Goal: Task Accomplishment & Management: Complete application form

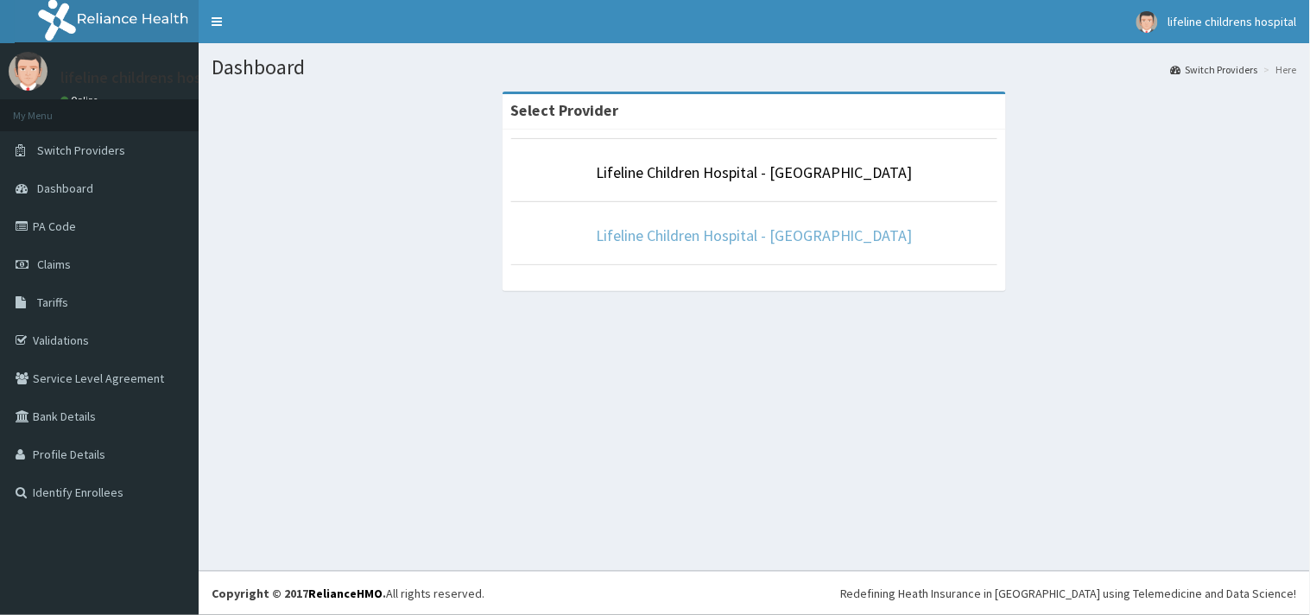
click at [731, 238] on link "Lifeline Children Hospital - [GEOGRAPHIC_DATA]" at bounding box center [754, 235] width 317 height 20
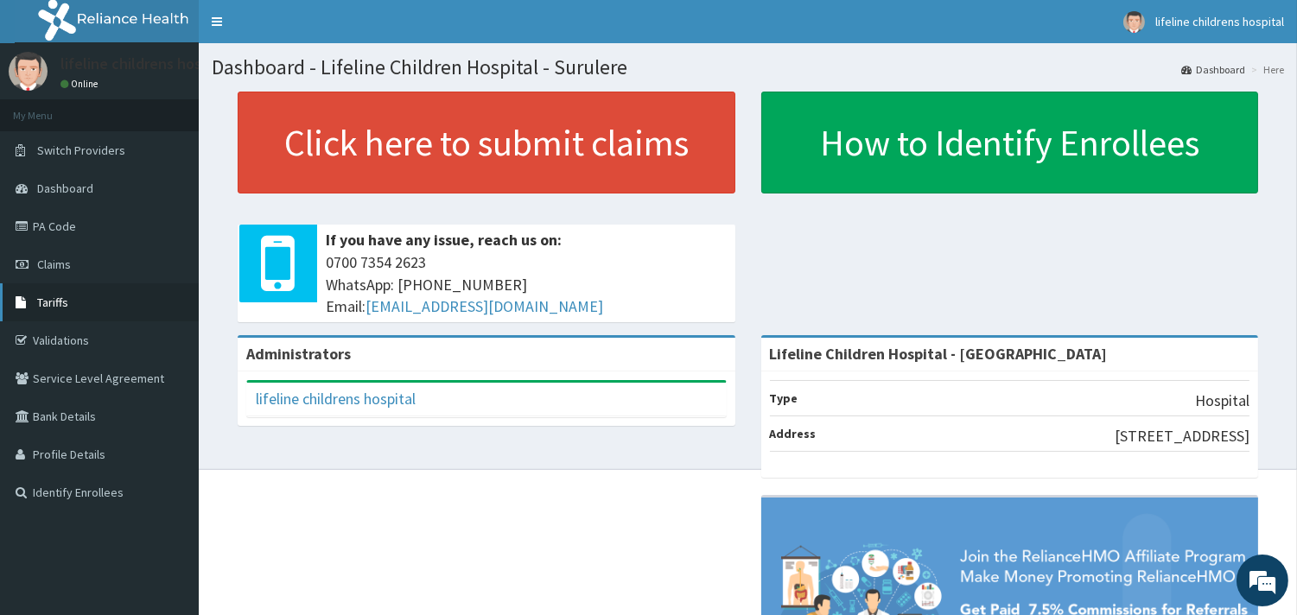
click at [50, 303] on span "Tariffs" at bounding box center [52, 303] width 31 height 16
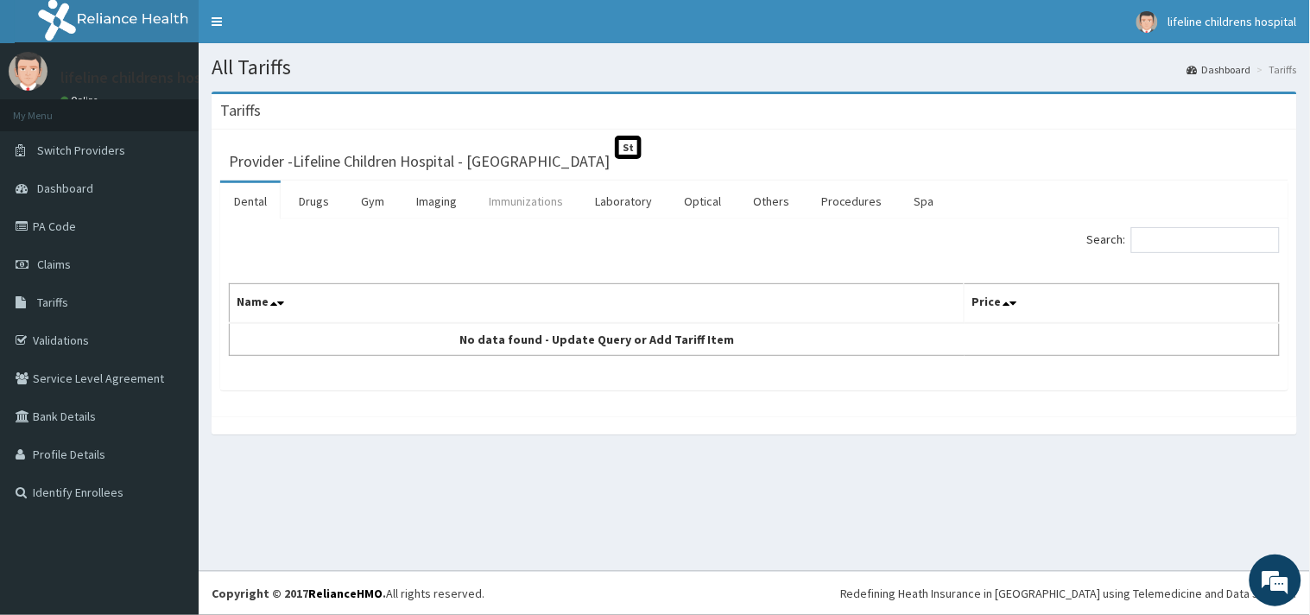
click at [537, 203] on link "Immunizations" at bounding box center [526, 201] width 102 height 36
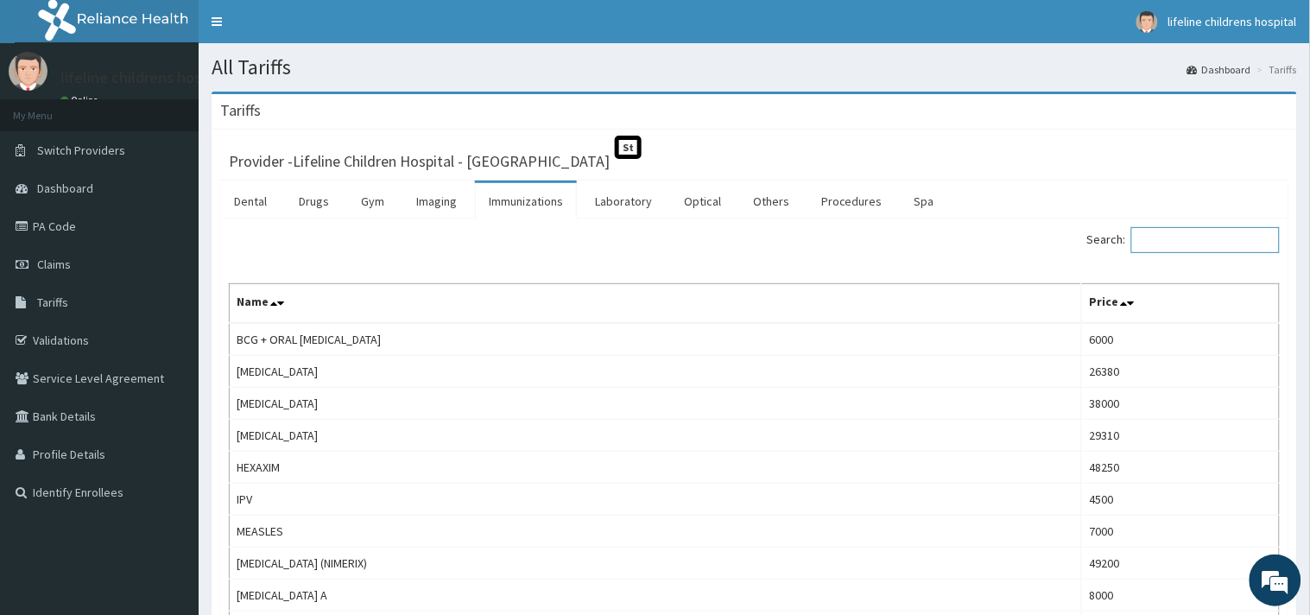
click at [1167, 243] on input "Search:" at bounding box center [1206, 240] width 149 height 26
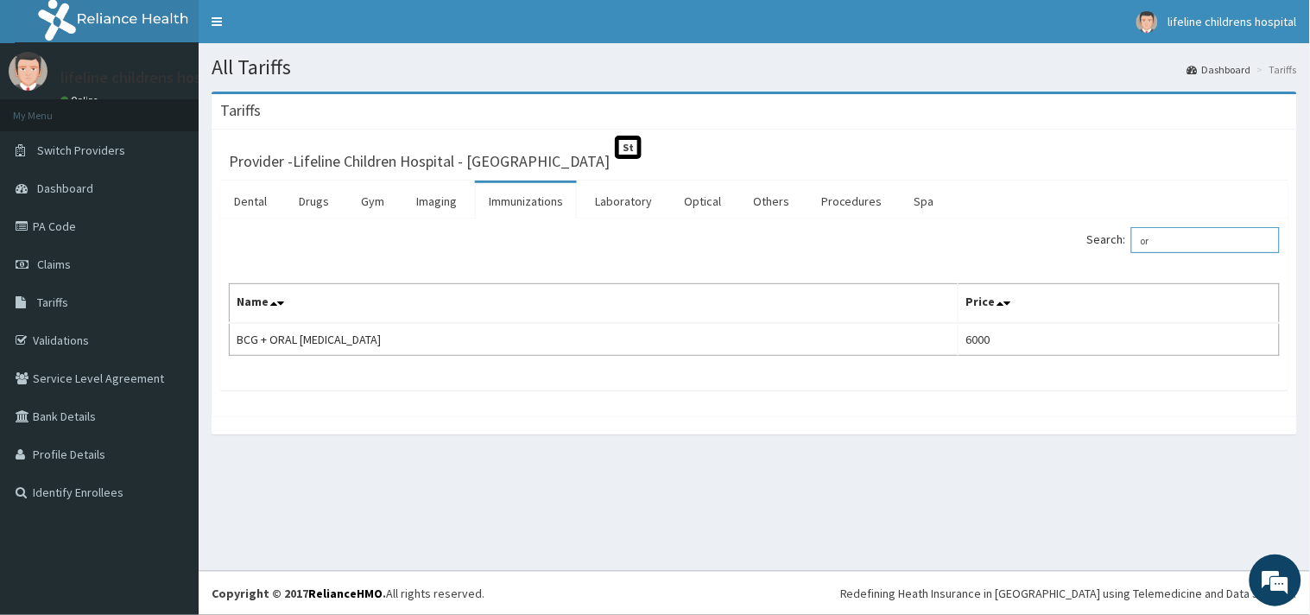
type input "o"
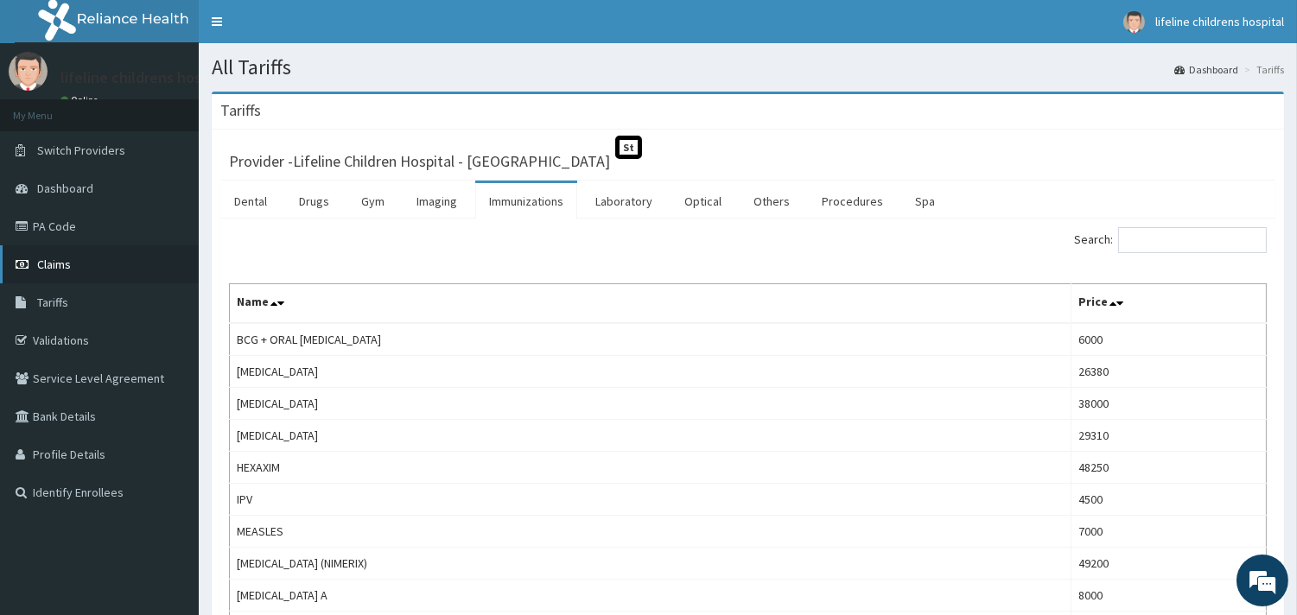
click at [45, 264] on span "Claims" at bounding box center [54, 265] width 34 height 16
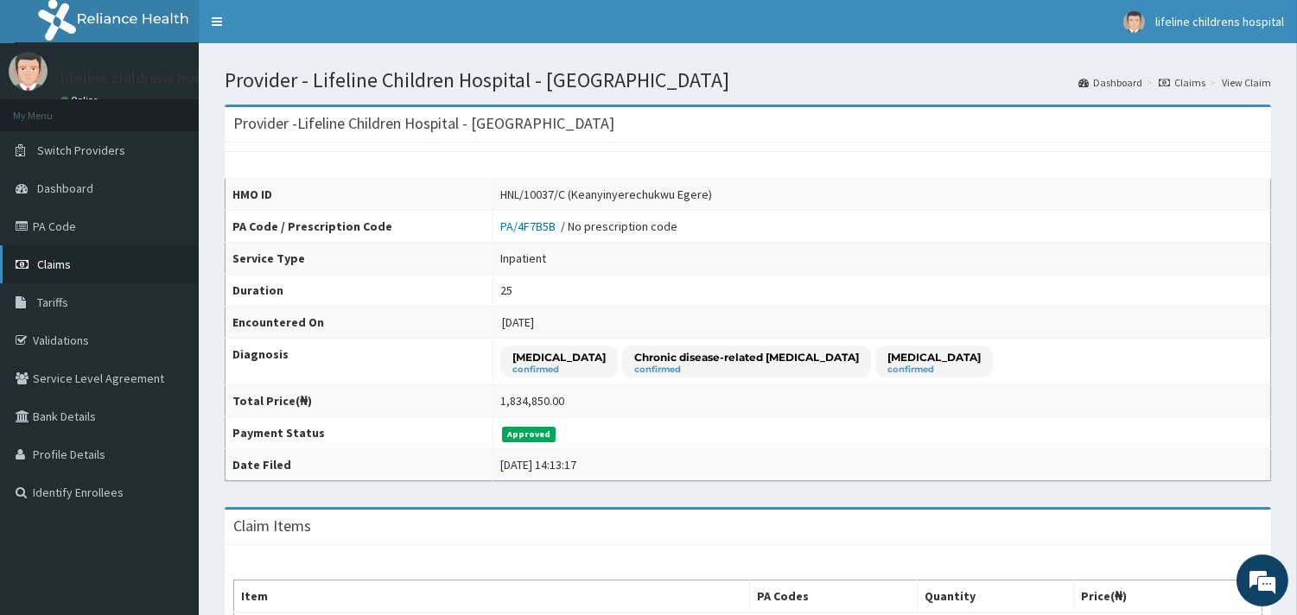
click at [52, 263] on span "Claims" at bounding box center [54, 265] width 34 height 16
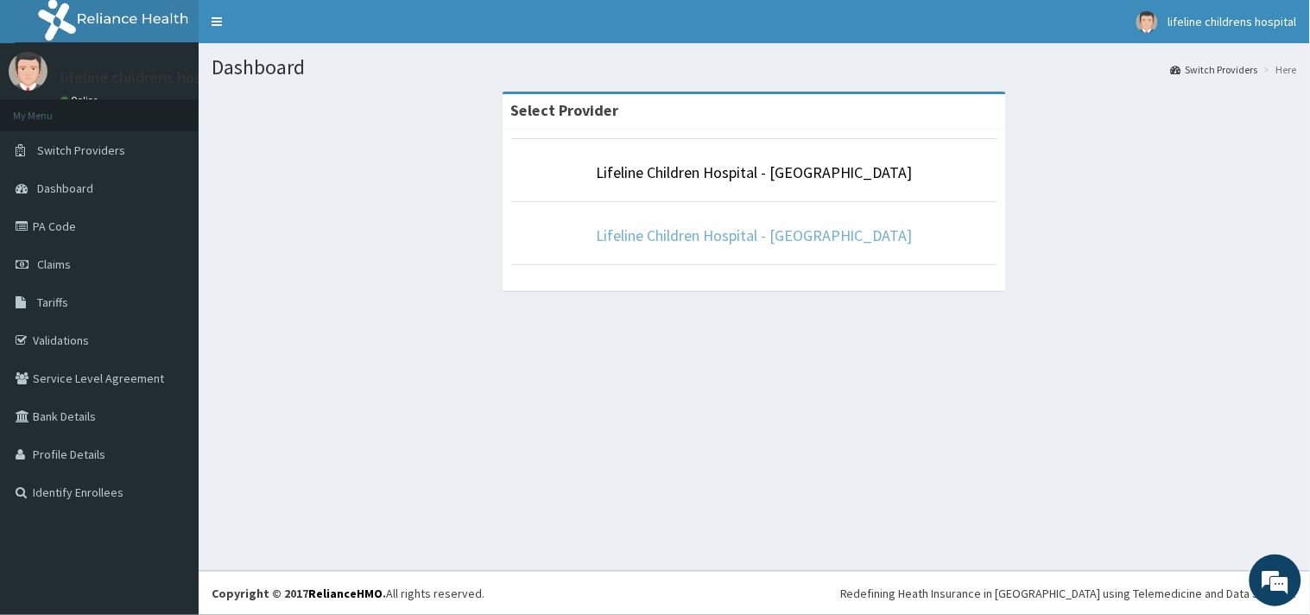
click at [724, 243] on link "Lifeline Children Hospital - [GEOGRAPHIC_DATA]" at bounding box center [754, 235] width 317 height 20
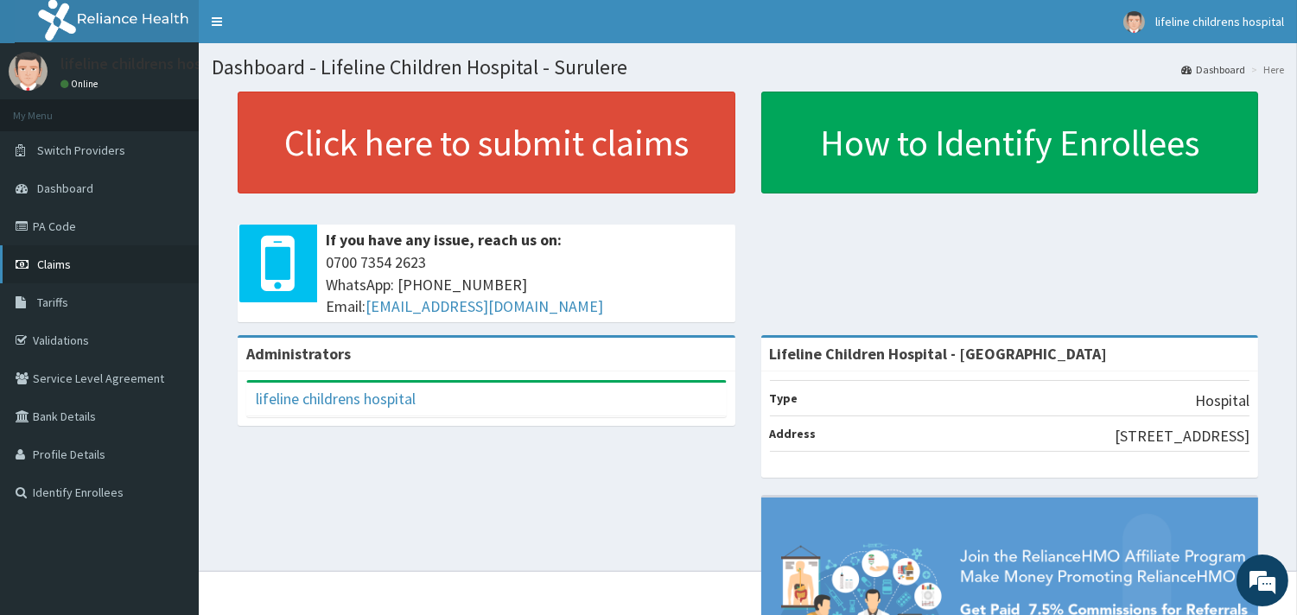
click at [62, 262] on span "Claims" at bounding box center [54, 265] width 34 height 16
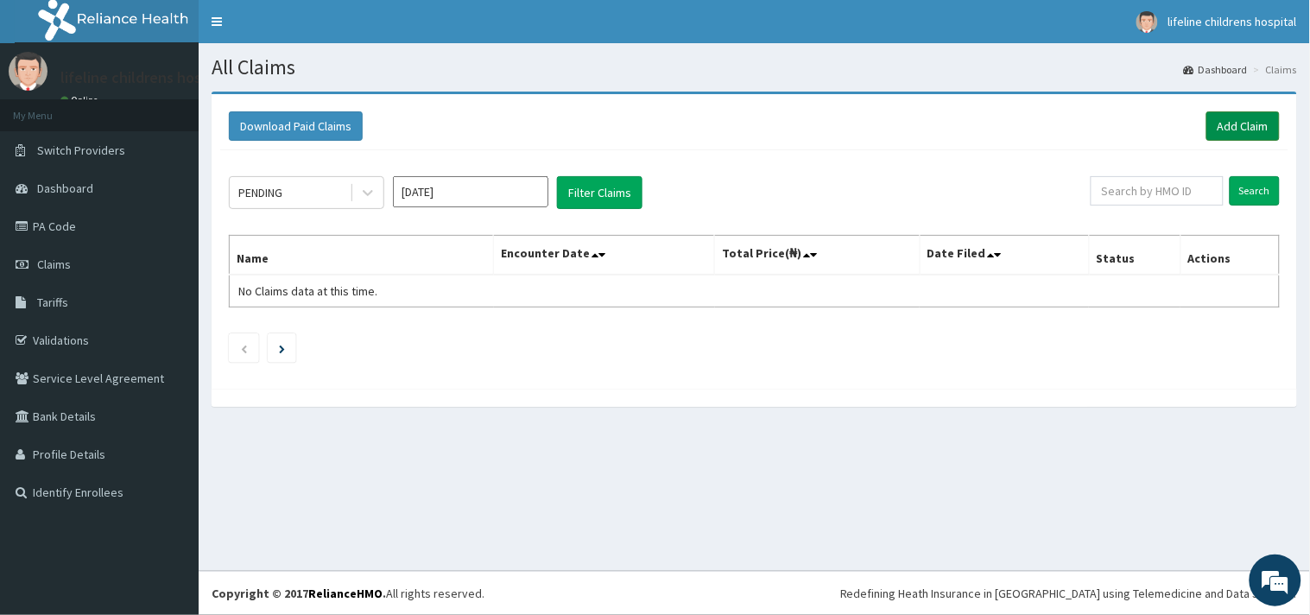
click at [1242, 130] on link "Add Claim" at bounding box center [1243, 125] width 73 height 29
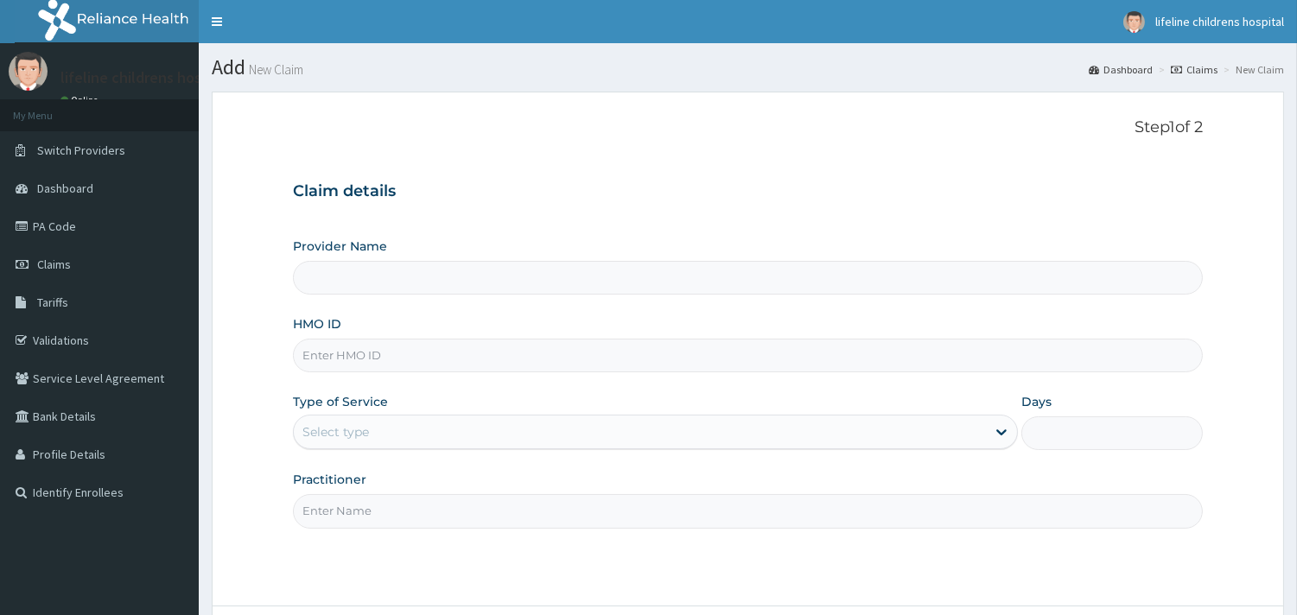
type input "Lifeline Children Hospital - Surulere"
click at [419, 359] on input "HMO ID" at bounding box center [748, 356] width 910 height 34
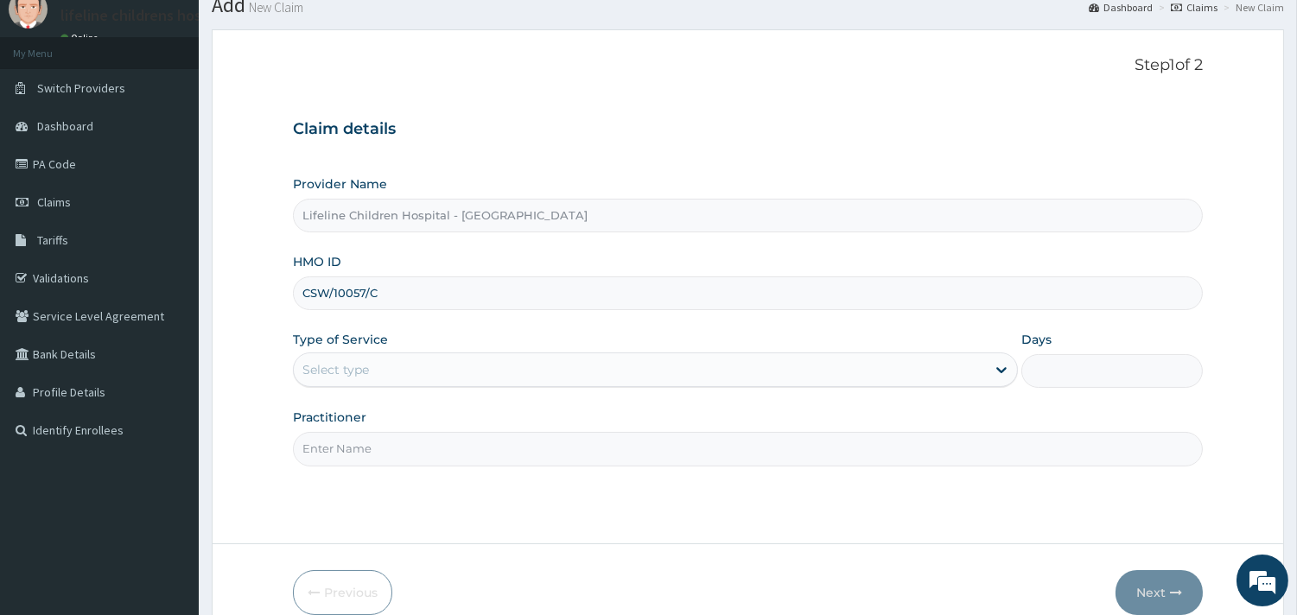
scroll to position [96, 0]
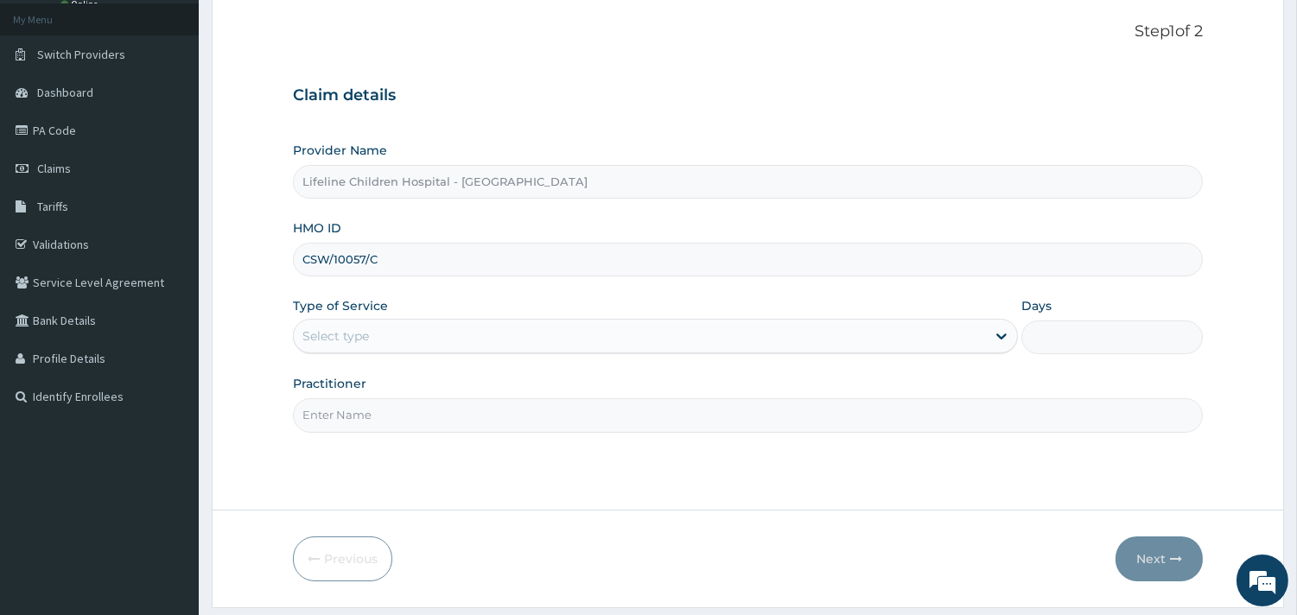
type input "CSW/10057/C"
click at [333, 333] on div "Select type" at bounding box center [335, 335] width 67 height 17
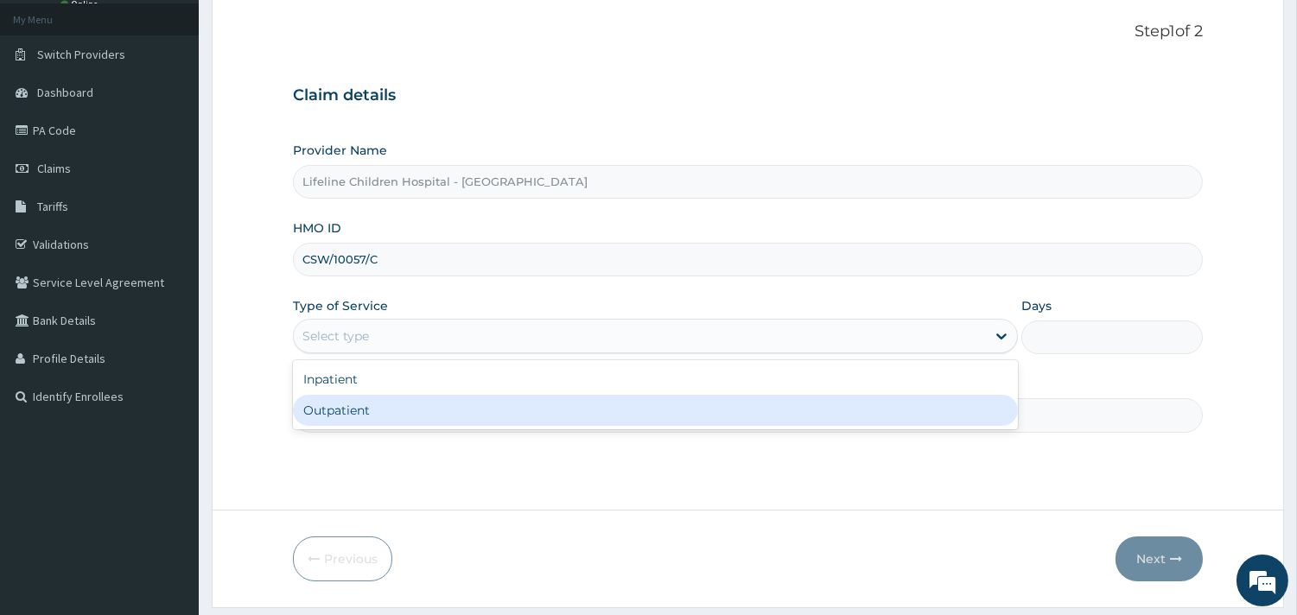
click at [340, 403] on div "Outpatient" at bounding box center [655, 410] width 725 height 31
type input "1"
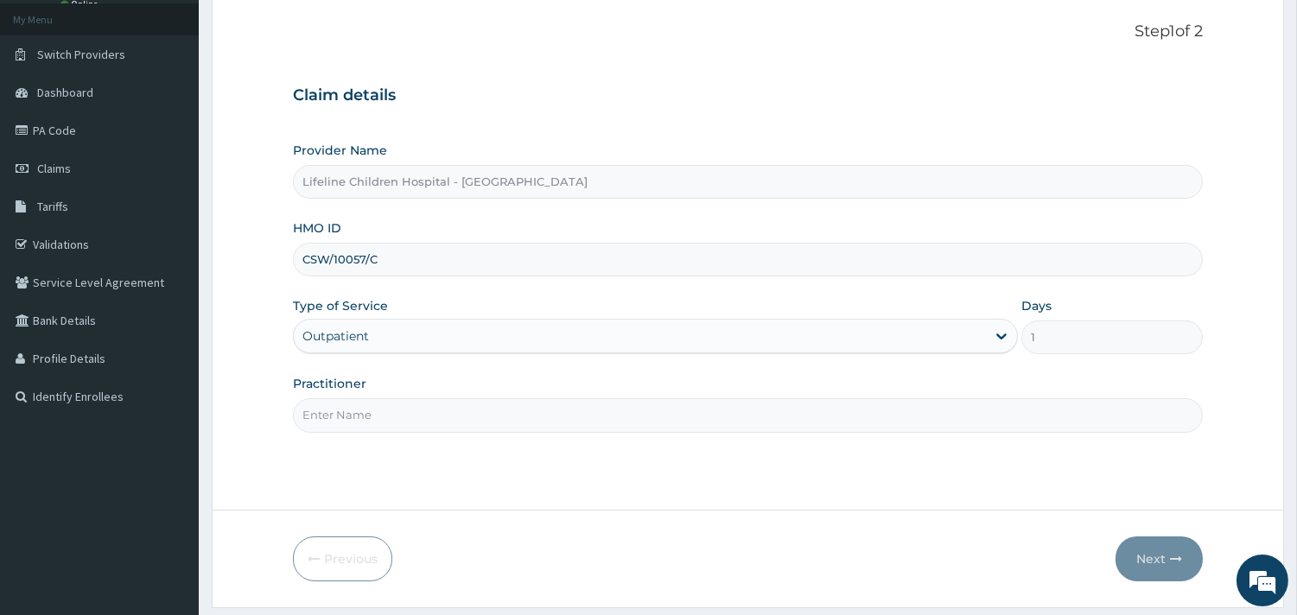
click at [351, 419] on input "Practitioner" at bounding box center [748, 415] width 910 height 34
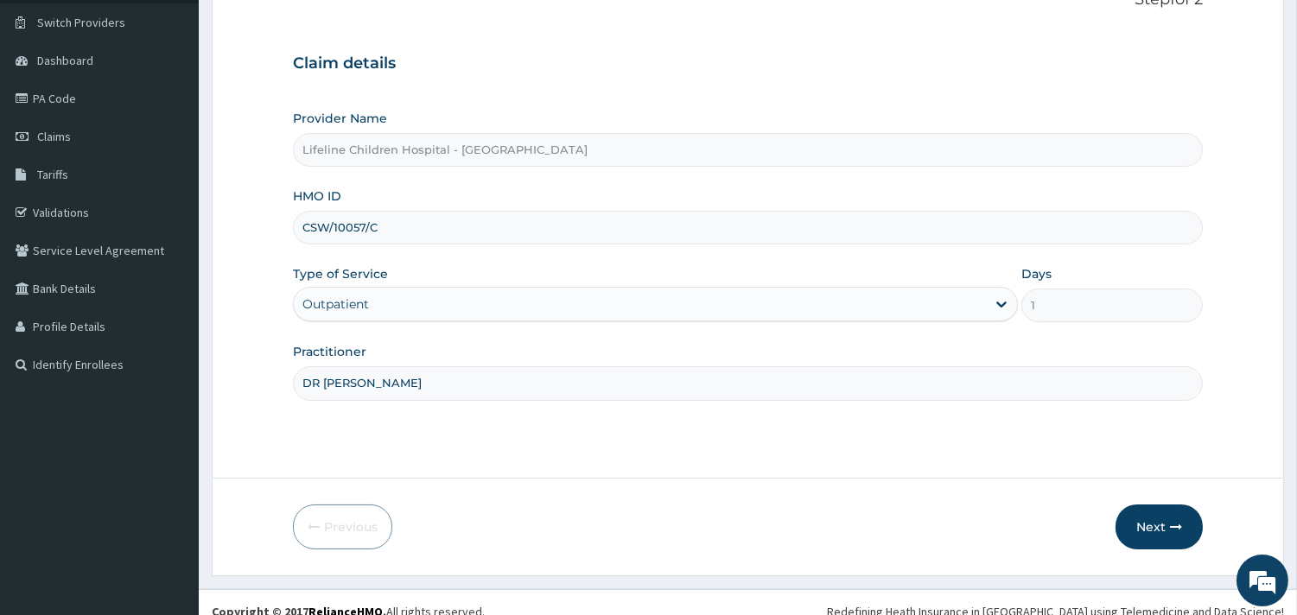
scroll to position [147, 0]
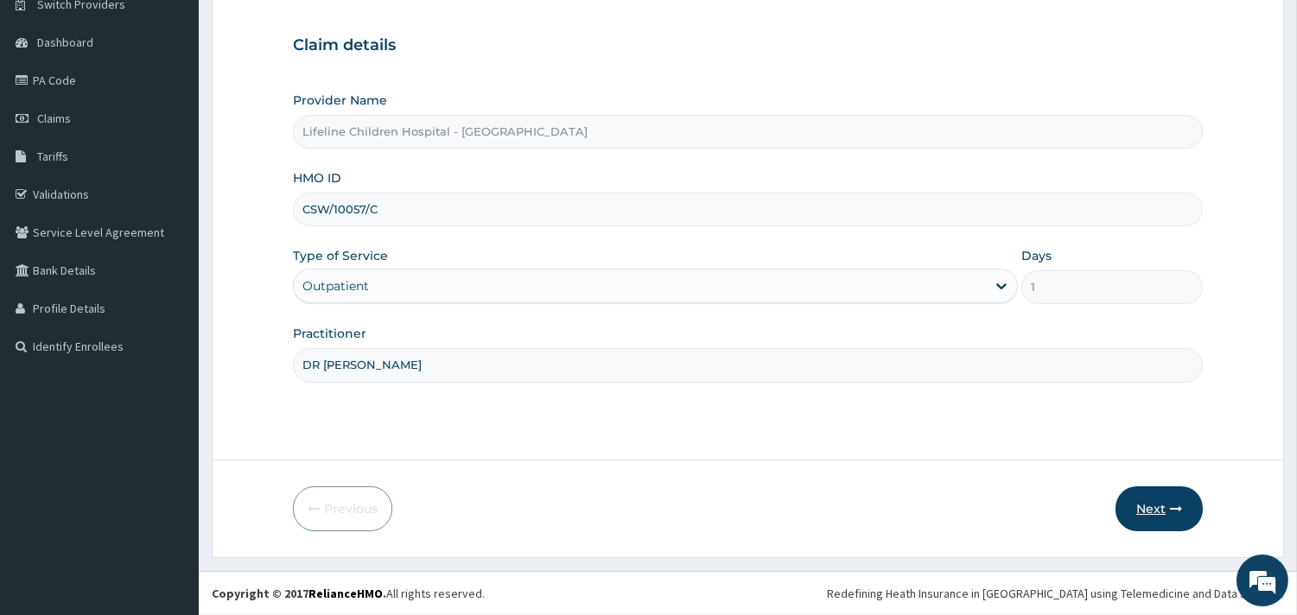
type input "DR [PERSON_NAME]"
click at [1158, 498] on button "Next" at bounding box center [1158, 508] width 87 height 45
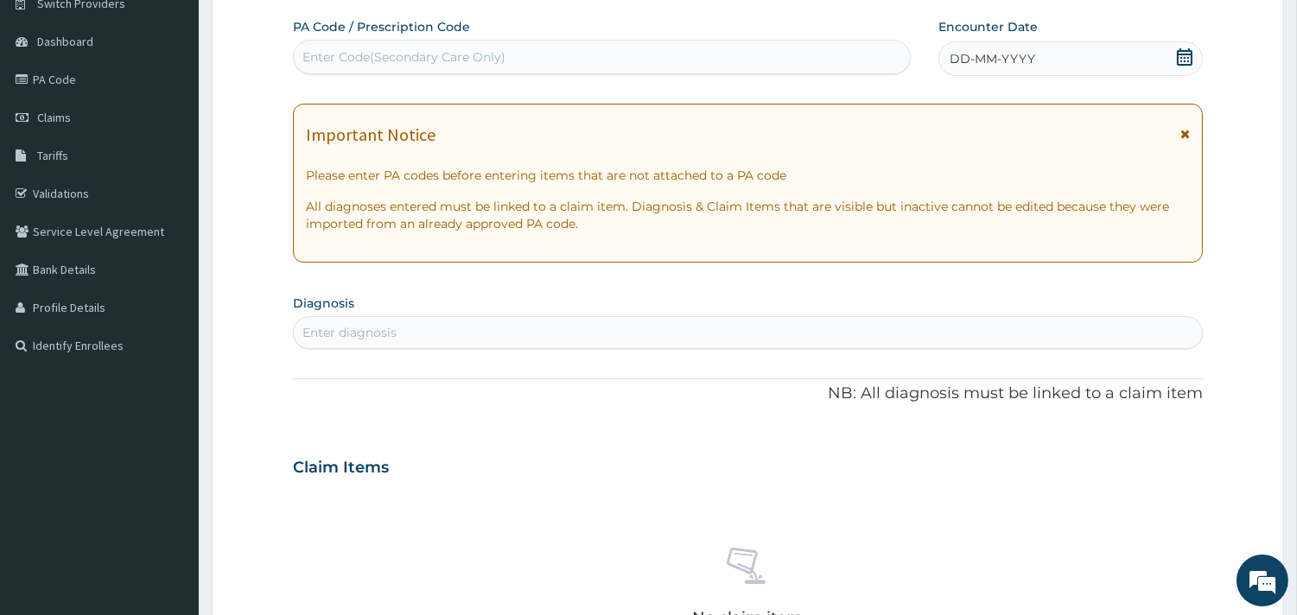
click at [1050, 55] on div "DD-MM-YYYY" at bounding box center [1070, 58] width 264 height 35
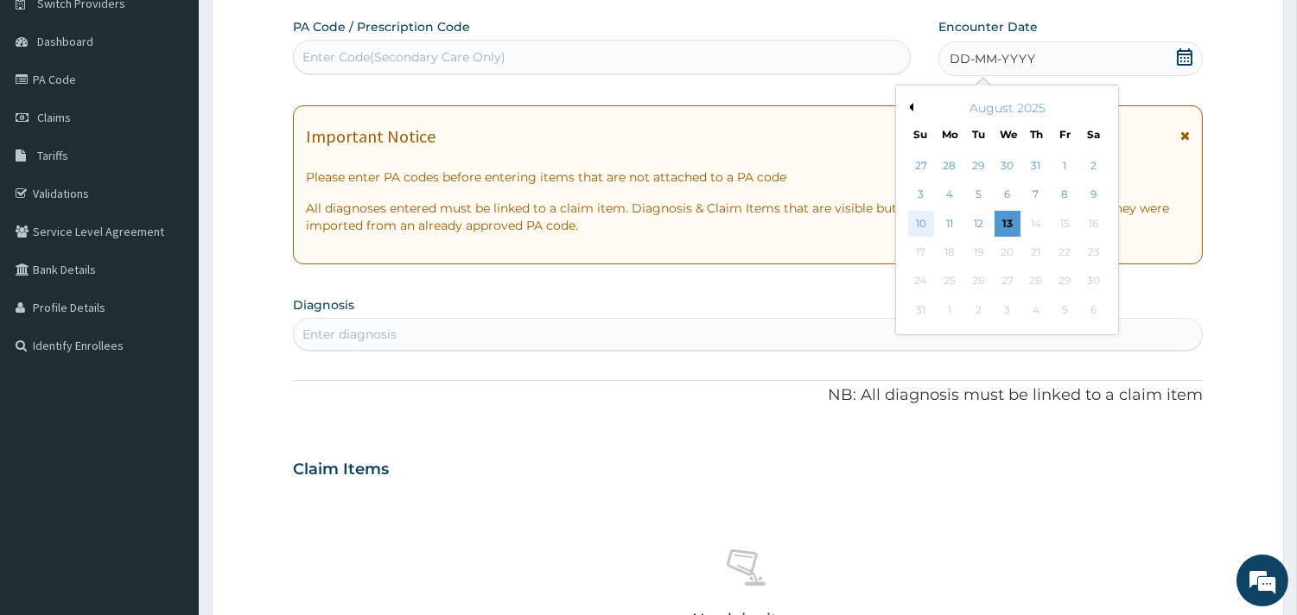
click at [919, 225] on div "10" at bounding box center [920, 224] width 26 height 26
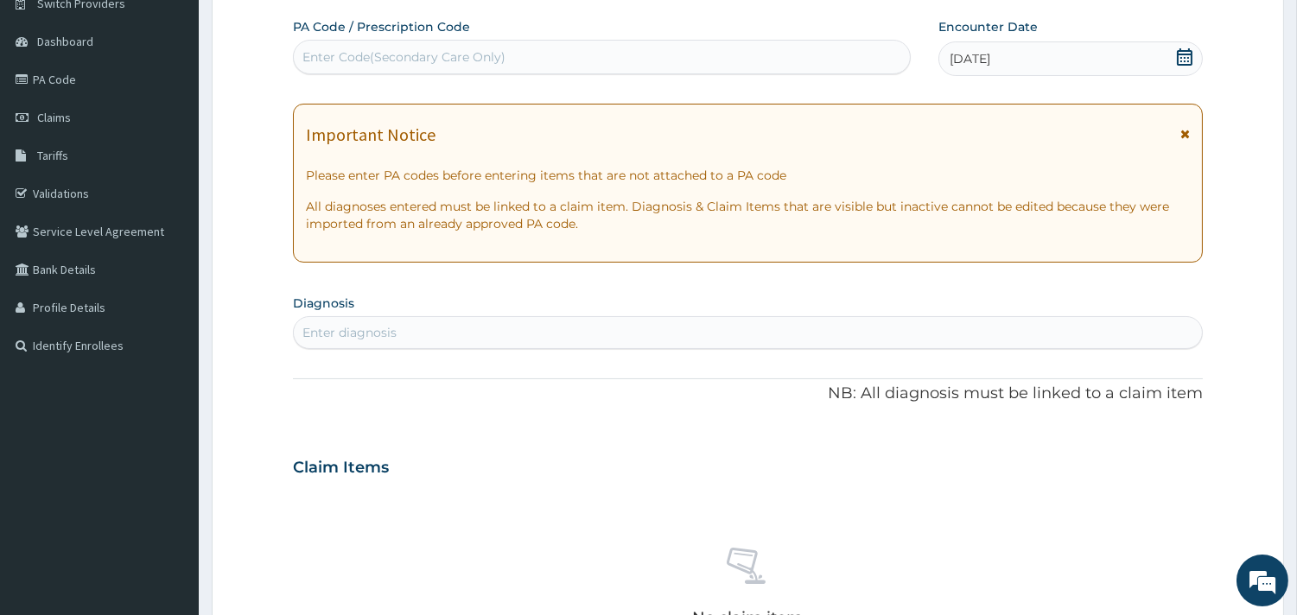
click at [428, 333] on div "Enter diagnosis" at bounding box center [748, 333] width 908 height 28
type input "TONSIL"
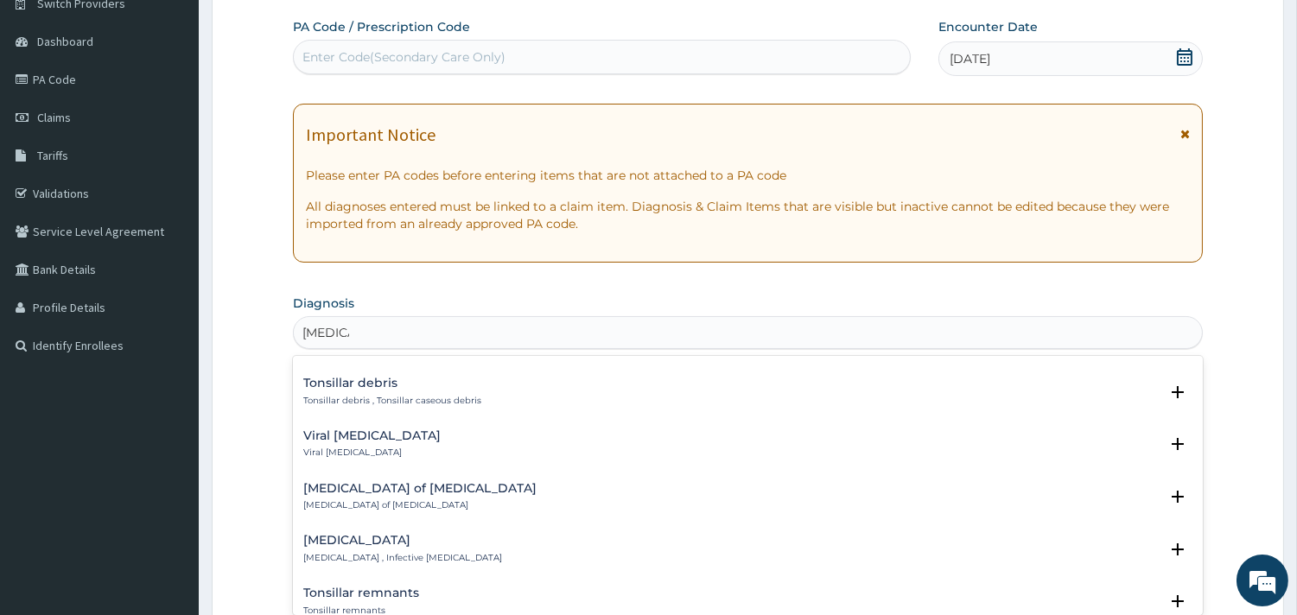
scroll to position [960, 0]
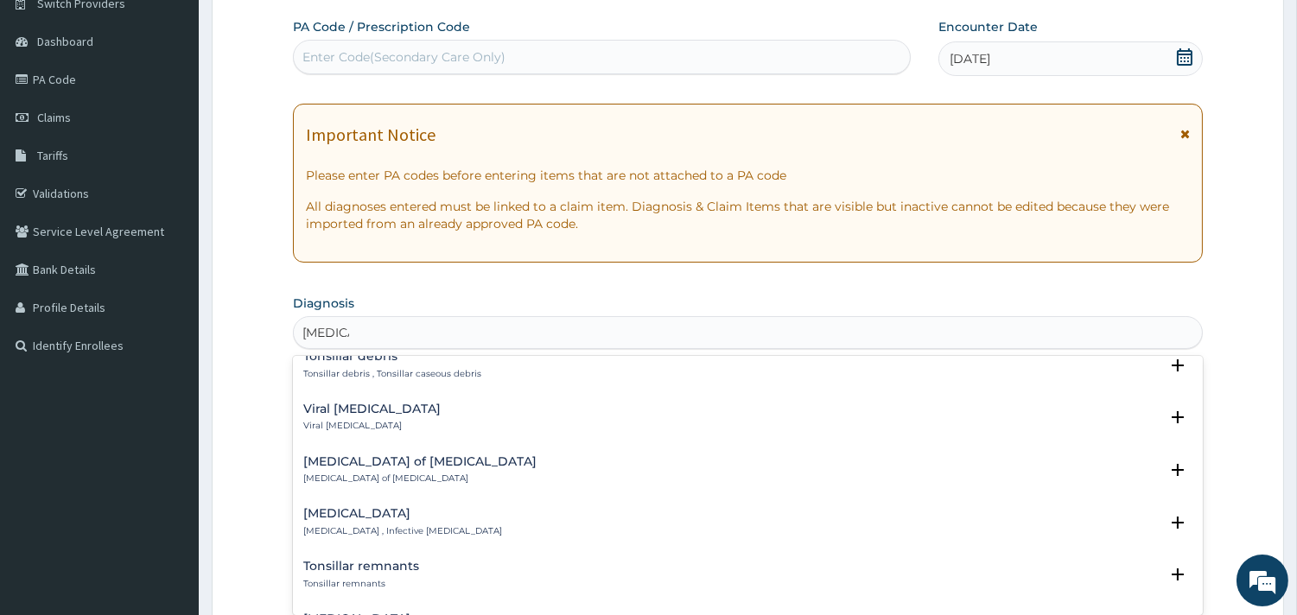
click at [378, 518] on h4 "Acute tonsillitis" at bounding box center [402, 513] width 199 height 13
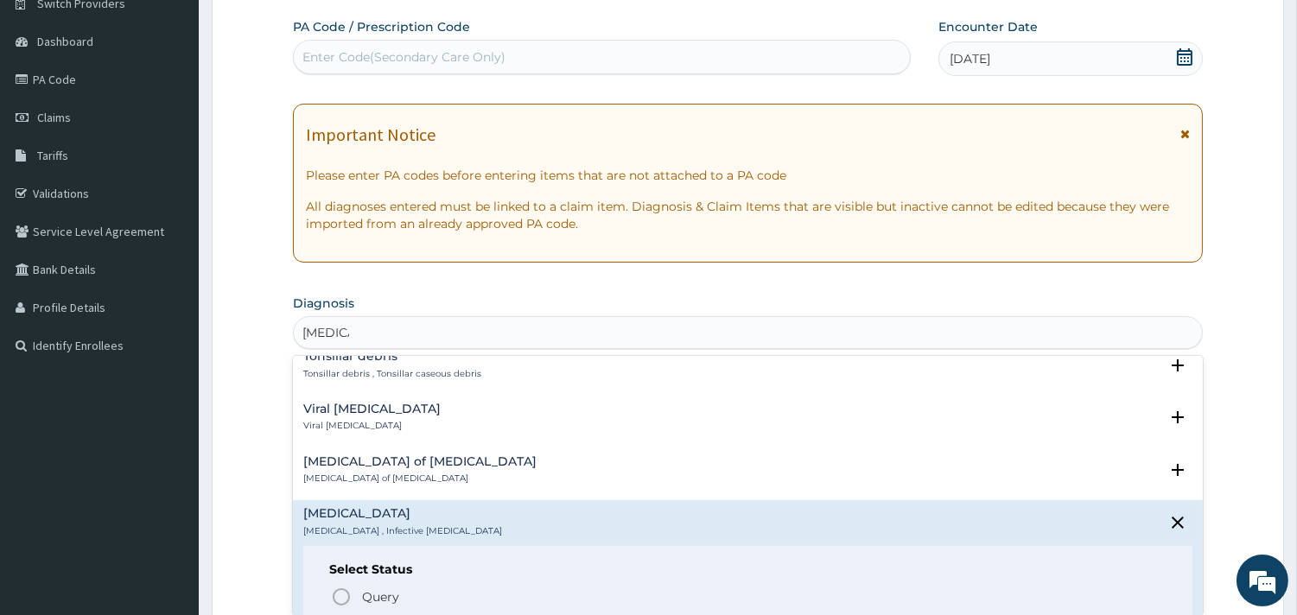
scroll to position [1056, 0]
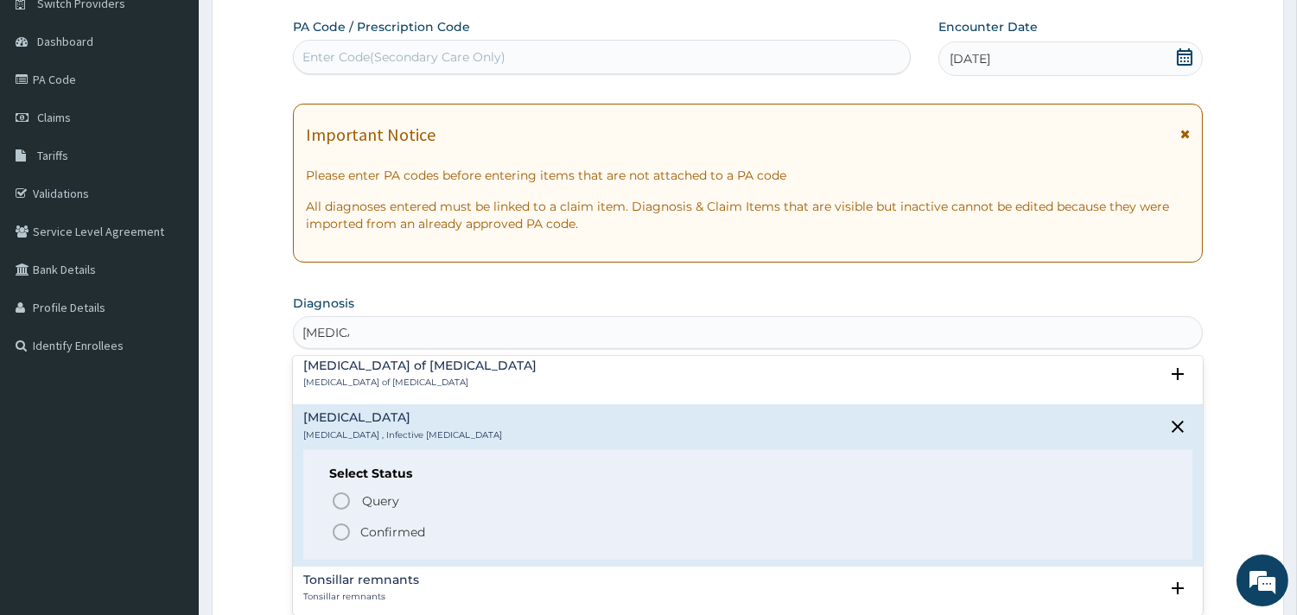
click at [377, 528] on p "Confirmed" at bounding box center [392, 531] width 65 height 17
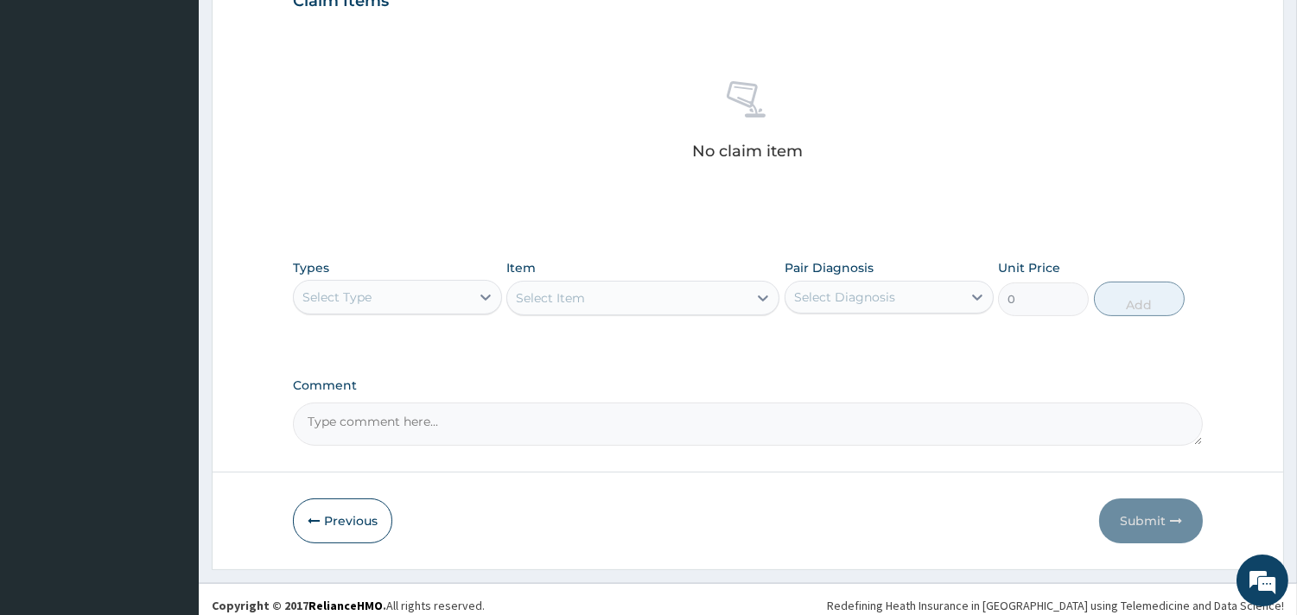
scroll to position [631, 0]
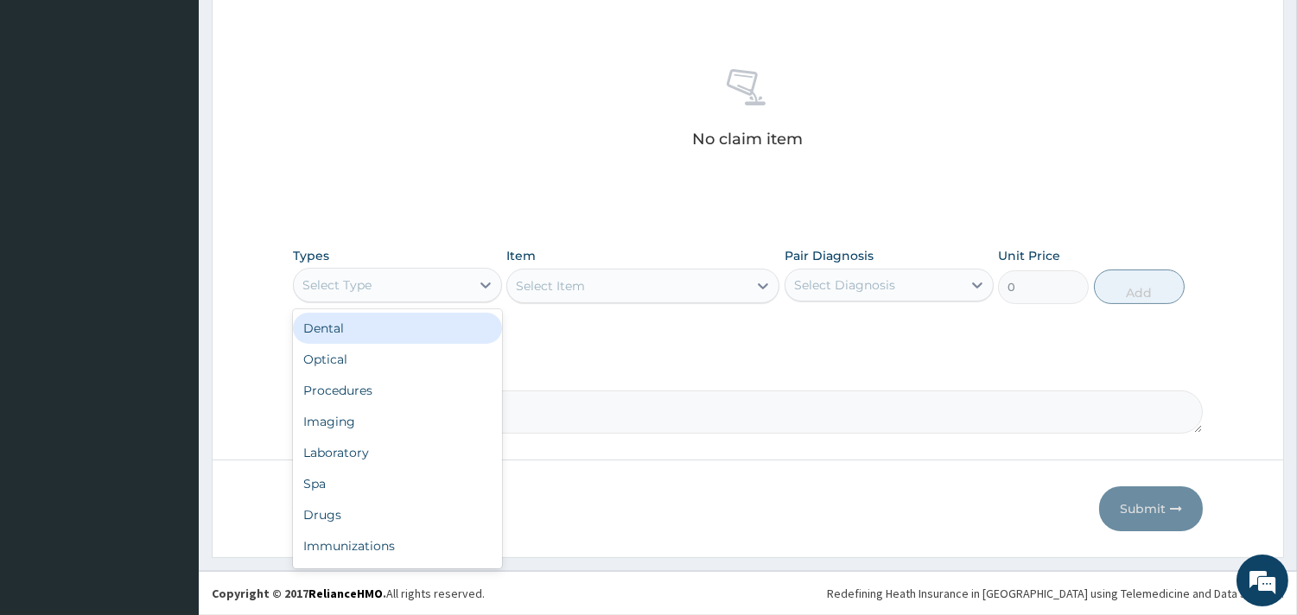
click at [453, 274] on div "Select Type" at bounding box center [382, 285] width 176 height 28
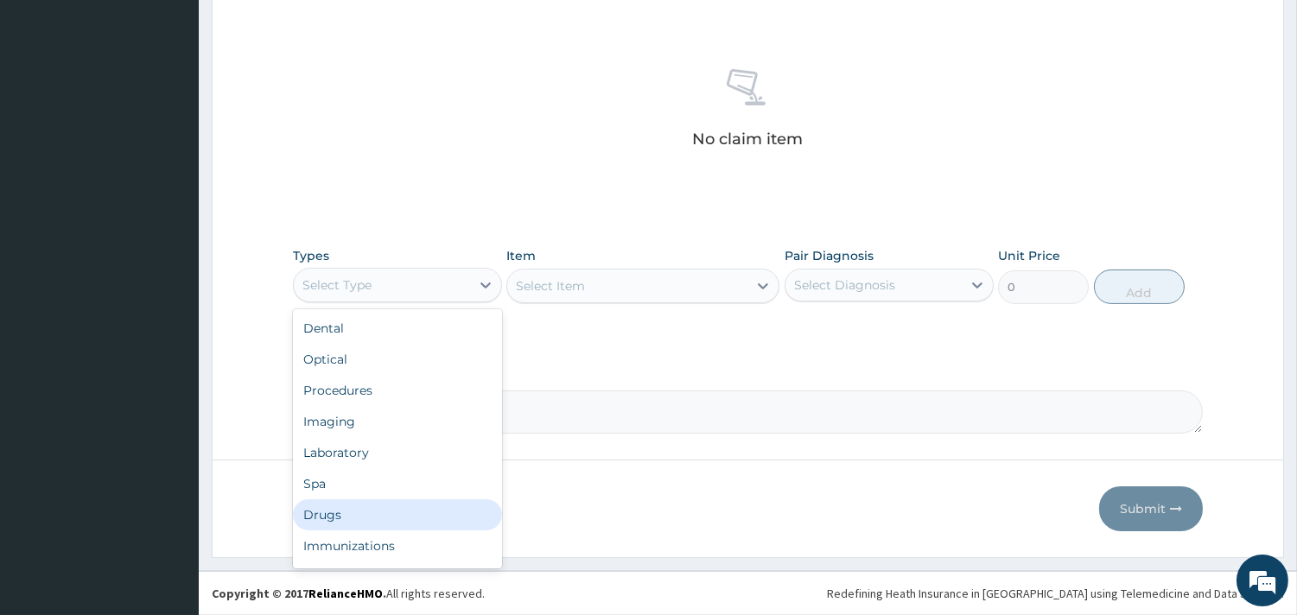
click at [331, 512] on div "Drugs" at bounding box center [397, 514] width 209 height 31
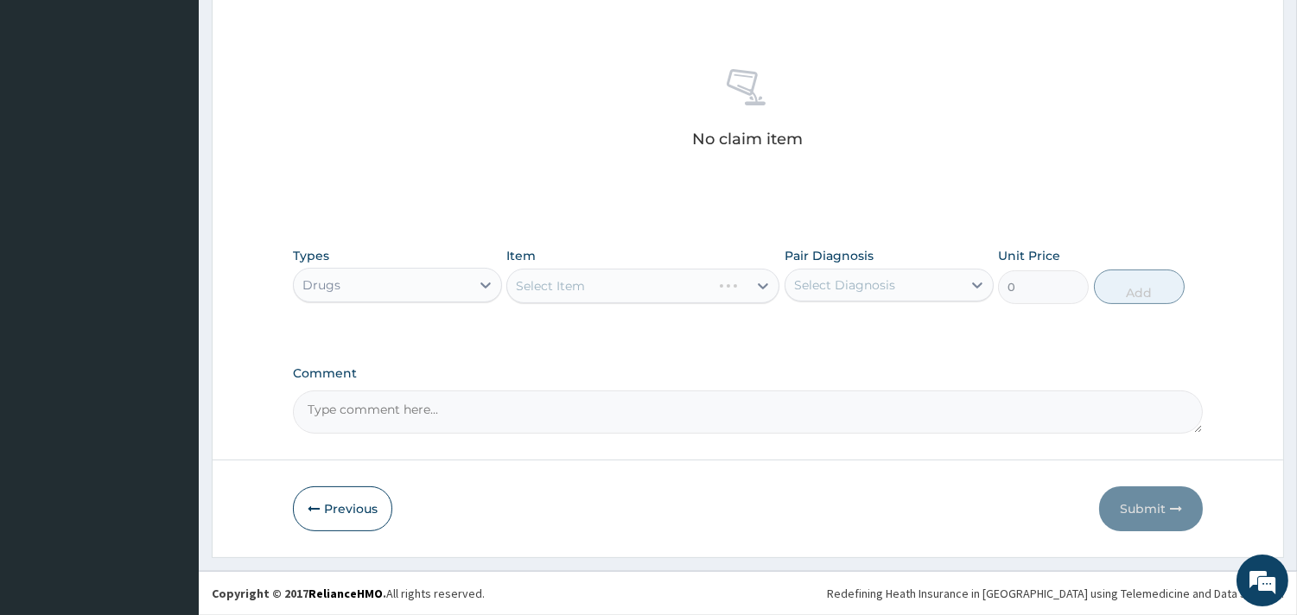
click at [678, 291] on div "Select Item" at bounding box center [642, 286] width 273 height 35
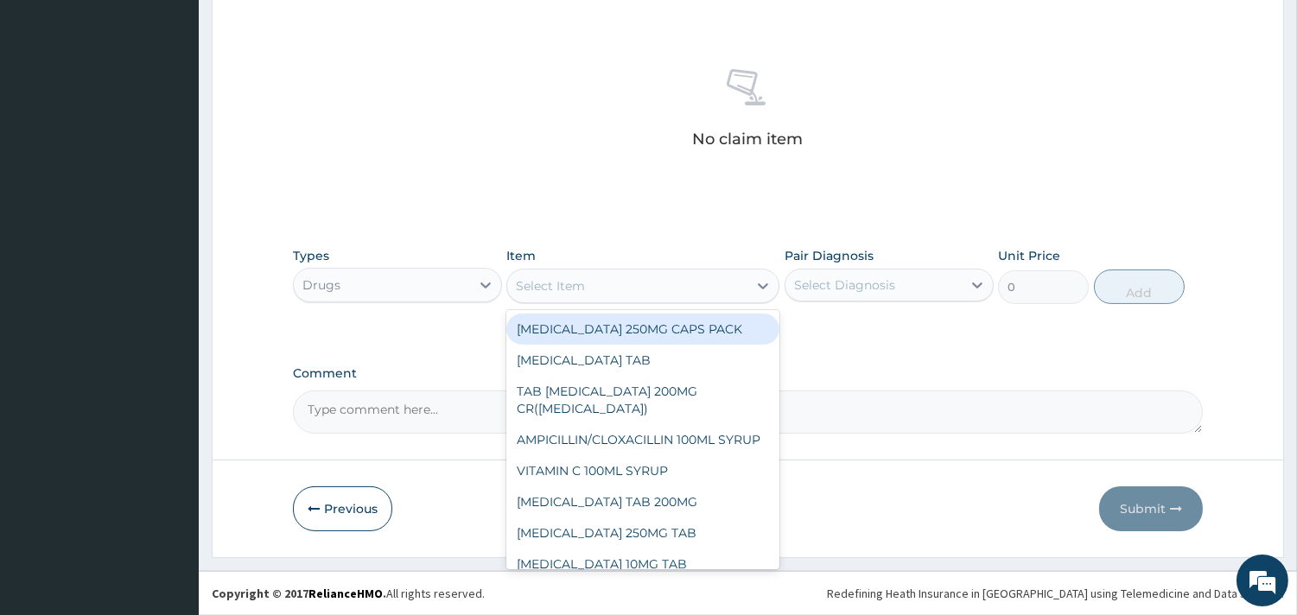
click at [678, 291] on div "Select Item" at bounding box center [627, 286] width 240 height 28
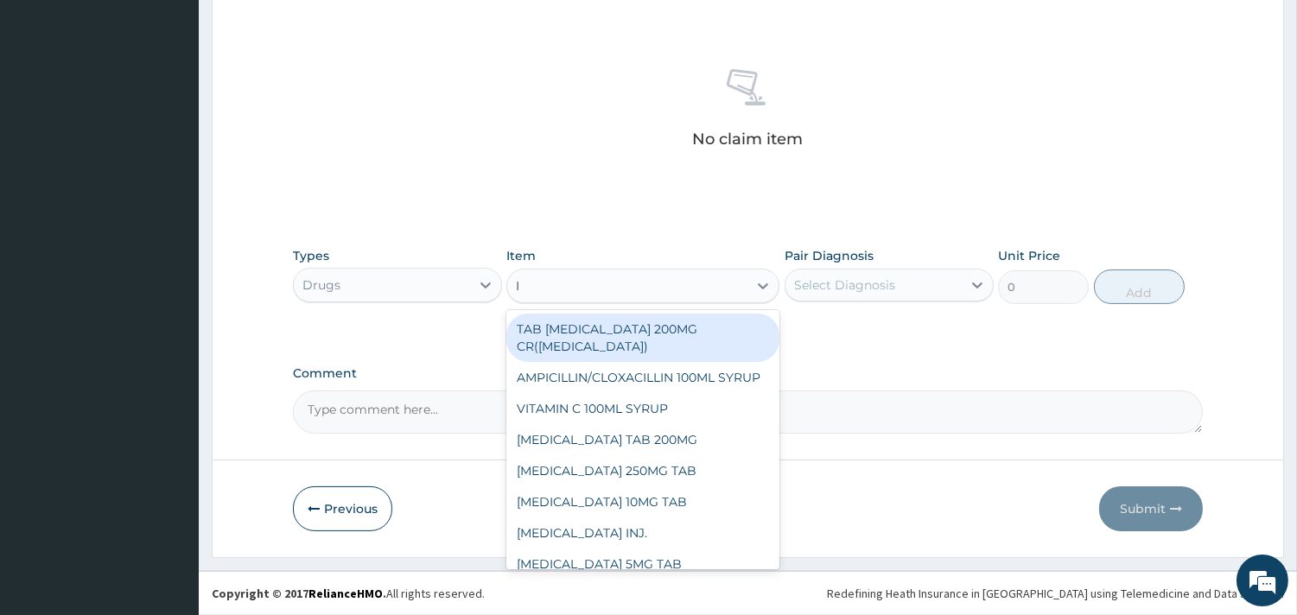
type input "IB"
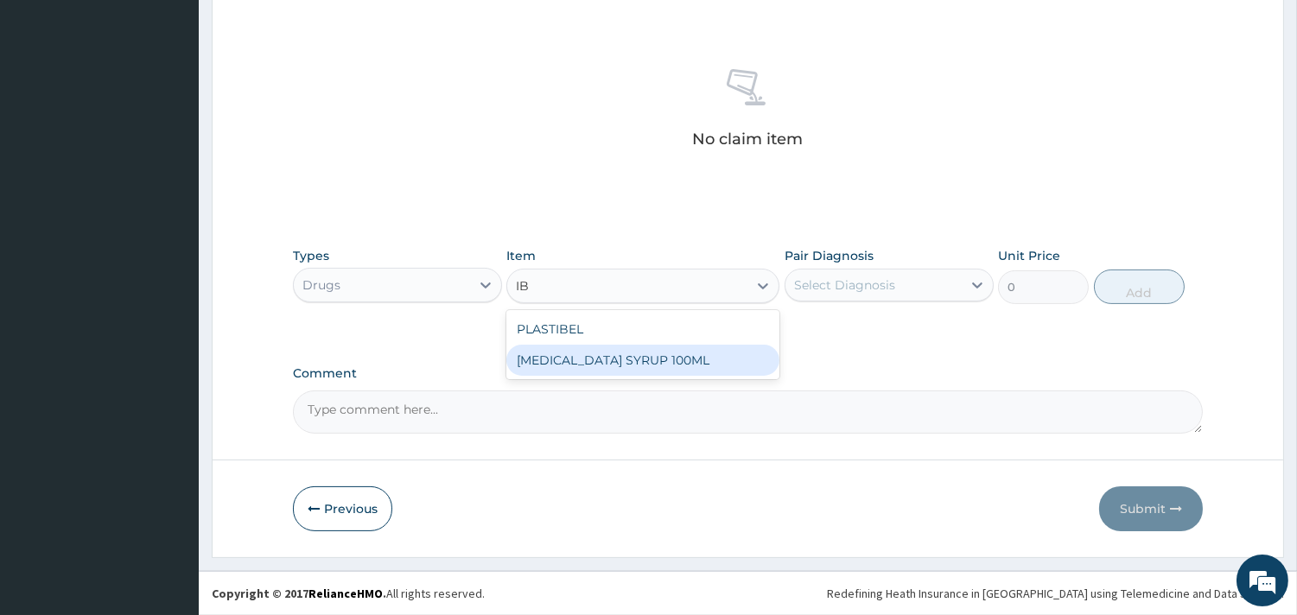
click at [669, 357] on div "IBUPROFEN SYRUP 100ML" at bounding box center [642, 360] width 273 height 31
type input "1700"
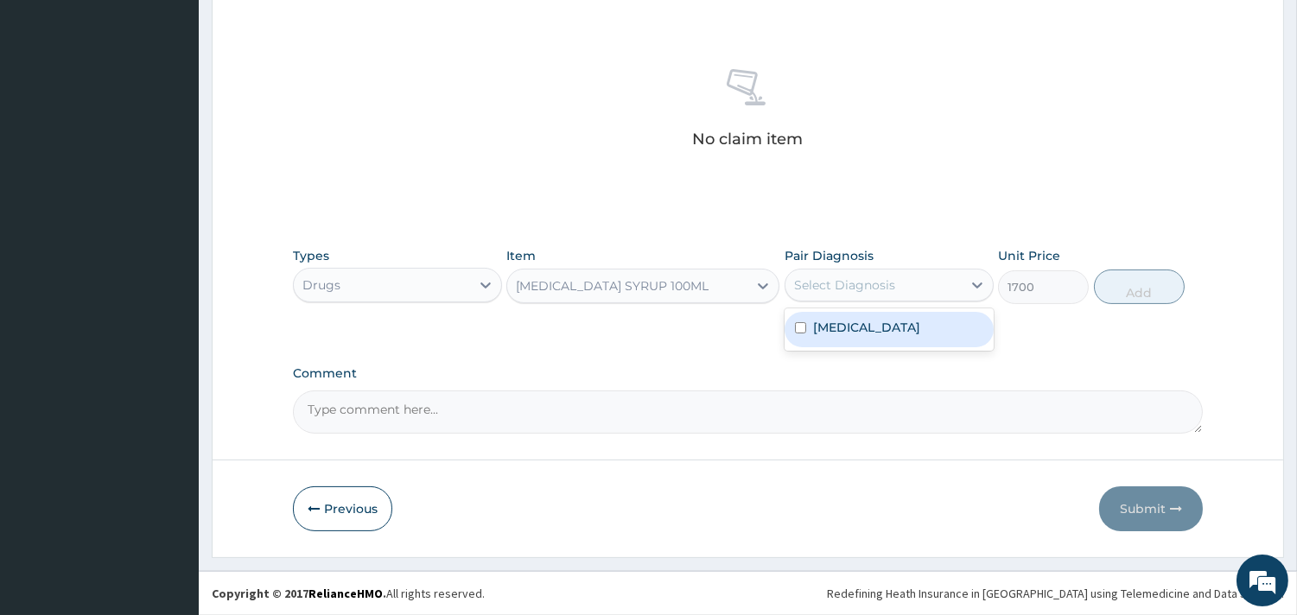
click at [925, 289] on div "Select Diagnosis" at bounding box center [873, 285] width 176 height 28
click at [885, 328] on label "Acute tonsillitis" at bounding box center [866, 327] width 107 height 17
checkbox input "true"
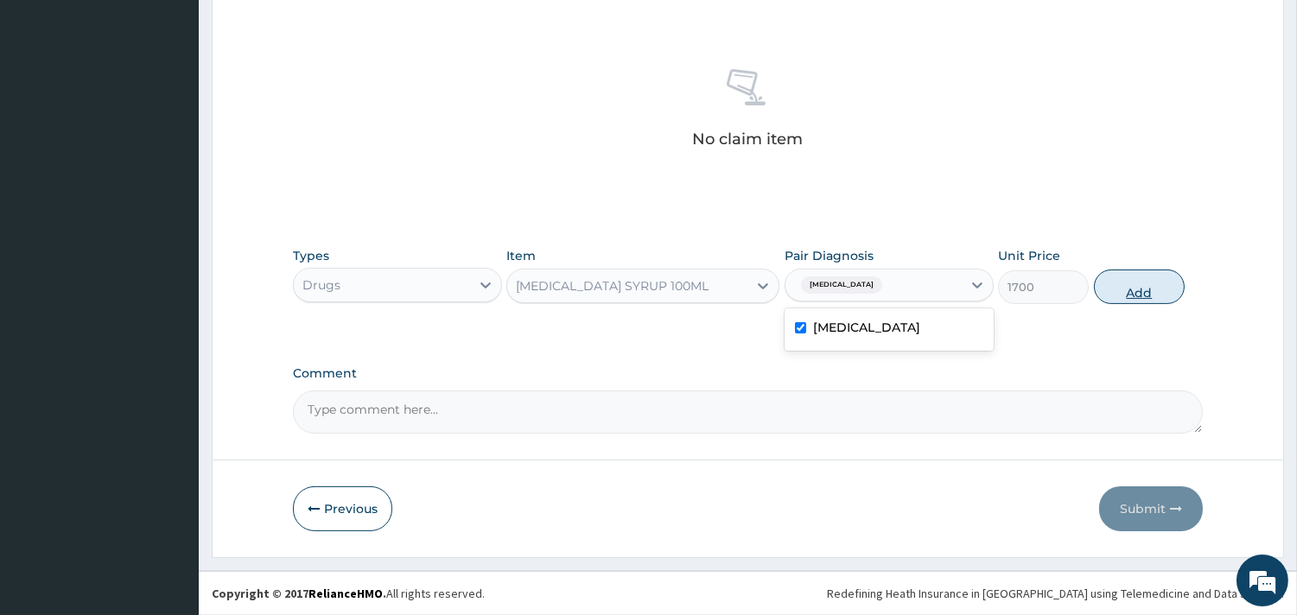
click at [1153, 282] on button "Add" at bounding box center [1139, 287] width 91 height 35
type input "0"
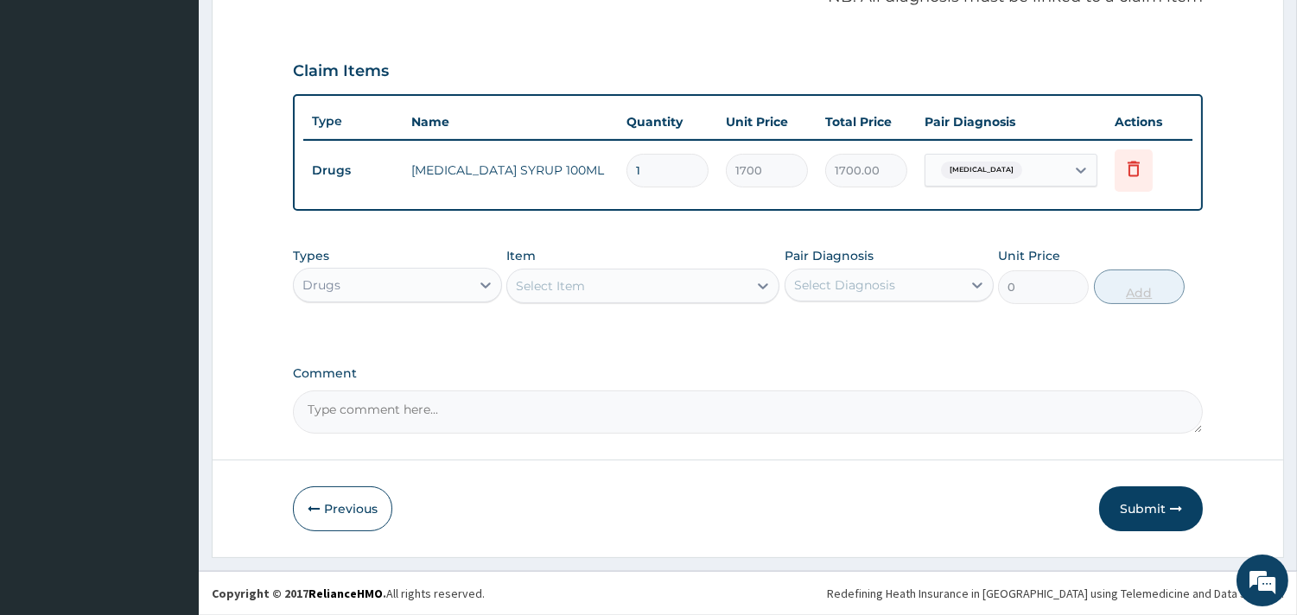
scroll to position [547, 0]
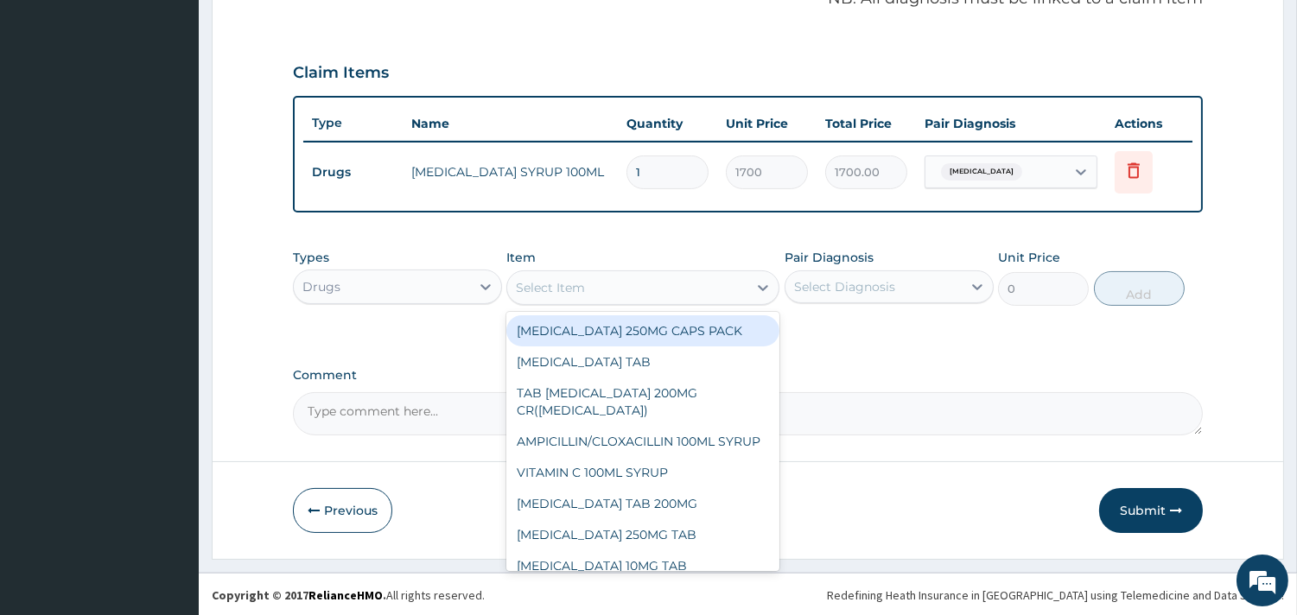
click at [573, 289] on div "Select Item" at bounding box center [550, 287] width 69 height 17
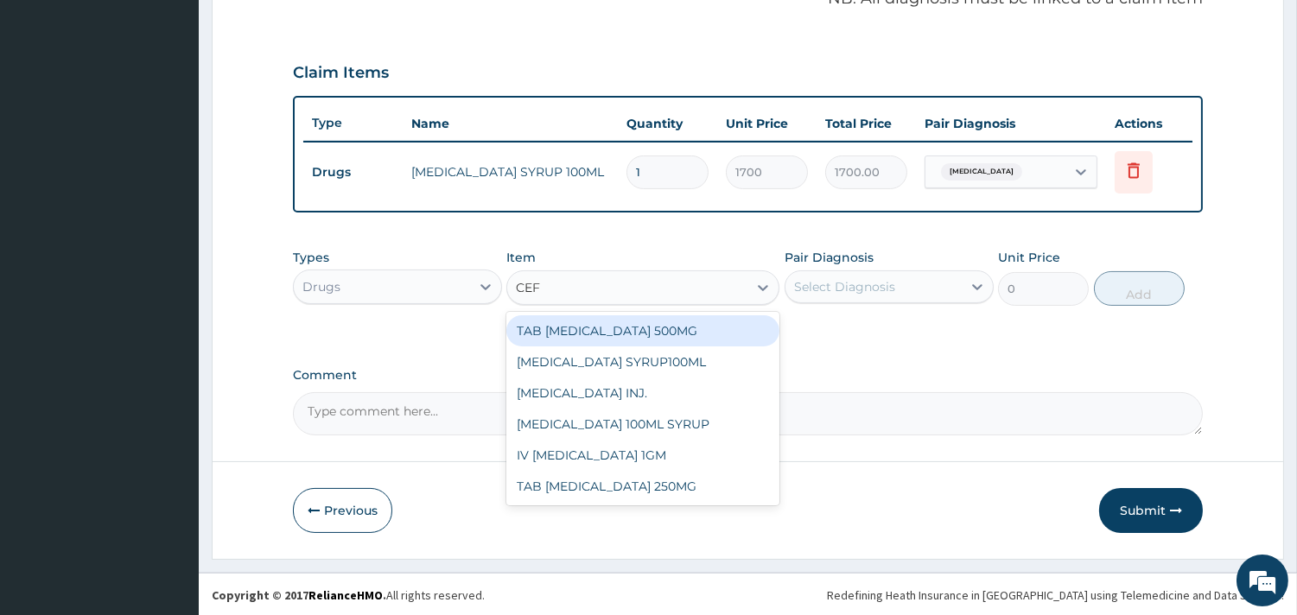
type input "CEFT"
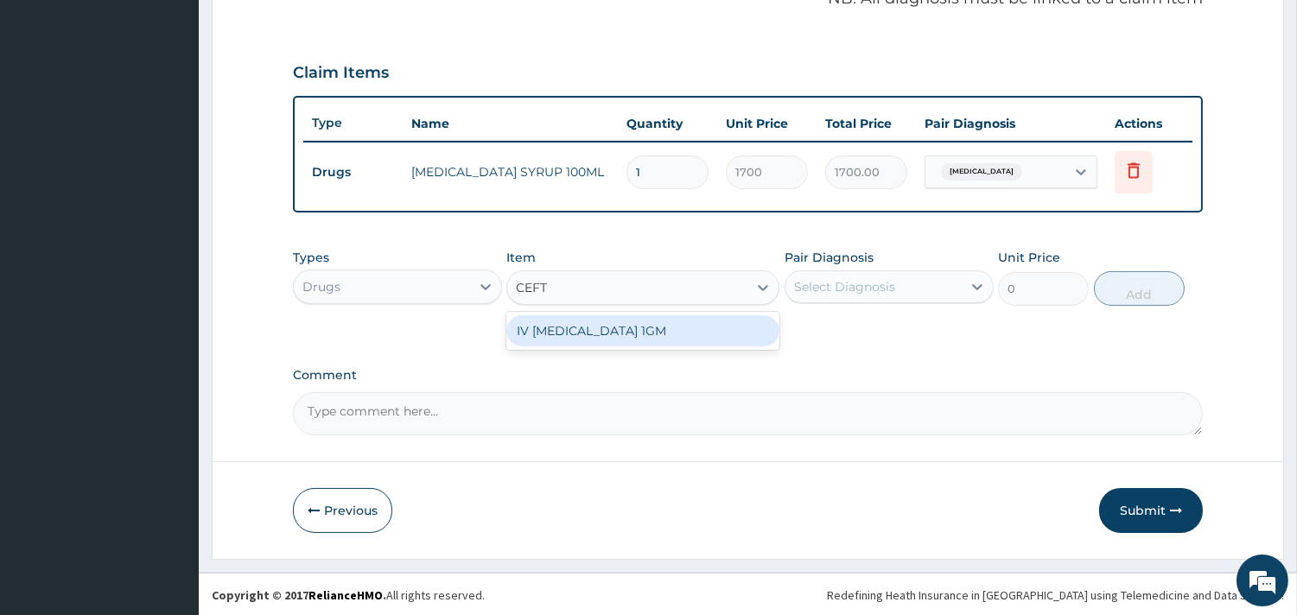
click at [606, 323] on div "IV [MEDICAL_DATA] 1GM" at bounding box center [642, 330] width 273 height 31
type input "6000"
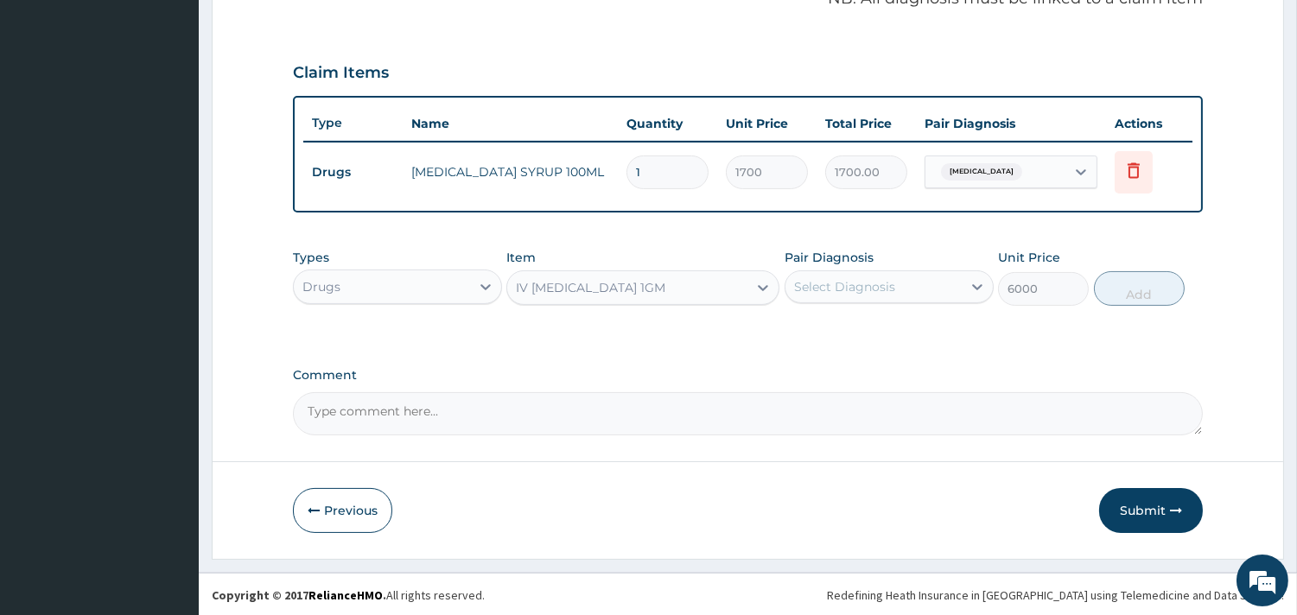
click at [852, 278] on div "Select Diagnosis" at bounding box center [844, 286] width 101 height 17
click at [845, 322] on label "Acute tonsillitis" at bounding box center [866, 328] width 107 height 17
checkbox input "true"
click at [1126, 279] on button "Add" at bounding box center [1139, 288] width 91 height 35
type input "0"
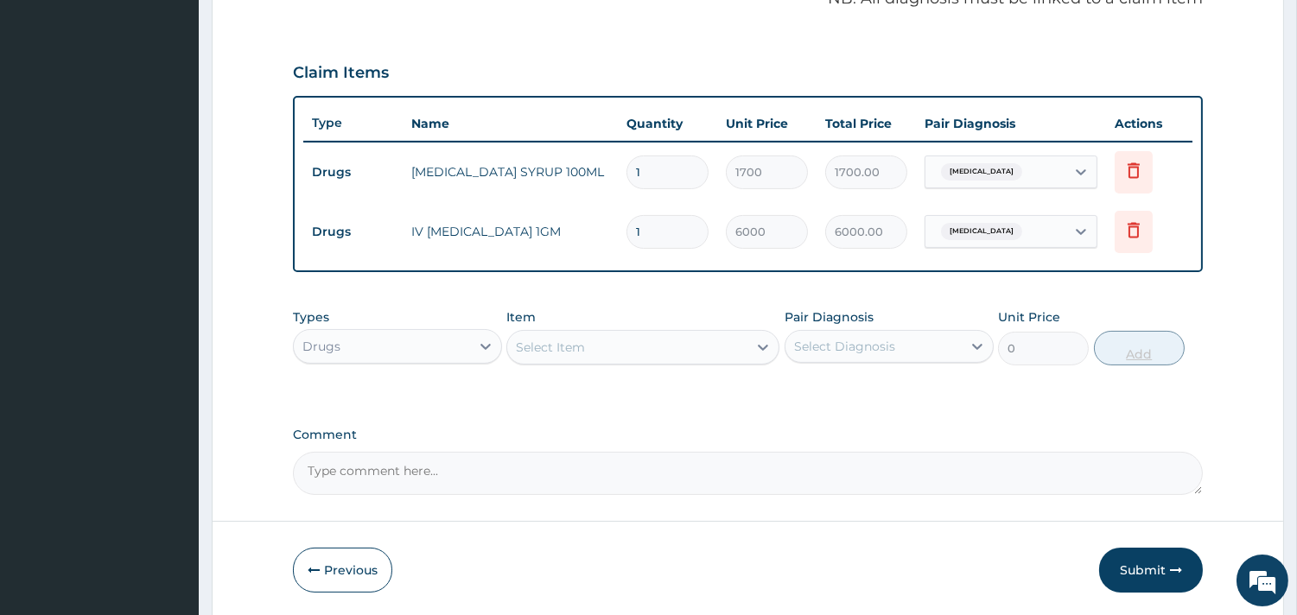
type input "0.00"
type input "3"
type input "18000.00"
type input "3"
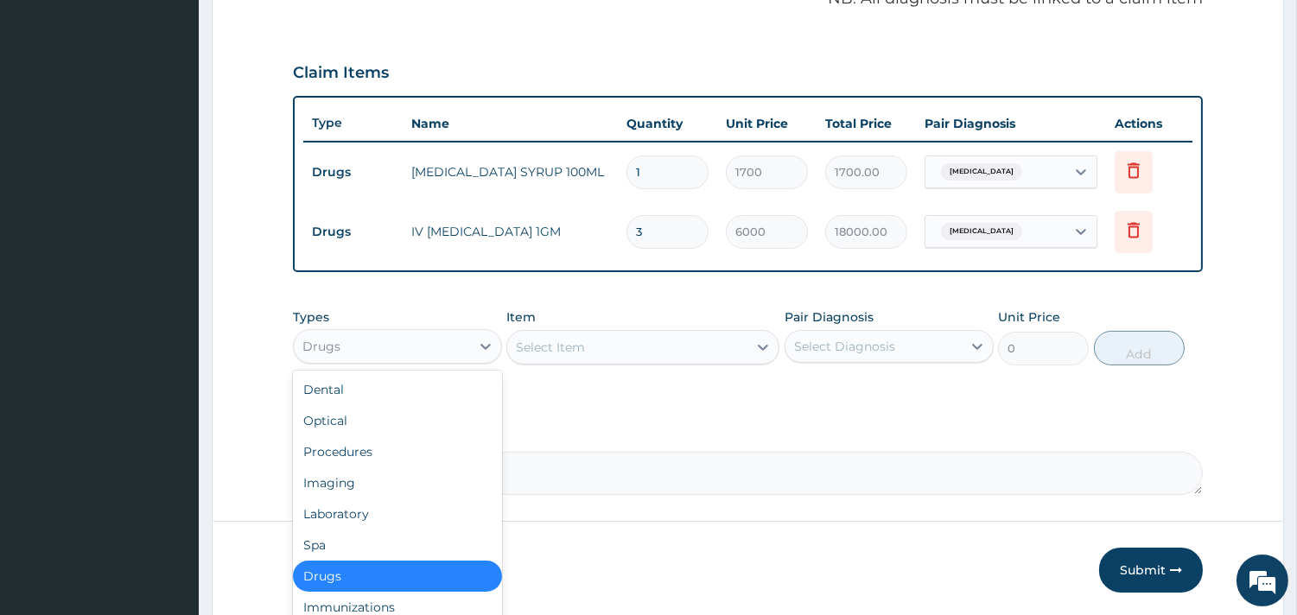
click at [444, 333] on div "Drugs" at bounding box center [382, 347] width 176 height 28
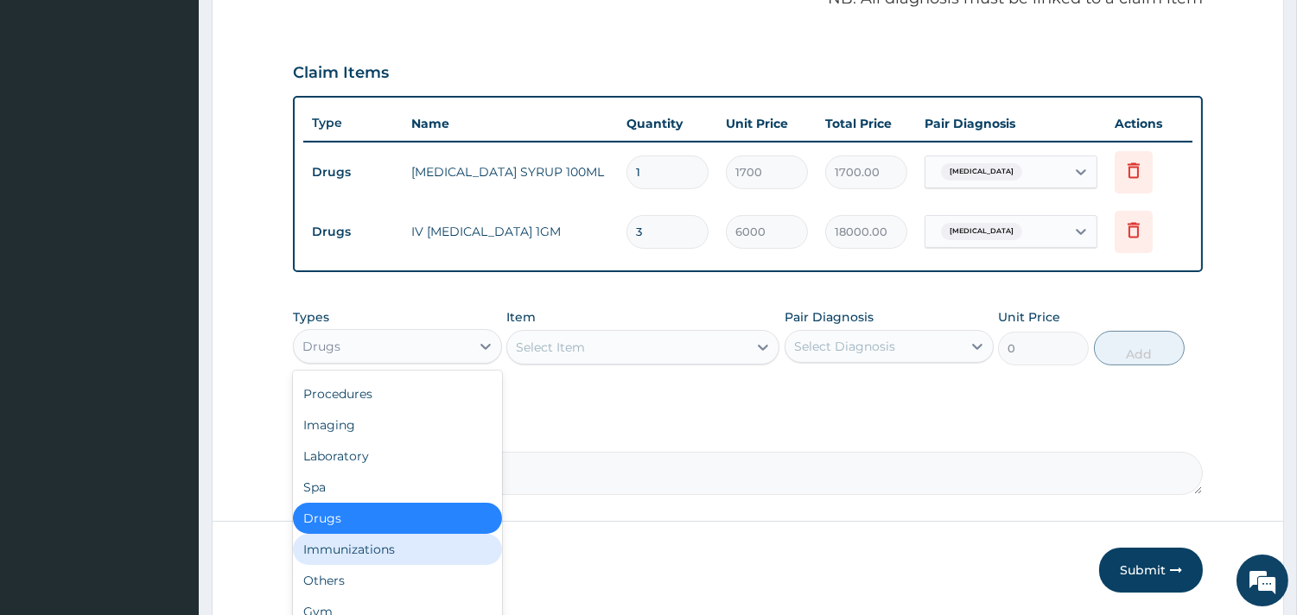
click at [377, 542] on div "Immunizations" at bounding box center [397, 549] width 209 height 31
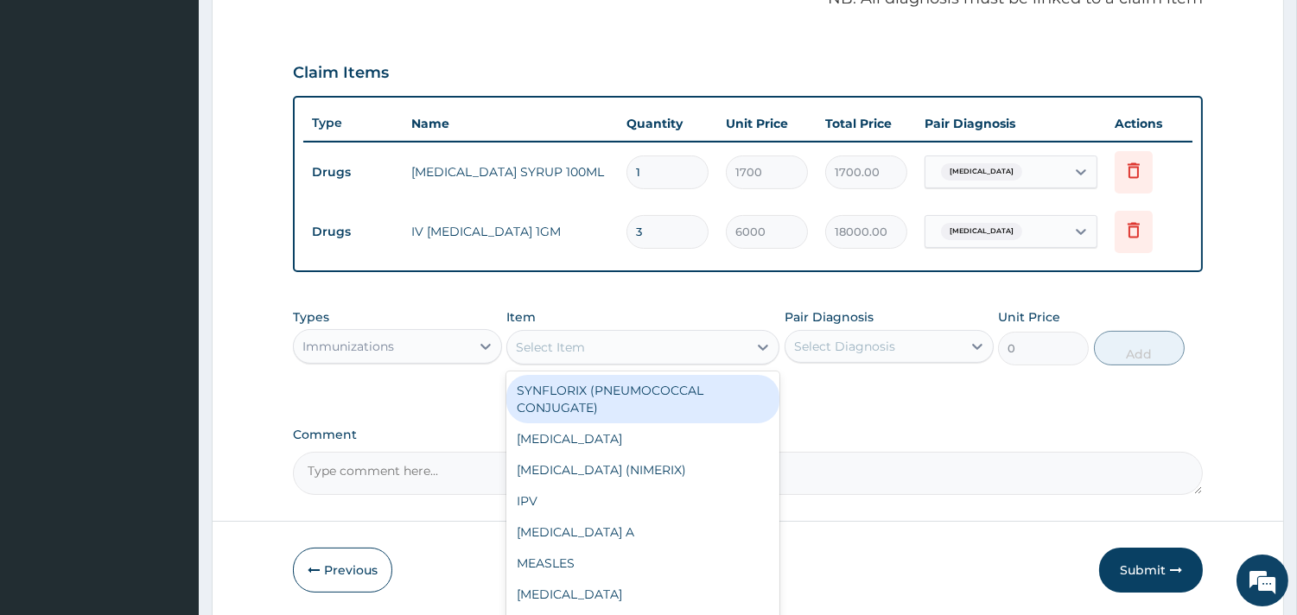
click at [627, 339] on div "Select Item" at bounding box center [627, 347] width 240 height 28
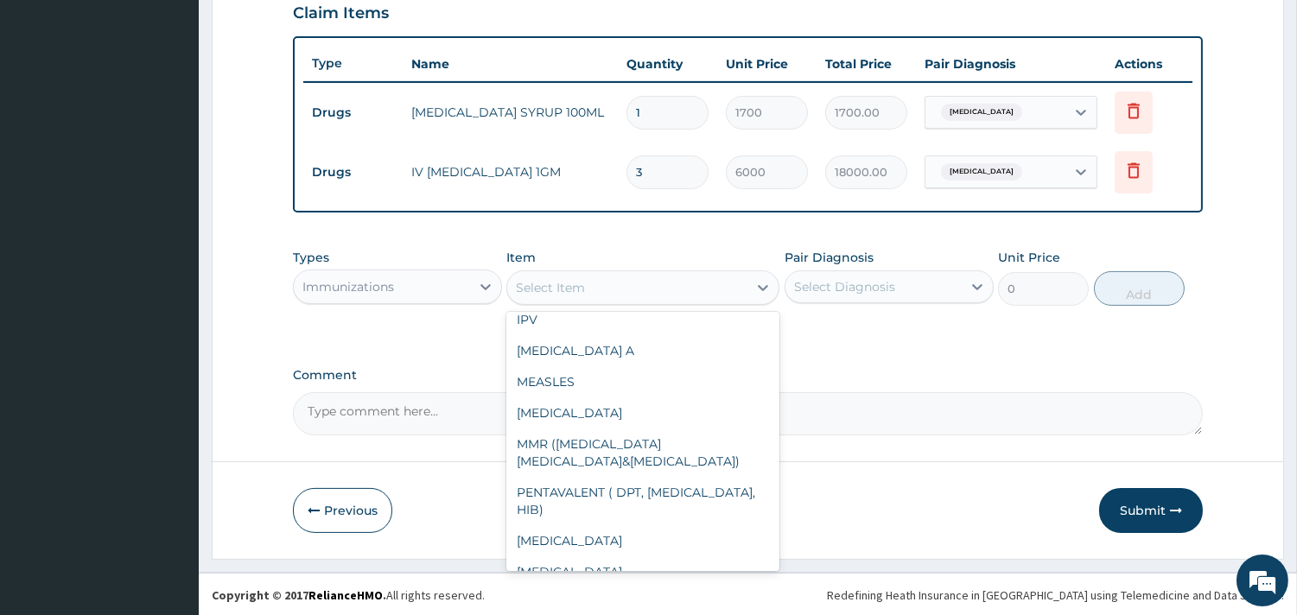
scroll to position [296, 0]
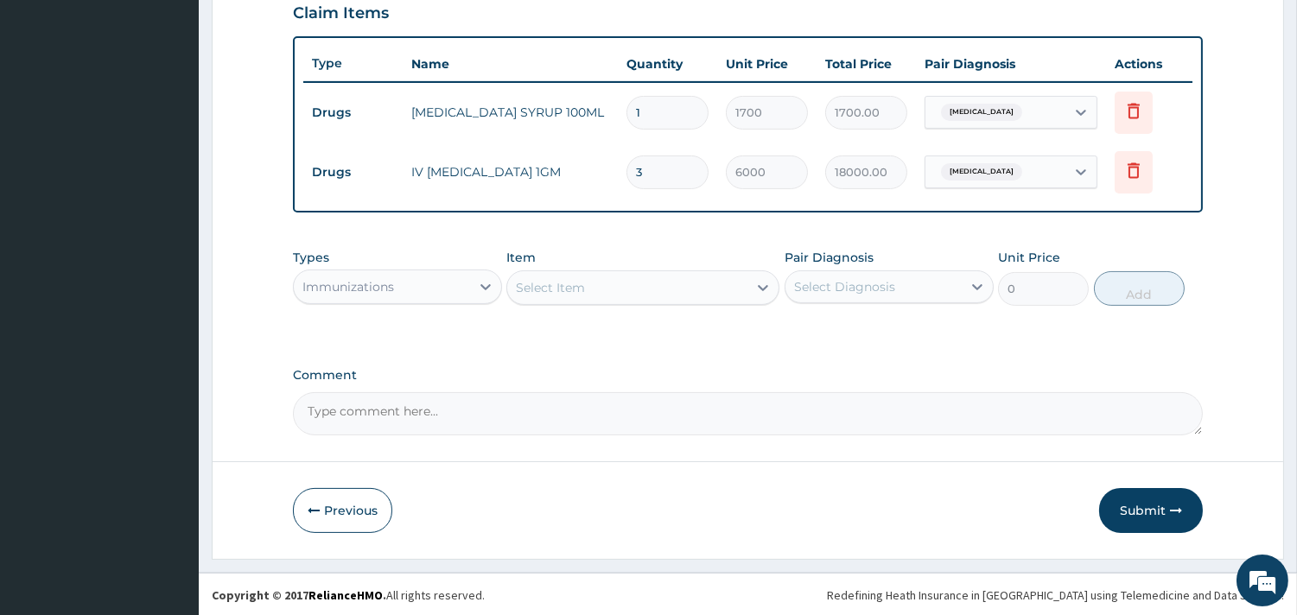
click at [861, 387] on div "Comment" at bounding box center [748, 401] width 910 height 67
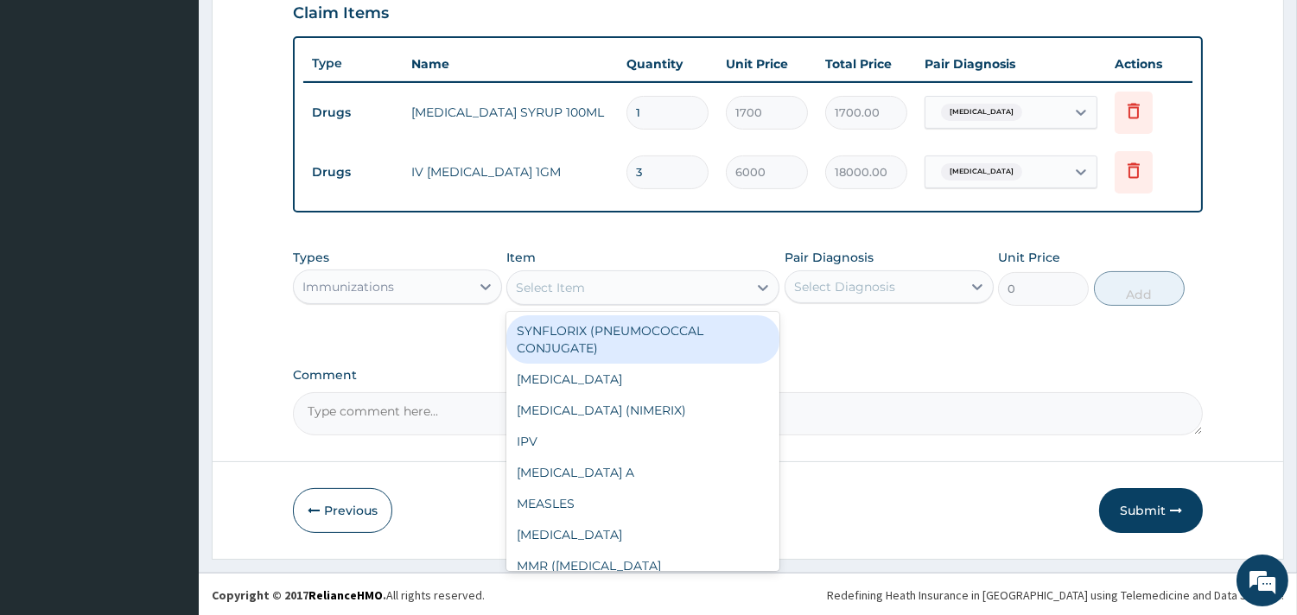
click at [613, 282] on div "Select Item" at bounding box center [627, 288] width 240 height 28
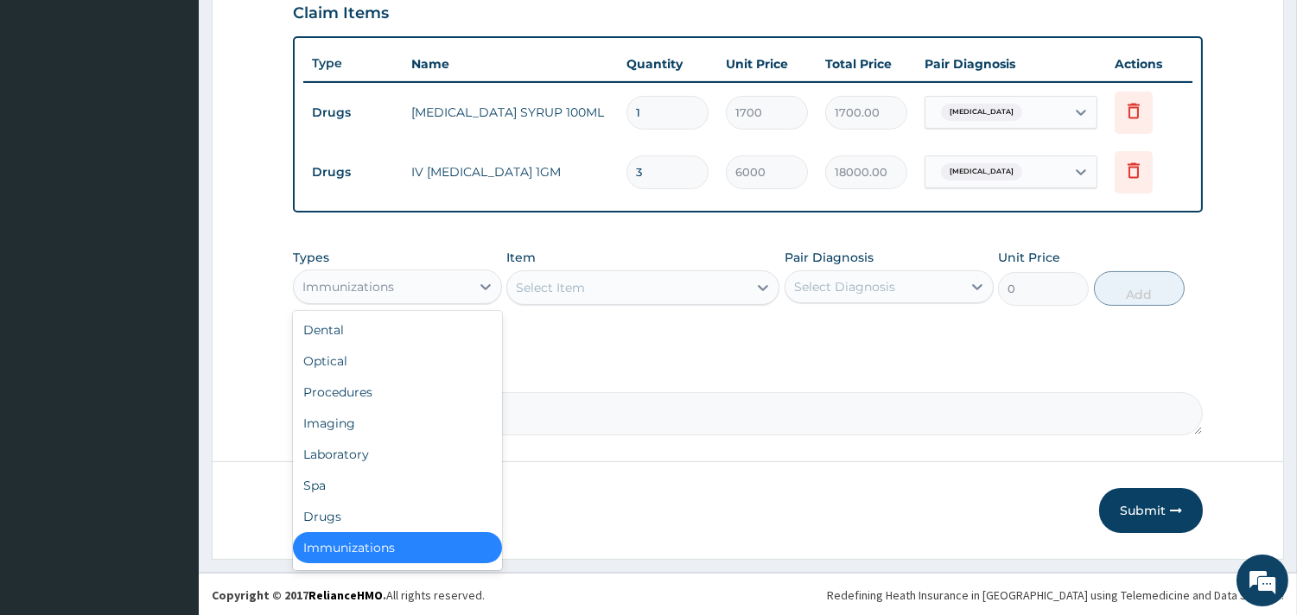
scroll to position [3, 0]
click at [466, 281] on div "Immunizations" at bounding box center [382, 287] width 176 height 28
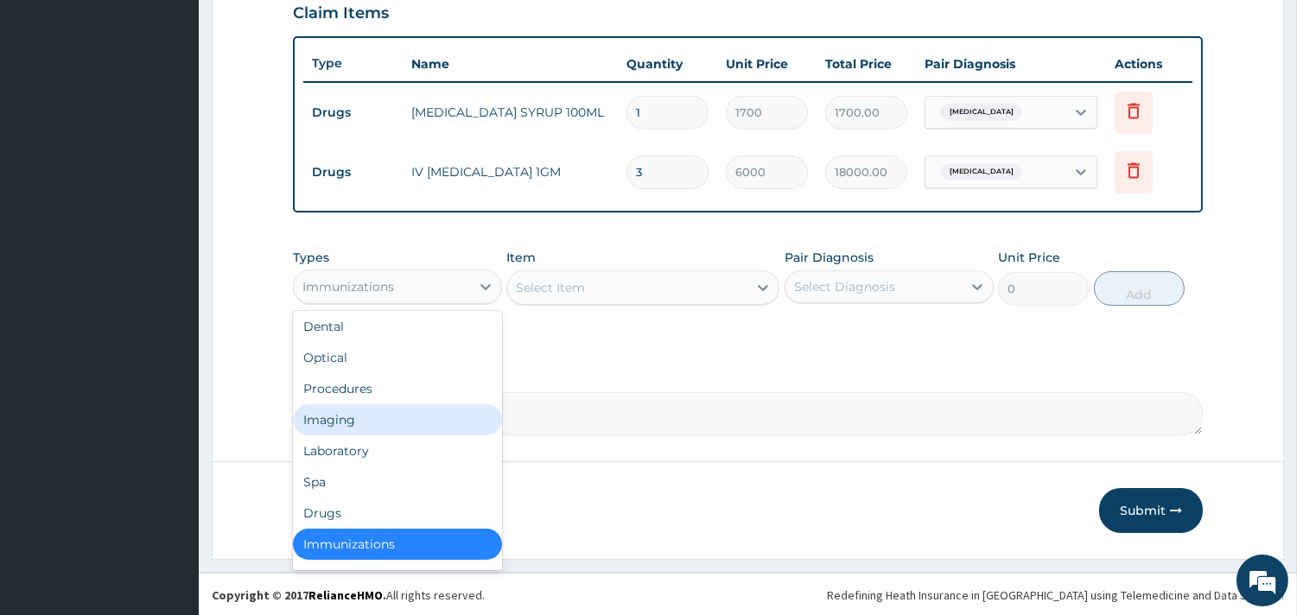
scroll to position [0, 0]
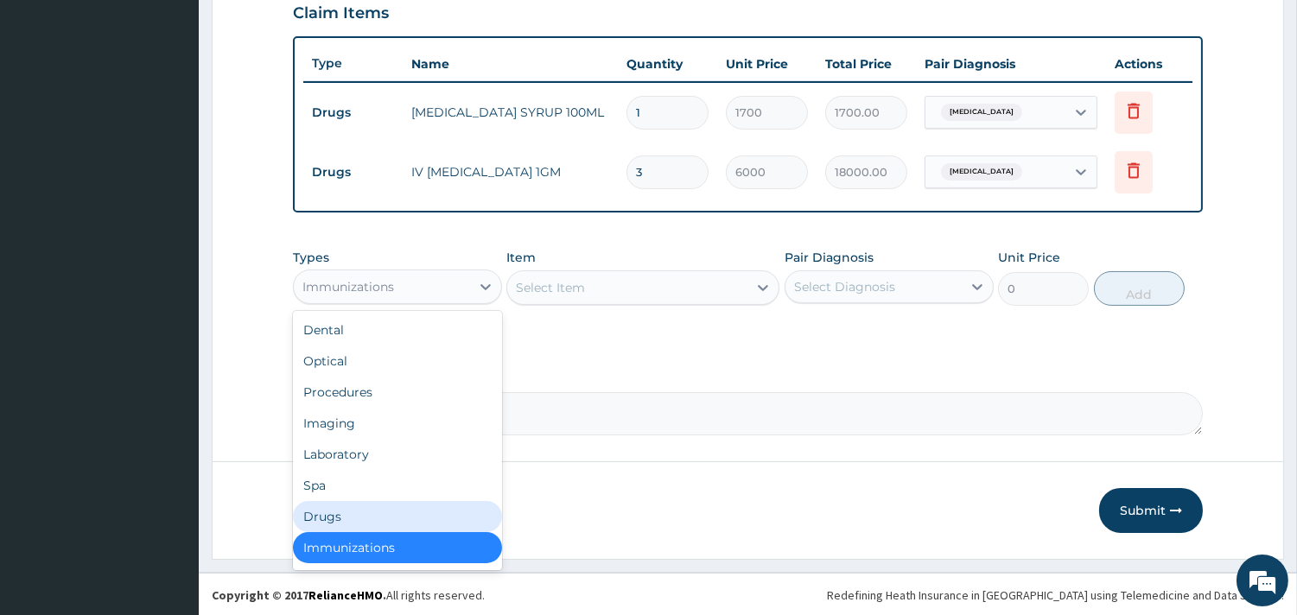
click at [352, 512] on div "Drugs" at bounding box center [397, 516] width 209 height 31
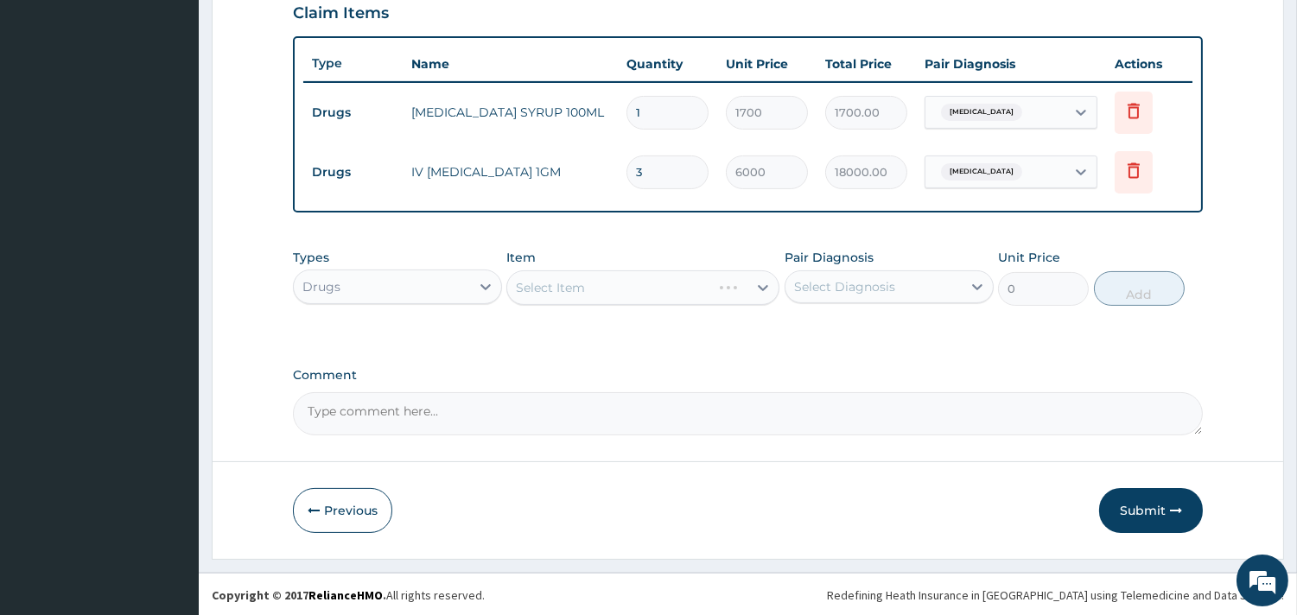
click at [654, 290] on div "Select Item" at bounding box center [642, 287] width 273 height 35
click at [584, 286] on div "Select Item" at bounding box center [642, 287] width 273 height 35
click at [622, 291] on div "Select Item" at bounding box center [642, 287] width 273 height 35
drag, startPoint x: 702, startPoint y: 282, endPoint x: 711, endPoint y: 278, distance: 9.3
click at [711, 278] on div "Select Item" at bounding box center [642, 287] width 273 height 35
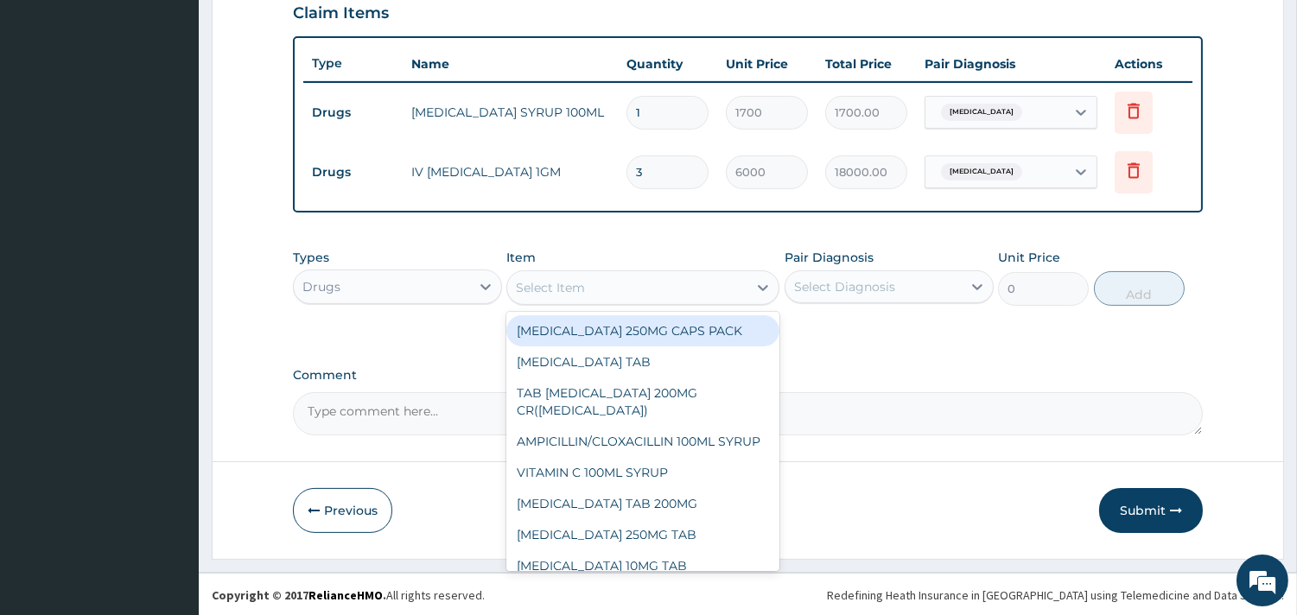
click at [641, 286] on div "Select Item" at bounding box center [627, 288] width 240 height 28
type input "A"
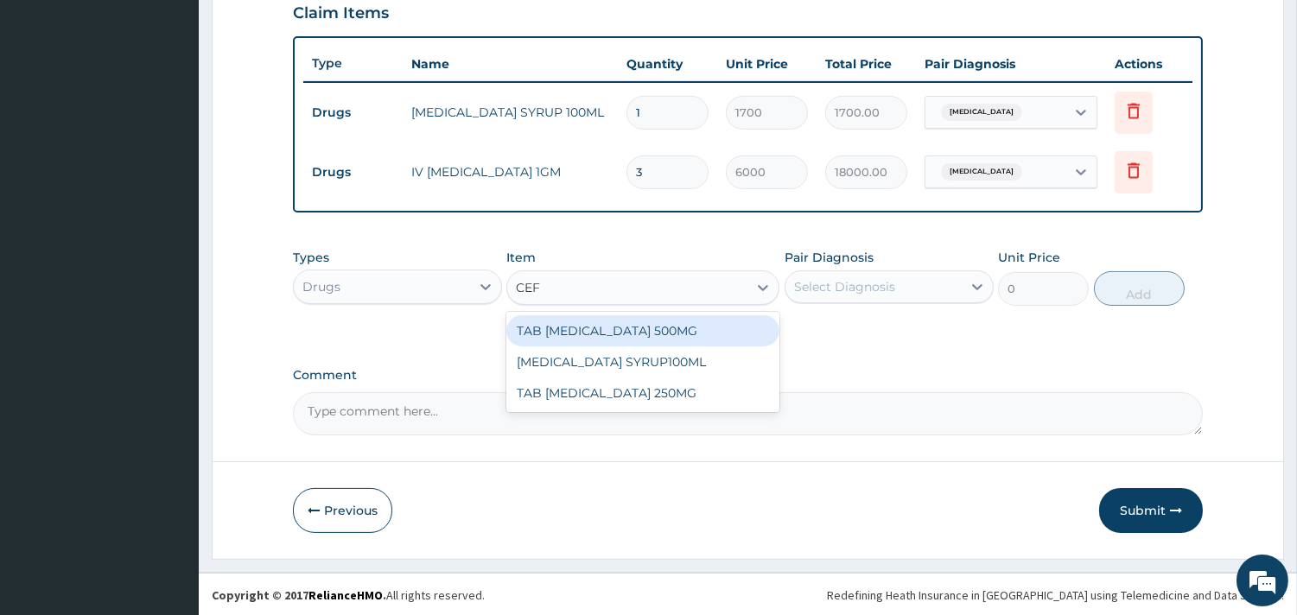
type input "CEFU"
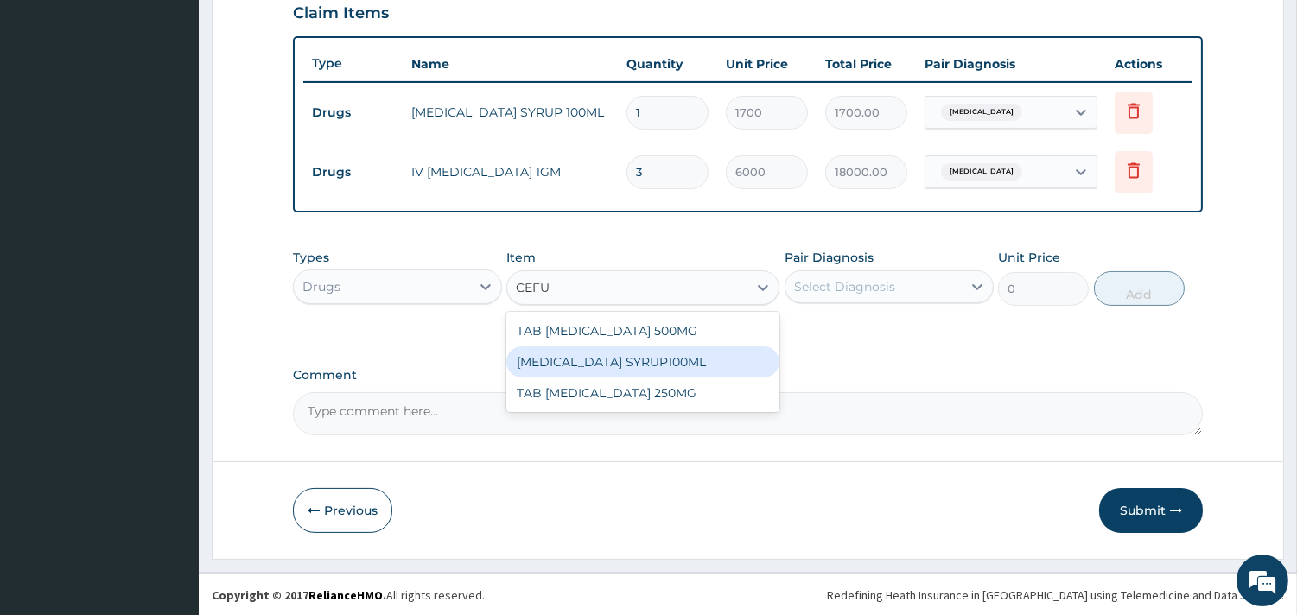
click at [663, 358] on div "[MEDICAL_DATA] SYRUP100ML" at bounding box center [642, 361] width 273 height 31
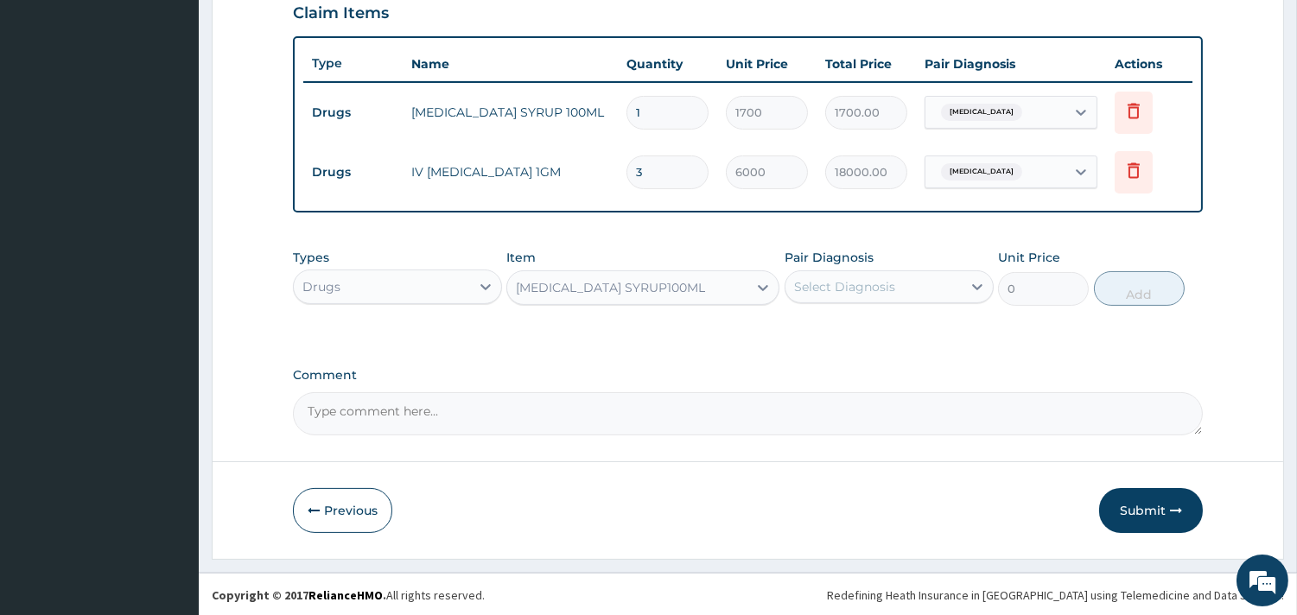
type input "5000"
click at [1129, 507] on button "Submit" at bounding box center [1151, 510] width 104 height 45
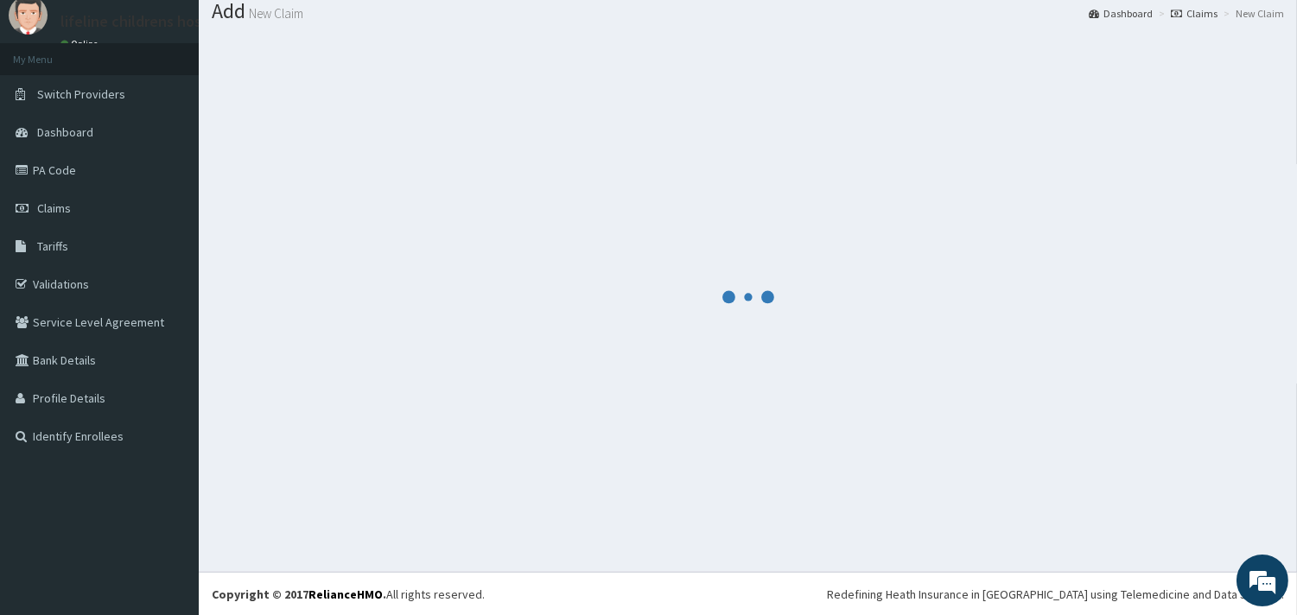
scroll to position [606, 0]
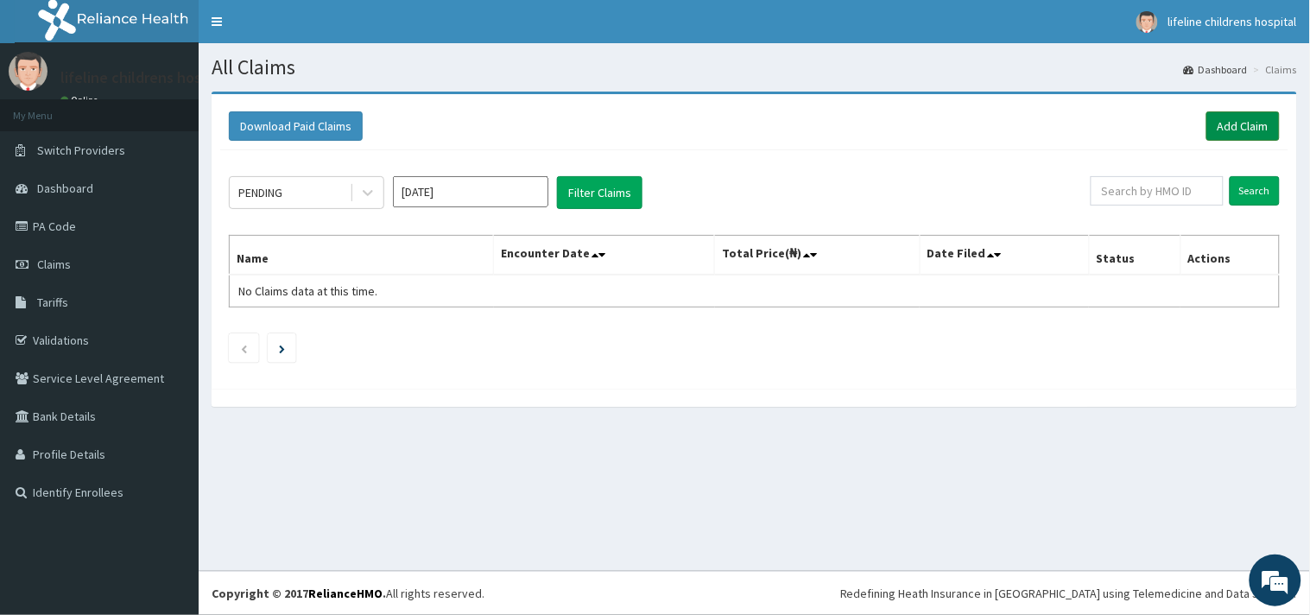
click at [1237, 127] on link "Add Claim" at bounding box center [1243, 125] width 73 height 29
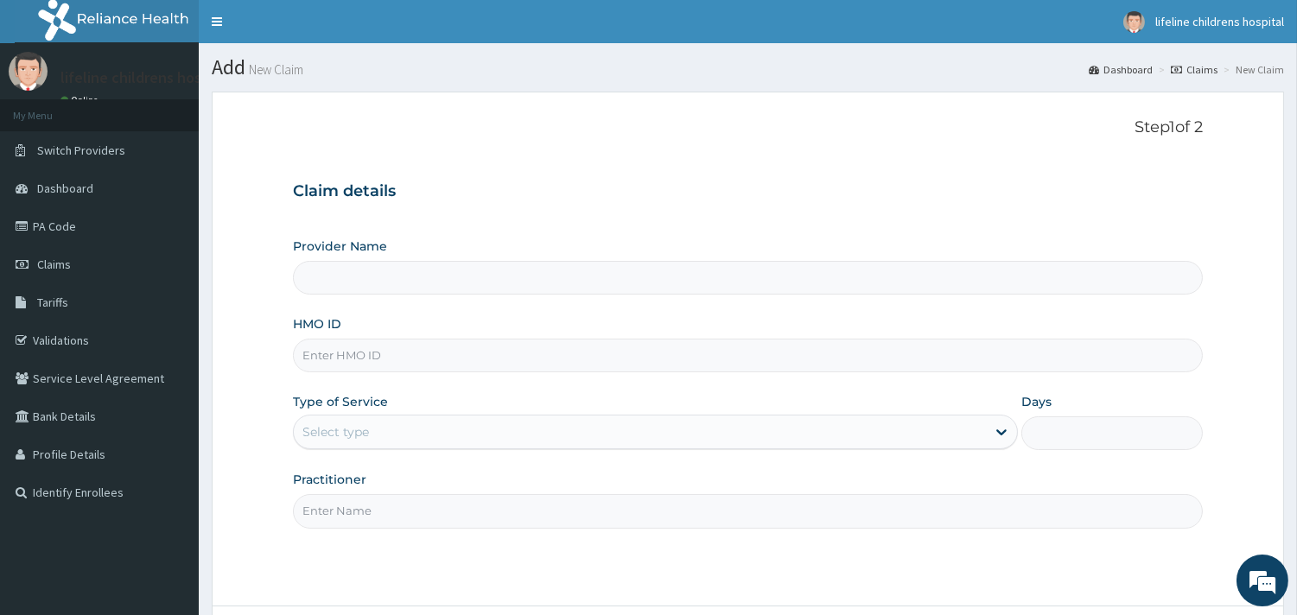
type input "Lifeline Children Hospital - [GEOGRAPHIC_DATA]"
click at [501, 359] on input "HMO ID" at bounding box center [748, 356] width 910 height 34
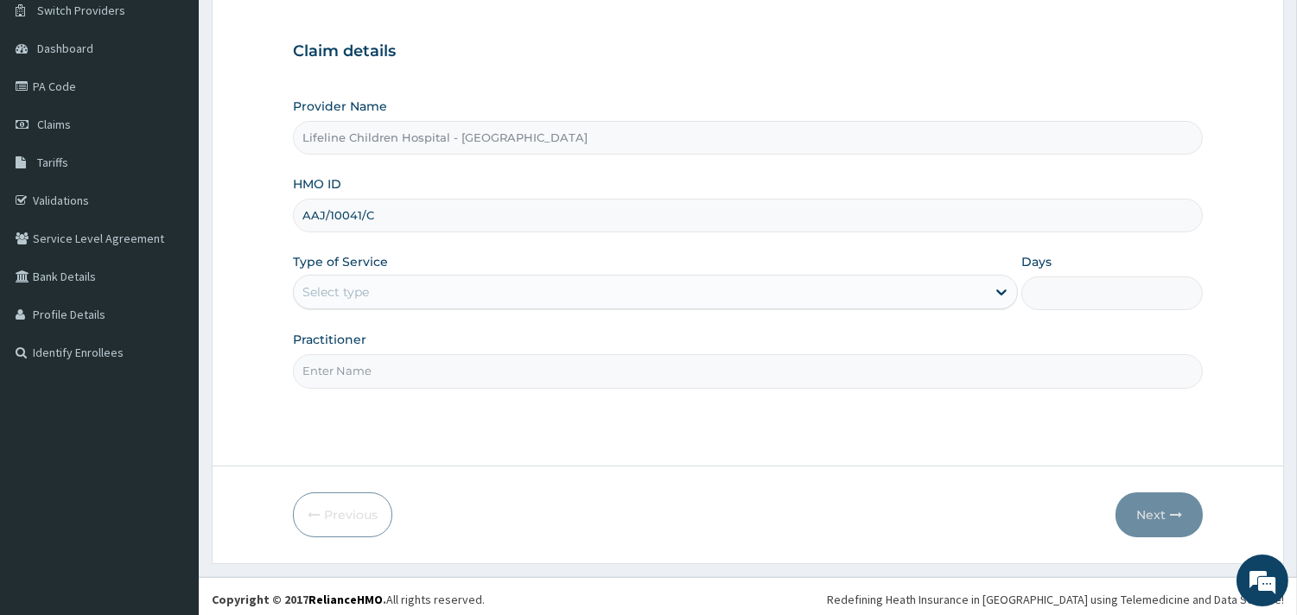
scroll to position [147, 0]
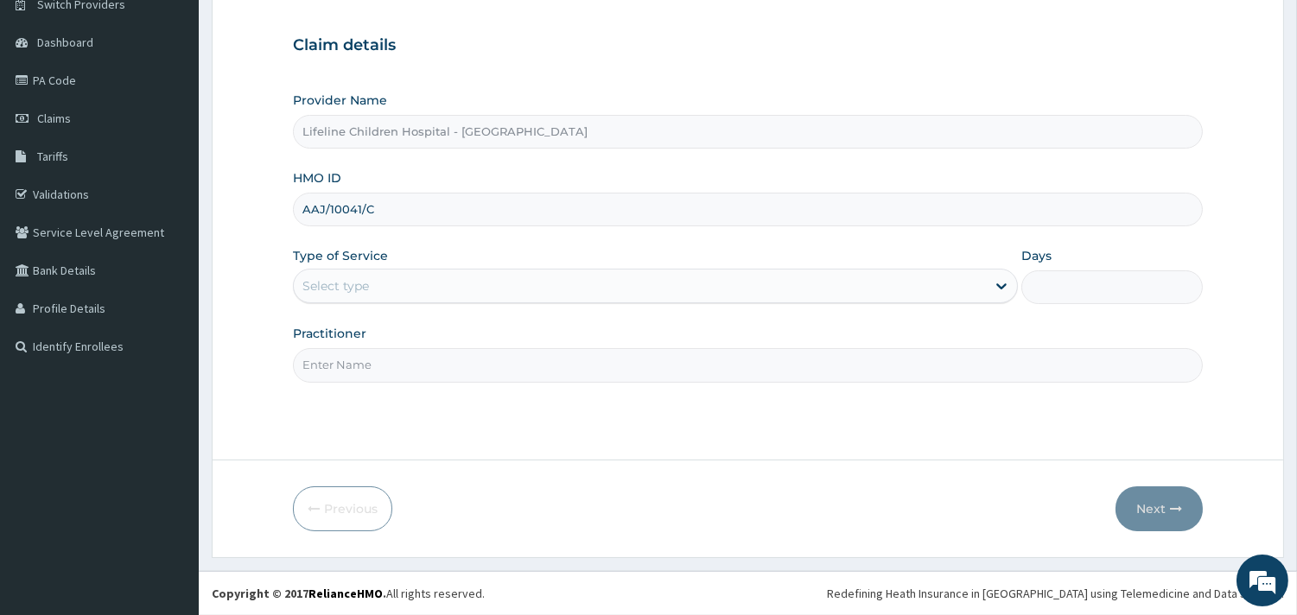
type input "AAJ/10041/C"
click at [309, 281] on div "Select type" at bounding box center [335, 285] width 67 height 17
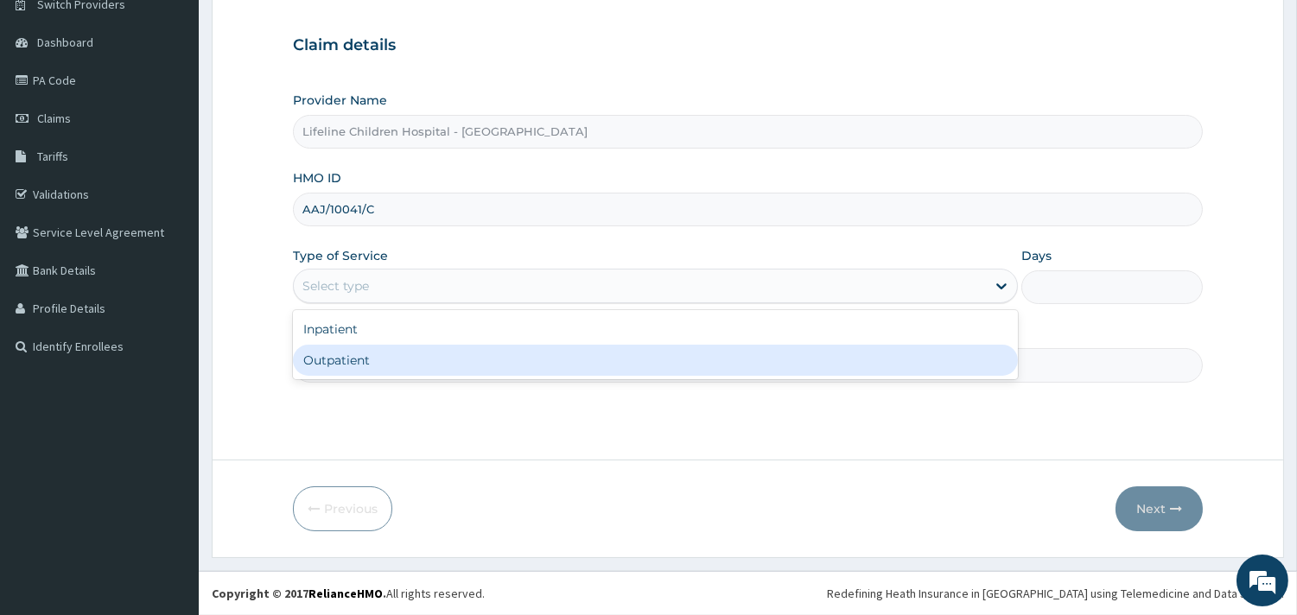
click at [329, 355] on div "Outpatient" at bounding box center [655, 360] width 725 height 31
type input "1"
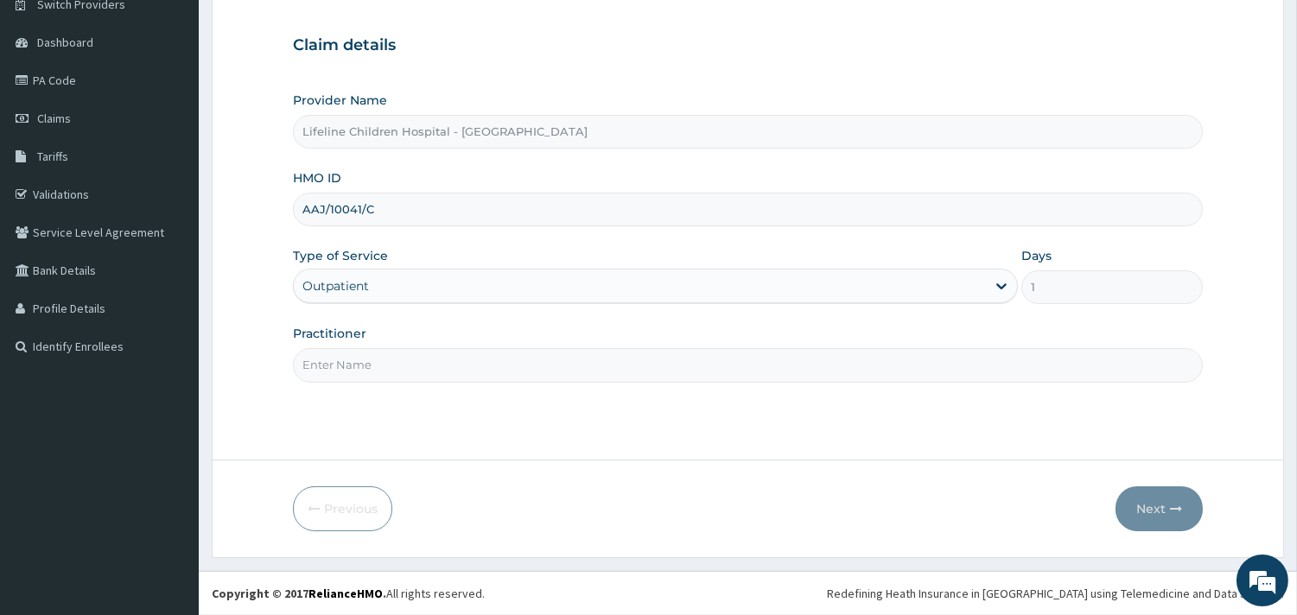
click at [377, 370] on input "Practitioner" at bounding box center [748, 365] width 910 height 34
type input "DR OKOROBIE"
click at [1164, 517] on button "Next" at bounding box center [1158, 508] width 87 height 45
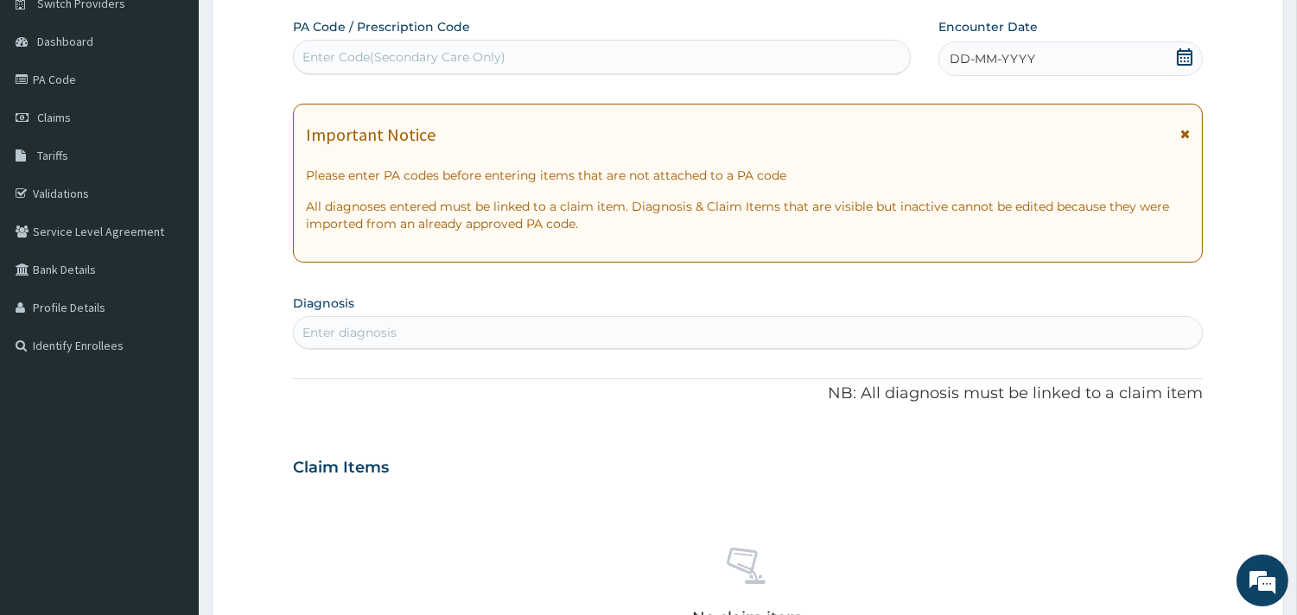
click at [986, 57] on span "DD-MM-YYYY" at bounding box center [992, 58] width 86 height 17
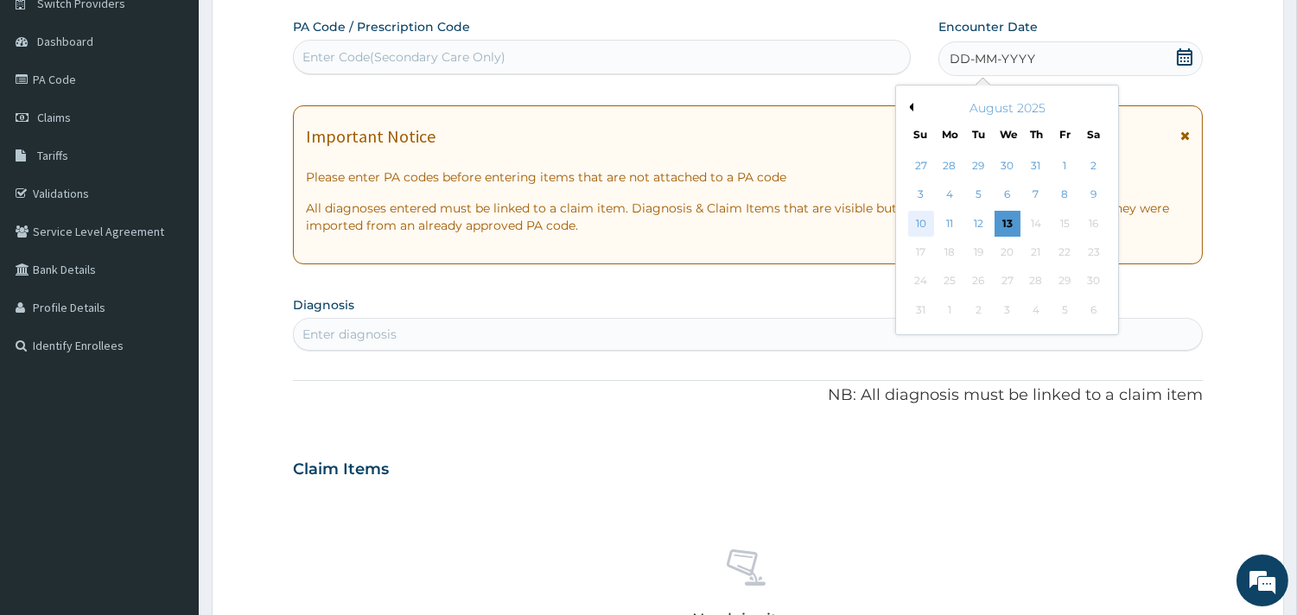
click at [924, 223] on div "10" at bounding box center [920, 224] width 26 height 26
click at [924, 223] on p "All diagnoses entered must be linked to a claim item. Diagnosis & Claim Items t…" at bounding box center [748, 217] width 884 height 35
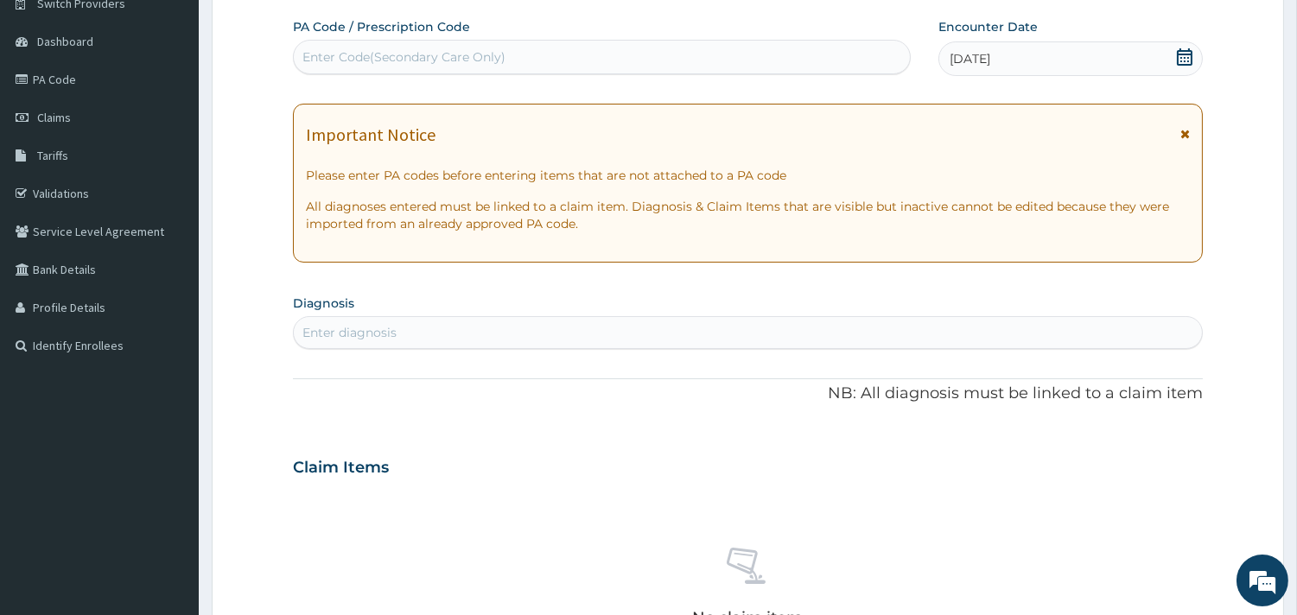
click at [496, 337] on div "Enter diagnosis" at bounding box center [748, 333] width 908 height 28
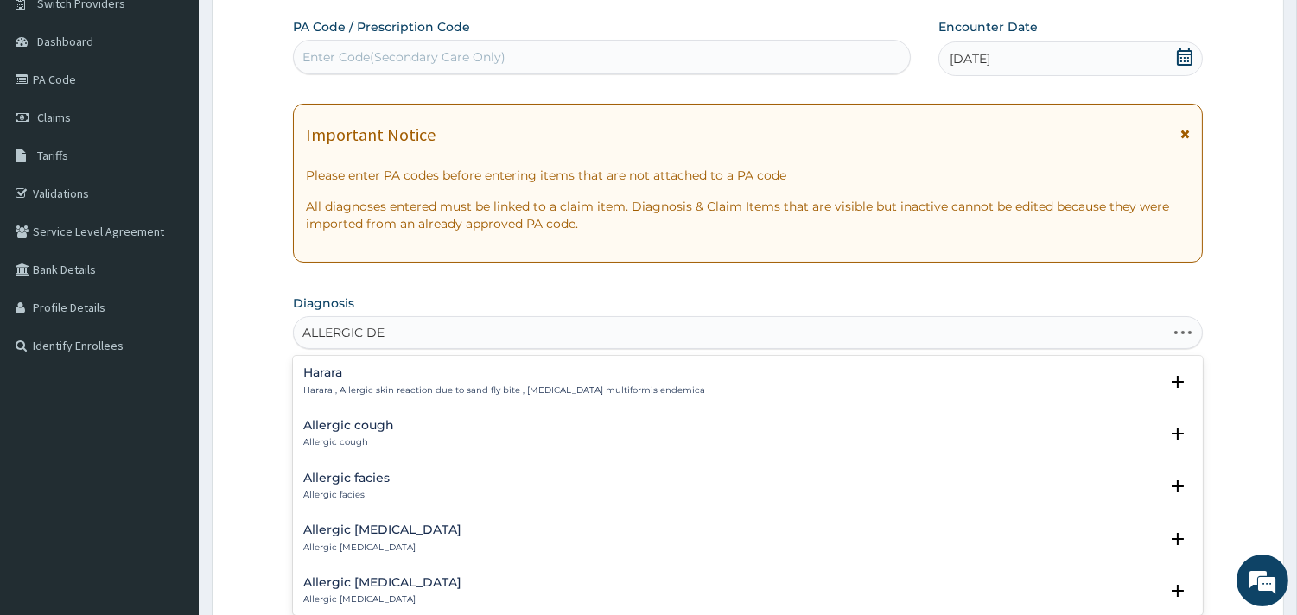
type input "ALLERGIC DER"
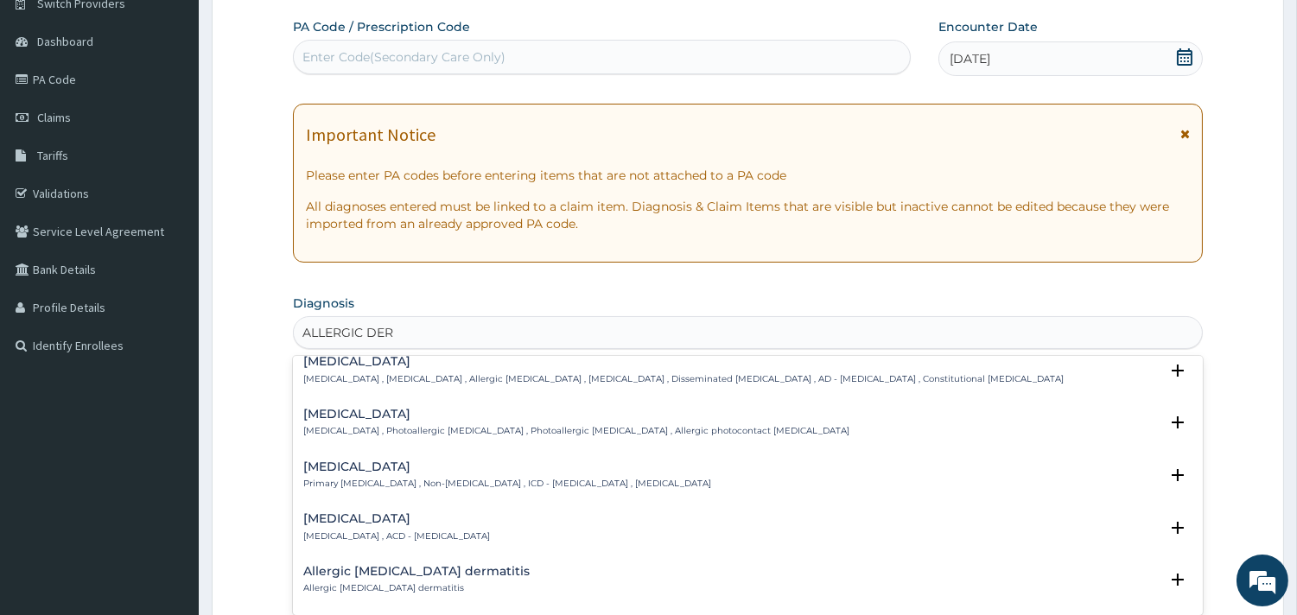
scroll to position [0, 0]
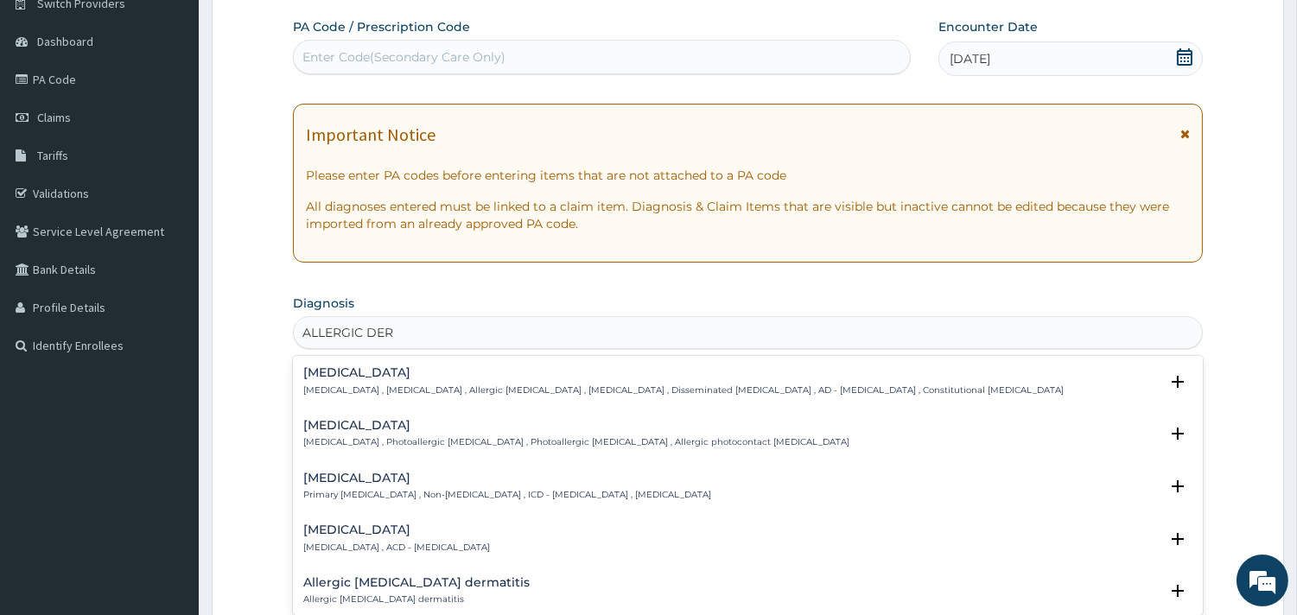
click at [386, 367] on h4 "Atopic dermatitis" at bounding box center [683, 372] width 760 height 13
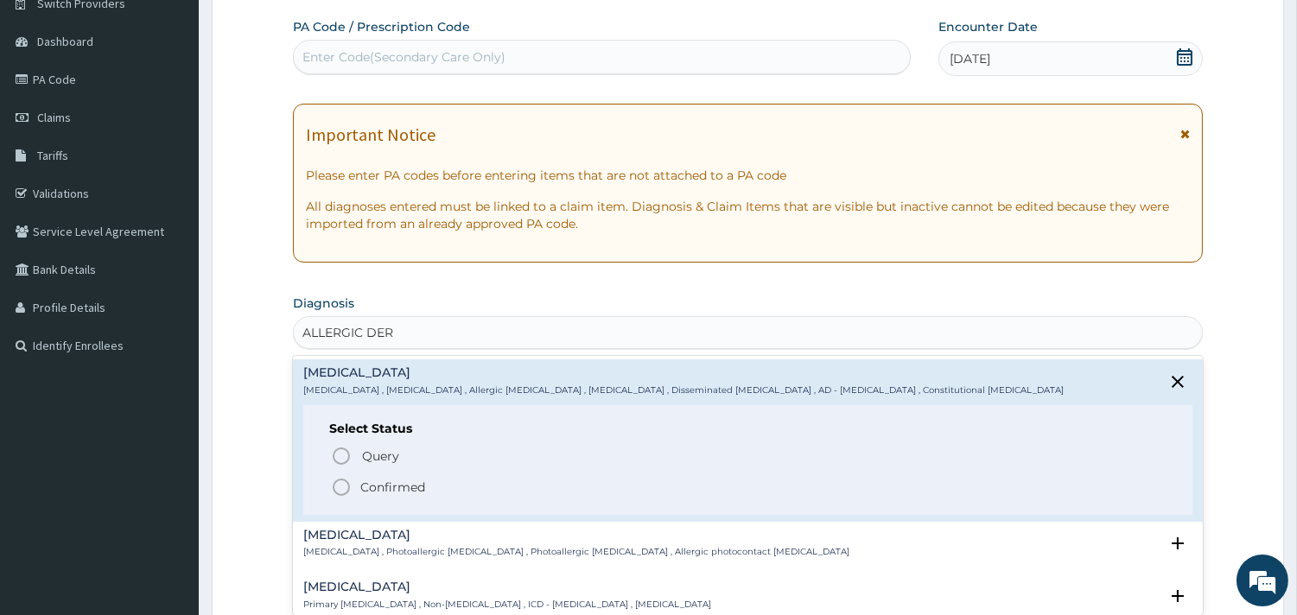
click at [383, 485] on p "Confirmed" at bounding box center [392, 487] width 65 height 17
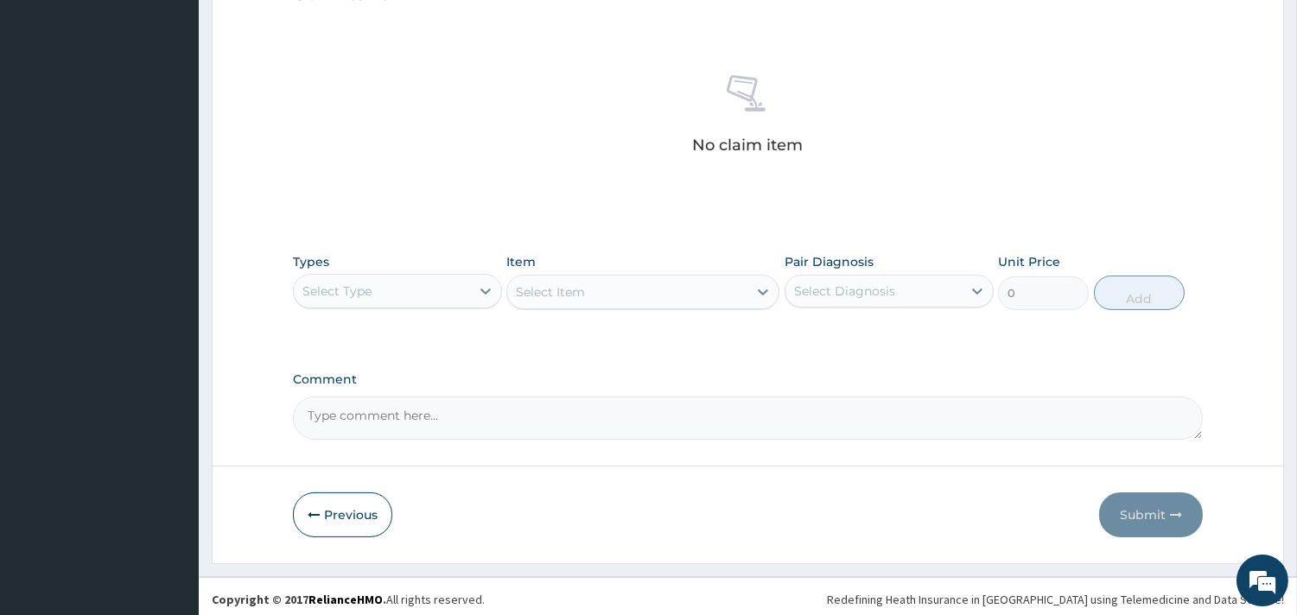
scroll to position [626, 0]
click at [468, 295] on div "Select Type" at bounding box center [382, 290] width 176 height 28
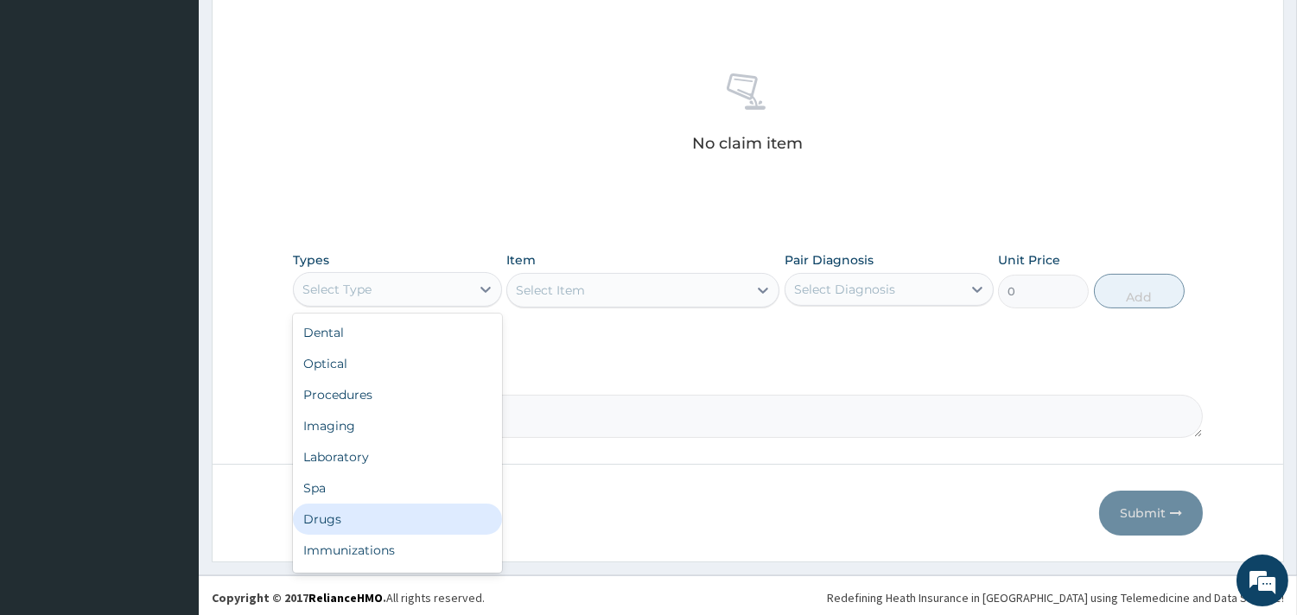
click at [338, 511] on div "Drugs" at bounding box center [397, 519] width 209 height 31
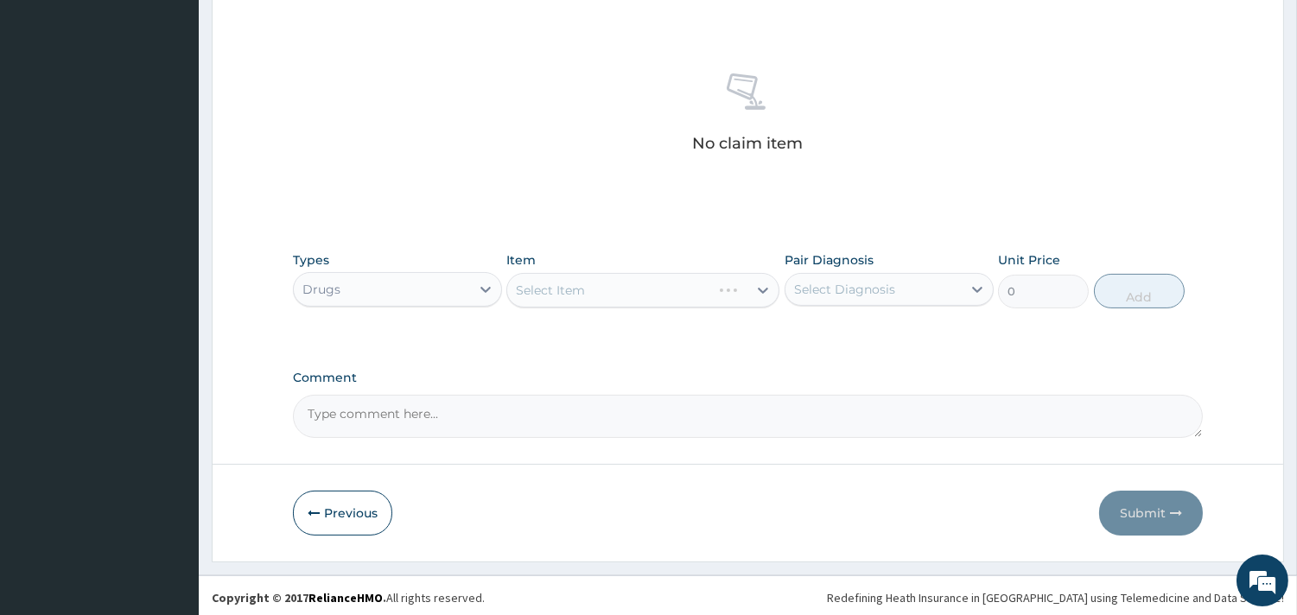
click at [695, 291] on div "Select Item" at bounding box center [642, 290] width 273 height 35
click at [665, 287] on div "Select Item" at bounding box center [642, 290] width 273 height 35
click at [714, 295] on div "Select Item" at bounding box center [642, 290] width 273 height 35
click at [631, 291] on div "Select Item" at bounding box center [642, 290] width 273 height 35
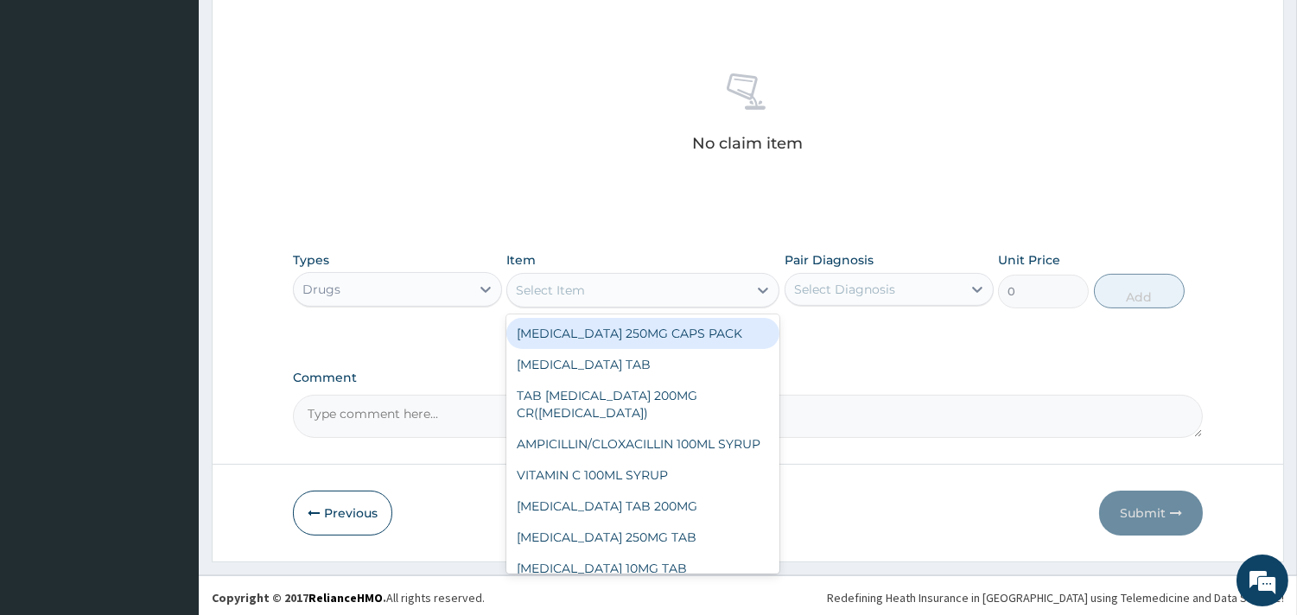
click at [713, 278] on div "Select Item" at bounding box center [627, 290] width 240 height 28
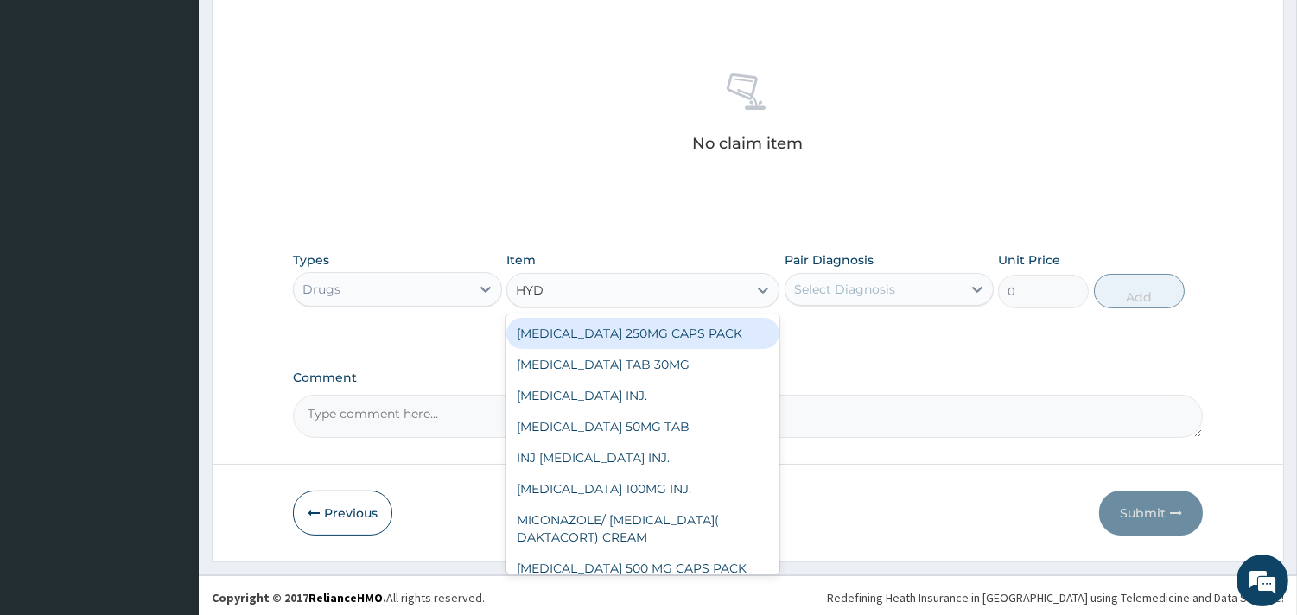
type input "HYDR"
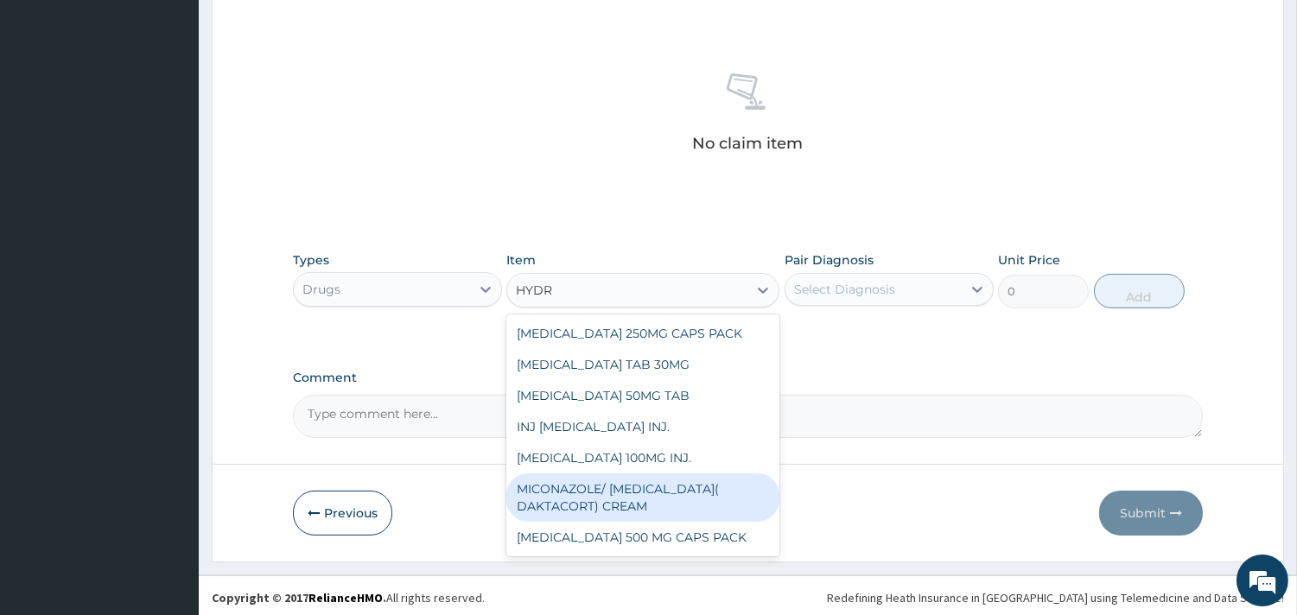
click at [650, 495] on div "MICONAZOLE/ HYDROCORTISONE( DAKTACORT) CREAM" at bounding box center [642, 497] width 273 height 48
type input "4000"
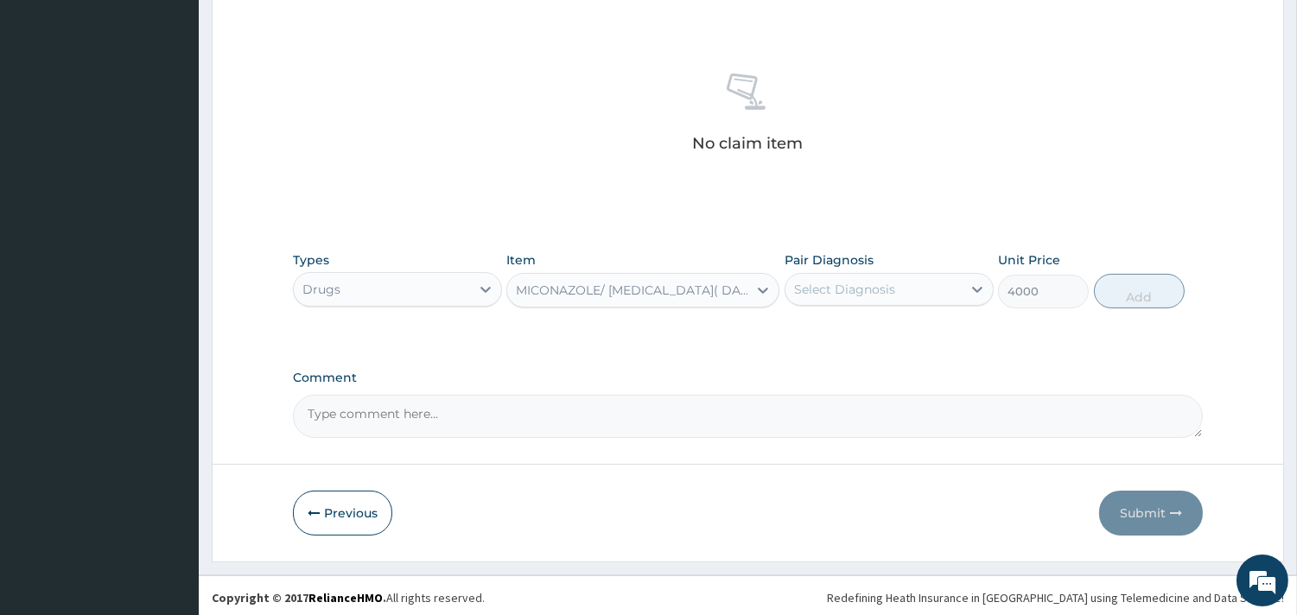
click at [858, 285] on div "Select Diagnosis" at bounding box center [844, 289] width 101 height 17
click at [870, 333] on label "Atopic dermatitis" at bounding box center [866, 331] width 107 height 17
checkbox input "true"
click at [1141, 292] on button "Add" at bounding box center [1139, 291] width 91 height 35
type input "0"
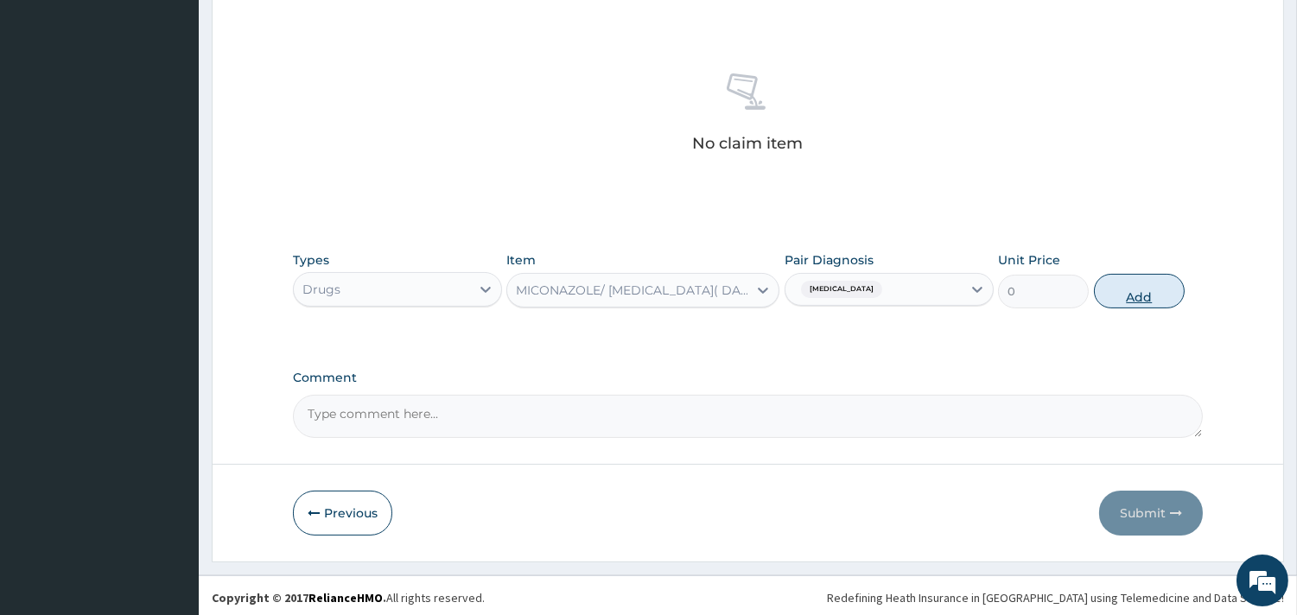
scroll to position [555, 0]
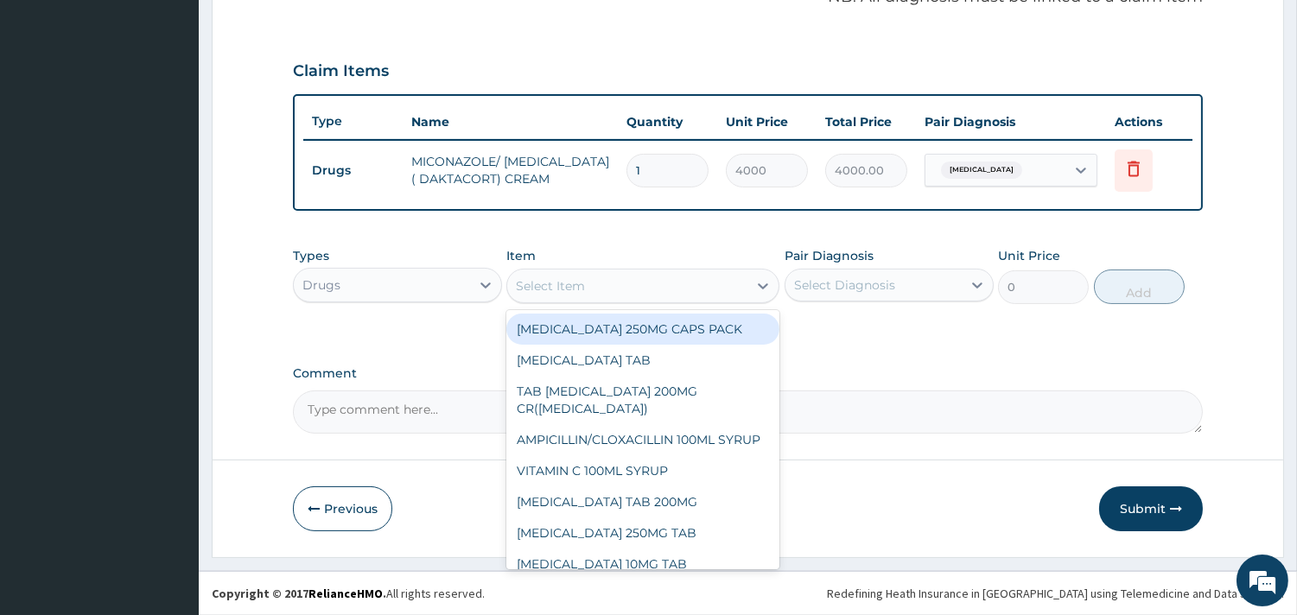
click at [691, 294] on div "Select Item" at bounding box center [627, 286] width 240 height 28
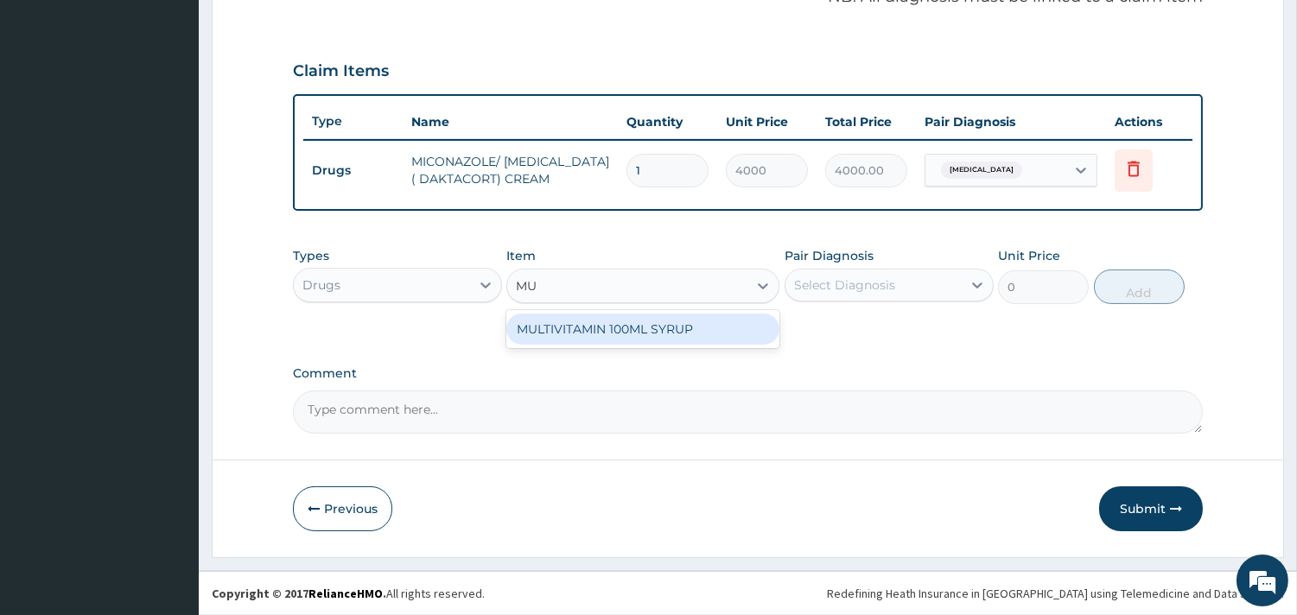
type input "M"
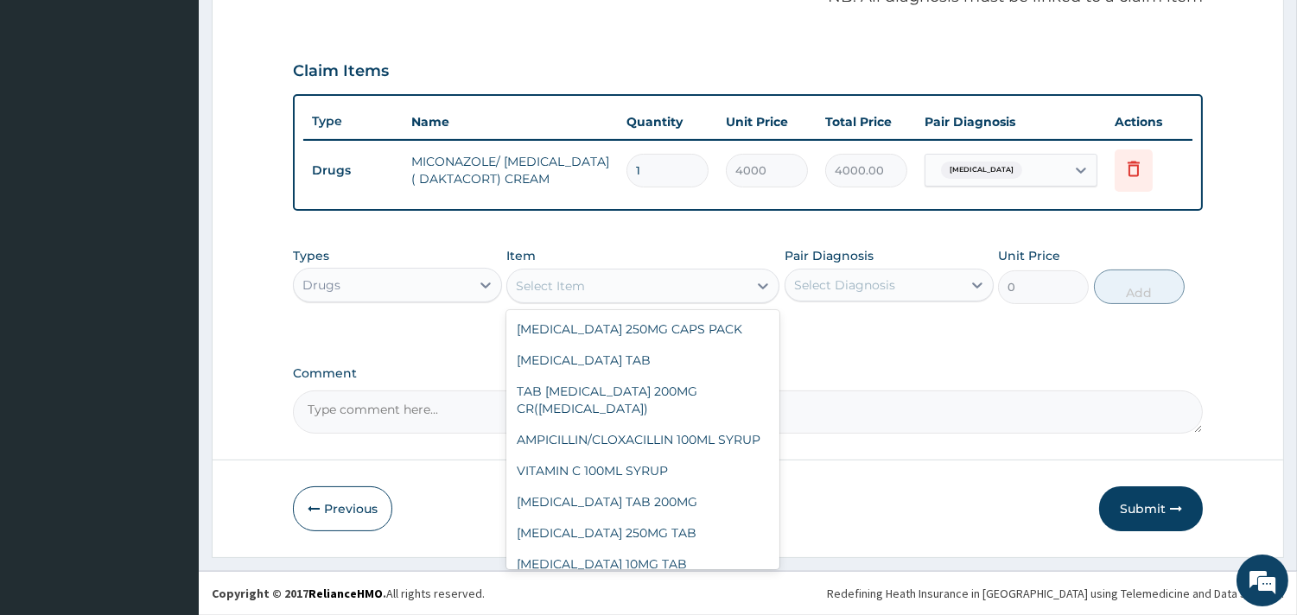
type input "O"
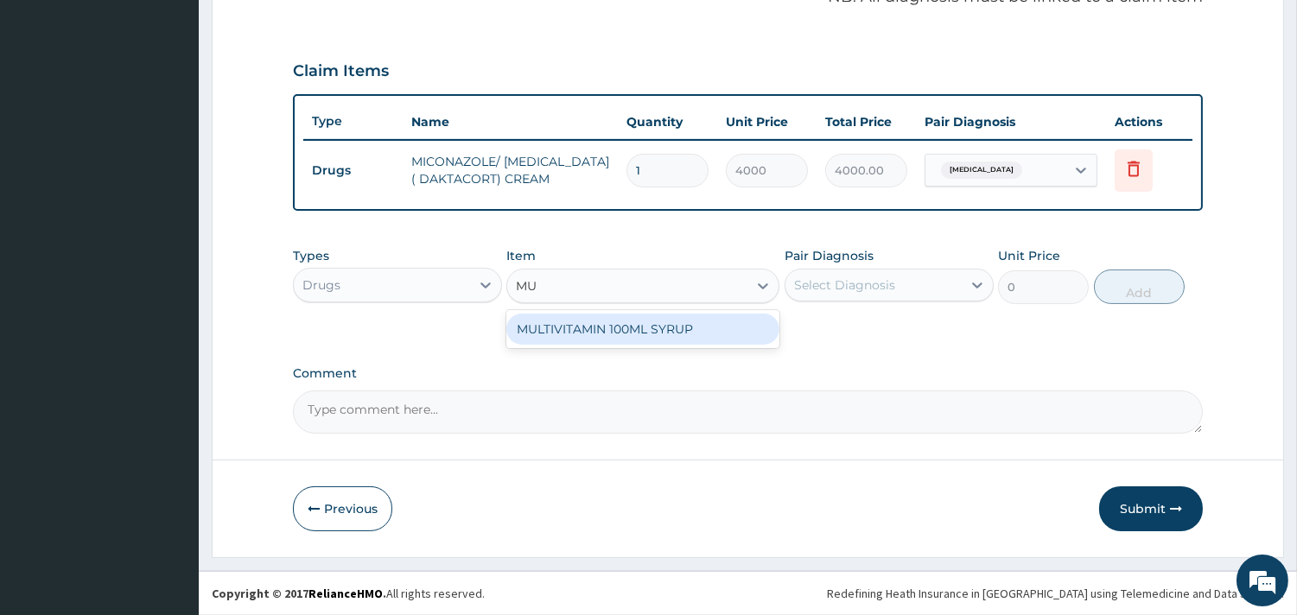
type input "M"
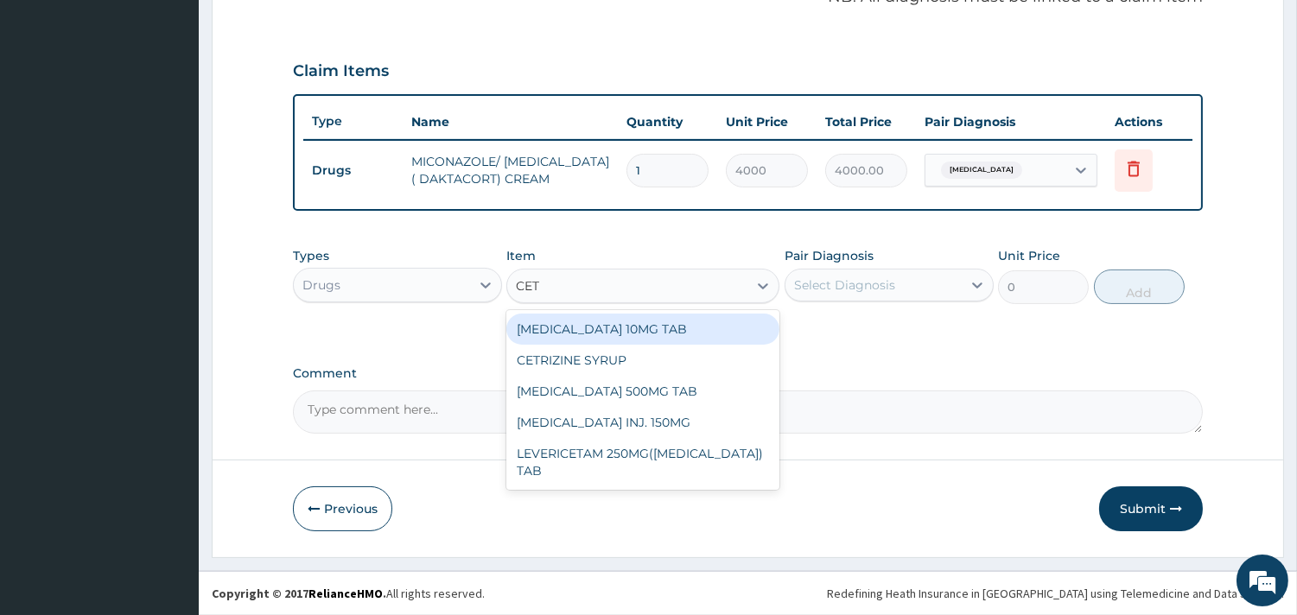
type input "CETR"
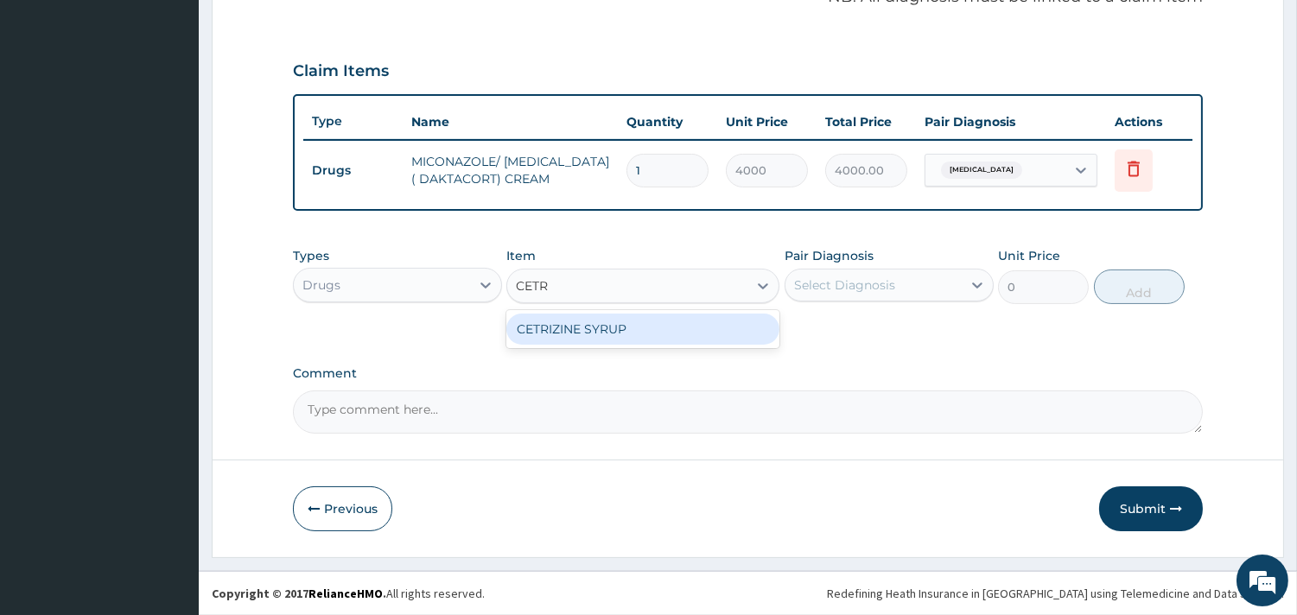
click at [703, 320] on div "CETRIZINE SYRUP" at bounding box center [642, 329] width 273 height 31
type input "2000"
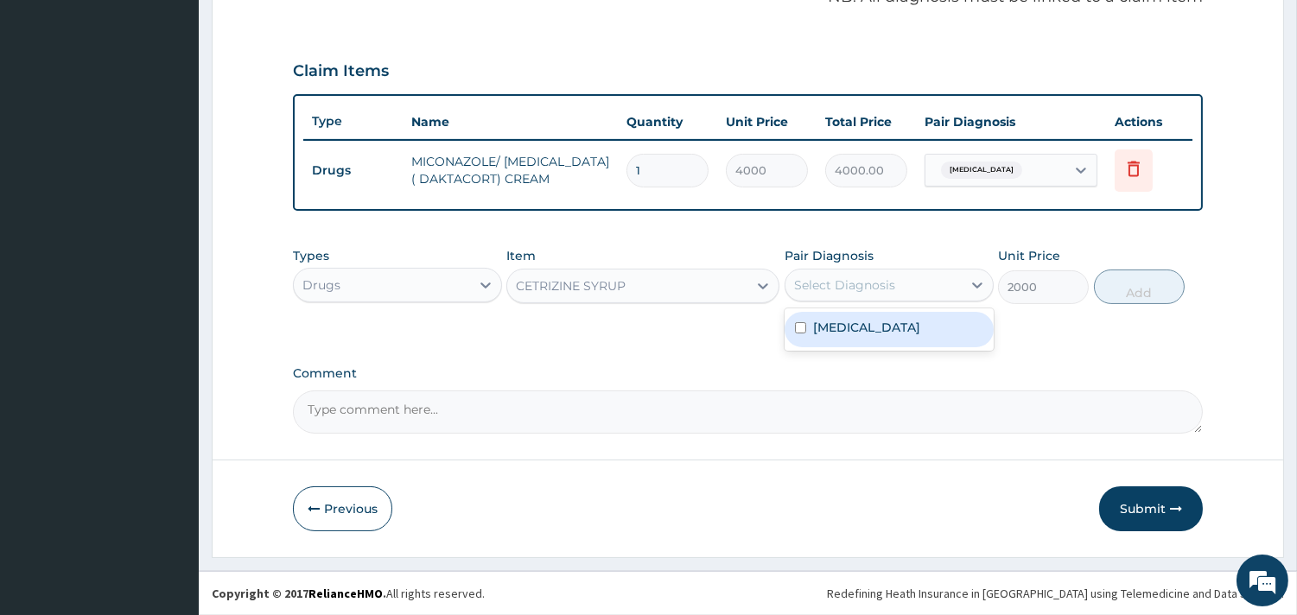
click at [871, 280] on div "Select Diagnosis" at bounding box center [844, 284] width 101 height 17
click at [866, 316] on div "[MEDICAL_DATA]" at bounding box center [888, 329] width 209 height 35
checkbox input "true"
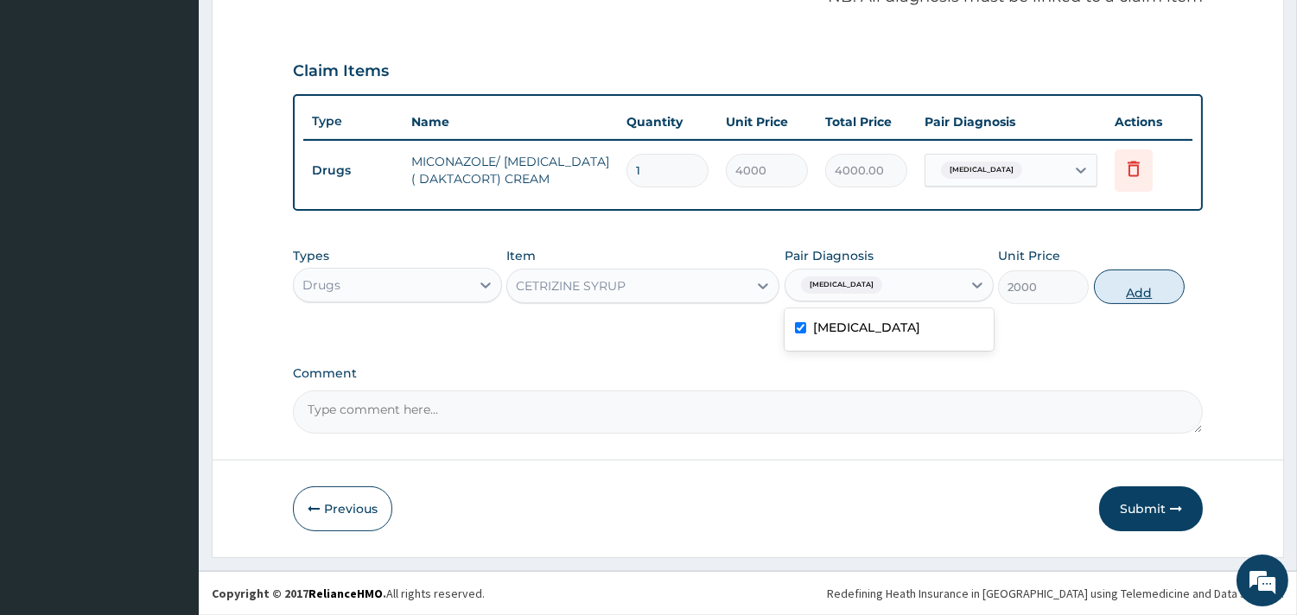
click at [1163, 292] on button "Add" at bounding box center [1139, 287] width 91 height 35
type input "0"
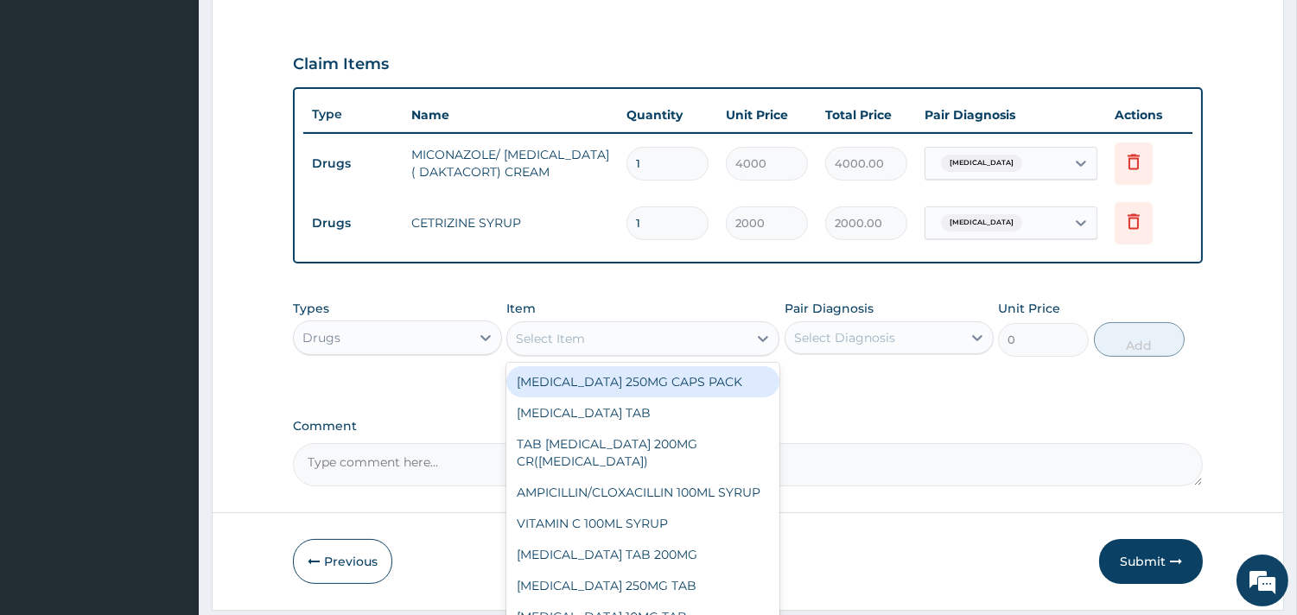
click at [616, 340] on div "Select Item" at bounding box center [627, 339] width 240 height 28
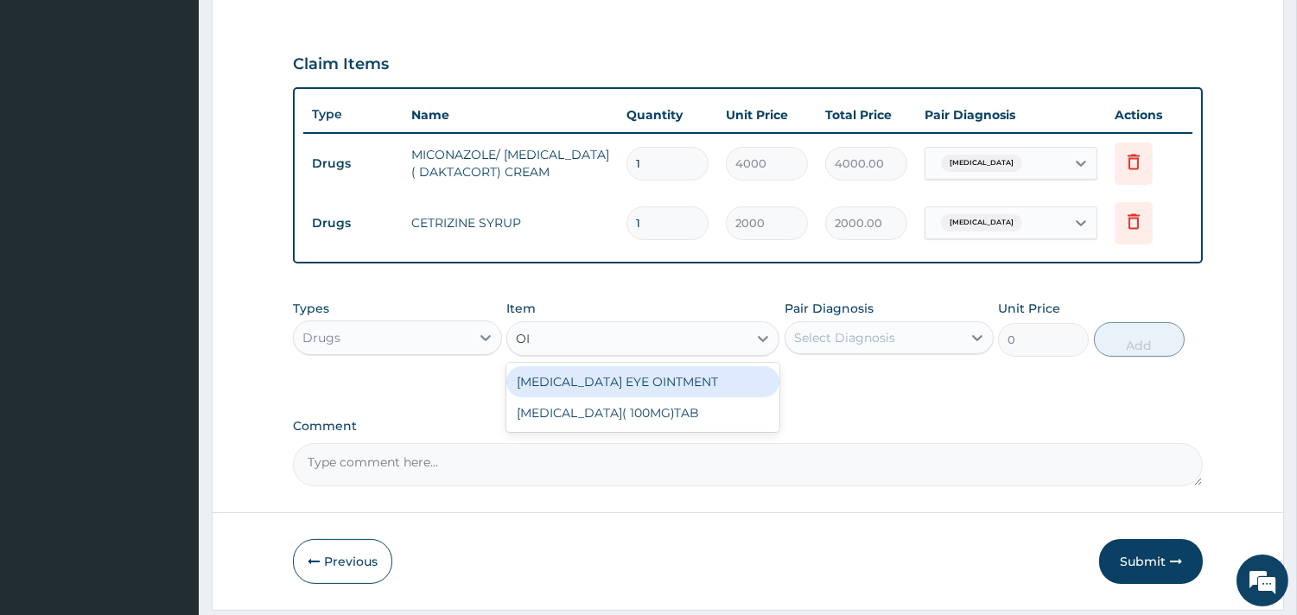
type input "O"
type input "M"
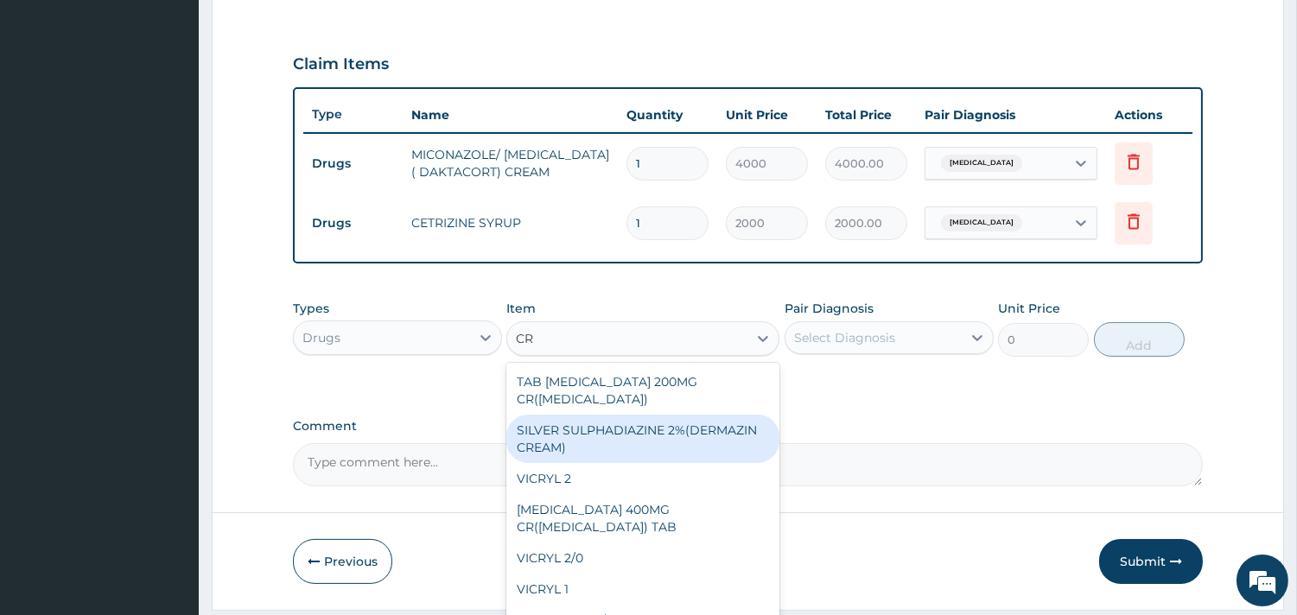
type input "C"
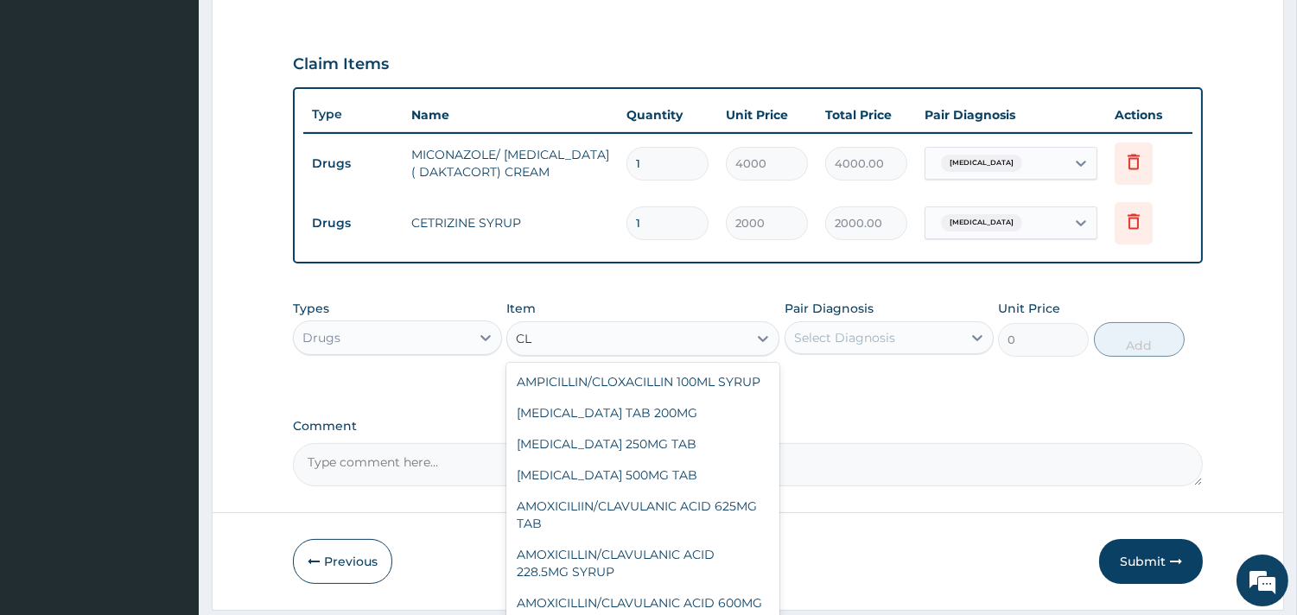
type input "C"
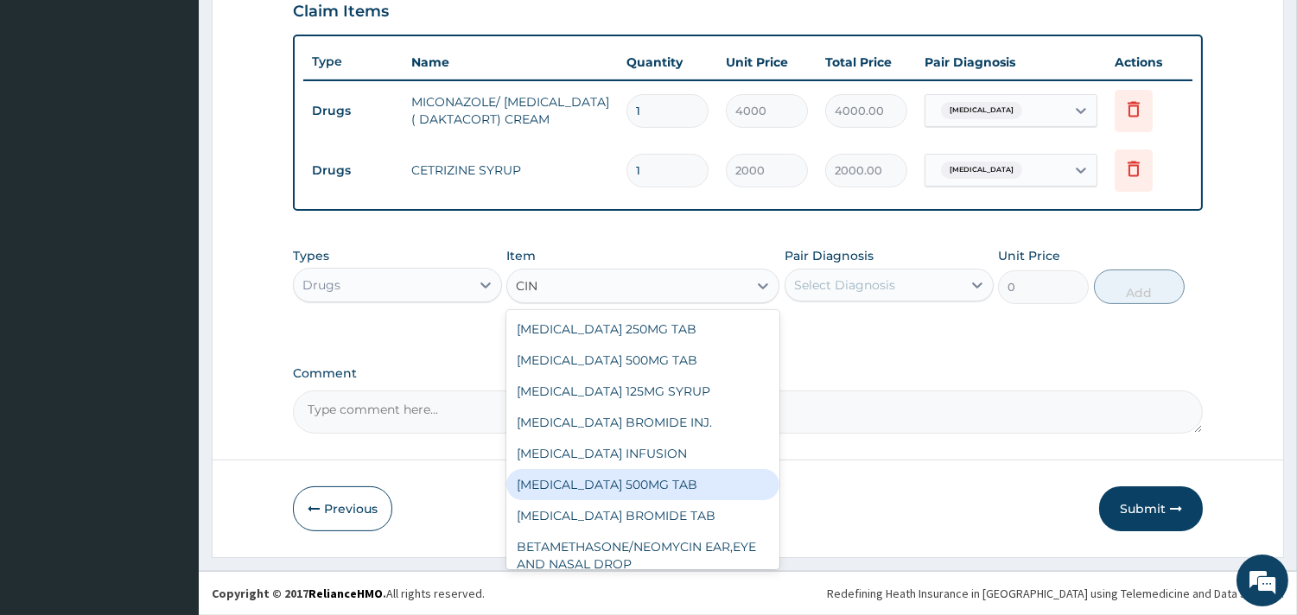
scroll to position [0, 0]
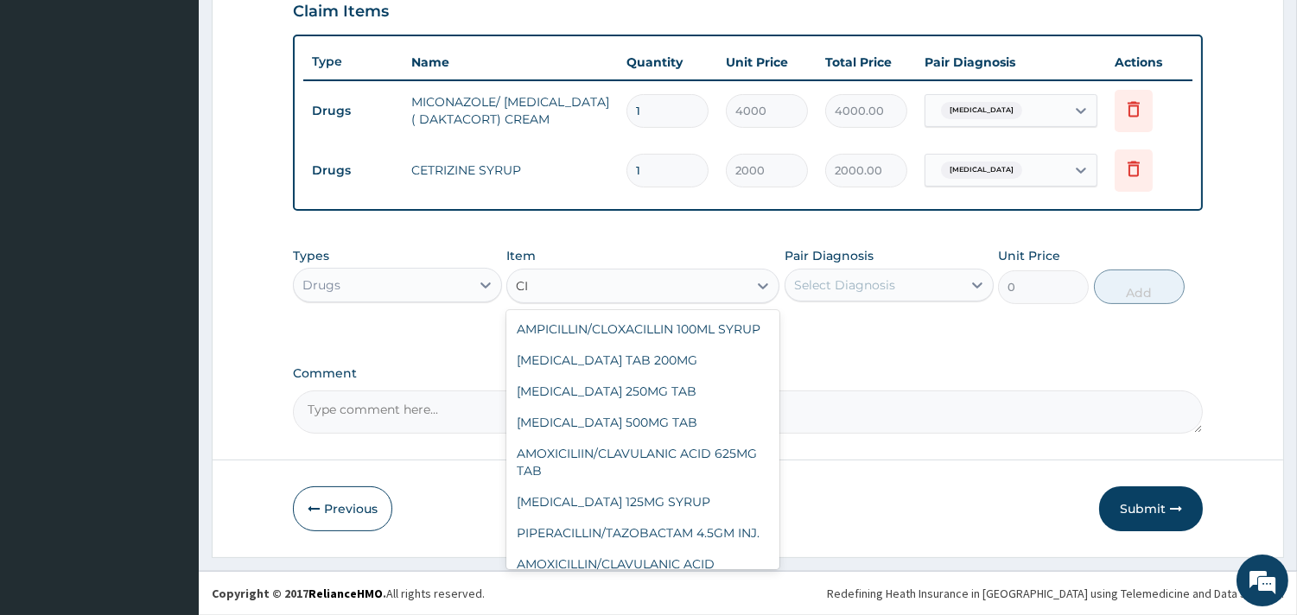
type input "C"
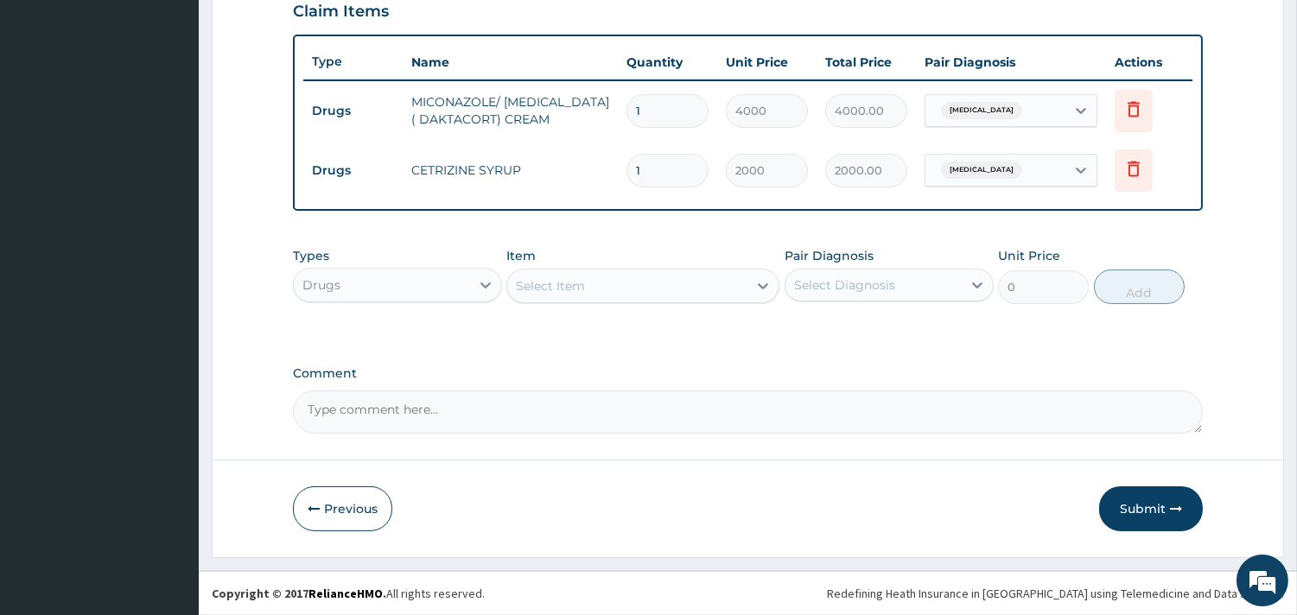
click at [875, 425] on textarea "Comment" at bounding box center [748, 411] width 910 height 43
click at [1130, 504] on button "Submit" at bounding box center [1151, 508] width 104 height 45
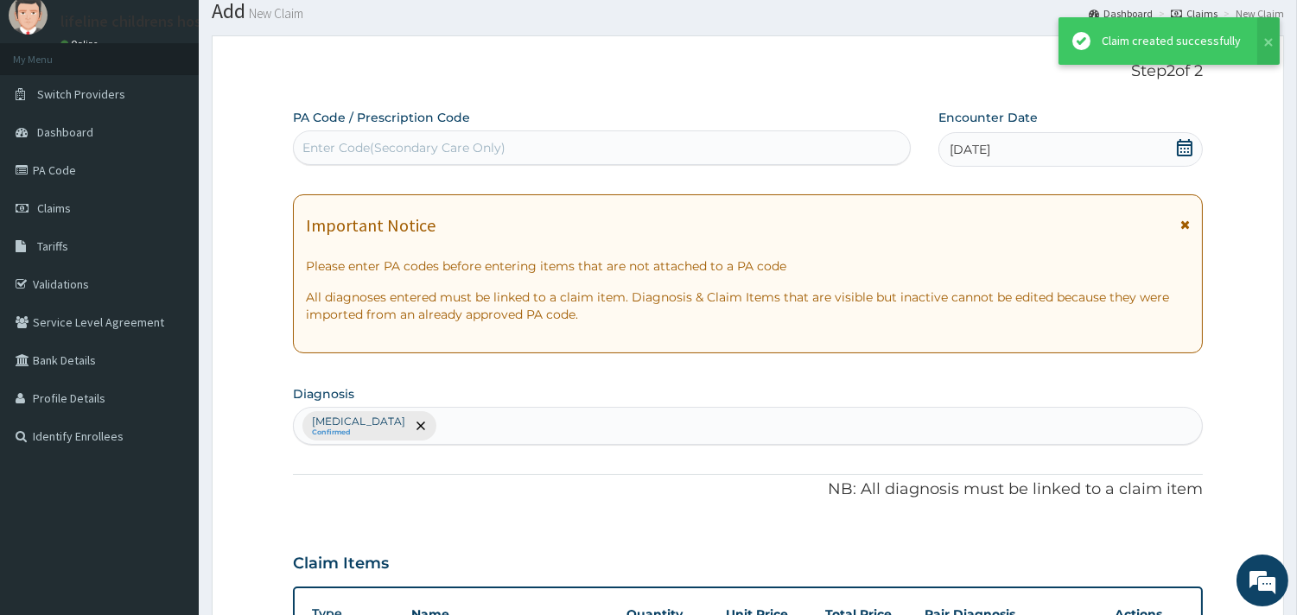
scroll to position [616, 0]
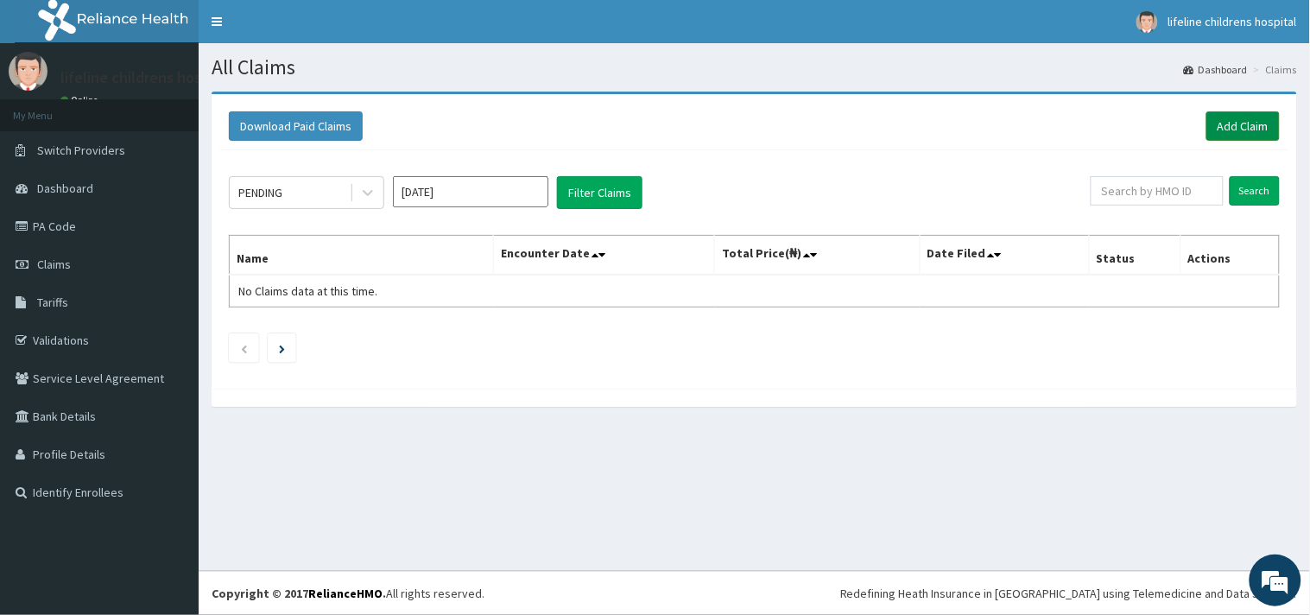
click at [1258, 124] on link "Add Claim" at bounding box center [1243, 125] width 73 height 29
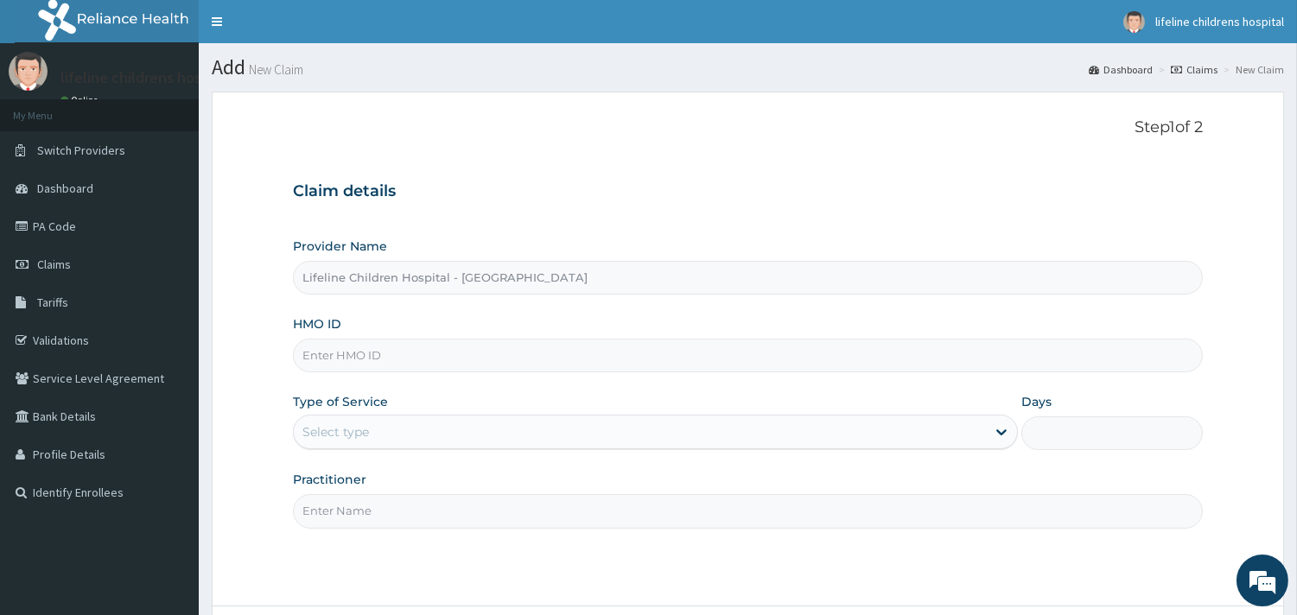
type input "Lifeline Children Hospital - [GEOGRAPHIC_DATA]"
click at [386, 356] on input "HMO ID" at bounding box center [748, 356] width 910 height 34
type input "HNL/10064/D"
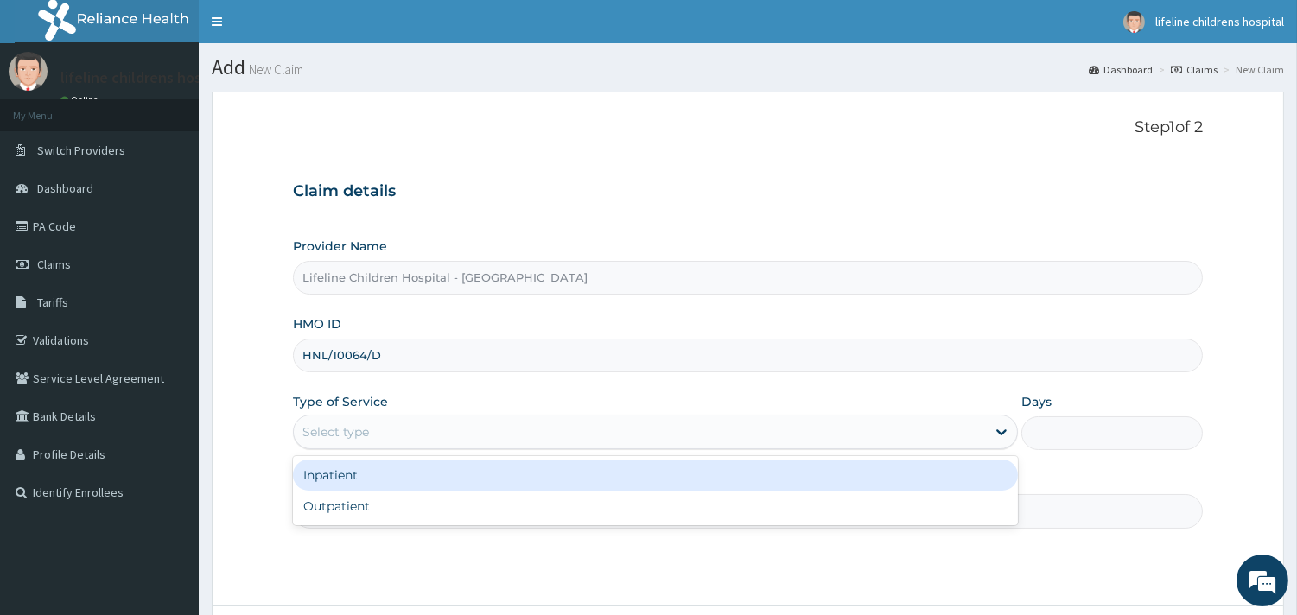
click at [390, 426] on div "Select type" at bounding box center [640, 432] width 692 height 28
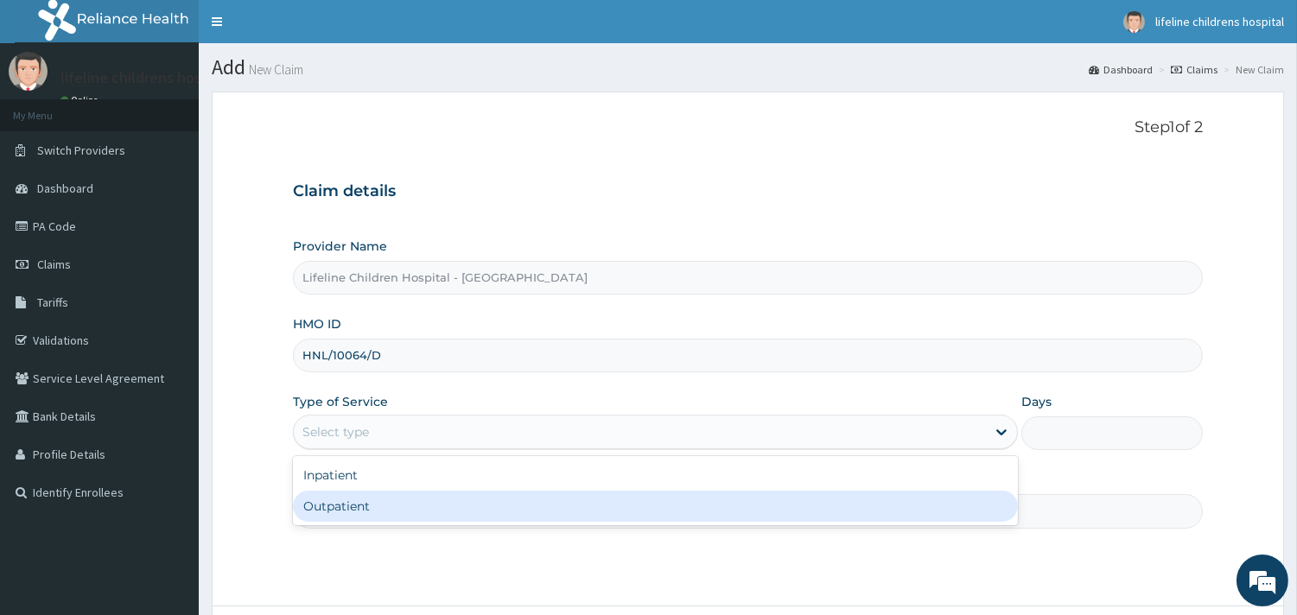
click at [350, 514] on div "Outpatient" at bounding box center [655, 506] width 725 height 31
type input "1"
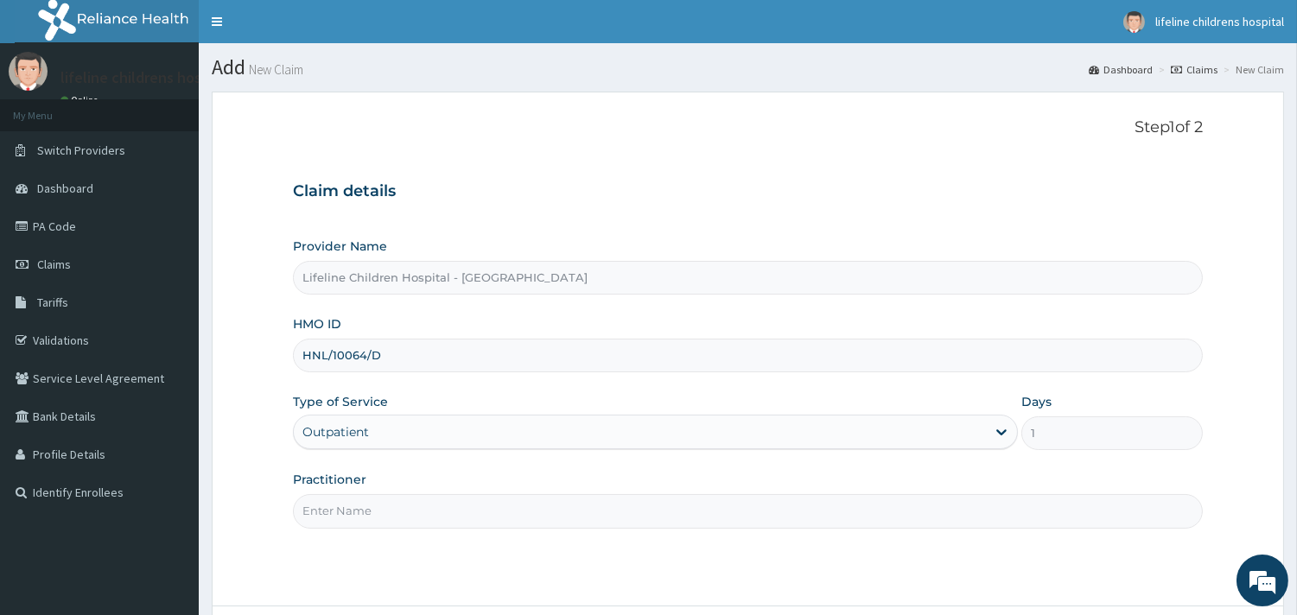
click at [364, 508] on input "Practitioner" at bounding box center [748, 511] width 910 height 34
type input "V"
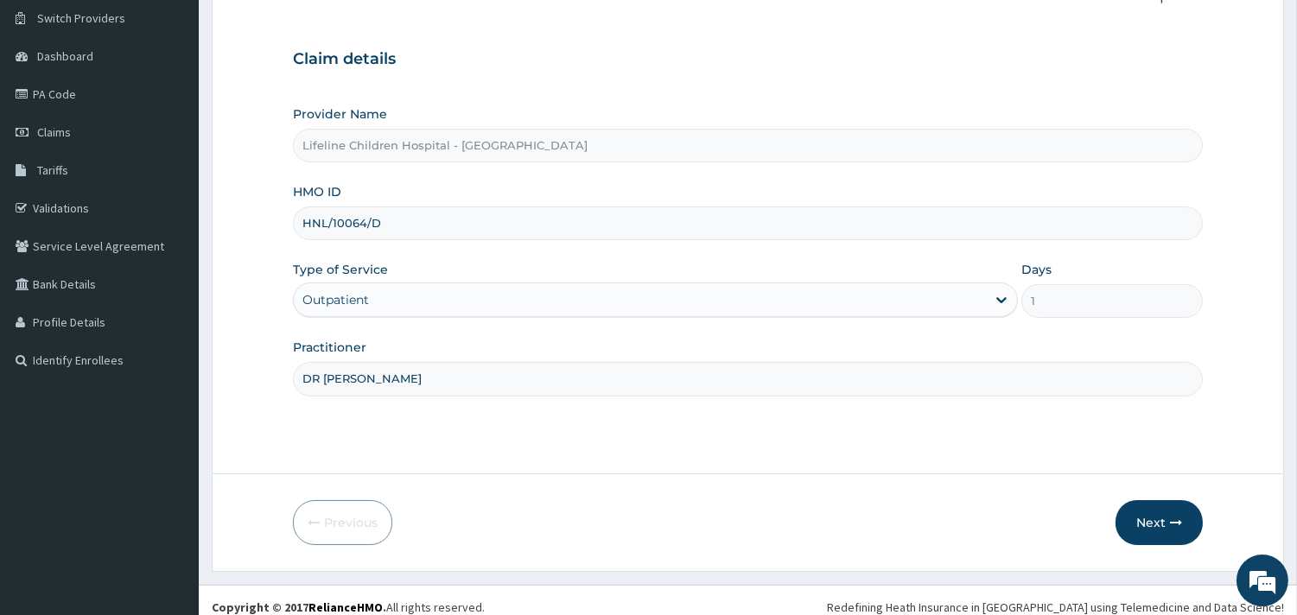
scroll to position [147, 0]
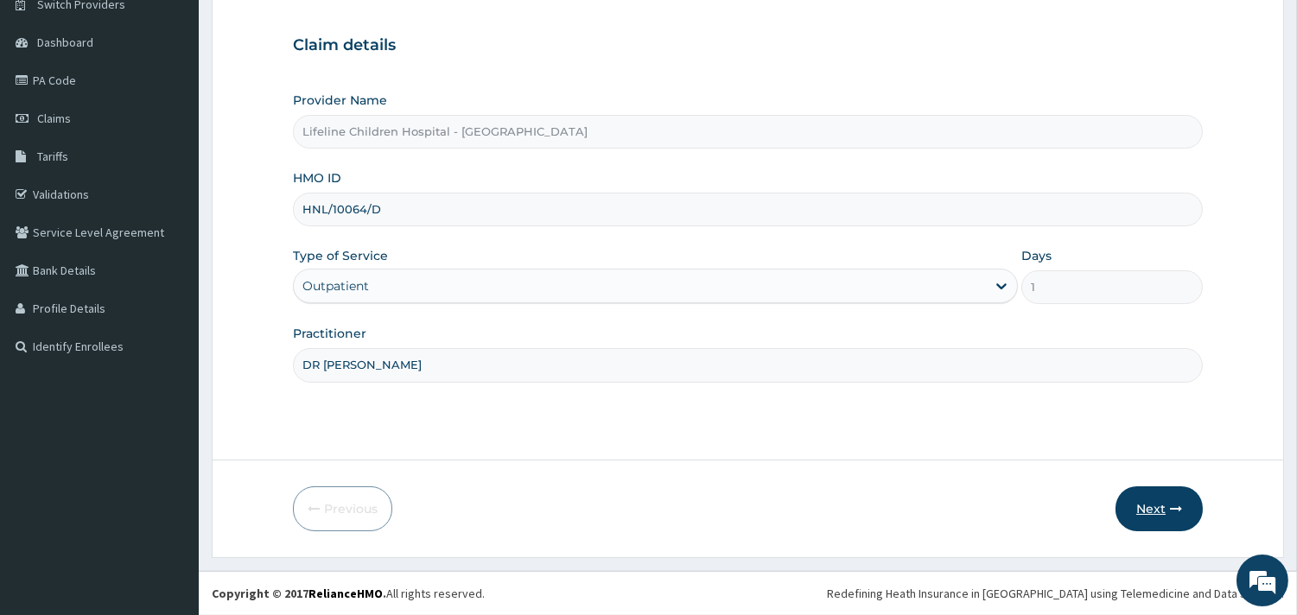
type input "DR [PERSON_NAME]"
click at [1159, 514] on button "Next" at bounding box center [1158, 508] width 87 height 45
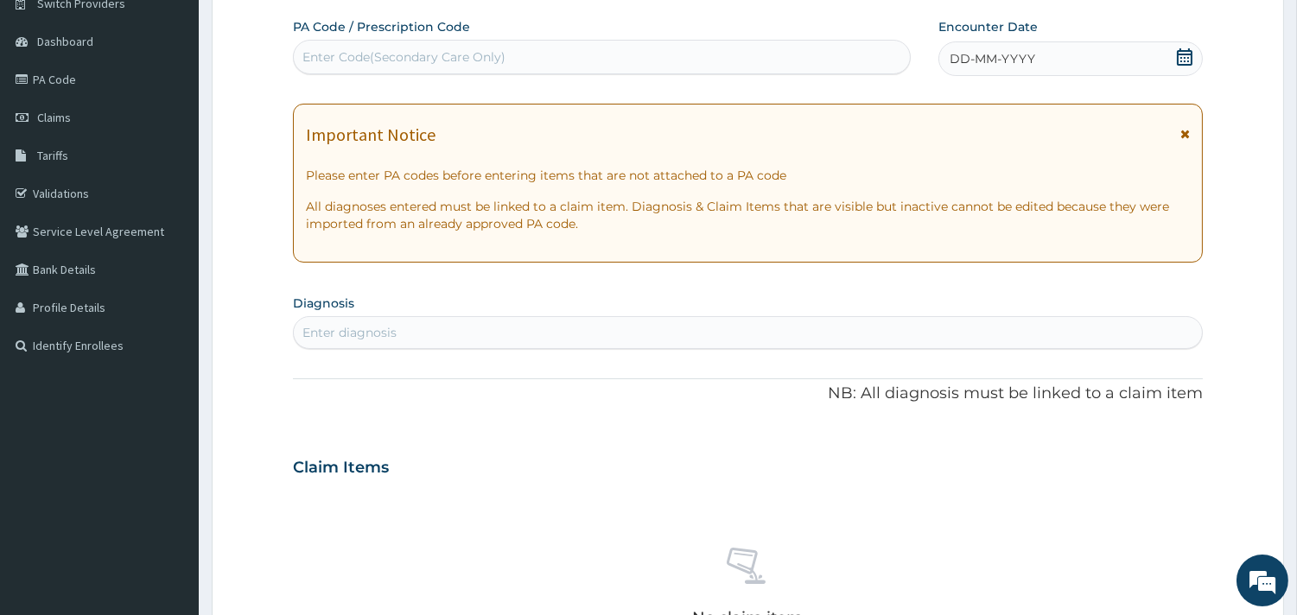
click at [1002, 70] on div "DD-MM-YYYY" at bounding box center [1070, 58] width 264 height 35
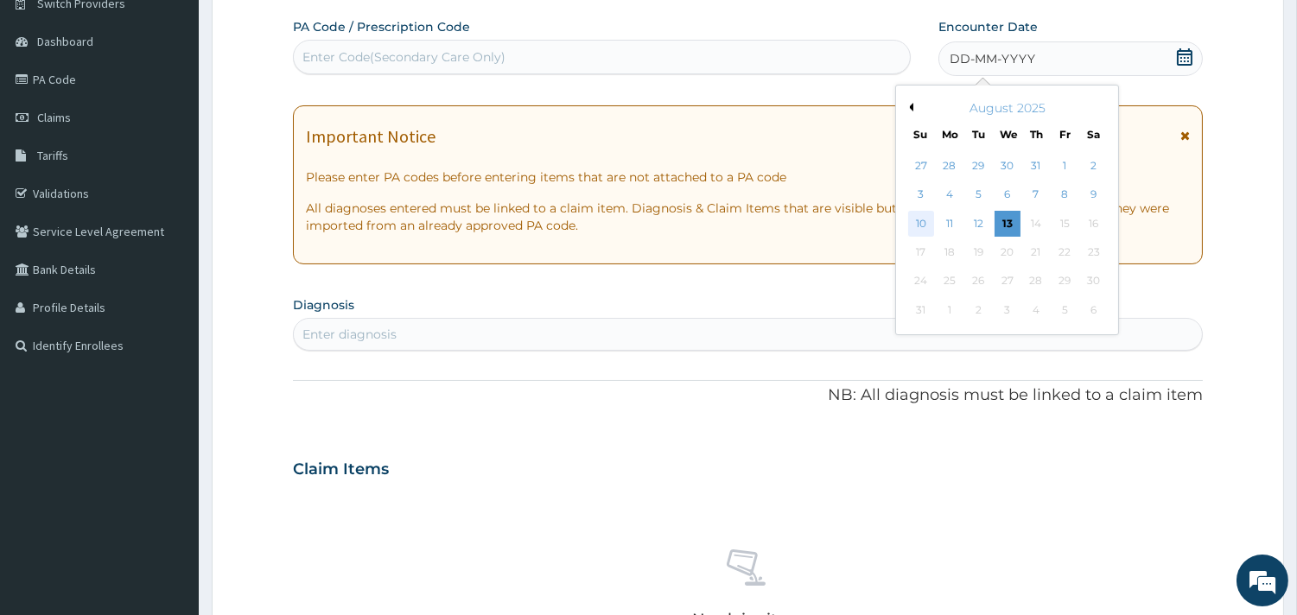
click at [925, 222] on div "10" at bounding box center [920, 224] width 26 height 26
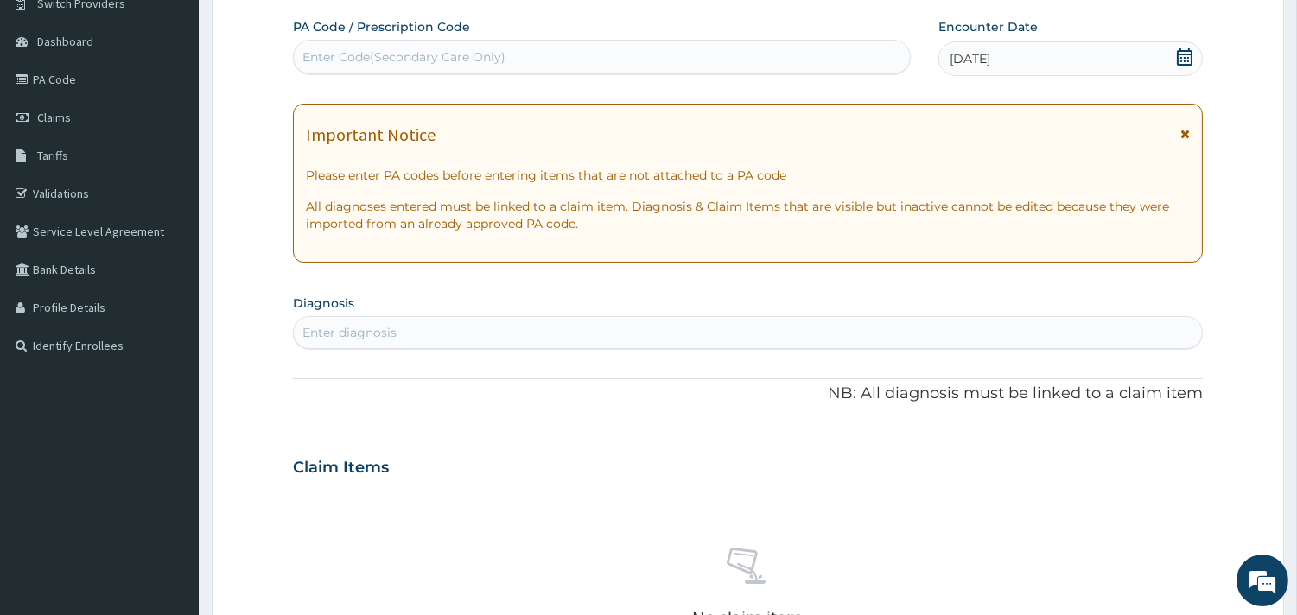
click at [368, 331] on div "Enter diagnosis" at bounding box center [349, 332] width 94 height 17
type input "VOMITING"
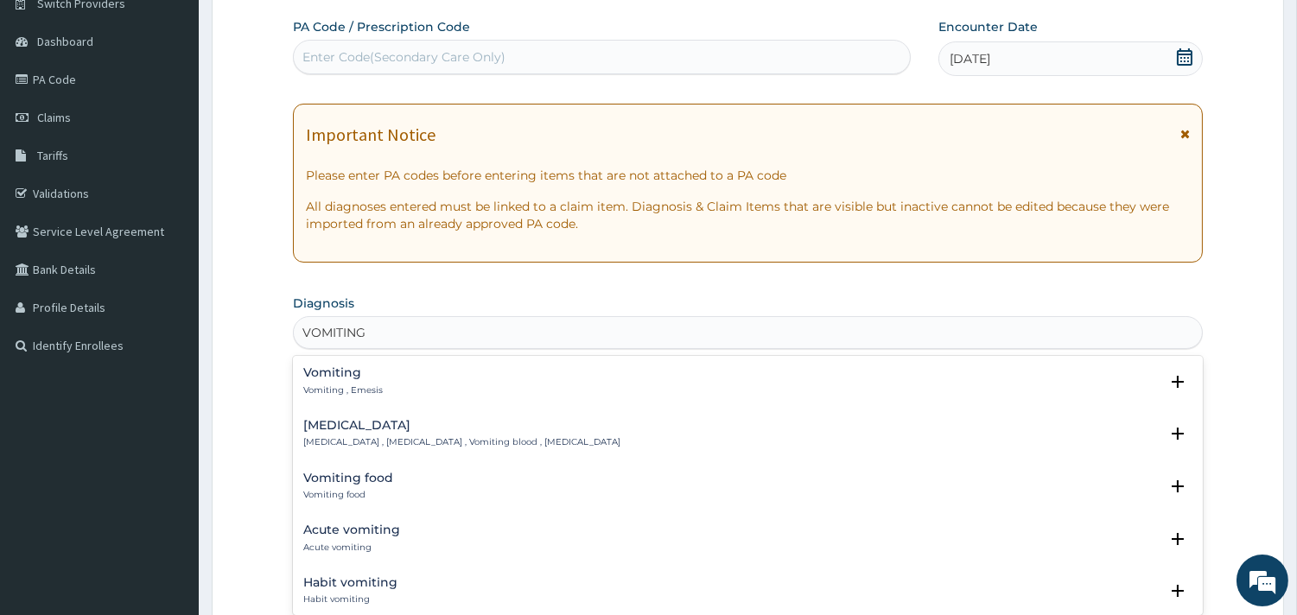
click at [328, 377] on h4 "Vomiting" at bounding box center [342, 372] width 79 height 13
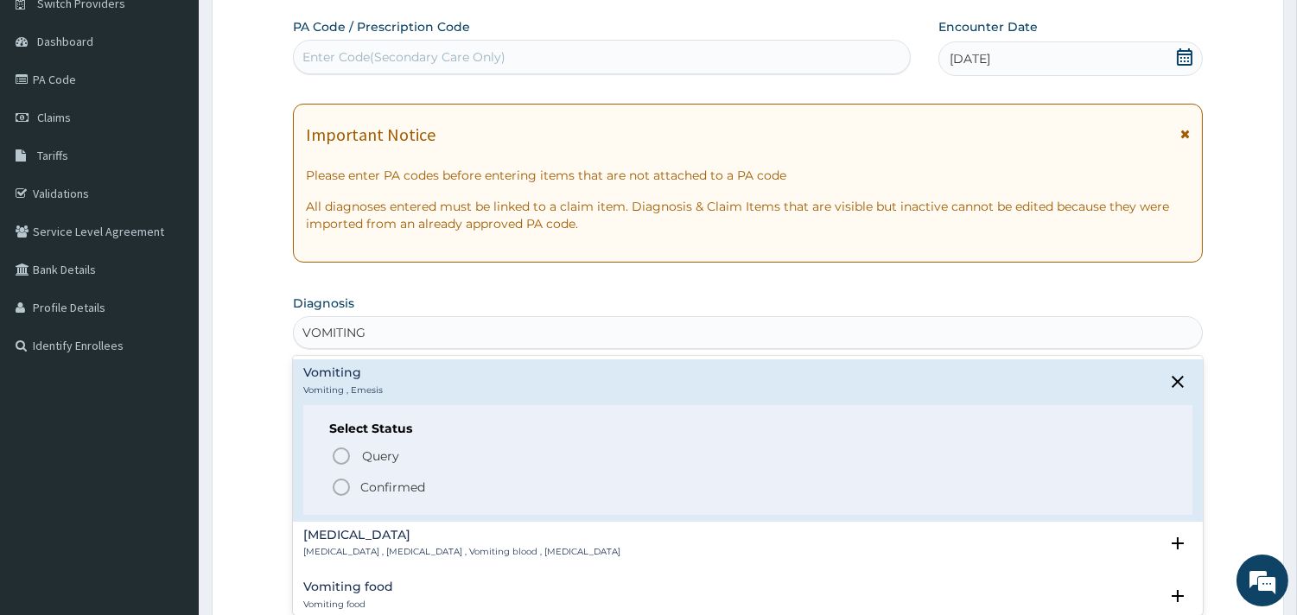
click at [377, 482] on p "Confirmed" at bounding box center [392, 487] width 65 height 17
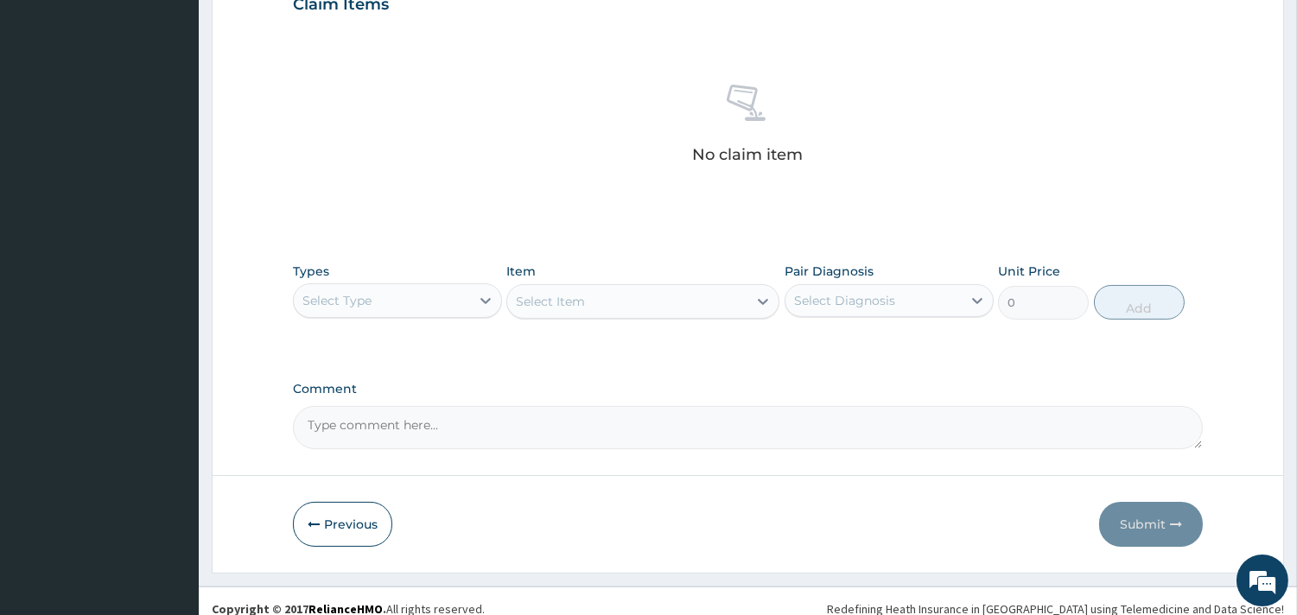
scroll to position [626, 0]
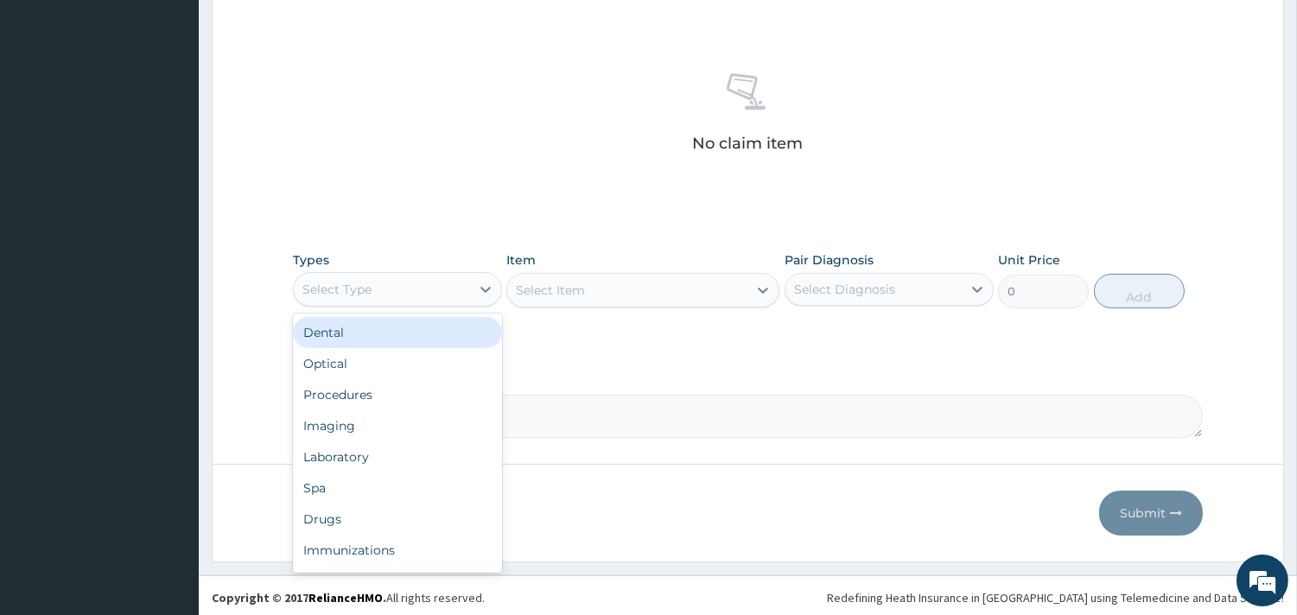
click at [454, 295] on div "Select Type" at bounding box center [382, 290] width 176 height 28
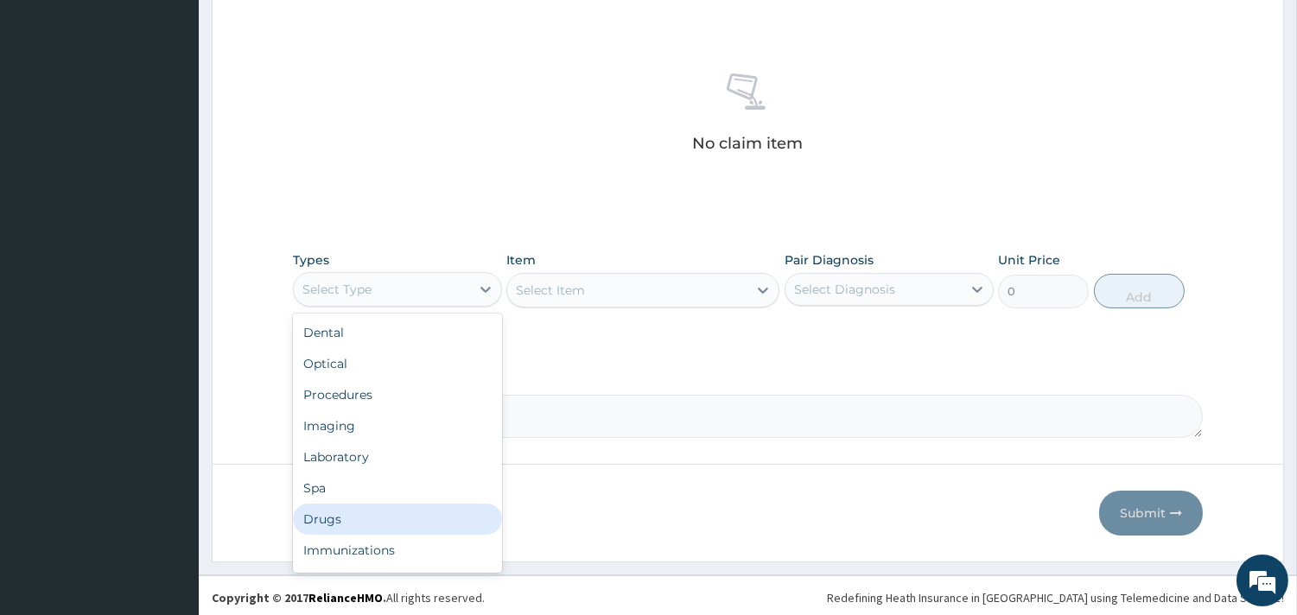
click at [351, 512] on div "Drugs" at bounding box center [397, 519] width 209 height 31
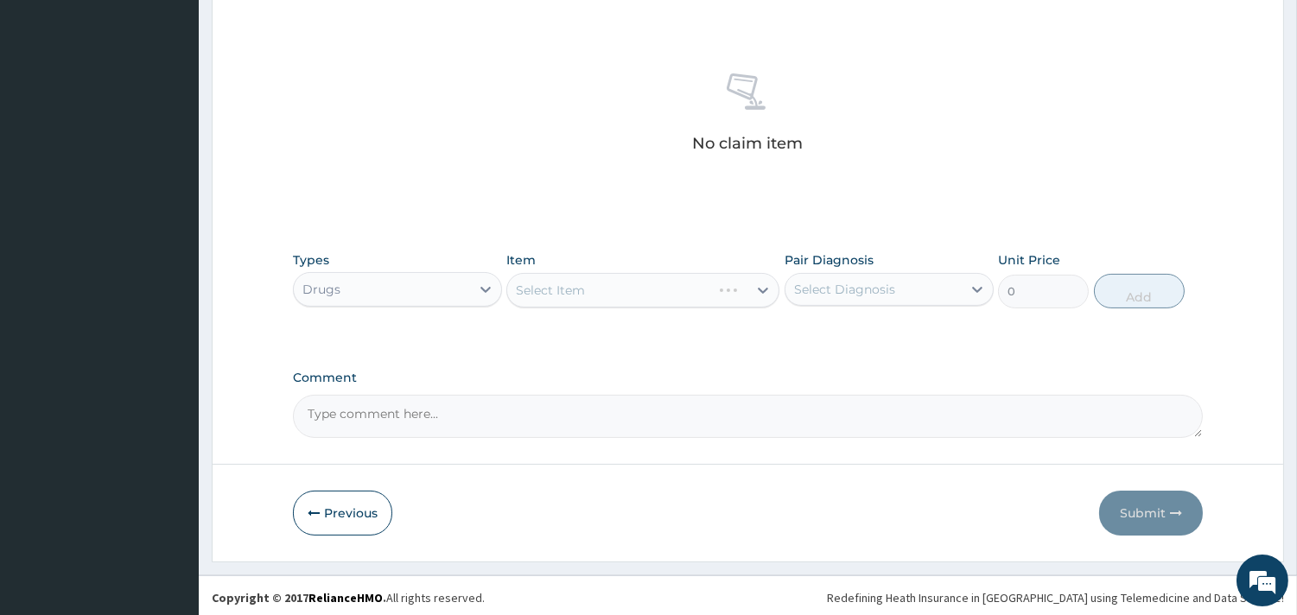
click at [679, 289] on div "Select Item" at bounding box center [642, 290] width 273 height 35
click at [588, 282] on div "Select Item" at bounding box center [642, 290] width 273 height 35
click at [648, 287] on div "Select Item" at bounding box center [642, 290] width 273 height 35
click at [597, 292] on div "Select Item" at bounding box center [642, 290] width 273 height 35
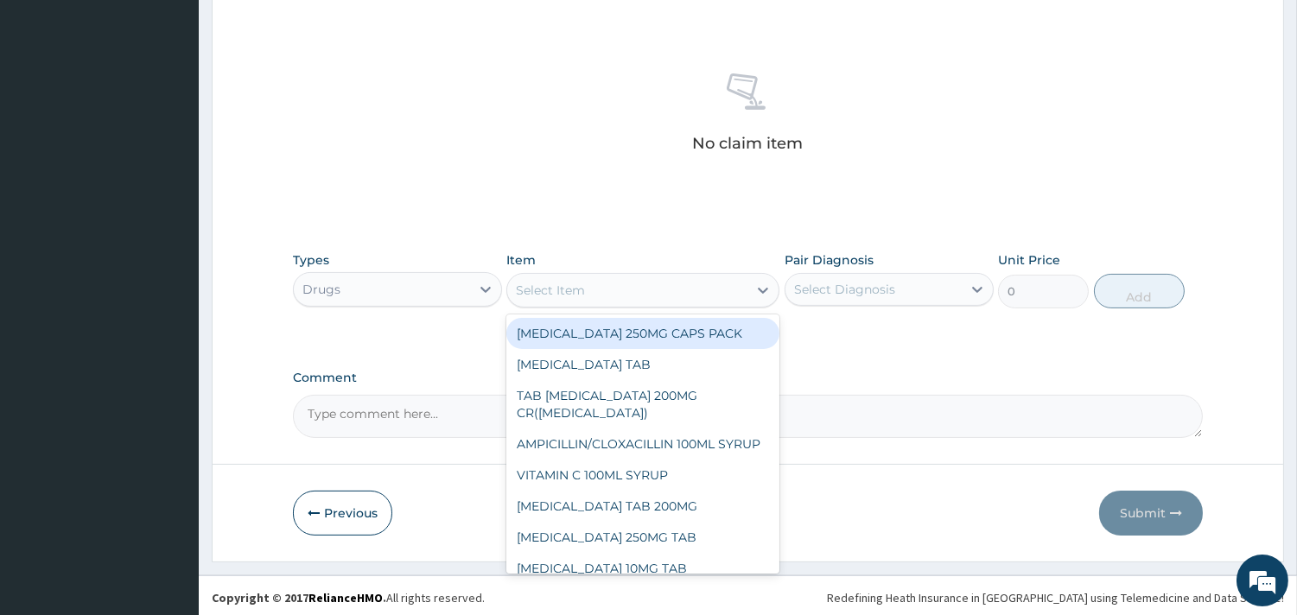
click at [619, 283] on div "Select Item" at bounding box center [627, 290] width 240 height 28
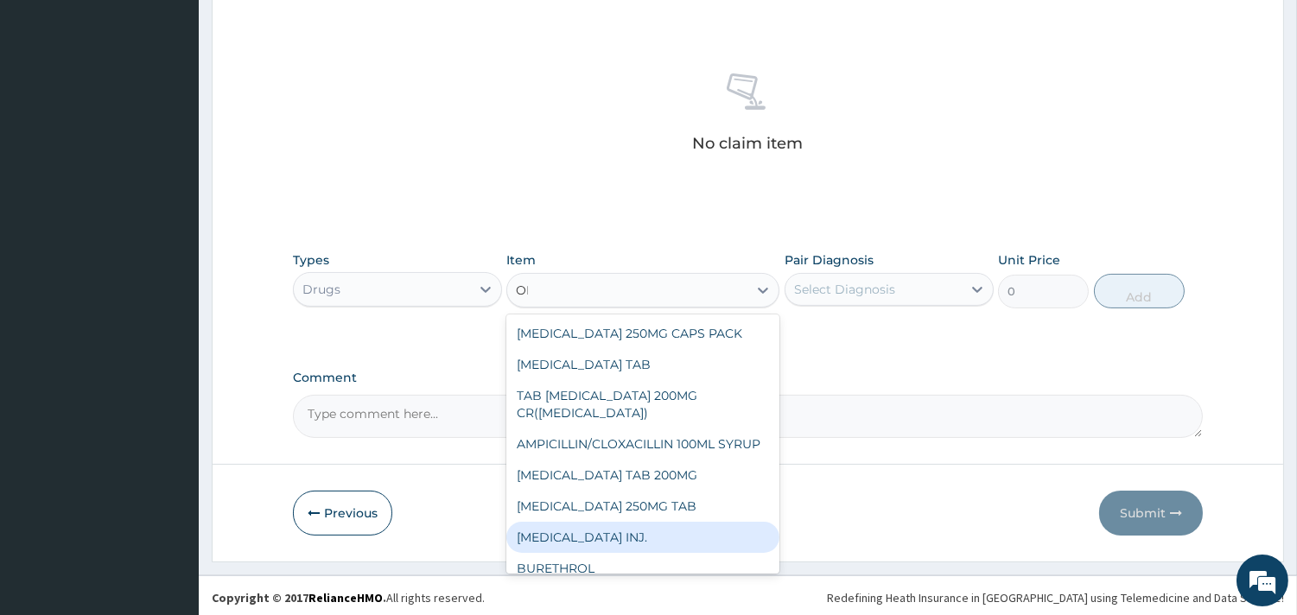
type input "O"
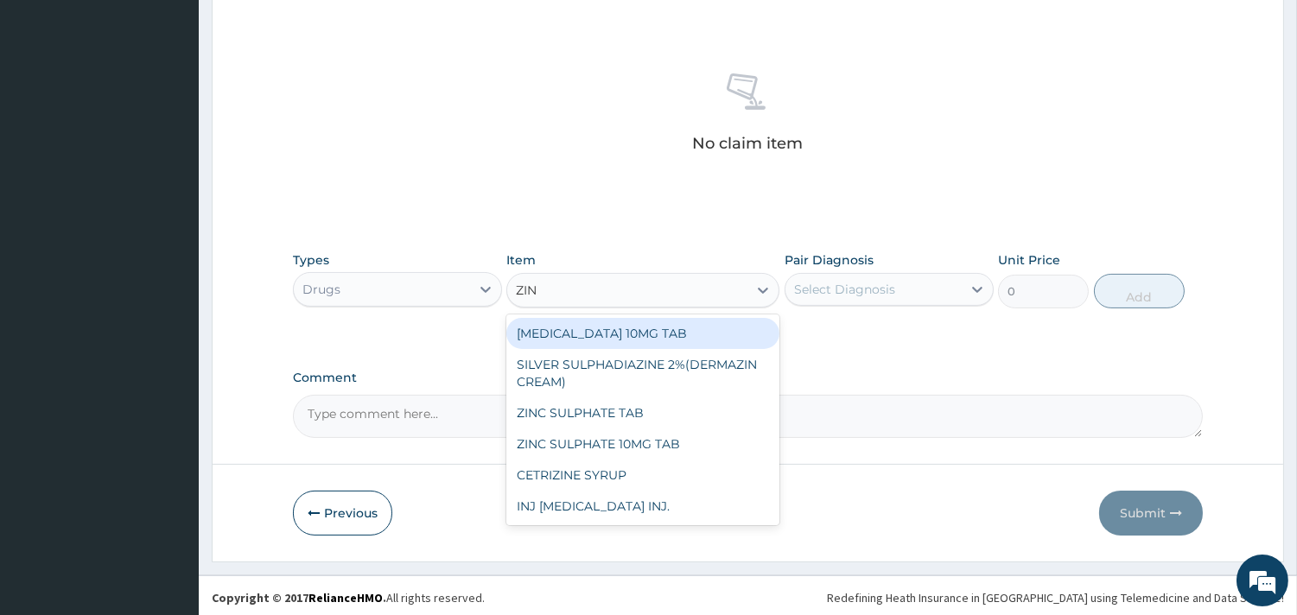
type input "ZINC"
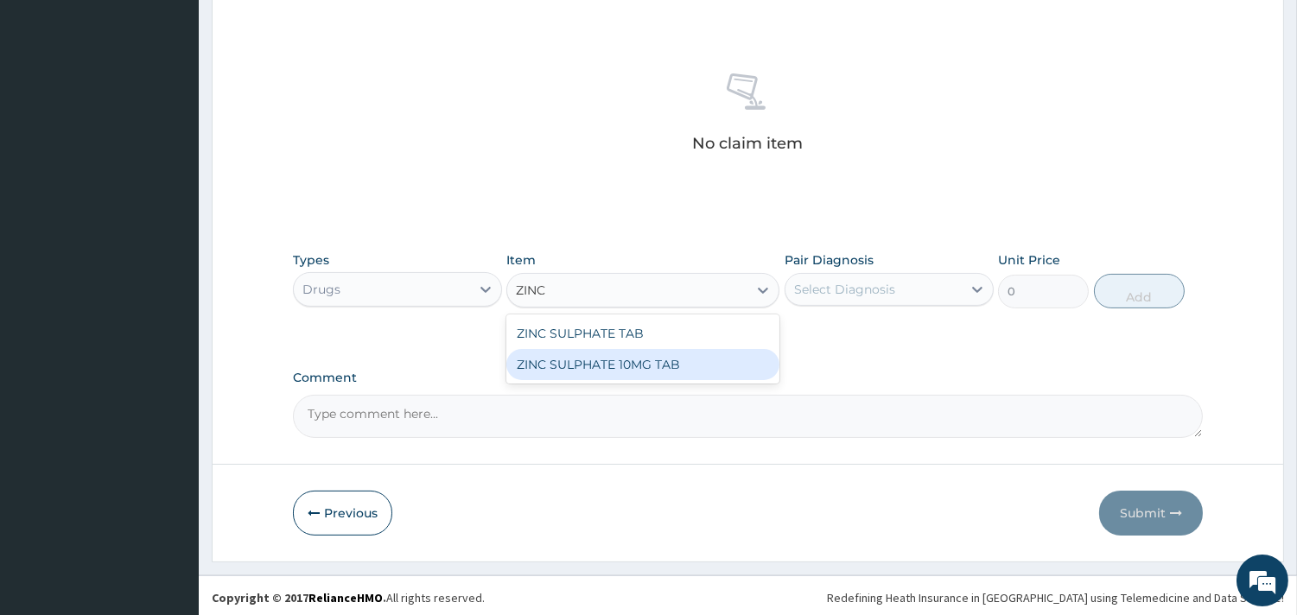
click at [650, 365] on div "ZINC SULPHATE 10MG TAB" at bounding box center [642, 364] width 273 height 31
type input "100"
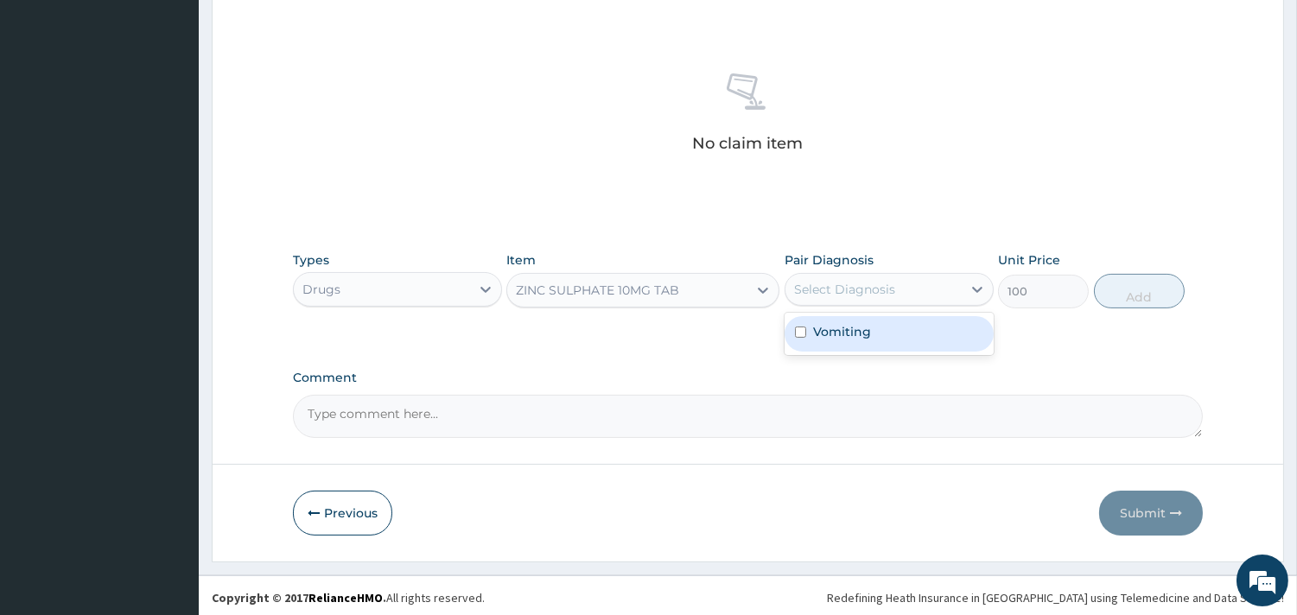
click at [859, 287] on div "Select Diagnosis" at bounding box center [844, 289] width 101 height 17
click at [850, 318] on div "Vomiting" at bounding box center [888, 333] width 209 height 35
checkbox input "true"
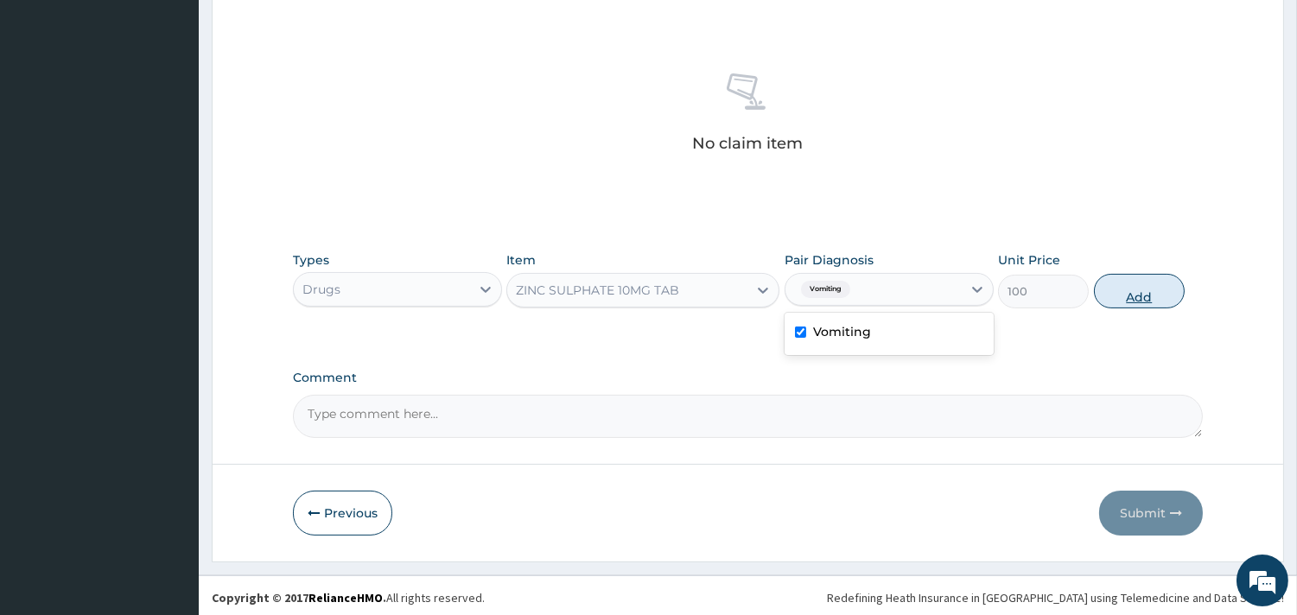
click at [1143, 289] on button "Add" at bounding box center [1139, 291] width 91 height 35
type input "0"
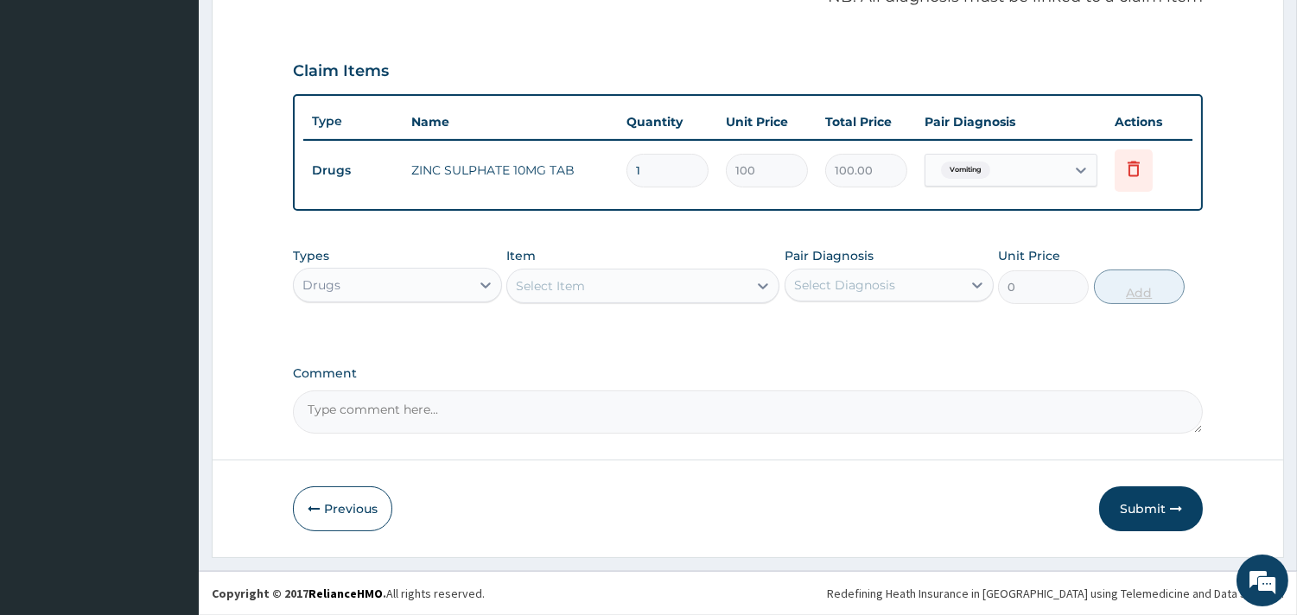
scroll to position [547, 0]
type input "0.00"
type input "4"
type input "400.00"
type input "4"
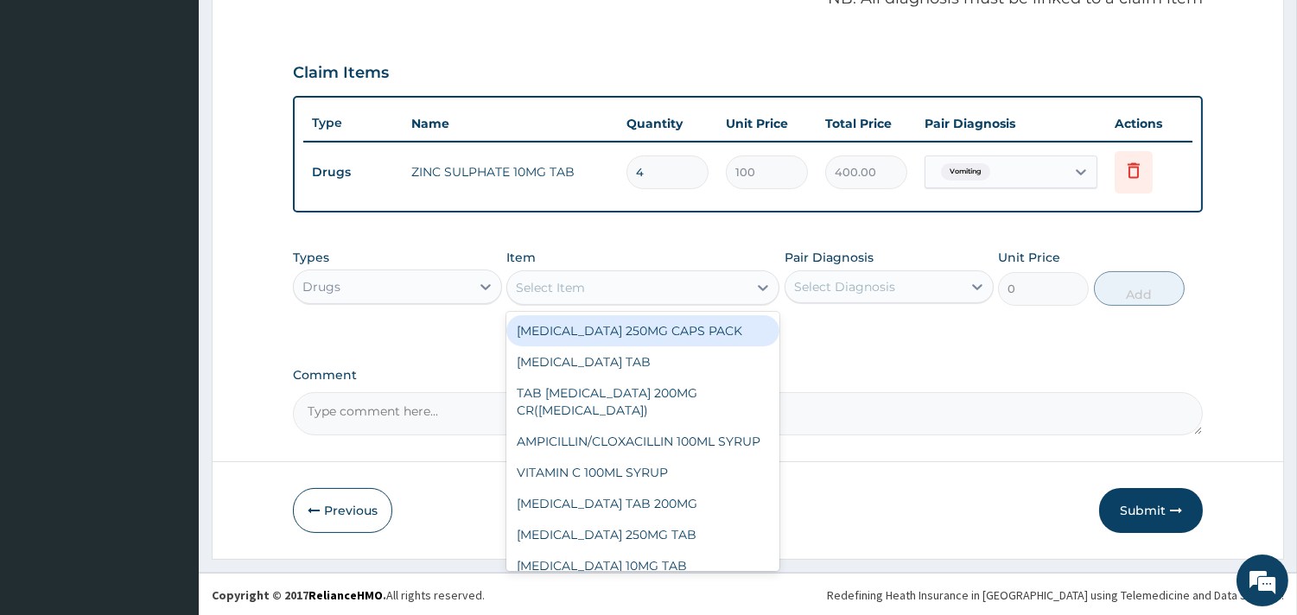
click at [589, 288] on div "Select Item" at bounding box center [627, 288] width 240 height 28
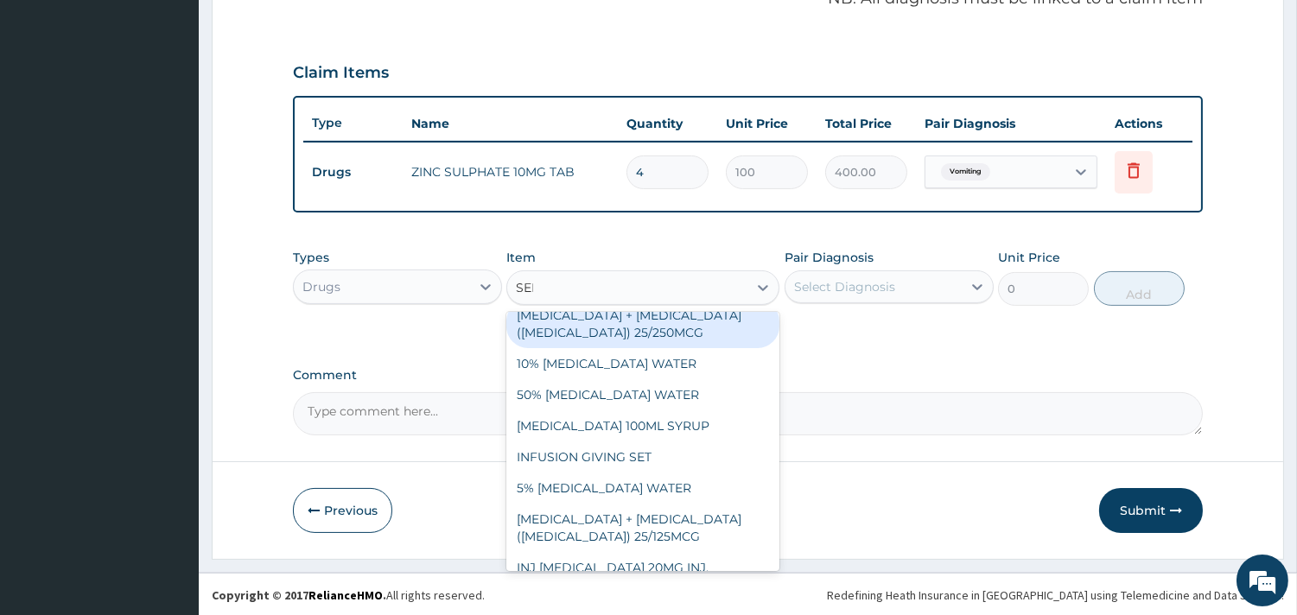
scroll to position [0, 0]
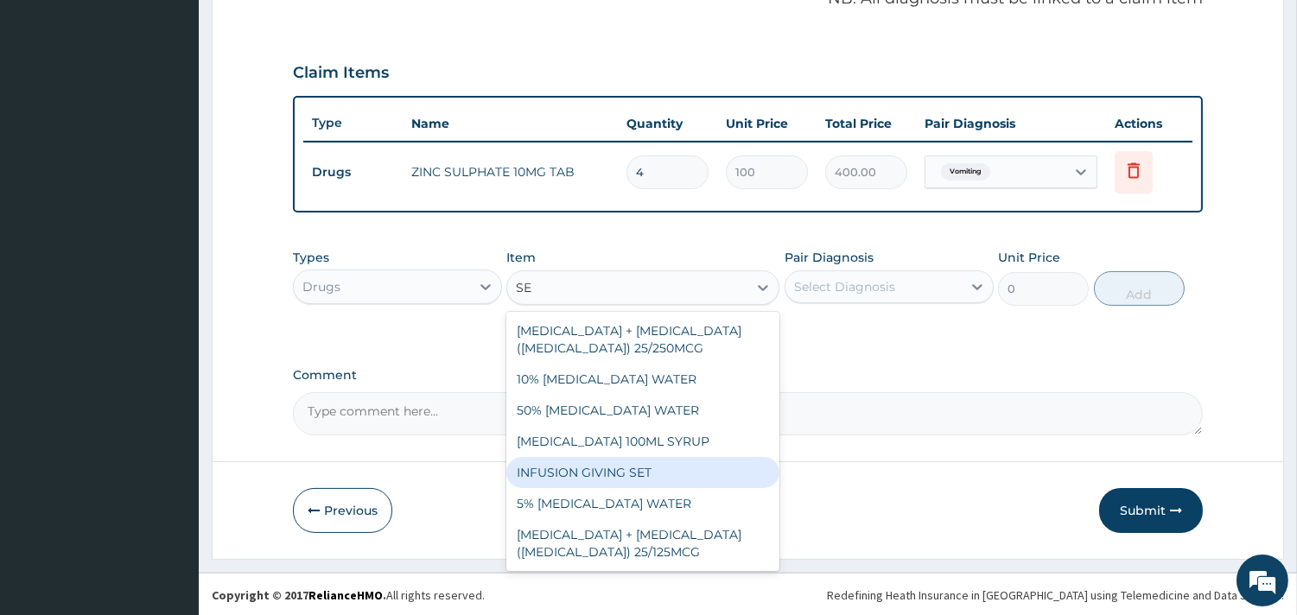
type input "S"
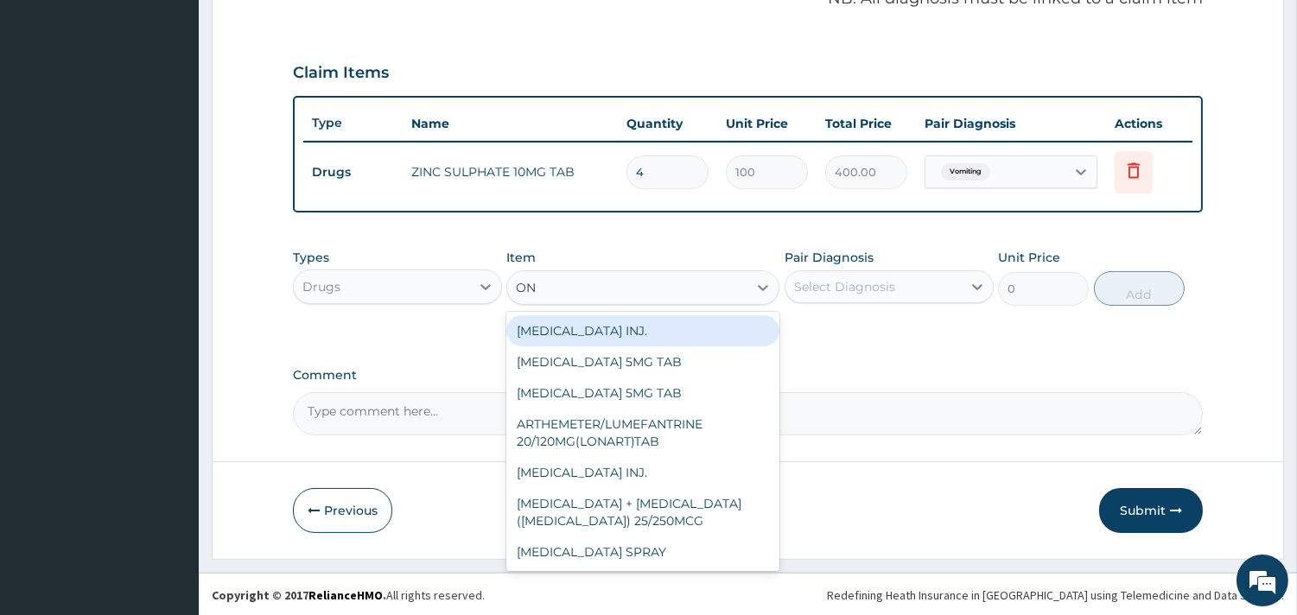
type input "O"
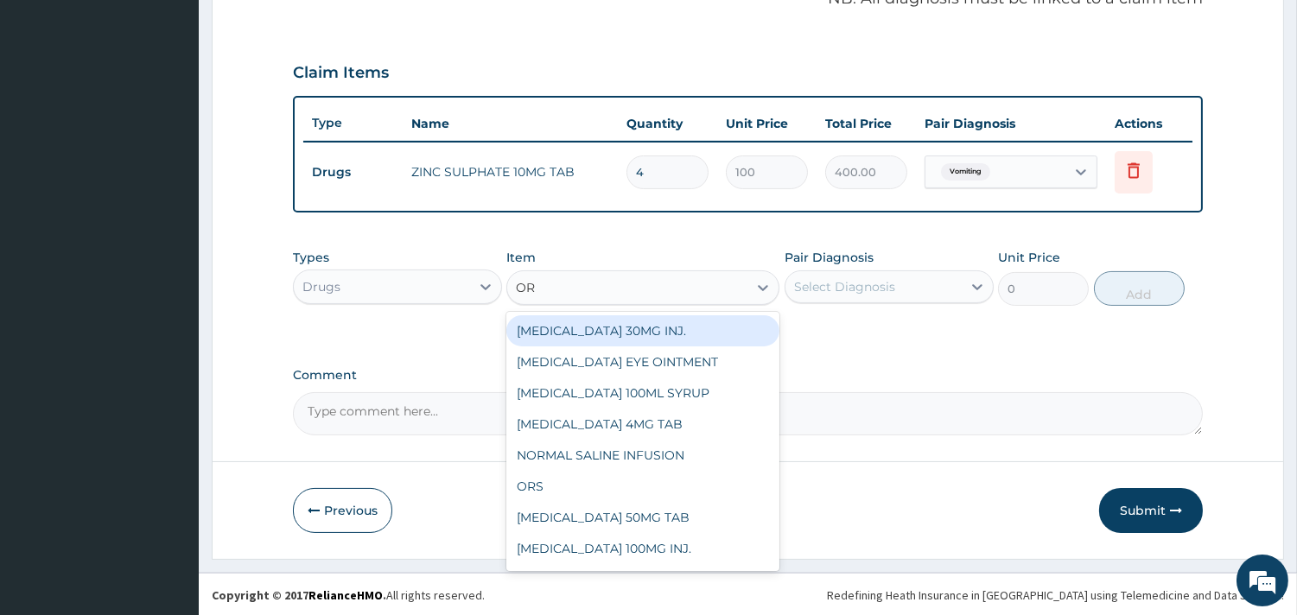
type input "ORS"
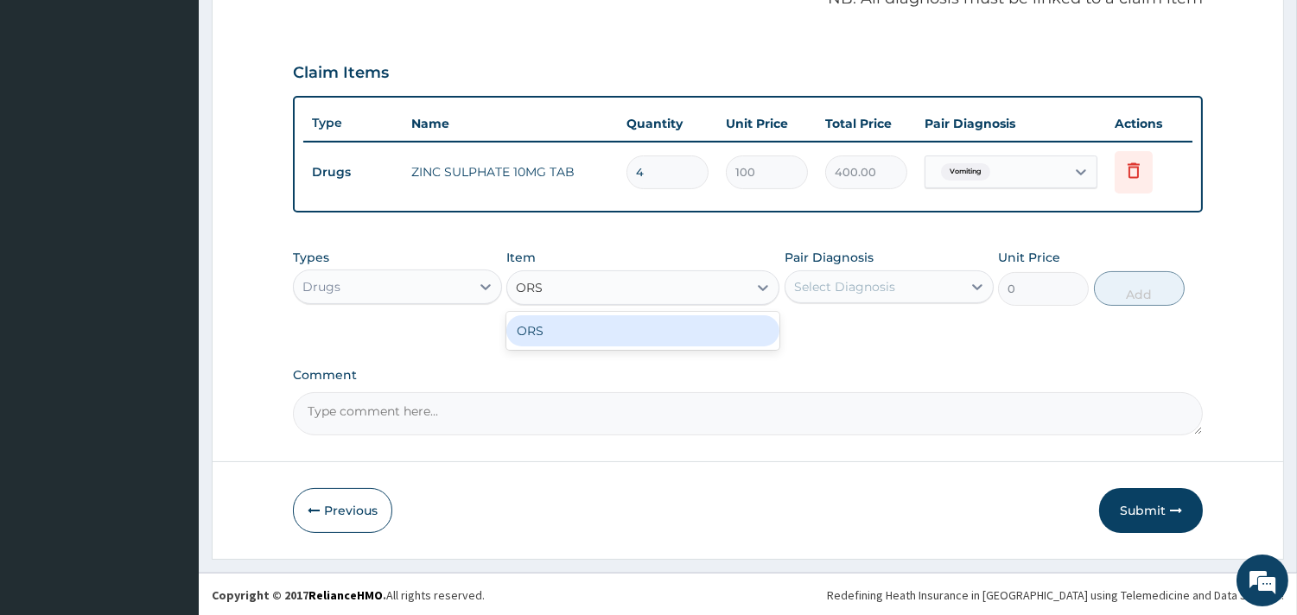
click at [668, 330] on div "ORS" at bounding box center [642, 330] width 273 height 31
type input "450"
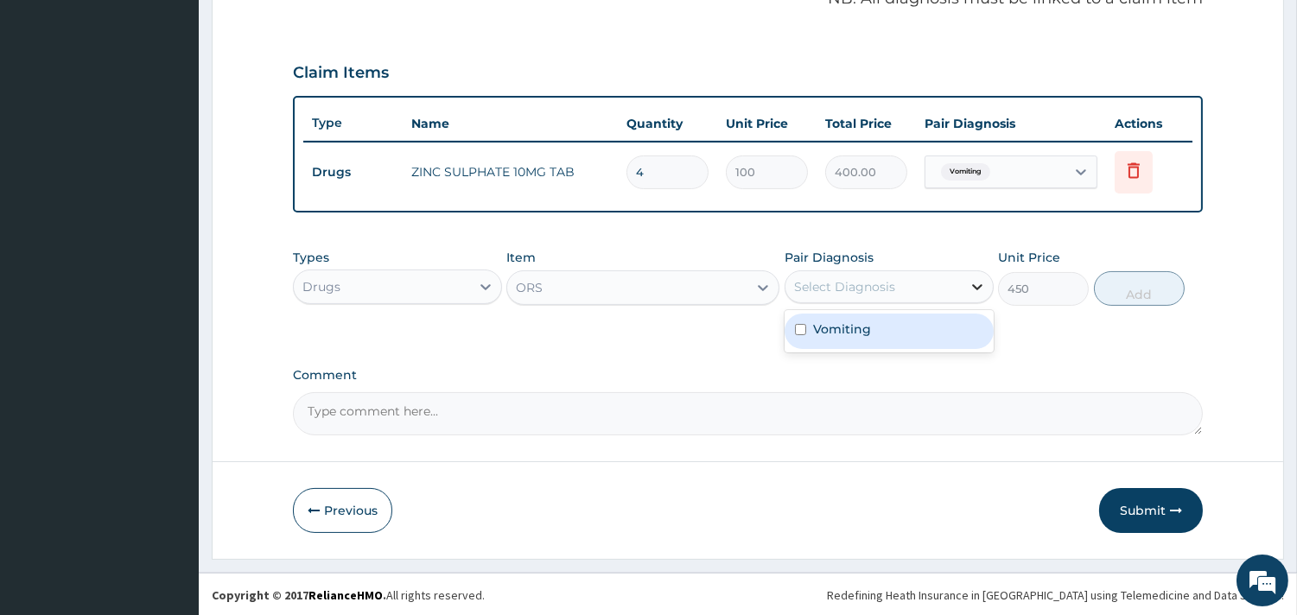
click at [968, 292] on icon at bounding box center [976, 286] width 17 height 17
click at [896, 320] on div "Vomiting" at bounding box center [888, 331] width 209 height 35
checkbox input "true"
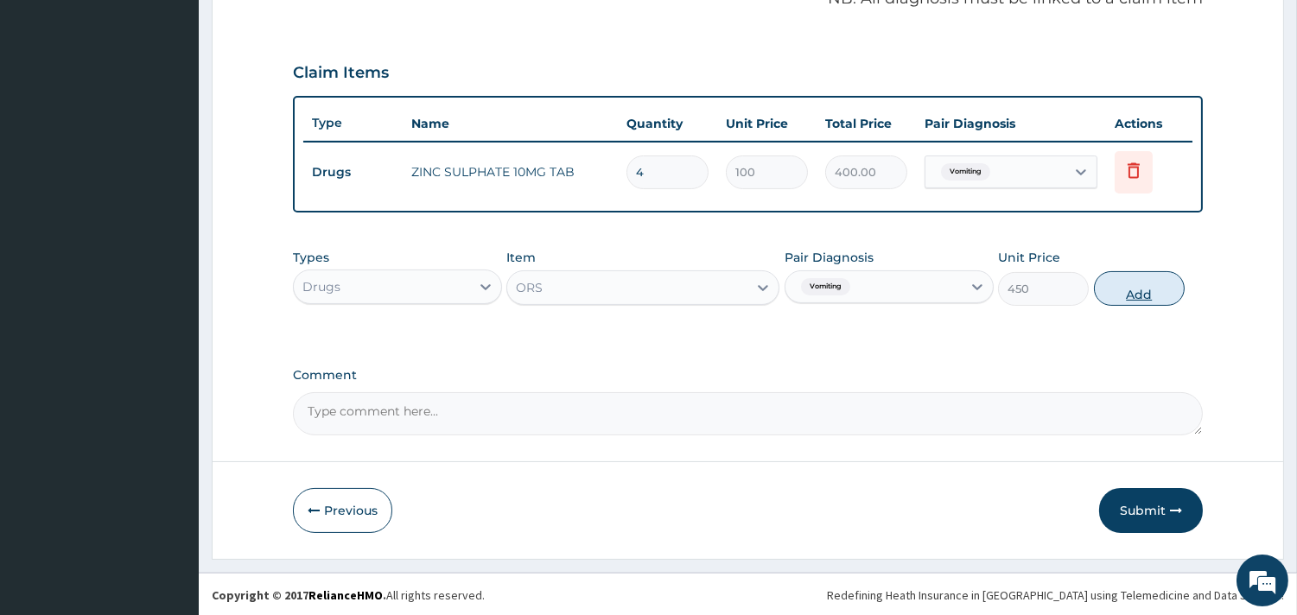
click at [1139, 288] on button "Add" at bounding box center [1139, 288] width 91 height 35
type input "0"
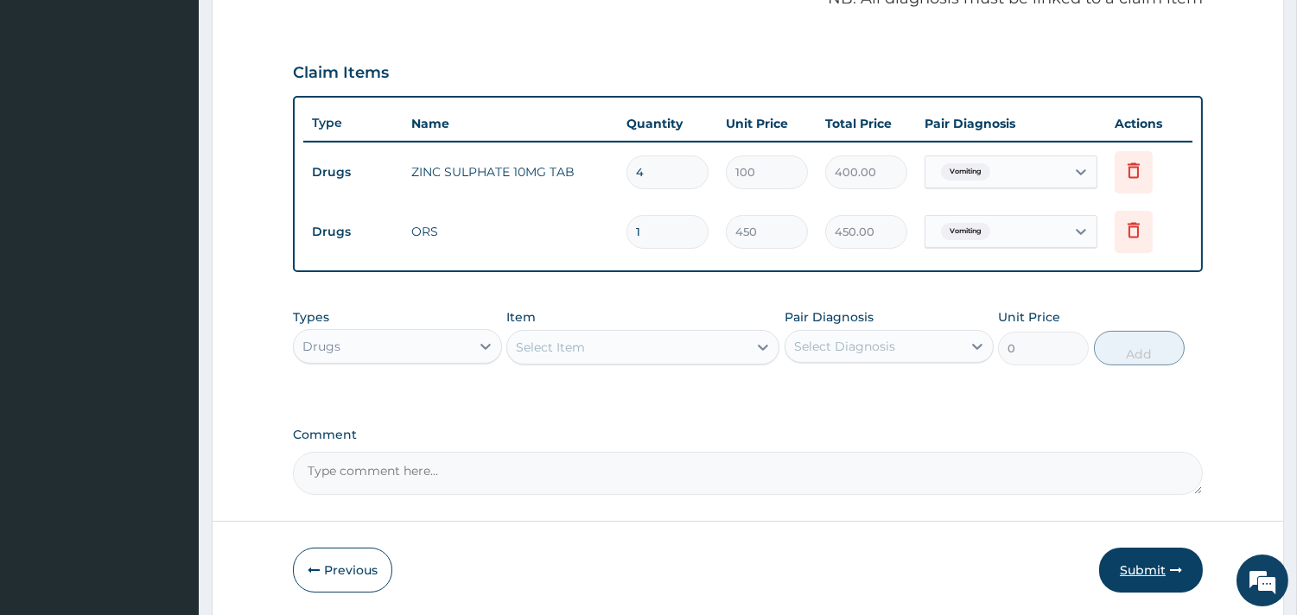
click at [1141, 567] on button "Submit" at bounding box center [1151, 570] width 104 height 45
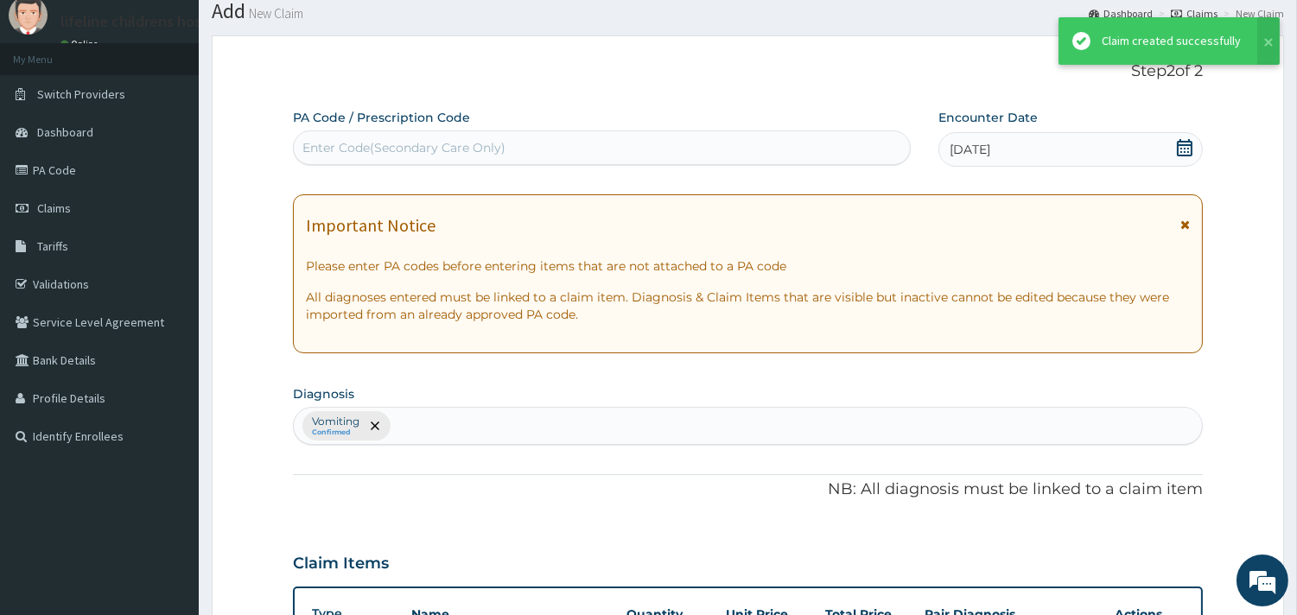
scroll to position [547, 0]
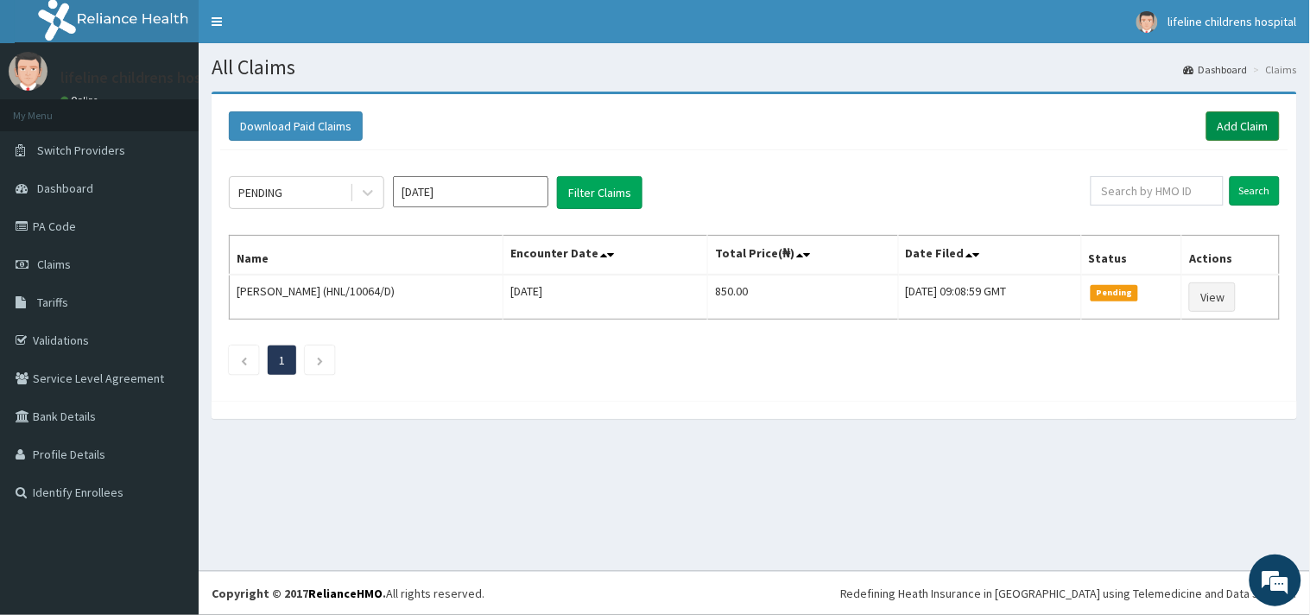
click at [1247, 130] on link "Add Claim" at bounding box center [1243, 125] width 73 height 29
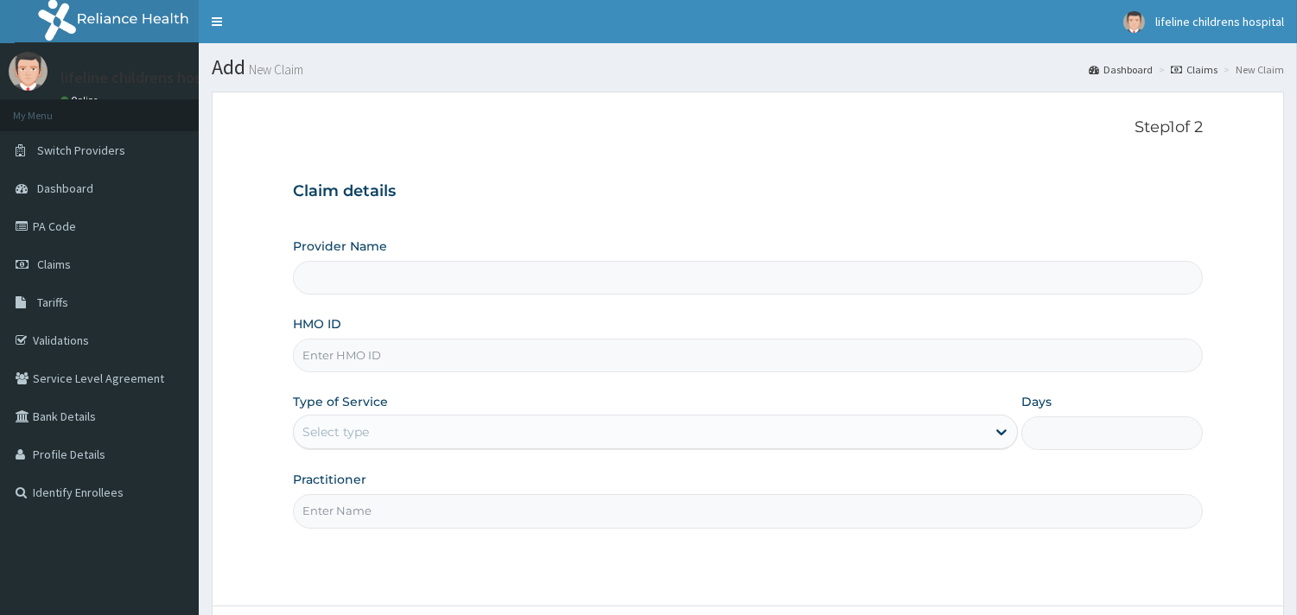
type input "Lifeline Children Hospital - [GEOGRAPHIC_DATA]"
click at [447, 356] on input "HMO ID" at bounding box center [748, 356] width 910 height 34
type input "NID/10030/C"
click at [349, 425] on div "Select type" at bounding box center [335, 431] width 67 height 17
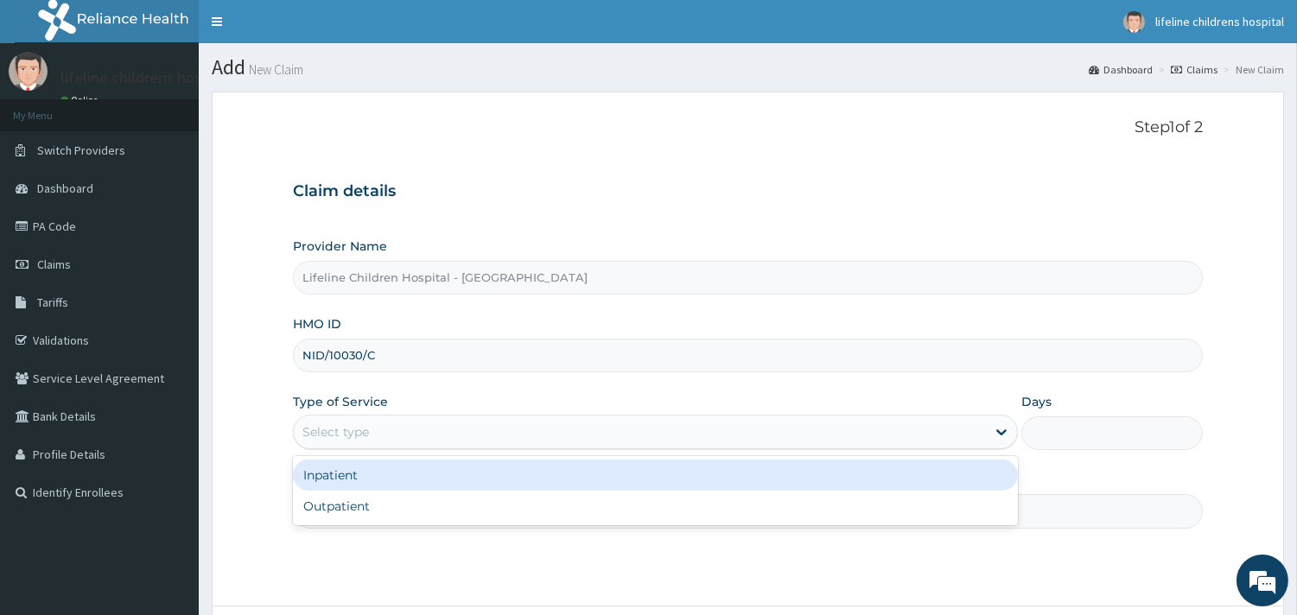
click at [367, 434] on div "Select type" at bounding box center [335, 431] width 67 height 17
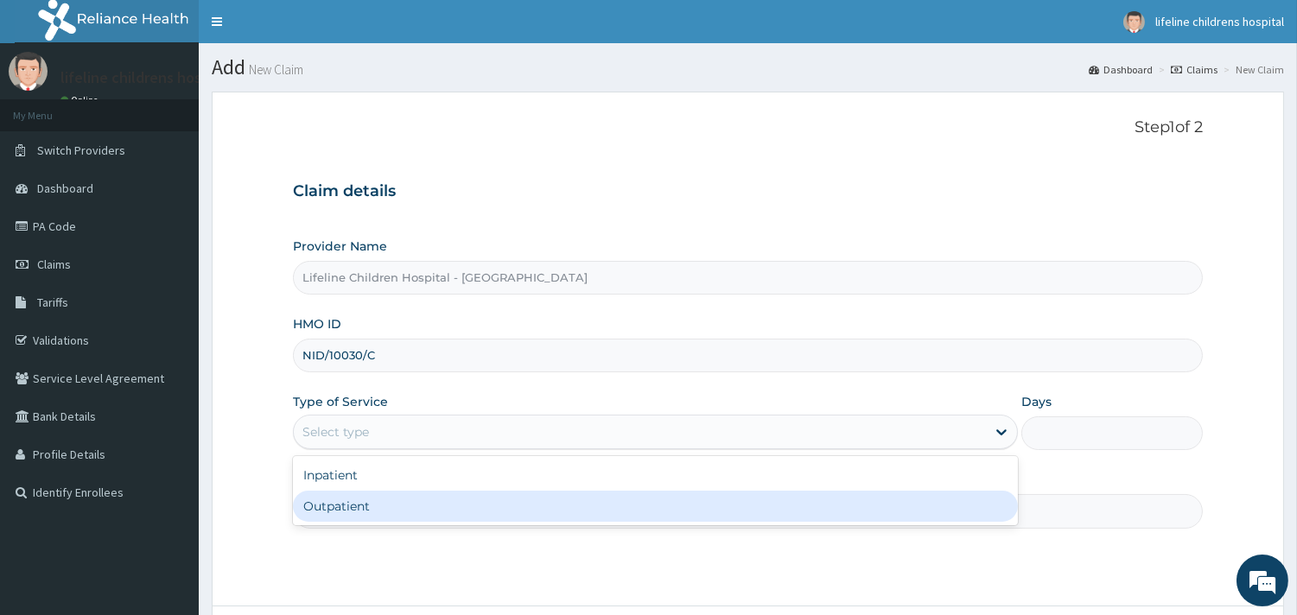
click at [354, 511] on div "Outpatient" at bounding box center [655, 506] width 725 height 31
type input "1"
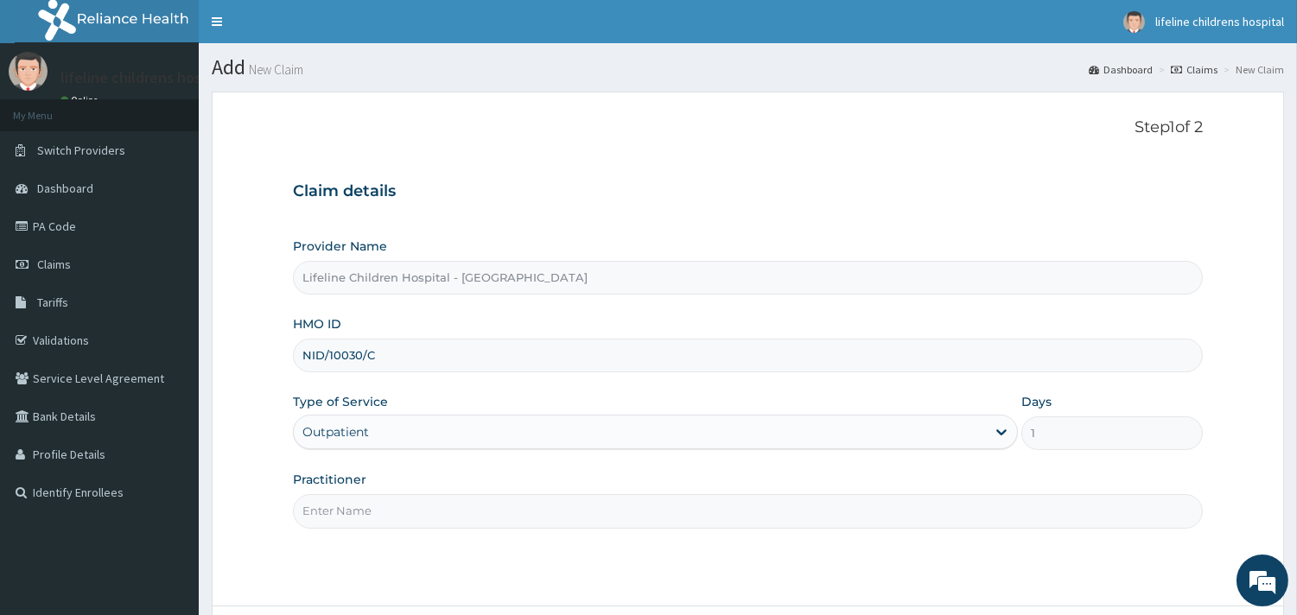
click at [364, 510] on input "Practitioner" at bounding box center [748, 511] width 910 height 34
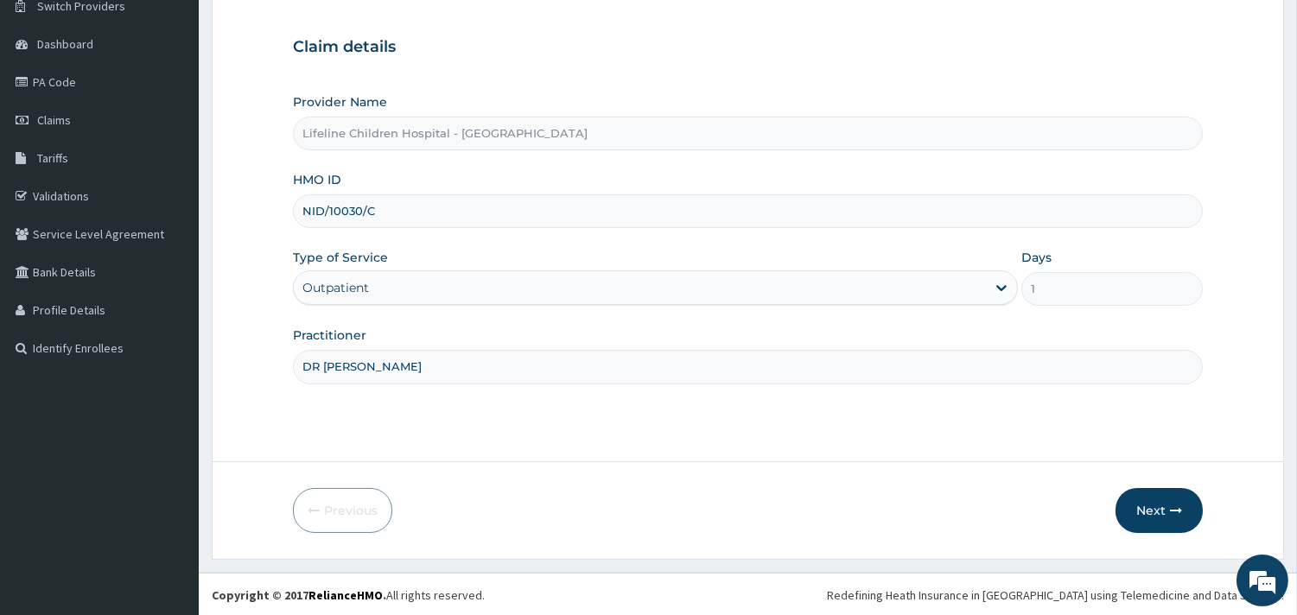
scroll to position [147, 0]
type input "DR ESIVWO"
click at [1133, 504] on button "Next" at bounding box center [1158, 508] width 87 height 45
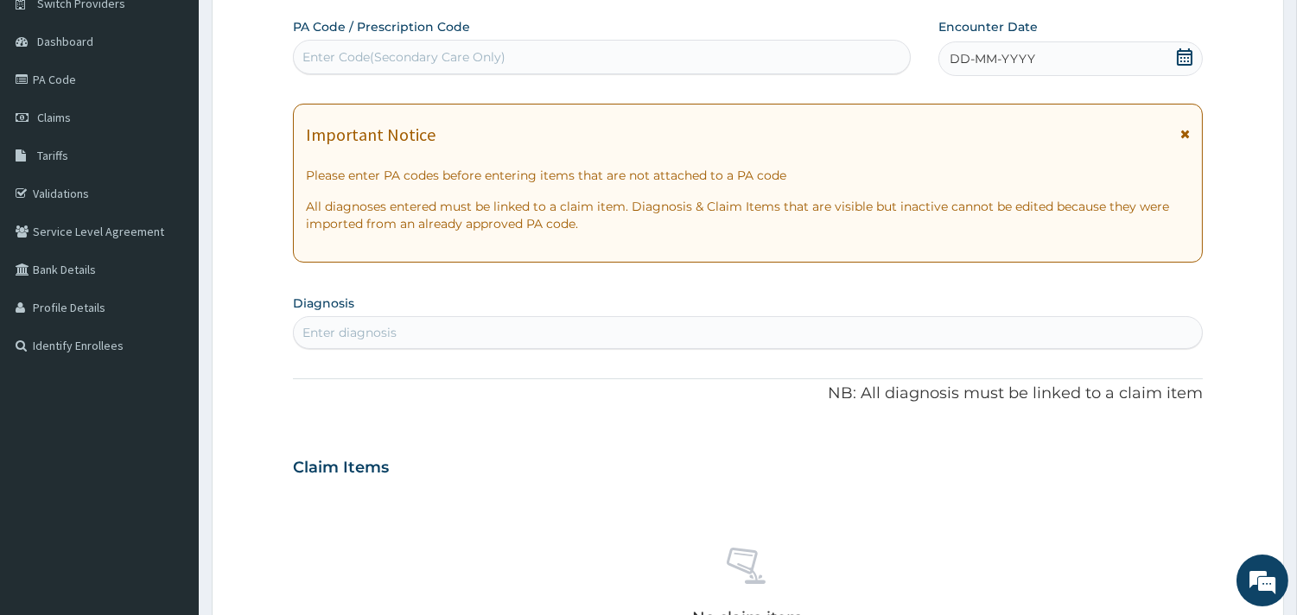
click at [1022, 54] on span "DD-MM-YYYY" at bounding box center [992, 58] width 86 height 17
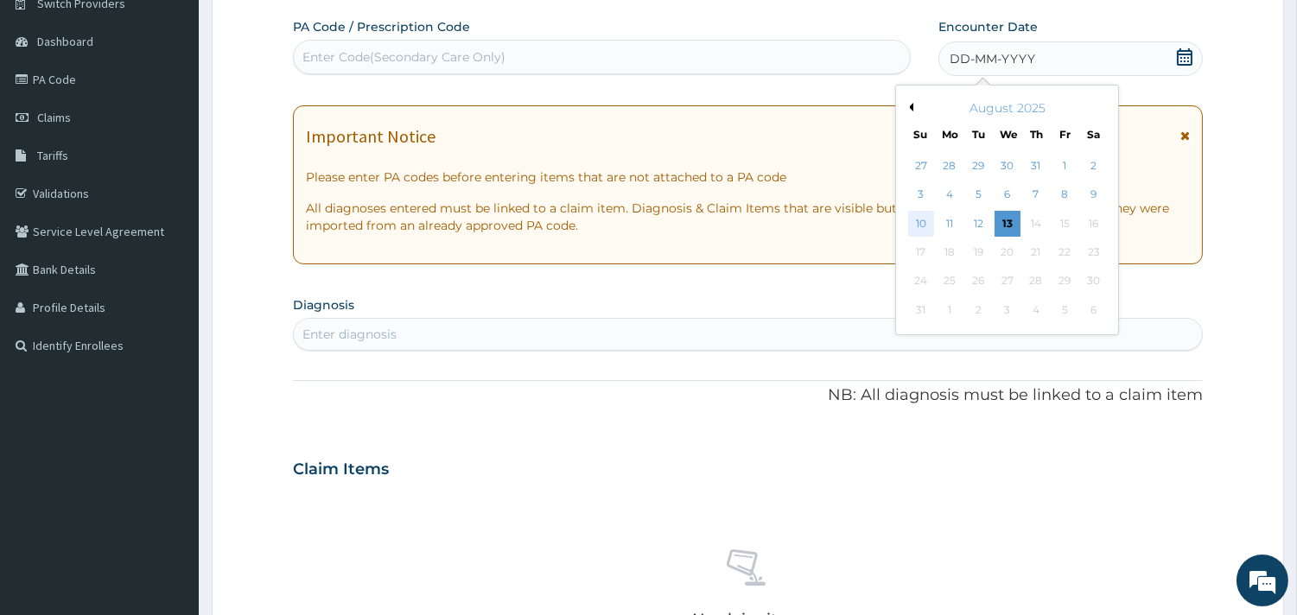
click at [919, 231] on div "10" at bounding box center [920, 224] width 26 height 26
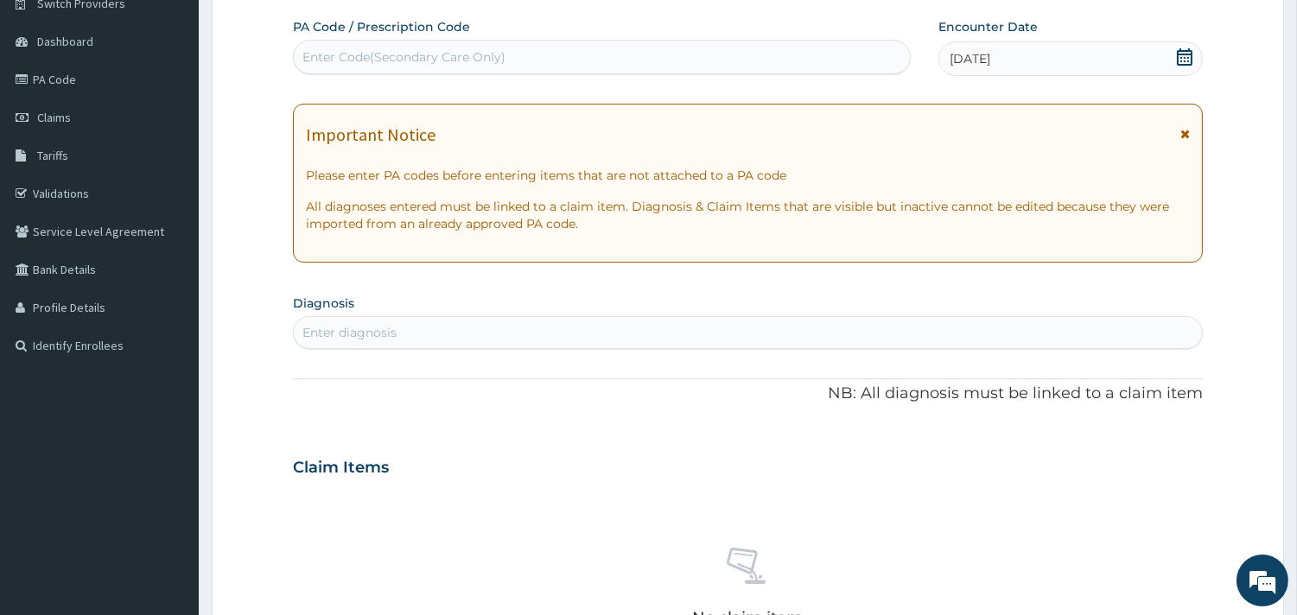
click at [441, 346] on div "Enter diagnosis" at bounding box center [748, 333] width 908 height 28
type input "UPPER"
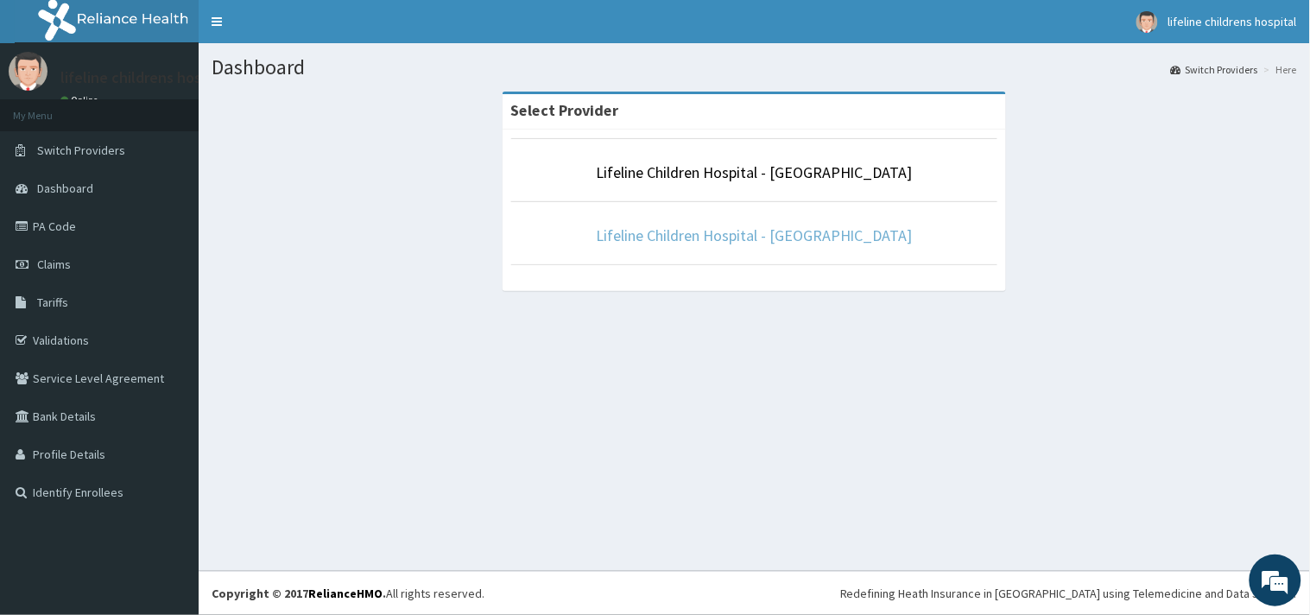
click at [743, 240] on link "Lifeline Children Hospital - [GEOGRAPHIC_DATA]" at bounding box center [754, 235] width 317 height 20
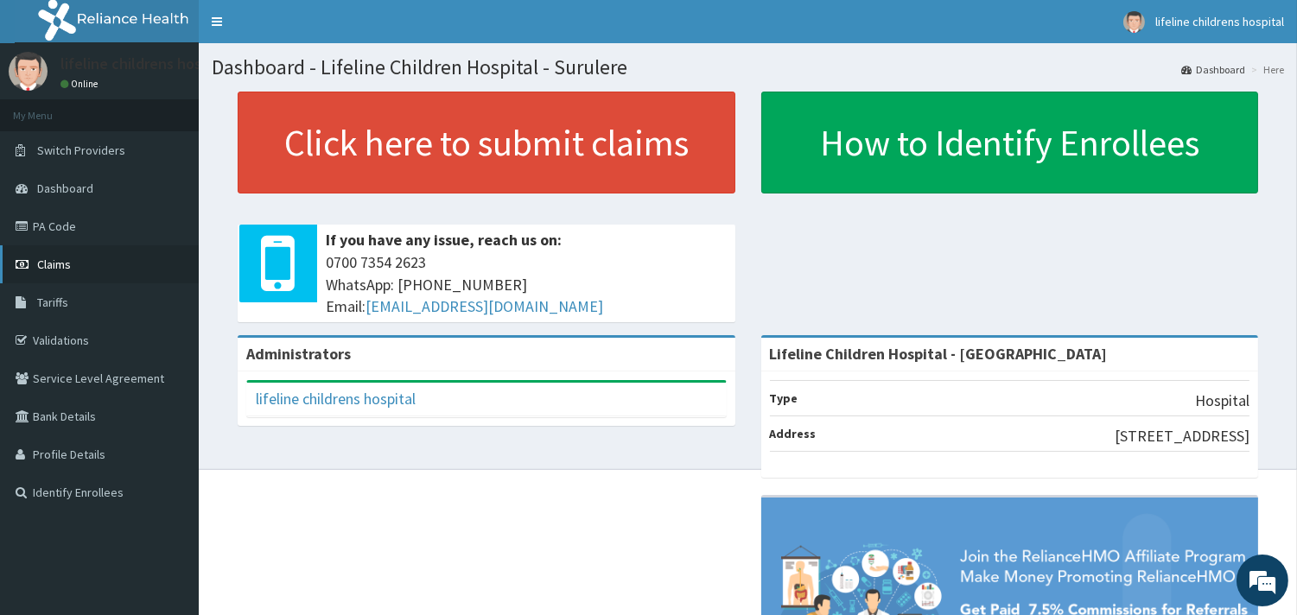
click at [39, 263] on span "Claims" at bounding box center [54, 265] width 34 height 16
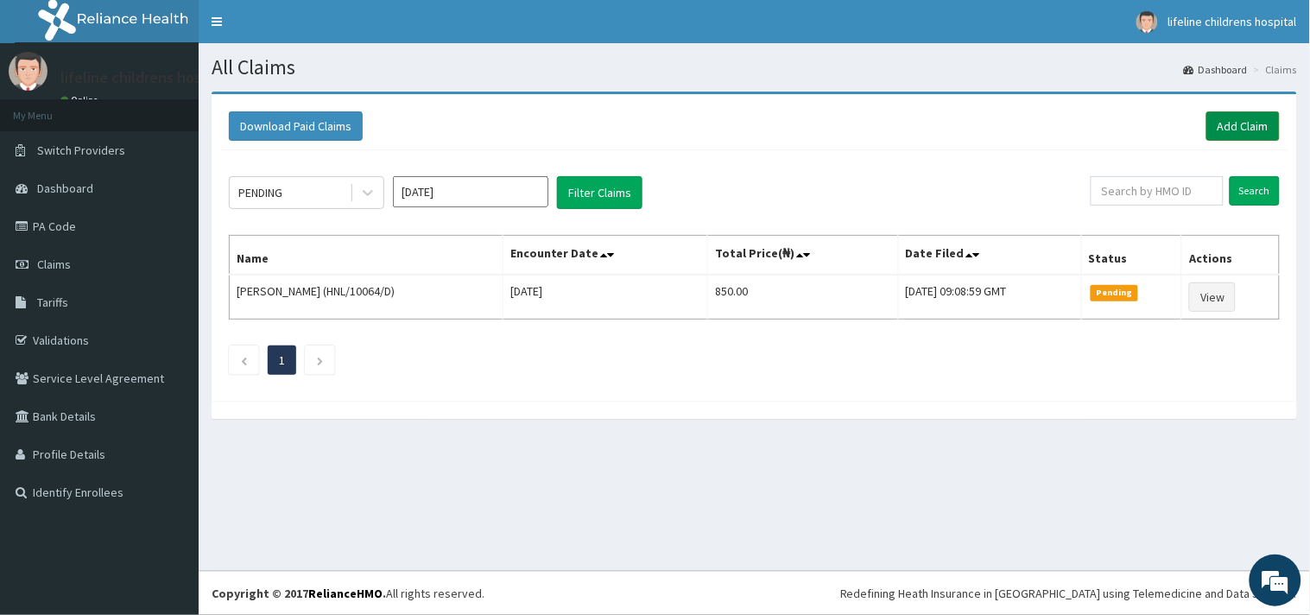
click at [1227, 124] on link "Add Claim" at bounding box center [1243, 125] width 73 height 29
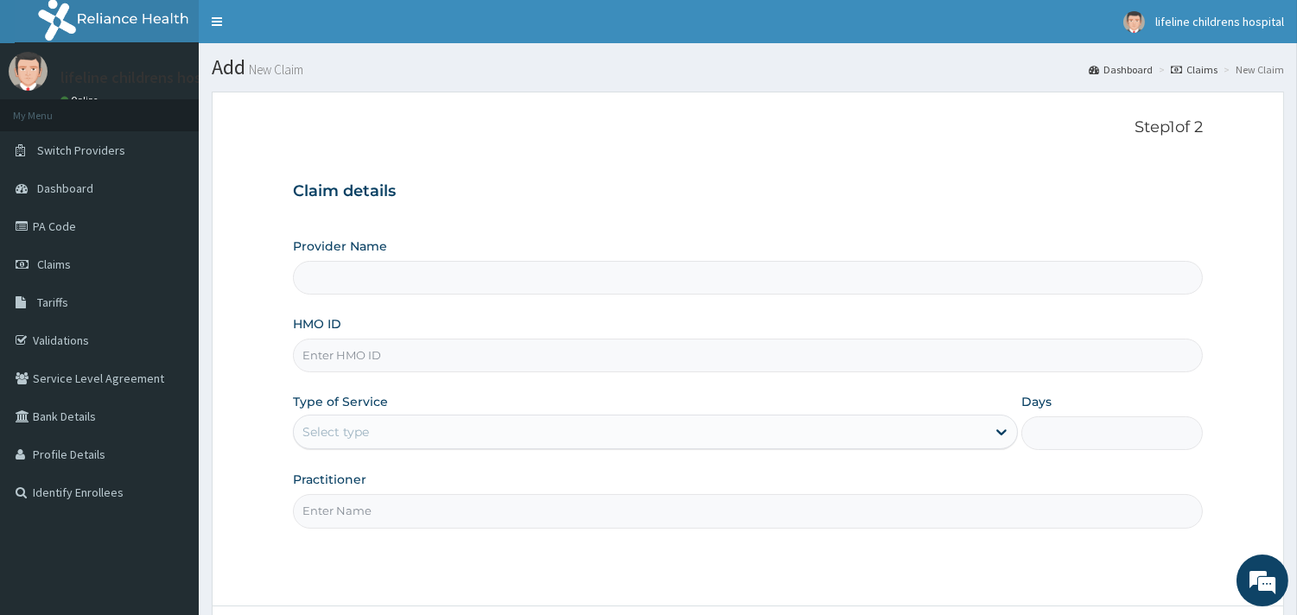
type input "Lifeline Children Hospital - [GEOGRAPHIC_DATA]"
click at [356, 352] on input "HMO ID" at bounding box center [748, 356] width 910 height 34
type input "NID/10030/C"
click at [393, 426] on div "Select type" at bounding box center [640, 432] width 692 height 28
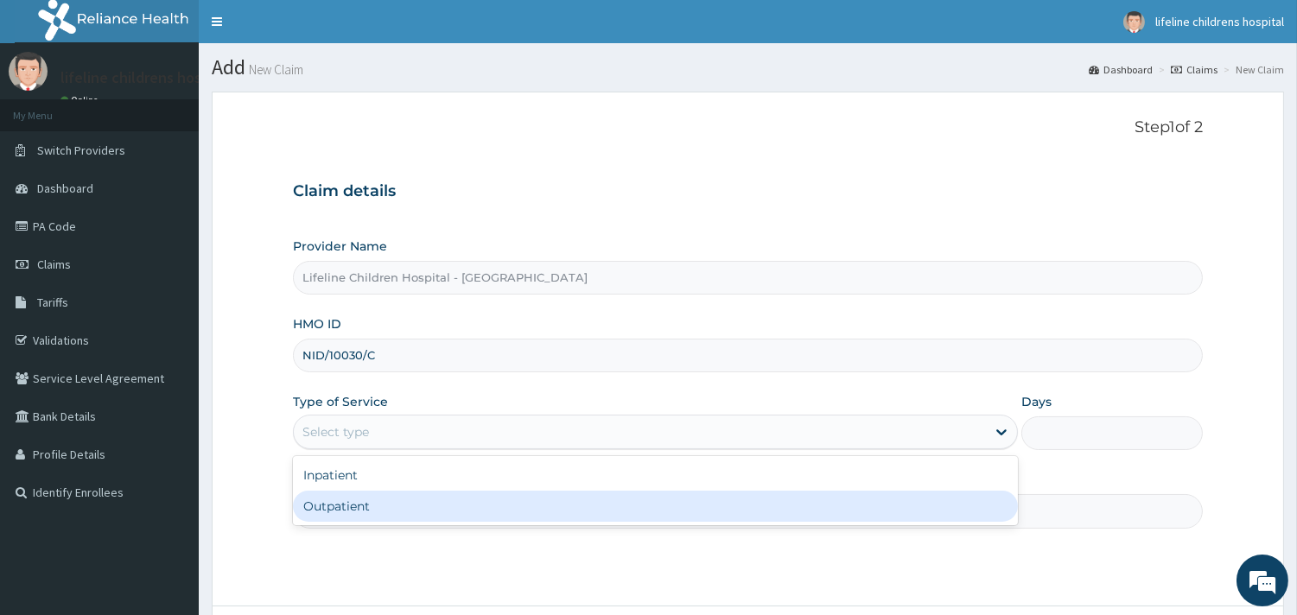
click at [371, 501] on div "Outpatient" at bounding box center [655, 506] width 725 height 31
type input "1"
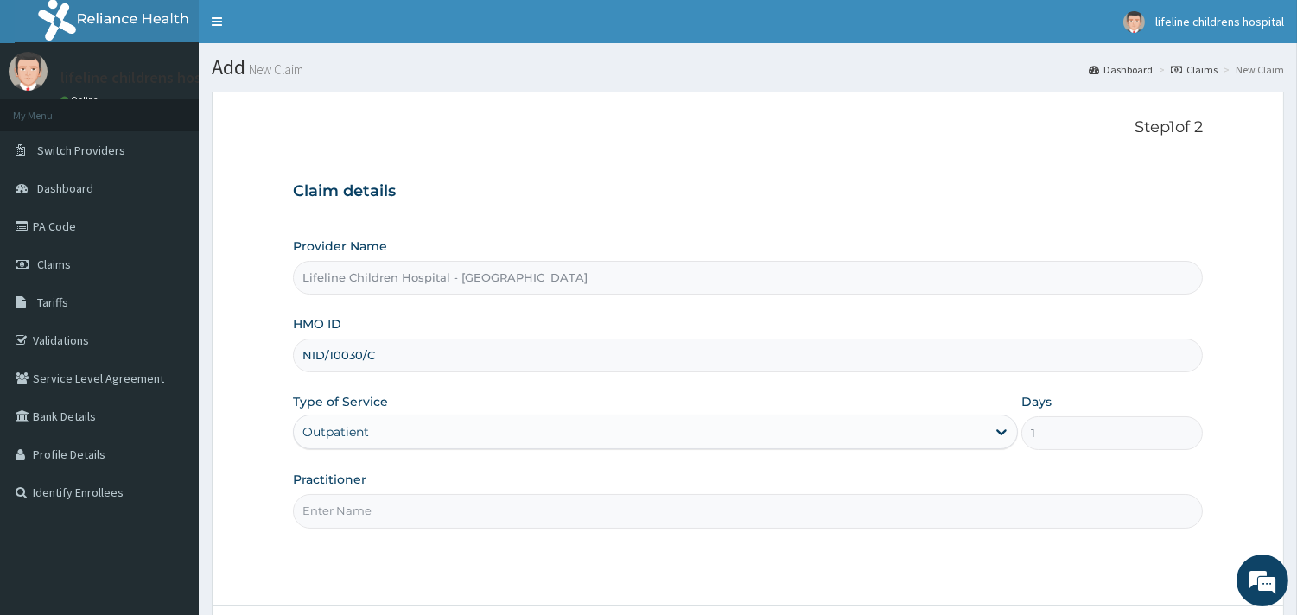
click at [374, 515] on input "Practitioner" at bounding box center [748, 511] width 910 height 34
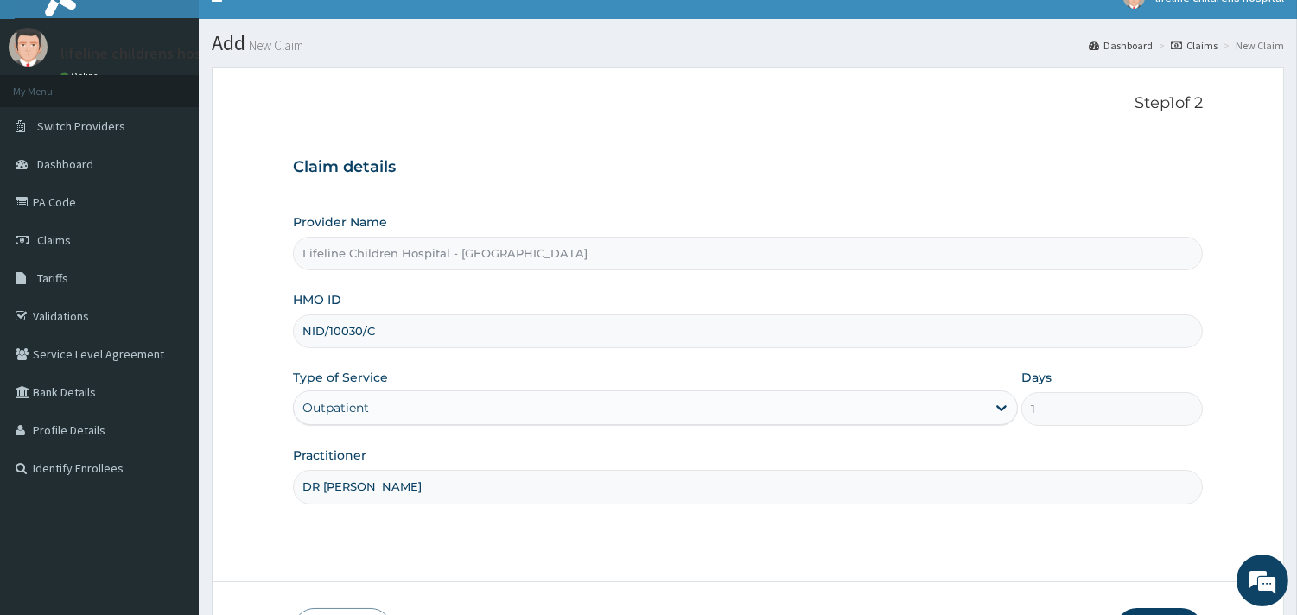
scroll to position [96, 0]
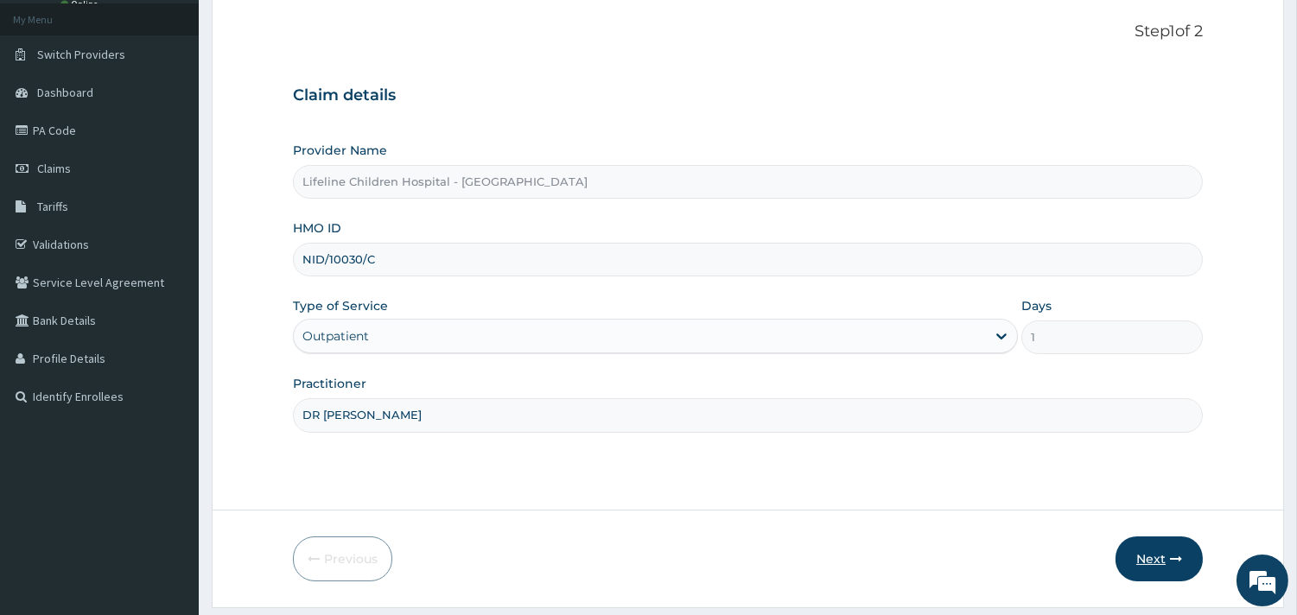
type input "DR ESIVWO"
click at [1135, 550] on button "Next" at bounding box center [1158, 558] width 87 height 45
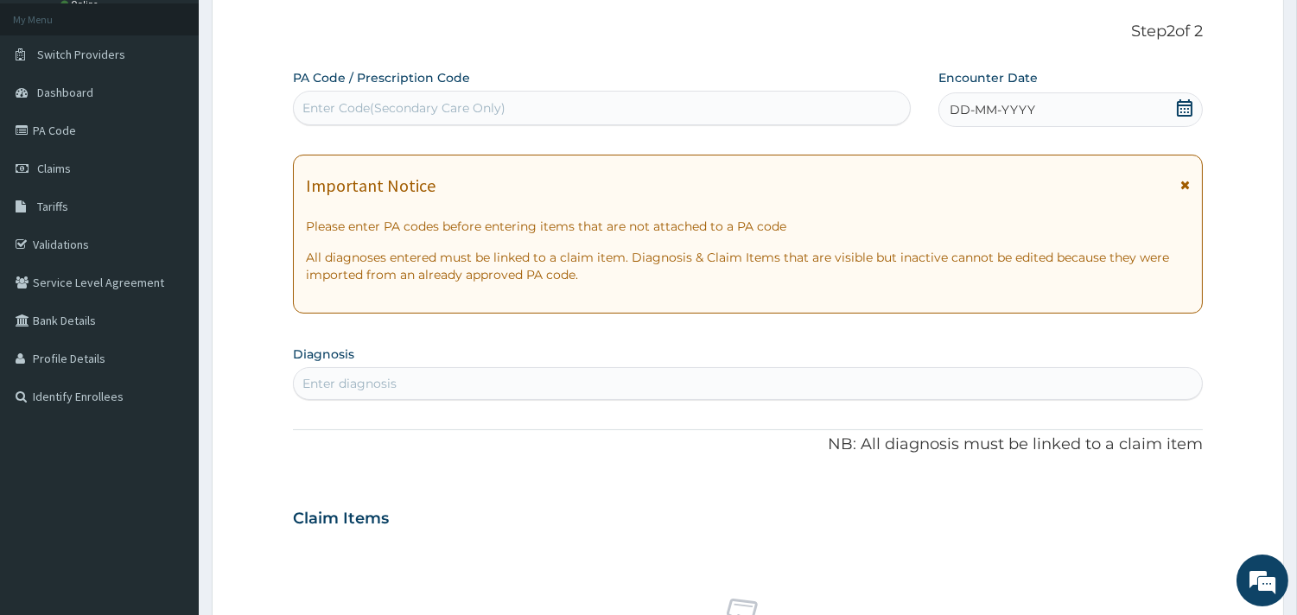
click at [1023, 102] on span "DD-MM-YYYY" at bounding box center [992, 109] width 86 height 17
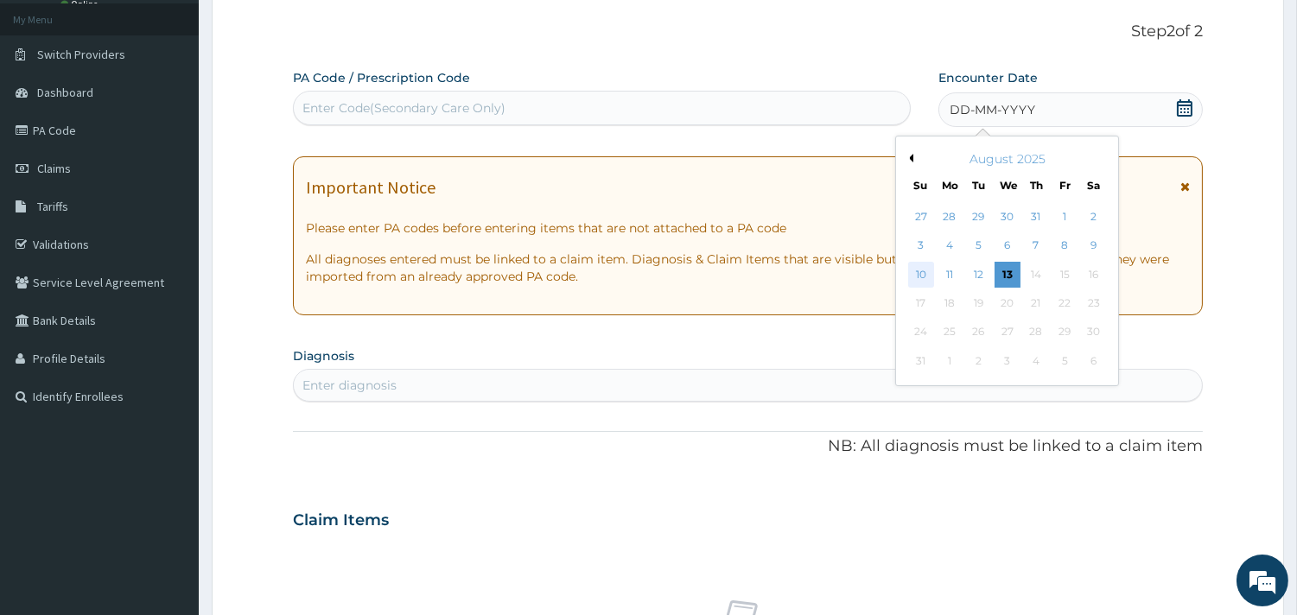
click at [911, 271] on div "10" at bounding box center [920, 275] width 26 height 26
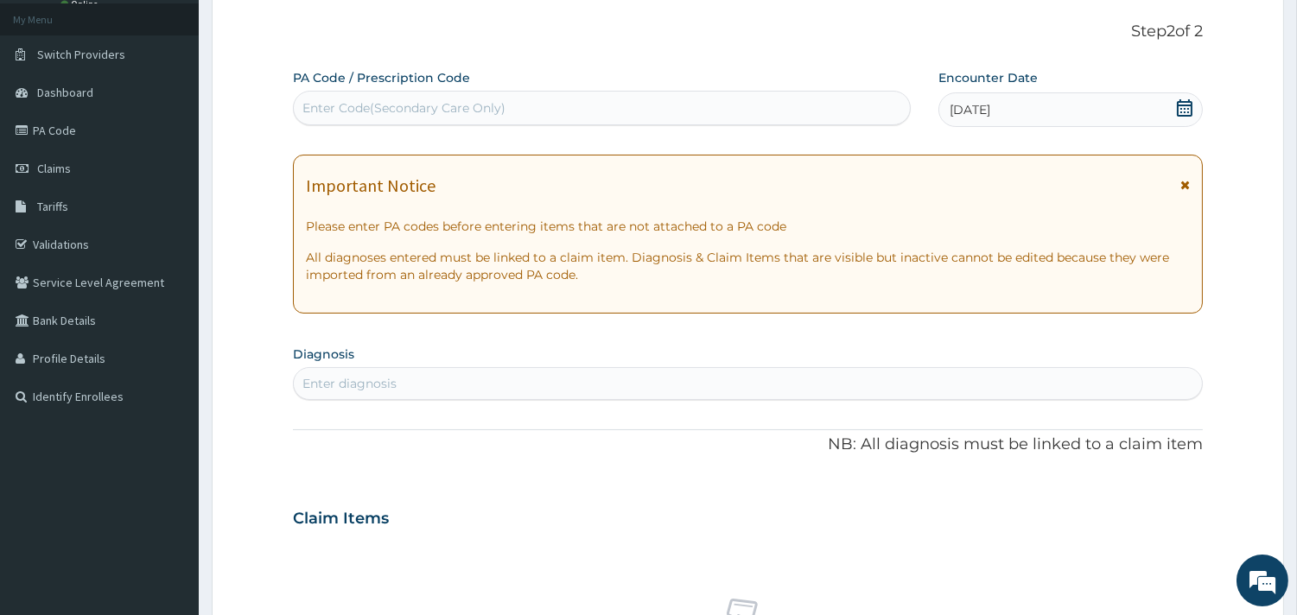
click at [408, 381] on div "Enter diagnosis" at bounding box center [748, 384] width 908 height 28
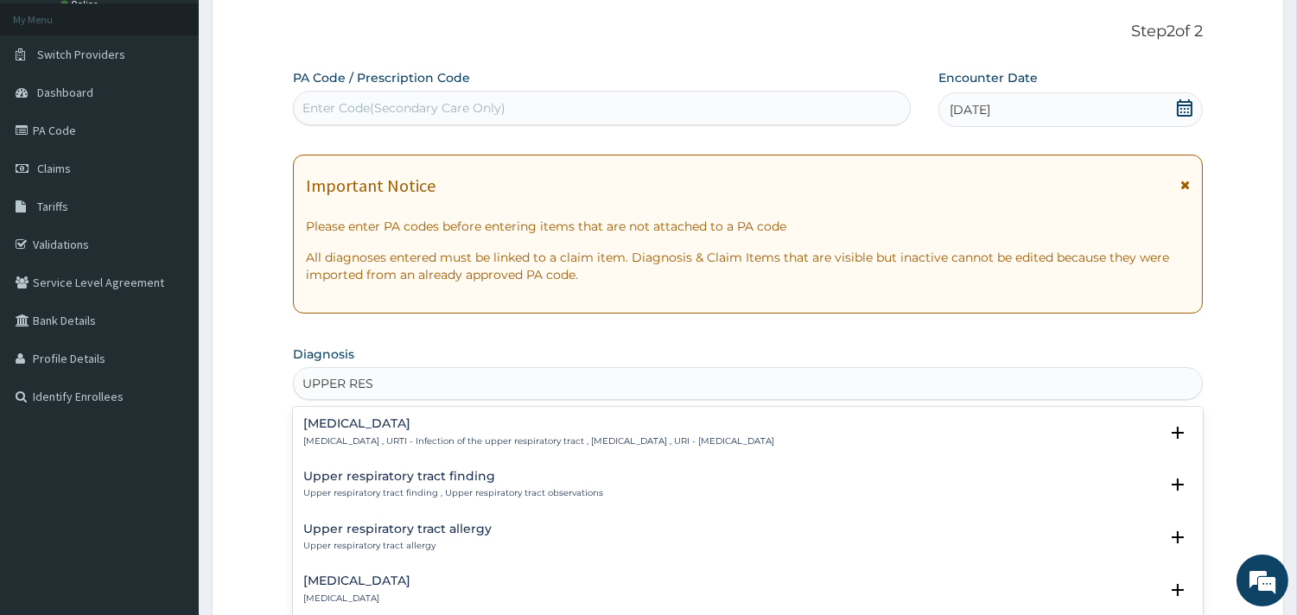
type input "UPPER RESP"
click at [419, 420] on h4 "Upper respiratory infection" at bounding box center [538, 423] width 471 height 13
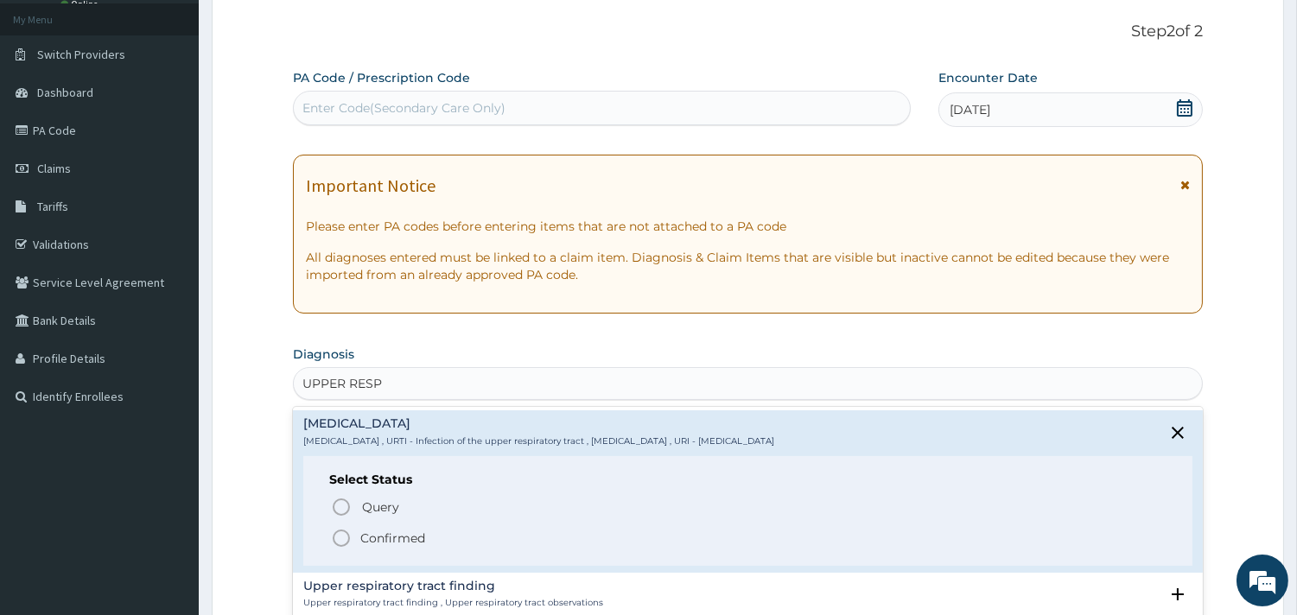
click at [390, 538] on p "Confirmed" at bounding box center [392, 538] width 65 height 17
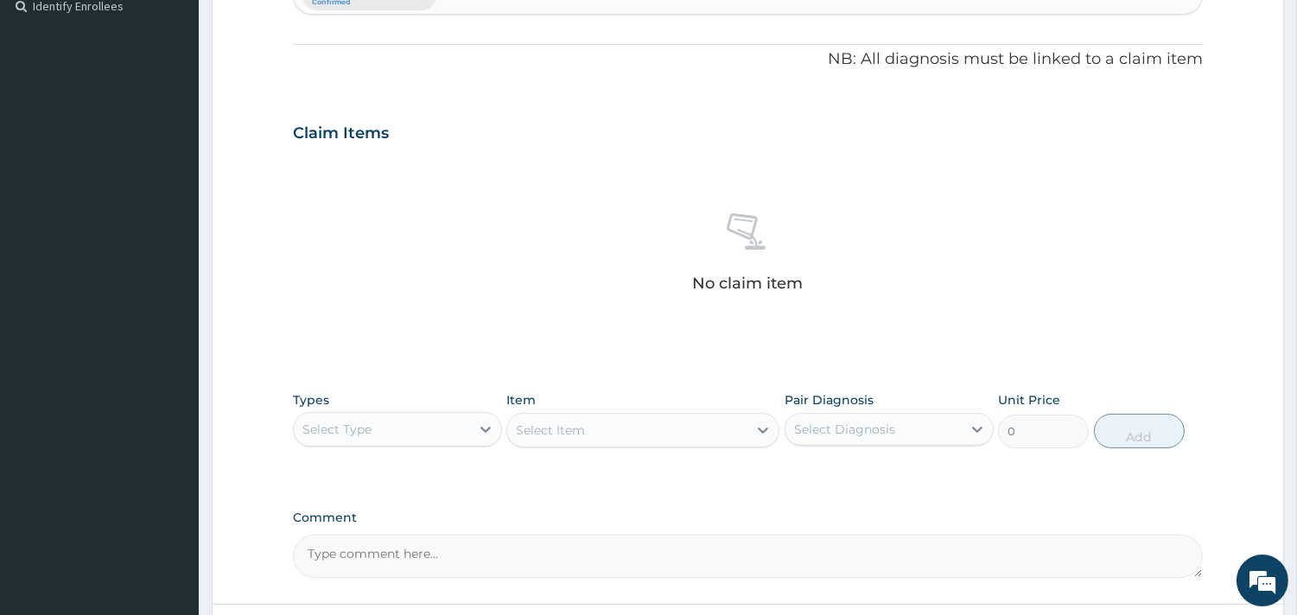
scroll to position [575, 0]
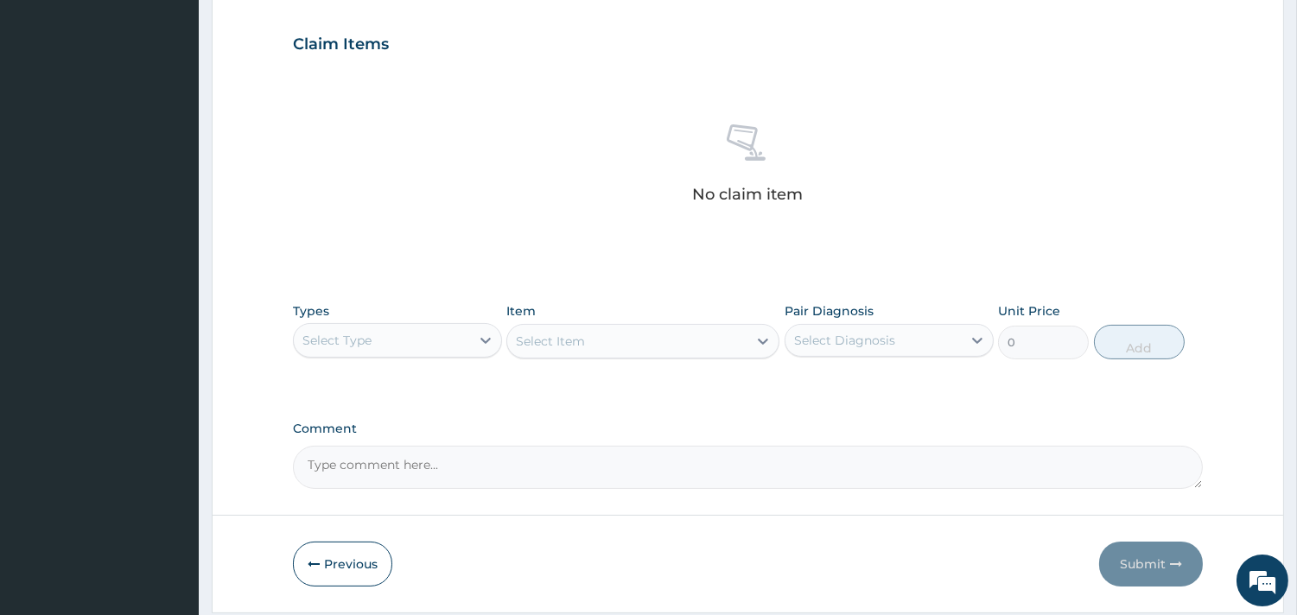
click at [466, 344] on div "Select Type" at bounding box center [382, 341] width 176 height 28
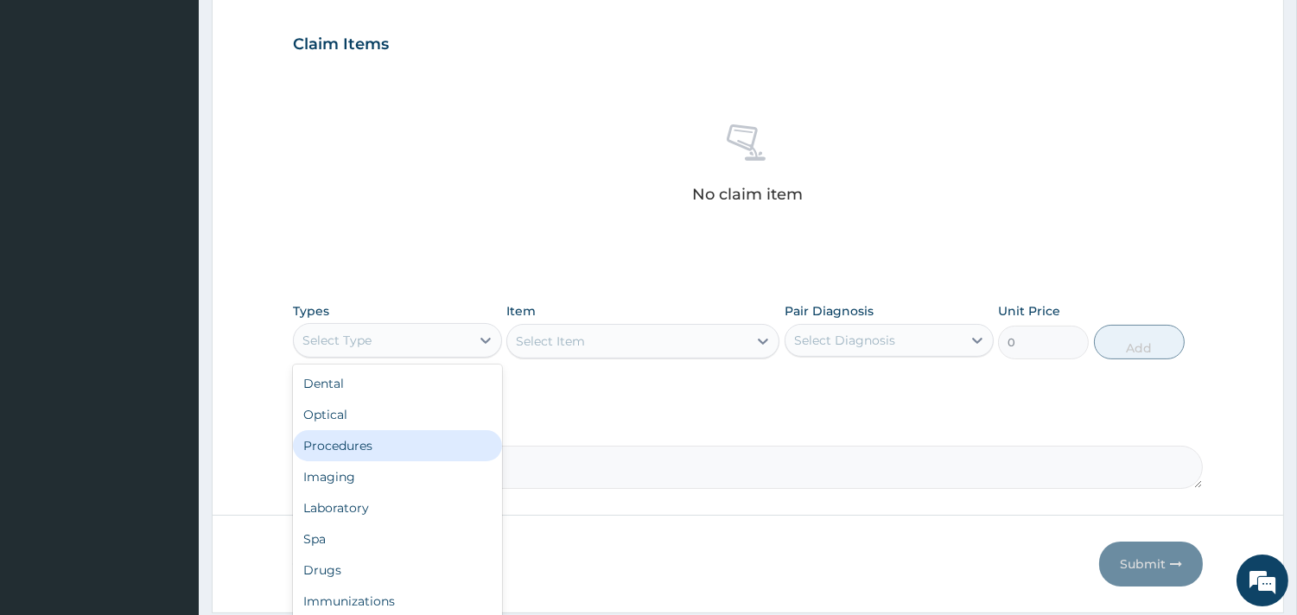
click at [384, 447] on div "Procedures" at bounding box center [397, 445] width 209 height 31
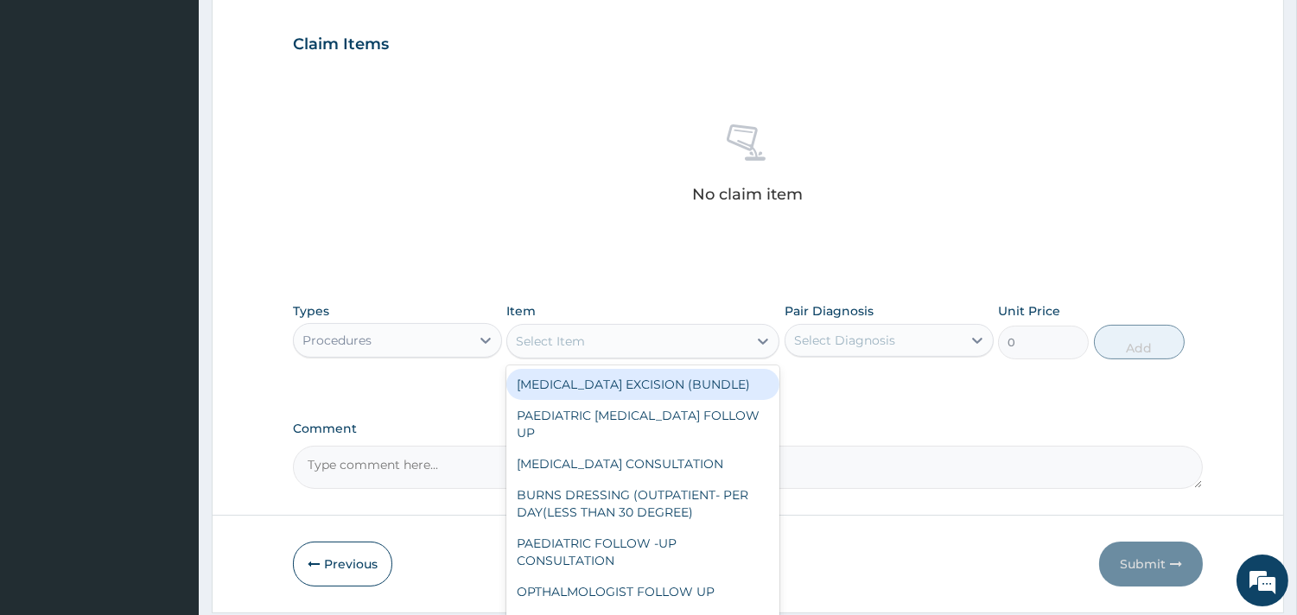
click at [658, 342] on div "Select Item" at bounding box center [627, 341] width 240 height 28
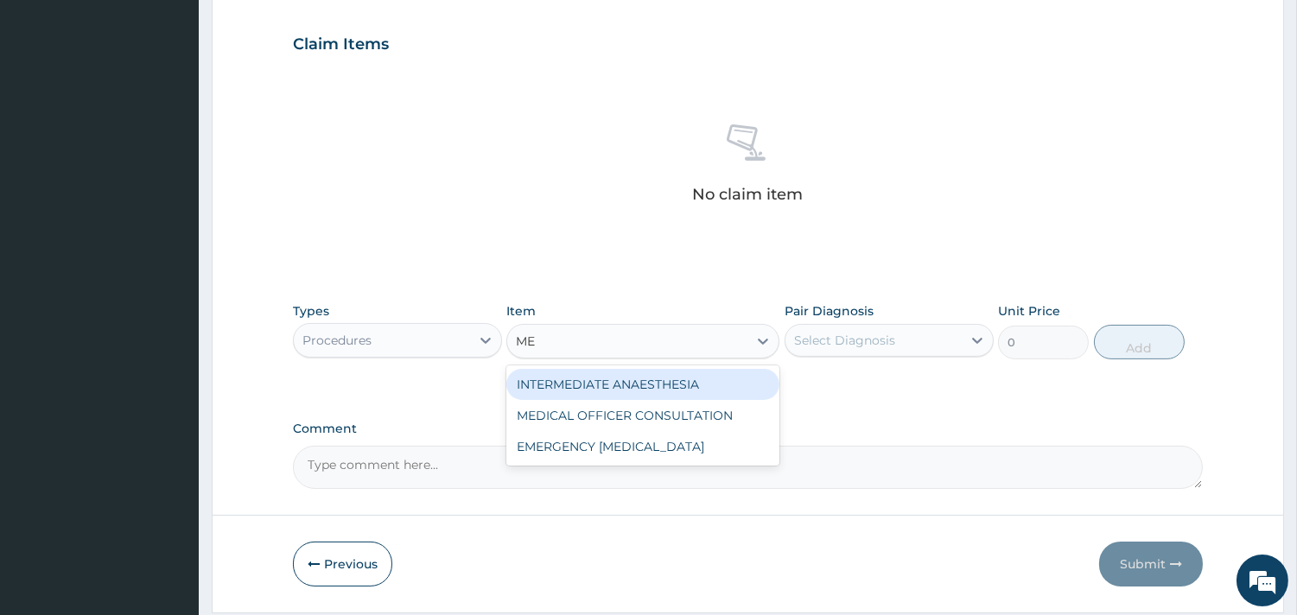
type input "M"
type input "P"
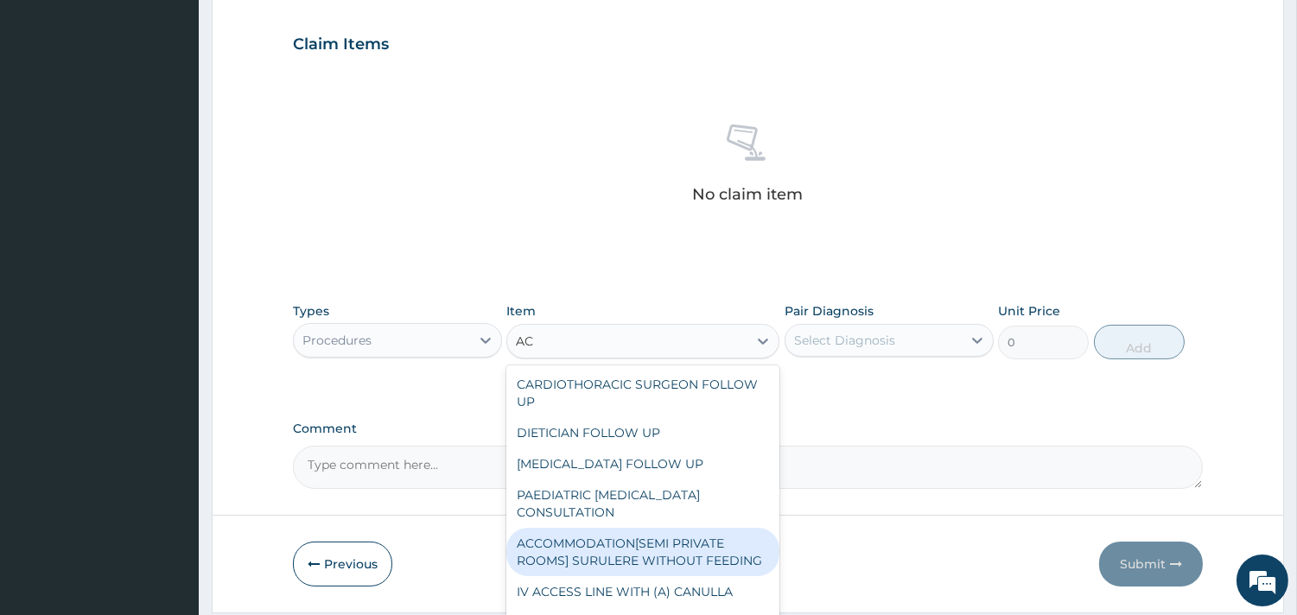
type input "A"
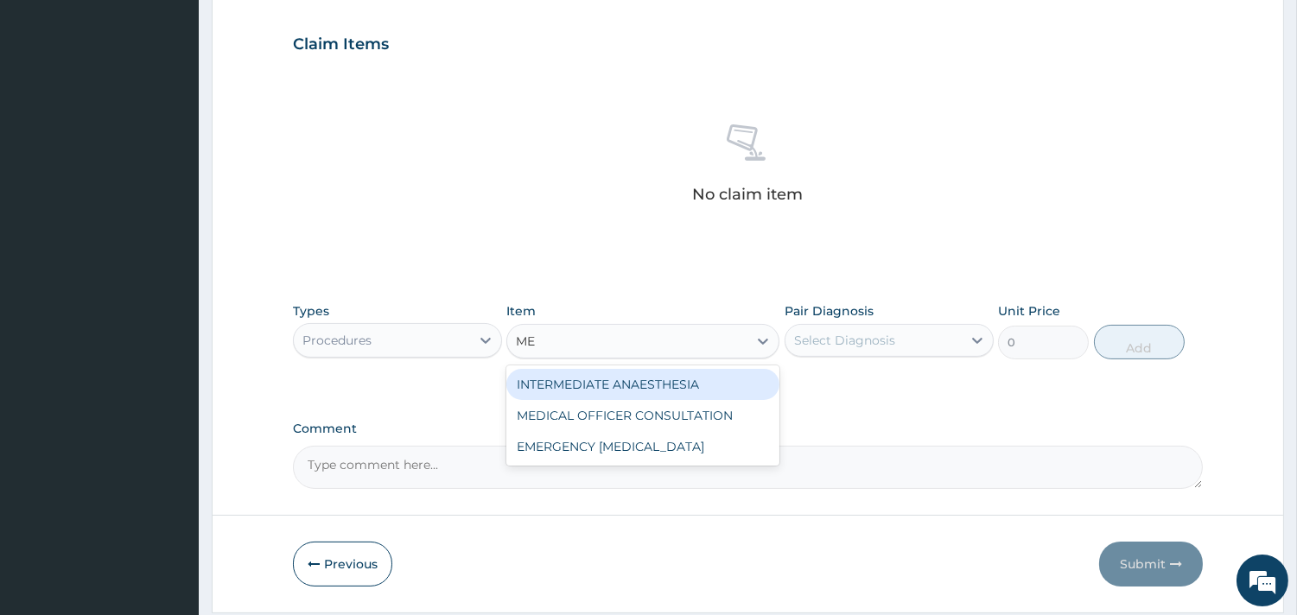
type input "MED"
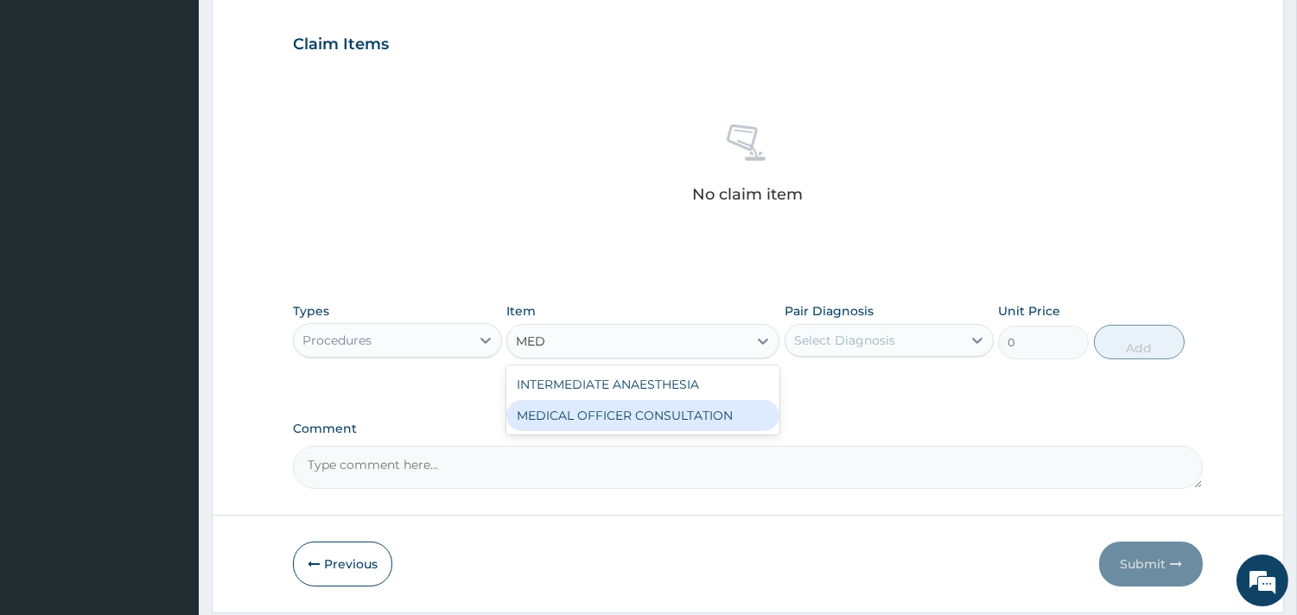
click at [655, 408] on div "MEDICAL OFFICER CONSULTATION" at bounding box center [642, 415] width 273 height 31
type input "10500"
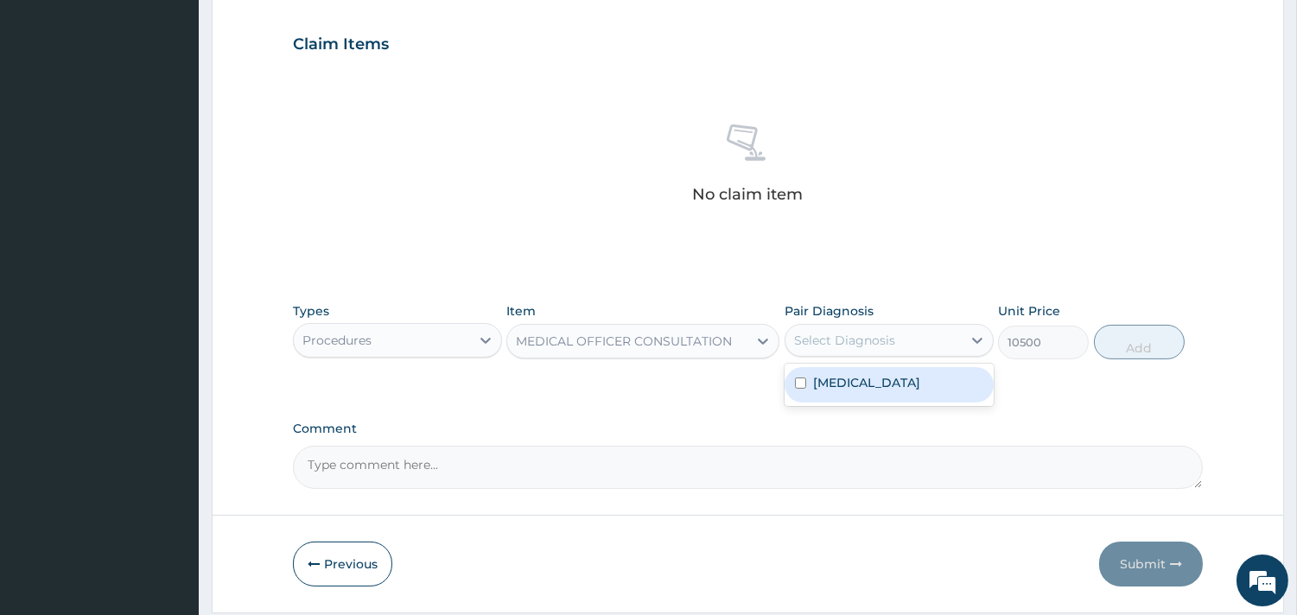
click at [879, 333] on div "Select Diagnosis" at bounding box center [844, 340] width 101 height 17
click at [848, 383] on label "Upper respiratory infection" at bounding box center [866, 382] width 107 height 17
checkbox input "true"
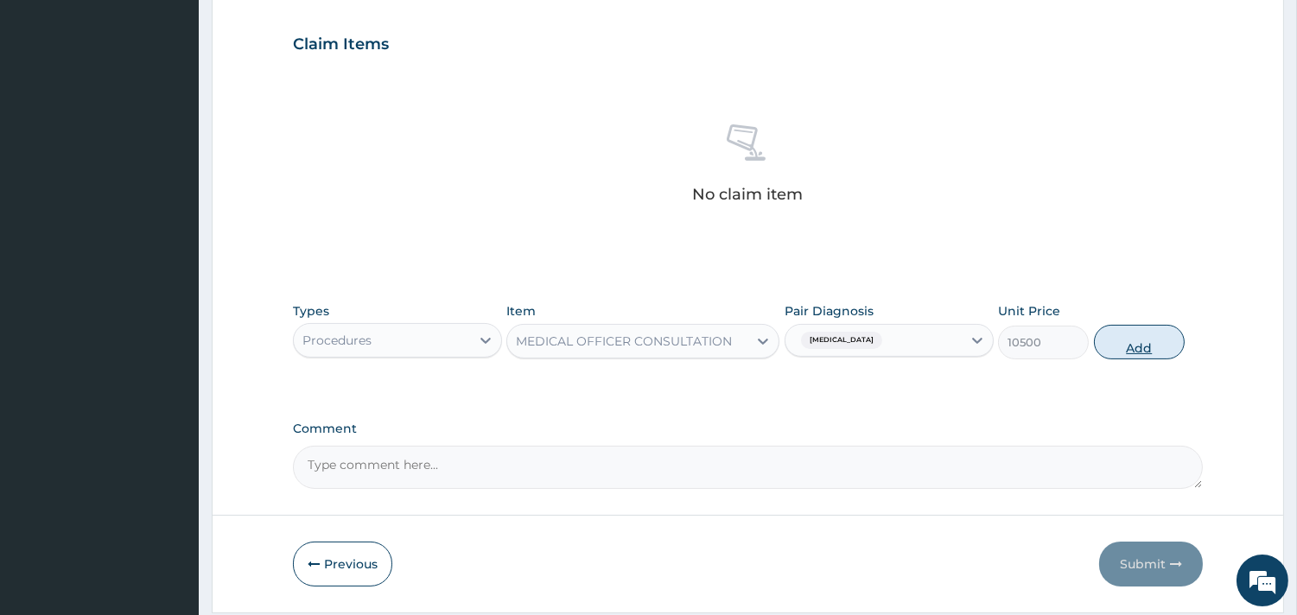
click at [1117, 338] on button "Add" at bounding box center [1139, 342] width 91 height 35
type input "0"
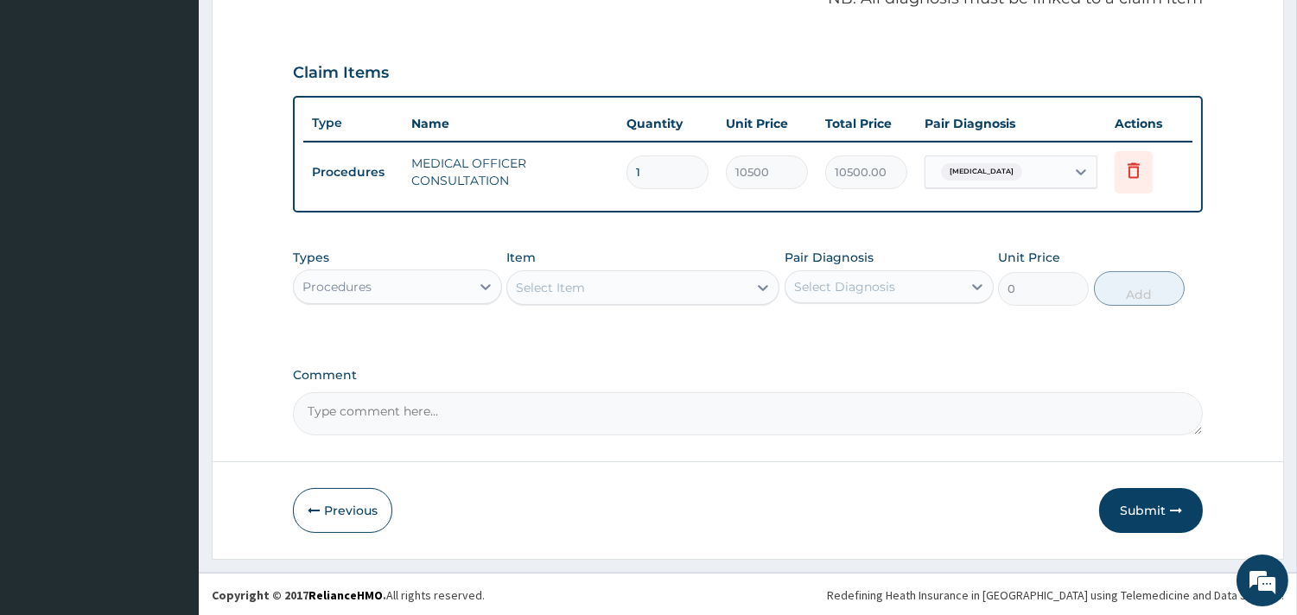
click at [460, 289] on div "Procedures" at bounding box center [382, 287] width 176 height 28
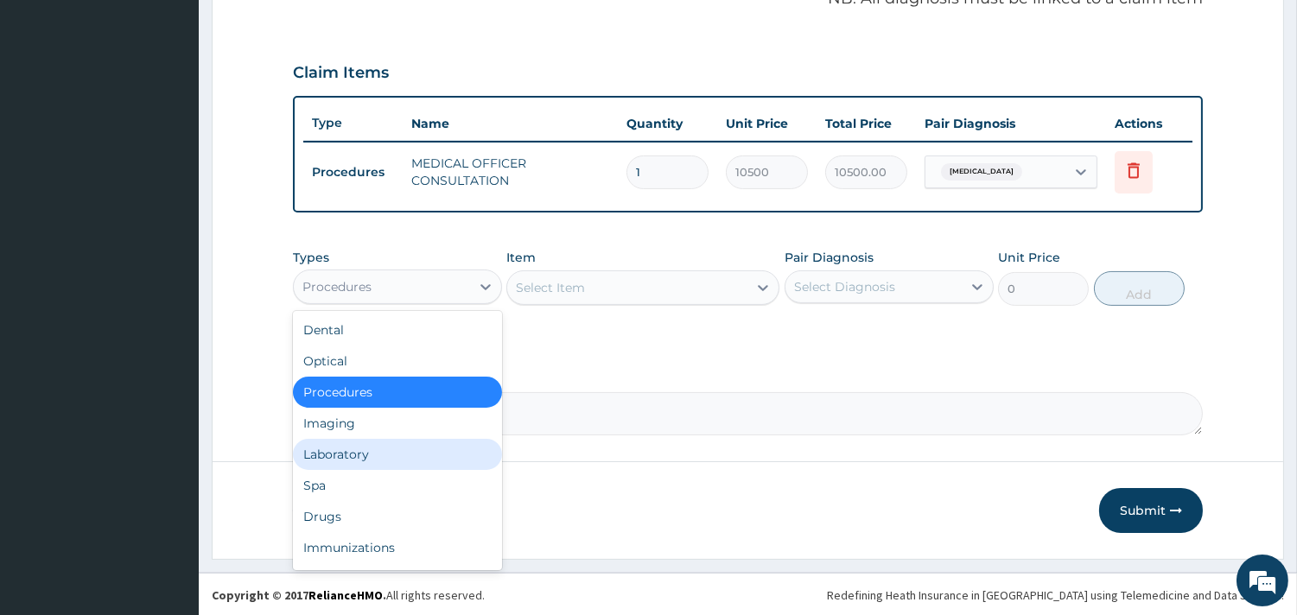
click at [410, 454] on div "Laboratory" at bounding box center [397, 454] width 209 height 31
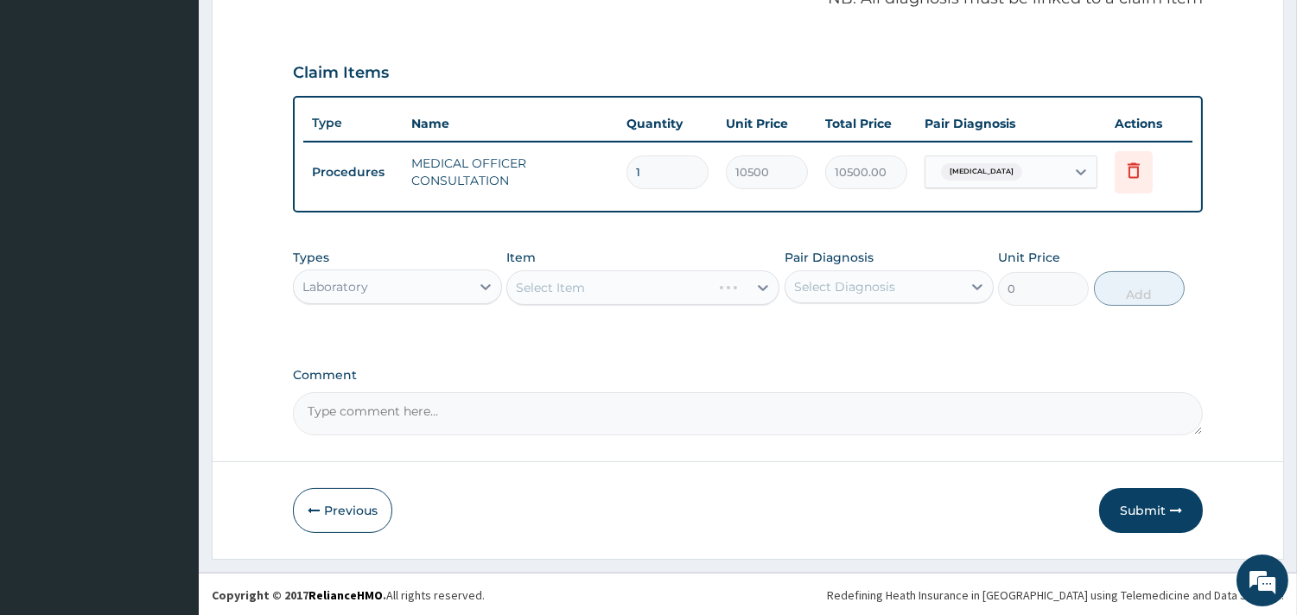
click at [663, 290] on div "Select Item" at bounding box center [642, 287] width 273 height 35
click at [618, 285] on div "Select Item" at bounding box center [642, 287] width 273 height 35
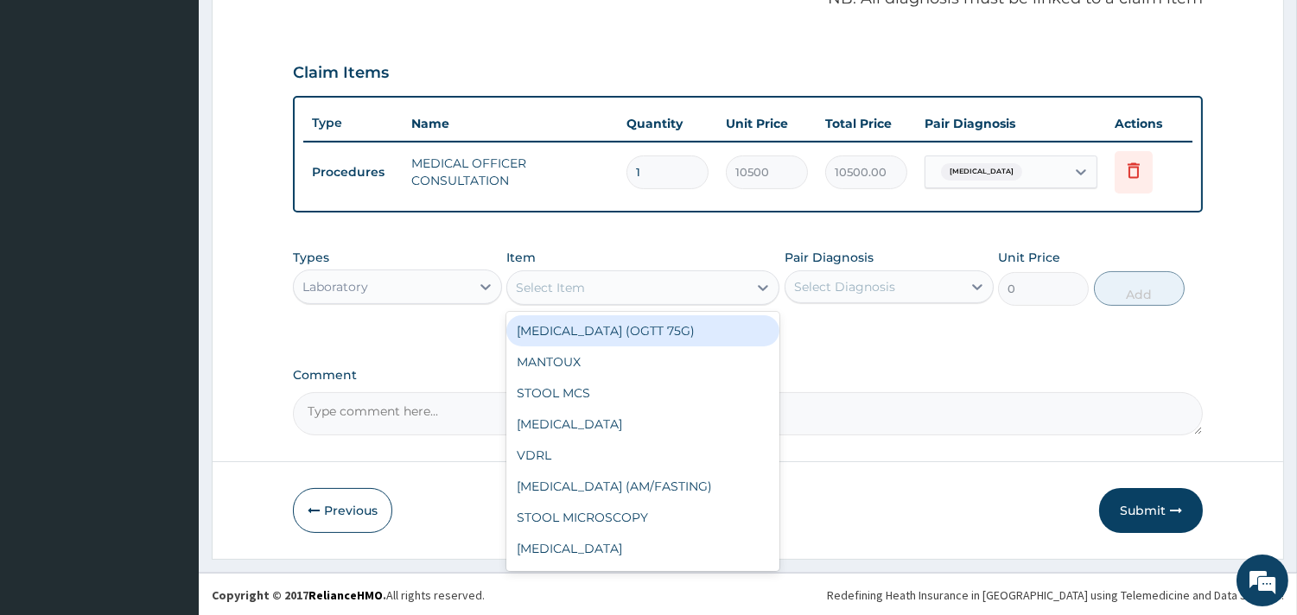
click at [674, 285] on div "Select Item" at bounding box center [627, 288] width 240 height 28
type input "FB"
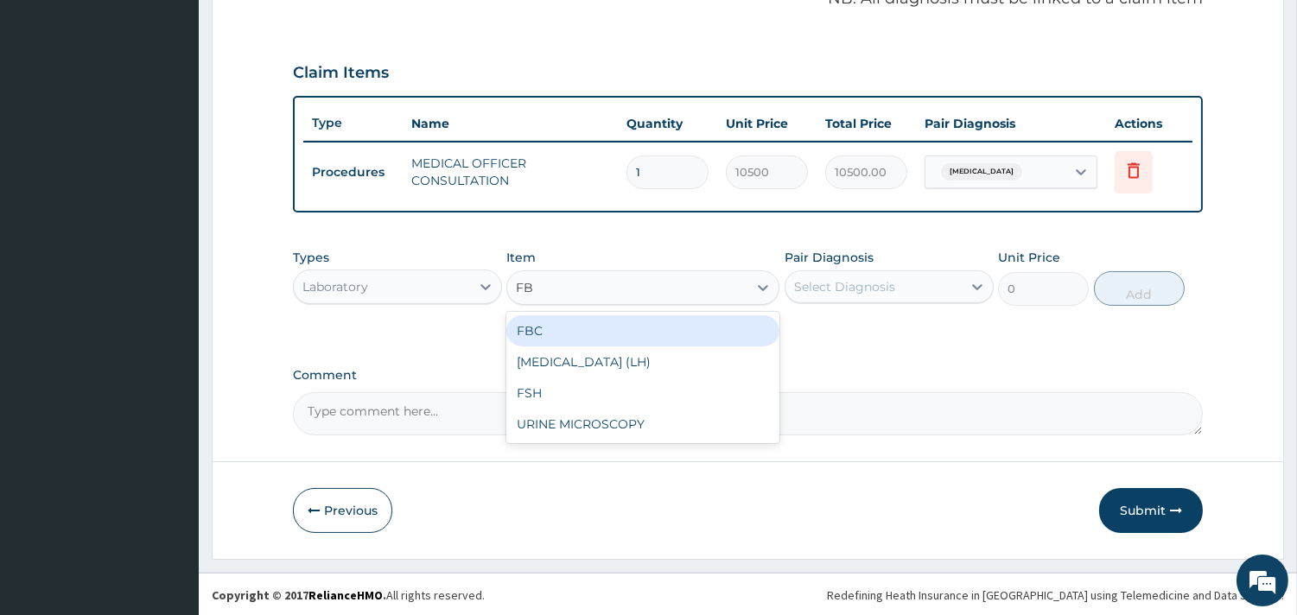
click at [575, 326] on div "FBC" at bounding box center [642, 330] width 273 height 31
type input "4500"
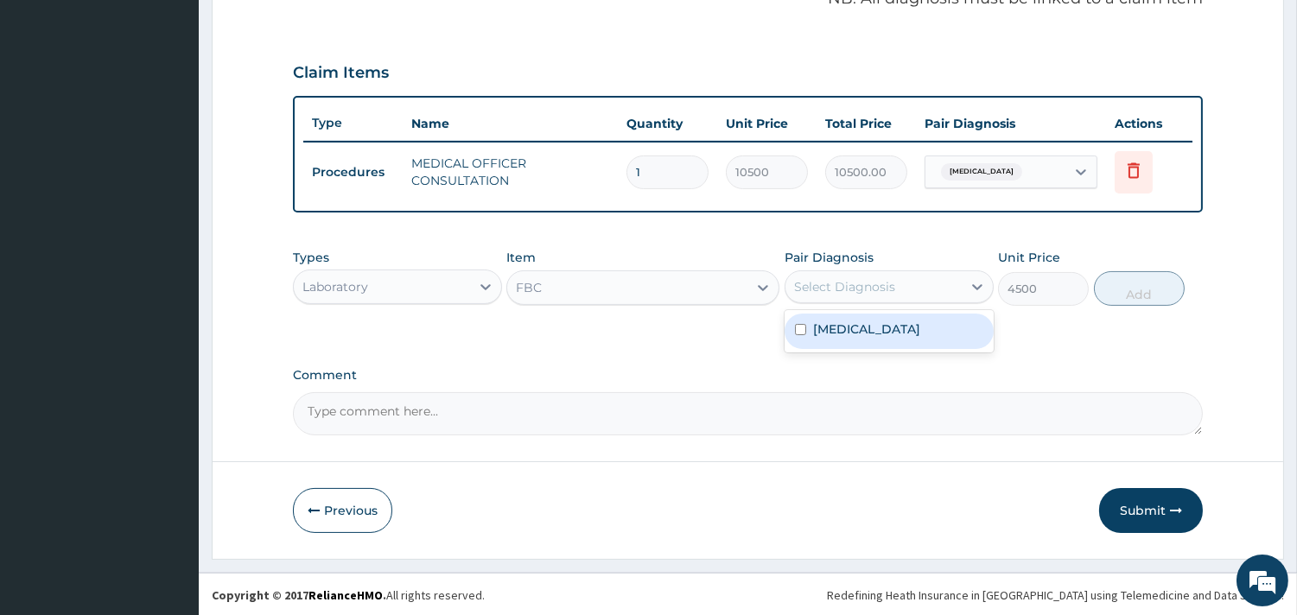
click at [890, 283] on div "Select Diagnosis" at bounding box center [844, 286] width 101 height 17
click at [888, 326] on label "Upper respiratory infection" at bounding box center [866, 328] width 107 height 17
checkbox input "true"
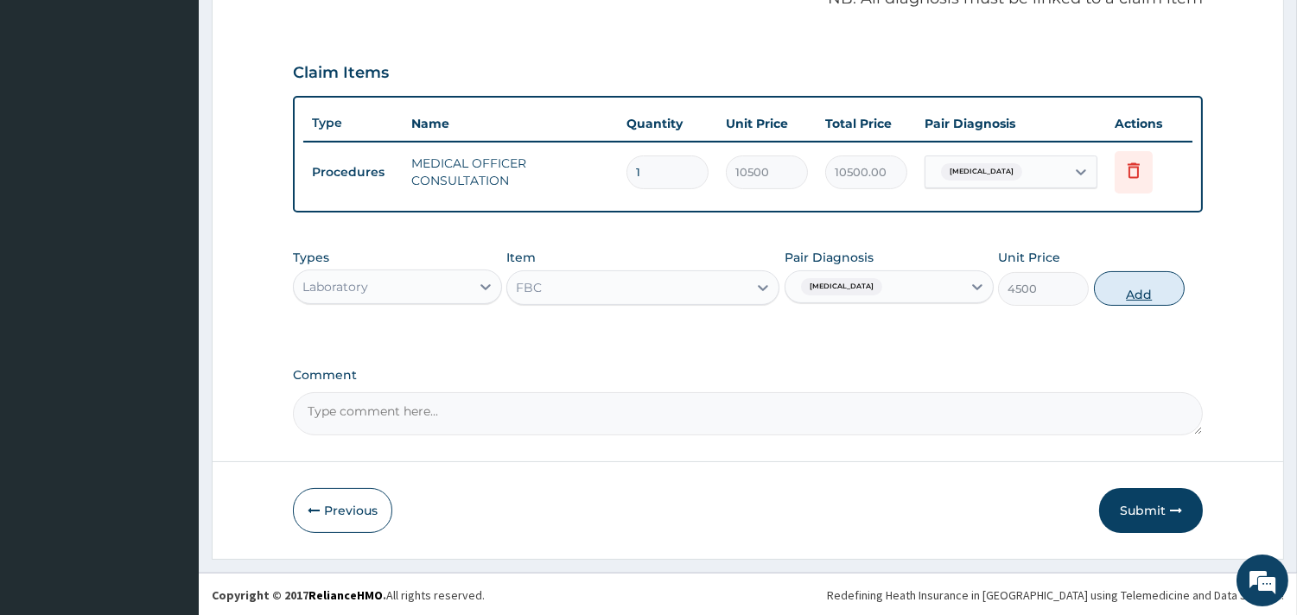
click at [1143, 286] on button "Add" at bounding box center [1139, 288] width 91 height 35
type input "0"
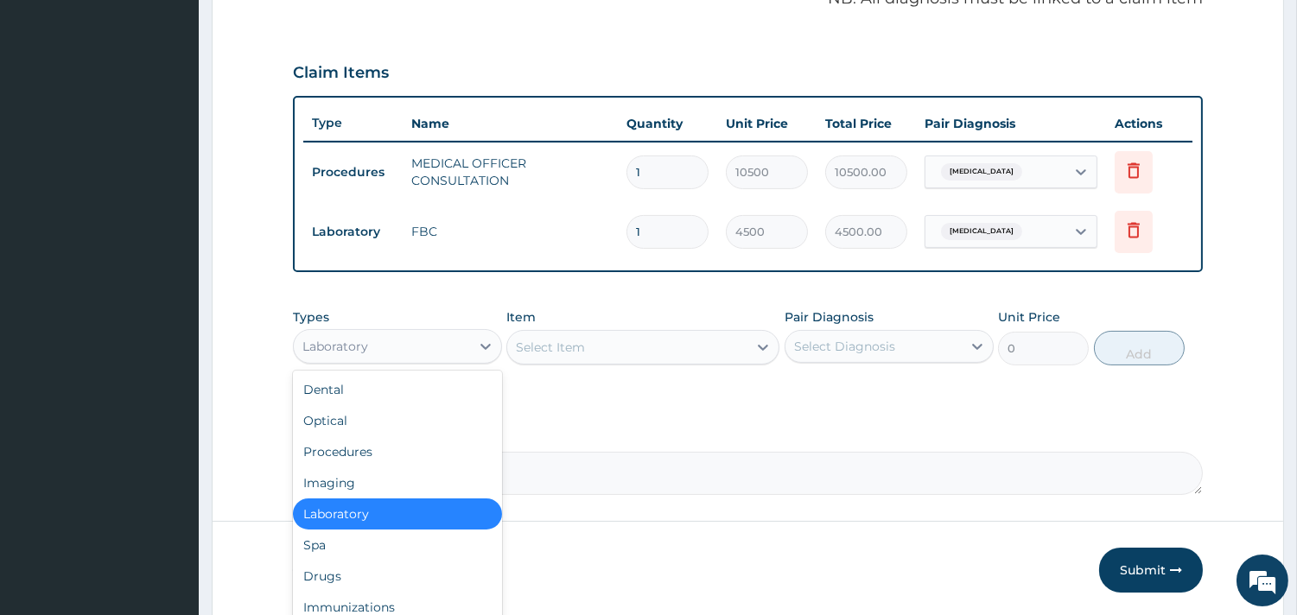
click at [445, 349] on div "Laboratory" at bounding box center [382, 347] width 176 height 28
click at [347, 574] on div "Drugs" at bounding box center [397, 576] width 209 height 31
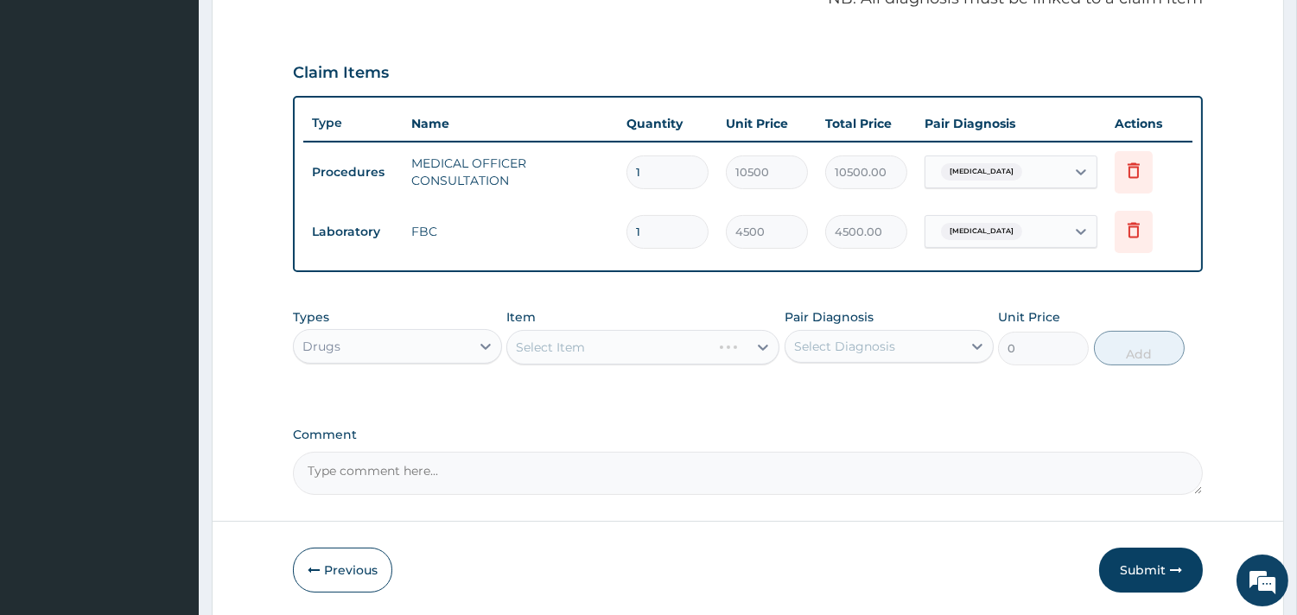
click at [659, 338] on div "Select Item" at bounding box center [642, 347] width 273 height 35
click at [601, 346] on div "Select Item" at bounding box center [642, 347] width 273 height 35
click at [602, 346] on div "Select Item" at bounding box center [642, 347] width 273 height 35
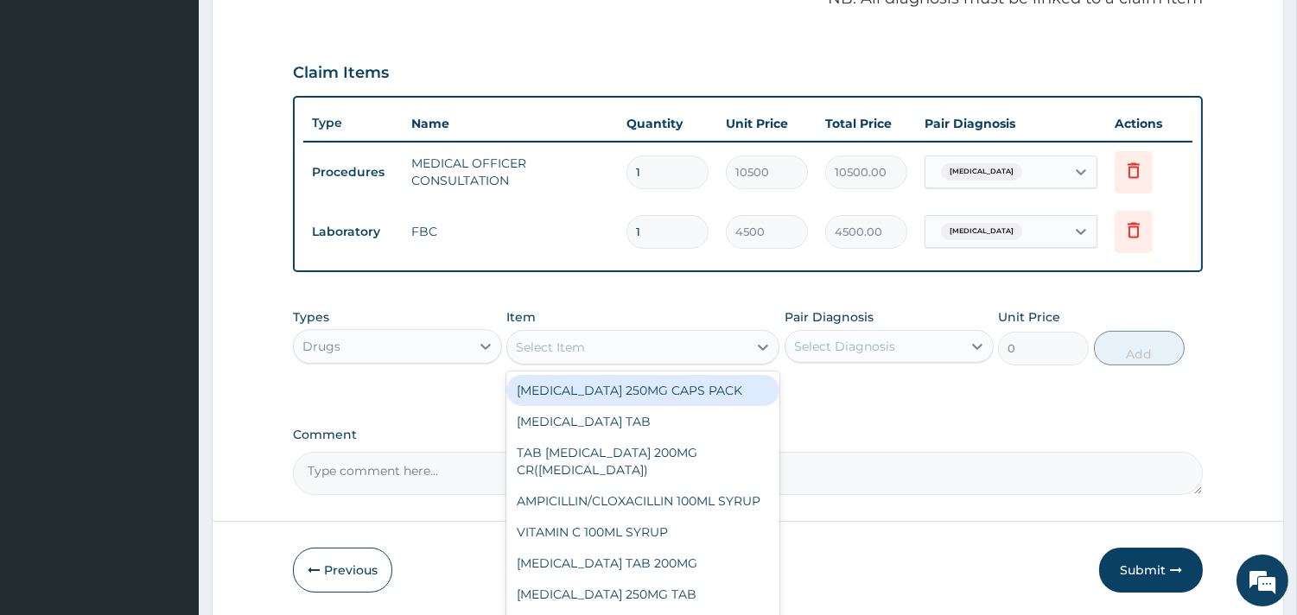
click at [602, 346] on div "Select Item" at bounding box center [627, 347] width 240 height 28
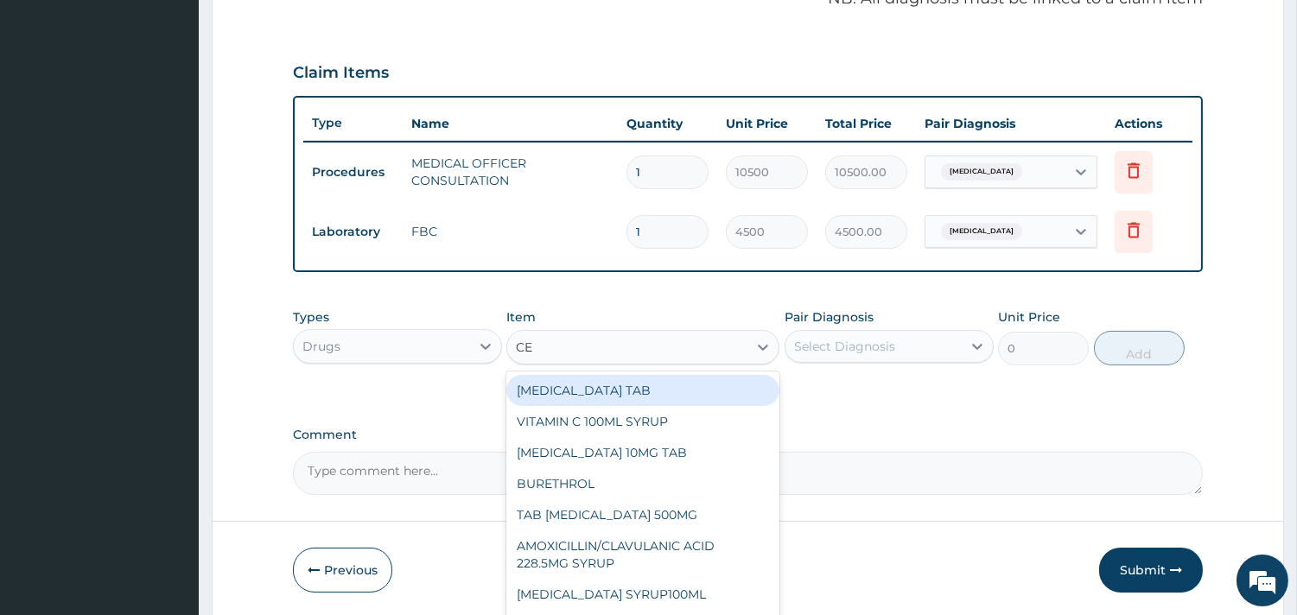
type input "CET"
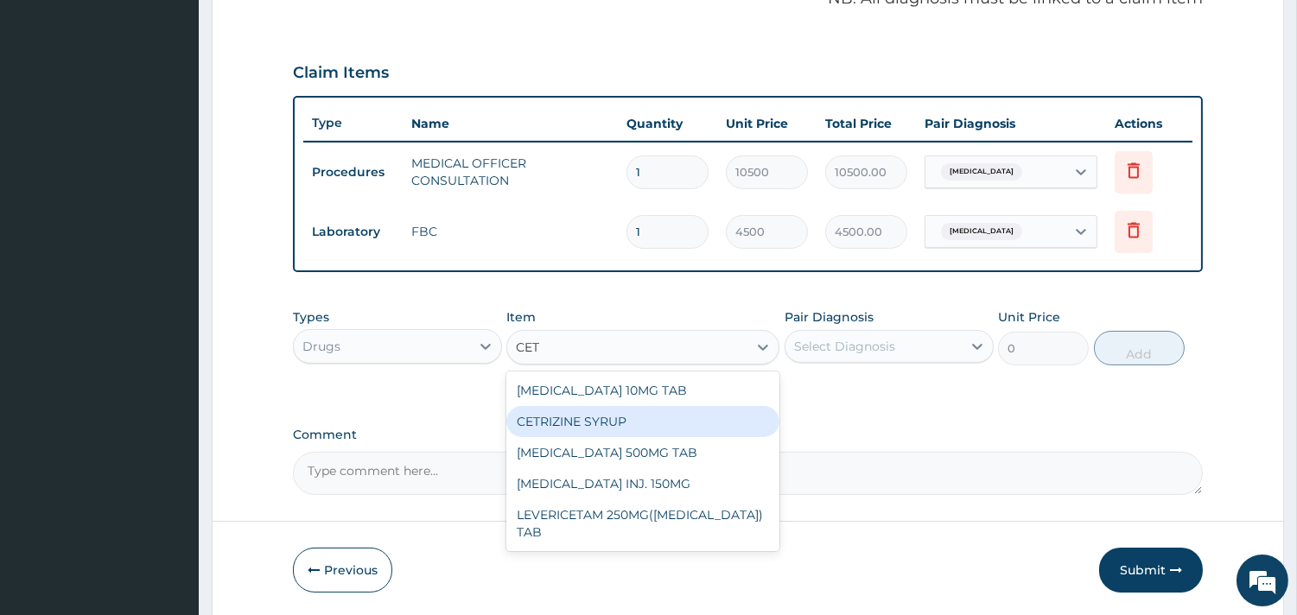
click at [611, 415] on div "CETRIZINE SYRUP" at bounding box center [642, 421] width 273 height 31
type input "2000"
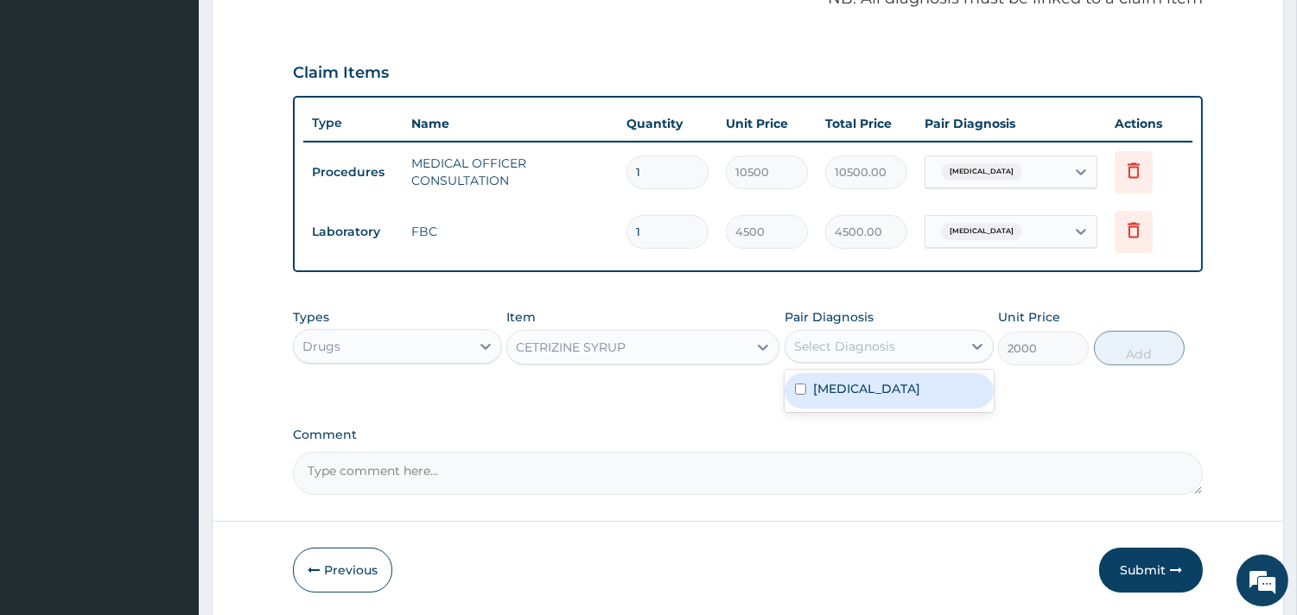
click at [888, 349] on div "Select Diagnosis" at bounding box center [844, 346] width 101 height 17
click at [874, 384] on label "Upper respiratory infection" at bounding box center [866, 388] width 107 height 17
checkbox input "true"
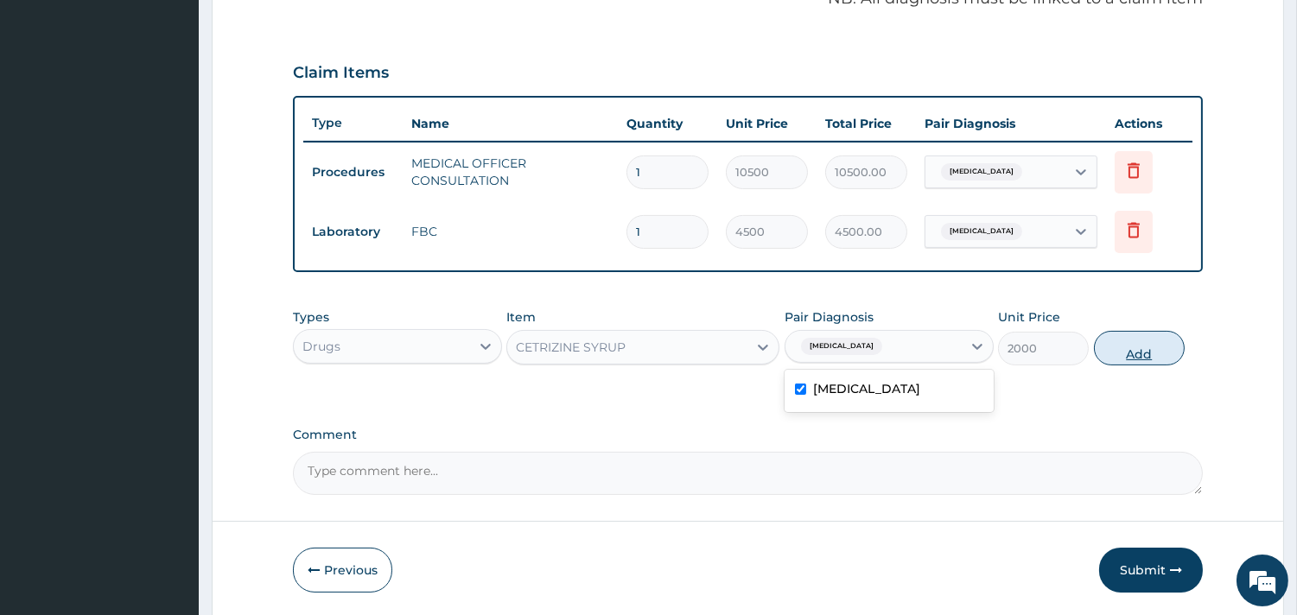
click at [1121, 346] on button "Add" at bounding box center [1139, 348] width 91 height 35
type input "0"
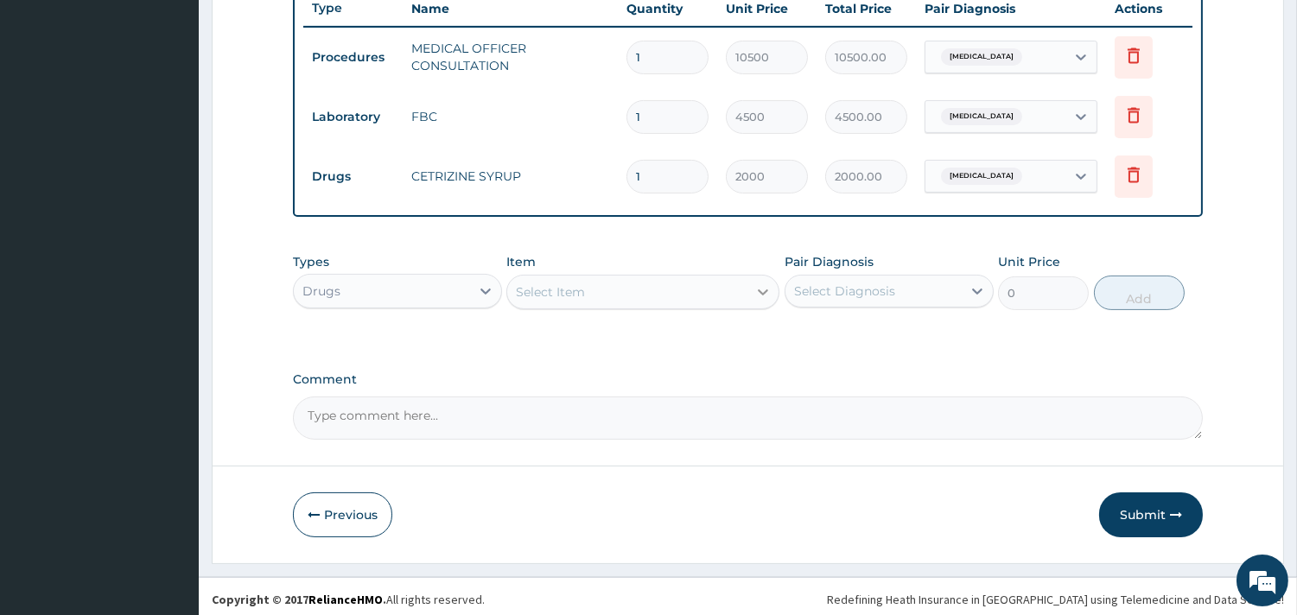
scroll to position [667, 0]
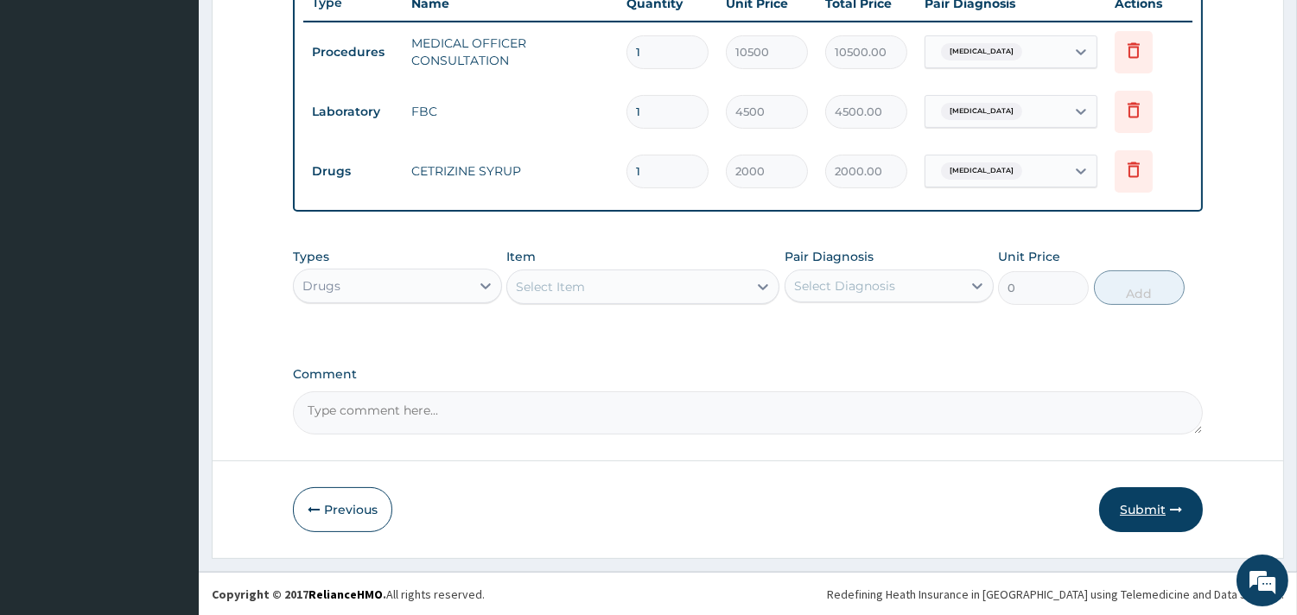
click at [1153, 499] on button "Submit" at bounding box center [1151, 509] width 104 height 45
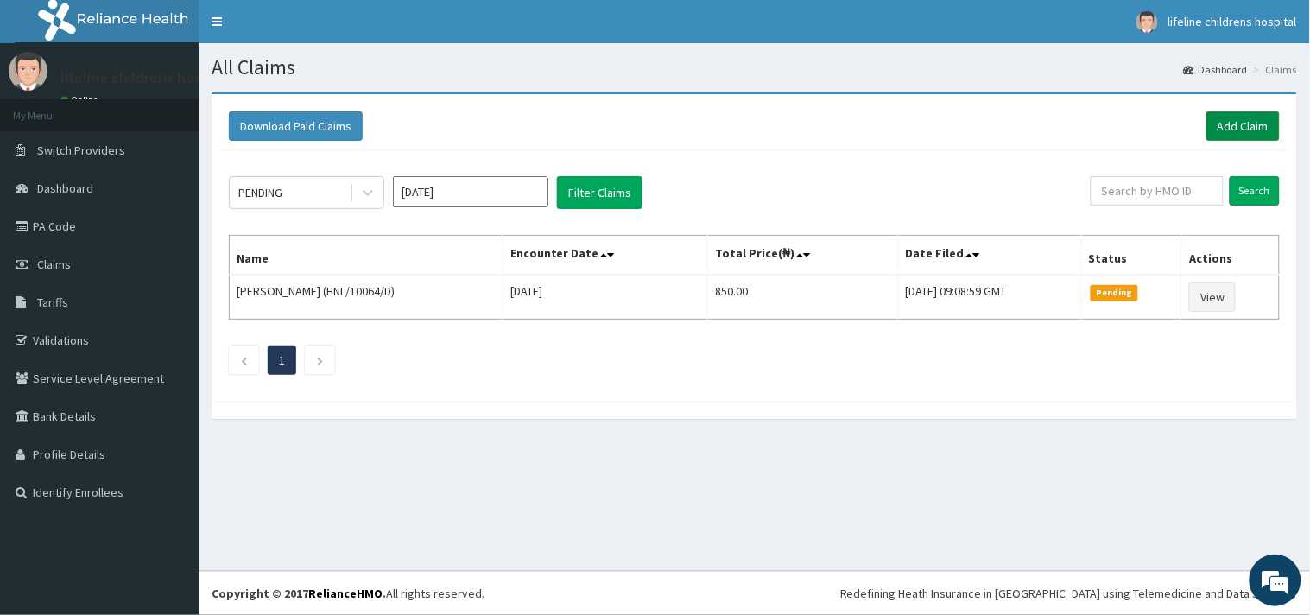
click at [1248, 127] on link "Add Claim" at bounding box center [1243, 125] width 73 height 29
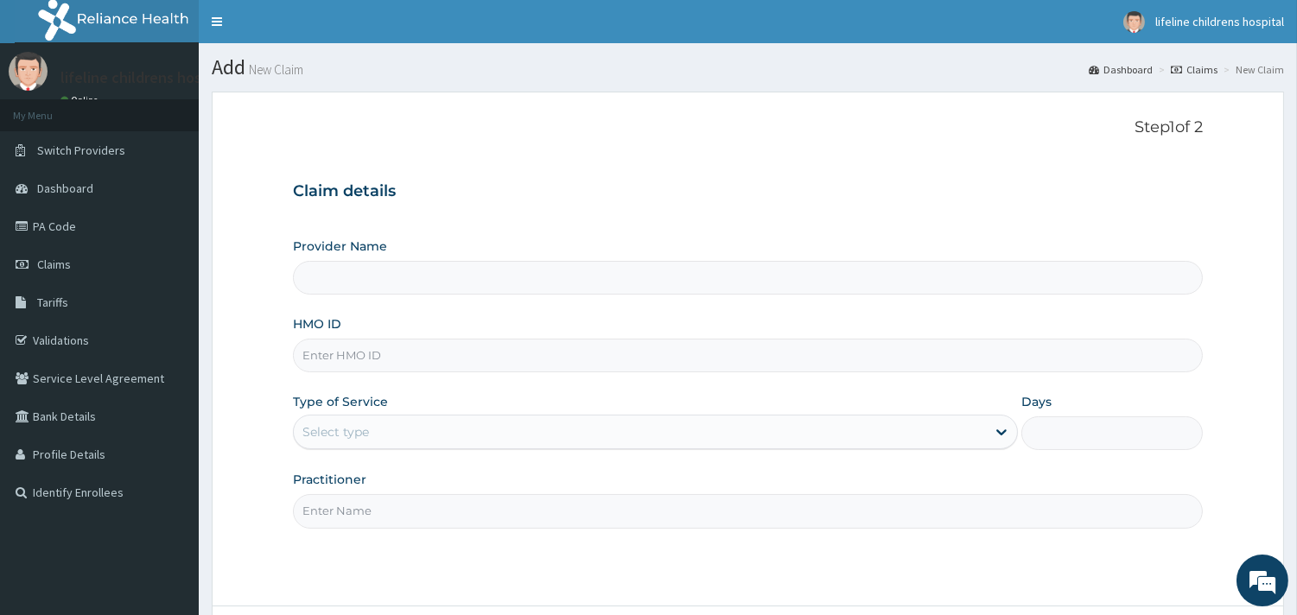
click at [473, 360] on input "HMO ID" at bounding box center [748, 356] width 910 height 34
type input "Lifeline Children Hospital - [GEOGRAPHIC_DATA]"
type input "NGC/10175/C"
click at [415, 409] on div "Type of Service Select type" at bounding box center [655, 421] width 725 height 57
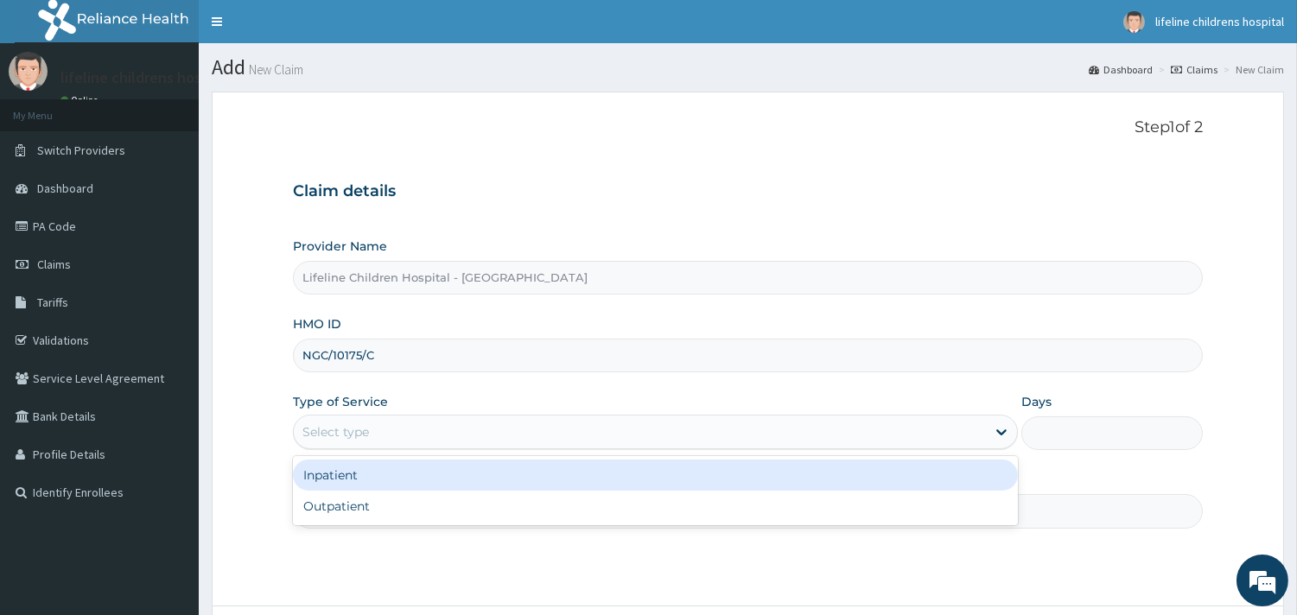
click at [406, 429] on div "Select type" at bounding box center [640, 432] width 692 height 28
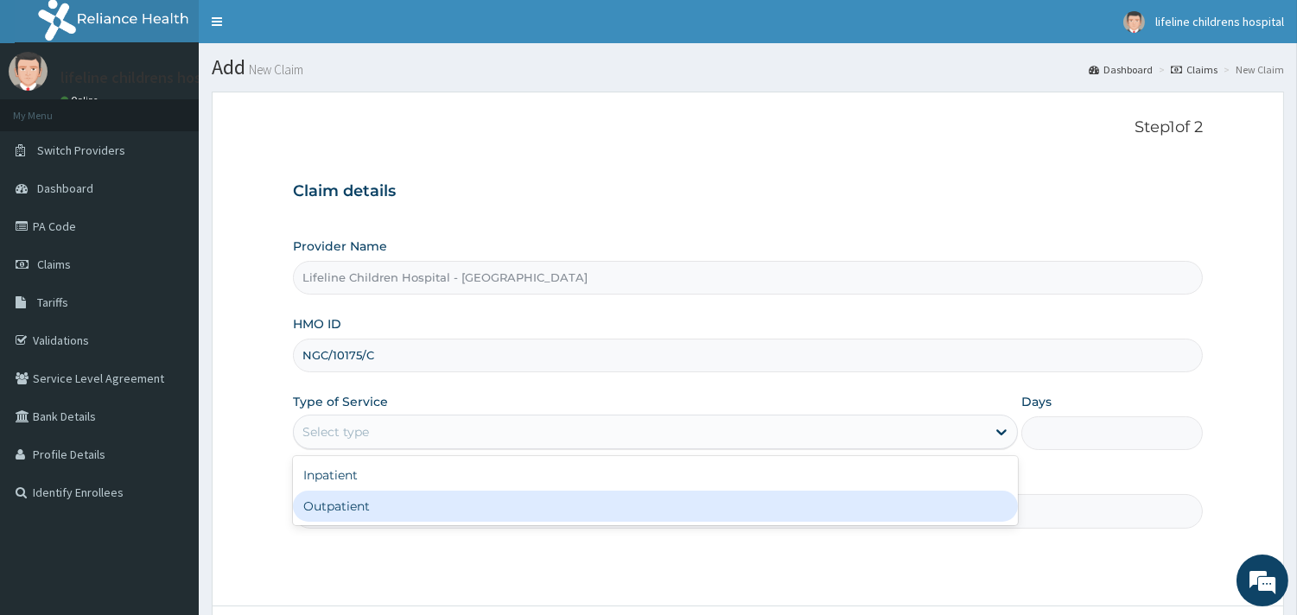
click at [367, 497] on div "Outpatient" at bounding box center [655, 506] width 725 height 31
type input "1"
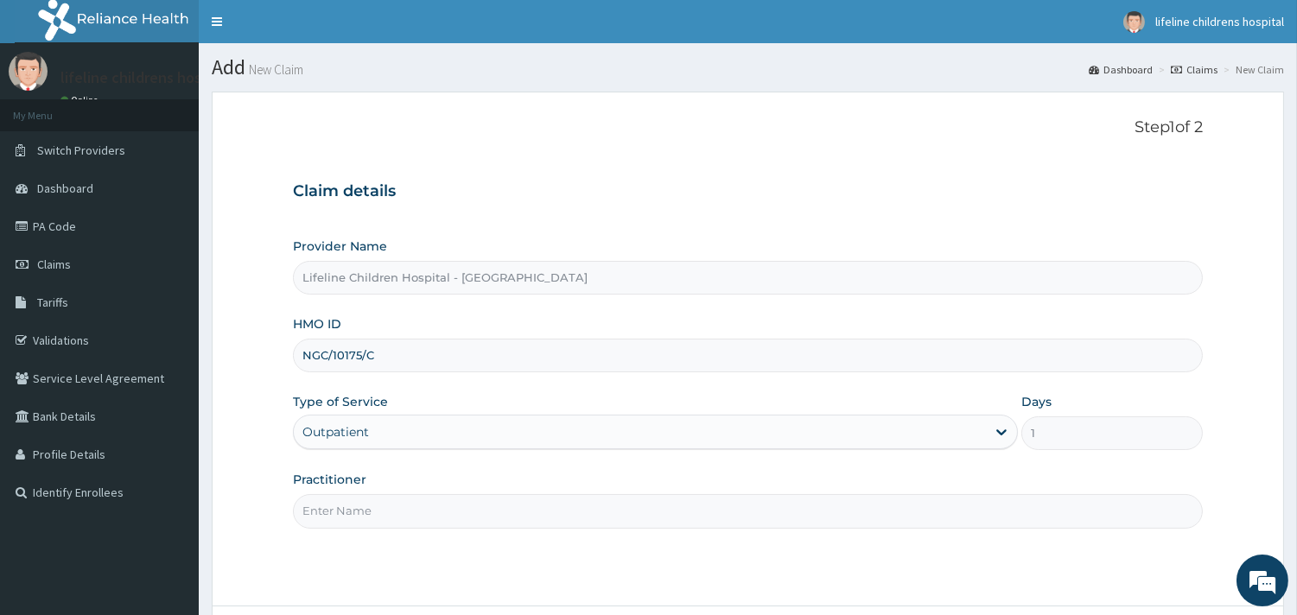
click at [365, 510] on input "Practitioner" at bounding box center [748, 511] width 910 height 34
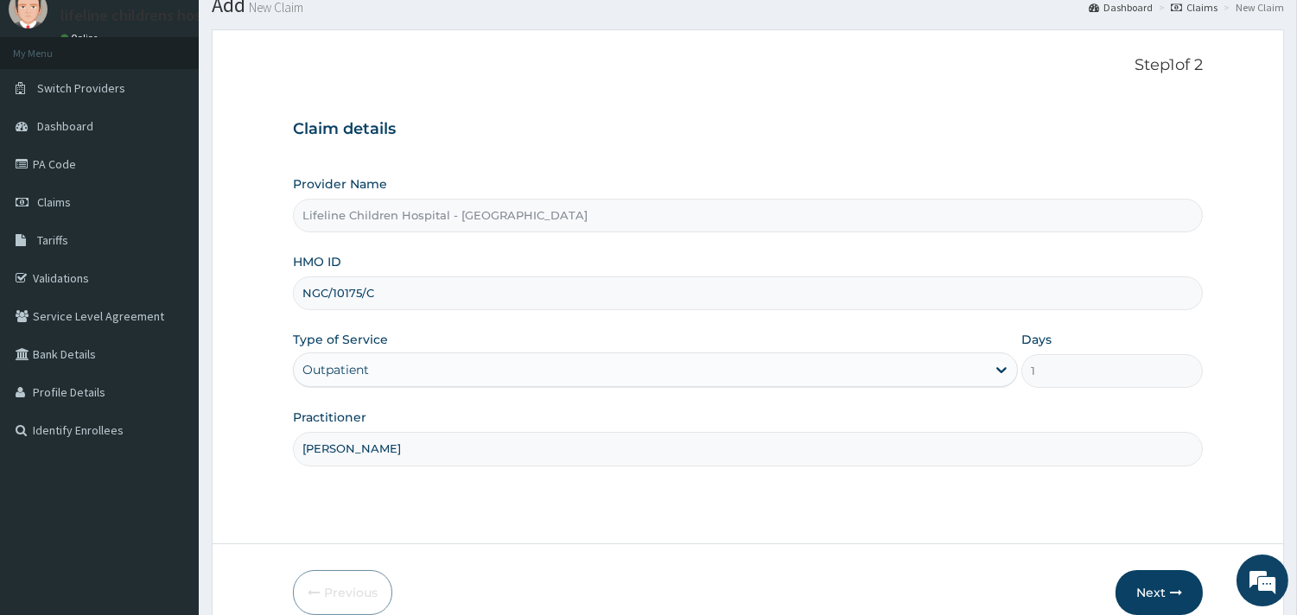
scroll to position [96, 0]
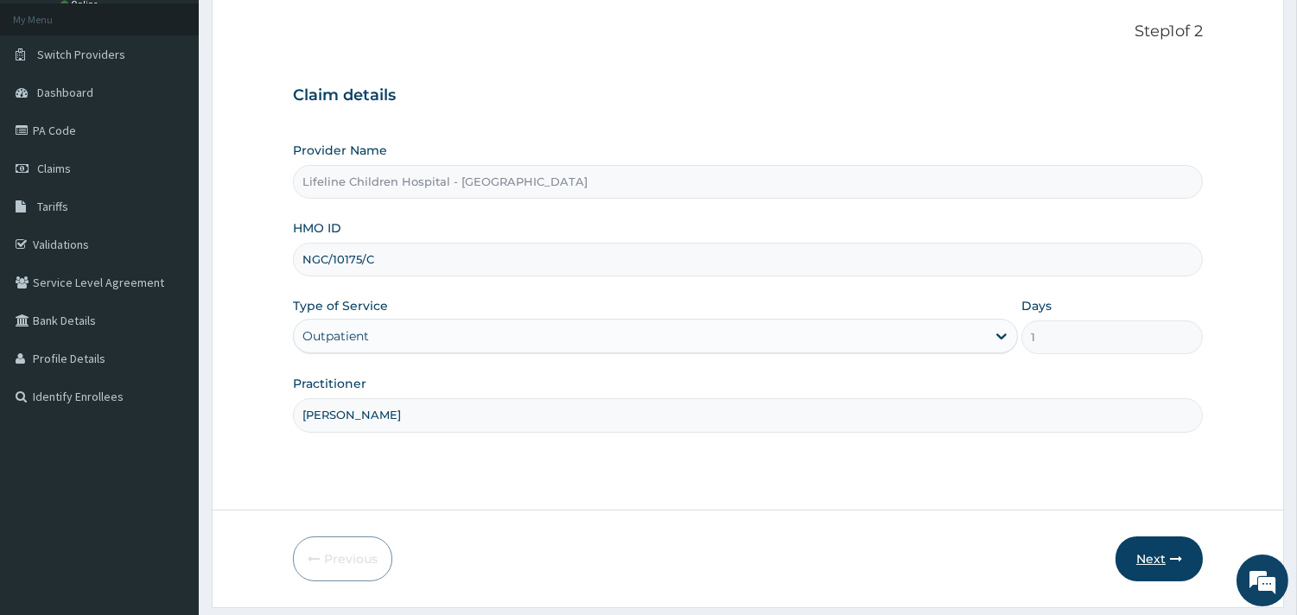
type input "[PERSON_NAME]"
click at [1146, 551] on button "Next" at bounding box center [1158, 558] width 87 height 45
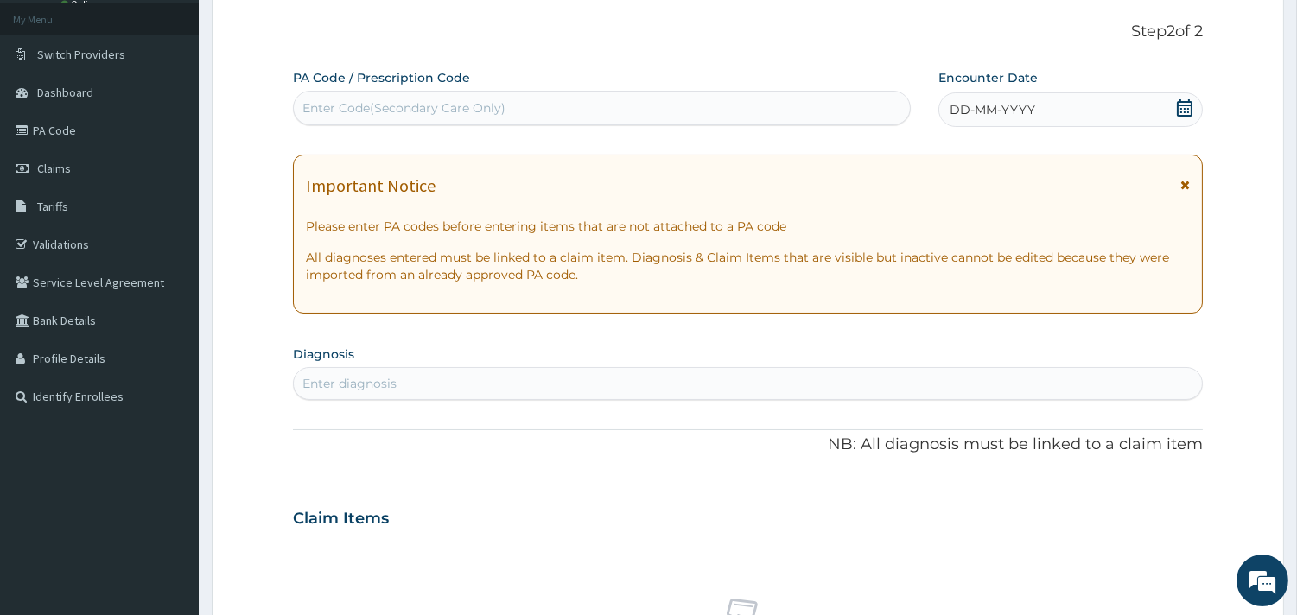
click at [1005, 105] on span "DD-MM-YYYY" at bounding box center [992, 109] width 86 height 17
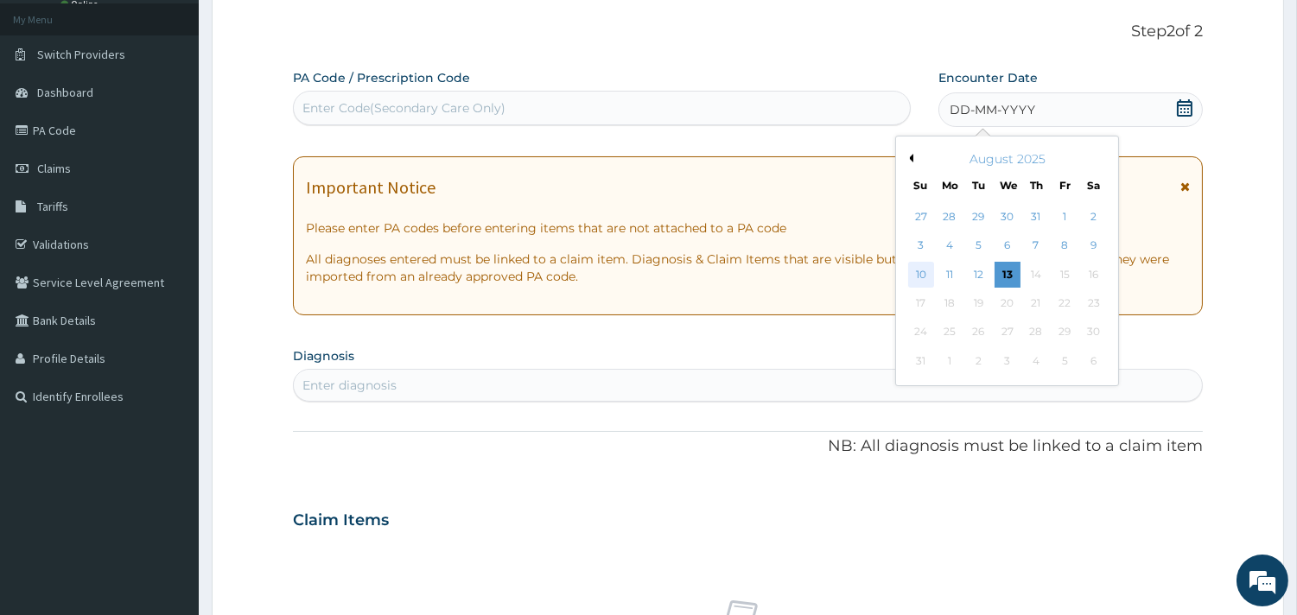
click at [918, 275] on div "10" at bounding box center [920, 275] width 26 height 26
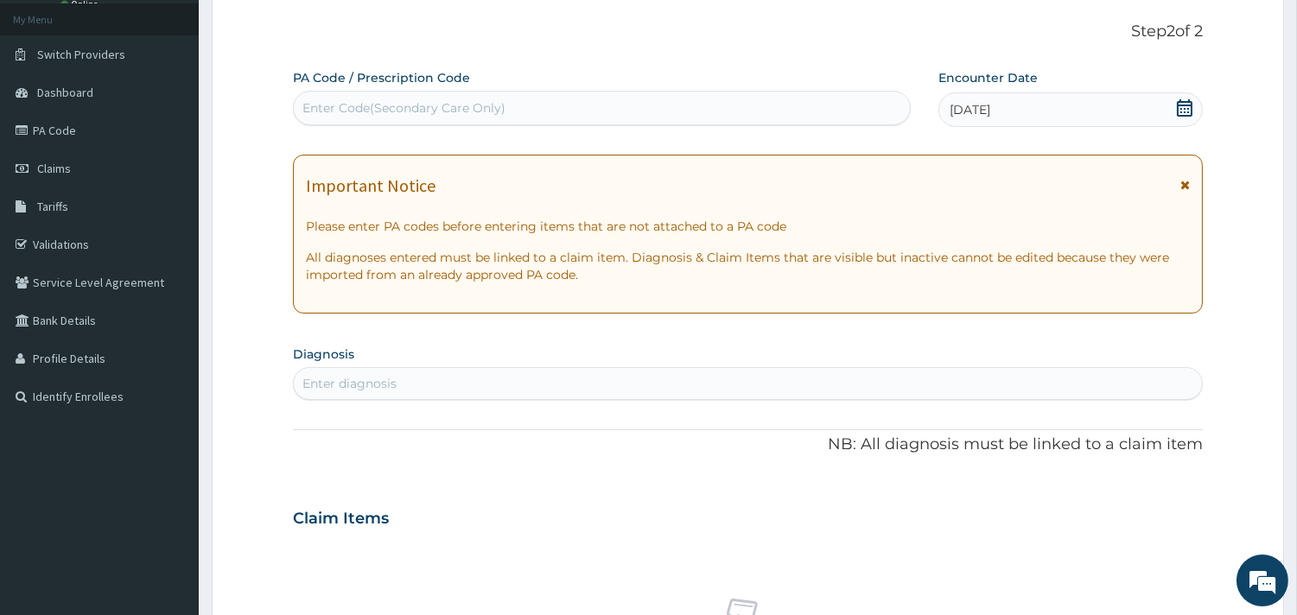
click at [365, 391] on div "Enter diagnosis" at bounding box center [349, 383] width 94 height 17
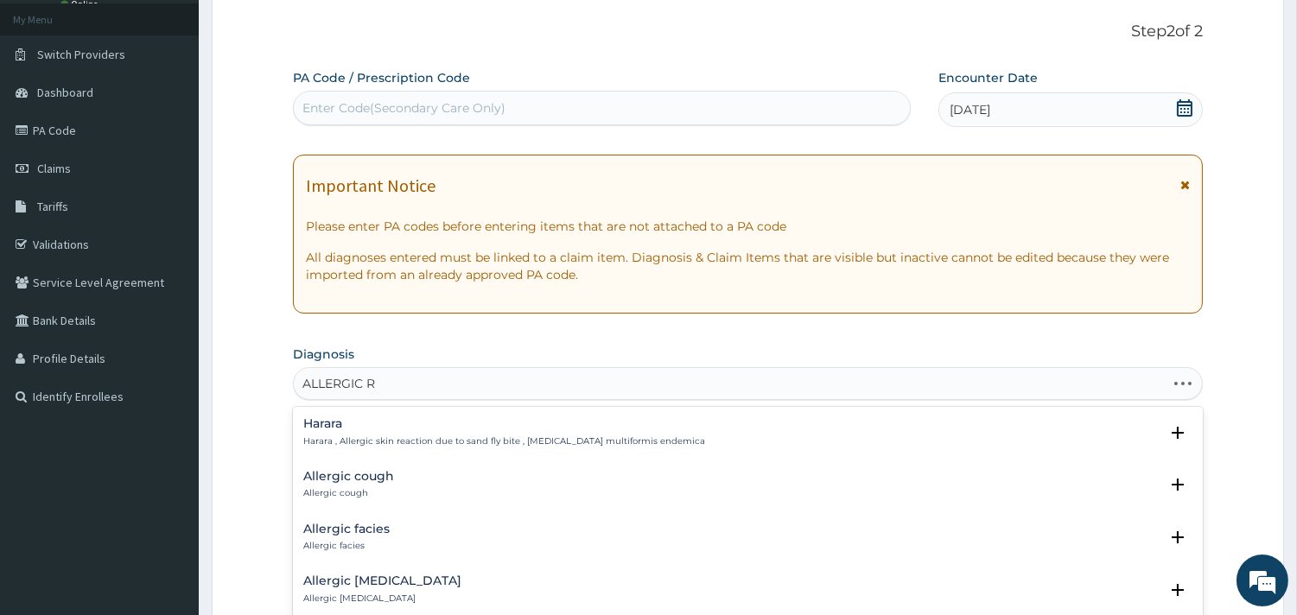
type input "ALLERGIC RH"
click at [374, 419] on h4 "[MEDICAL_DATA]" at bounding box center [526, 423] width 447 height 13
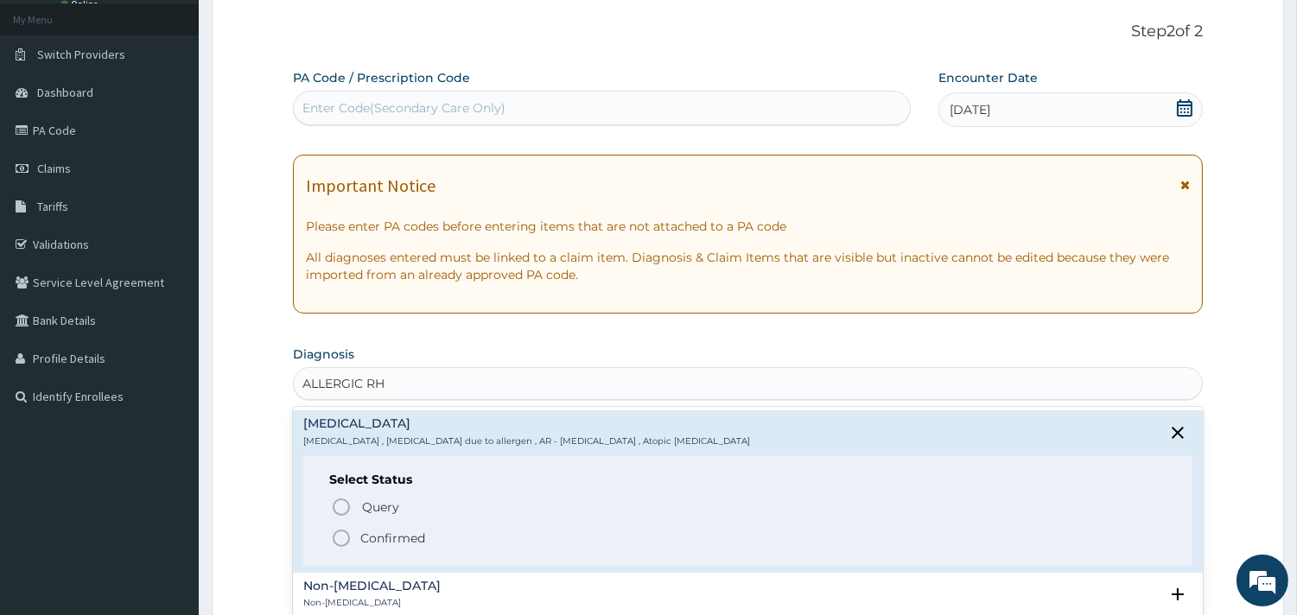
click at [384, 536] on p "Confirmed" at bounding box center [392, 538] width 65 height 17
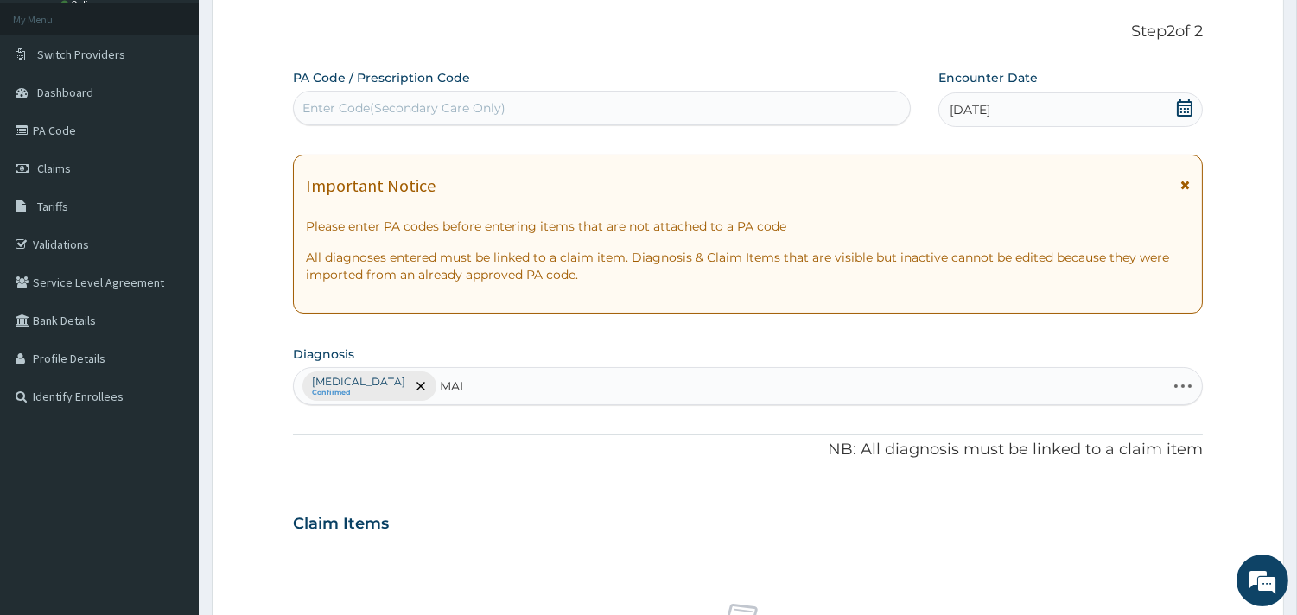
type input "MALA"
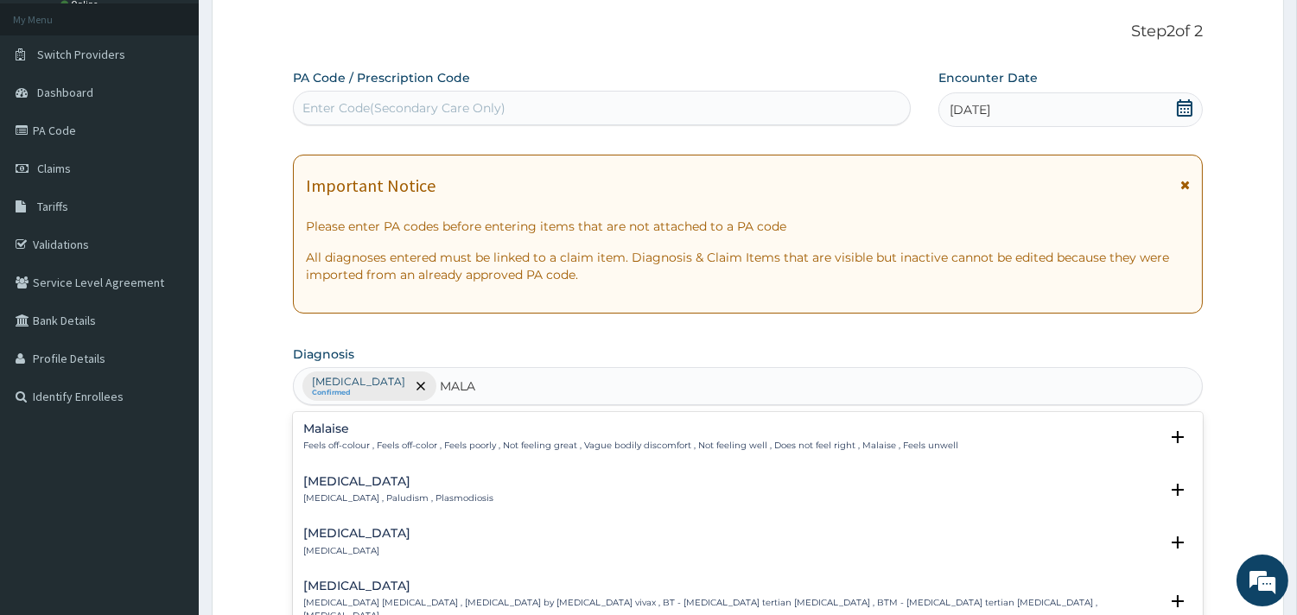
click at [333, 480] on h4 "[MEDICAL_DATA]" at bounding box center [398, 481] width 190 height 13
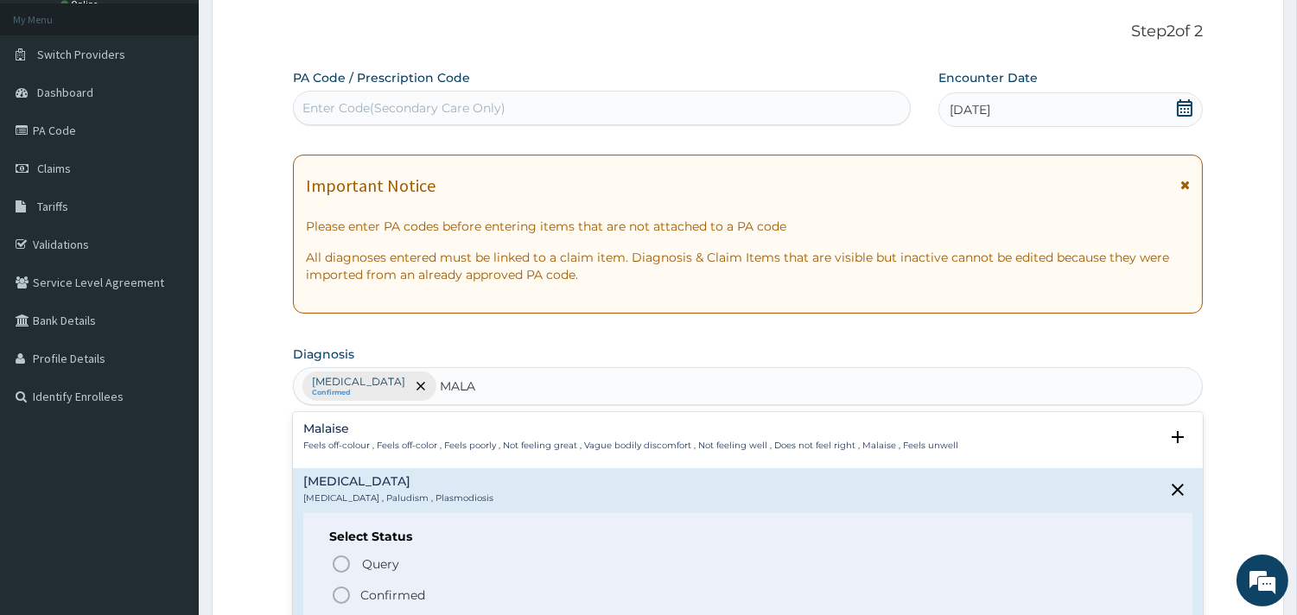
click at [377, 588] on p "Confirmed" at bounding box center [392, 595] width 65 height 17
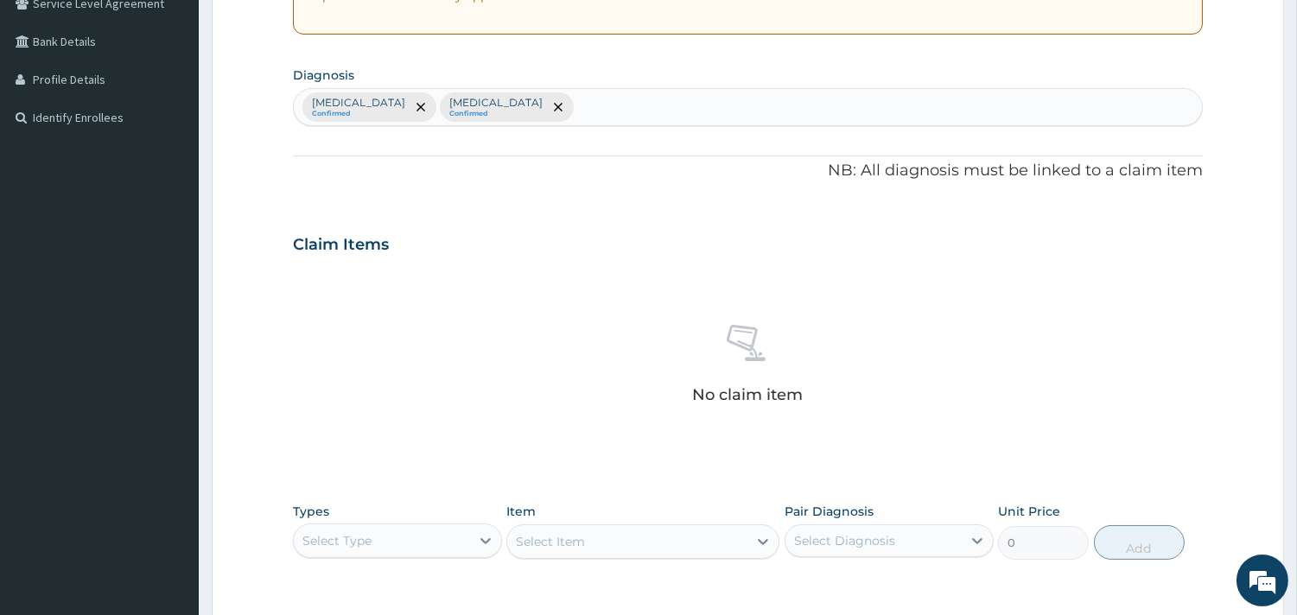
scroll to position [479, 0]
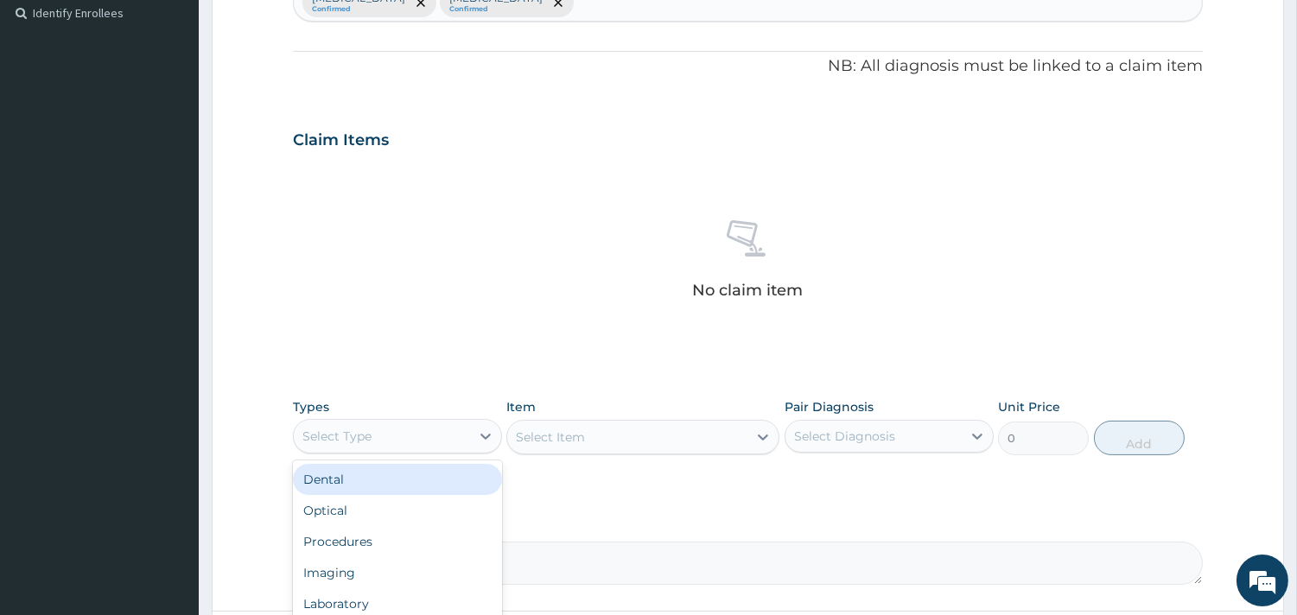
click at [418, 432] on div "Select Type" at bounding box center [382, 436] width 176 height 28
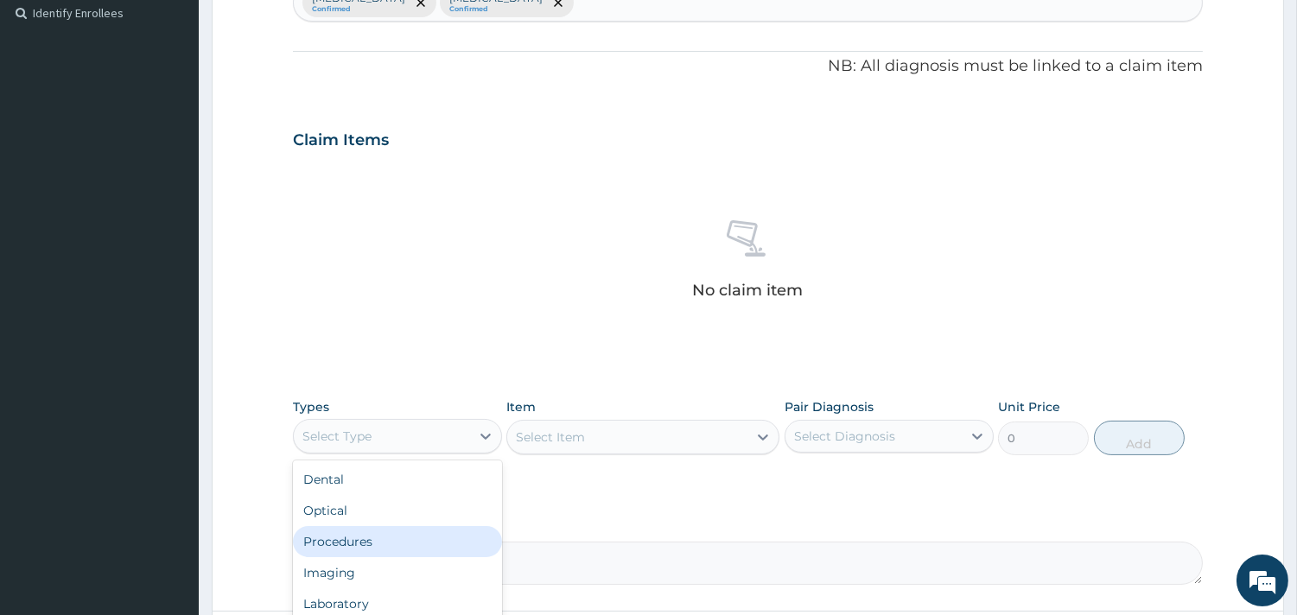
click at [384, 526] on div "Procedures" at bounding box center [397, 541] width 209 height 31
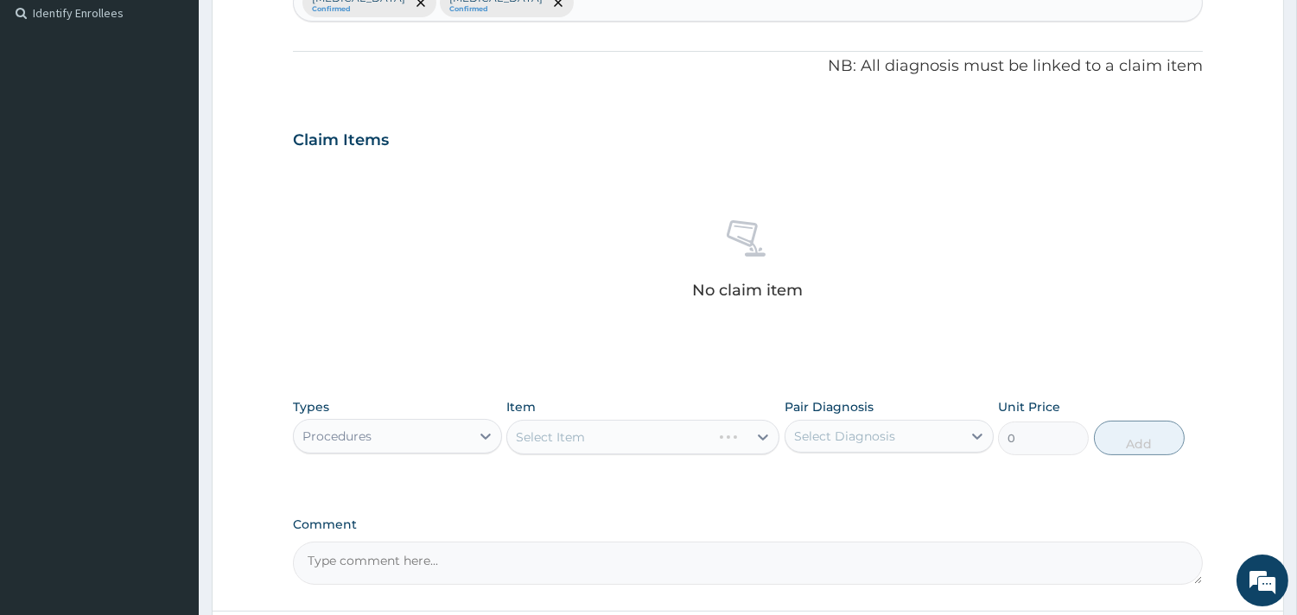
click at [656, 435] on div "Select Item" at bounding box center [642, 437] width 273 height 35
click at [606, 434] on div "Select Item" at bounding box center [642, 437] width 273 height 35
click at [594, 432] on div "Select Item" at bounding box center [642, 437] width 273 height 35
click at [646, 438] on div "Select Item" at bounding box center [642, 437] width 273 height 35
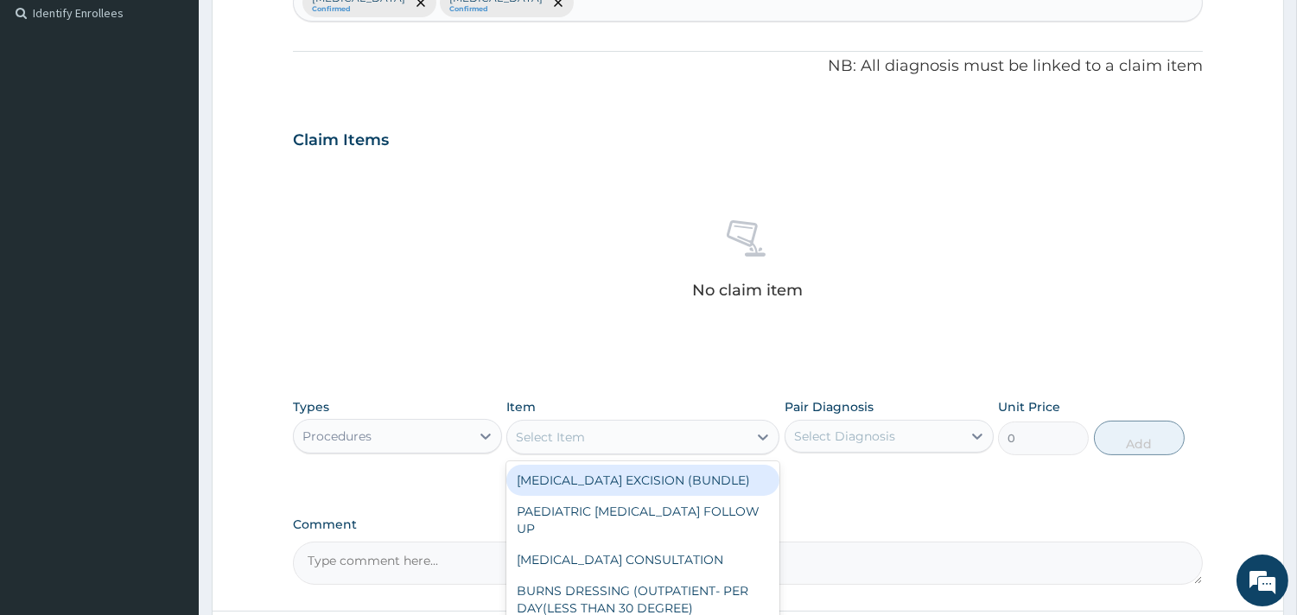
click at [618, 434] on div "Select Item" at bounding box center [627, 437] width 240 height 28
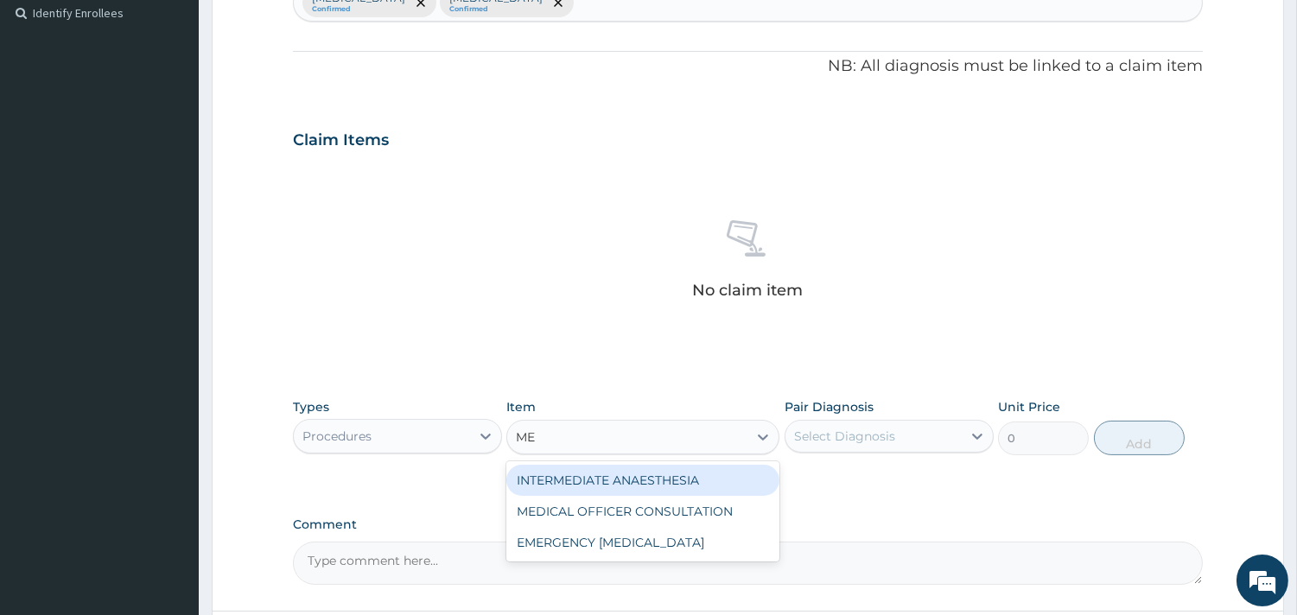
type input "MED"
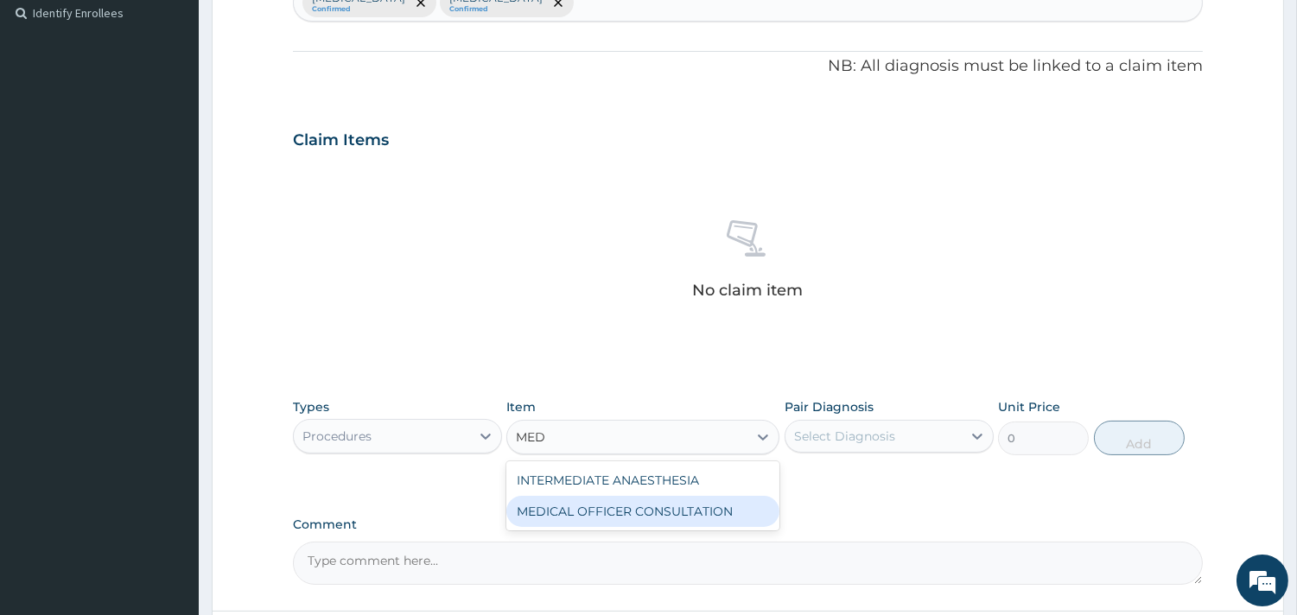
click at [637, 511] on div "MEDICAL OFFICER CONSULTATION" at bounding box center [642, 511] width 273 height 31
type input "10500"
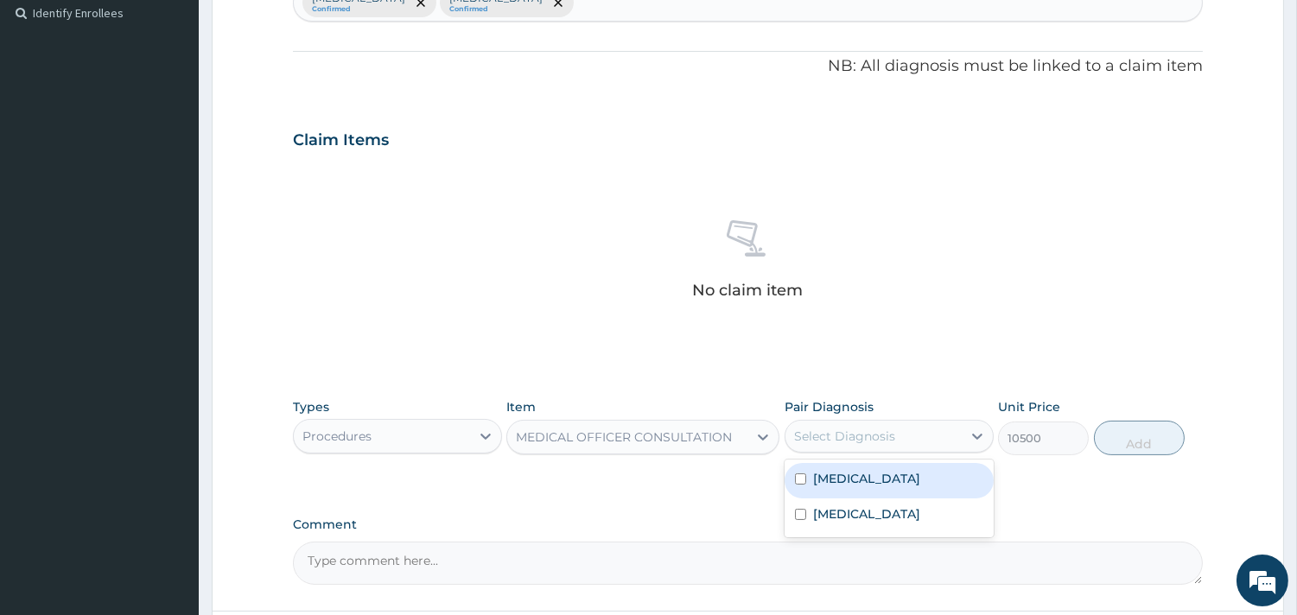
click at [890, 436] on div "Select Diagnosis" at bounding box center [844, 436] width 101 height 17
click at [875, 465] on div "[MEDICAL_DATA]" at bounding box center [888, 480] width 209 height 35
checkbox input "true"
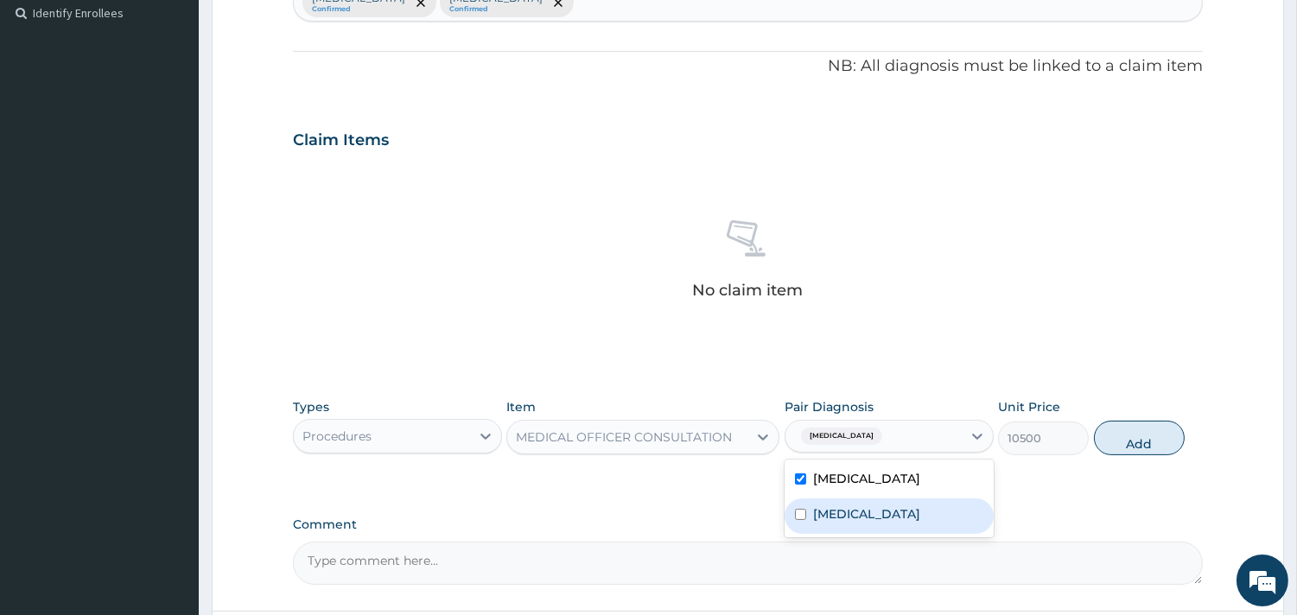
click at [859, 510] on div "[MEDICAL_DATA]" at bounding box center [888, 515] width 209 height 35
checkbox input "true"
click at [1119, 438] on button "Add" at bounding box center [1139, 438] width 91 height 35
type input "0"
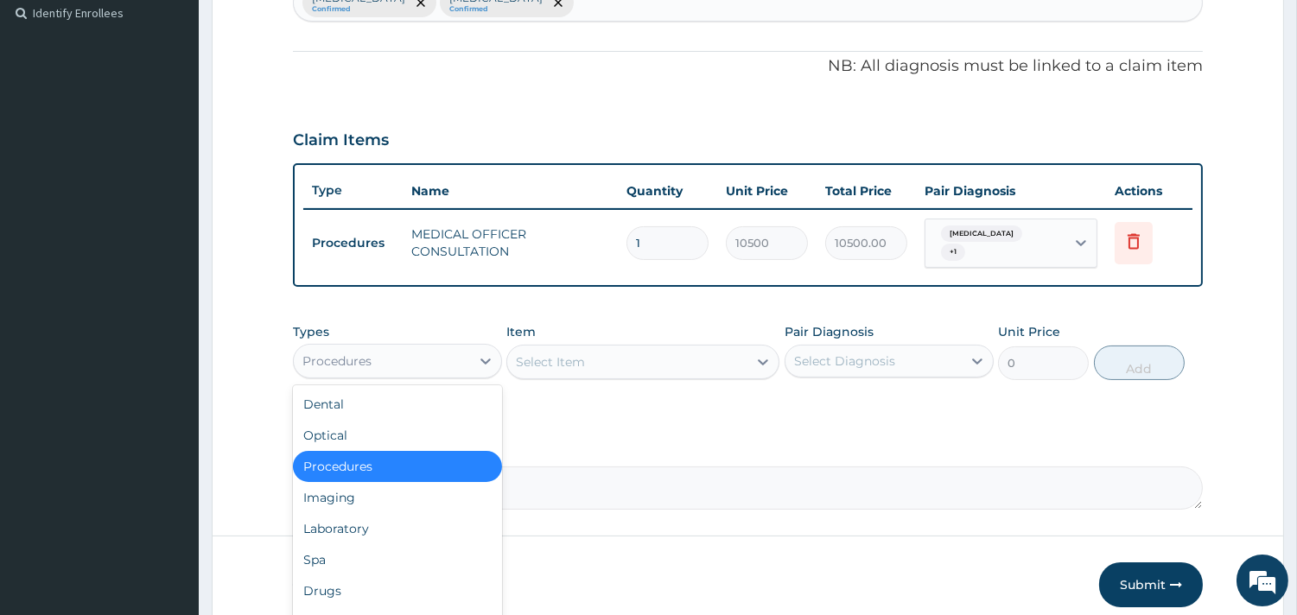
click at [460, 356] on div "Procedures" at bounding box center [382, 361] width 176 height 28
click at [386, 513] on div "Laboratory" at bounding box center [397, 528] width 209 height 31
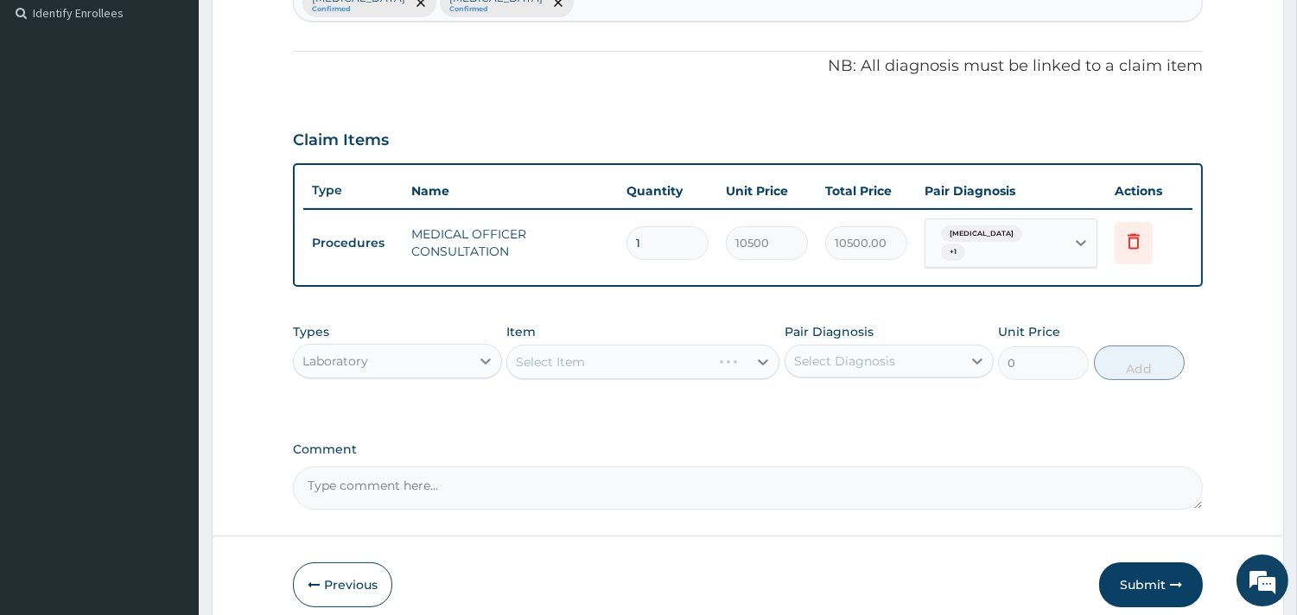
click at [637, 351] on div "Select Item" at bounding box center [642, 362] width 273 height 35
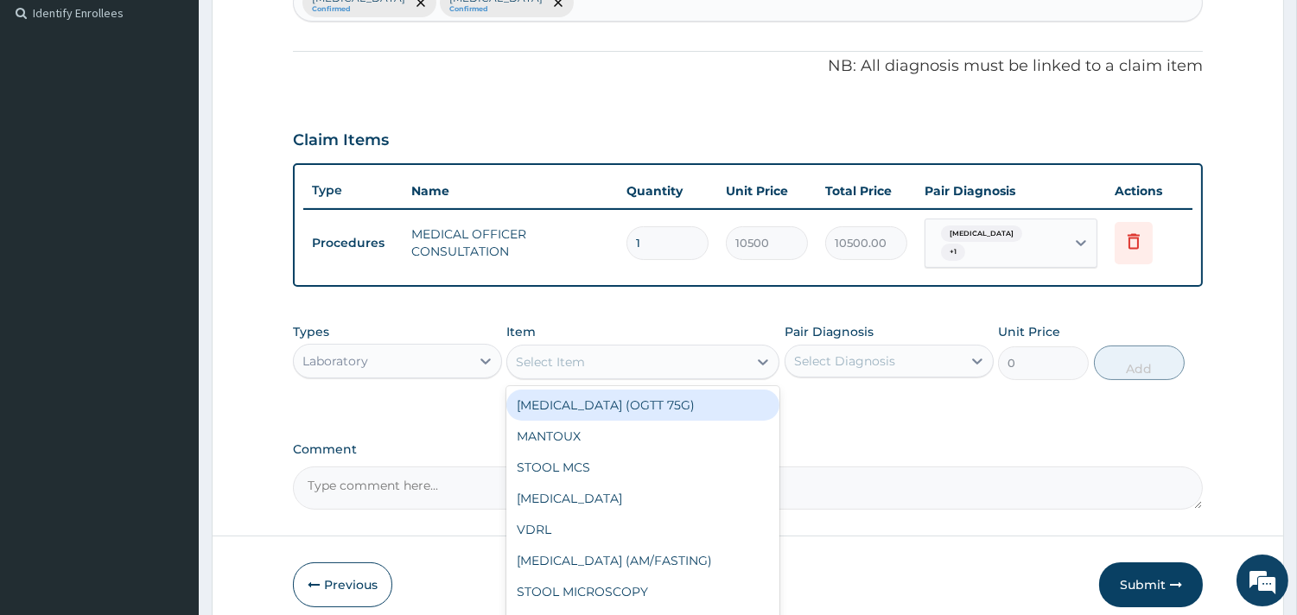
click at [620, 348] on div "Select Item" at bounding box center [627, 362] width 240 height 28
type input "FB"
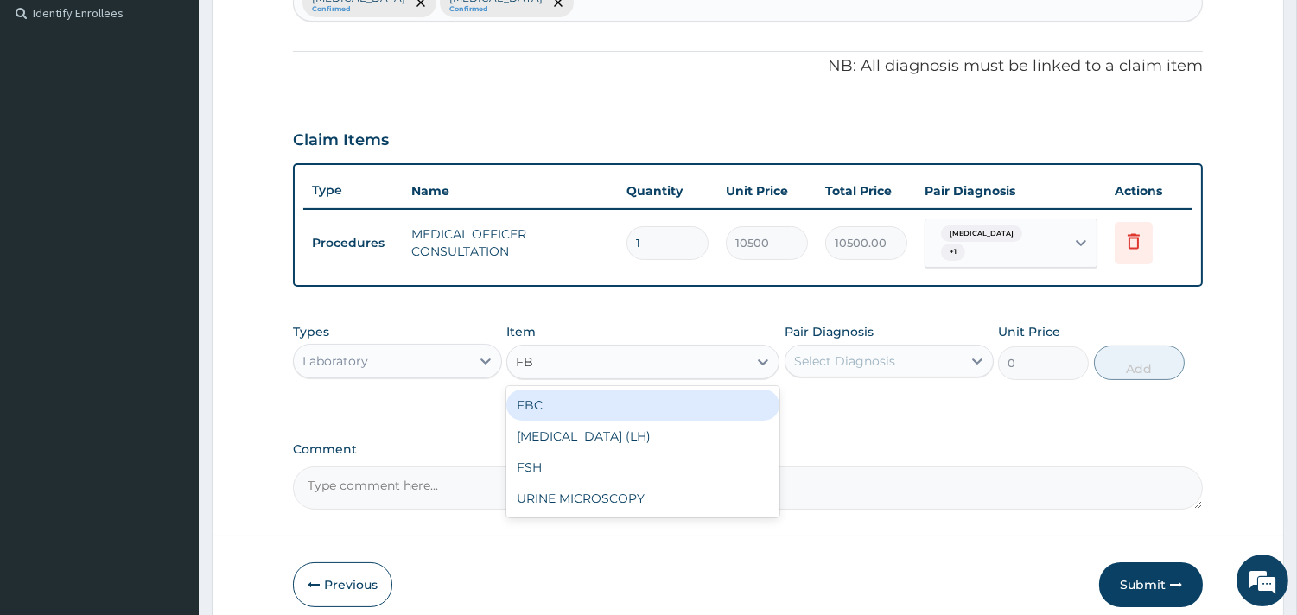
click at [582, 398] on div "FBC" at bounding box center [642, 405] width 273 height 31
type input "4500"
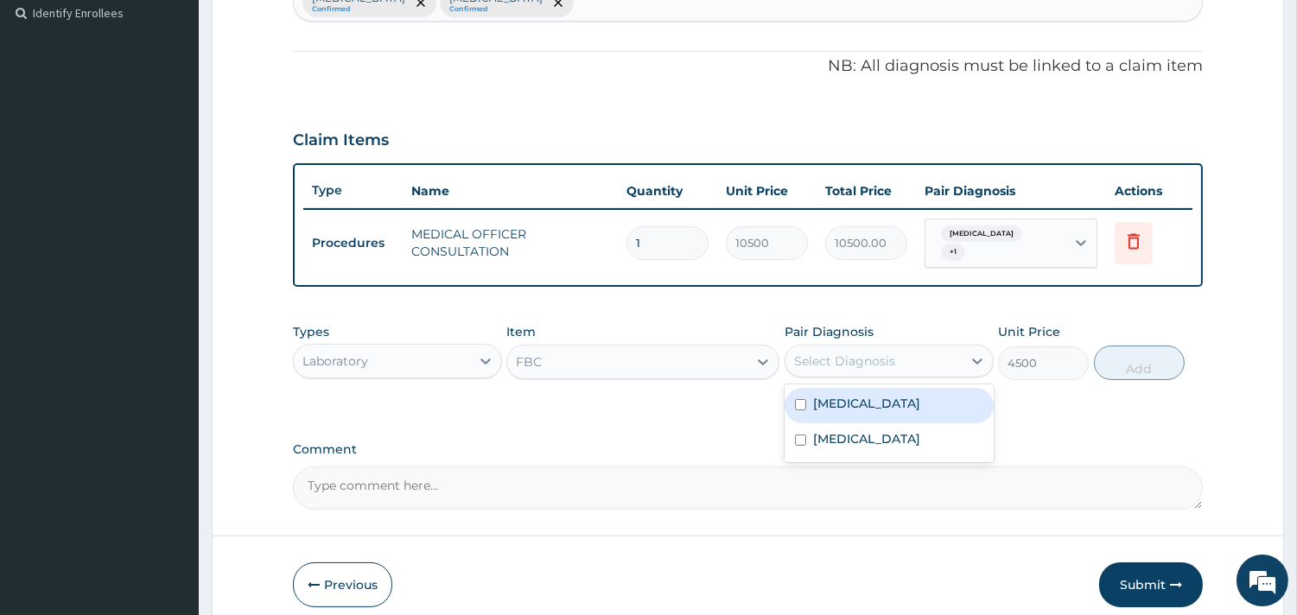
click at [869, 352] on div "Select Diagnosis" at bounding box center [844, 360] width 101 height 17
click at [883, 397] on label "[MEDICAL_DATA]" at bounding box center [866, 403] width 107 height 17
checkbox input "true"
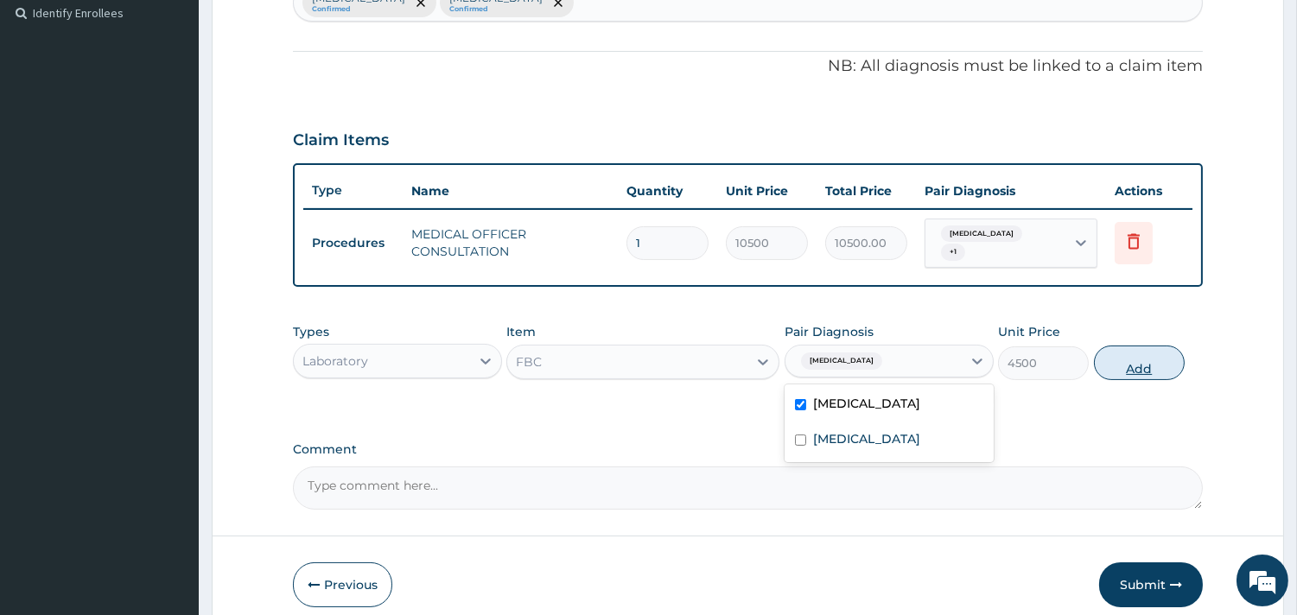
click at [1133, 367] on button "Add" at bounding box center [1139, 363] width 91 height 35
type input "0"
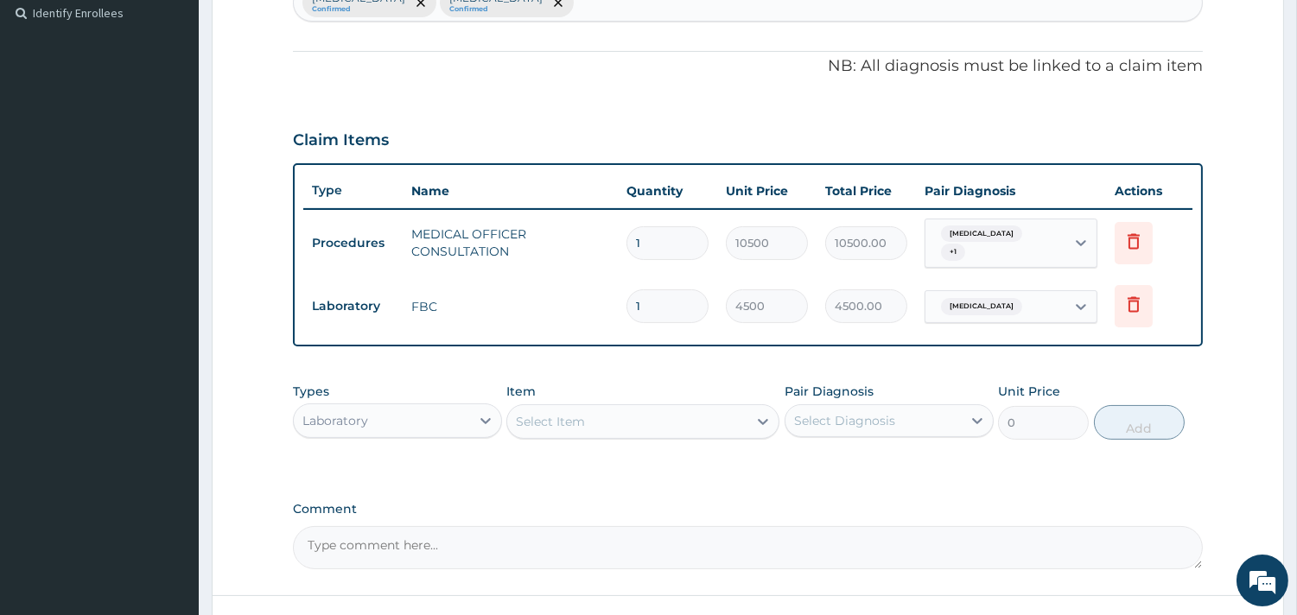
click at [686, 393] on div "Item Select Item" at bounding box center [642, 411] width 273 height 57
click at [678, 408] on div "Select Item" at bounding box center [627, 422] width 240 height 28
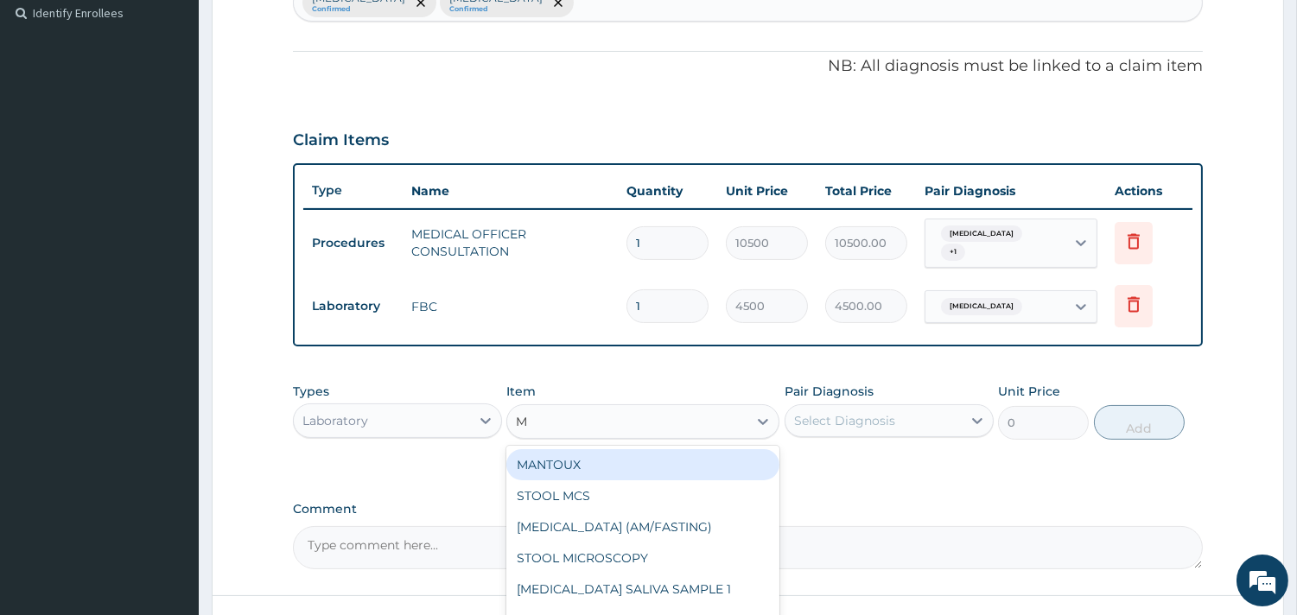
type input "MP"
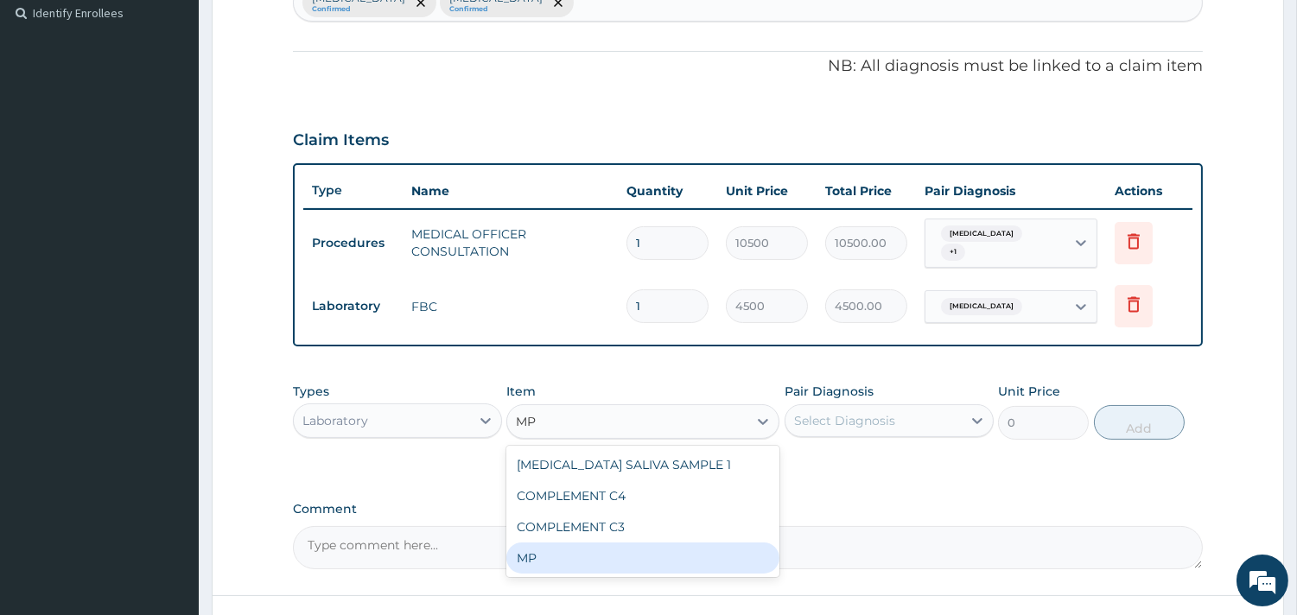
click at [549, 542] on div "MP" at bounding box center [642, 557] width 273 height 31
type input "4000"
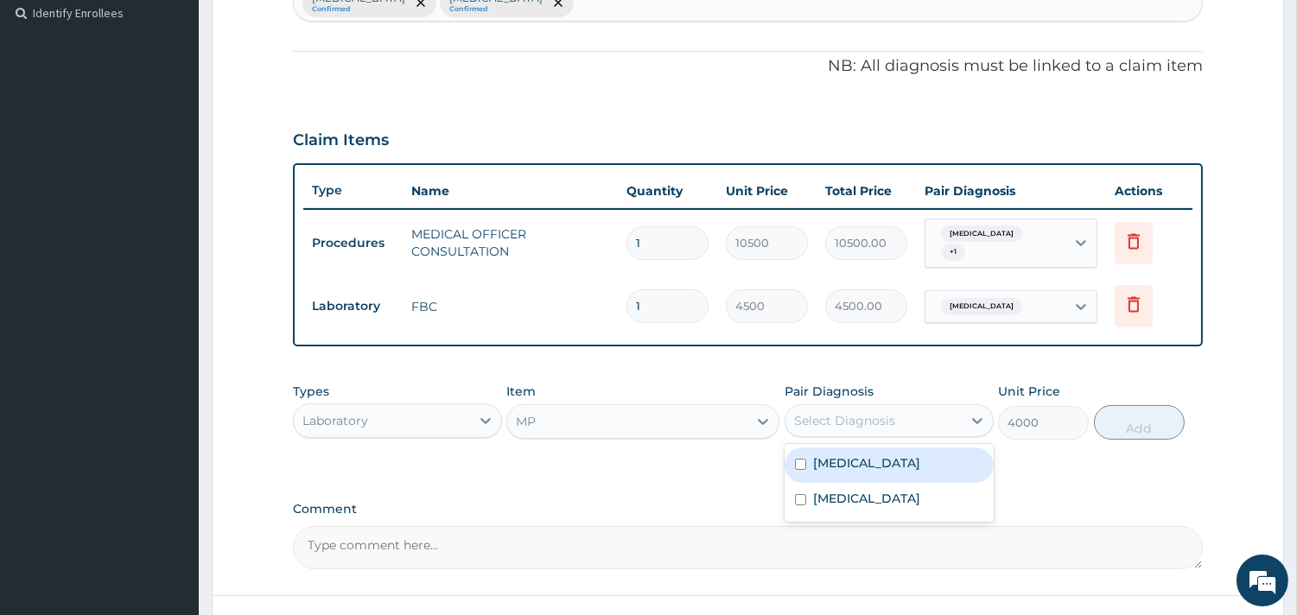
click at [851, 412] on div "Select Diagnosis" at bounding box center [844, 420] width 101 height 17
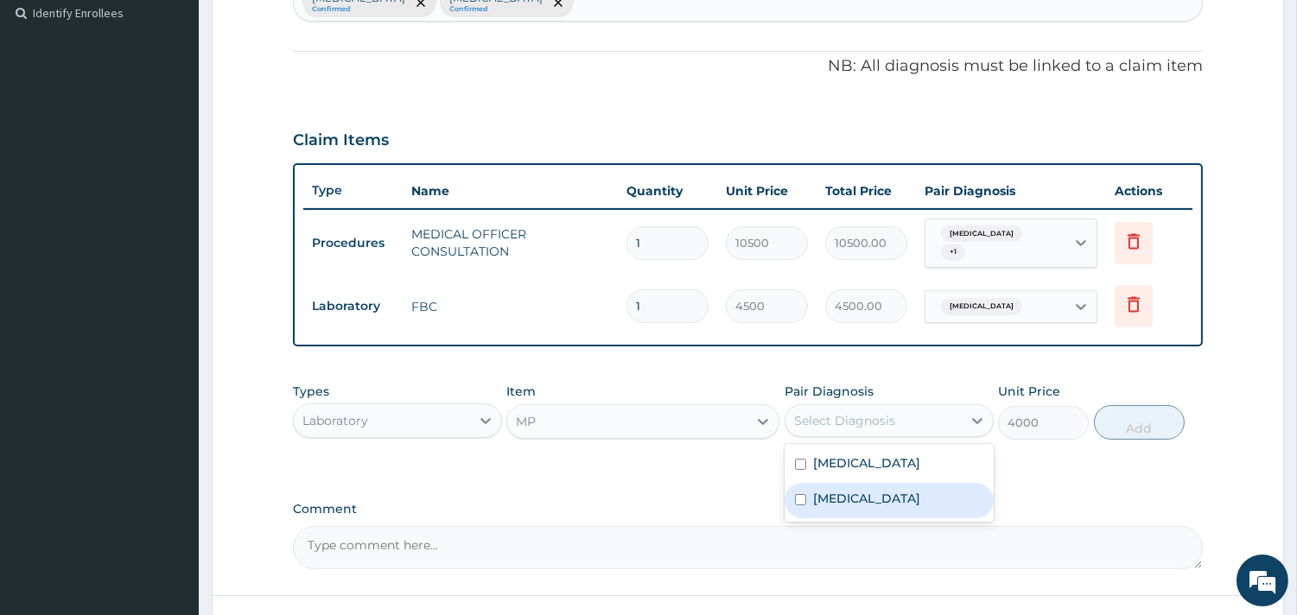
click at [842, 502] on div "[MEDICAL_DATA]" at bounding box center [888, 500] width 209 height 35
checkbox input "true"
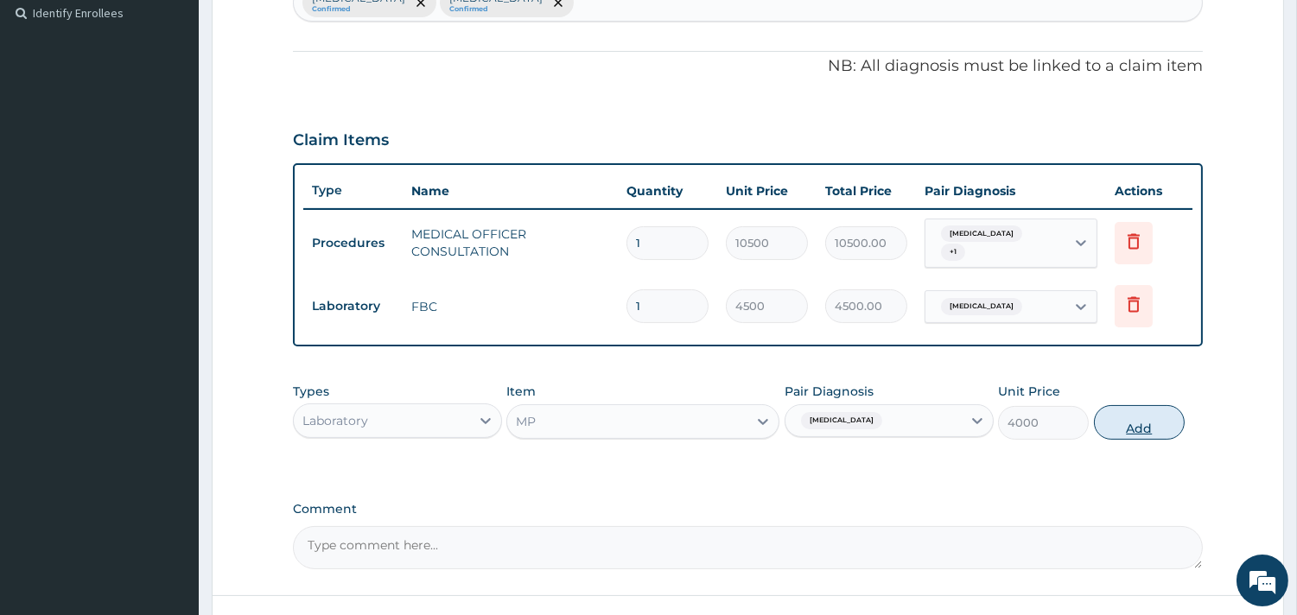
click at [1134, 417] on button "Add" at bounding box center [1139, 422] width 91 height 35
type input "0"
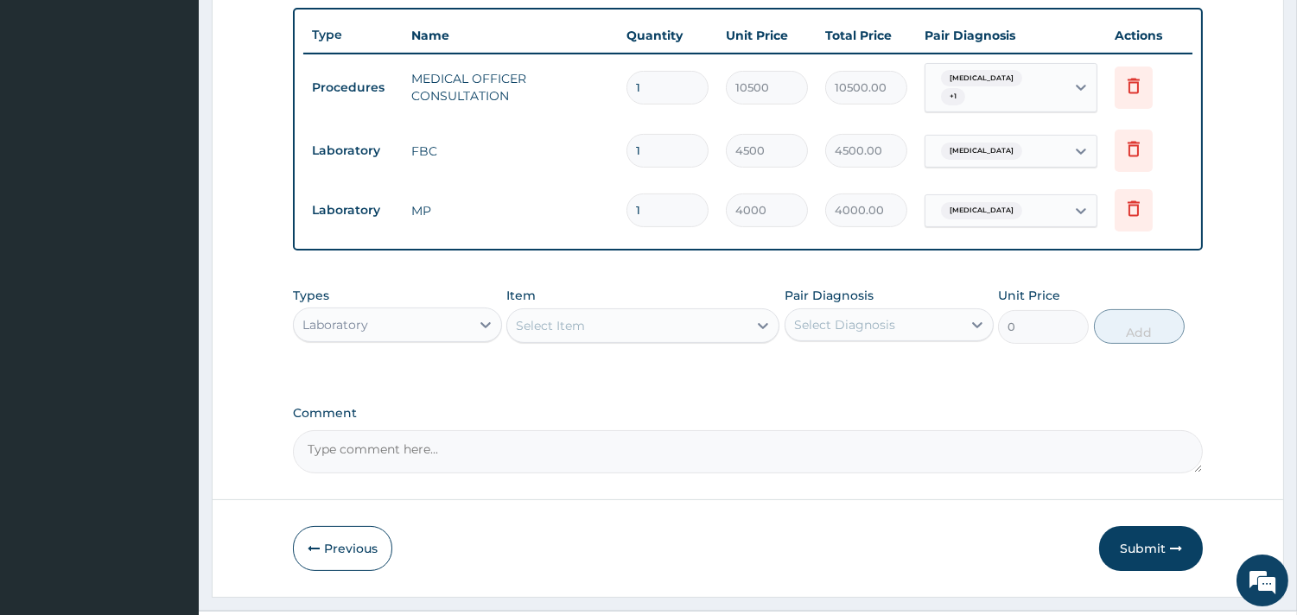
scroll to position [667, 0]
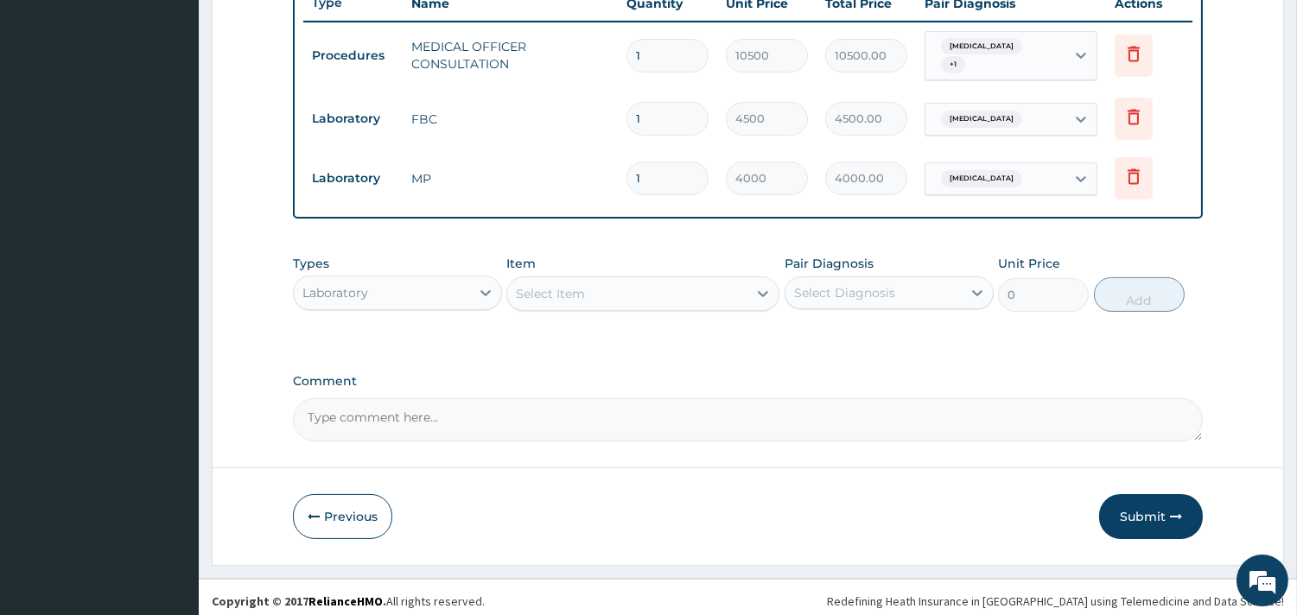
click at [460, 282] on div "Laboratory" at bounding box center [382, 293] width 176 height 28
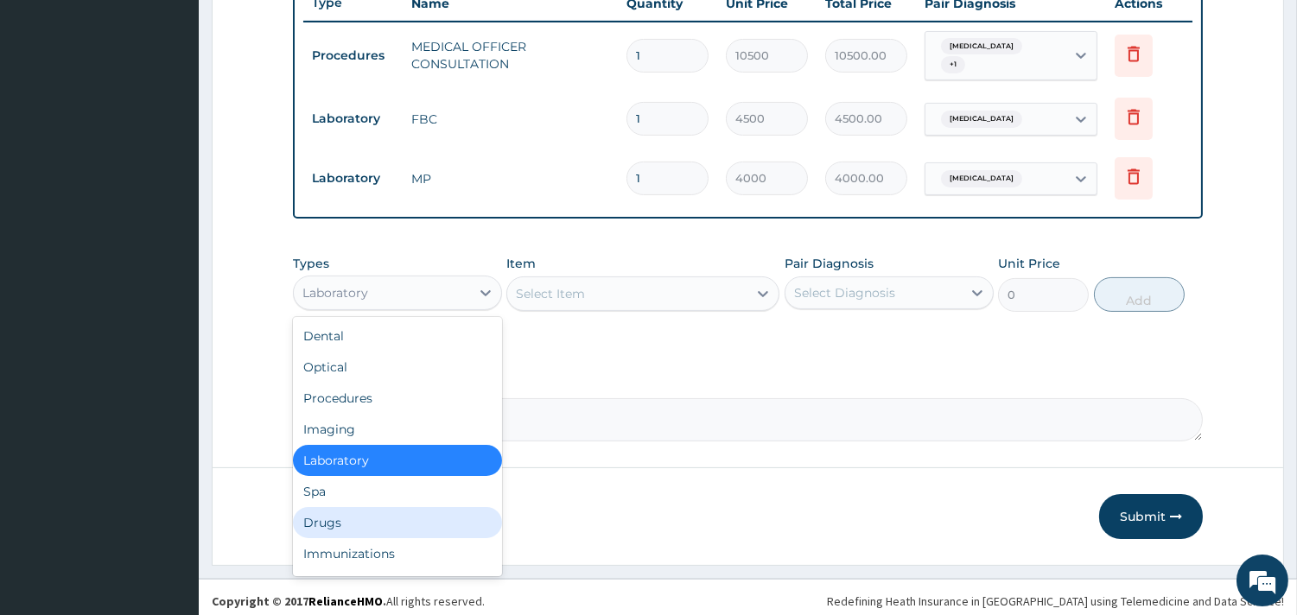
click at [317, 507] on div "Drugs" at bounding box center [397, 522] width 209 height 31
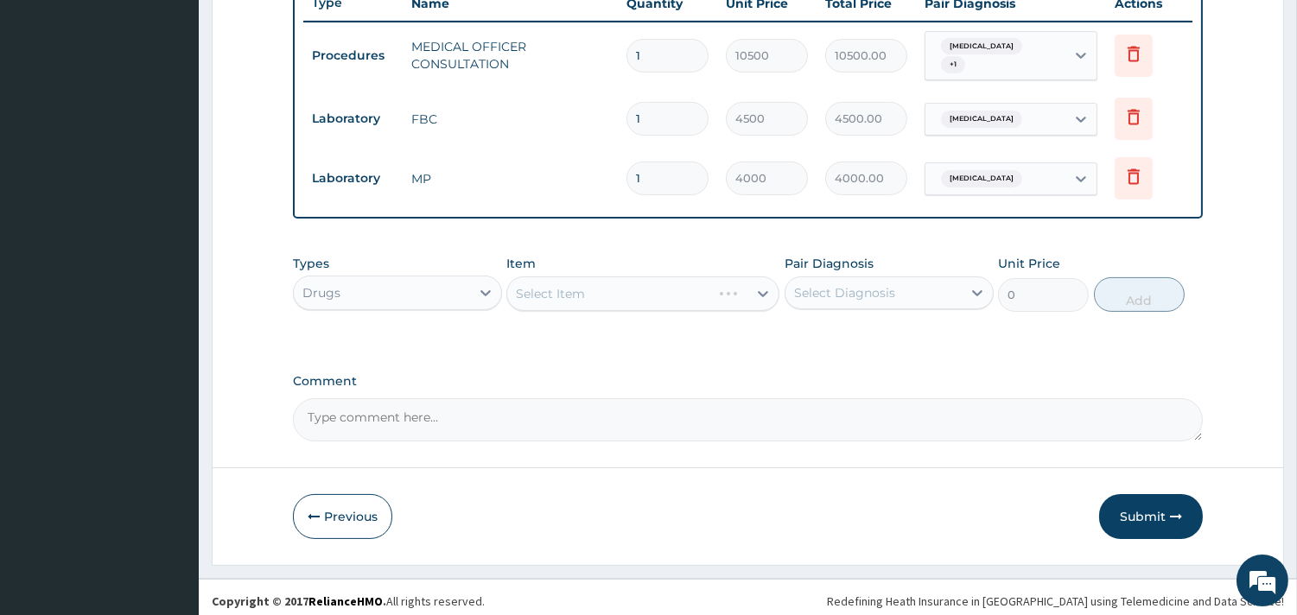
click at [662, 294] on div "Select Item" at bounding box center [642, 293] width 273 height 35
click at [607, 286] on div "Select Item" at bounding box center [642, 293] width 273 height 35
click at [680, 288] on div "Select Item" at bounding box center [642, 293] width 273 height 35
click at [603, 287] on div "Select Item" at bounding box center [642, 293] width 273 height 35
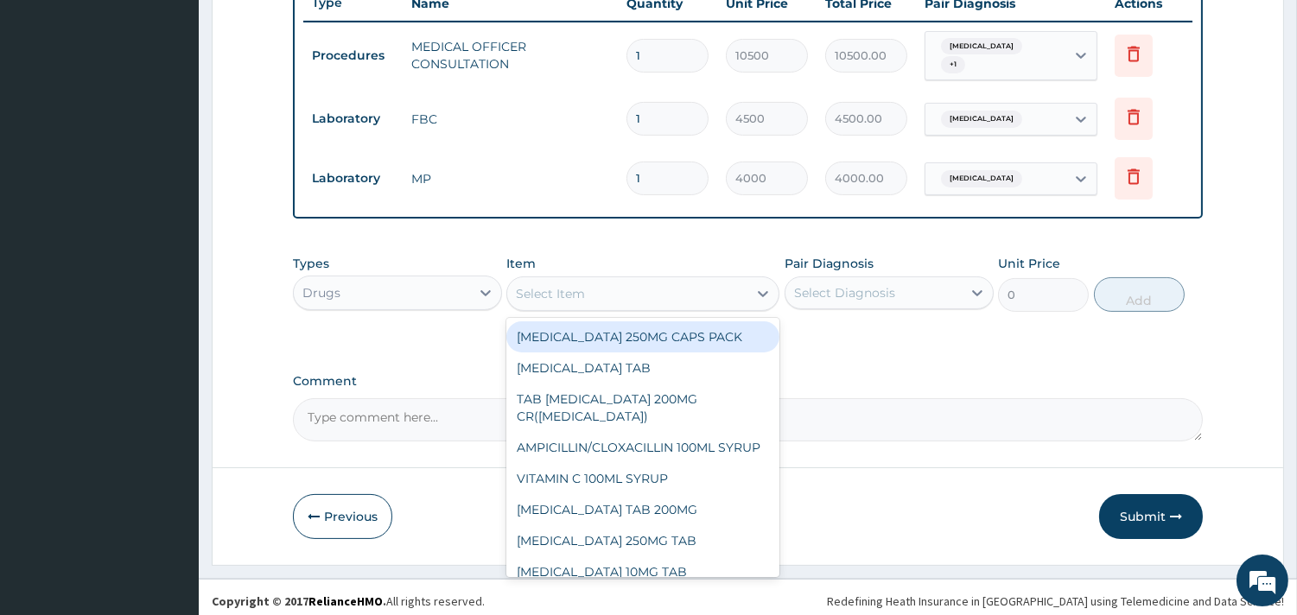
click at [688, 282] on div "Select Item" at bounding box center [627, 294] width 240 height 28
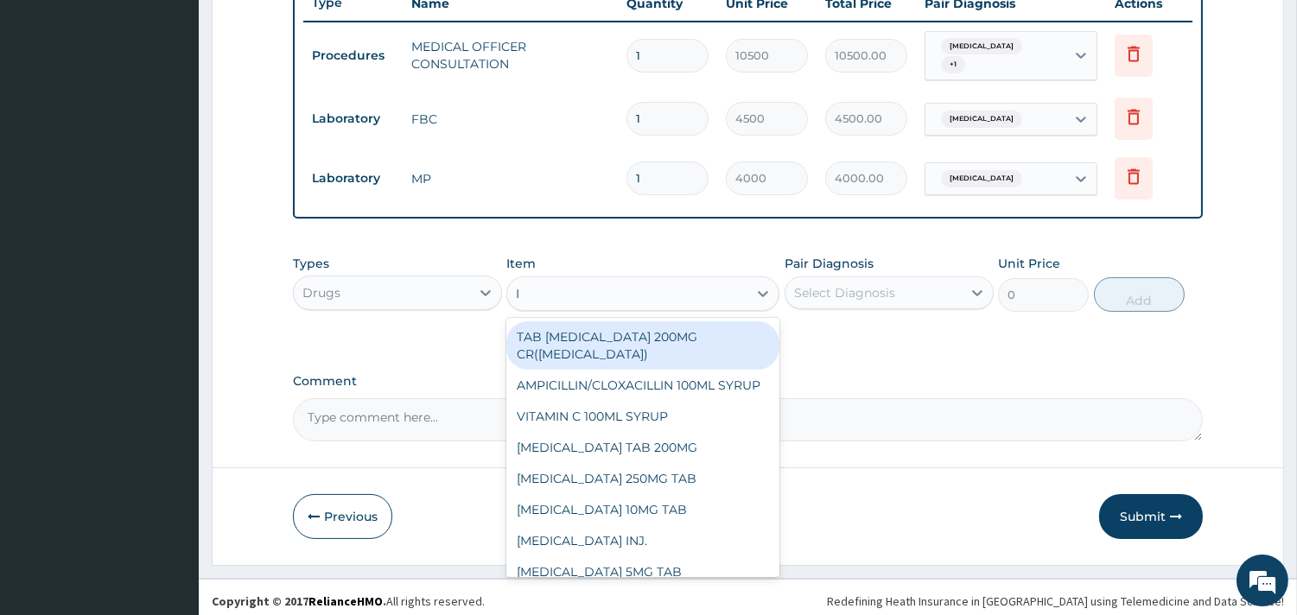
type input "IB"
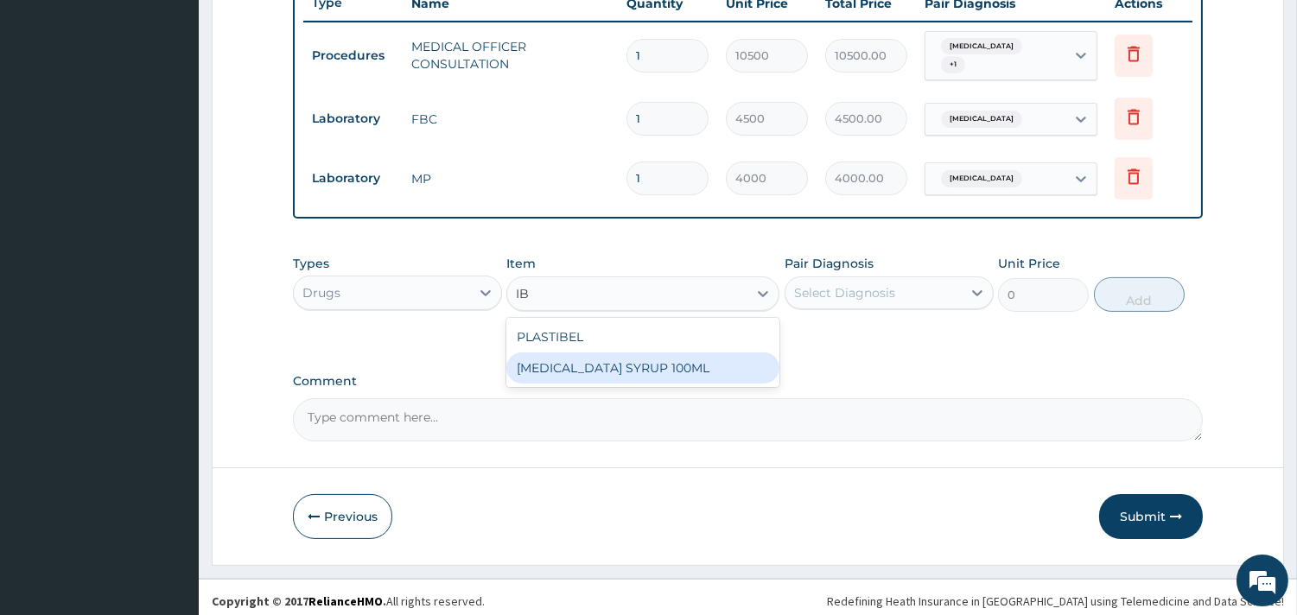
click at [675, 356] on div "[MEDICAL_DATA] SYRUP 100ML" at bounding box center [642, 367] width 273 height 31
type input "1700"
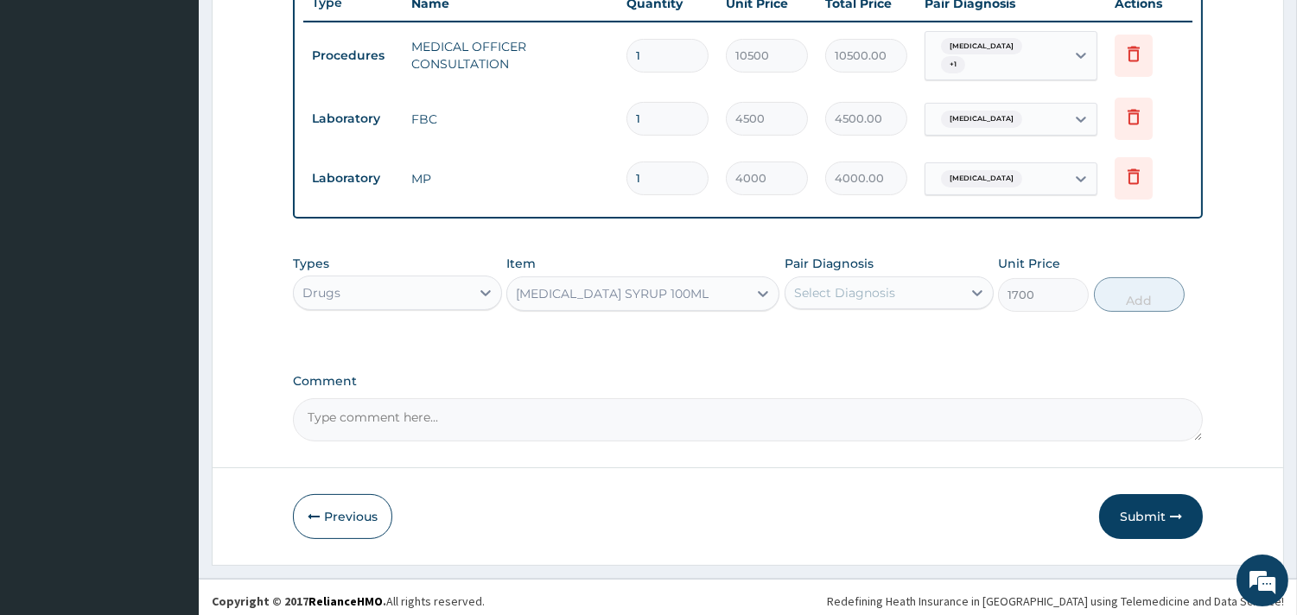
click at [876, 288] on div "Select Diagnosis" at bounding box center [844, 292] width 101 height 17
click at [901, 327] on label "[MEDICAL_DATA]" at bounding box center [866, 335] width 107 height 17
checkbox input "true"
click at [1129, 277] on button "Add" at bounding box center [1139, 294] width 91 height 35
type input "0"
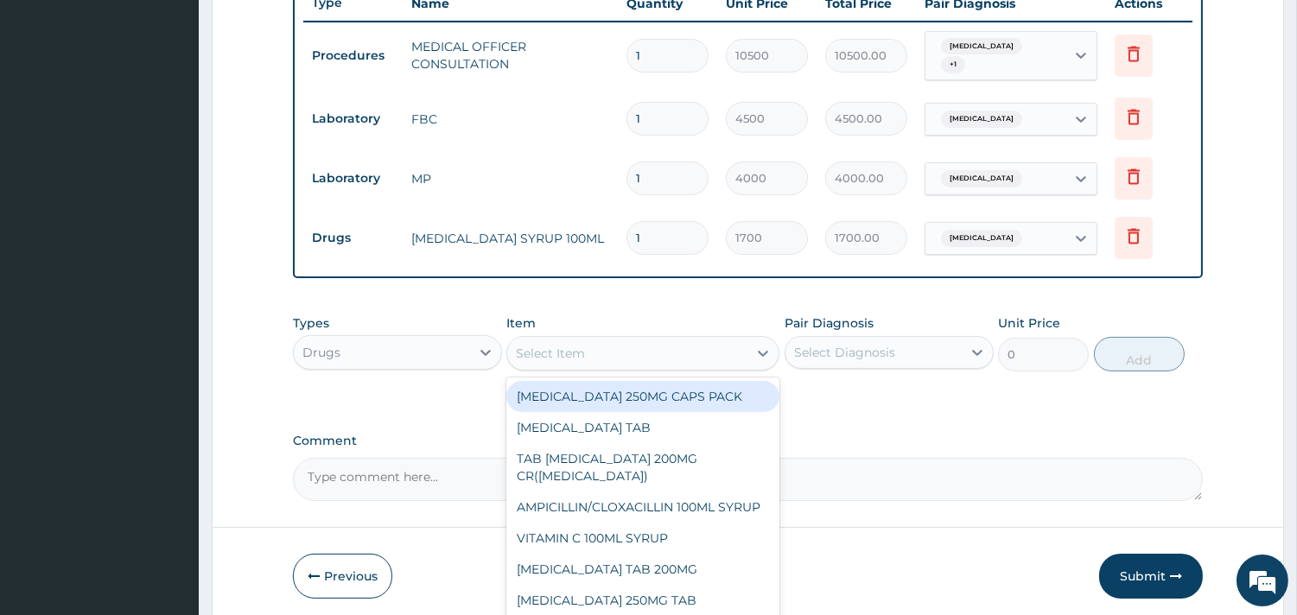
click at [596, 347] on div "Select Item" at bounding box center [627, 353] width 240 height 28
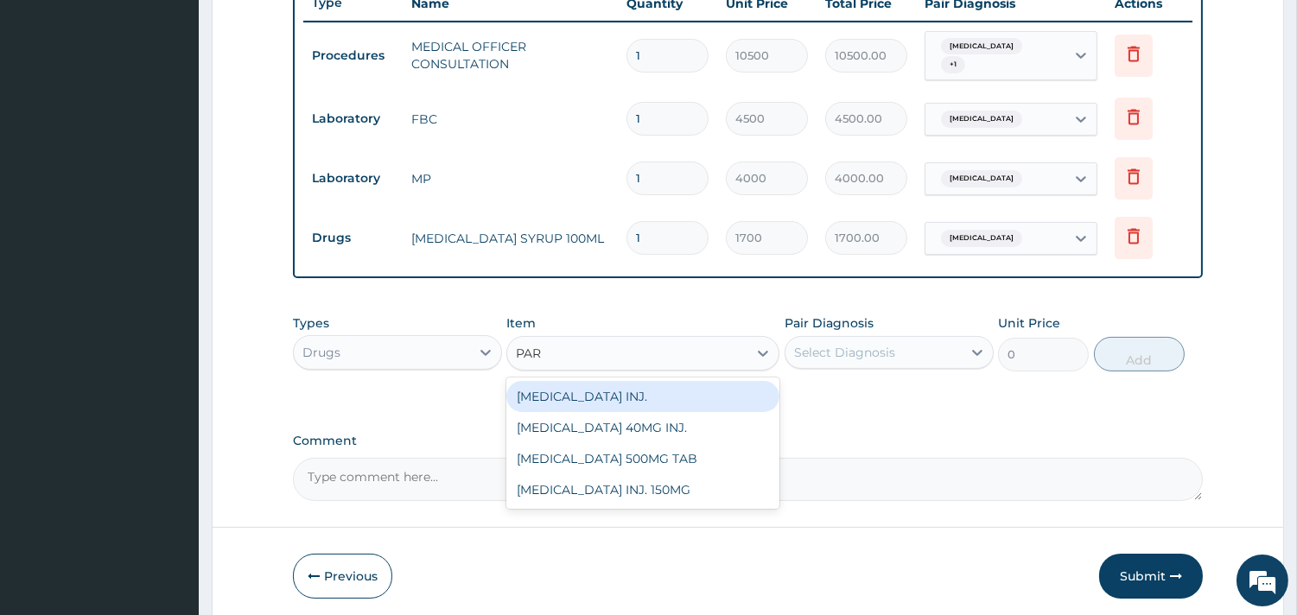
type input "PARA"
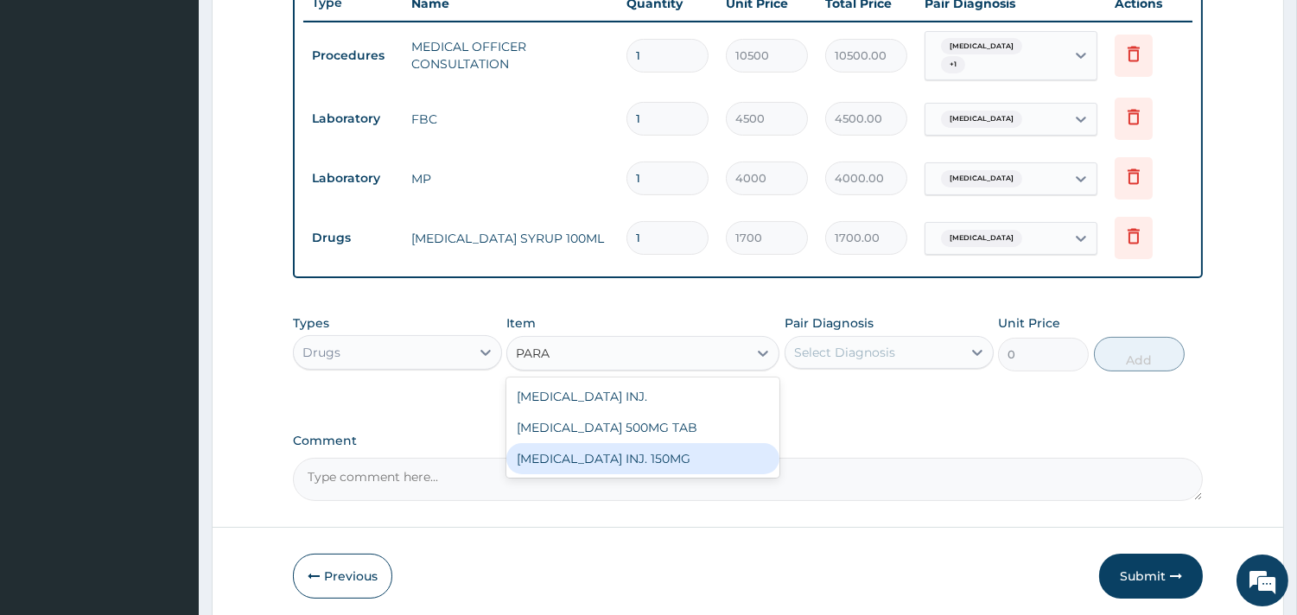
click at [662, 454] on div "[MEDICAL_DATA] INJ. 150MG" at bounding box center [642, 458] width 273 height 31
click at [662, 458] on textarea "Comment" at bounding box center [748, 479] width 910 height 43
type input "900"
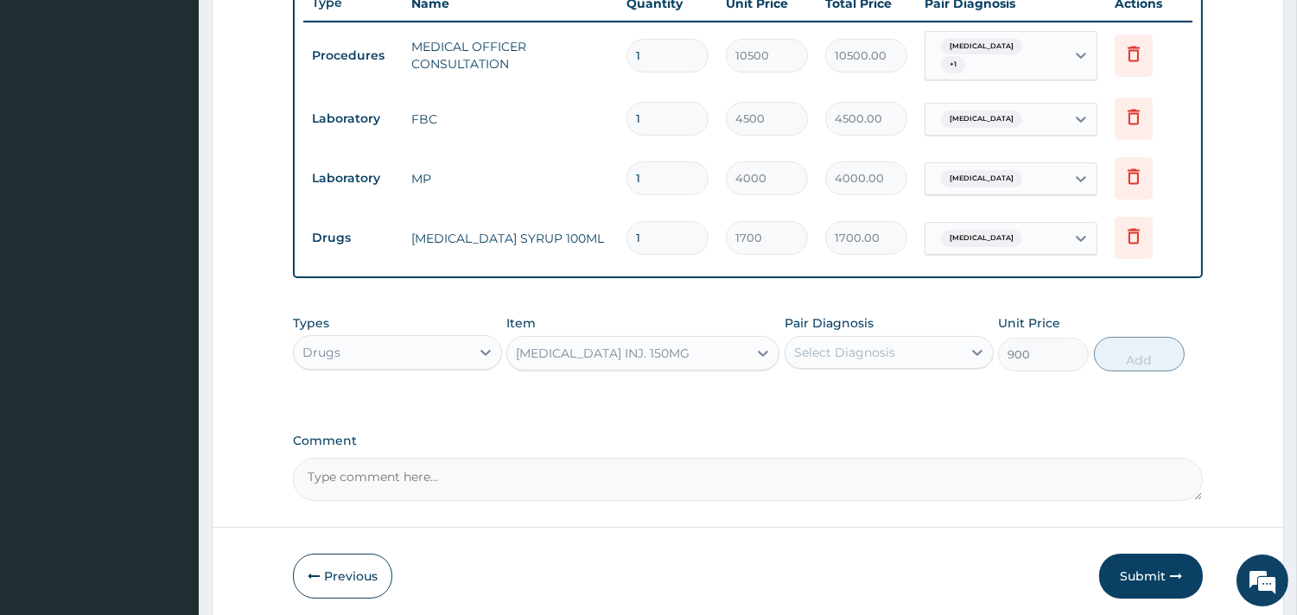
click at [898, 340] on div "Select Diagnosis" at bounding box center [873, 353] width 176 height 28
click at [890, 390] on label "[MEDICAL_DATA]" at bounding box center [866, 394] width 107 height 17
checkbox input "true"
click at [1145, 348] on button "Add" at bounding box center [1139, 354] width 91 height 35
click at [1145, 348] on div "PA Code / Prescription Code Enter Code(Secondary Care Only) Encounter Date [DAT…" at bounding box center [748, -1] width 910 height 1003
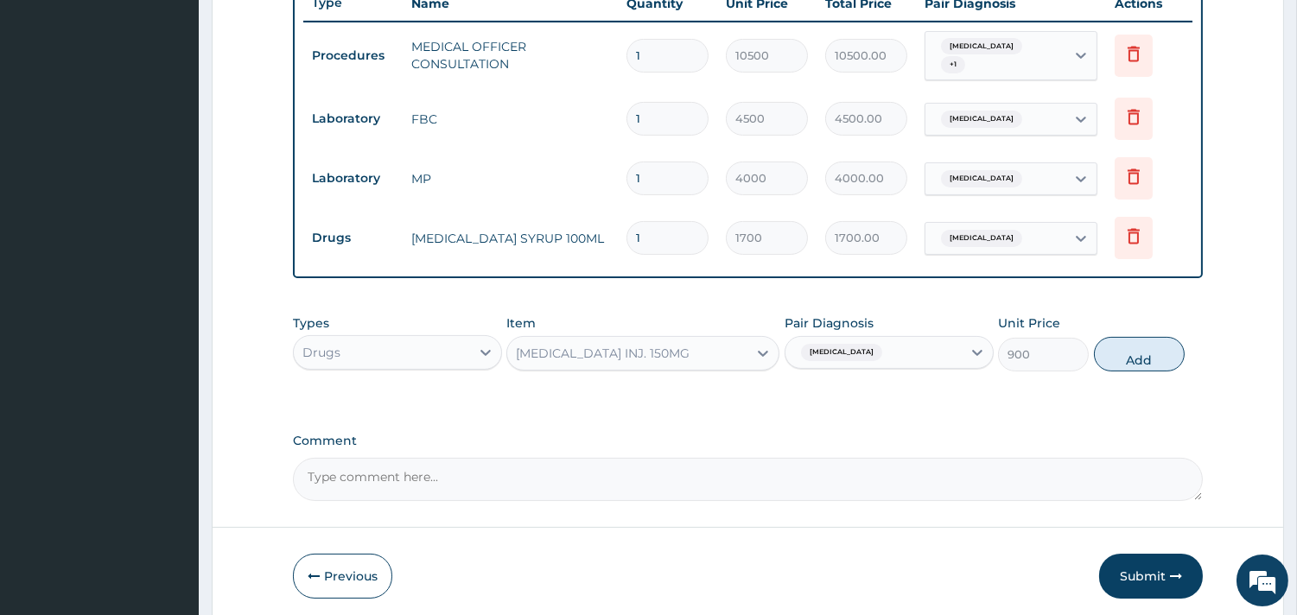
type input "0"
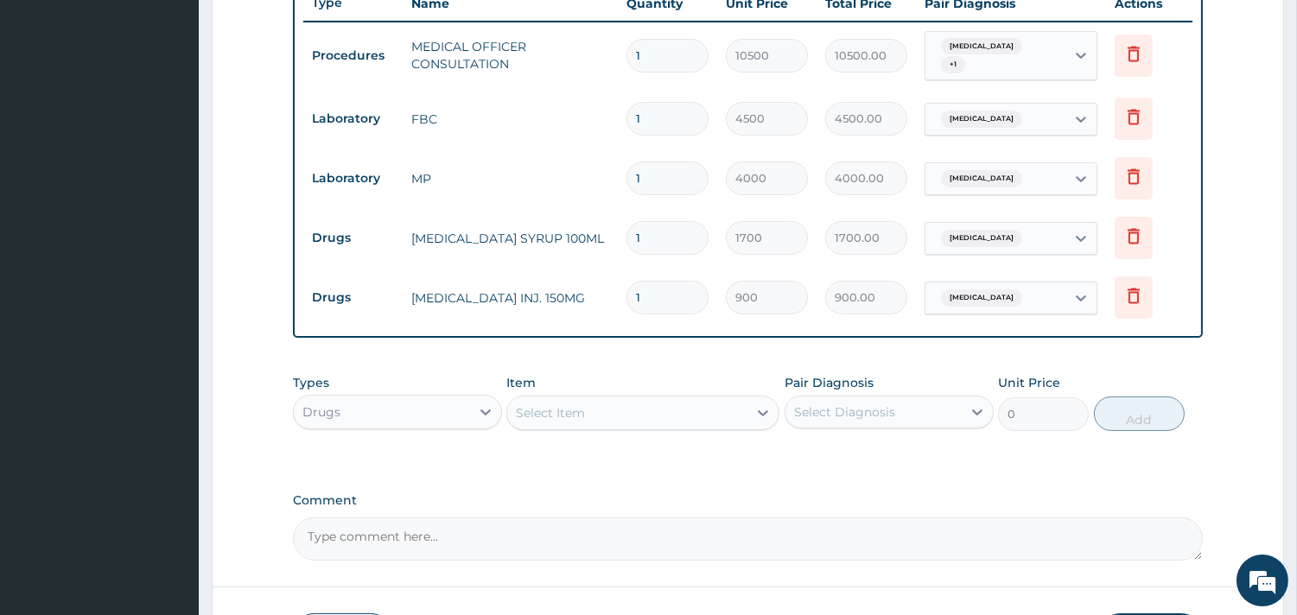
click at [653, 403] on div "Select Item" at bounding box center [627, 413] width 240 height 28
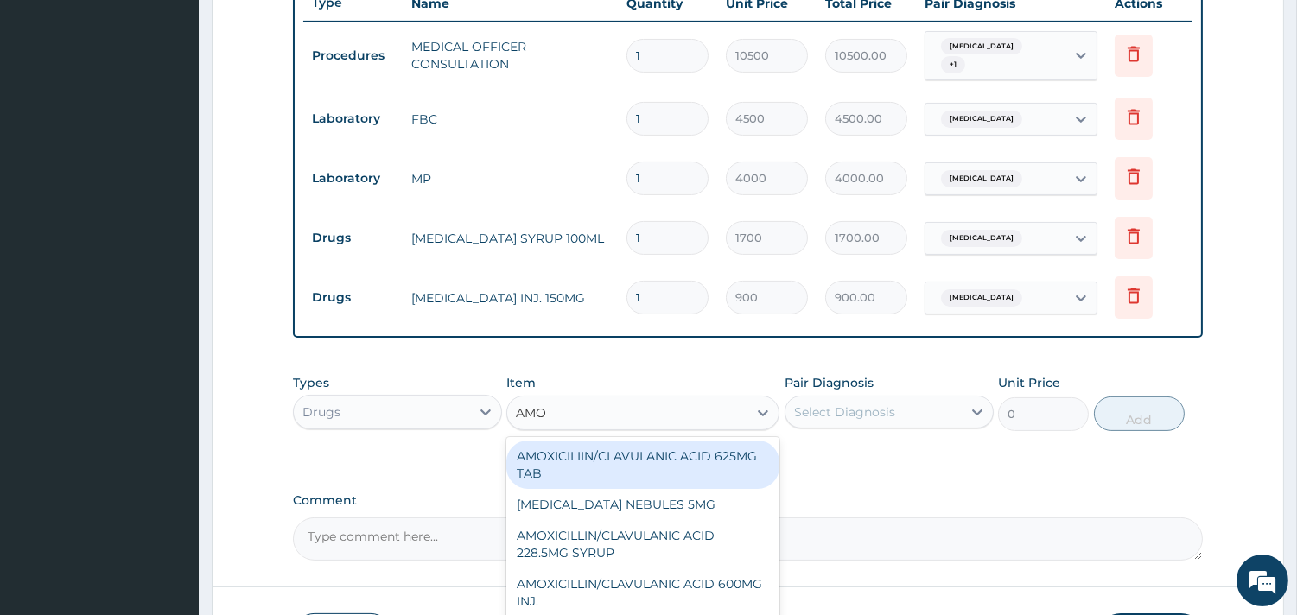
type input "AMOX"
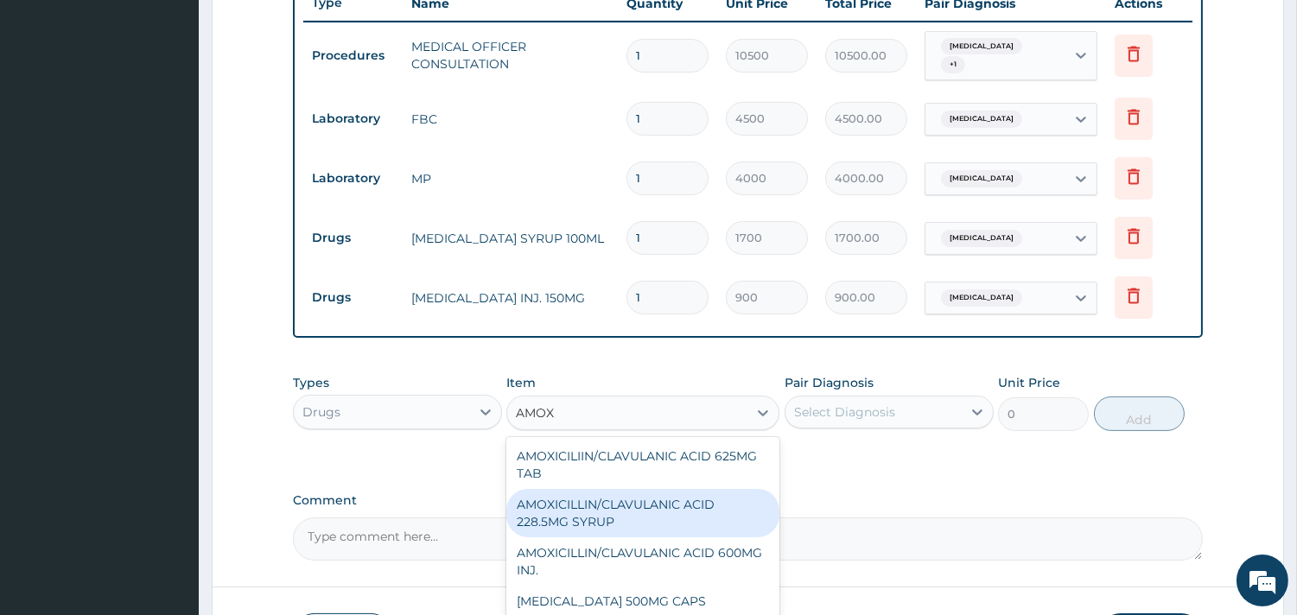
click at [606, 499] on div "AMOXICILLIN/CLAVULANIC ACID 228.5MG SYRUP" at bounding box center [642, 513] width 273 height 48
type input "3500"
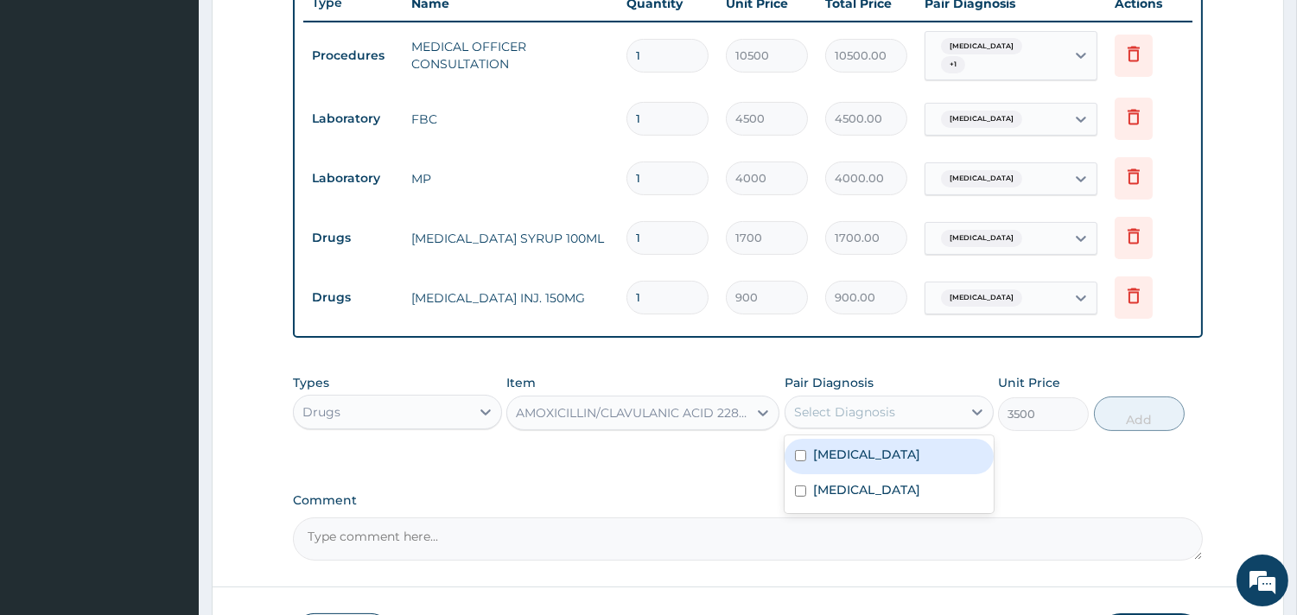
click at [933, 398] on div "Select Diagnosis" at bounding box center [873, 412] width 176 height 28
click at [885, 446] on label "[MEDICAL_DATA]" at bounding box center [866, 454] width 107 height 17
checkbox input "true"
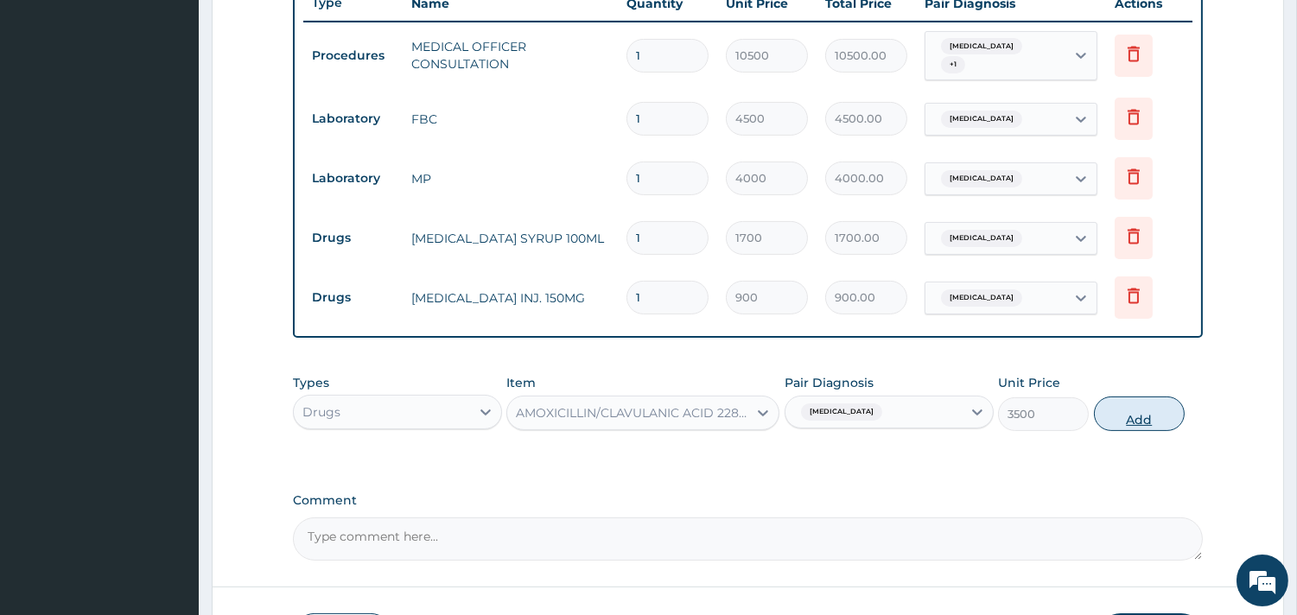
click at [1156, 412] on button "Add" at bounding box center [1139, 413] width 91 height 35
type input "0"
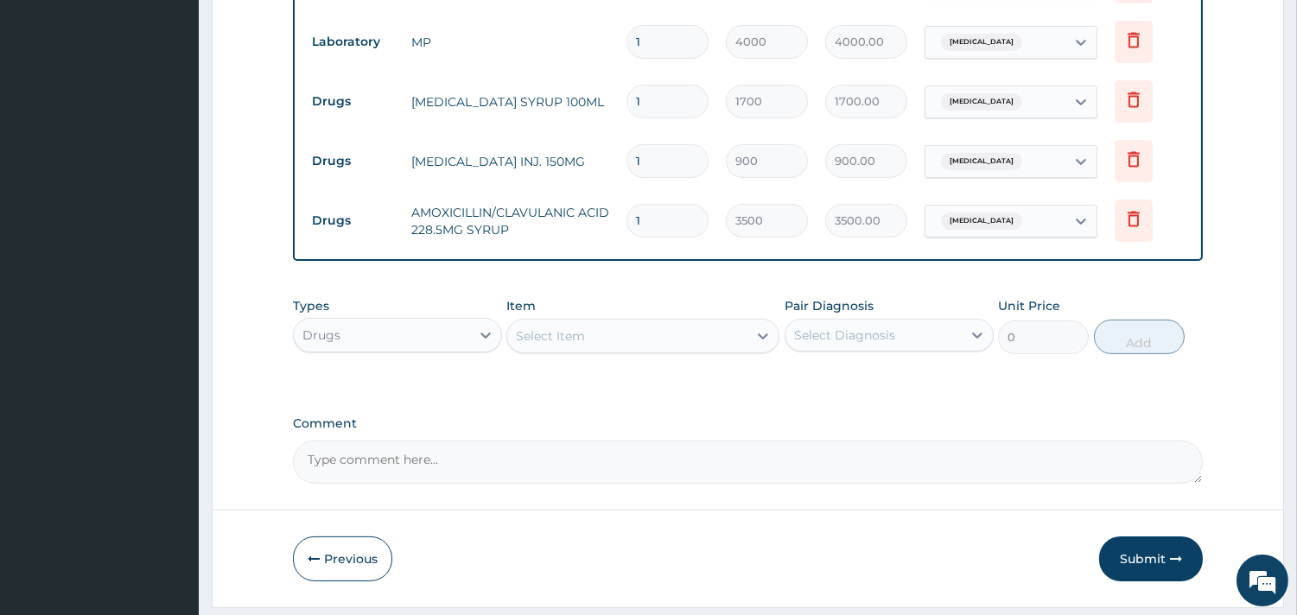
scroll to position [847, 0]
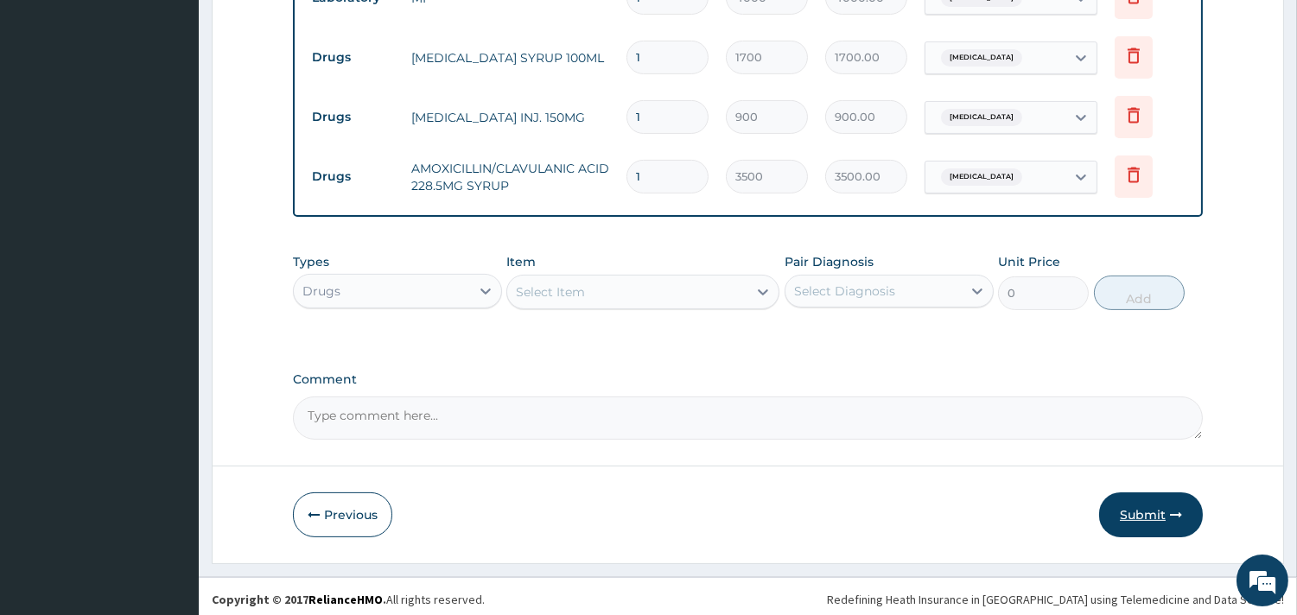
click at [1132, 508] on button "Submit" at bounding box center [1151, 514] width 104 height 45
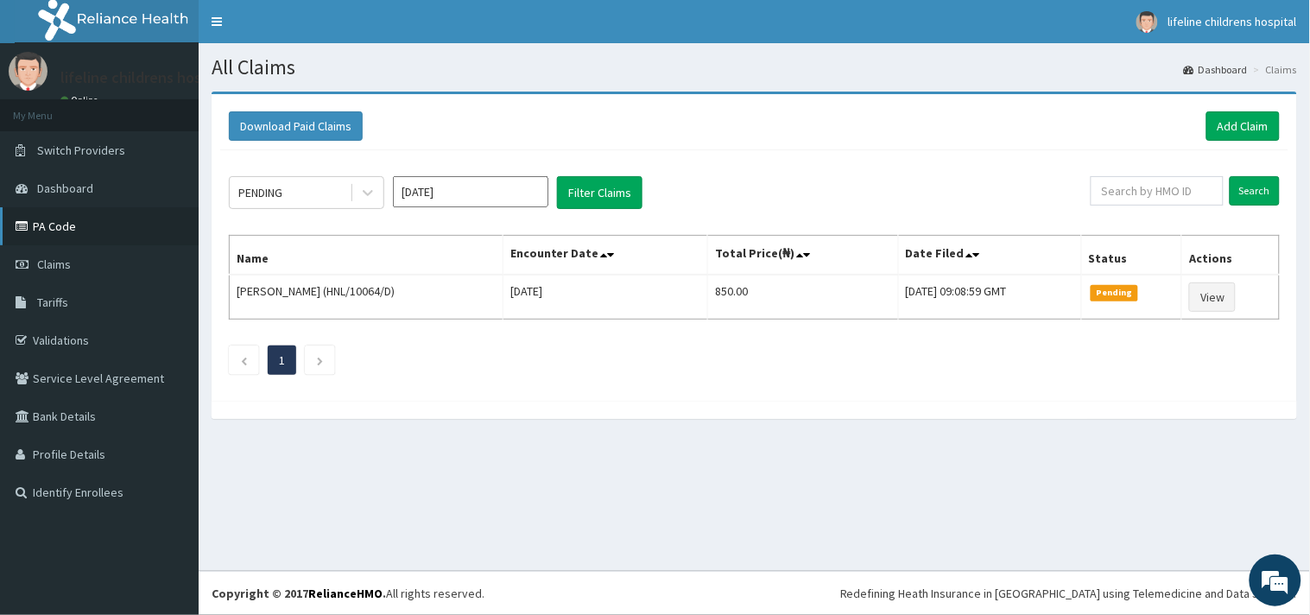
click at [76, 227] on link "PA Code" at bounding box center [99, 226] width 199 height 38
click at [1227, 128] on link "Add Claim" at bounding box center [1243, 125] width 73 height 29
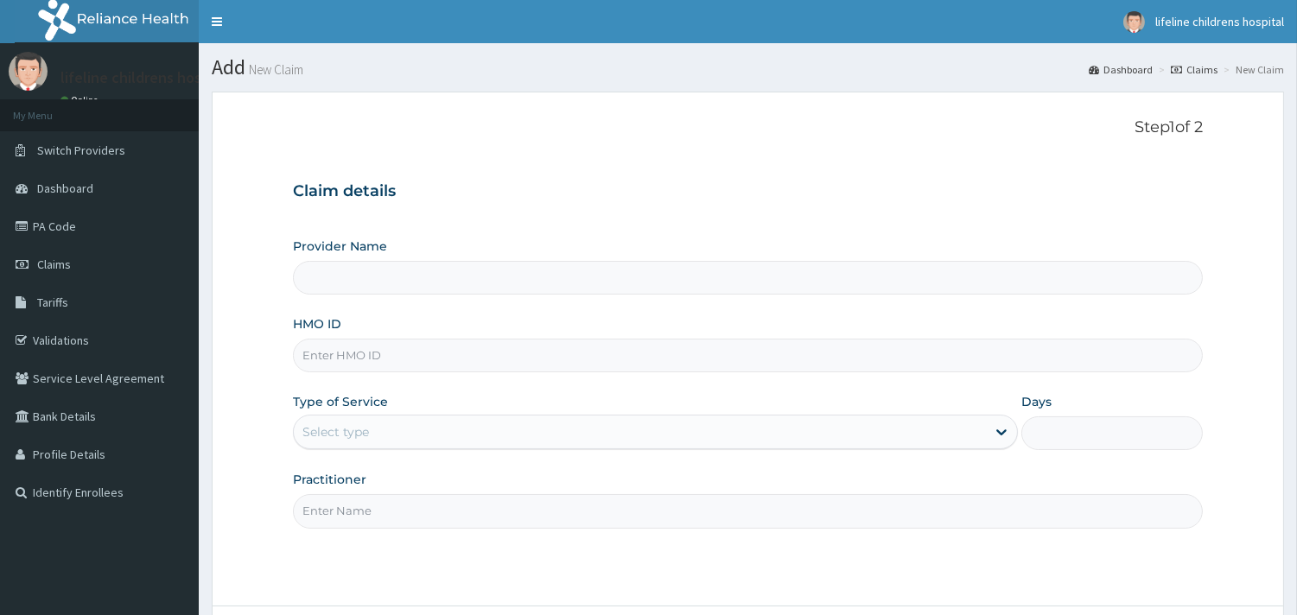
type input "Lifeline Children Hospital - [GEOGRAPHIC_DATA]"
click at [389, 351] on input "HMO ID" at bounding box center [748, 356] width 910 height 34
type input "ZTE/10032/C"
click at [333, 428] on div "Select type" at bounding box center [335, 431] width 67 height 17
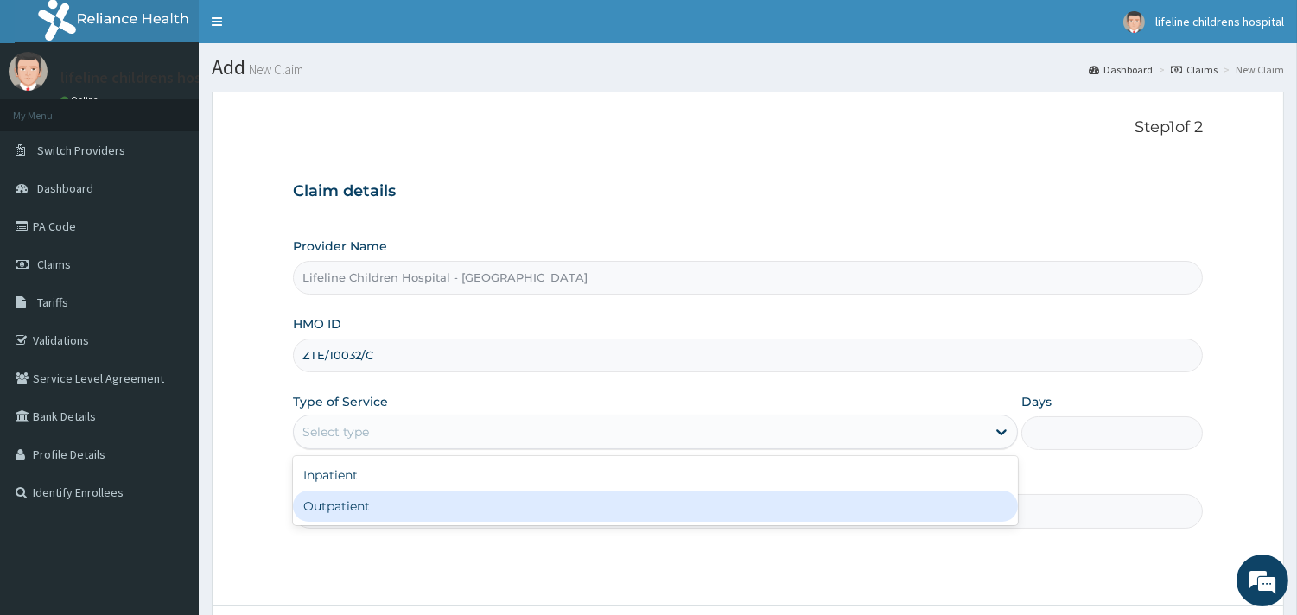
click at [365, 511] on div "Outpatient" at bounding box center [655, 506] width 725 height 31
type input "1"
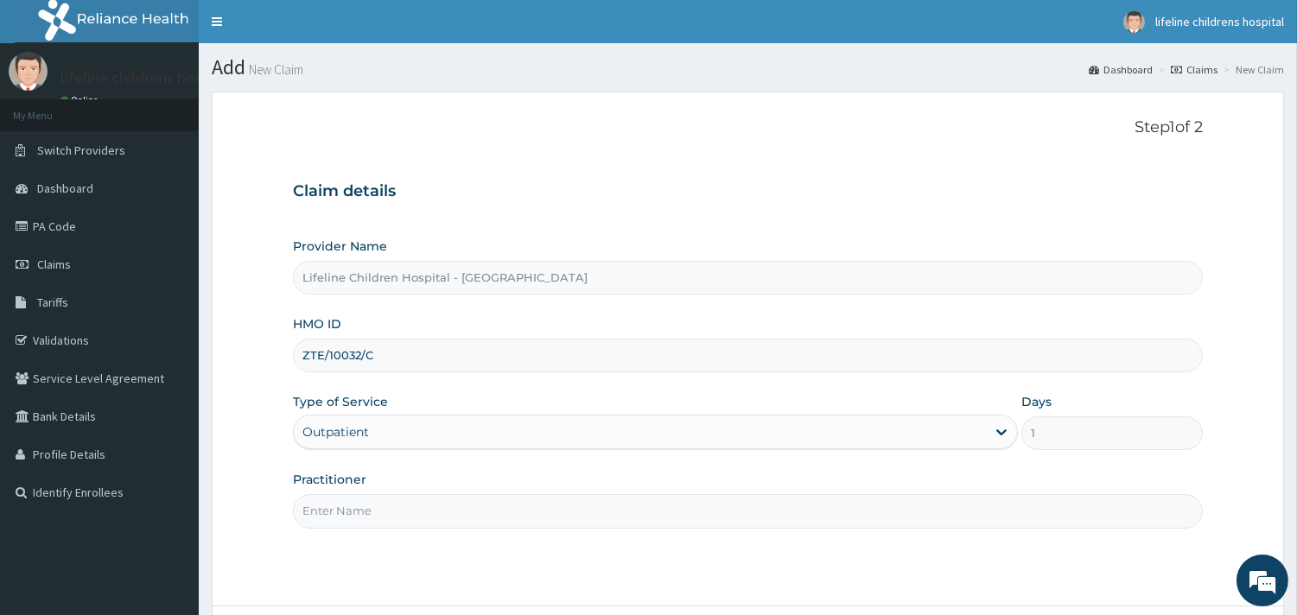
click at [365, 511] on input "Practitioner" at bounding box center [748, 511] width 910 height 34
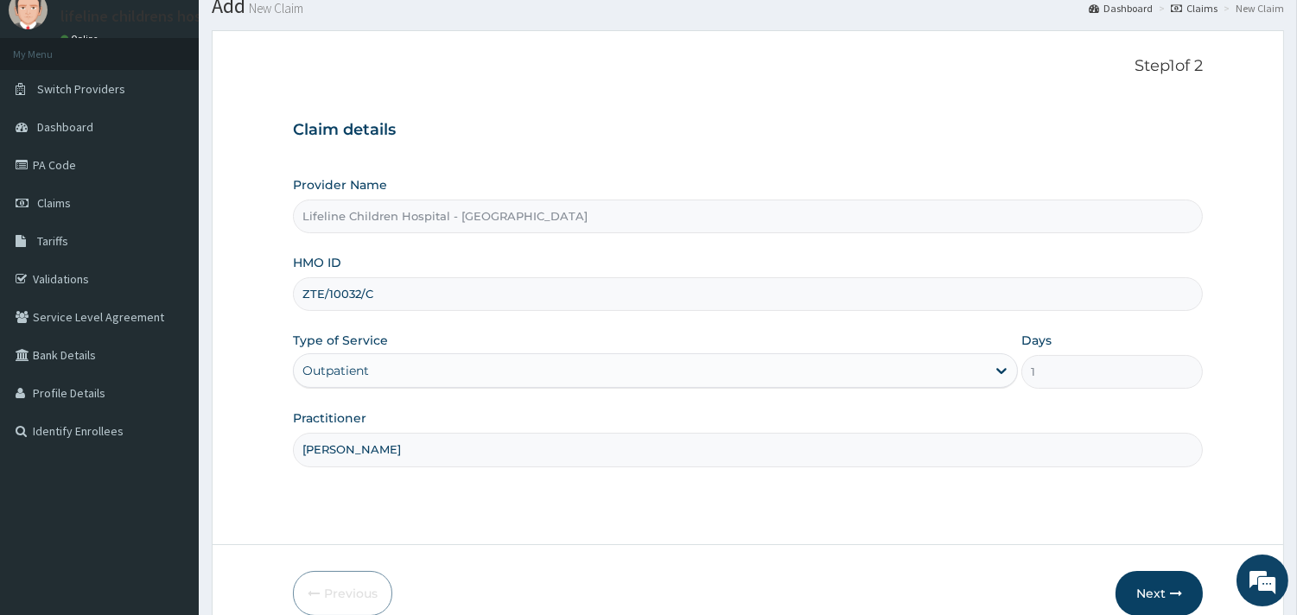
scroll to position [147, 0]
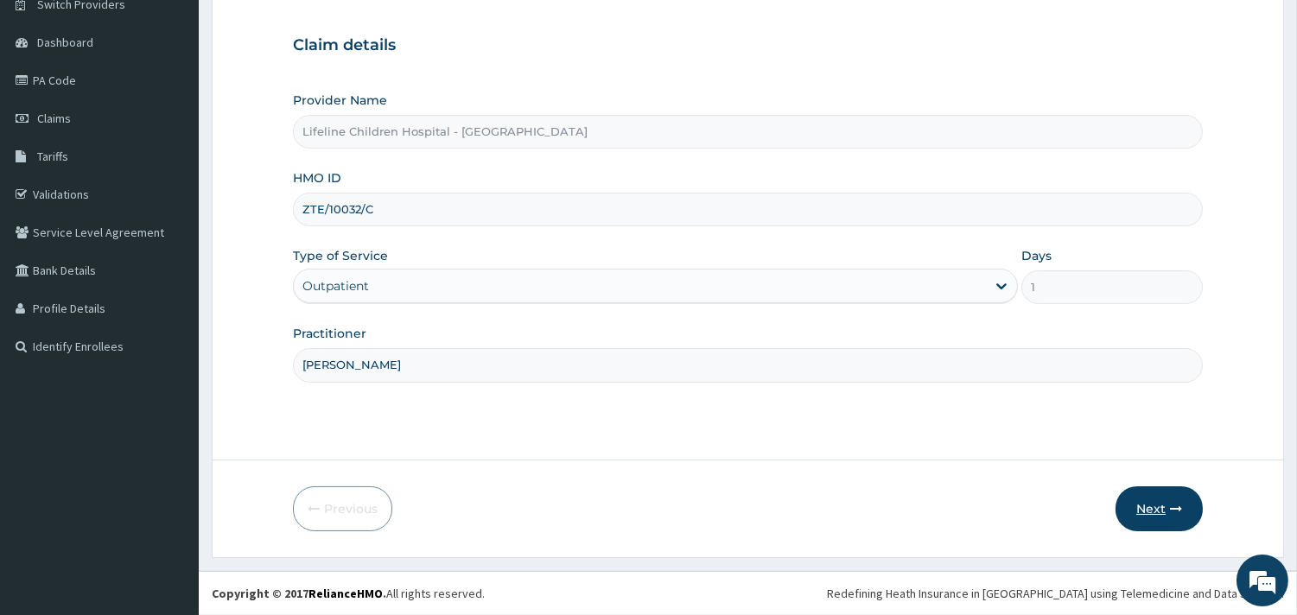
type input "[PERSON_NAME]"
click at [1160, 511] on button "Next" at bounding box center [1158, 508] width 87 height 45
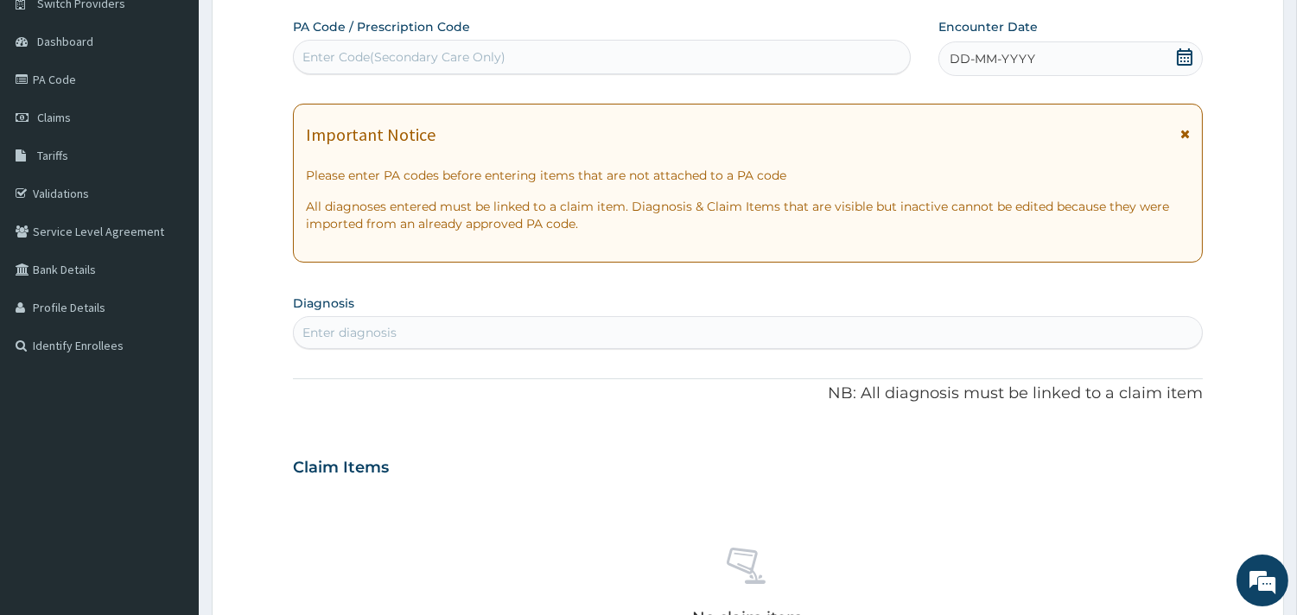
click at [485, 53] on div "Enter Code(Secondary Care Only)" at bounding box center [403, 56] width 203 height 17
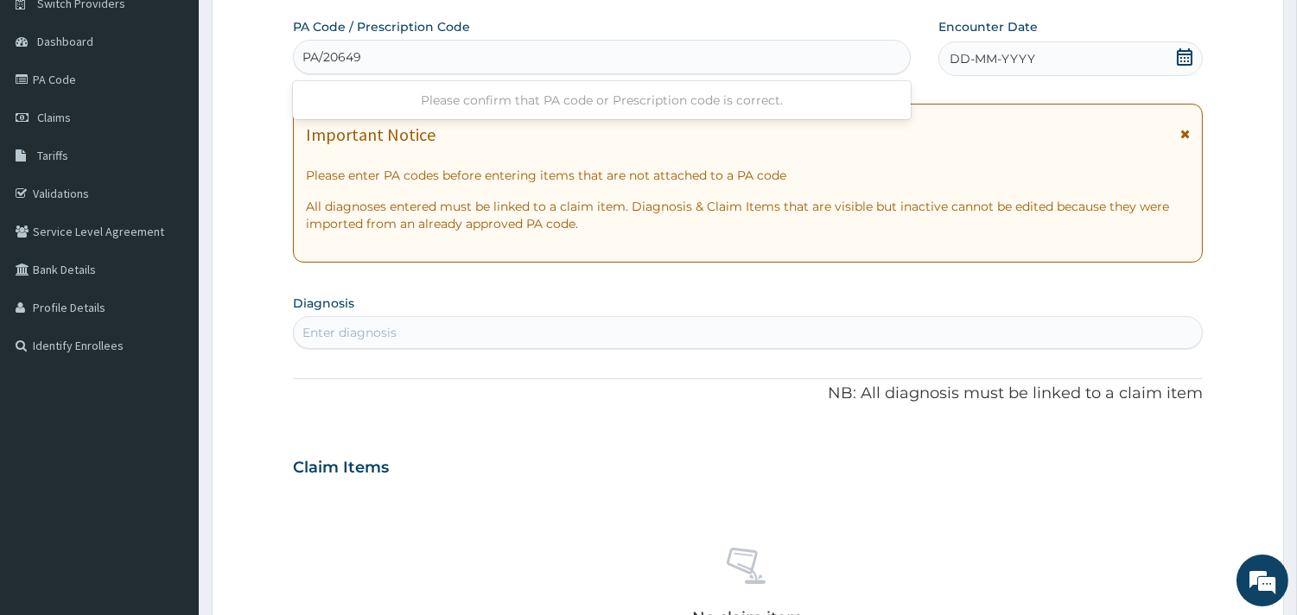
type input "PA/206499"
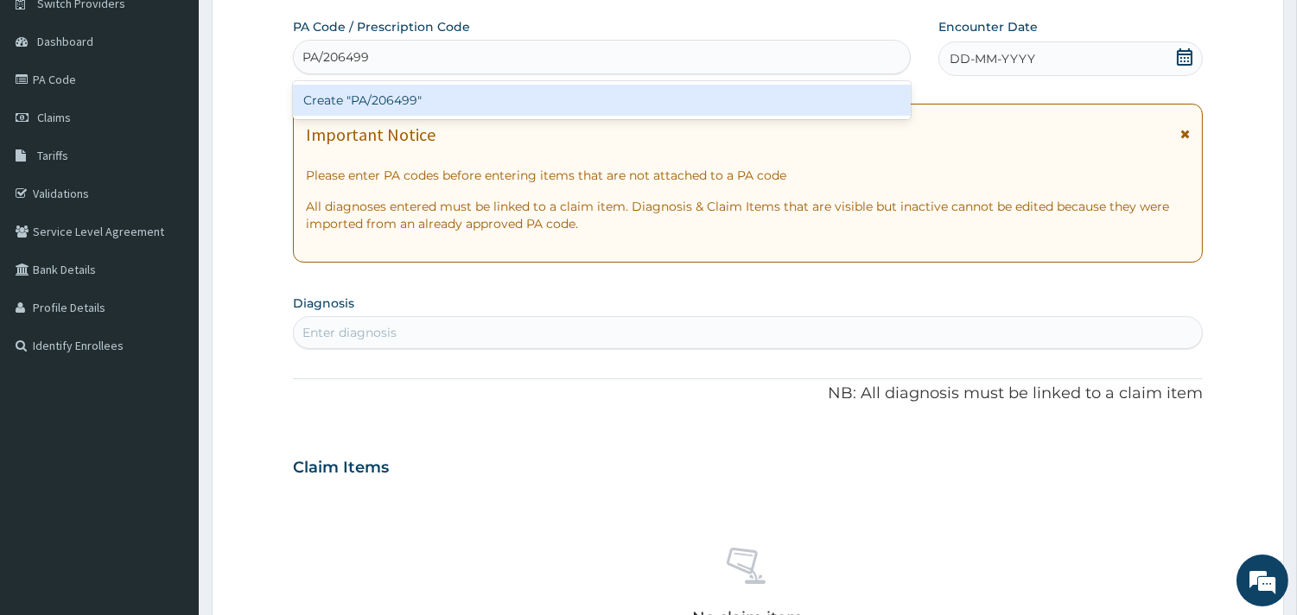
click at [415, 101] on div "Create "PA/206499"" at bounding box center [602, 100] width 618 height 31
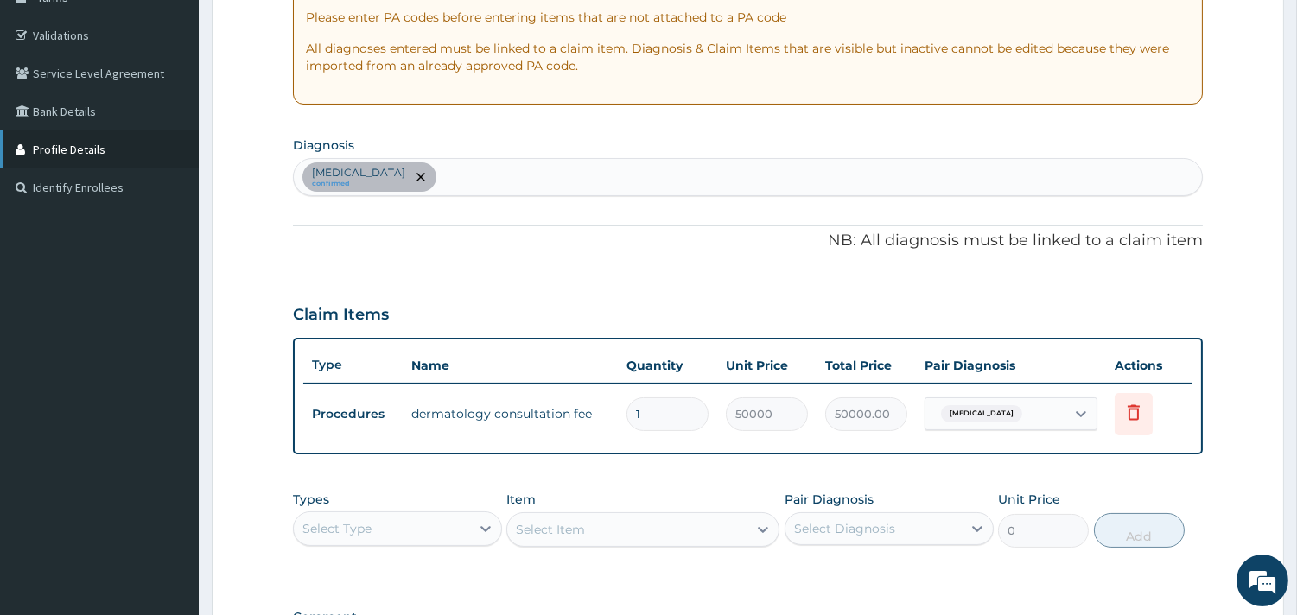
scroll to position [339, 0]
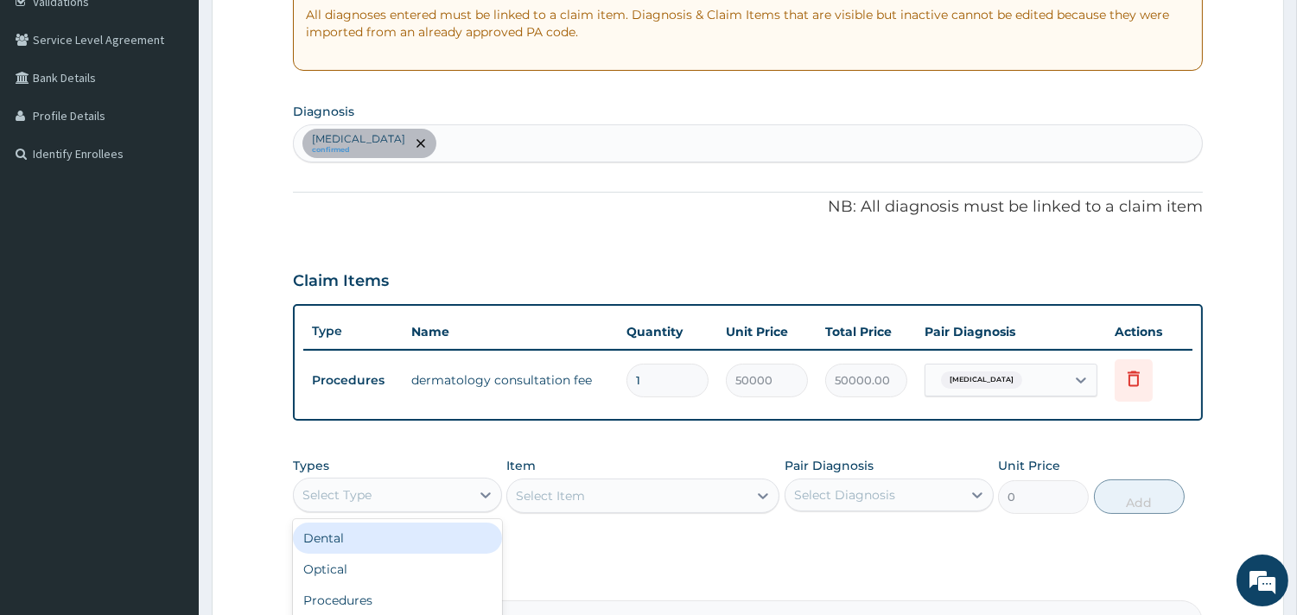
click at [357, 486] on div "Select Type" at bounding box center [336, 494] width 69 height 17
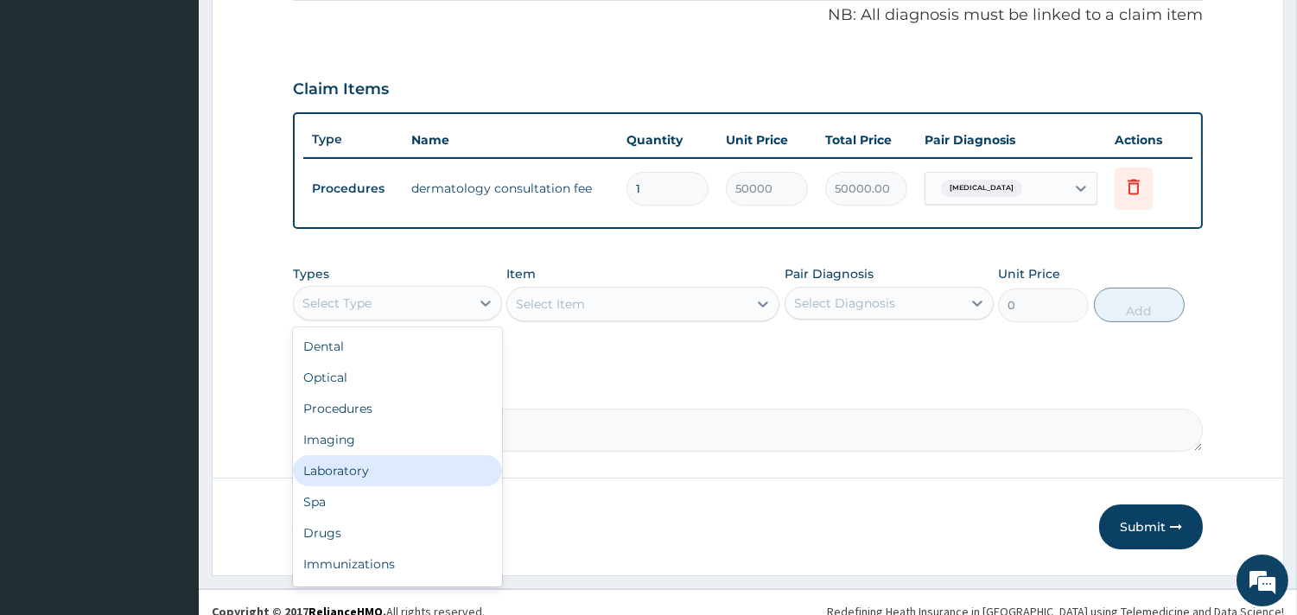
scroll to position [58, 0]
click at [392, 475] on div "Drugs" at bounding box center [397, 475] width 209 height 31
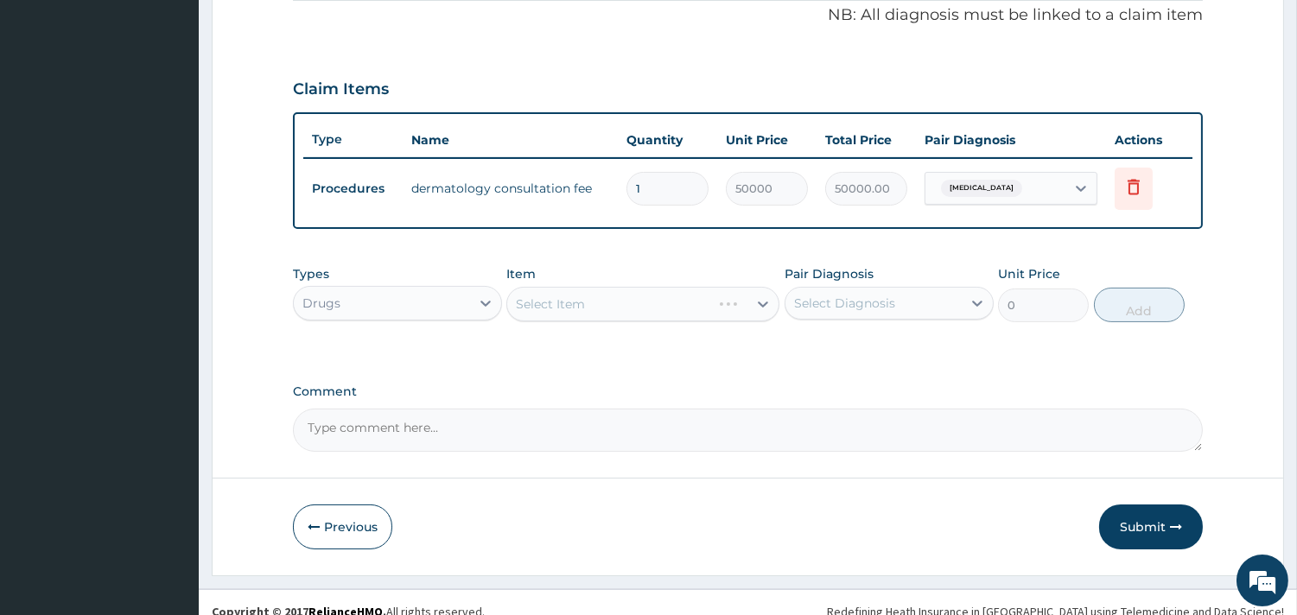
click at [657, 297] on div "Select Item" at bounding box center [642, 304] width 273 height 35
drag, startPoint x: 652, startPoint y: 300, endPoint x: 669, endPoint y: 294, distance: 17.5
click at [669, 294] on div "Select Item" at bounding box center [642, 304] width 273 height 35
click at [596, 306] on div "Select Item" at bounding box center [642, 304] width 273 height 35
click at [627, 296] on div "Select Item" at bounding box center [642, 304] width 273 height 35
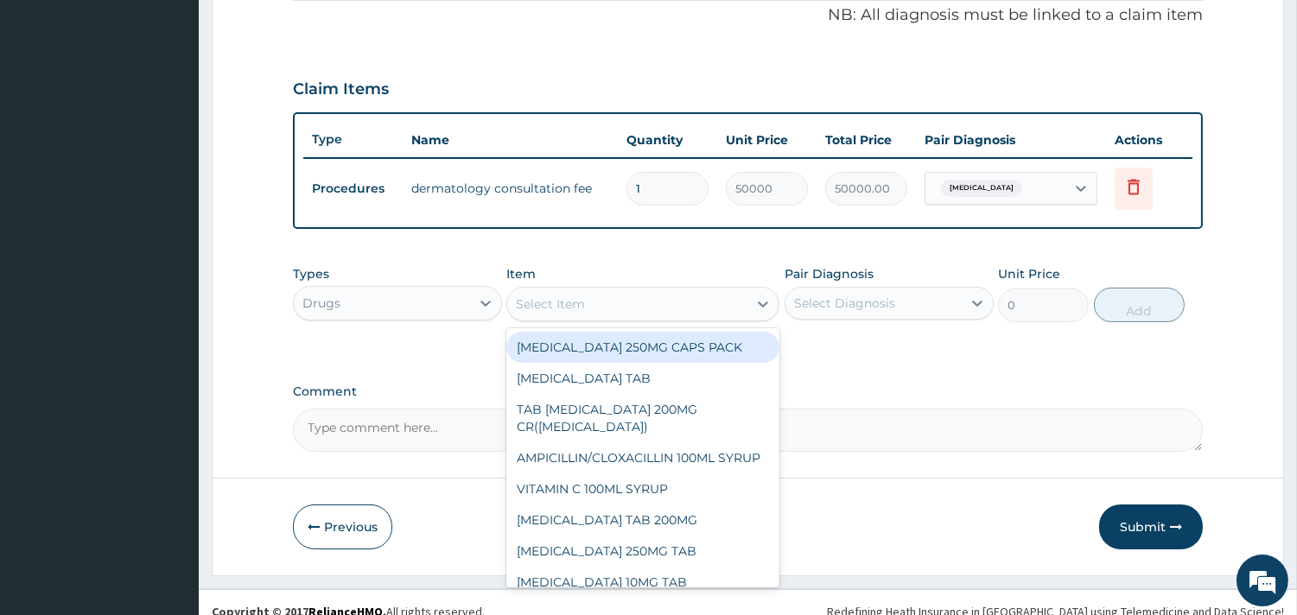
click at [575, 299] on div "Select Item" at bounding box center [550, 303] width 69 height 17
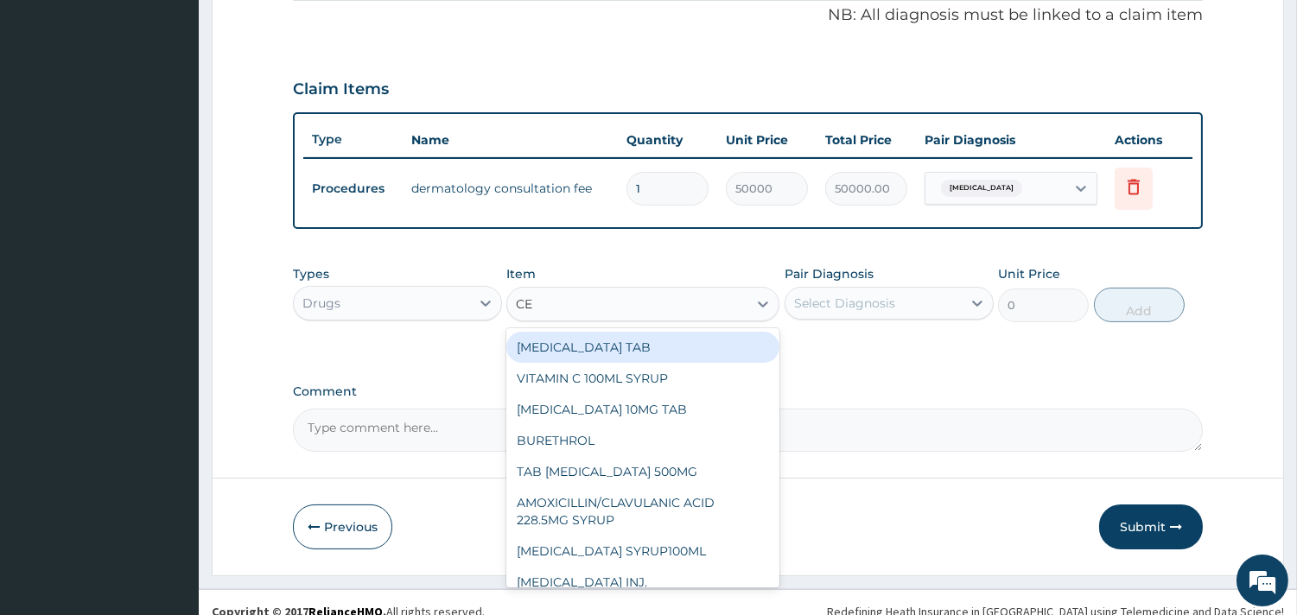
type input "CET"
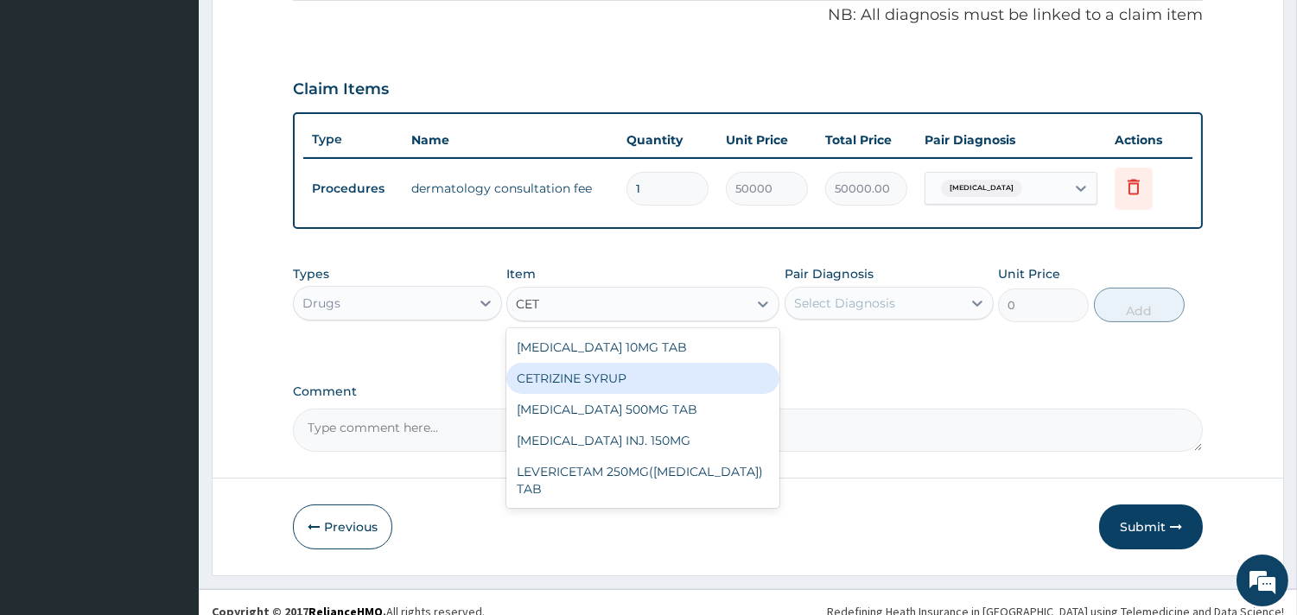
click at [592, 372] on div "CETRIZINE SYRUP" at bounding box center [642, 378] width 273 height 31
type input "2000"
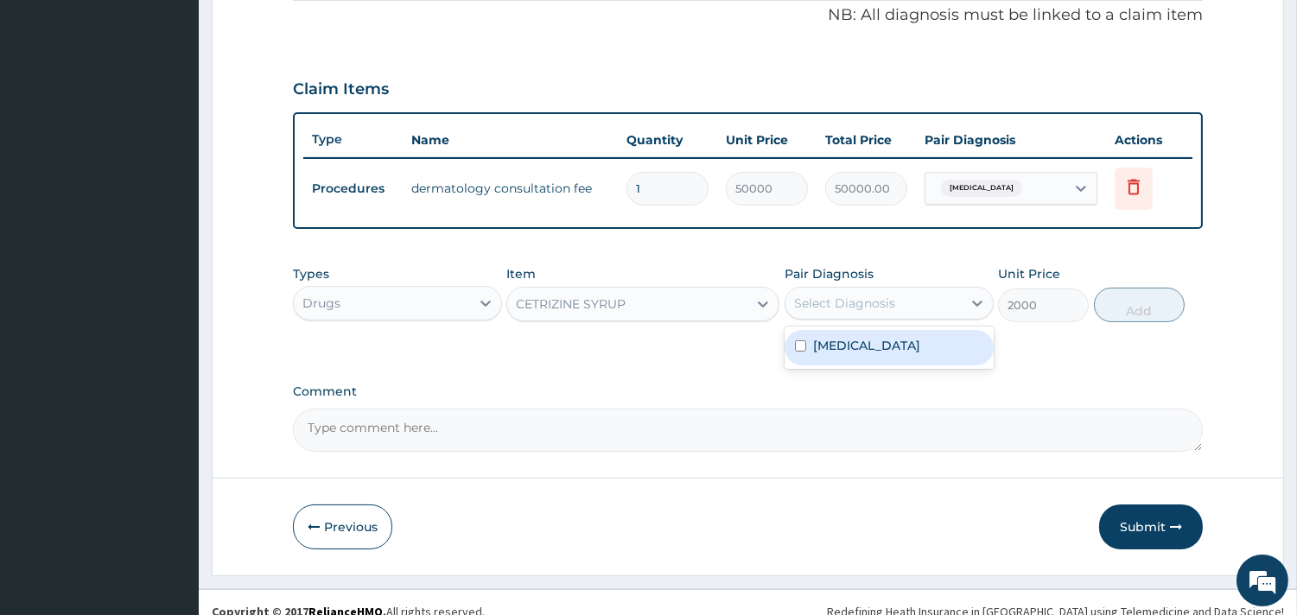
click at [928, 300] on div "Select Diagnosis" at bounding box center [873, 303] width 176 height 28
click at [868, 354] on div "Atopic dermatitis" at bounding box center [888, 347] width 209 height 35
checkbox input "true"
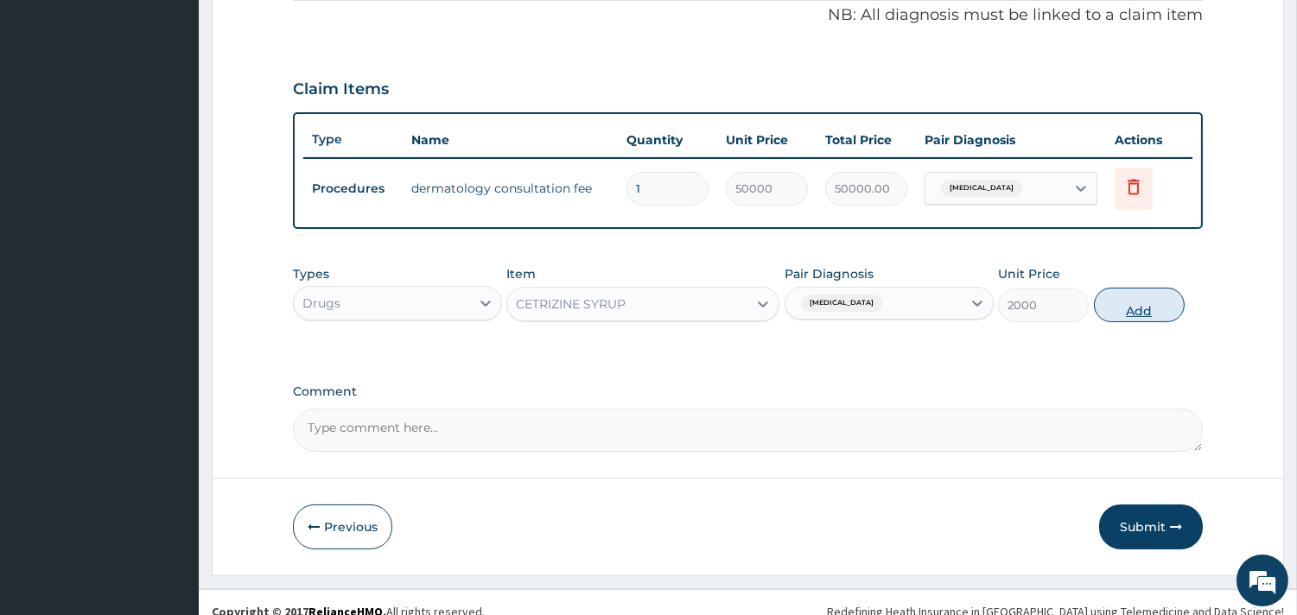
click at [1144, 313] on button "Add" at bounding box center [1139, 305] width 91 height 35
type input "0"
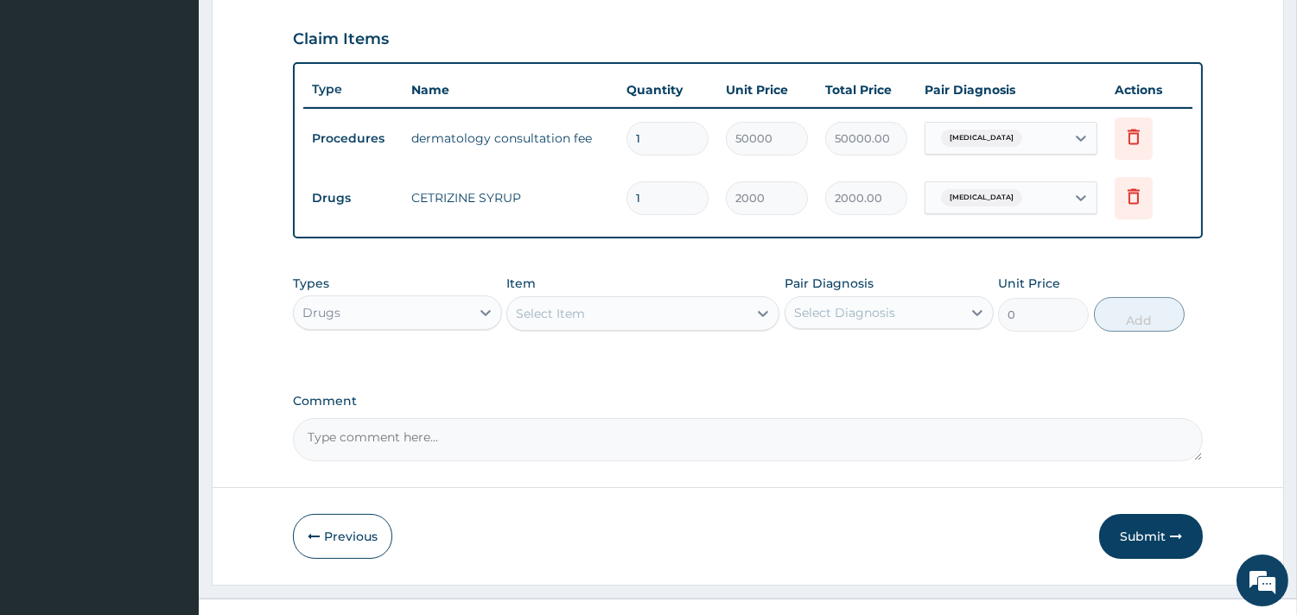
scroll to position [606, 0]
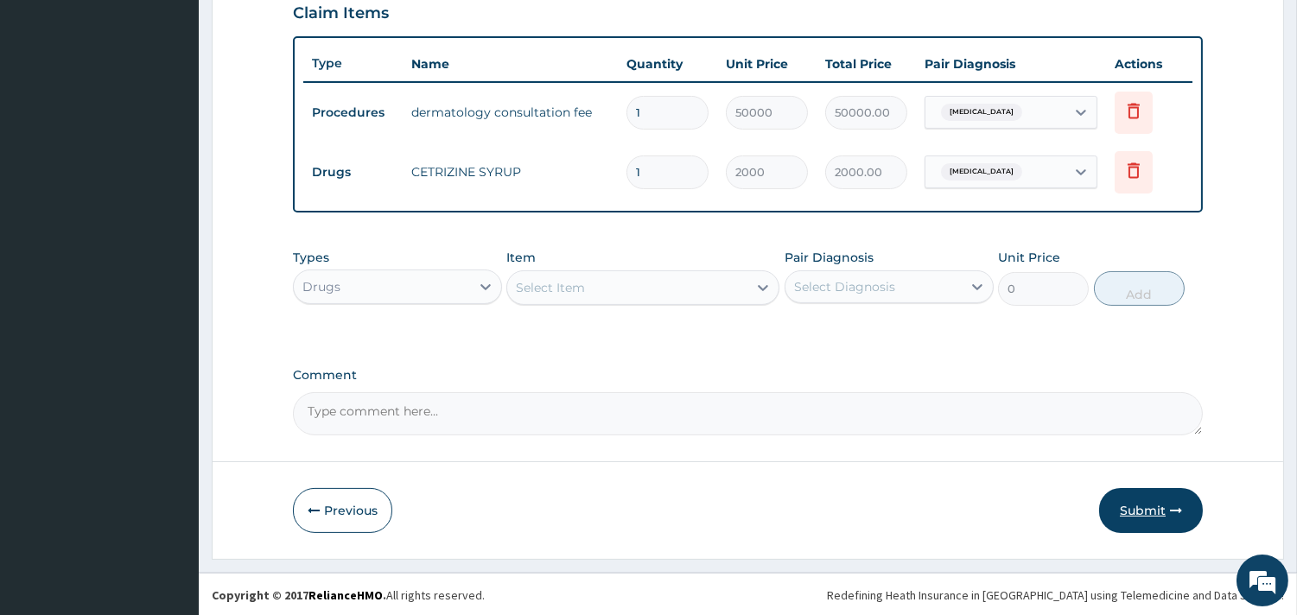
click at [1160, 511] on button "Submit" at bounding box center [1151, 510] width 104 height 45
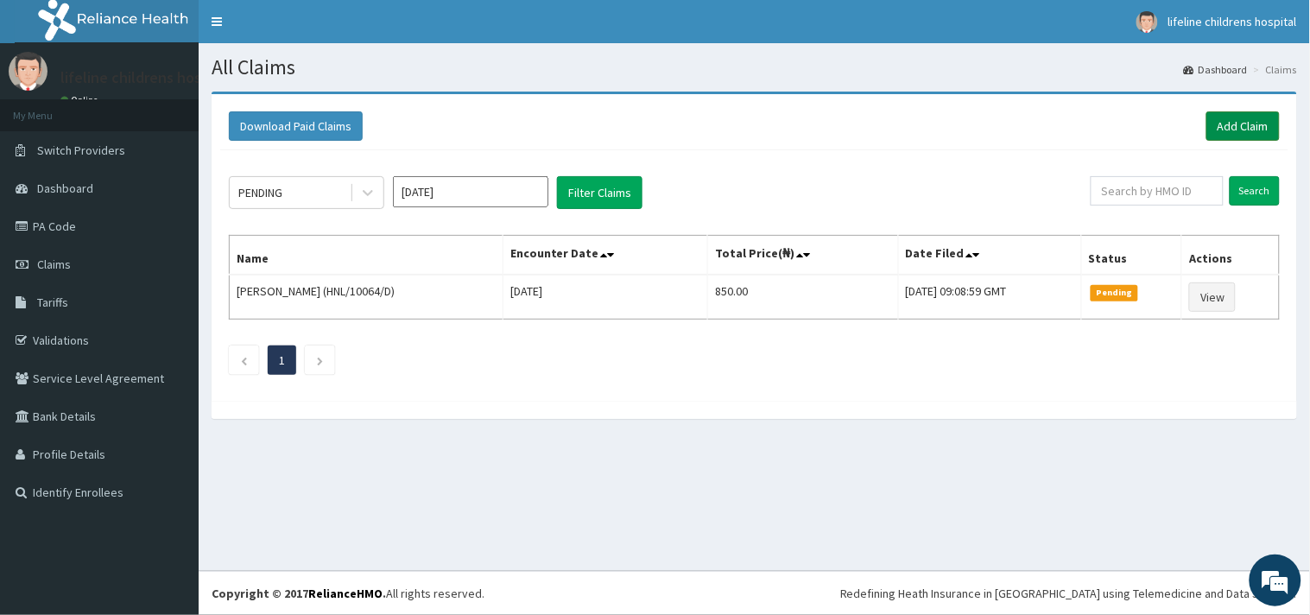
click at [1239, 124] on link "Add Claim" at bounding box center [1243, 125] width 73 height 29
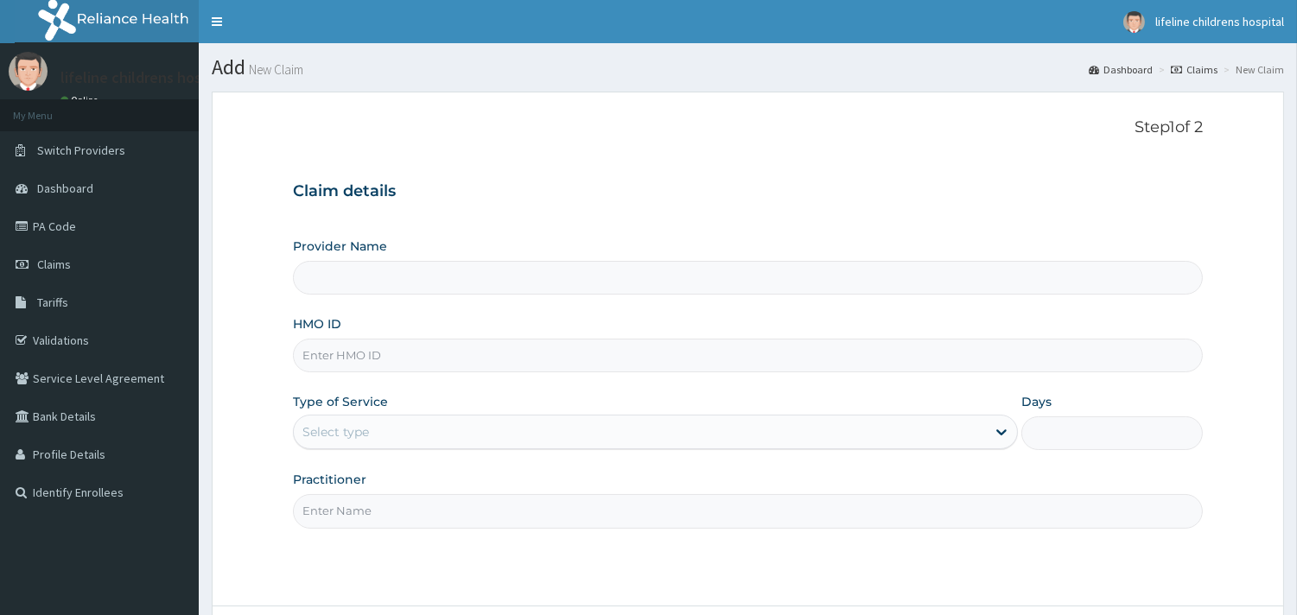
click at [531, 363] on input "HMO ID" at bounding box center [748, 356] width 910 height 34
type input "AAJ/"
type input "Lifeline Children Hospital - [GEOGRAPHIC_DATA]"
type input "AAJ/10041/C"
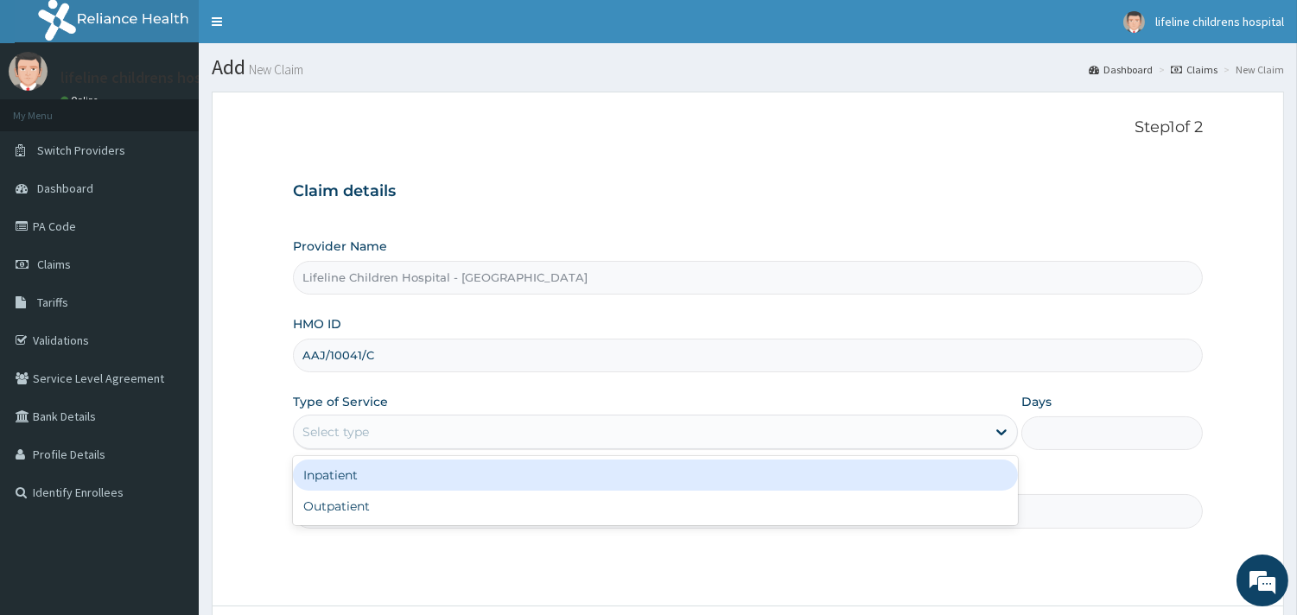
click at [365, 436] on div "Select type" at bounding box center [335, 431] width 67 height 17
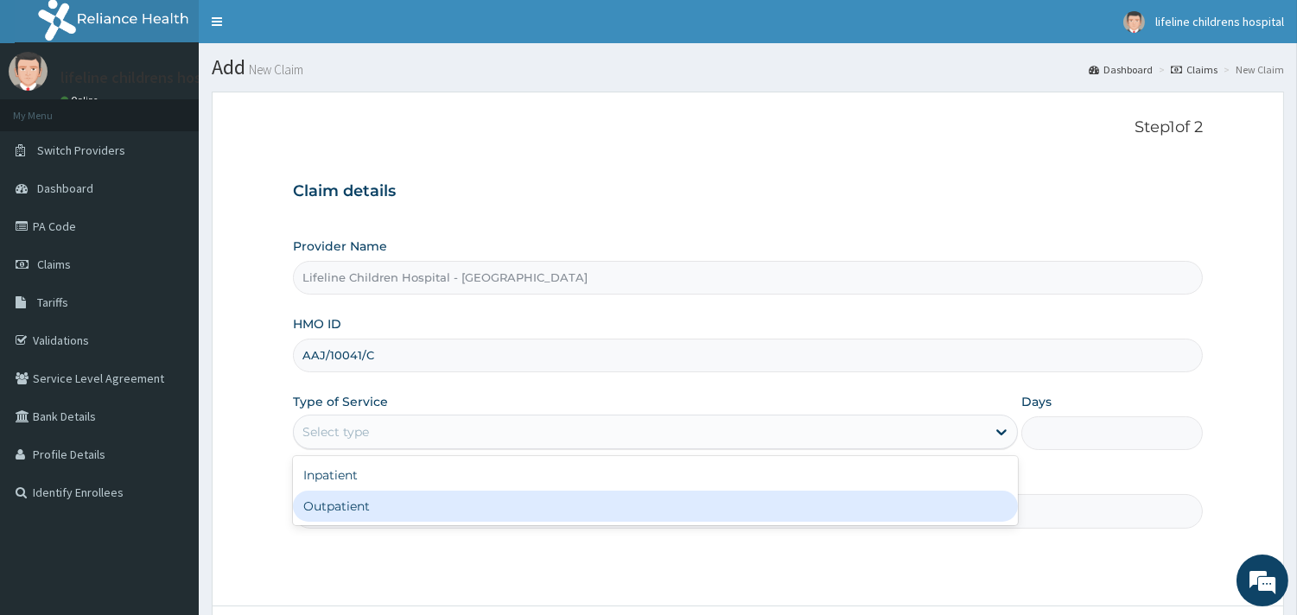
click at [322, 511] on div "Outpatient" at bounding box center [655, 506] width 725 height 31
type input "1"
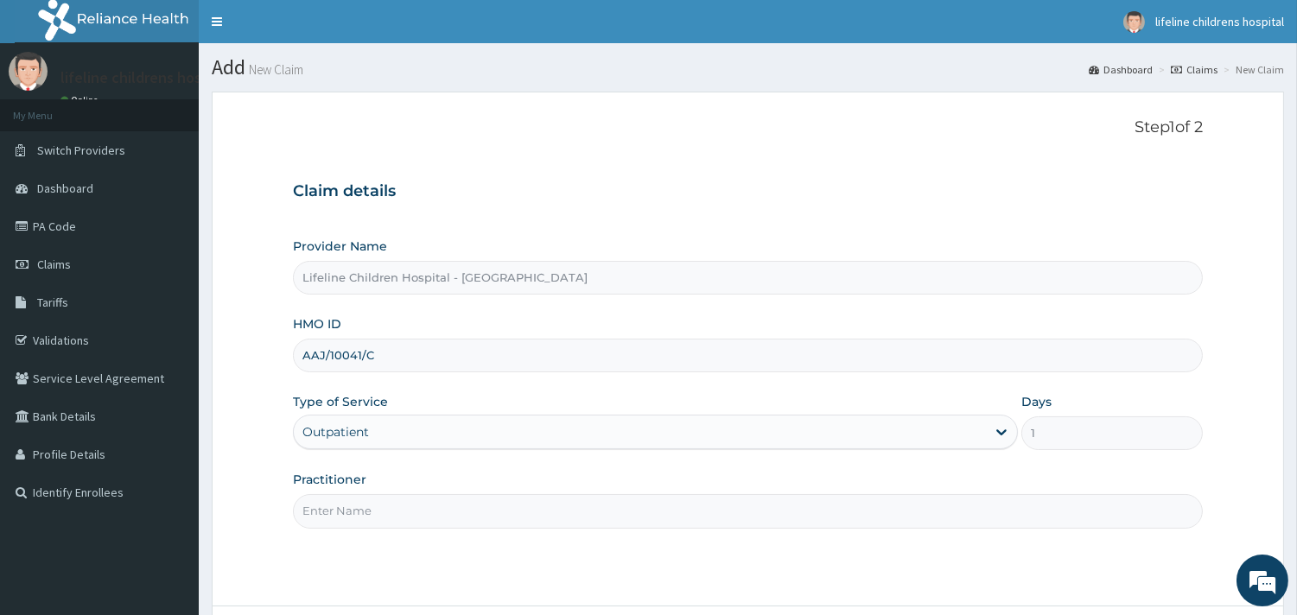
click at [322, 511] on input "Practitioner" at bounding box center [748, 511] width 910 height 34
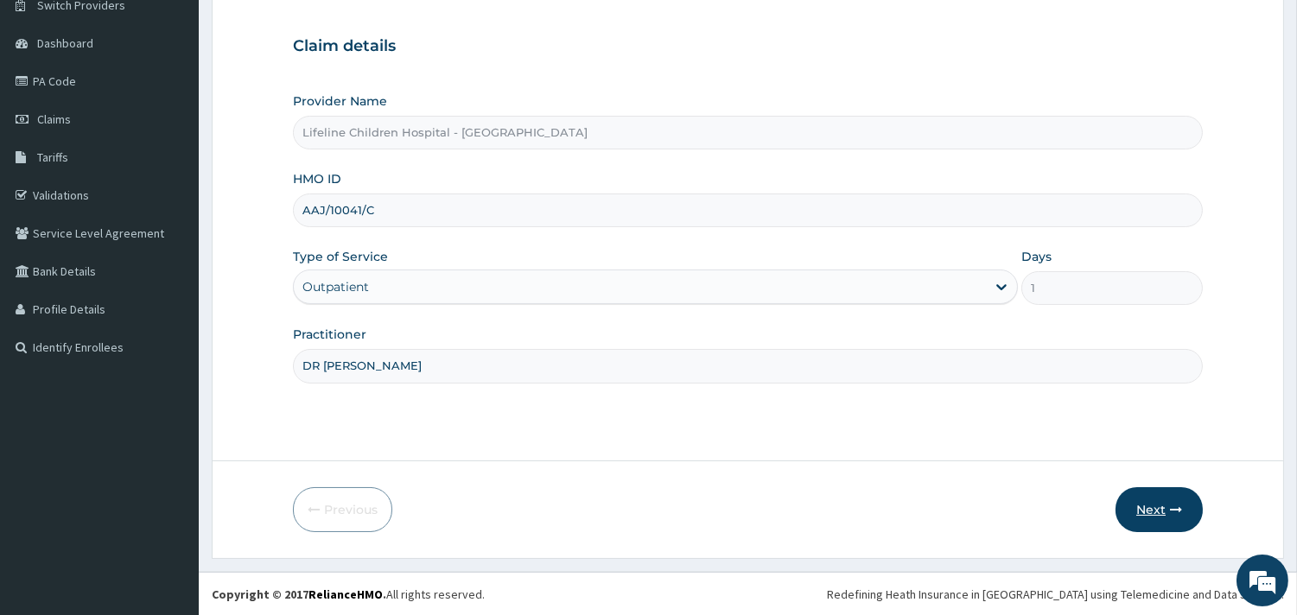
scroll to position [147, 0]
type input "DR OKOROBIE"
click at [1146, 502] on button "Next" at bounding box center [1158, 508] width 87 height 45
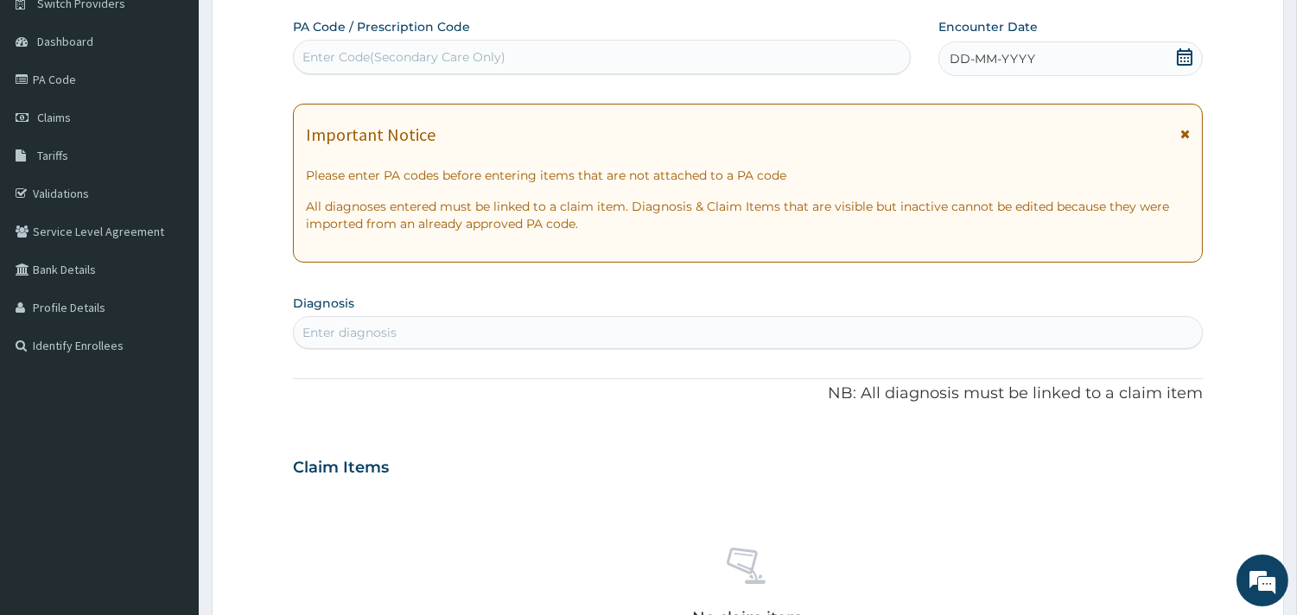
click at [695, 54] on div "Enter Code(Secondary Care Only)" at bounding box center [602, 57] width 616 height 28
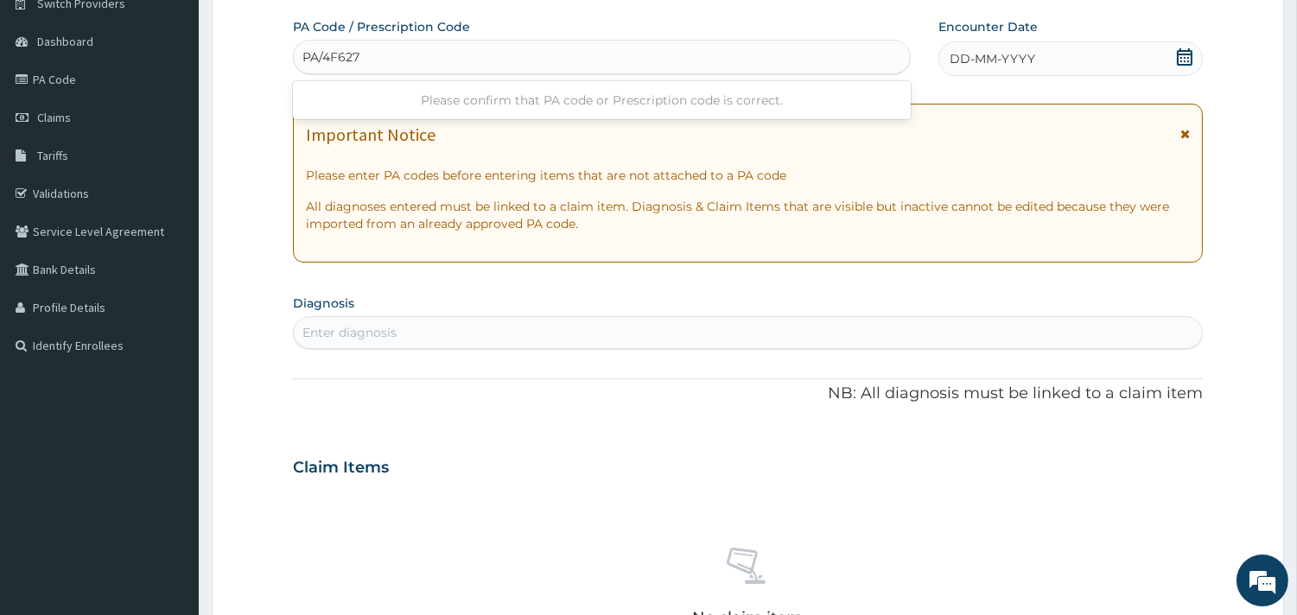
type input "PA/4F6277"
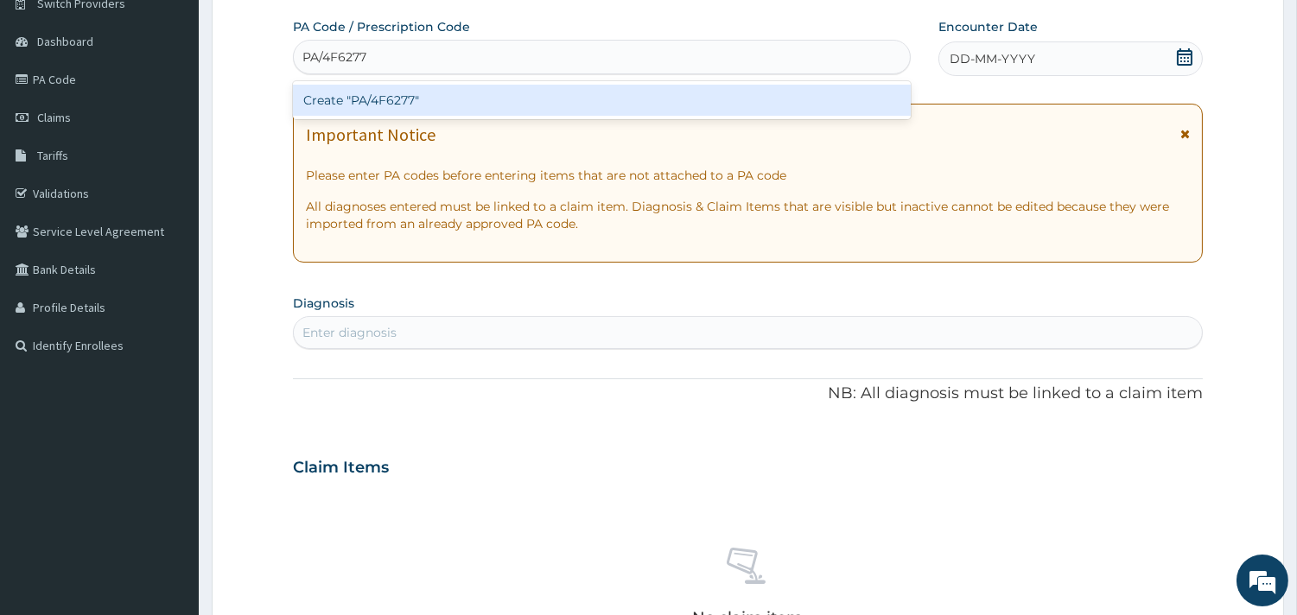
click at [426, 98] on div "Create "PA/4F6277"" at bounding box center [602, 100] width 618 height 31
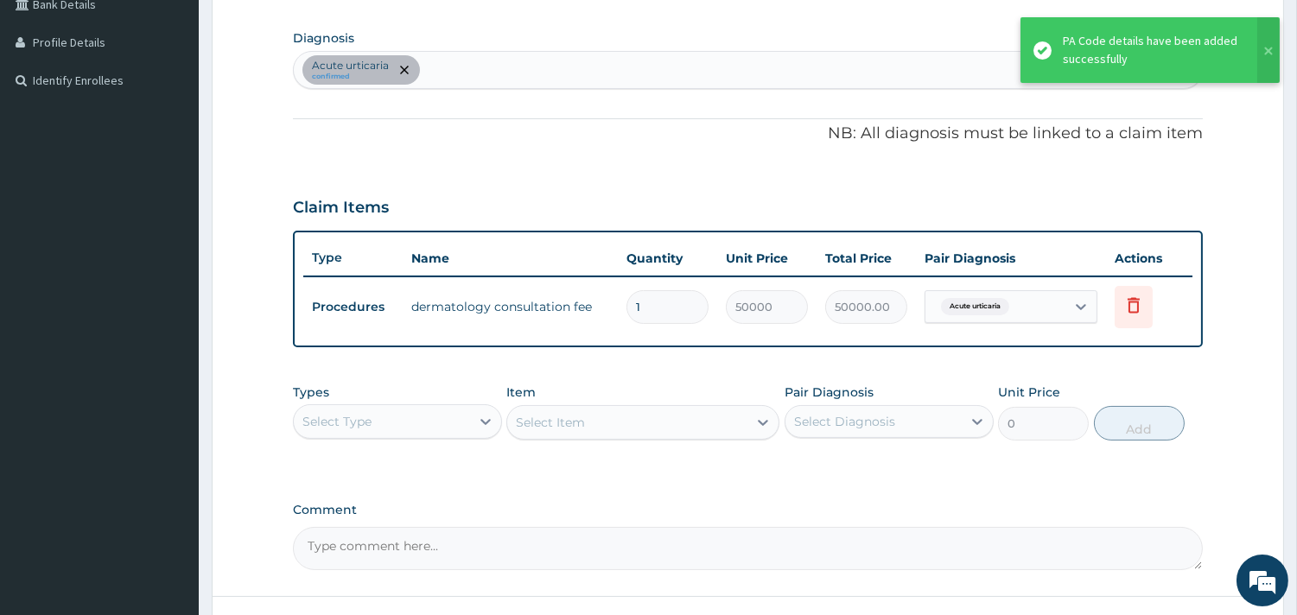
scroll to position [547, 0]
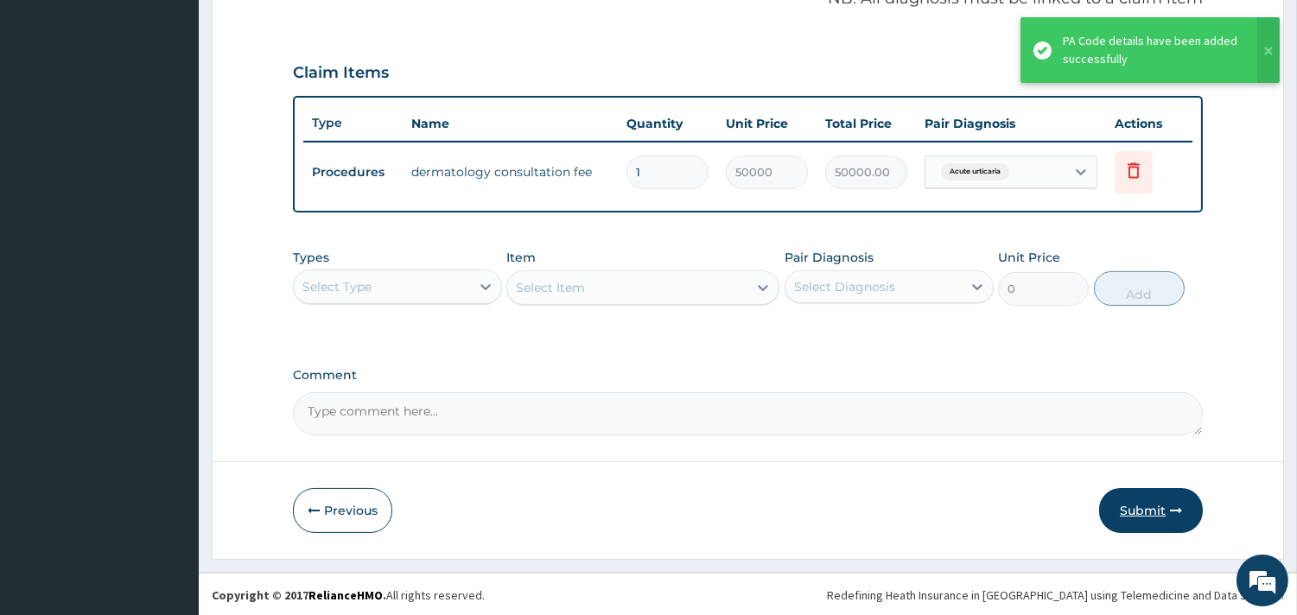
click at [1156, 517] on button "Submit" at bounding box center [1151, 510] width 104 height 45
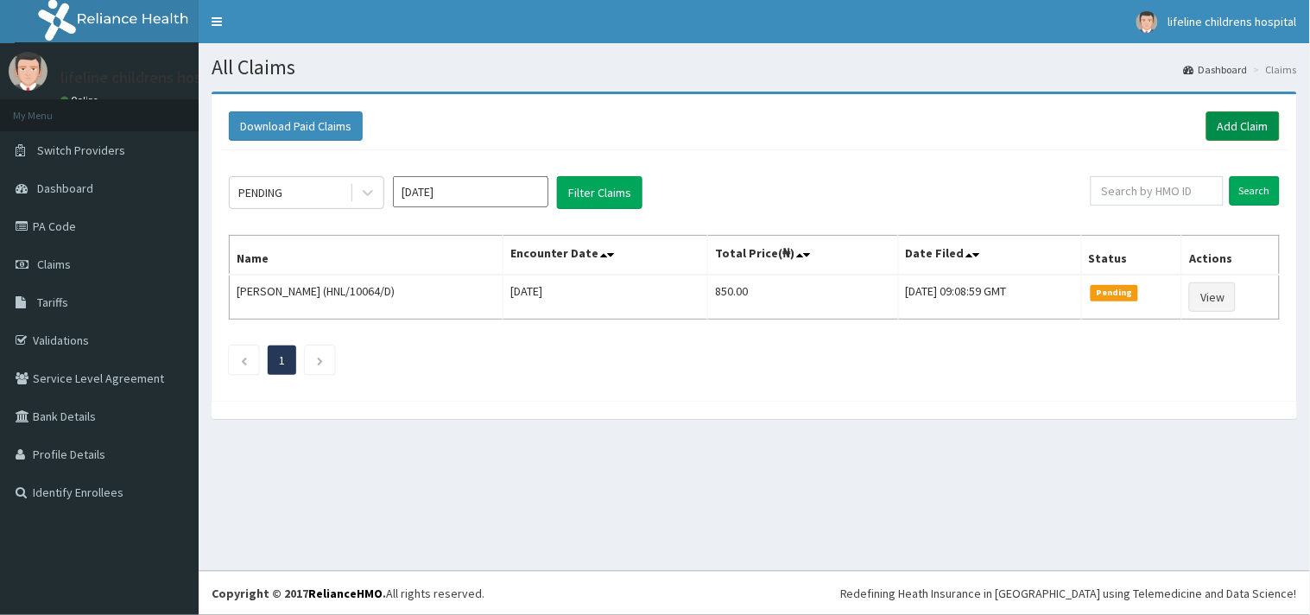
click at [1229, 124] on link "Add Claim" at bounding box center [1243, 125] width 73 height 29
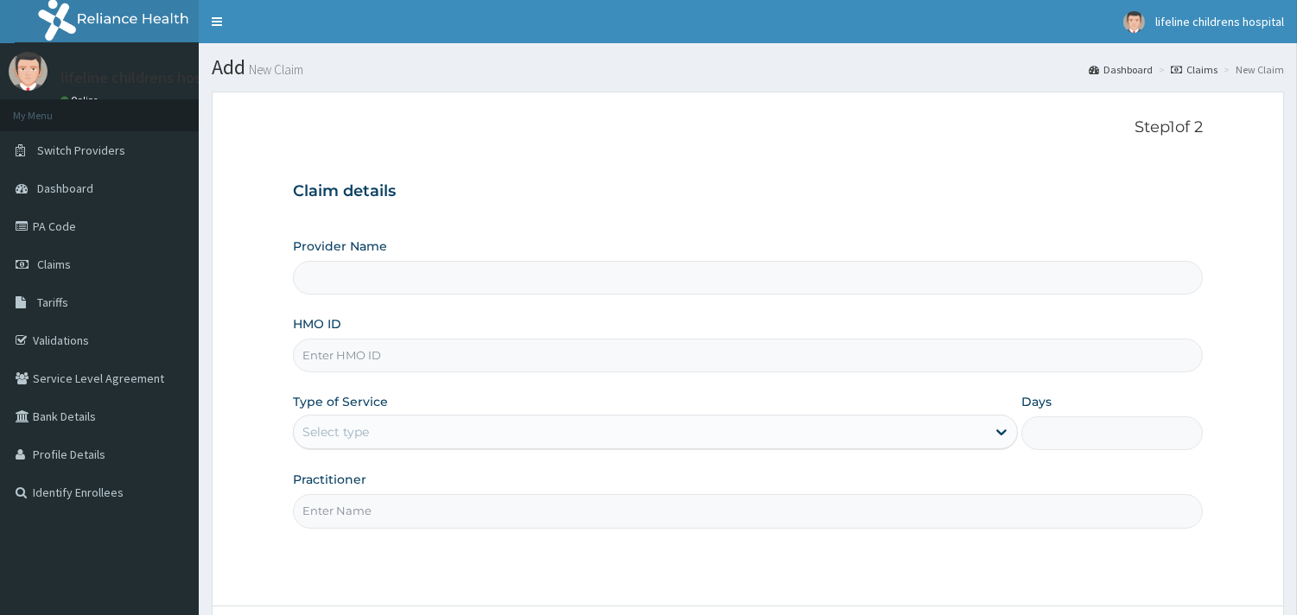
click at [384, 357] on input "HMO ID" at bounding box center [748, 356] width 910 height 34
type input "HN"
type input "Lifeline Children Hospital - [GEOGRAPHIC_DATA]"
type input "HNL/10064/D"
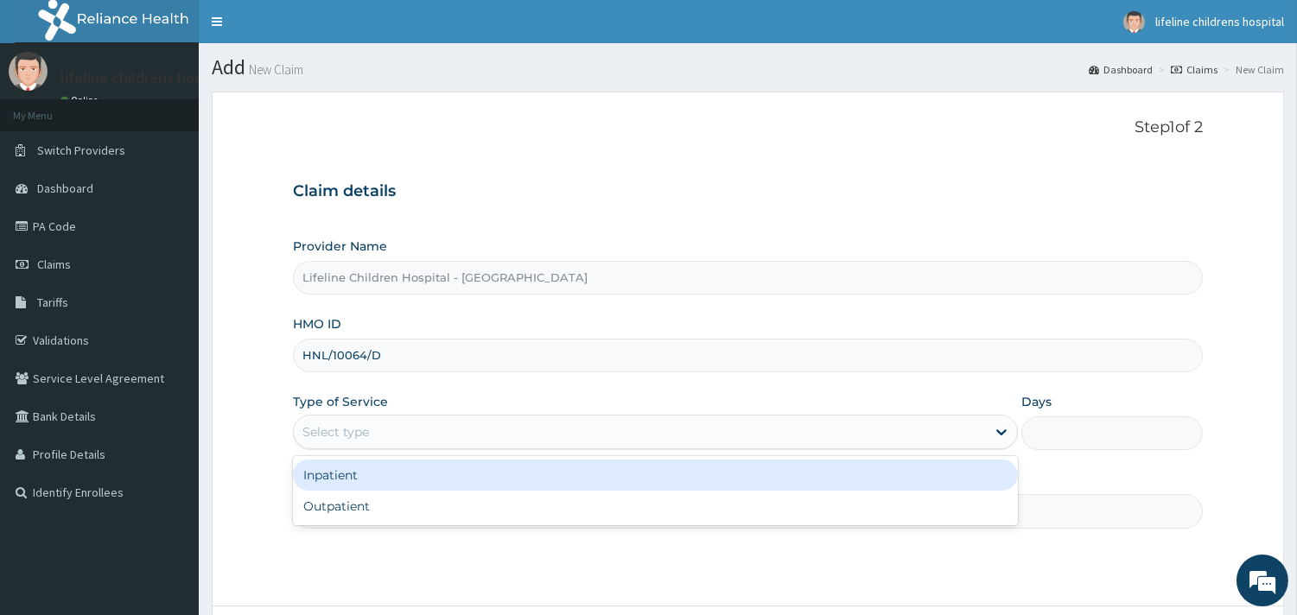
click at [350, 430] on div "Select type" at bounding box center [335, 431] width 67 height 17
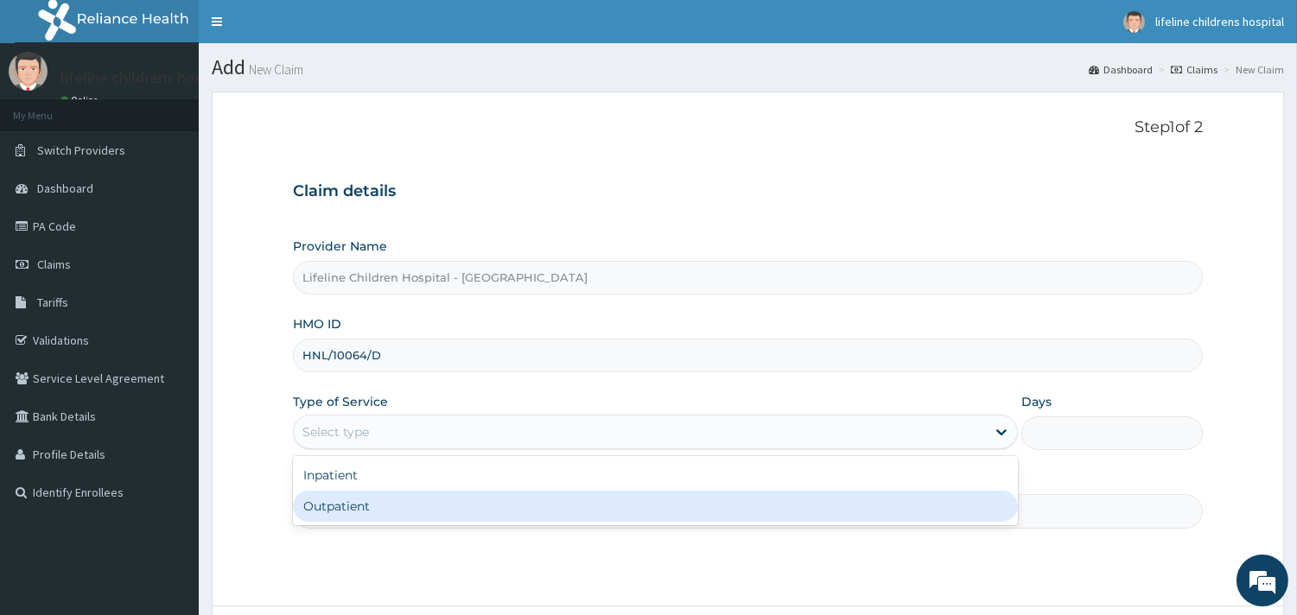
click at [352, 498] on div "Outpatient" at bounding box center [655, 506] width 725 height 31
type input "1"
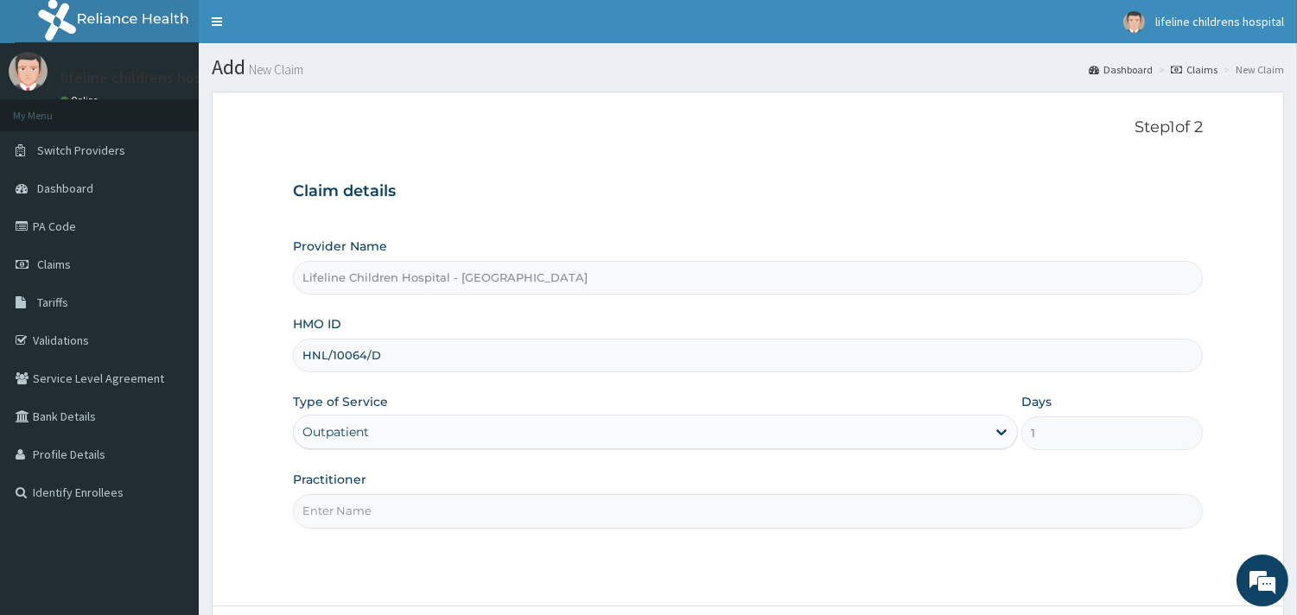
click at [352, 501] on input "Practitioner" at bounding box center [748, 511] width 910 height 34
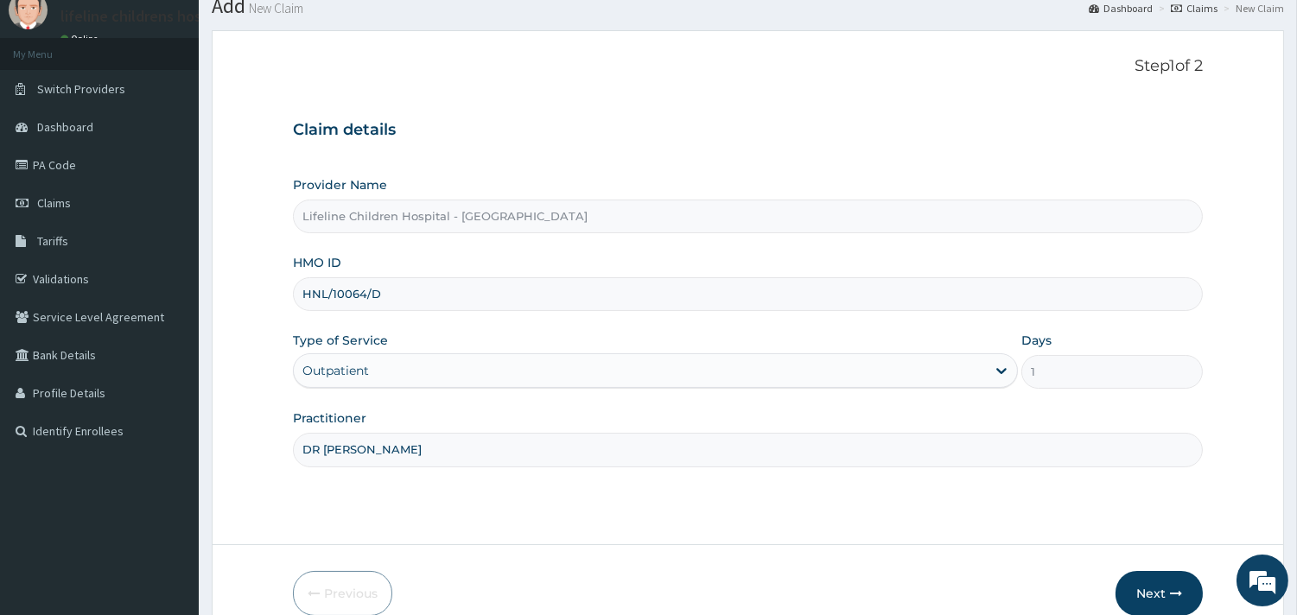
scroll to position [96, 0]
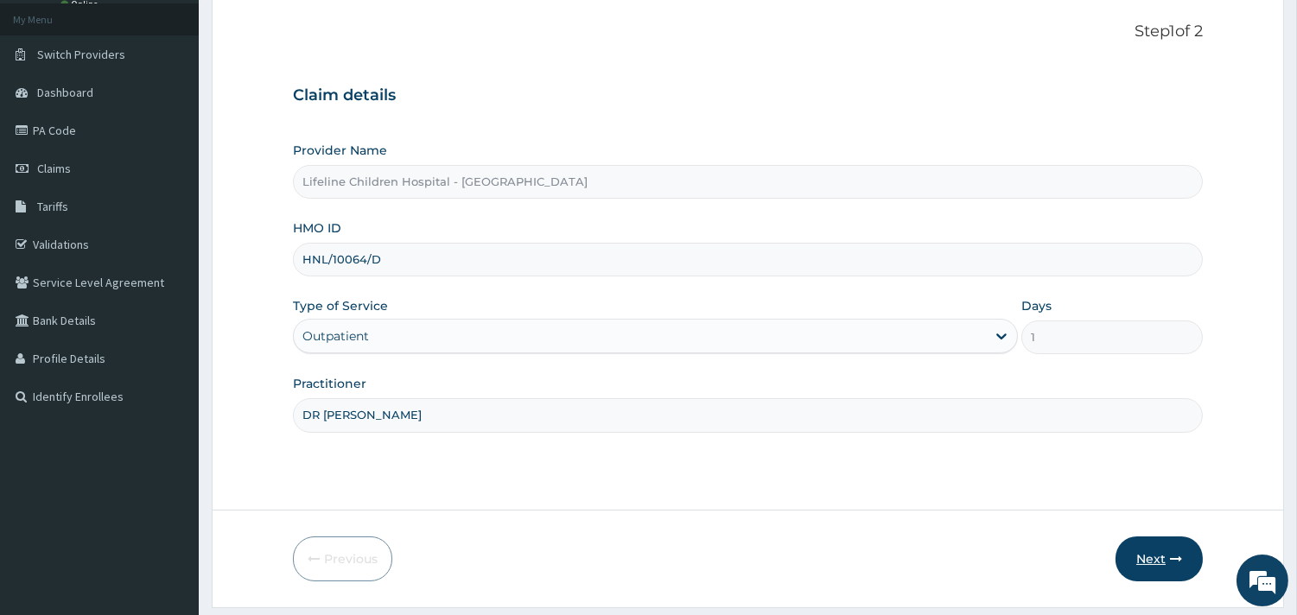
type input "DR [PERSON_NAME]"
click at [1151, 564] on button "Next" at bounding box center [1158, 558] width 87 height 45
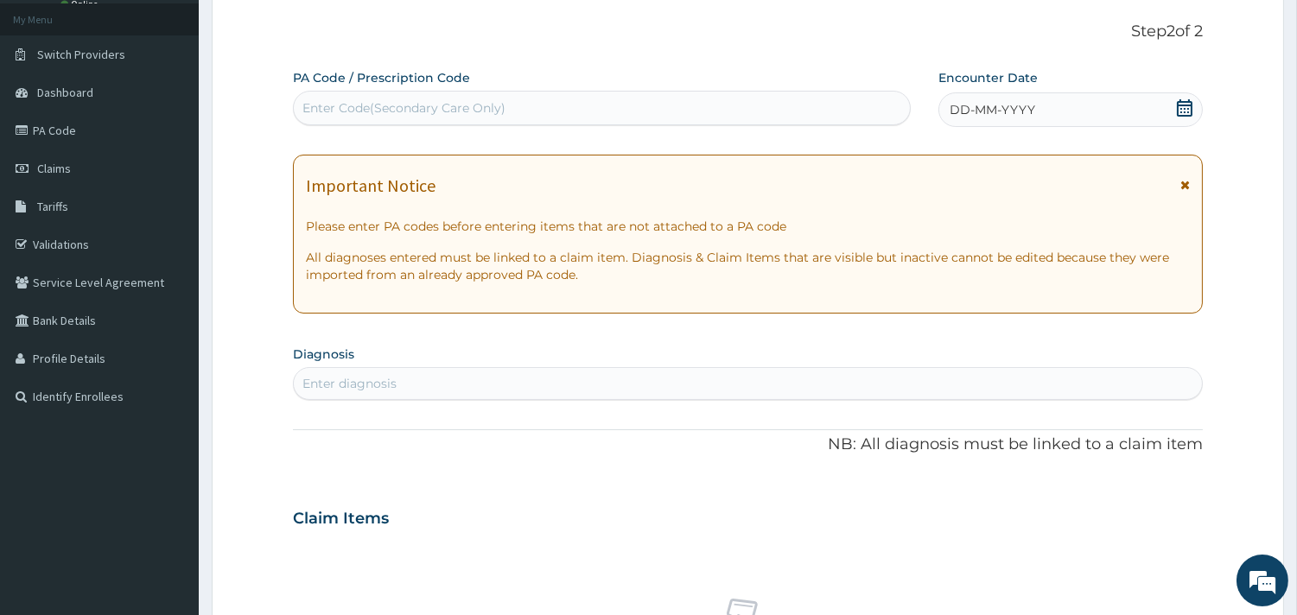
click at [1014, 106] on span "DD-MM-YYYY" at bounding box center [992, 109] width 86 height 17
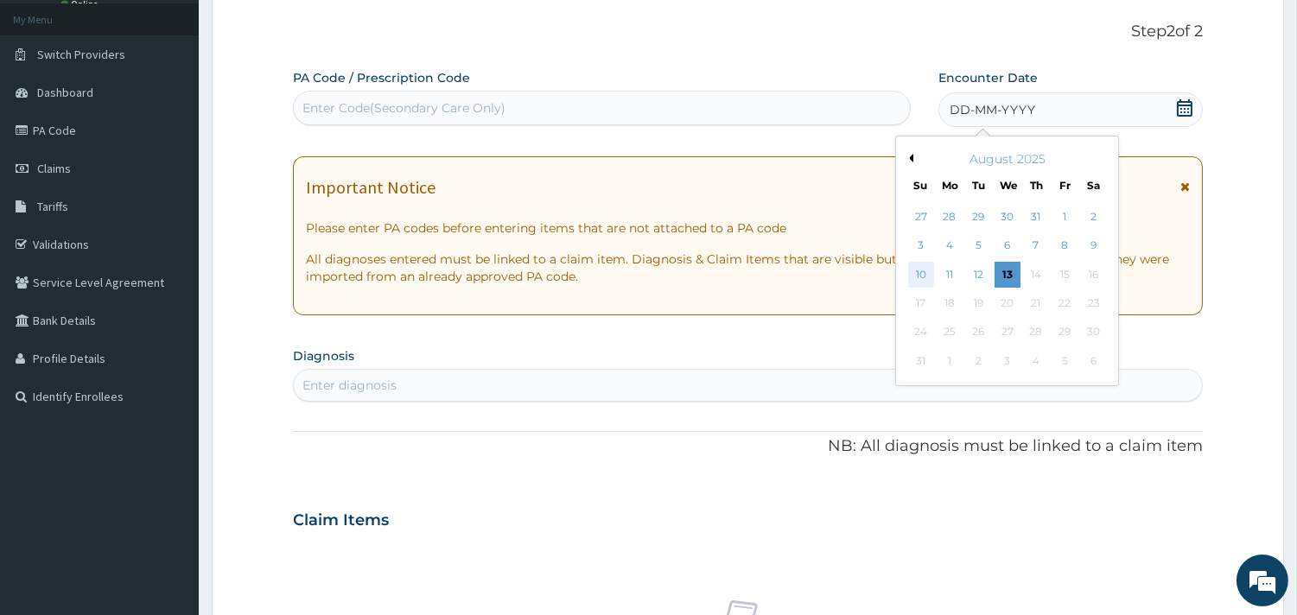
click at [918, 272] on div "10" at bounding box center [920, 275] width 26 height 26
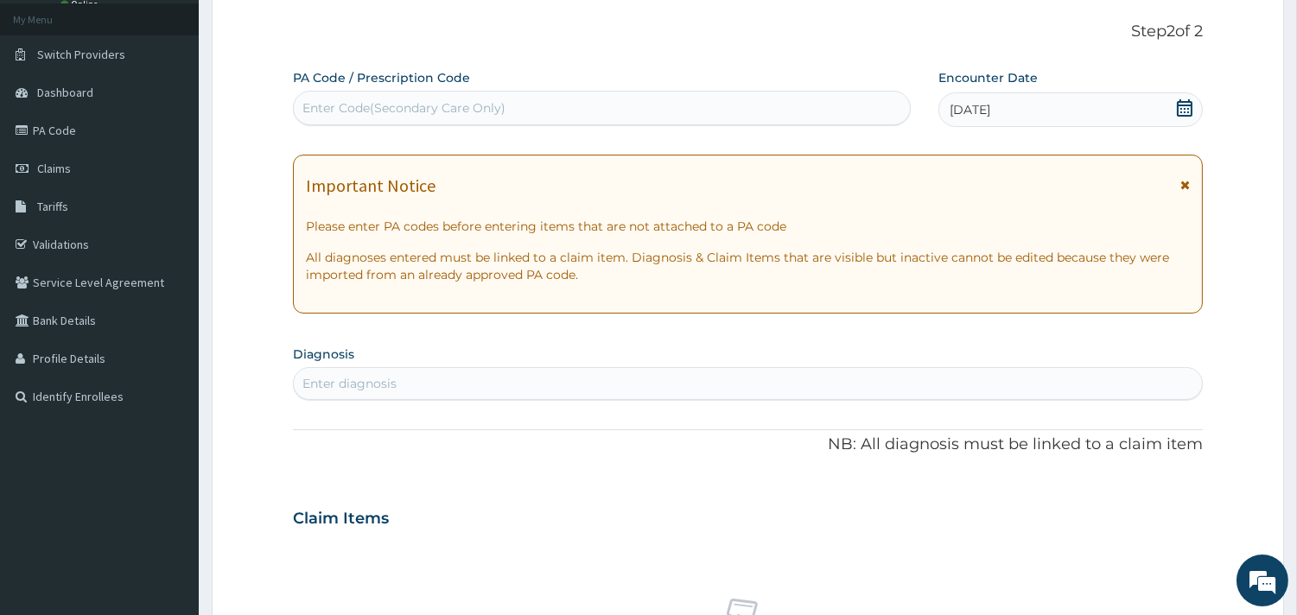
click at [460, 381] on div "Enter diagnosis" at bounding box center [748, 384] width 908 height 28
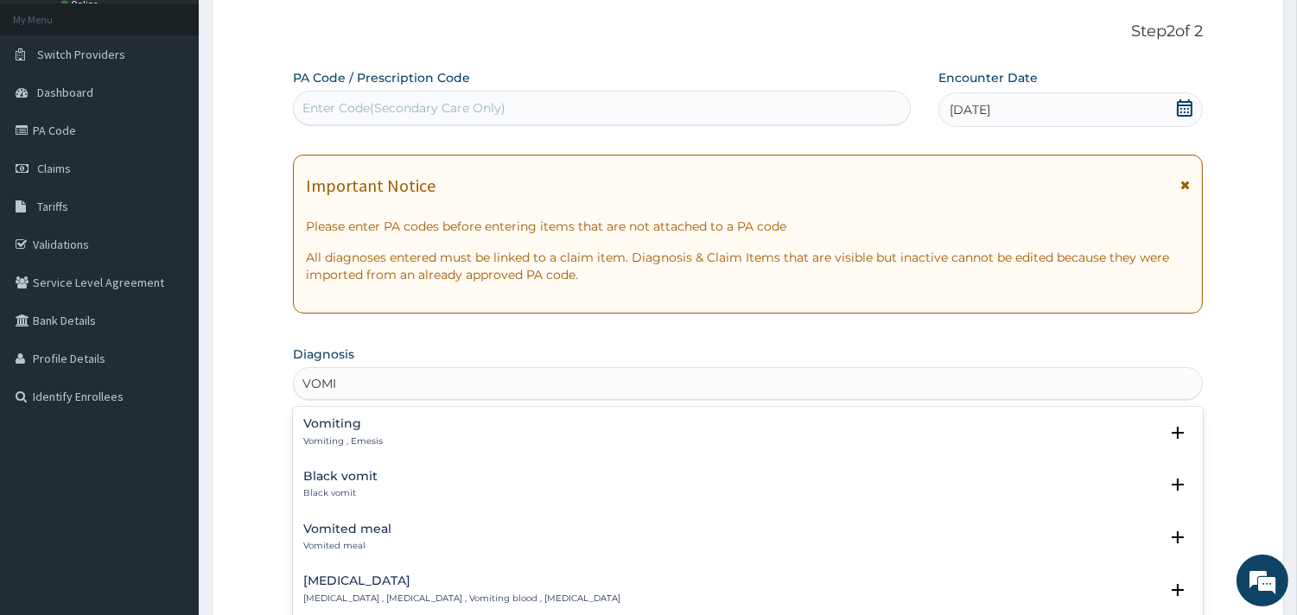
type input "VOMIT"
click at [338, 429] on h4 "Vomiting" at bounding box center [342, 423] width 79 height 13
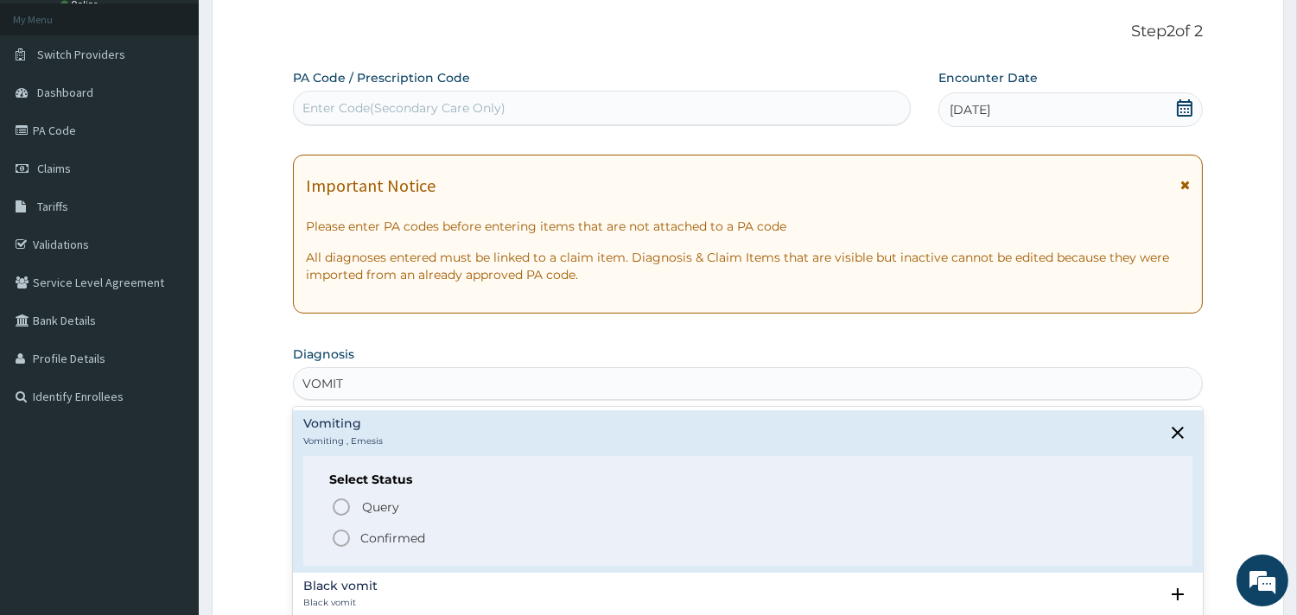
click at [390, 538] on p "Confirmed" at bounding box center [392, 538] width 65 height 17
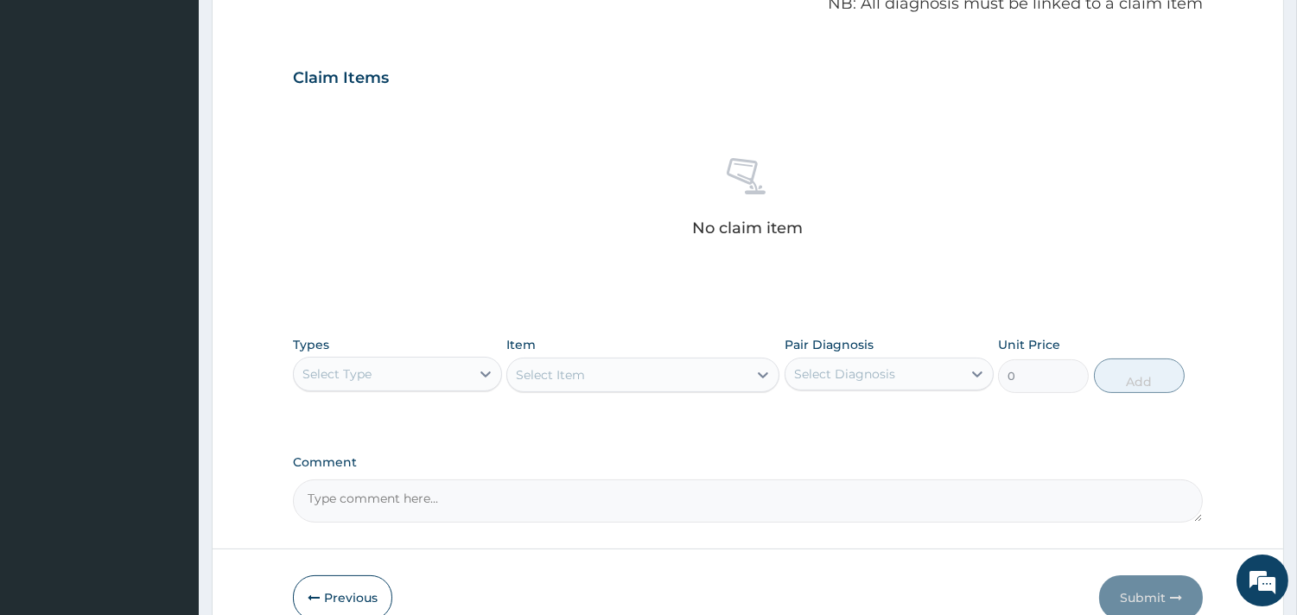
scroll to position [575, 0]
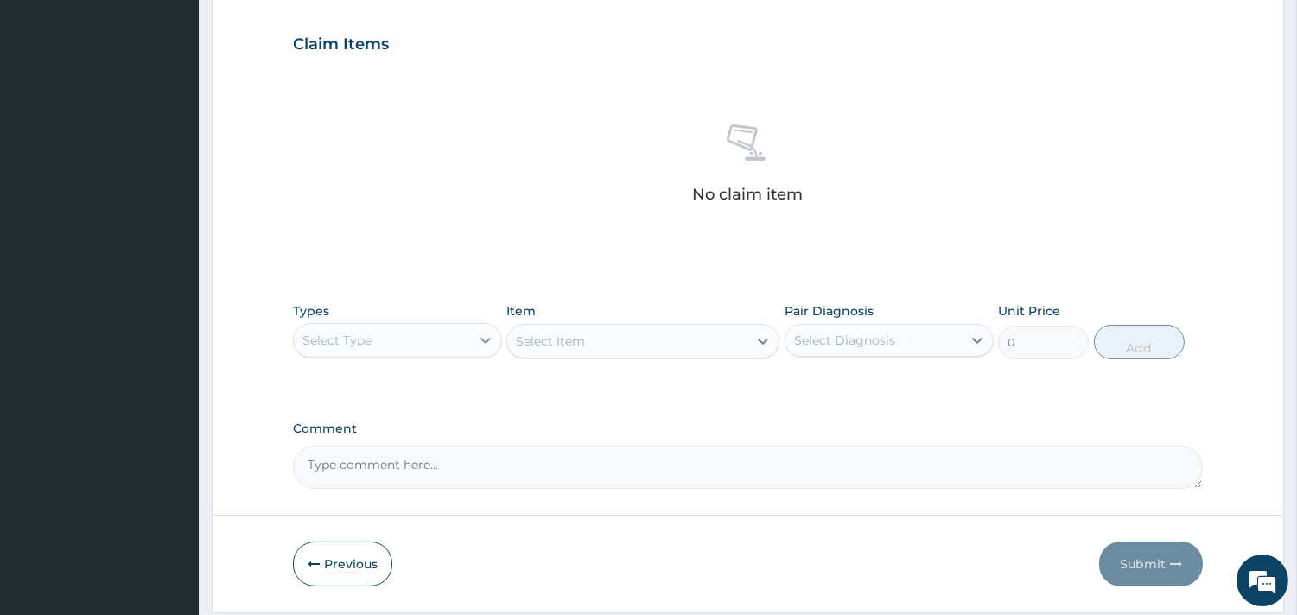
click at [473, 340] on div at bounding box center [485, 340] width 31 height 31
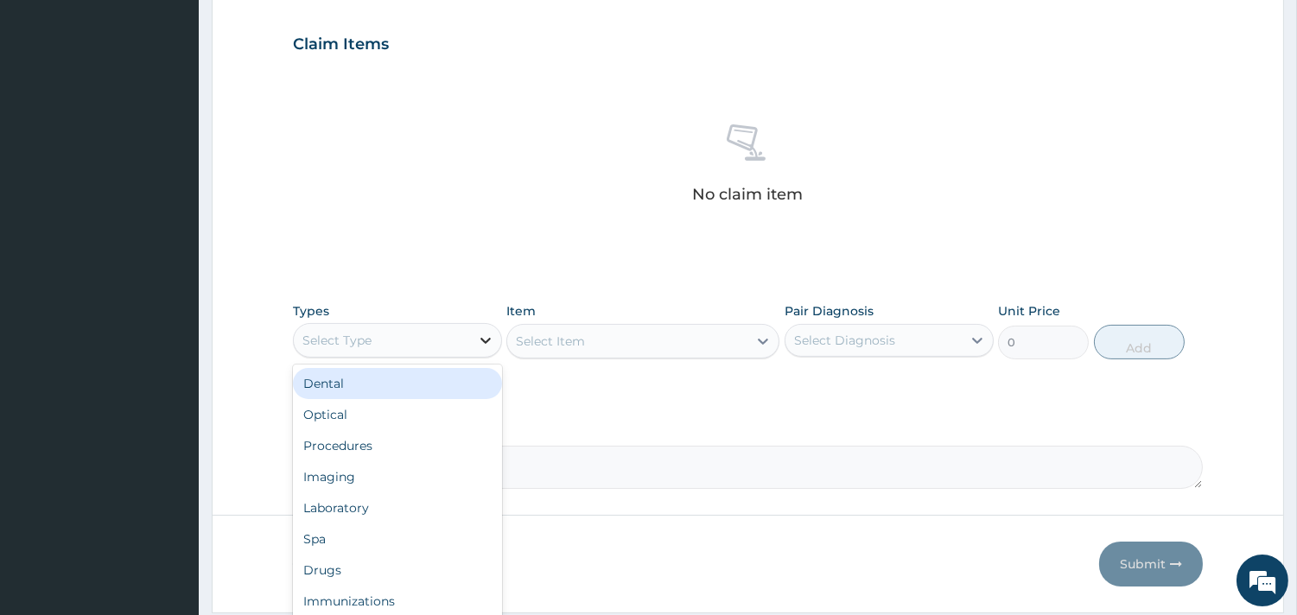
click at [473, 340] on div at bounding box center [485, 340] width 31 height 31
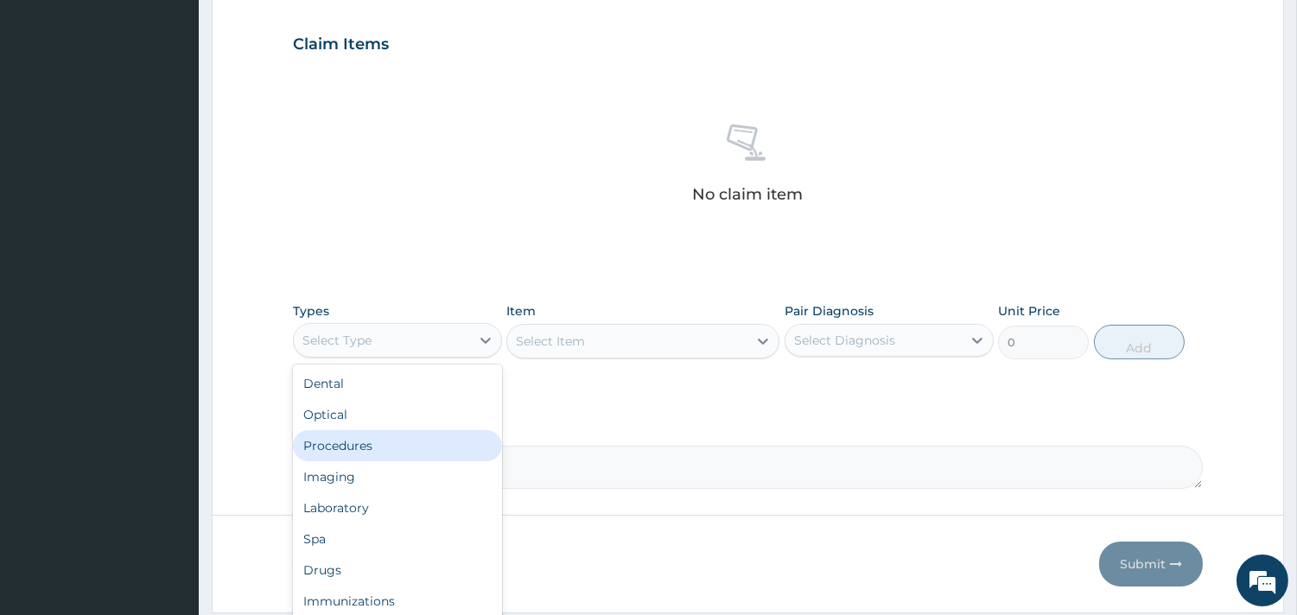
click at [389, 441] on div "Procedures" at bounding box center [397, 445] width 209 height 31
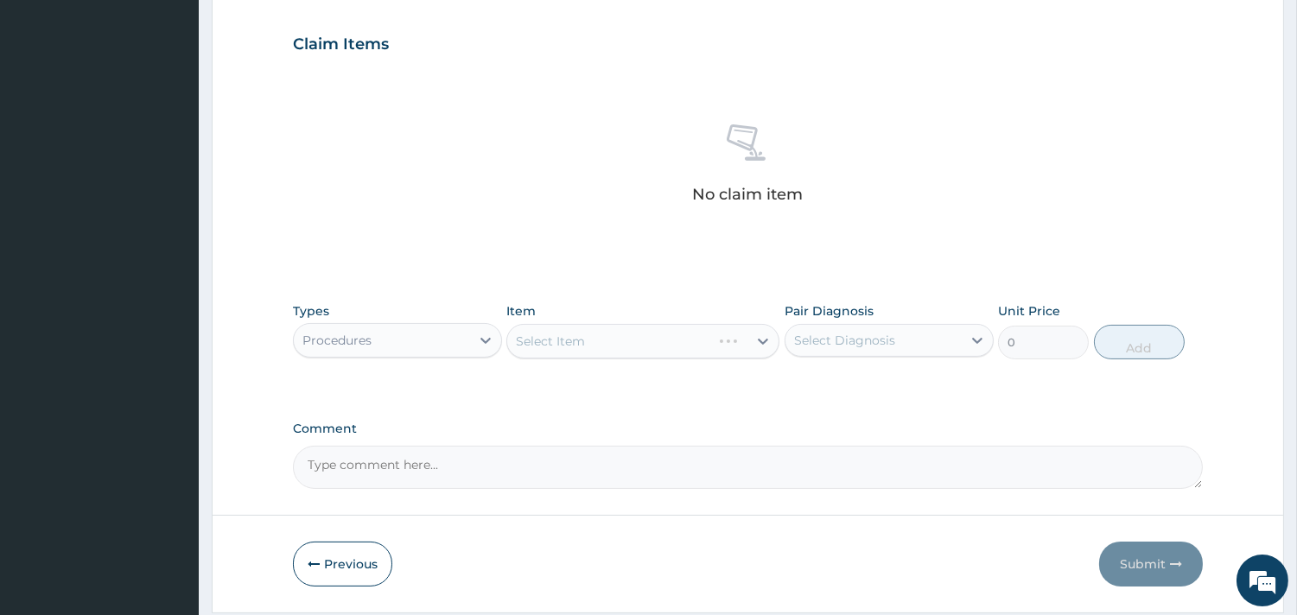
click at [669, 337] on div "Select Item" at bounding box center [642, 341] width 273 height 35
click at [639, 335] on div "Select Item" at bounding box center [642, 341] width 273 height 35
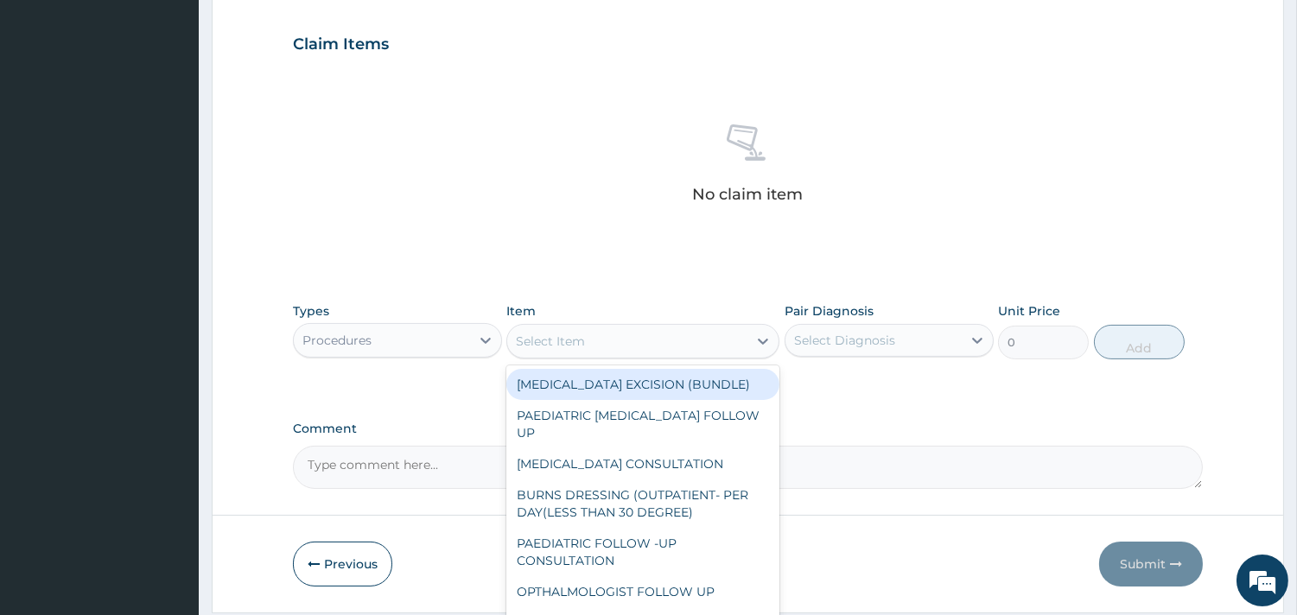
click at [662, 335] on div "Select Item" at bounding box center [627, 341] width 240 height 28
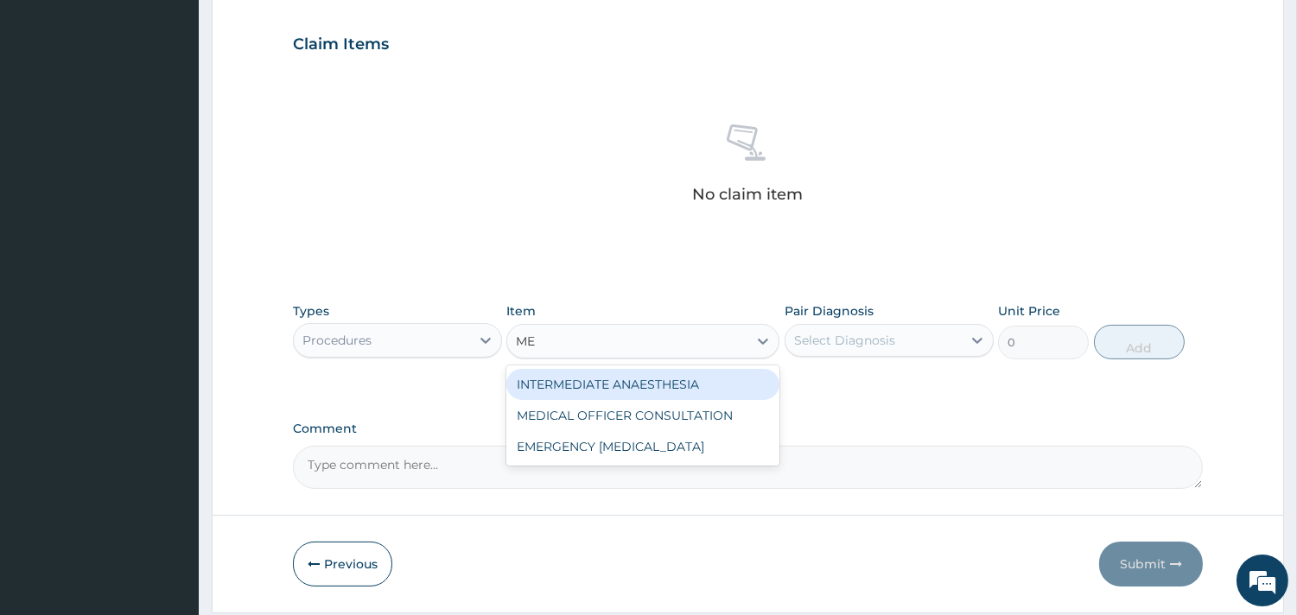
type input "MED"
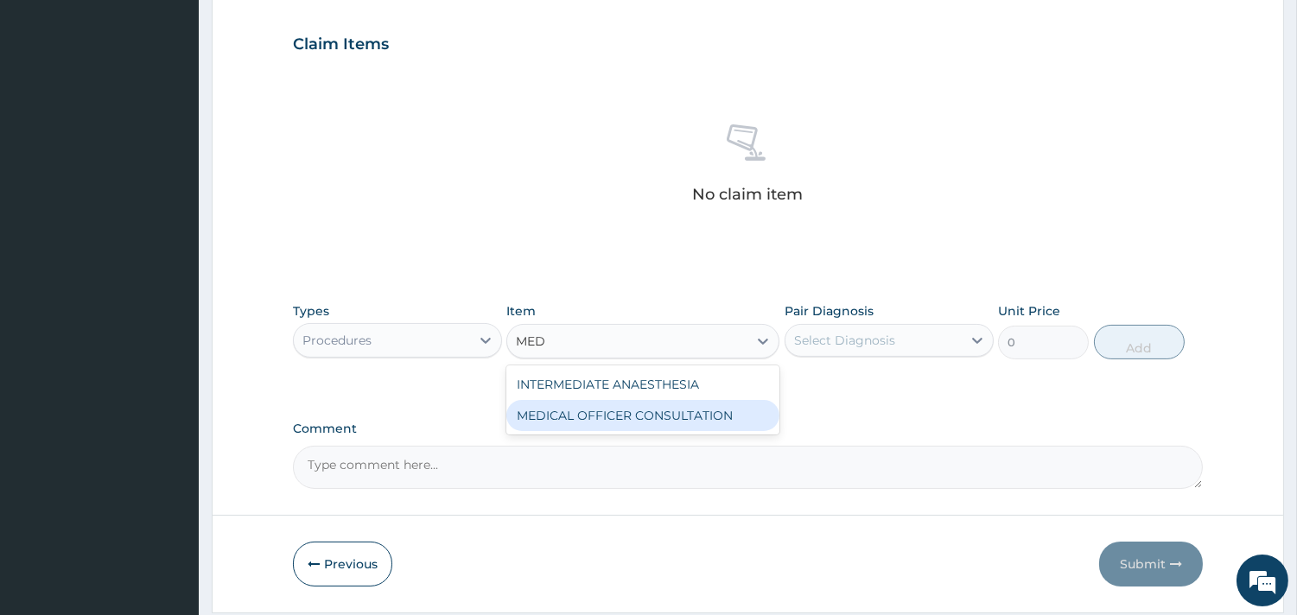
drag, startPoint x: 653, startPoint y: 412, endPoint x: 675, endPoint y: 400, distance: 24.8
click at [655, 411] on div "MEDICAL OFFICER CONSULTATION" at bounding box center [642, 415] width 273 height 31
type input "10500"
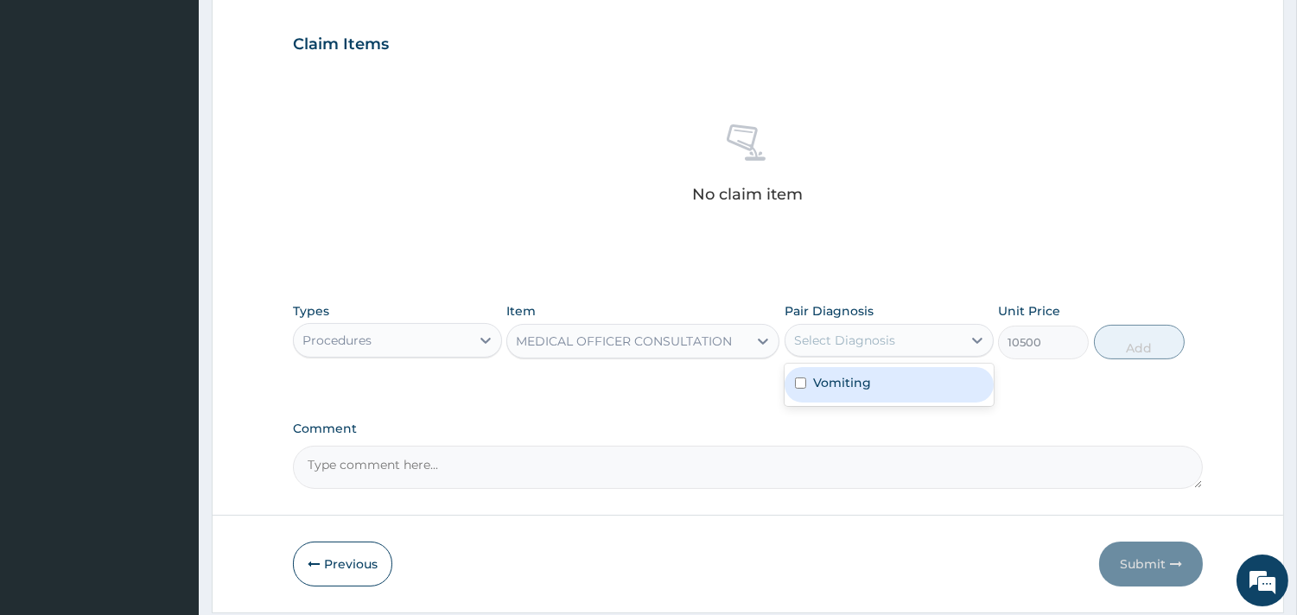
click at [865, 340] on div "Select Diagnosis" at bounding box center [844, 340] width 101 height 17
click at [877, 386] on div "Vomiting" at bounding box center [888, 384] width 209 height 35
checkbox input "true"
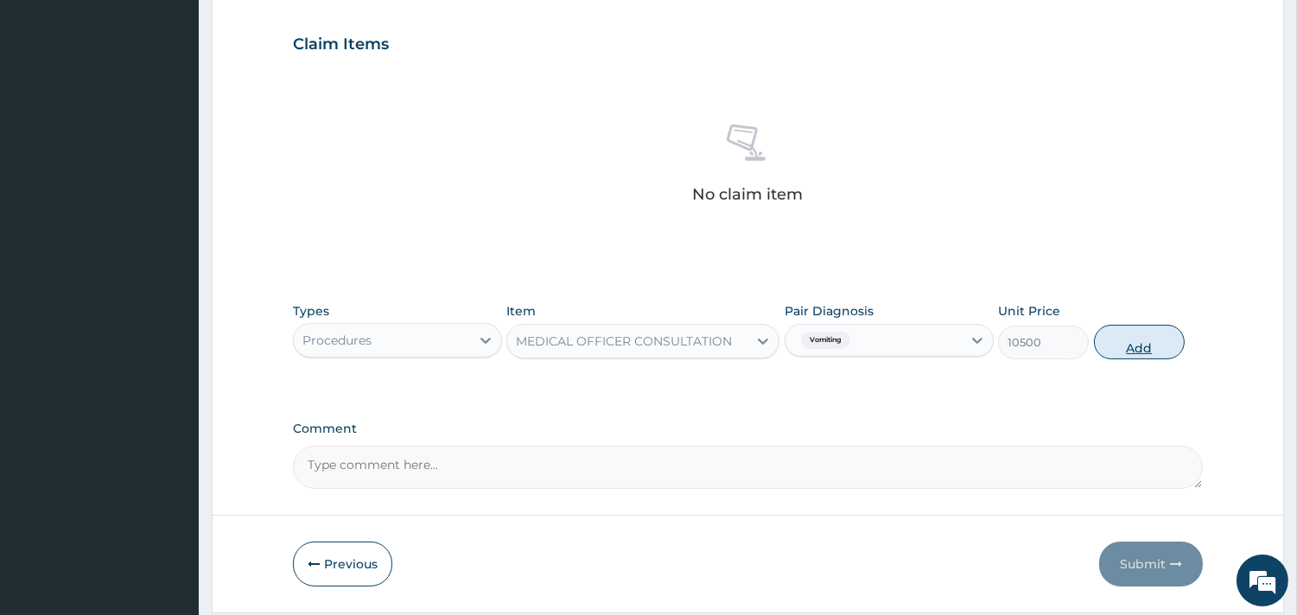
click at [1116, 340] on button "Add" at bounding box center [1139, 342] width 91 height 35
type input "0"
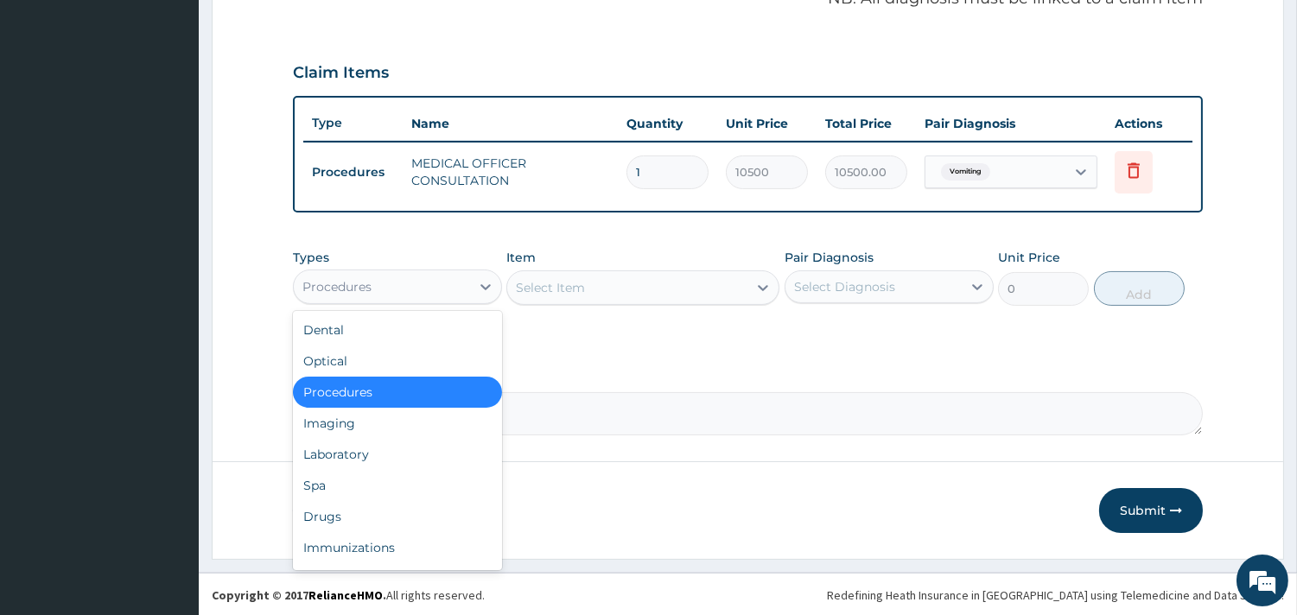
click at [449, 282] on div "Procedures" at bounding box center [382, 287] width 176 height 28
click at [383, 447] on div "Laboratory" at bounding box center [397, 454] width 209 height 31
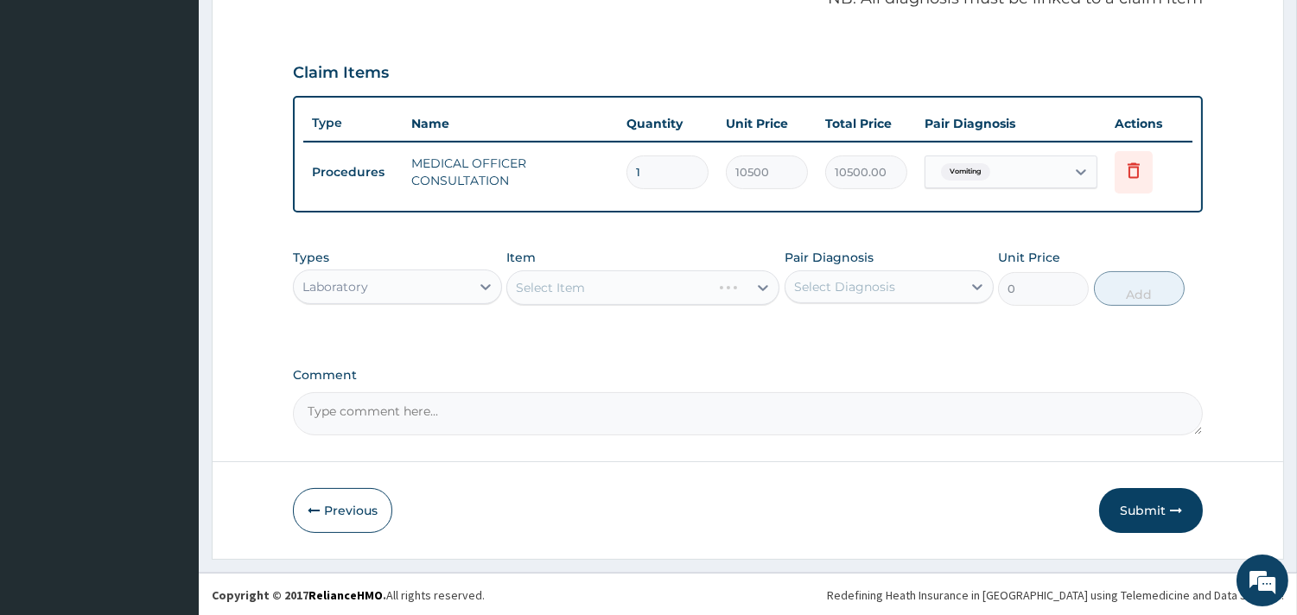
click at [689, 277] on div "Select Item" at bounding box center [642, 287] width 273 height 35
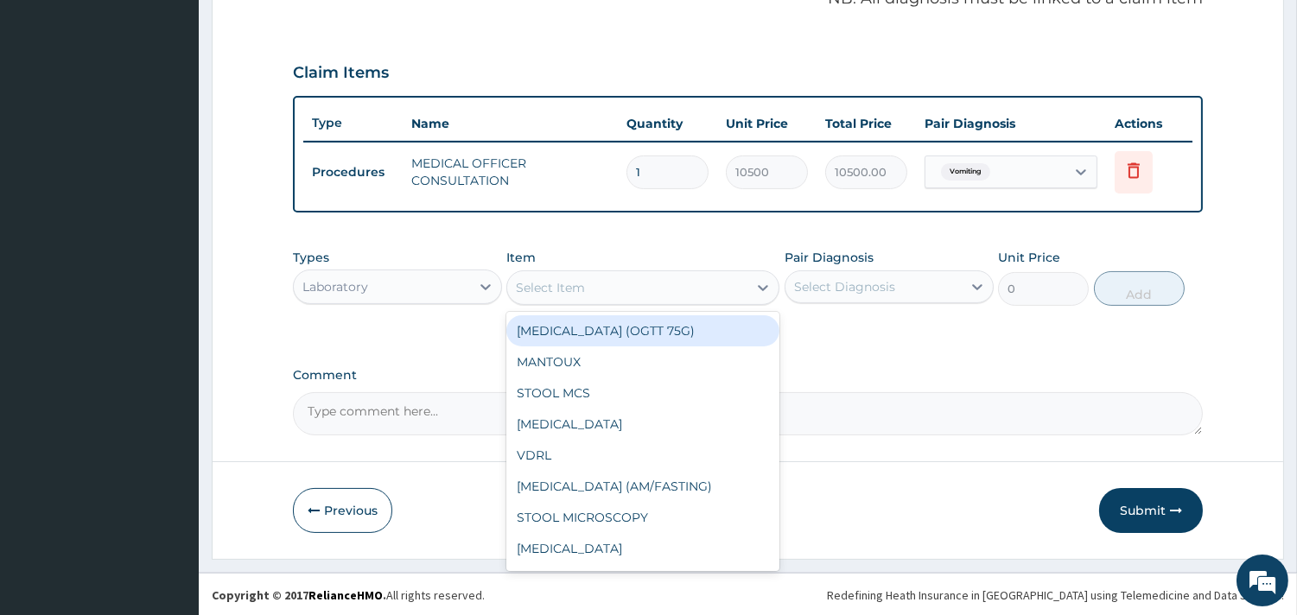
click at [735, 285] on div "Select Item" at bounding box center [627, 288] width 240 height 28
type input "FB"
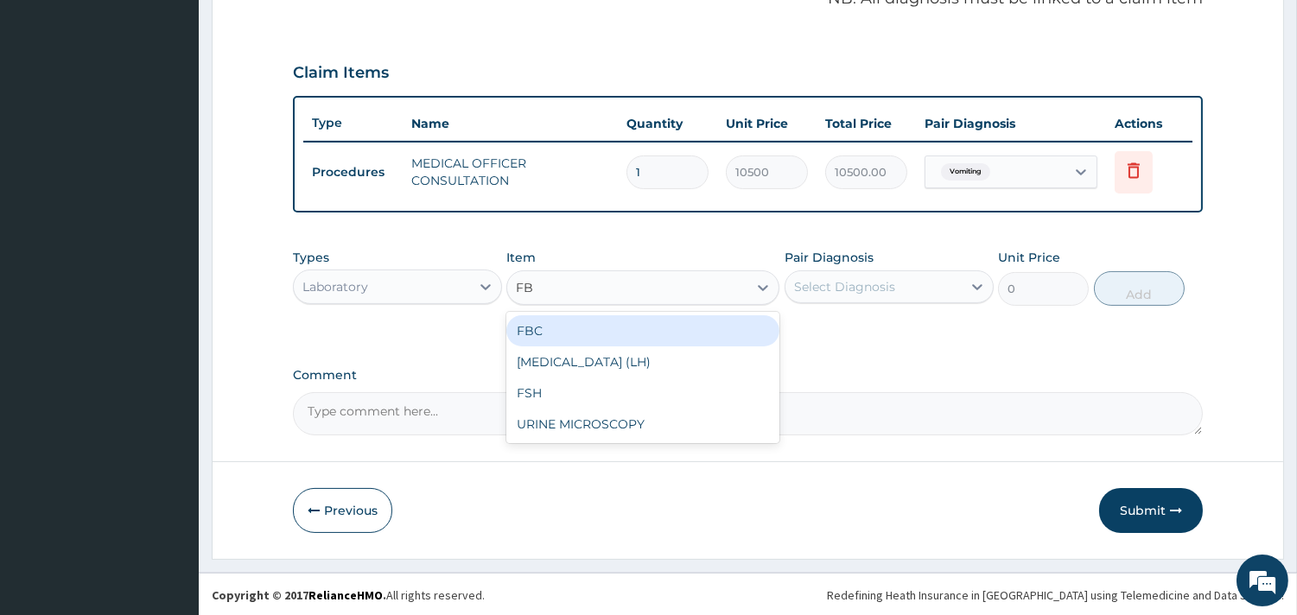
click at [572, 318] on div "FBC" at bounding box center [642, 330] width 273 height 31
type input "4500"
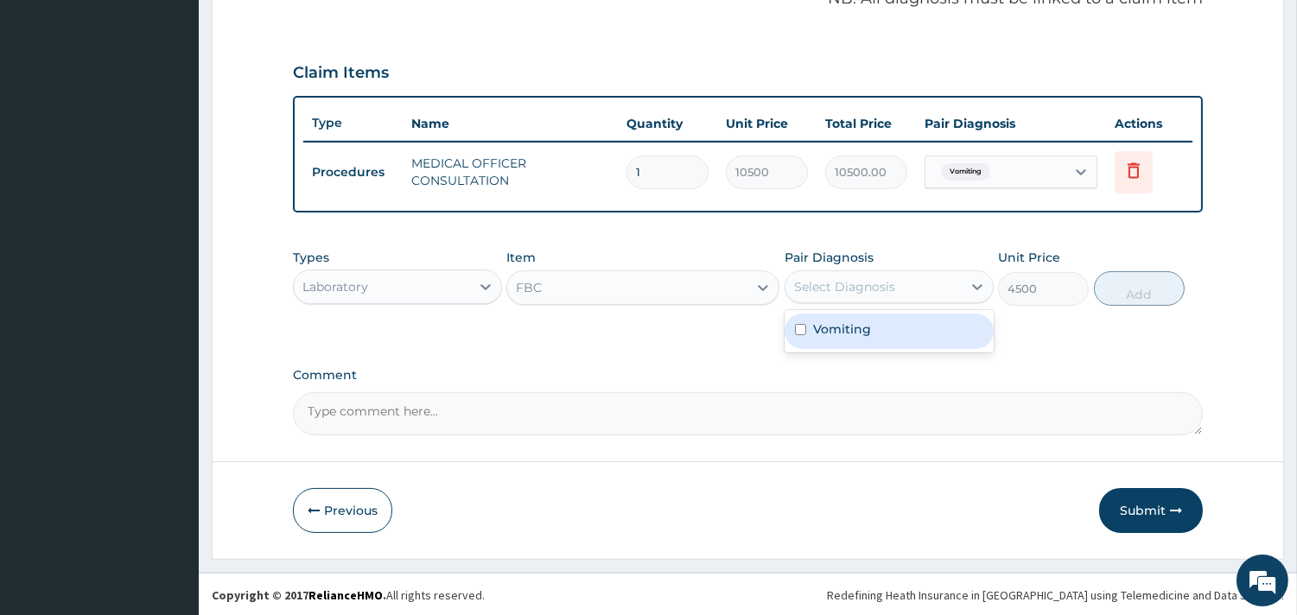
click at [858, 286] on div "Select Diagnosis" at bounding box center [844, 286] width 101 height 17
click at [843, 323] on label "Vomiting" at bounding box center [842, 328] width 58 height 17
checkbox input "true"
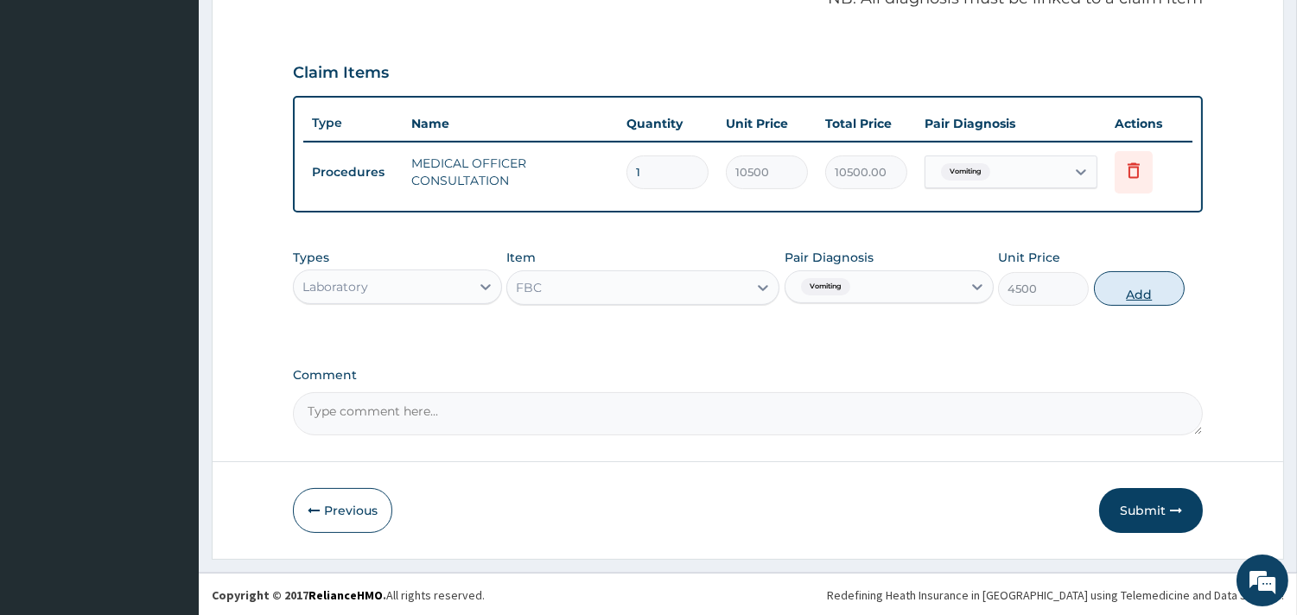
click at [1129, 297] on button "Add" at bounding box center [1139, 288] width 91 height 35
type input "0"
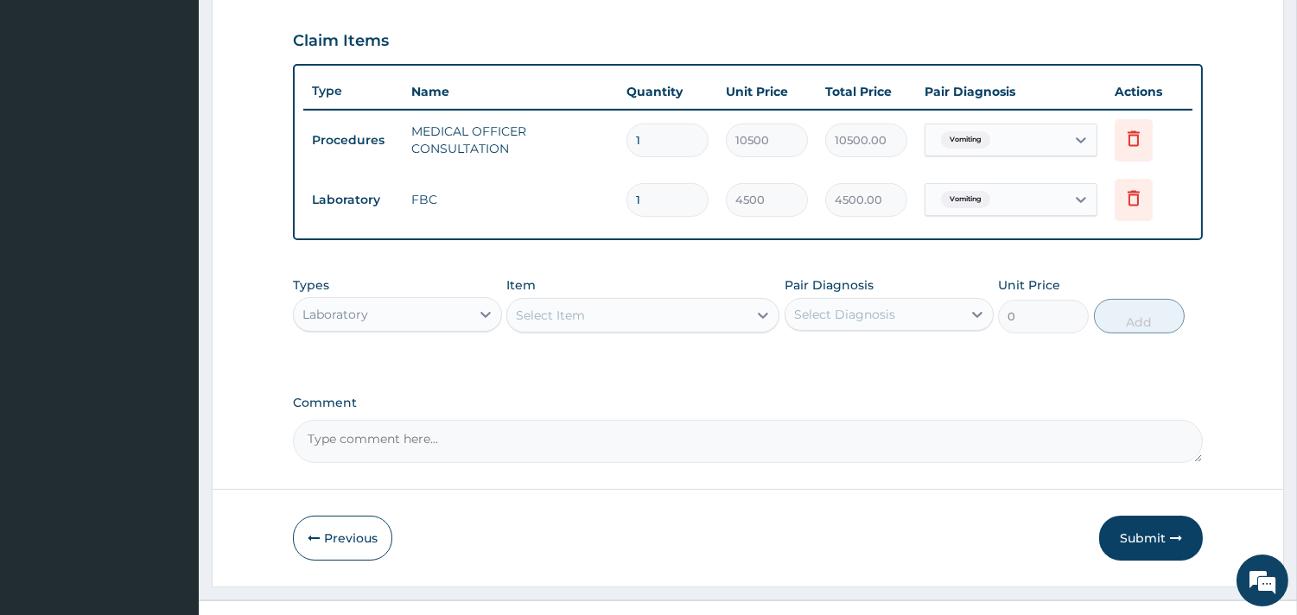
scroll to position [606, 0]
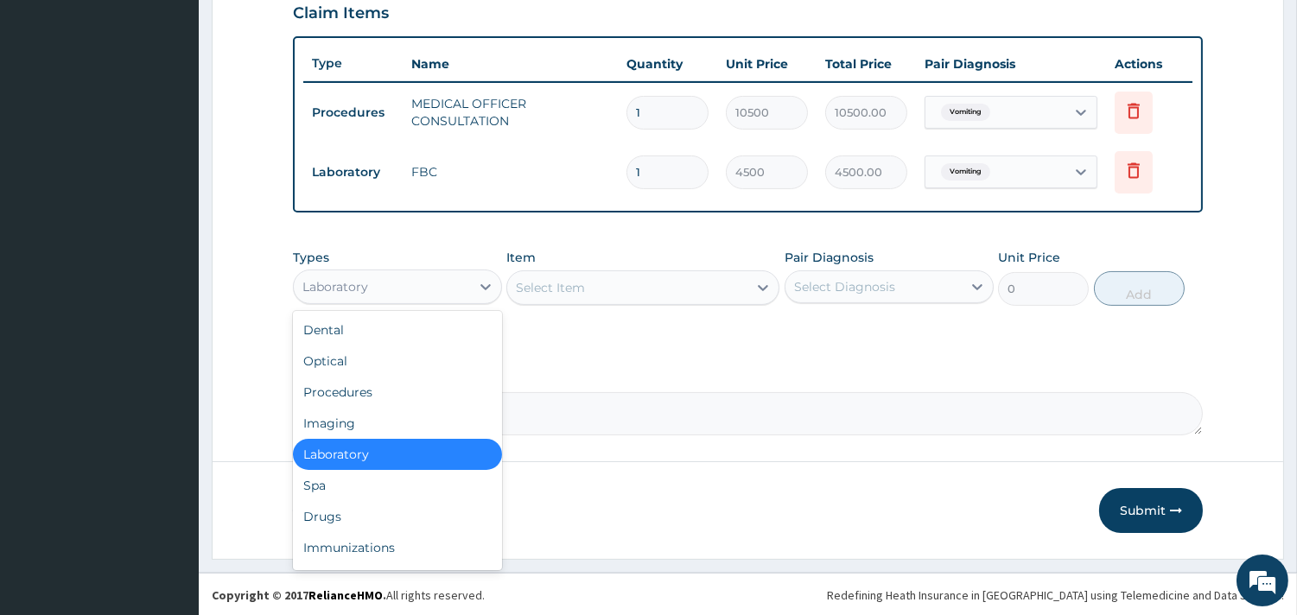
click at [411, 282] on div "Laboratory" at bounding box center [382, 287] width 176 height 28
click at [340, 510] on div "Drugs" at bounding box center [397, 516] width 209 height 31
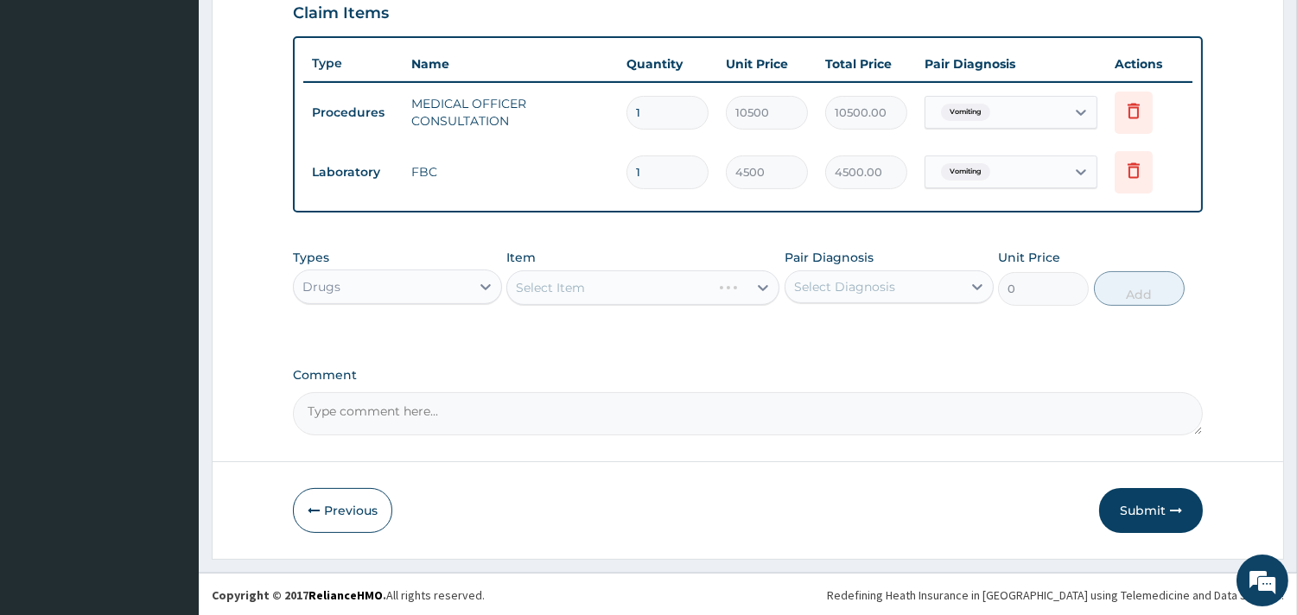
click at [727, 283] on div "Select Item" at bounding box center [642, 287] width 273 height 35
click at [688, 282] on div "Select Item" at bounding box center [642, 287] width 273 height 35
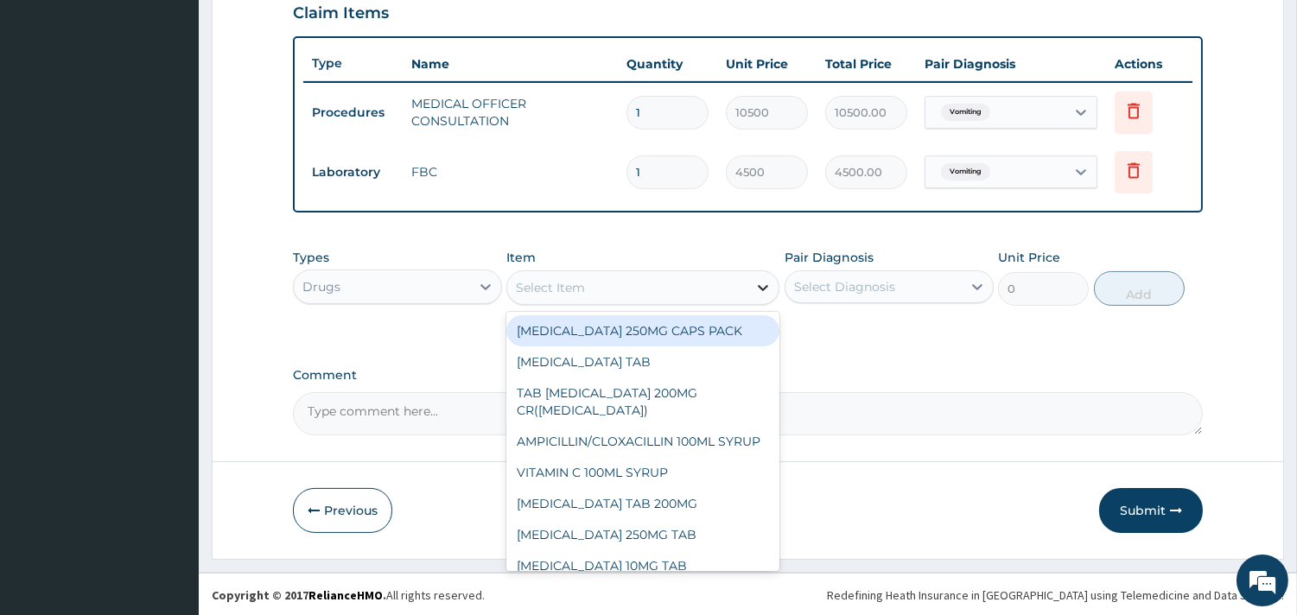
click at [758, 288] on icon at bounding box center [762, 287] width 17 height 17
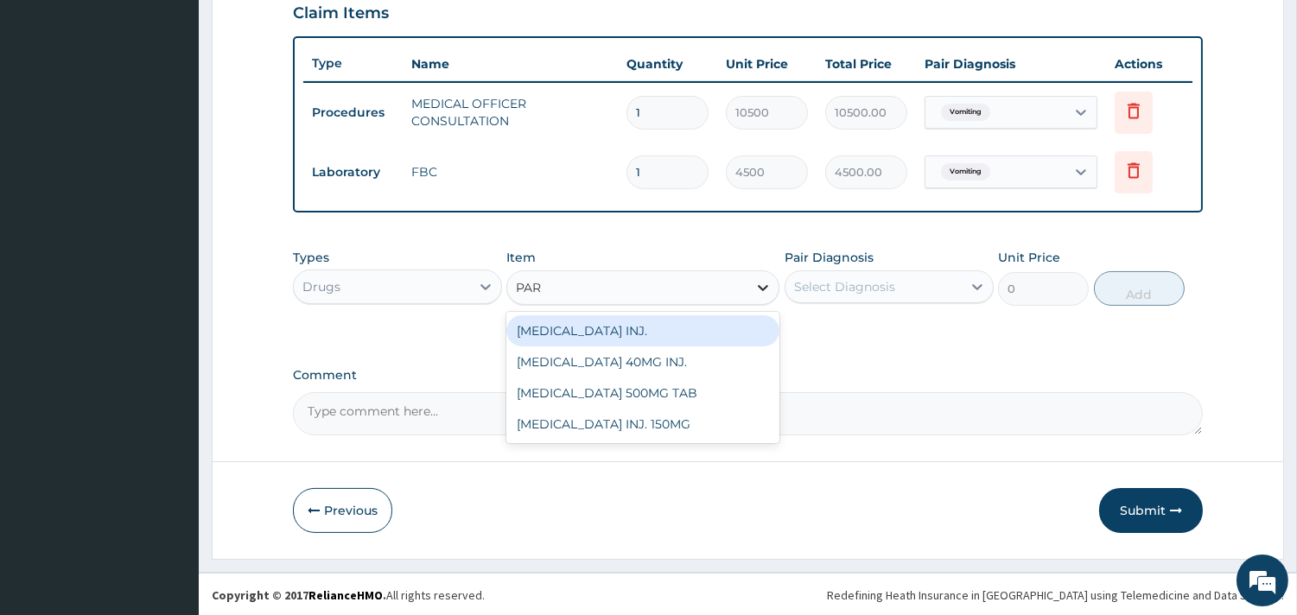
type input "PARA"
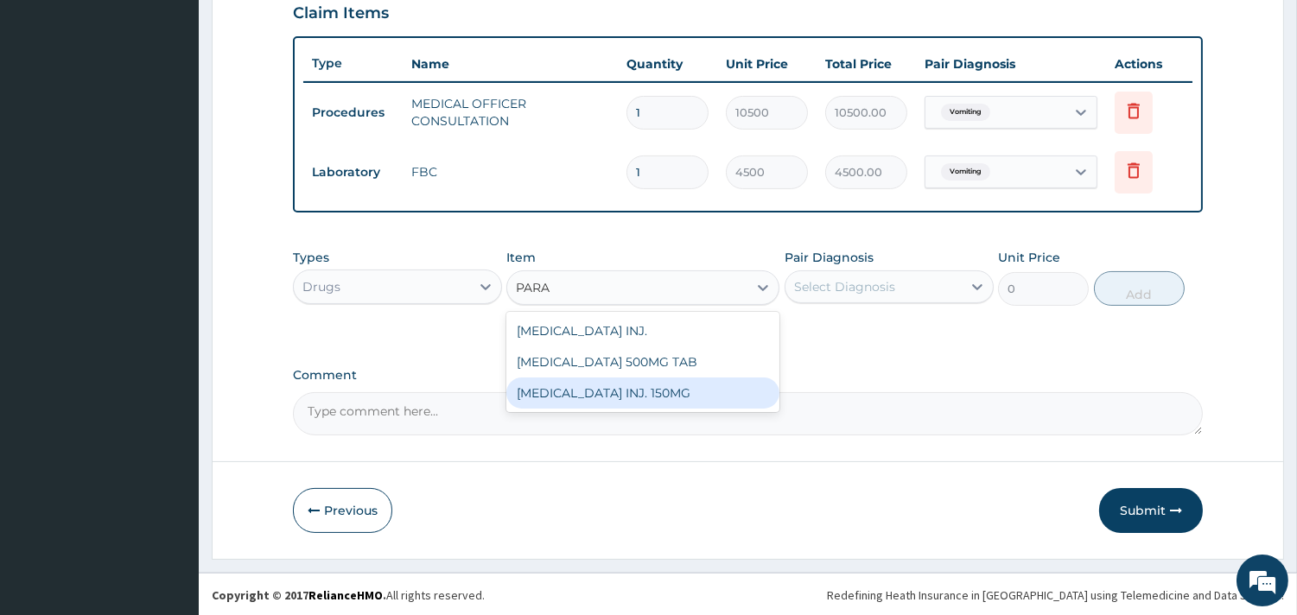
click at [645, 383] on div "[MEDICAL_DATA] INJ. 150MG" at bounding box center [642, 392] width 273 height 31
type input "900"
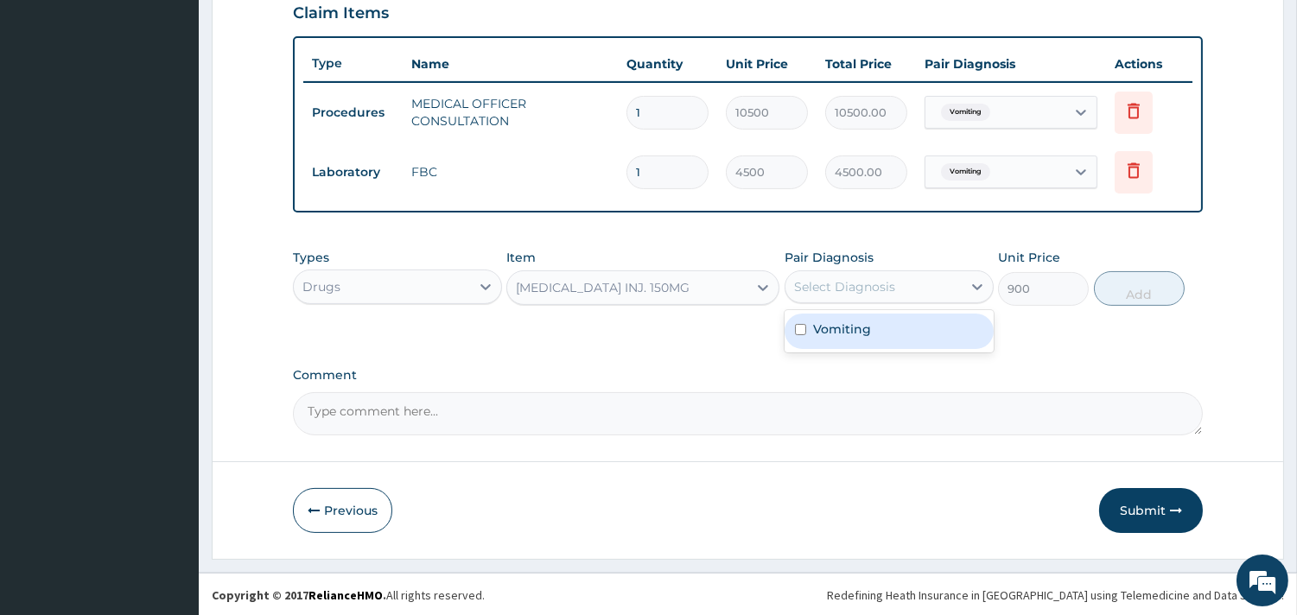
click at [894, 283] on div "Select Diagnosis" at bounding box center [873, 287] width 176 height 28
click at [872, 326] on div "Vomiting" at bounding box center [888, 331] width 209 height 35
checkbox input "true"
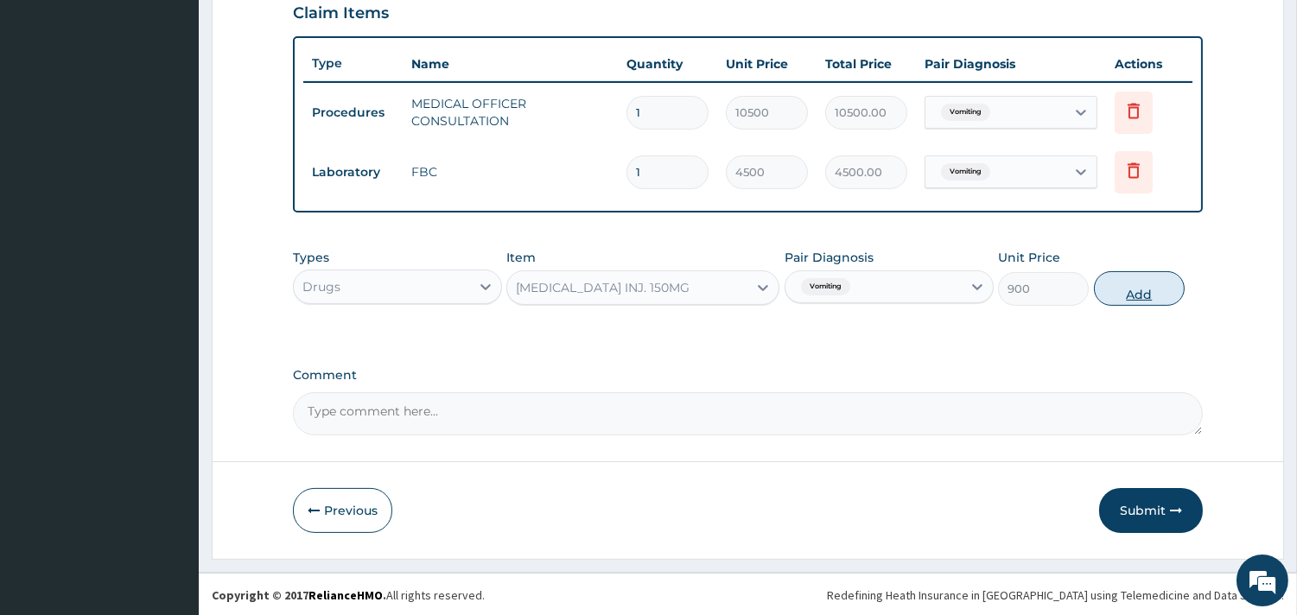
click at [1113, 282] on button "Add" at bounding box center [1139, 288] width 91 height 35
type input "0"
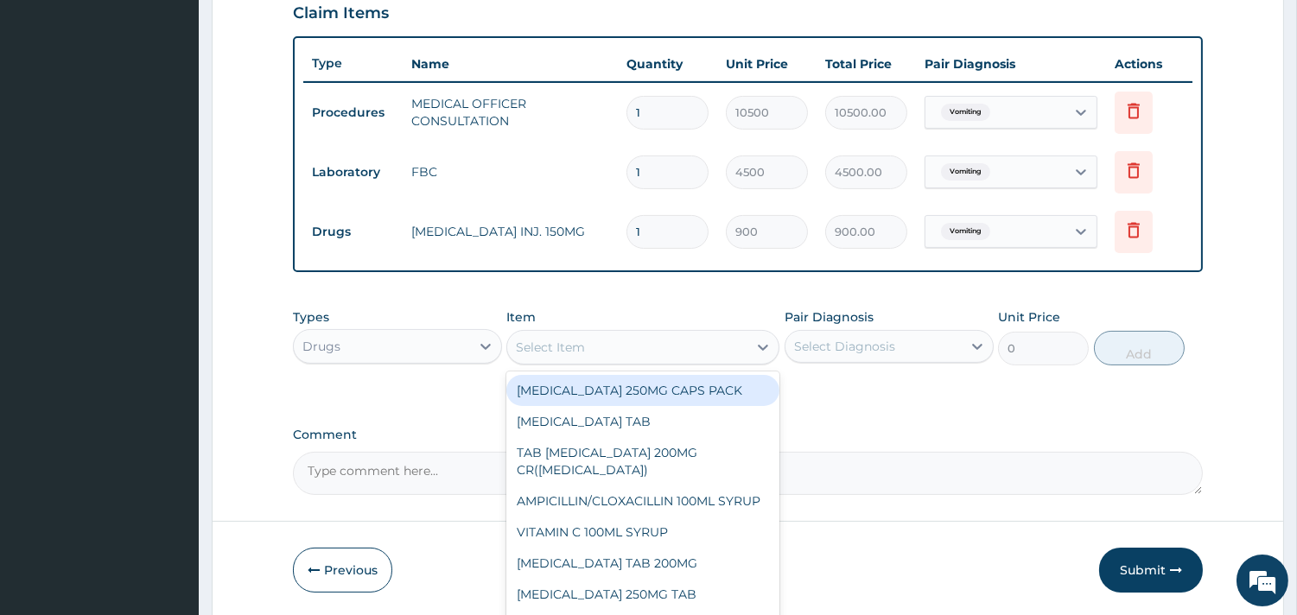
click at [700, 339] on div "Select Item" at bounding box center [627, 347] width 240 height 28
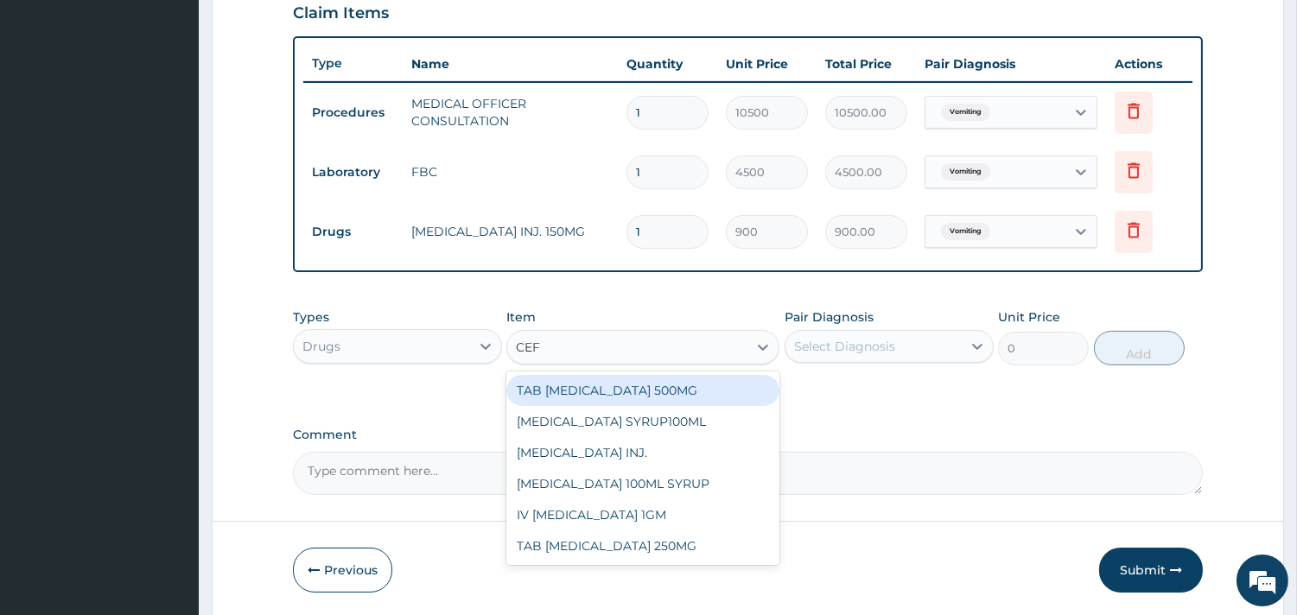
type input "CEFI"
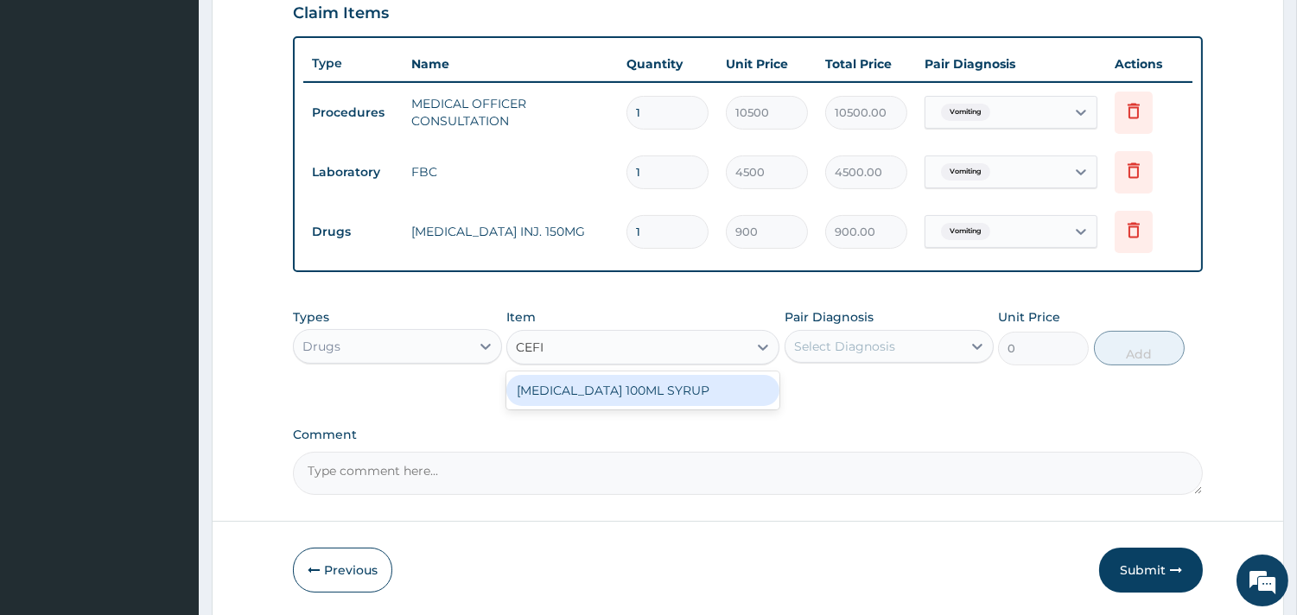
click at [688, 394] on div "[MEDICAL_DATA] 100ML SYRUP" at bounding box center [642, 390] width 273 height 31
type input "3900"
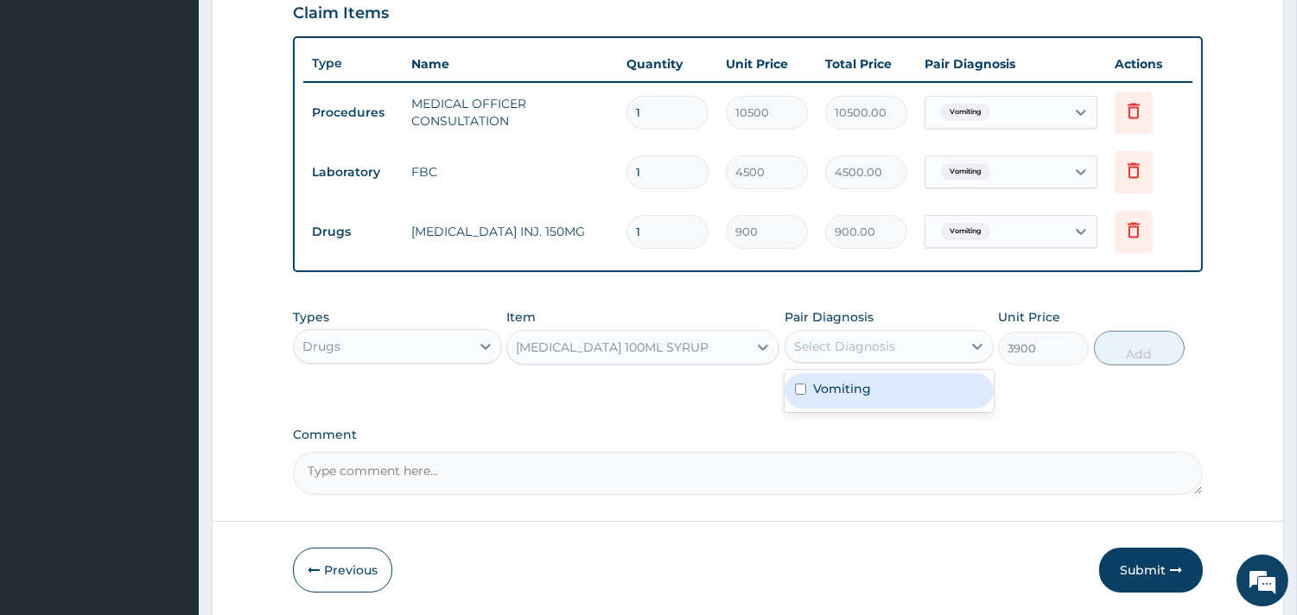
click at [832, 344] on div "Select Diagnosis" at bounding box center [844, 346] width 101 height 17
click at [839, 384] on label "Vomiting" at bounding box center [842, 388] width 58 height 17
checkbox input "true"
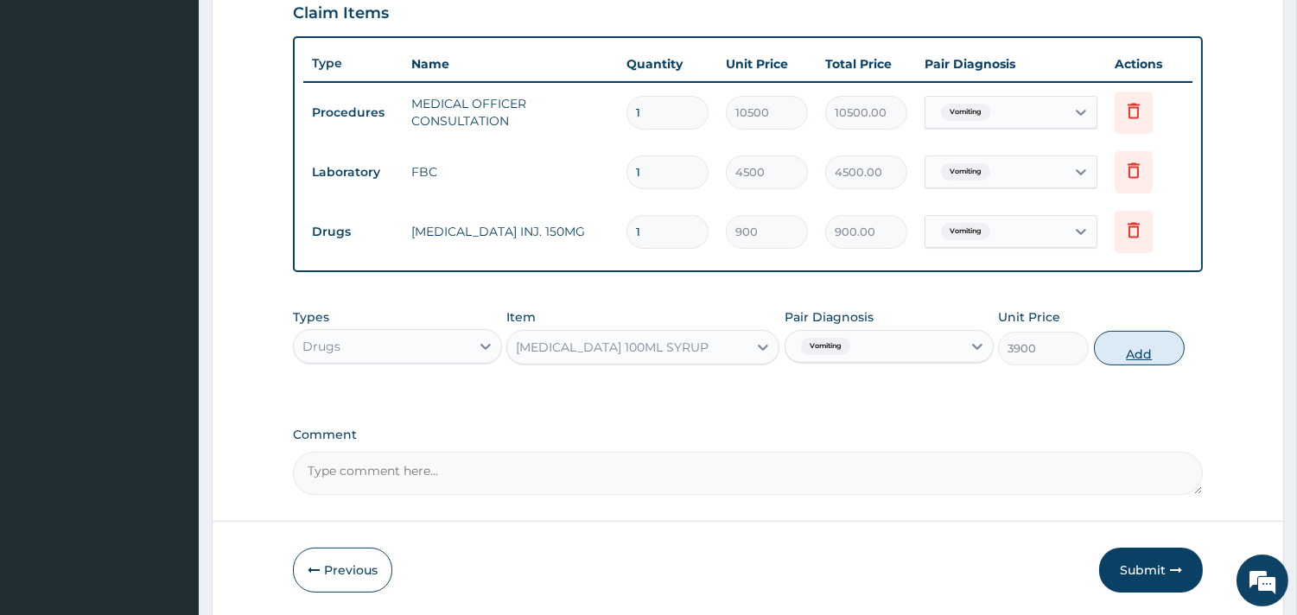
click at [1133, 344] on button "Add" at bounding box center [1139, 348] width 91 height 35
type input "0"
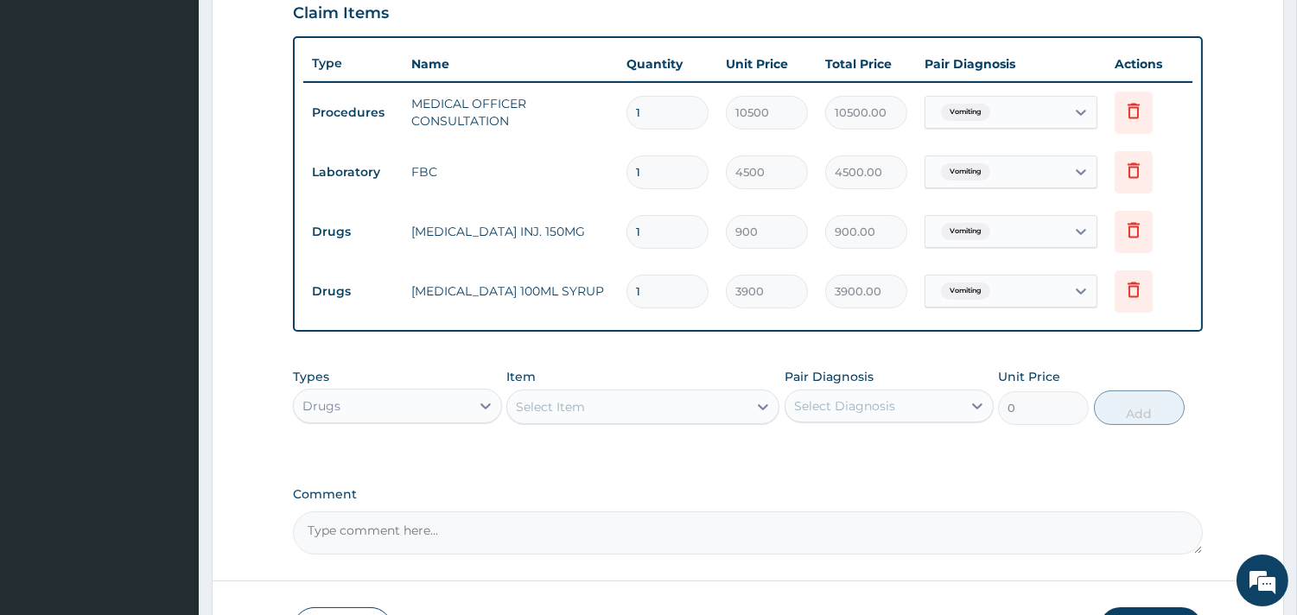
click at [677, 400] on div "Select Item" at bounding box center [627, 407] width 240 height 28
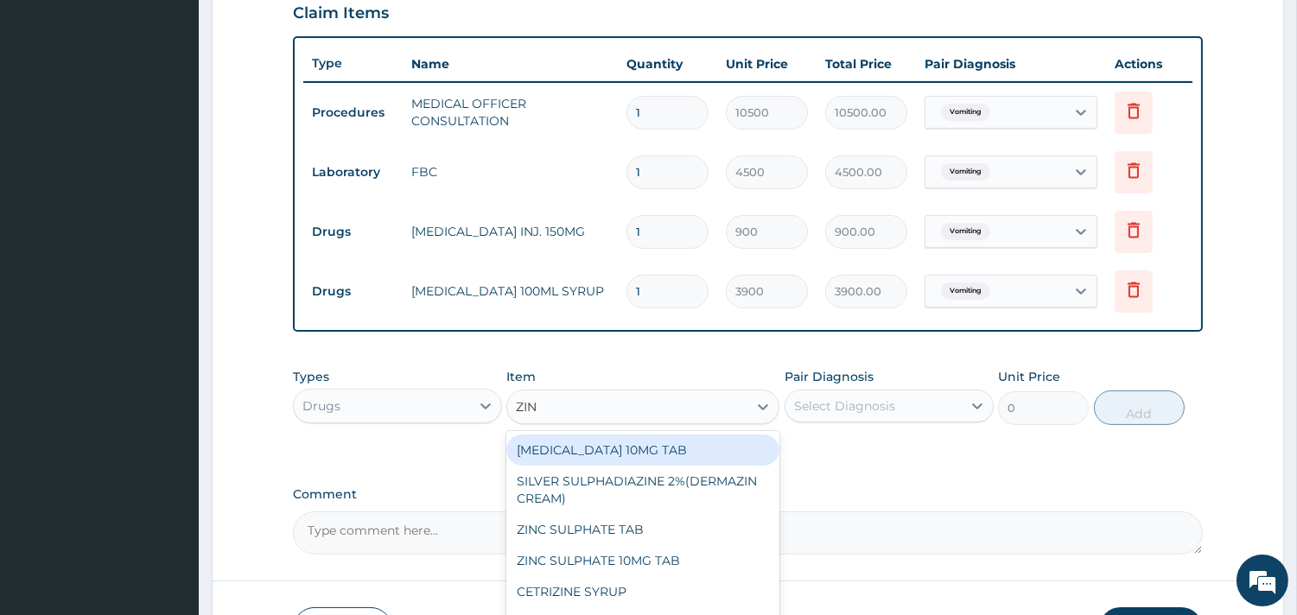
type input "ZINC"
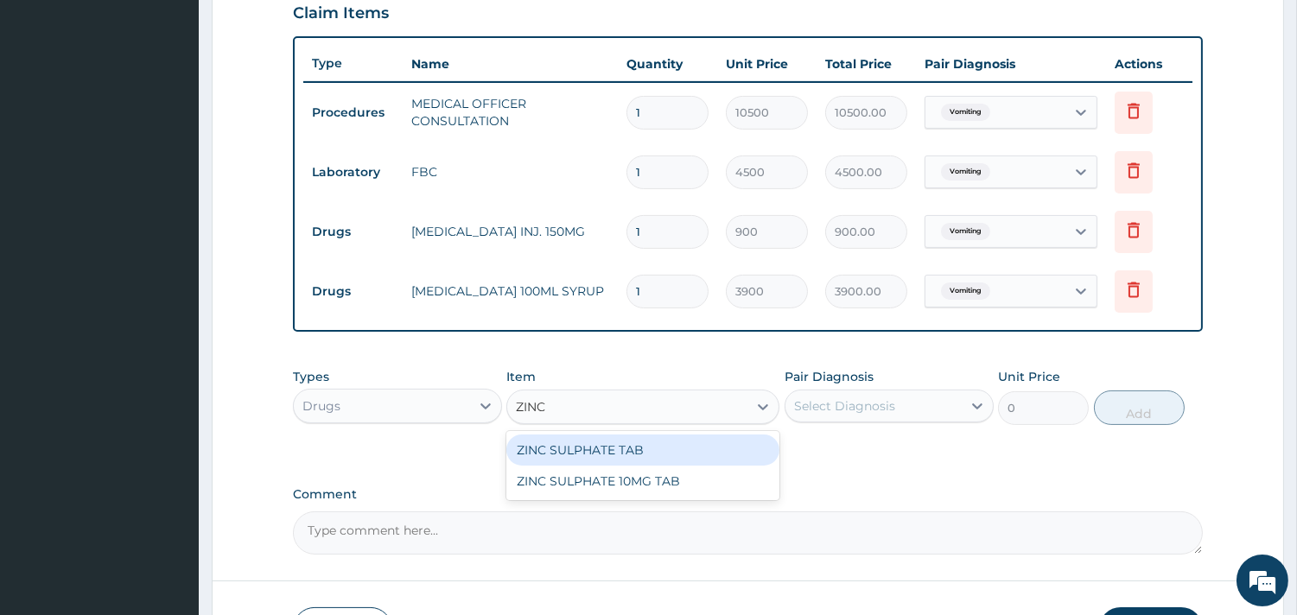
click at [645, 437] on div "ZINC SULPHATE TAB" at bounding box center [642, 449] width 273 height 31
click at [645, 437] on div "Types Drugs Item option CEFIXIME 100ML SYRUP, selected. option ZINC SULPHATE TA…" at bounding box center [748, 409] width 910 height 100
type input "100"
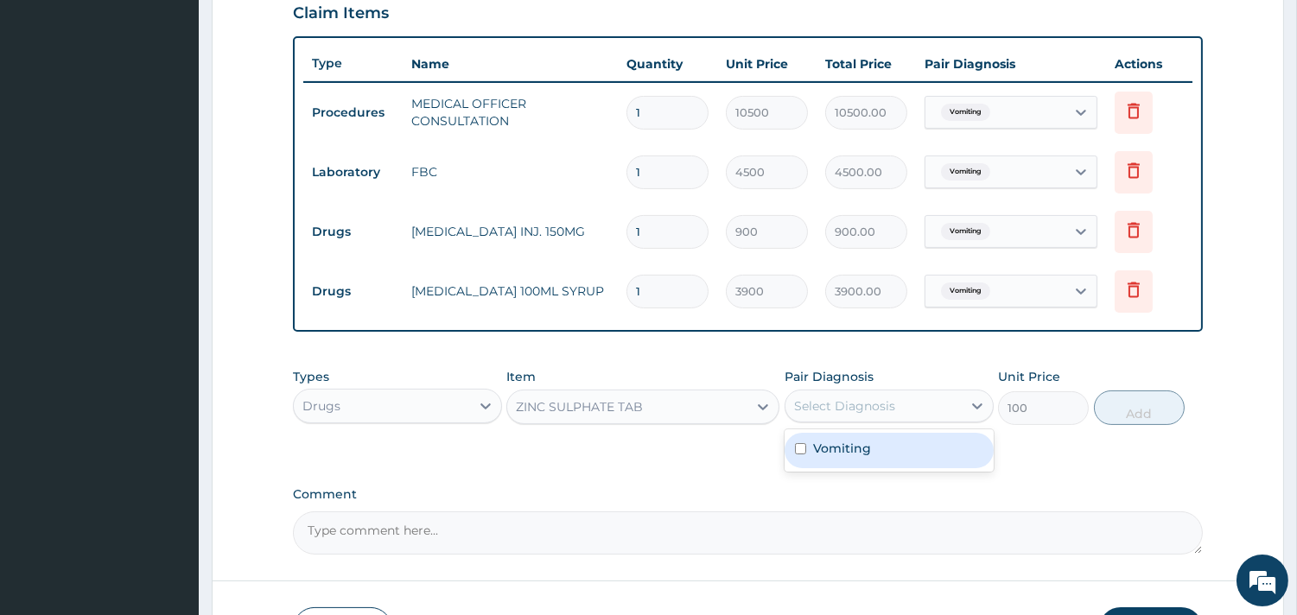
click at [862, 399] on div "Select Diagnosis" at bounding box center [844, 405] width 101 height 17
click at [861, 440] on label "Vomiting" at bounding box center [842, 448] width 58 height 17
checkbox input "true"
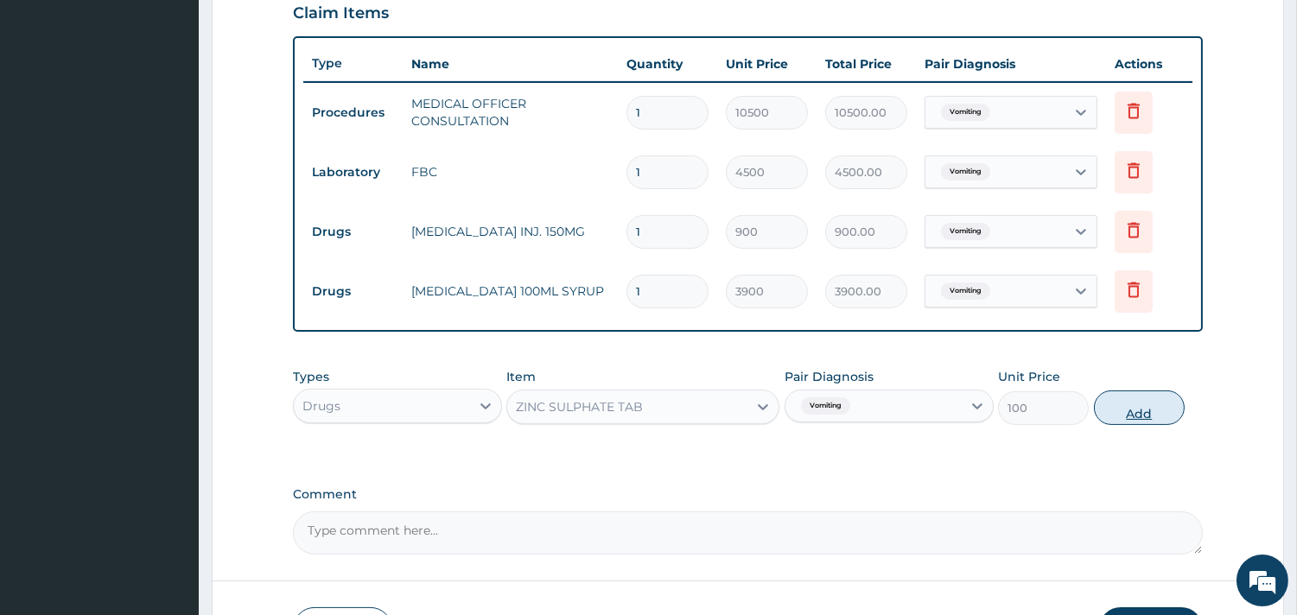
click at [1114, 415] on button "Add" at bounding box center [1139, 407] width 91 height 35
type input "0"
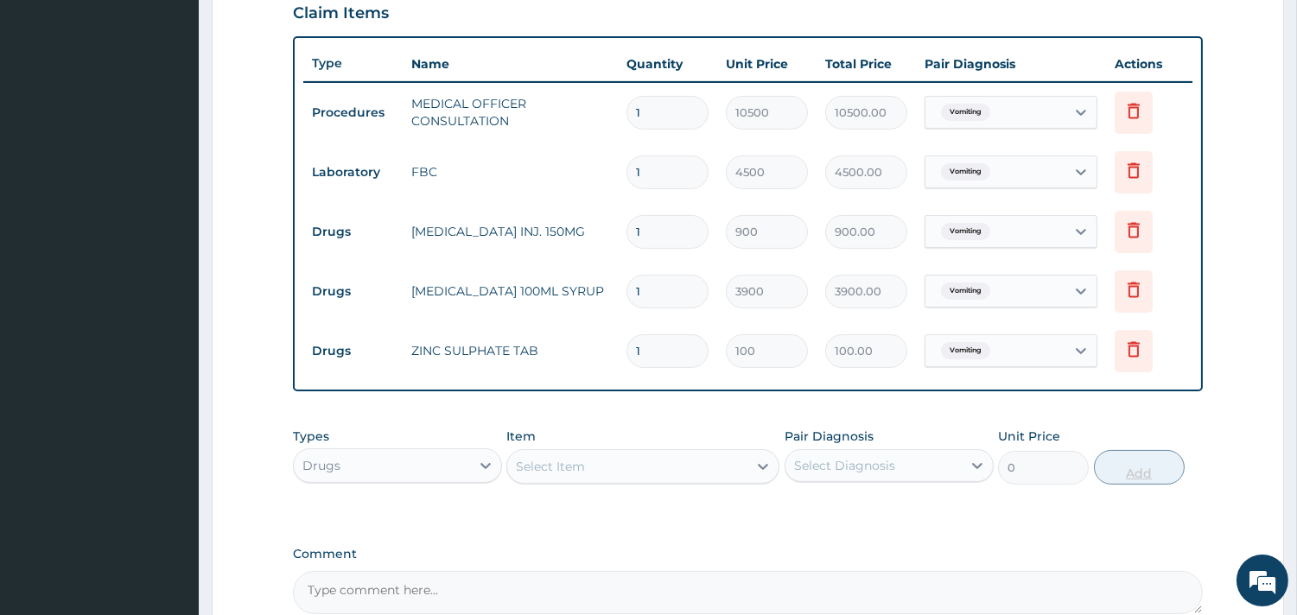
type input "10"
type input "1000.00"
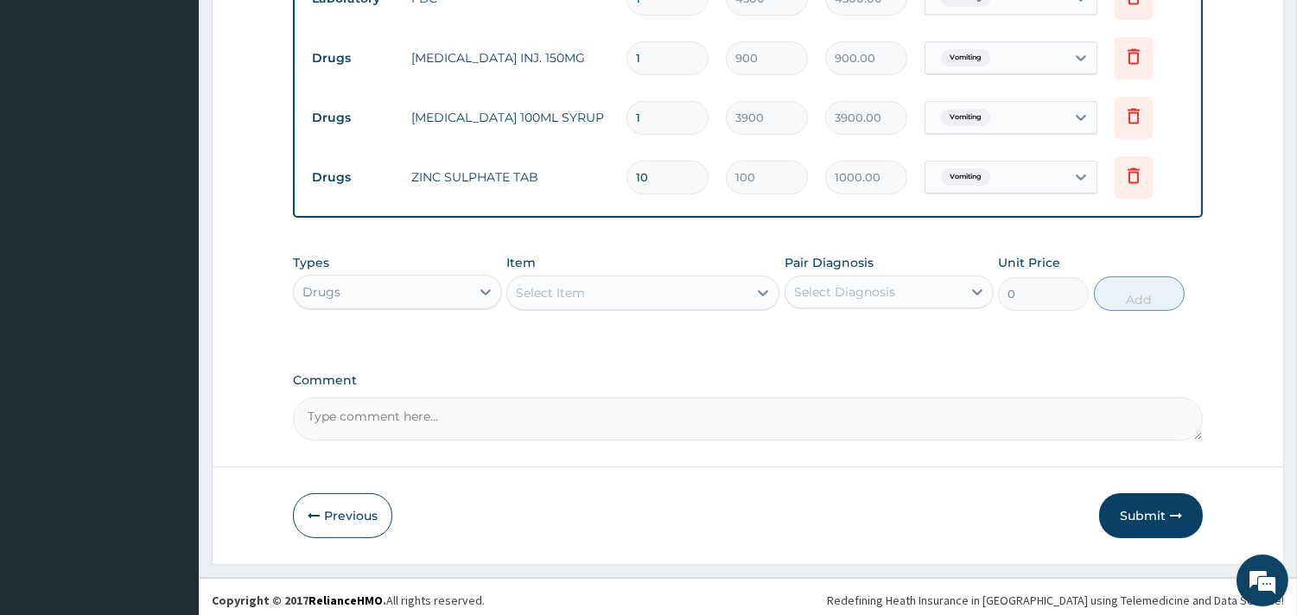
scroll to position [787, 0]
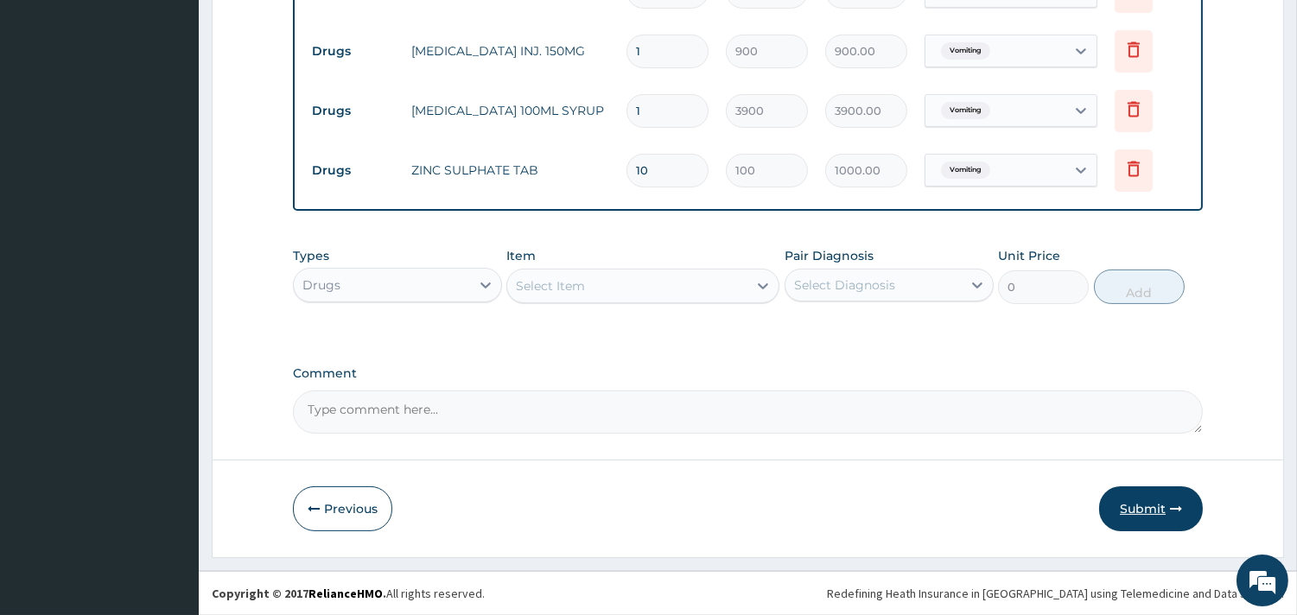
type input "10"
click at [1168, 512] on button "Submit" at bounding box center [1151, 508] width 104 height 45
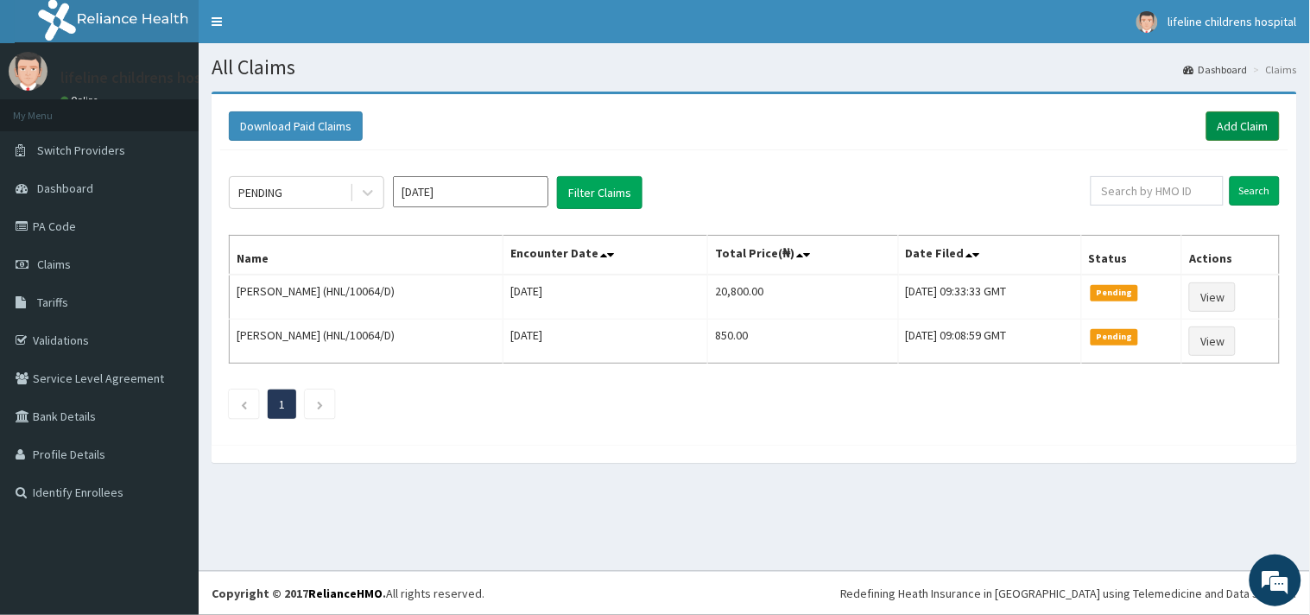
click at [1242, 127] on link "Add Claim" at bounding box center [1243, 125] width 73 height 29
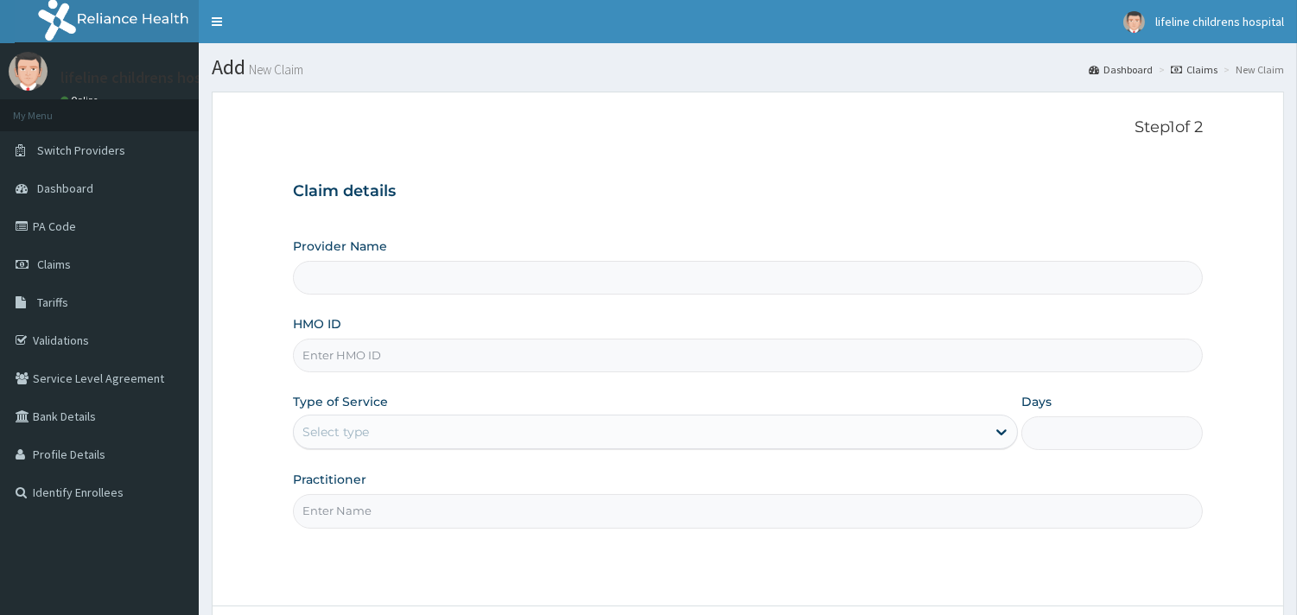
type input "Lifeline Children Hospital - [GEOGRAPHIC_DATA]"
click at [400, 349] on input "HMO ID" at bounding box center [748, 356] width 910 height 34
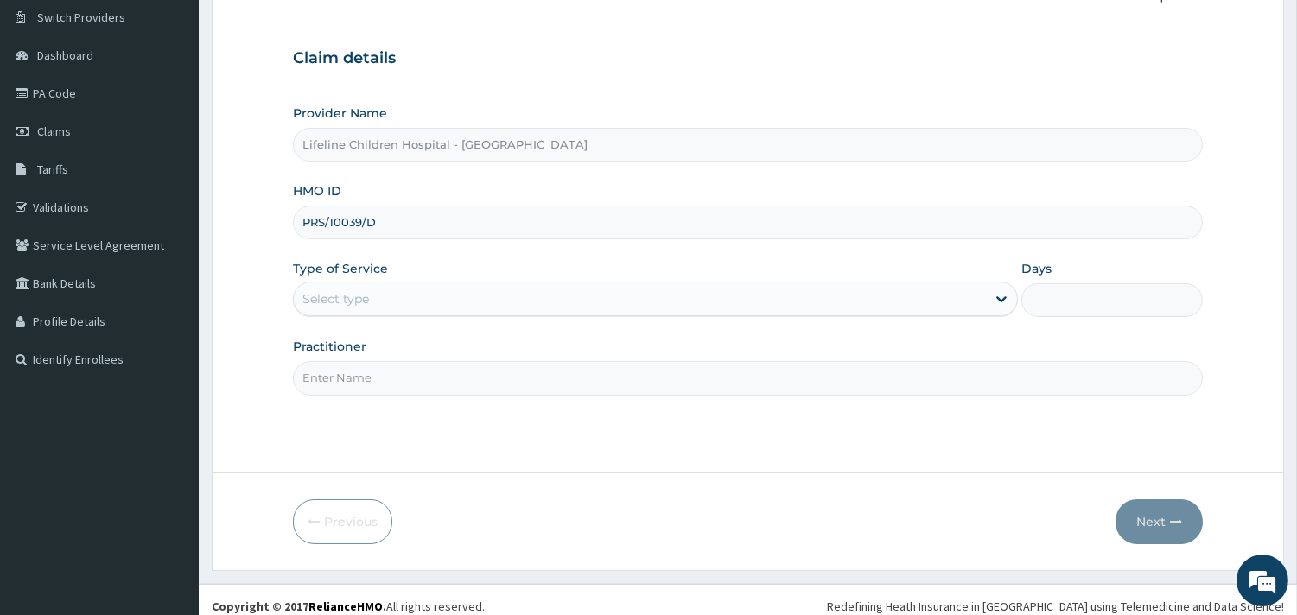
scroll to position [147, 0]
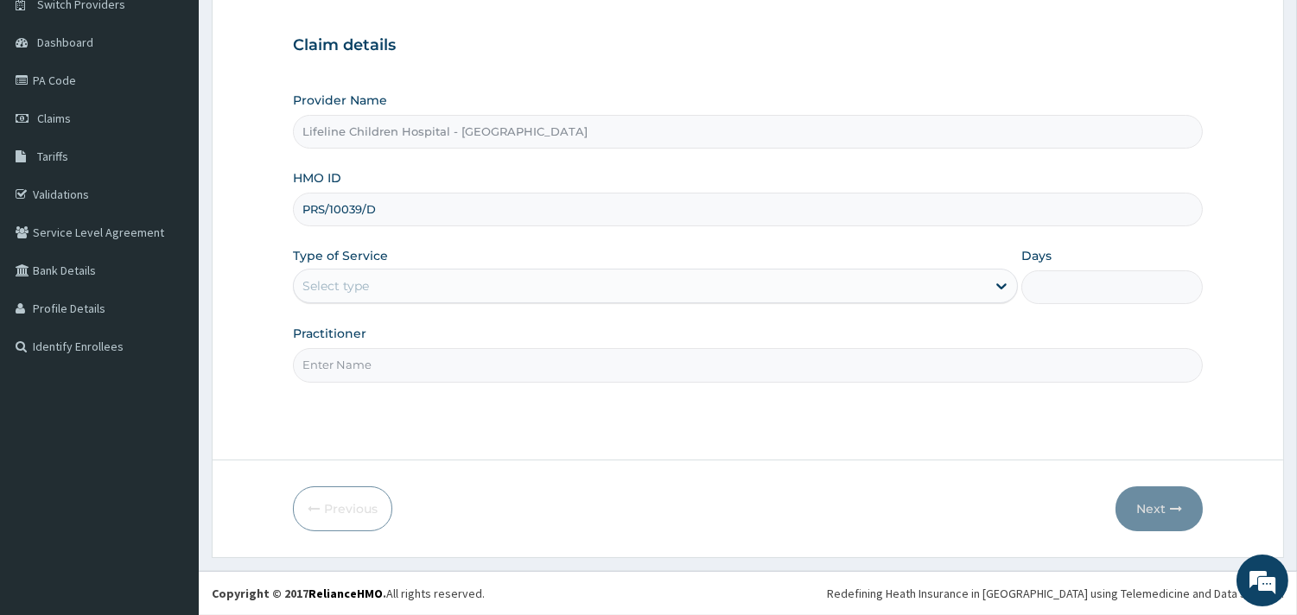
type input "PRS/10039/D"
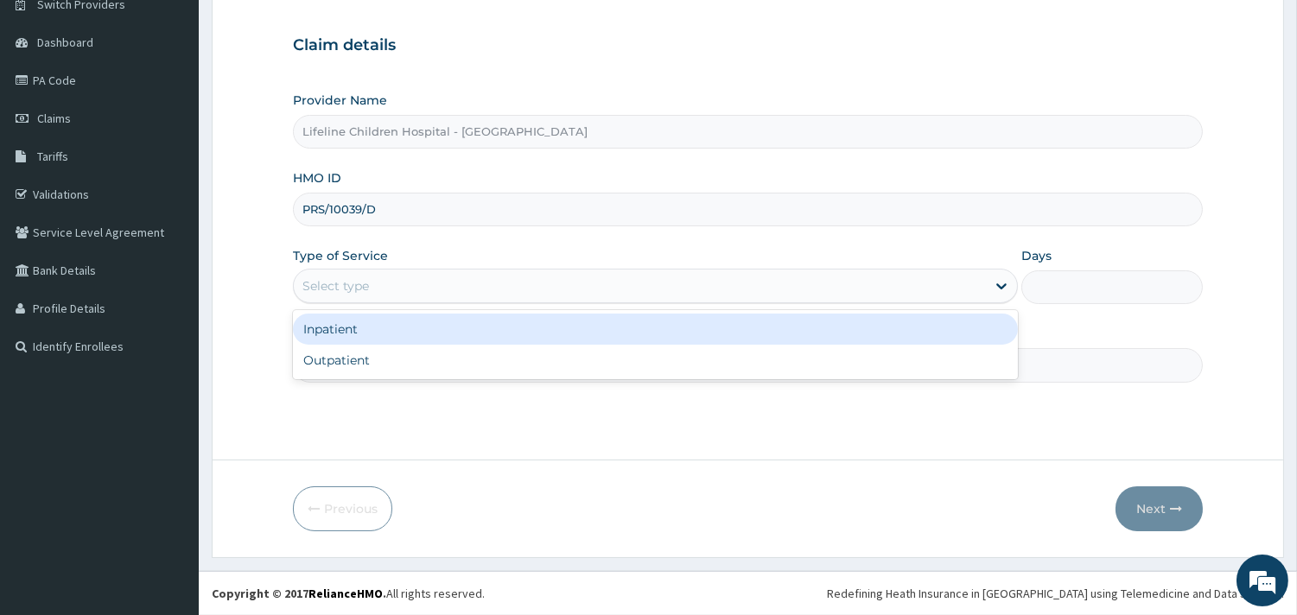
click at [365, 282] on div "Select type" at bounding box center [335, 285] width 67 height 17
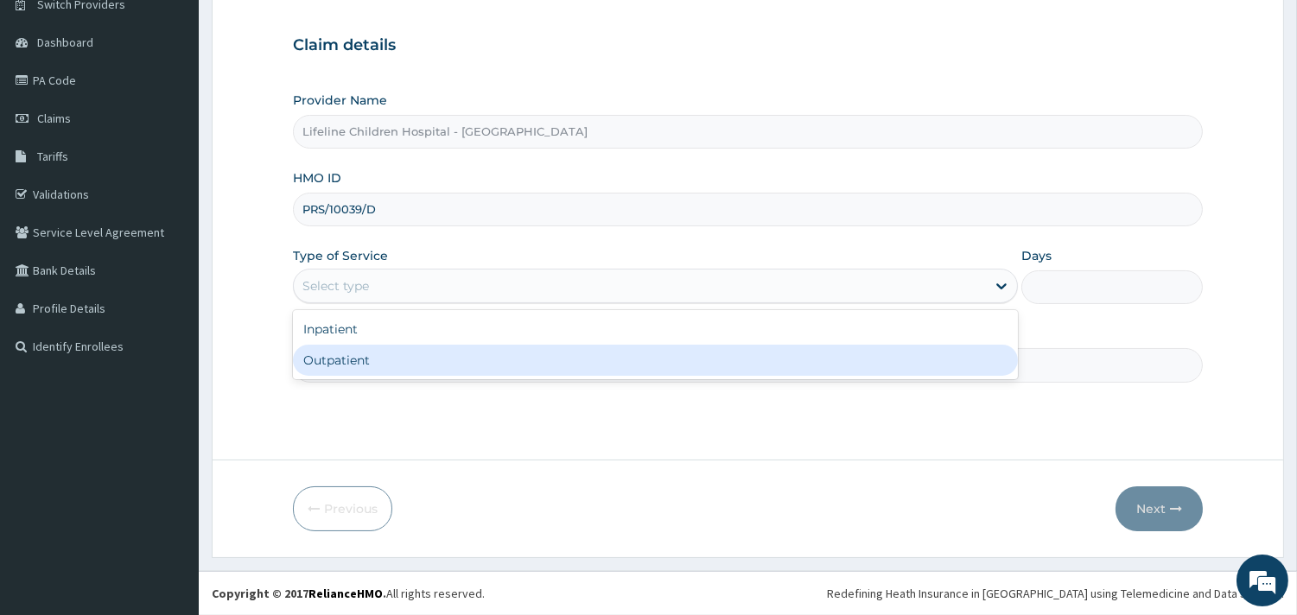
click at [344, 356] on div "Outpatient" at bounding box center [655, 360] width 725 height 31
type input "1"
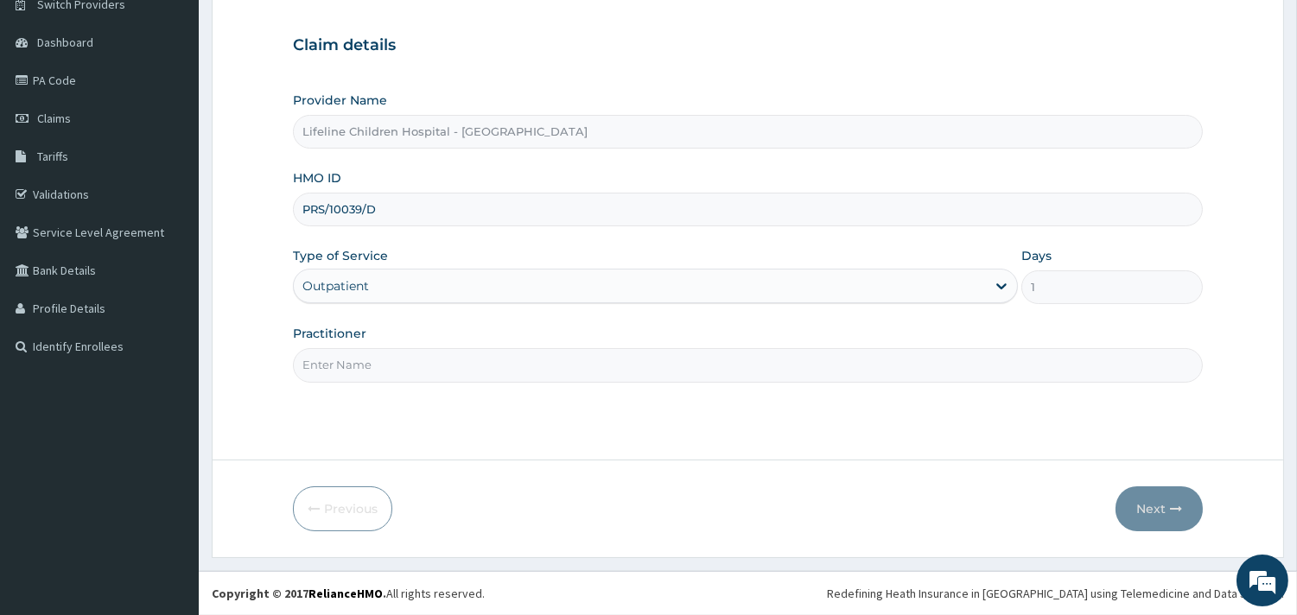
click at [368, 358] on input "Practitioner" at bounding box center [748, 365] width 910 height 34
type input "DR JOY"
click at [1132, 505] on button "Next" at bounding box center [1158, 508] width 87 height 45
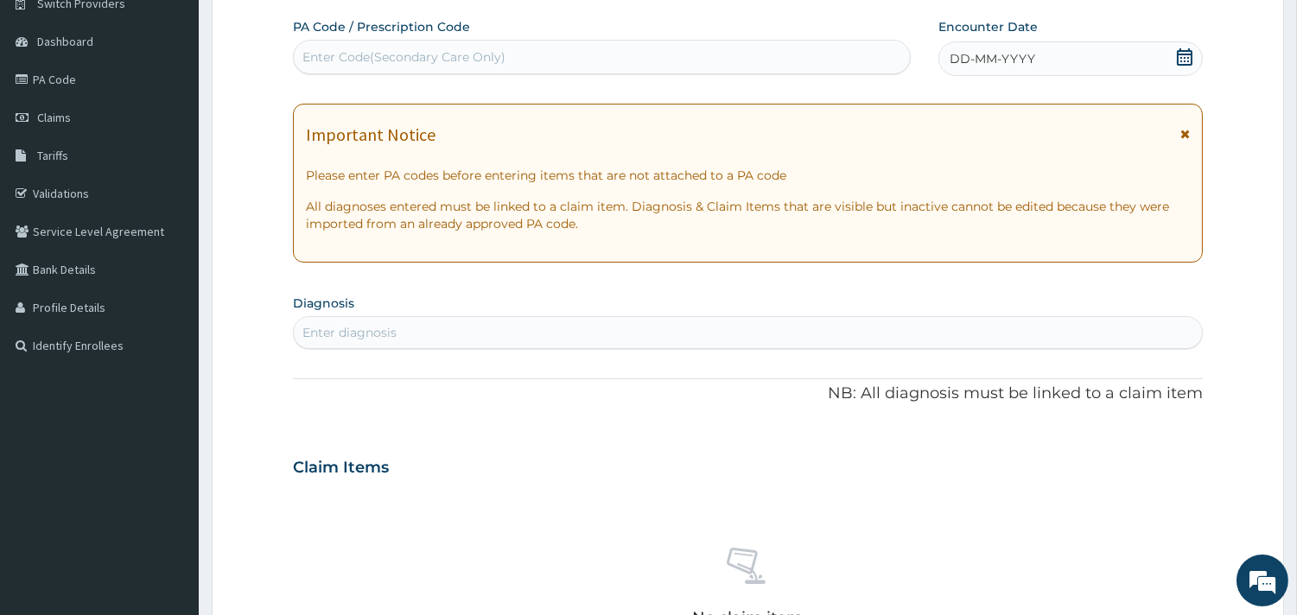
click at [1002, 63] on span "DD-MM-YYYY" at bounding box center [992, 58] width 86 height 17
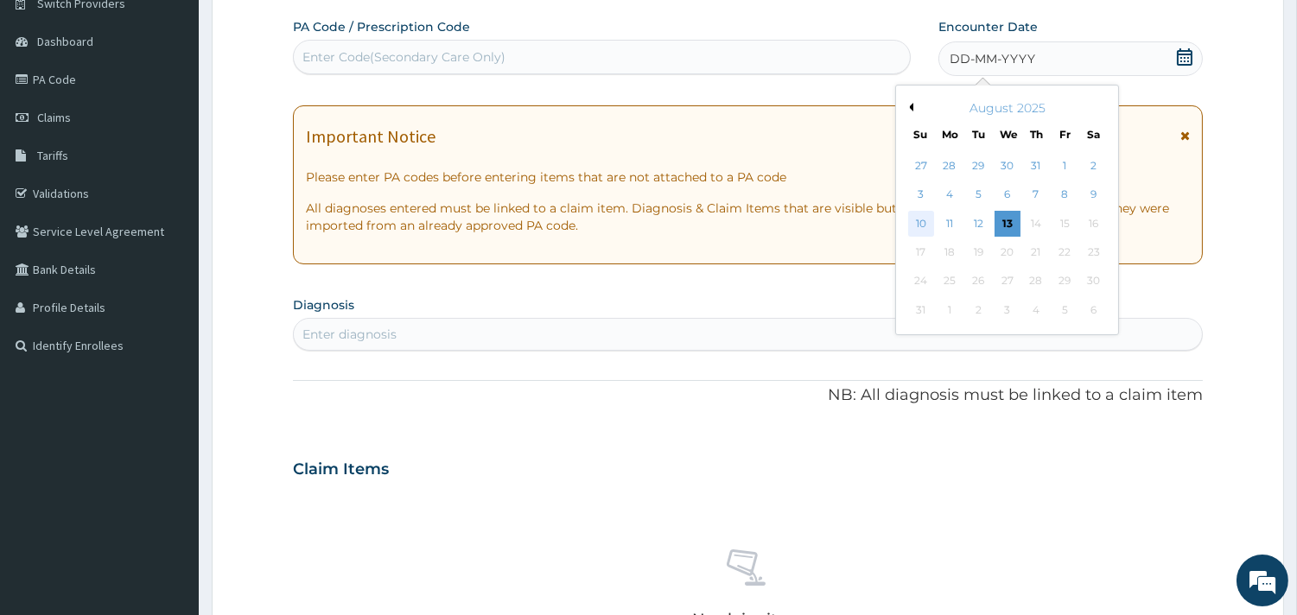
click at [923, 219] on div "10" at bounding box center [920, 224] width 26 height 26
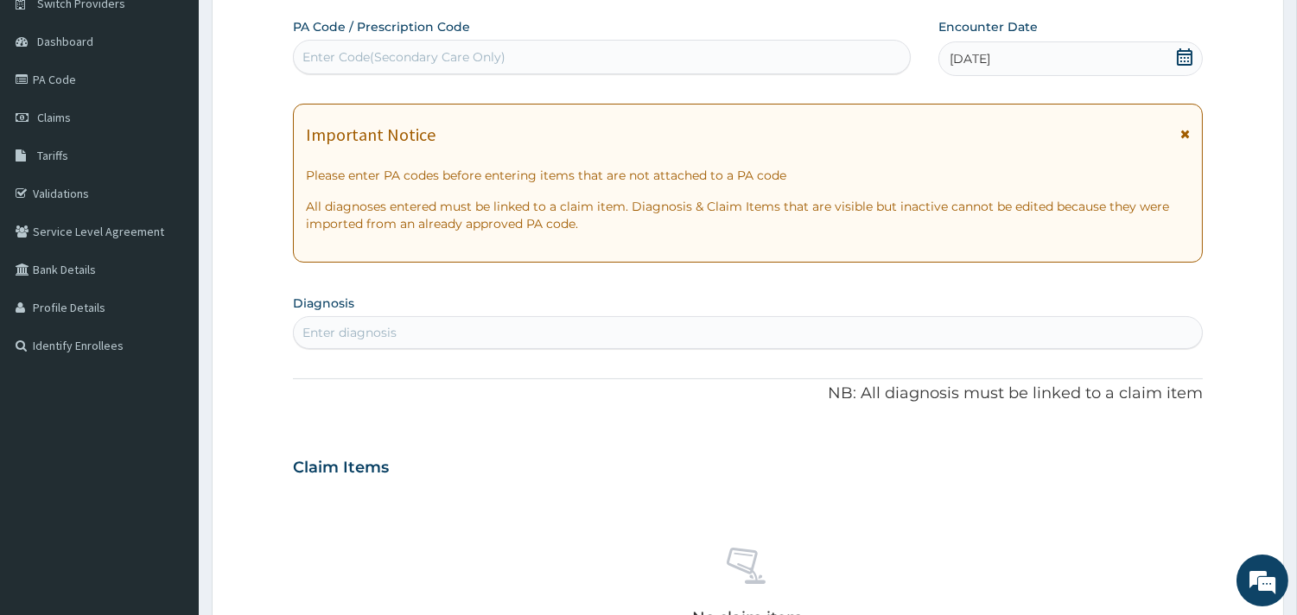
click at [492, 328] on div "Enter diagnosis" at bounding box center [748, 333] width 908 height 28
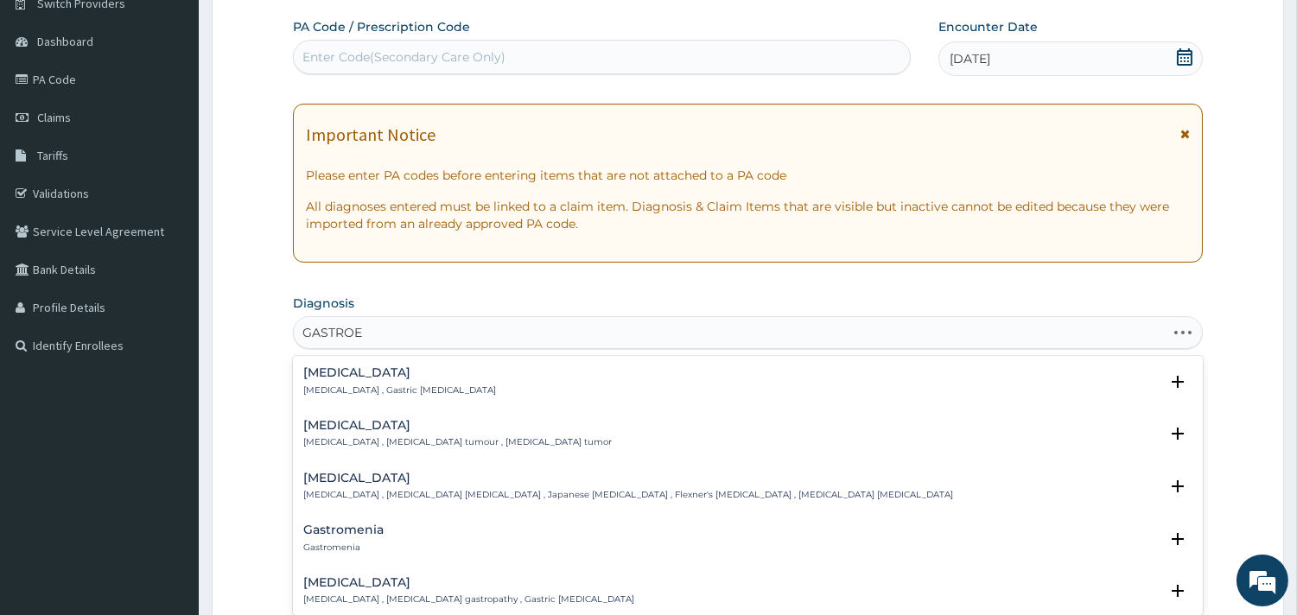
type input "GASTROEN"
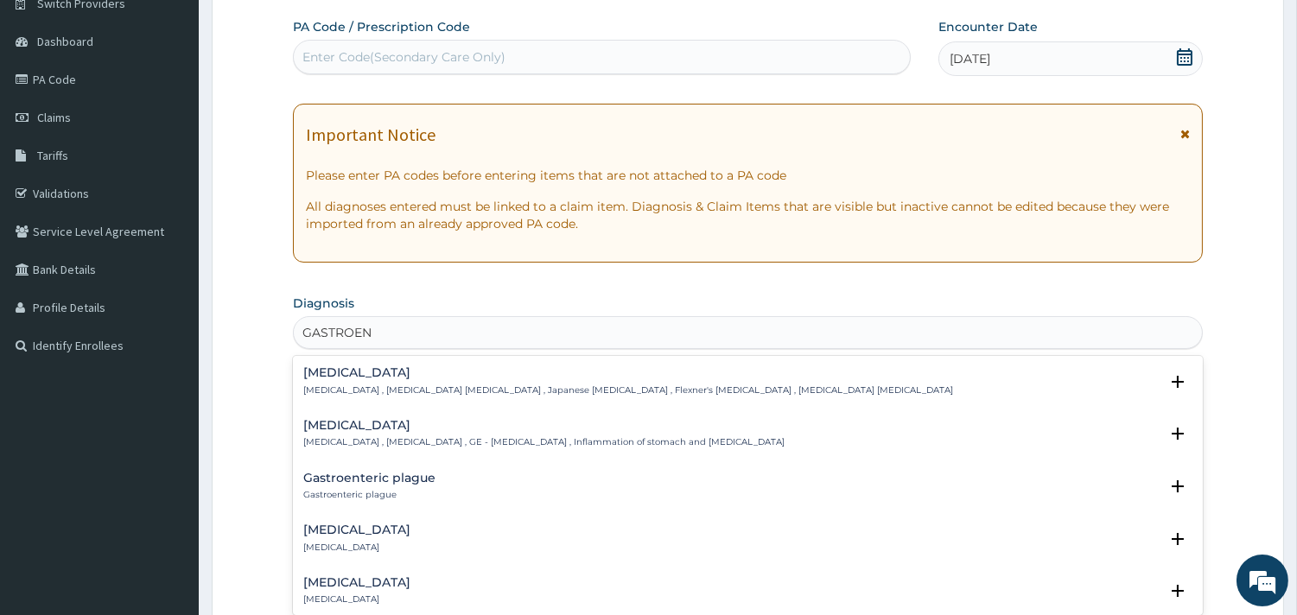
click at [350, 524] on h4 "Acute gastroenteritis" at bounding box center [356, 529] width 107 height 13
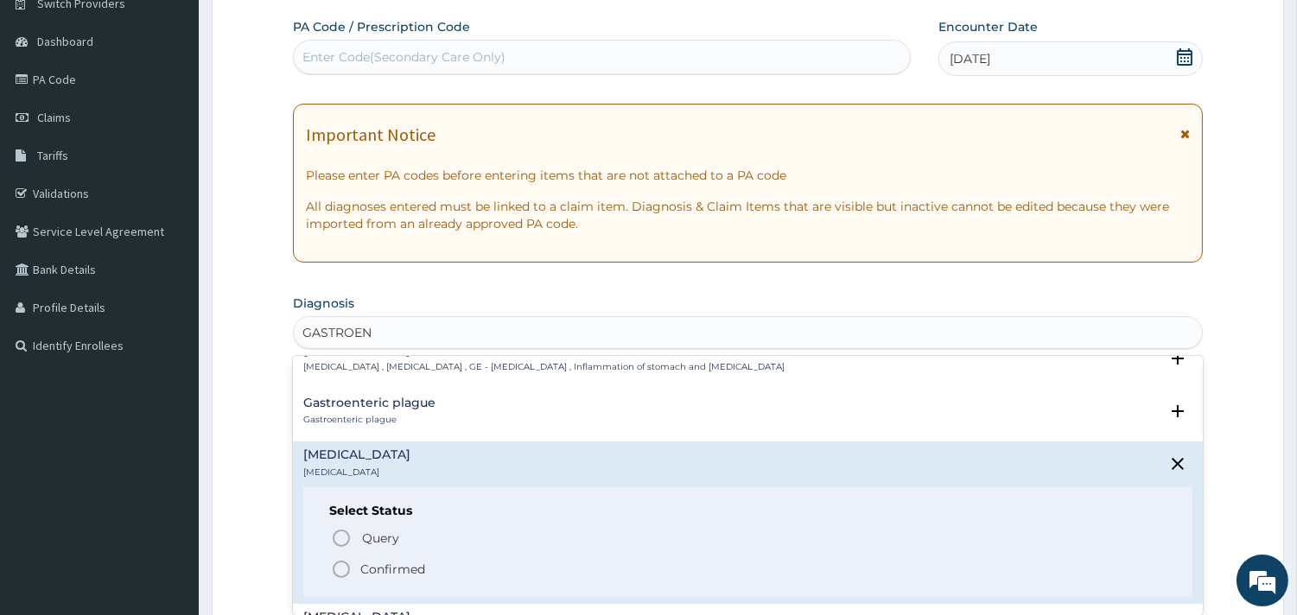
scroll to position [96, 0]
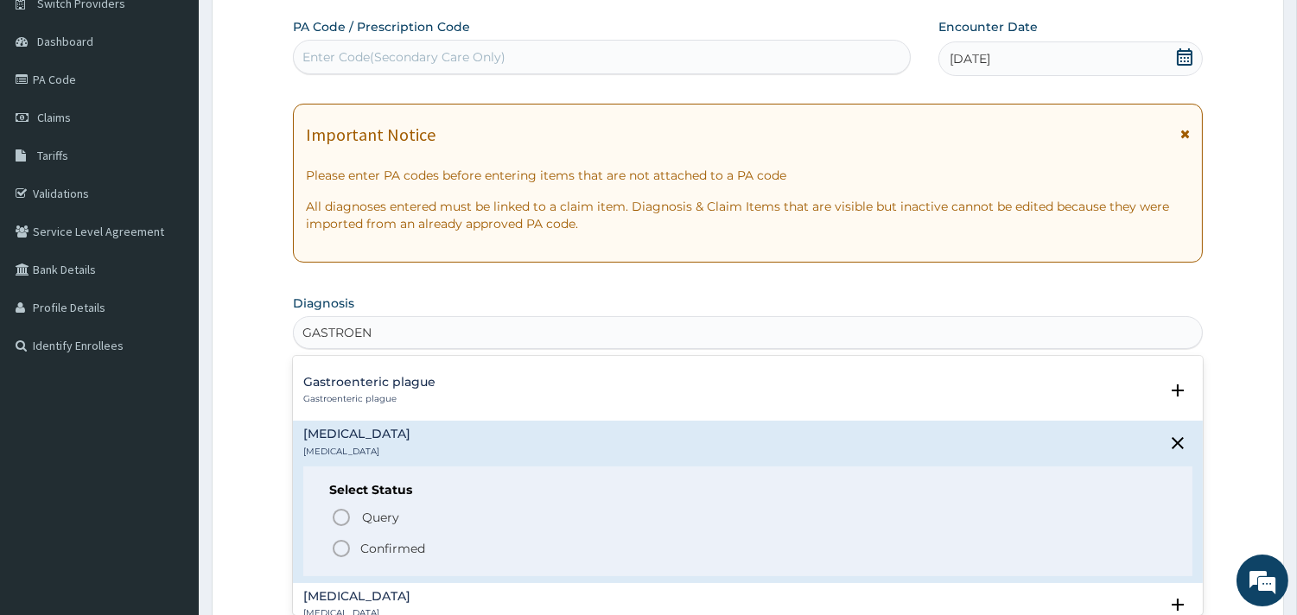
click at [382, 549] on p "Confirmed" at bounding box center [392, 548] width 65 height 17
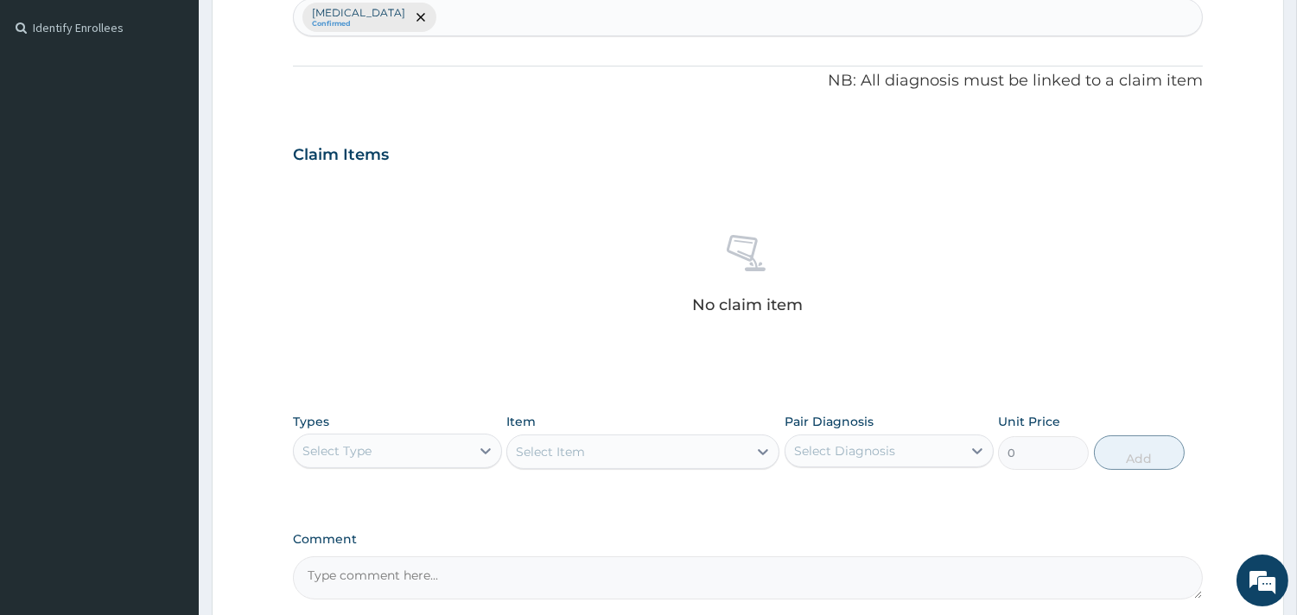
scroll to position [530, 0]
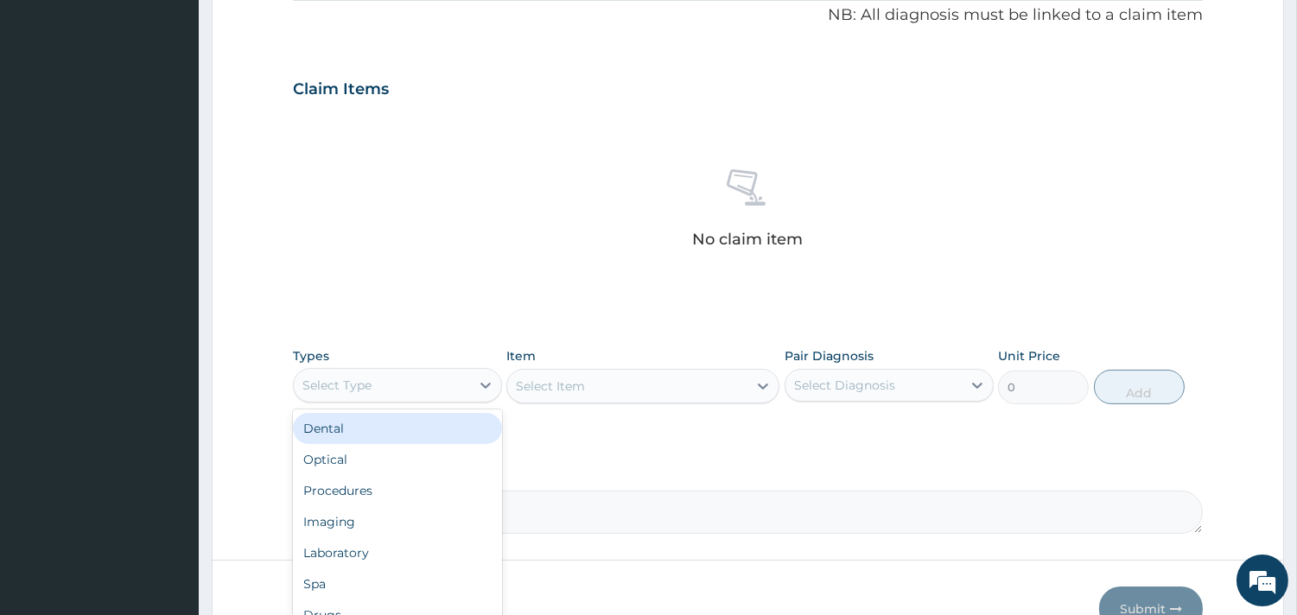
click at [464, 389] on div "Select Type" at bounding box center [382, 385] width 176 height 28
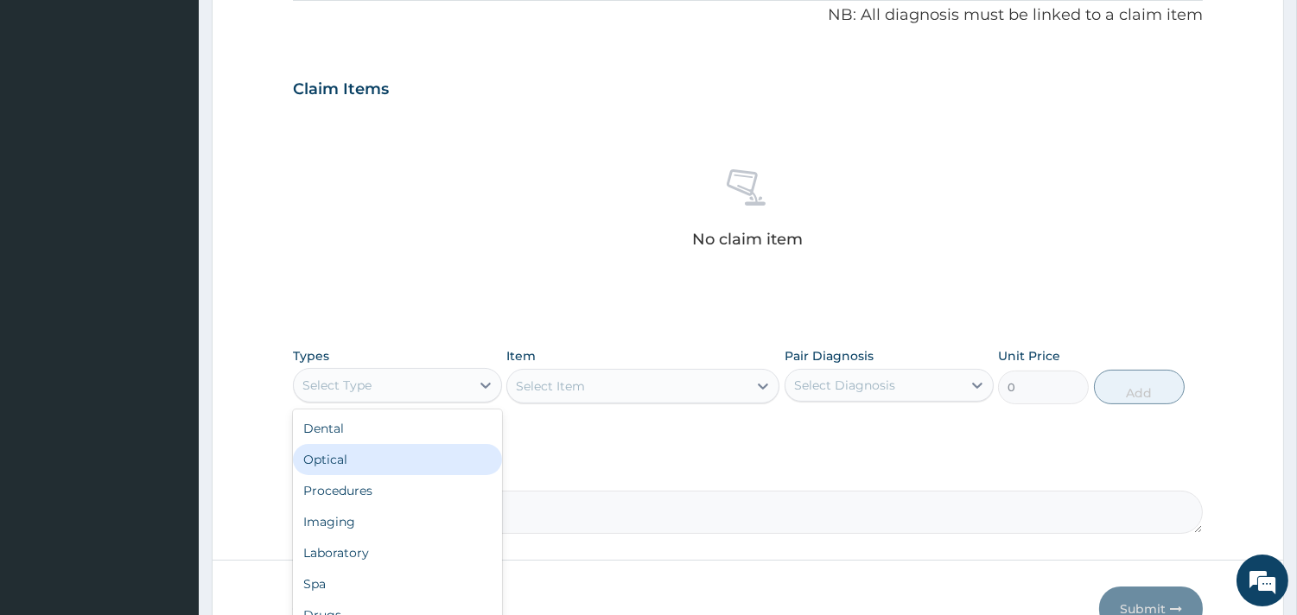
scroll to position [58, 0]
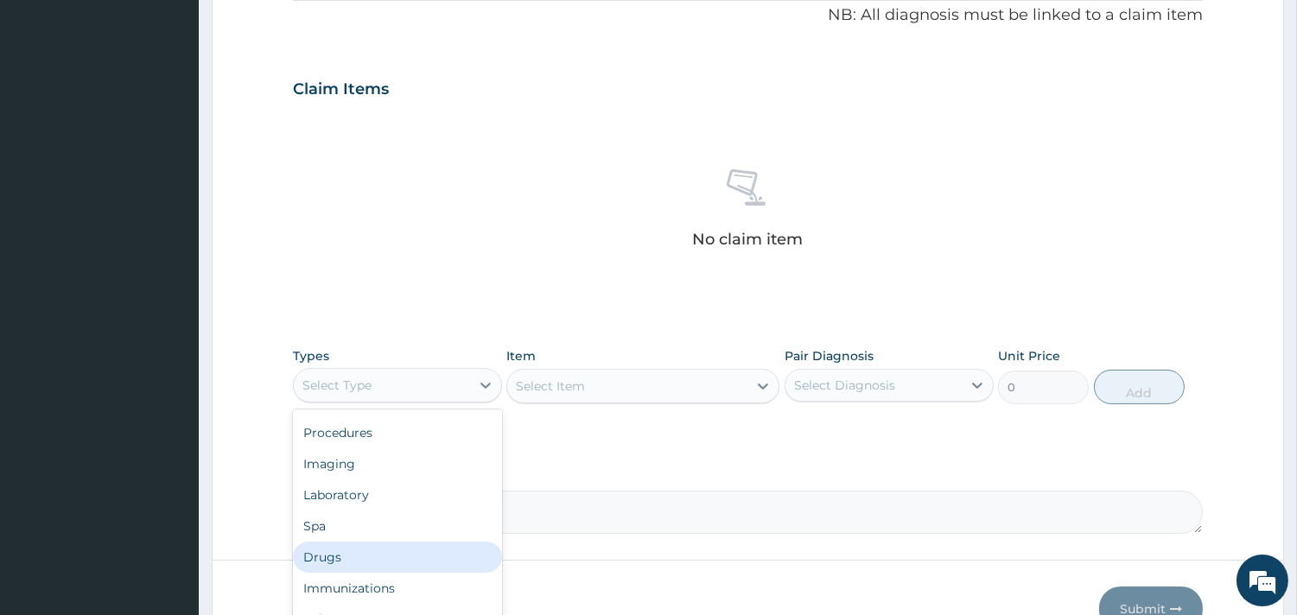
click at [363, 550] on div "Drugs" at bounding box center [397, 557] width 209 height 31
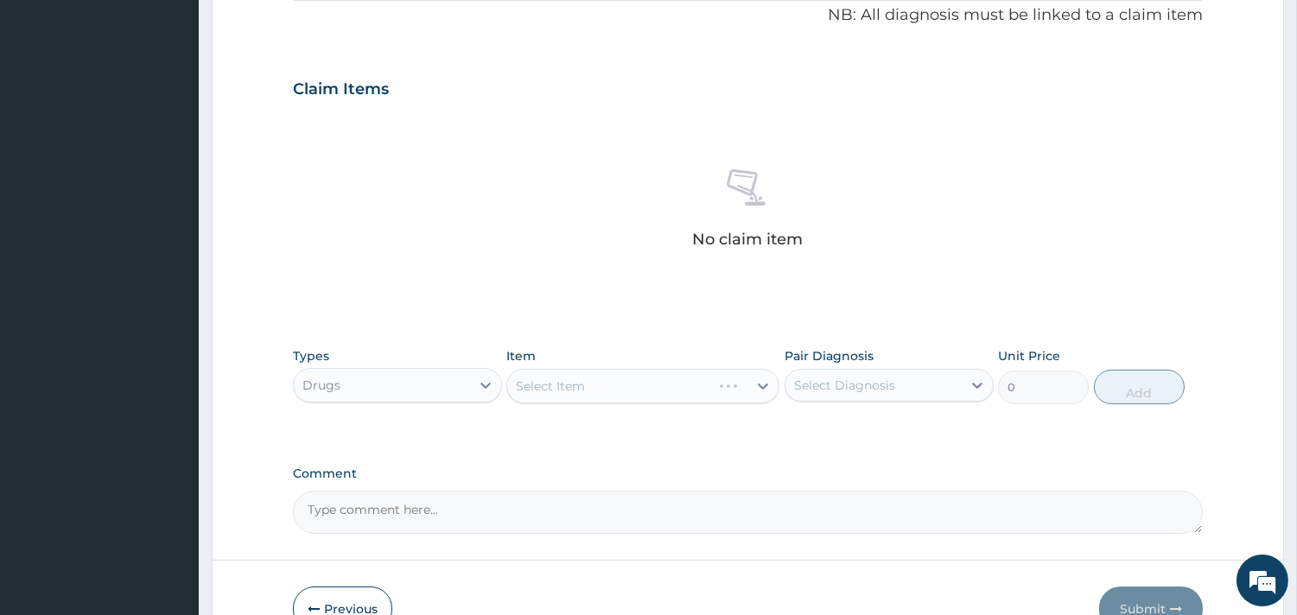
click at [670, 386] on div "Select Item" at bounding box center [642, 386] width 273 height 35
click at [680, 378] on div "Select Item" at bounding box center [642, 386] width 273 height 35
click at [639, 382] on div "Select Item" at bounding box center [642, 386] width 273 height 35
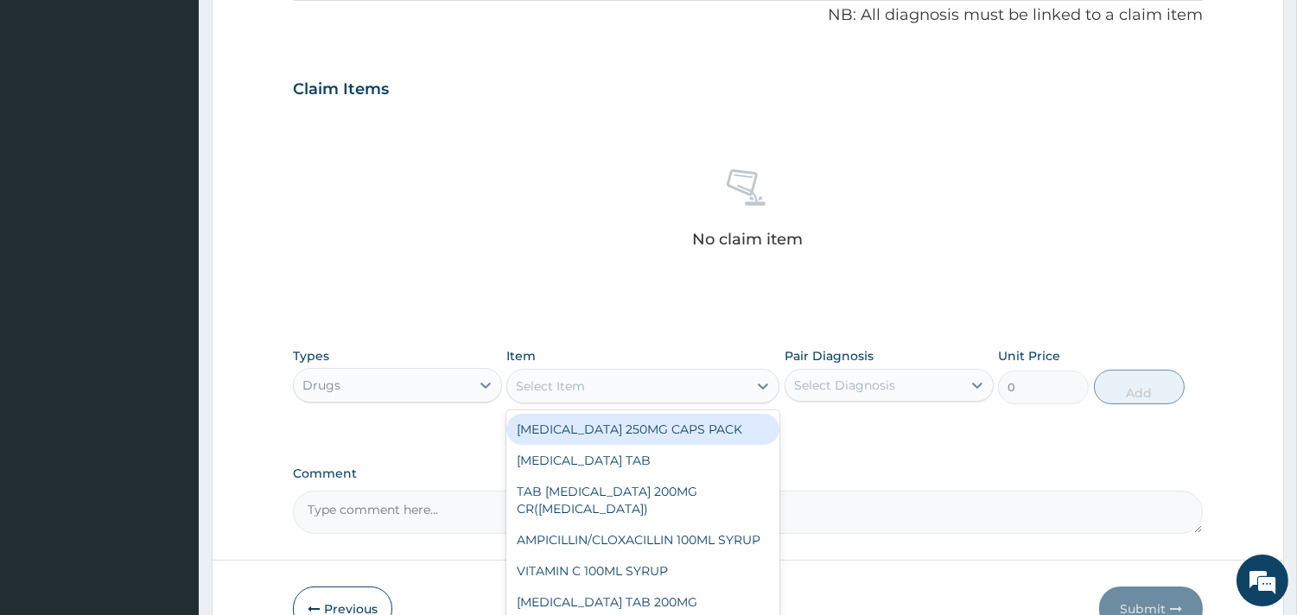
click at [701, 384] on div "Select Item" at bounding box center [627, 386] width 240 height 28
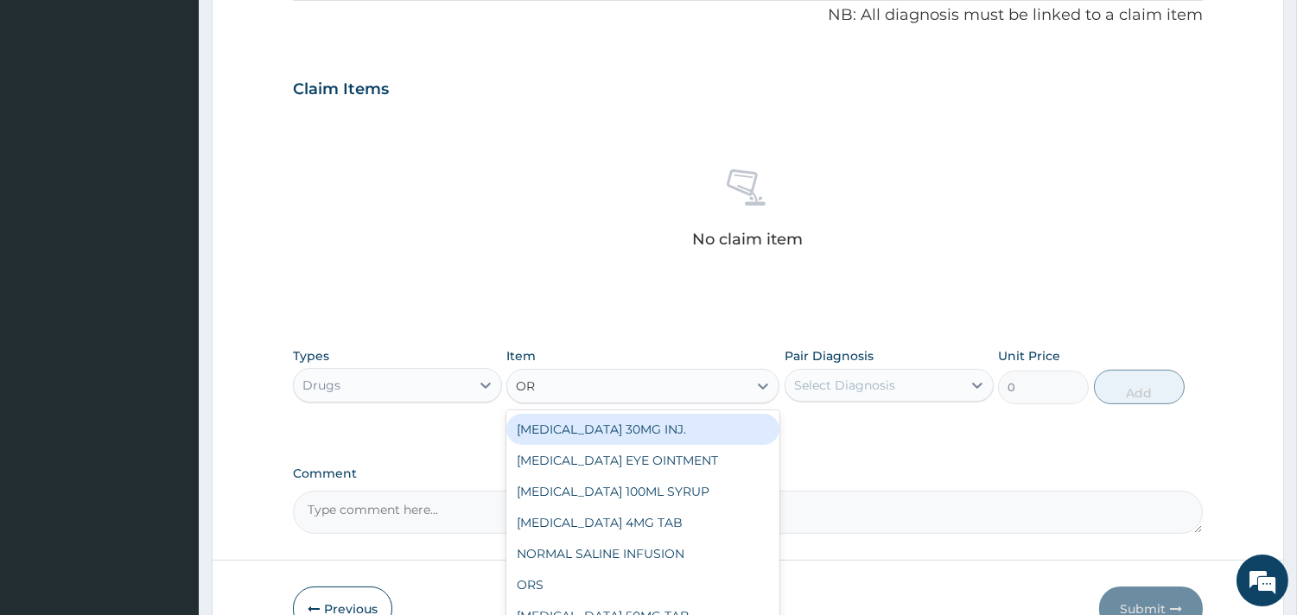
type input "ORS"
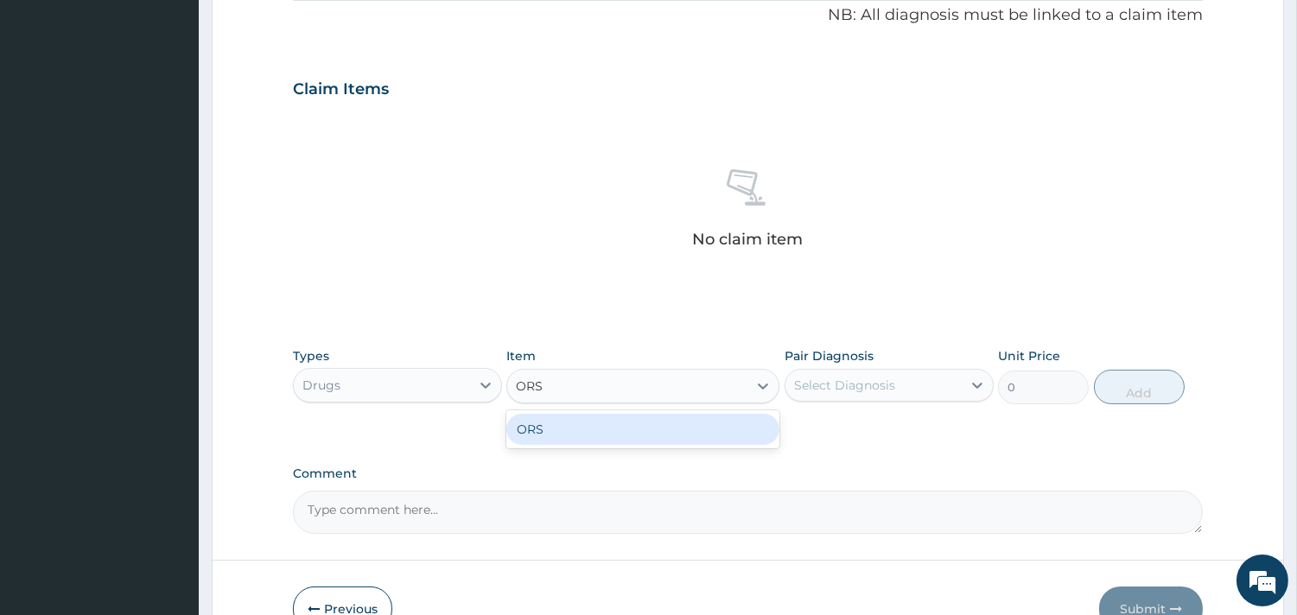
click at [688, 420] on div "ORS" at bounding box center [642, 429] width 273 height 31
type input "450"
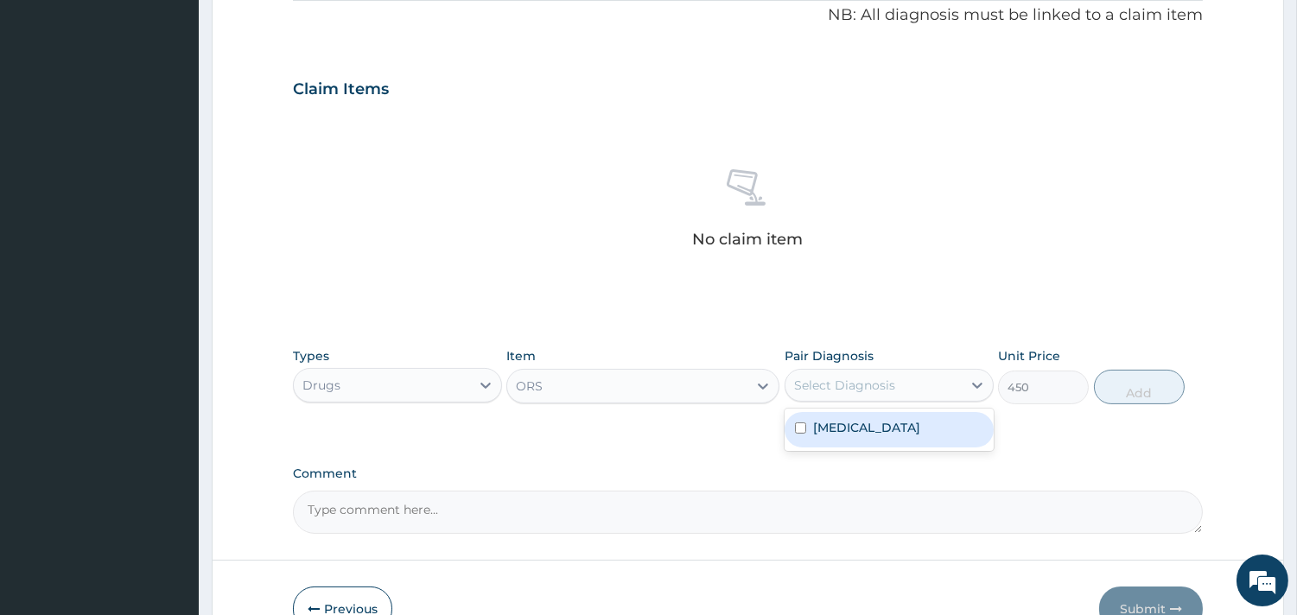
click at [937, 386] on div "Select Diagnosis" at bounding box center [873, 385] width 176 height 28
click at [904, 420] on label "Acute gastroenteritis" at bounding box center [866, 427] width 107 height 17
checkbox input "true"
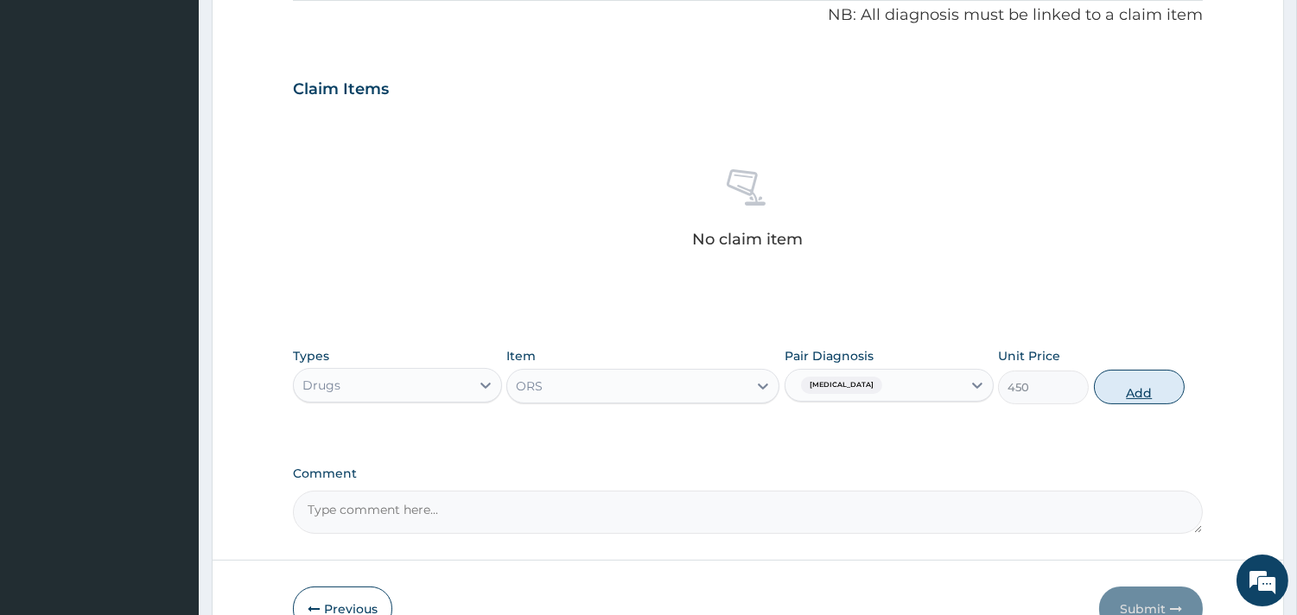
click at [1120, 380] on button "Add" at bounding box center [1139, 387] width 91 height 35
type input "0"
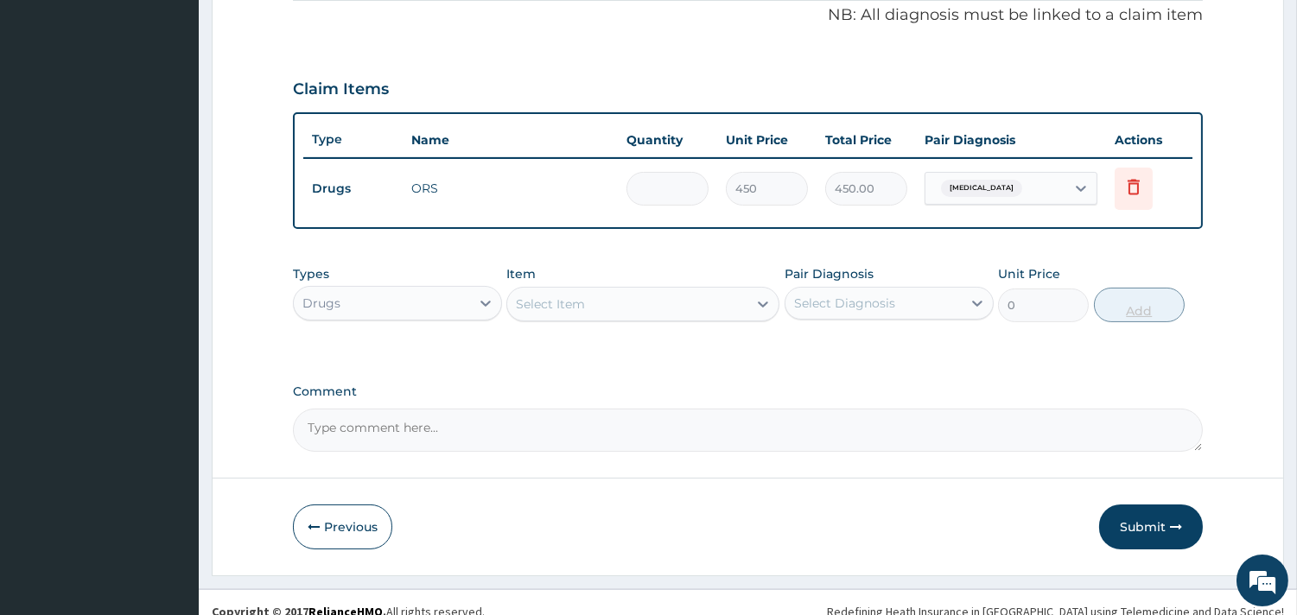
type input "0.00"
type input "3"
type input "1350.00"
type input "3"
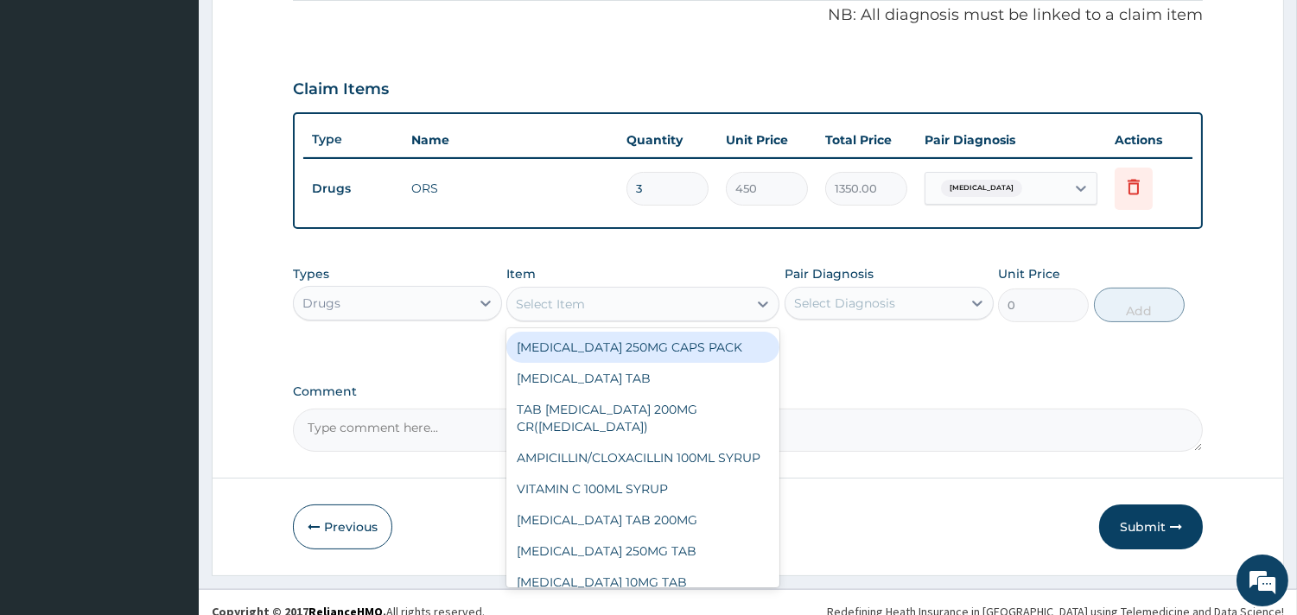
click at [696, 295] on div "Select Item" at bounding box center [627, 304] width 240 height 28
type input "X"
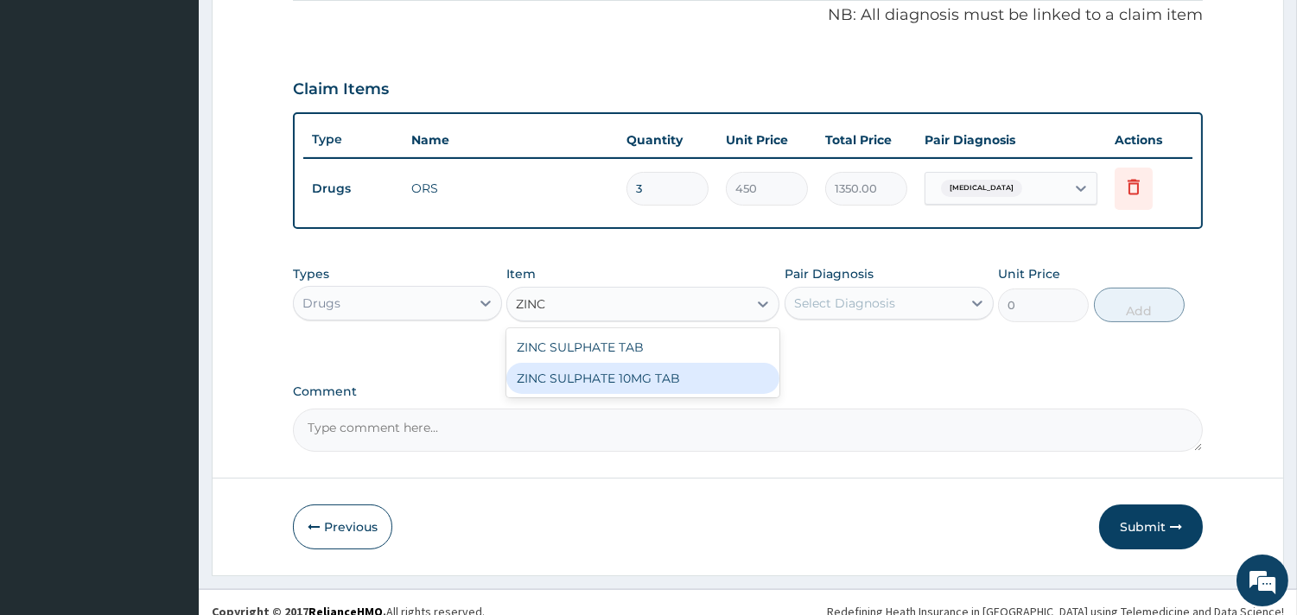
type input "ZINC"
click at [648, 395] on label "Comment" at bounding box center [748, 391] width 910 height 15
click at [648, 409] on textarea "Comment" at bounding box center [748, 430] width 910 height 43
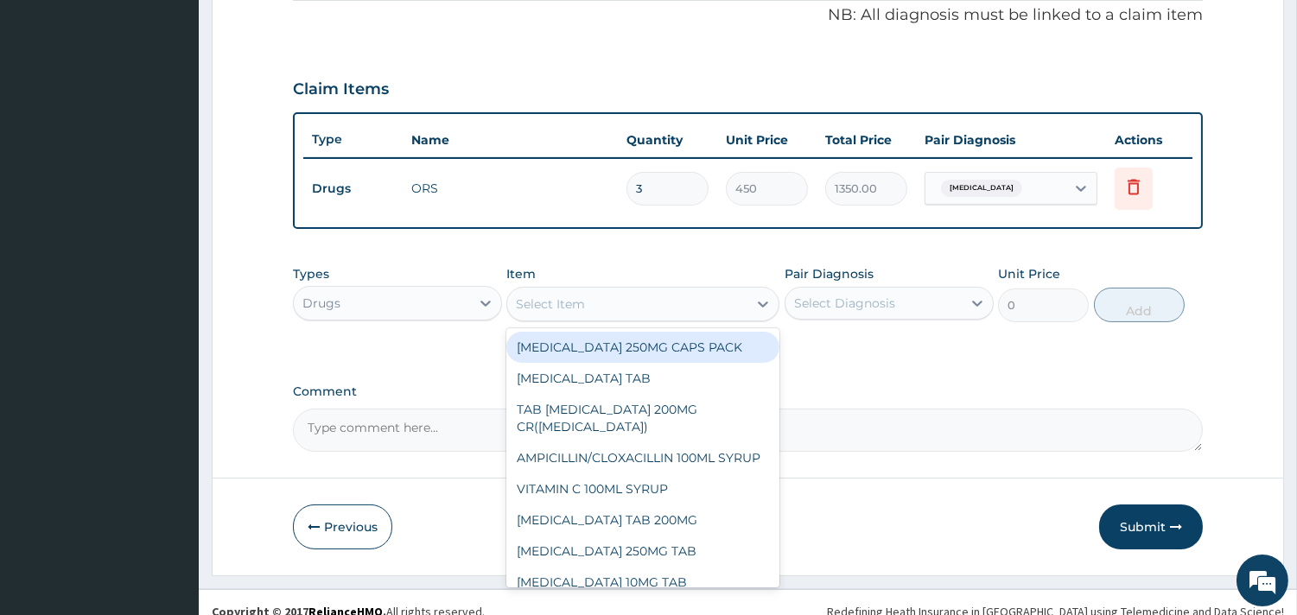
click at [700, 294] on div "Select Item" at bounding box center [627, 304] width 240 height 28
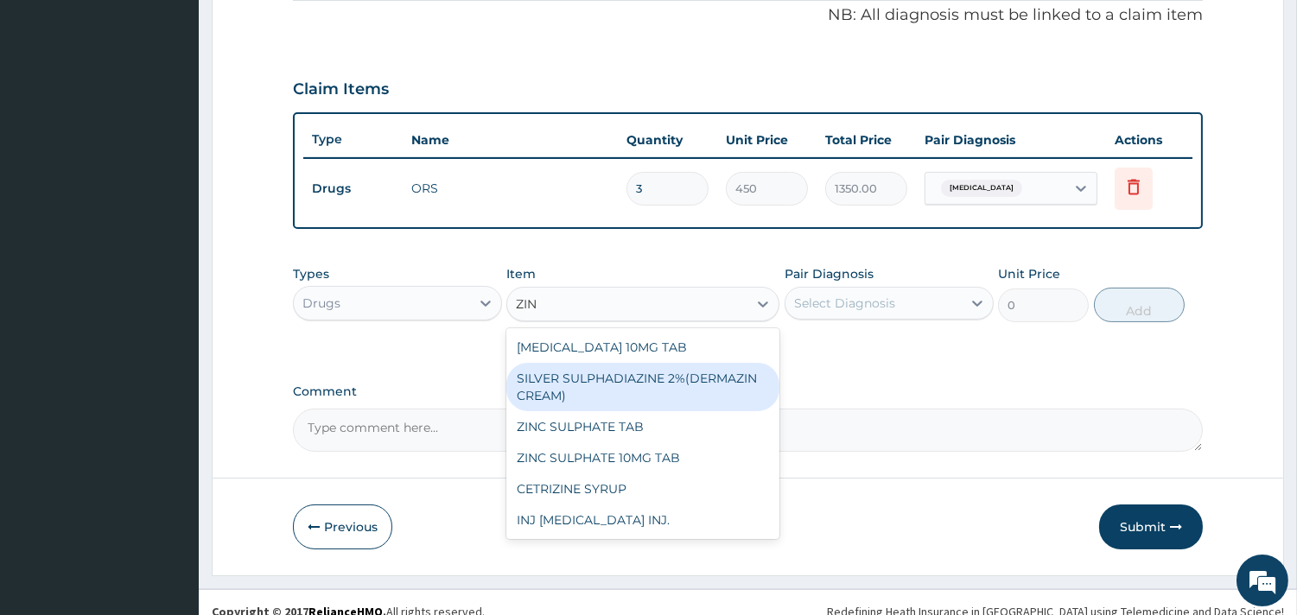
type input "ZINC"
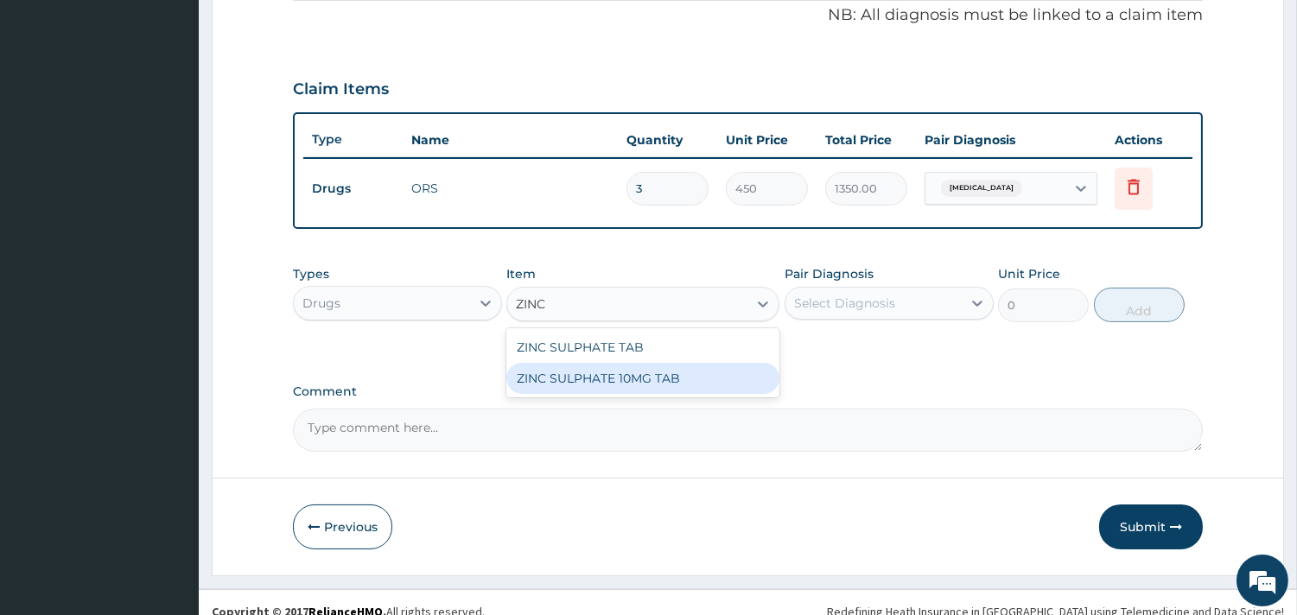
click at [683, 384] on div "ZINC SULPHATE 10MG TAB" at bounding box center [642, 378] width 273 height 31
type input "100"
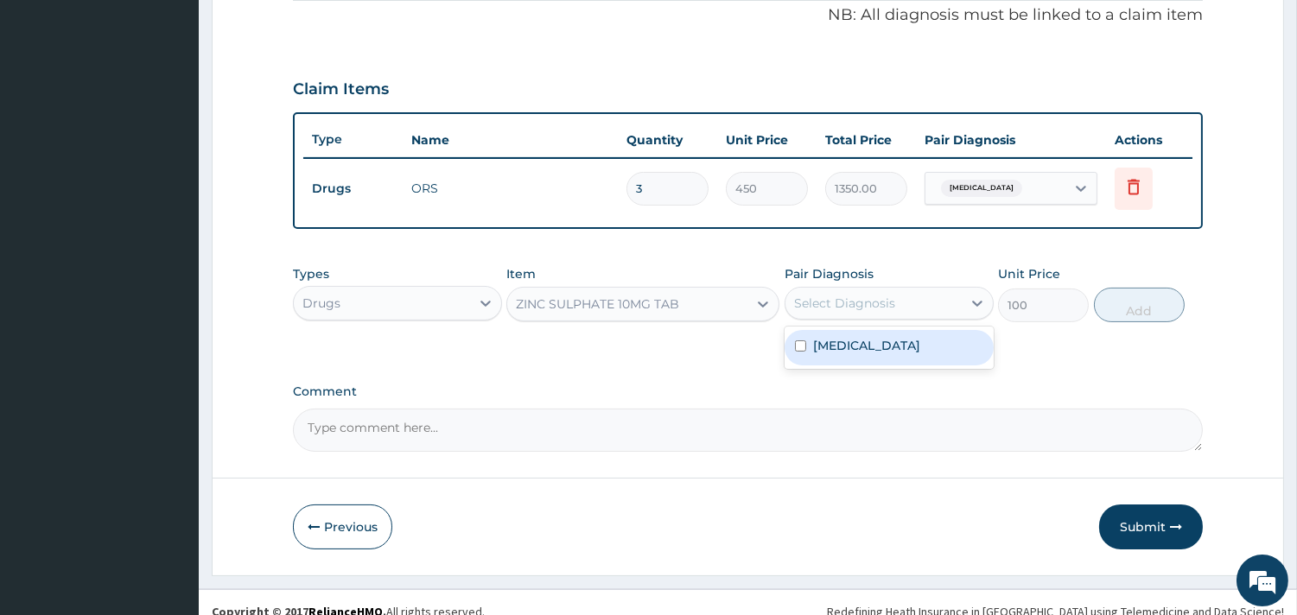
click at [859, 300] on div "Select Diagnosis" at bounding box center [844, 303] width 101 height 17
click at [853, 339] on label "[MEDICAL_DATA]" at bounding box center [866, 345] width 107 height 17
checkbox input "true"
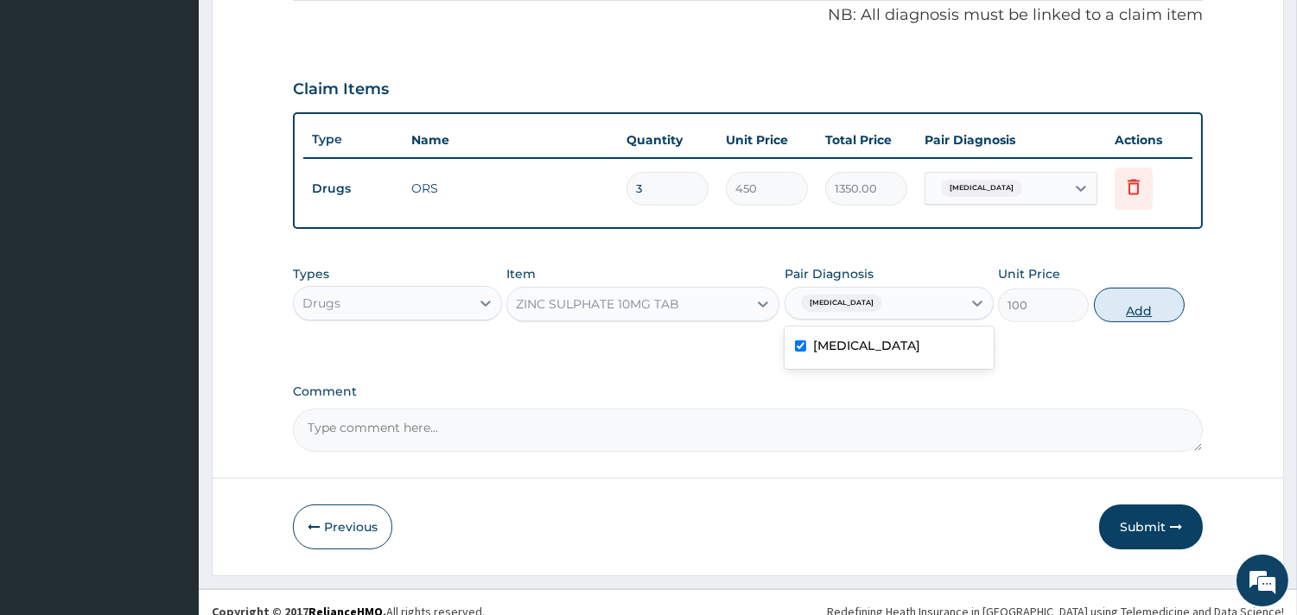
click at [1130, 304] on button "Add" at bounding box center [1139, 305] width 91 height 35
click at [1130, 304] on div "PA Code / Prescription Code Enter Code(Secondary Care Only) Encounter Date 10-0…" at bounding box center [748, 43] width 910 height 817
type input "0"
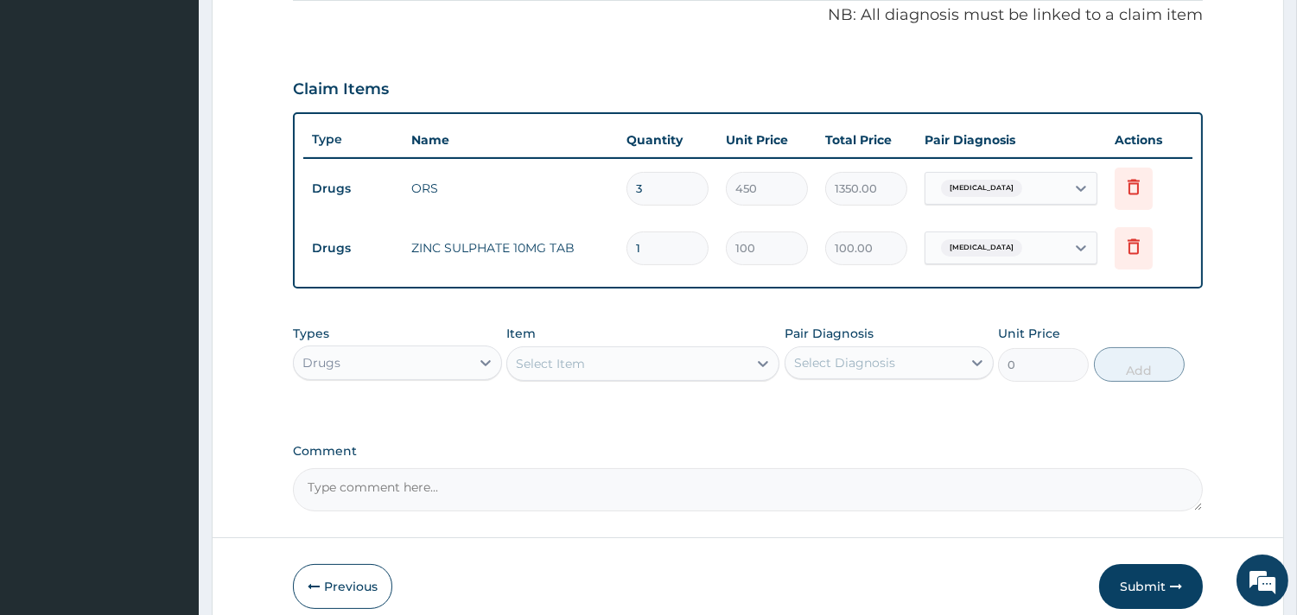
drag, startPoint x: 981, startPoint y: 446, endPoint x: 744, endPoint y: 360, distance: 252.5
click at [957, 444] on label "Comment" at bounding box center [748, 451] width 910 height 15
click at [957, 468] on textarea "Comment" at bounding box center [748, 489] width 910 height 43
click at [659, 249] on input "1" at bounding box center [667, 249] width 82 height 34
type input "10"
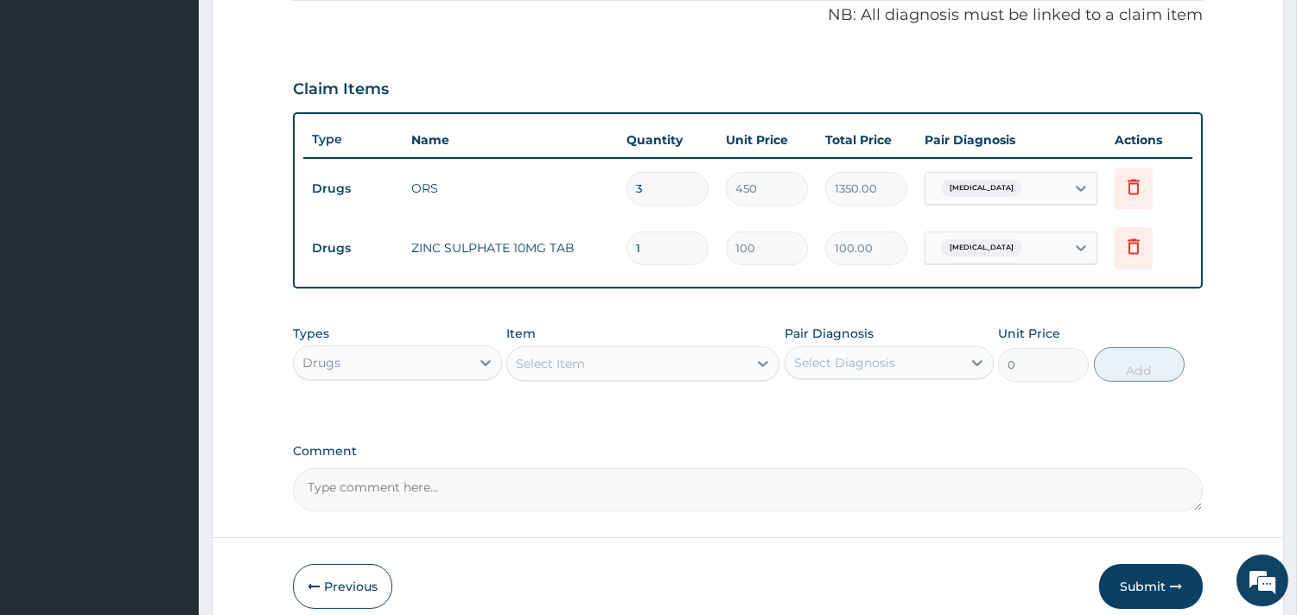
type input "1000.00"
type input "10"
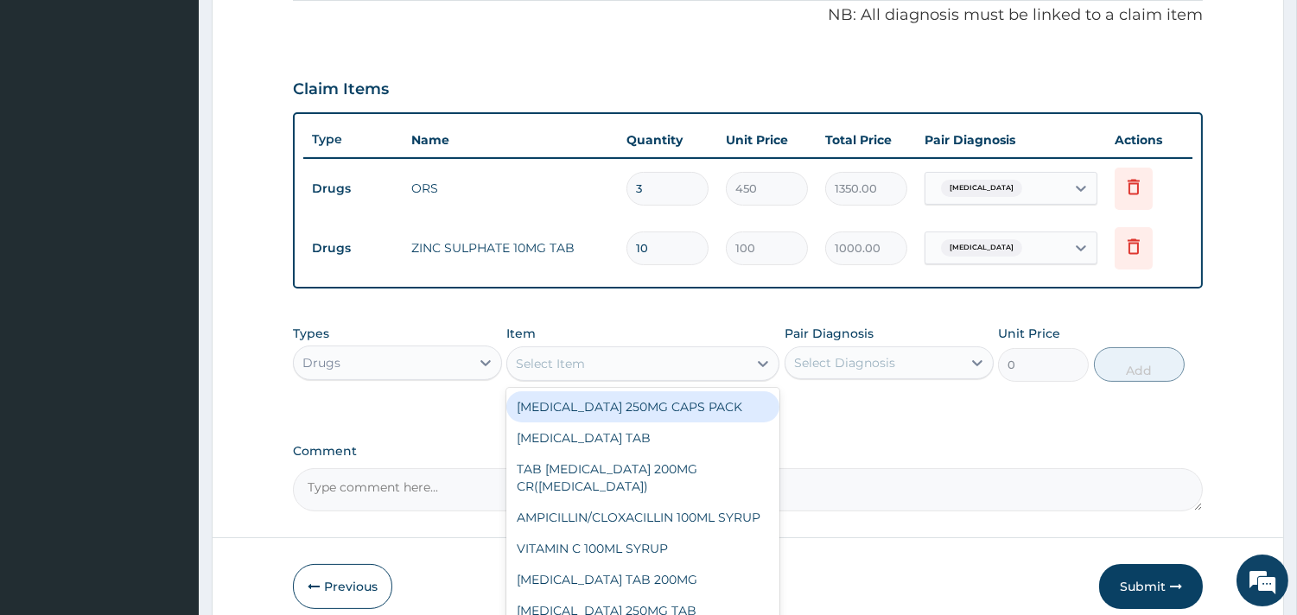
click at [612, 358] on div "Select Item" at bounding box center [627, 364] width 240 height 28
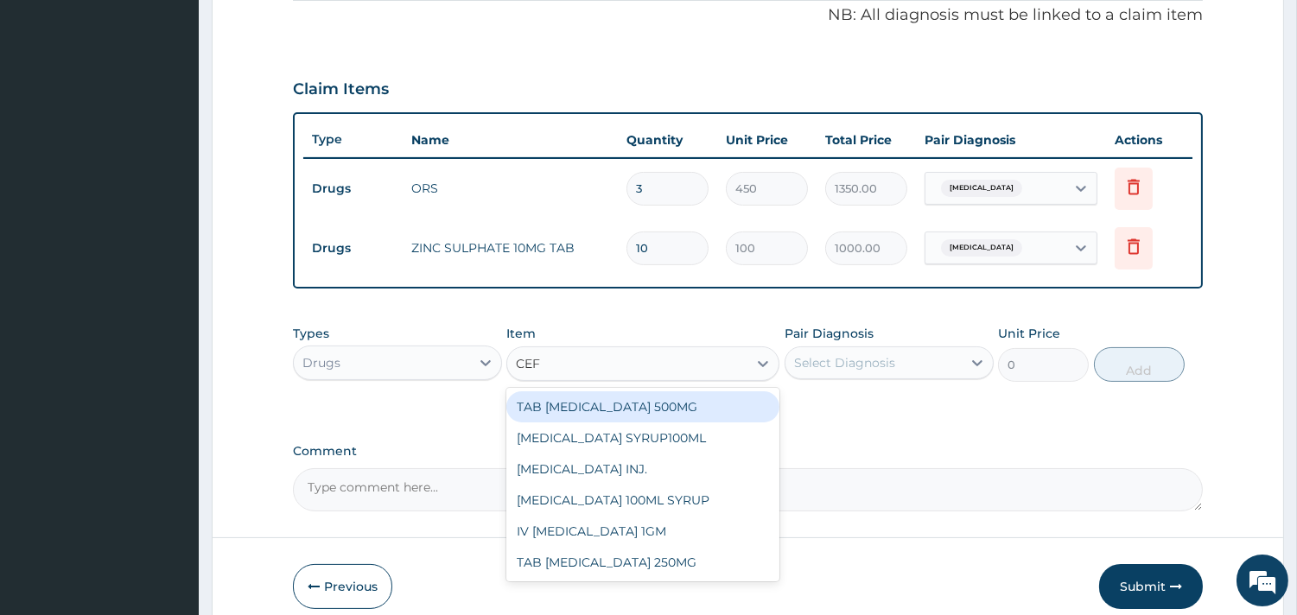
type input "CEFU"
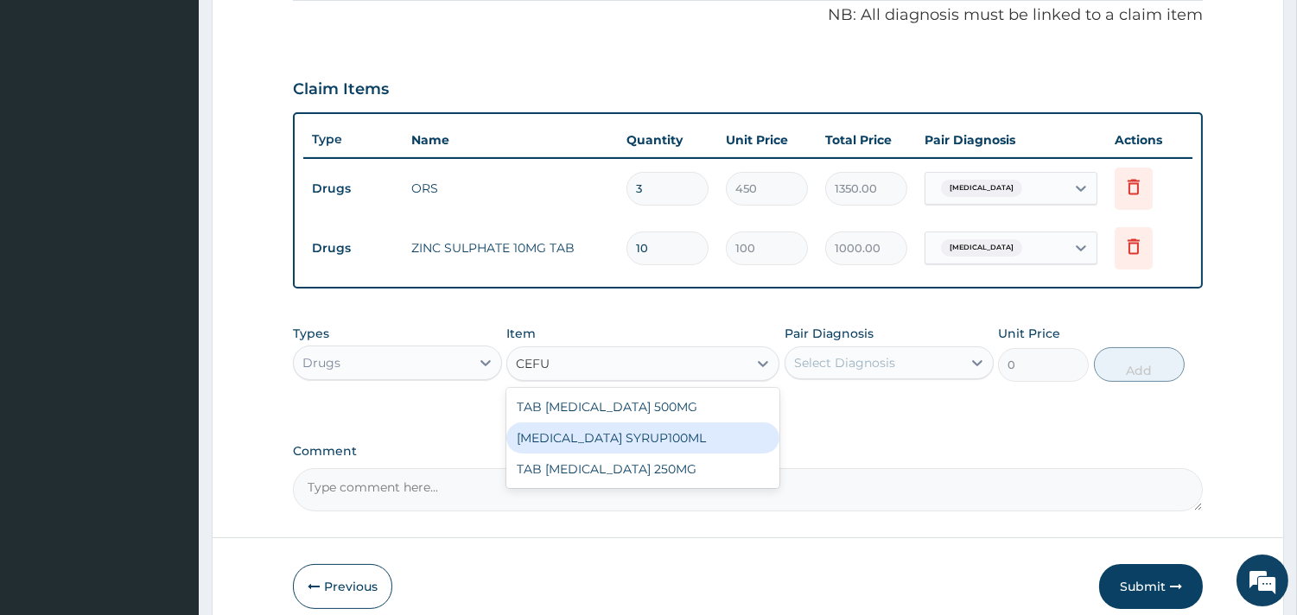
click at [634, 427] on div "CEFUROXIME SYRUP100ML" at bounding box center [642, 437] width 273 height 31
type input "5000"
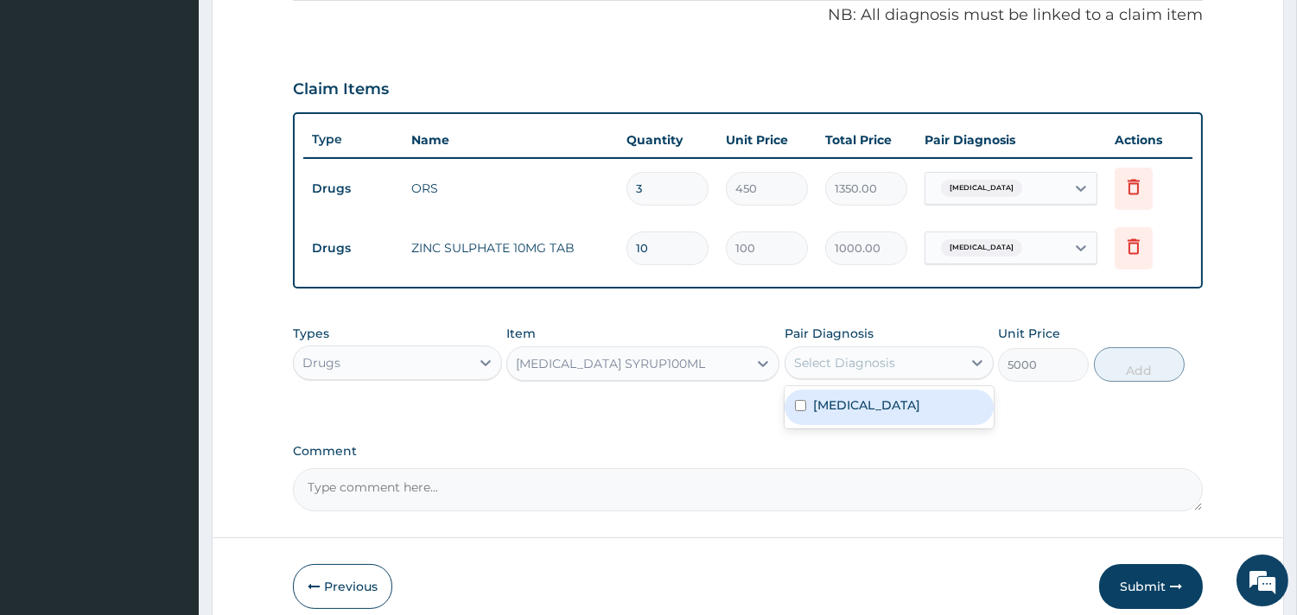
click at [884, 359] on div "Select Diagnosis" at bounding box center [844, 362] width 101 height 17
click at [872, 398] on label "Acute gastroenteritis" at bounding box center [866, 404] width 107 height 17
checkbox input "true"
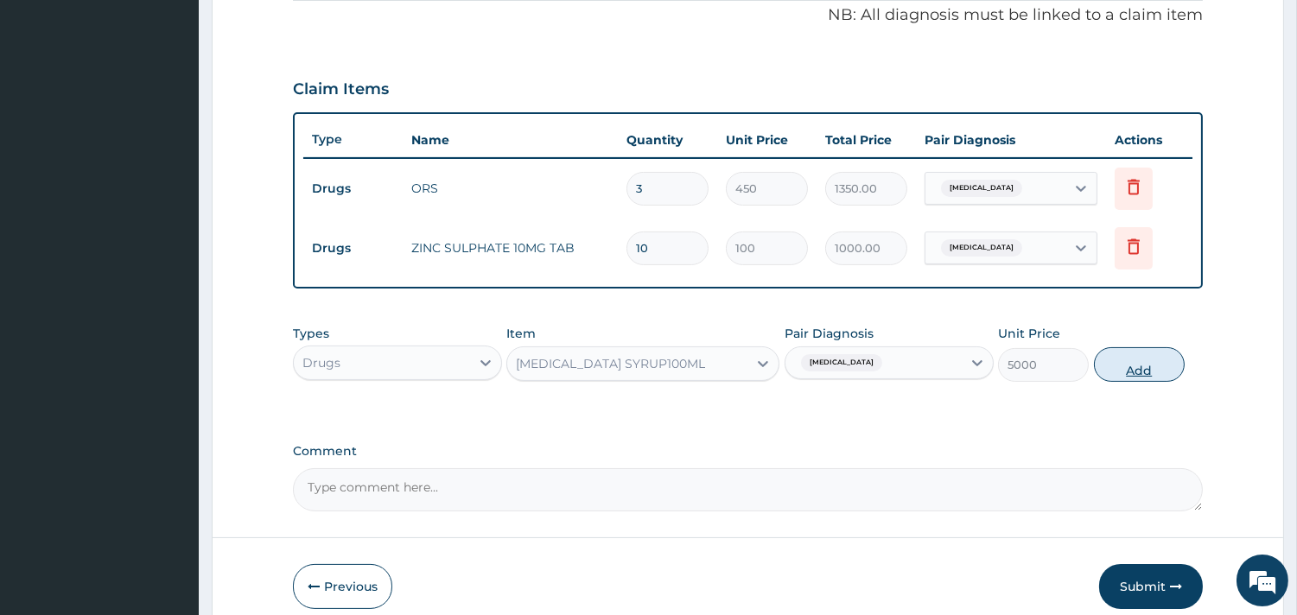
click at [1125, 365] on button "Add" at bounding box center [1139, 364] width 91 height 35
type input "0"
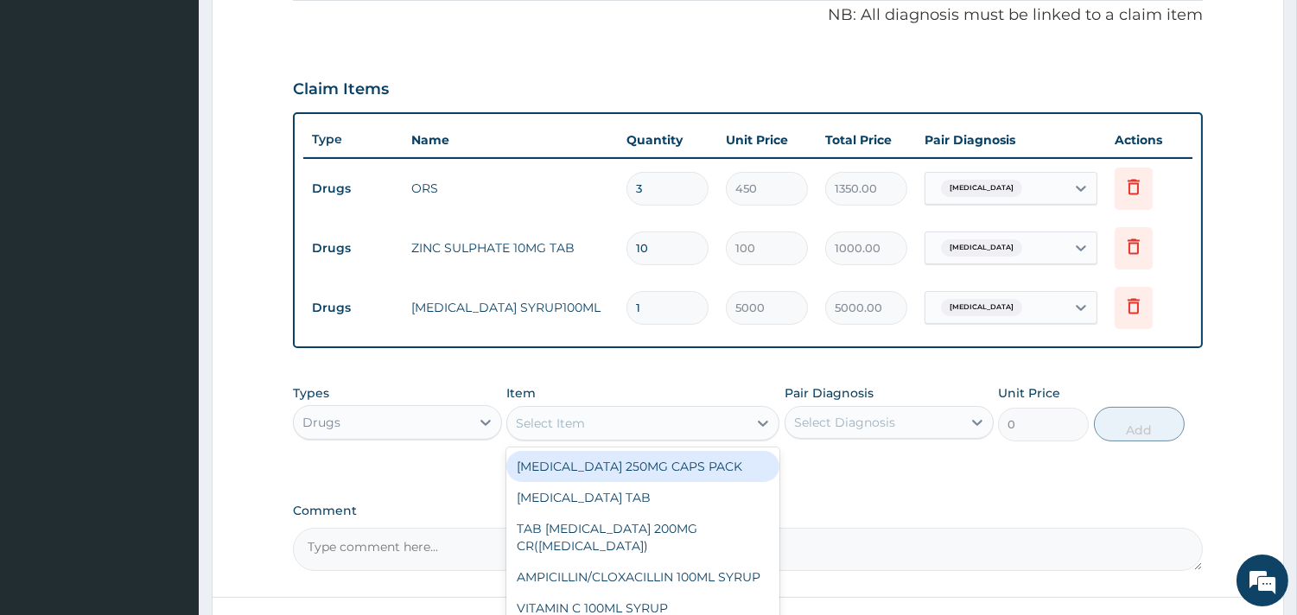
click at [644, 415] on div "Select Item" at bounding box center [627, 423] width 240 height 28
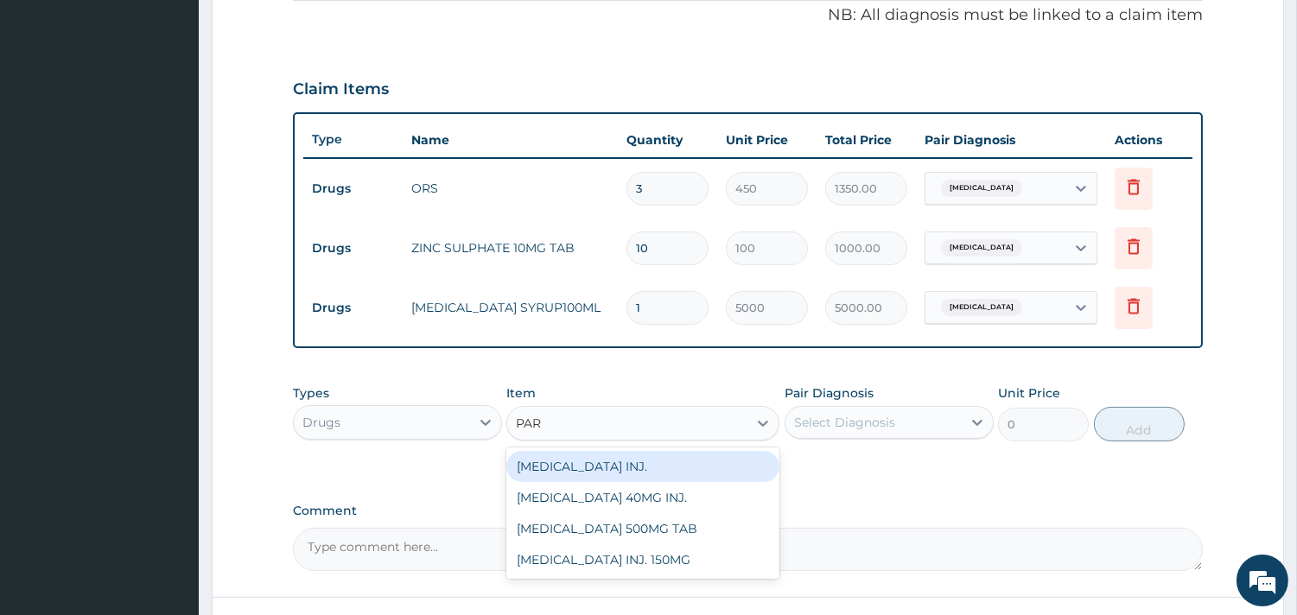
type input "PARA"
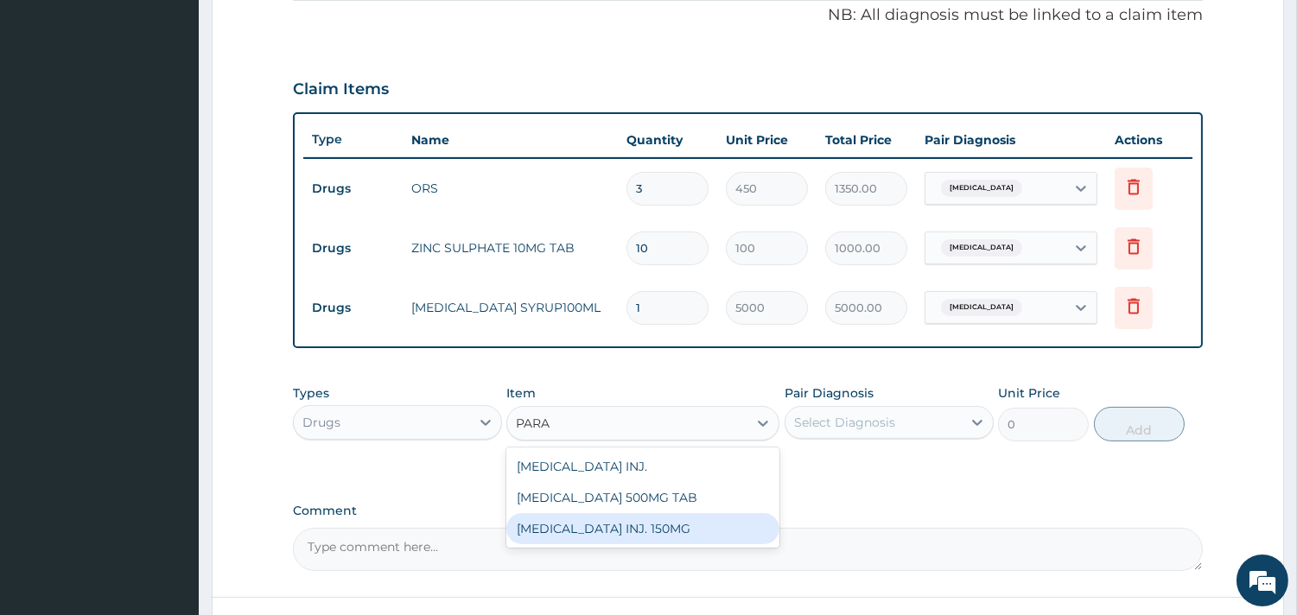
click at [615, 529] on div "PARACETAMOL INJ. 150MG" at bounding box center [642, 528] width 273 height 31
type input "900"
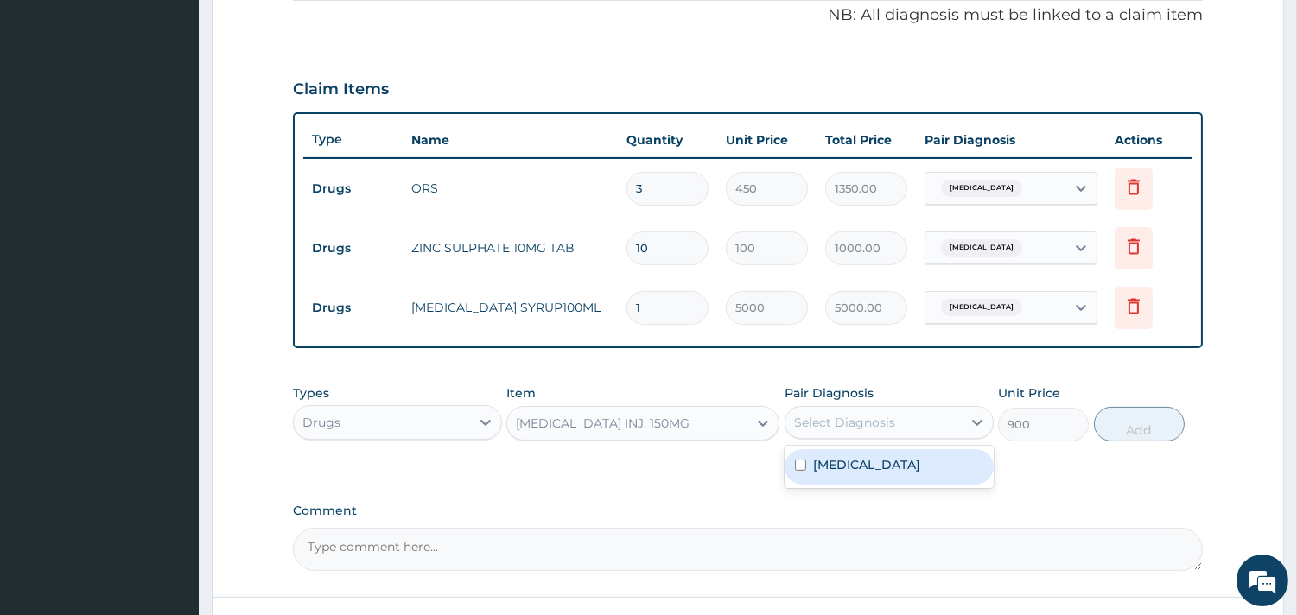
click at [856, 419] on div "Select Diagnosis" at bounding box center [844, 422] width 101 height 17
click at [856, 467] on label "Acute gastroenteritis" at bounding box center [866, 464] width 107 height 17
checkbox input "true"
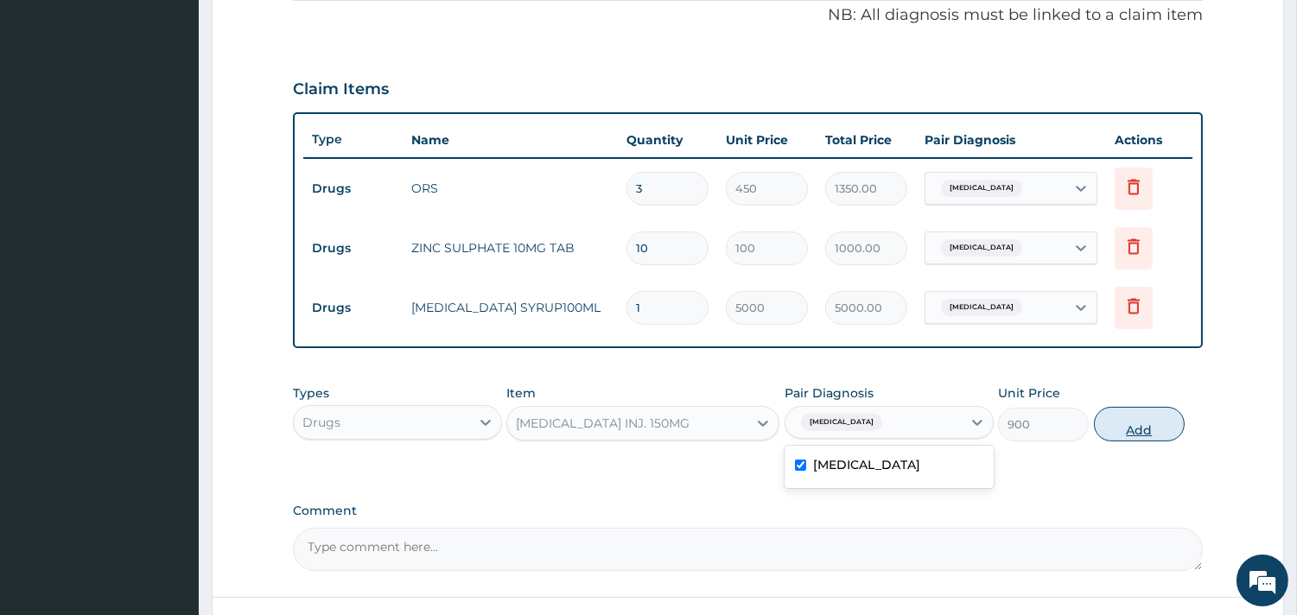
click at [1121, 423] on button "Add" at bounding box center [1139, 424] width 91 height 35
click at [1121, 423] on div "PA Code / Prescription Code Enter Code(Secondary Care Only) Encounter Date 10-0…" at bounding box center [748, 103] width 910 height 936
type input "0"
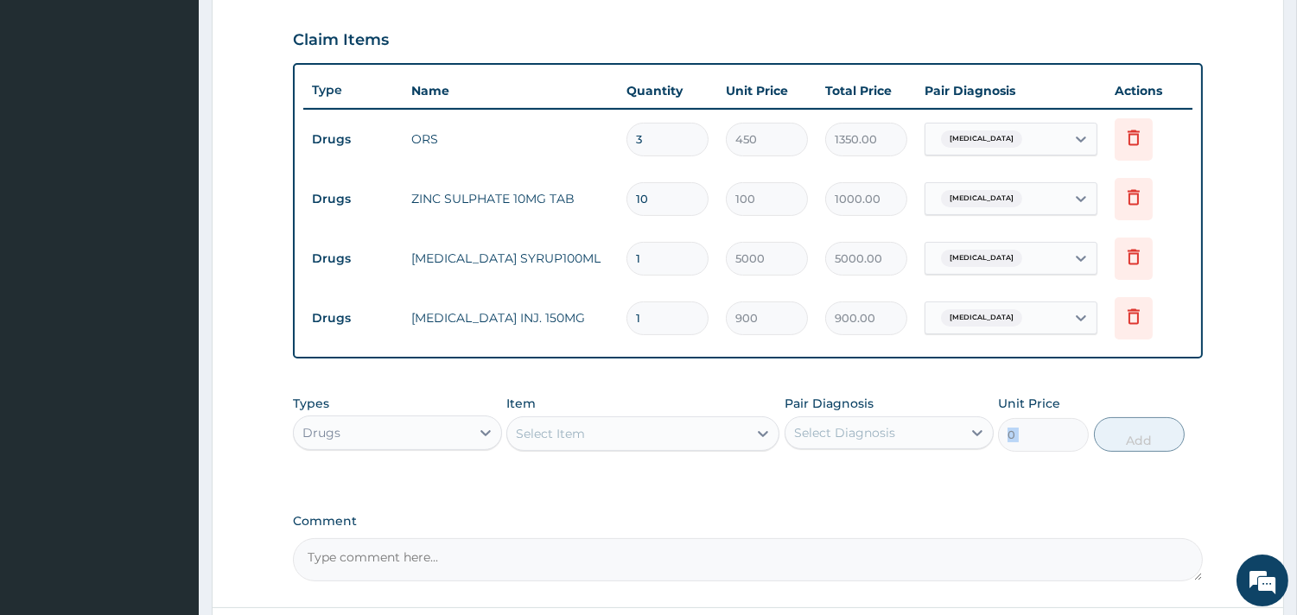
scroll to position [626, 0]
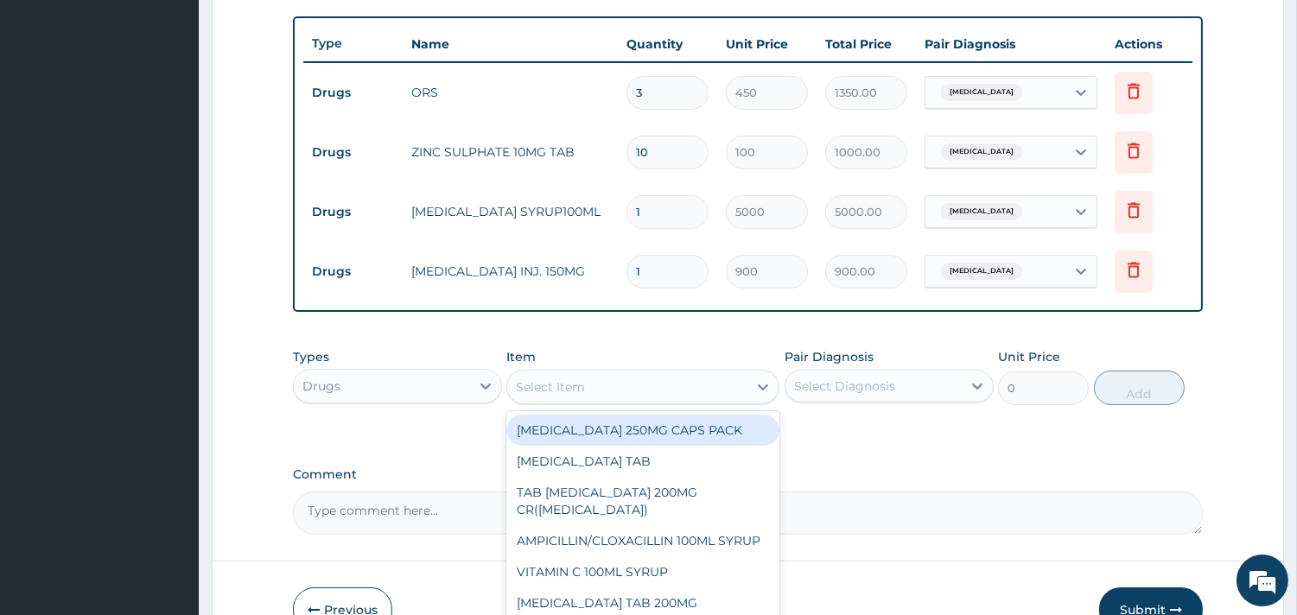
click at [718, 382] on div "Select Item" at bounding box center [627, 387] width 240 height 28
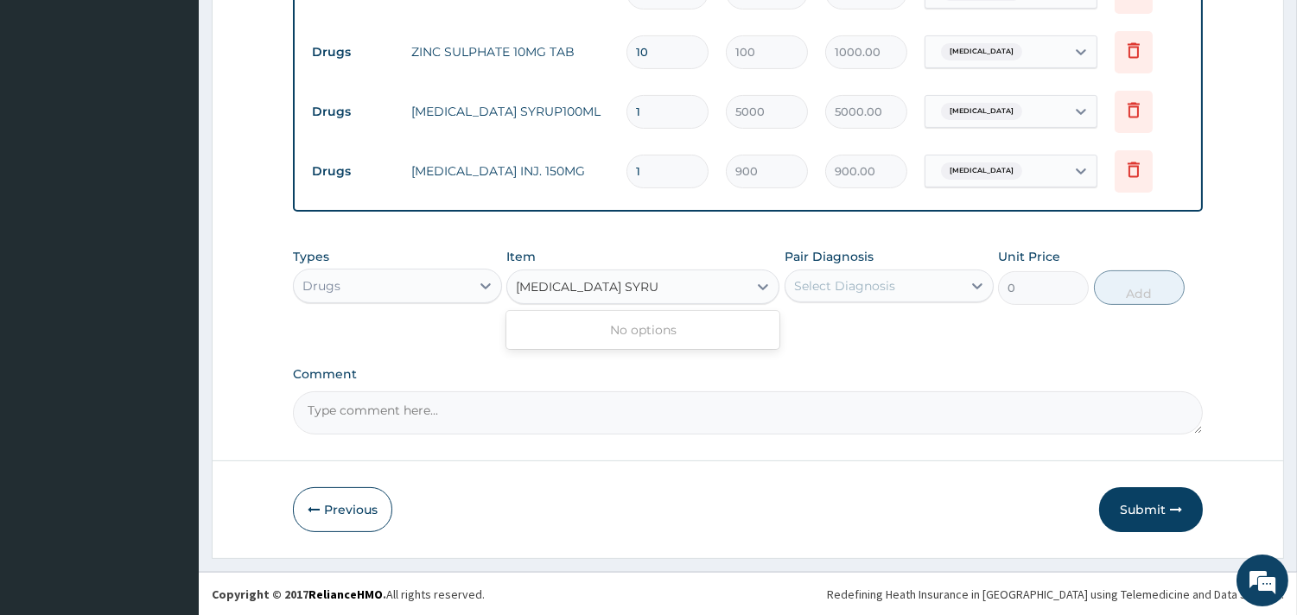
scroll to position [727, 0]
type input "PARACETAMOL SYRUP"
click at [1143, 503] on button "Submit" at bounding box center [1151, 508] width 104 height 45
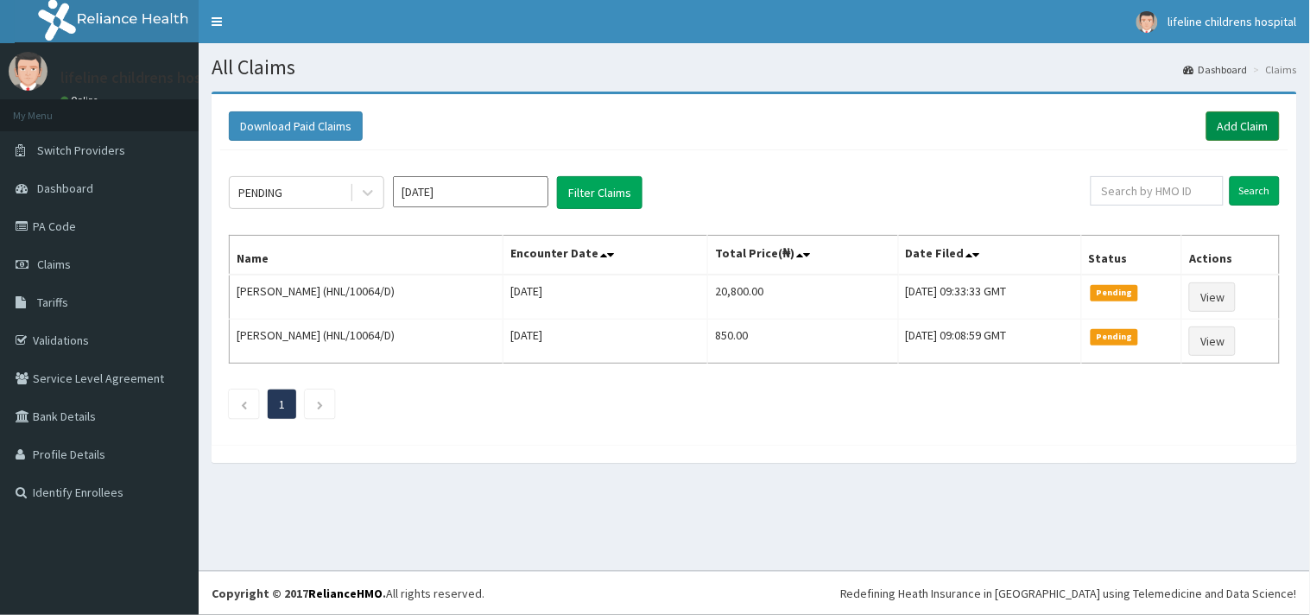
click at [1229, 119] on link "Add Claim" at bounding box center [1243, 125] width 73 height 29
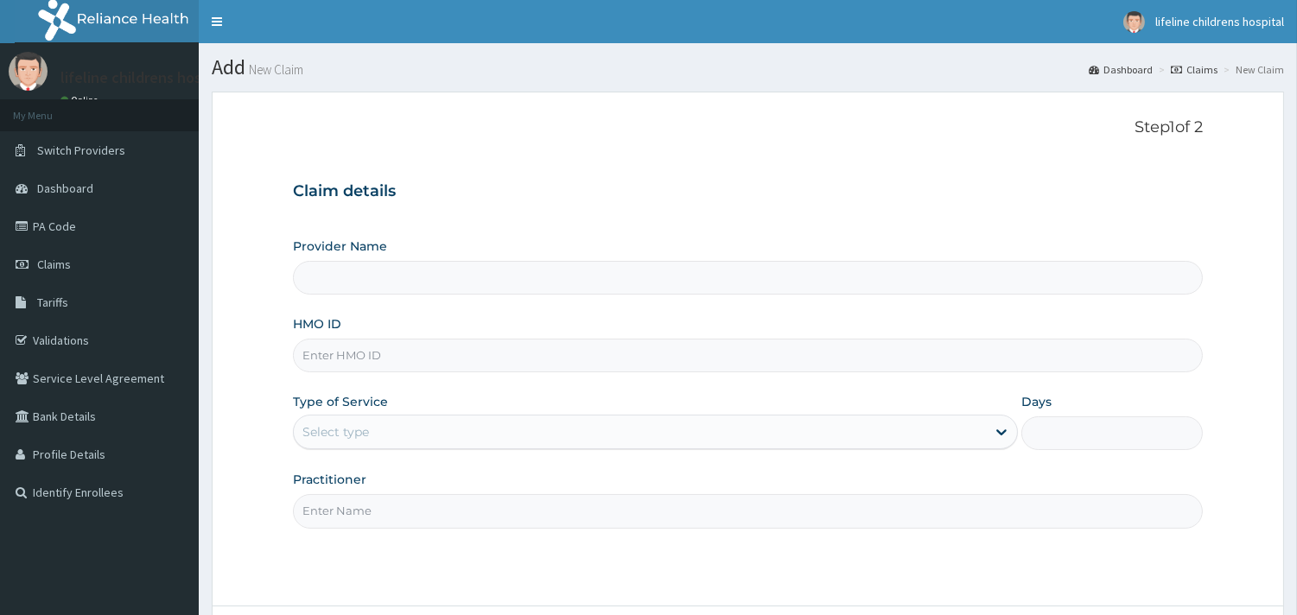
click at [354, 352] on input "HMO ID" at bounding box center [748, 356] width 910 height 34
type input "MUH/1"
type input "Lifeline Children Hospital - [GEOGRAPHIC_DATA]"
type input "MUH/10032/B"
click at [328, 429] on div "Select type" at bounding box center [335, 431] width 67 height 17
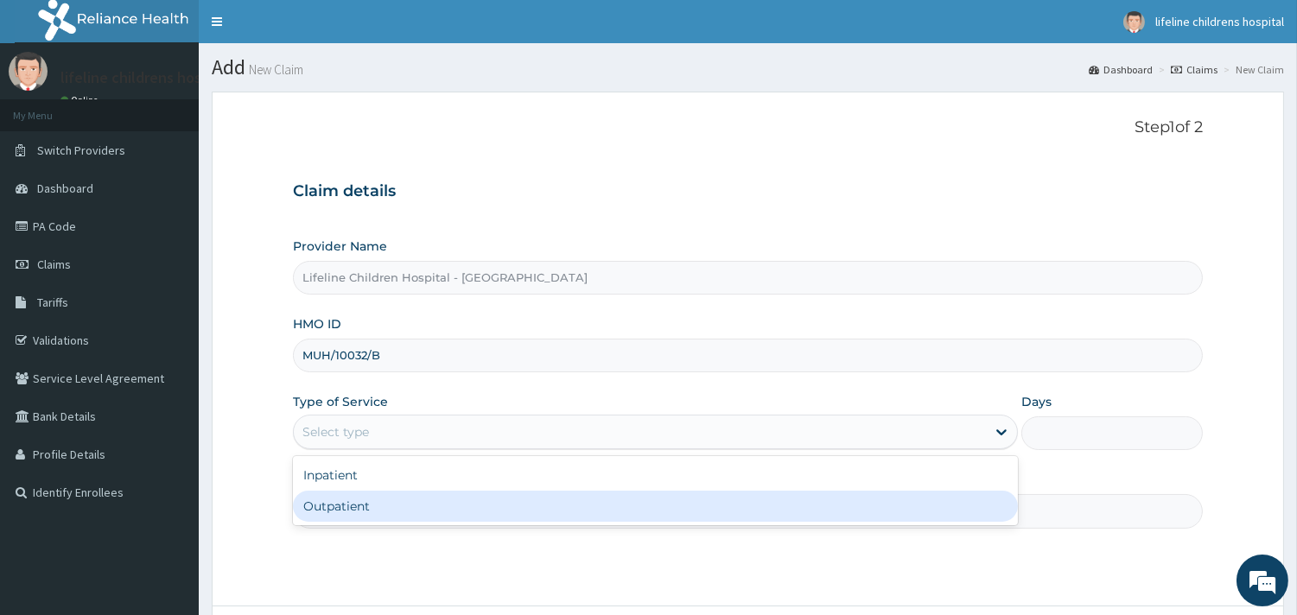
click at [321, 495] on div "Outpatient" at bounding box center [655, 506] width 725 height 31
type input "1"
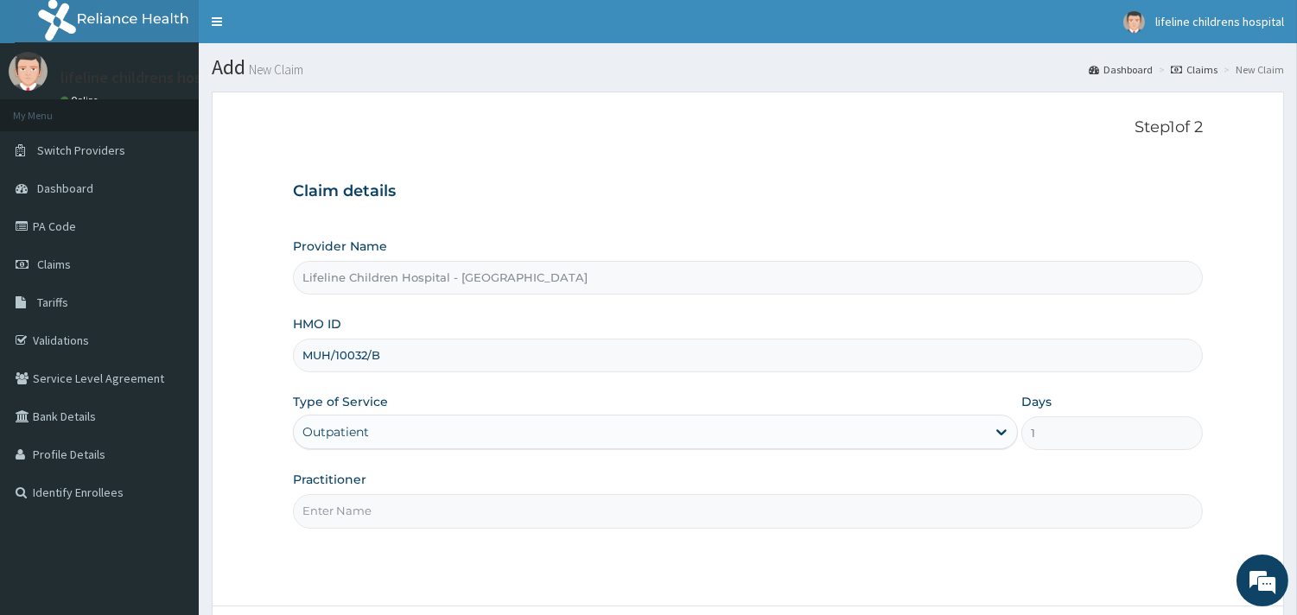
click at [337, 514] on input "Practitioner" at bounding box center [748, 511] width 910 height 34
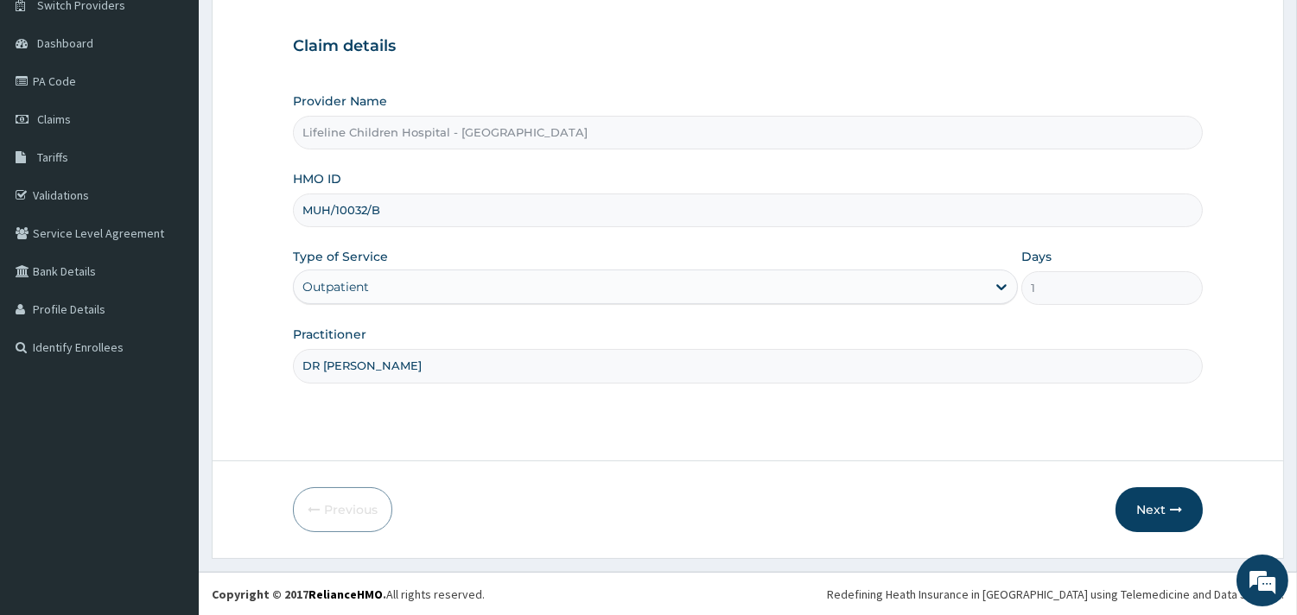
scroll to position [147, 0]
type input "DR [PERSON_NAME]"
click at [1136, 506] on button "Next" at bounding box center [1158, 508] width 87 height 45
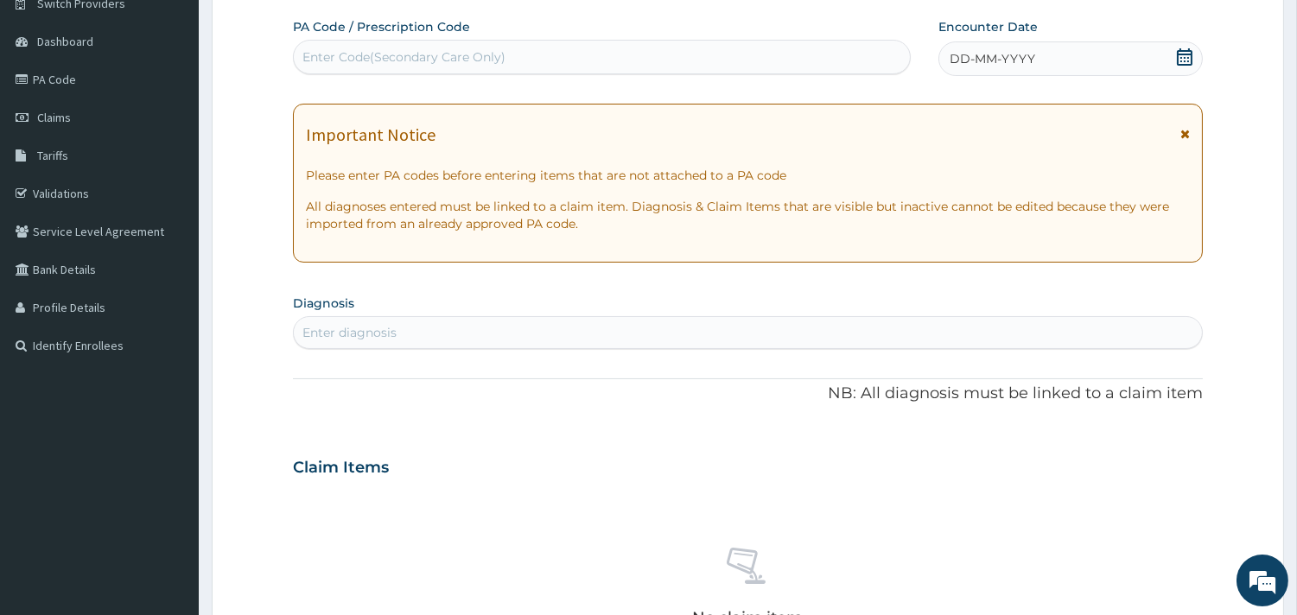
click at [1019, 63] on span "DD-MM-YYYY" at bounding box center [992, 58] width 86 height 17
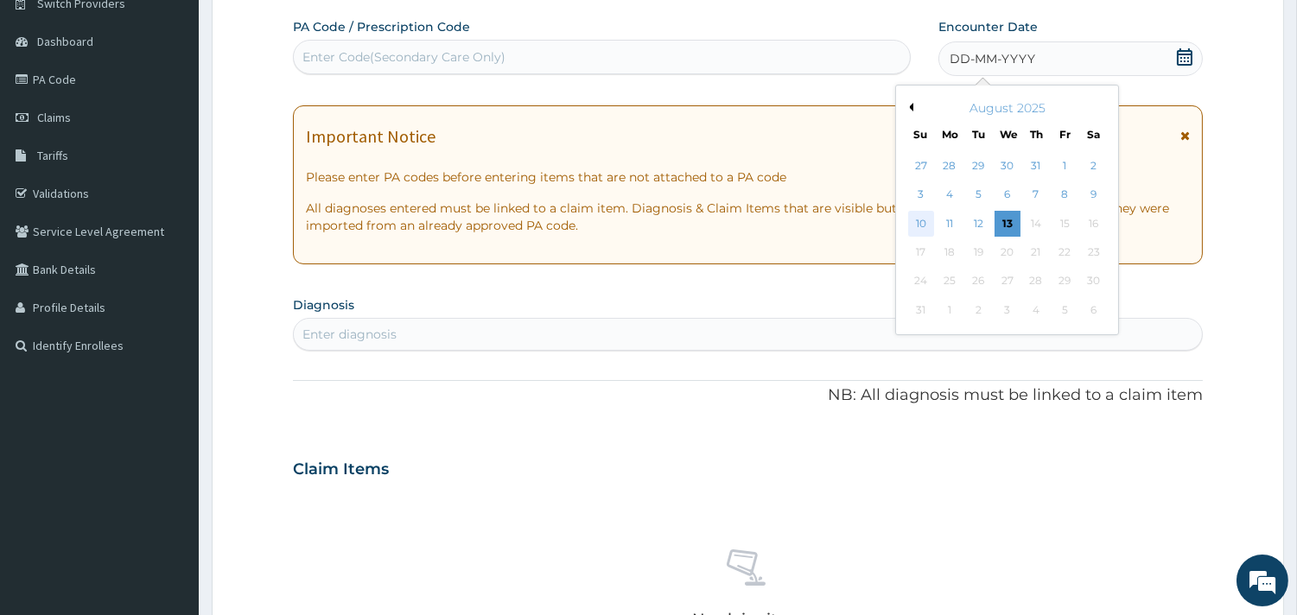
click at [917, 225] on div "10" at bounding box center [920, 224] width 26 height 26
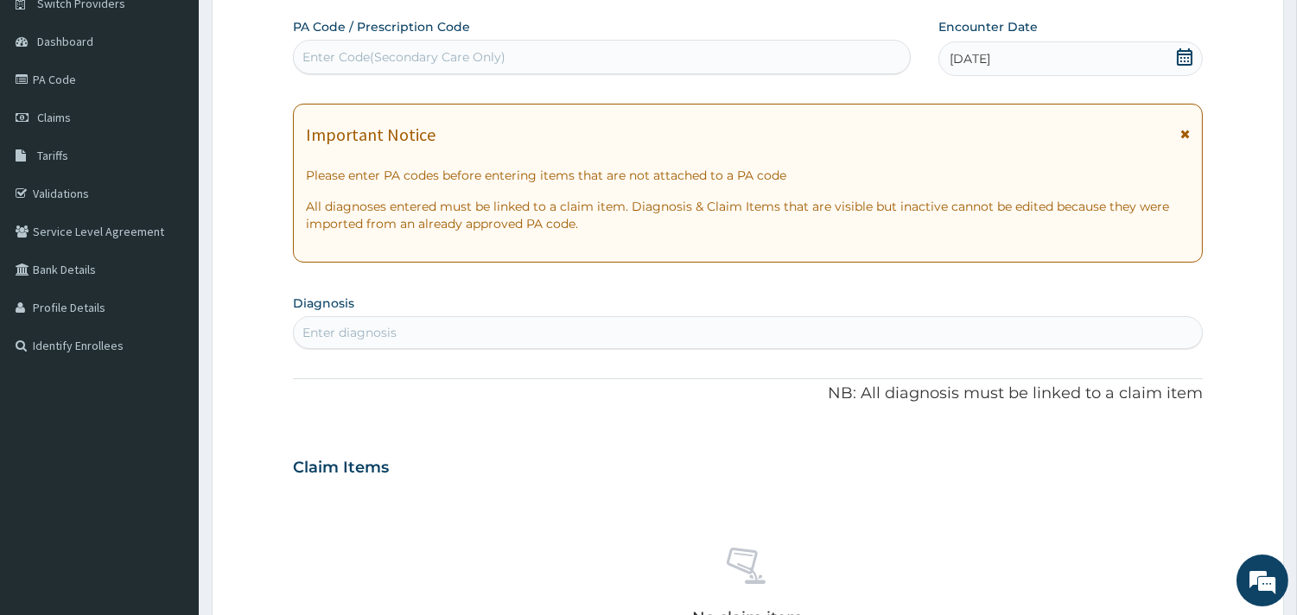
click at [434, 334] on div "Enter diagnosis" at bounding box center [748, 333] width 908 height 28
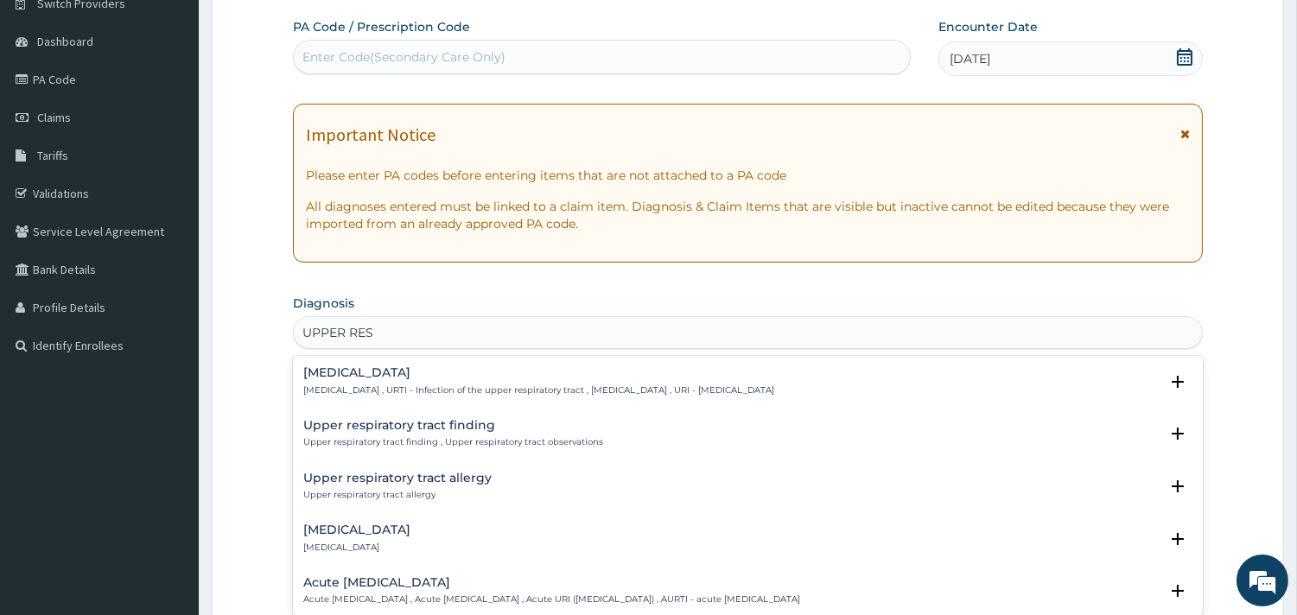
type input "UPPER RESP"
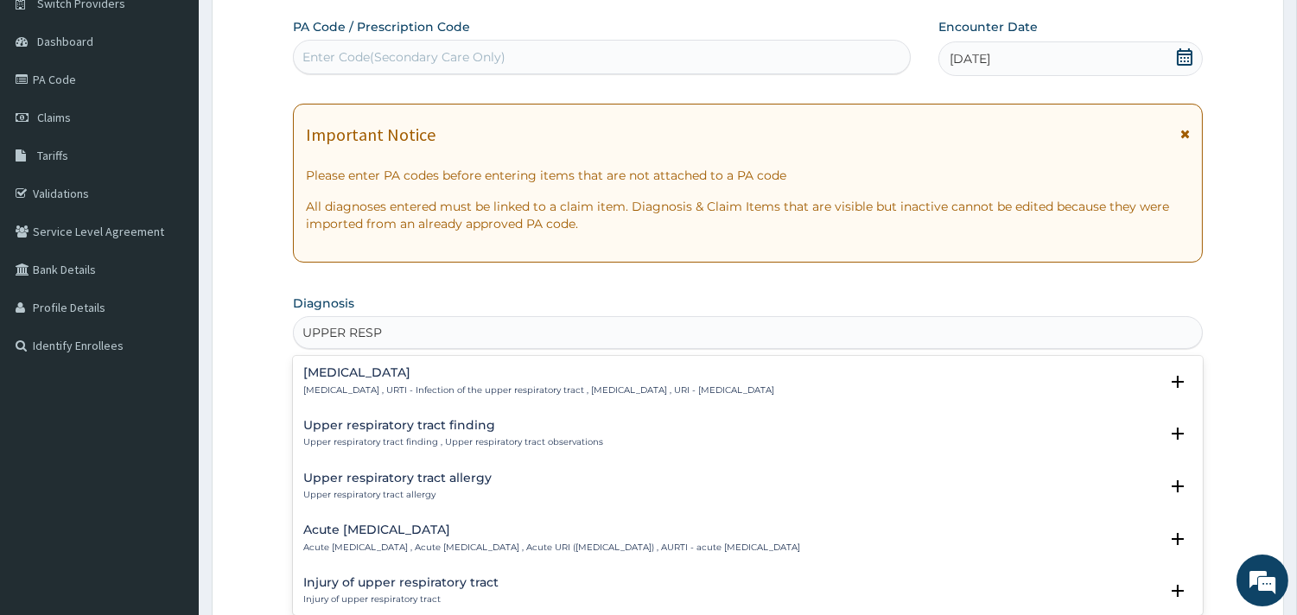
click at [420, 375] on h4 "[MEDICAL_DATA]" at bounding box center [538, 372] width 471 height 13
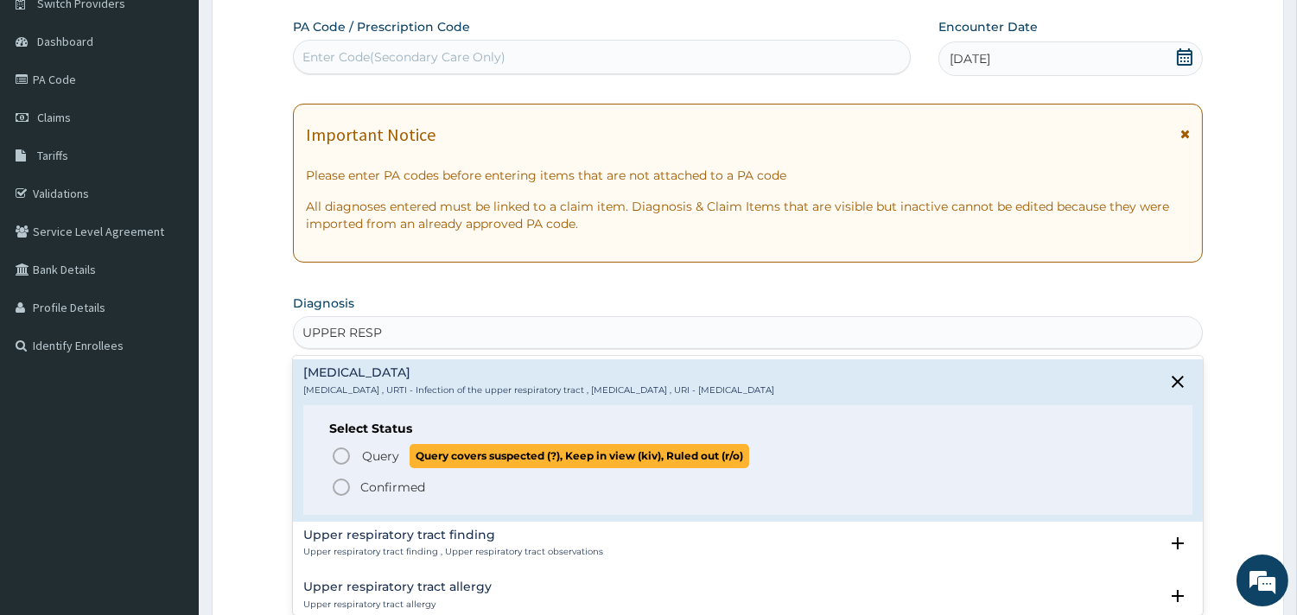
click at [384, 454] on span "Query" at bounding box center [380, 455] width 37 height 17
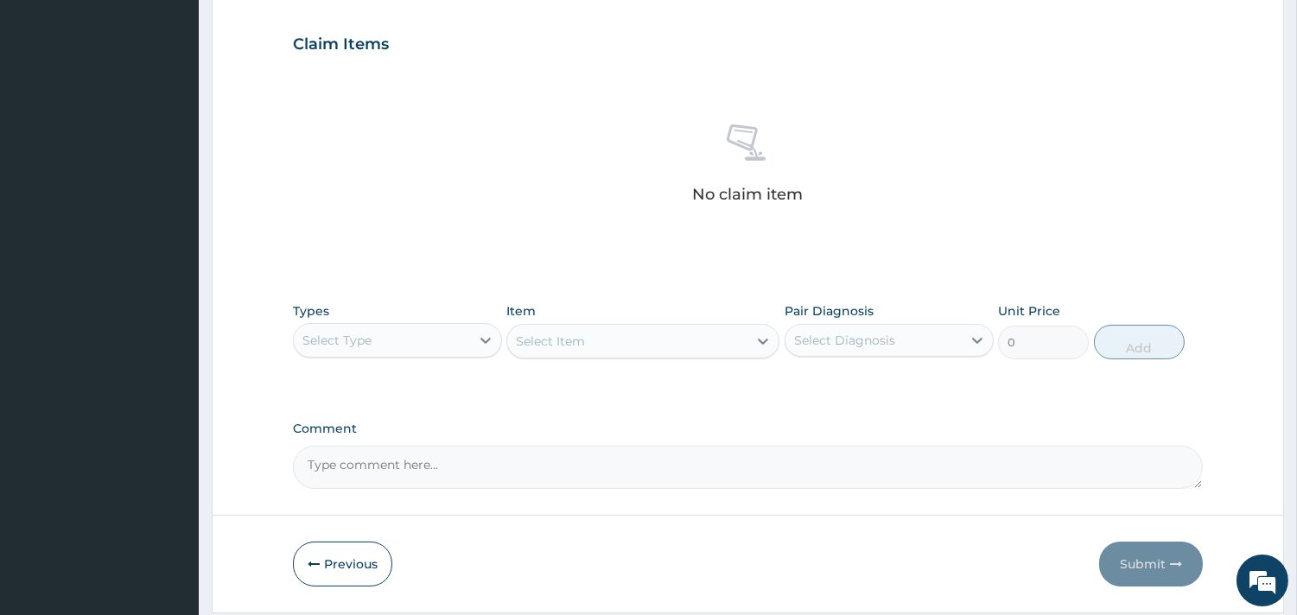
scroll to position [626, 0]
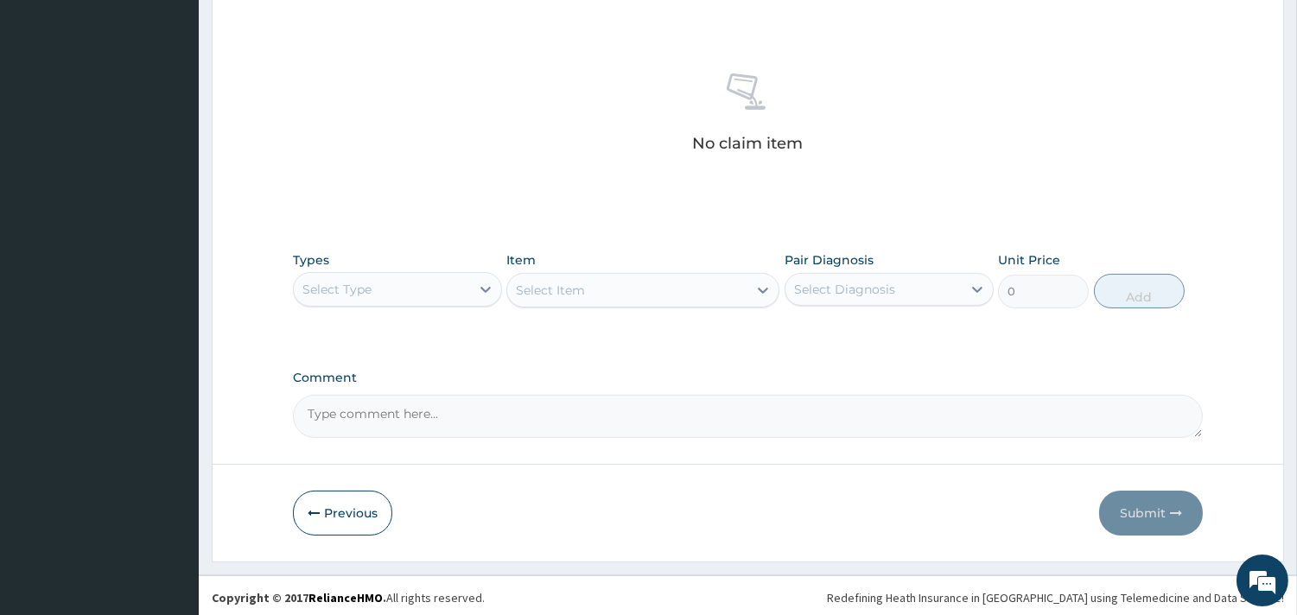
click at [461, 291] on div "Select Type" at bounding box center [382, 290] width 176 height 28
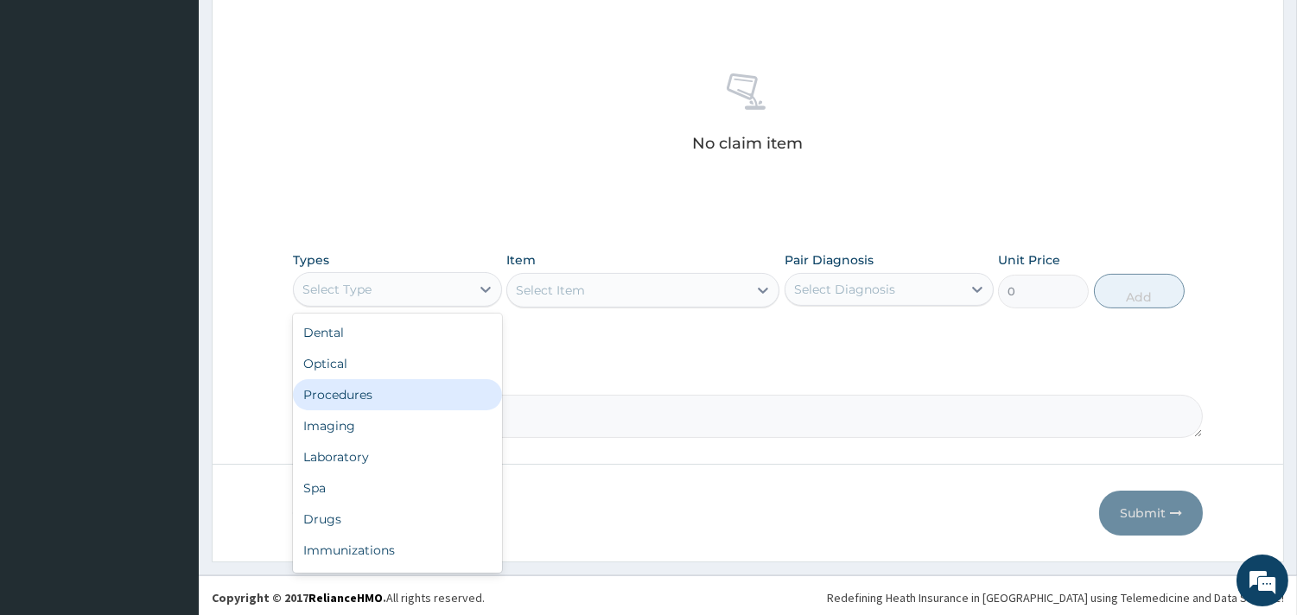
click at [428, 381] on div "Procedures" at bounding box center [397, 394] width 209 height 31
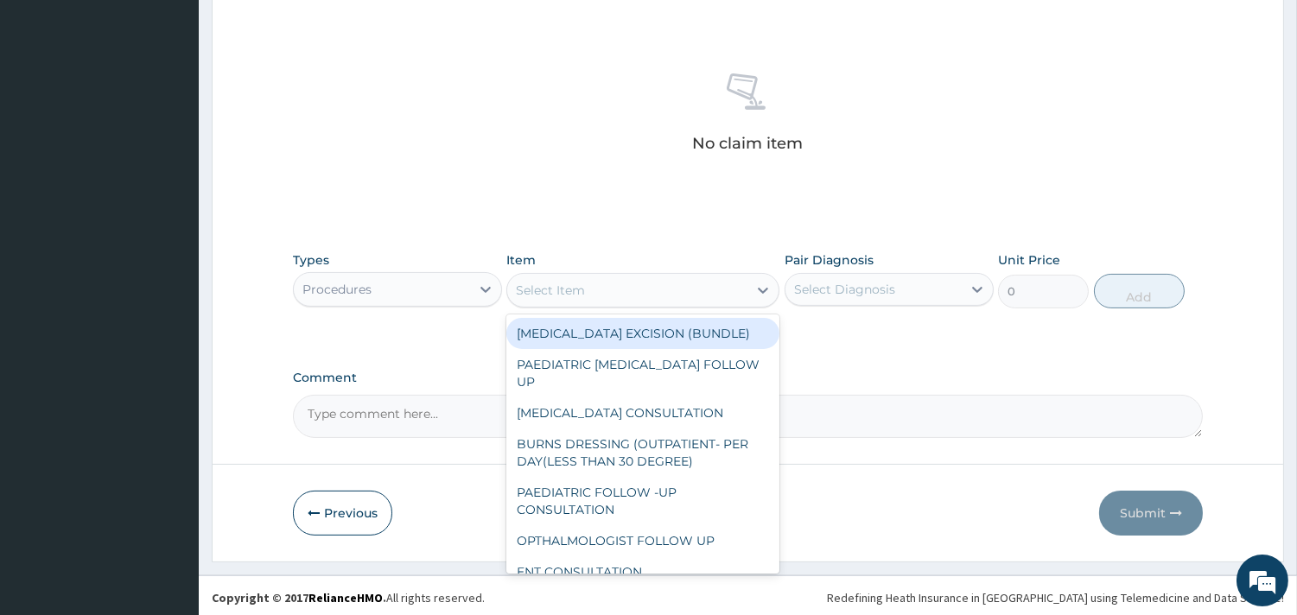
click at [669, 290] on div "Select Item" at bounding box center [627, 290] width 240 height 28
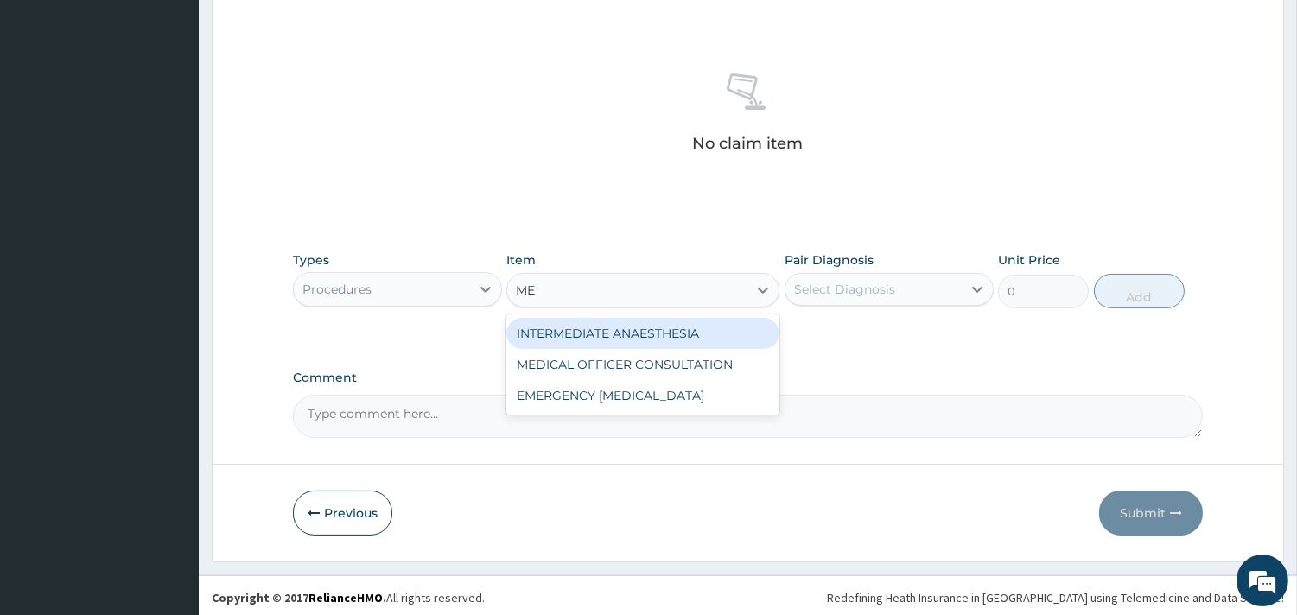
type input "MED"
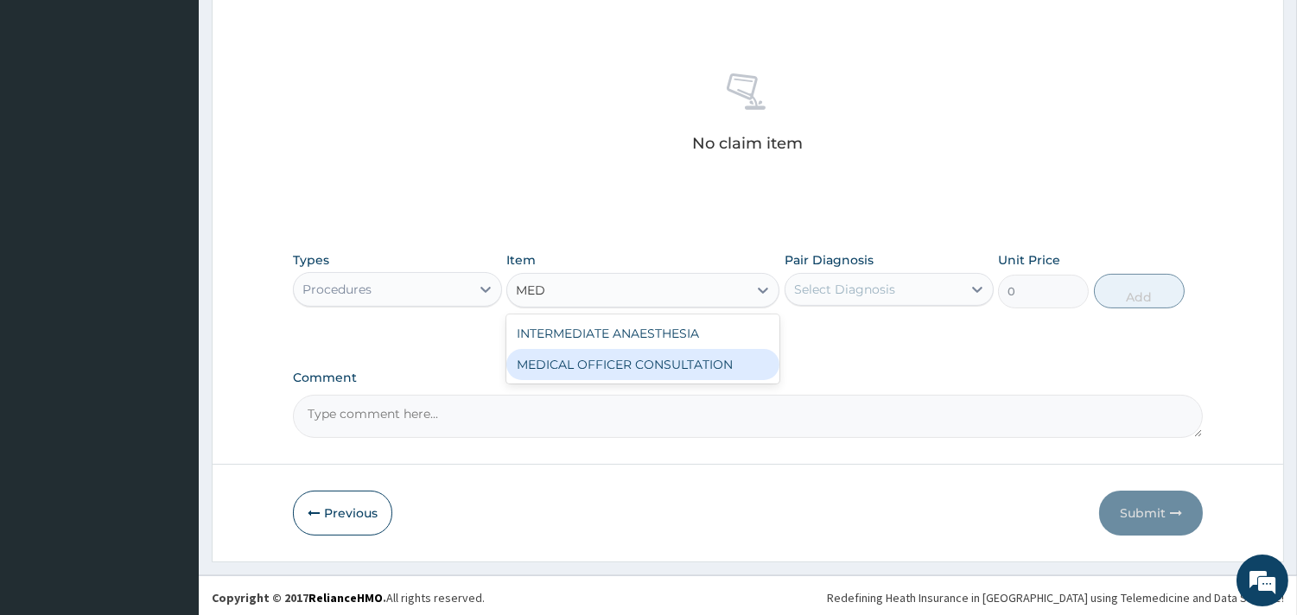
click at [653, 355] on div "MEDICAL OFFICER CONSULTATION" at bounding box center [642, 364] width 273 height 31
type input "10500"
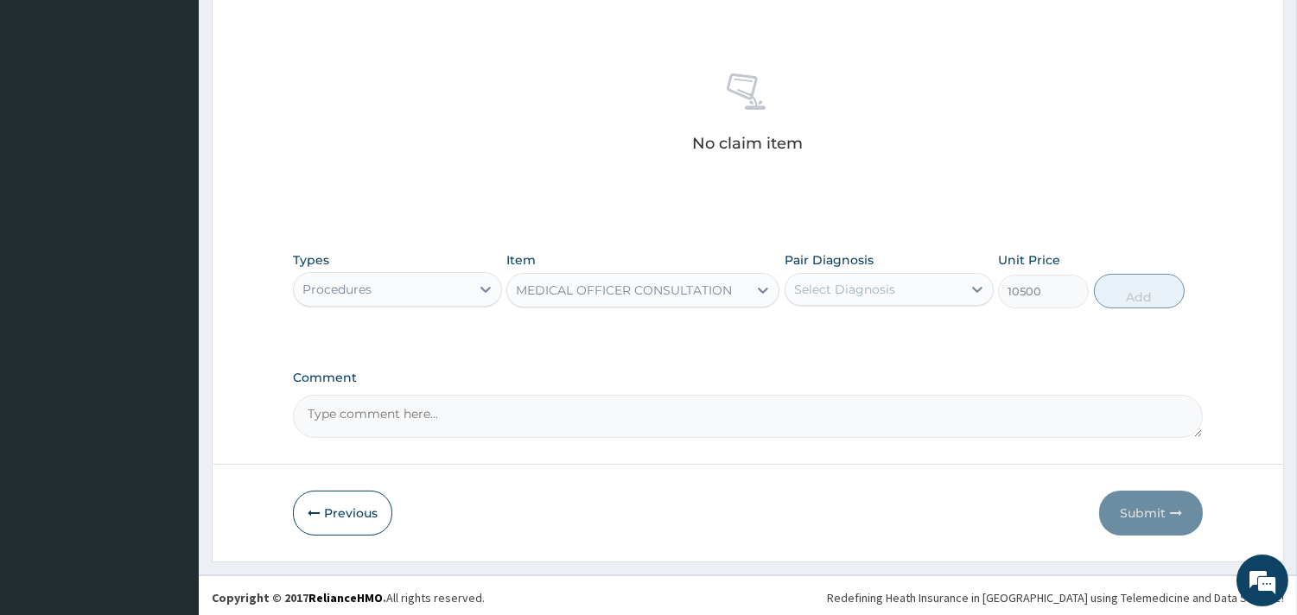
click at [826, 286] on div "Select Diagnosis" at bounding box center [844, 289] width 101 height 17
click at [841, 325] on label "[MEDICAL_DATA]" at bounding box center [866, 331] width 107 height 17
checkbox input "true"
click at [1128, 282] on button "Add" at bounding box center [1139, 291] width 91 height 35
type input "0"
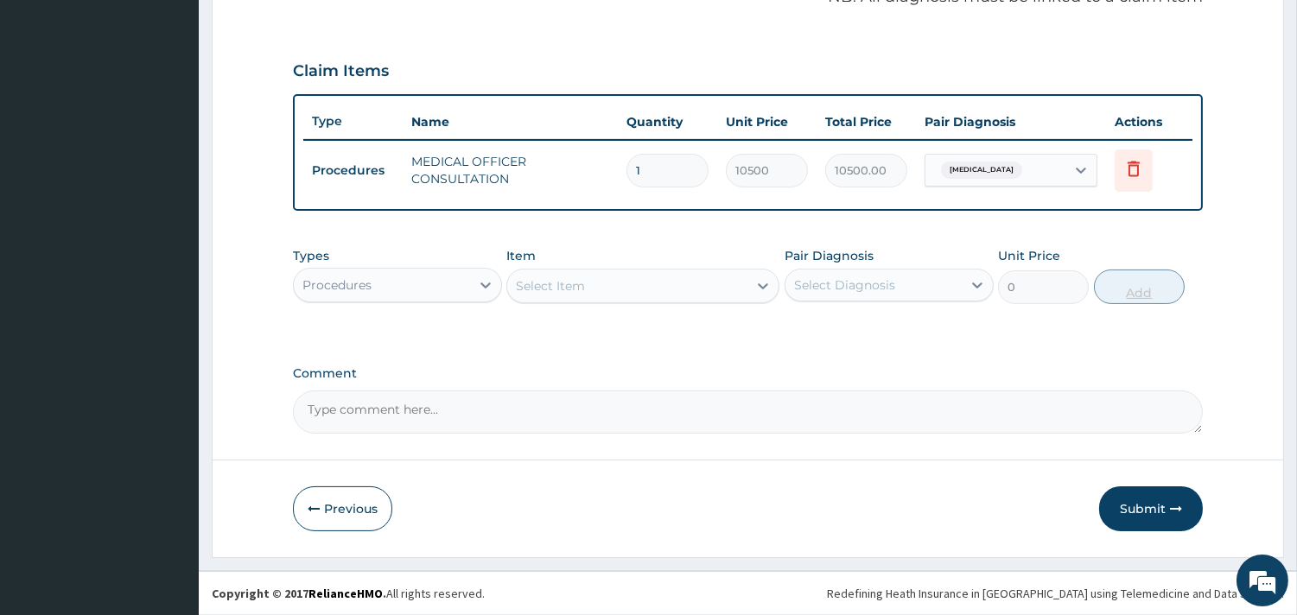
scroll to position [547, 0]
click at [401, 282] on div "Procedures" at bounding box center [382, 287] width 176 height 28
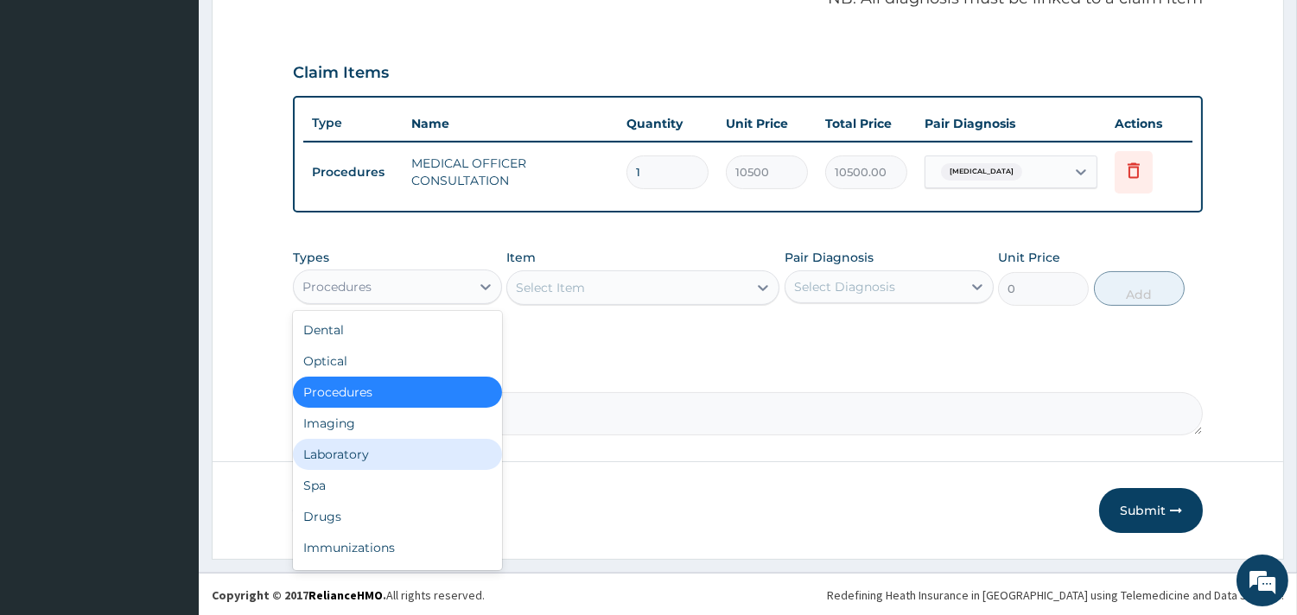
click at [361, 458] on div "Laboratory" at bounding box center [397, 454] width 209 height 31
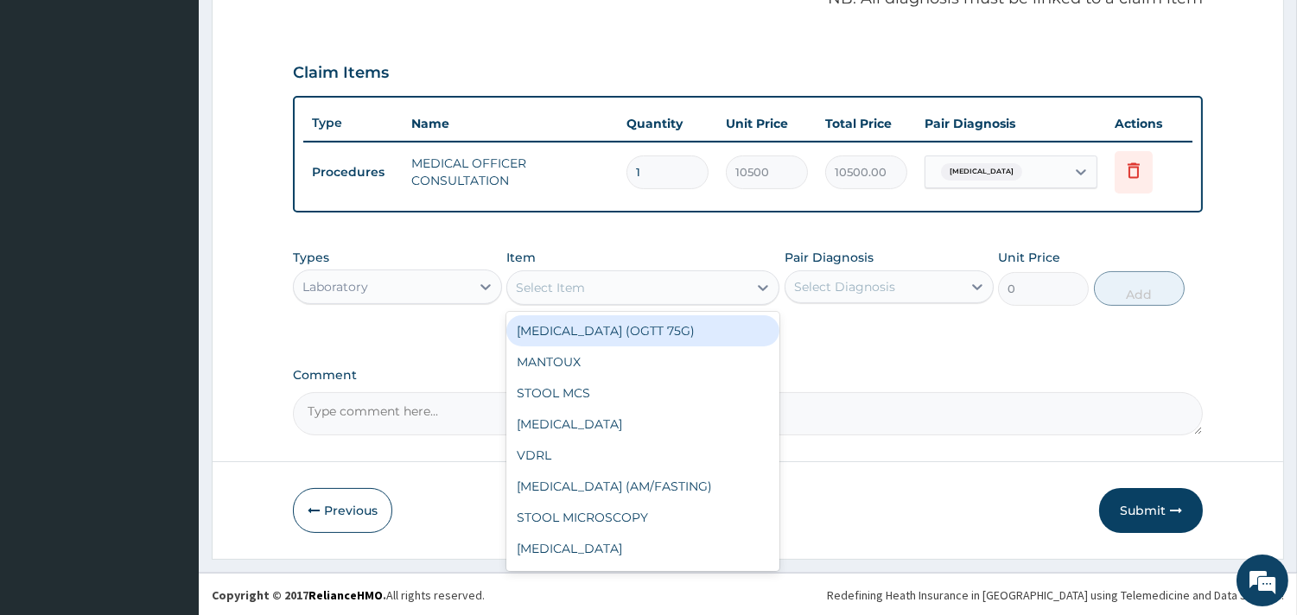
click at [663, 291] on div "Select Item" at bounding box center [627, 288] width 240 height 28
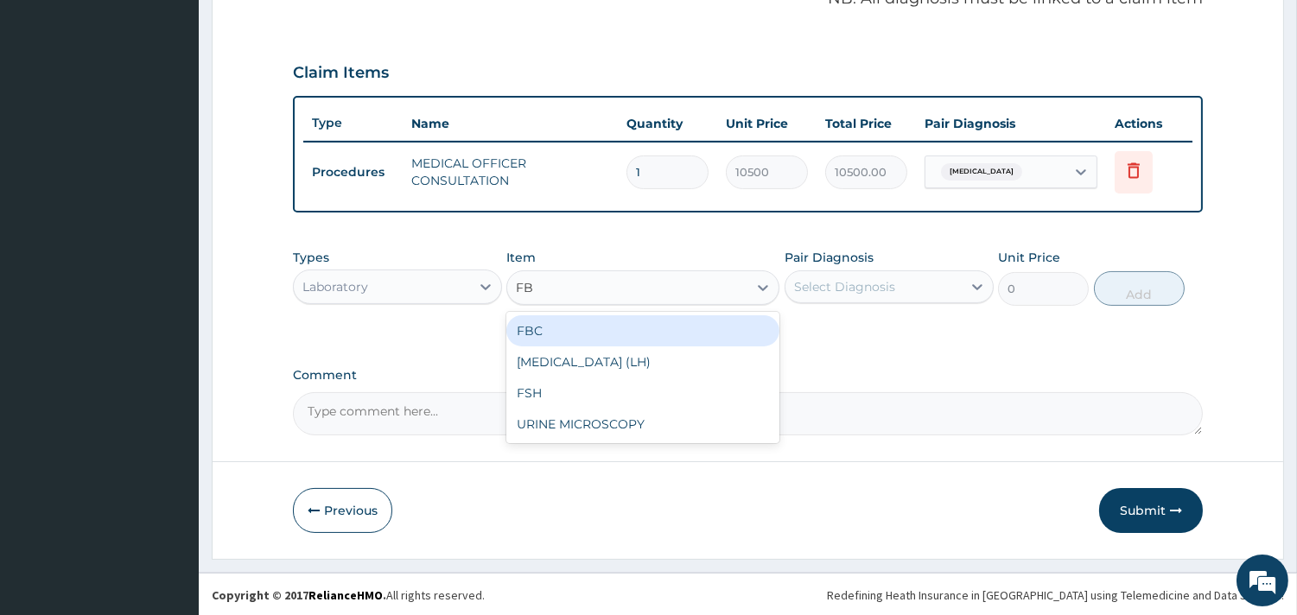
type input "FBC"
click at [644, 338] on div "FBC" at bounding box center [642, 330] width 273 height 31
type input "4500"
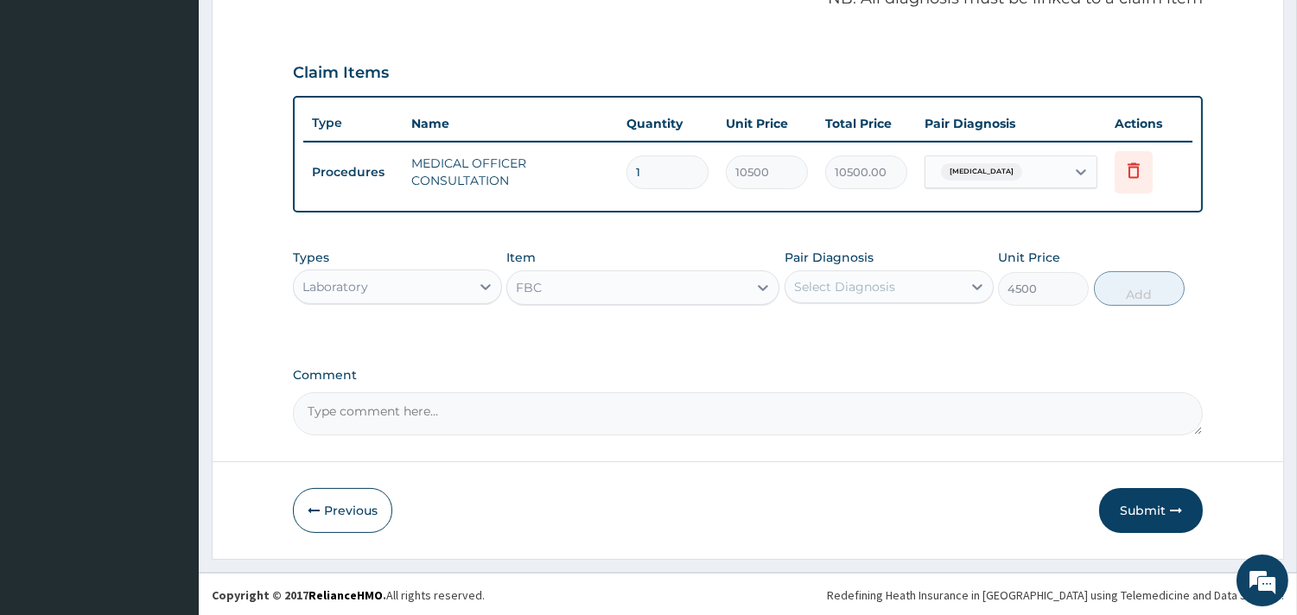
click at [877, 286] on div "Select Diagnosis" at bounding box center [844, 286] width 101 height 17
click at [869, 314] on div "[MEDICAL_DATA]" at bounding box center [888, 331] width 209 height 35
checkbox input "true"
click at [1133, 285] on button "Add" at bounding box center [1139, 288] width 91 height 35
type input "0"
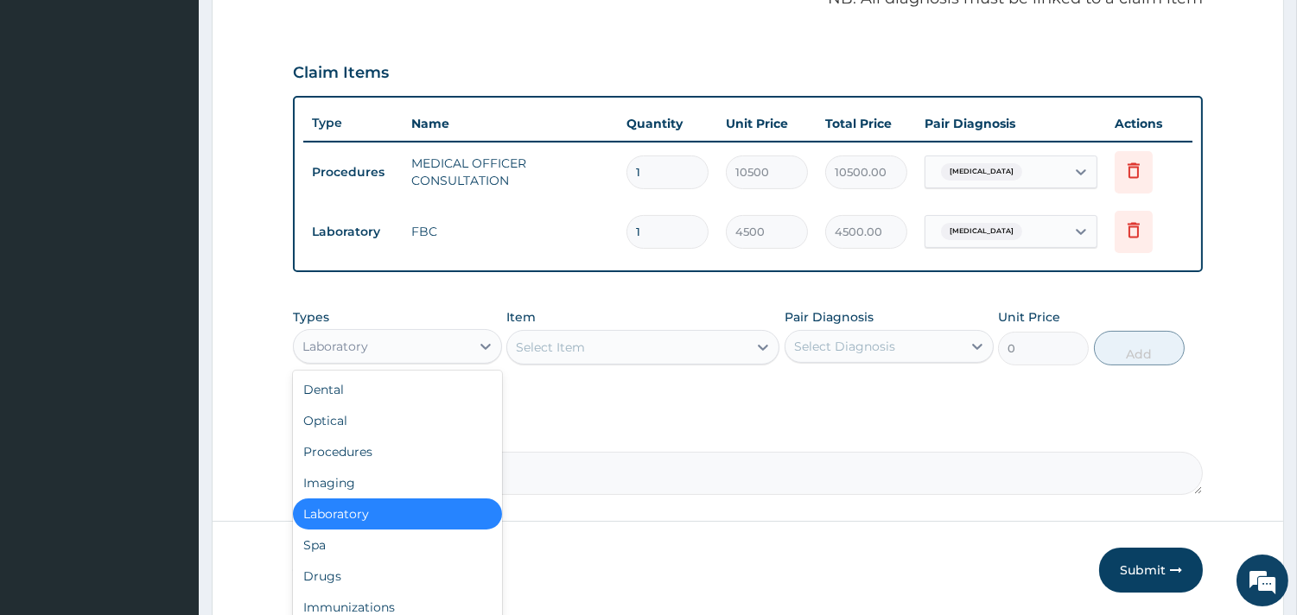
click at [468, 340] on div "Laboratory" at bounding box center [382, 347] width 176 height 28
click at [365, 570] on div "Drugs" at bounding box center [397, 576] width 209 height 31
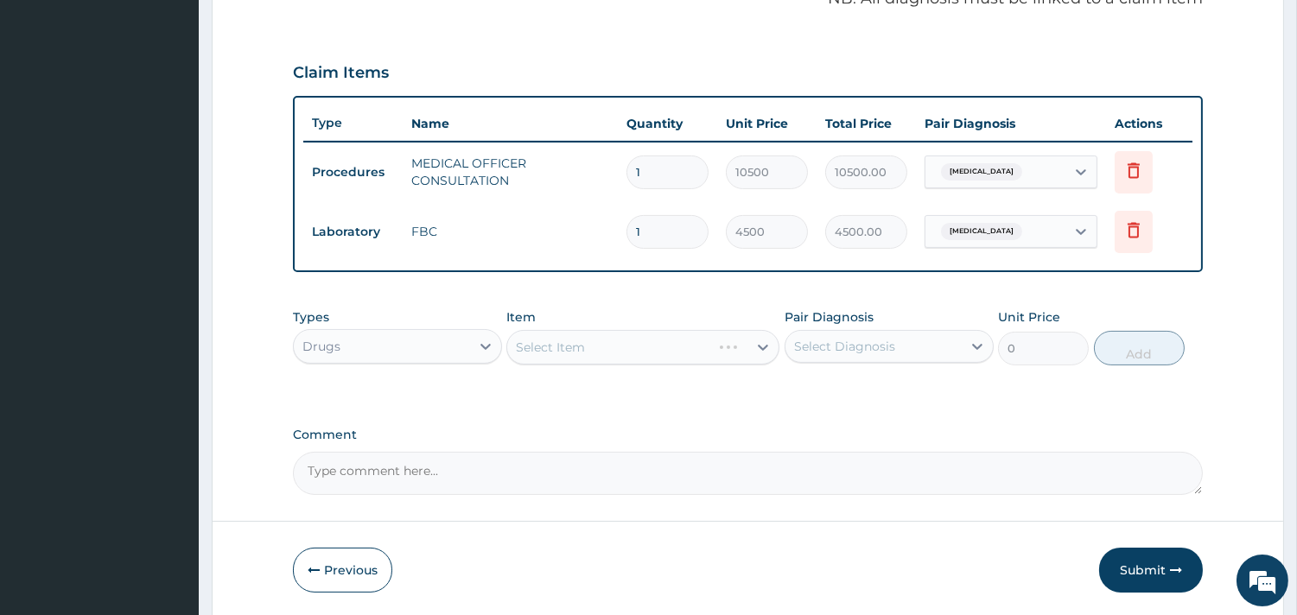
click at [700, 337] on div "Select Item" at bounding box center [642, 347] width 273 height 35
click at [674, 340] on div "Select Item" at bounding box center [642, 347] width 273 height 35
click at [617, 350] on div "Select Item" at bounding box center [642, 347] width 273 height 35
click at [693, 347] on div "Select Item" at bounding box center [642, 347] width 273 height 35
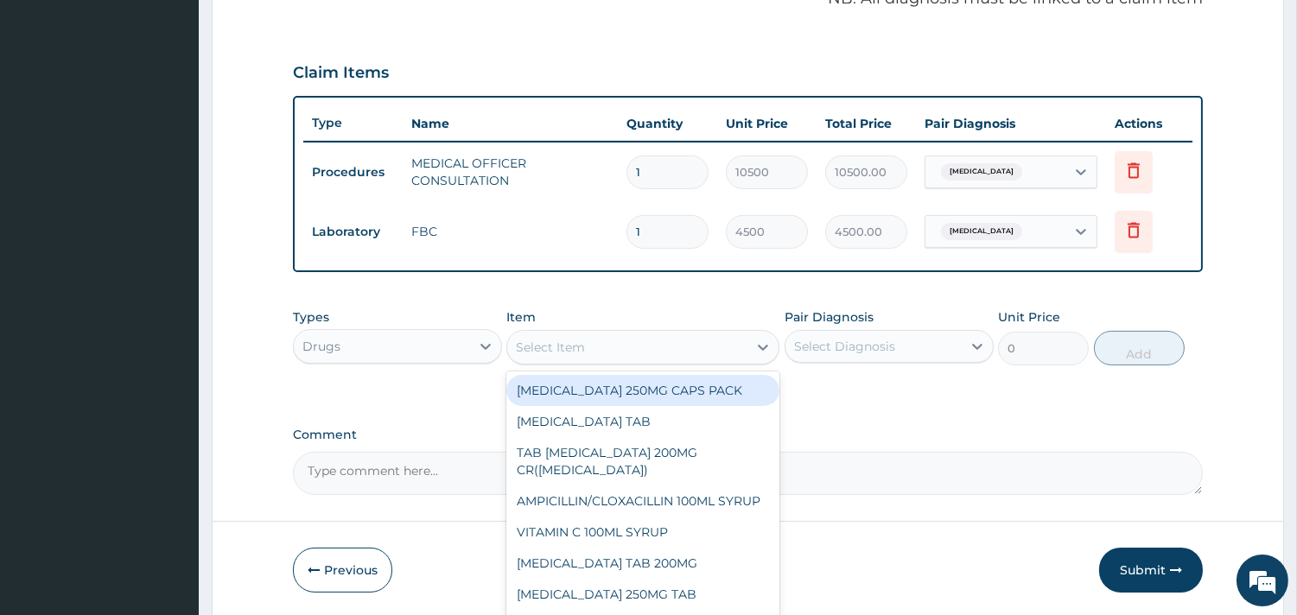
click at [608, 346] on div "Select Item" at bounding box center [627, 347] width 240 height 28
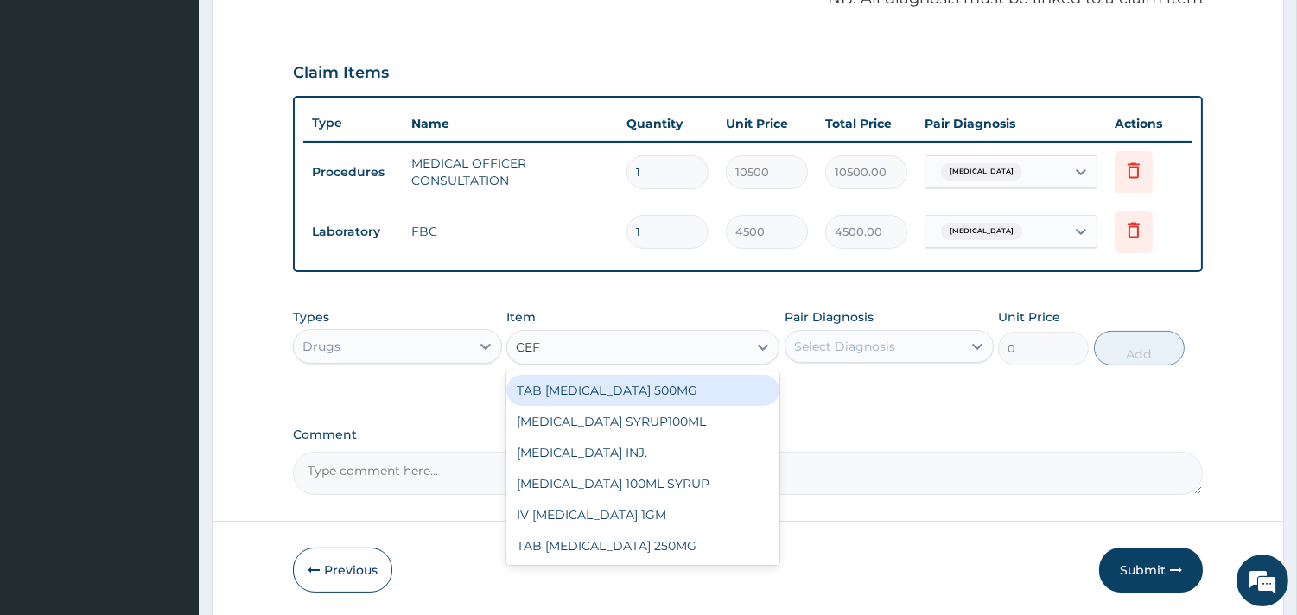
type input "CEFI"
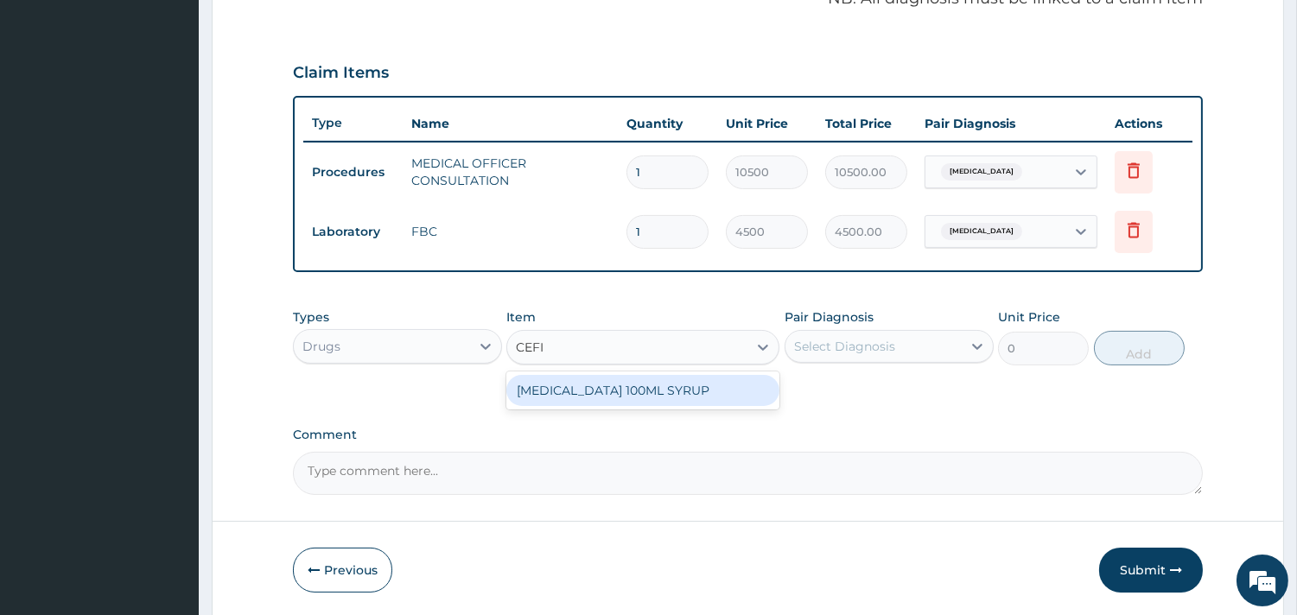
click at [600, 377] on div "[MEDICAL_DATA] 100ML SYRUP" at bounding box center [642, 390] width 273 height 31
type input "3900"
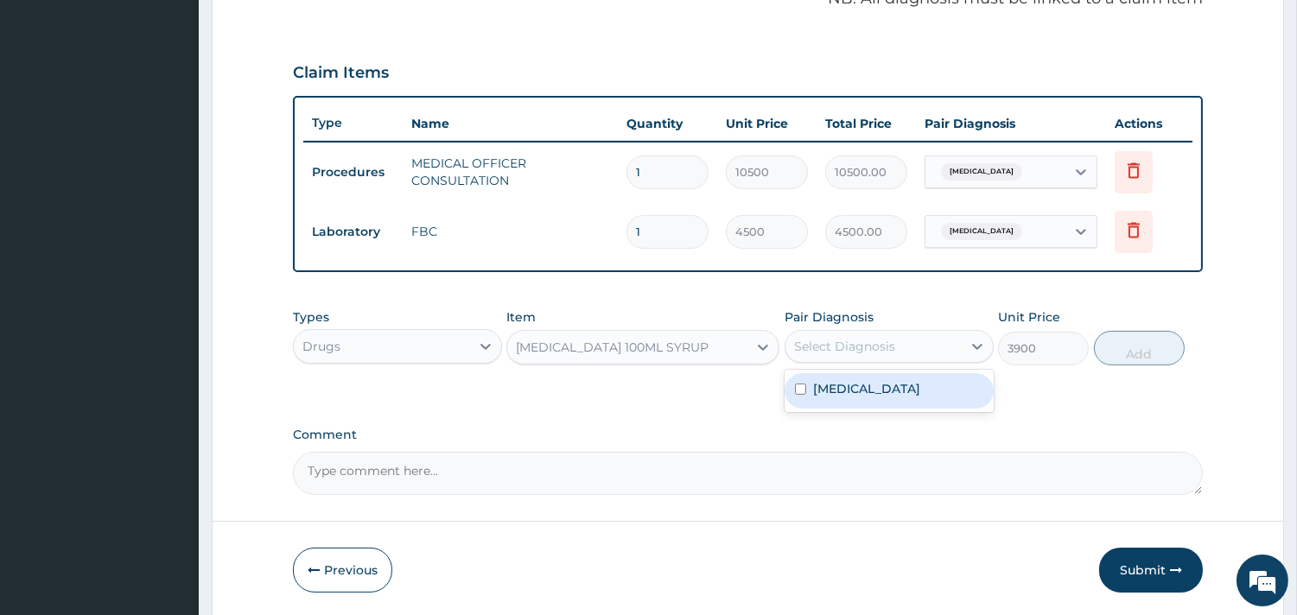
click at [823, 348] on div "Select Diagnosis" at bounding box center [844, 346] width 101 height 17
click at [830, 375] on div "[MEDICAL_DATA]" at bounding box center [888, 390] width 209 height 35
checkbox input "true"
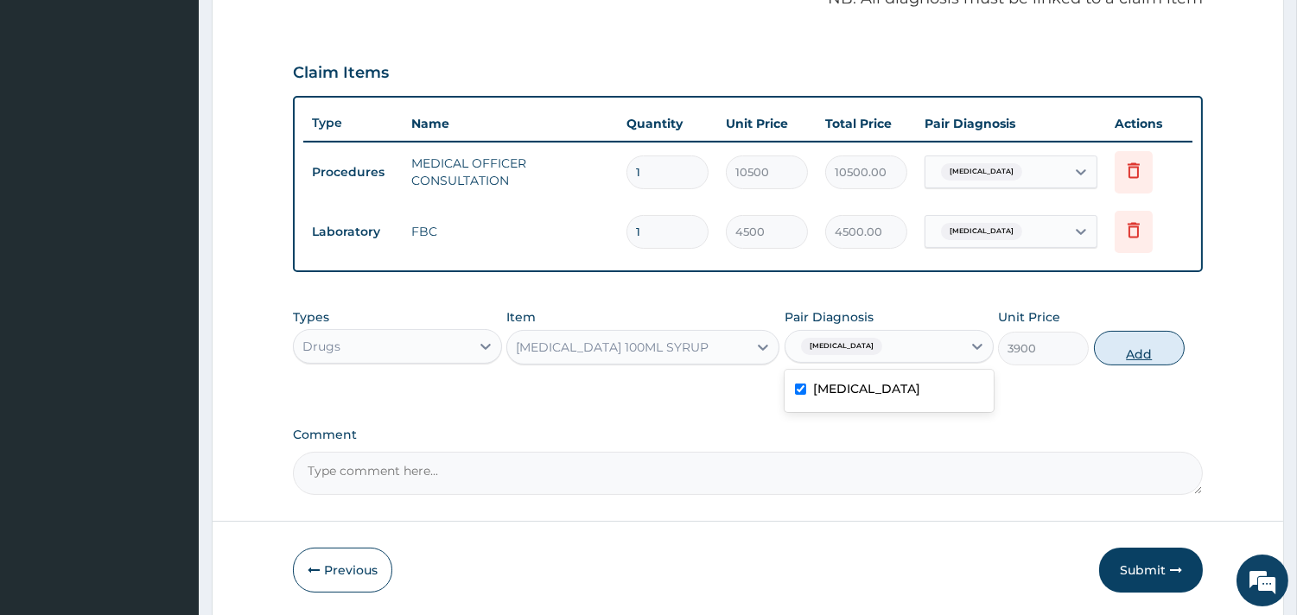
click at [1116, 344] on button "Add" at bounding box center [1139, 348] width 91 height 35
type input "0"
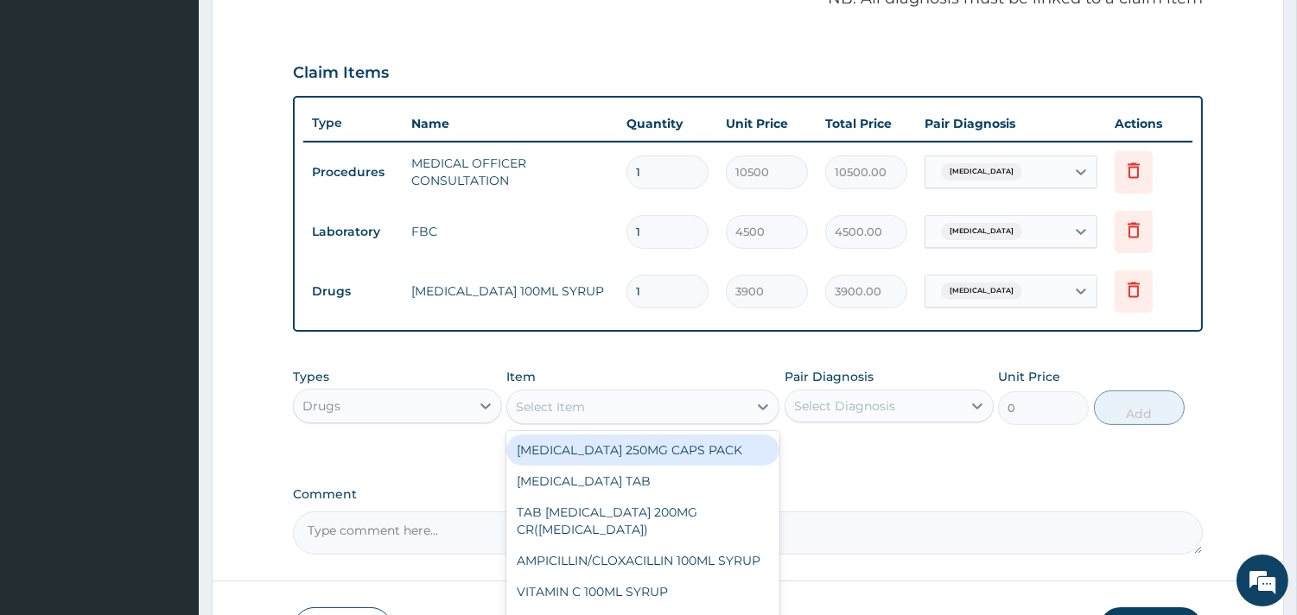
click at [632, 395] on div "Select Item" at bounding box center [627, 407] width 240 height 28
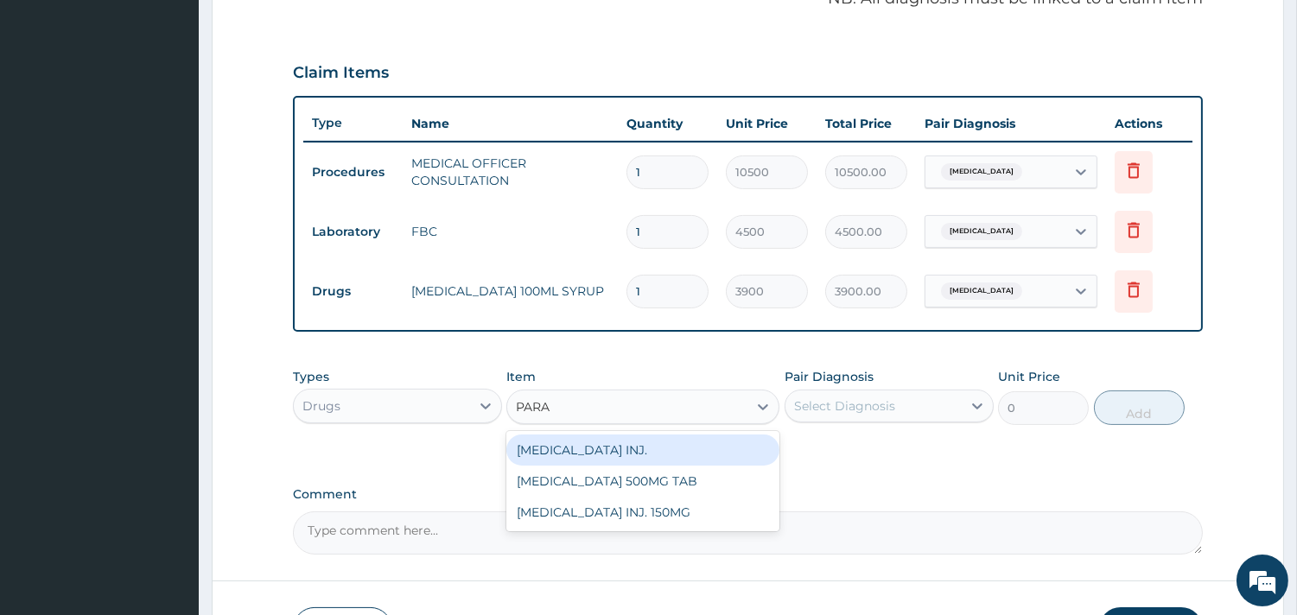
type input "PARAC"
click at [626, 444] on div "[MEDICAL_DATA] 500MG TAB" at bounding box center [642, 449] width 273 height 31
type input "50"
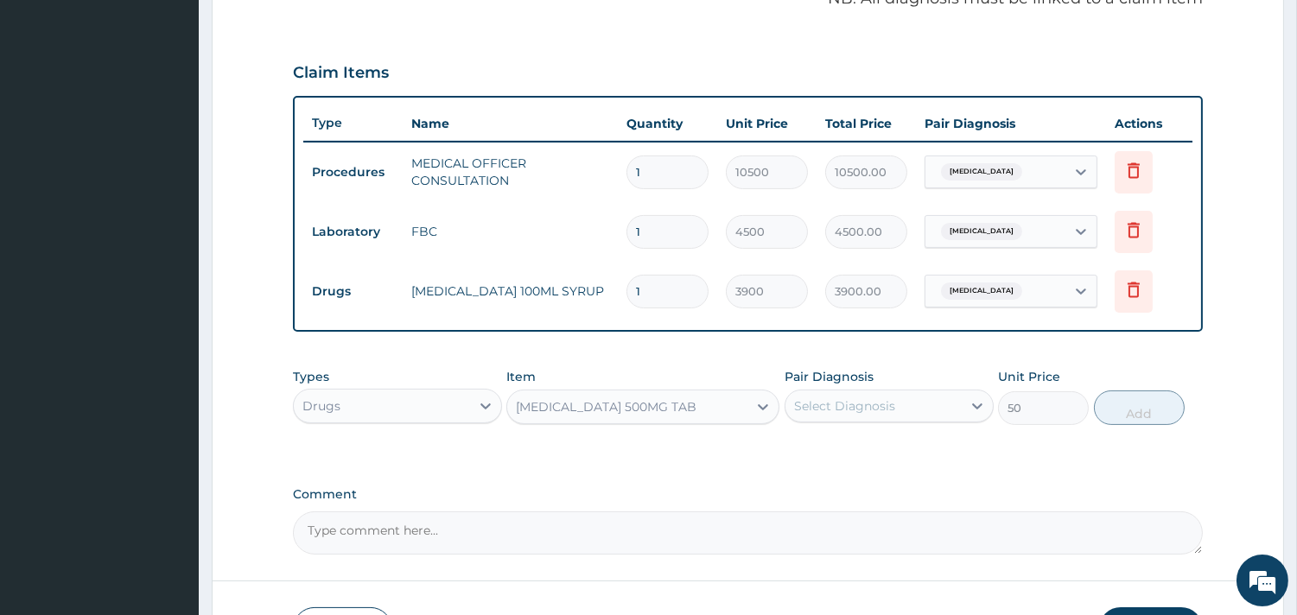
click at [876, 401] on div "Select Diagnosis" at bounding box center [844, 405] width 101 height 17
click at [891, 454] on label "[MEDICAL_DATA]" at bounding box center [866, 448] width 107 height 17
checkbox input "true"
click at [1126, 411] on button "Add" at bounding box center [1139, 407] width 91 height 35
type input "0"
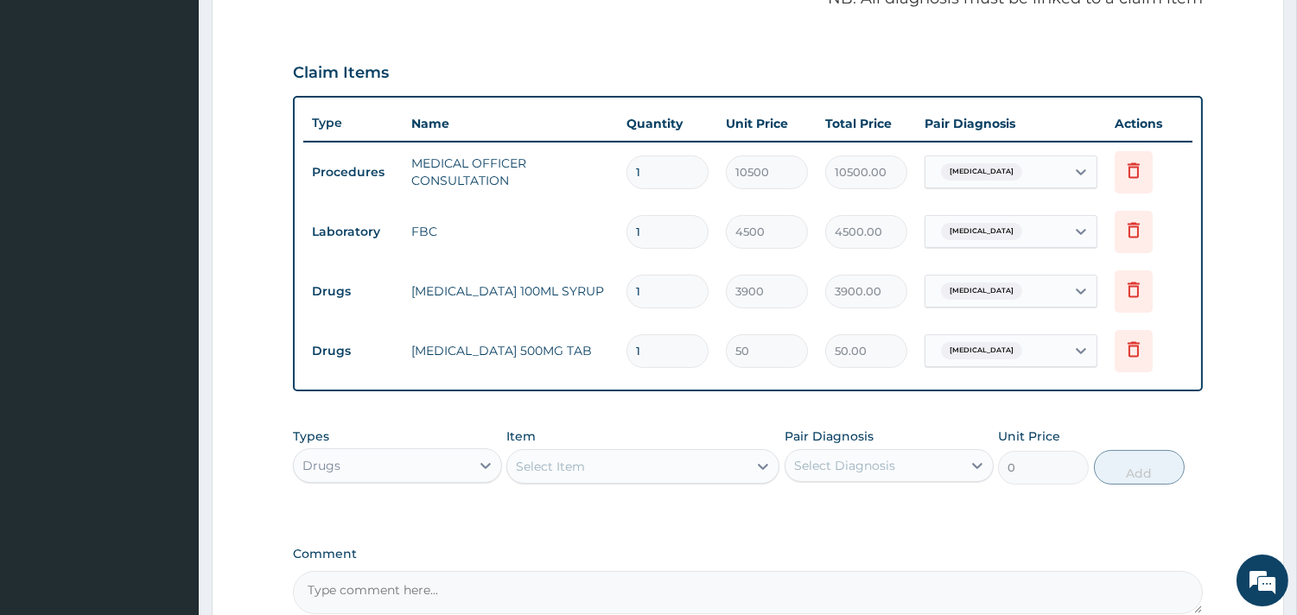
type input "10"
type input "500.00"
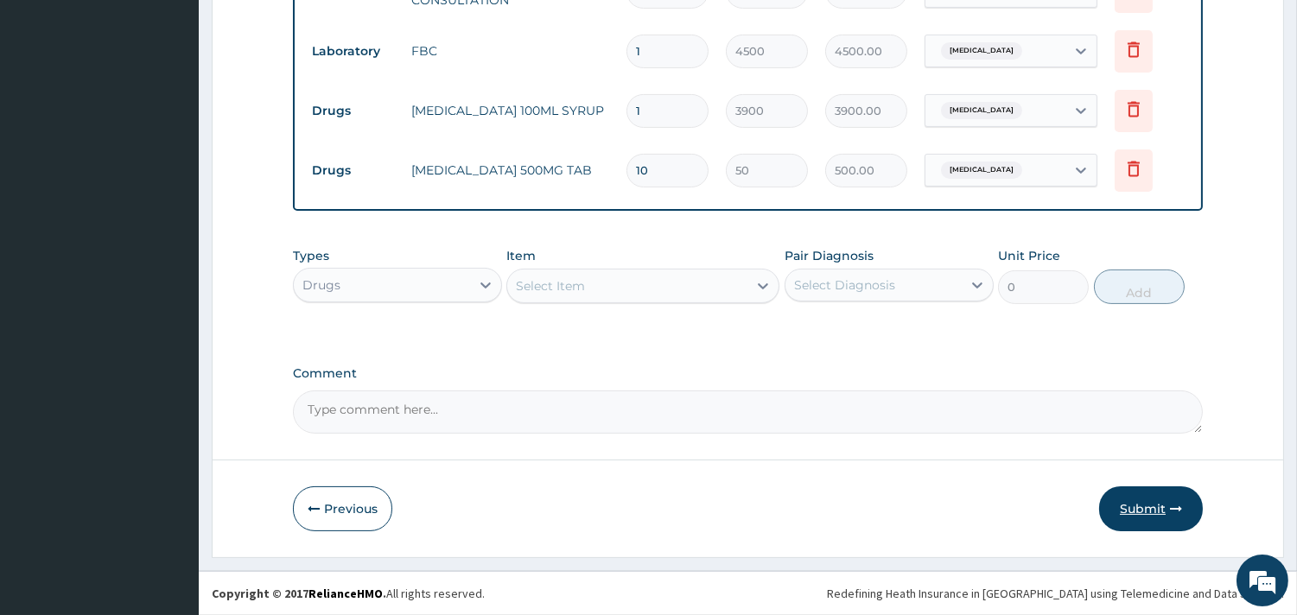
type input "10"
click at [1142, 504] on button "Submit" at bounding box center [1151, 508] width 104 height 45
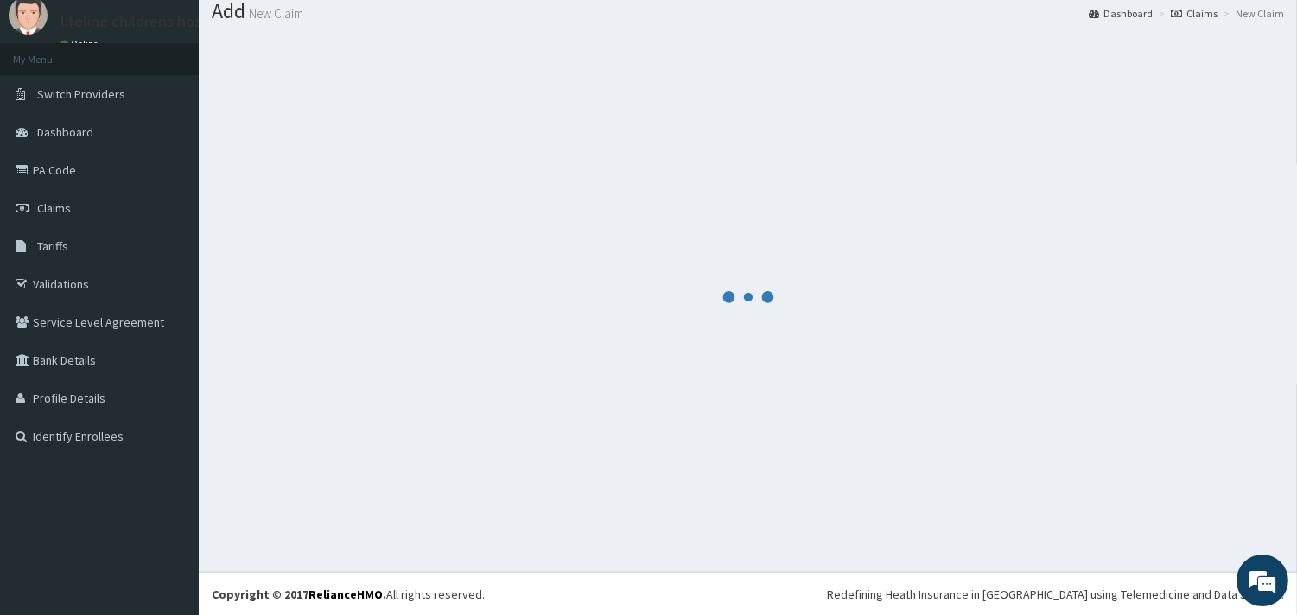
scroll to position [727, 0]
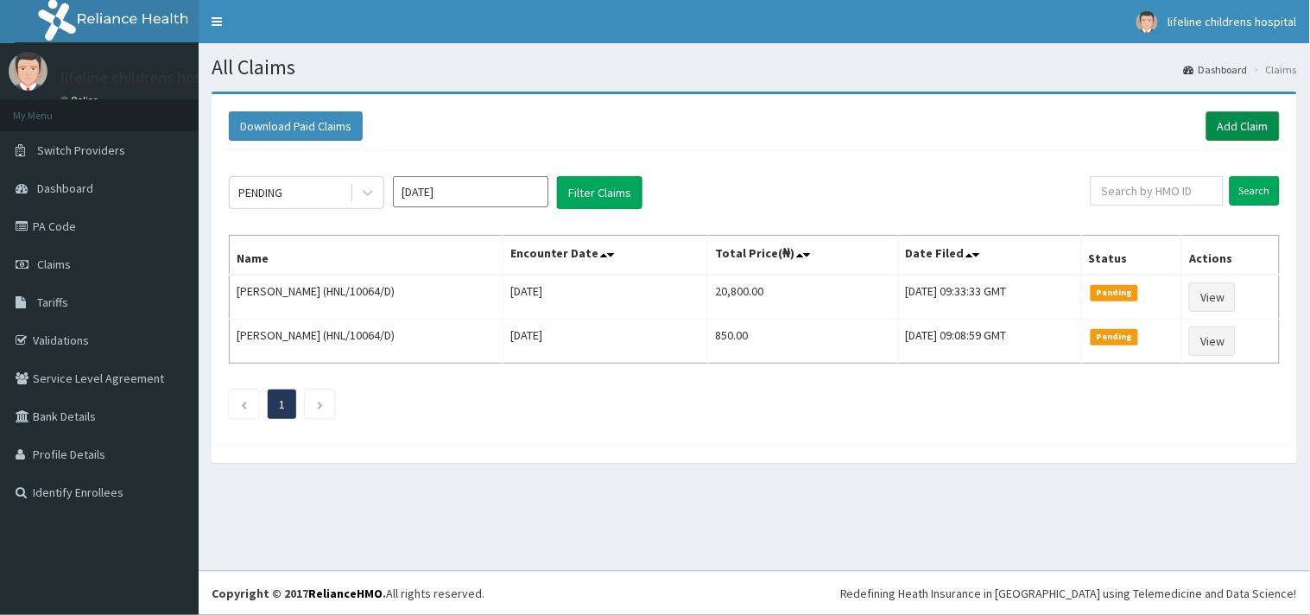
click at [1246, 133] on link "Add Claim" at bounding box center [1243, 125] width 73 height 29
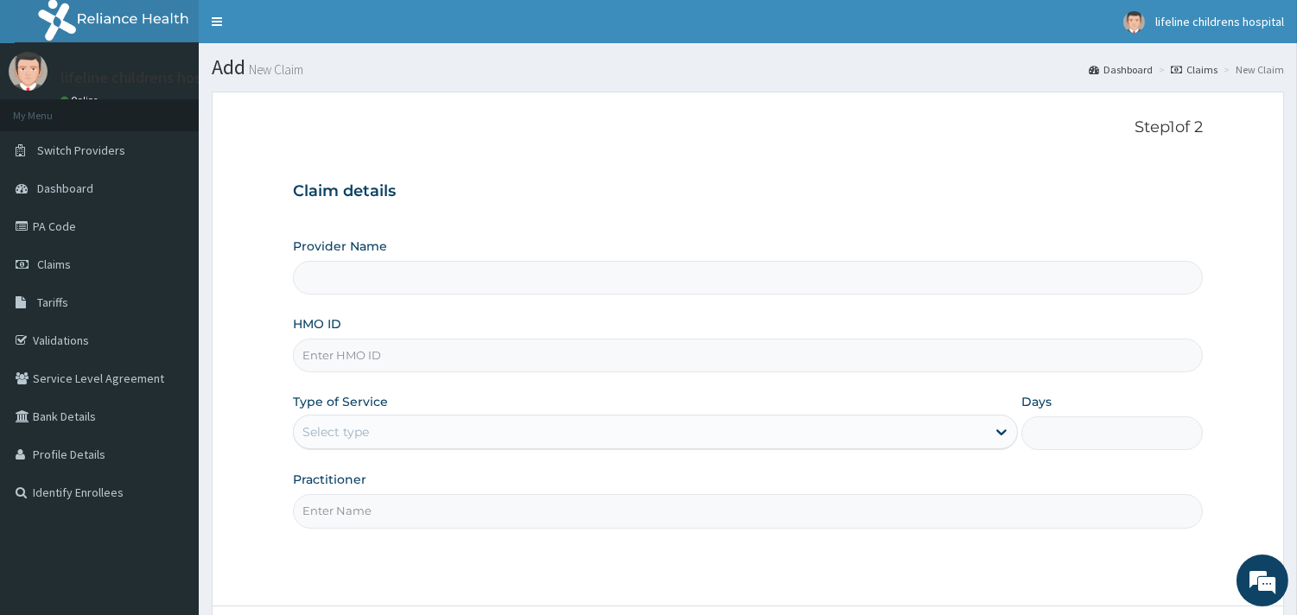
type input "Lifeline Children Hospital - [GEOGRAPHIC_DATA]"
click at [365, 358] on input "HMO ID" at bounding box center [748, 356] width 910 height 34
type input "FWL/10004/A"
click at [382, 438] on div "Select type" at bounding box center [640, 432] width 692 height 28
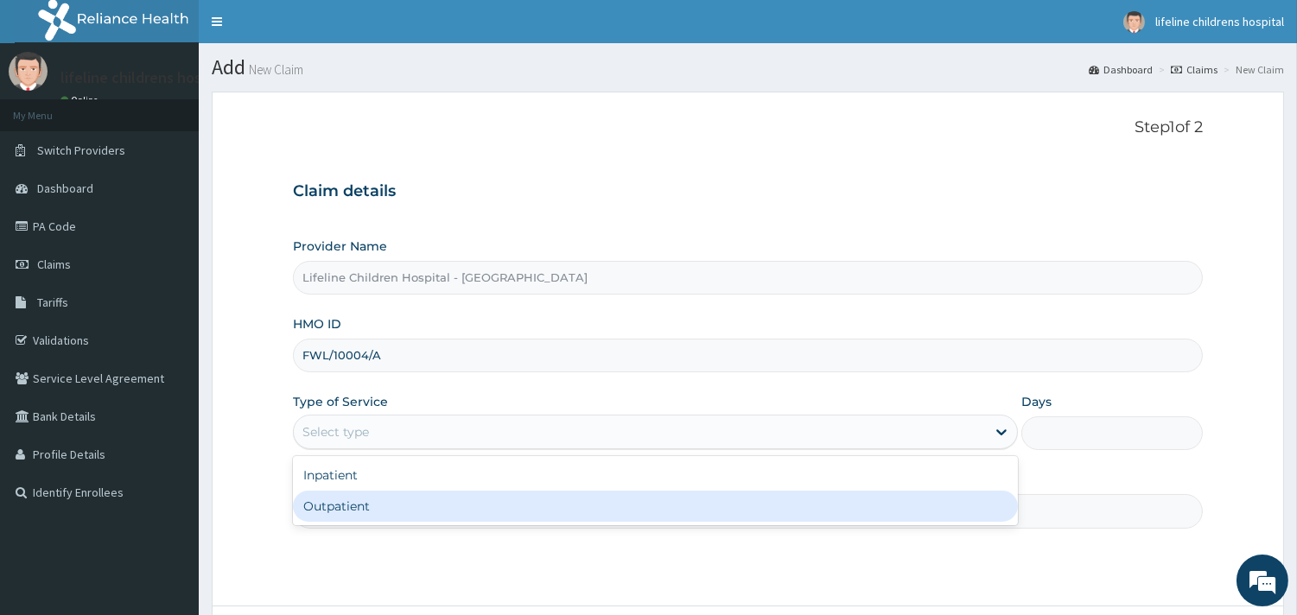
click at [366, 515] on div "Outpatient" at bounding box center [655, 506] width 725 height 31
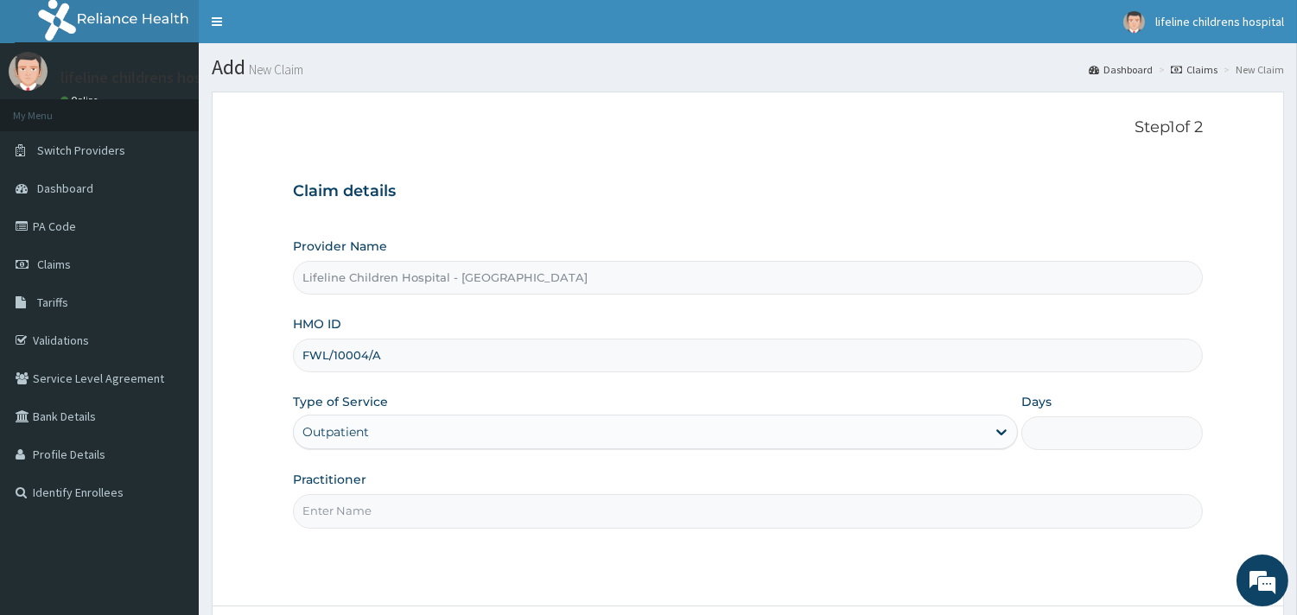
type input "1"
click at [371, 512] on input "Practitioner" at bounding box center [748, 511] width 910 height 34
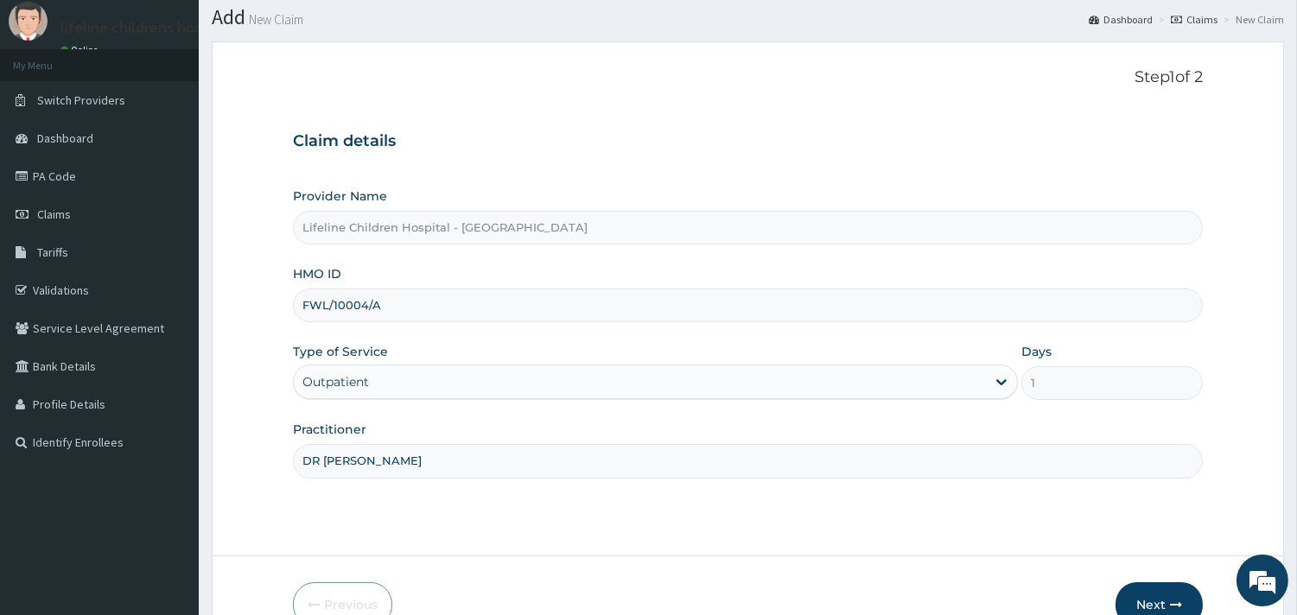
scroll to position [96, 0]
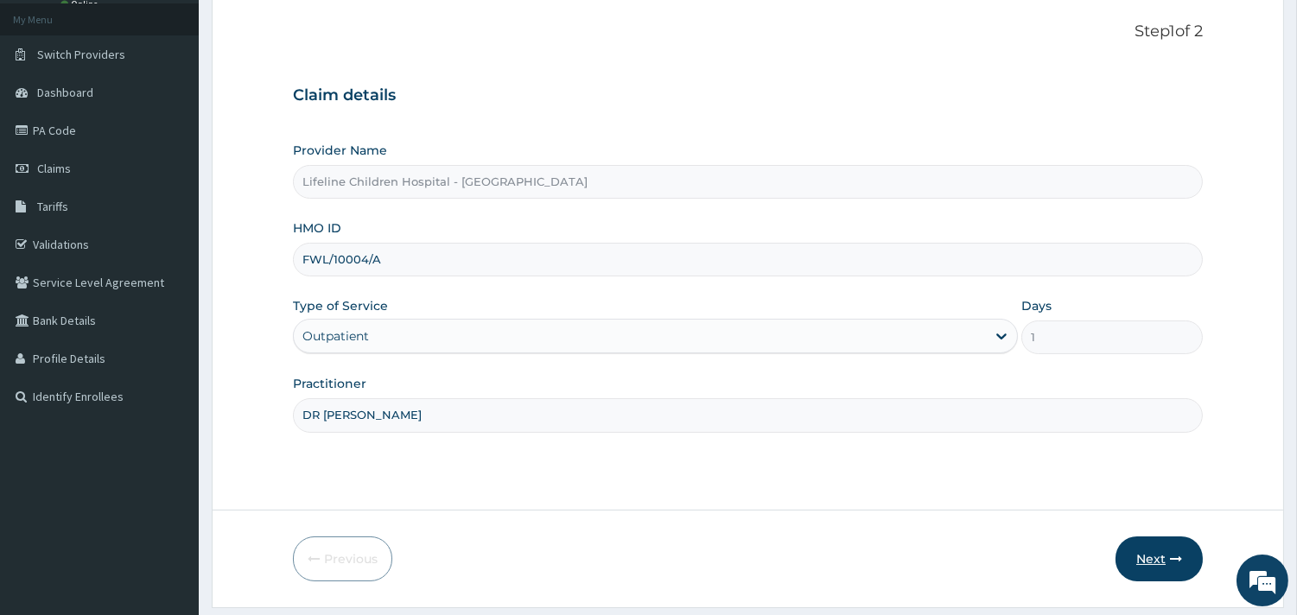
type input "DR [PERSON_NAME]"
click at [1147, 551] on button "Next" at bounding box center [1158, 558] width 87 height 45
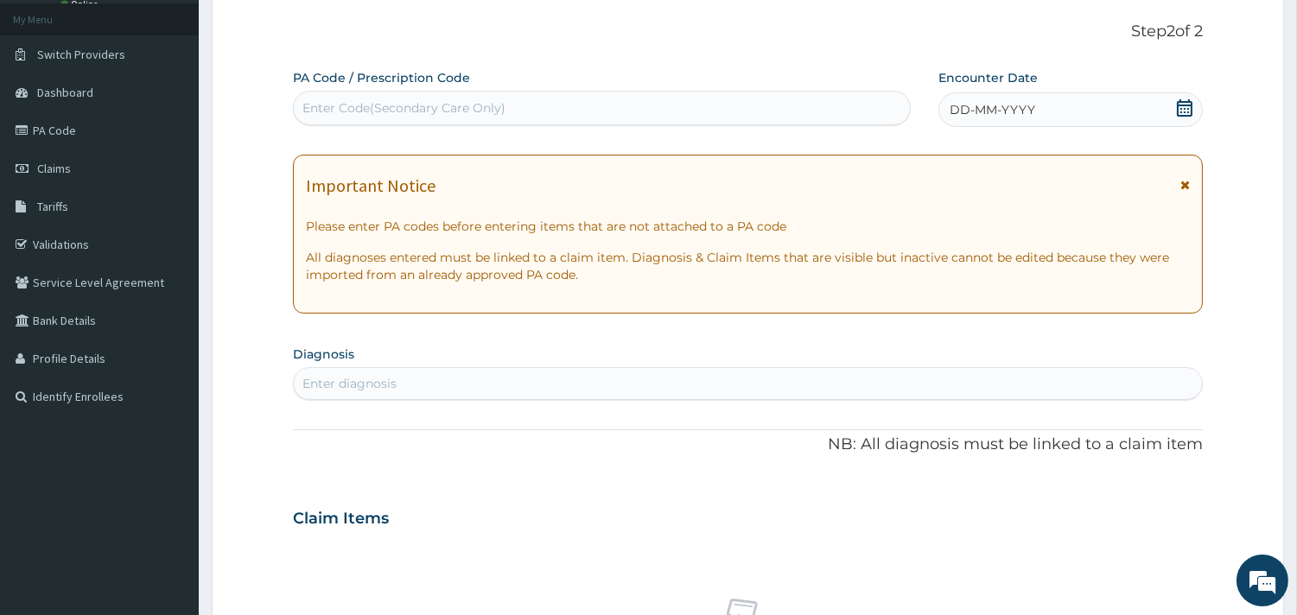
click at [1006, 101] on span "DD-MM-YYYY" at bounding box center [992, 109] width 86 height 17
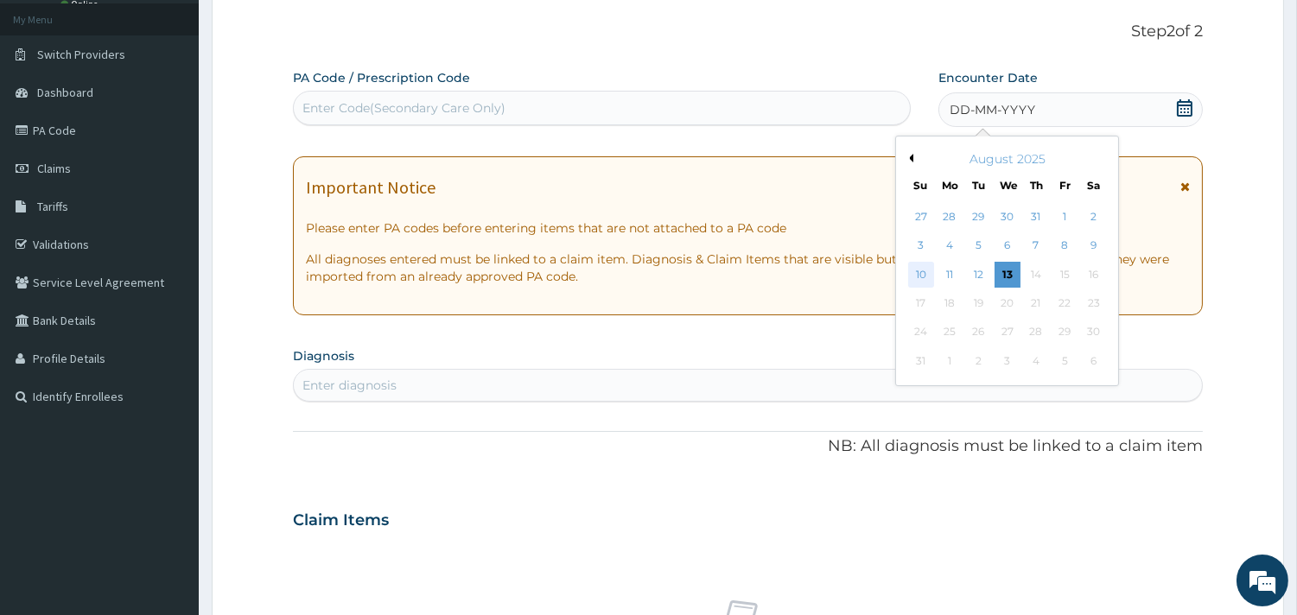
click at [917, 265] on div "10" at bounding box center [920, 275] width 26 height 26
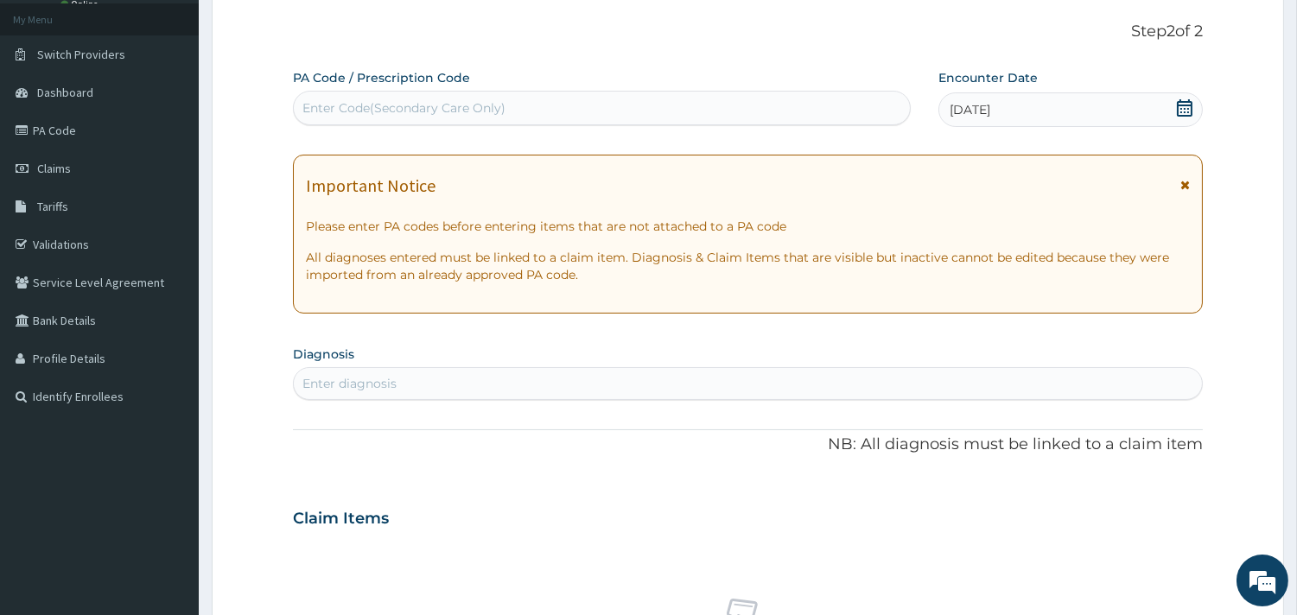
click at [428, 382] on div "Enter diagnosis" at bounding box center [748, 384] width 908 height 28
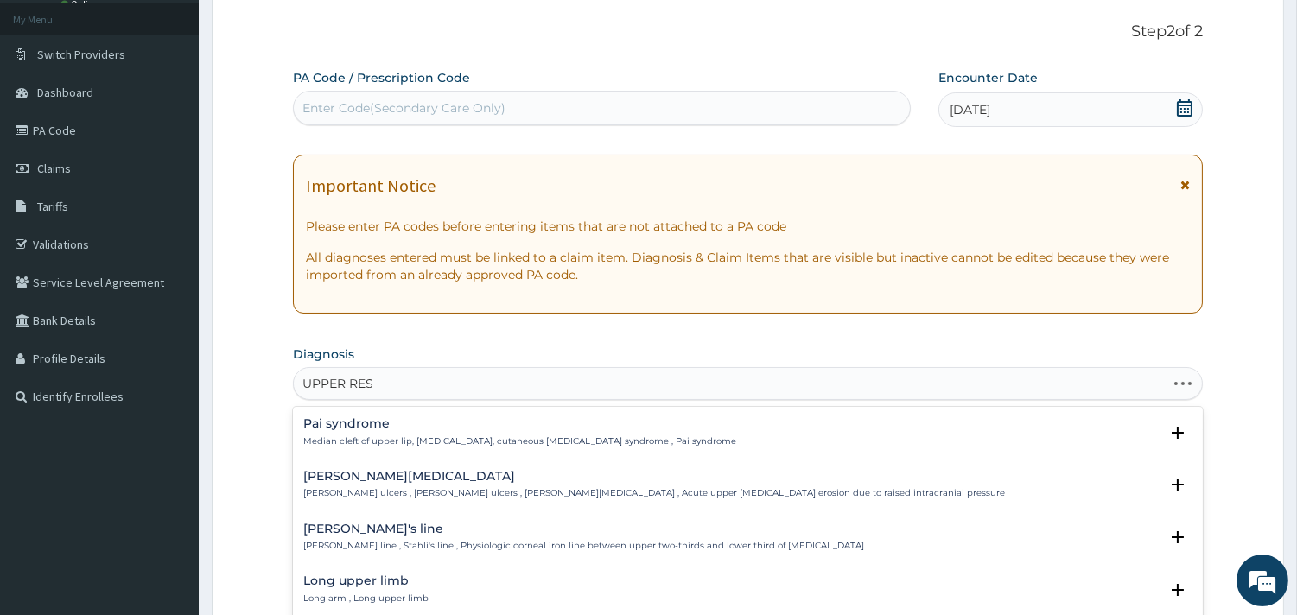
type input "UPPER RESP"
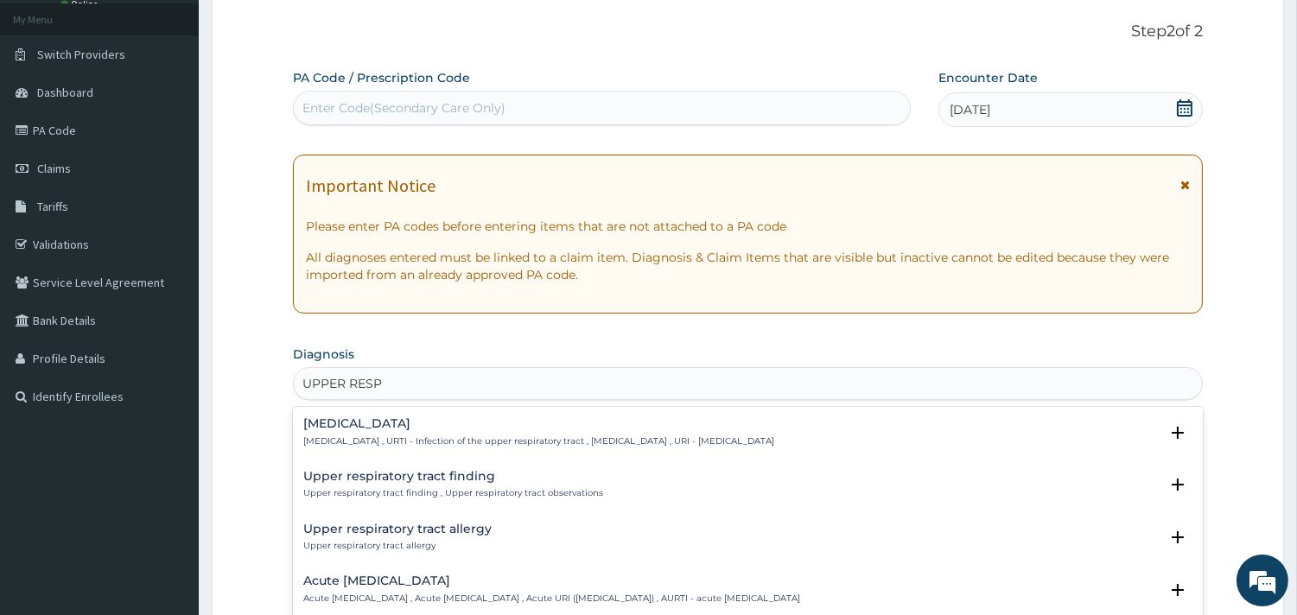
click at [384, 417] on h4 "[MEDICAL_DATA]" at bounding box center [538, 423] width 471 height 13
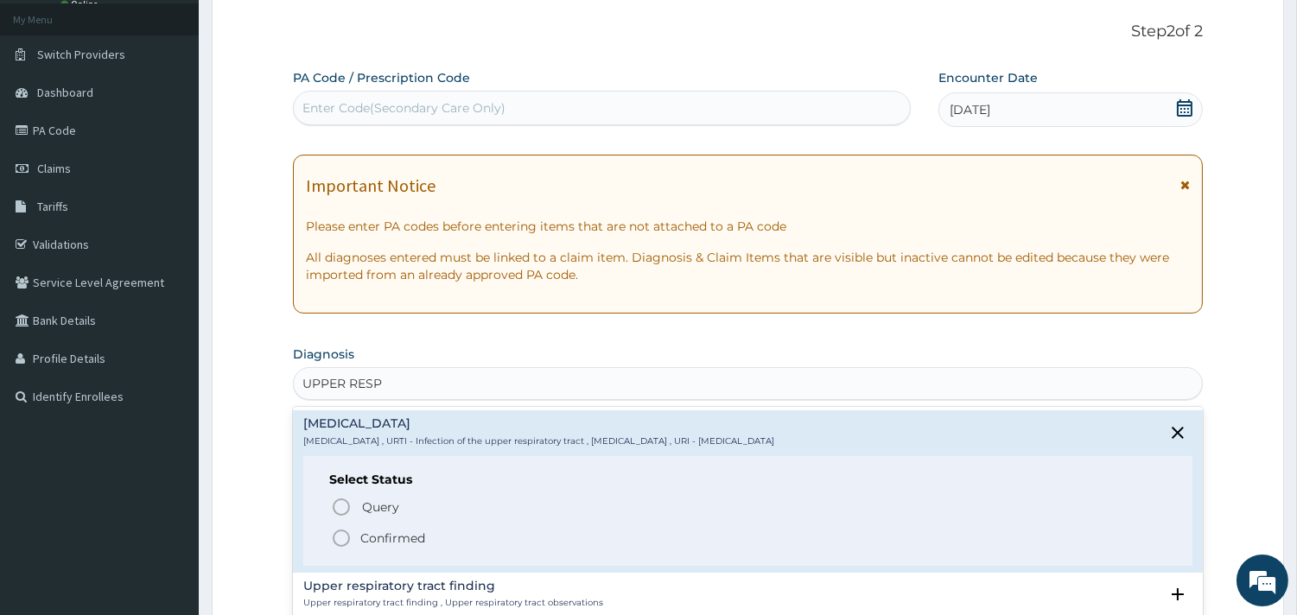
click at [370, 530] on p "Confirmed" at bounding box center [392, 538] width 65 height 17
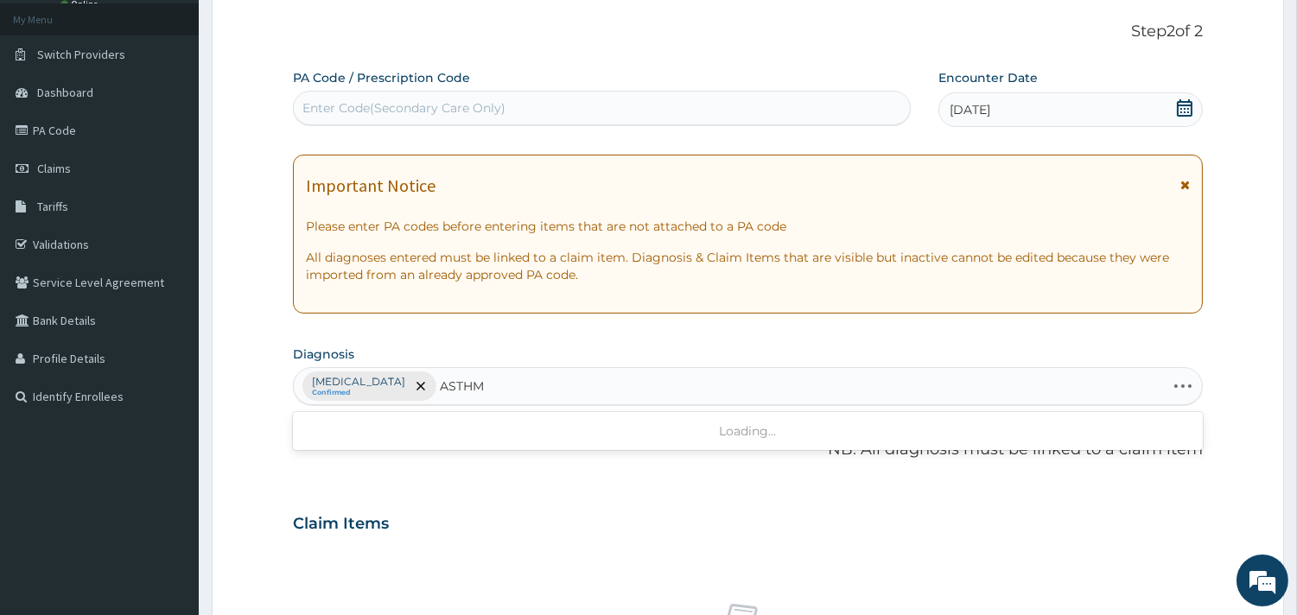
type input "[MEDICAL_DATA]"
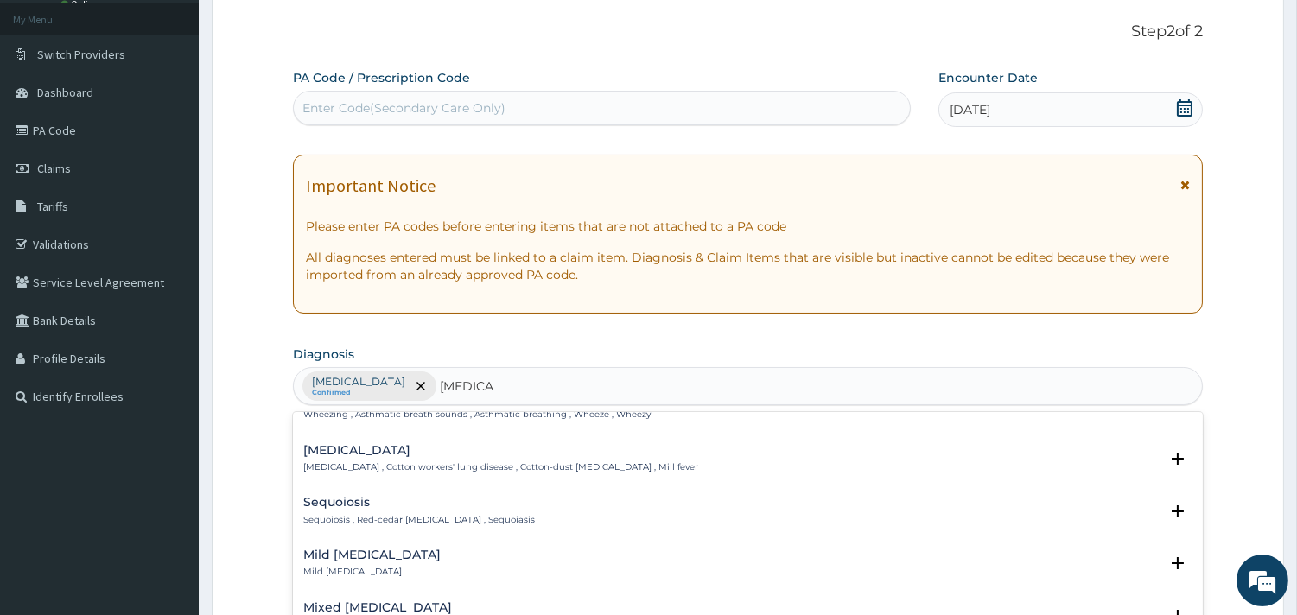
scroll to position [192, 0]
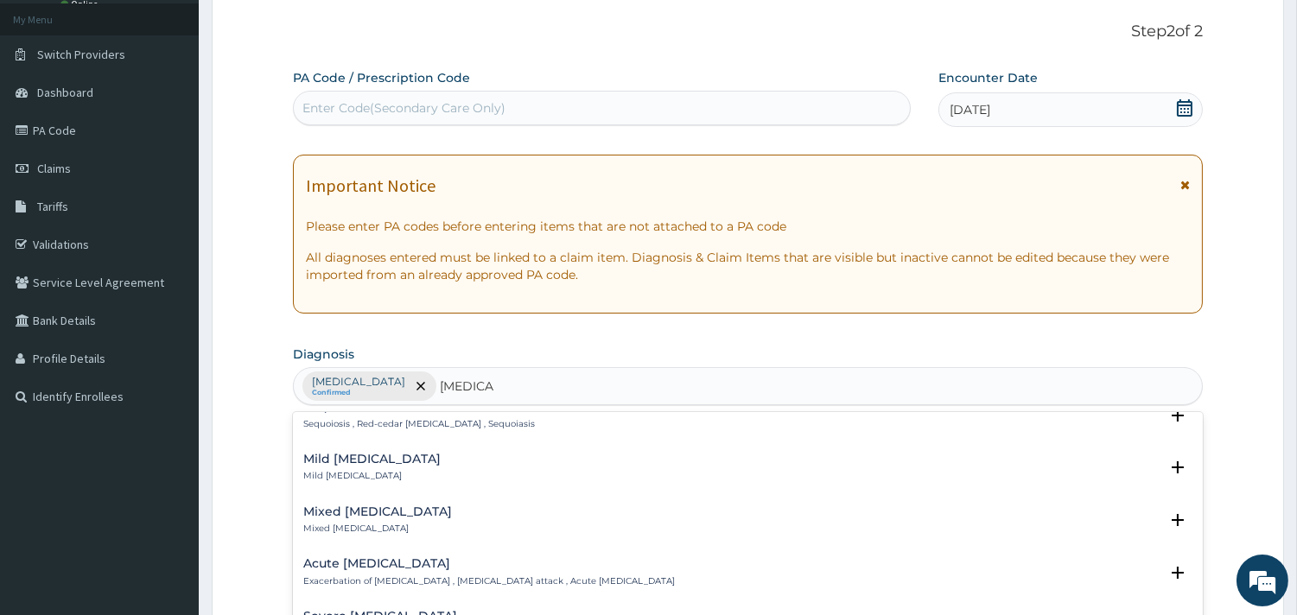
click at [342, 461] on h4 "Mild [MEDICAL_DATA]" at bounding box center [371, 459] width 137 height 13
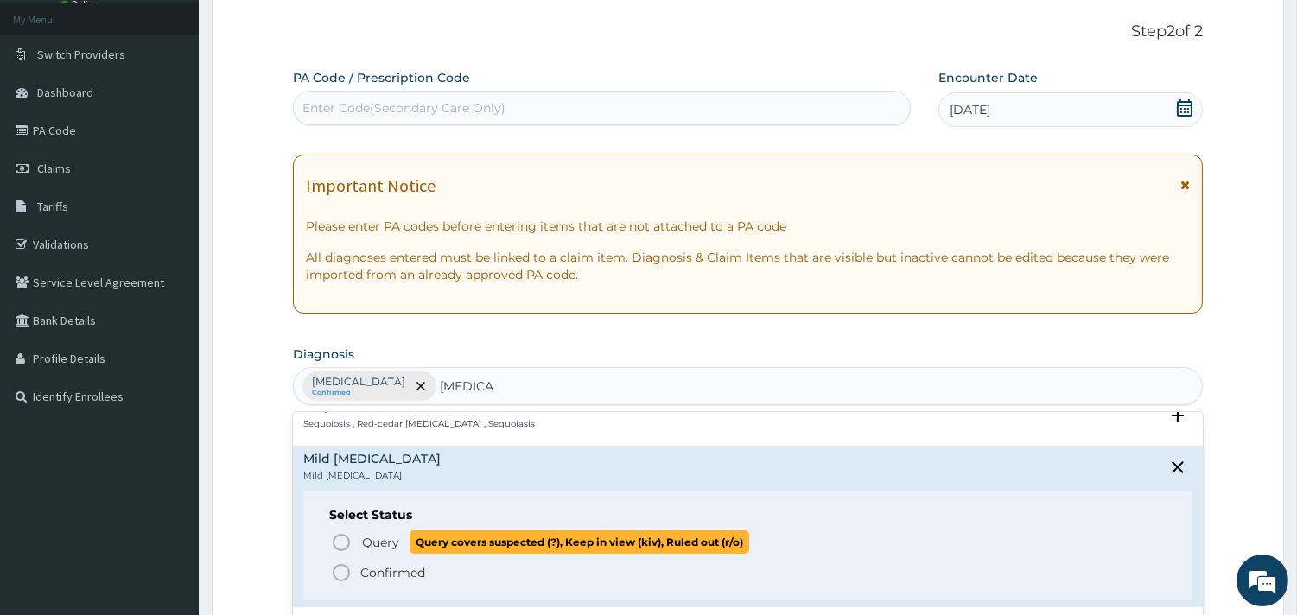
click at [372, 542] on span "Query" at bounding box center [380, 542] width 37 height 17
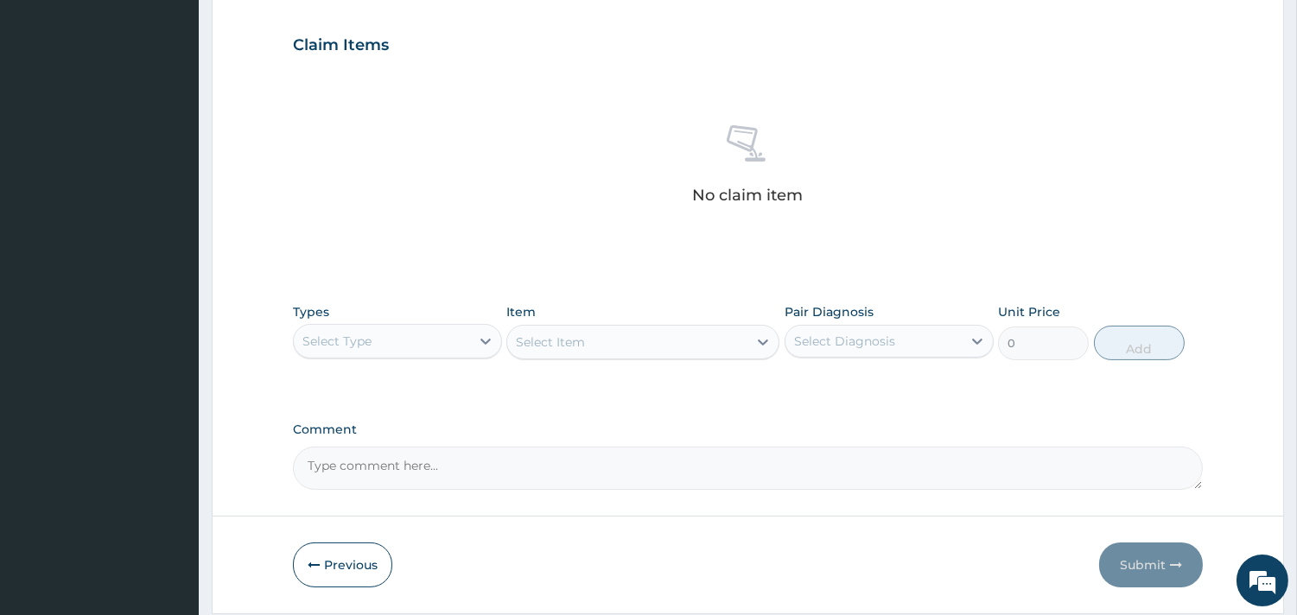
scroll to position [575, 0]
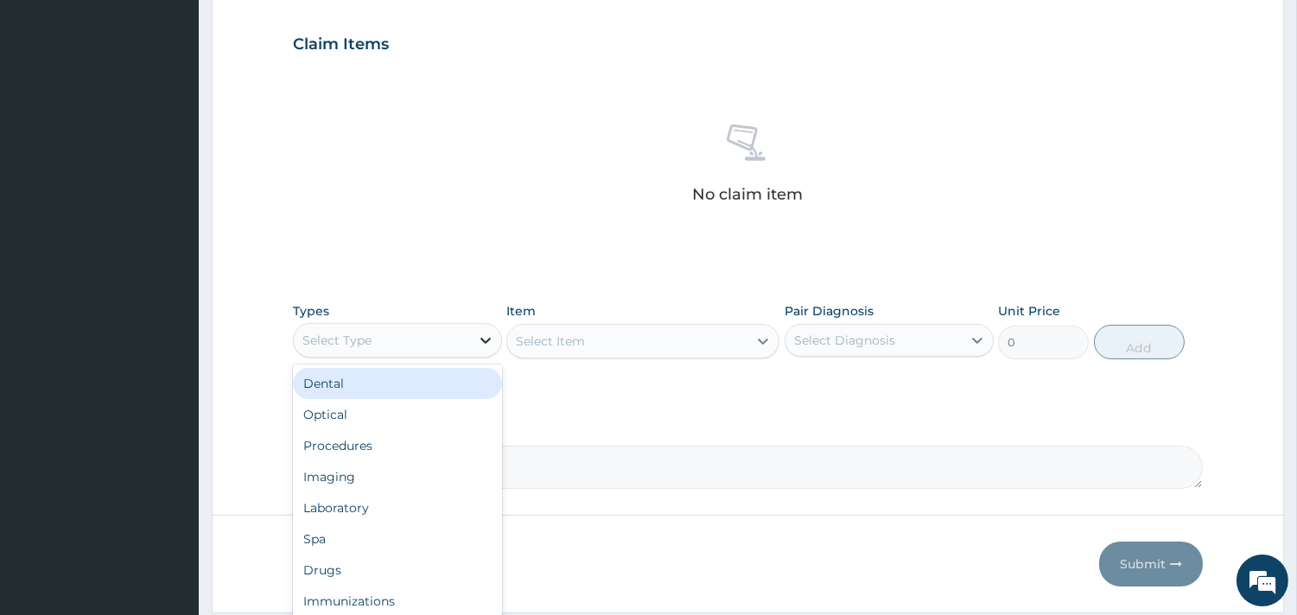
click at [479, 341] on icon at bounding box center [485, 340] width 17 height 17
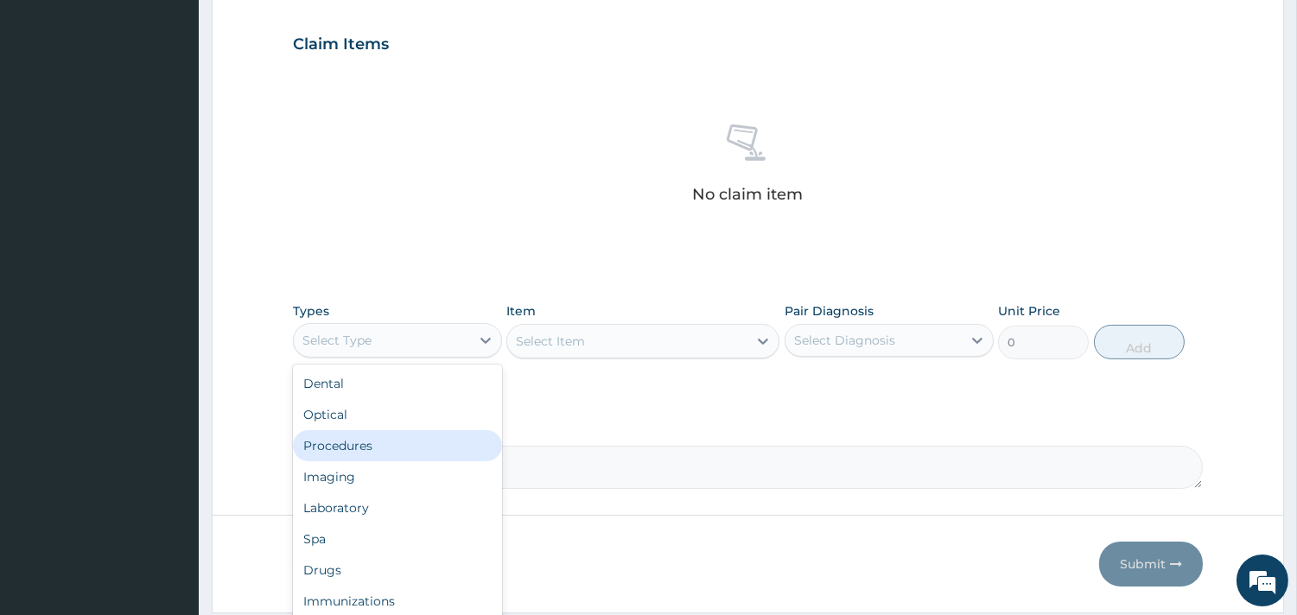
click at [409, 437] on div "Procedures" at bounding box center [397, 445] width 209 height 31
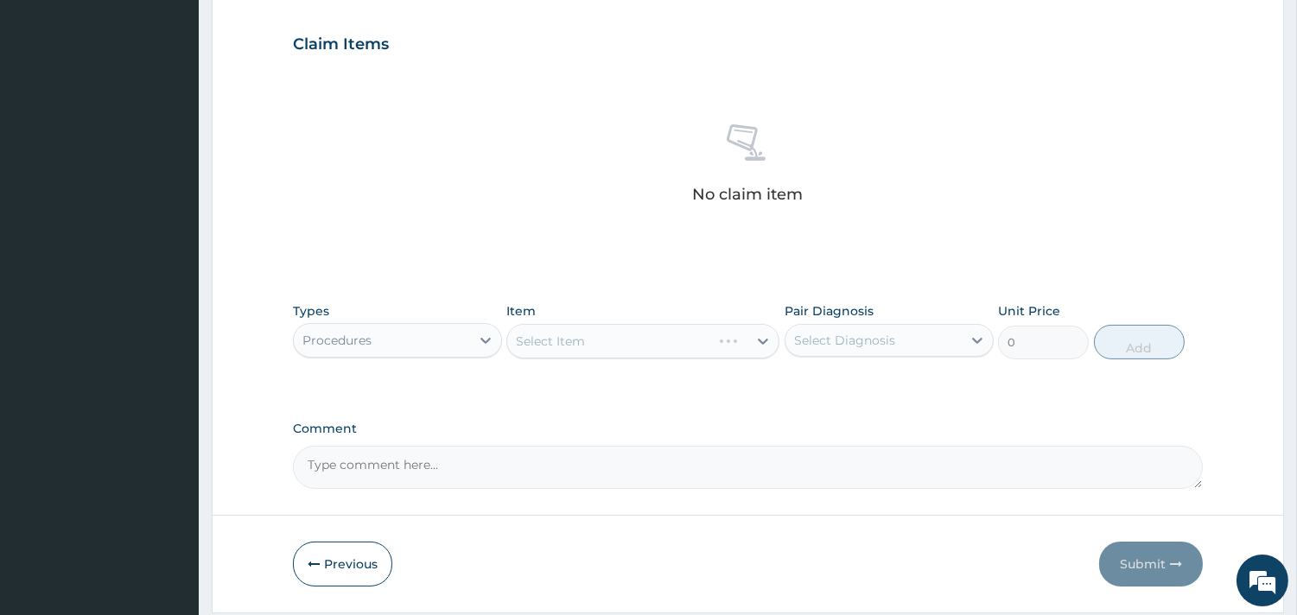
click at [665, 343] on div "Select Item" at bounding box center [642, 341] width 273 height 35
click at [591, 340] on div "Select Item" at bounding box center [642, 341] width 273 height 35
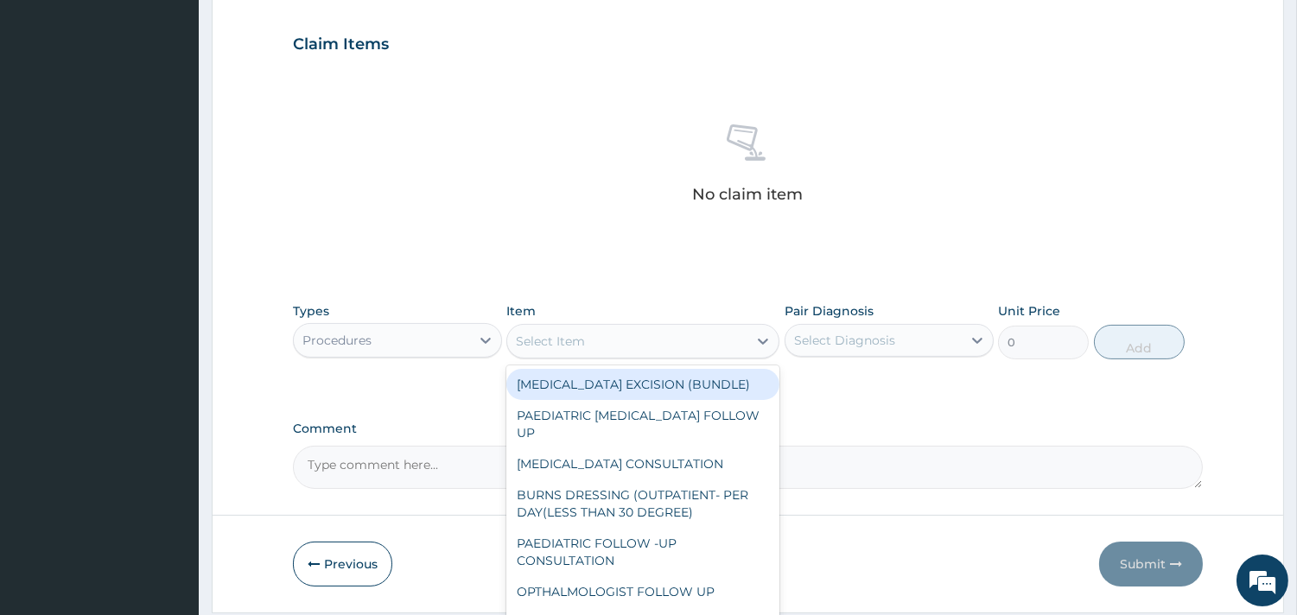
click at [650, 342] on div "Select Item" at bounding box center [627, 341] width 240 height 28
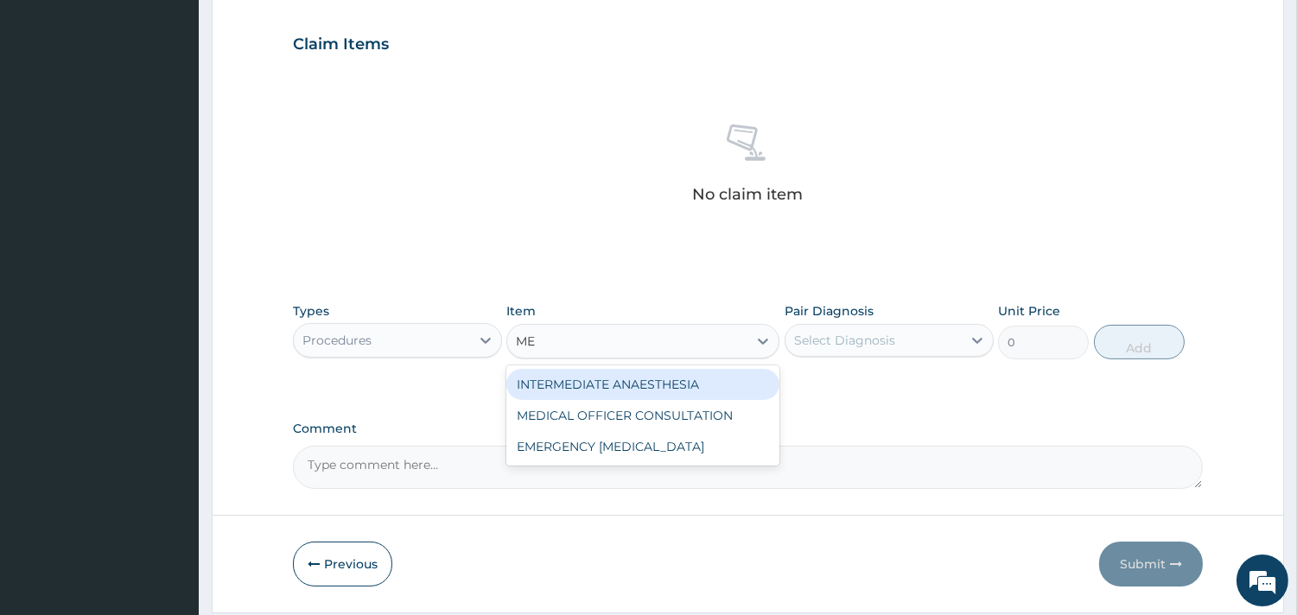
type input "MED"
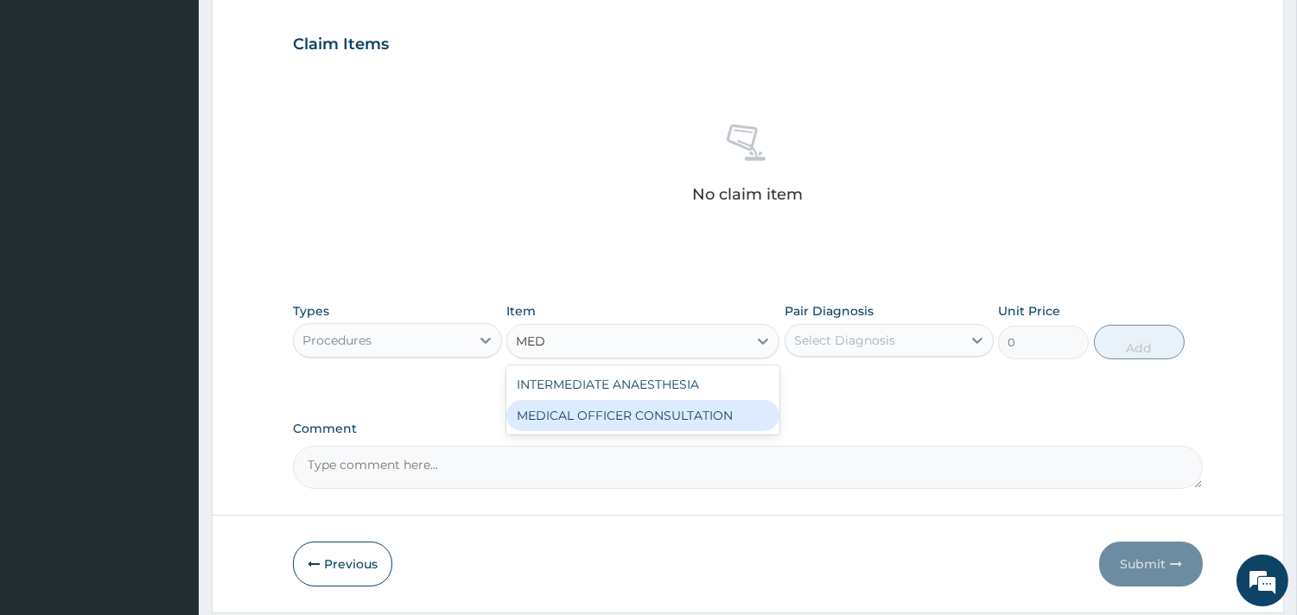
click at [676, 415] on div "MEDICAL OFFICER CONSULTATION" at bounding box center [642, 415] width 273 height 31
type input "10500"
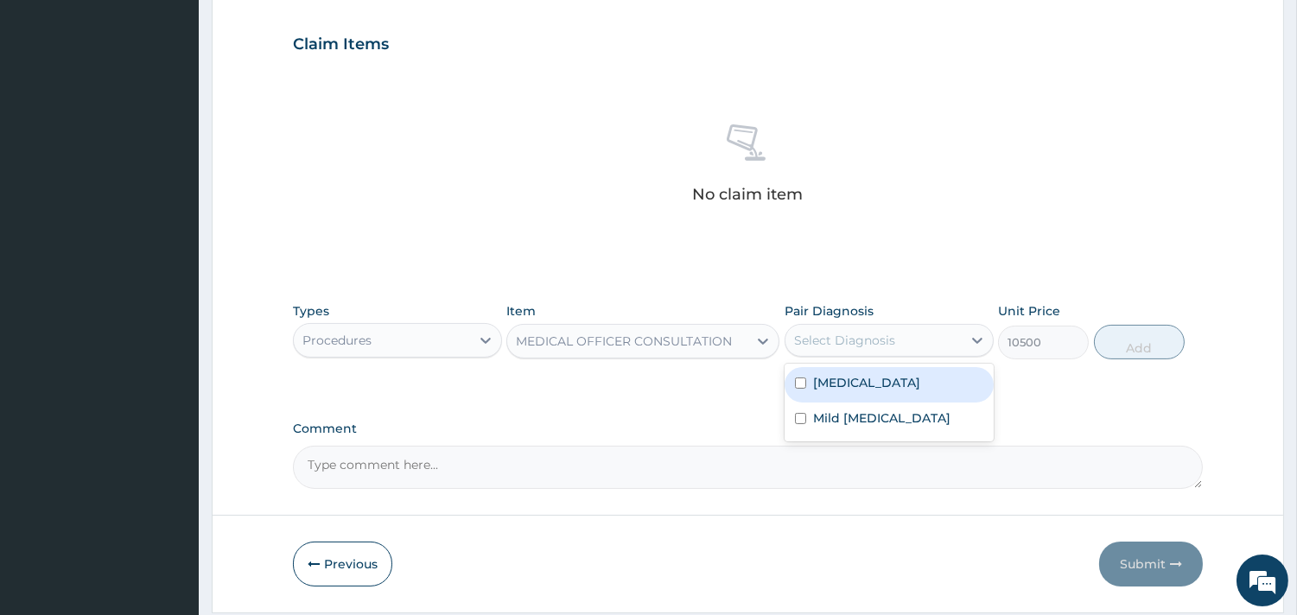
click at [912, 339] on div "Select Diagnosis" at bounding box center [873, 341] width 176 height 28
click at [891, 383] on label "[MEDICAL_DATA]" at bounding box center [866, 382] width 107 height 17
checkbox input "true"
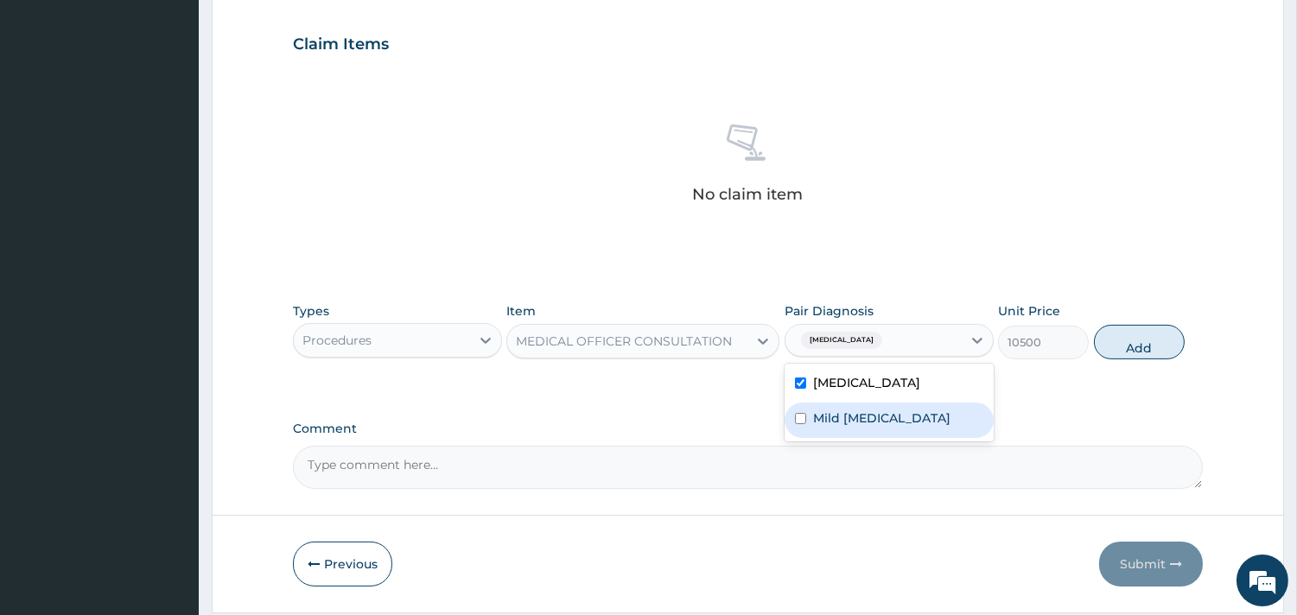
click at [873, 415] on label "Mild [MEDICAL_DATA]" at bounding box center [881, 417] width 137 height 17
checkbox input "true"
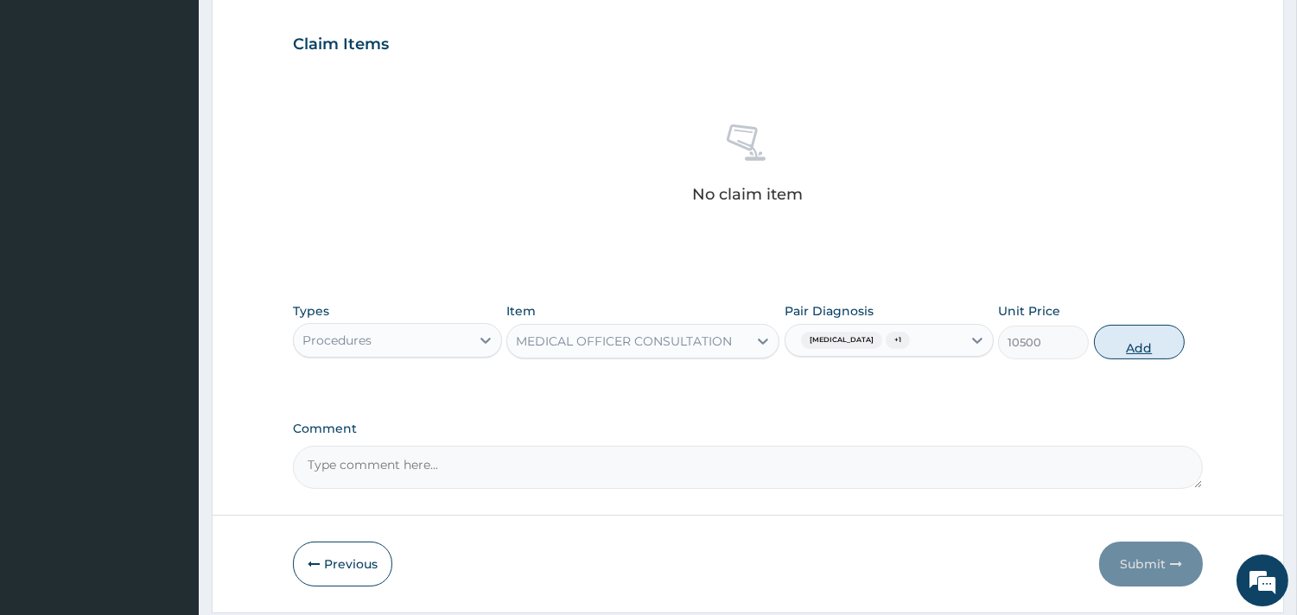
click at [1119, 334] on button "Add" at bounding box center [1139, 342] width 91 height 35
type input "0"
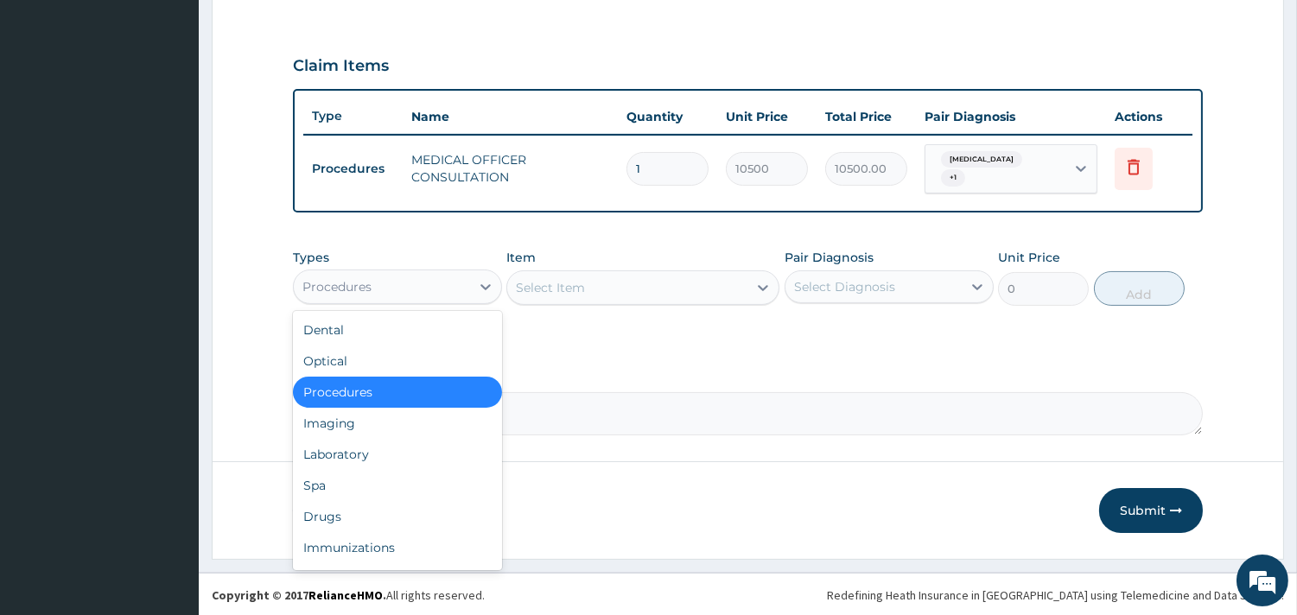
click at [456, 278] on div "Procedures" at bounding box center [382, 287] width 176 height 28
click at [331, 451] on div "Laboratory" at bounding box center [397, 454] width 209 height 31
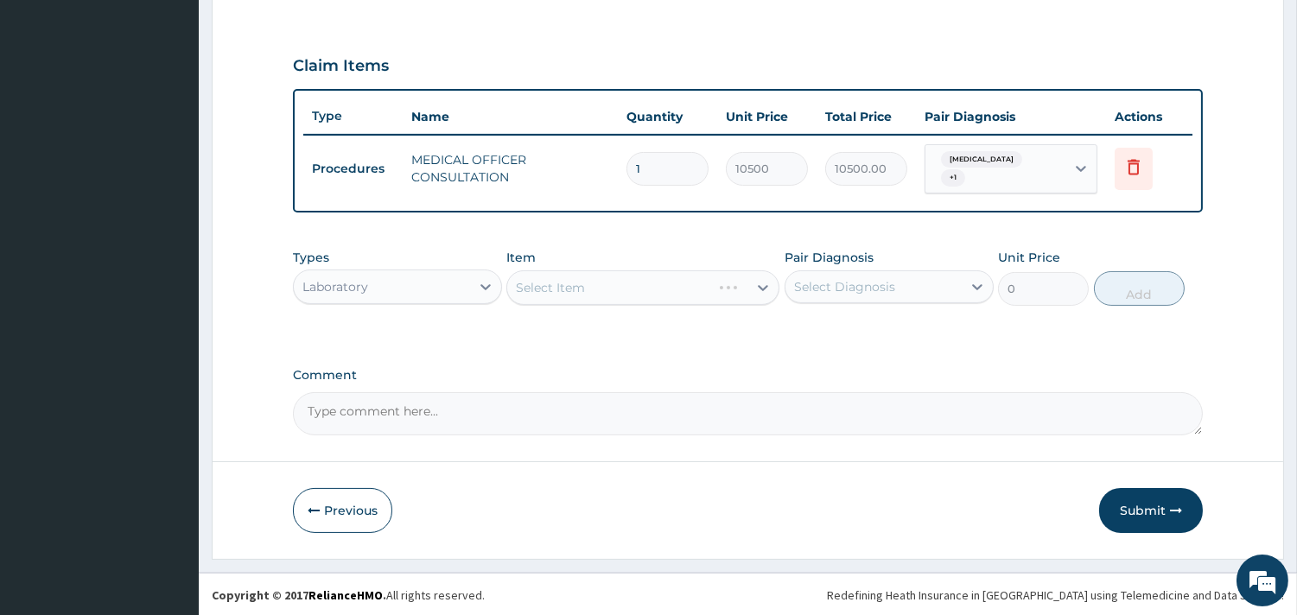
click at [625, 283] on div "Select Item" at bounding box center [642, 287] width 273 height 35
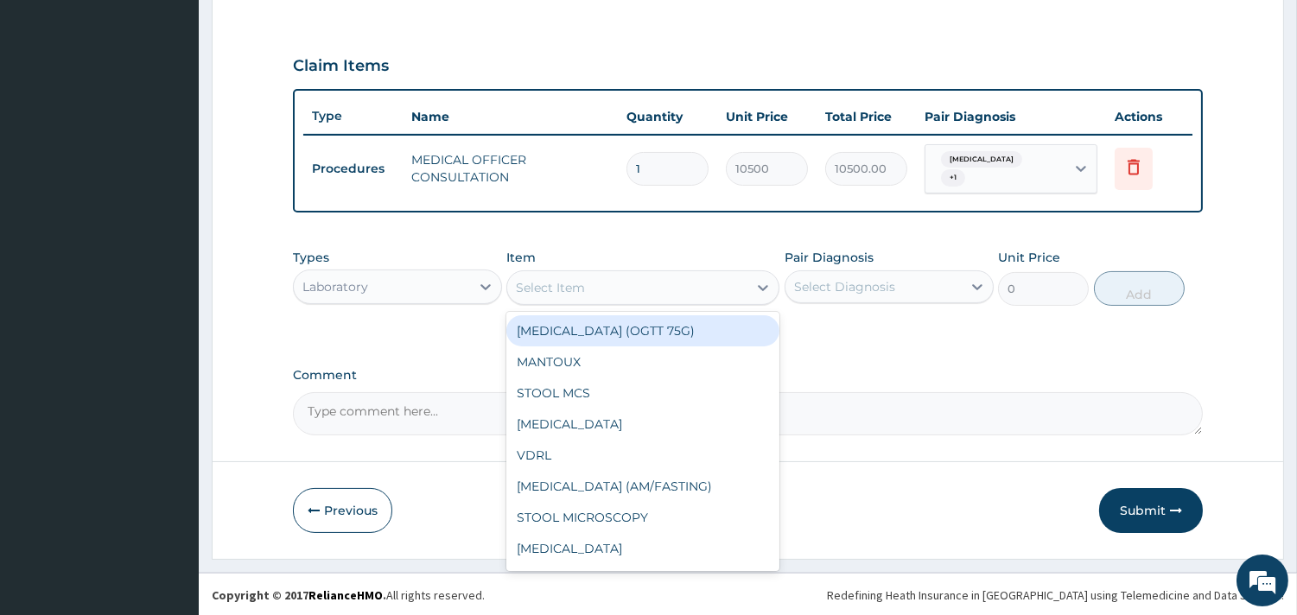
click at [650, 287] on div "Select Item" at bounding box center [627, 288] width 240 height 28
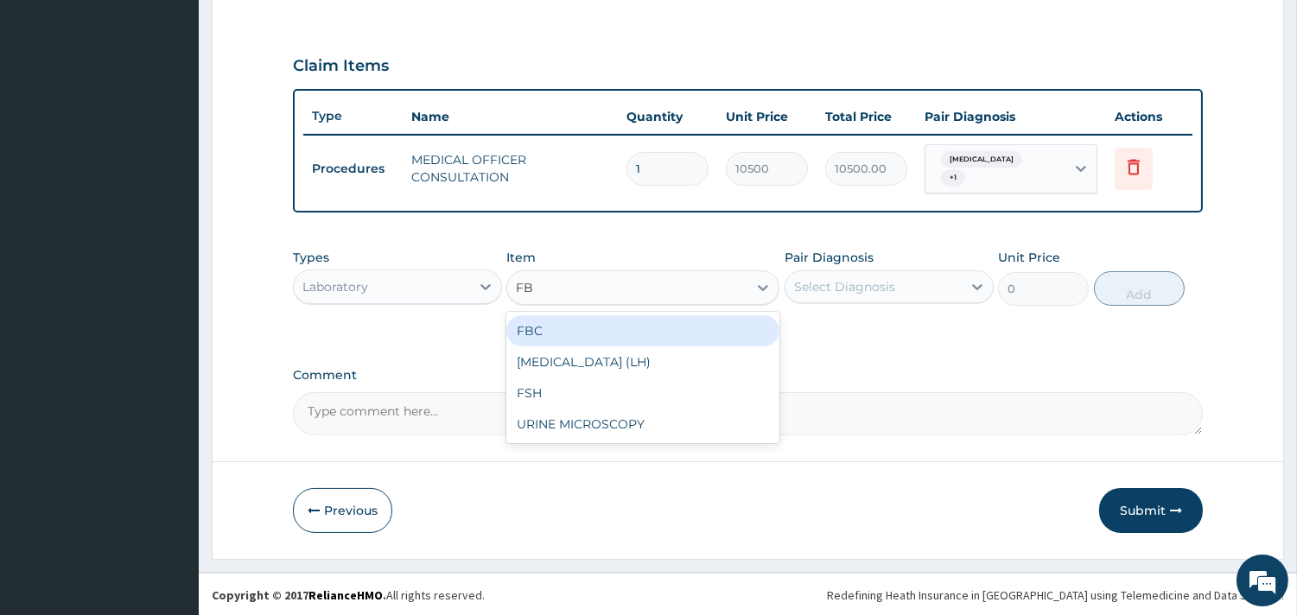
type input "FBC"
click at [633, 337] on div "FBC" at bounding box center [642, 330] width 273 height 31
type input "4500"
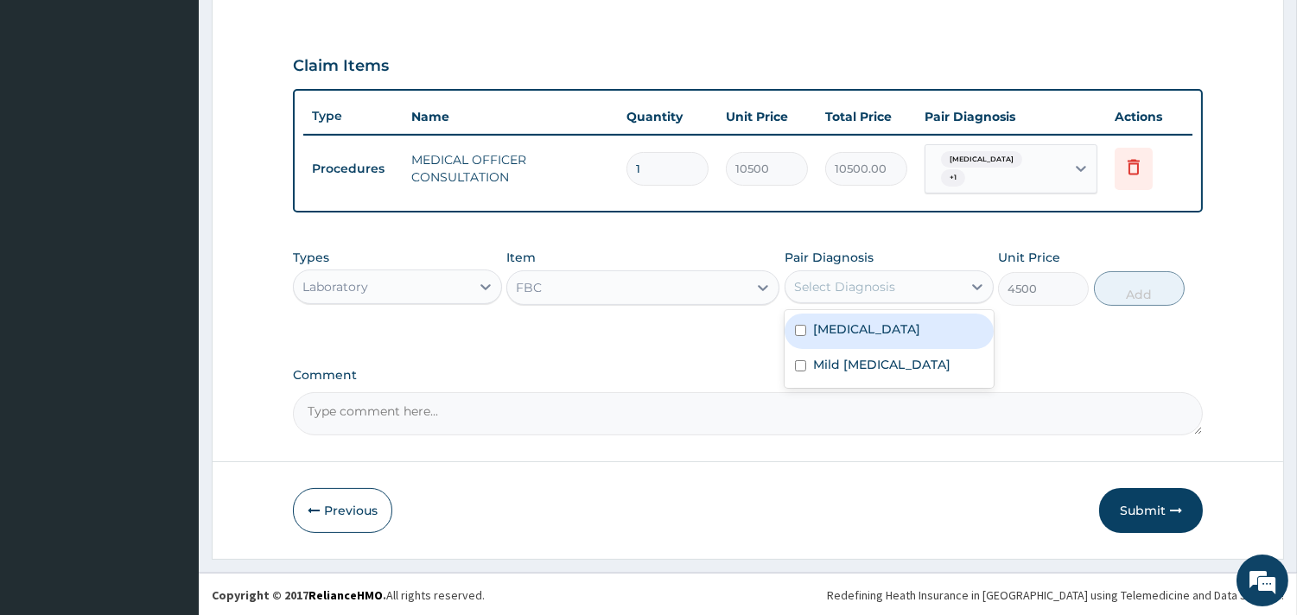
click at [865, 288] on div "Select Diagnosis" at bounding box center [844, 286] width 101 height 17
click at [859, 331] on label "[MEDICAL_DATA]" at bounding box center [866, 328] width 107 height 17
checkbox input "true"
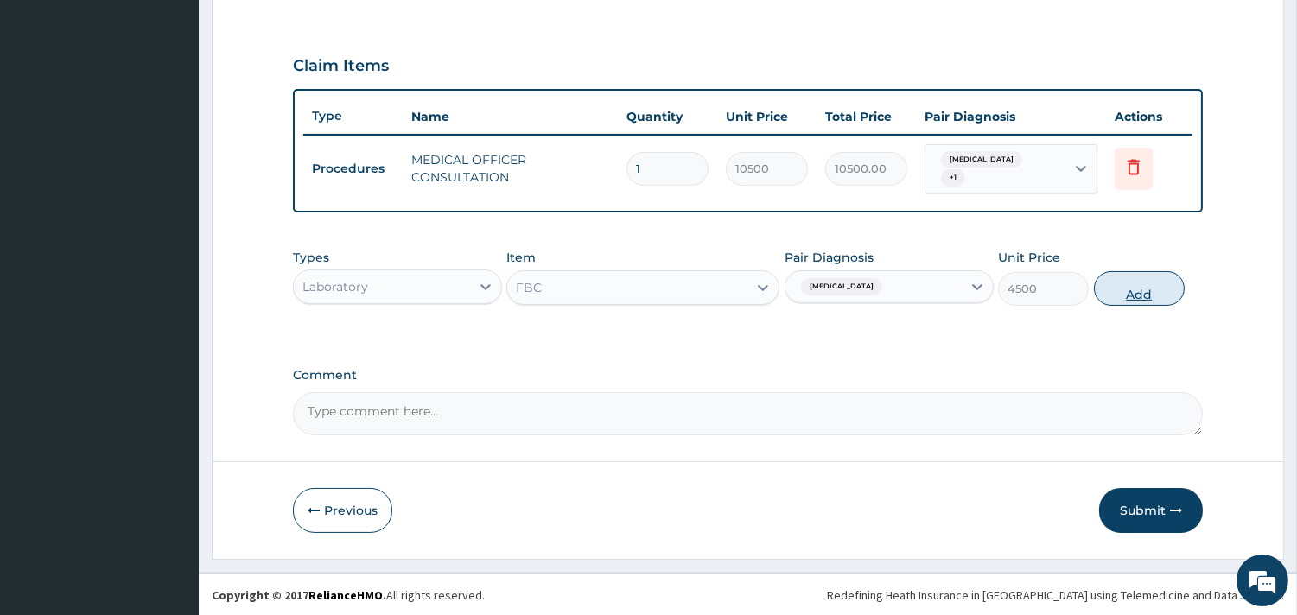
click at [1125, 285] on button "Add" at bounding box center [1139, 288] width 91 height 35
type input "0"
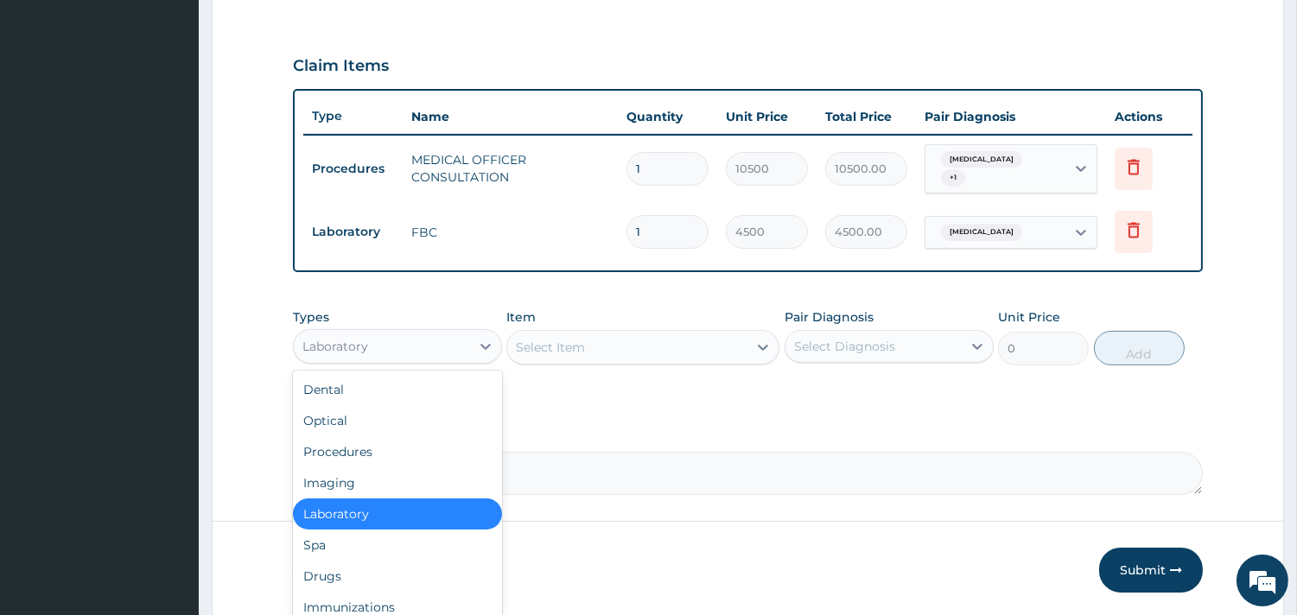
click at [462, 346] on div "Laboratory" at bounding box center [382, 347] width 176 height 28
click at [322, 567] on div "Drugs" at bounding box center [397, 576] width 209 height 31
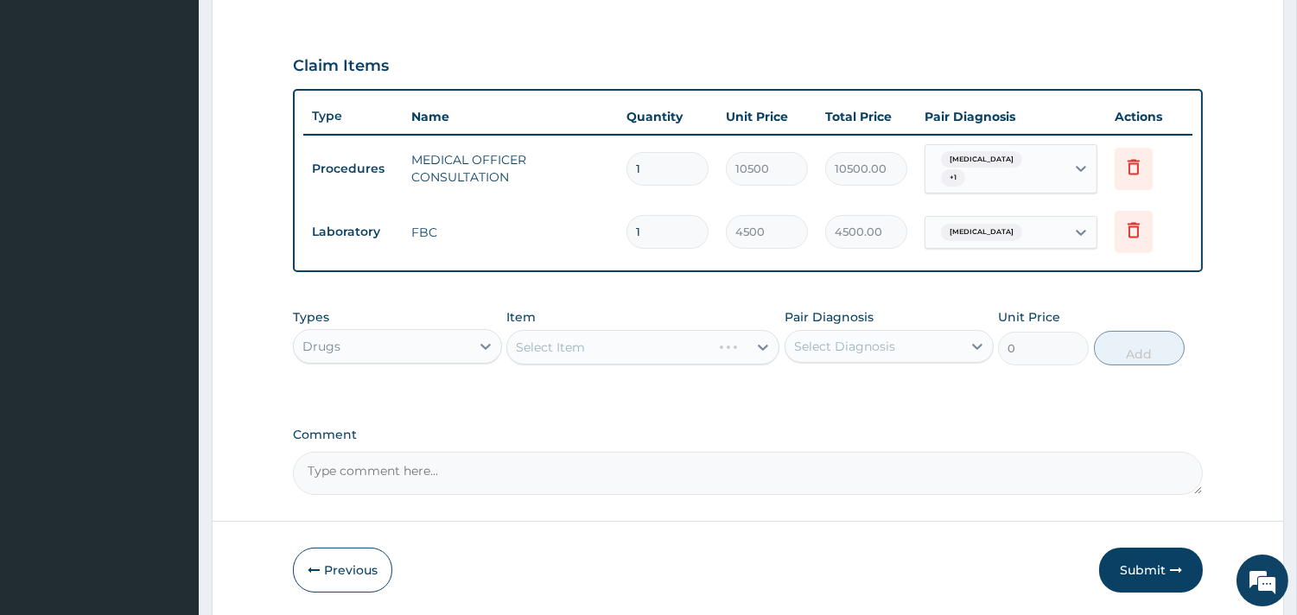
click at [676, 344] on div "Select Item" at bounding box center [642, 347] width 273 height 35
click at [637, 349] on div "Select Item" at bounding box center [642, 347] width 273 height 35
click at [593, 346] on div "Select Item" at bounding box center [642, 347] width 273 height 35
click at [545, 344] on div "Select Item" at bounding box center [642, 347] width 273 height 35
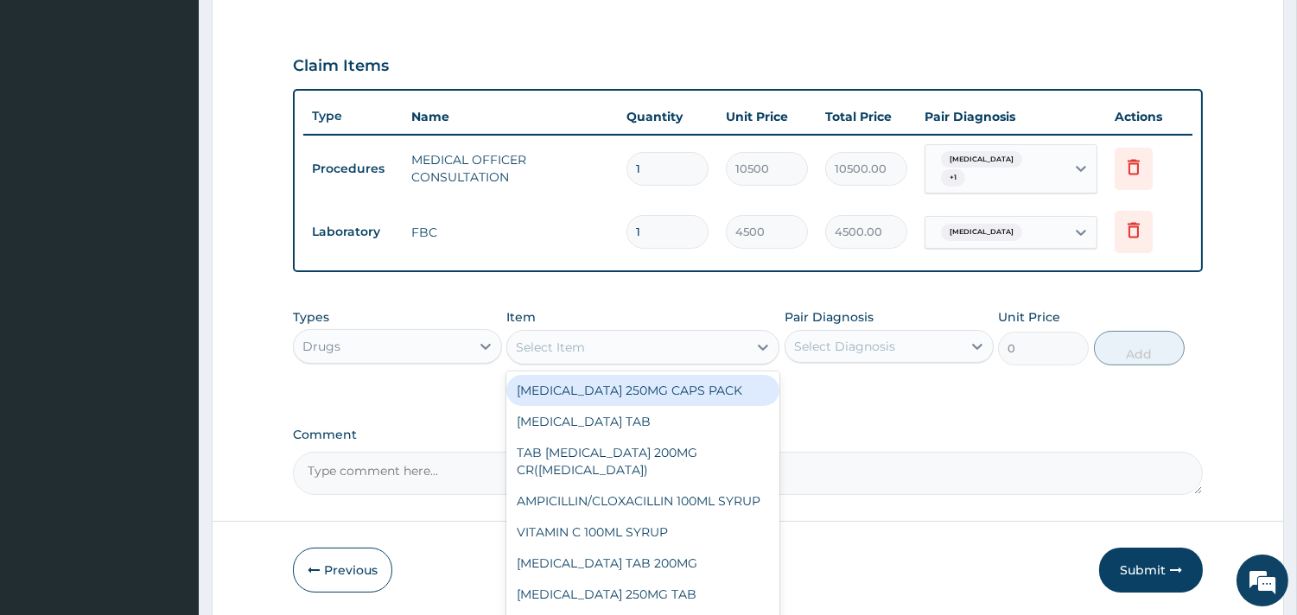
click at [633, 343] on div "Select Item" at bounding box center [627, 347] width 240 height 28
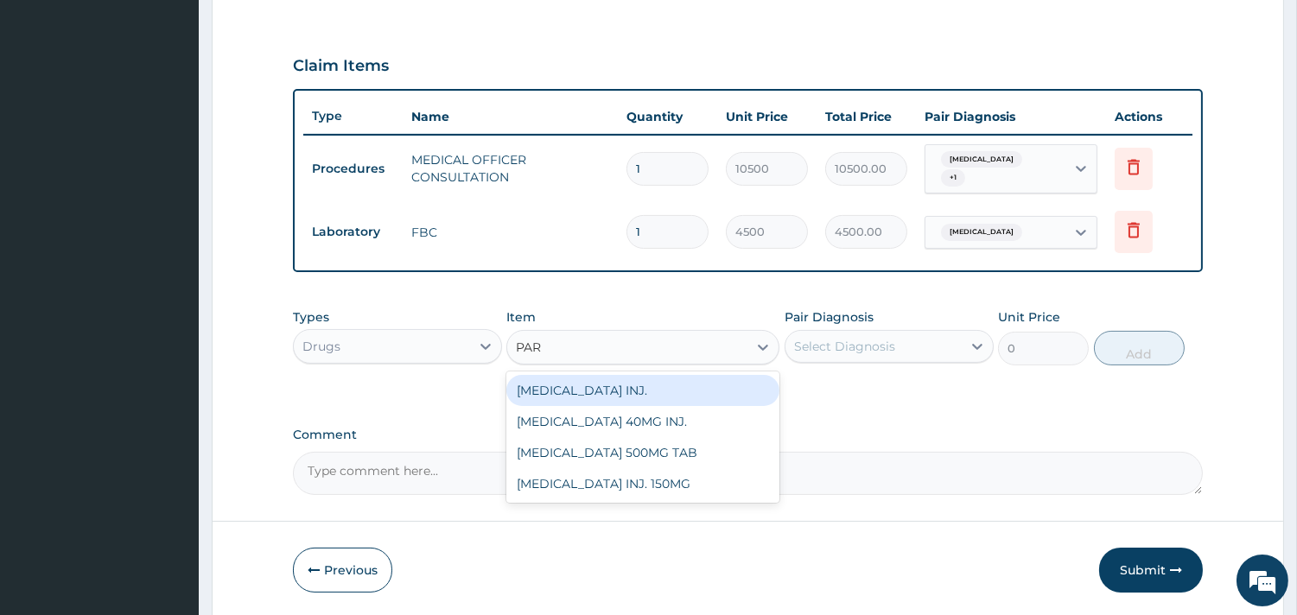
type input "PARA"
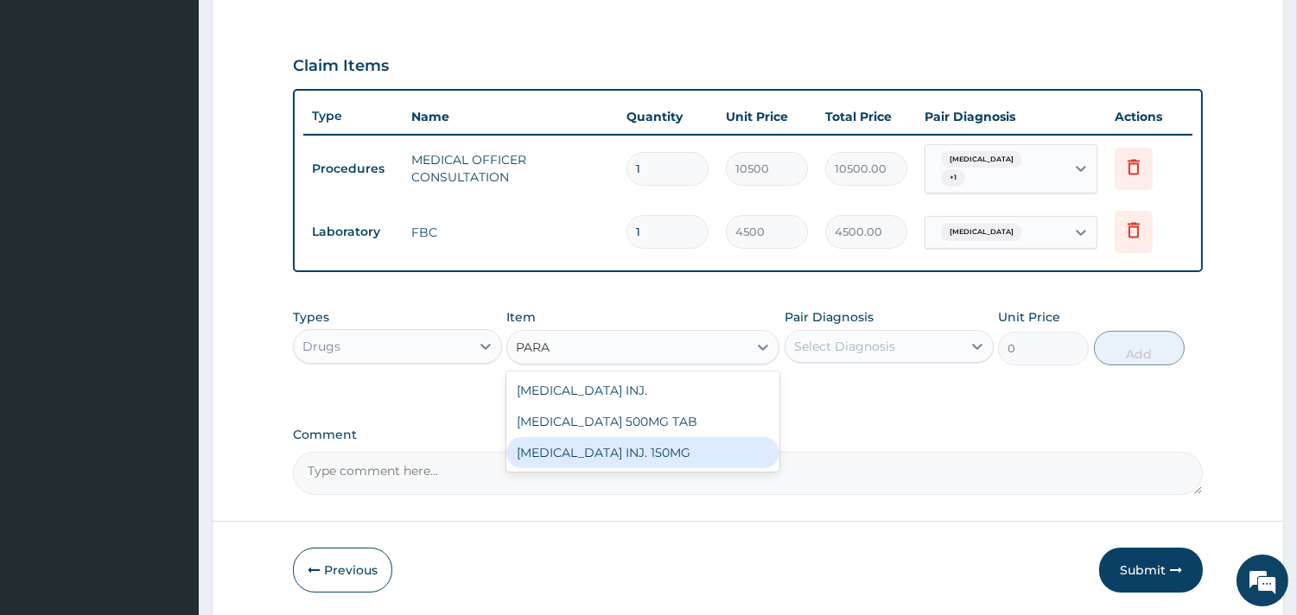
click at [612, 451] on div "[MEDICAL_DATA] INJ. 150MG" at bounding box center [642, 452] width 273 height 31
type input "900"
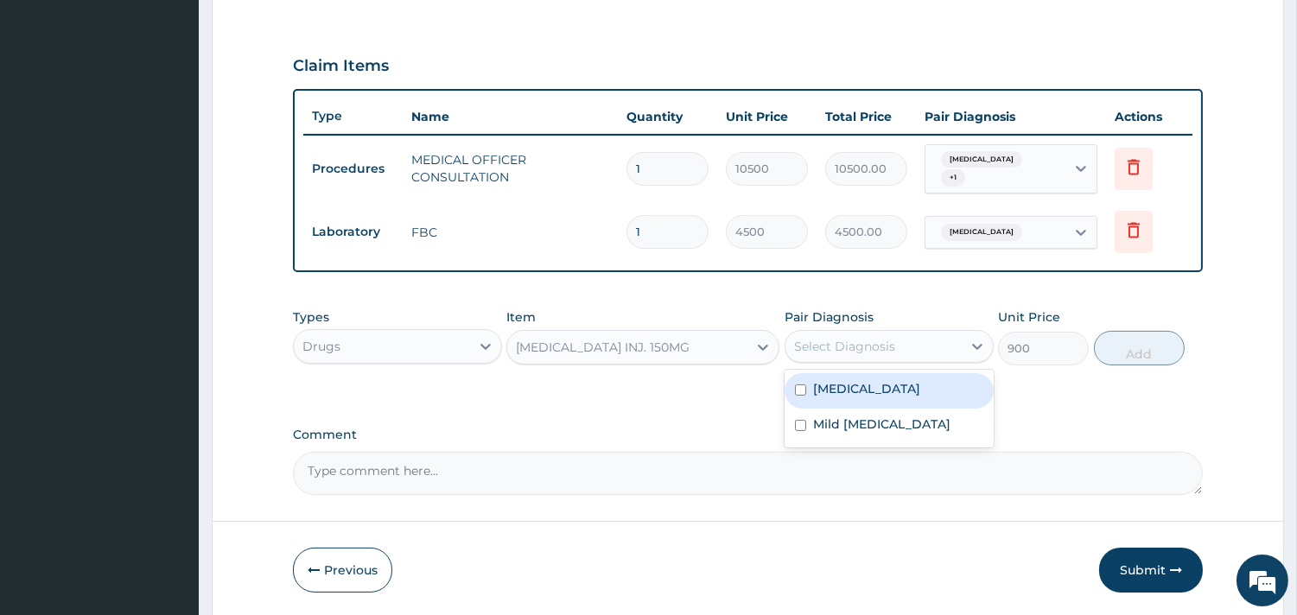
click at [873, 343] on div "Select Diagnosis" at bounding box center [844, 346] width 101 height 17
click at [884, 375] on div "[MEDICAL_DATA]" at bounding box center [888, 390] width 209 height 35
checkbox input "true"
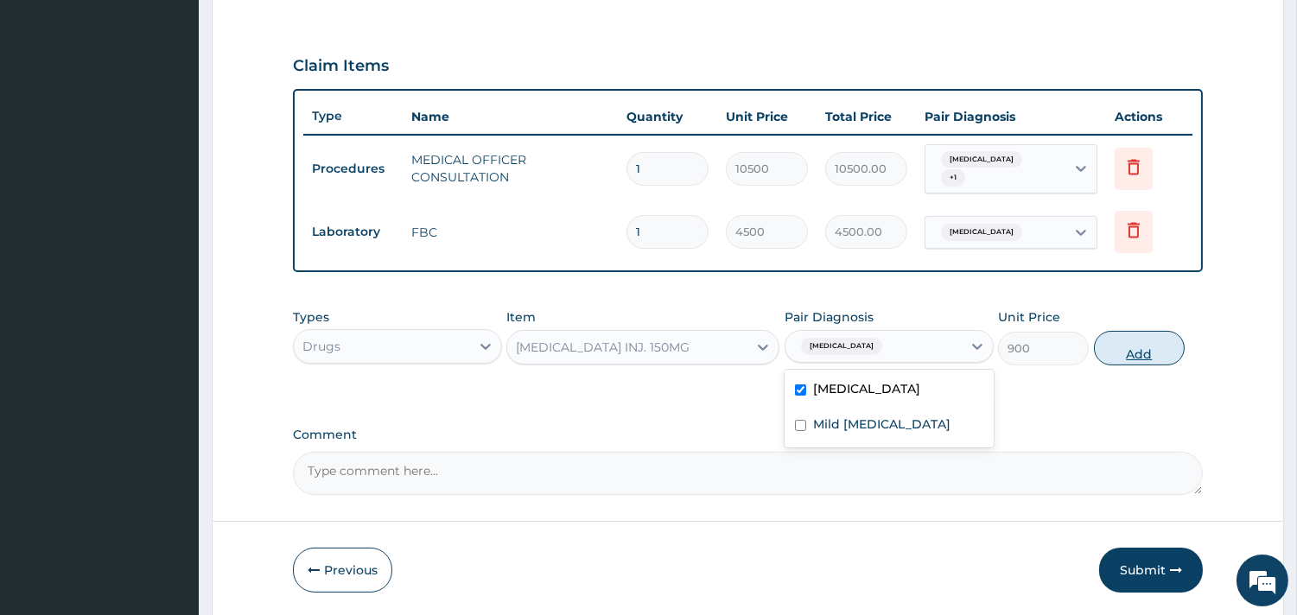
click at [1130, 348] on button "Add" at bounding box center [1139, 348] width 91 height 35
type input "0"
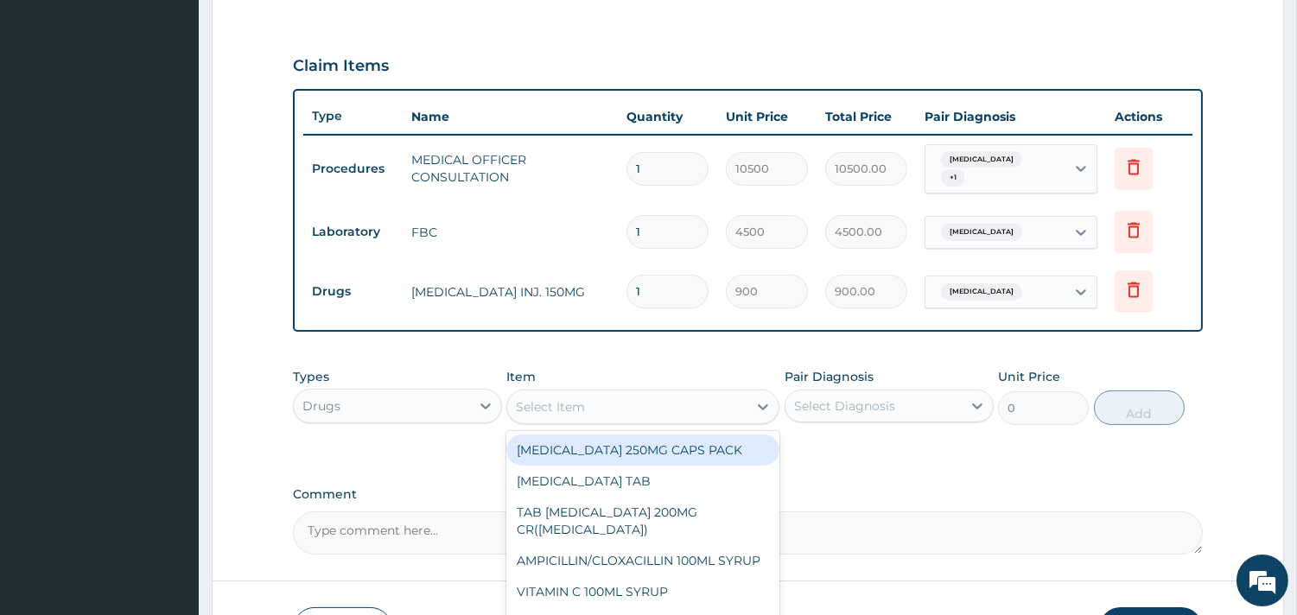
click at [626, 411] on div "Select Item" at bounding box center [627, 407] width 240 height 28
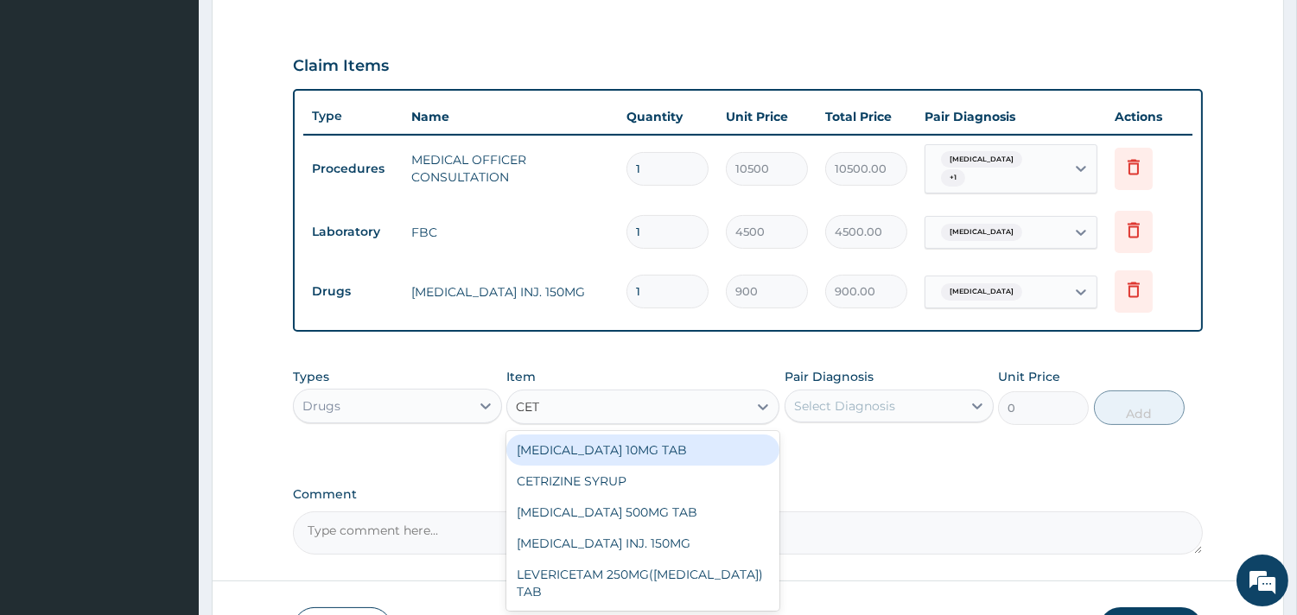
type input "CETR"
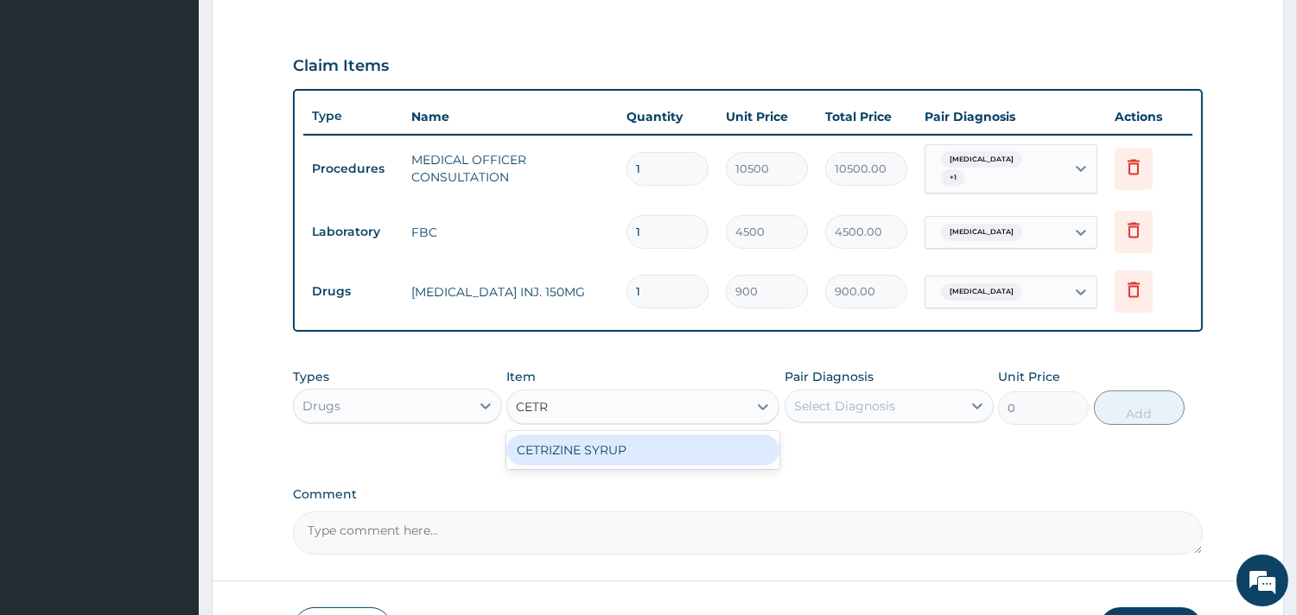
click at [610, 453] on div "CETRIZINE SYRUP" at bounding box center [642, 449] width 273 height 31
type input "2000"
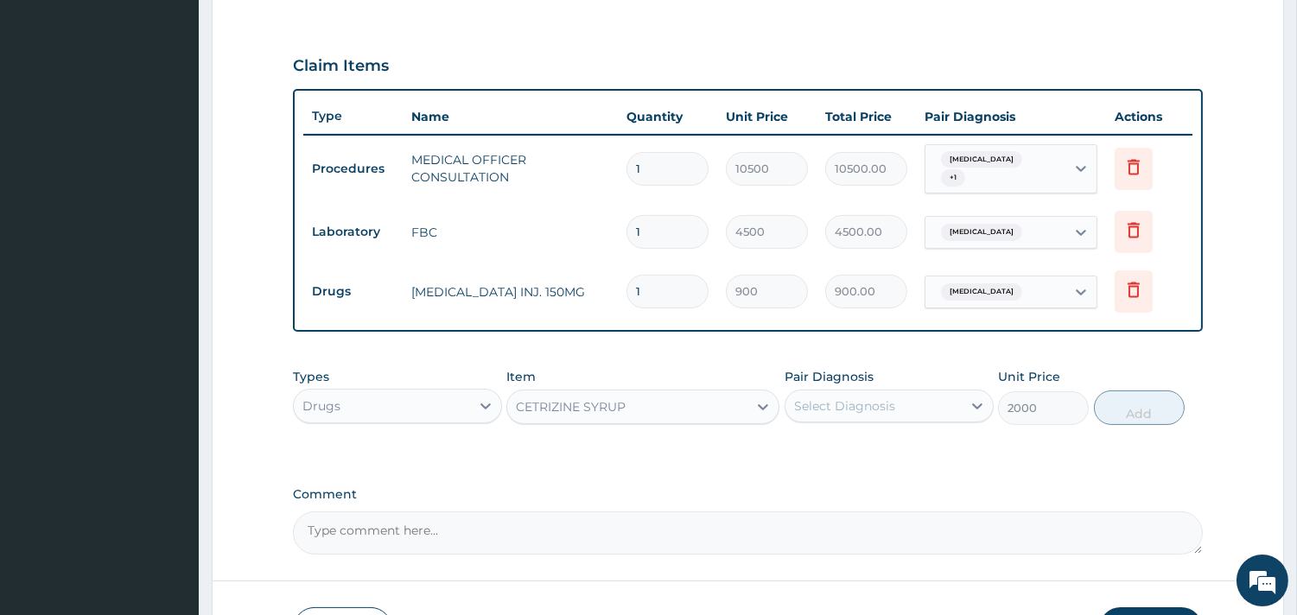
click at [904, 403] on div "Select Diagnosis" at bounding box center [873, 406] width 176 height 28
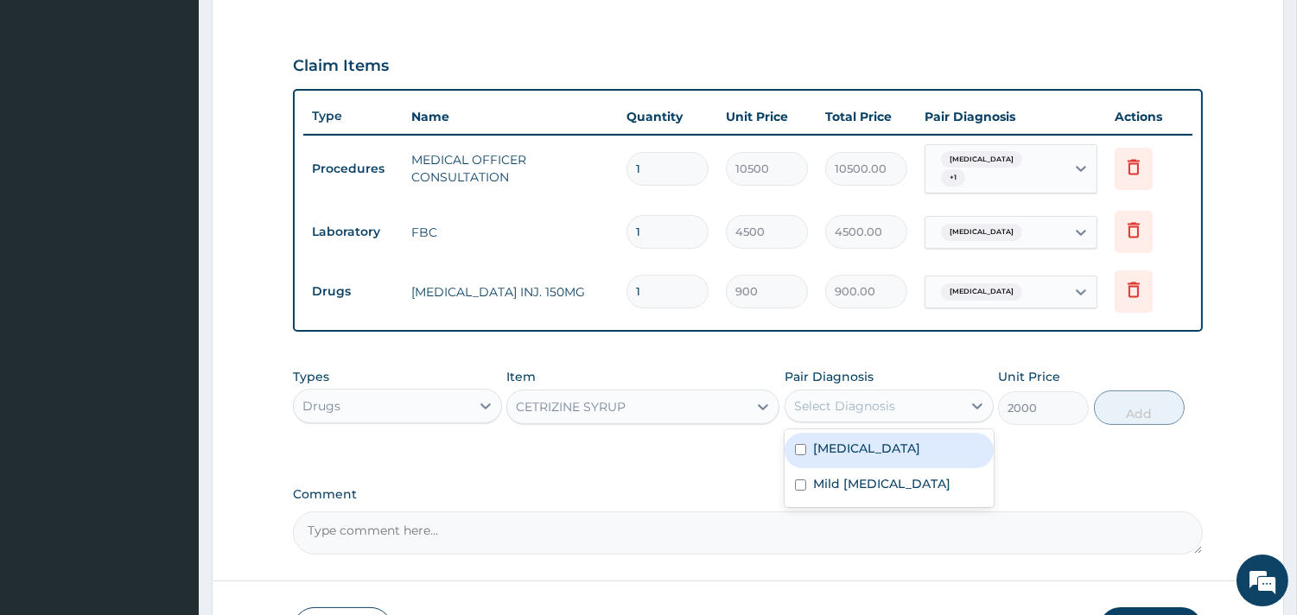
click at [862, 441] on label "Upper respiratory infection" at bounding box center [866, 448] width 107 height 17
checkbox input "true"
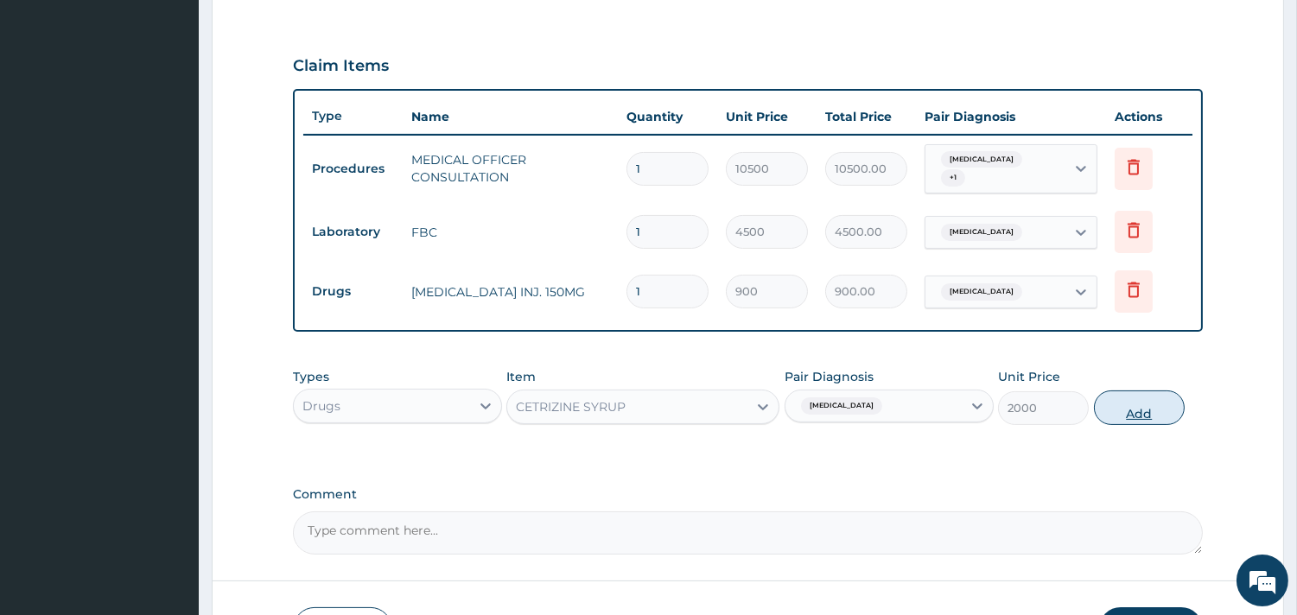
click at [1172, 398] on button "Add" at bounding box center [1139, 407] width 91 height 35
type input "0"
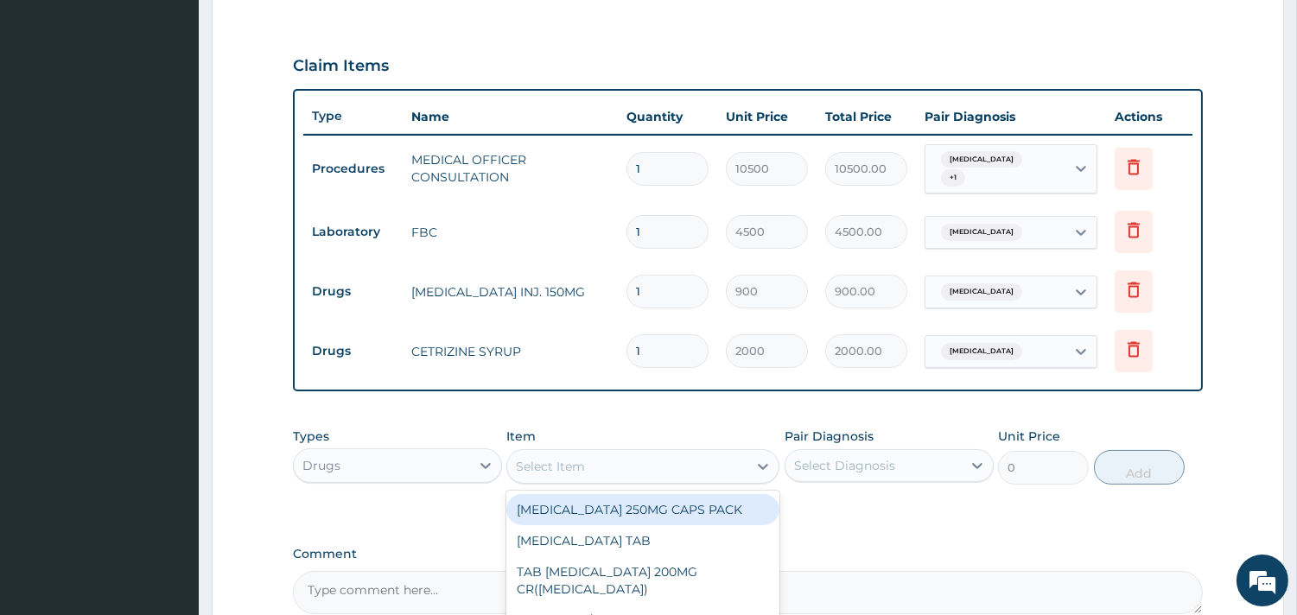
click at [558, 458] on div "Select Item" at bounding box center [550, 466] width 69 height 17
type input "CEFI"
click at [610, 514] on div "CEFIXIME 100ML SYRUP" at bounding box center [642, 509] width 273 height 31
type input "3900"
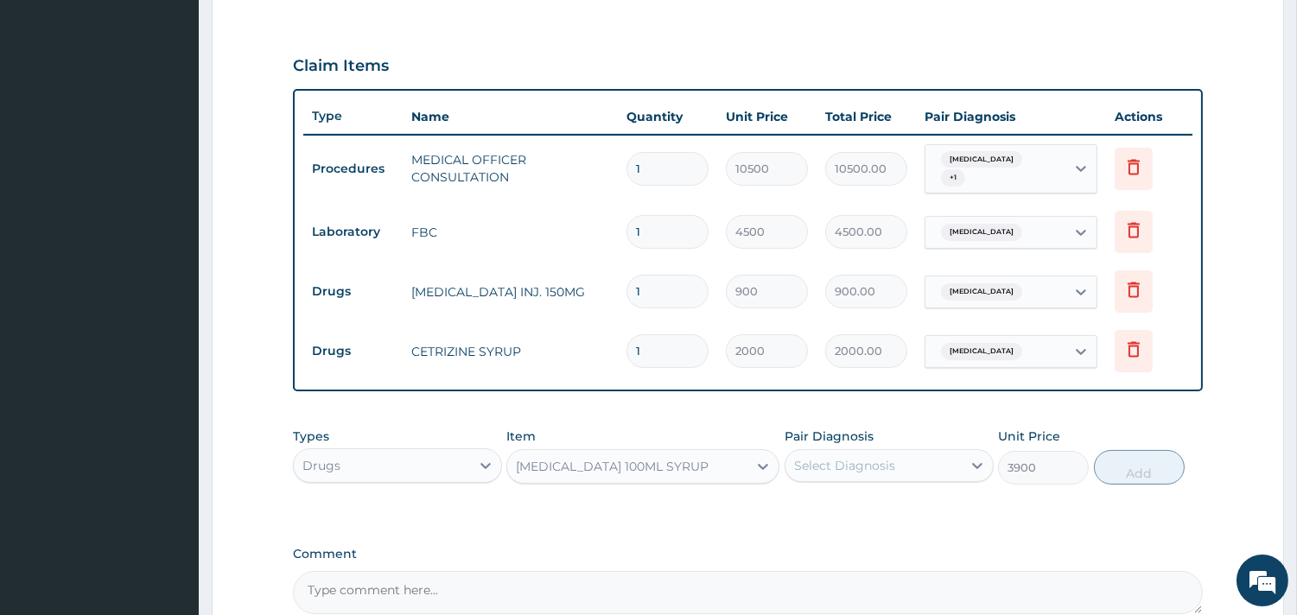
click at [946, 464] on div "Select Diagnosis" at bounding box center [873, 466] width 176 height 28
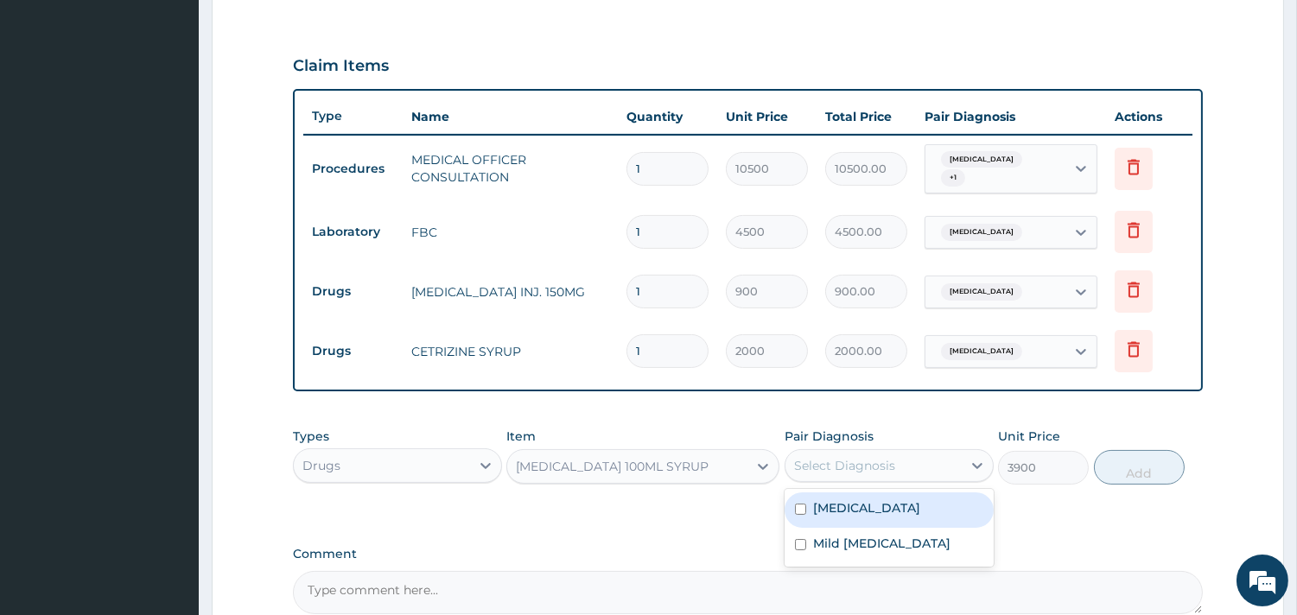
click at [886, 495] on div "Upper respiratory infection" at bounding box center [888, 509] width 209 height 35
checkbox input "true"
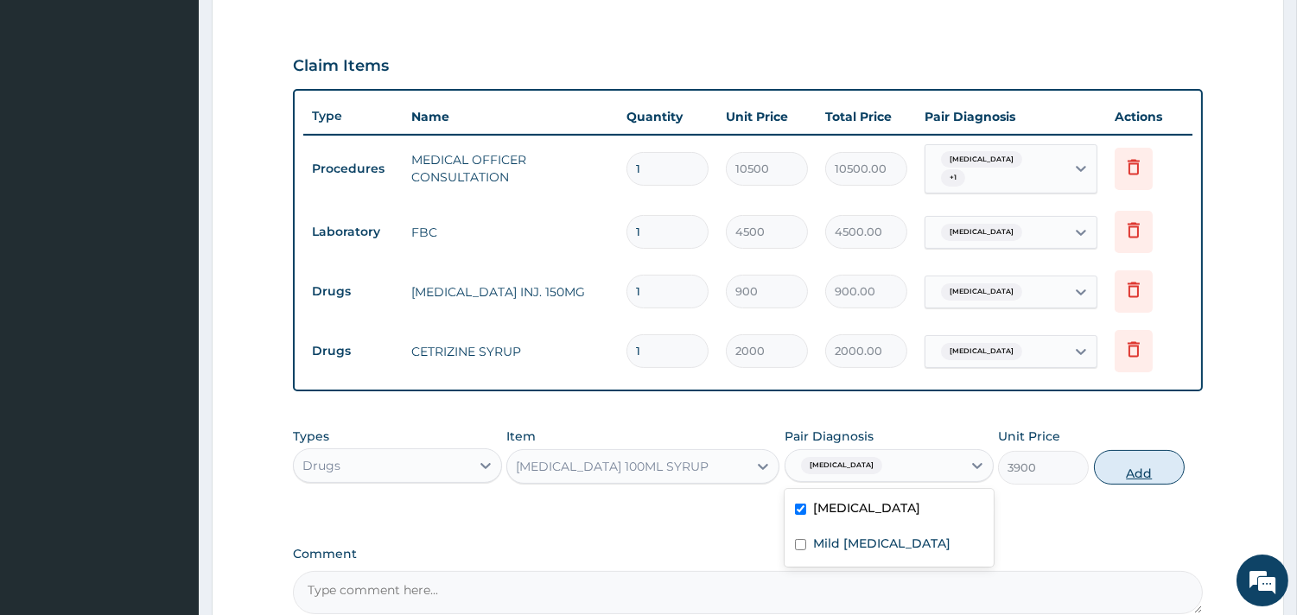
click at [1162, 459] on button "Add" at bounding box center [1139, 467] width 91 height 35
type input "0"
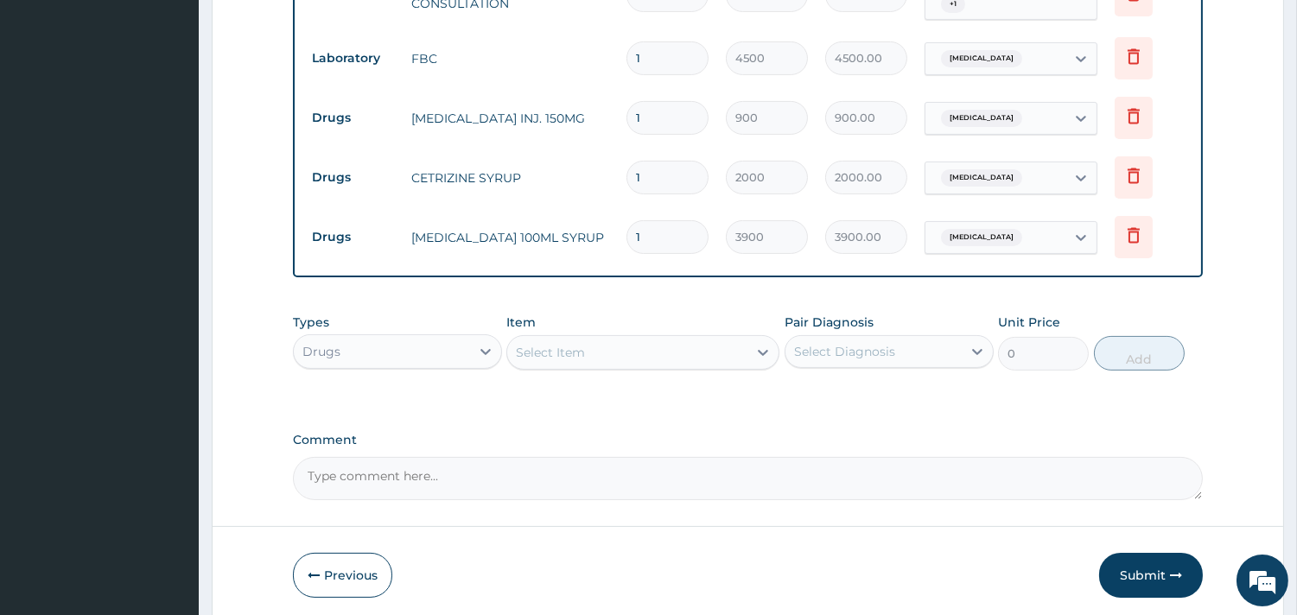
scroll to position [745, 0]
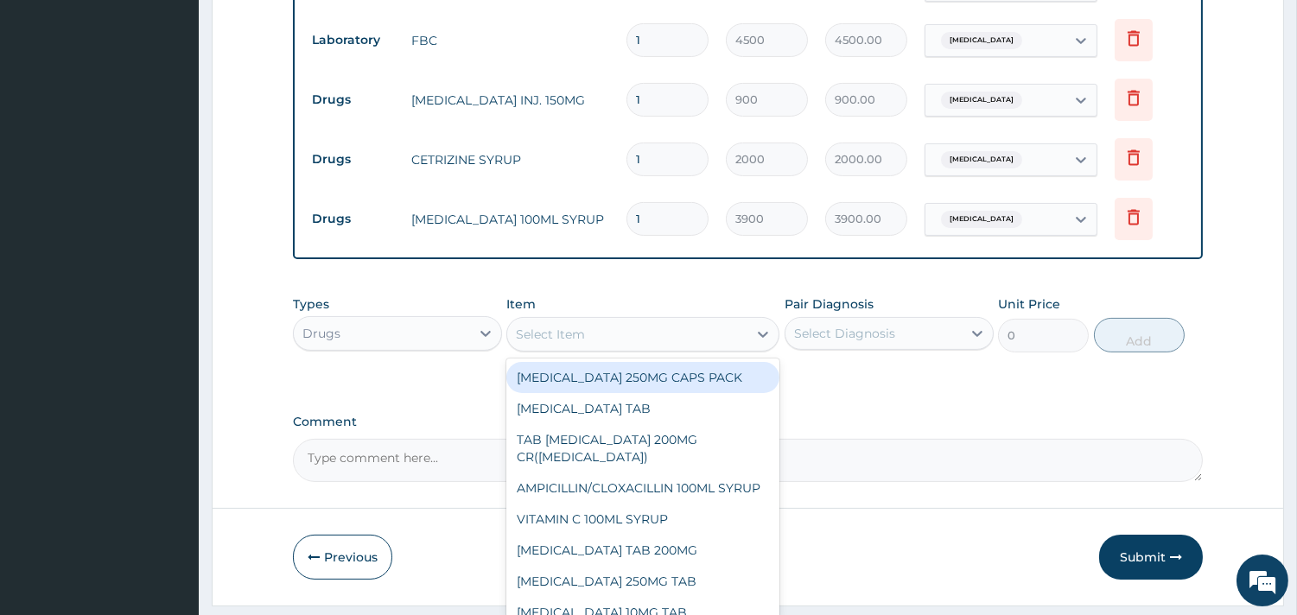
click at [721, 334] on div "Select Item" at bounding box center [627, 334] width 240 height 28
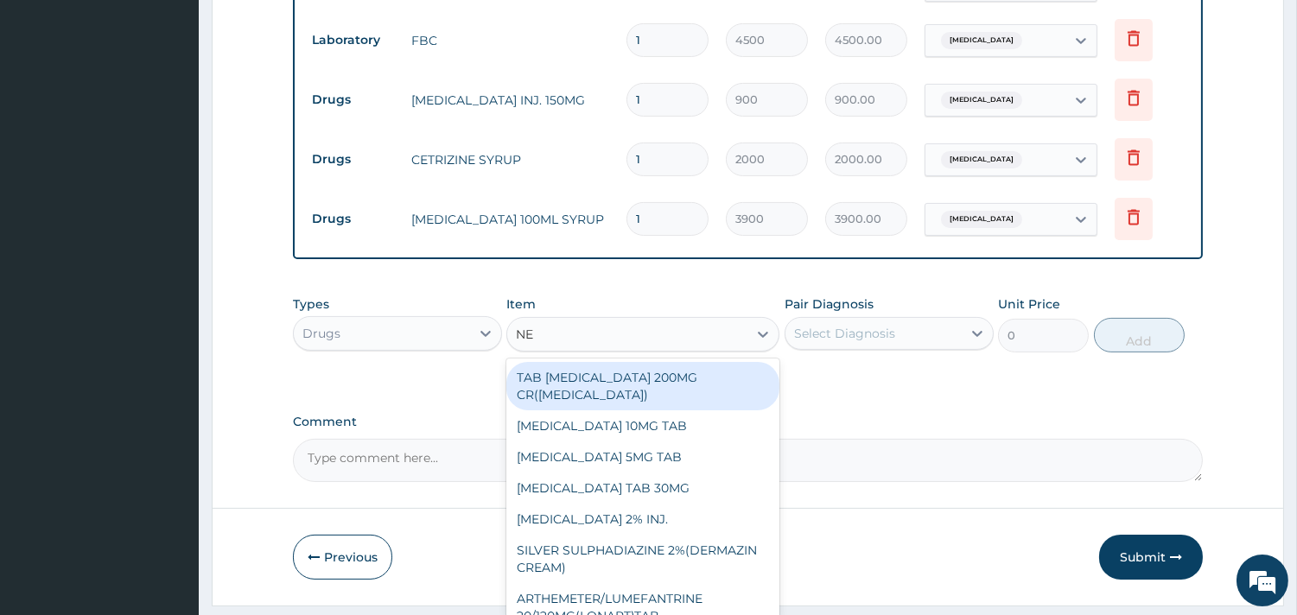
type input "NEB"
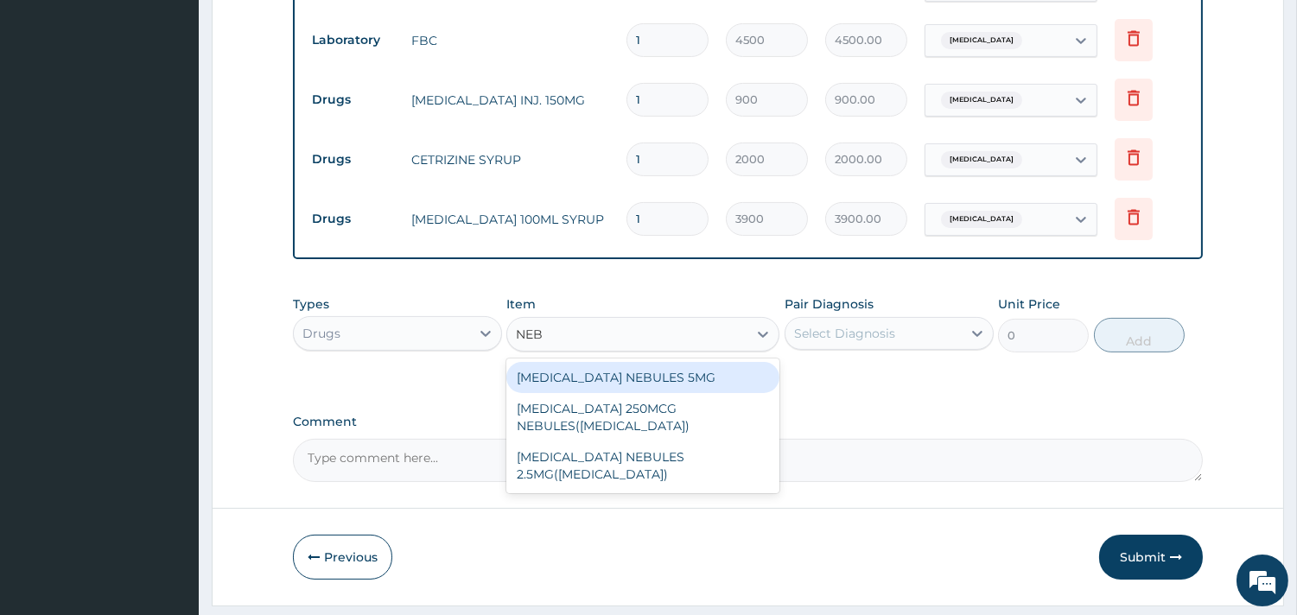
click at [633, 369] on div "SALBUTAMOL NEBULES 5MG" at bounding box center [642, 377] width 273 height 31
type input "3000"
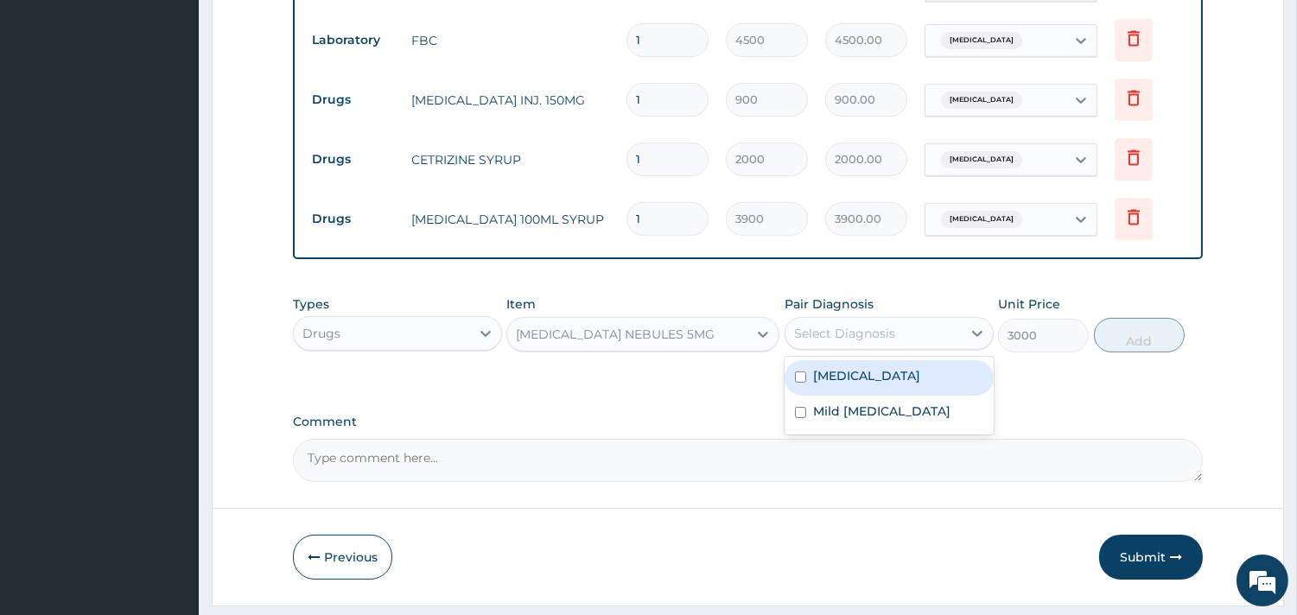
click at [833, 325] on div "Select Diagnosis" at bounding box center [844, 333] width 101 height 17
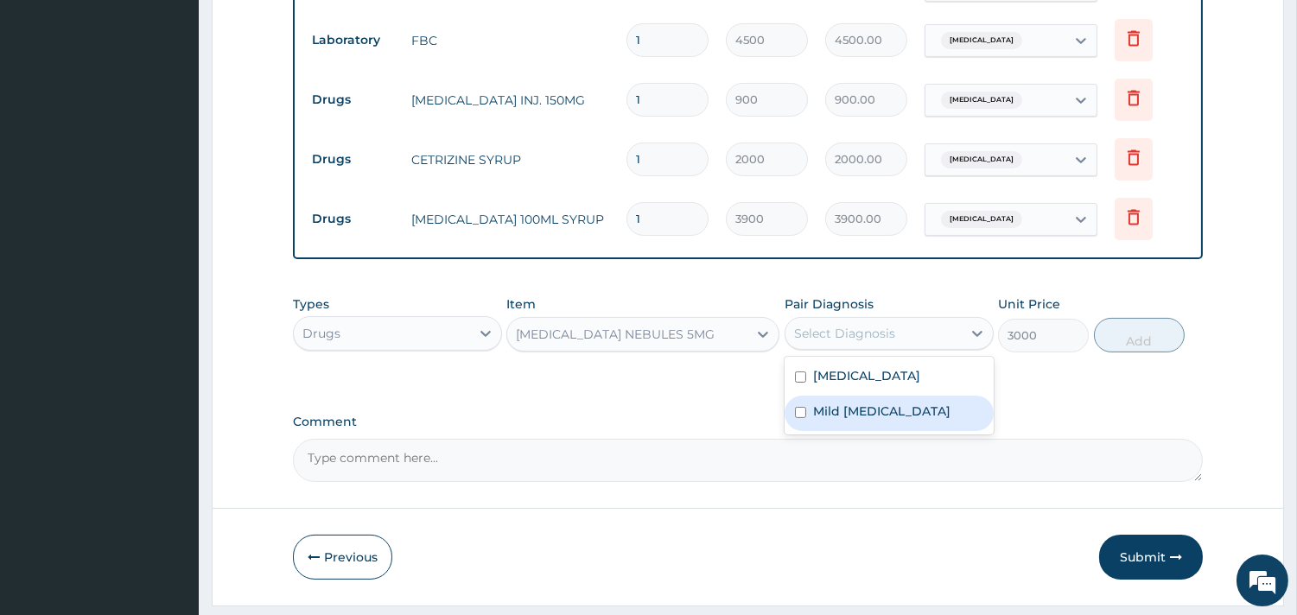
click at [800, 413] on input "checkbox" at bounding box center [800, 412] width 11 height 11
checkbox input "true"
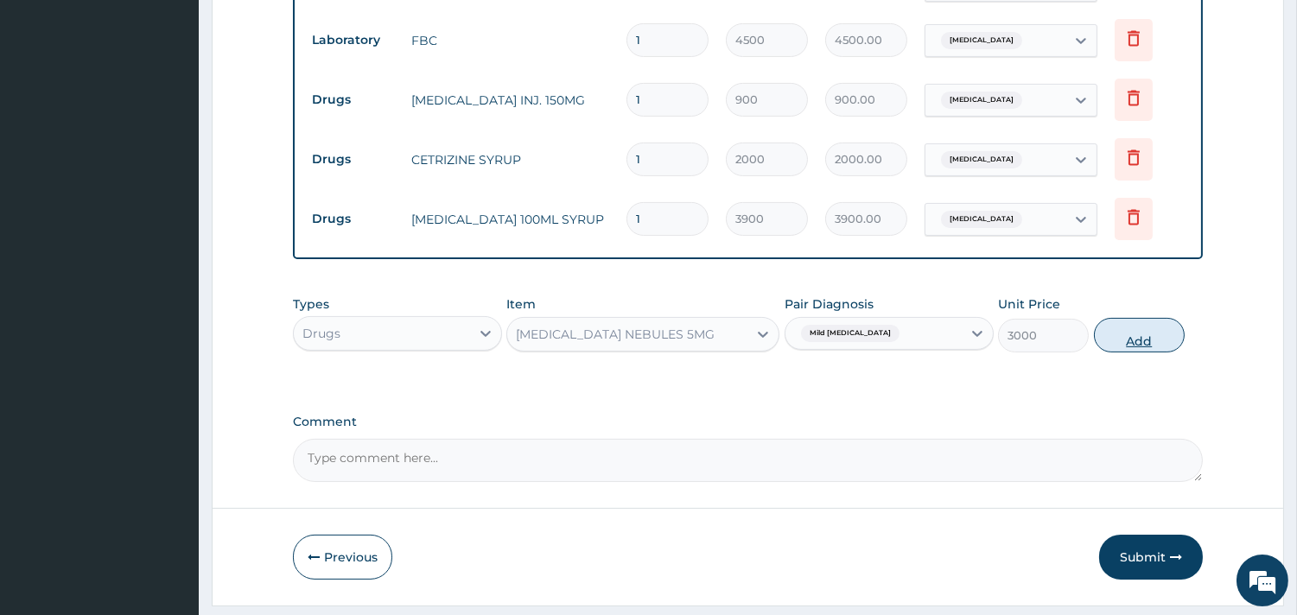
click at [1146, 344] on button "Add" at bounding box center [1139, 335] width 91 height 35
type input "0"
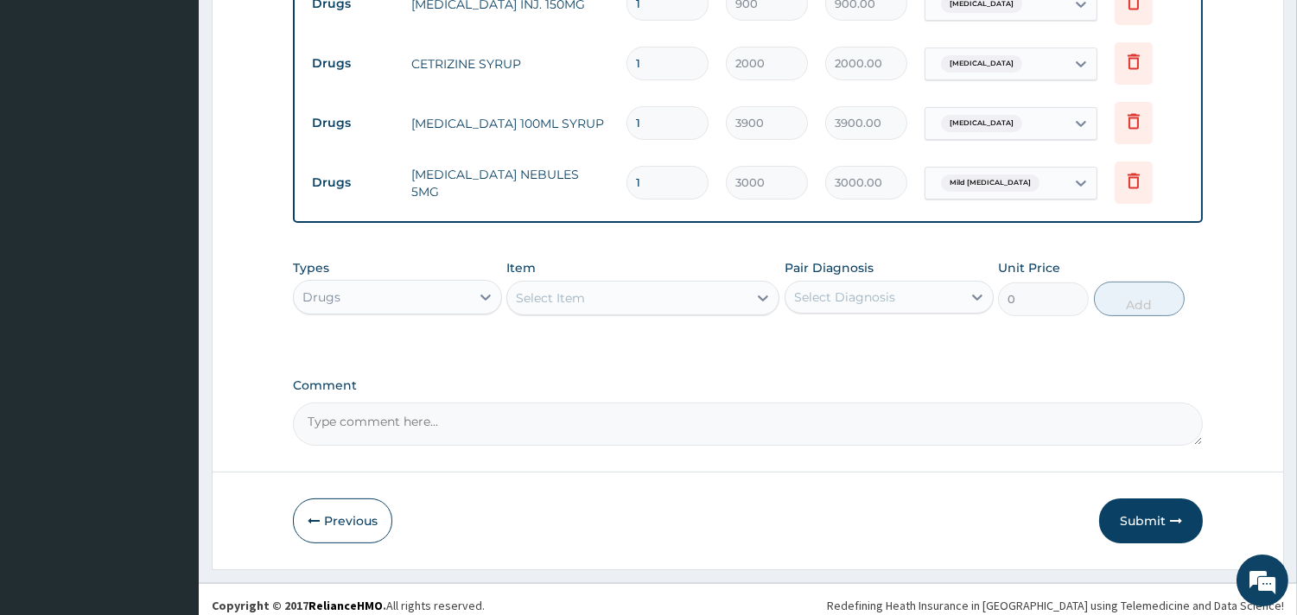
scroll to position [853, 0]
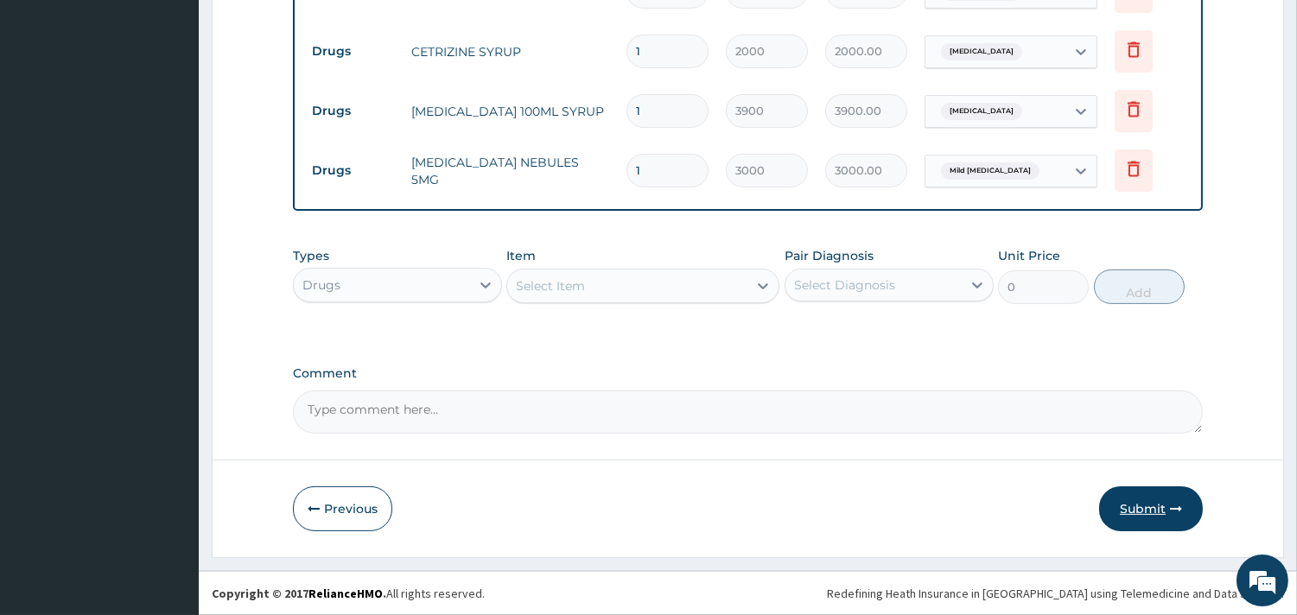
click at [1130, 513] on button "Submit" at bounding box center [1151, 508] width 104 height 45
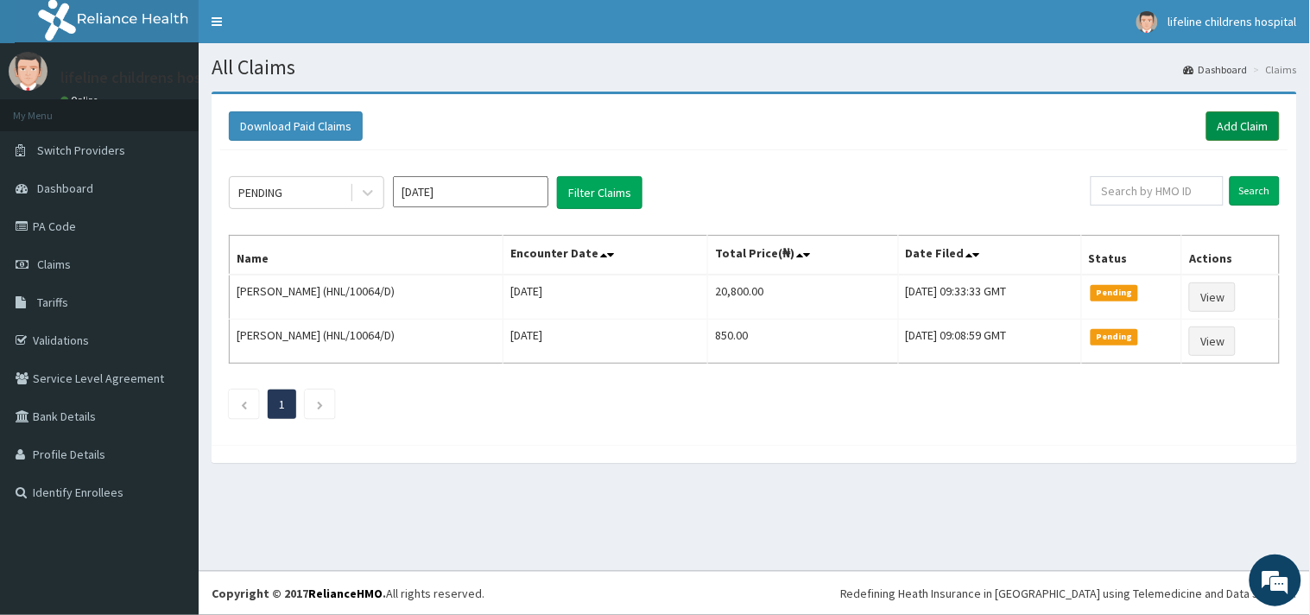
click at [1249, 118] on link "Add Claim" at bounding box center [1243, 125] width 73 height 29
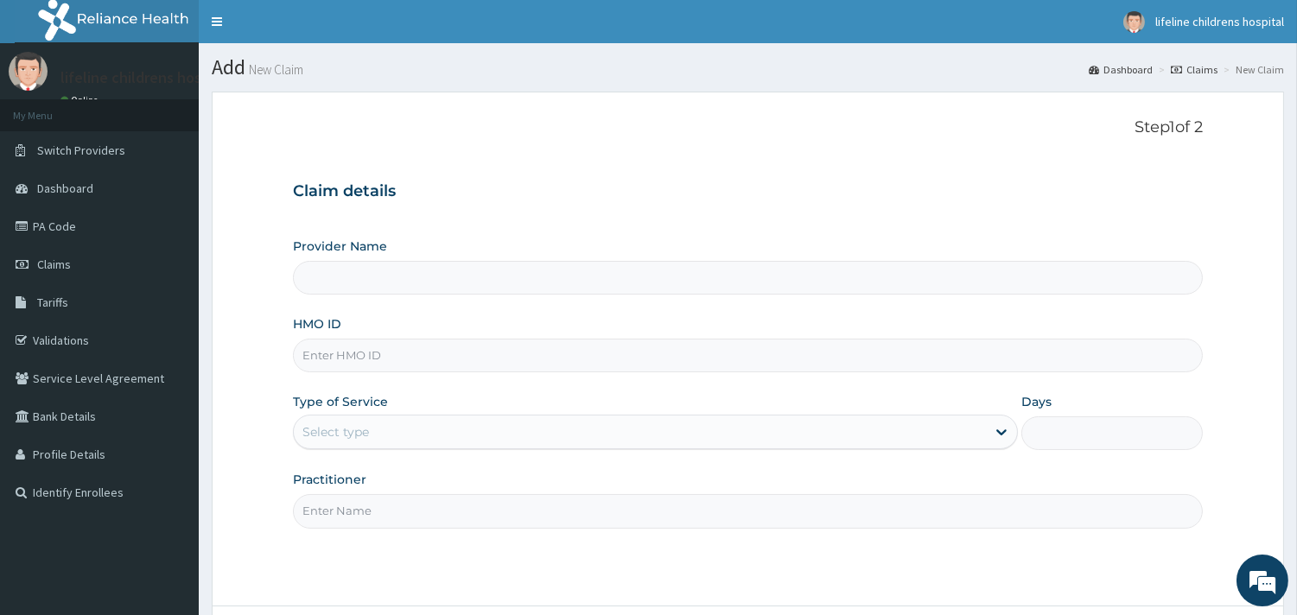
type input "Lifeline Children Hospital - [GEOGRAPHIC_DATA]"
click at [443, 356] on input "HMO ID" at bounding box center [748, 356] width 910 height 34
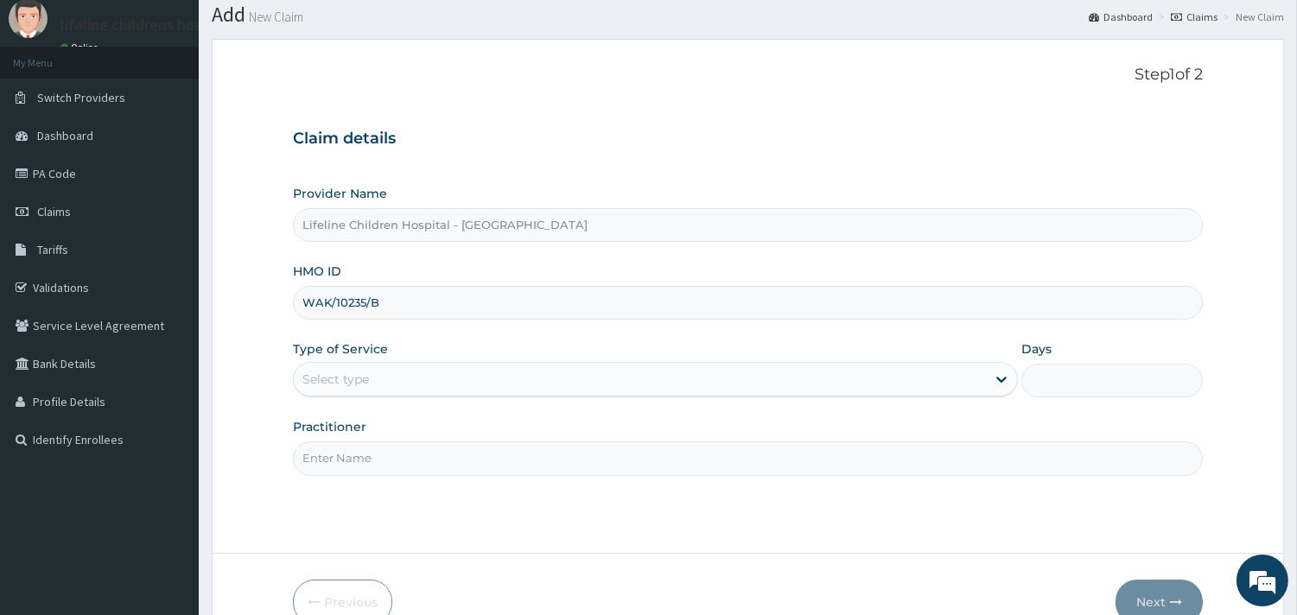
scroll to position [96, 0]
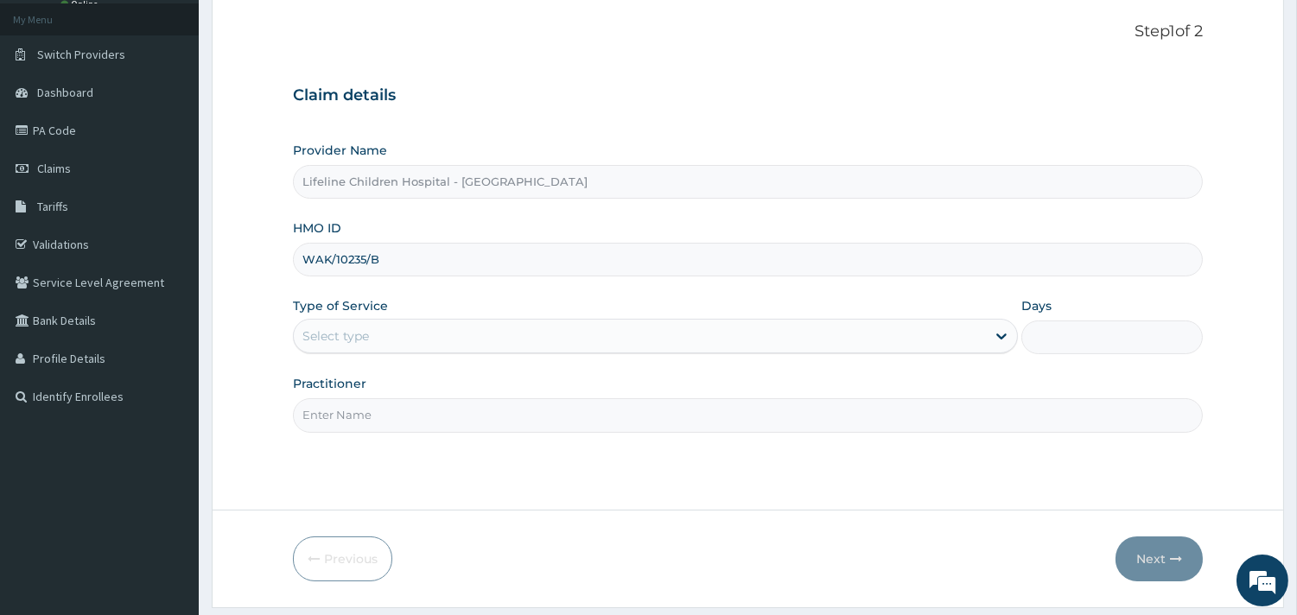
type input "WAK/10235/B"
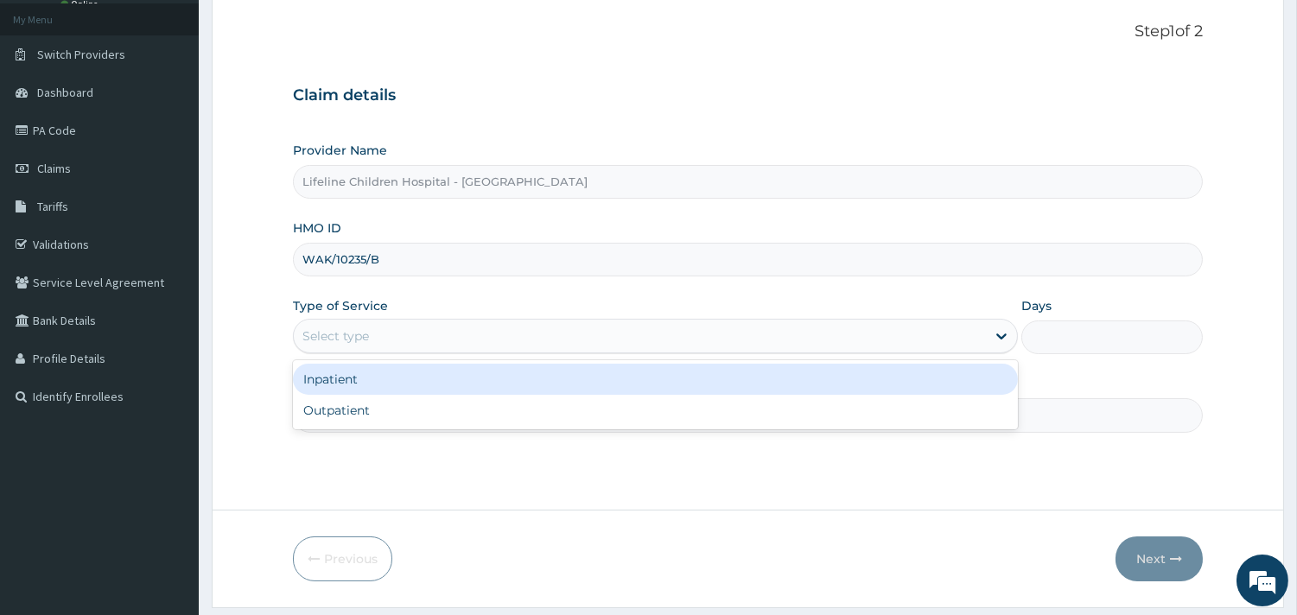
click at [422, 327] on div "Select type" at bounding box center [640, 336] width 692 height 28
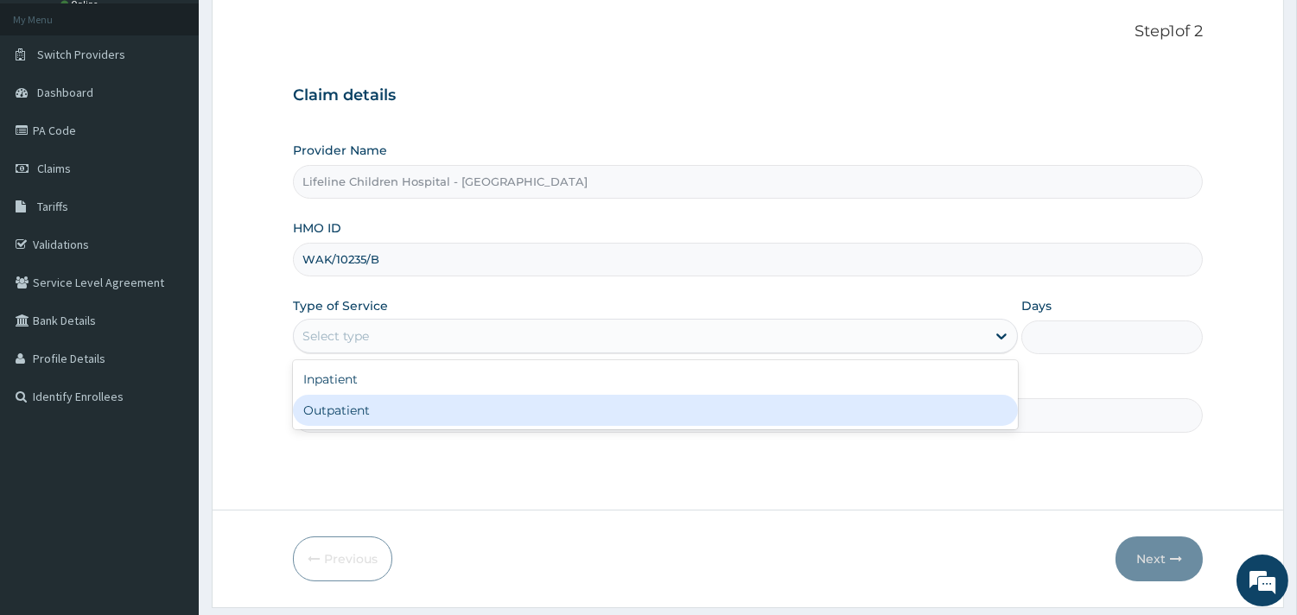
click at [356, 411] on div "Outpatient" at bounding box center [655, 410] width 725 height 31
type input "1"
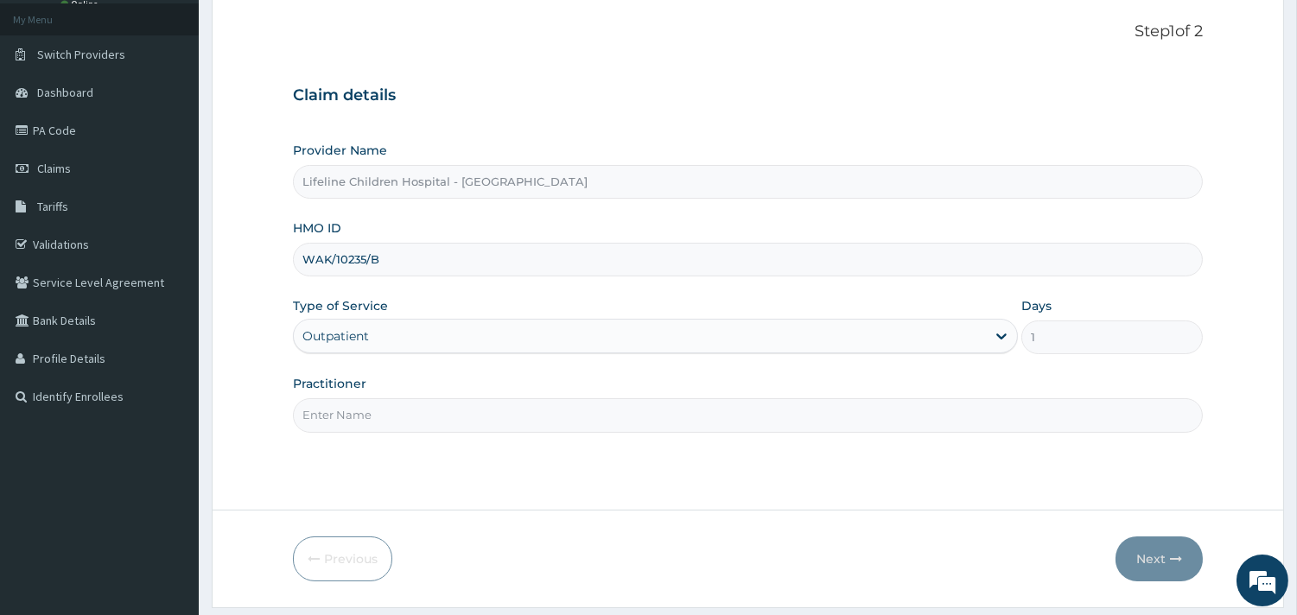
click at [357, 415] on input "Practitioner" at bounding box center [748, 415] width 910 height 34
type input "DR NNAMDI"
click at [1156, 564] on button "Next" at bounding box center [1158, 558] width 87 height 45
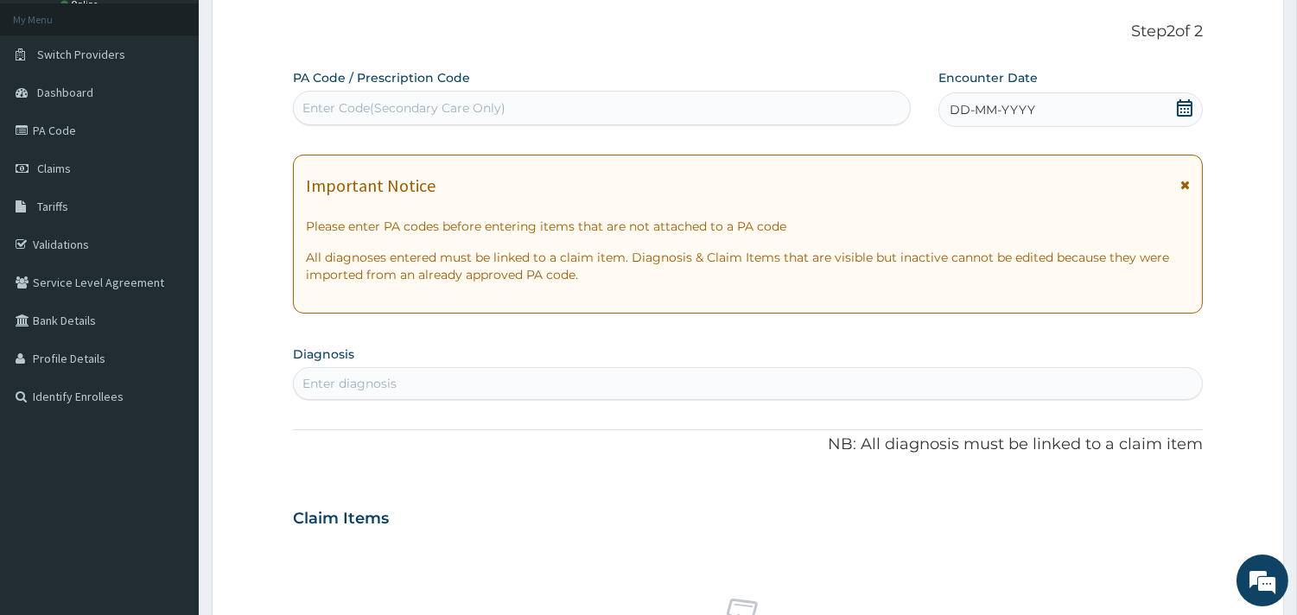
click at [977, 115] on span "DD-MM-YYYY" at bounding box center [992, 109] width 86 height 17
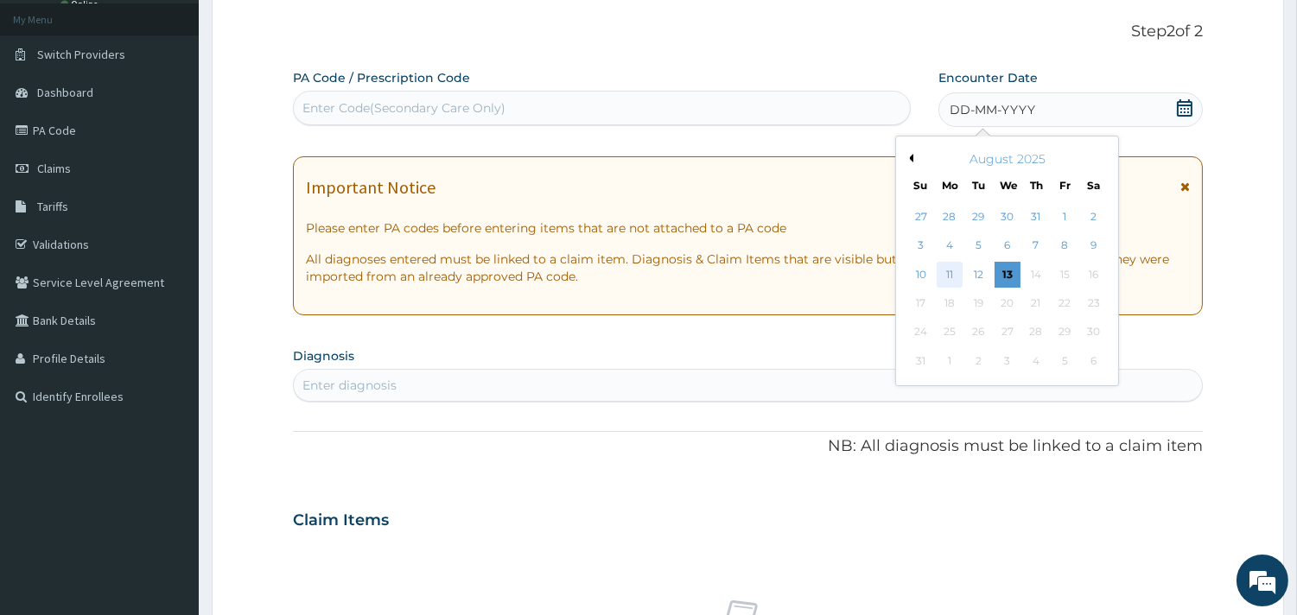
click at [948, 273] on div "11" at bounding box center [949, 275] width 26 height 26
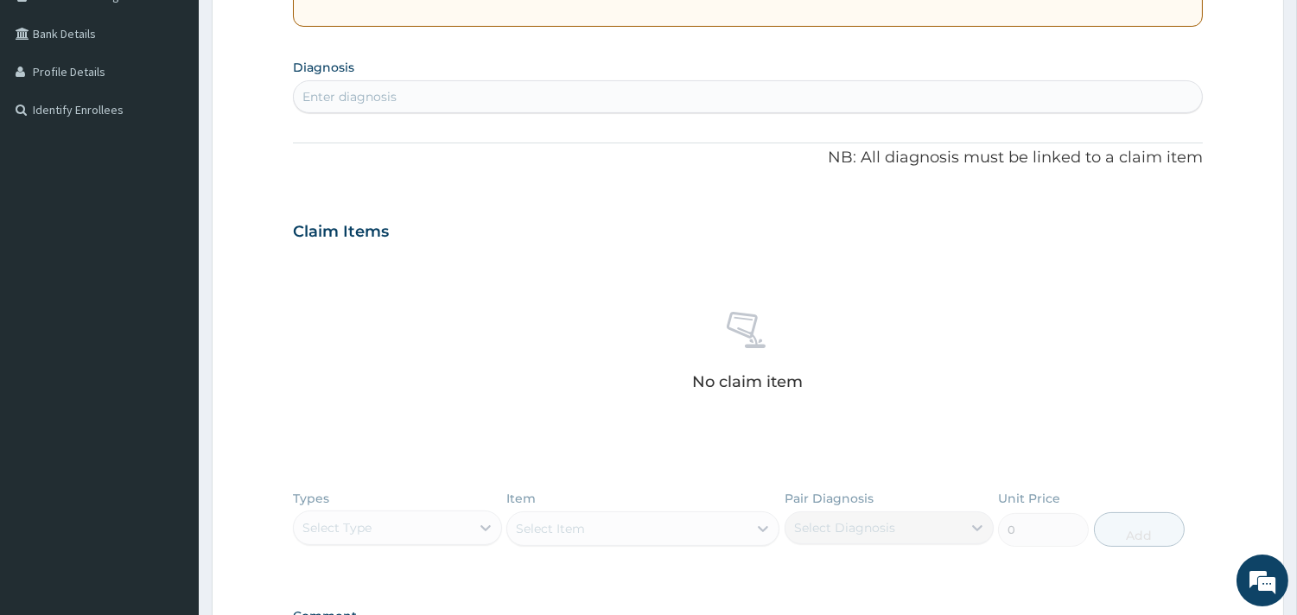
scroll to position [384, 0]
click at [482, 97] on div "Enter diagnosis" at bounding box center [748, 96] width 908 height 28
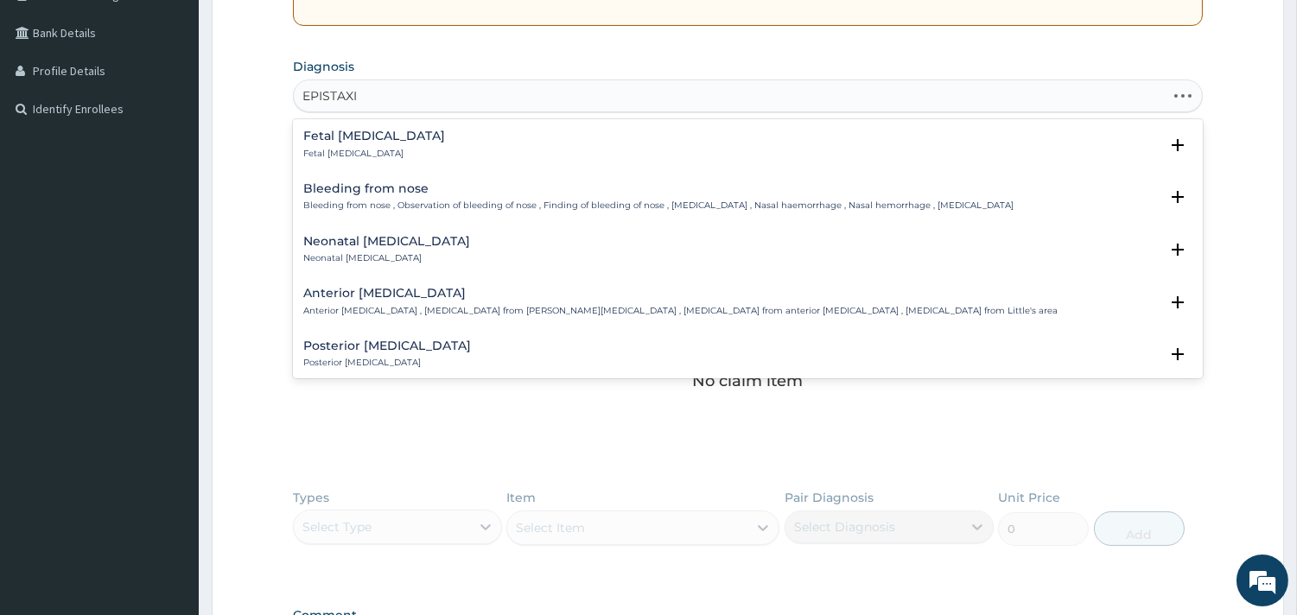
type input "EPISTAXIS"
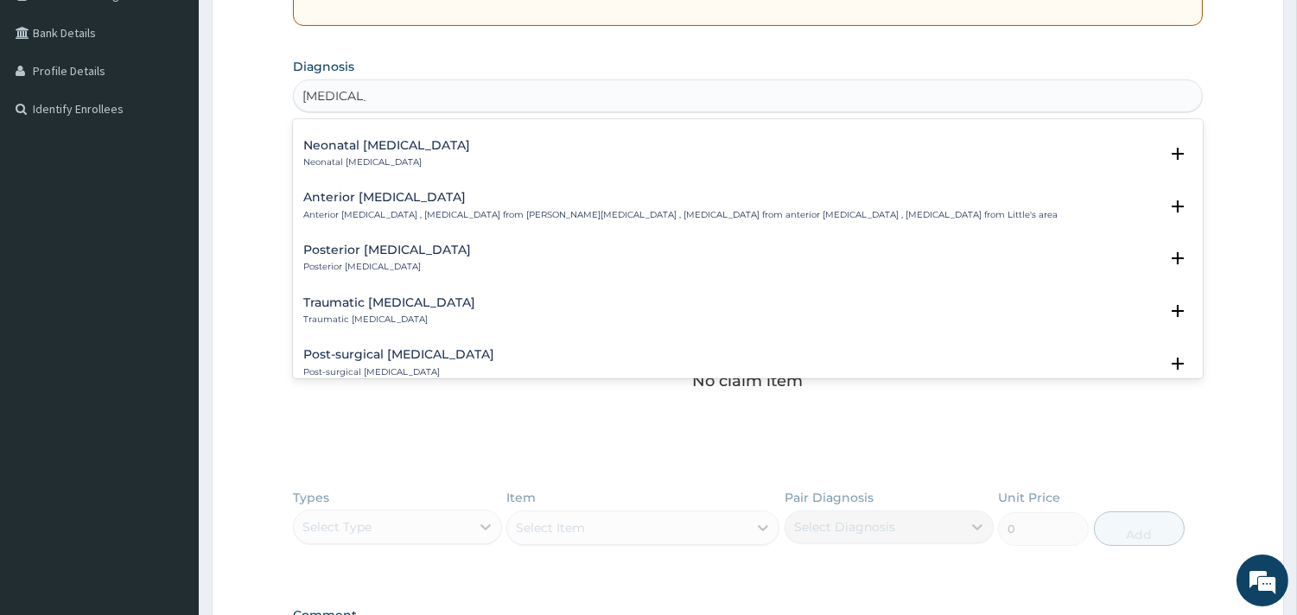
scroll to position [0, 0]
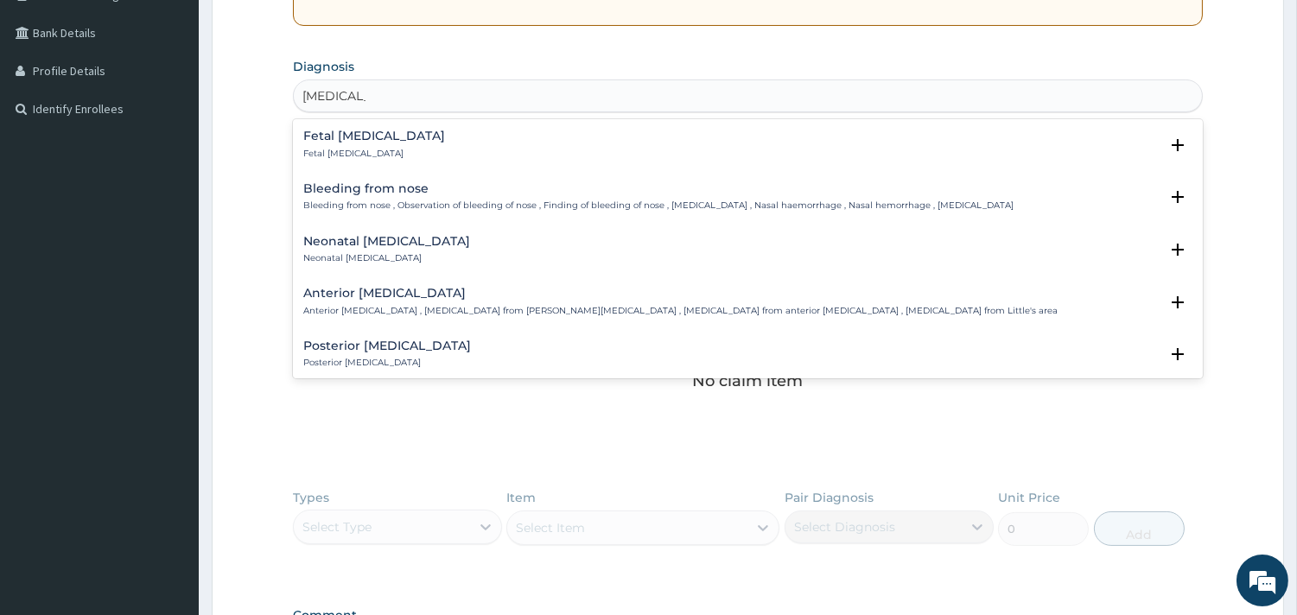
click at [364, 200] on p "Bleeding from nose , Observation of bleeding of nose , Finding of bleeding of n…" at bounding box center [658, 206] width 710 height 12
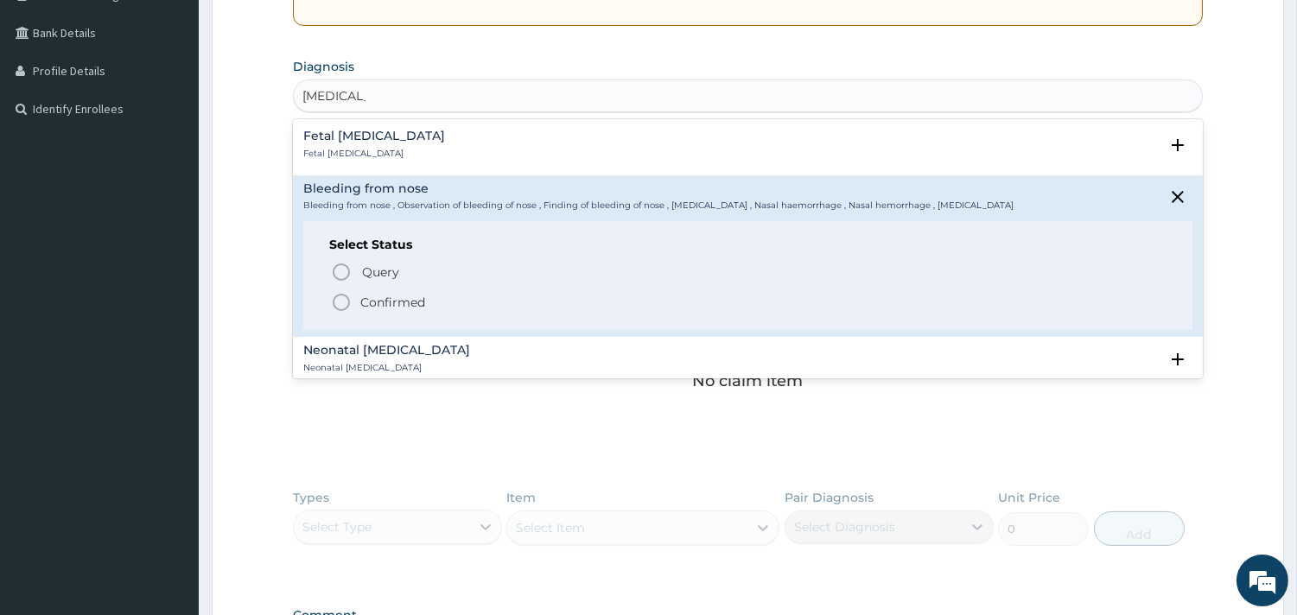
click at [382, 302] on p "Confirmed" at bounding box center [392, 302] width 65 height 17
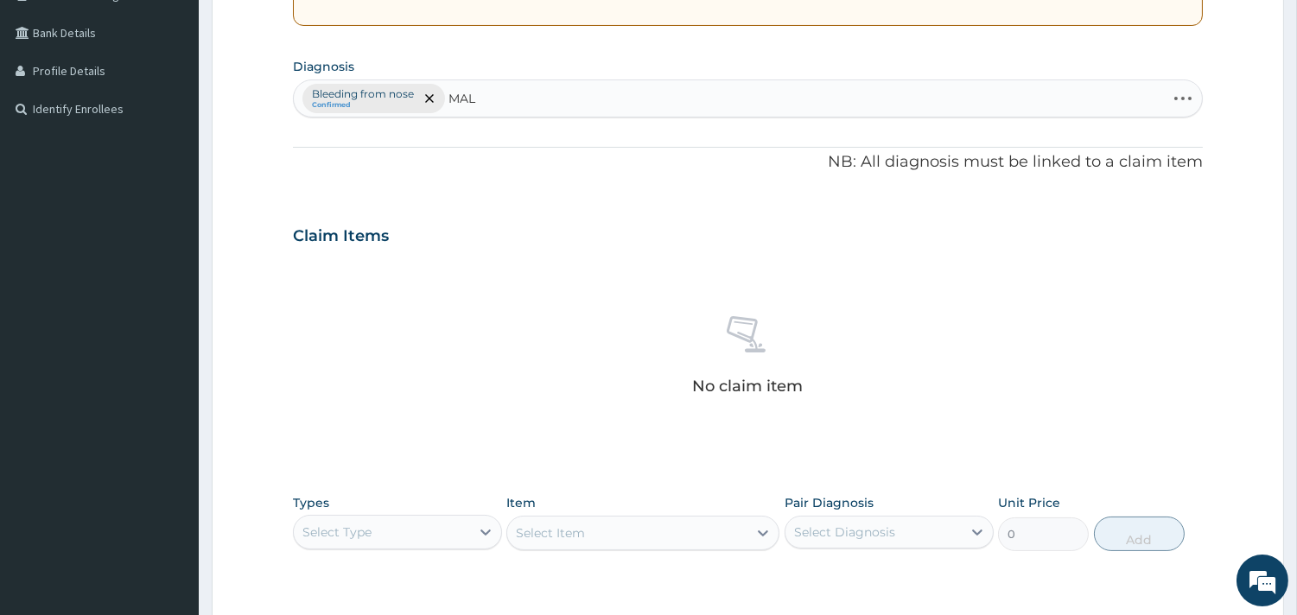
type input "MALA"
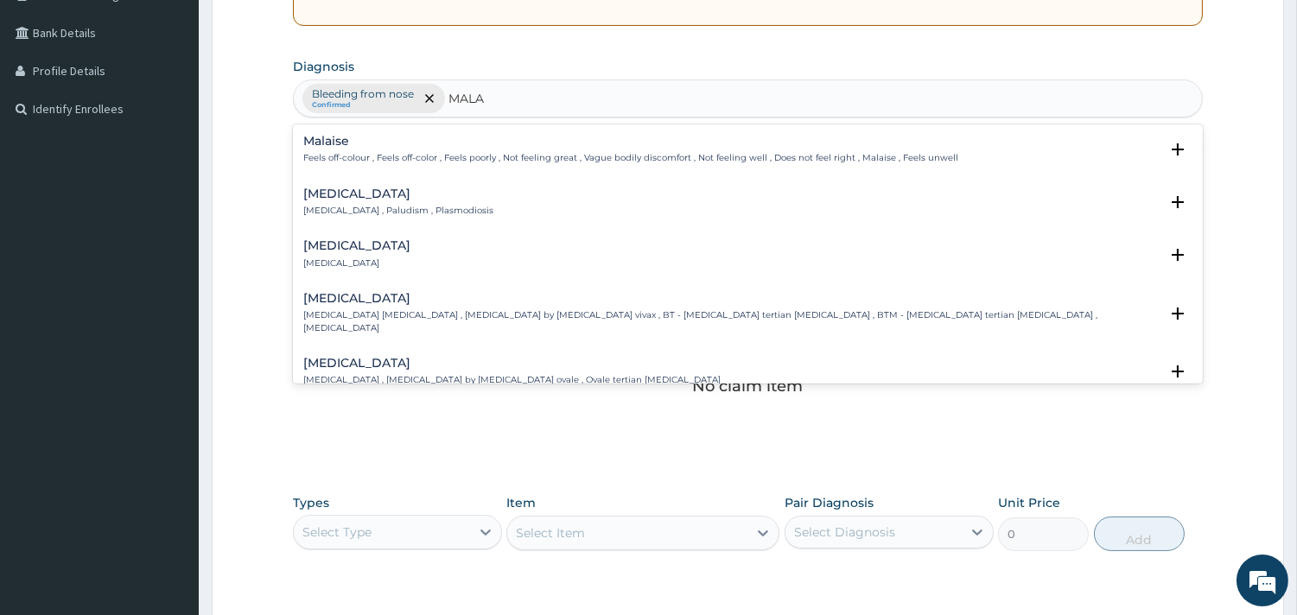
click at [320, 201] on div "Malaria Malaria , Paludism , Plasmodiosis" at bounding box center [398, 202] width 190 height 30
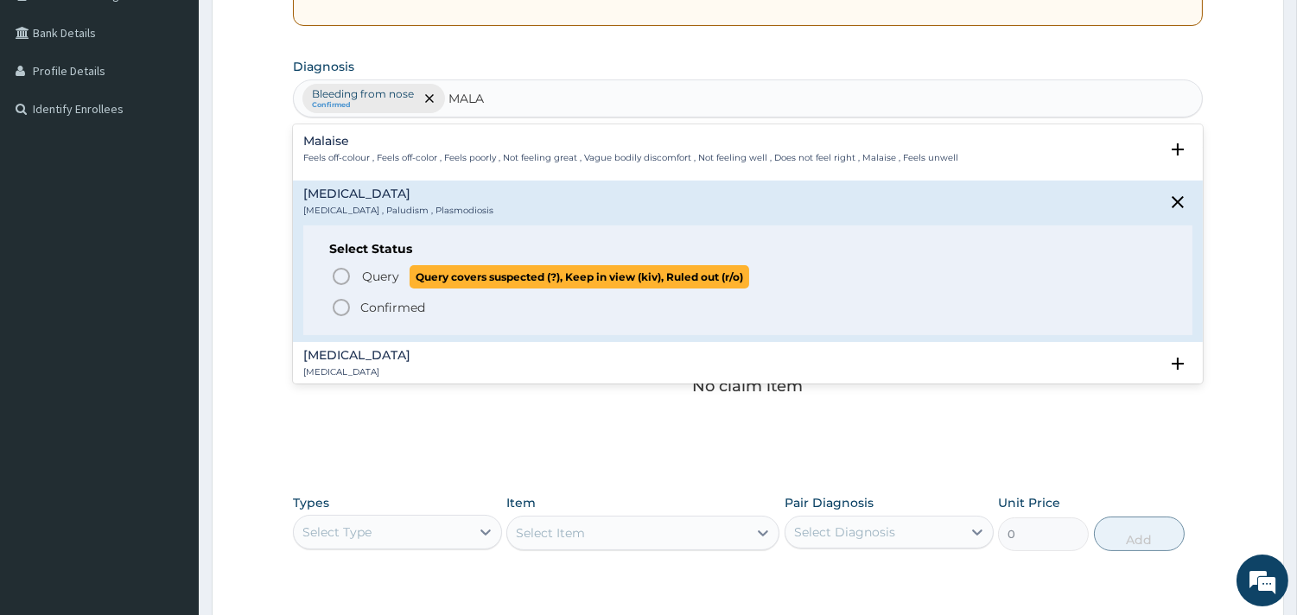
click at [349, 270] on icon "status option query" at bounding box center [341, 276] width 21 height 21
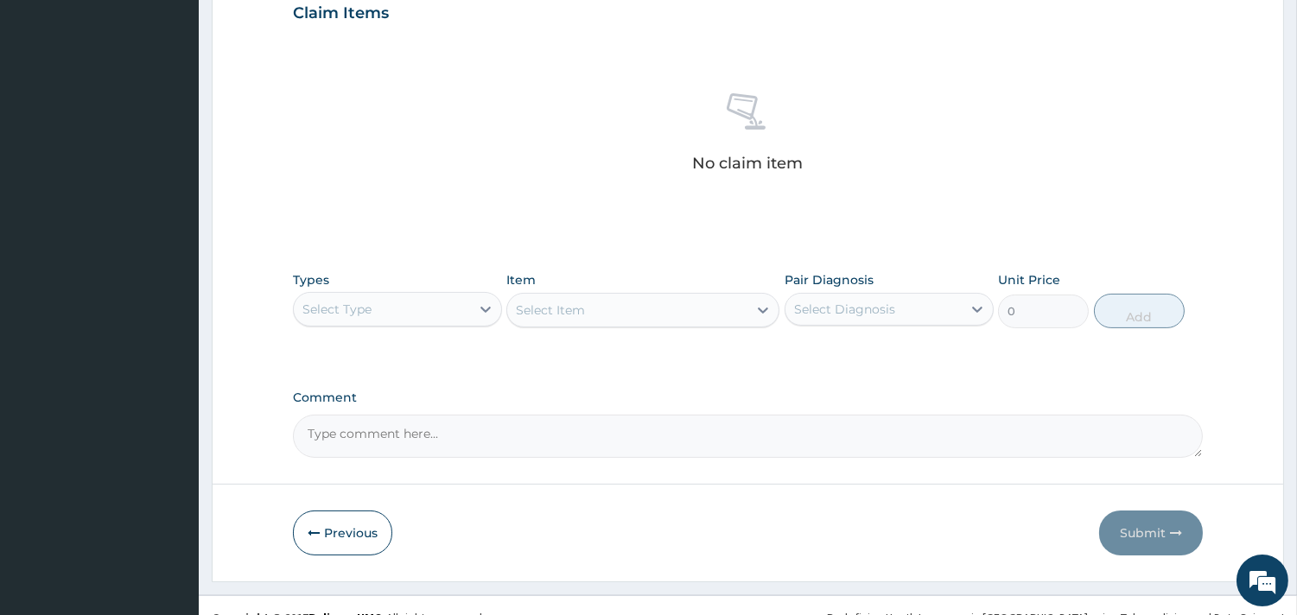
scroll to position [631, 0]
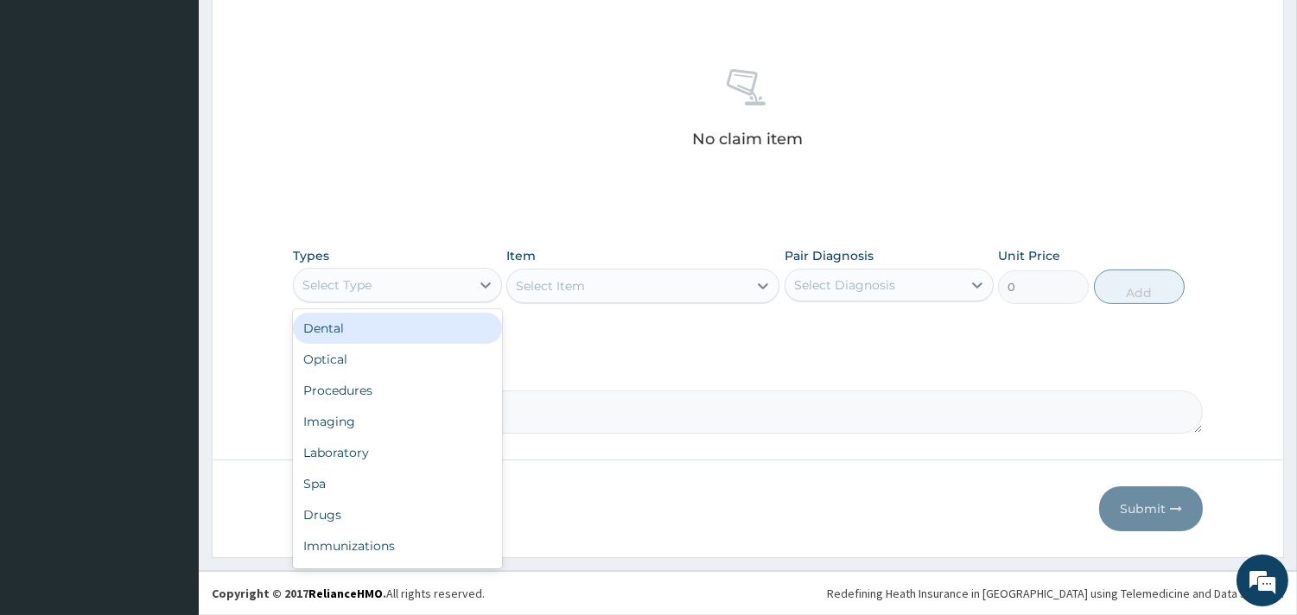
click at [401, 289] on div "Select Type" at bounding box center [382, 285] width 176 height 28
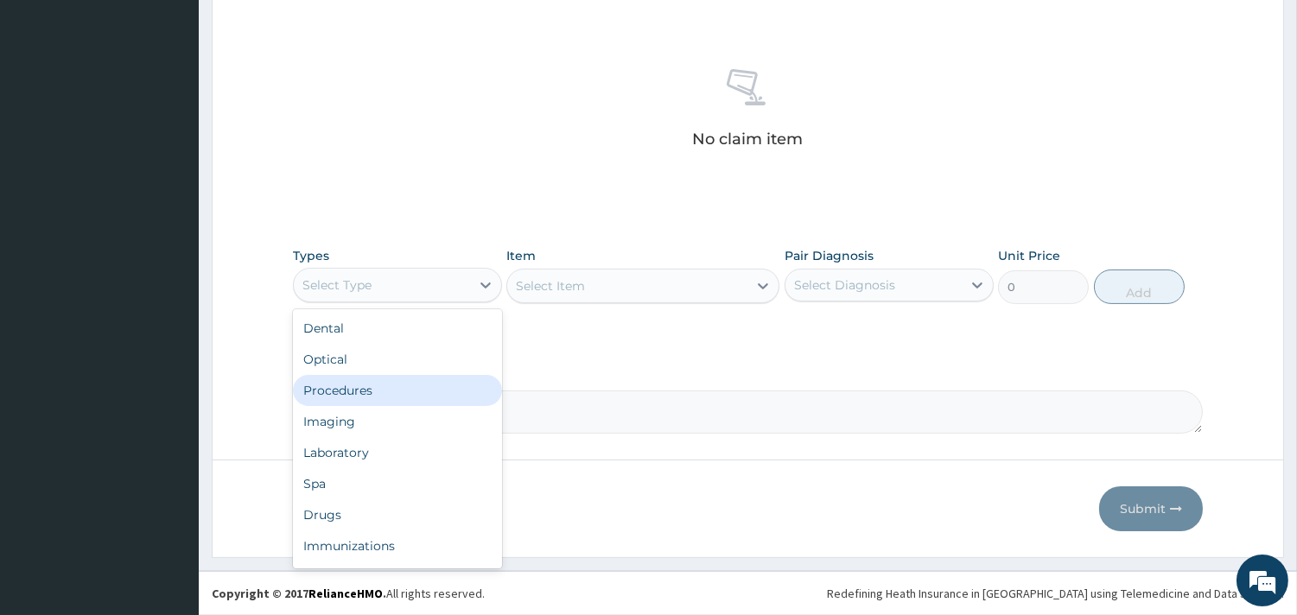
click at [368, 383] on div "Procedures" at bounding box center [397, 390] width 209 height 31
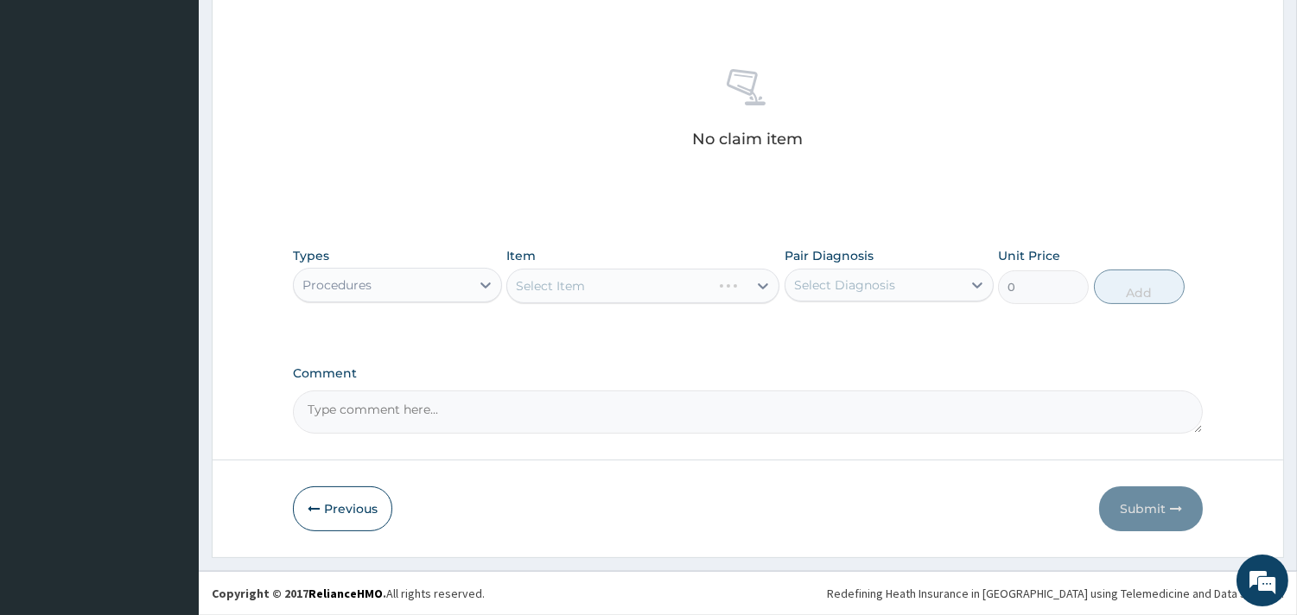
click at [616, 286] on div "Select Item" at bounding box center [642, 286] width 273 height 35
click at [641, 286] on div "Select Item" at bounding box center [642, 286] width 273 height 35
drag, startPoint x: 645, startPoint y: 287, endPoint x: 575, endPoint y: 288, distance: 70.0
click at [644, 287] on div "Select Item" at bounding box center [642, 286] width 273 height 35
click at [580, 285] on div "Select Item" at bounding box center [642, 286] width 273 height 35
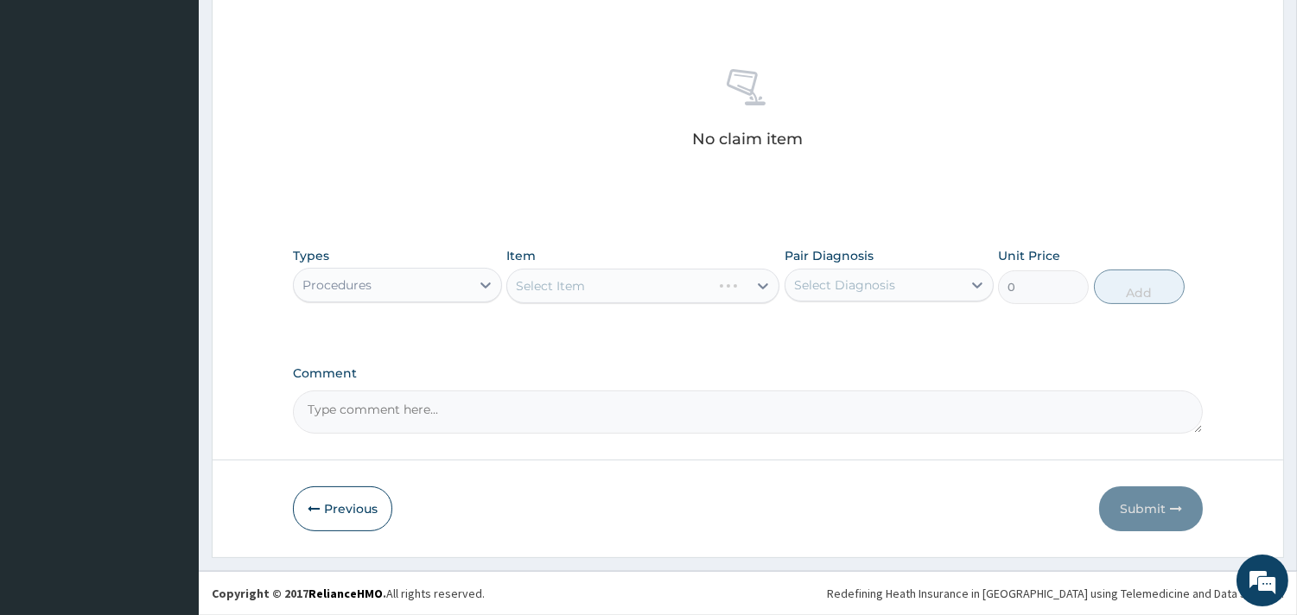
click at [625, 286] on div "Select Item" at bounding box center [642, 286] width 273 height 35
click at [639, 294] on div "Select Item" at bounding box center [642, 286] width 273 height 35
click at [574, 289] on div "Select Item" at bounding box center [642, 286] width 273 height 35
click at [619, 286] on div "Select Item" at bounding box center [642, 286] width 273 height 35
click at [653, 289] on div "Select Item" at bounding box center [642, 286] width 273 height 35
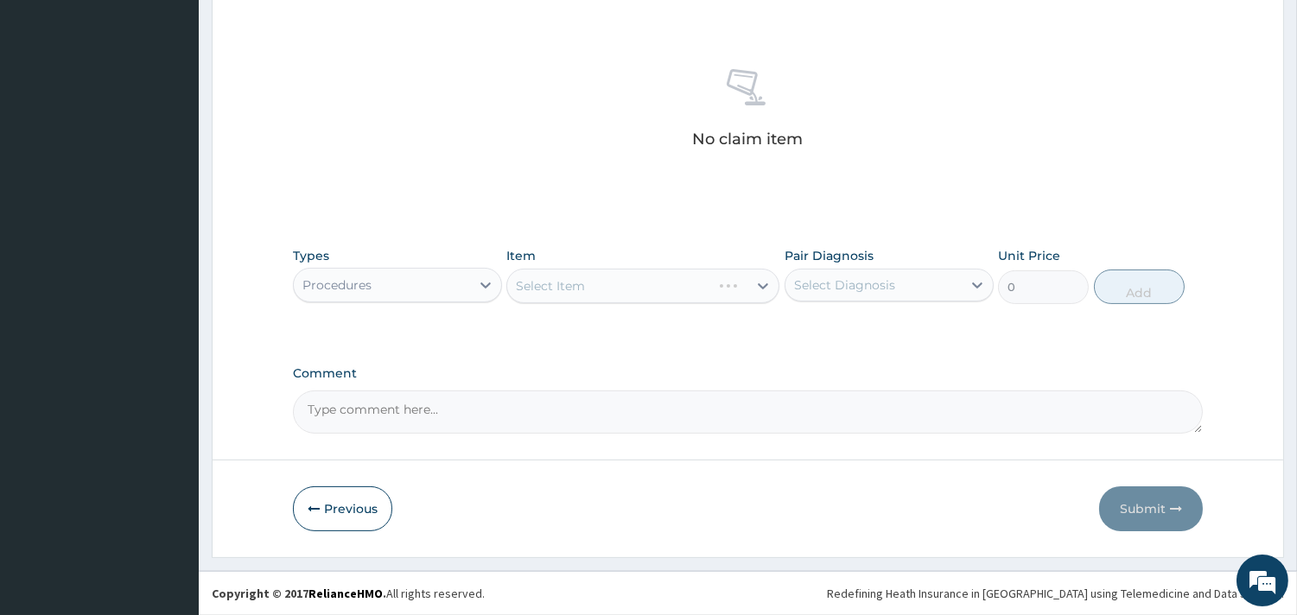
click at [661, 279] on div "Select Item" at bounding box center [642, 286] width 273 height 35
click at [617, 288] on div "Select Item" at bounding box center [642, 286] width 273 height 35
click at [637, 295] on div "Select Item" at bounding box center [642, 286] width 273 height 35
click at [655, 286] on div "Select Item" at bounding box center [642, 286] width 273 height 35
click at [567, 280] on div "Select Item" at bounding box center [642, 286] width 273 height 35
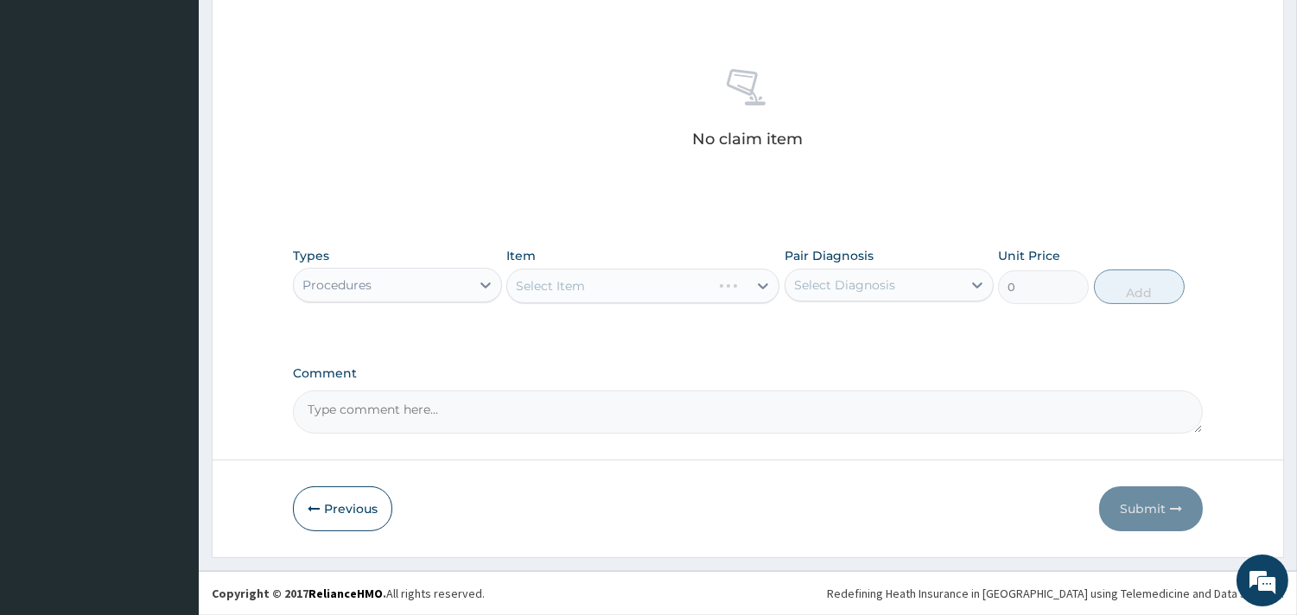
click at [450, 275] on div "Procedures" at bounding box center [382, 285] width 176 height 28
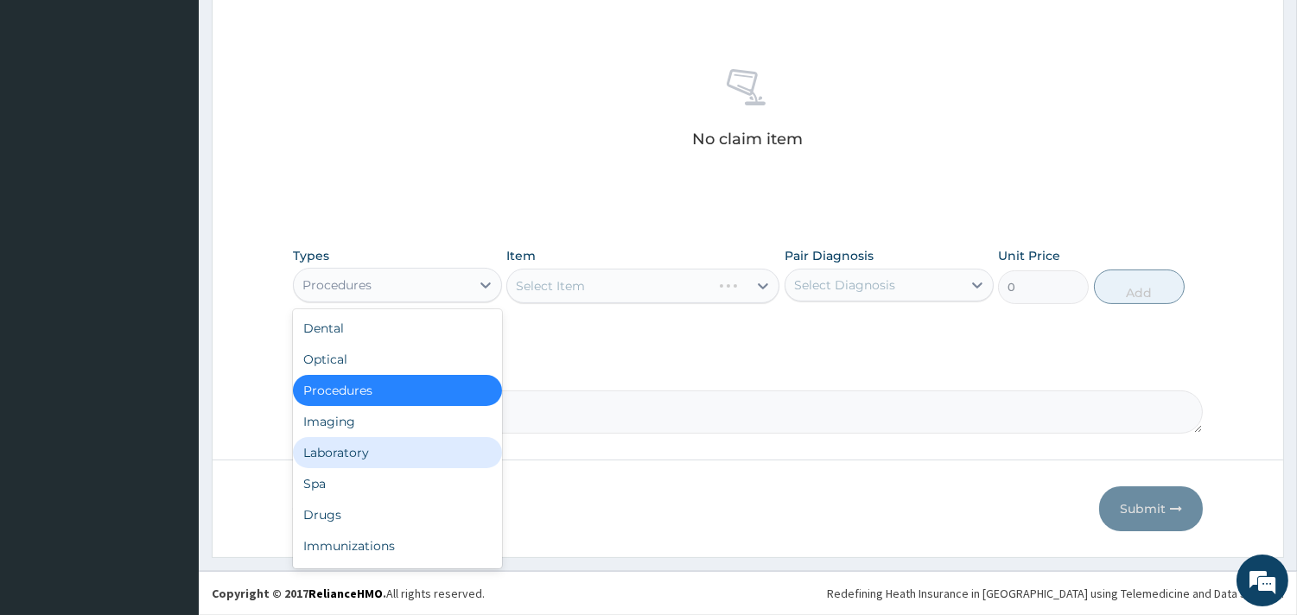
click at [368, 451] on div "Laboratory" at bounding box center [397, 452] width 209 height 31
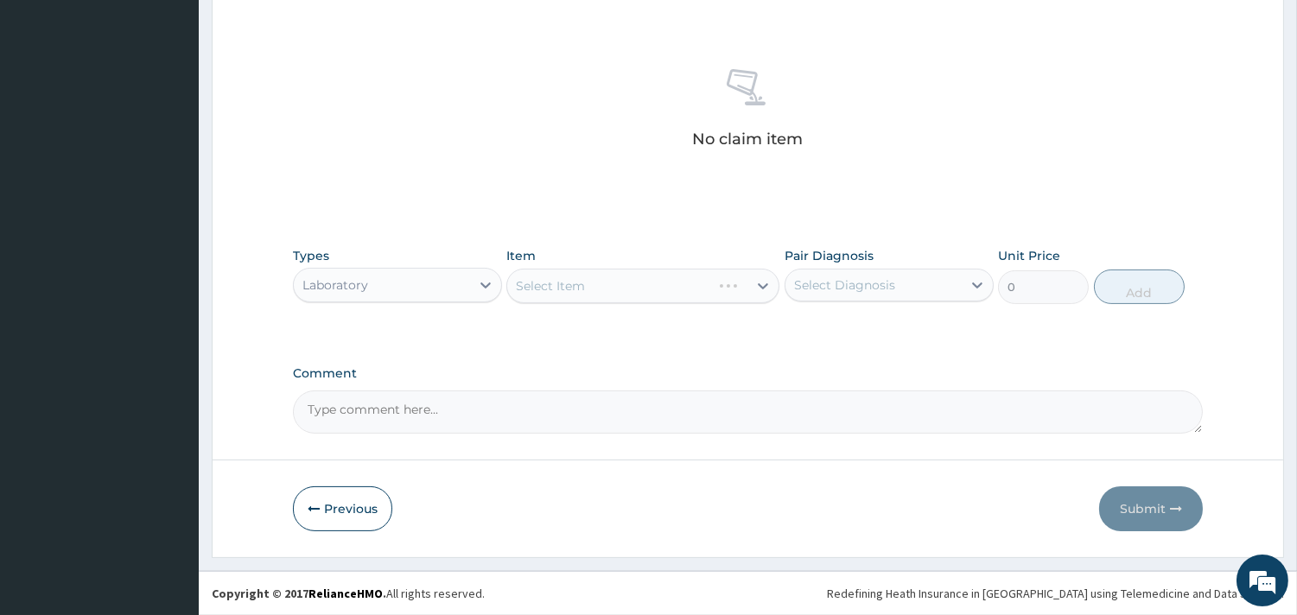
click at [660, 286] on div "Select Item" at bounding box center [642, 286] width 273 height 35
click at [655, 281] on div "Select Item" at bounding box center [642, 286] width 273 height 35
click at [632, 281] on div "Select Item" at bounding box center [642, 286] width 273 height 35
click at [691, 281] on div "Select Item" at bounding box center [642, 286] width 273 height 35
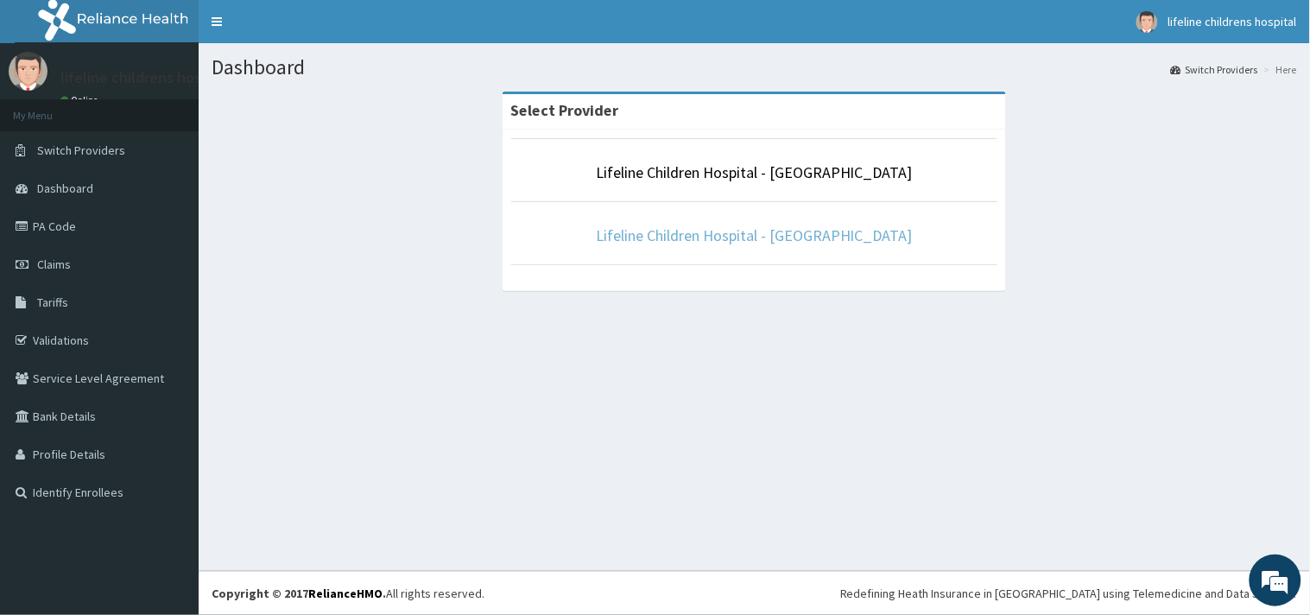
click at [722, 238] on link "Lifeline Children Hospital - [GEOGRAPHIC_DATA]" at bounding box center [754, 235] width 317 height 20
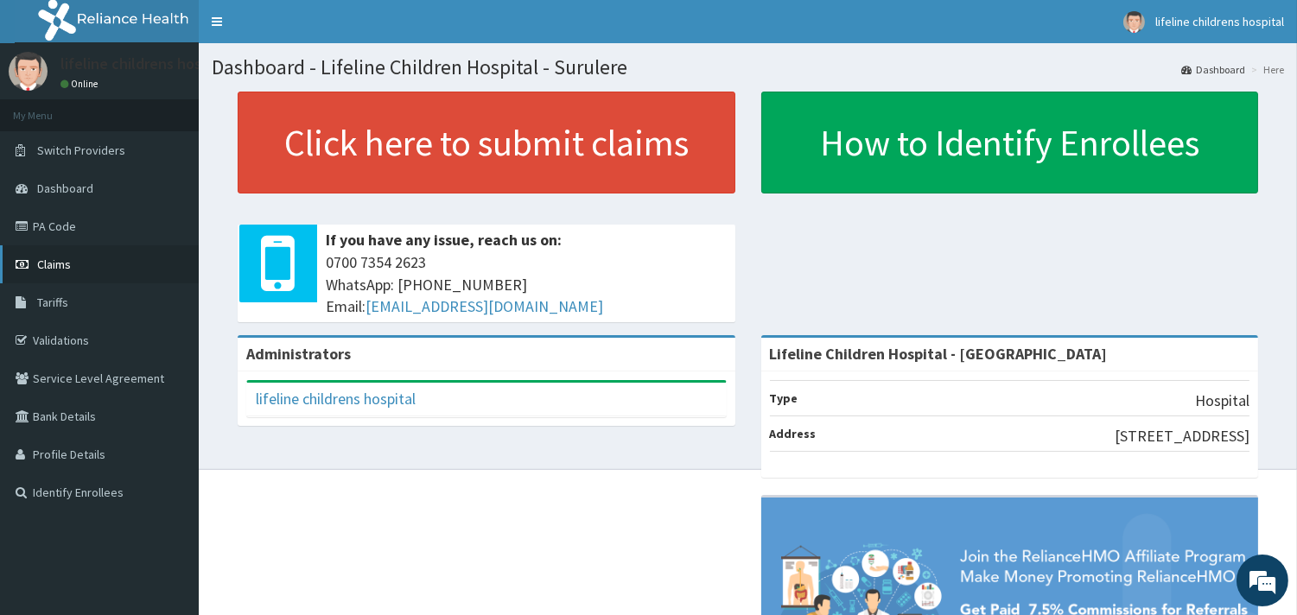
click at [62, 266] on span "Claims" at bounding box center [54, 265] width 34 height 16
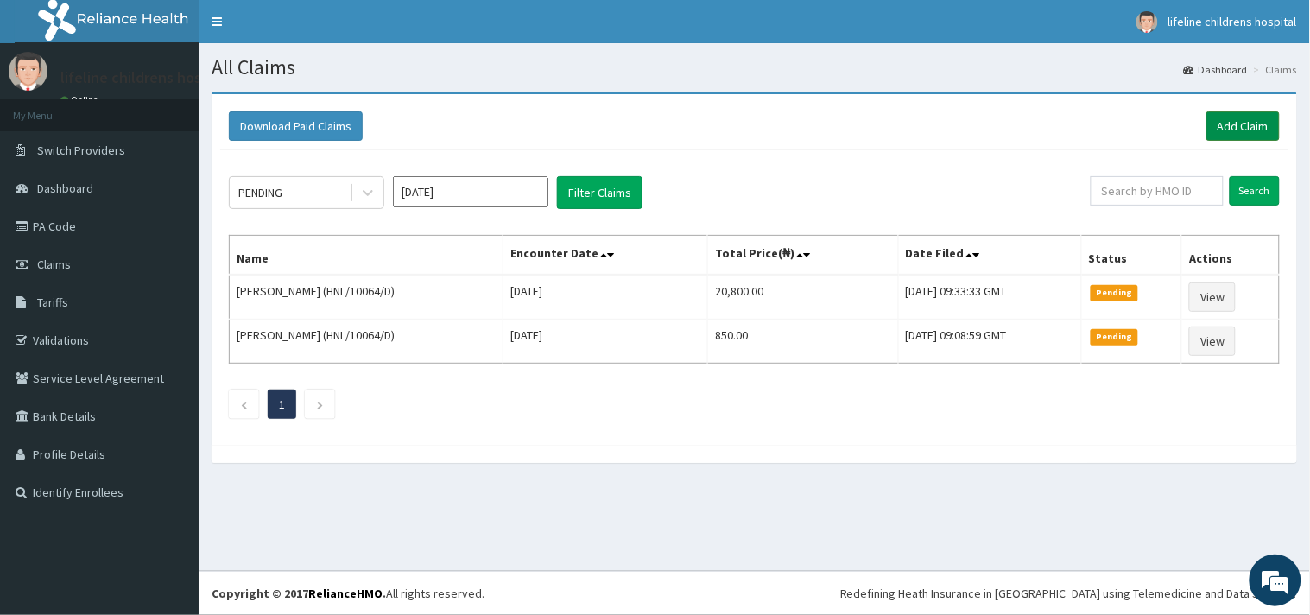
click at [1224, 121] on link "Add Claim" at bounding box center [1243, 125] width 73 height 29
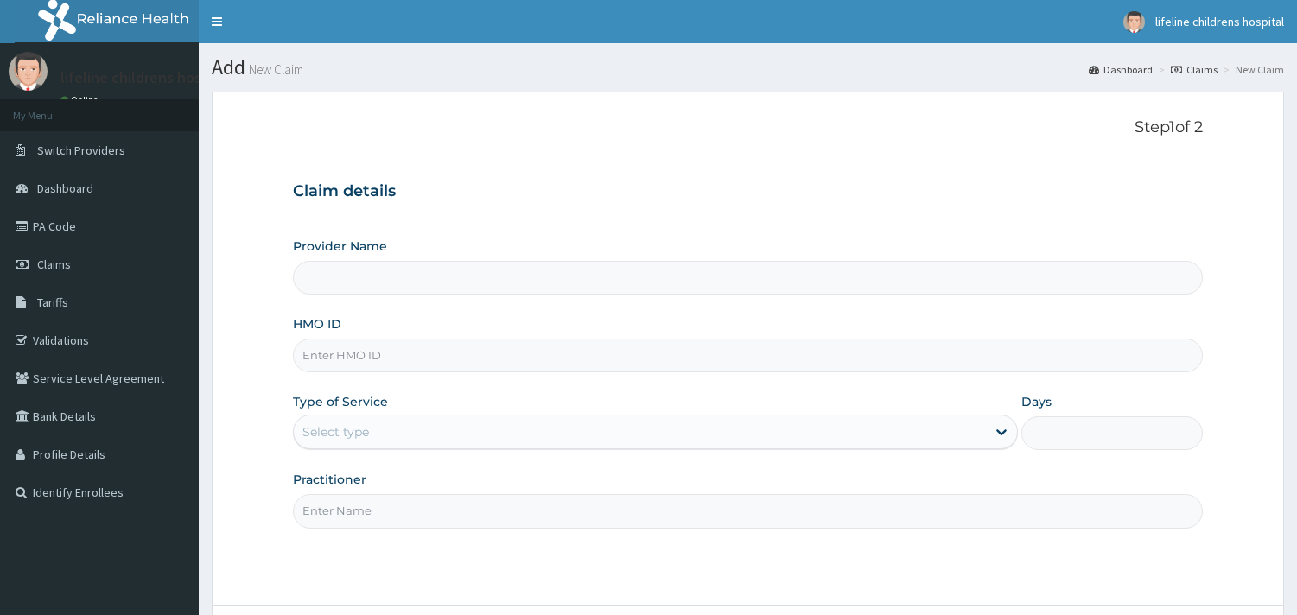
type input "Lifeline Children Hospital - [GEOGRAPHIC_DATA]"
click at [346, 356] on input "HMO ID" at bounding box center [748, 356] width 910 height 34
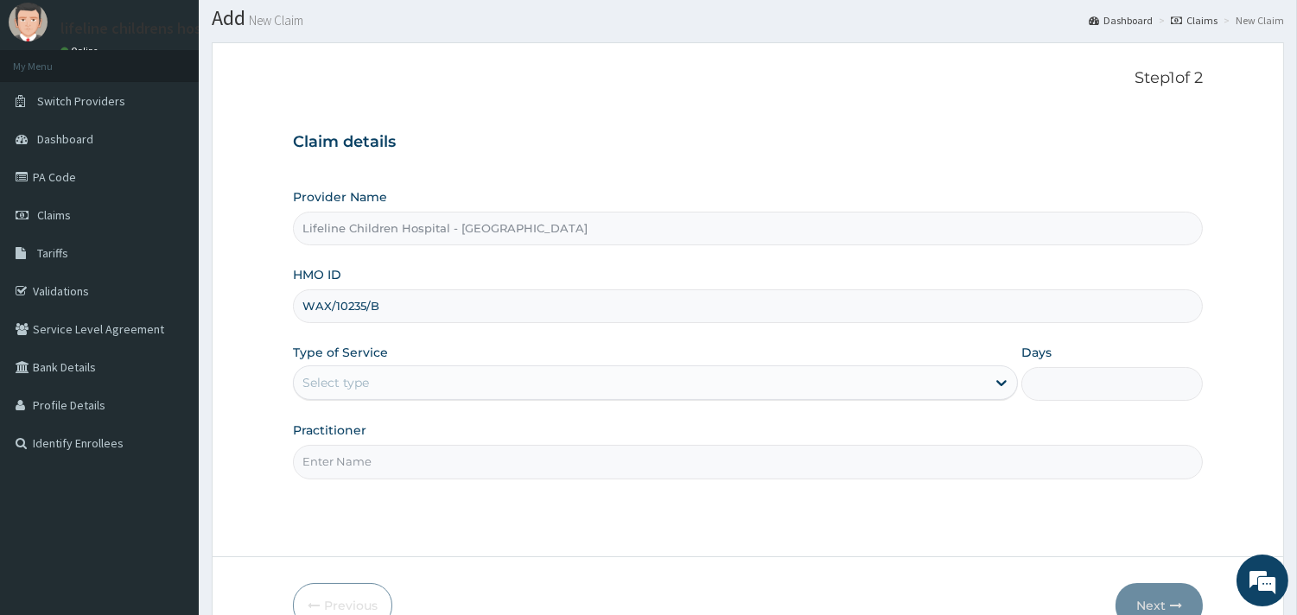
scroll to position [96, 0]
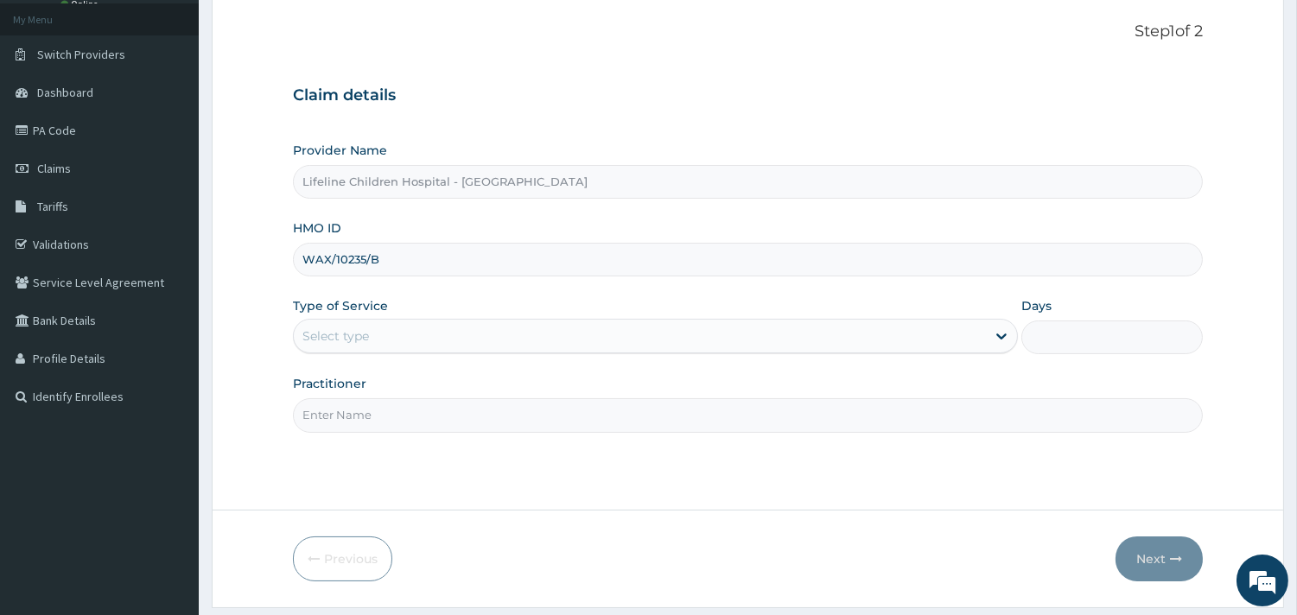
type input "WAX/10235/B"
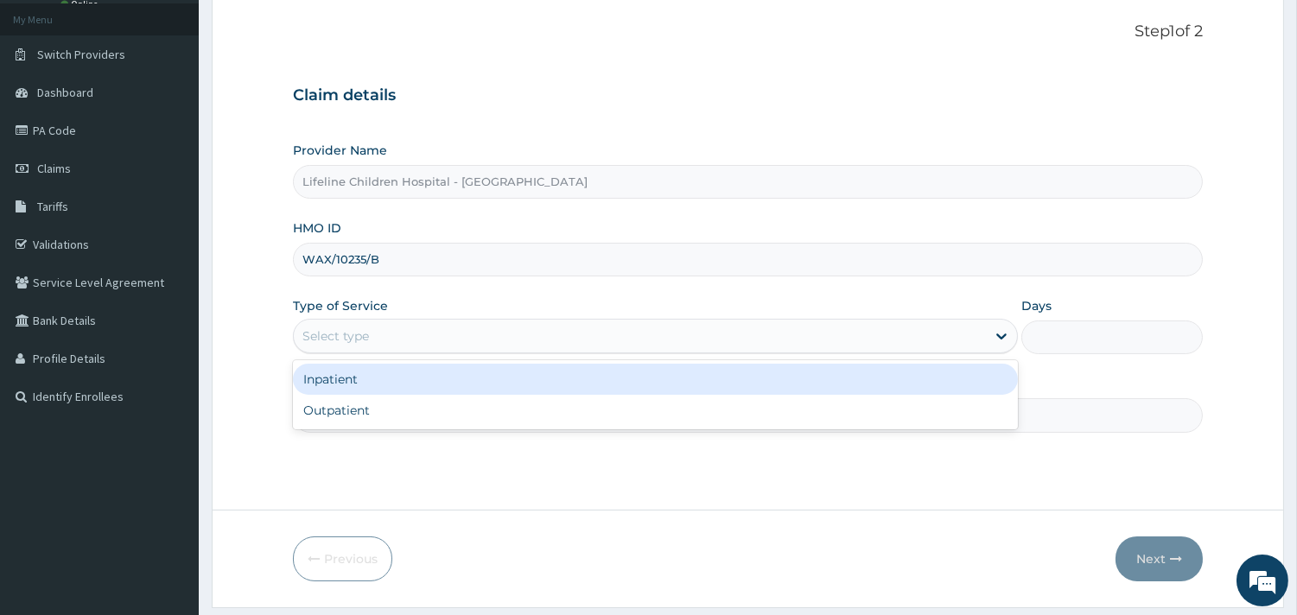
click at [406, 346] on div "Select type" at bounding box center [640, 336] width 692 height 28
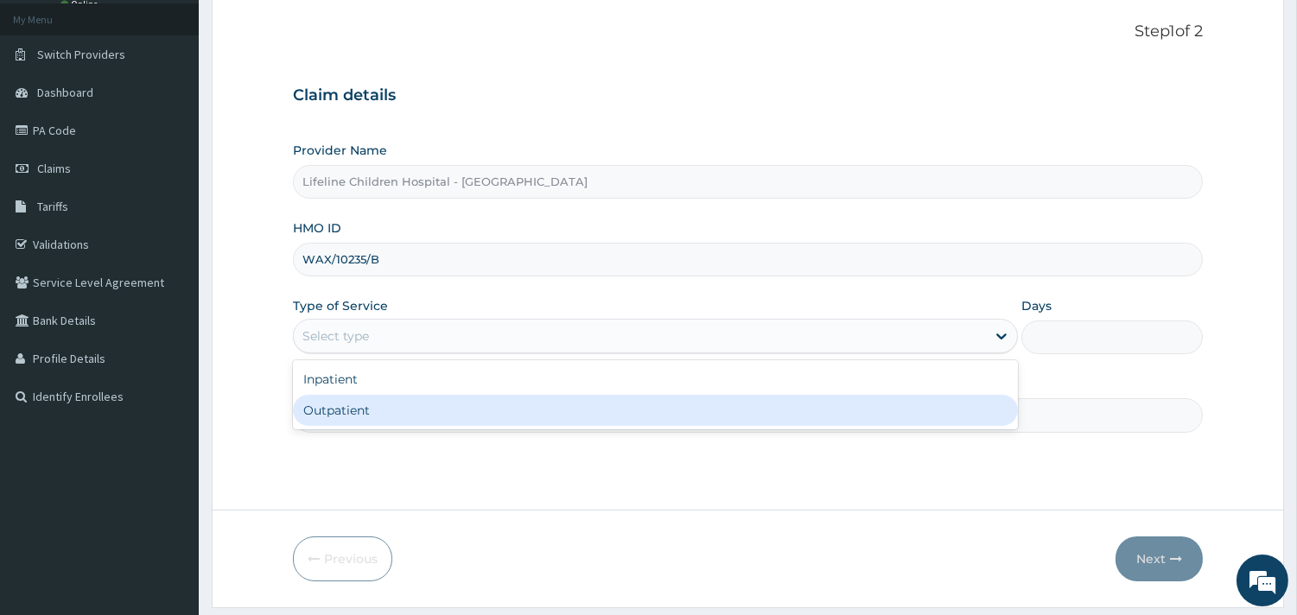
click at [356, 411] on div "Outpatient" at bounding box center [655, 410] width 725 height 31
type input "1"
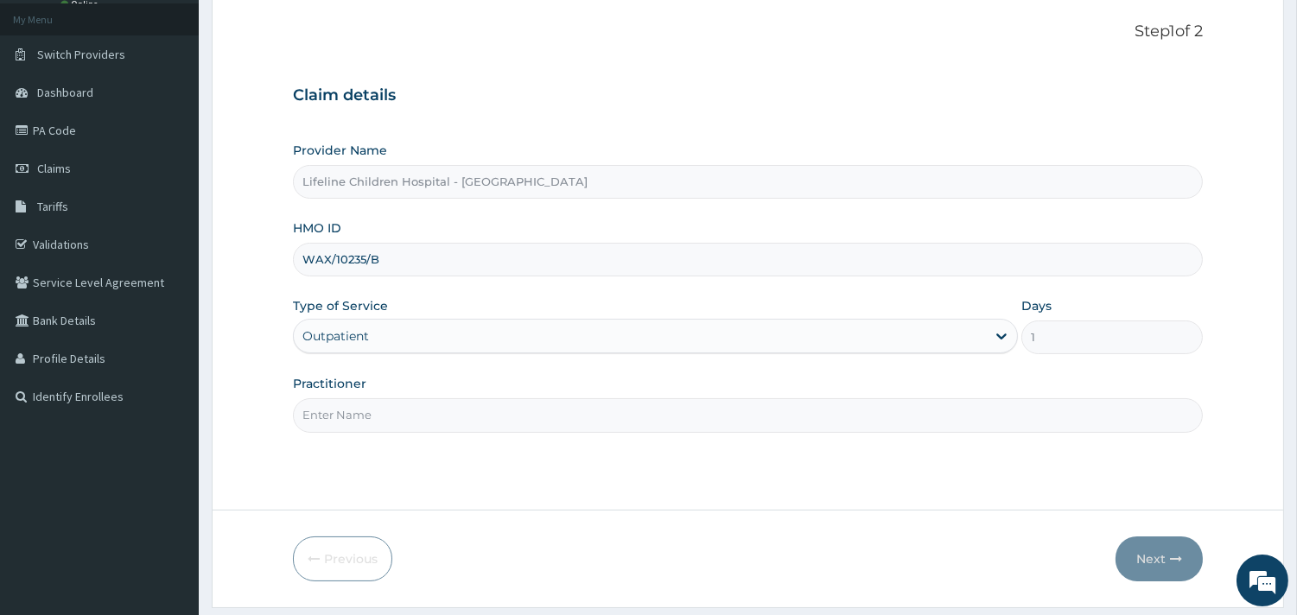
click at [368, 415] on input "Practitioner" at bounding box center [748, 415] width 910 height 34
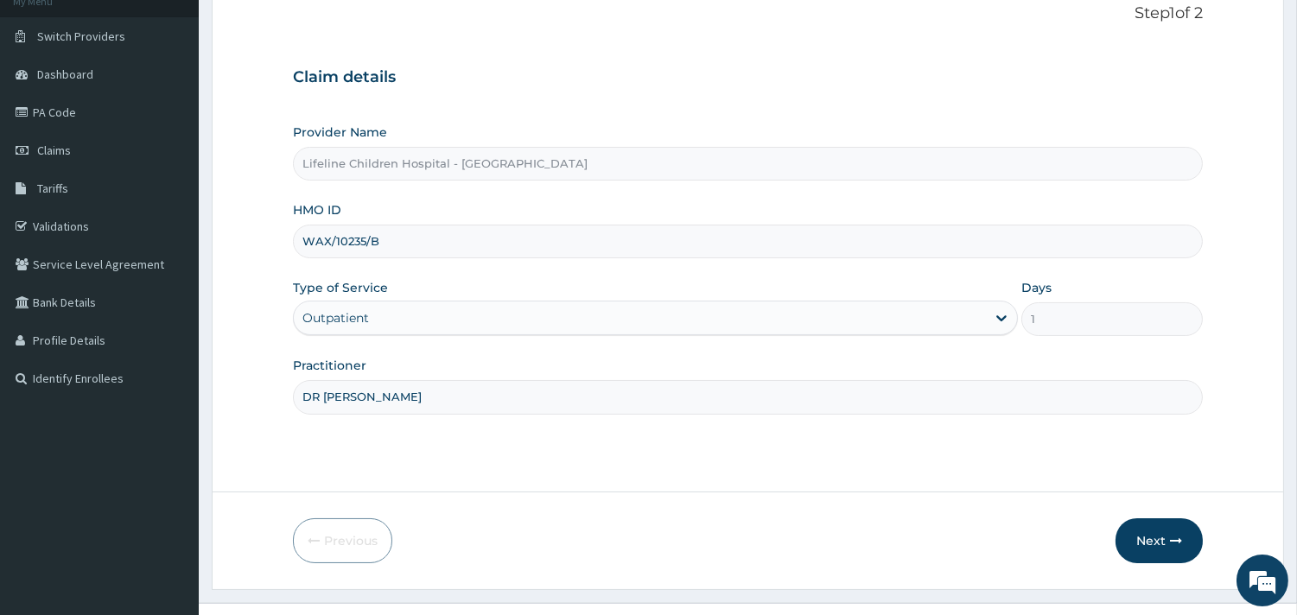
scroll to position [147, 0]
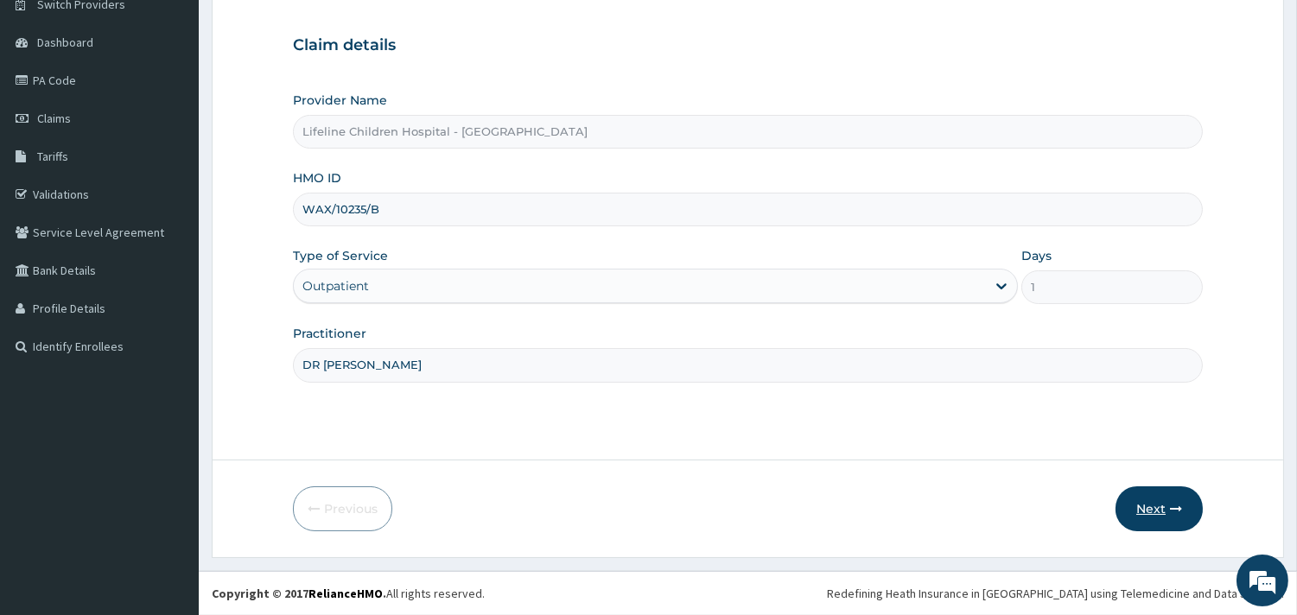
type input "DR [PERSON_NAME]"
click at [1143, 493] on button "Next" at bounding box center [1158, 508] width 87 height 45
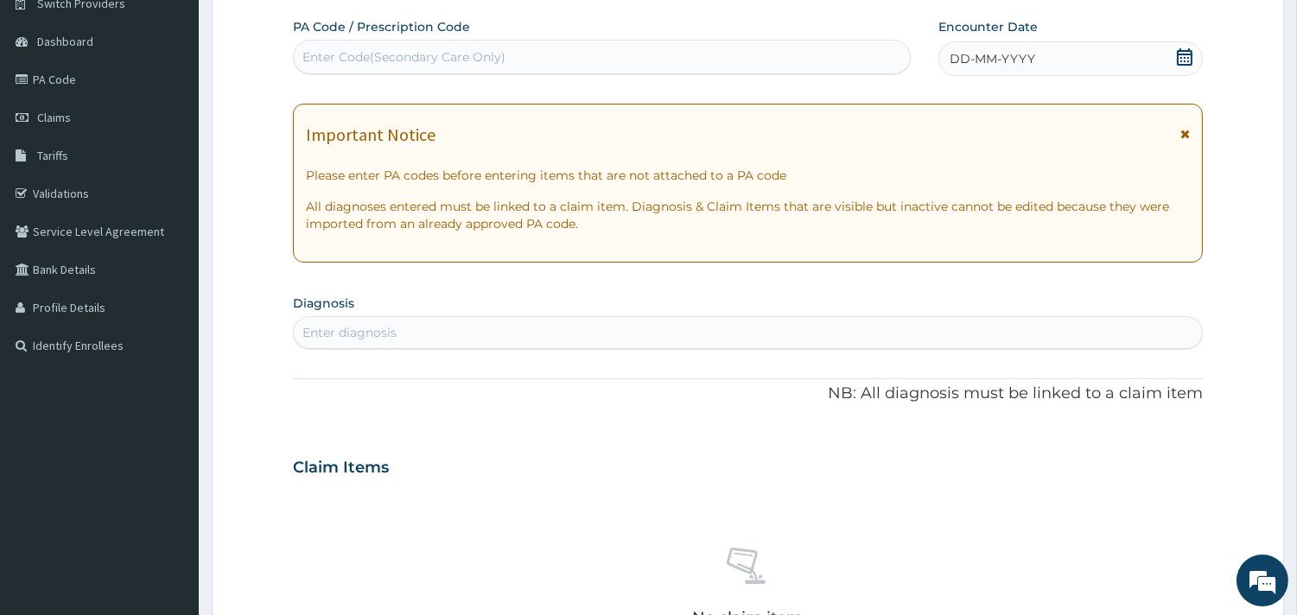
click at [1022, 59] on span "DD-MM-YYYY" at bounding box center [992, 58] width 86 height 17
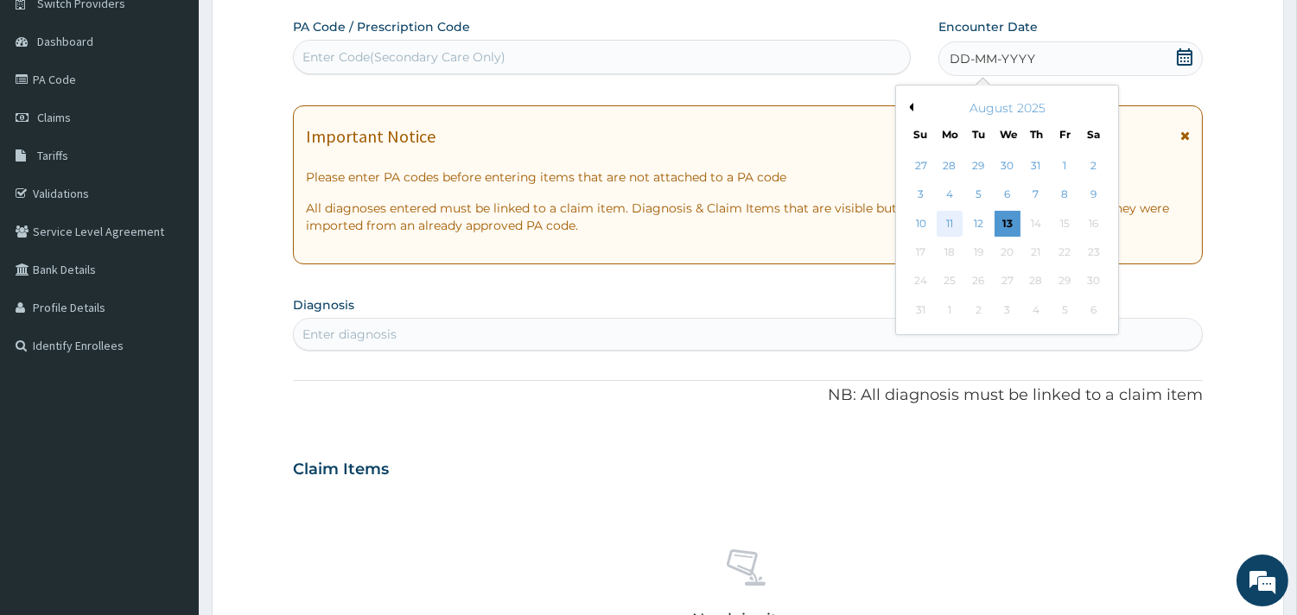
click at [953, 225] on div "11" at bounding box center [949, 224] width 26 height 26
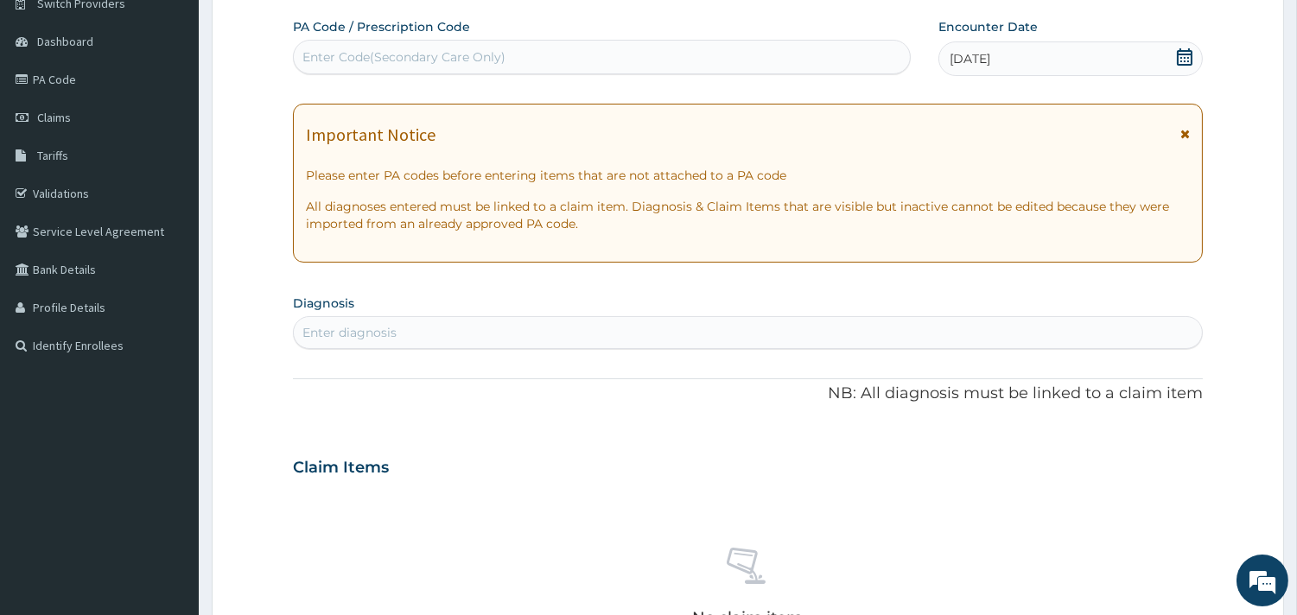
click at [441, 331] on div "Enter diagnosis" at bounding box center [748, 333] width 908 height 28
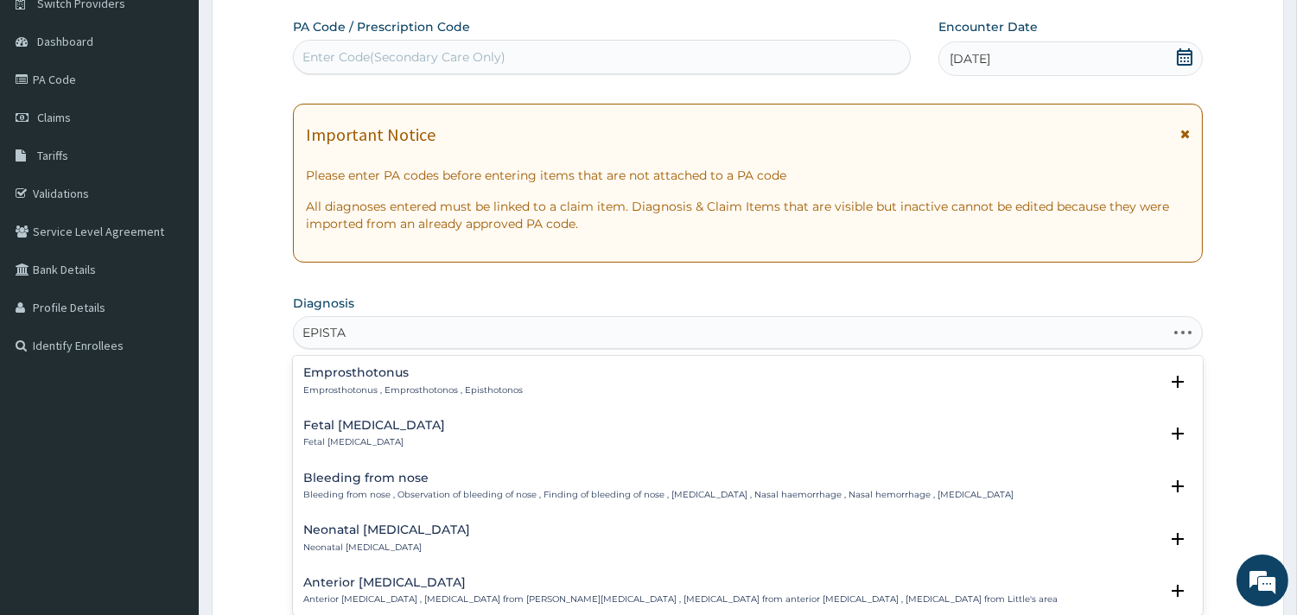
type input "EPISTAX"
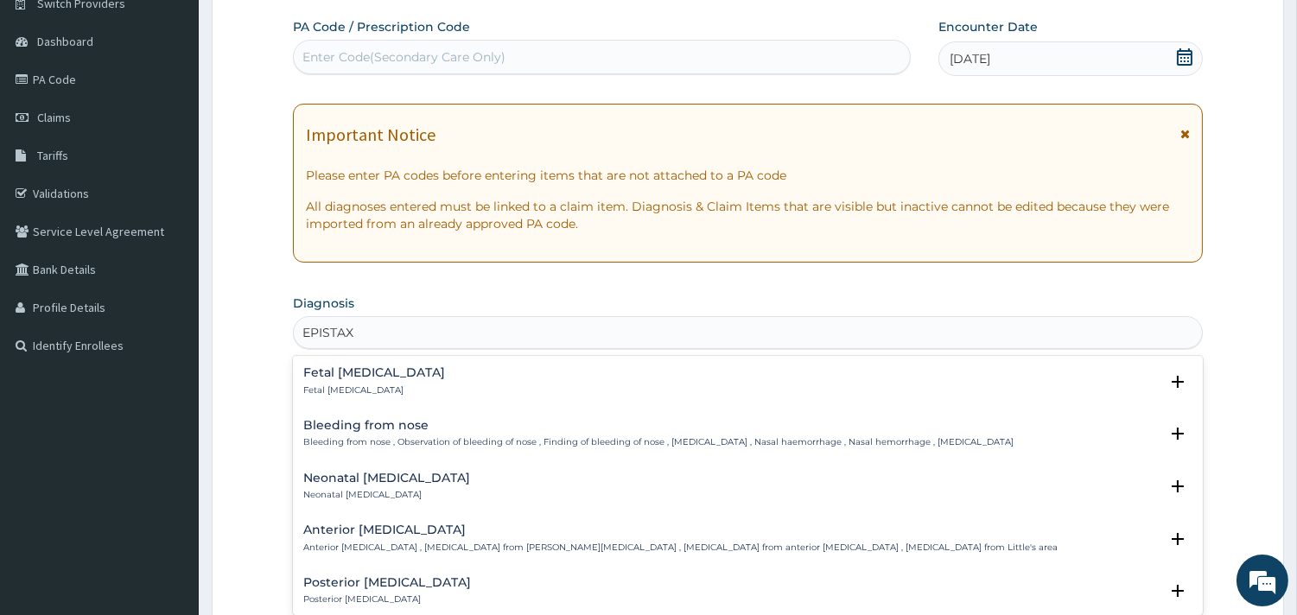
click at [367, 417] on div "Bleeding from [MEDICAL_DATA] from nose , Observation of bleeding of nose , Find…" at bounding box center [748, 438] width 910 height 53
click at [367, 424] on h4 "Bleeding from nose" at bounding box center [658, 425] width 710 height 13
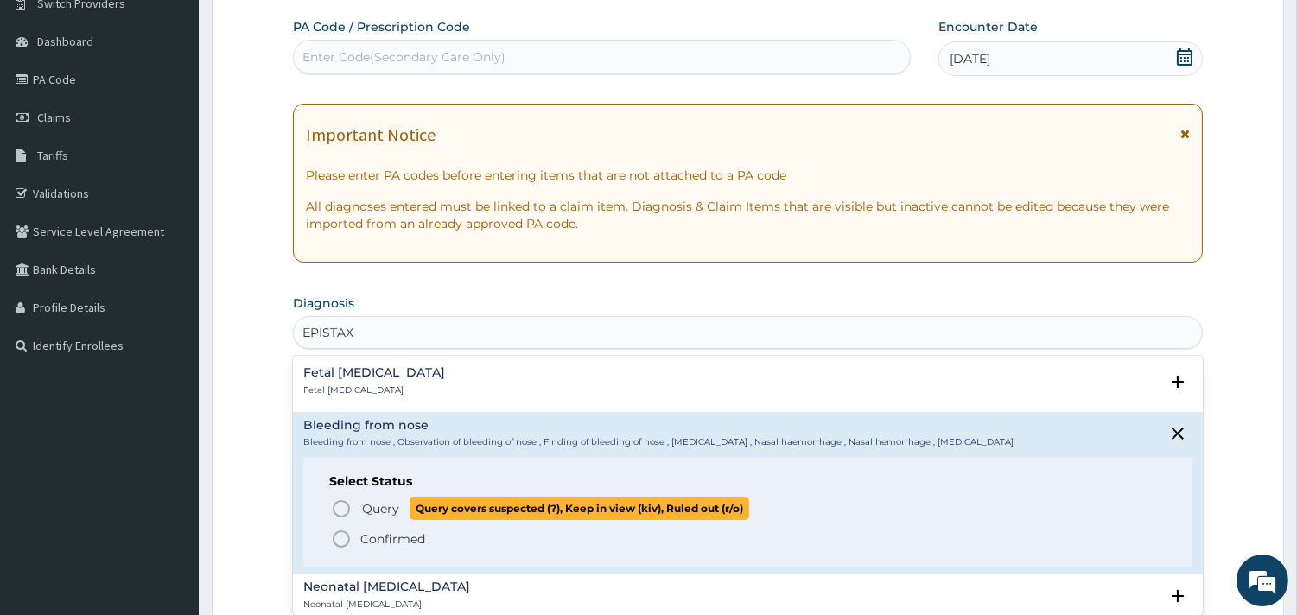
click at [381, 511] on span "Query" at bounding box center [380, 508] width 37 height 17
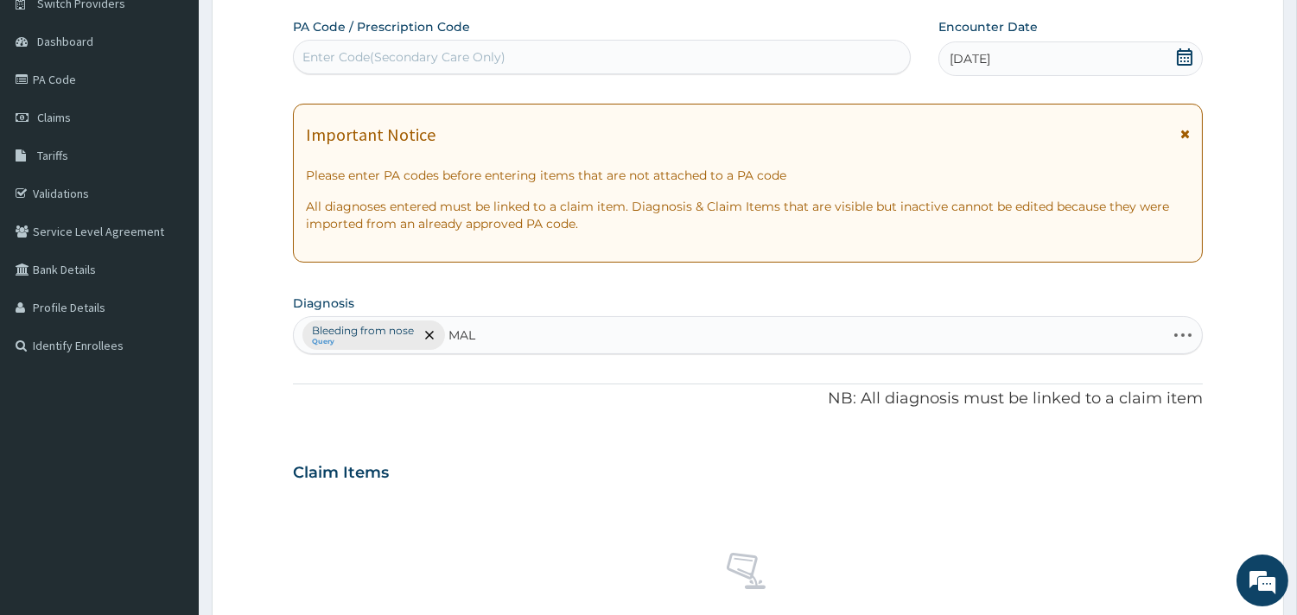
type input "MALA"
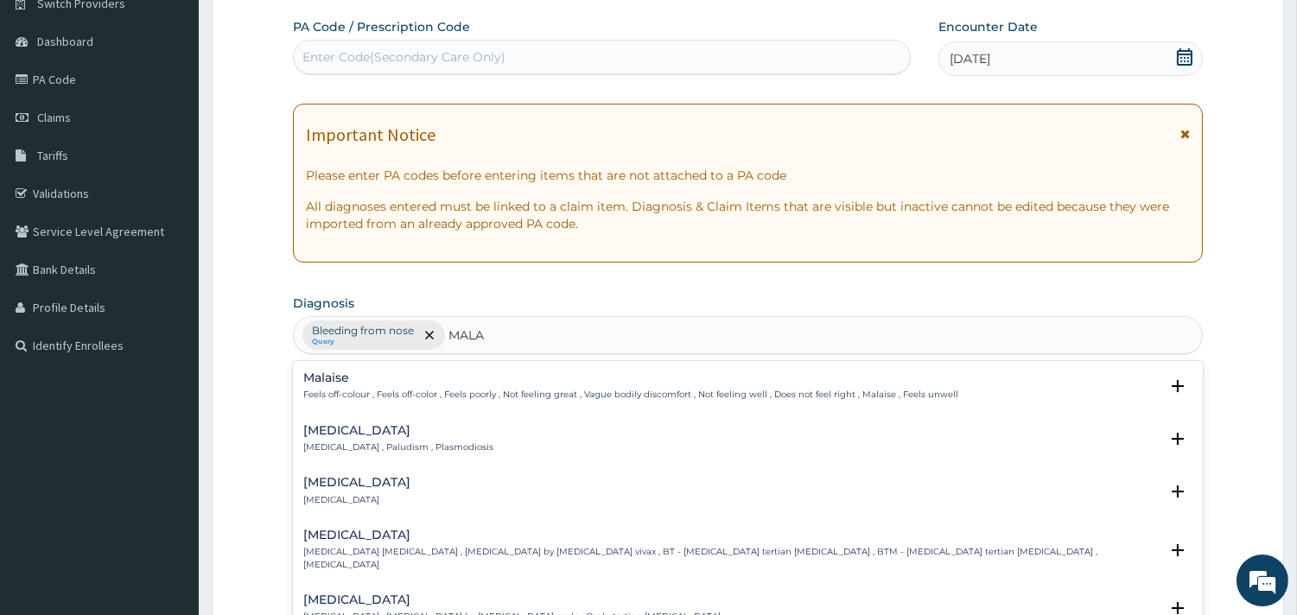
click at [332, 424] on h4 "[MEDICAL_DATA]" at bounding box center [398, 430] width 190 height 13
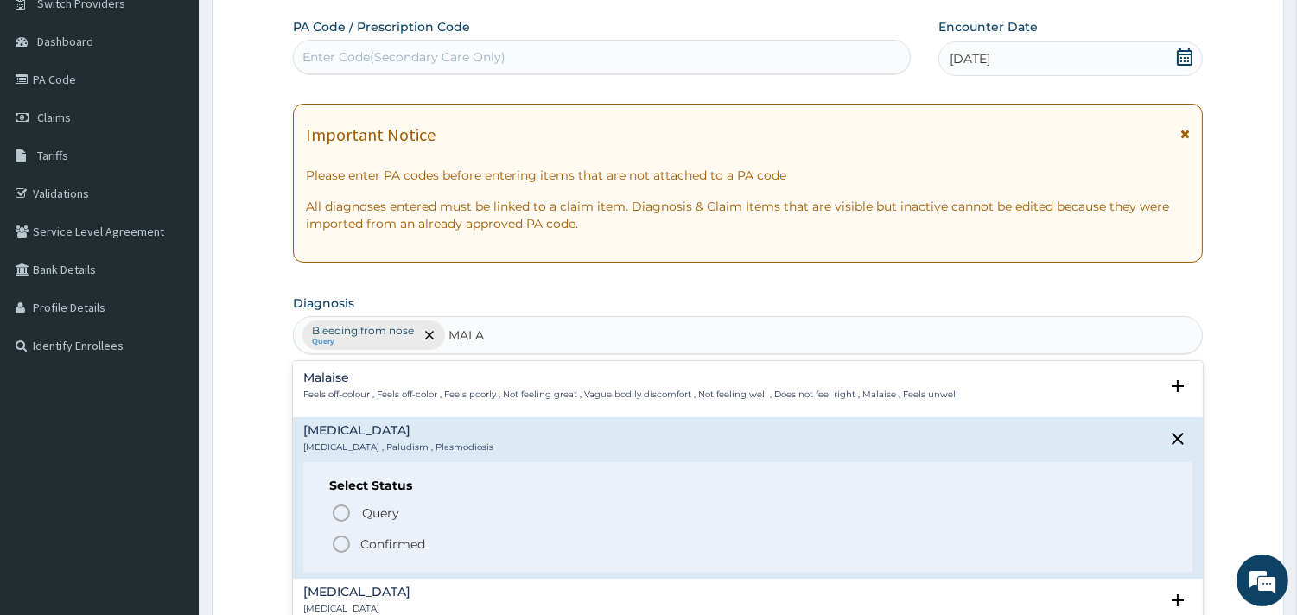
click at [402, 547] on p "Confirmed" at bounding box center [392, 544] width 65 height 17
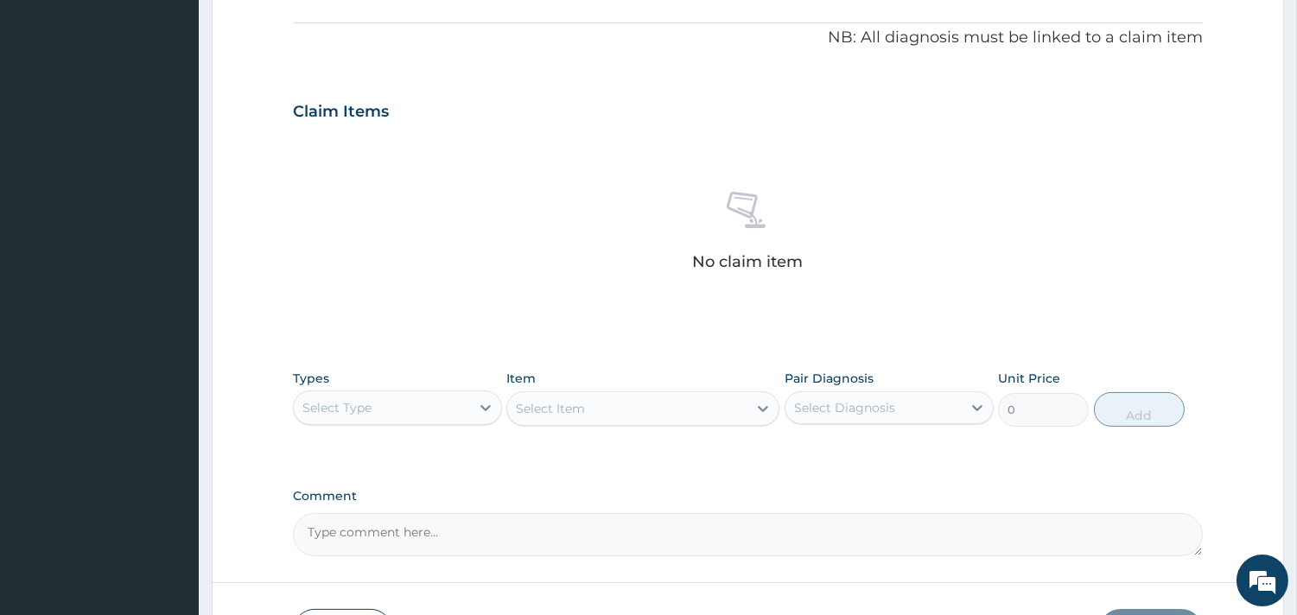
scroll to position [626, 0]
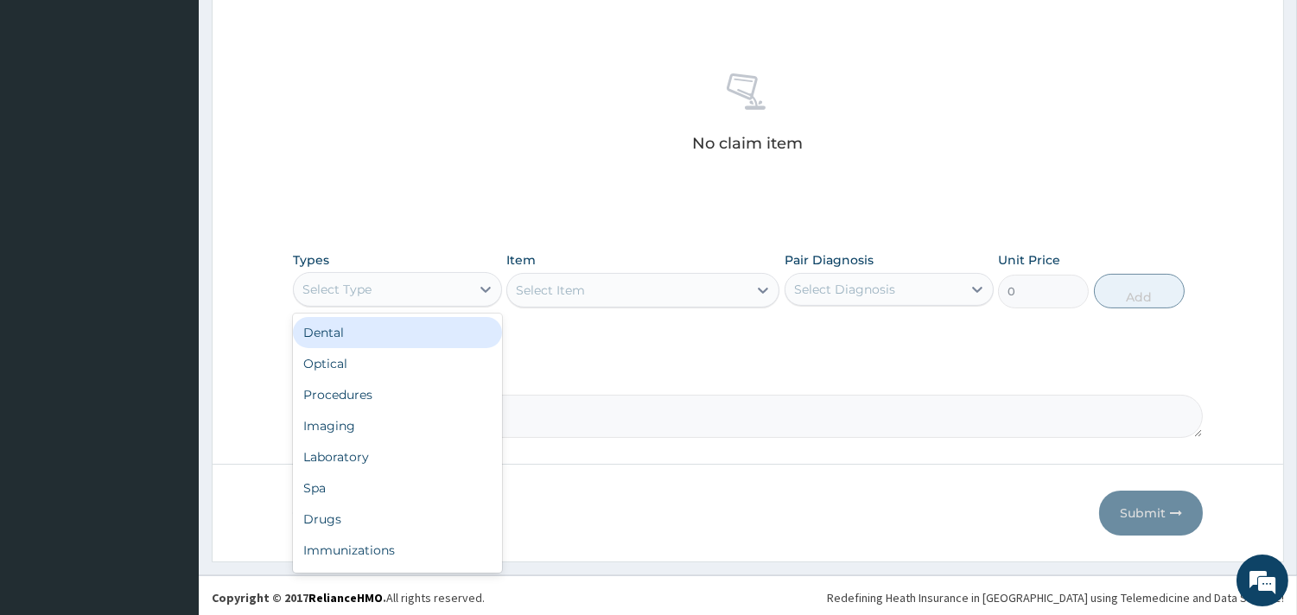
click at [432, 285] on div "Select Type" at bounding box center [382, 290] width 176 height 28
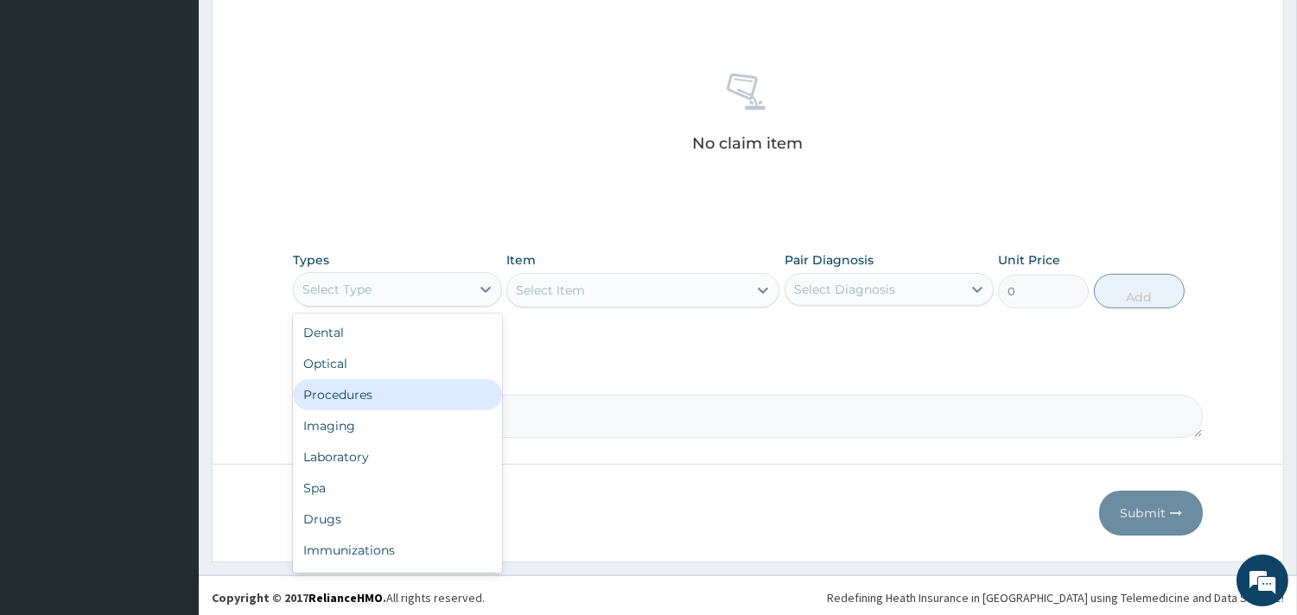
click at [366, 389] on div "Procedures" at bounding box center [397, 394] width 209 height 31
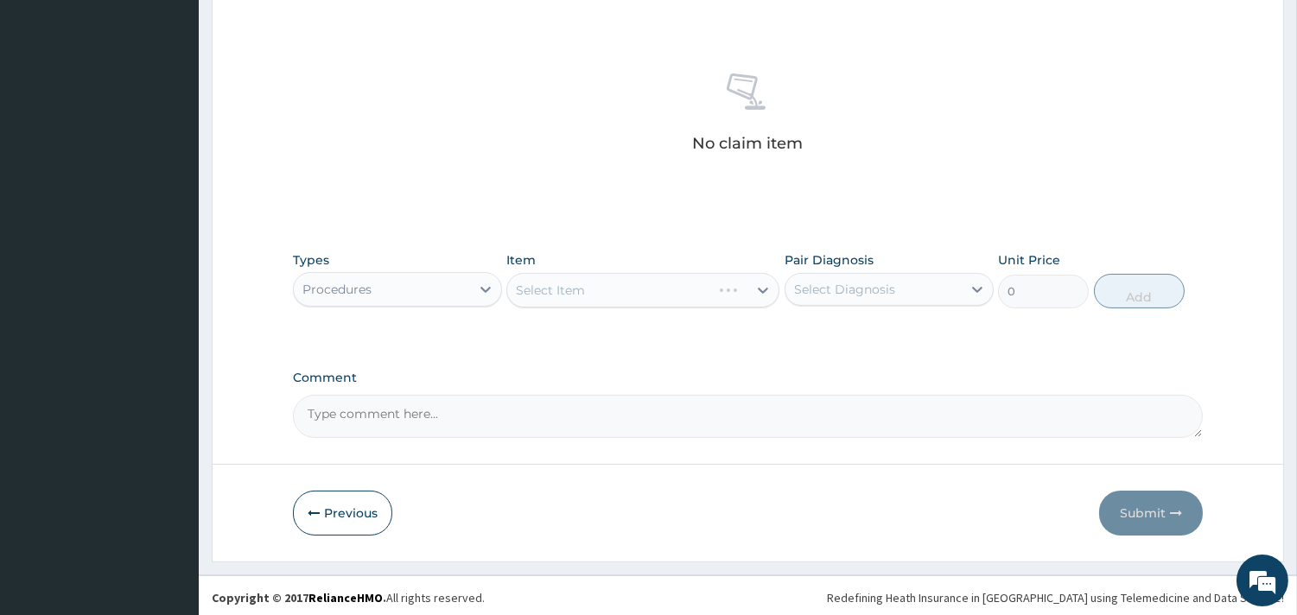
click at [644, 295] on div "Select Item" at bounding box center [642, 290] width 273 height 35
click at [616, 291] on div "Select Item" at bounding box center [642, 290] width 273 height 35
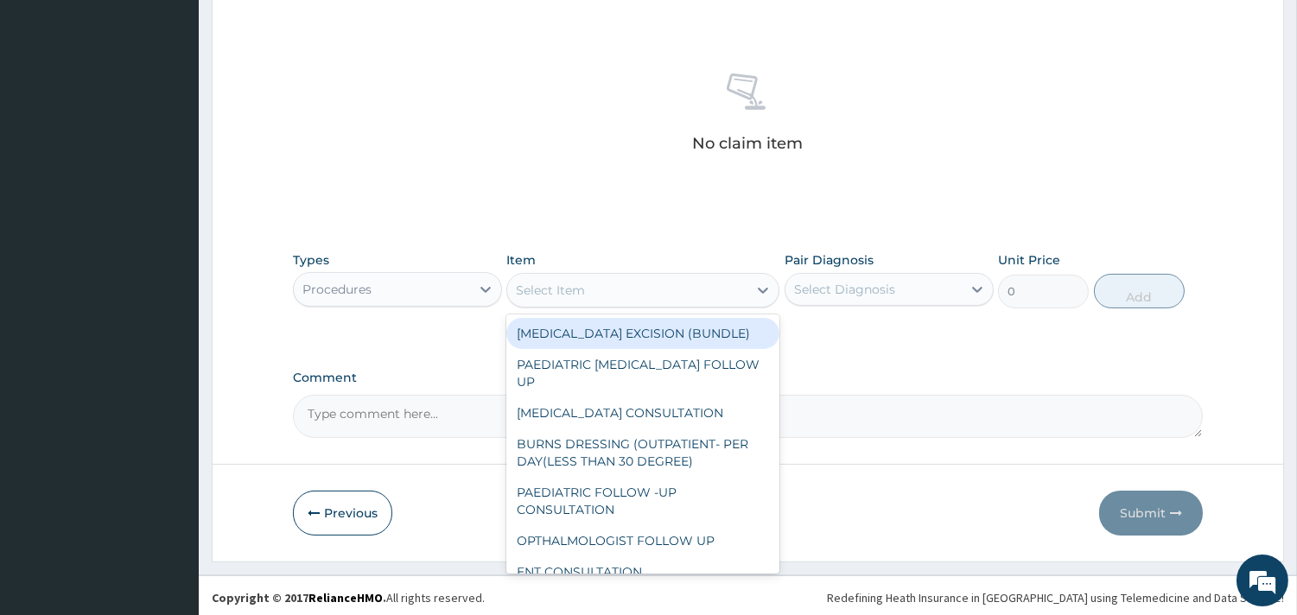
click at [674, 298] on div "Select Item" at bounding box center [627, 290] width 240 height 28
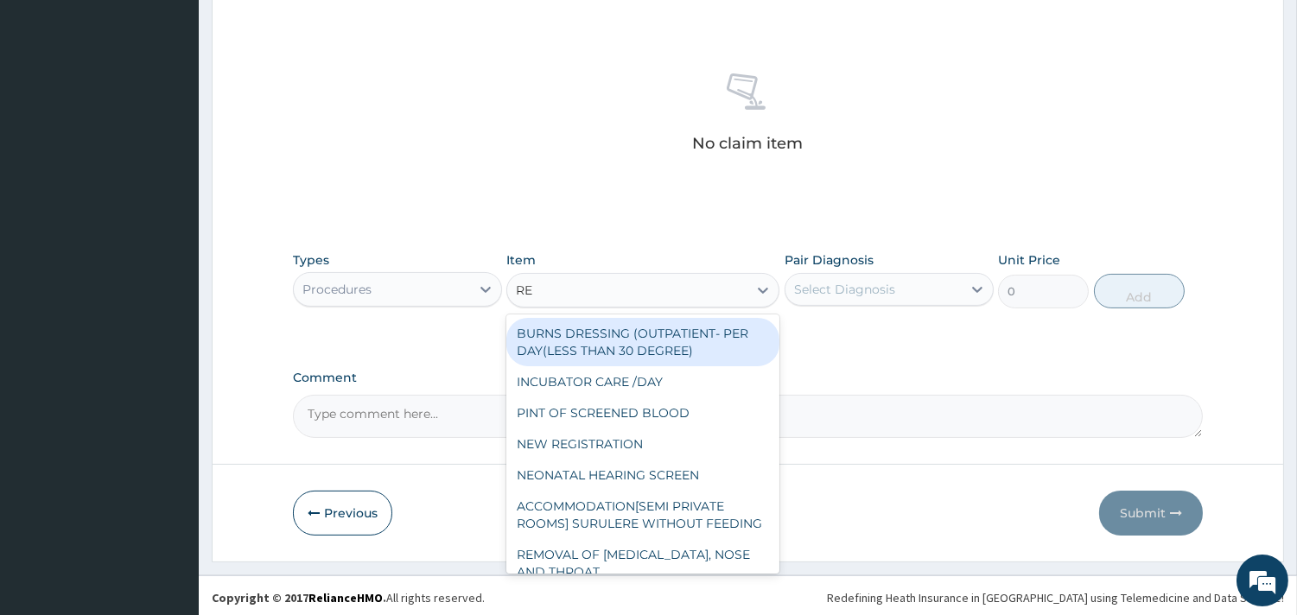
type input "REG"
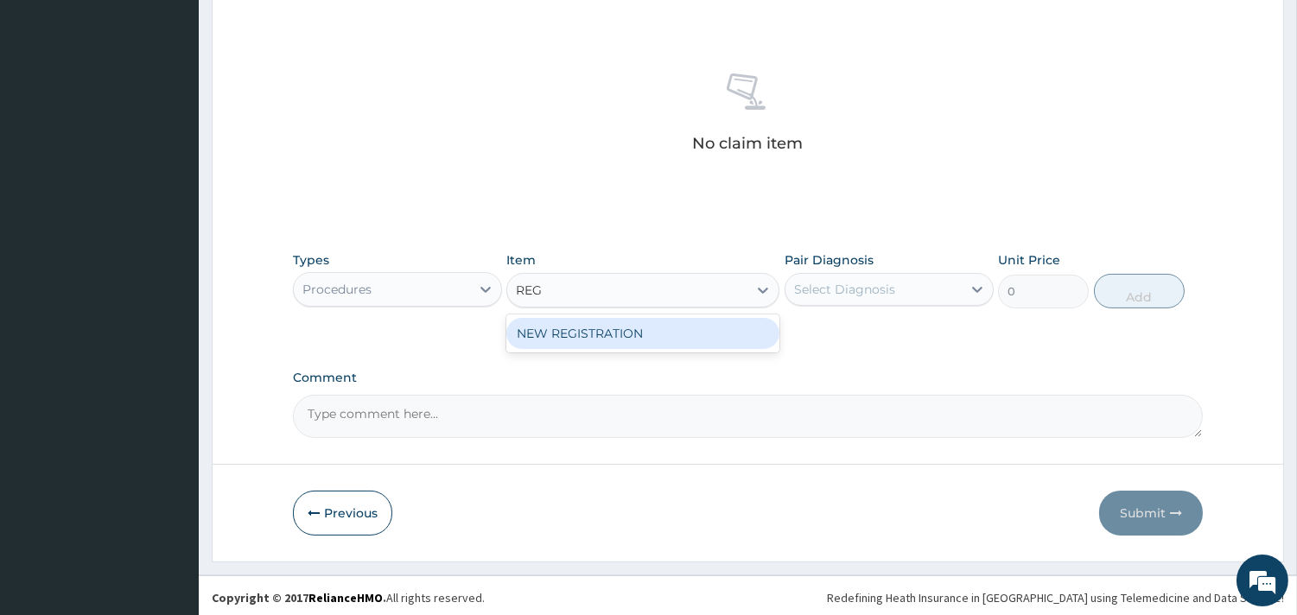
click at [667, 331] on div "NEW REGISTRATION" at bounding box center [642, 333] width 273 height 31
type input "7350"
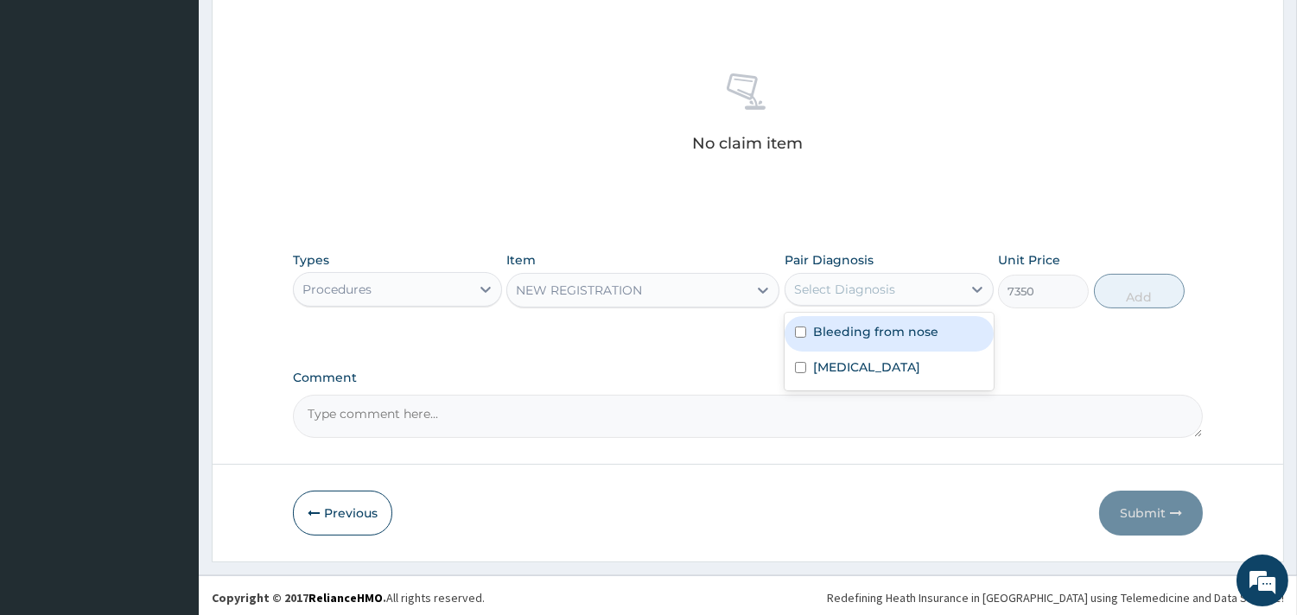
click at [840, 288] on div "Select Diagnosis" at bounding box center [844, 289] width 101 height 17
click at [851, 320] on div "Bleeding from nose" at bounding box center [888, 333] width 209 height 35
checkbox input "true"
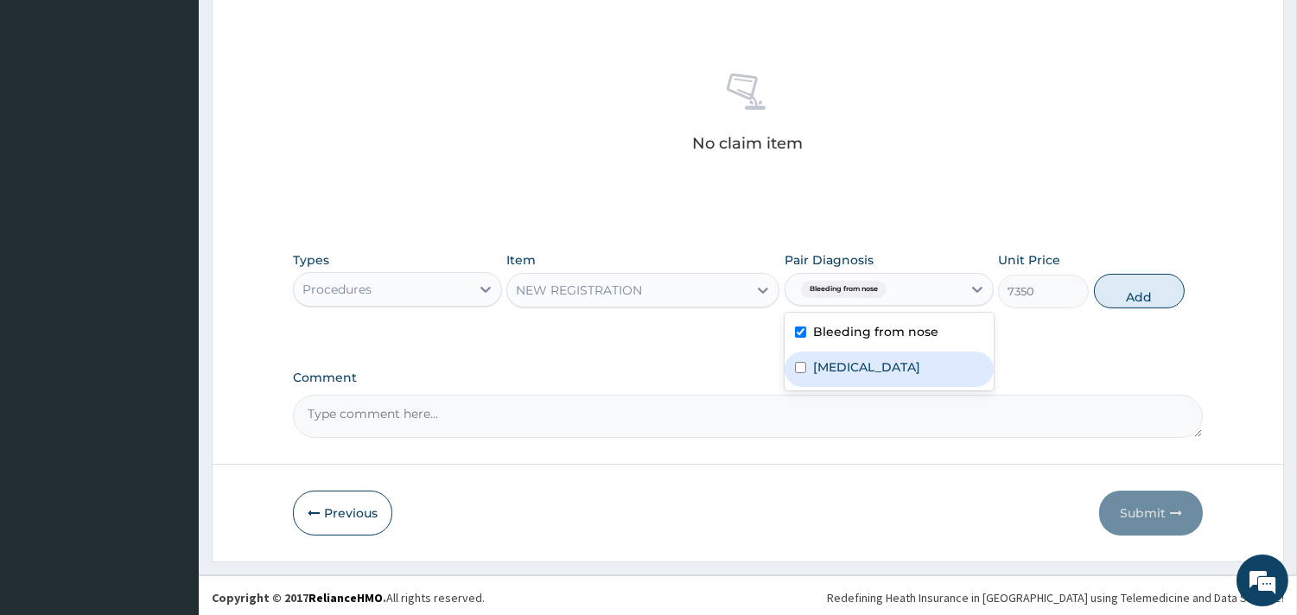
click at [839, 377] on div "[MEDICAL_DATA]" at bounding box center [888, 369] width 209 height 35
checkbox input "true"
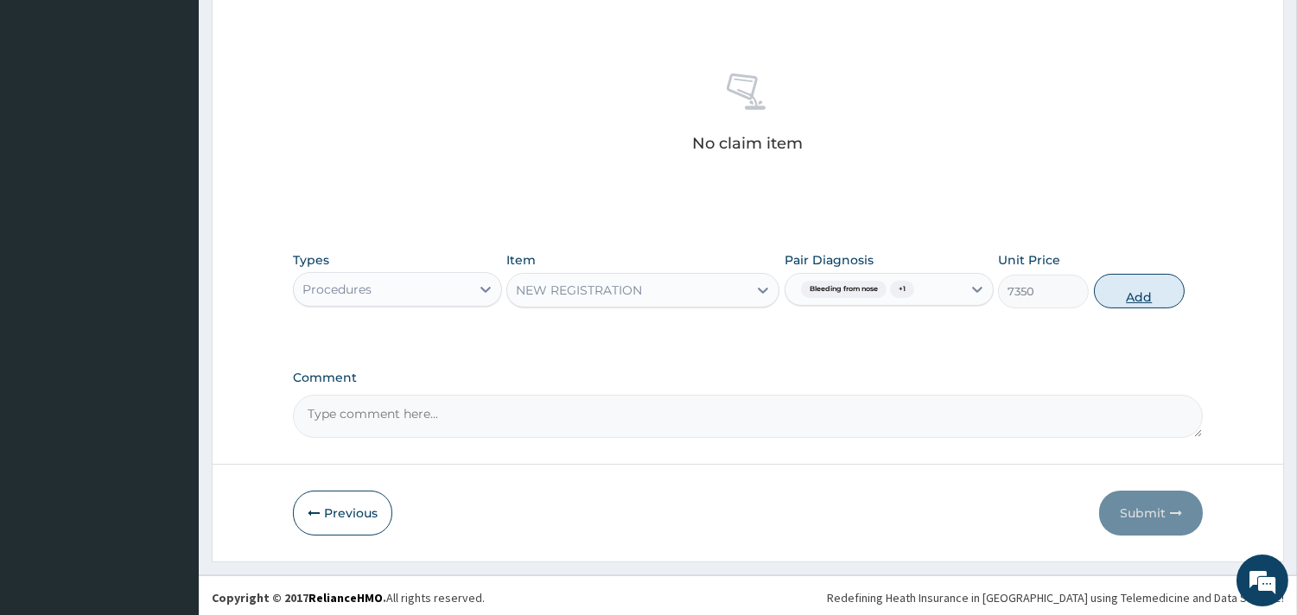
click at [1173, 292] on button "Add" at bounding box center [1139, 291] width 91 height 35
type input "0"
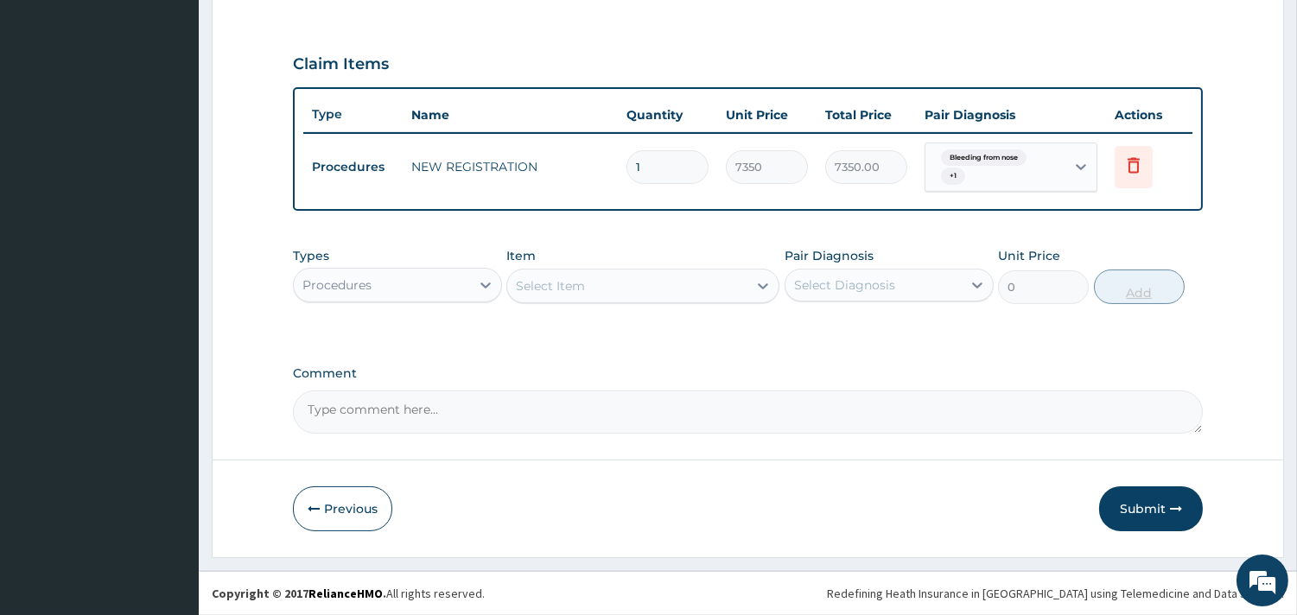
scroll to position [554, 0]
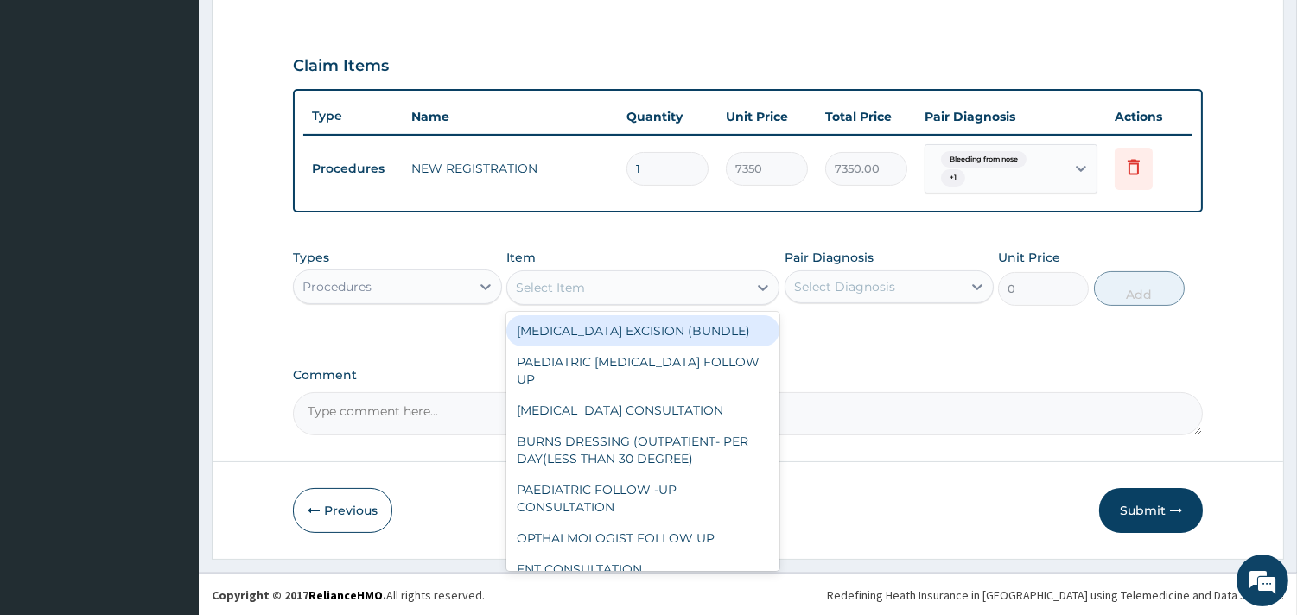
click at [597, 296] on div "Select Item" at bounding box center [627, 288] width 240 height 28
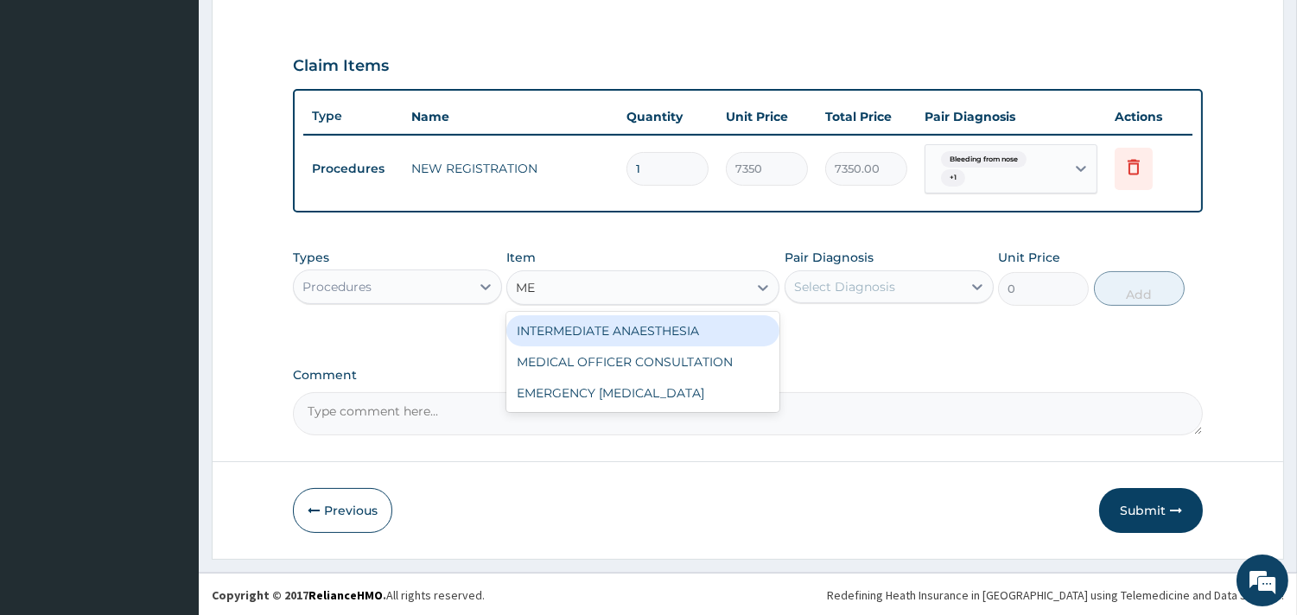
type input "MED"
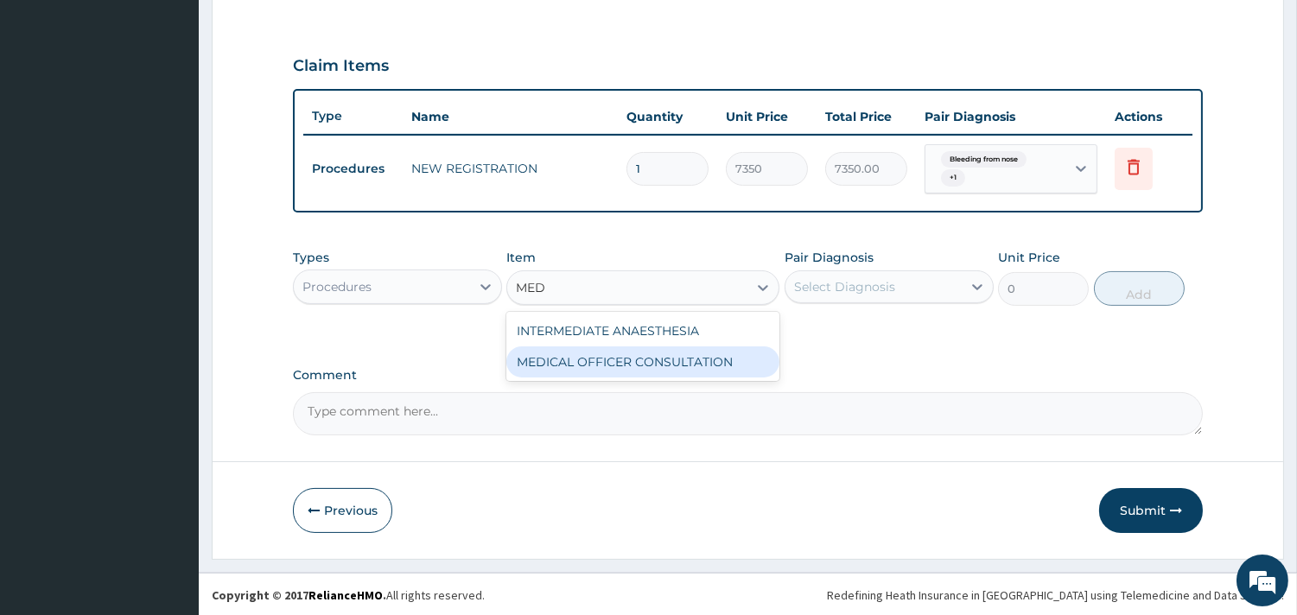
click at [611, 357] on div "MEDICAL OFFICER CONSULTATION" at bounding box center [642, 361] width 273 height 31
type input "10500"
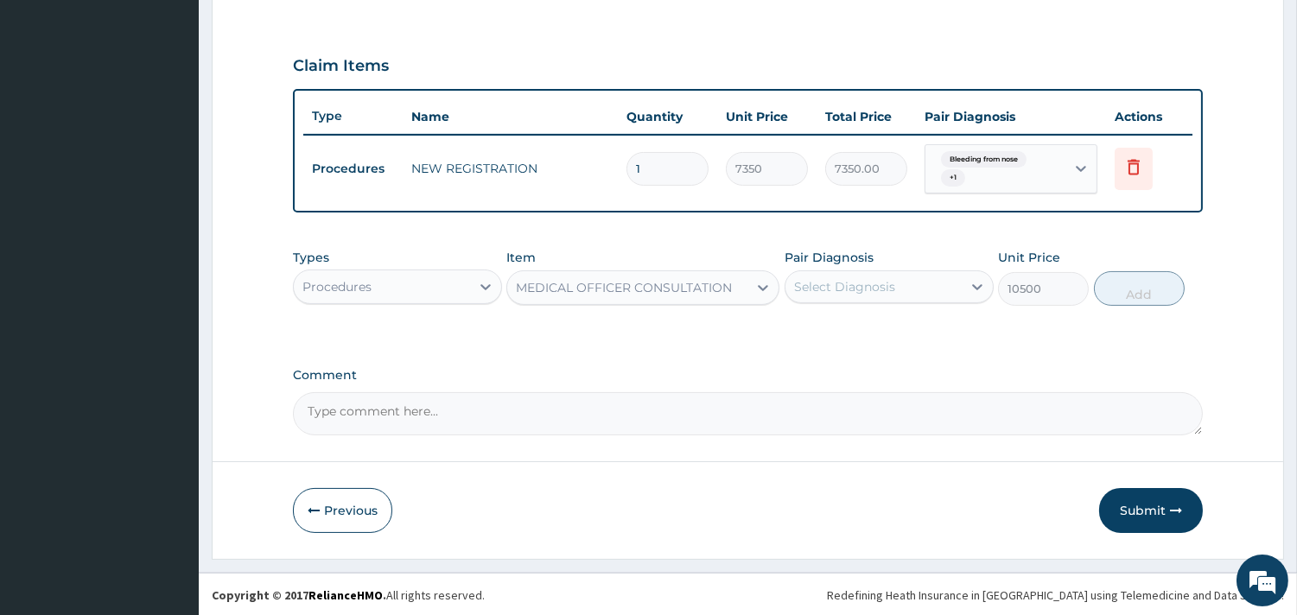
click at [827, 282] on div "Select Diagnosis" at bounding box center [844, 286] width 101 height 17
click at [838, 320] on label "Bleeding from nose" at bounding box center [875, 328] width 125 height 17
checkbox input "true"
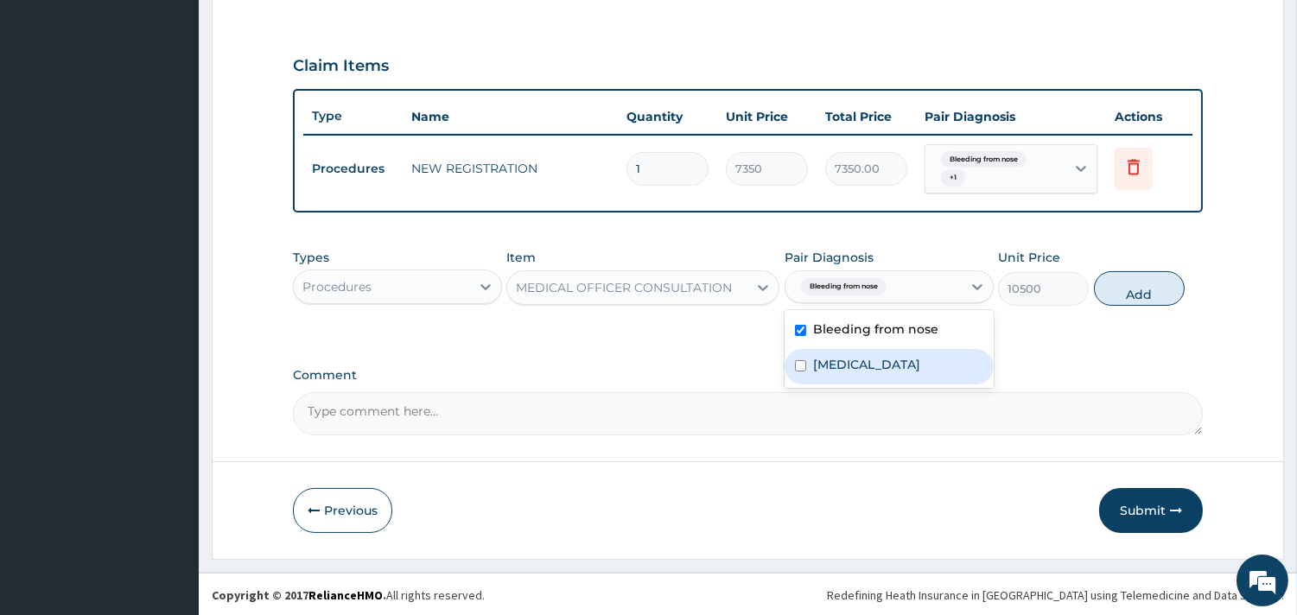
click at [842, 356] on label "[MEDICAL_DATA]" at bounding box center [866, 364] width 107 height 17
checkbox input "true"
click at [1135, 276] on button "Add" at bounding box center [1139, 288] width 91 height 35
type input "0"
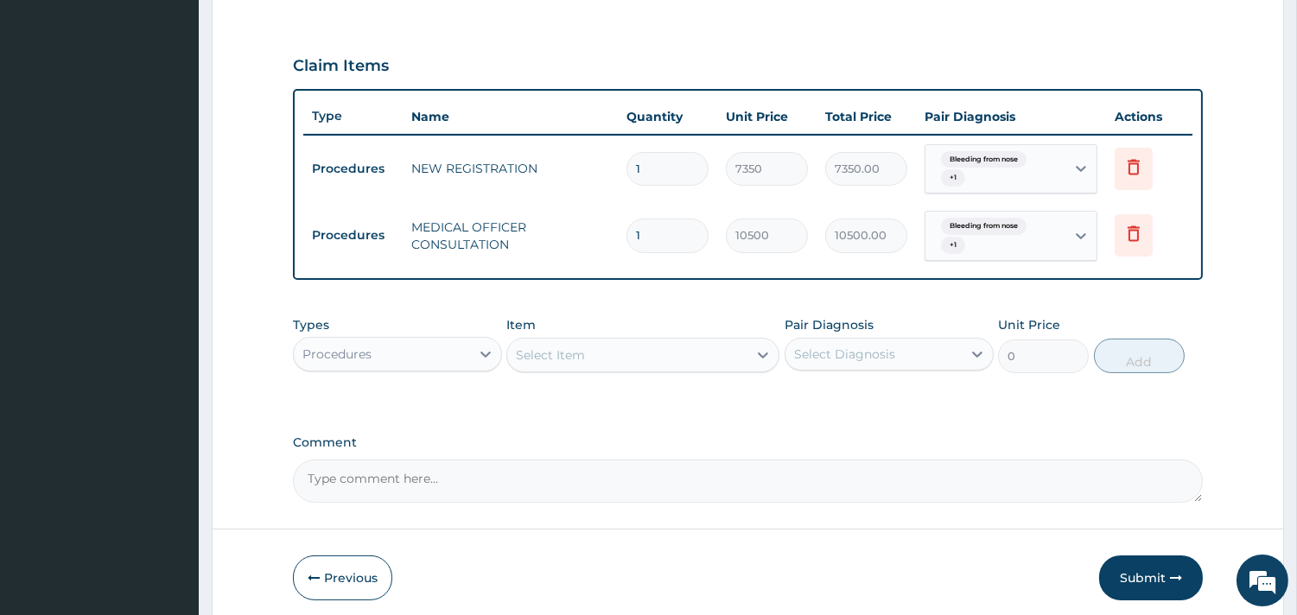
click at [377, 343] on div "Procedures" at bounding box center [382, 354] width 176 height 28
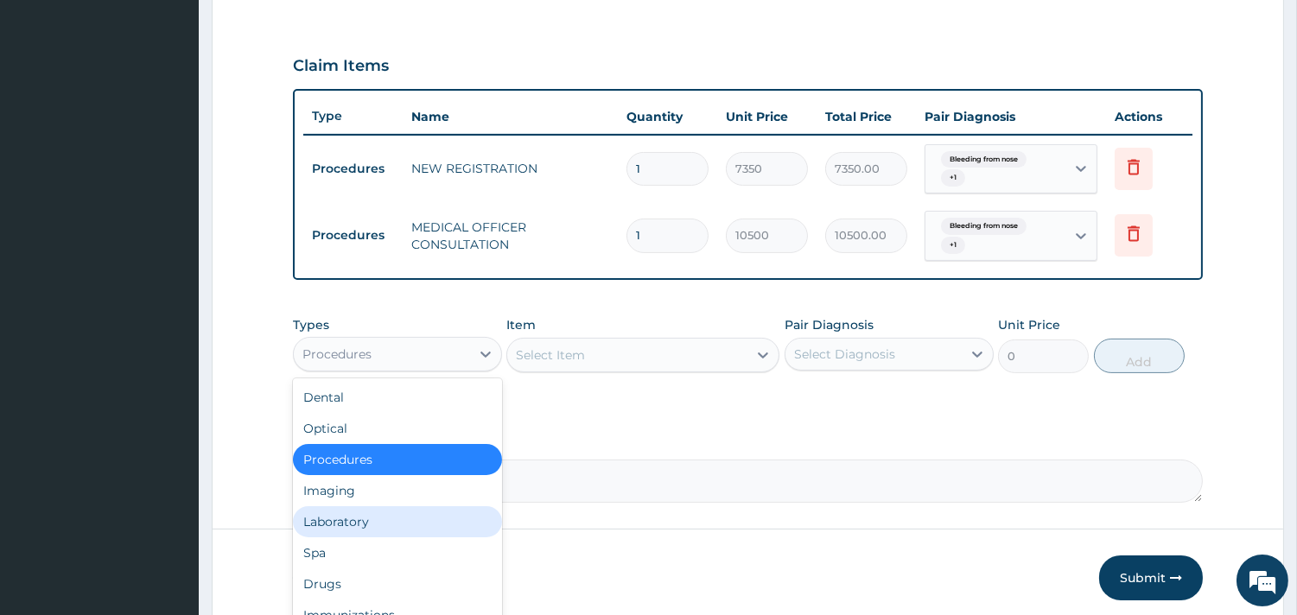
click at [344, 515] on div "Laboratory" at bounding box center [397, 521] width 209 height 31
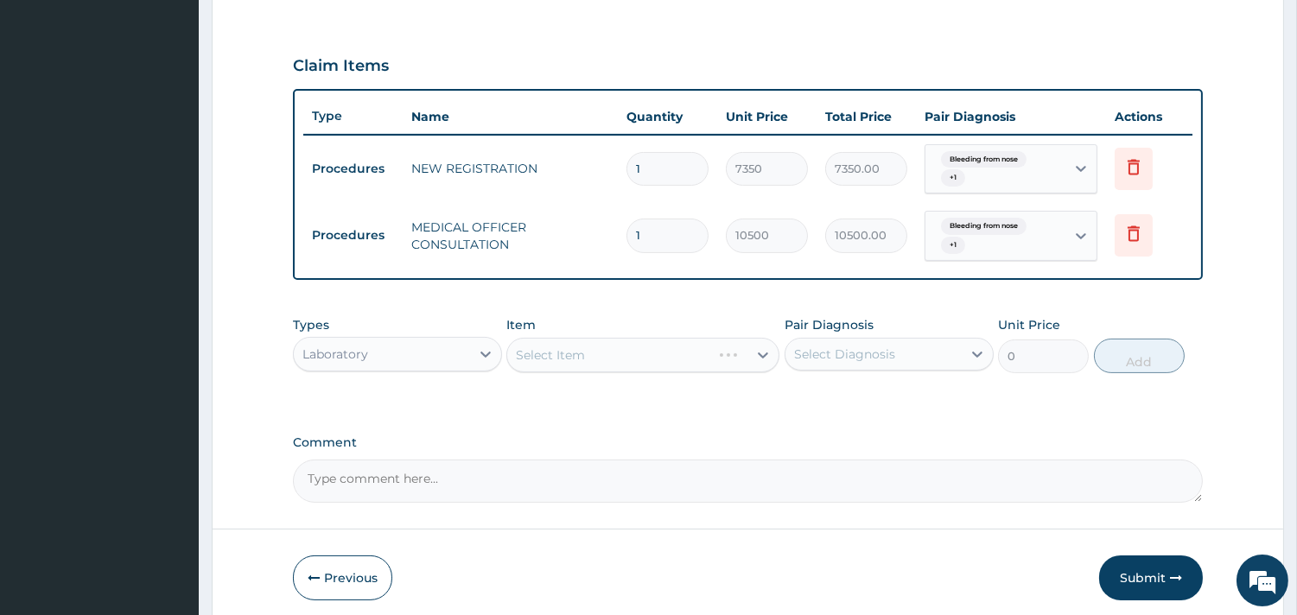
click at [608, 349] on div "Select Item" at bounding box center [642, 355] width 273 height 35
click at [657, 347] on div "Select Item" at bounding box center [642, 355] width 273 height 35
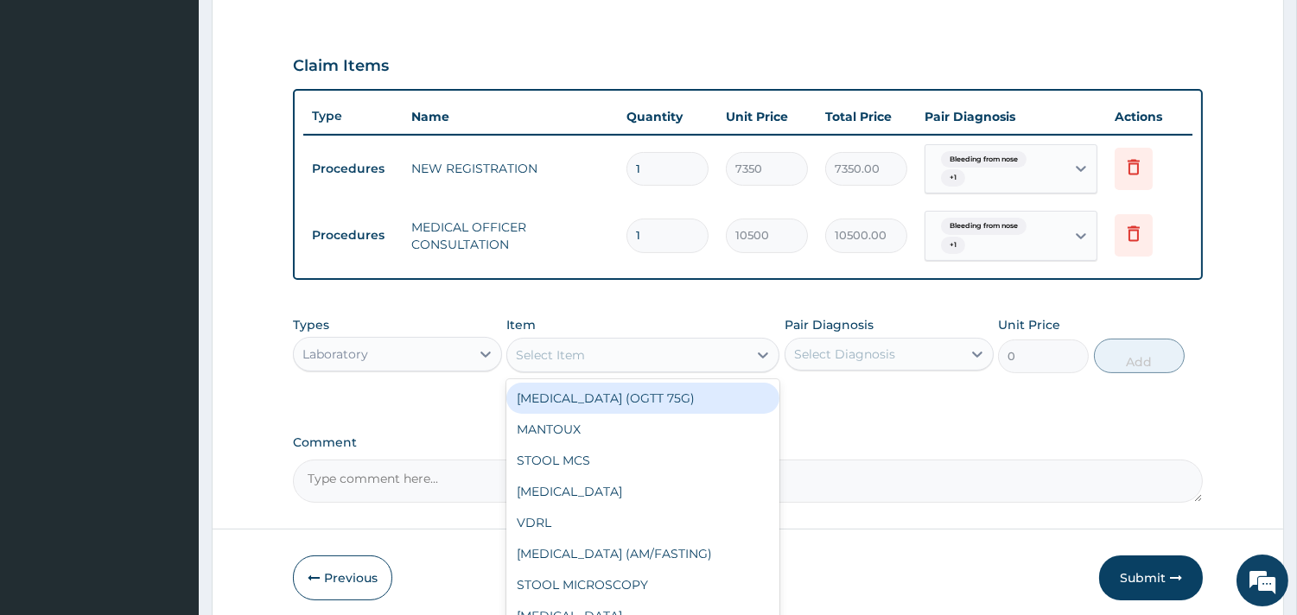
drag, startPoint x: 598, startPoint y: 346, endPoint x: 612, endPoint y: 340, distance: 14.8
click at [612, 341] on div "Select Item" at bounding box center [627, 355] width 240 height 28
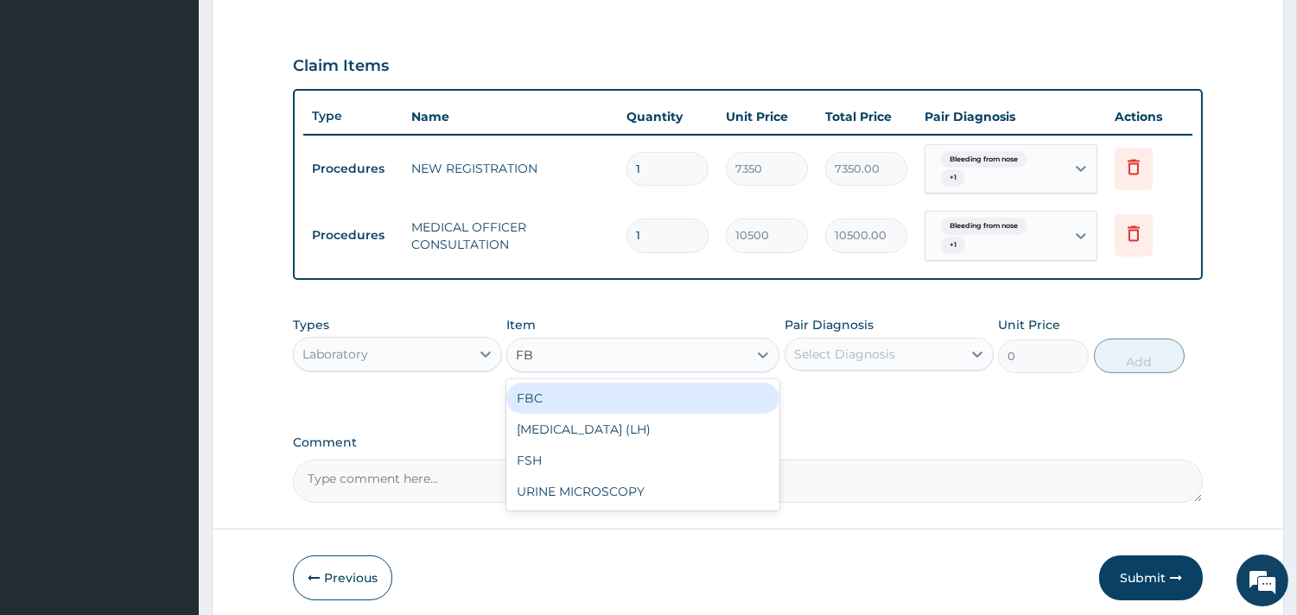
type input "FBC"
click at [600, 406] on div "FBC" at bounding box center [642, 398] width 273 height 31
type input "4500"
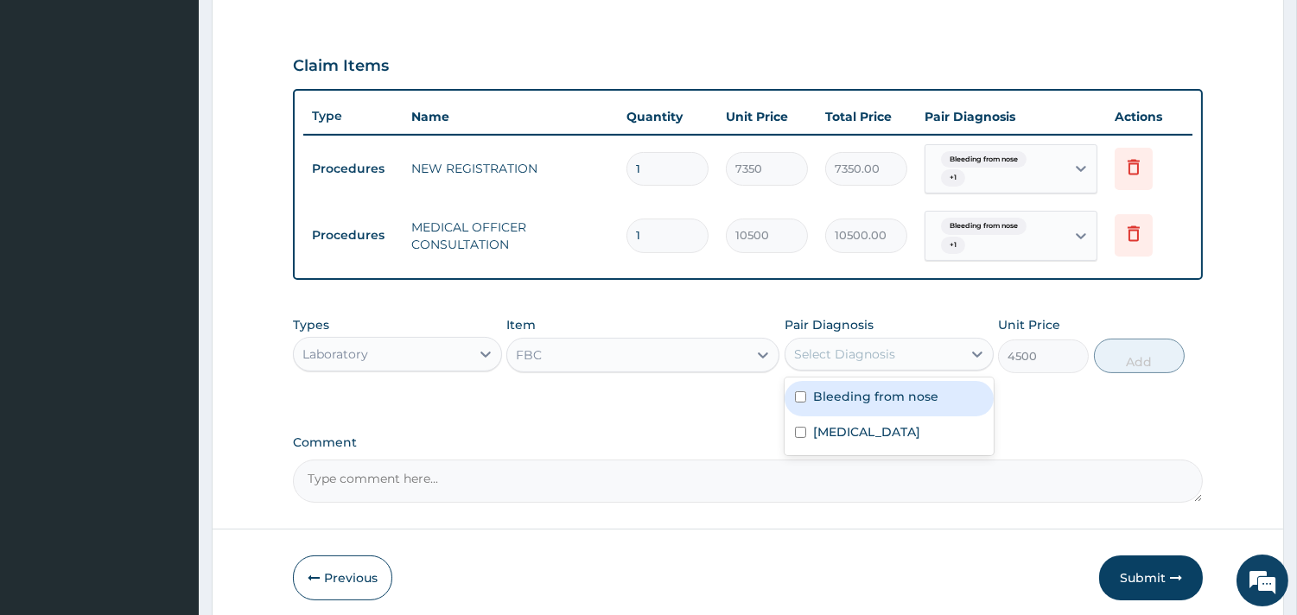
click at [931, 355] on div "Select Diagnosis" at bounding box center [873, 354] width 176 height 28
click at [878, 392] on label "Bleeding from nose" at bounding box center [875, 396] width 125 height 17
checkbox input "true"
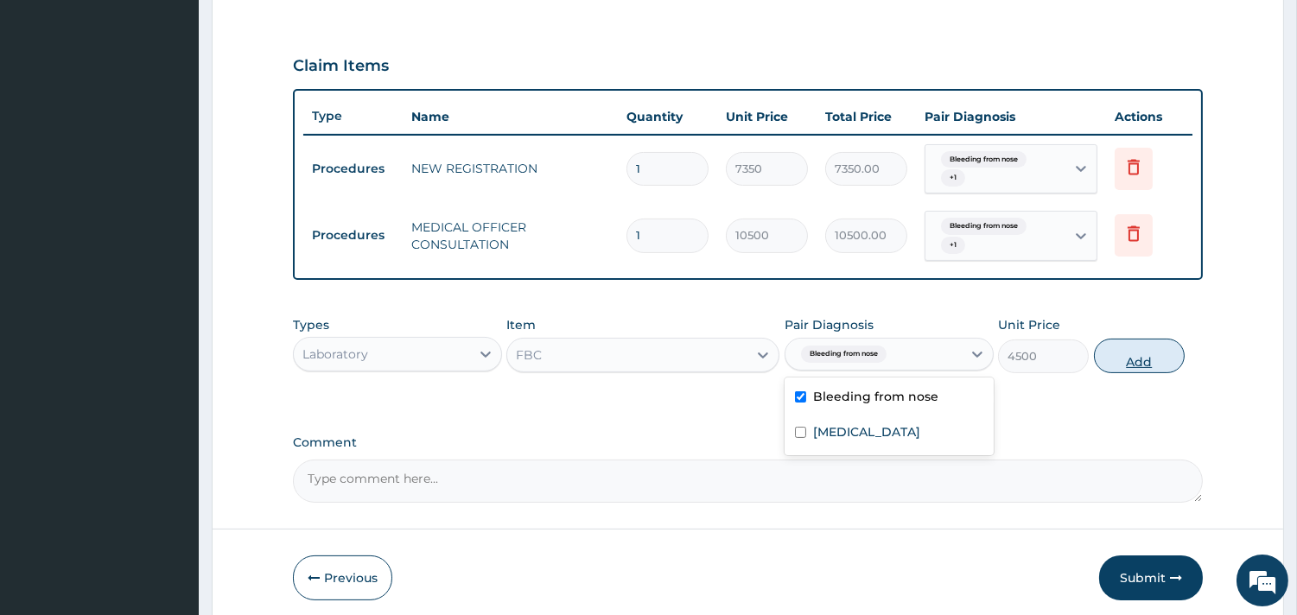
click at [1152, 359] on button "Add" at bounding box center [1139, 356] width 91 height 35
type input "0"
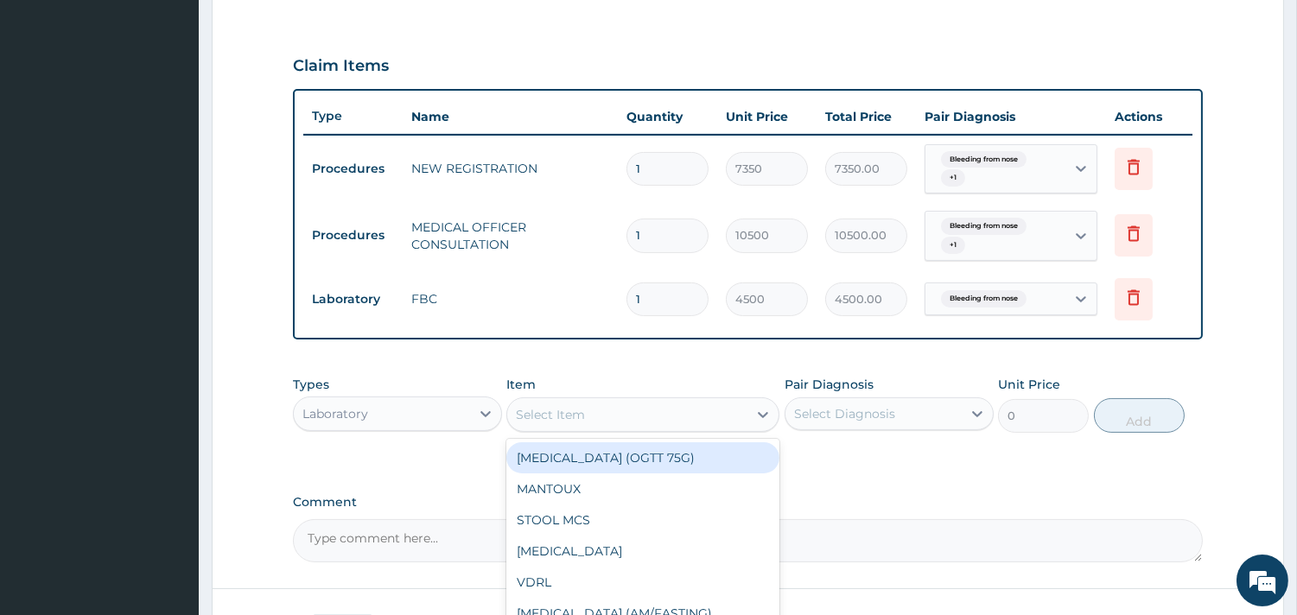
click at [626, 398] on div "Select Item" at bounding box center [642, 414] width 273 height 35
type input "MP"
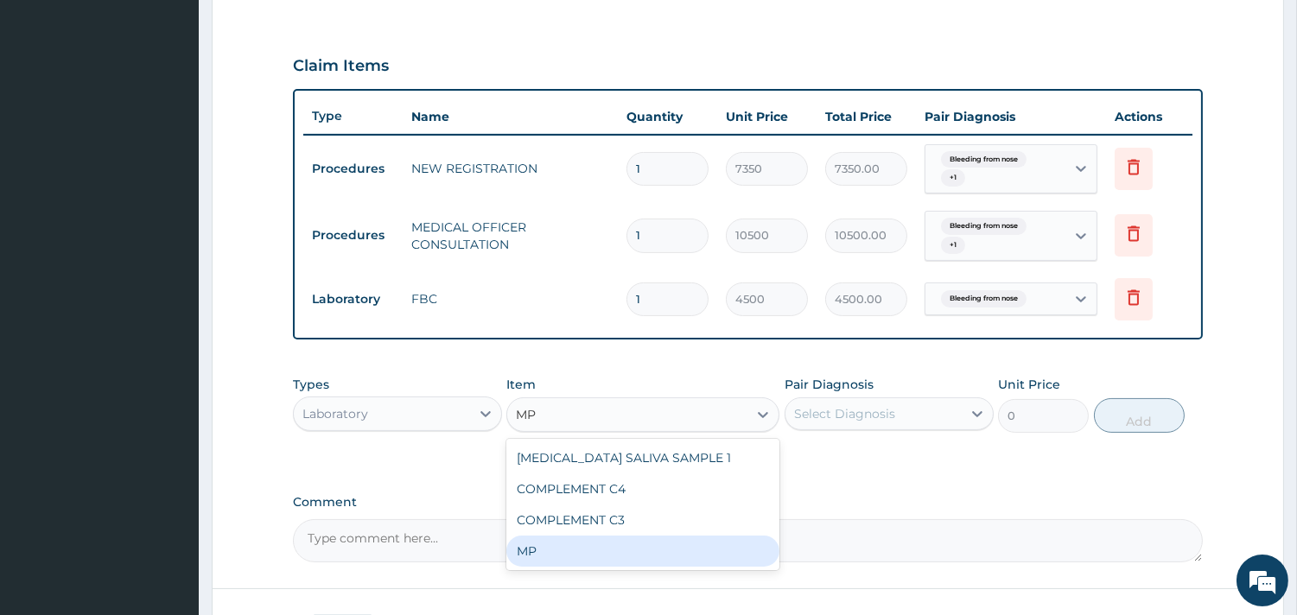
click at [565, 542] on div "MP" at bounding box center [642, 551] width 273 height 31
type input "4000"
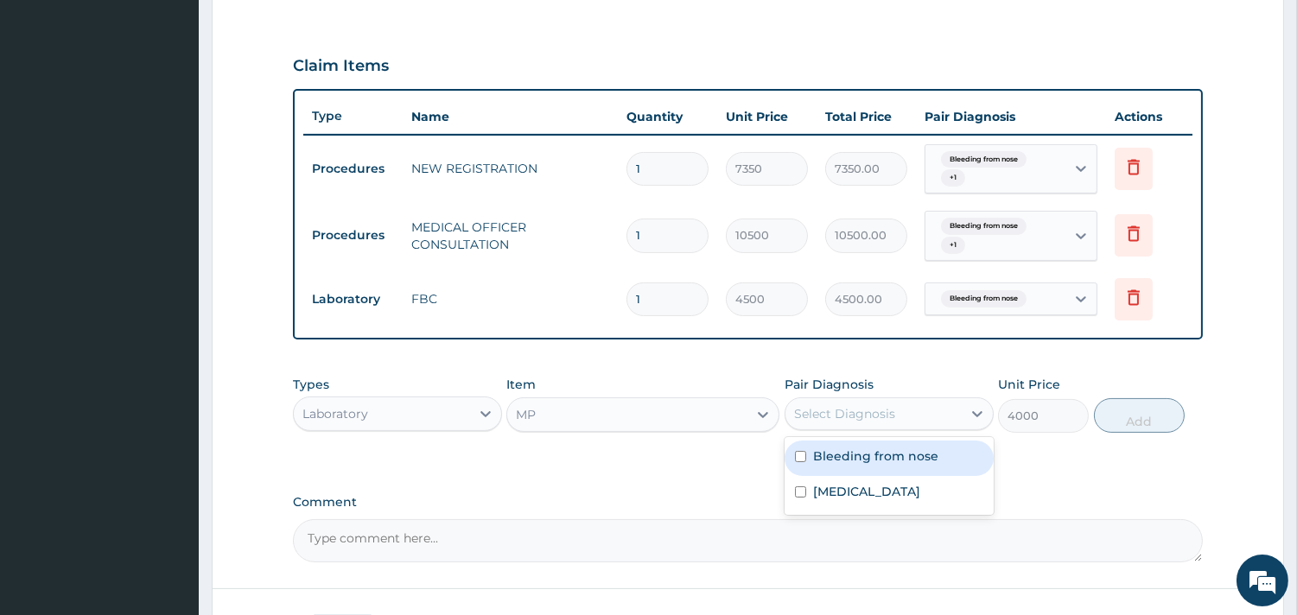
click at [838, 415] on div "Select Diagnosis" at bounding box center [844, 413] width 101 height 17
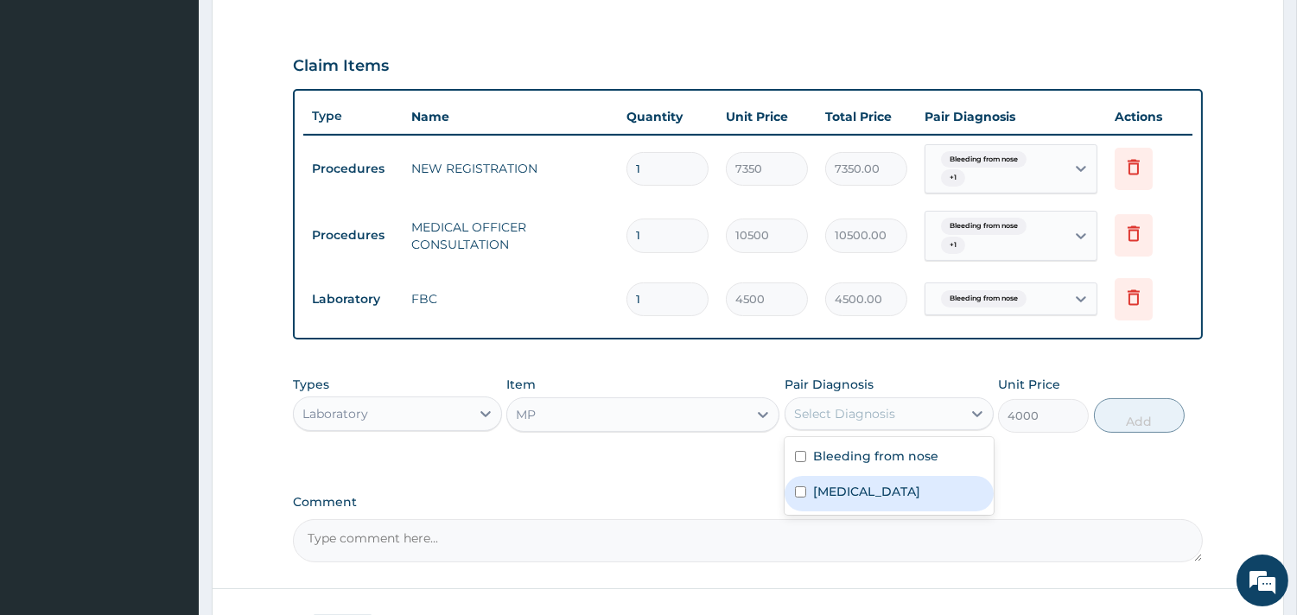
click at [825, 489] on label "Malaria" at bounding box center [866, 491] width 107 height 17
checkbox input "true"
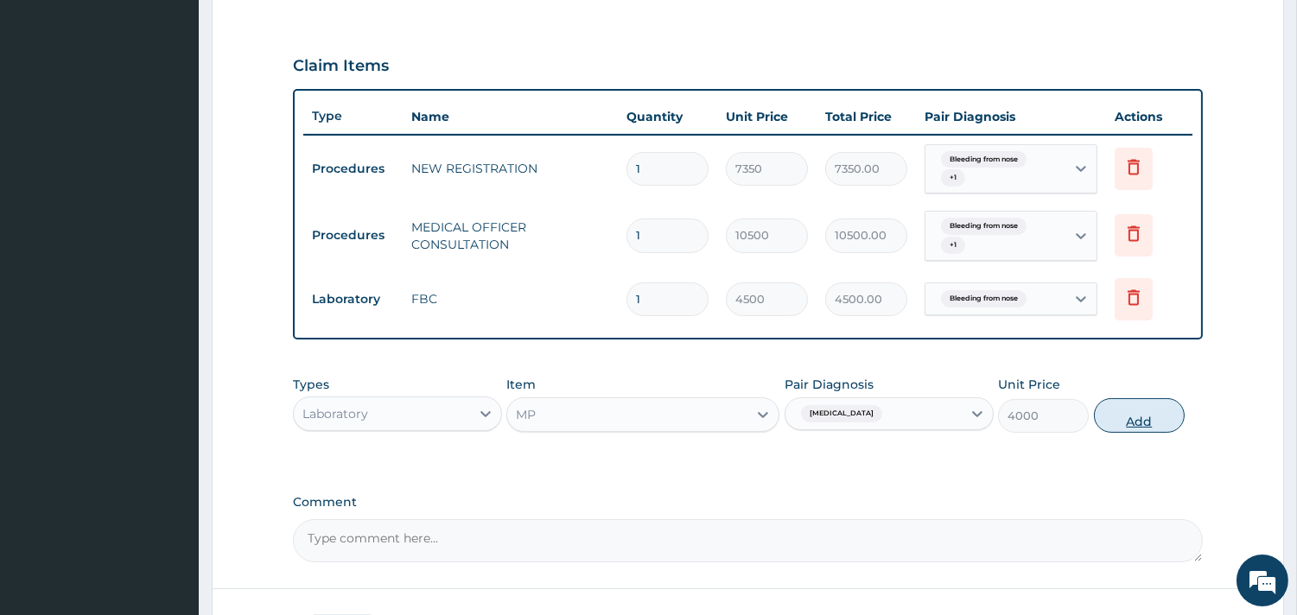
click at [1115, 407] on button "Add" at bounding box center [1139, 415] width 91 height 35
type input "0"
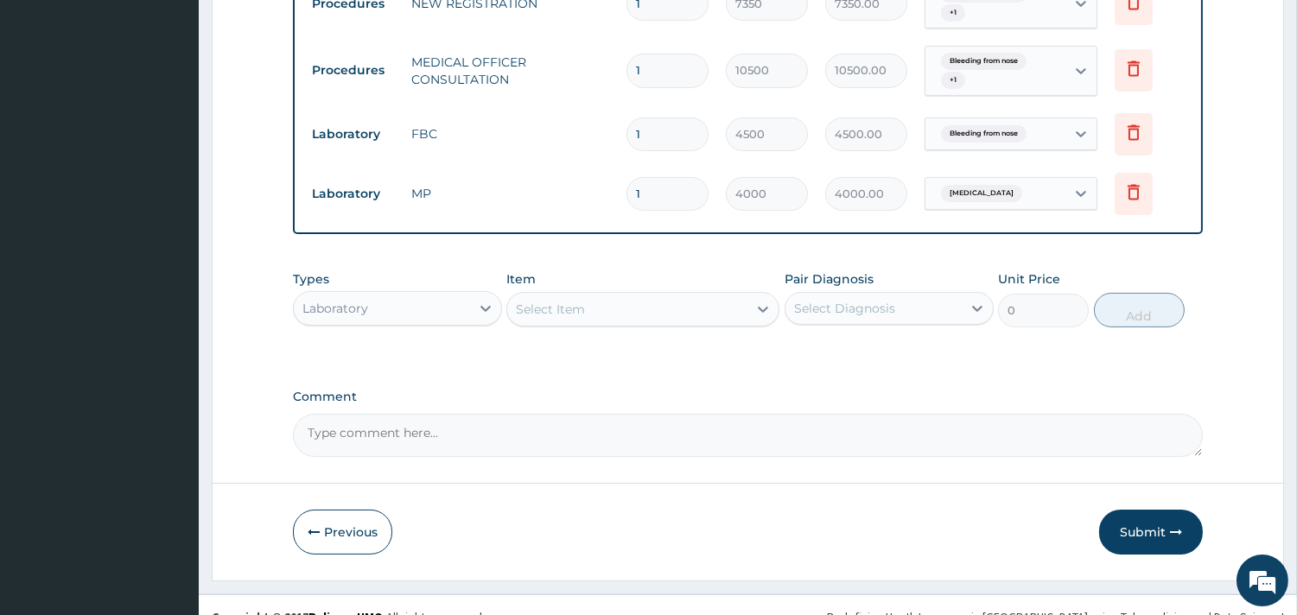
scroll to position [740, 0]
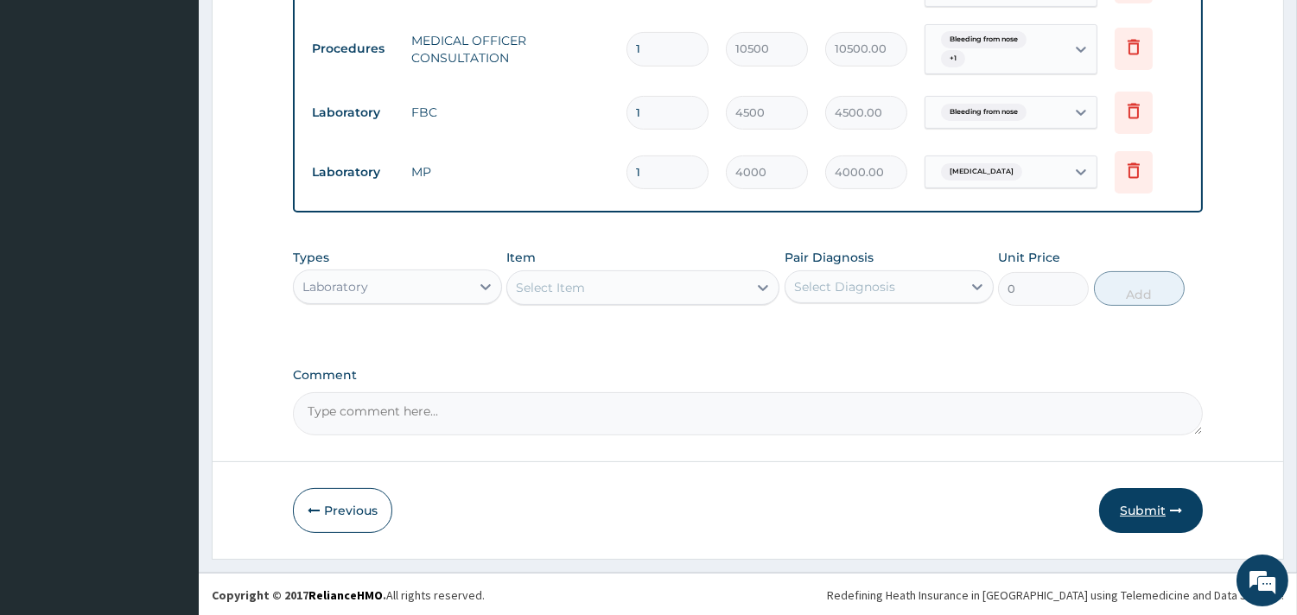
click at [1152, 510] on button "Submit" at bounding box center [1151, 510] width 104 height 45
click at [1149, 503] on button "Submit" at bounding box center [1151, 510] width 104 height 45
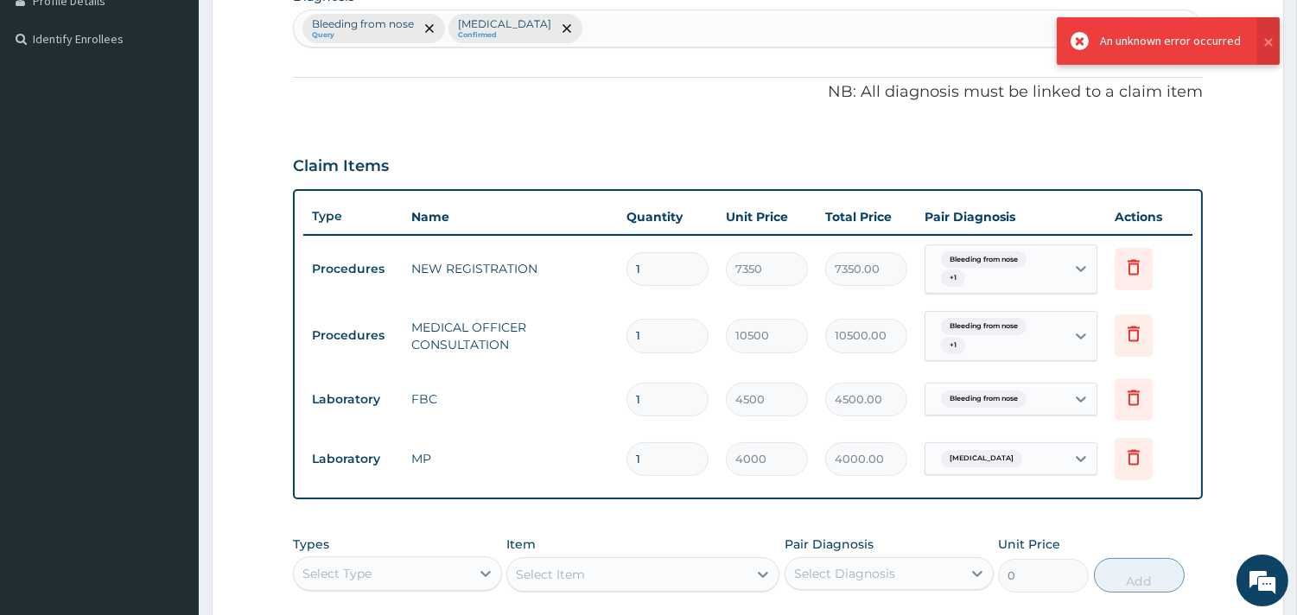
scroll to position [453, 0]
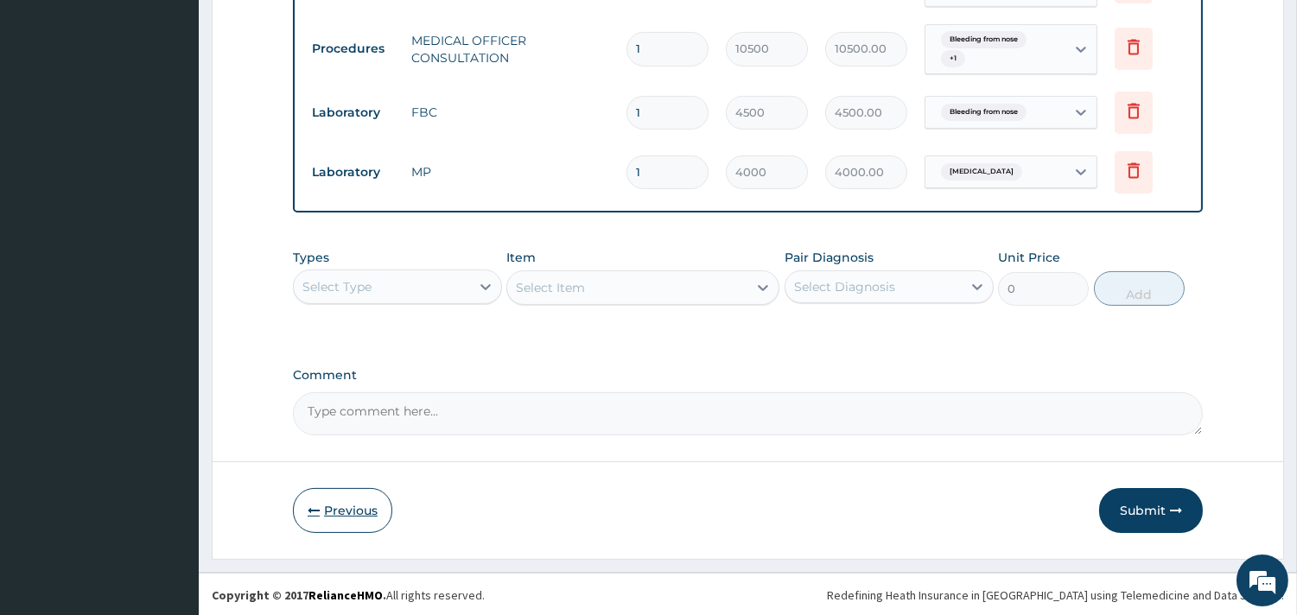
click at [348, 505] on button "Previous" at bounding box center [342, 510] width 99 height 45
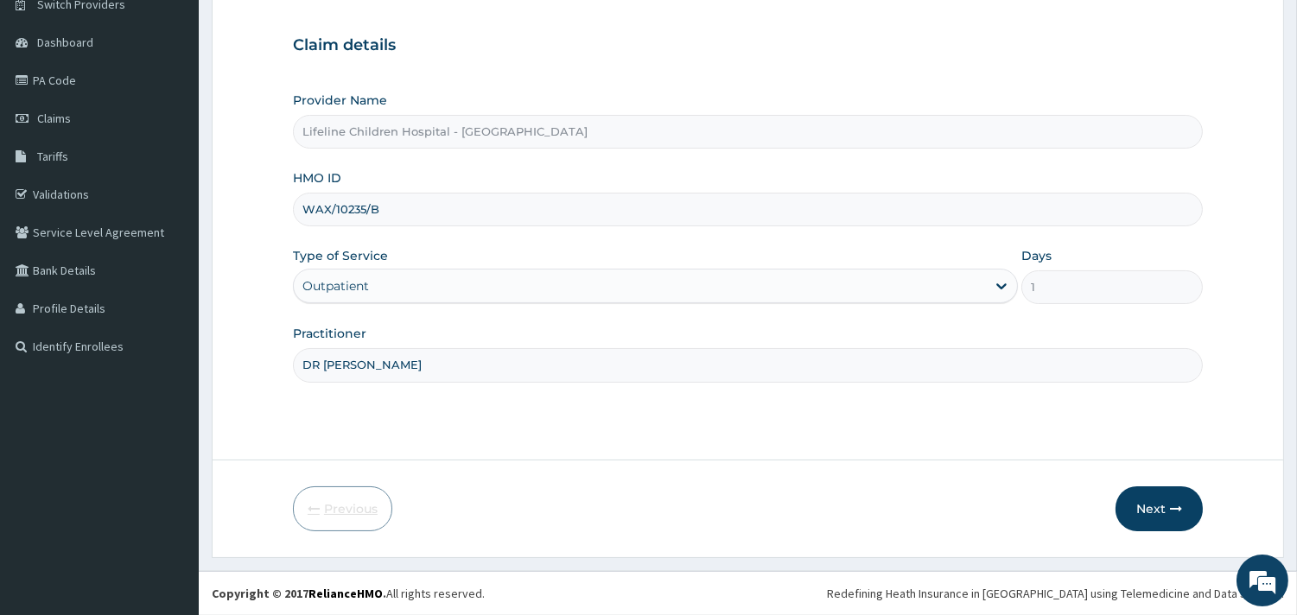
scroll to position [147, 0]
click at [1151, 504] on button "Next" at bounding box center [1158, 508] width 87 height 45
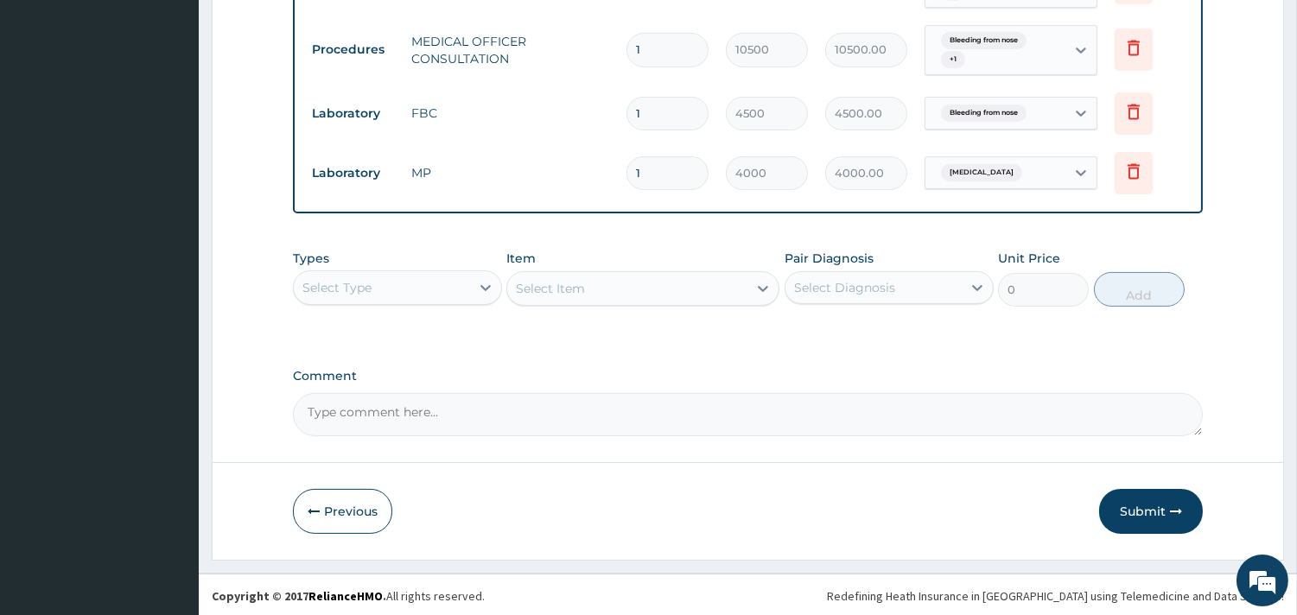
scroll to position [740, 0]
click at [1151, 511] on button "Submit" at bounding box center [1151, 510] width 104 height 45
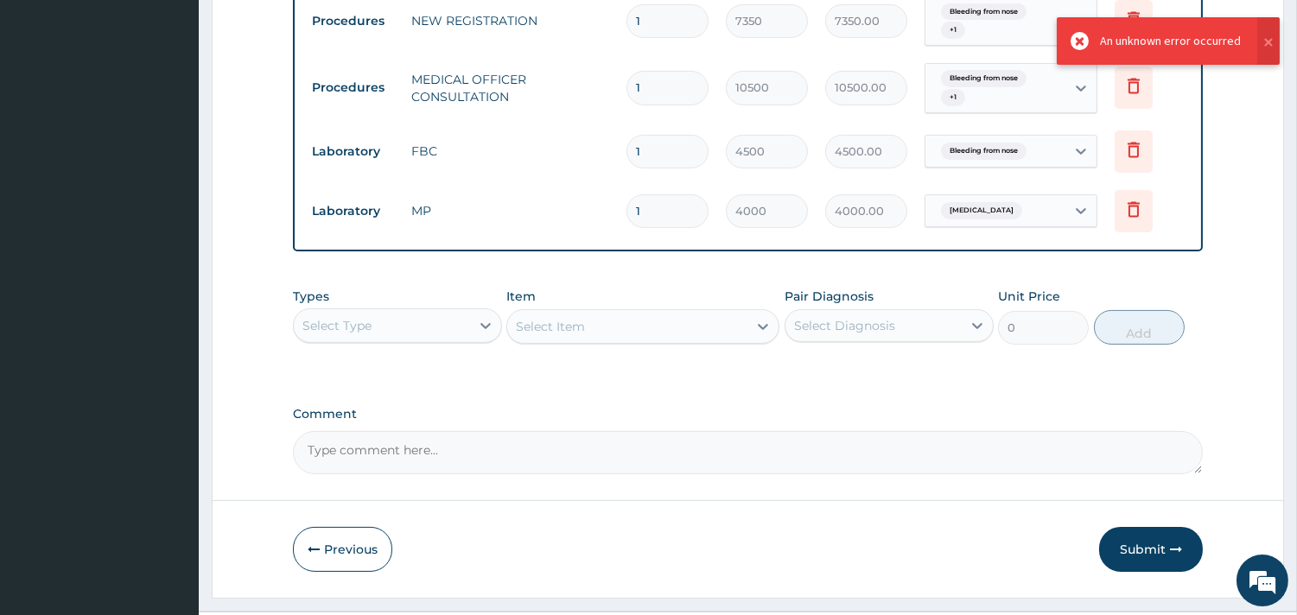
scroll to position [644, 0]
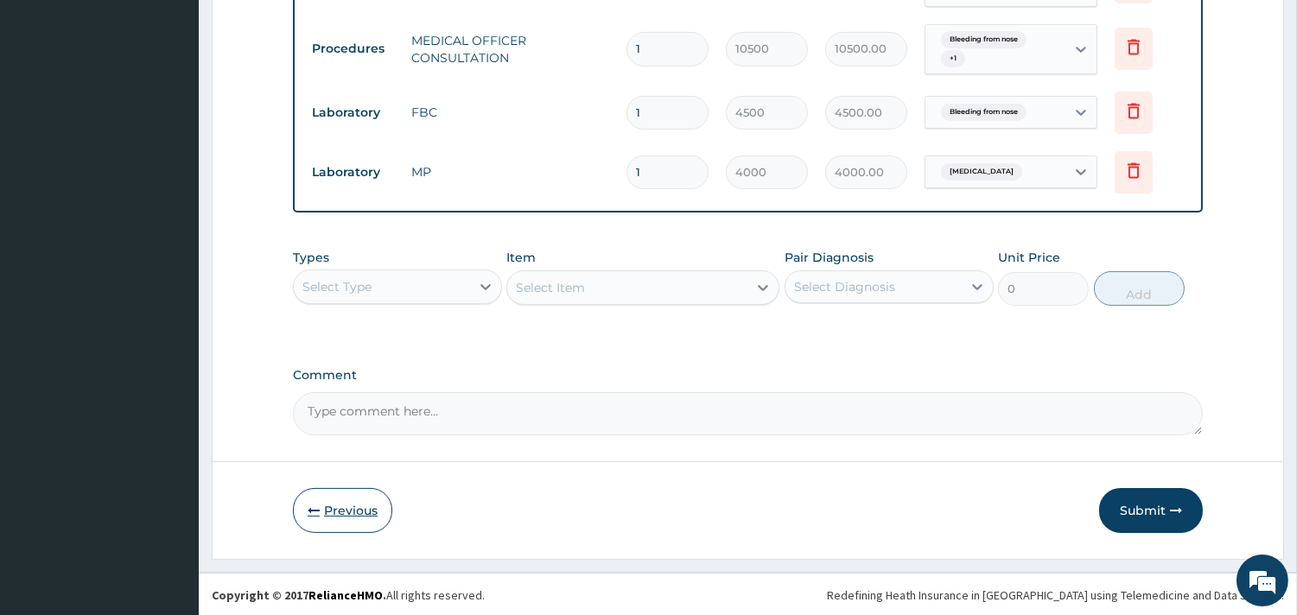
click at [358, 507] on button "Previous" at bounding box center [342, 510] width 99 height 45
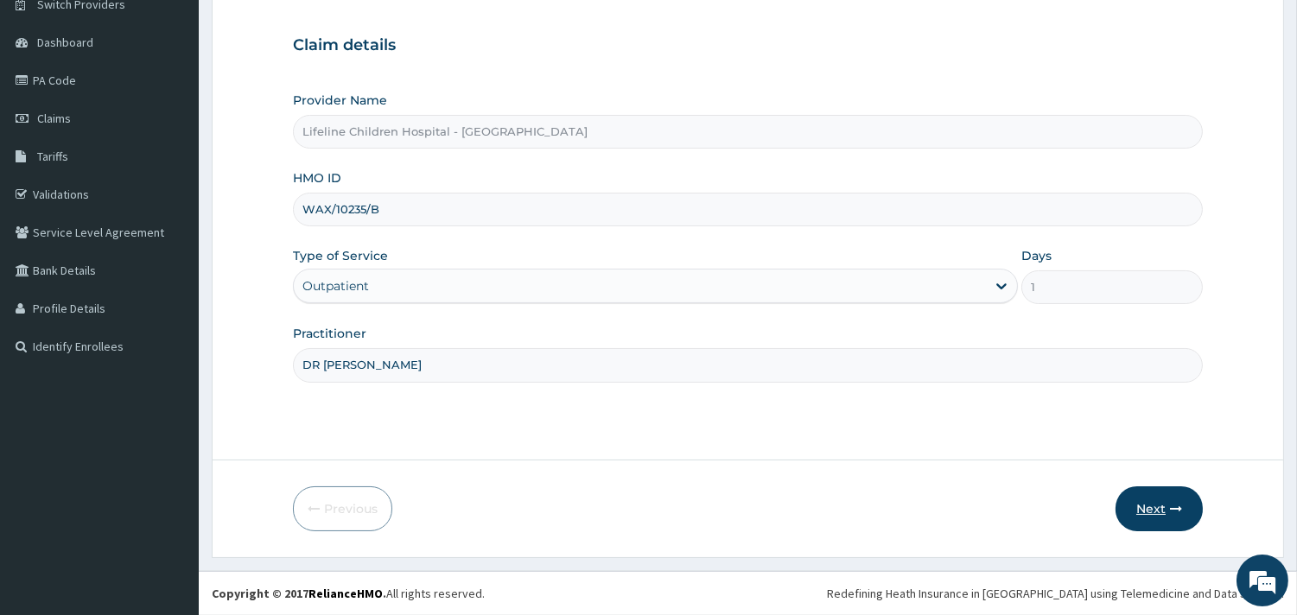
click at [1147, 503] on button "Next" at bounding box center [1158, 508] width 87 height 45
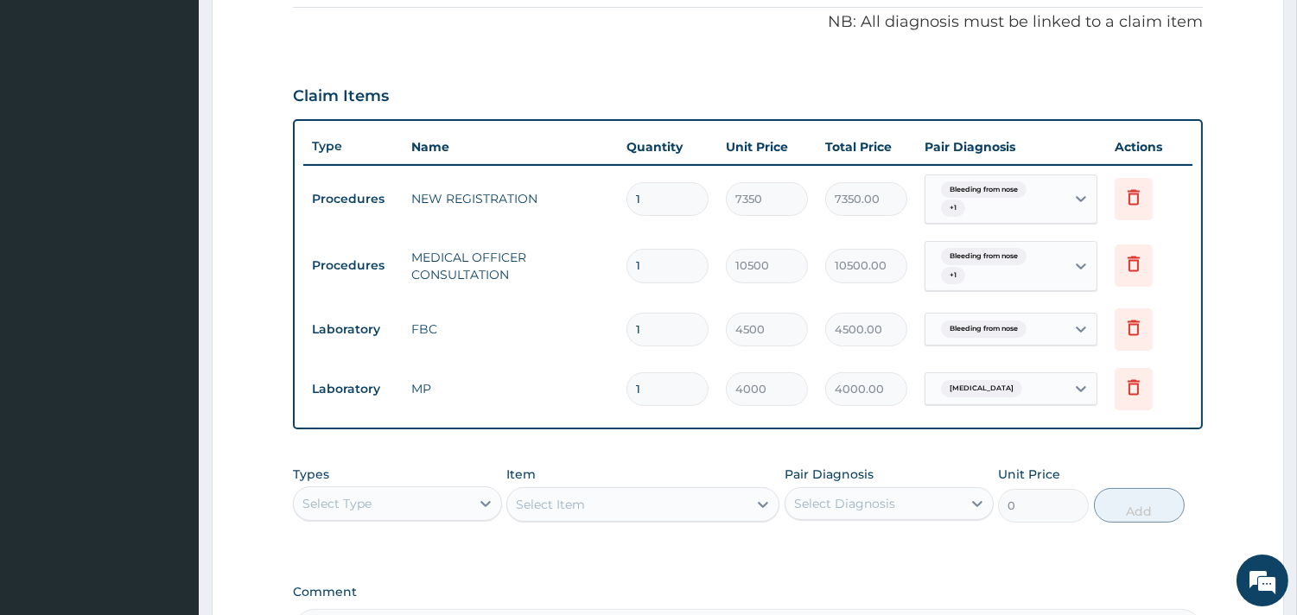
scroll to position [740, 0]
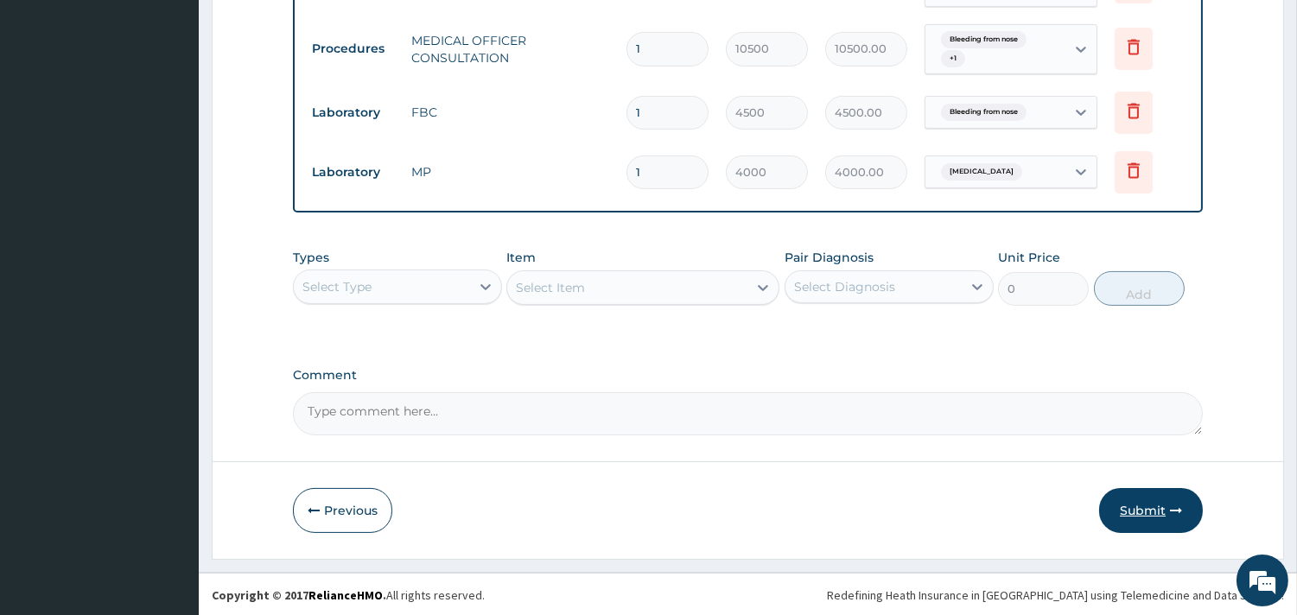
click at [1135, 507] on button "Submit" at bounding box center [1151, 510] width 104 height 45
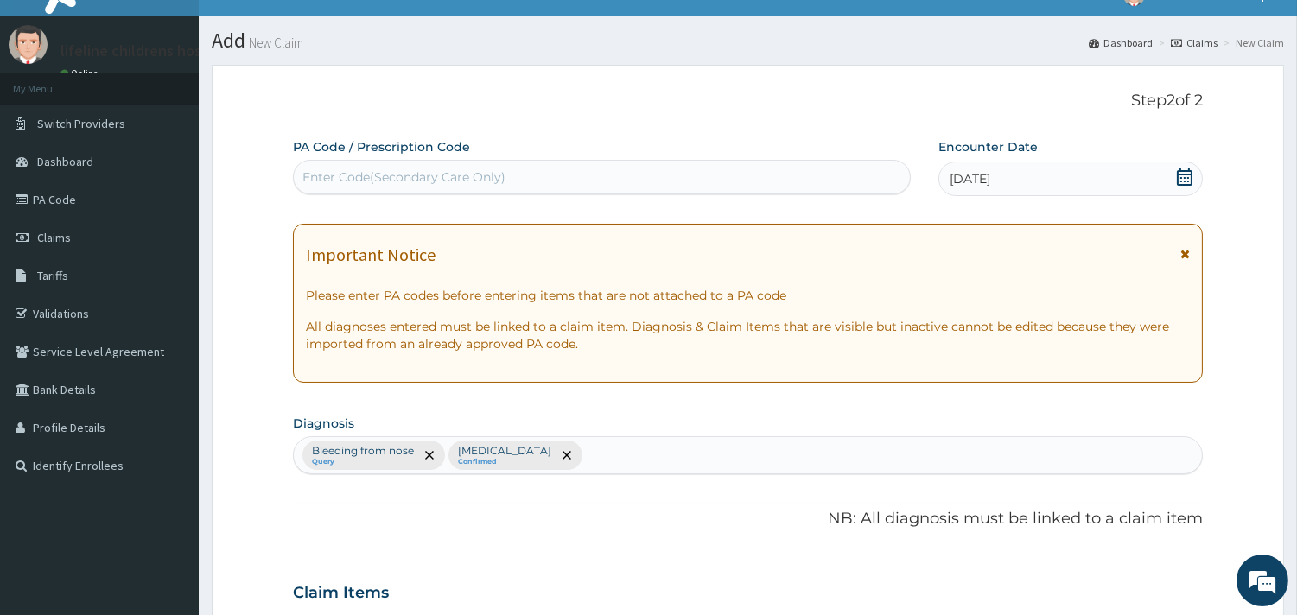
scroll to position [0, 0]
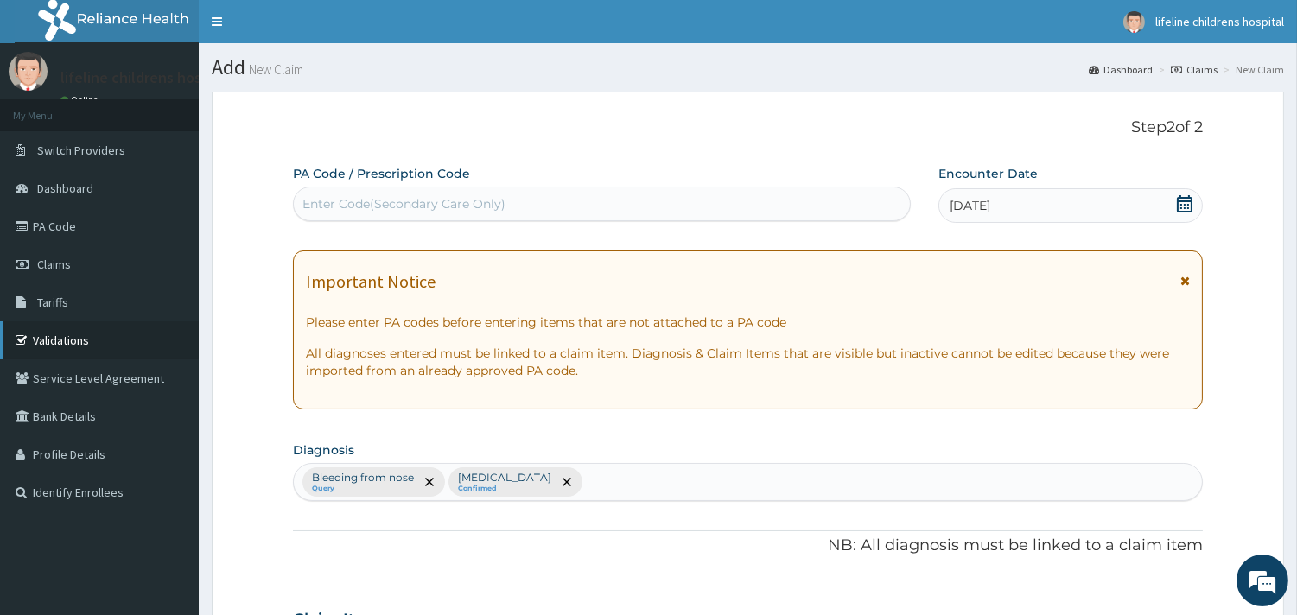
click at [67, 348] on link "Validations" at bounding box center [99, 340] width 199 height 38
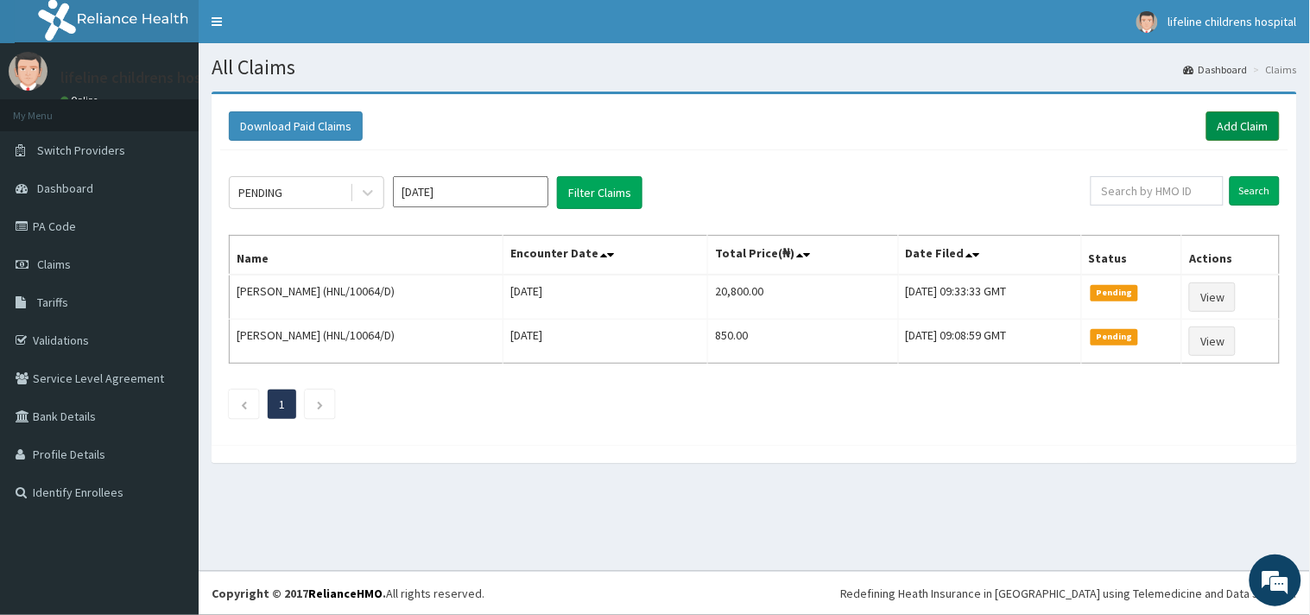
click at [1234, 133] on link "Add Claim" at bounding box center [1243, 125] width 73 height 29
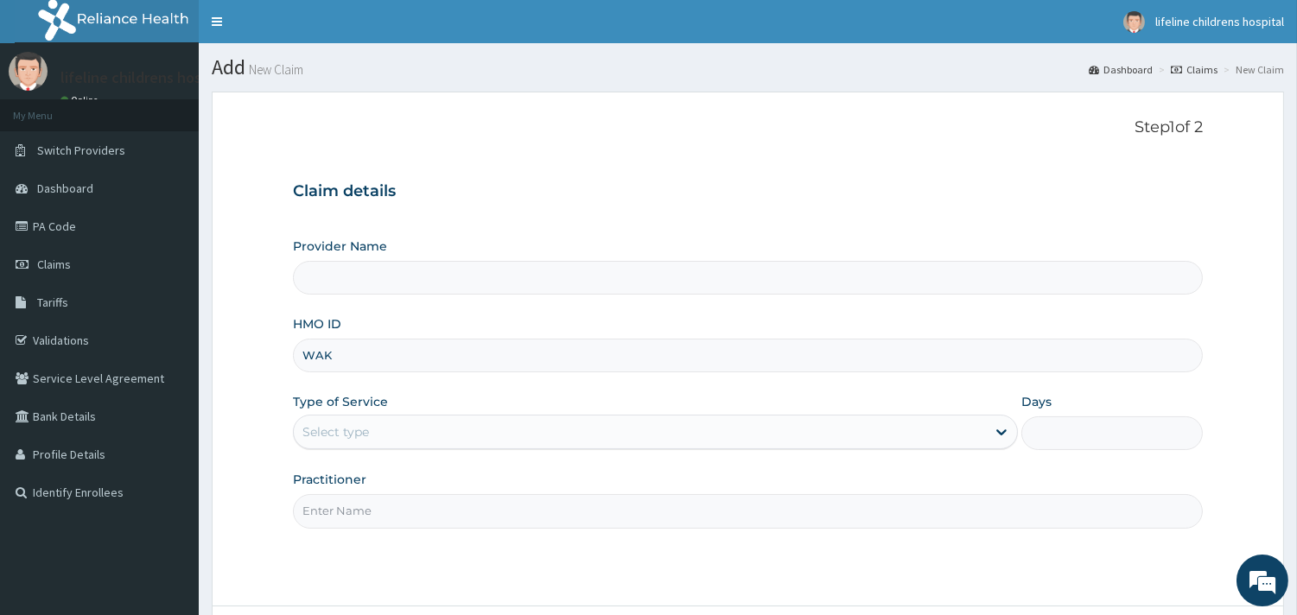
type input "WAK/"
type input "Lifeline Children Hospital - [GEOGRAPHIC_DATA]"
type input "WAK/10235/B"
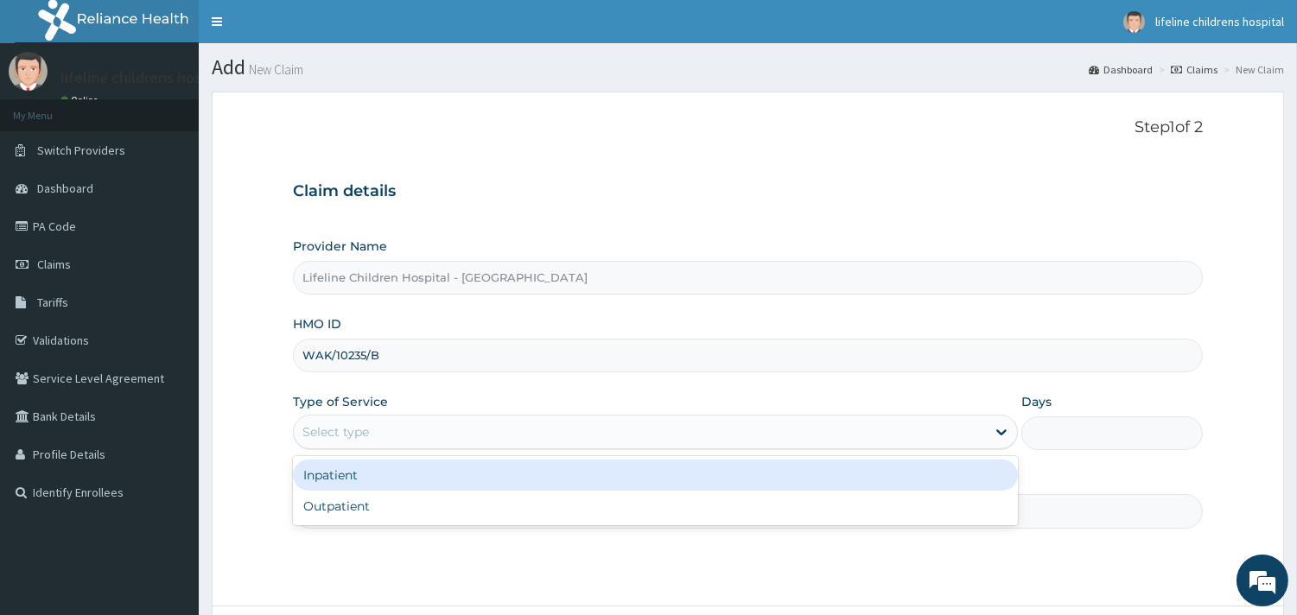
click at [367, 421] on div "Select type" at bounding box center [640, 432] width 692 height 28
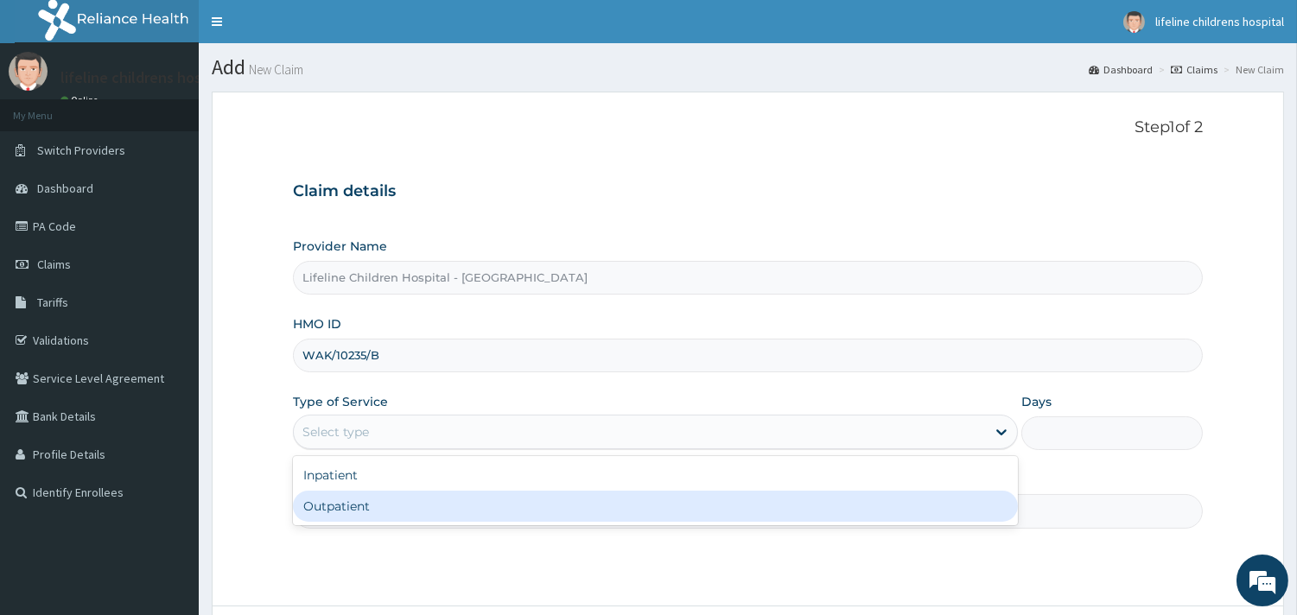
click at [348, 502] on div "Outpatient" at bounding box center [655, 506] width 725 height 31
type input "1"
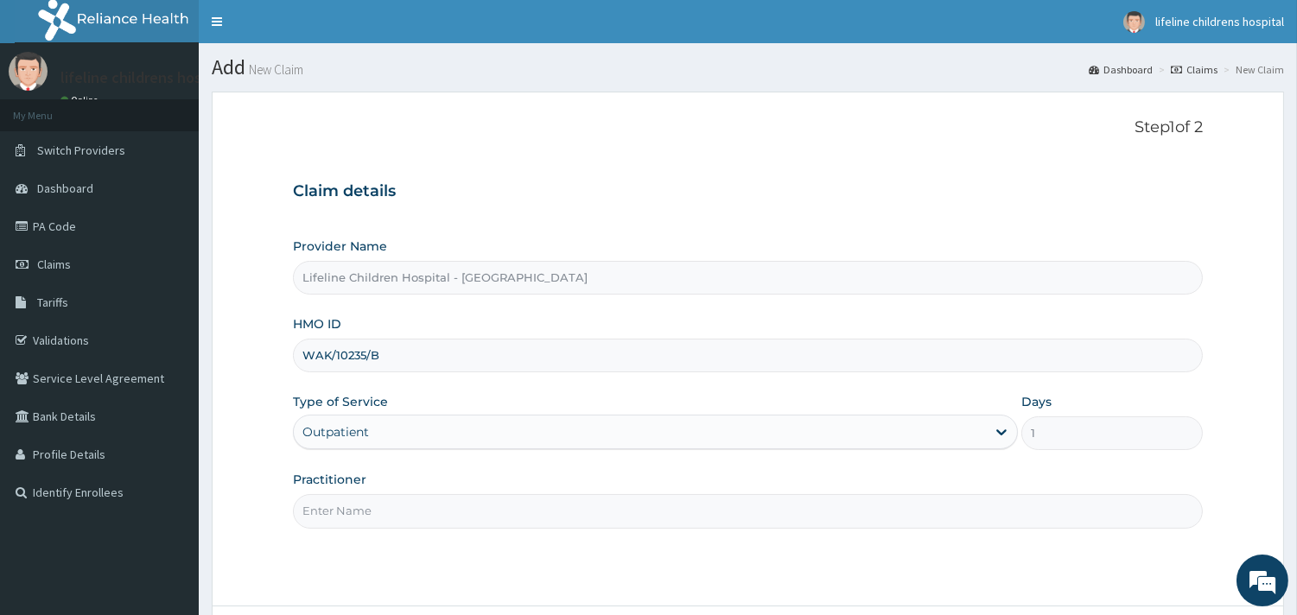
click at [357, 508] on input "Practitioner" at bounding box center [748, 511] width 910 height 34
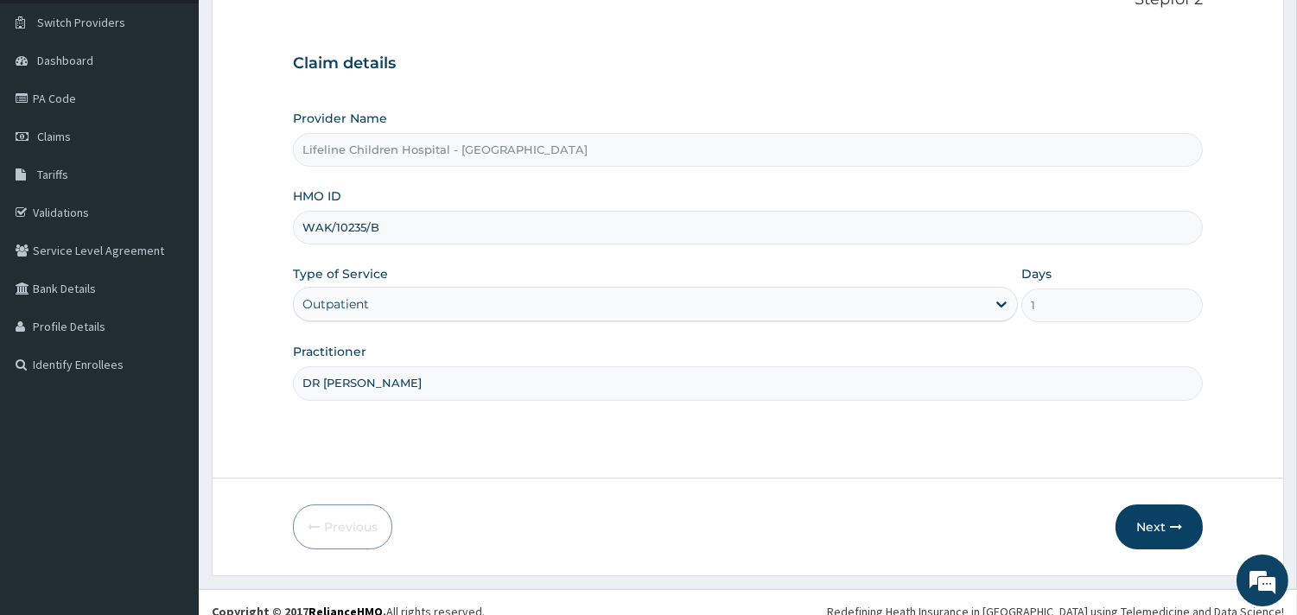
scroll to position [147, 0]
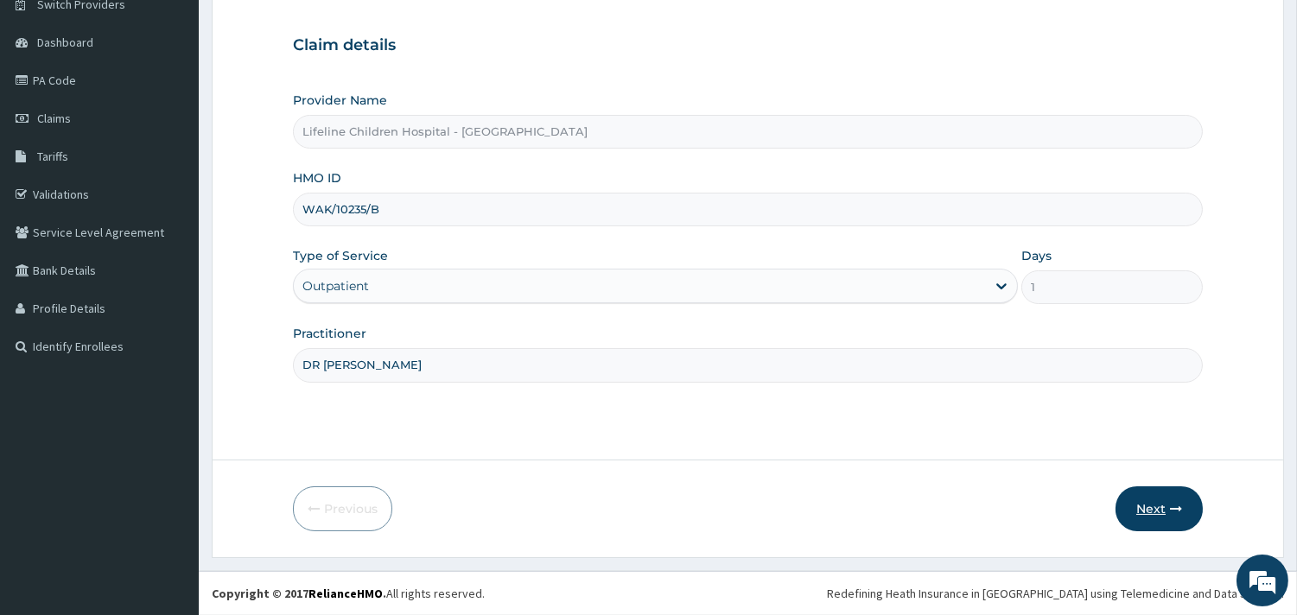
type input "DR [PERSON_NAME]"
click at [1154, 507] on button "Next" at bounding box center [1158, 508] width 87 height 45
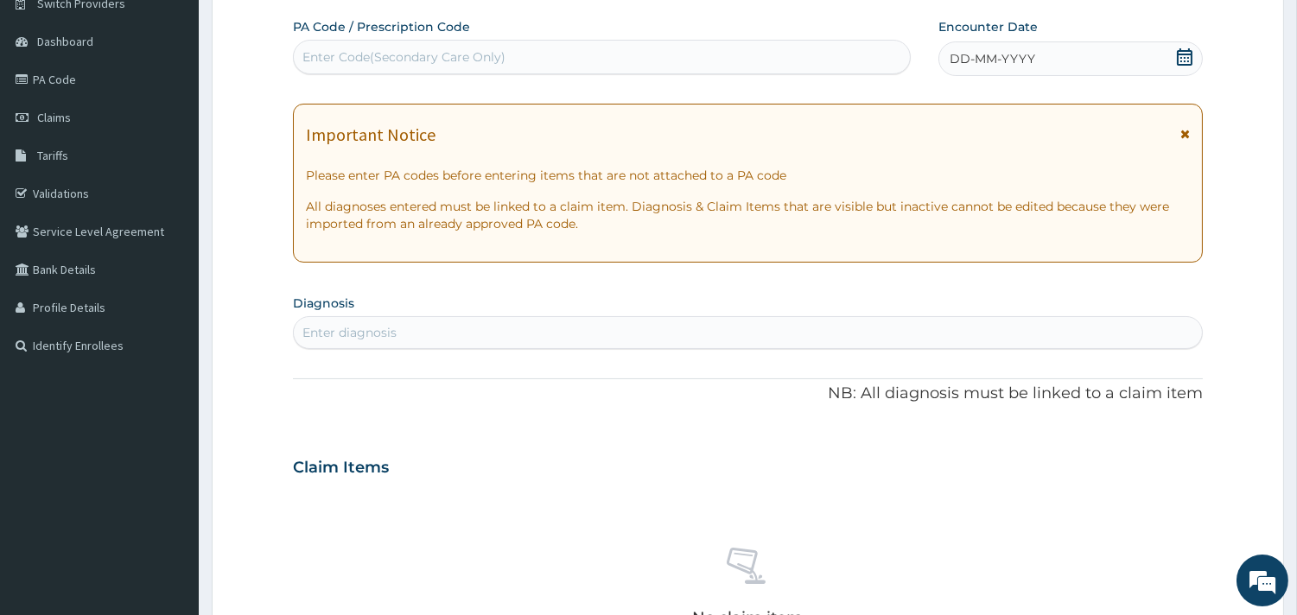
click at [955, 60] on span "DD-MM-YYYY" at bounding box center [992, 58] width 86 height 17
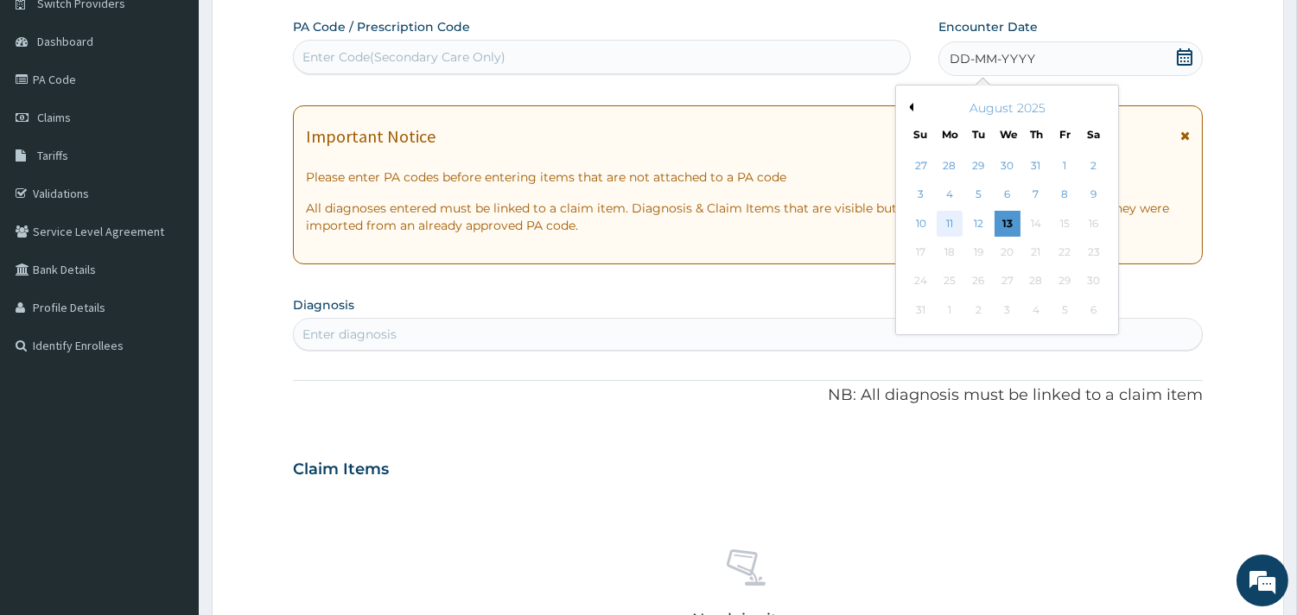
click at [947, 226] on div "11" at bounding box center [949, 224] width 26 height 26
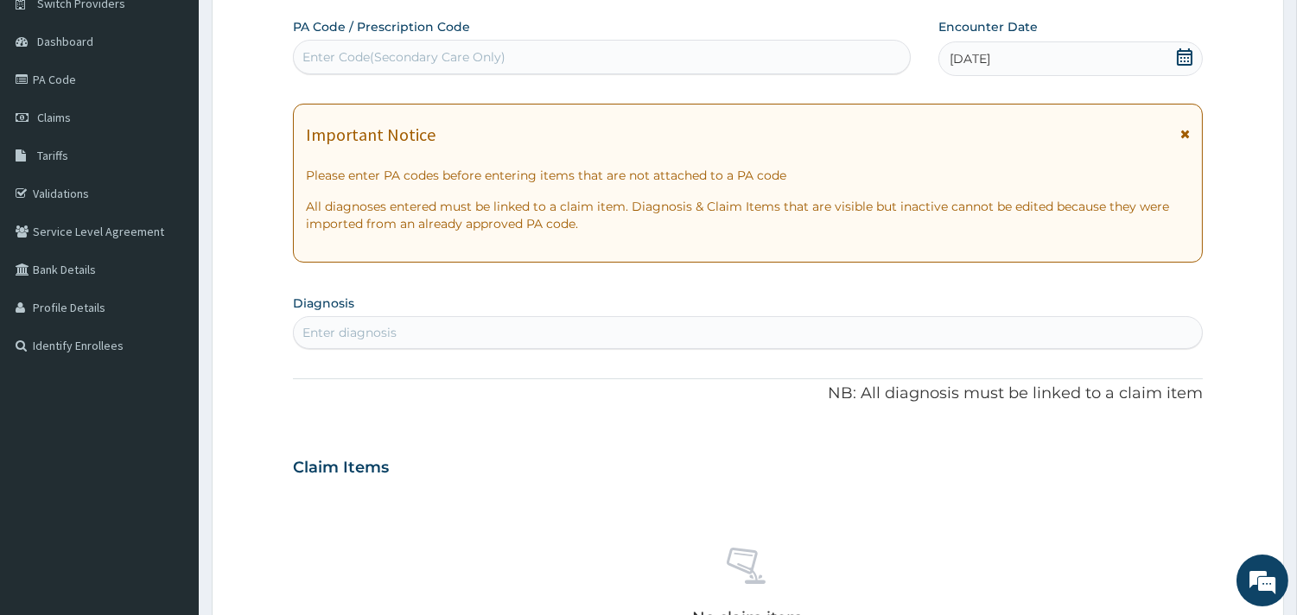
click at [341, 332] on div "Enter diagnosis" at bounding box center [349, 332] width 94 height 17
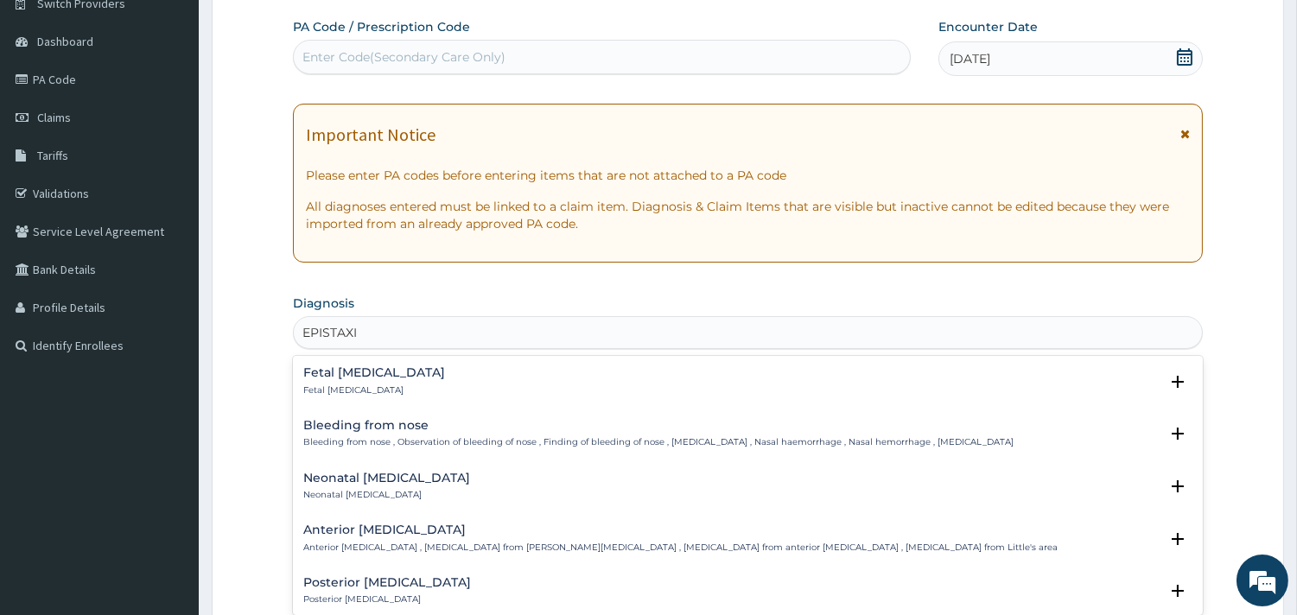
type input "[MEDICAL_DATA]"
click at [364, 434] on div "Bleeding from [MEDICAL_DATA] from nose , Observation of bleeding of nose , Find…" at bounding box center [658, 434] width 710 height 30
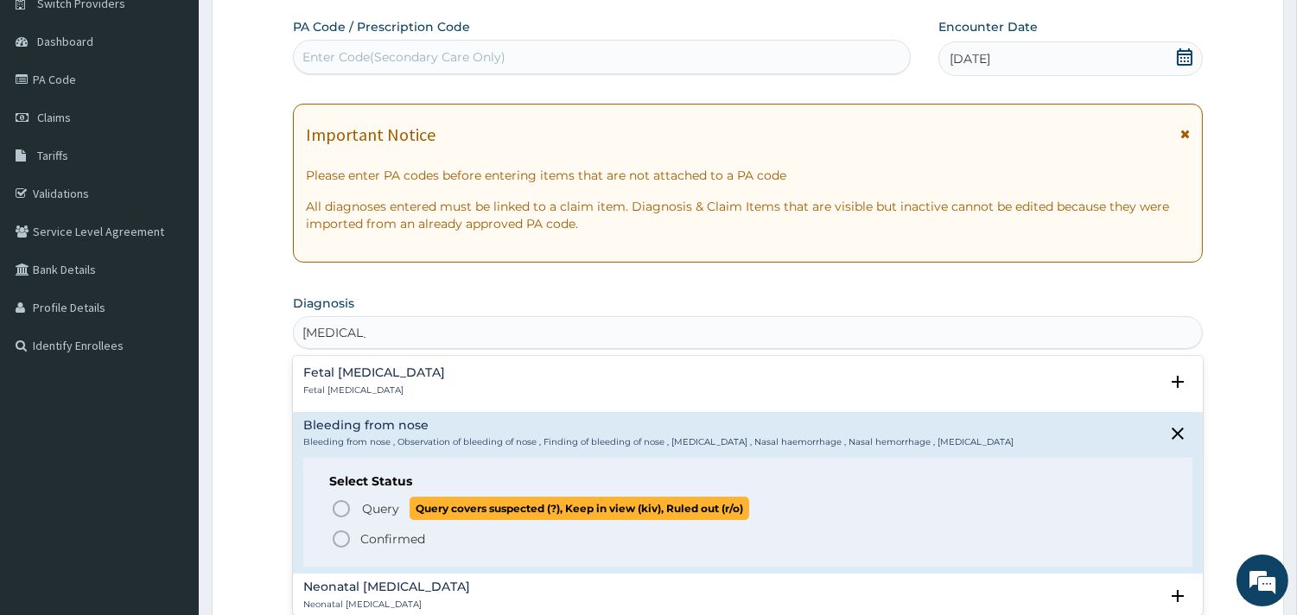
click at [376, 508] on span "Query" at bounding box center [380, 508] width 37 height 17
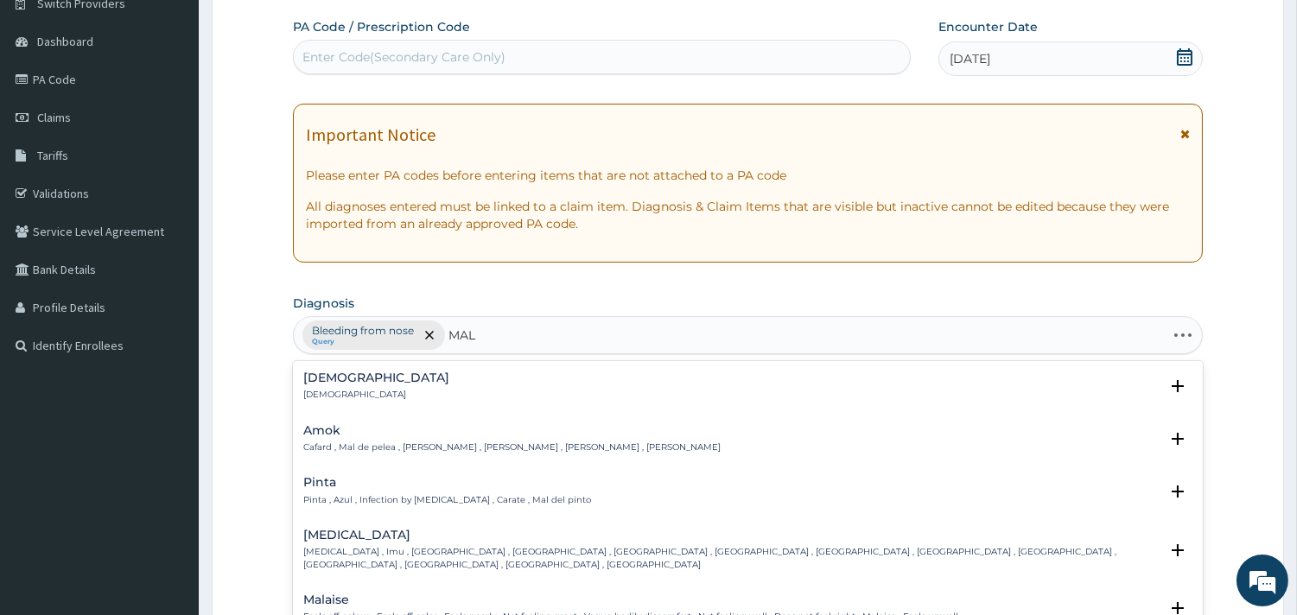
type input "MALA"
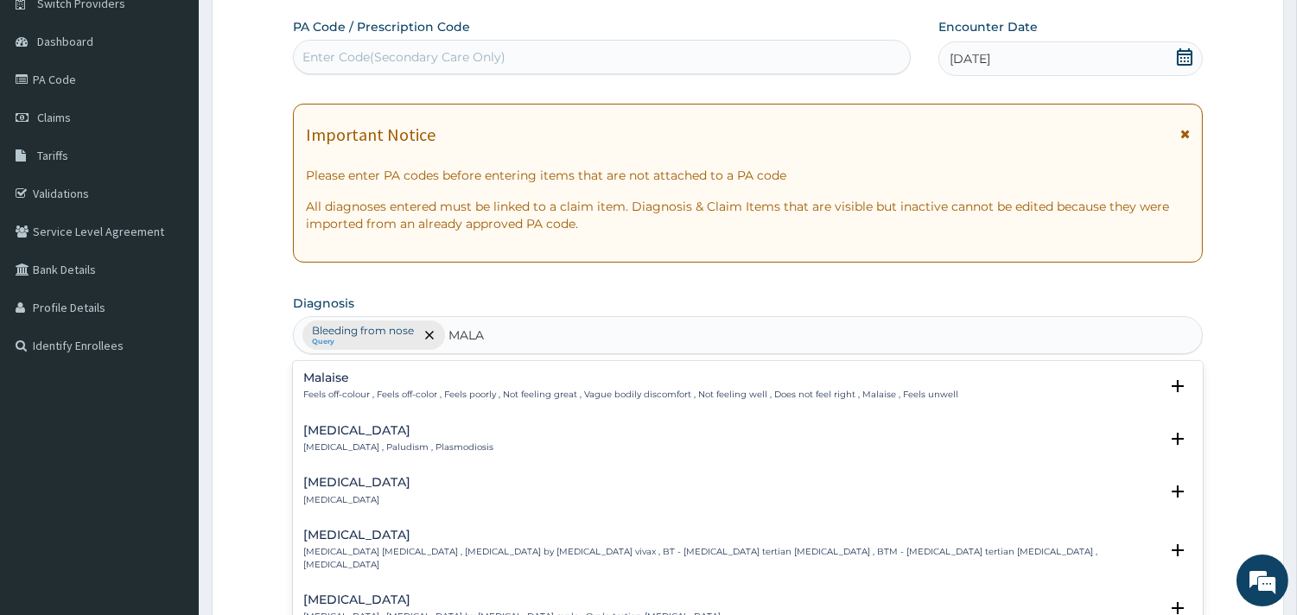
click at [323, 427] on h4 "[MEDICAL_DATA]" at bounding box center [398, 430] width 190 height 13
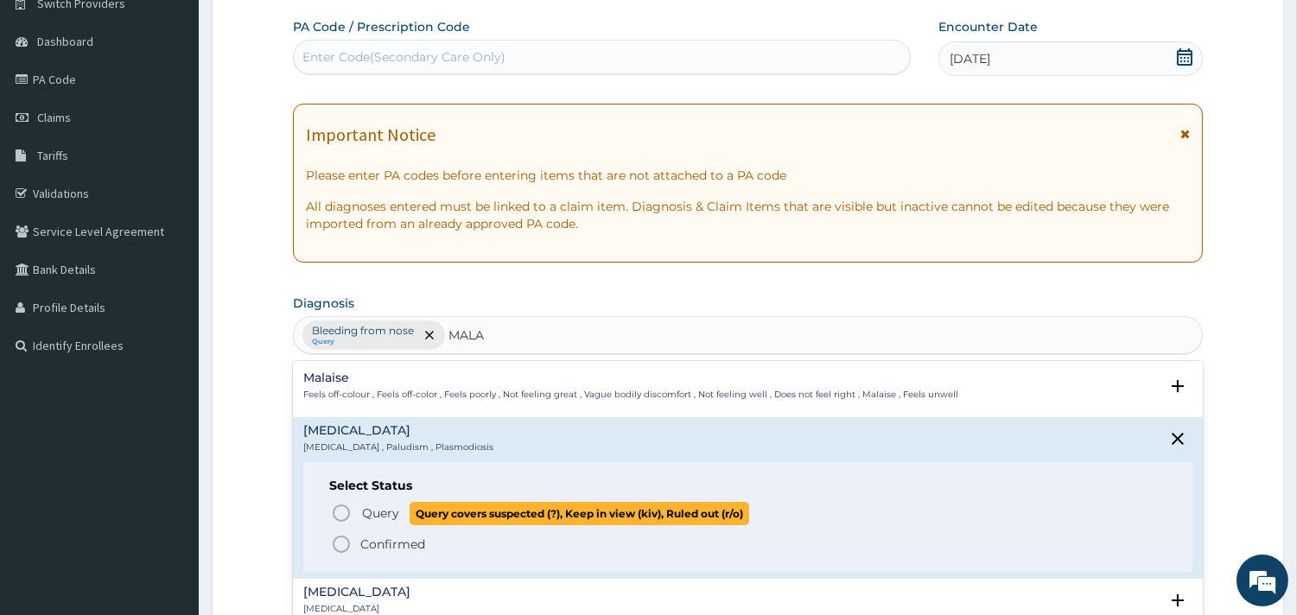
click at [382, 512] on span "Query" at bounding box center [380, 512] width 37 height 17
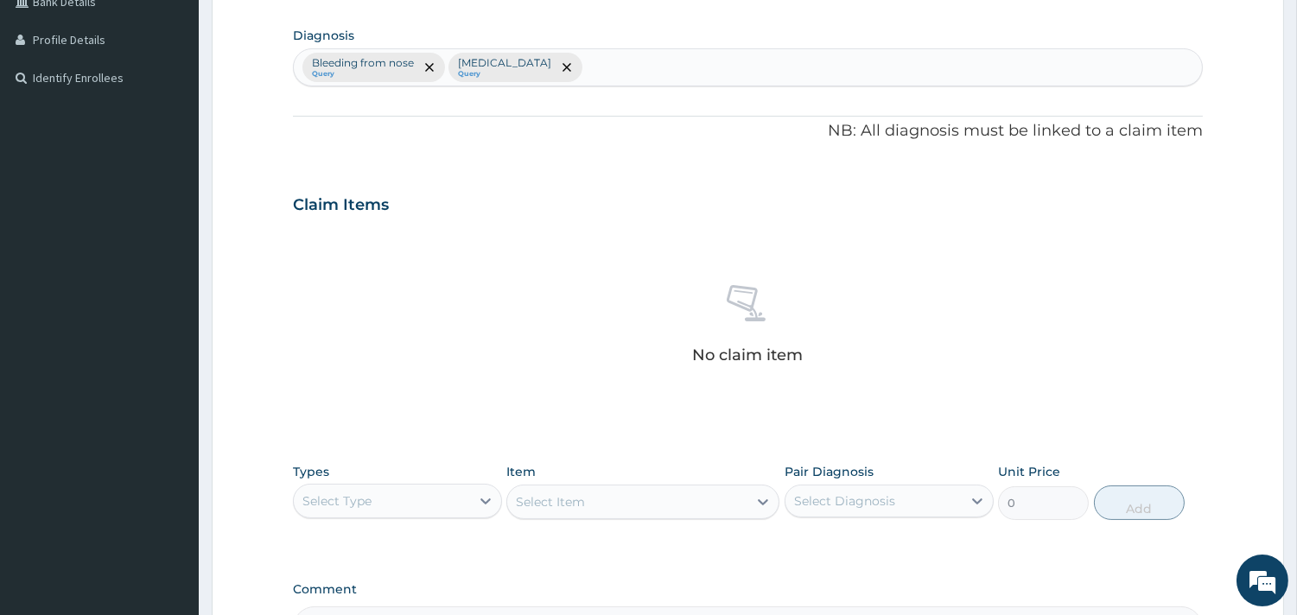
scroll to position [626, 0]
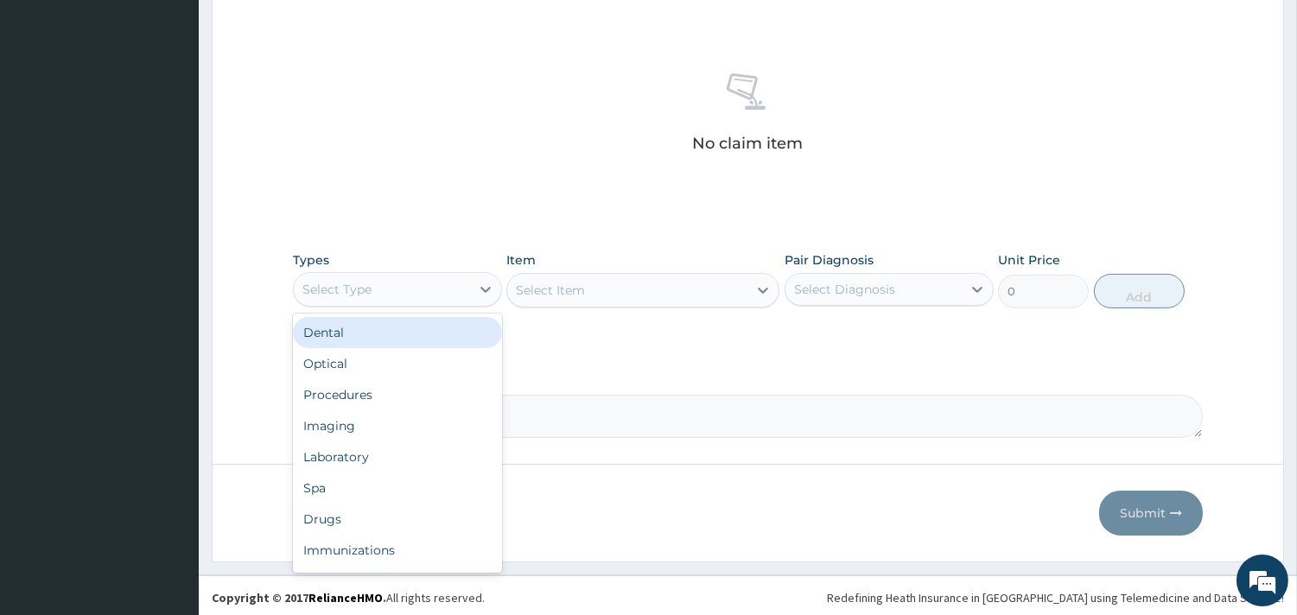
click at [428, 294] on div "Select Type" at bounding box center [382, 290] width 176 height 28
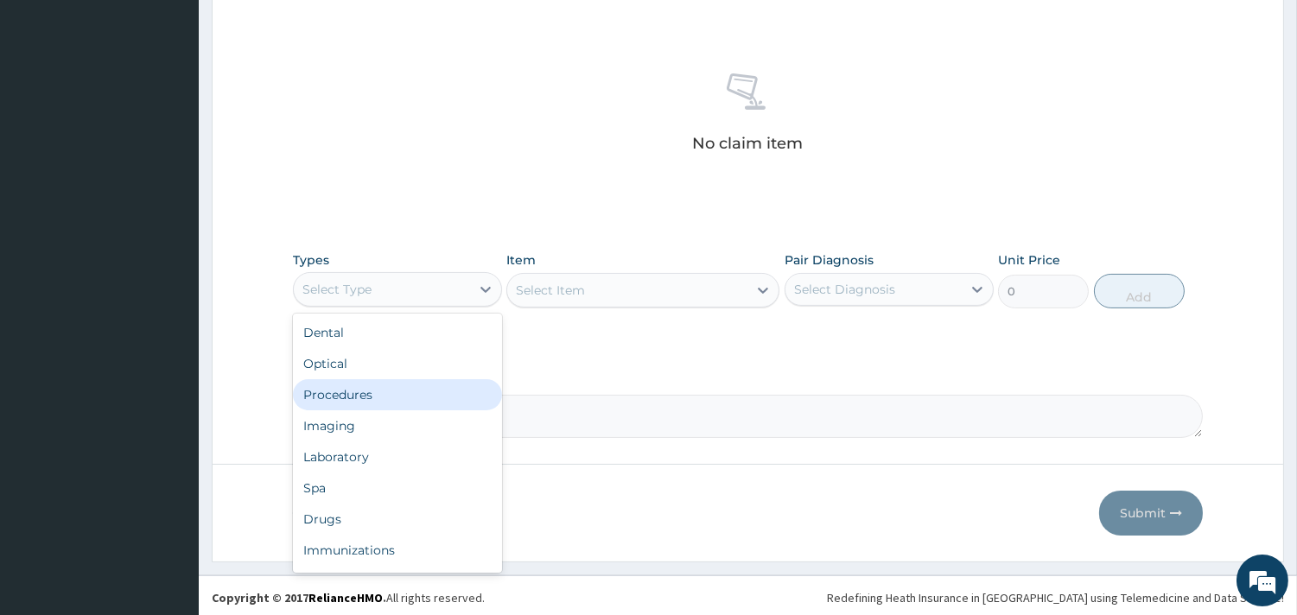
click at [383, 395] on div "Procedures" at bounding box center [397, 394] width 209 height 31
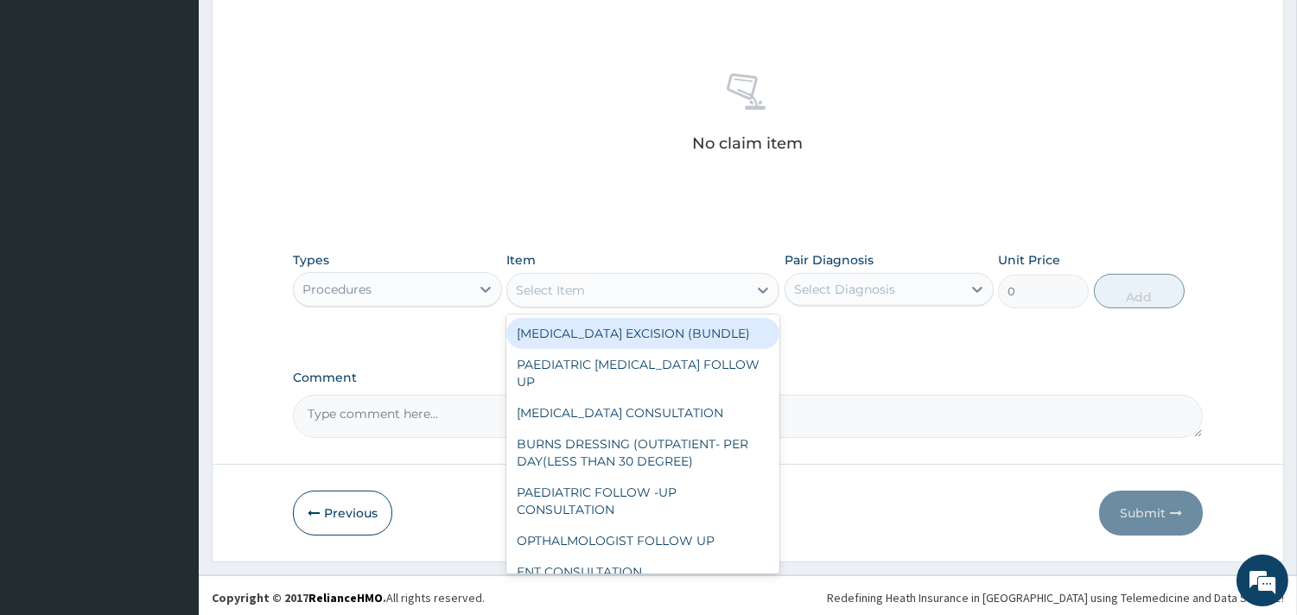
click at [691, 295] on div "Select Item" at bounding box center [627, 290] width 240 height 28
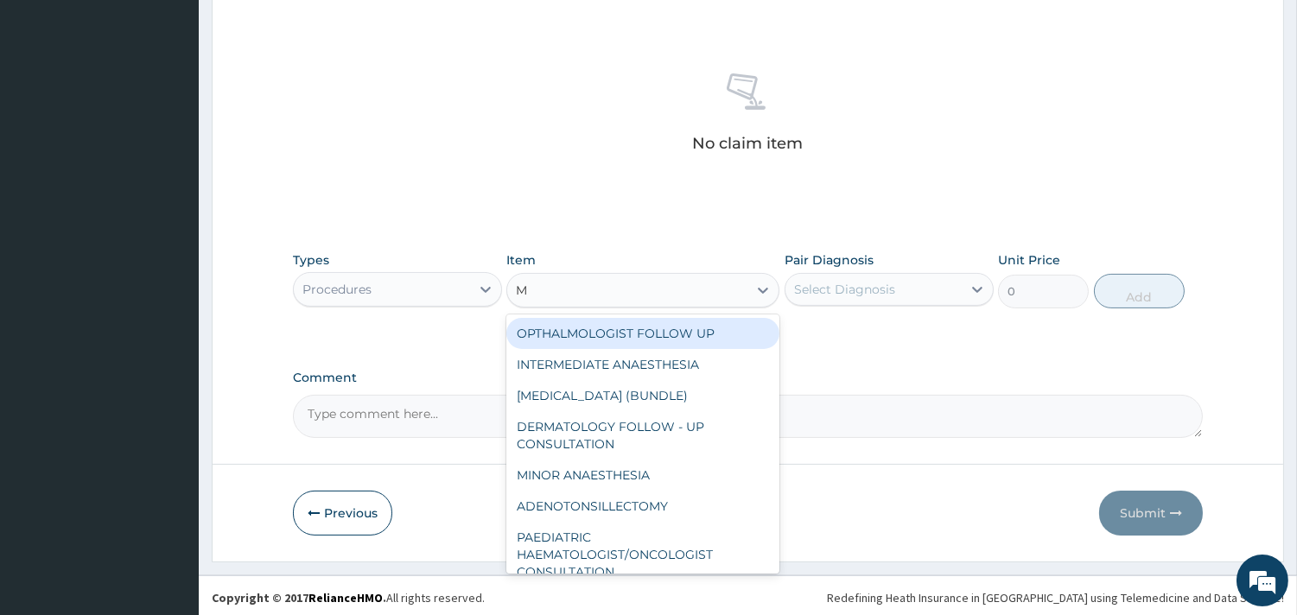
type input "ME"
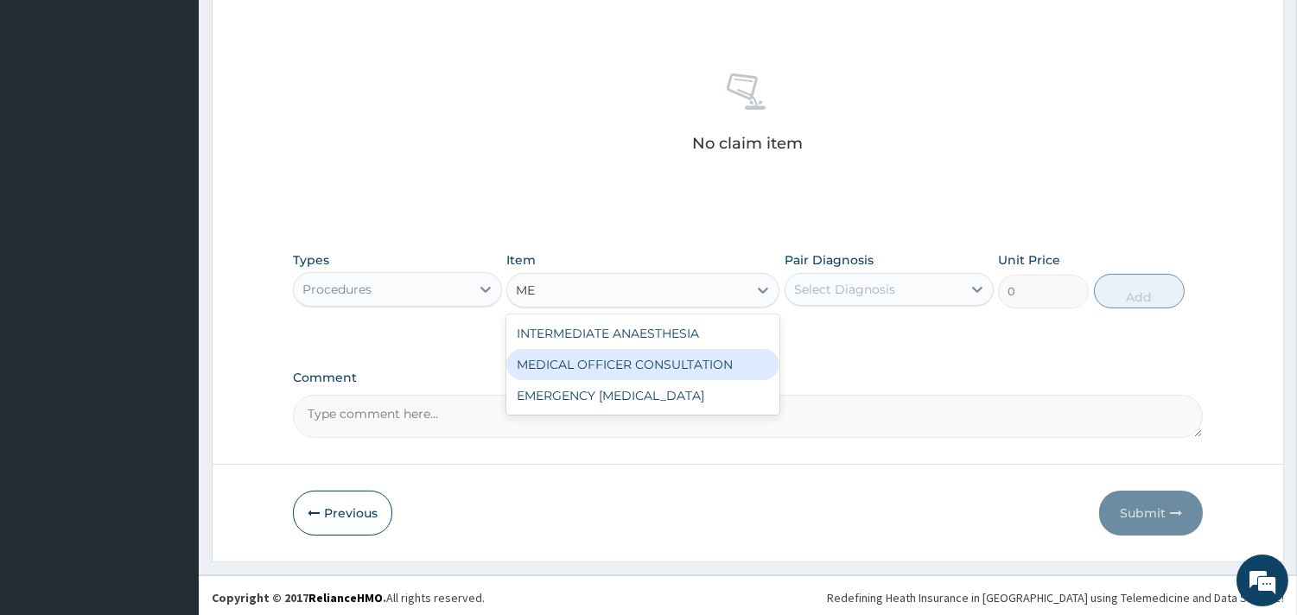
click at [688, 355] on div "MEDICAL OFFICER CONSULTATION" at bounding box center [642, 364] width 273 height 31
type input "10500"
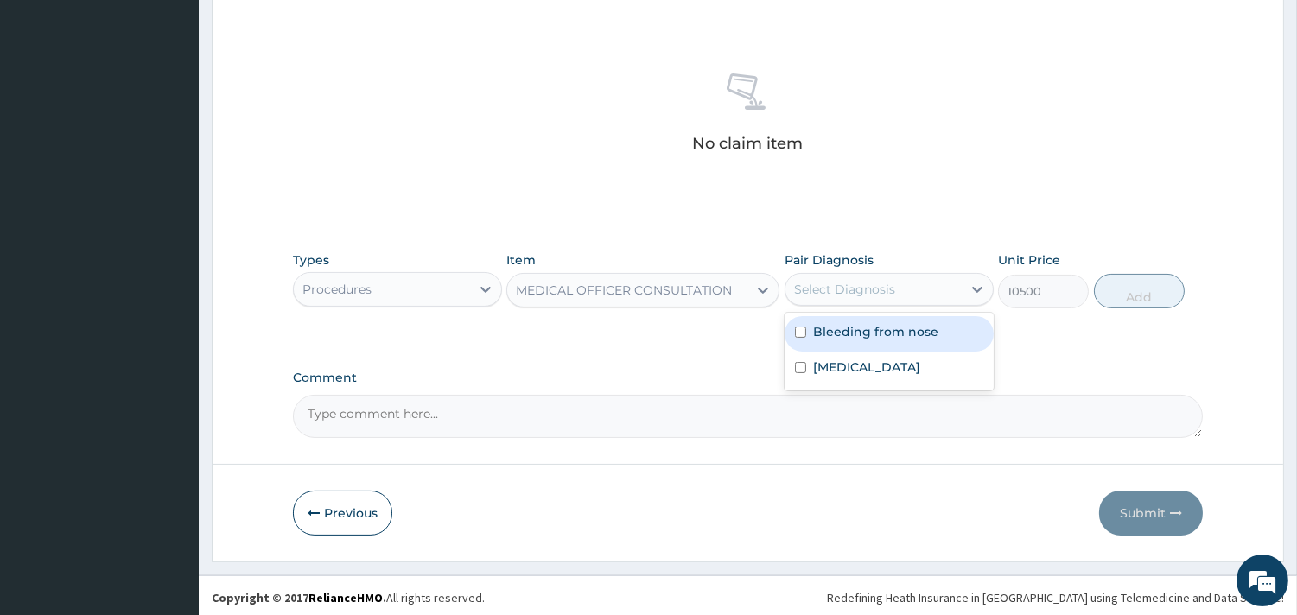
click at [888, 291] on div "Select Diagnosis" at bounding box center [844, 289] width 101 height 17
drag, startPoint x: 884, startPoint y: 330, endPoint x: 873, endPoint y: 355, distance: 27.1
click at [883, 331] on label "Bleeding from nose" at bounding box center [875, 331] width 125 height 17
checkbox input "true"
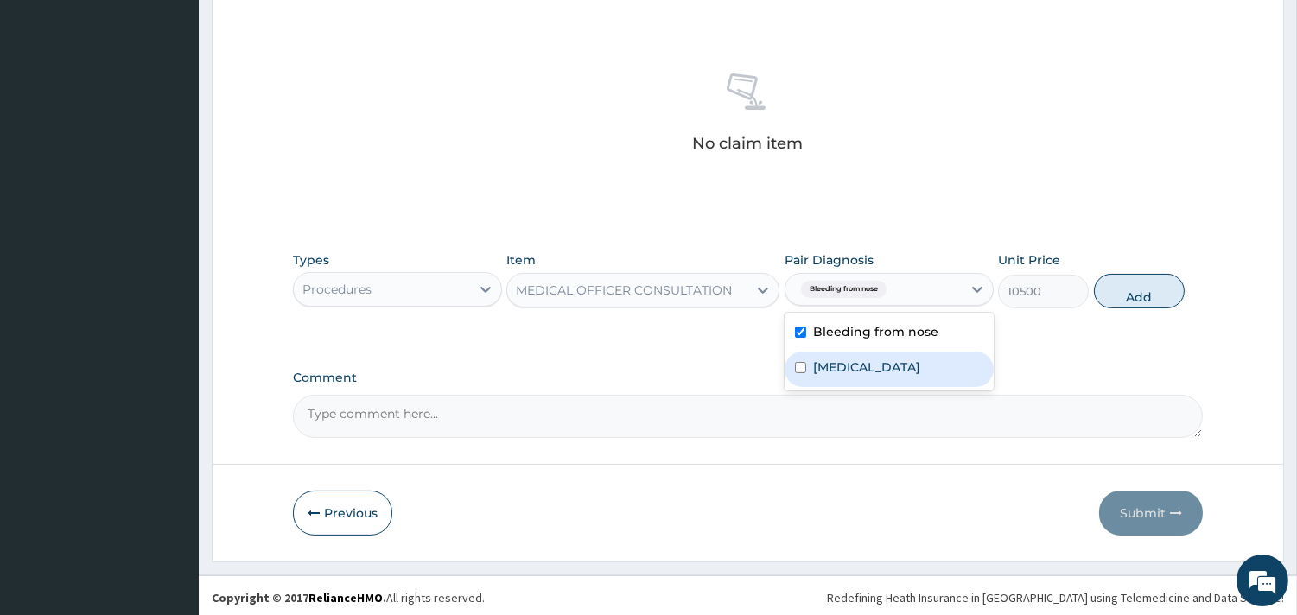
click at [869, 358] on div "Malaria" at bounding box center [888, 369] width 209 height 35
checkbox input "true"
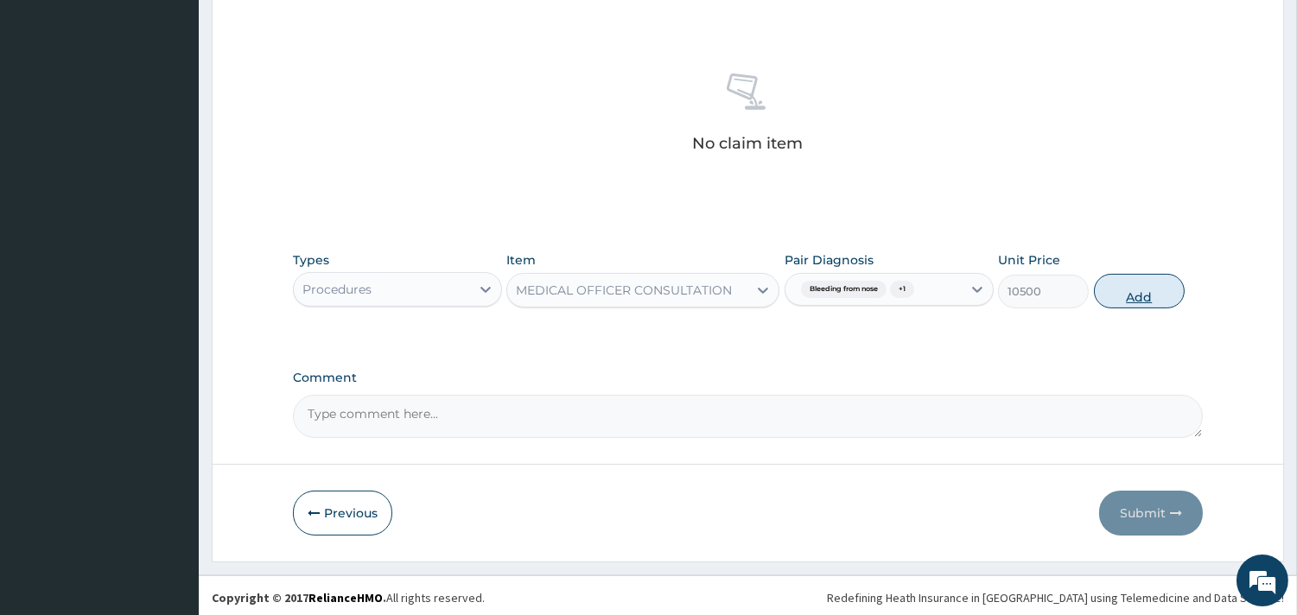
click at [1130, 294] on button "Add" at bounding box center [1139, 291] width 91 height 35
type input "0"
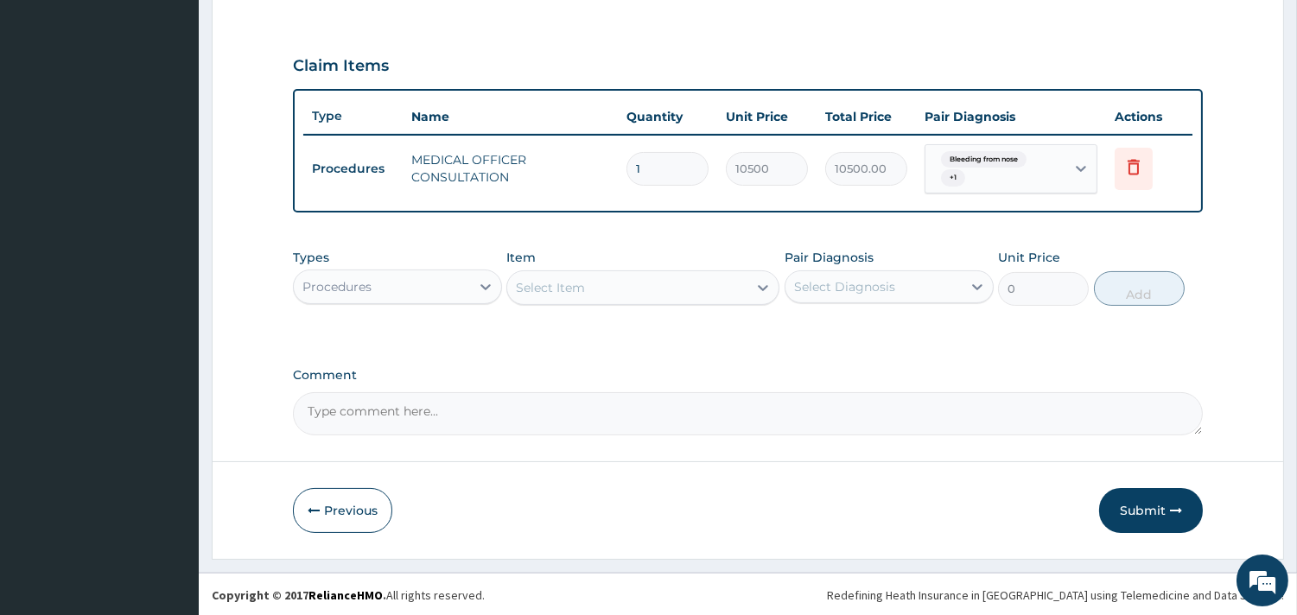
click at [601, 279] on div "Select Item" at bounding box center [627, 288] width 240 height 28
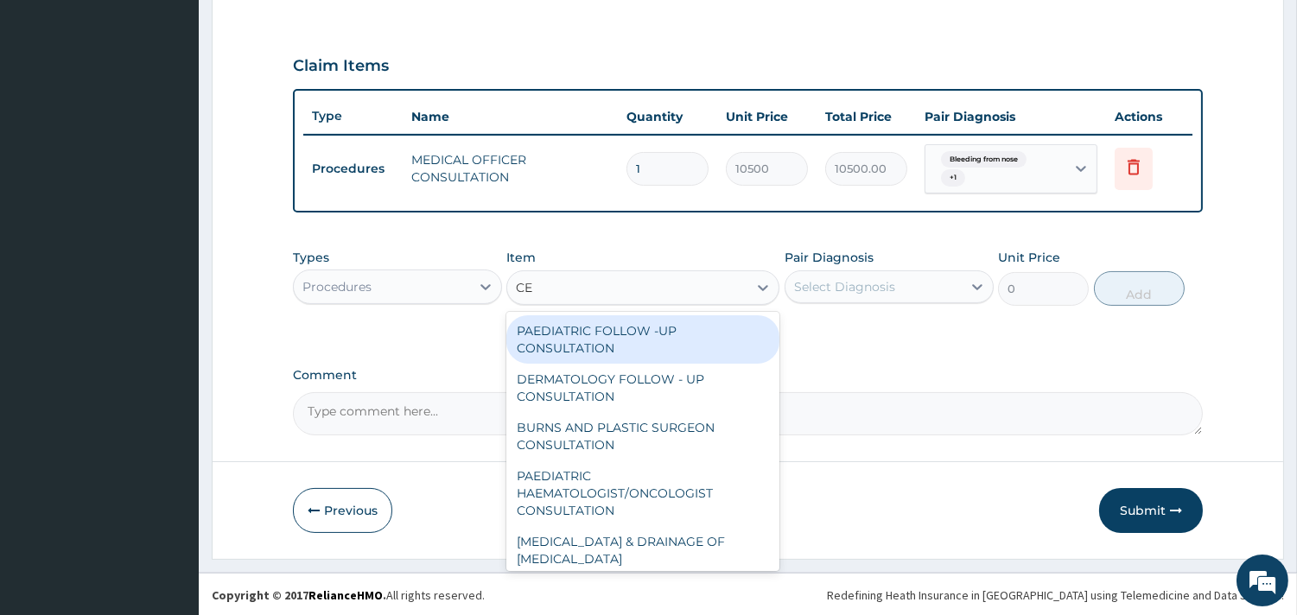
type input "C"
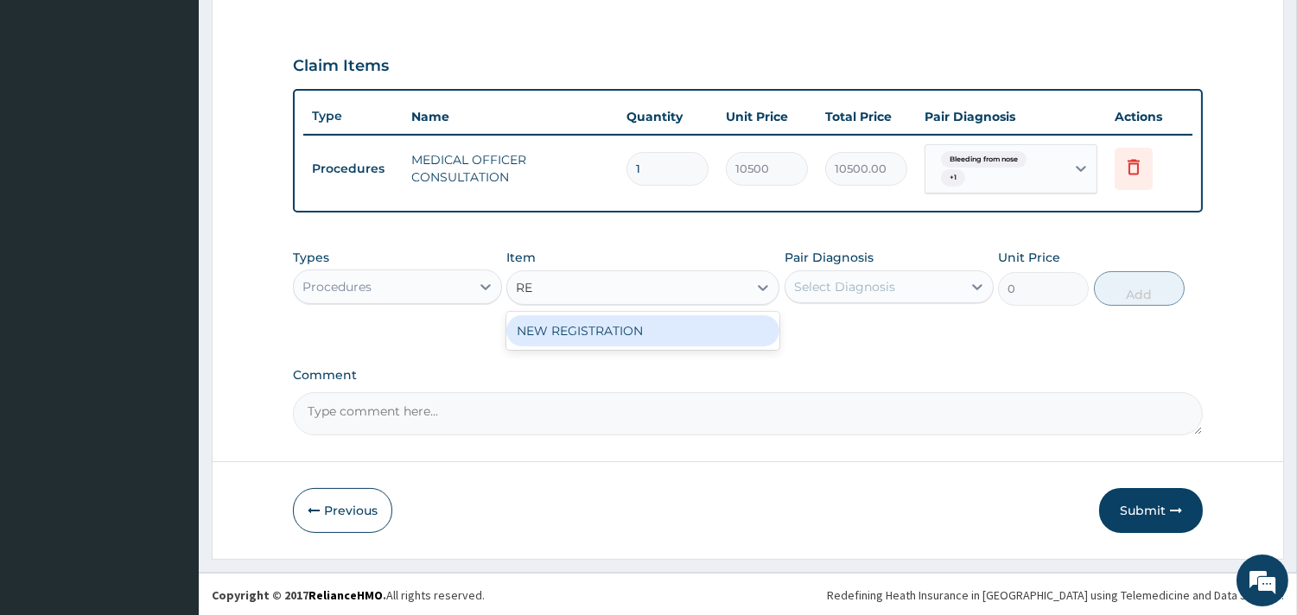
type input "REG"
click at [600, 341] on div "NEW REGISTRATION" at bounding box center [642, 330] width 273 height 31
type input "7350"
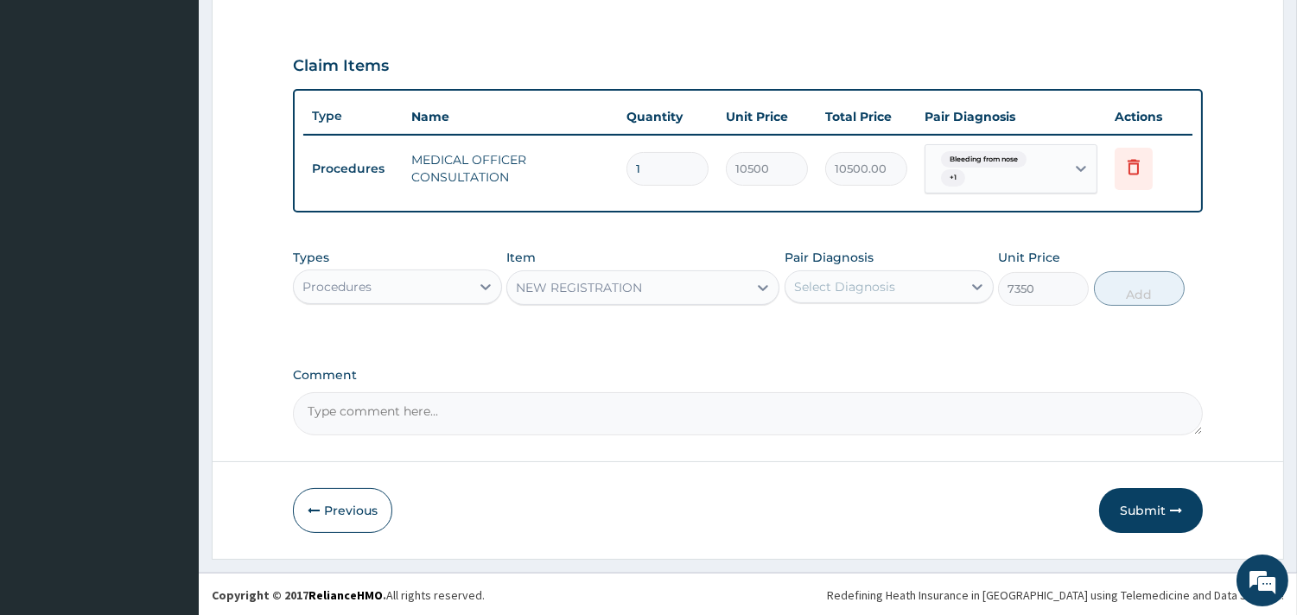
click at [825, 282] on div "Select Diagnosis" at bounding box center [844, 286] width 101 height 17
drag, startPoint x: 834, startPoint y: 320, endPoint x: 838, endPoint y: 357, distance: 36.5
click at [834, 328] on label "Bleeding from nose" at bounding box center [875, 328] width 125 height 17
checkbox input "true"
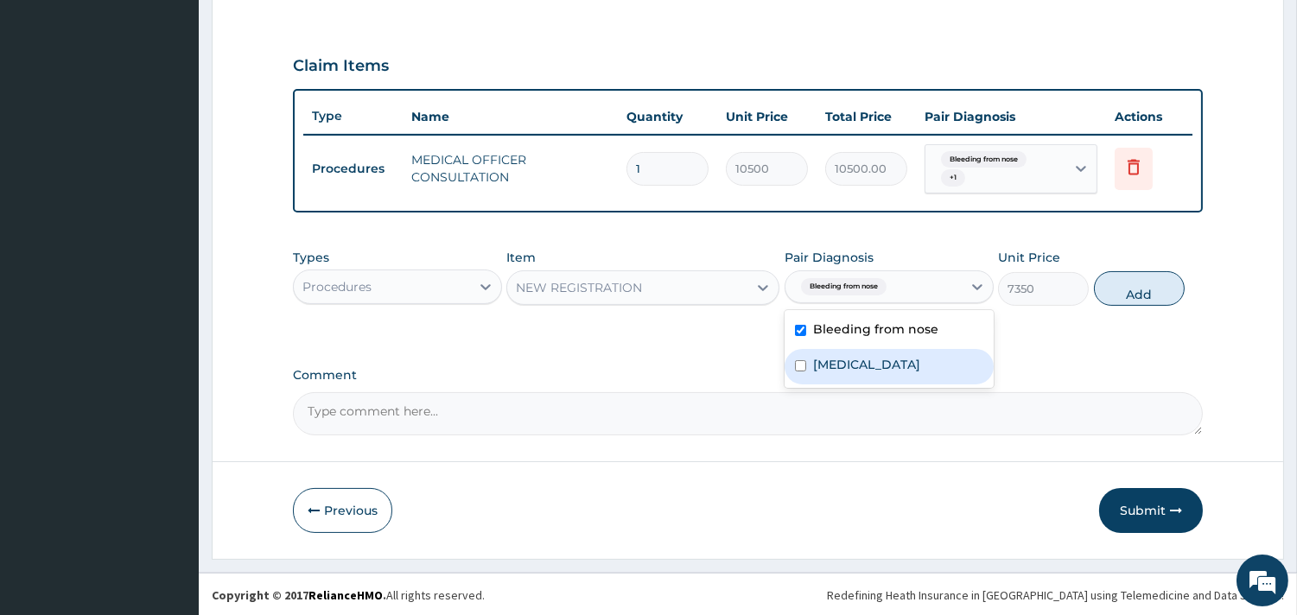
click at [838, 357] on label "[MEDICAL_DATA]" at bounding box center [866, 364] width 107 height 17
checkbox input "true"
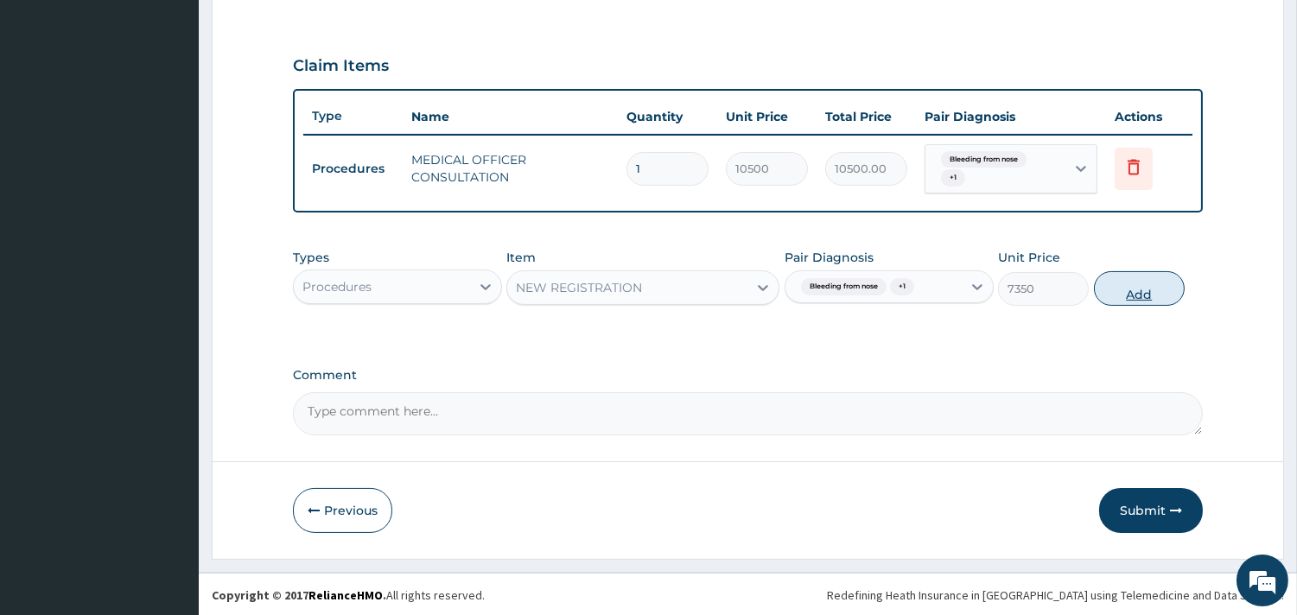
click at [1130, 282] on button "Add" at bounding box center [1139, 288] width 91 height 35
type input "0"
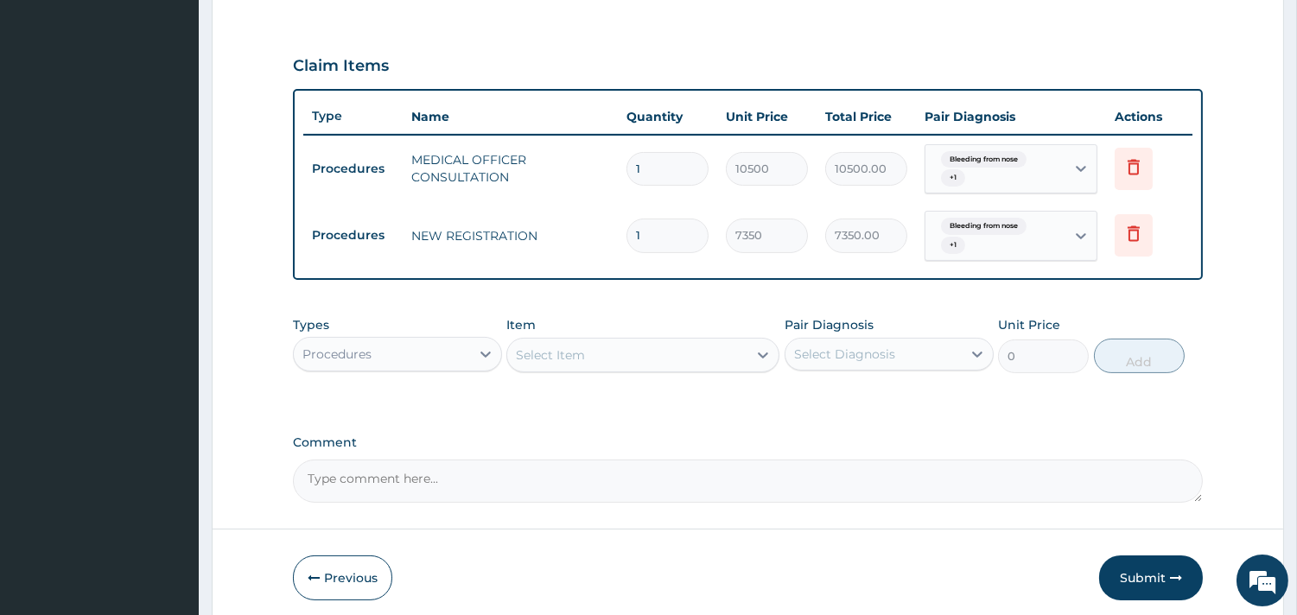
click at [452, 352] on div "Procedures" at bounding box center [382, 354] width 176 height 28
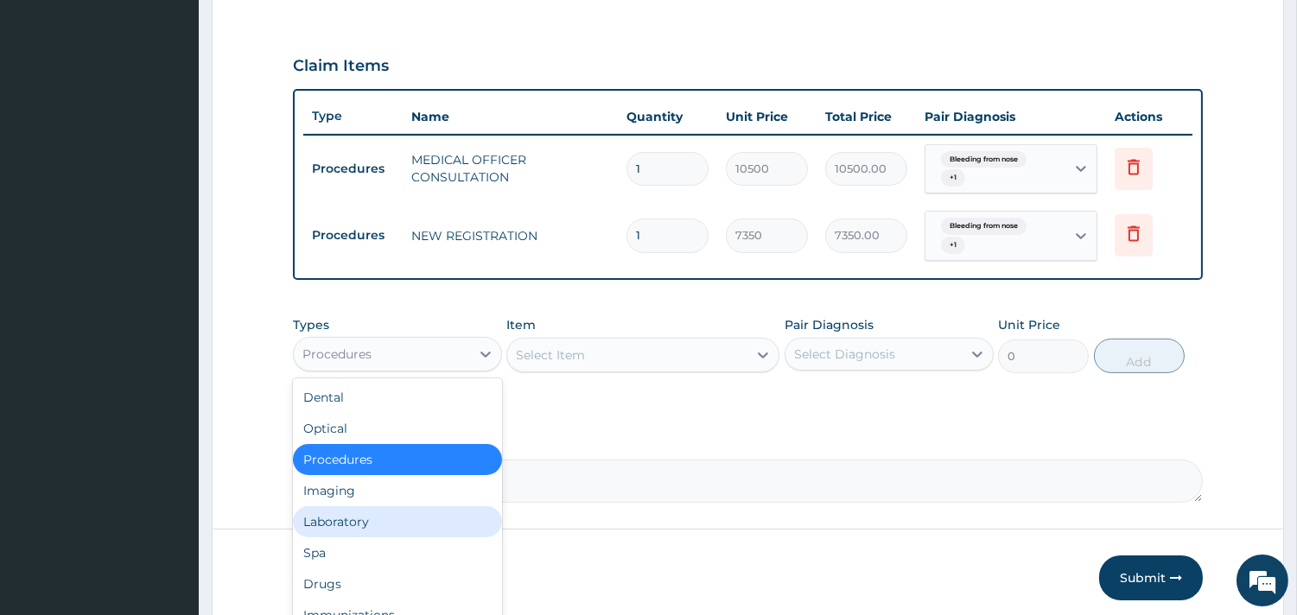
click at [340, 524] on div "Laboratory" at bounding box center [397, 521] width 209 height 31
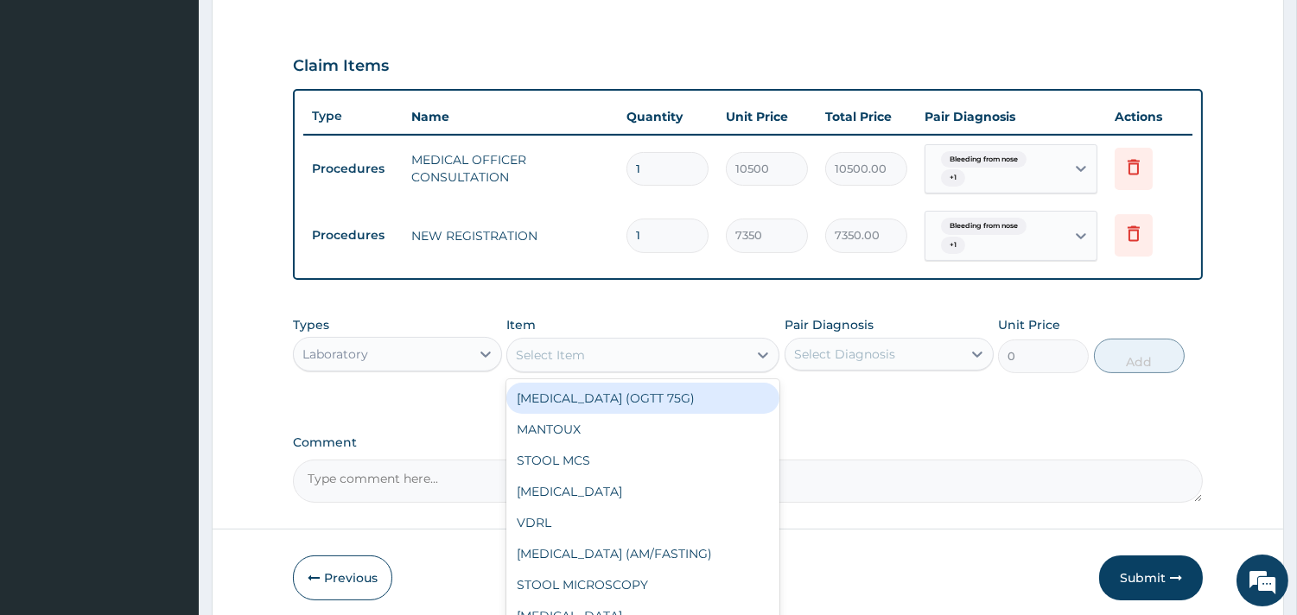
click at [674, 350] on div "Select Item" at bounding box center [627, 355] width 240 height 28
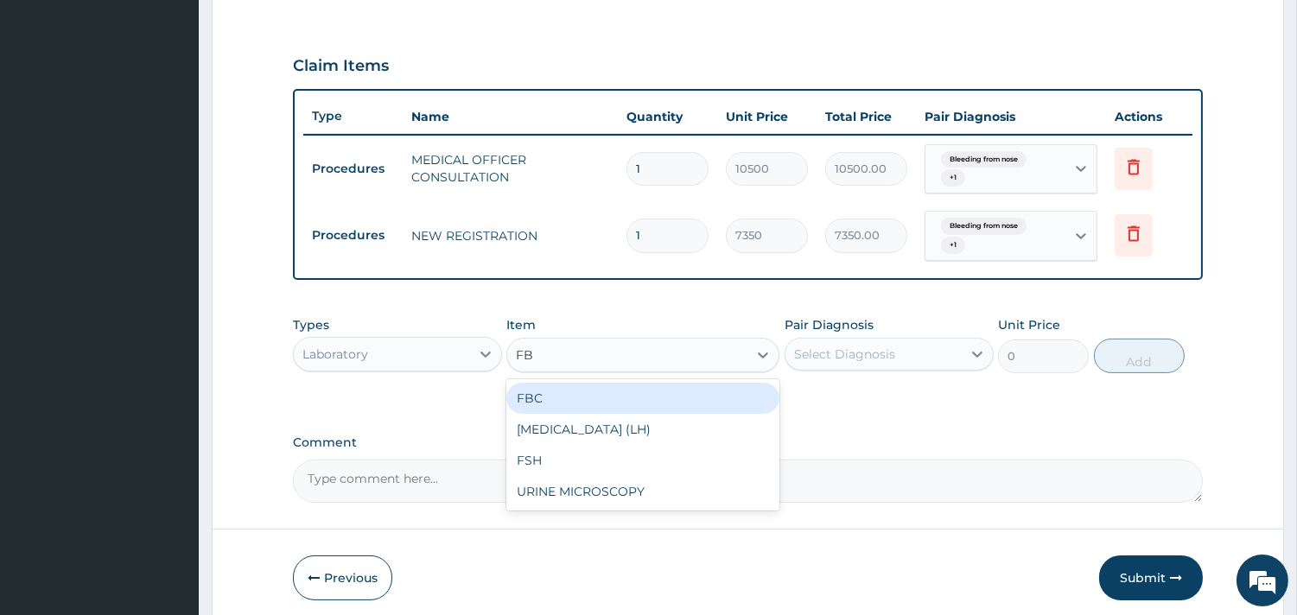
type input "FBC"
click at [648, 392] on div "FBC" at bounding box center [642, 398] width 273 height 31
type input "4500"
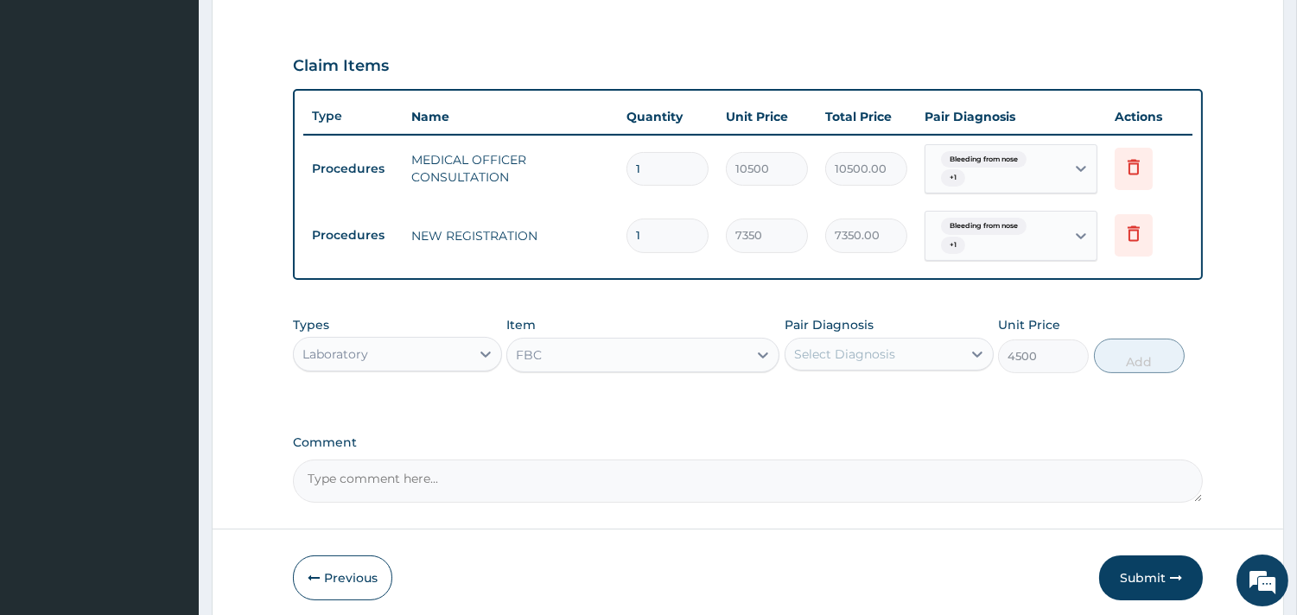
click at [814, 352] on div "Select Diagnosis" at bounding box center [844, 354] width 101 height 17
click at [856, 384] on div "Bleeding from nose" at bounding box center [888, 398] width 209 height 35
checkbox input "true"
click at [1114, 357] on button "Add" at bounding box center [1139, 356] width 91 height 35
type input "0"
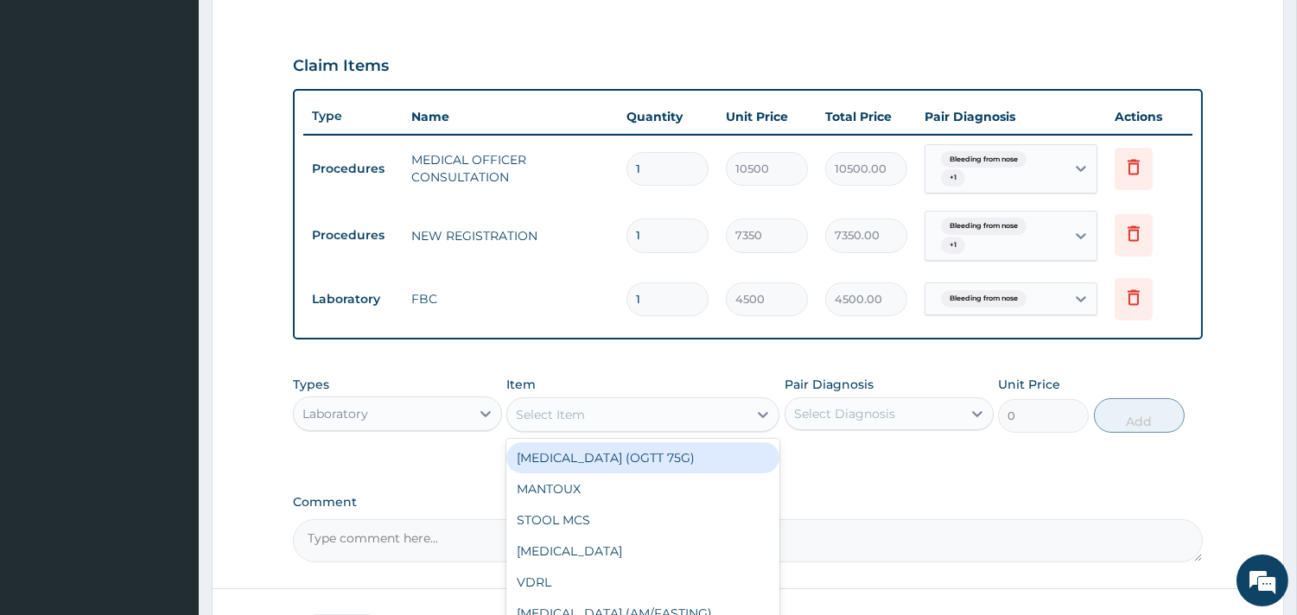
click at [709, 403] on div "Select Item" at bounding box center [627, 415] width 240 height 28
type input "MP"
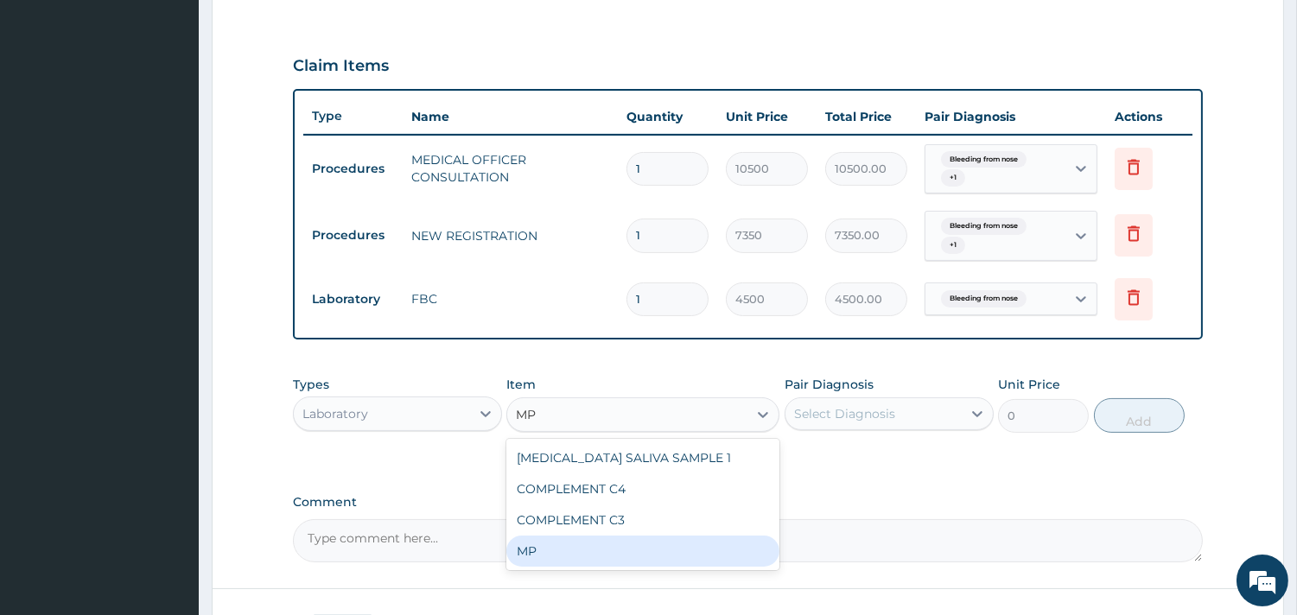
click at [548, 541] on div "MP" at bounding box center [642, 551] width 273 height 31
type input "4000"
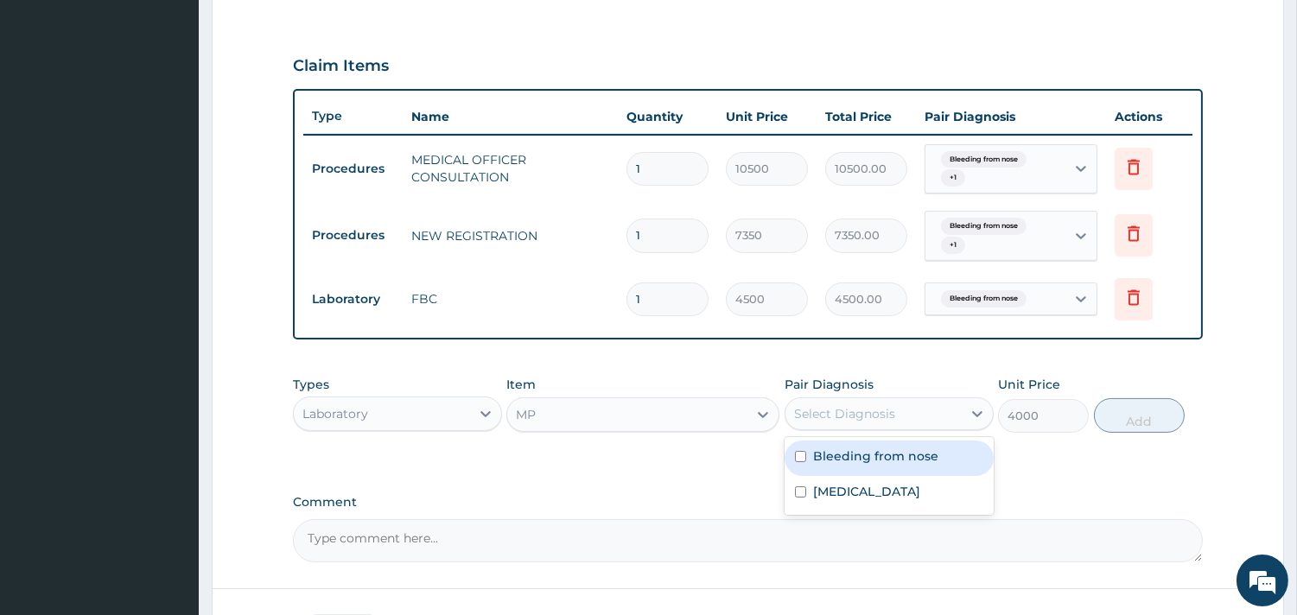
click at [847, 413] on div "Select Diagnosis" at bounding box center [844, 413] width 101 height 17
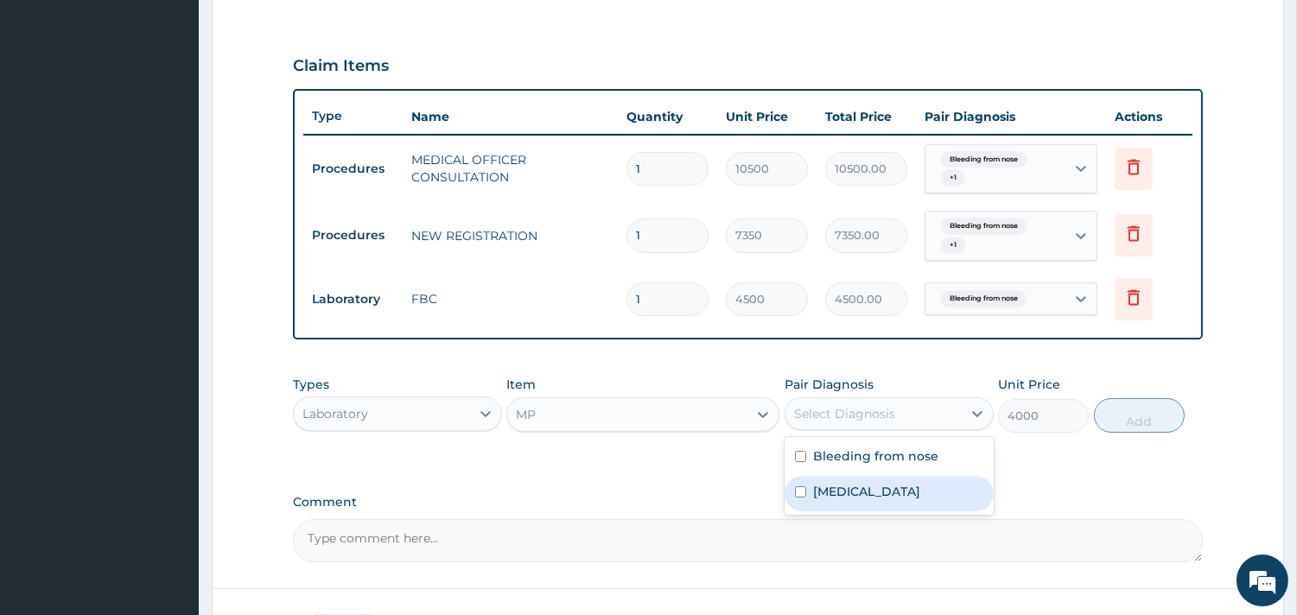
click at [829, 498] on label "[MEDICAL_DATA]" at bounding box center [866, 491] width 107 height 17
checkbox input "true"
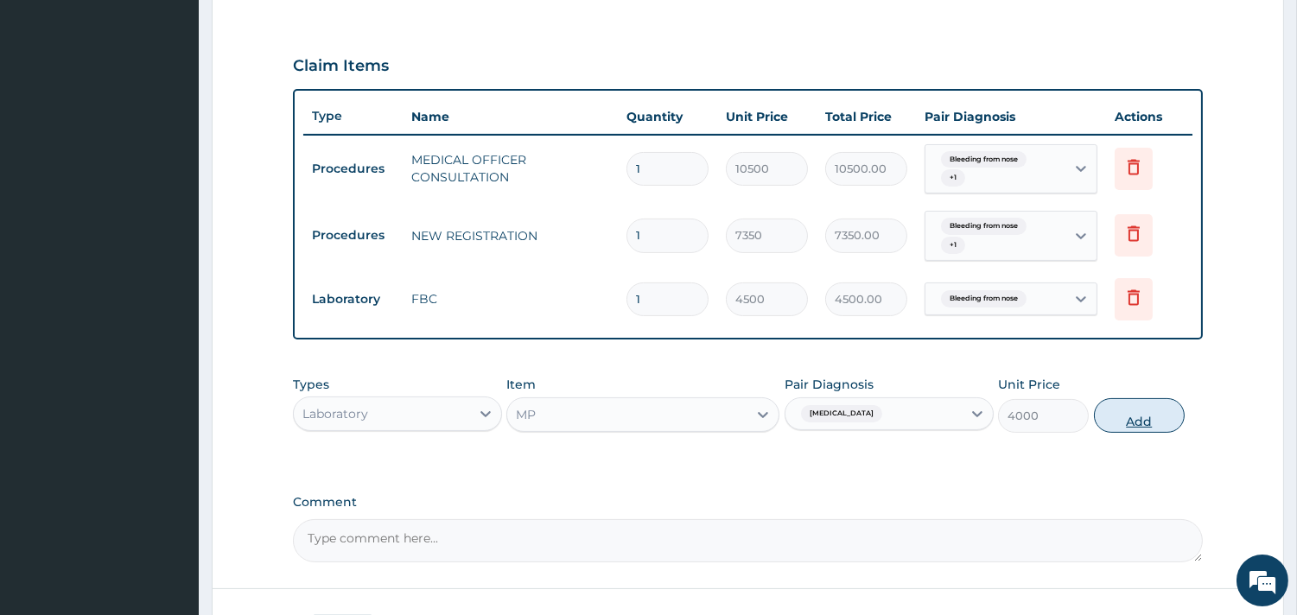
click at [1113, 413] on button "Add" at bounding box center [1139, 415] width 91 height 35
type input "0"
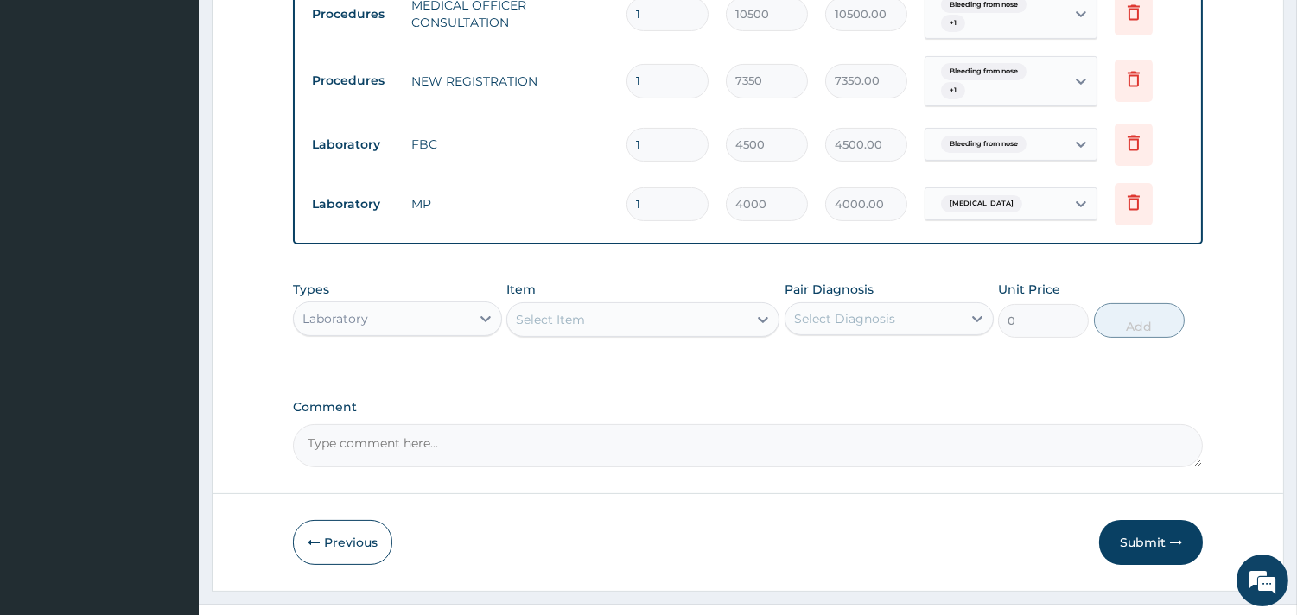
scroll to position [740, 0]
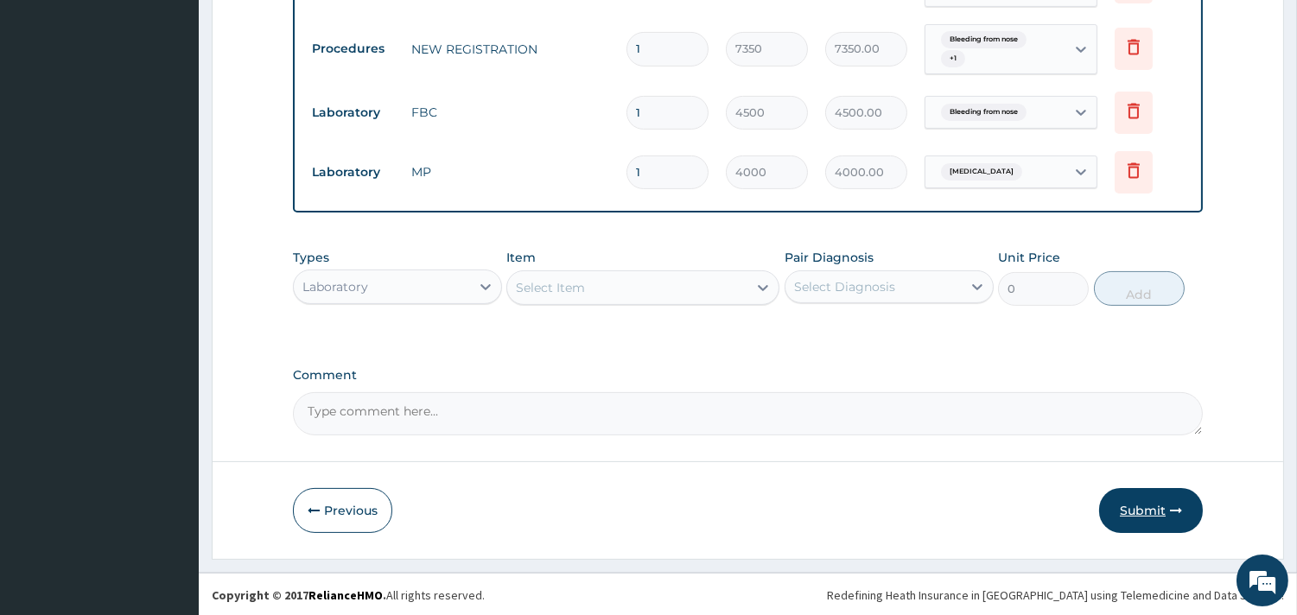
click at [1142, 508] on button "Submit" at bounding box center [1151, 510] width 104 height 45
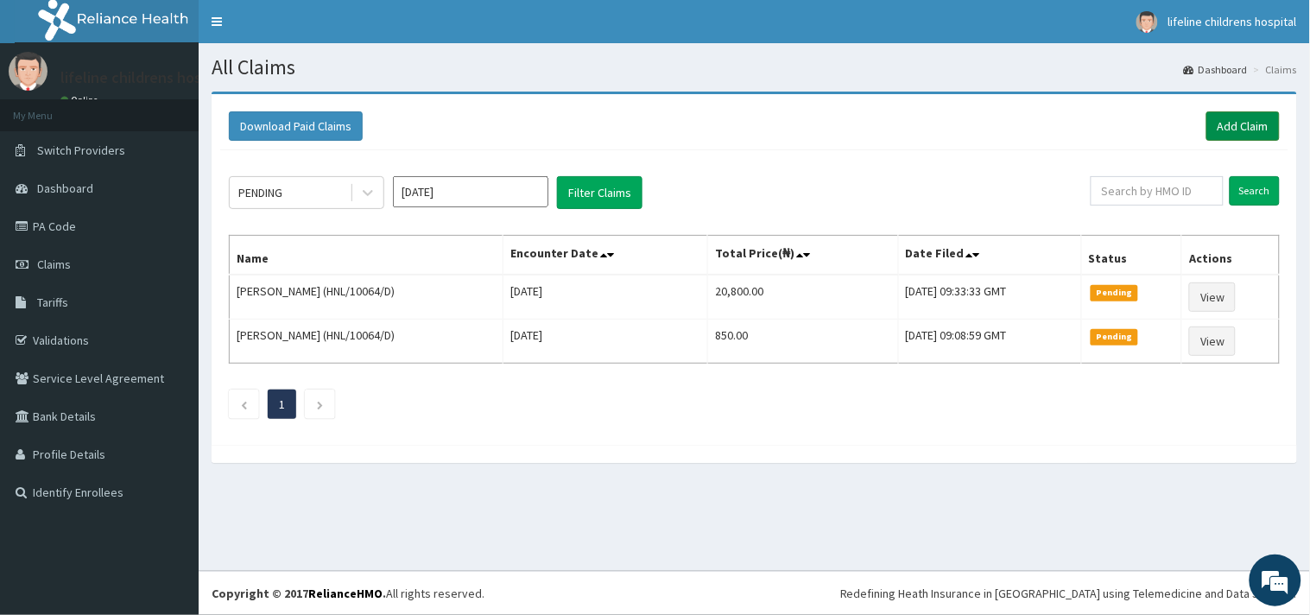
click at [1264, 128] on link "Add Claim" at bounding box center [1243, 125] width 73 height 29
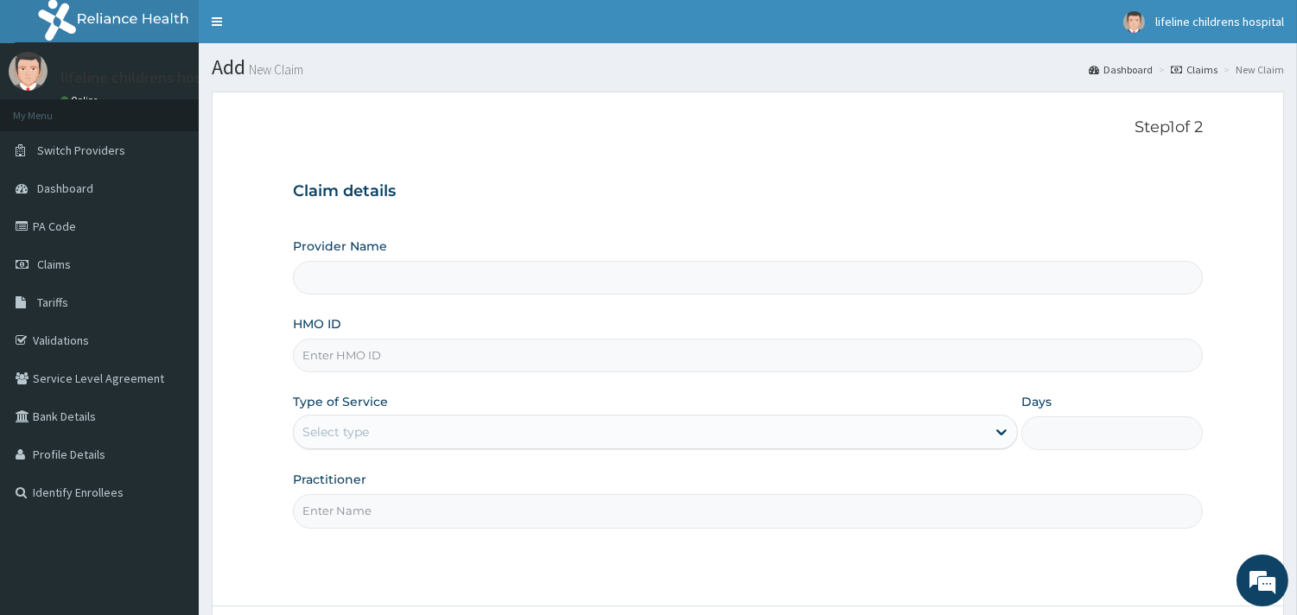
type input "Lifeline Children Hospital - [GEOGRAPHIC_DATA]"
click at [443, 358] on input "HMO ID" at bounding box center [748, 356] width 910 height 34
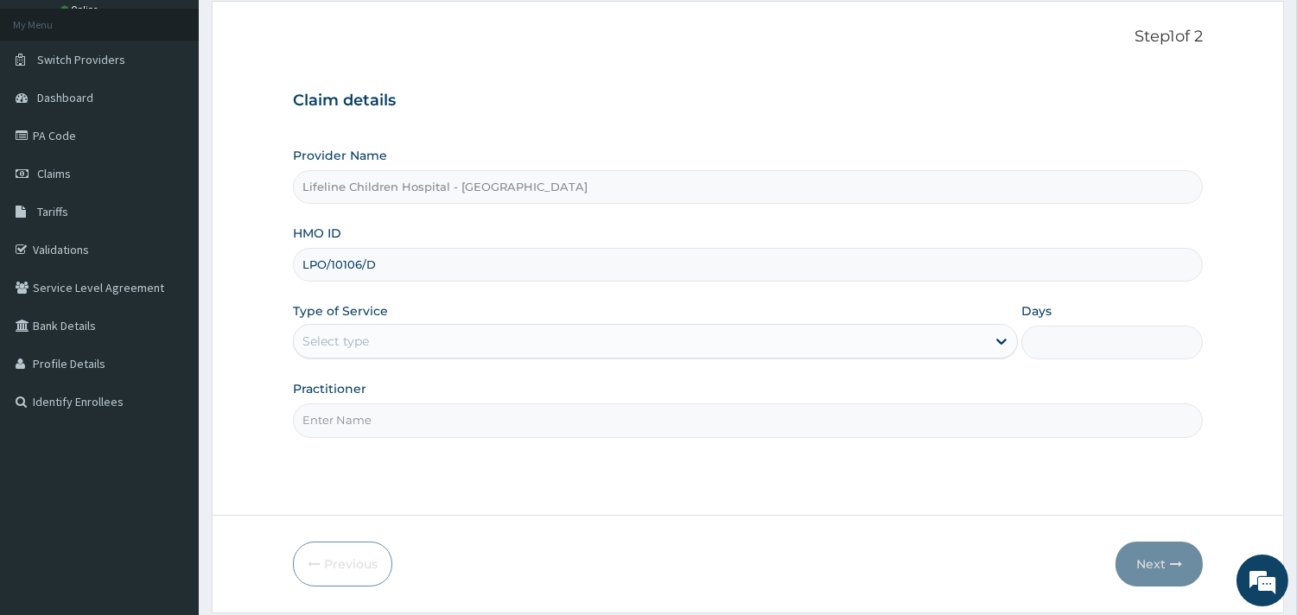
scroll to position [96, 0]
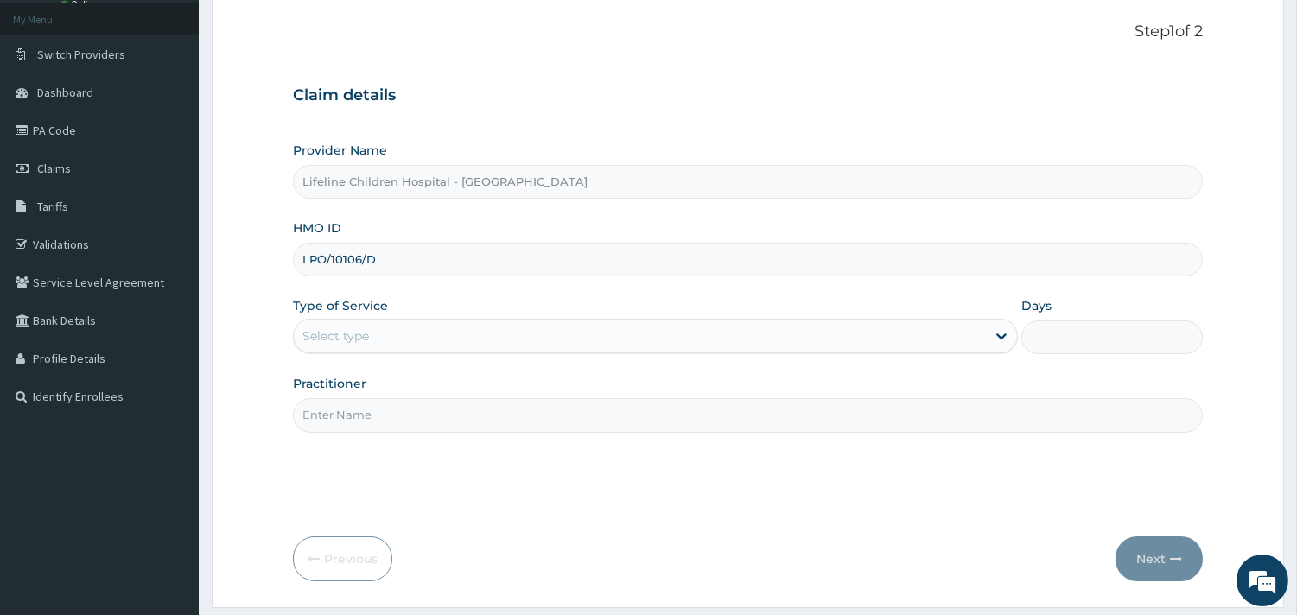
type input "LPO/10106/D"
click at [370, 334] on div "Select type" at bounding box center [640, 336] width 692 height 28
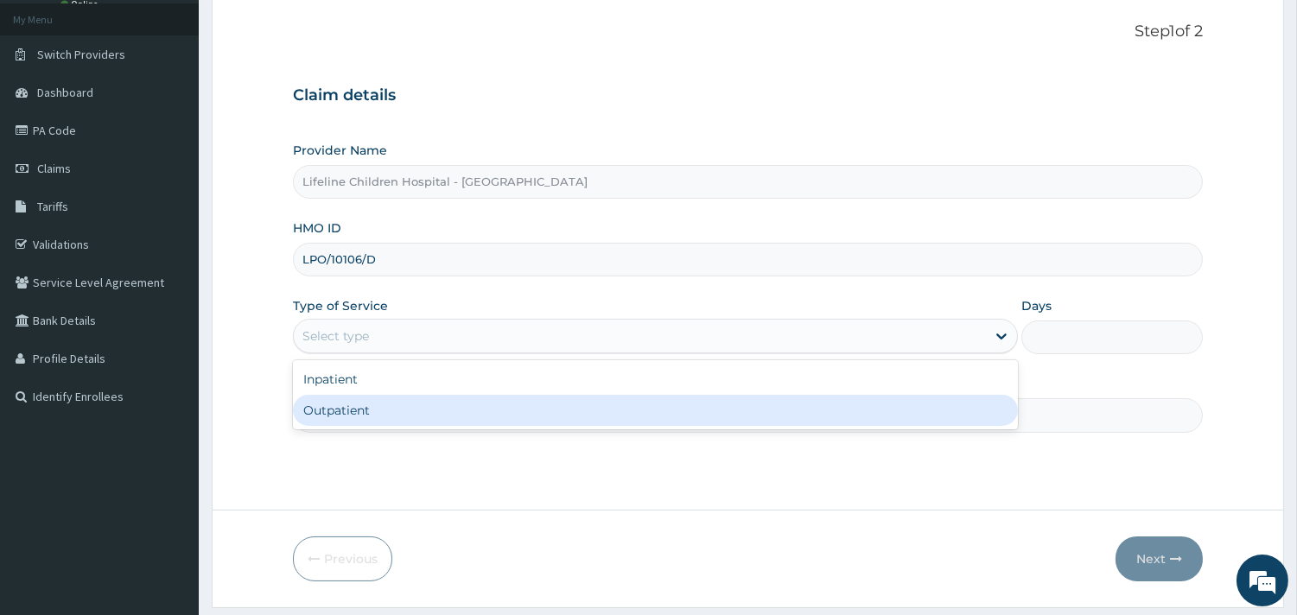
click at [339, 413] on div "Outpatient" at bounding box center [655, 410] width 725 height 31
type input "1"
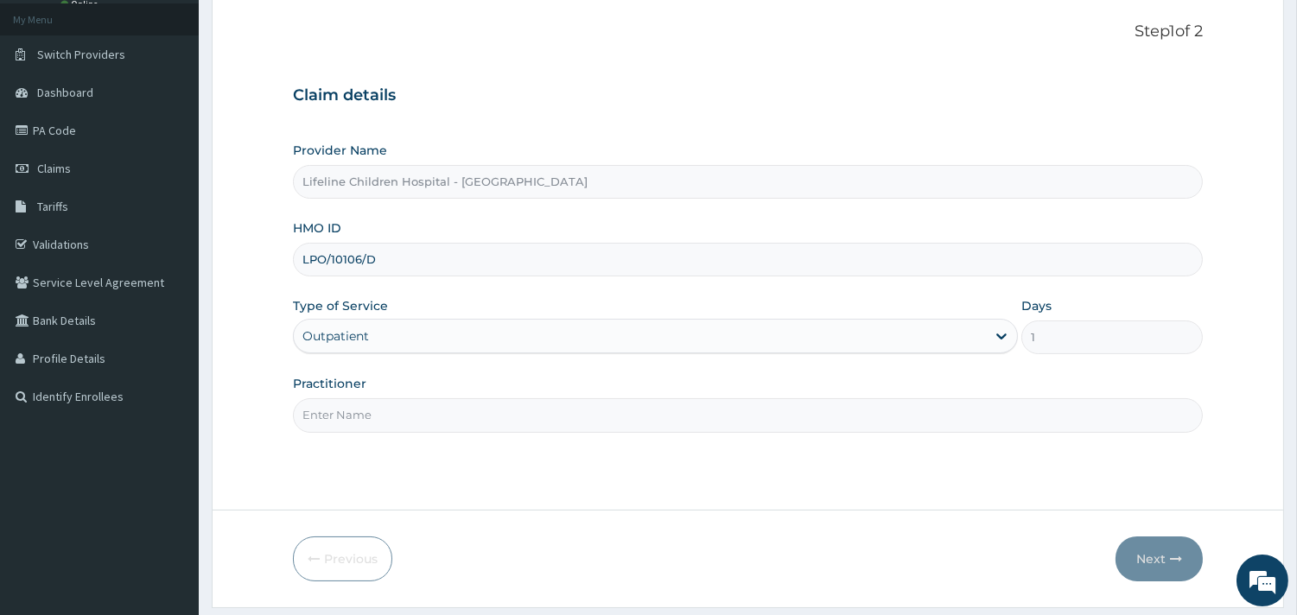
click at [360, 415] on input "Practitioner" at bounding box center [748, 415] width 910 height 34
type input "DR [PERSON_NAME]"
click at [1145, 544] on button "Next" at bounding box center [1158, 558] width 87 height 45
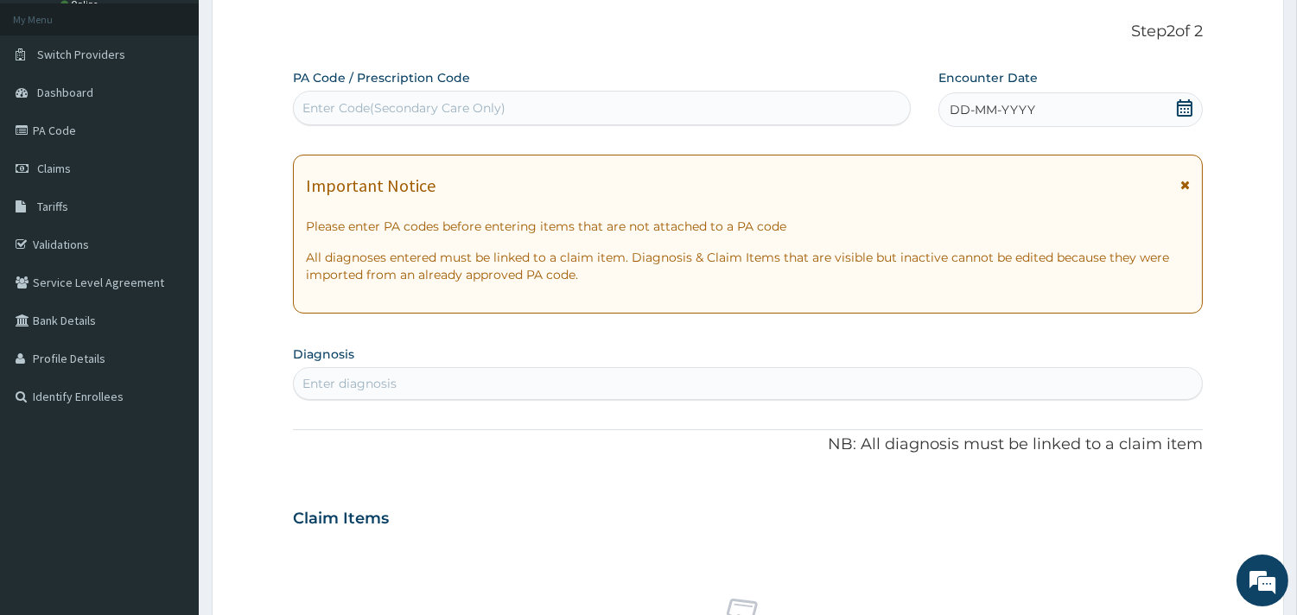
click at [1028, 111] on span "DD-MM-YYYY" at bounding box center [992, 109] width 86 height 17
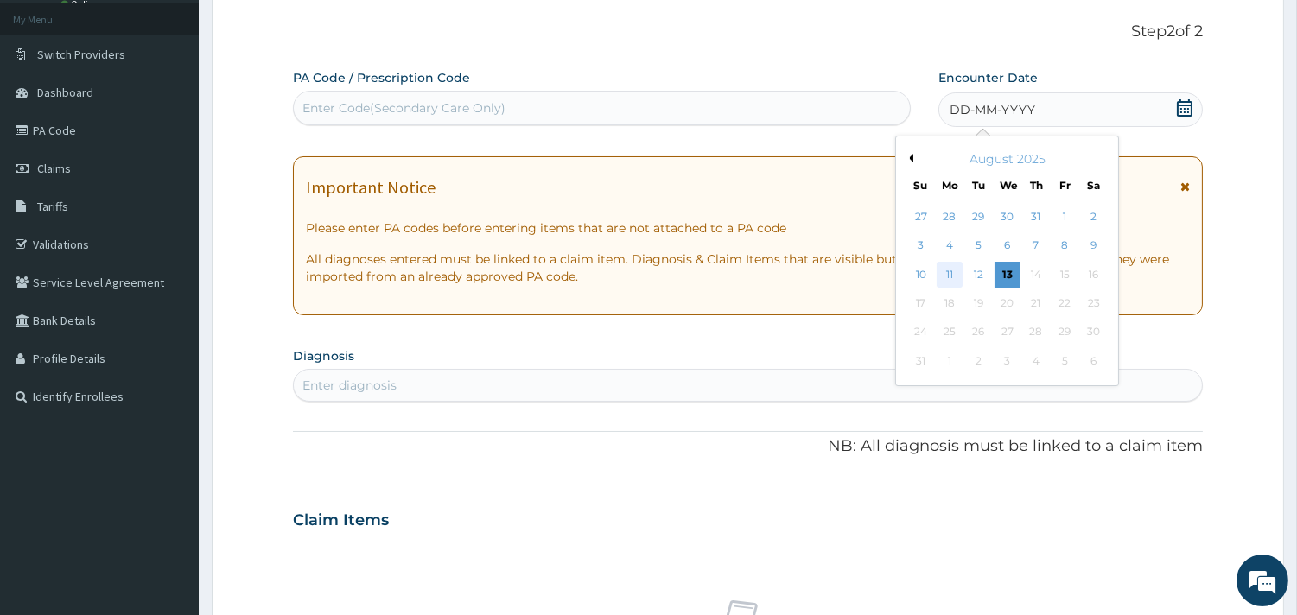
click at [951, 269] on div "11" at bounding box center [949, 275] width 26 height 26
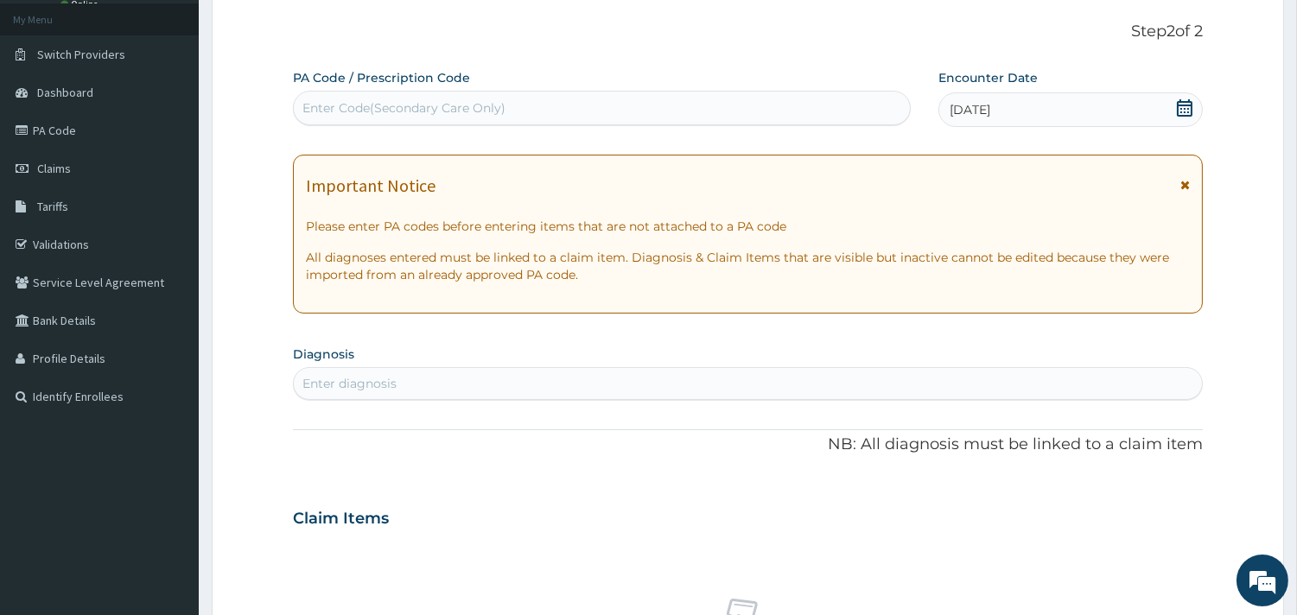
click at [428, 393] on div "Enter diagnosis" at bounding box center [748, 384] width 908 height 28
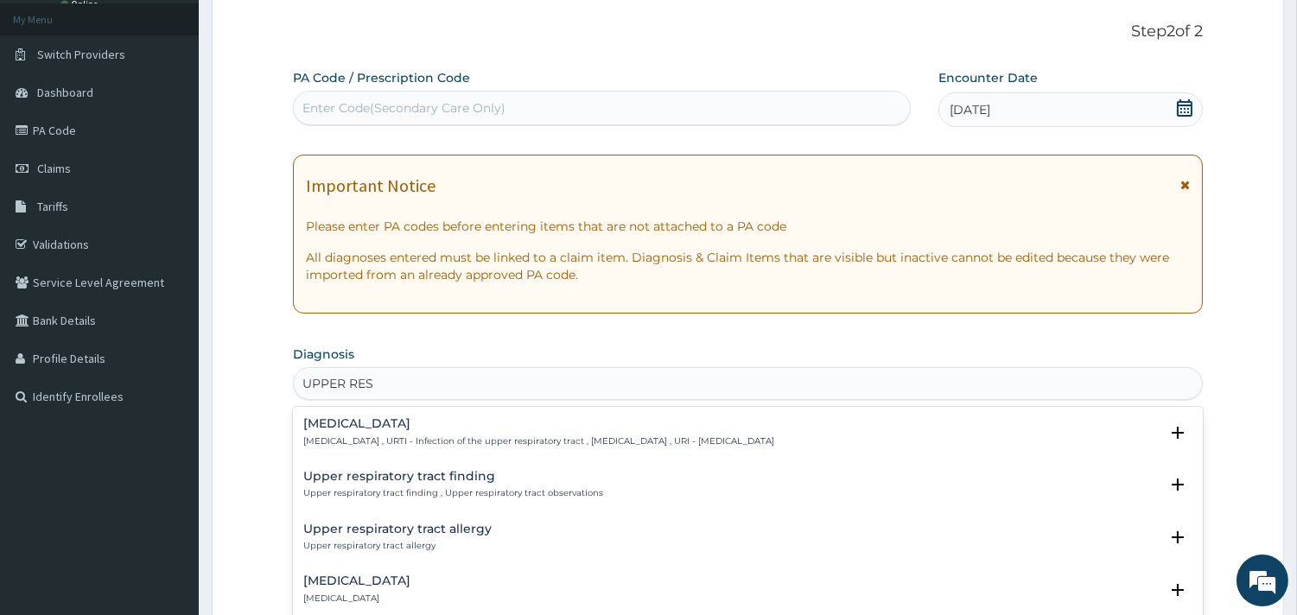
type input "UPPER RESP"
click at [398, 425] on h4 "[MEDICAL_DATA]" at bounding box center [538, 423] width 471 height 13
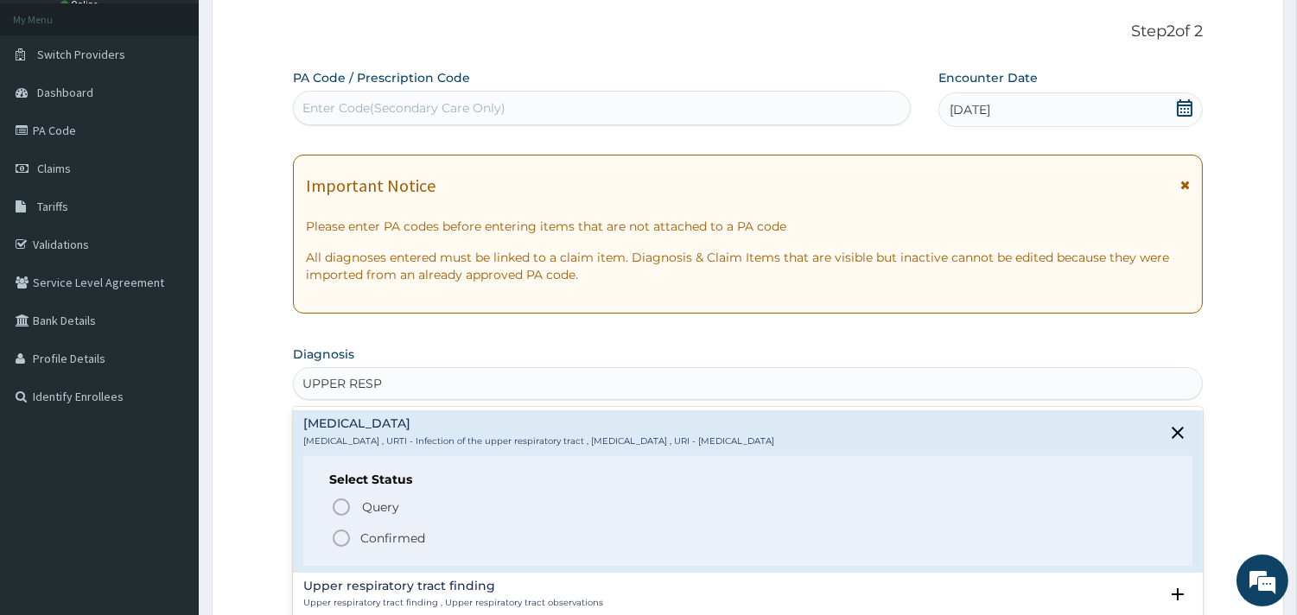
click at [383, 537] on p "Confirmed" at bounding box center [392, 538] width 65 height 17
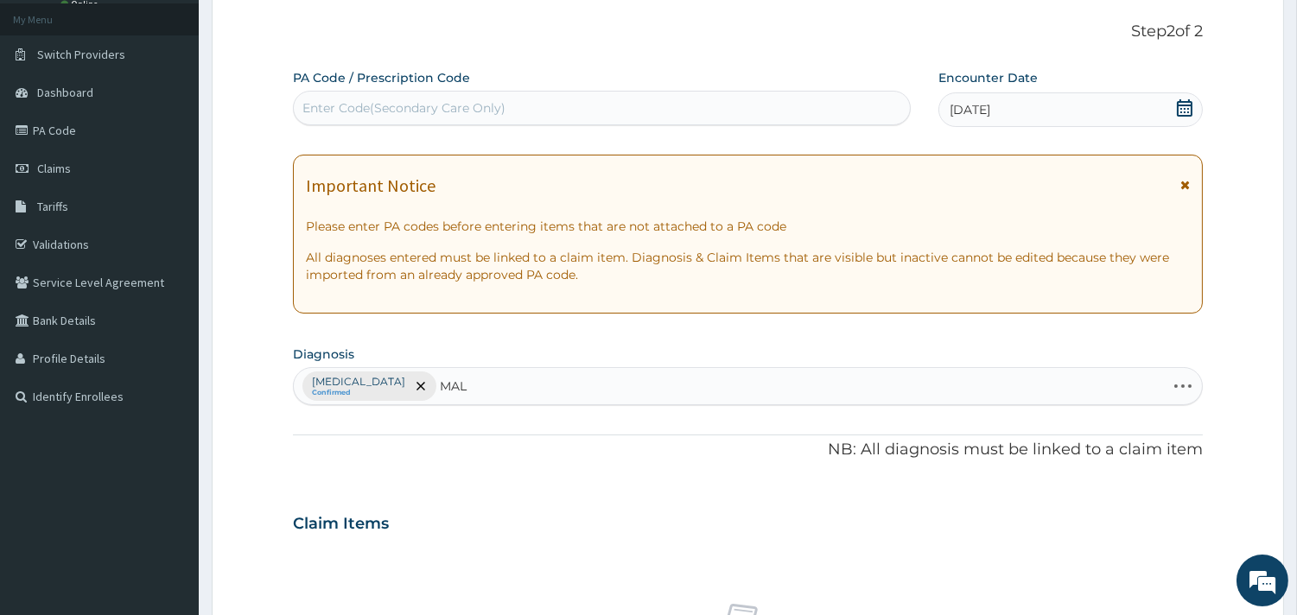
type input "MALA"
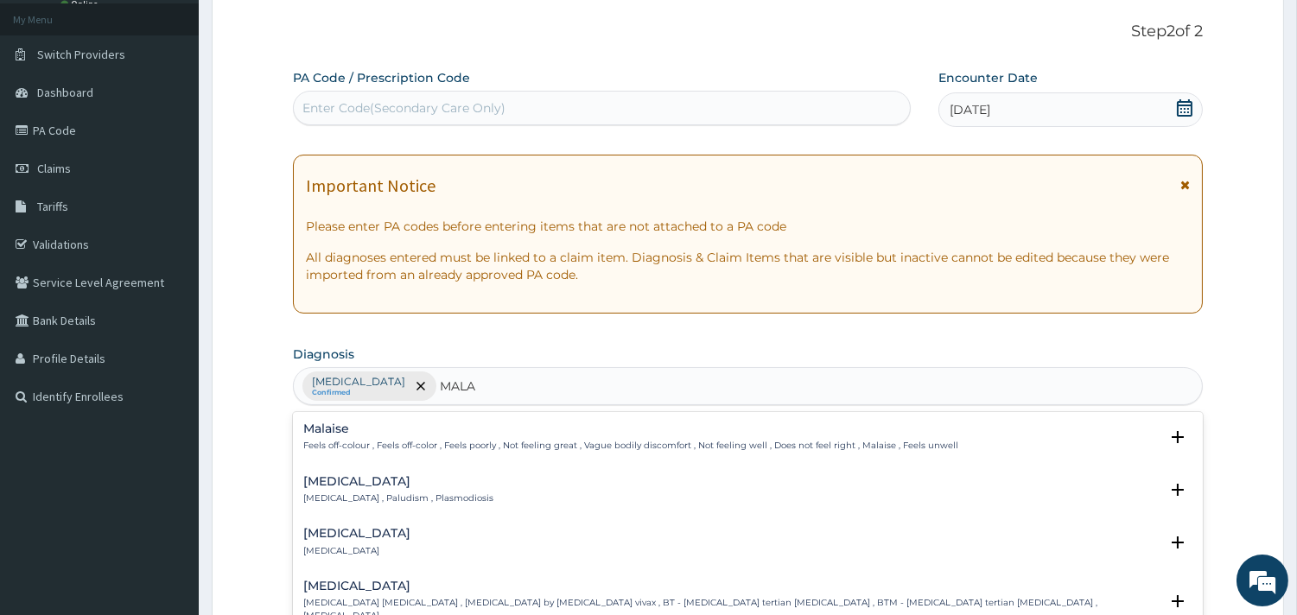
click at [333, 482] on h4 "[MEDICAL_DATA]" at bounding box center [398, 481] width 190 height 13
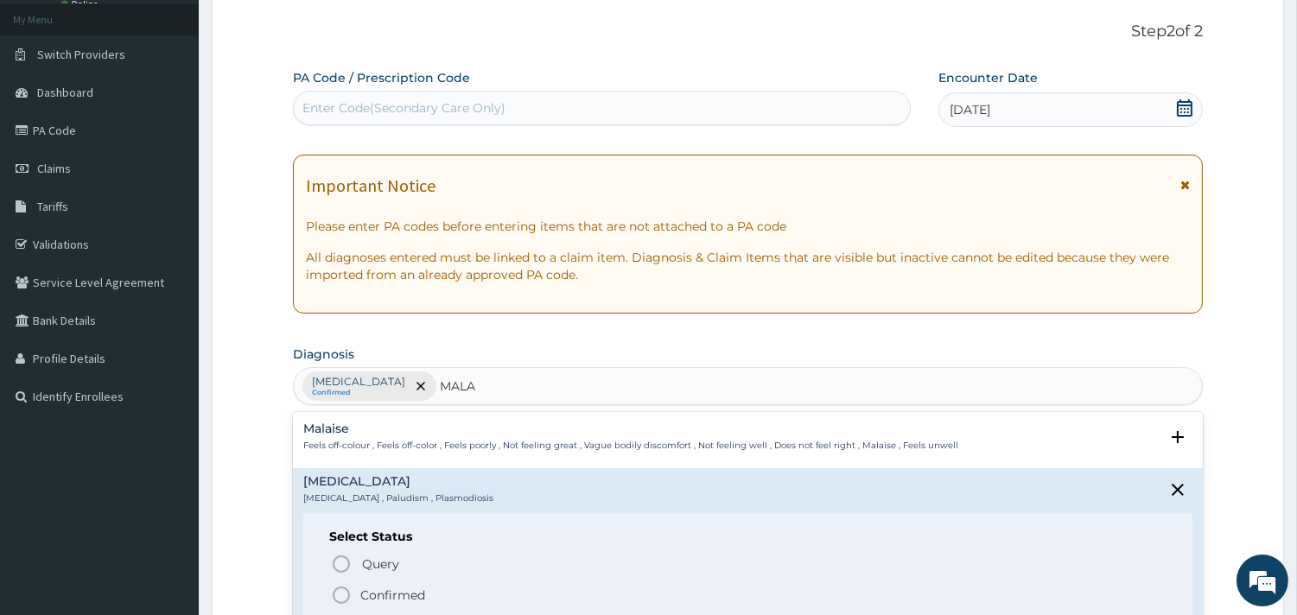
click at [384, 589] on p "Confirmed" at bounding box center [392, 595] width 65 height 17
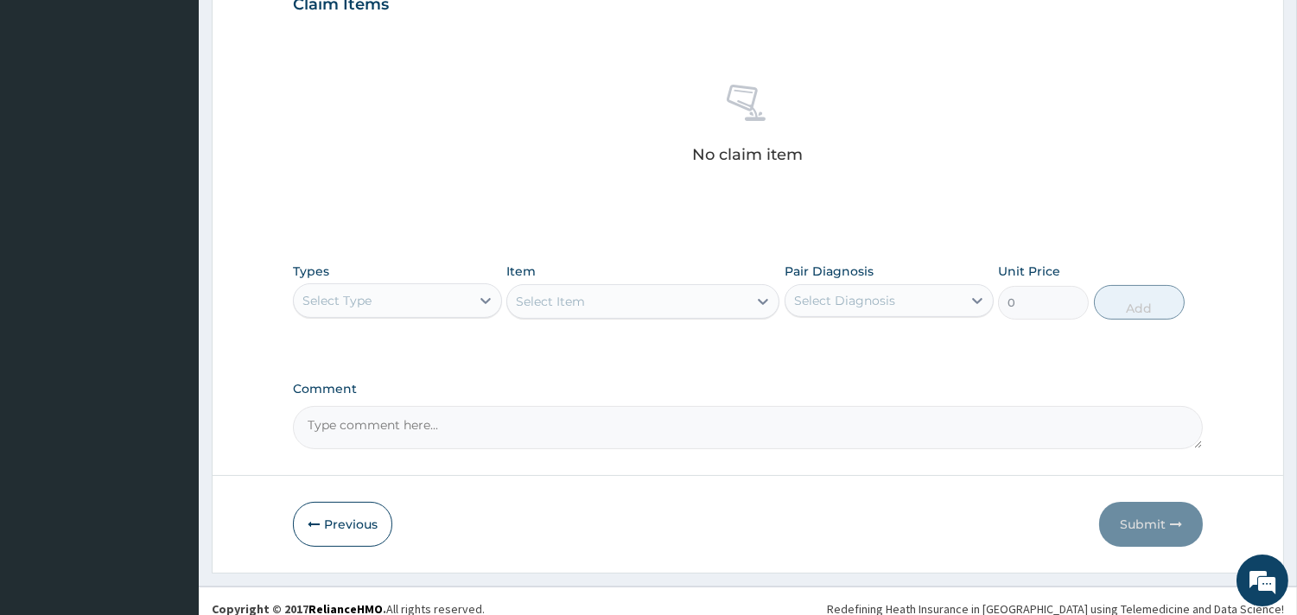
scroll to position [631, 0]
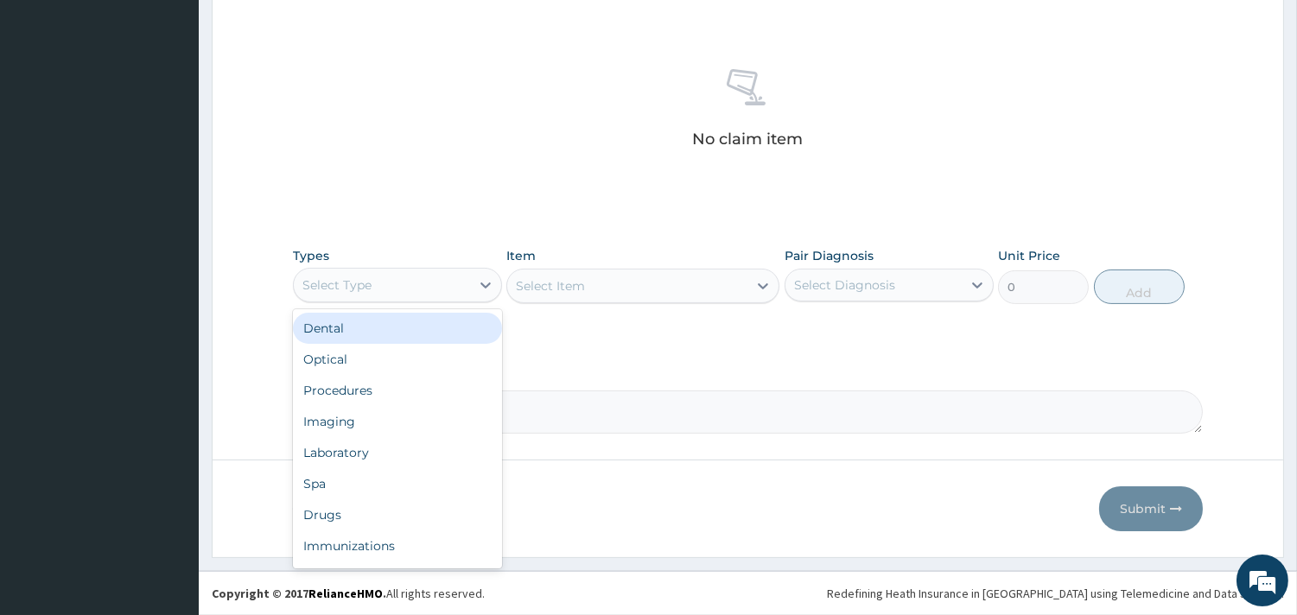
click at [462, 282] on div "Select Type" at bounding box center [382, 285] width 176 height 28
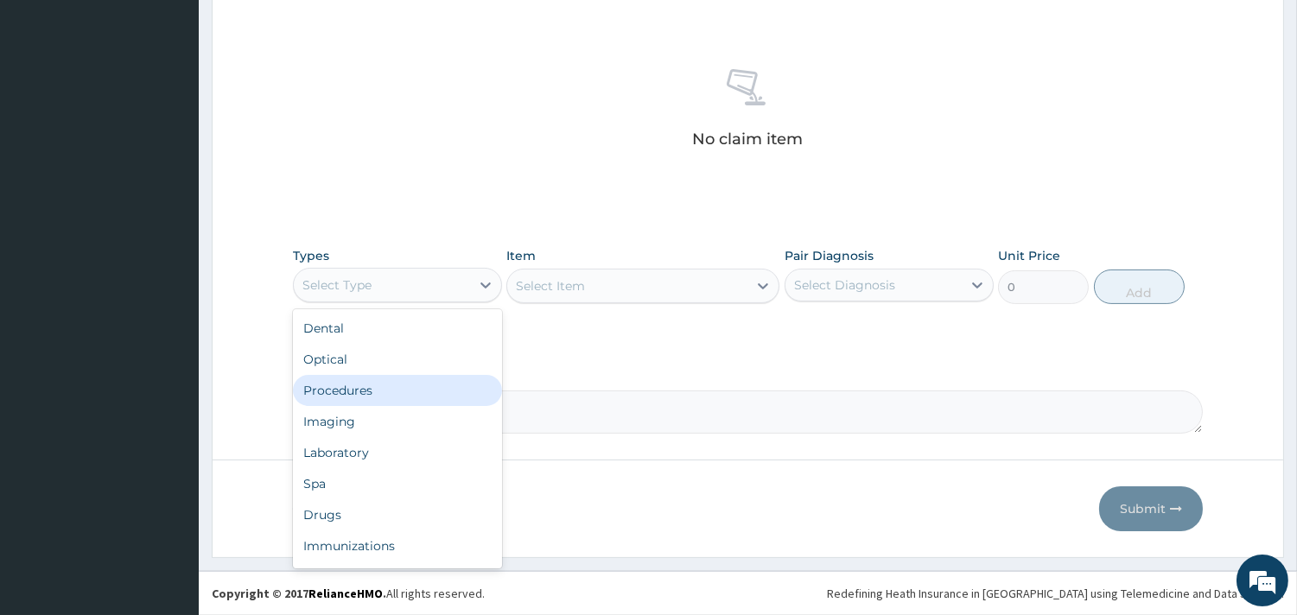
click at [400, 390] on div "Procedures" at bounding box center [397, 390] width 209 height 31
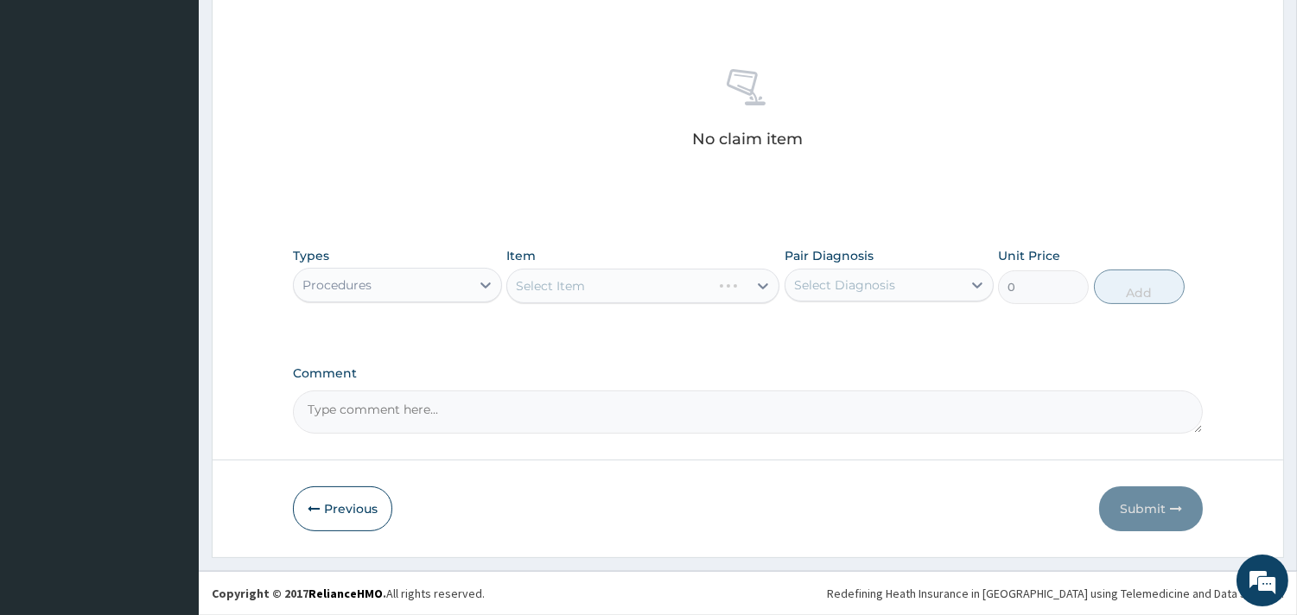
click at [661, 282] on div "Select Item" at bounding box center [642, 286] width 273 height 35
click at [648, 287] on div "Select Item" at bounding box center [642, 286] width 273 height 35
click at [650, 283] on div "Select Item" at bounding box center [642, 286] width 273 height 35
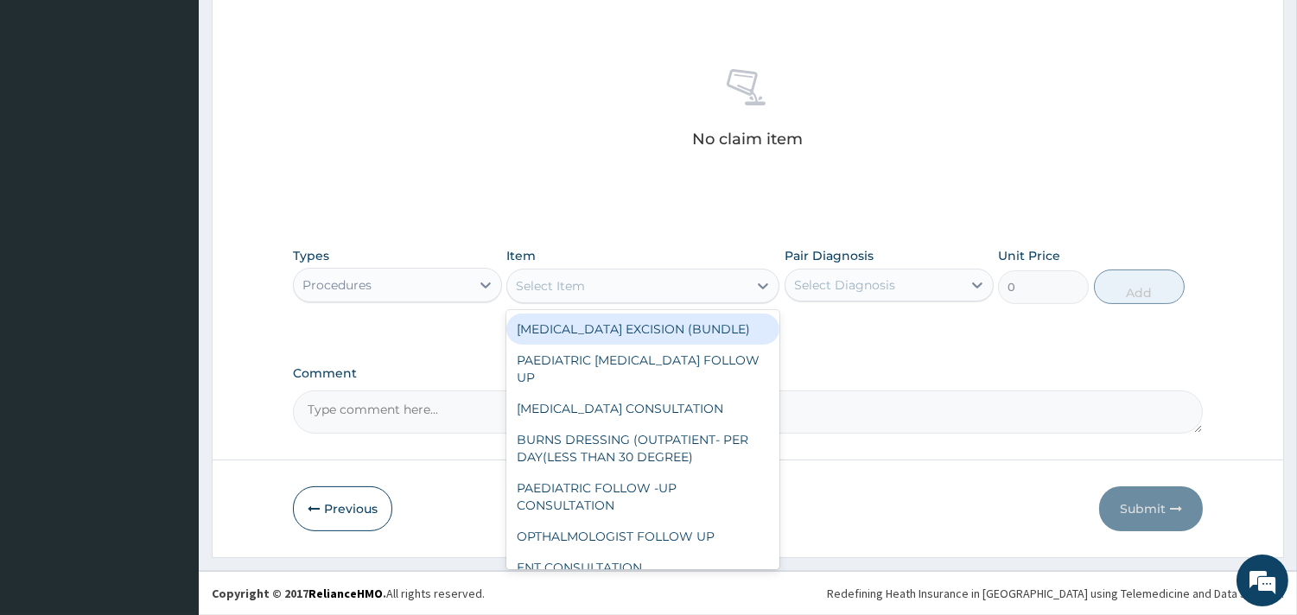
click at [568, 288] on div "Select Item" at bounding box center [550, 285] width 69 height 17
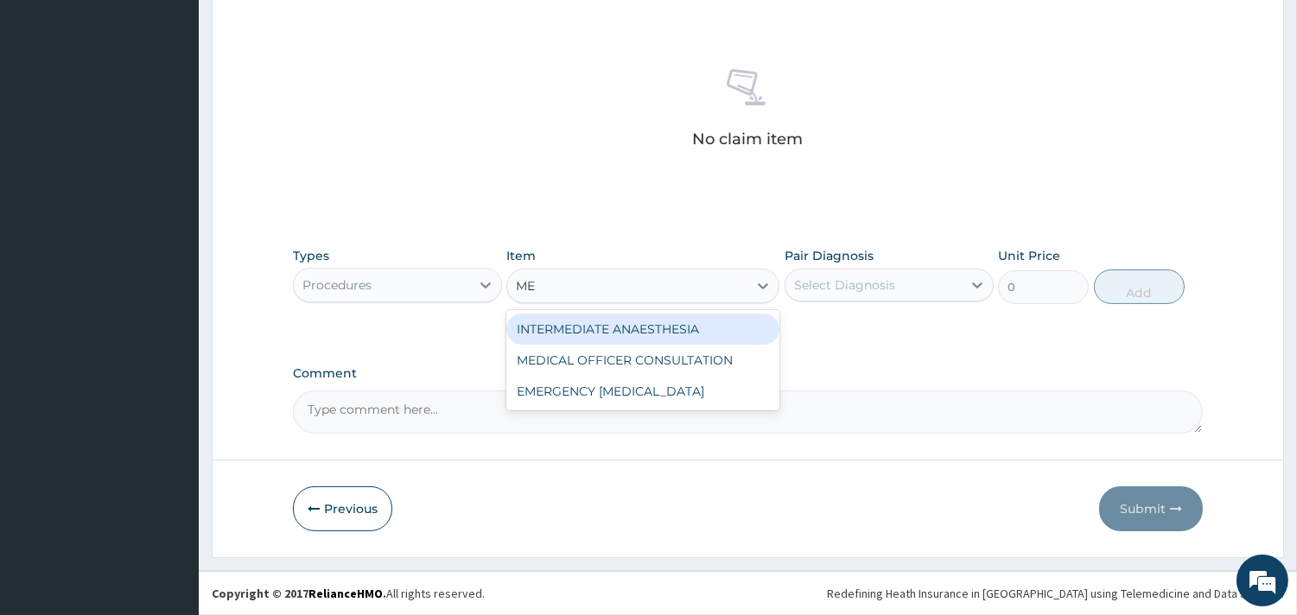
type input "MED"
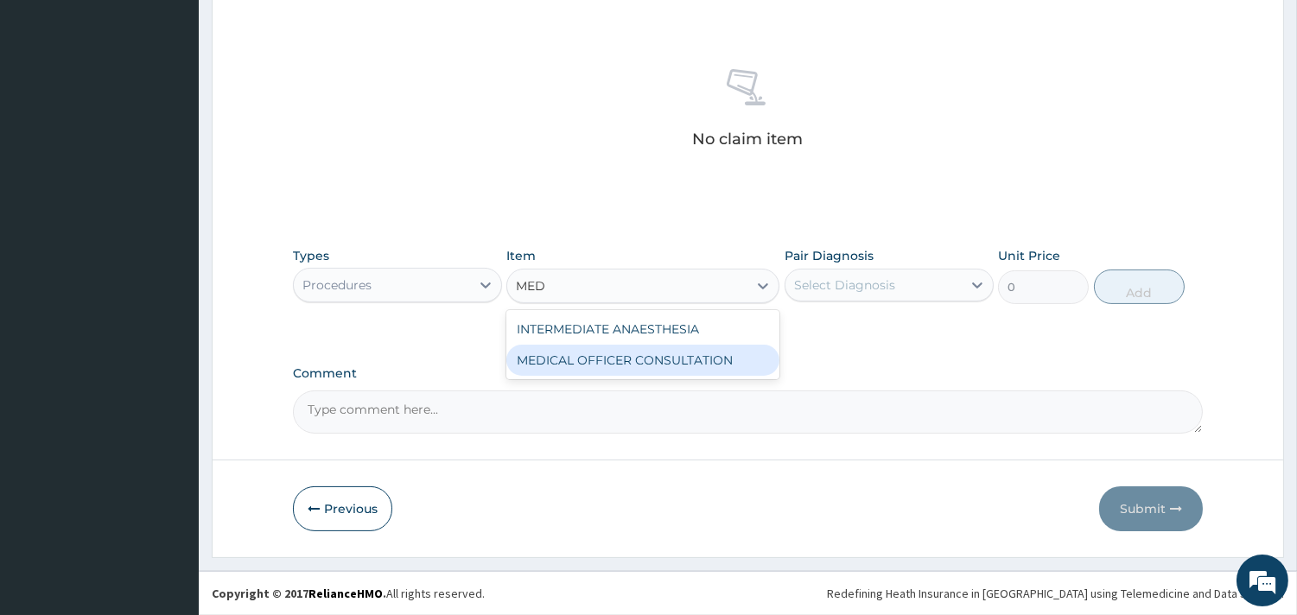
click at [688, 360] on div "MEDICAL OFFICER CONSULTATION" at bounding box center [642, 360] width 273 height 31
type input "10500"
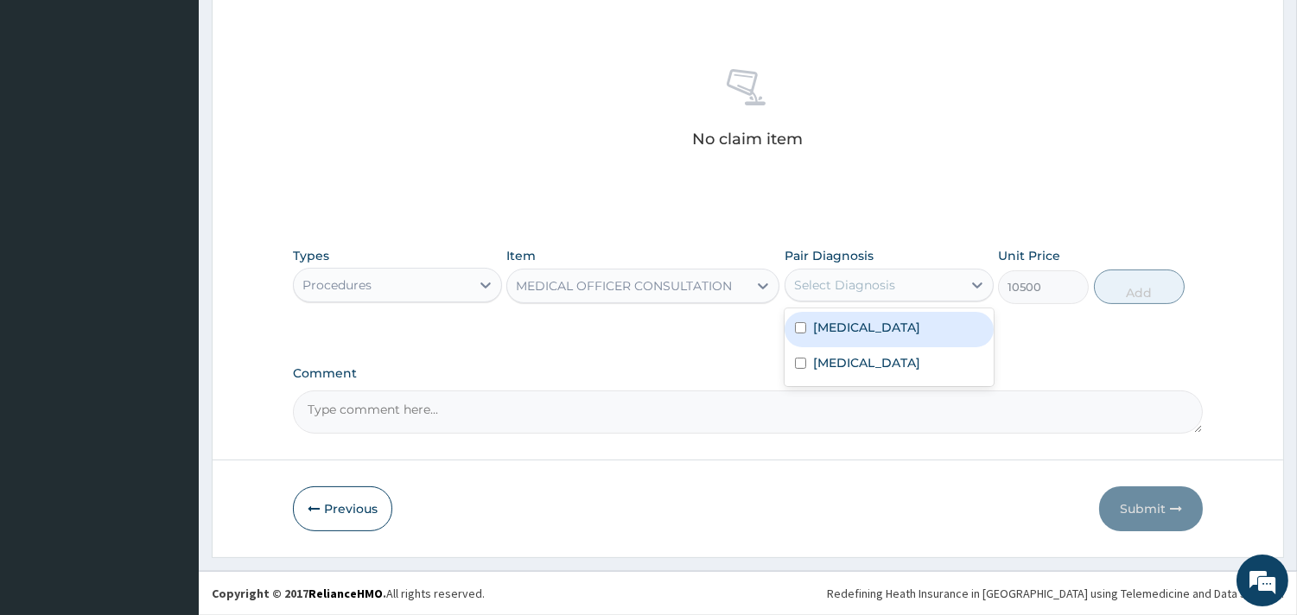
click at [867, 281] on div "Select Diagnosis" at bounding box center [844, 284] width 101 height 17
click at [866, 315] on div "[MEDICAL_DATA]" at bounding box center [888, 329] width 209 height 35
checkbox input "true"
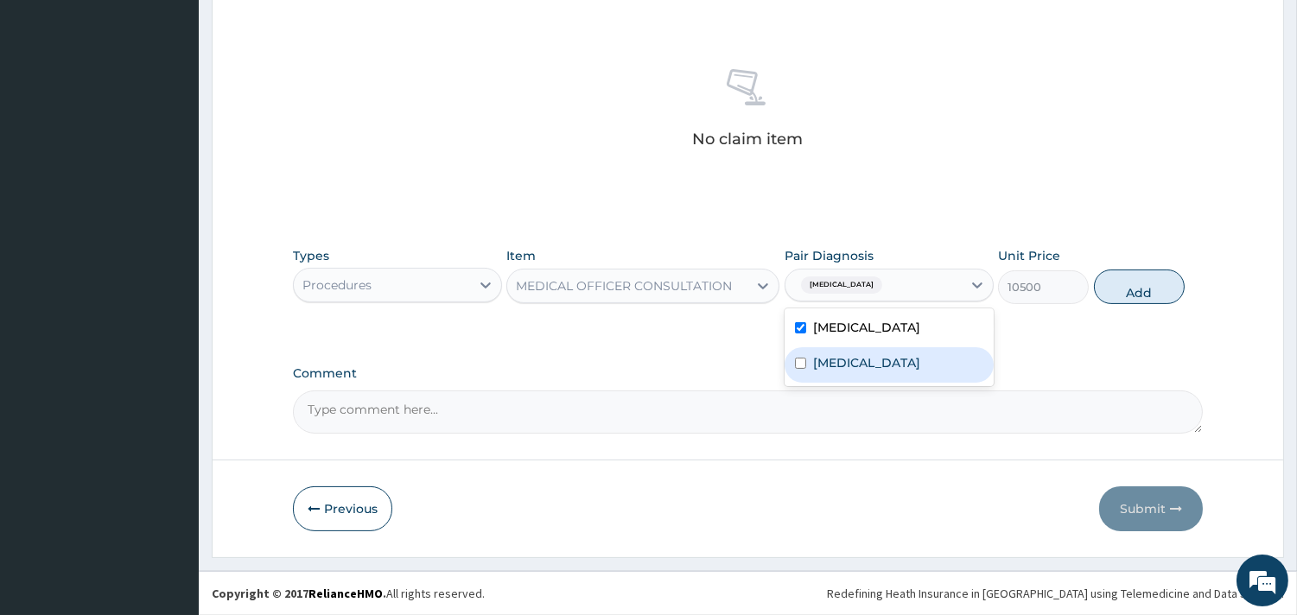
click at [835, 367] on label "[MEDICAL_DATA]" at bounding box center [866, 362] width 107 height 17
checkbox input "true"
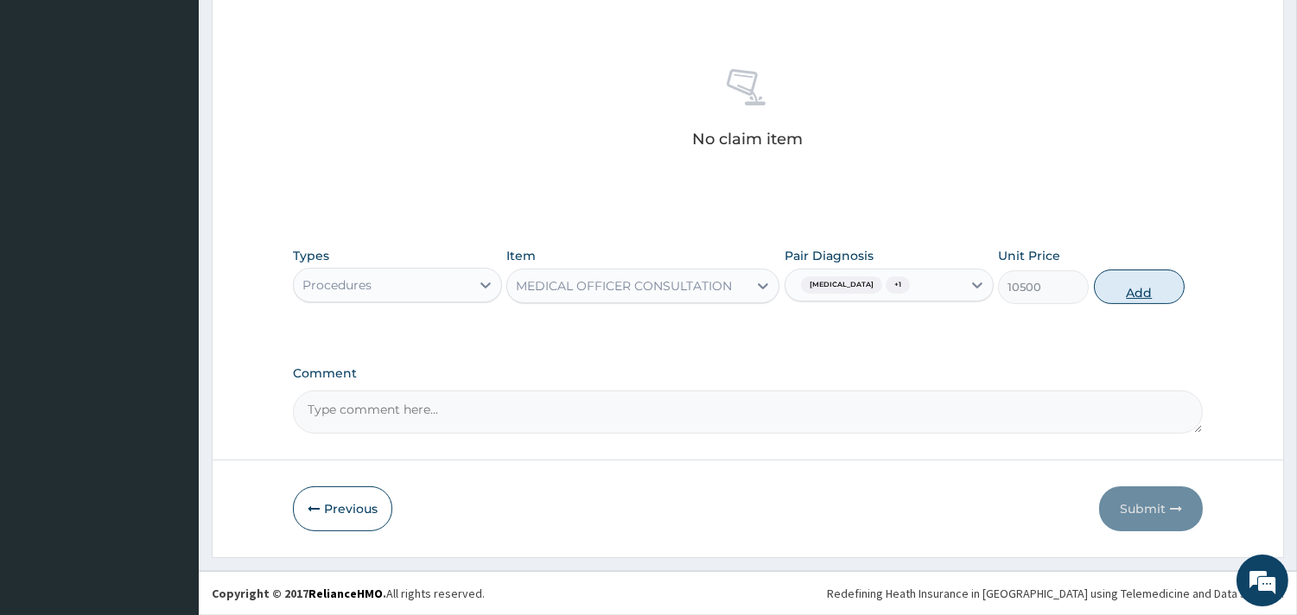
click at [1145, 290] on button "Add" at bounding box center [1139, 287] width 91 height 35
type input "0"
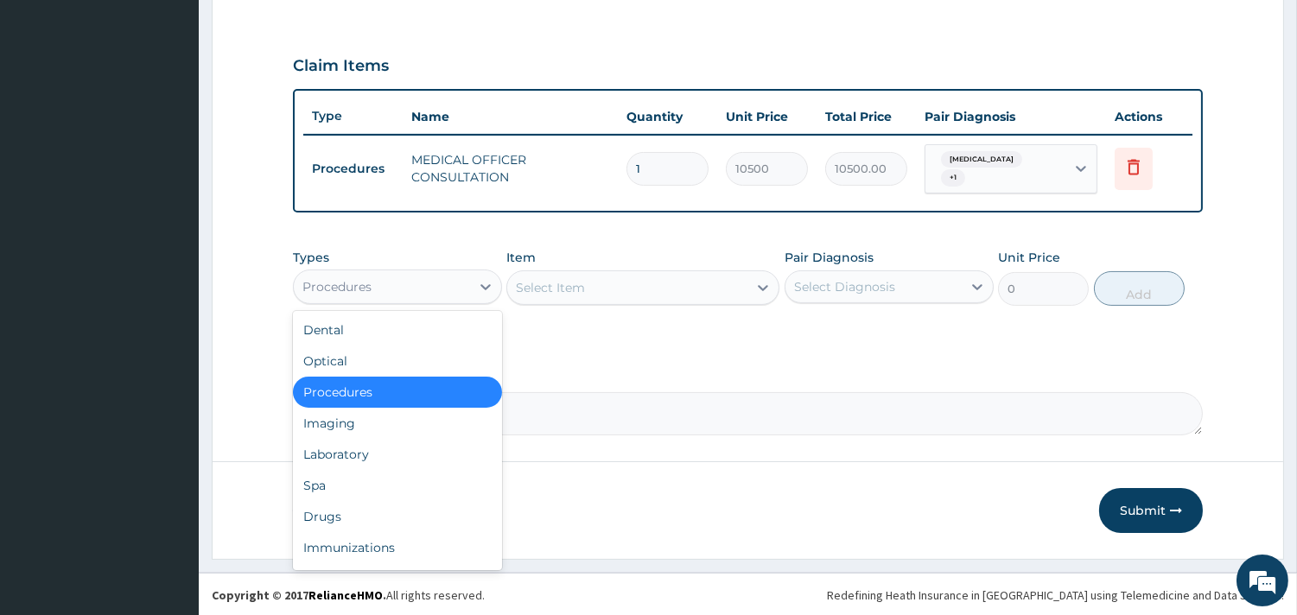
click at [461, 276] on div "Procedures" at bounding box center [382, 287] width 176 height 28
click at [365, 451] on div "Laboratory" at bounding box center [397, 454] width 209 height 31
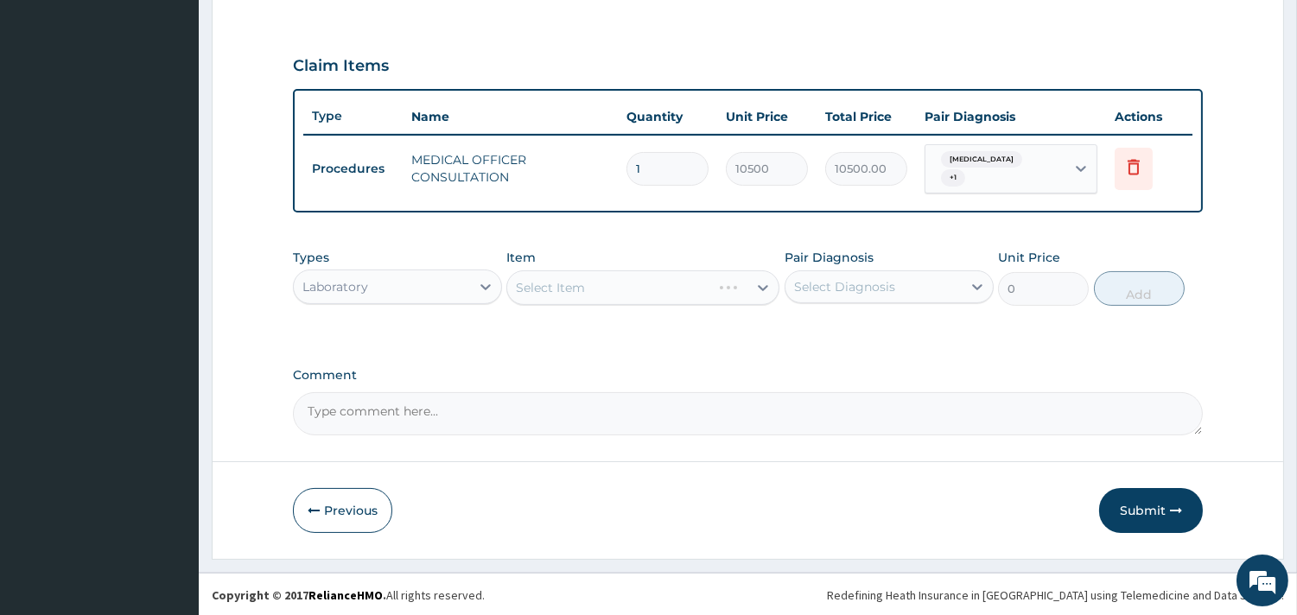
click at [639, 286] on div "Select Item" at bounding box center [642, 287] width 273 height 35
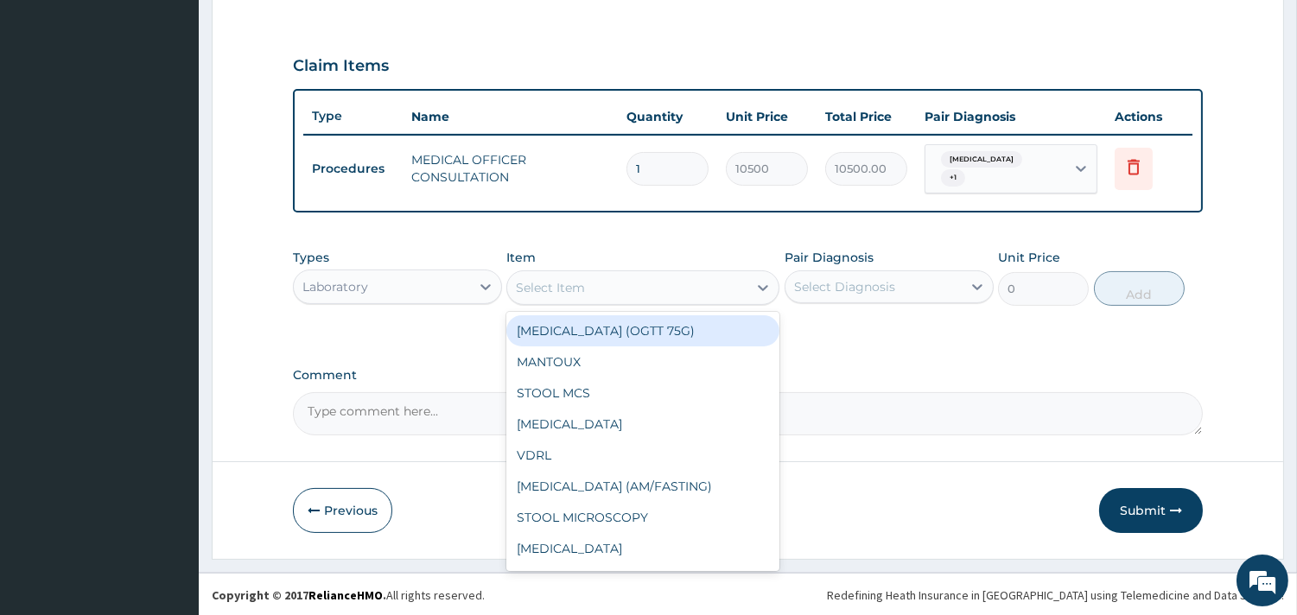
click at [685, 283] on div "Select Item" at bounding box center [627, 288] width 240 height 28
type input "FB"
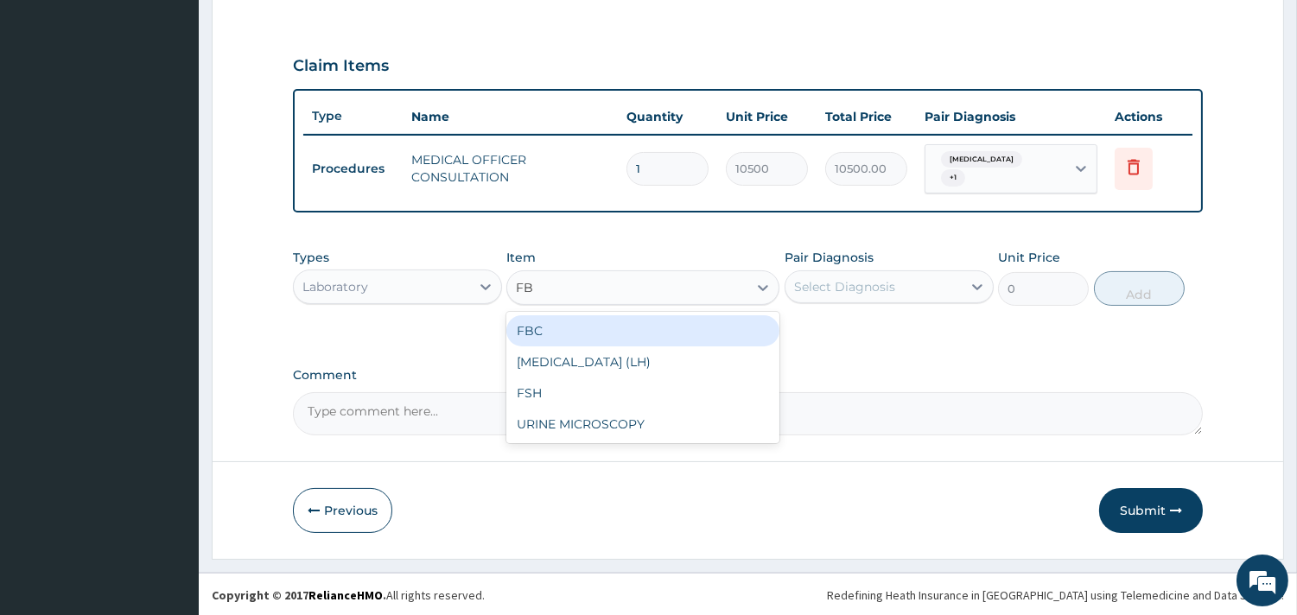
click at [568, 326] on div "FBC" at bounding box center [642, 330] width 273 height 31
type input "4500"
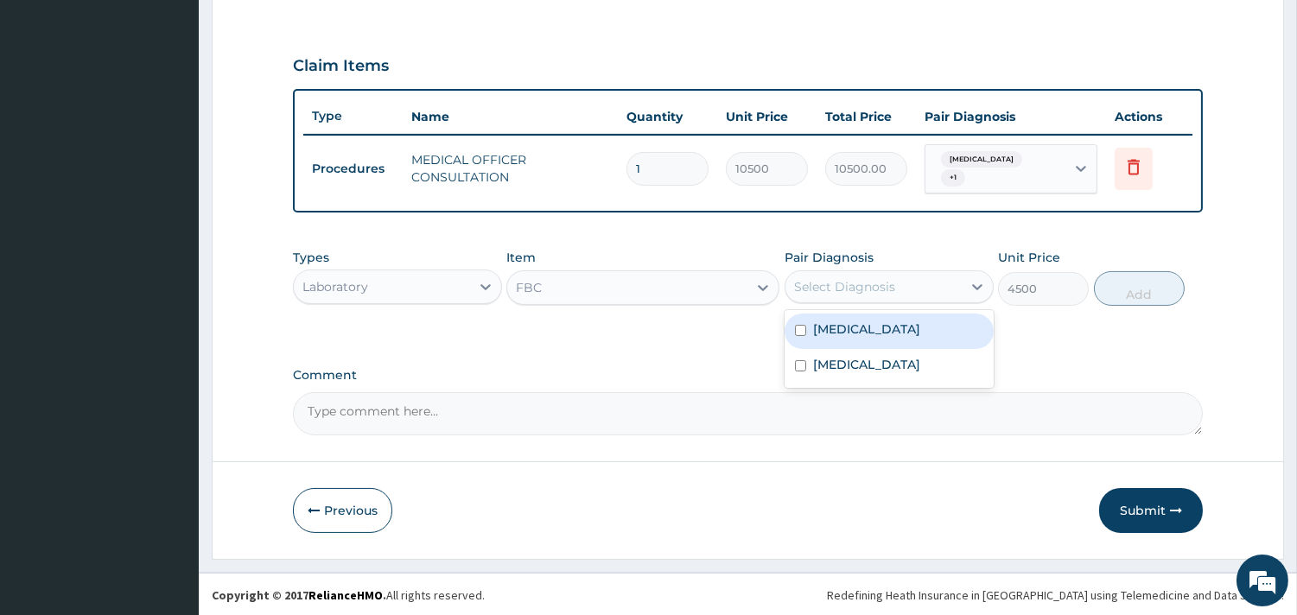
click at [825, 278] on div "Select Diagnosis" at bounding box center [844, 286] width 101 height 17
click at [853, 326] on label "[MEDICAL_DATA]" at bounding box center [866, 328] width 107 height 17
checkbox input "true"
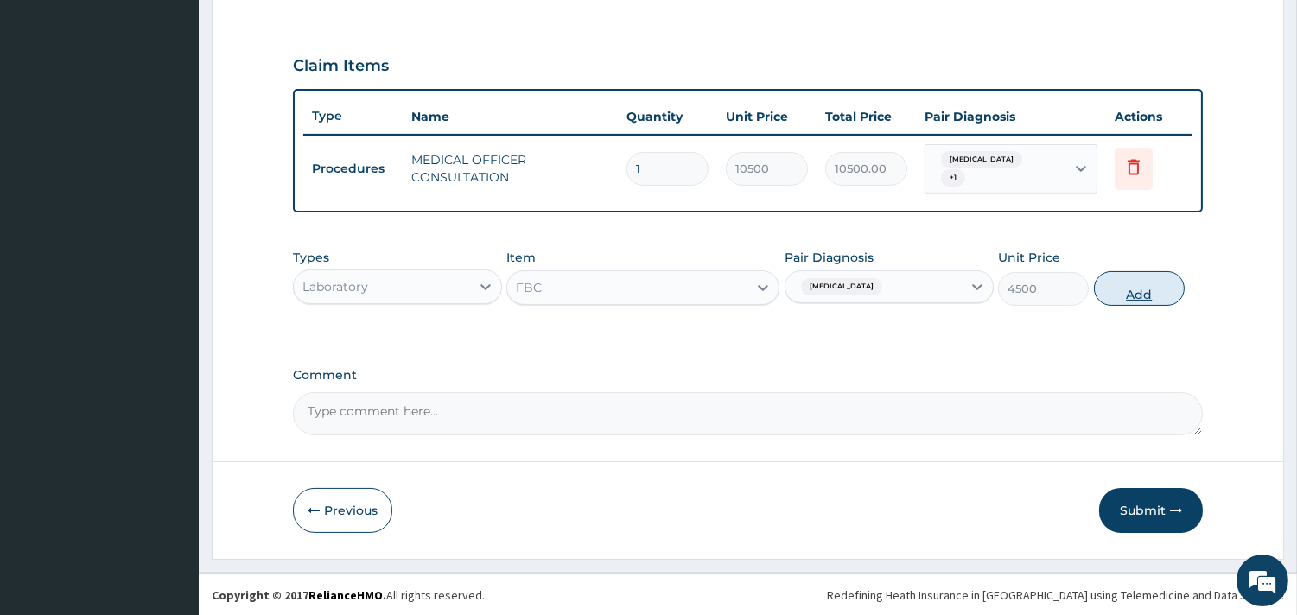
click at [1135, 294] on button "Add" at bounding box center [1139, 288] width 91 height 35
type input "0"
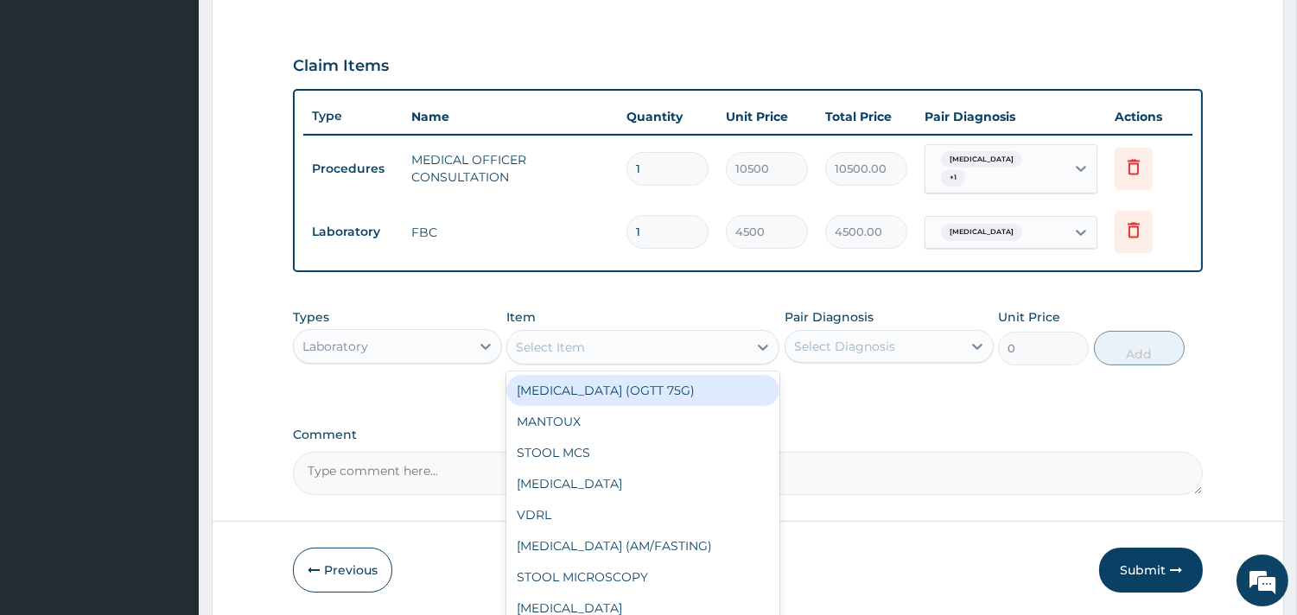
click at [603, 351] on div "Select Item" at bounding box center [627, 347] width 240 height 28
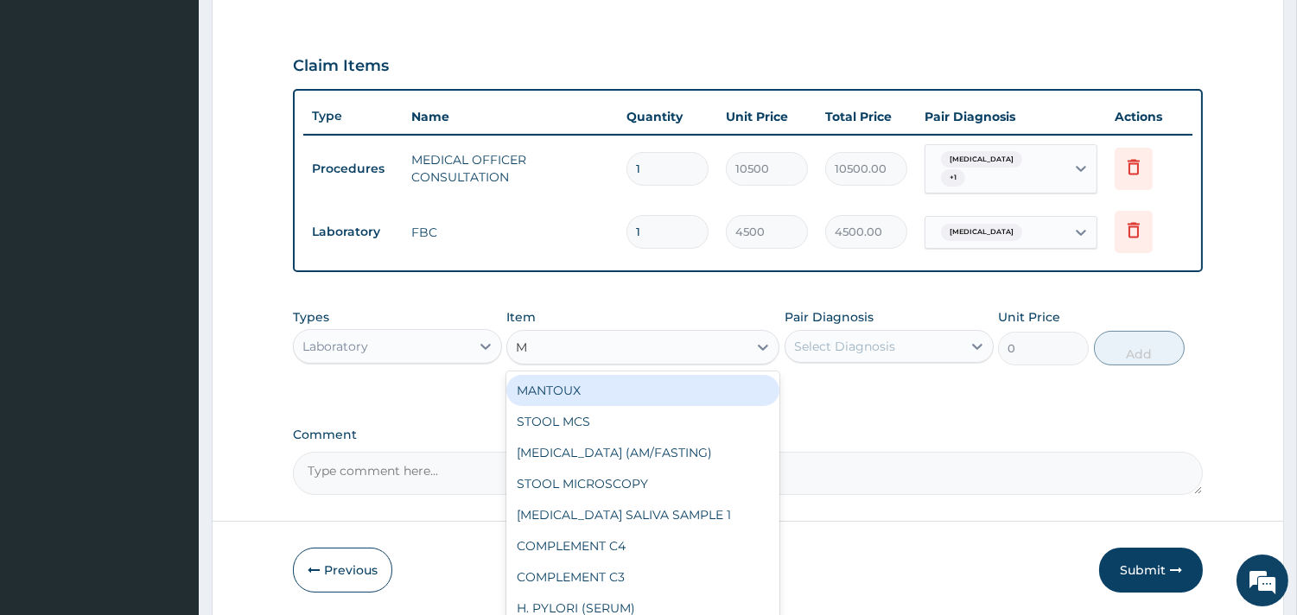
type input "MP"
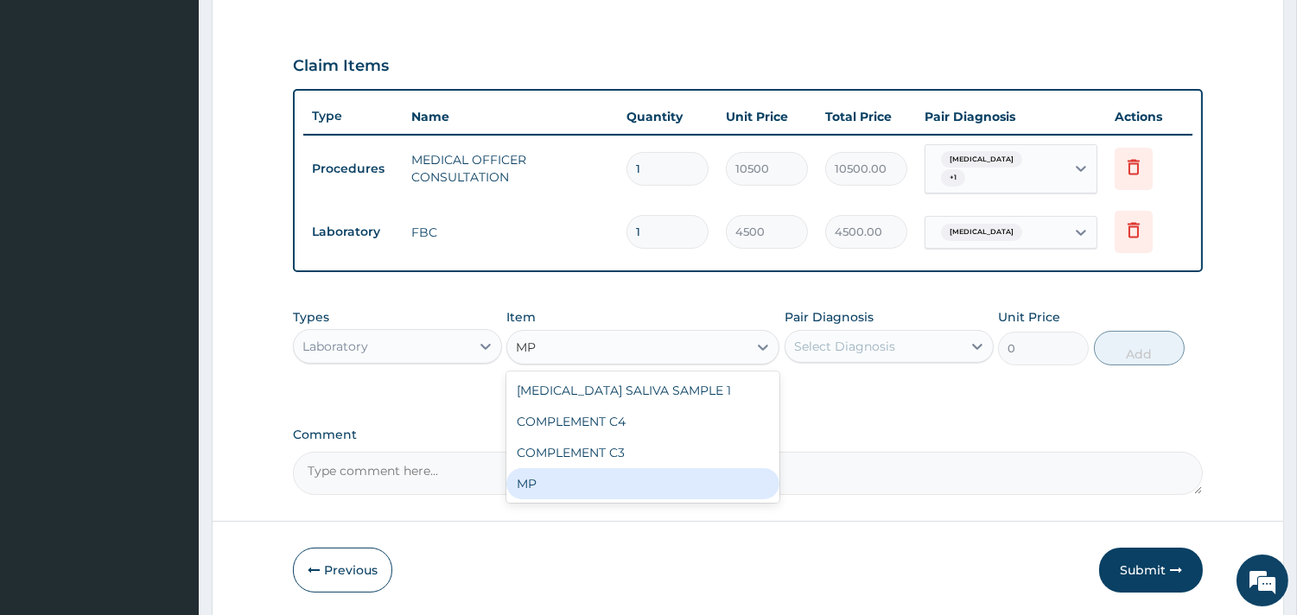
click at [537, 480] on div "MP" at bounding box center [642, 483] width 273 height 31
type input "4000"
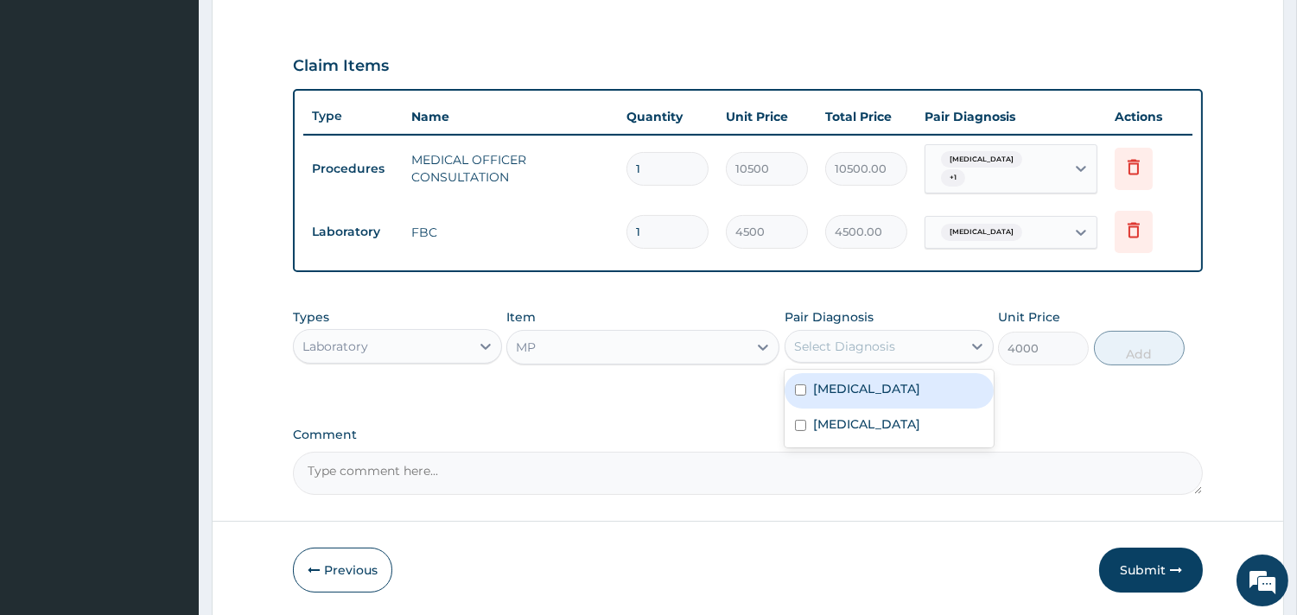
click at [916, 350] on div "Select Diagnosis" at bounding box center [873, 347] width 176 height 28
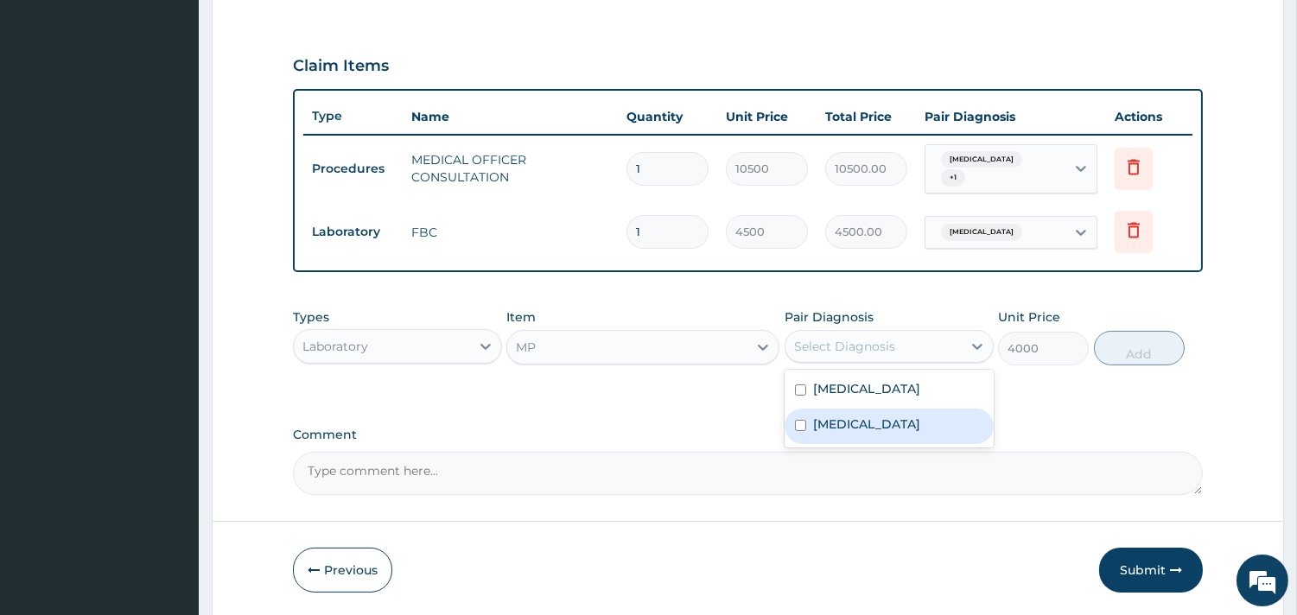
click at [855, 417] on label "Malaria" at bounding box center [866, 423] width 107 height 17
checkbox input "true"
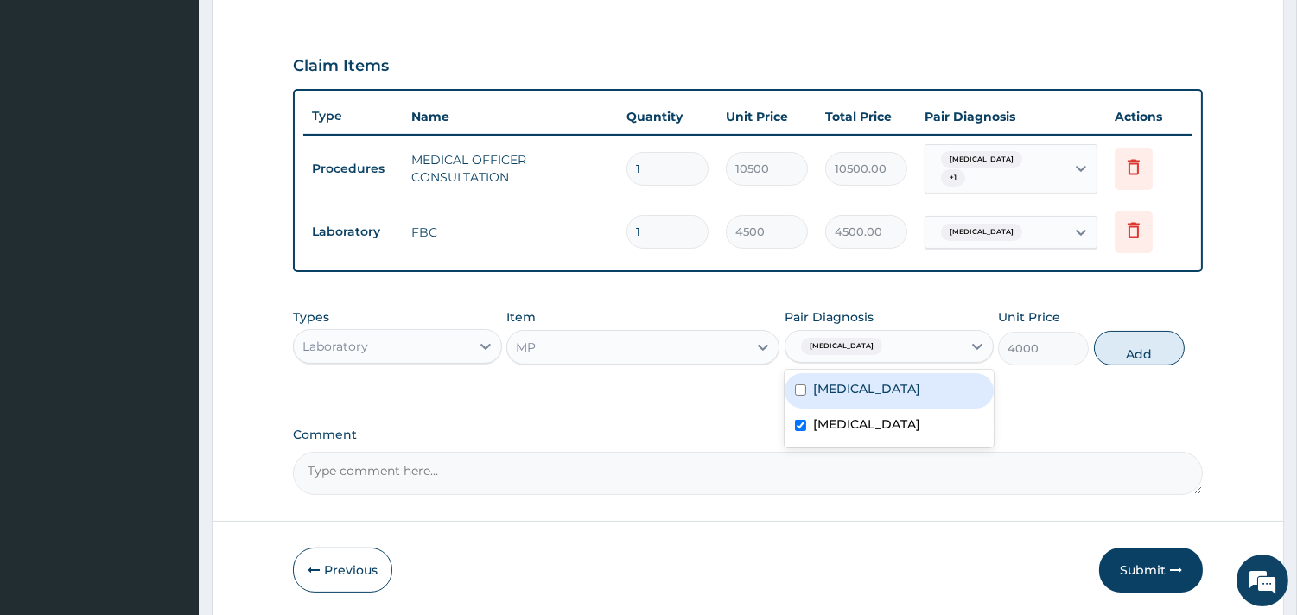
click at [1124, 340] on button "Add" at bounding box center [1139, 348] width 91 height 35
type input "0"
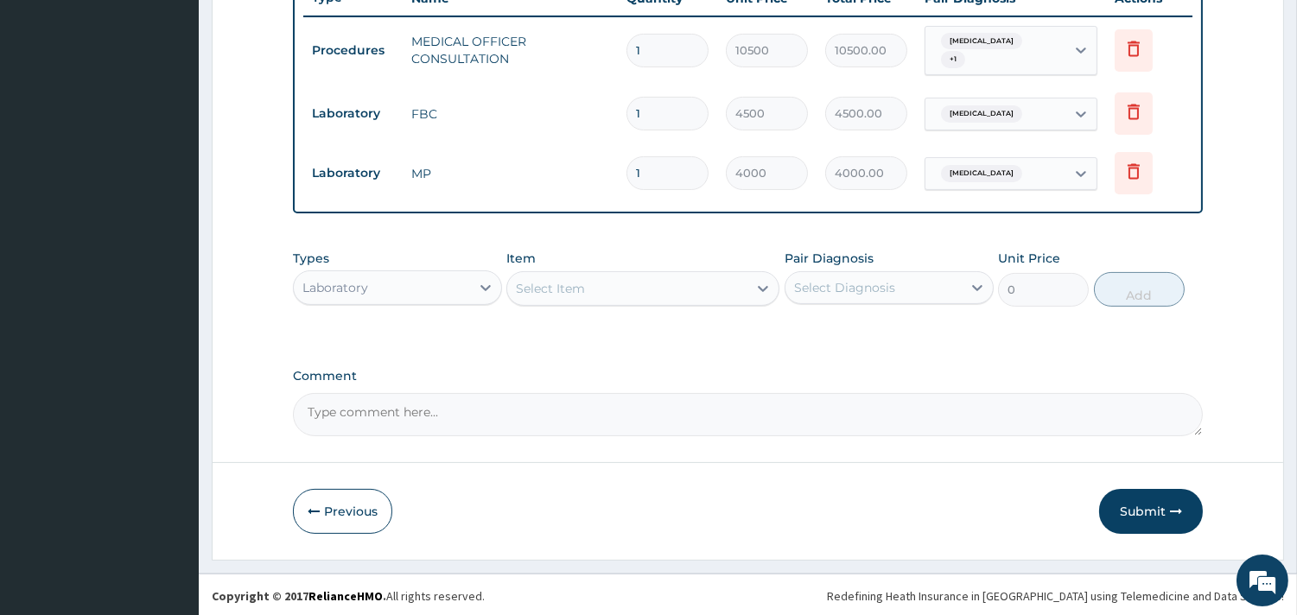
scroll to position [674, 0]
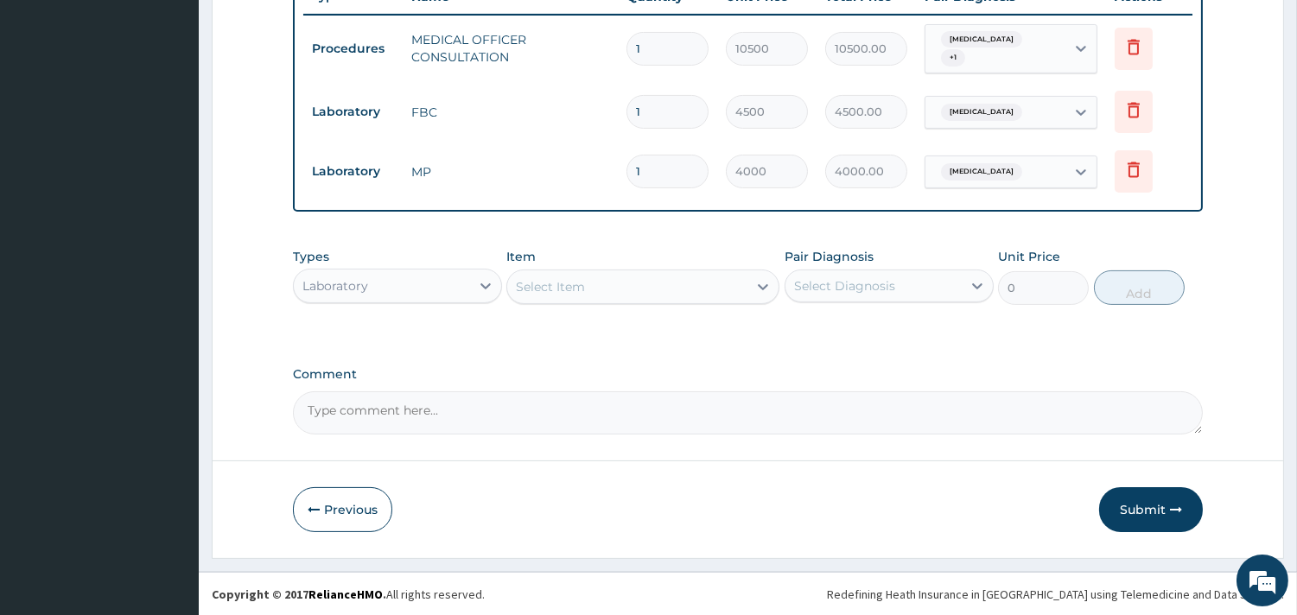
click at [412, 274] on div "Laboratory" at bounding box center [382, 286] width 176 height 28
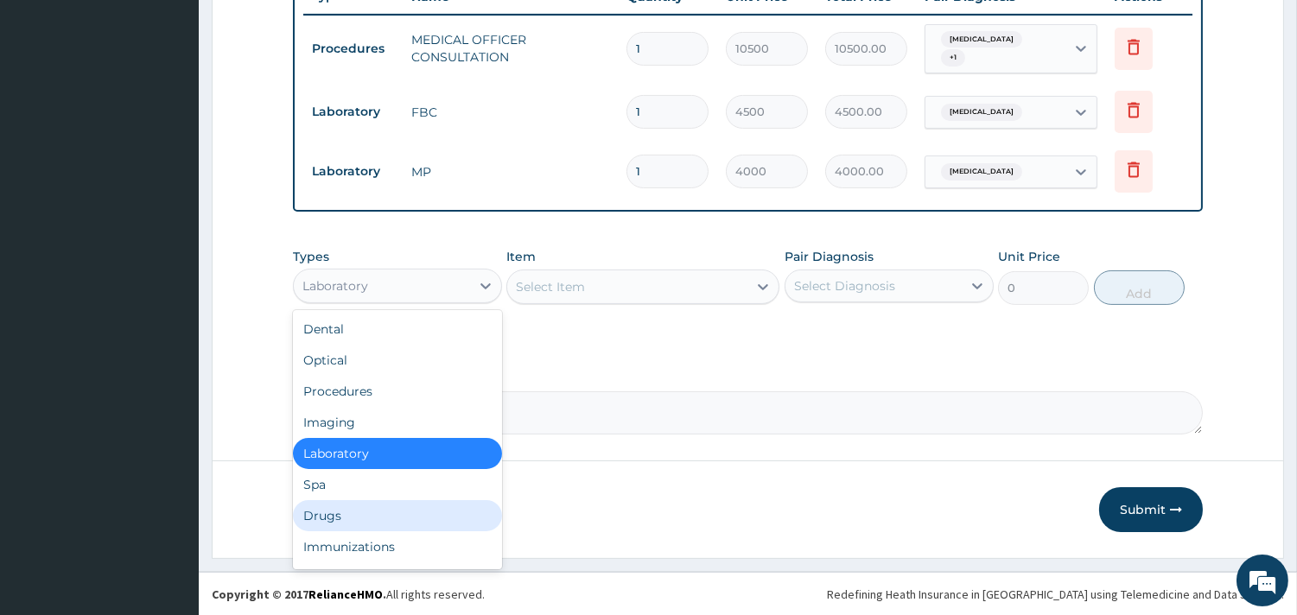
click at [333, 517] on div "Drugs" at bounding box center [397, 515] width 209 height 31
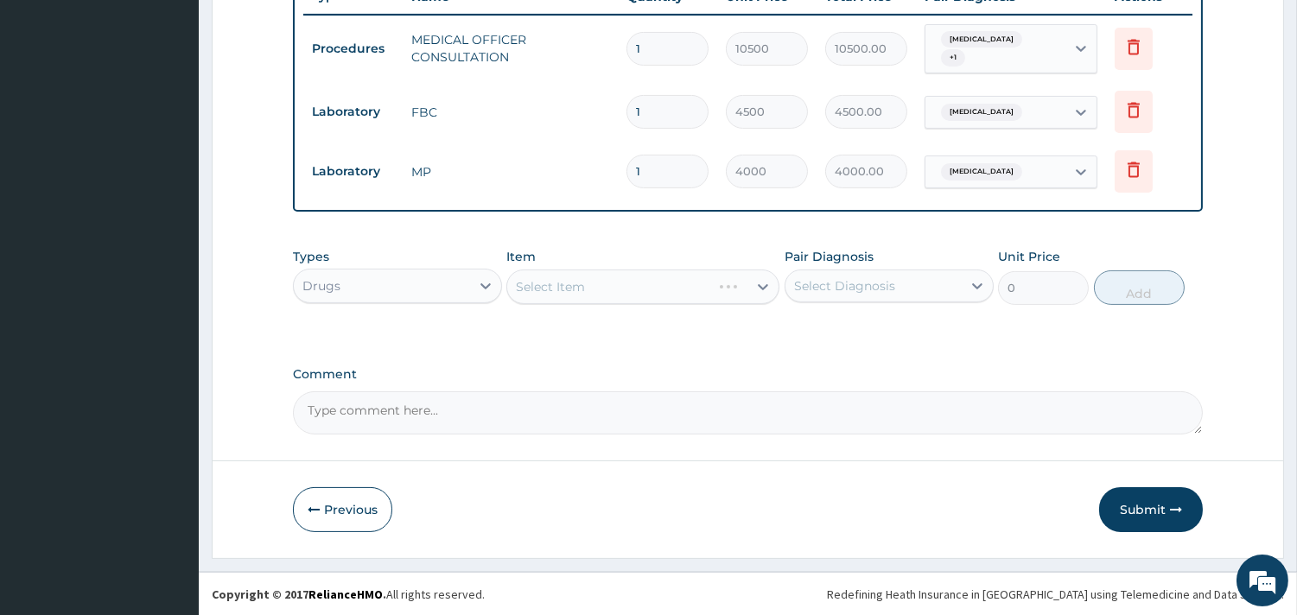
click at [676, 290] on div "Select Item" at bounding box center [642, 287] width 273 height 35
click at [628, 282] on div "Select Item" at bounding box center [642, 287] width 273 height 35
click at [571, 288] on div "Select Item" at bounding box center [642, 287] width 273 height 35
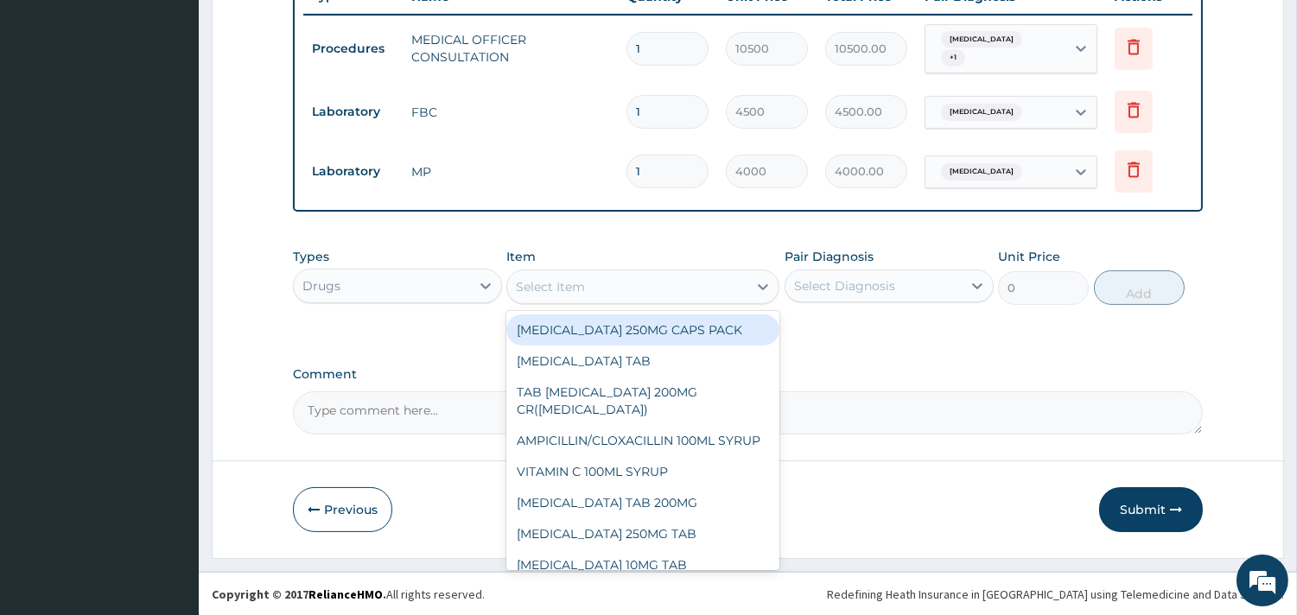
click at [616, 291] on div "Select Item" at bounding box center [627, 287] width 240 height 28
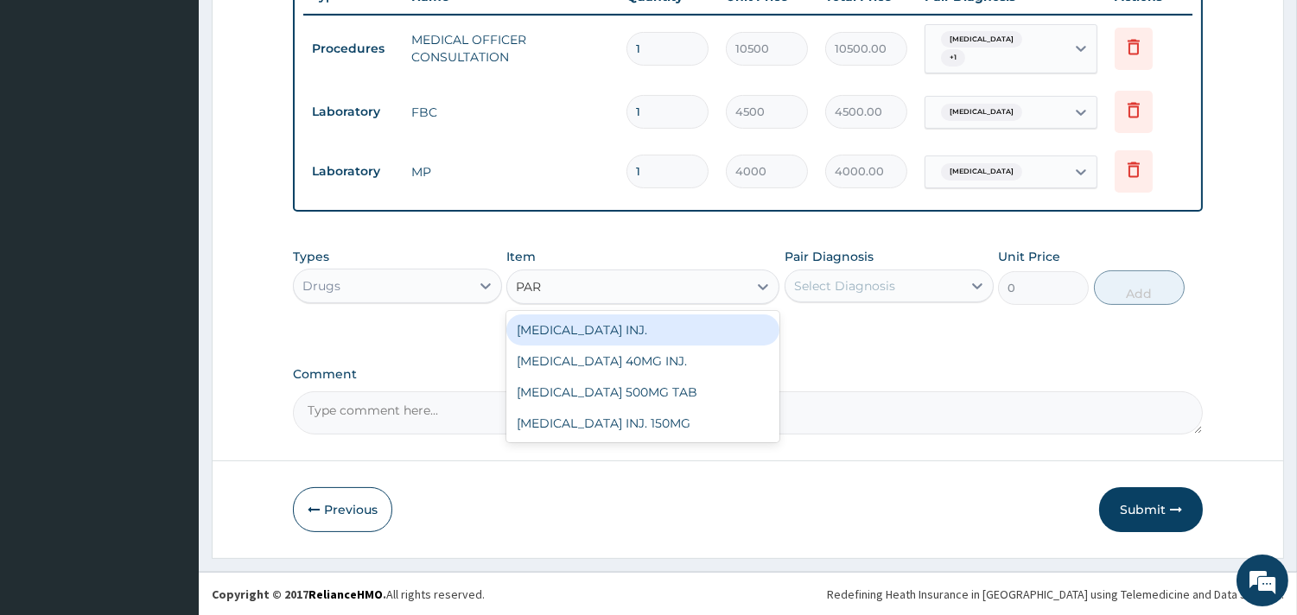
type input "PARA"
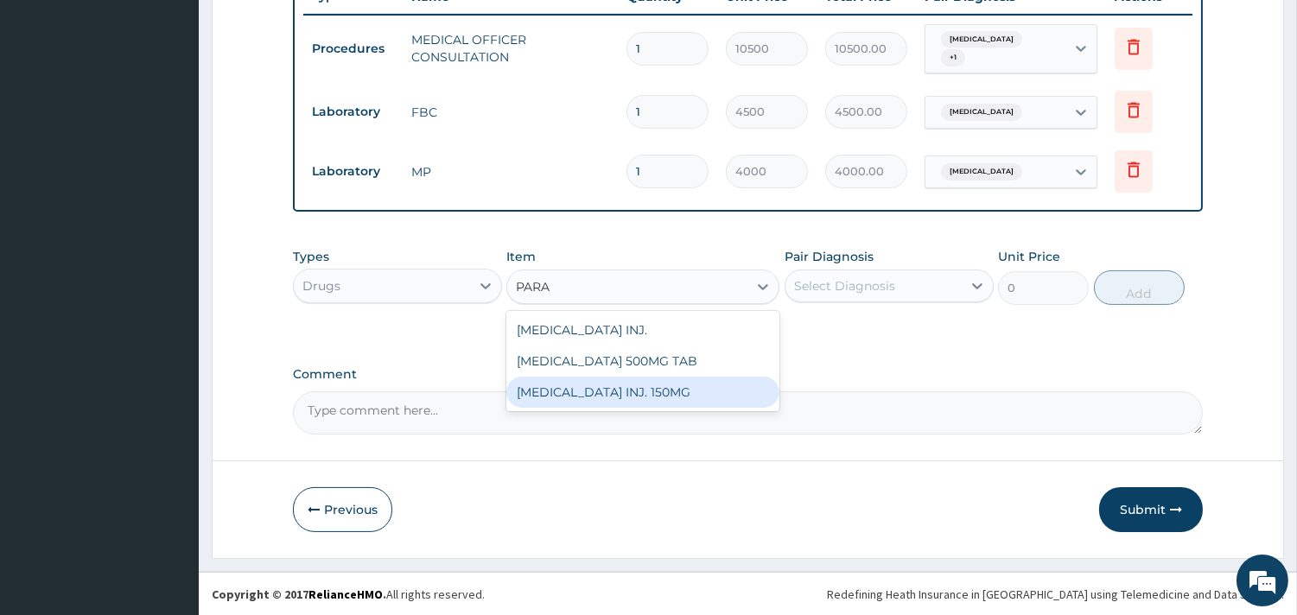
click at [591, 394] on div "PARACETAMOL INJ. 150MG" at bounding box center [642, 392] width 273 height 31
type input "900"
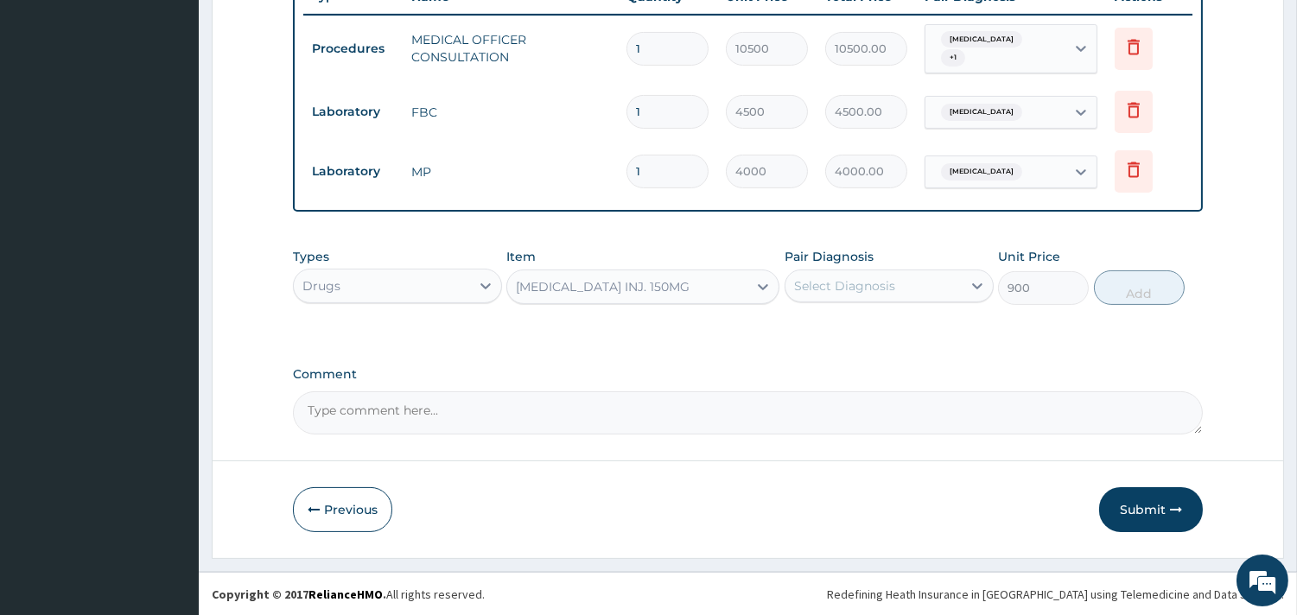
click at [929, 278] on div "Select Diagnosis" at bounding box center [873, 286] width 176 height 28
click at [910, 327] on label "Upper respiratory infection" at bounding box center [866, 328] width 107 height 17
checkbox input "true"
click at [1138, 295] on button "Add" at bounding box center [1139, 287] width 91 height 35
type input "0"
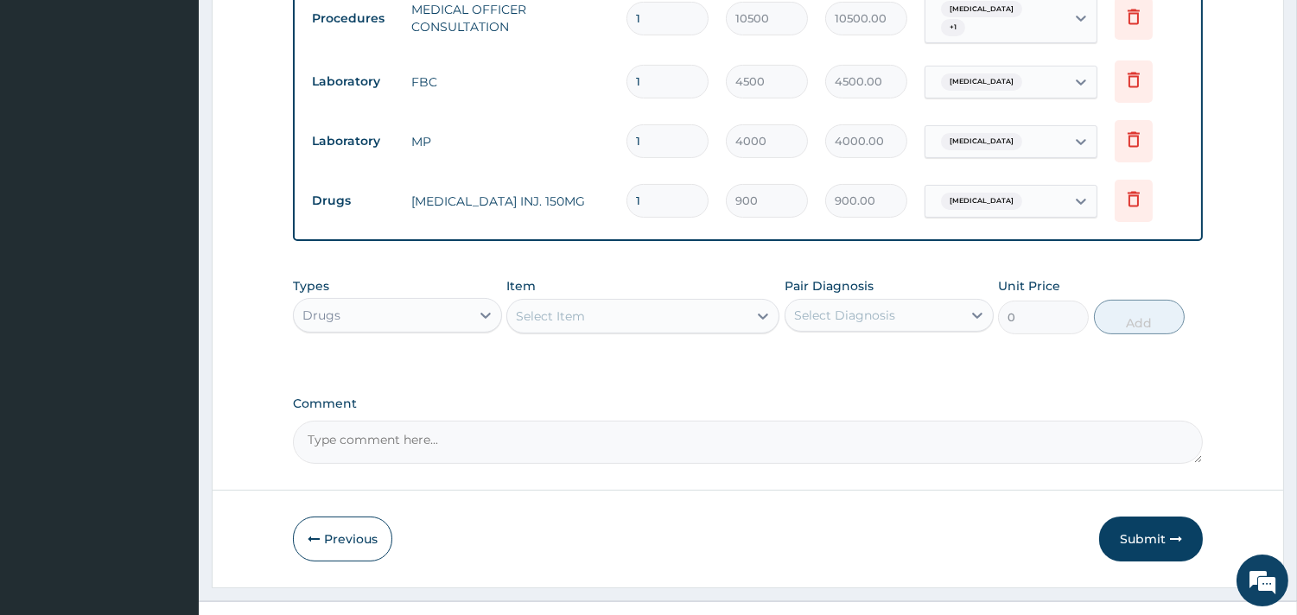
scroll to position [734, 0]
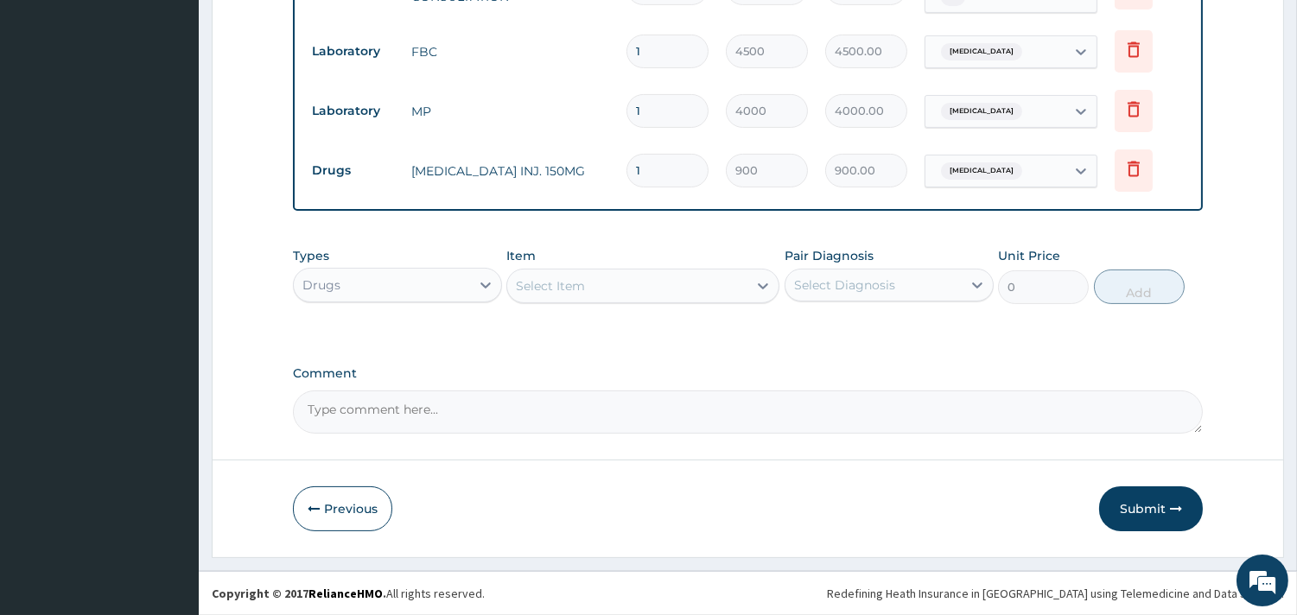
click at [460, 282] on div "Drugs" at bounding box center [382, 285] width 176 height 28
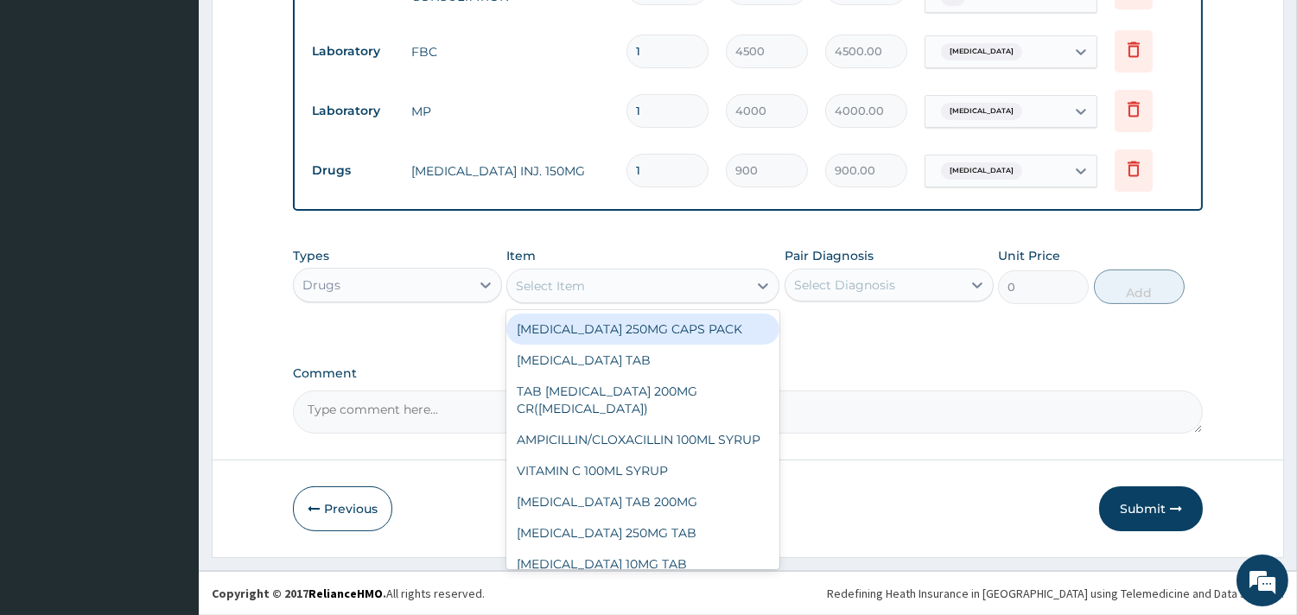
click at [639, 282] on div "Select Item" at bounding box center [627, 286] width 240 height 28
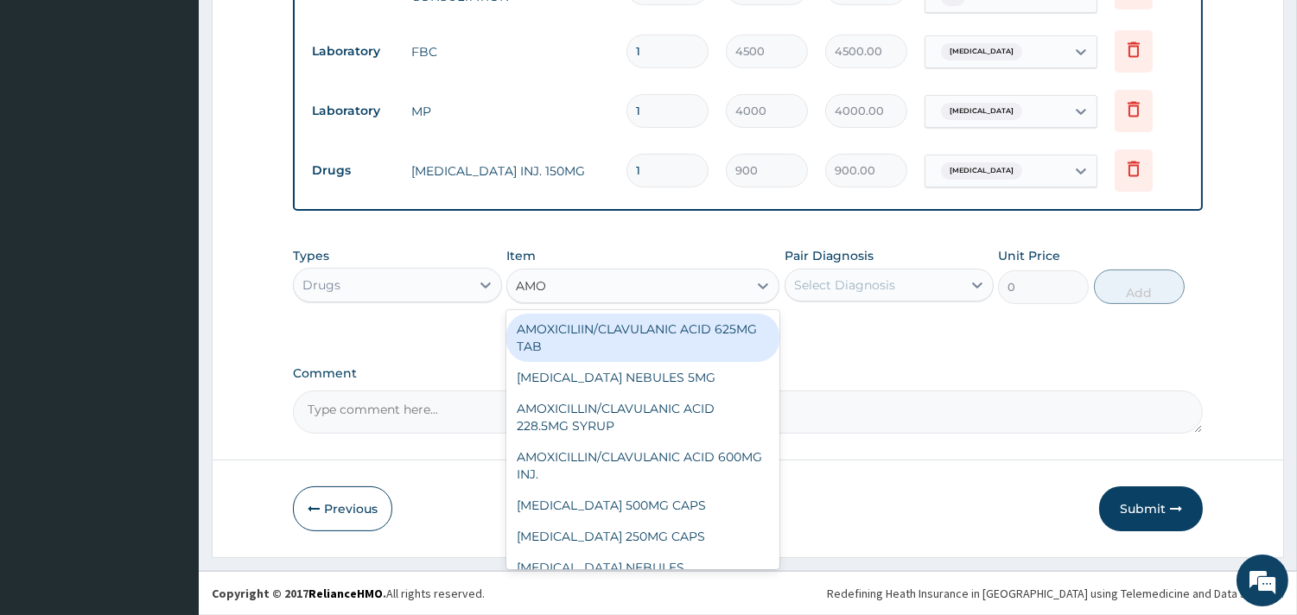
type input "AMOX"
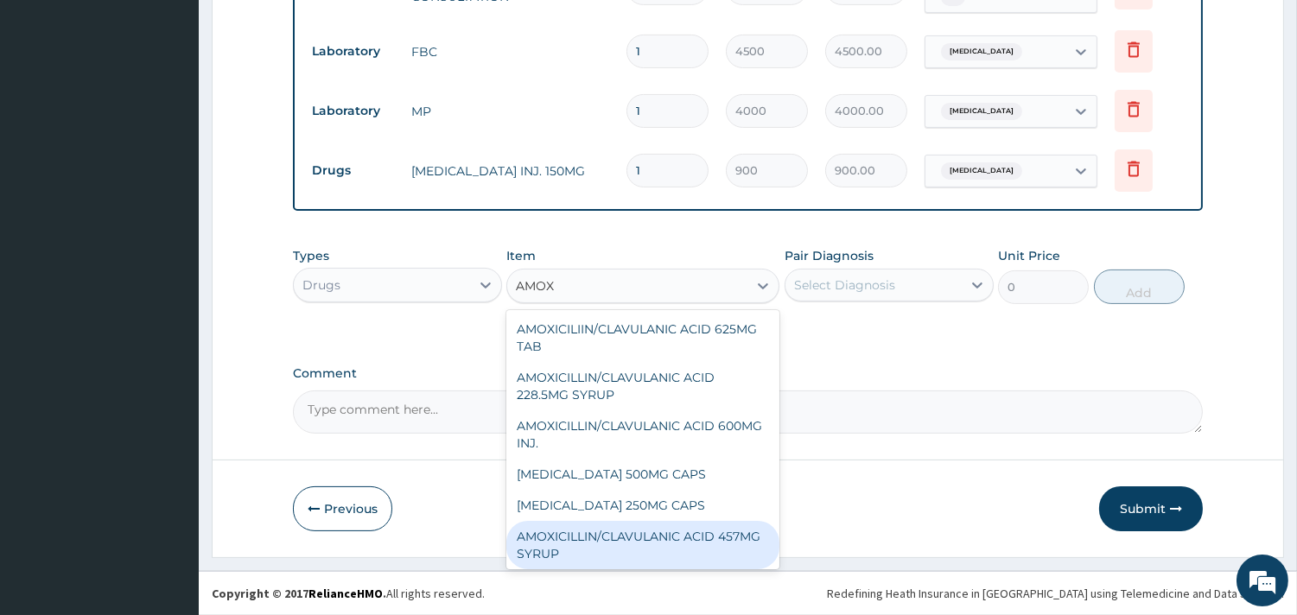
click at [624, 550] on div "AMOXICILLIN/CLAVULANIC ACID 457MG SYRUP" at bounding box center [642, 545] width 273 height 48
type input "7000"
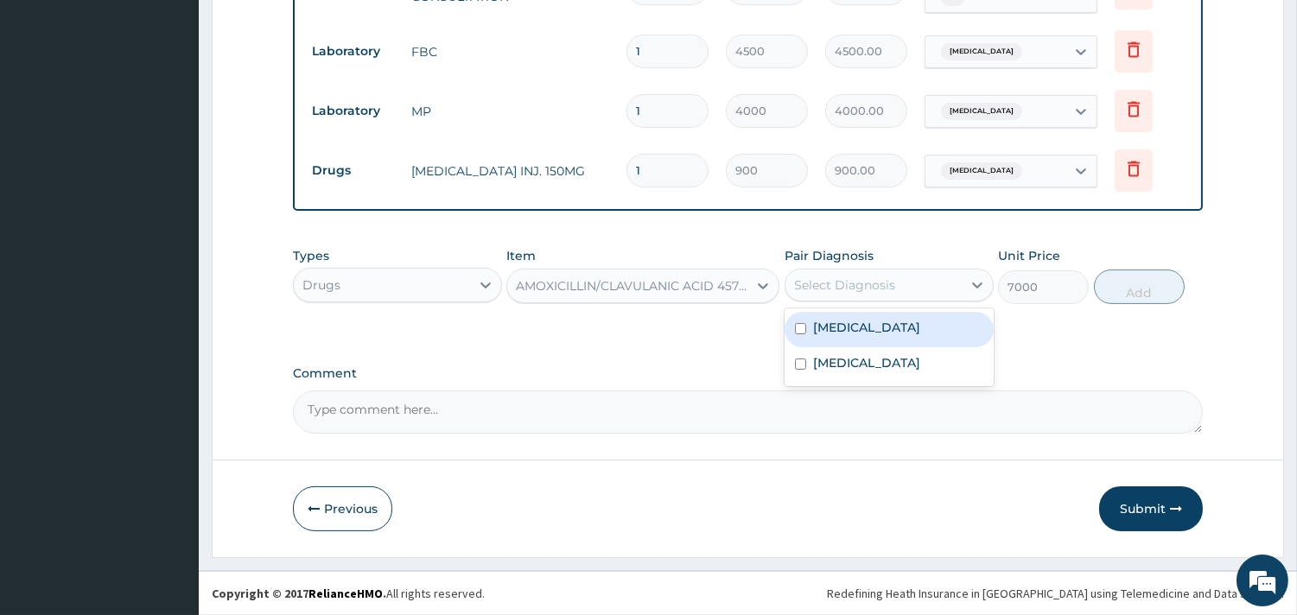
click at [883, 288] on div "Select Diagnosis" at bounding box center [844, 284] width 101 height 17
click at [881, 314] on div "Upper respiratory infection" at bounding box center [888, 329] width 209 height 35
checkbox input "true"
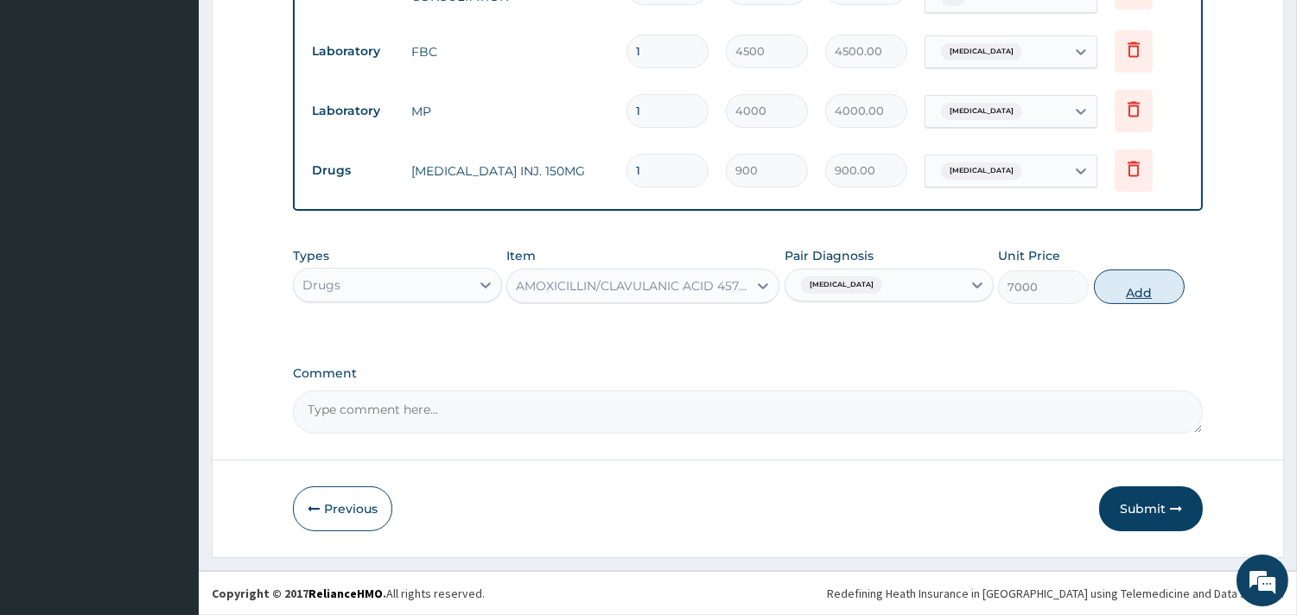
click at [1130, 292] on button "Add" at bounding box center [1139, 287] width 91 height 35
type input "0"
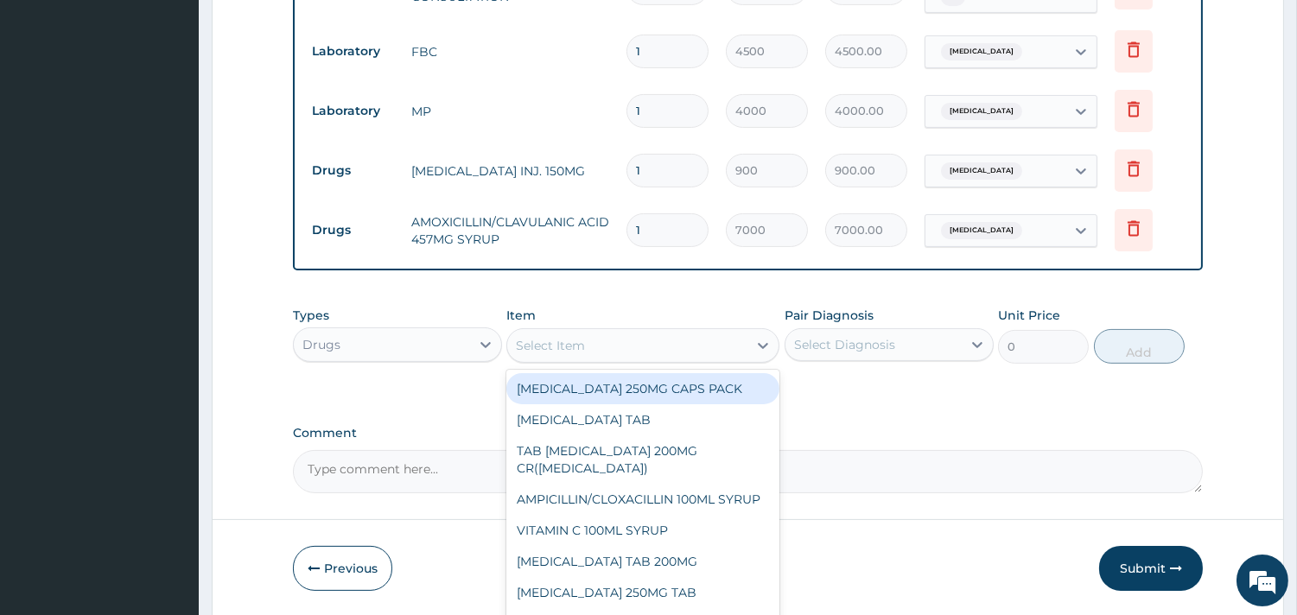
click at [657, 339] on div "Select Item" at bounding box center [627, 346] width 240 height 28
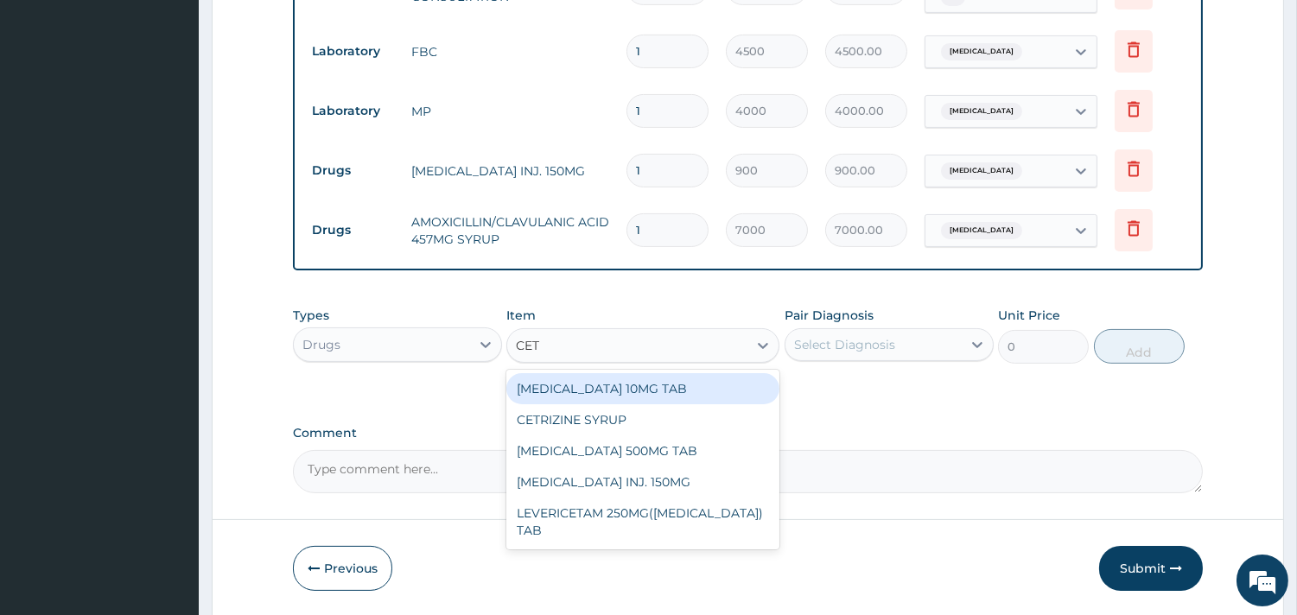
type input "CETR"
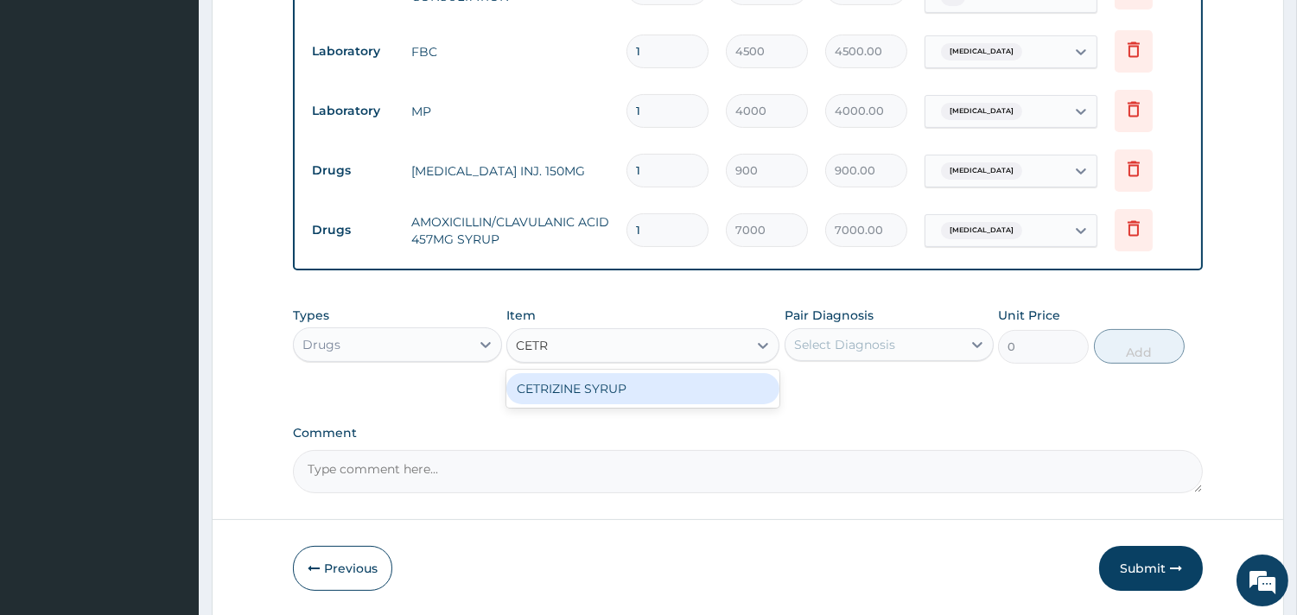
click at [618, 375] on div "CETRIZINE SYRUP" at bounding box center [642, 388] width 273 height 31
type input "2000"
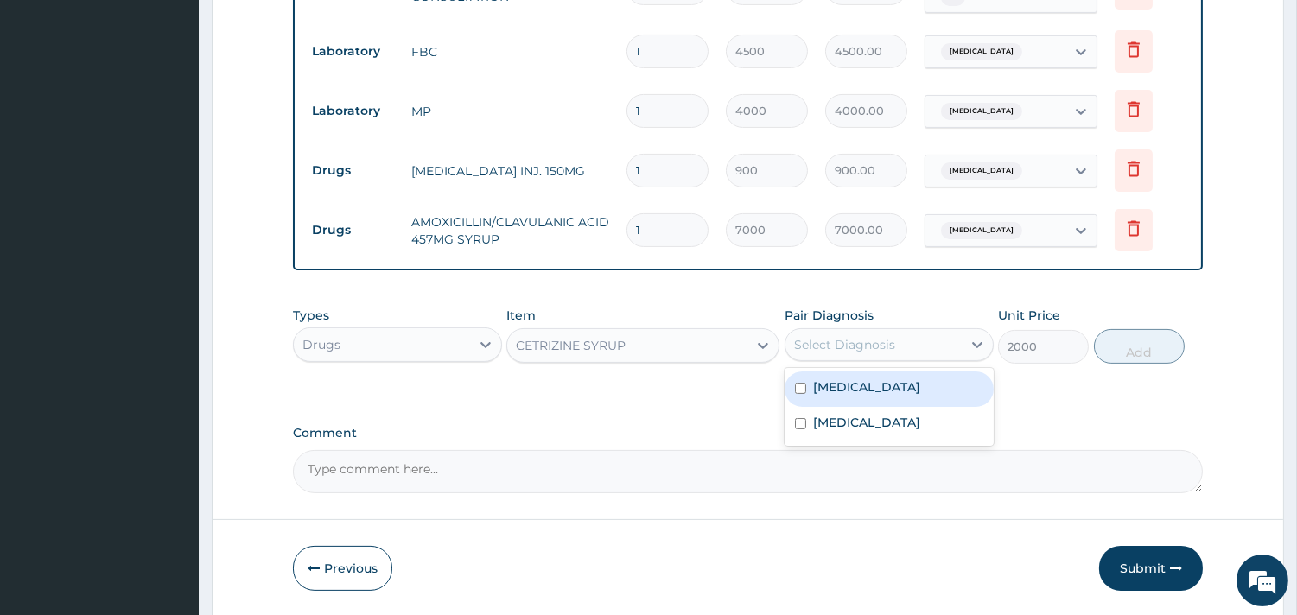
click at [856, 352] on div "Select Diagnosis" at bounding box center [844, 344] width 101 height 17
drag, startPoint x: 859, startPoint y: 384, endPoint x: 1051, endPoint y: 343, distance: 196.0
click at [859, 384] on label "Upper respiratory infection" at bounding box center [866, 386] width 107 height 17
checkbox input "true"
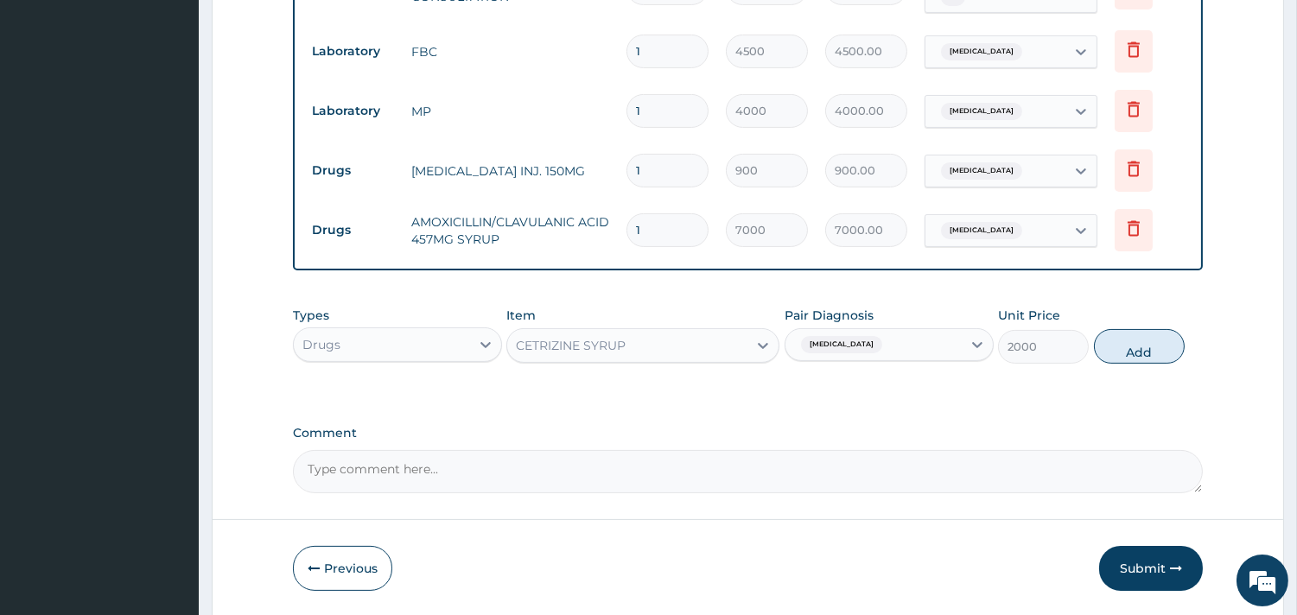
click at [1116, 327] on div "Types Drugs Item CETRIZINE SYRUP Pair Diagnosis Upper respiratory infection Uni…" at bounding box center [748, 335] width 910 height 74
click at [1123, 339] on button "Add" at bounding box center [1139, 346] width 91 height 35
type input "0"
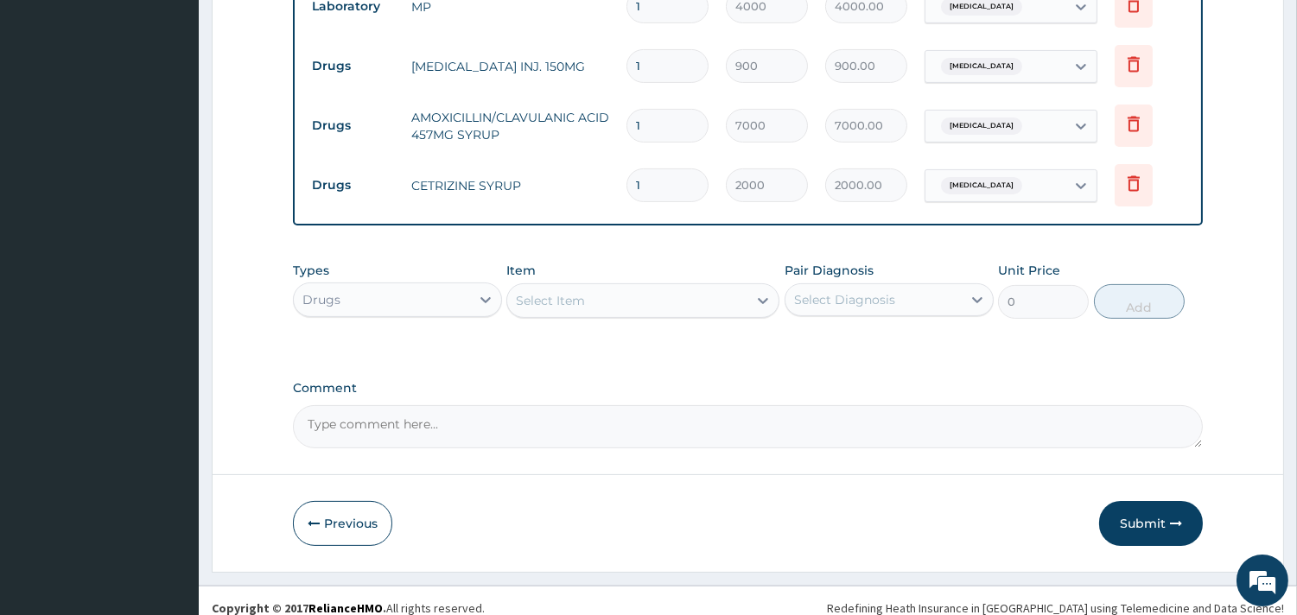
scroll to position [853, 0]
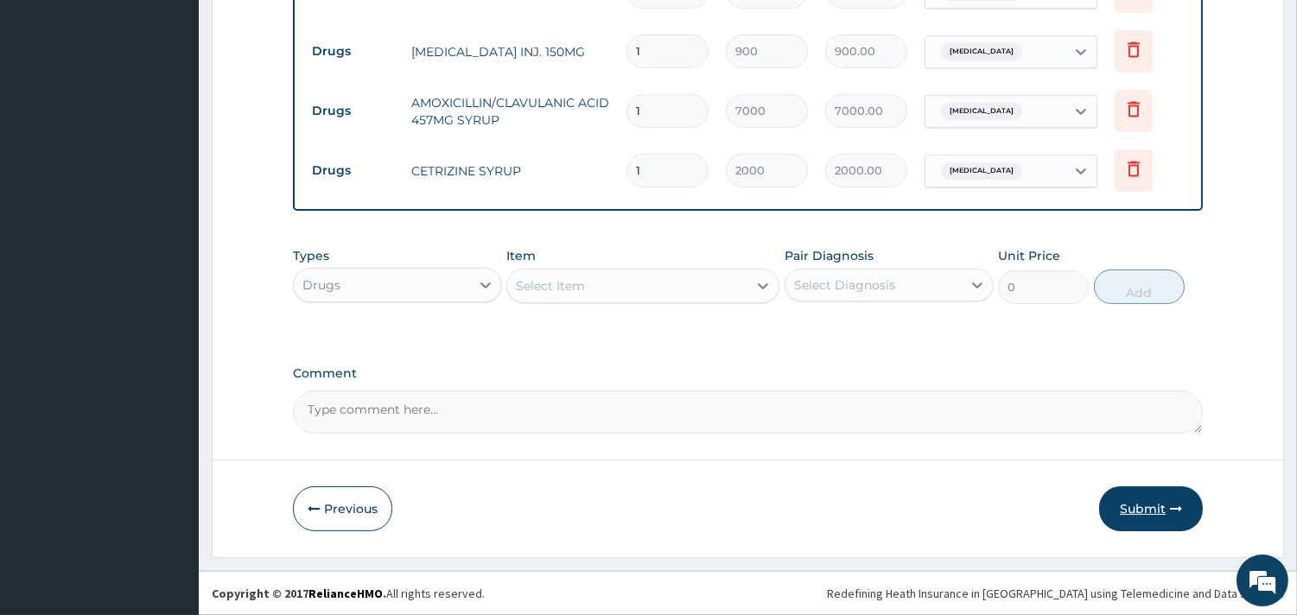
click at [1149, 505] on button "Submit" at bounding box center [1151, 508] width 104 height 45
click at [1136, 514] on button "Submit" at bounding box center [1151, 508] width 104 height 45
click at [1152, 504] on button "Submit" at bounding box center [1151, 508] width 104 height 45
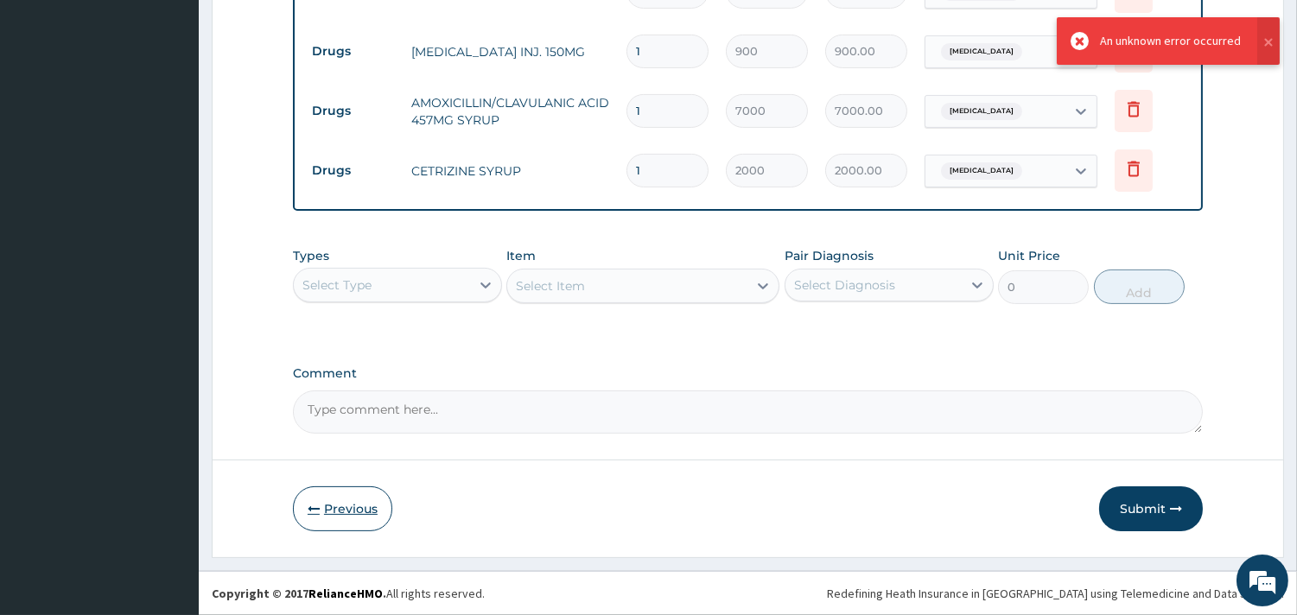
click at [356, 504] on button "Previous" at bounding box center [342, 508] width 99 height 45
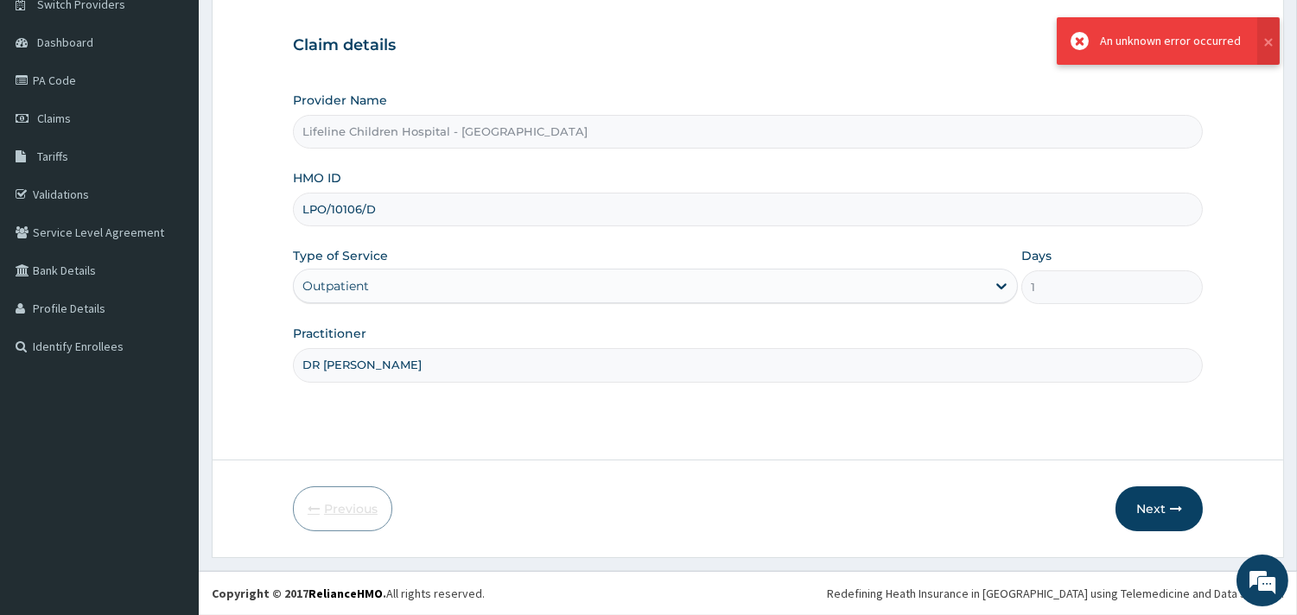
scroll to position [147, 0]
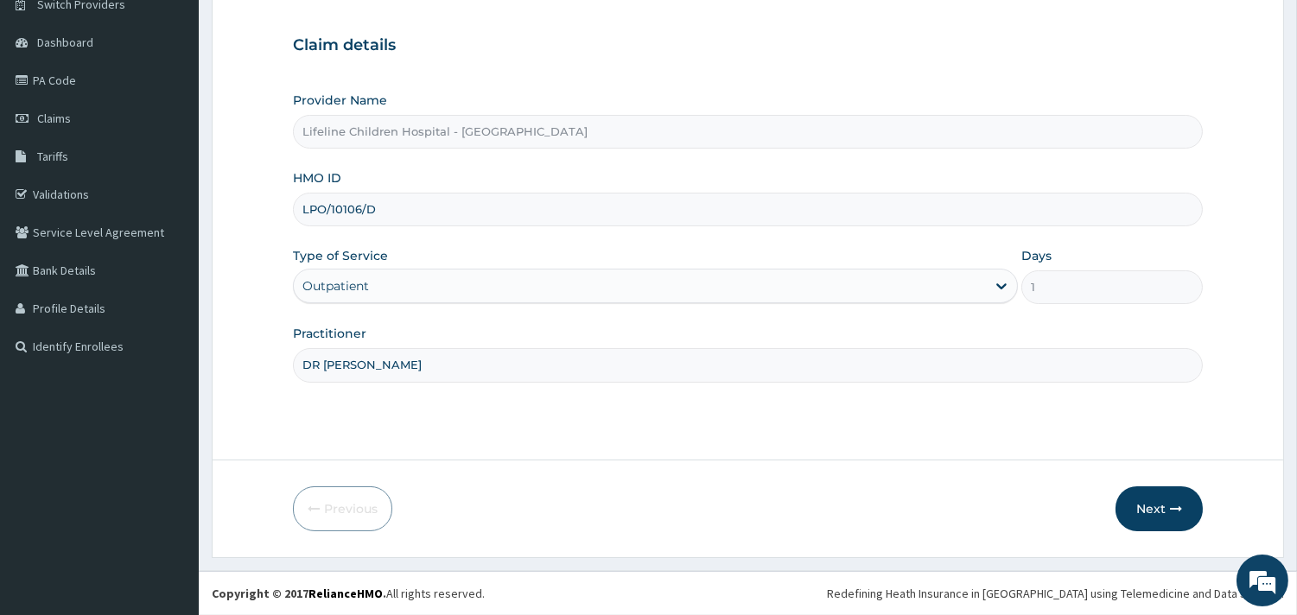
click at [325, 203] on input "LPO/10106/D" at bounding box center [748, 210] width 910 height 34
type input "LPD/10106/D"
click at [1145, 501] on button "Next" at bounding box center [1158, 508] width 87 height 45
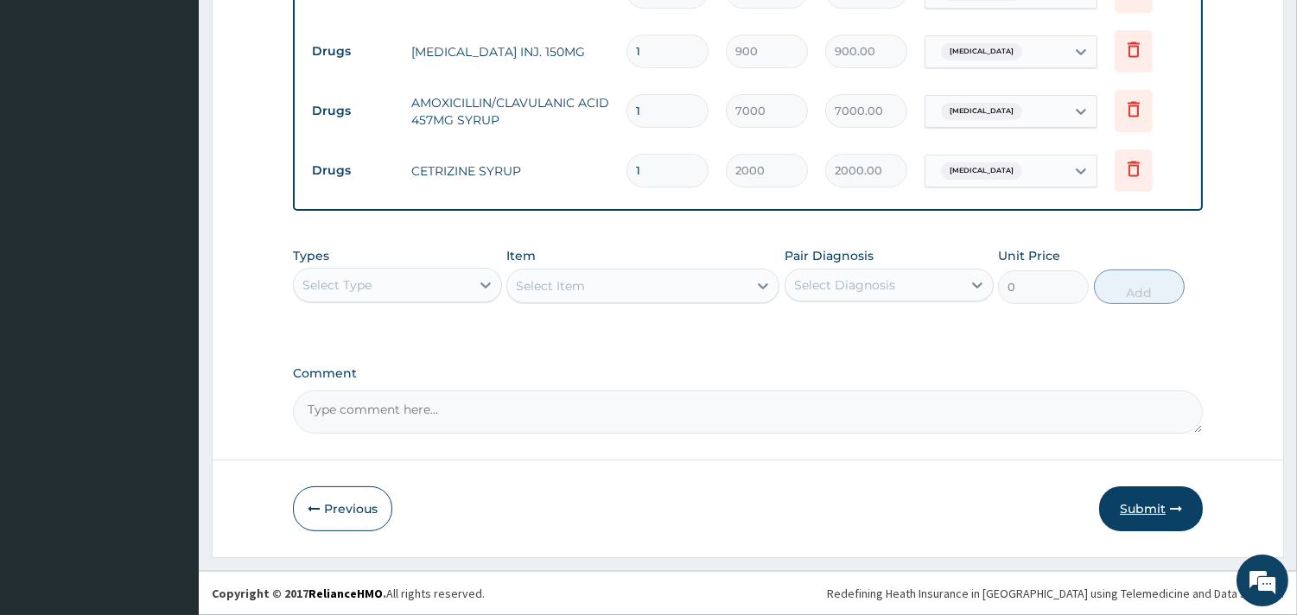
click at [1132, 504] on button "Submit" at bounding box center [1151, 508] width 104 height 45
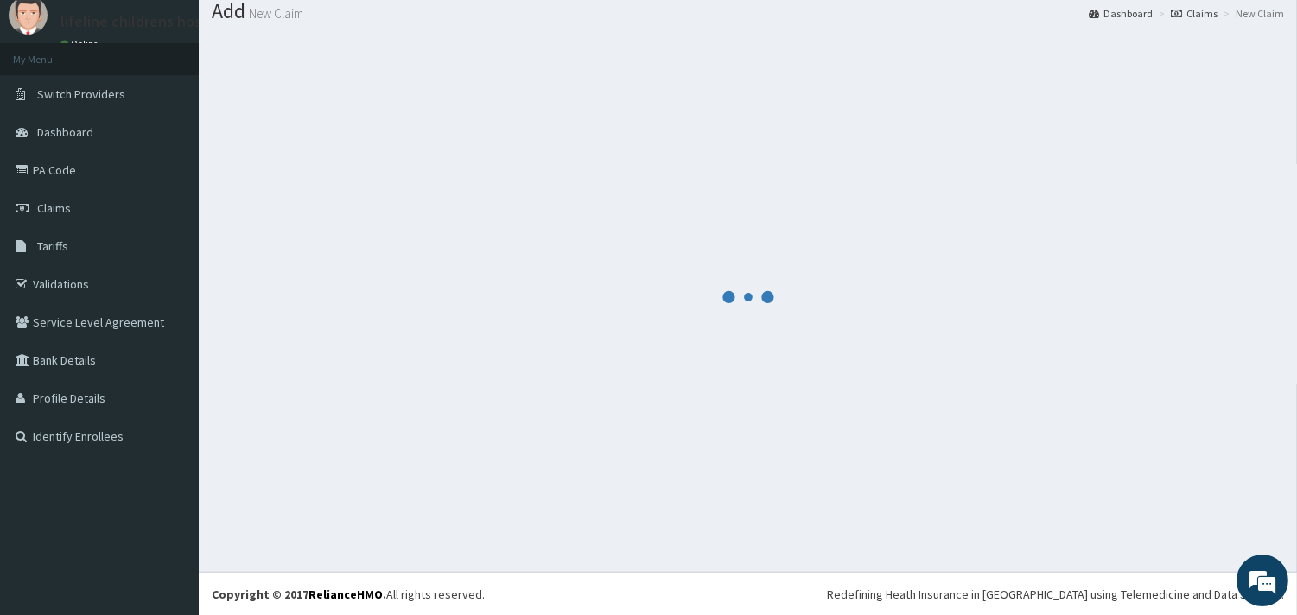
scroll to position [853, 0]
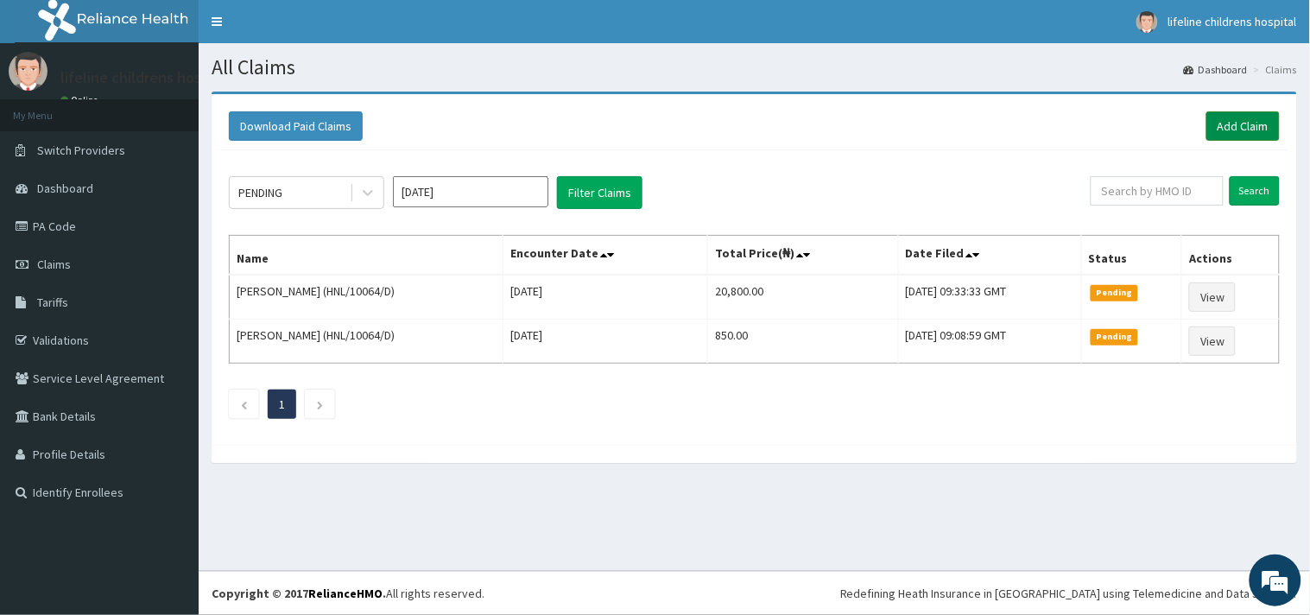
click at [1240, 130] on link "Add Claim" at bounding box center [1243, 125] width 73 height 29
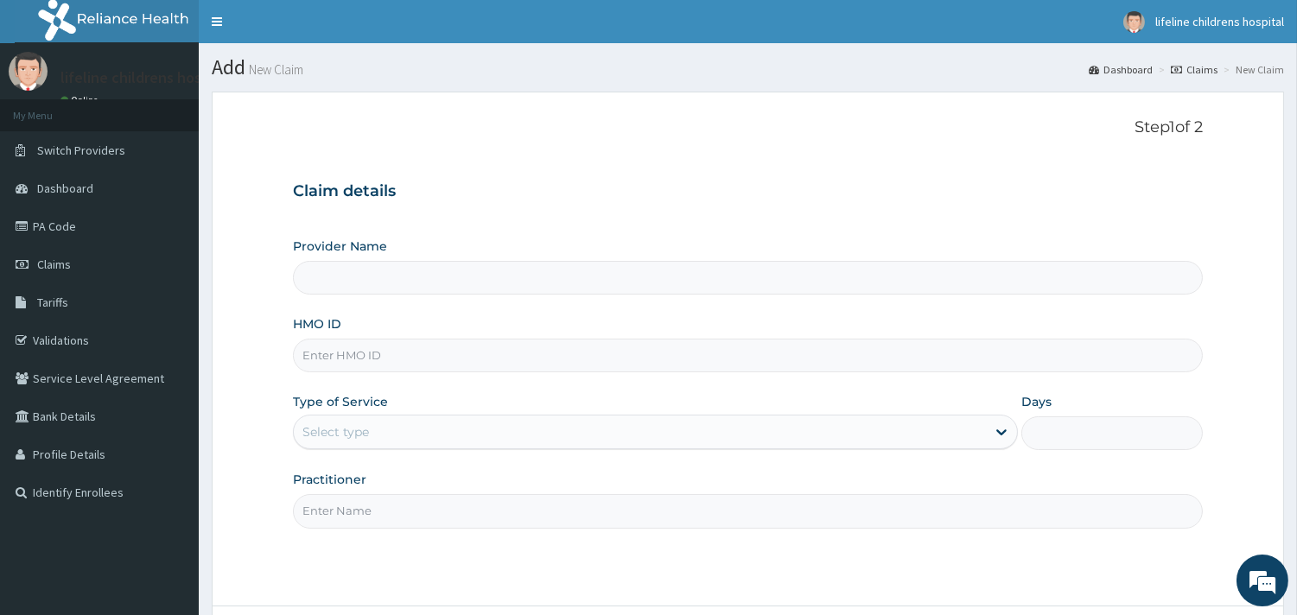
type input "Lifeline Children Hospital - [GEOGRAPHIC_DATA]"
click at [394, 354] on input "HMO ID" at bounding box center [748, 356] width 910 height 34
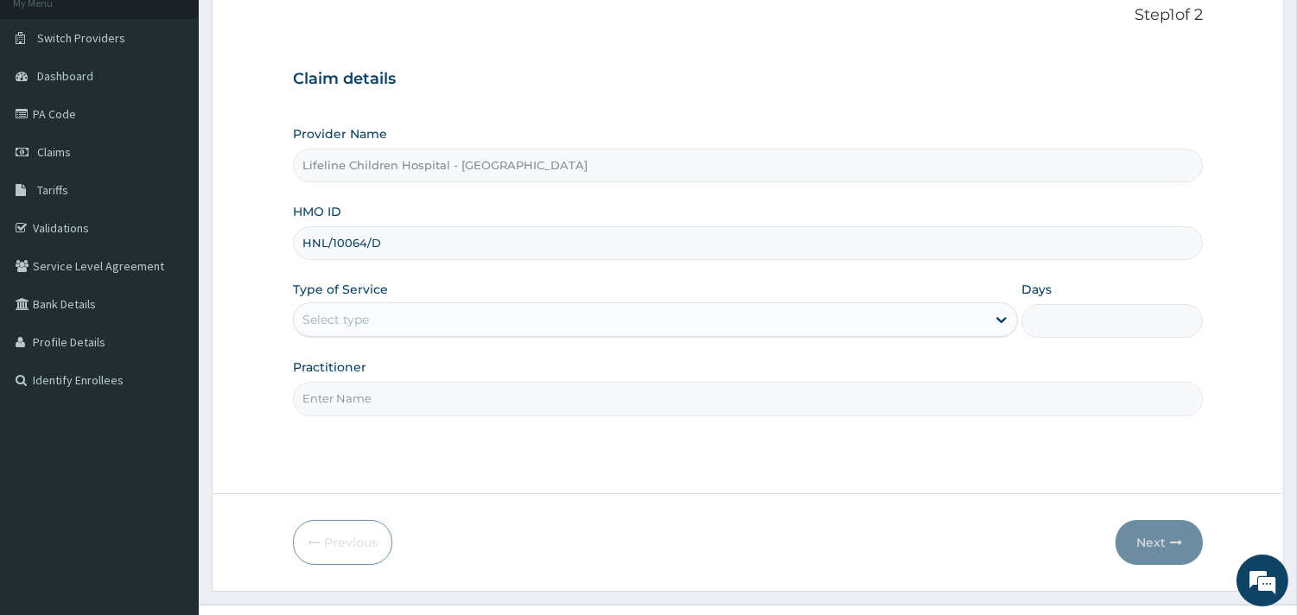
scroll to position [147, 0]
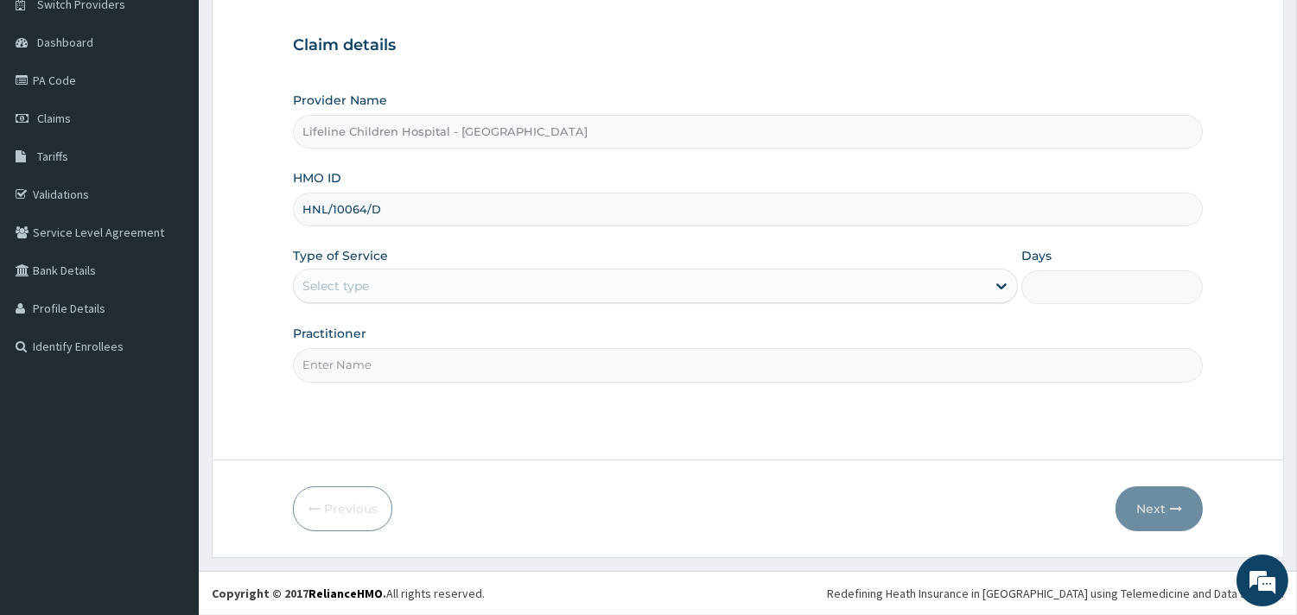
type input "HNL/10064/D"
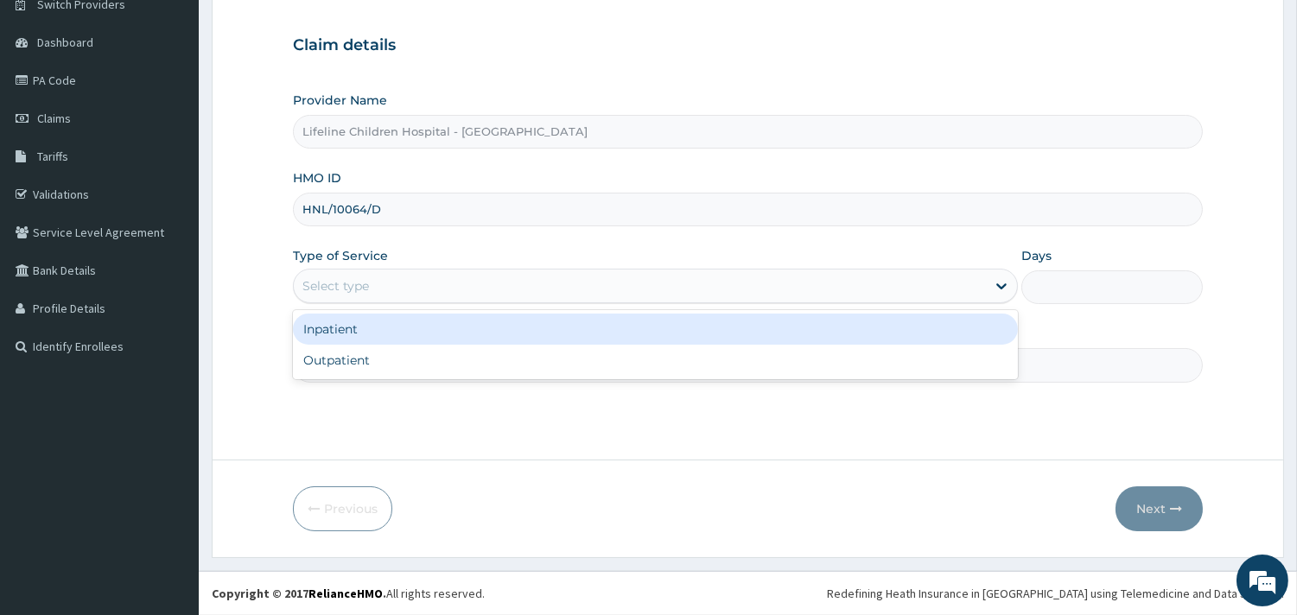
click at [355, 283] on div "Select type" at bounding box center [335, 285] width 67 height 17
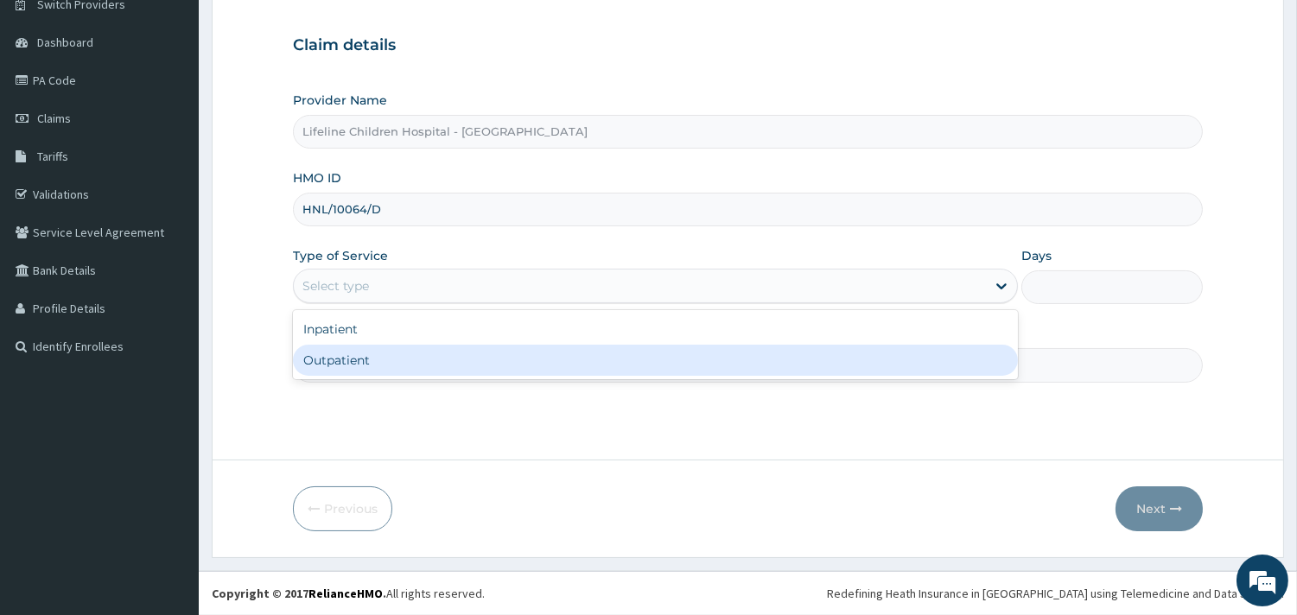
click at [364, 369] on div "Outpatient" at bounding box center [655, 360] width 725 height 31
type input "1"
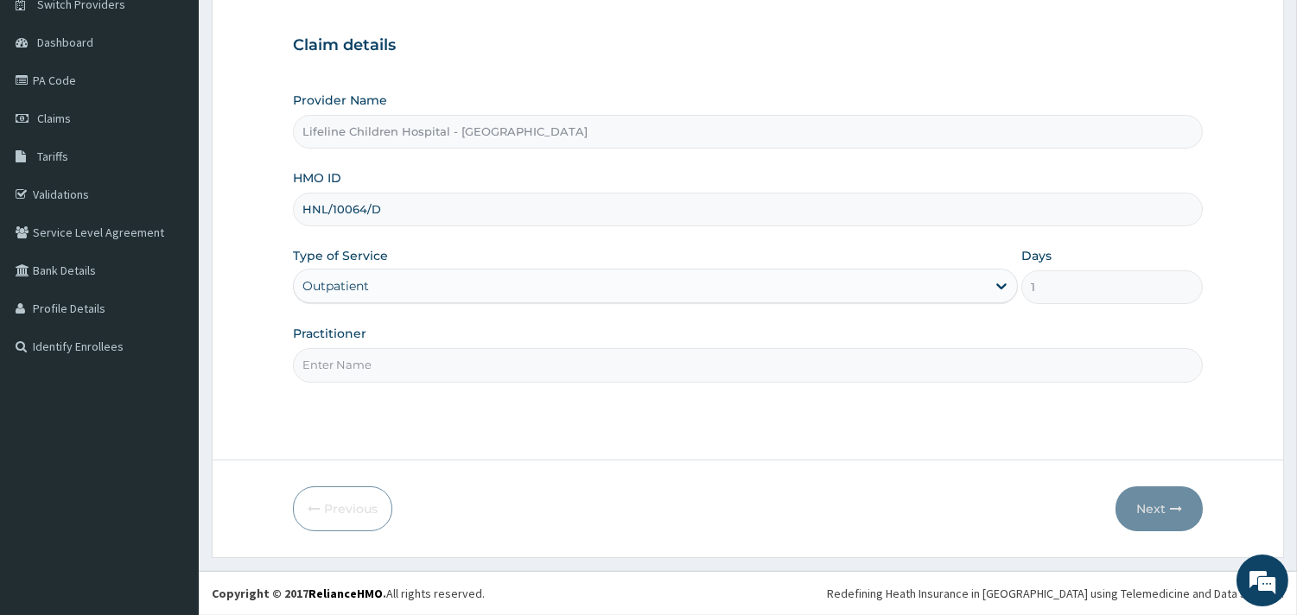
click at [364, 369] on input "Practitioner" at bounding box center [748, 365] width 910 height 34
type input "DR JOY"
click at [1159, 491] on button "Next" at bounding box center [1158, 508] width 87 height 45
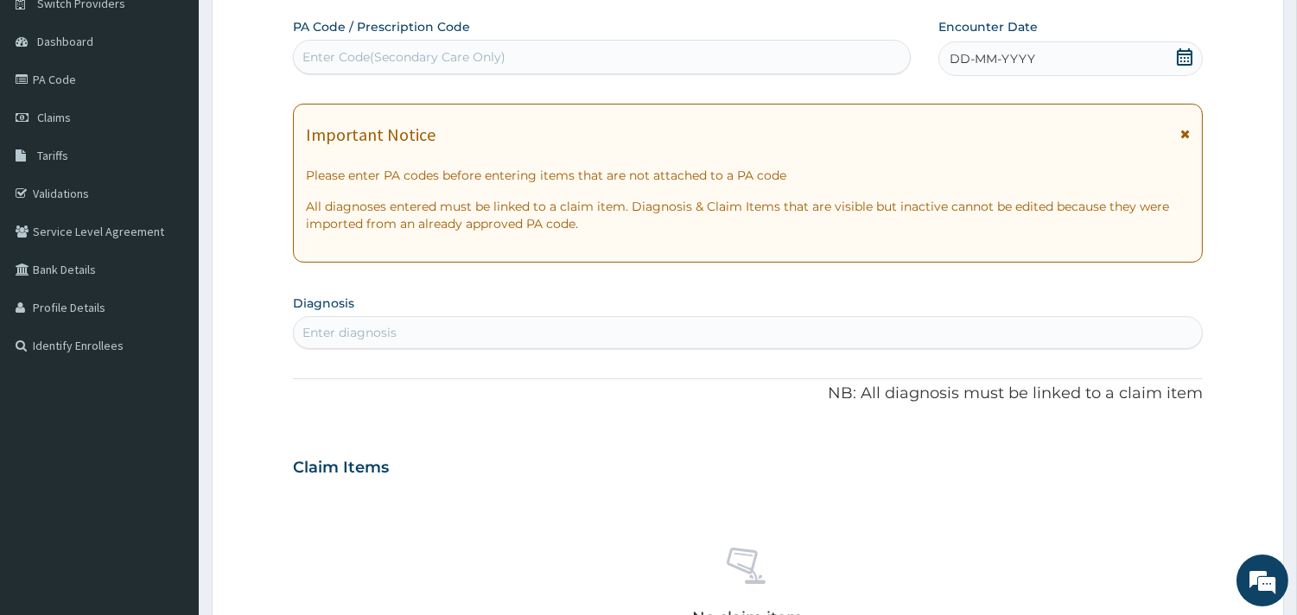
click at [1004, 58] on span "DD-MM-YYYY" at bounding box center [992, 58] width 86 height 17
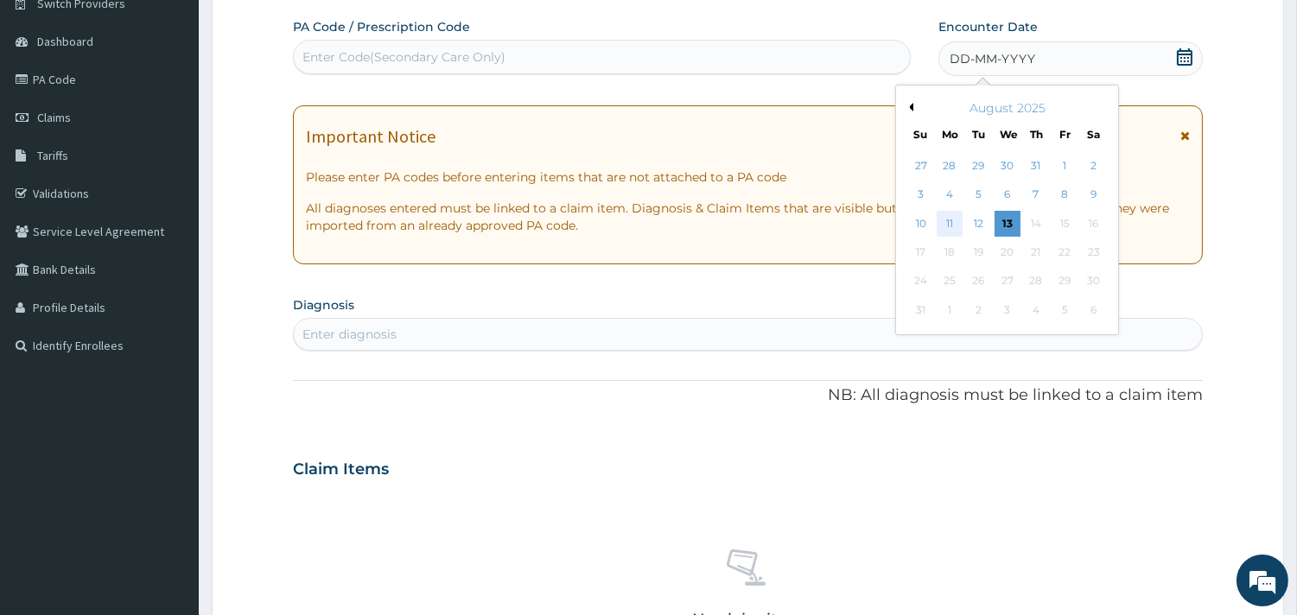
click at [948, 227] on div "11" at bounding box center [949, 224] width 26 height 26
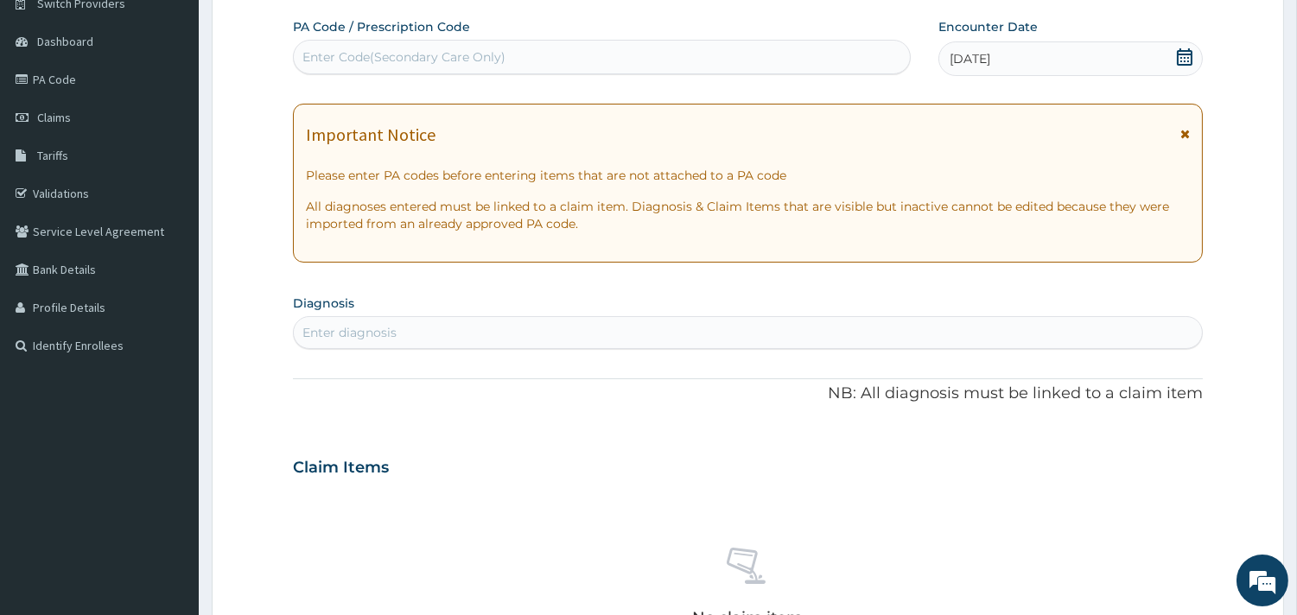
click at [454, 328] on div "Enter diagnosis" at bounding box center [748, 333] width 908 height 28
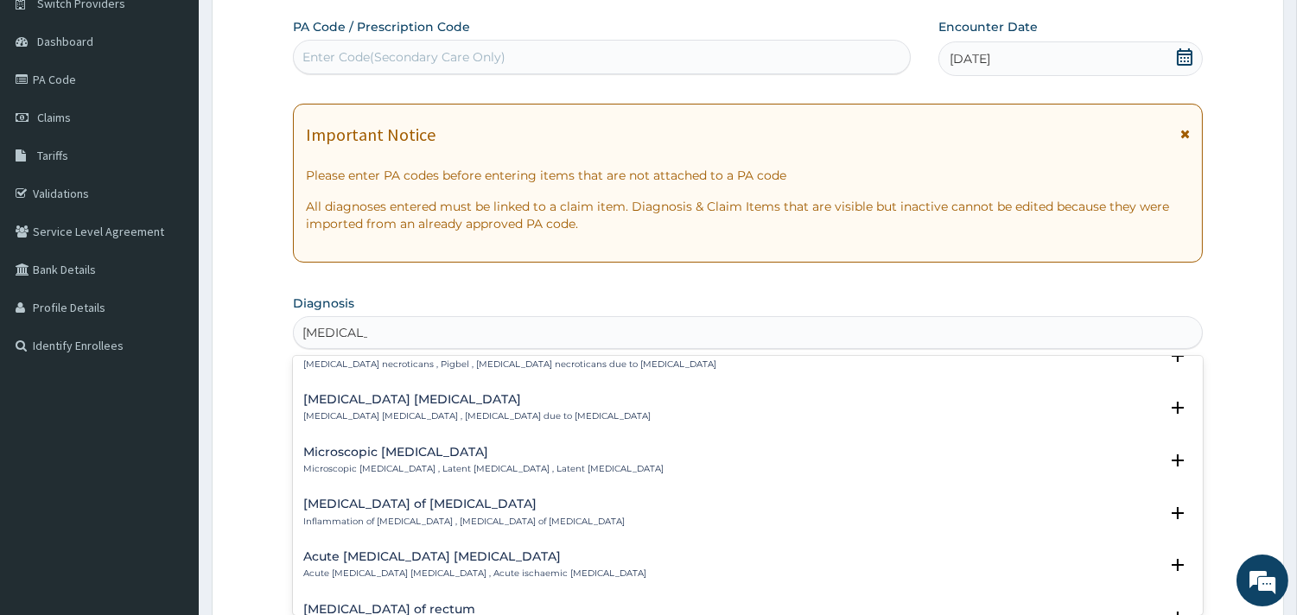
scroll to position [0, 0]
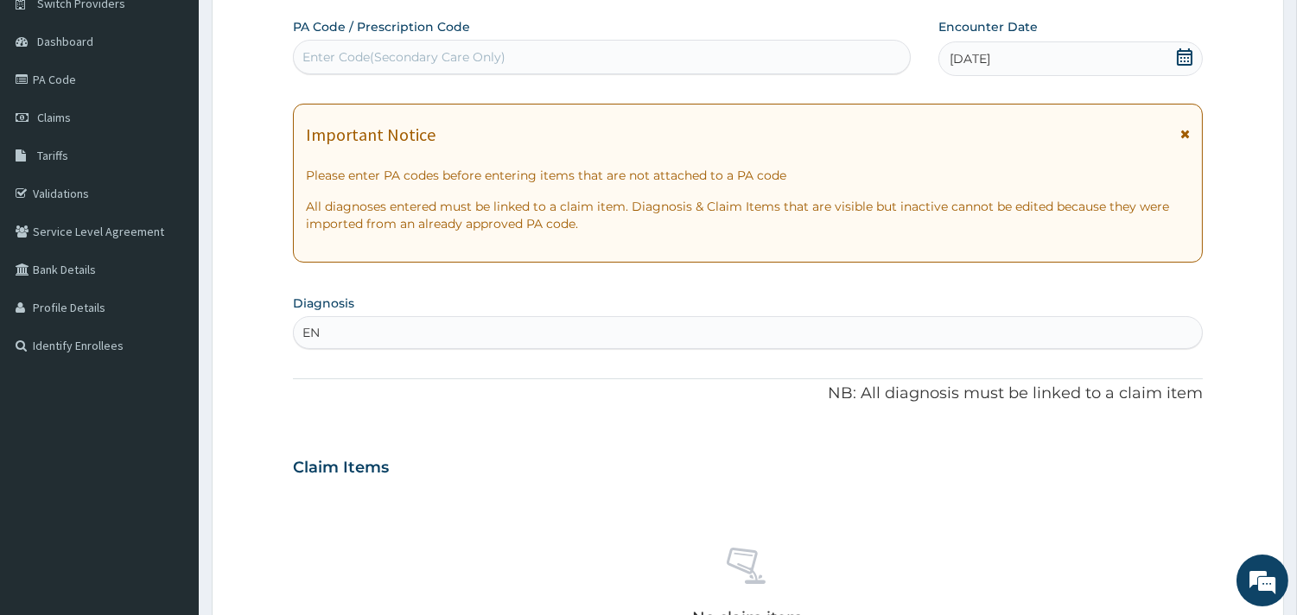
type input "E"
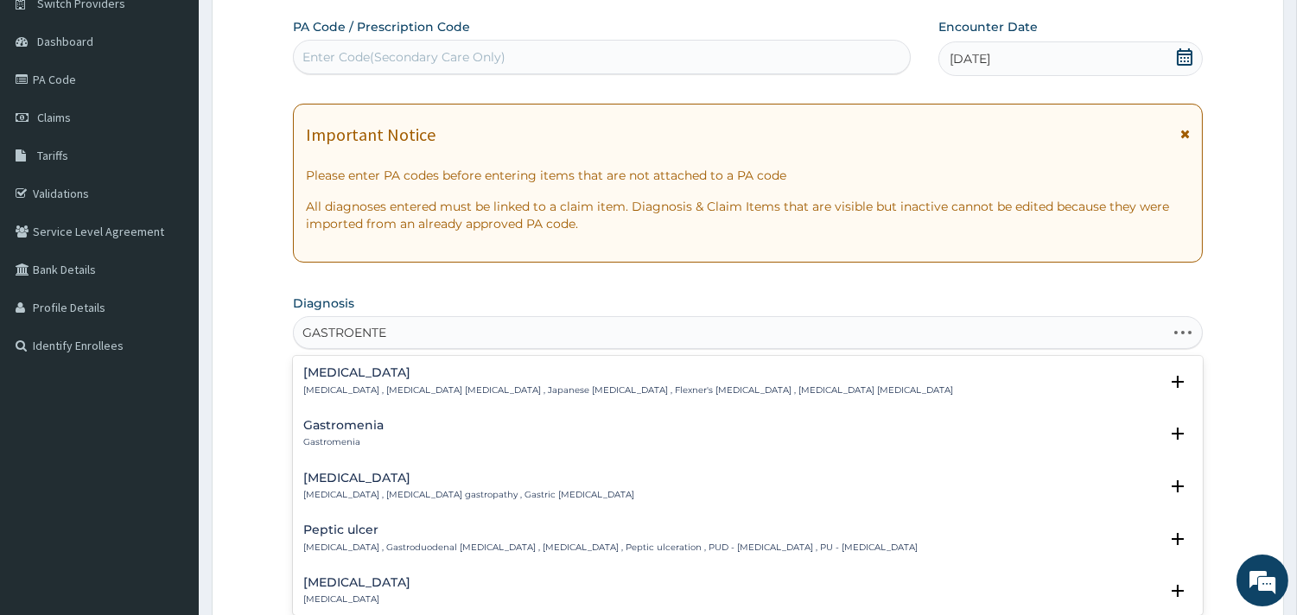
type input "GASTROENTER"
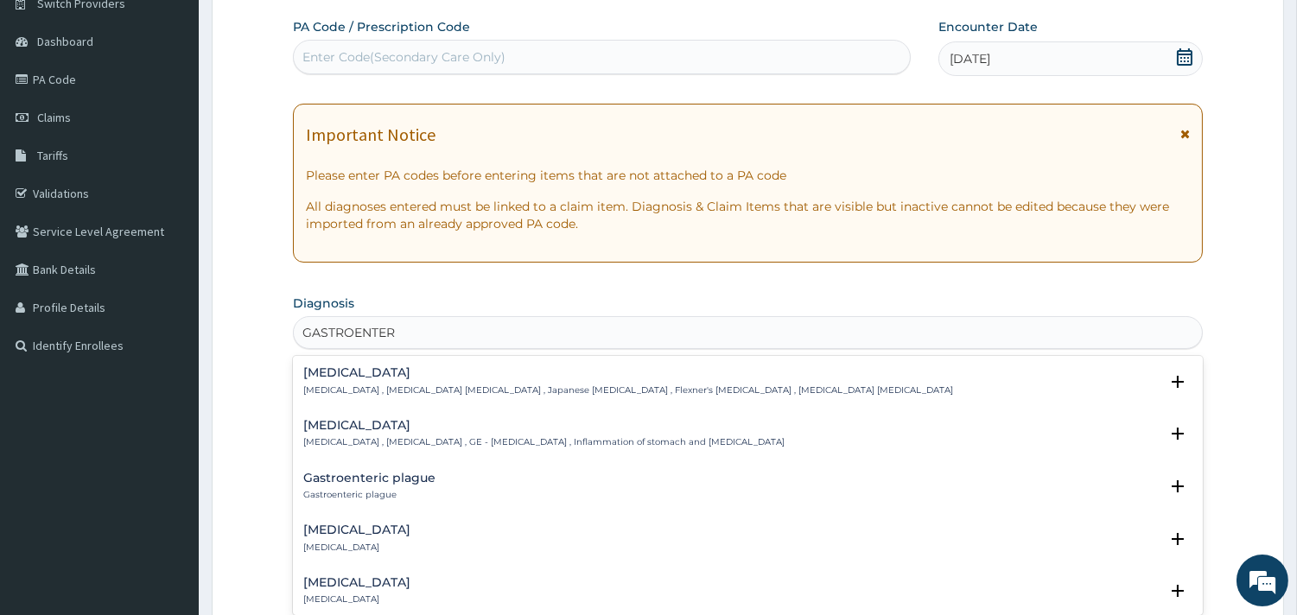
click at [332, 529] on h4 "Acute gastroenteritis" at bounding box center [356, 529] width 107 height 13
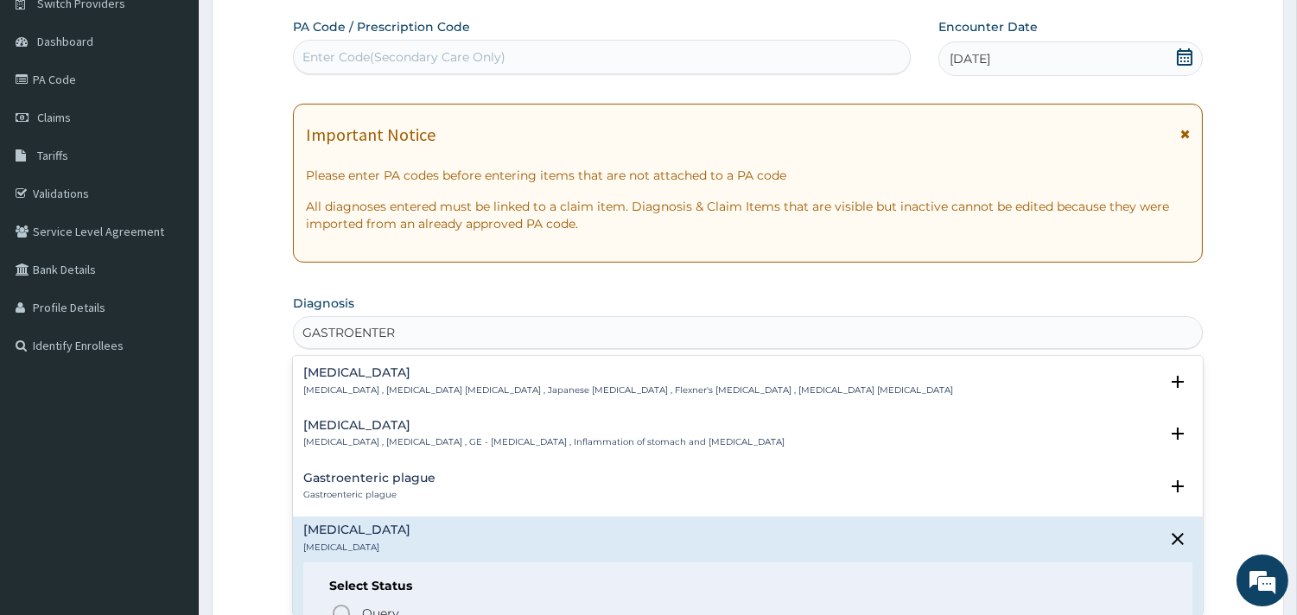
scroll to position [96, 0]
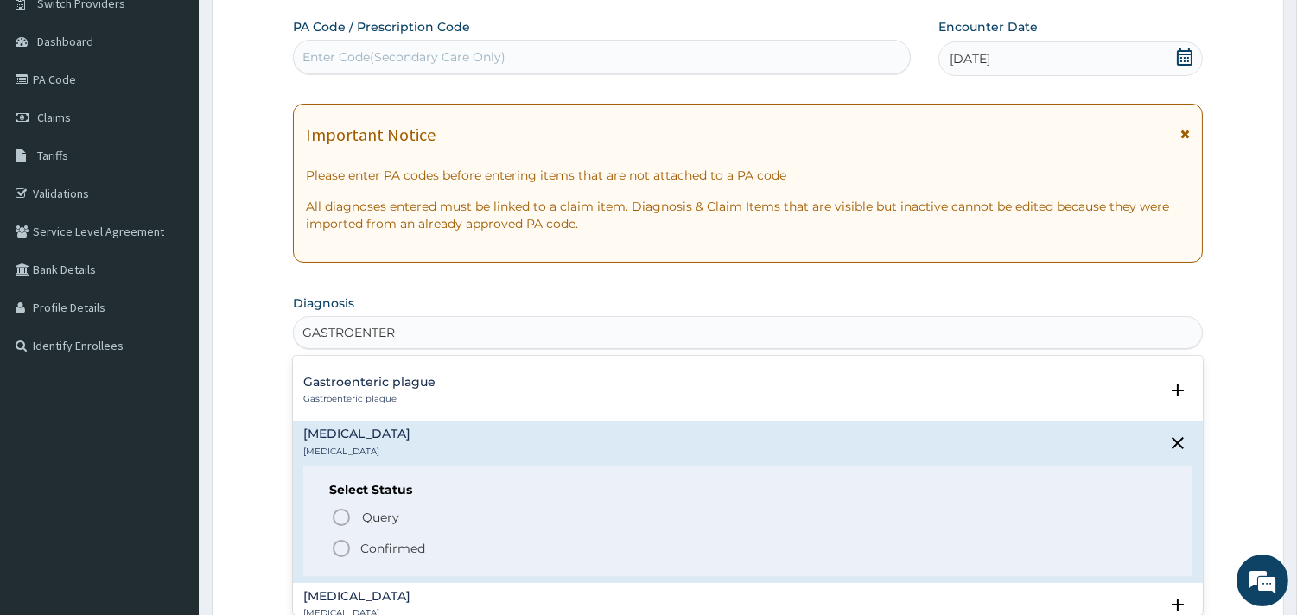
click at [394, 551] on p "Confirmed" at bounding box center [392, 548] width 65 height 17
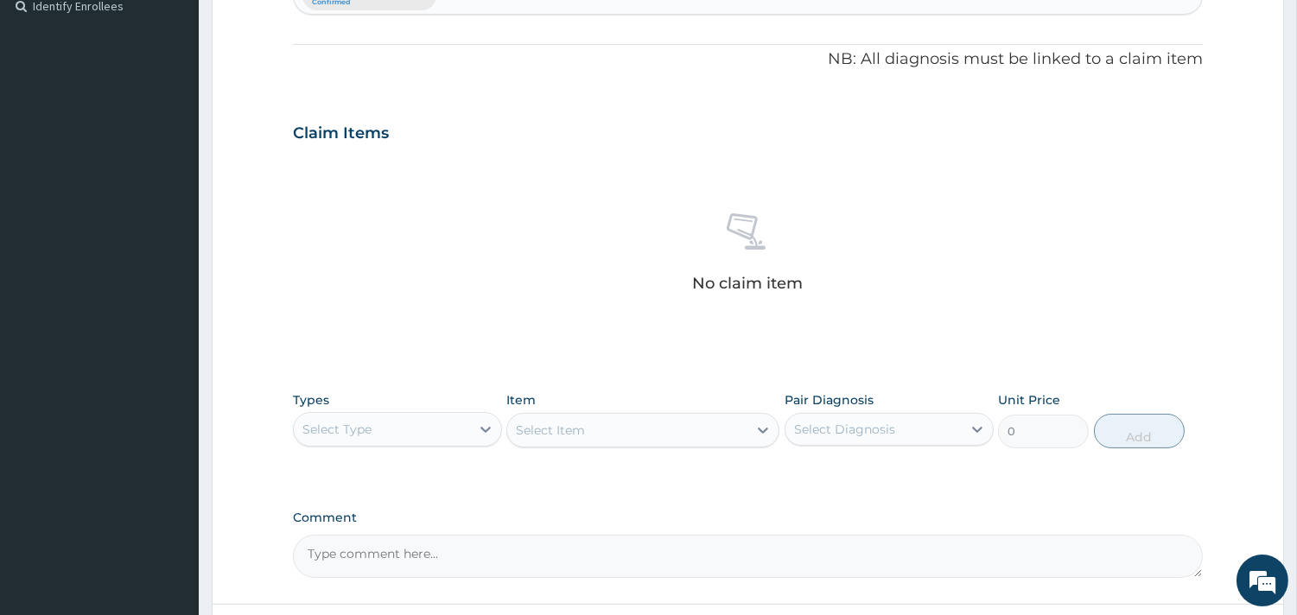
scroll to position [530, 0]
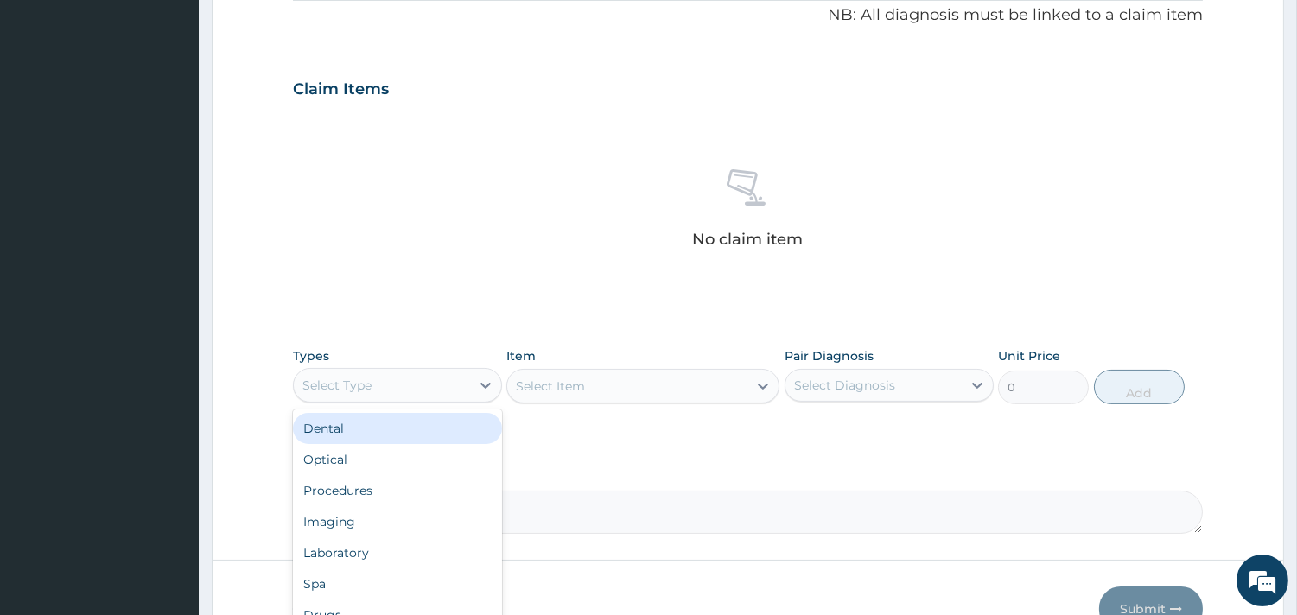
click at [434, 384] on div "Select Type" at bounding box center [382, 385] width 176 height 28
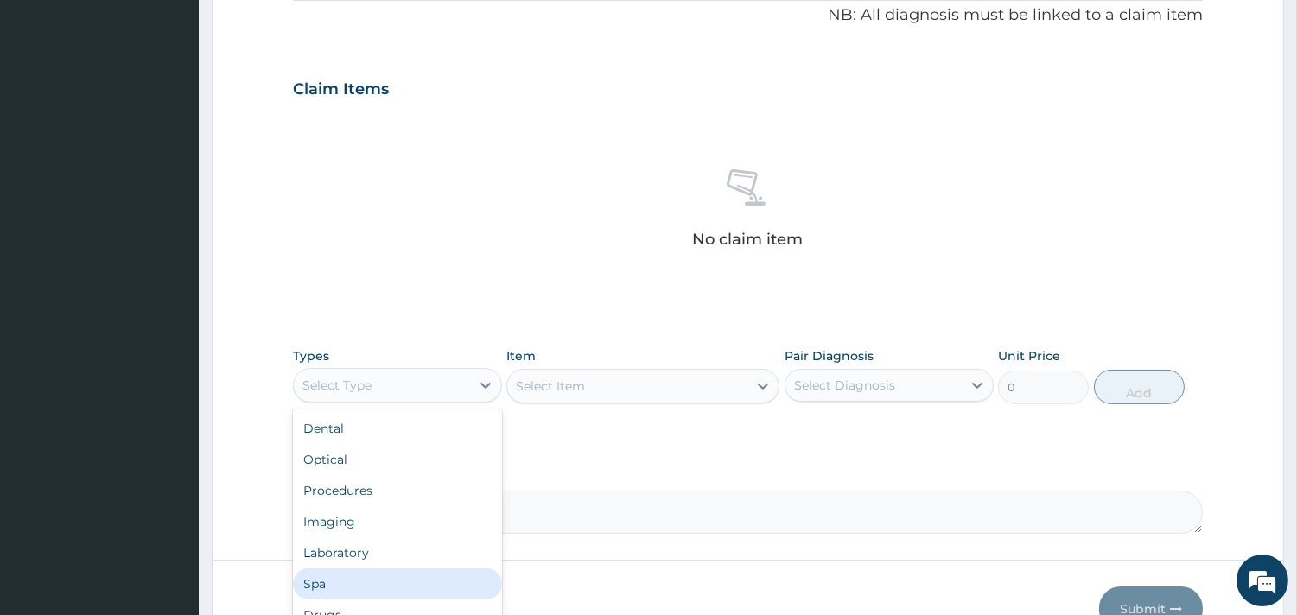
scroll to position [58, 0]
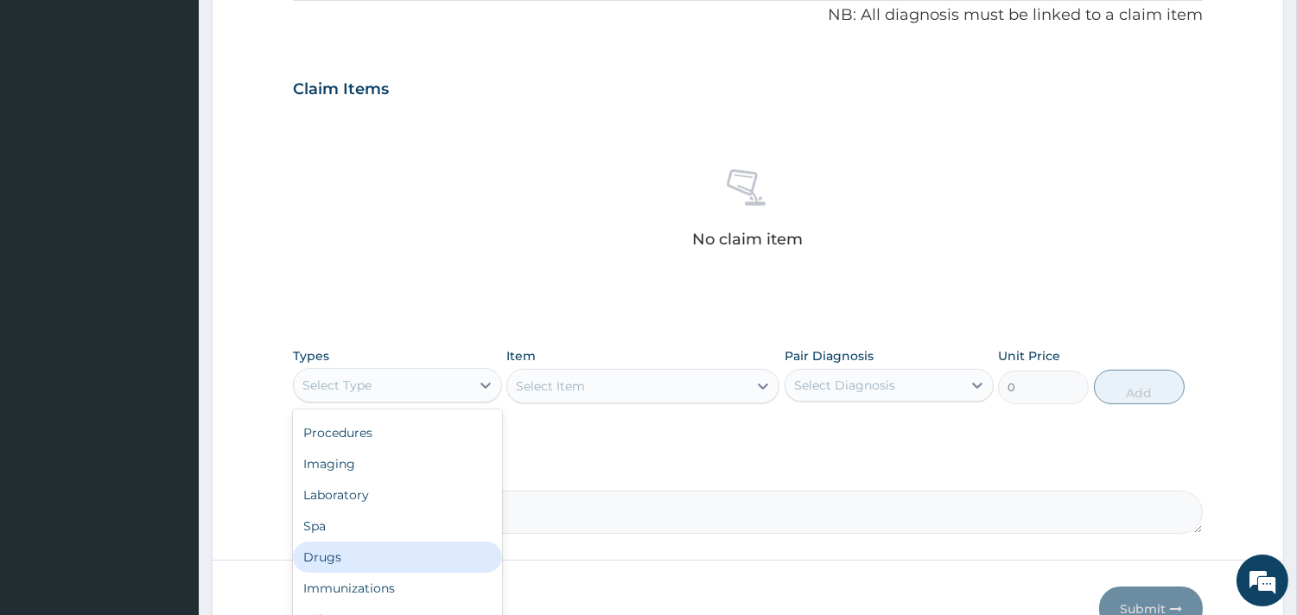
click at [355, 554] on div "Drugs" at bounding box center [397, 557] width 209 height 31
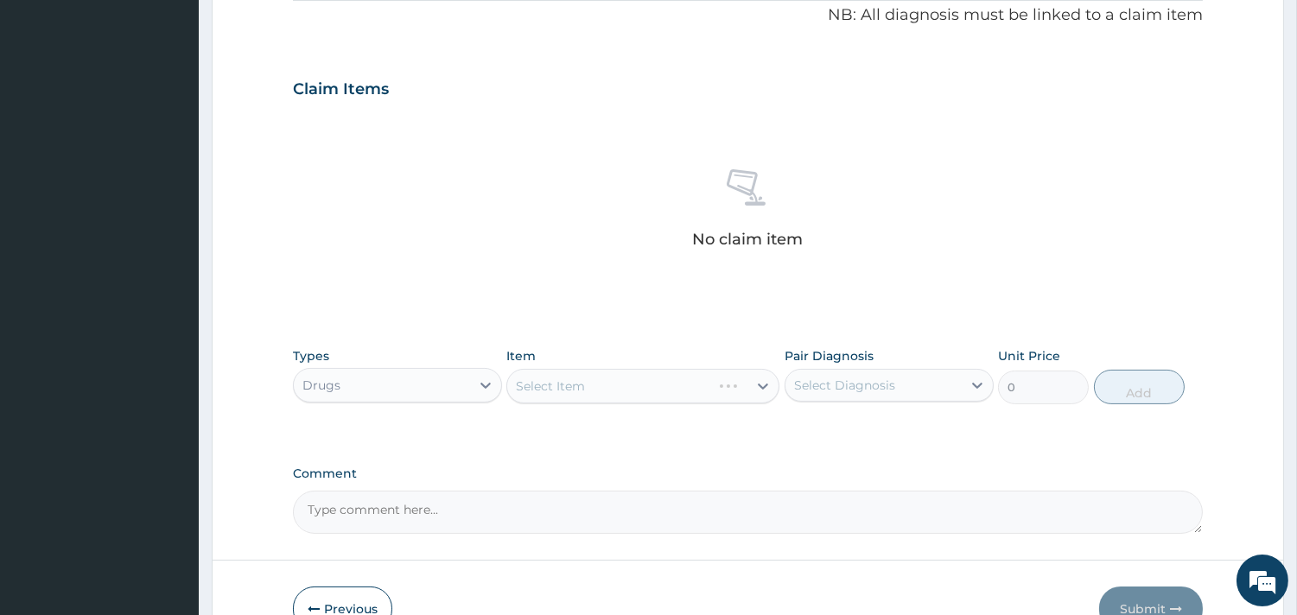
click at [649, 387] on div "Select Item" at bounding box center [642, 386] width 273 height 35
click at [666, 389] on div "Select Item" at bounding box center [642, 386] width 273 height 35
click at [625, 385] on div "Select Item" at bounding box center [642, 386] width 273 height 35
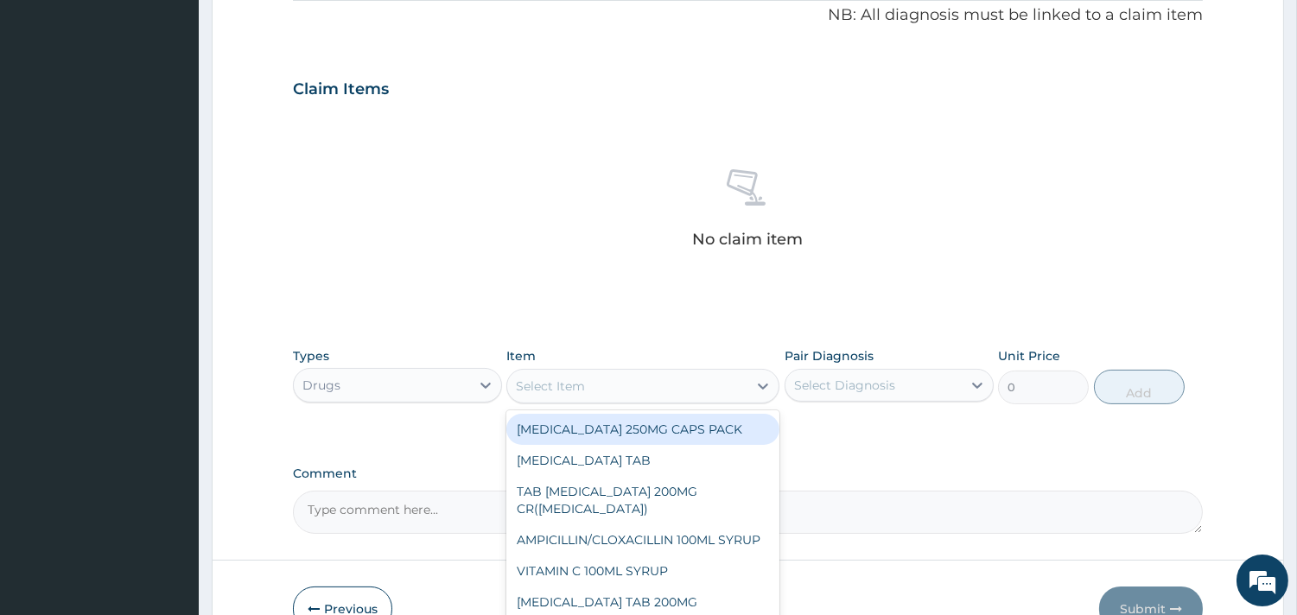
click at [651, 390] on div "Select Item" at bounding box center [627, 386] width 240 height 28
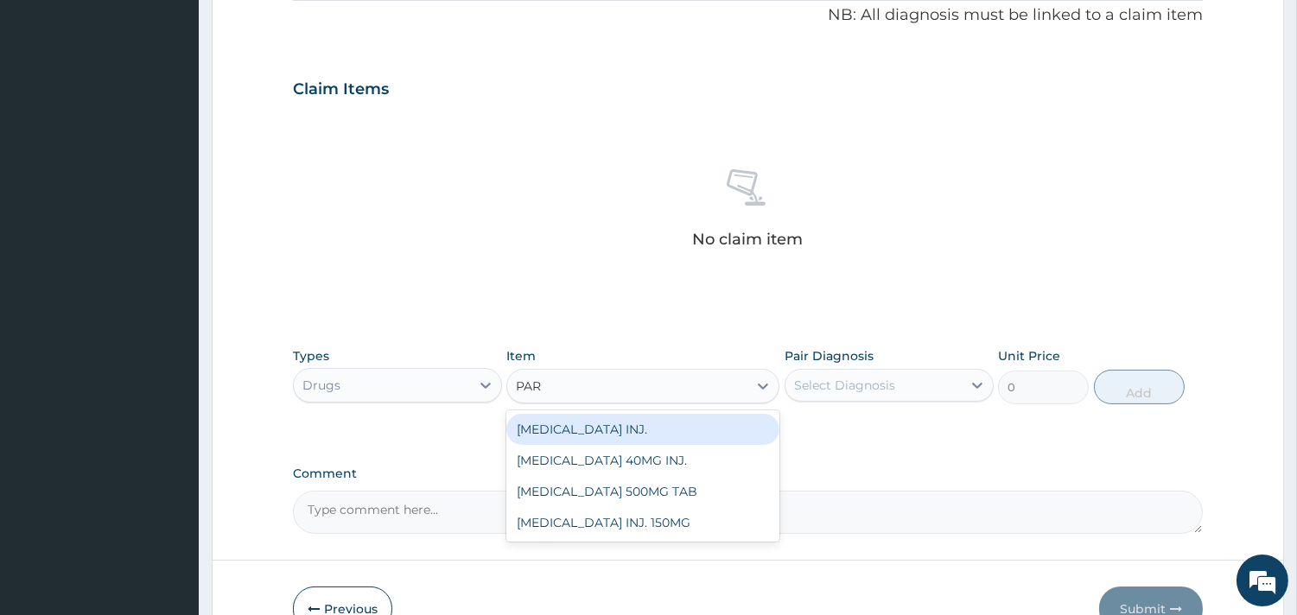
type input "PARA"
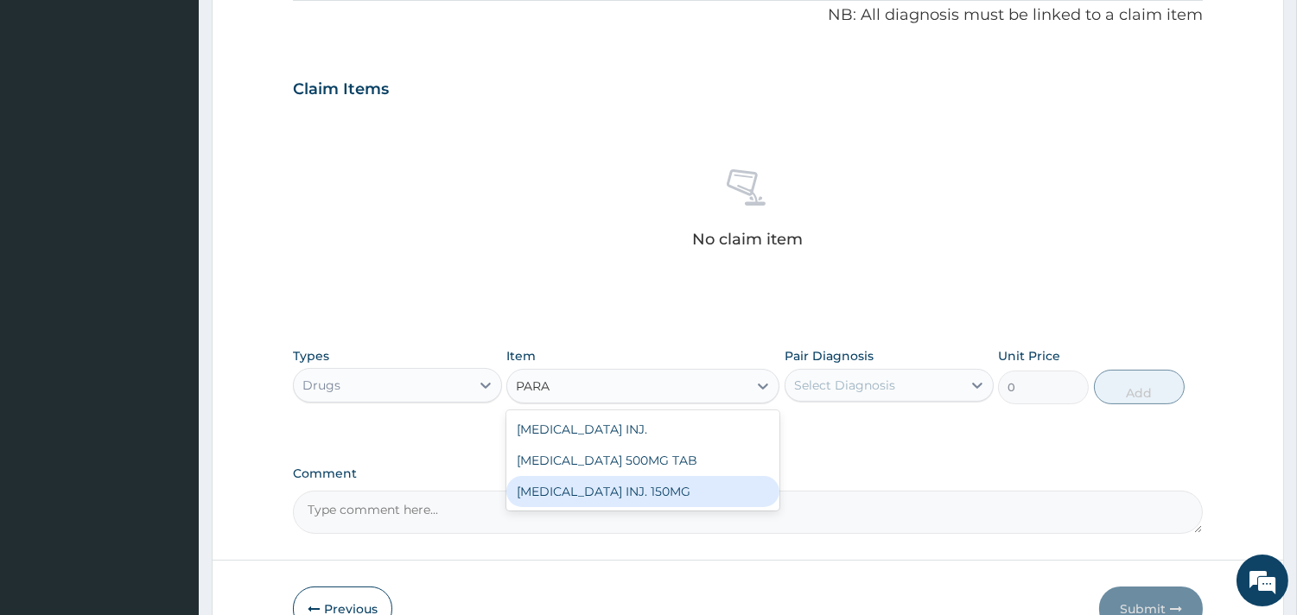
click at [660, 497] on div "[MEDICAL_DATA] INJ. 150MG" at bounding box center [642, 491] width 273 height 31
type input "900"
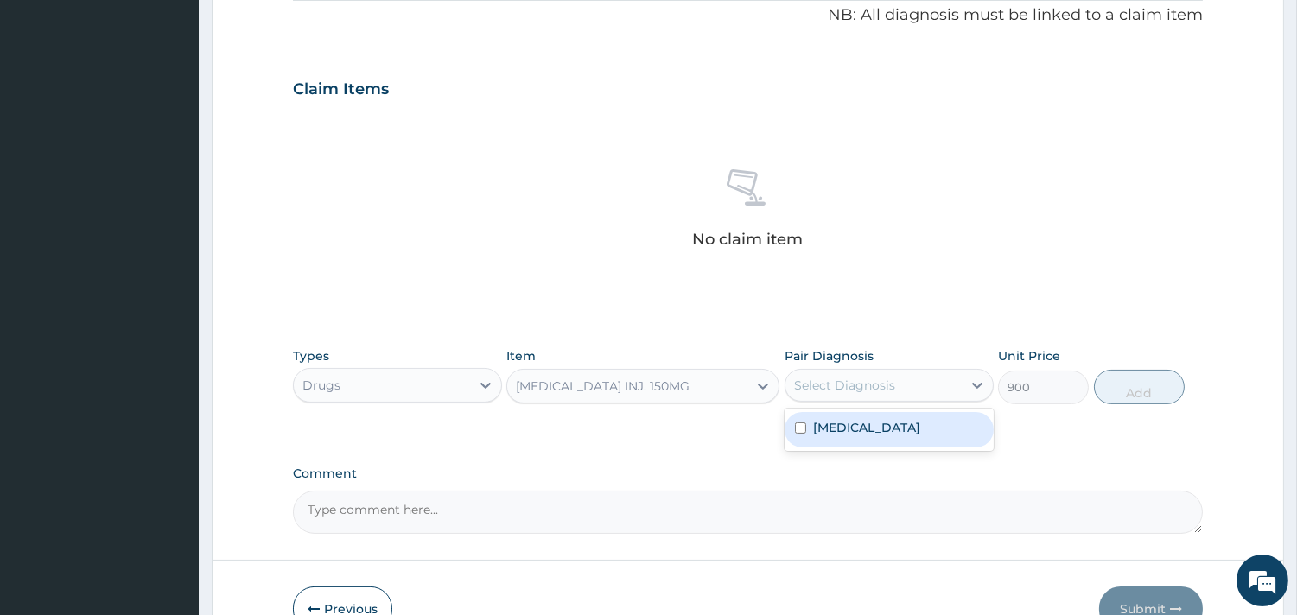
click at [899, 384] on div "Select Diagnosis" at bounding box center [873, 385] width 176 height 28
click at [866, 424] on label "Acute gastroenteritis" at bounding box center [866, 427] width 107 height 17
checkbox input "true"
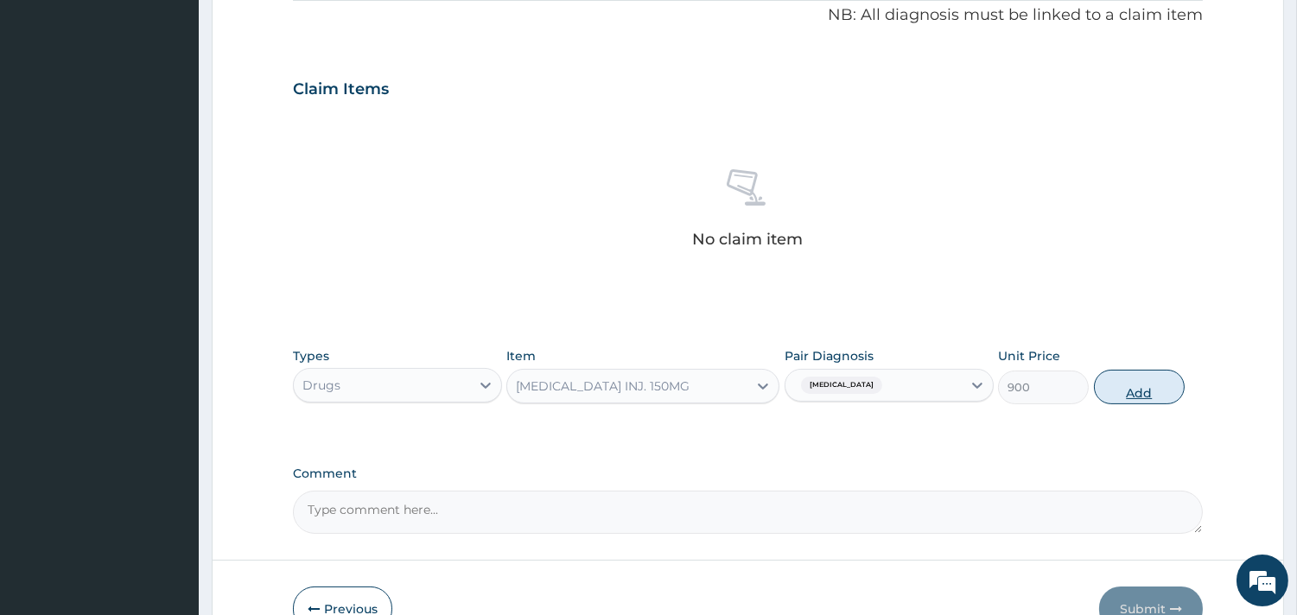
click at [1133, 396] on button "Add" at bounding box center [1139, 387] width 91 height 35
type input "0"
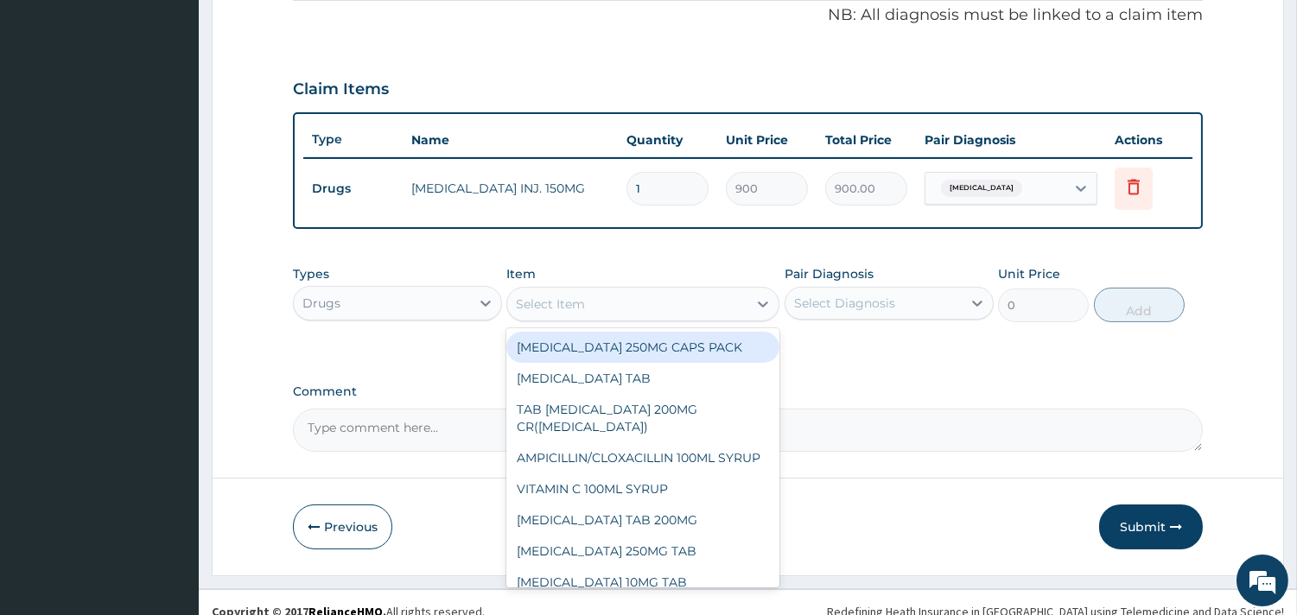
click at [657, 308] on div "Select Item" at bounding box center [627, 304] width 240 height 28
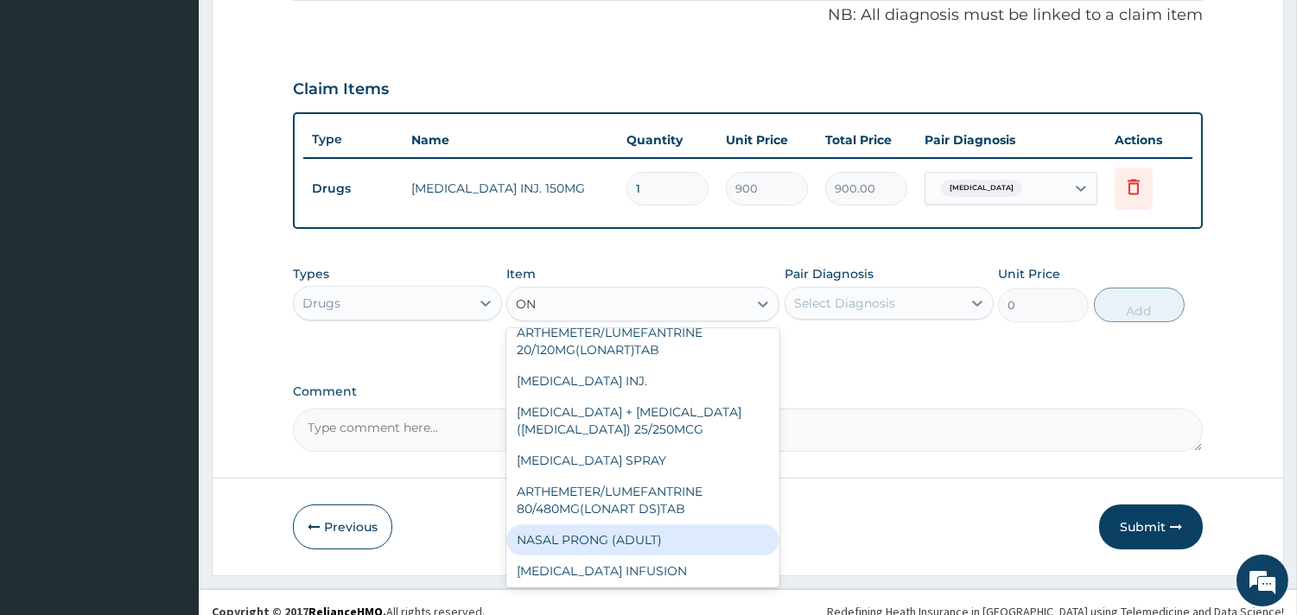
scroll to position [0, 0]
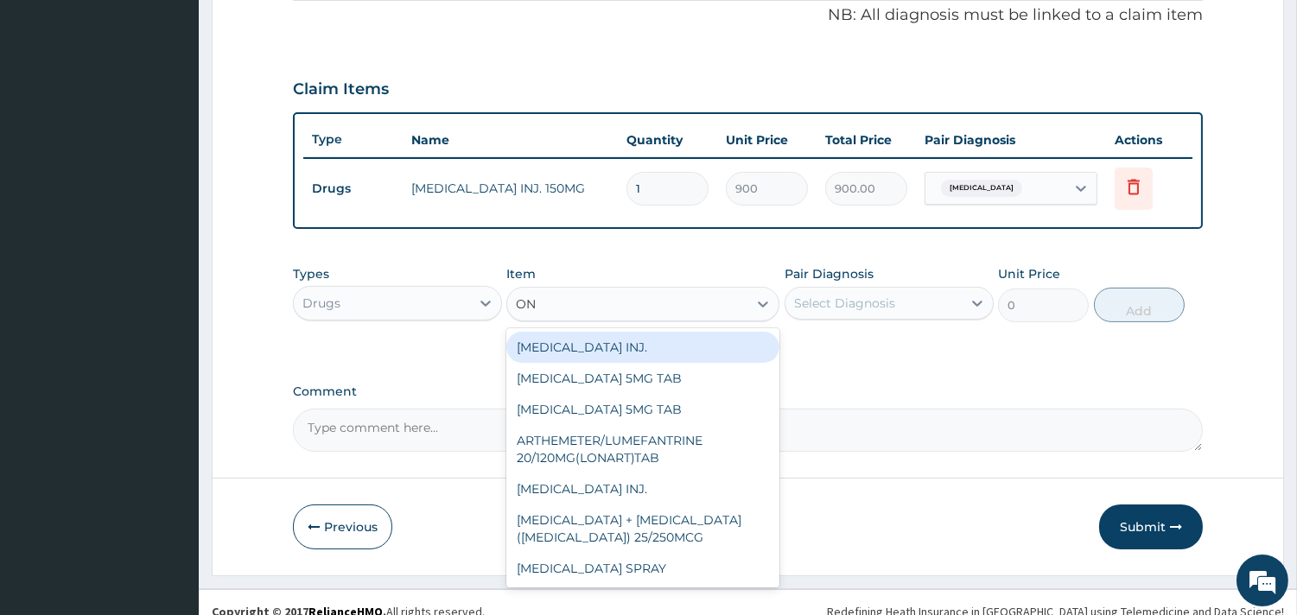
type input "O"
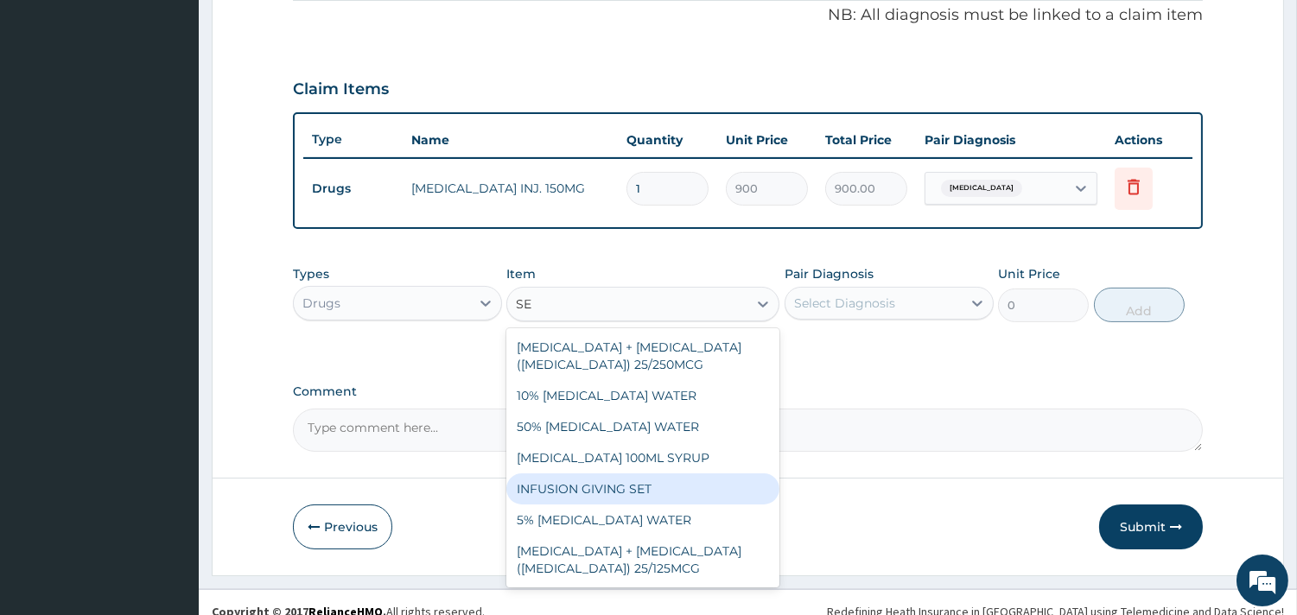
type input "S"
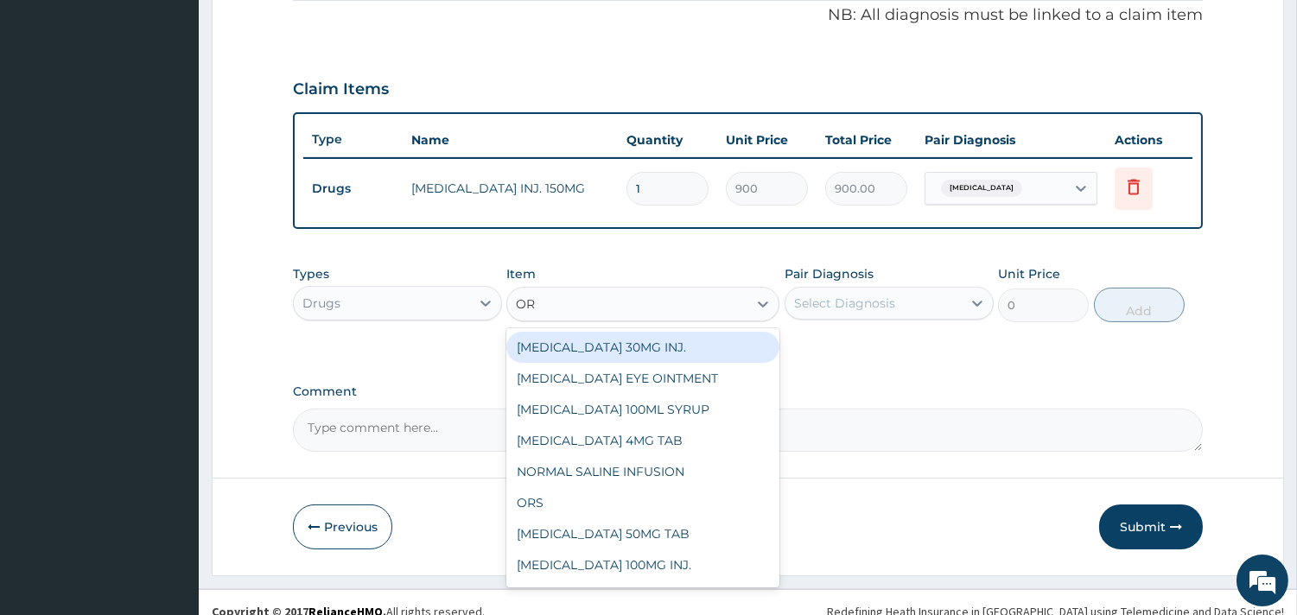
type input "ORS"
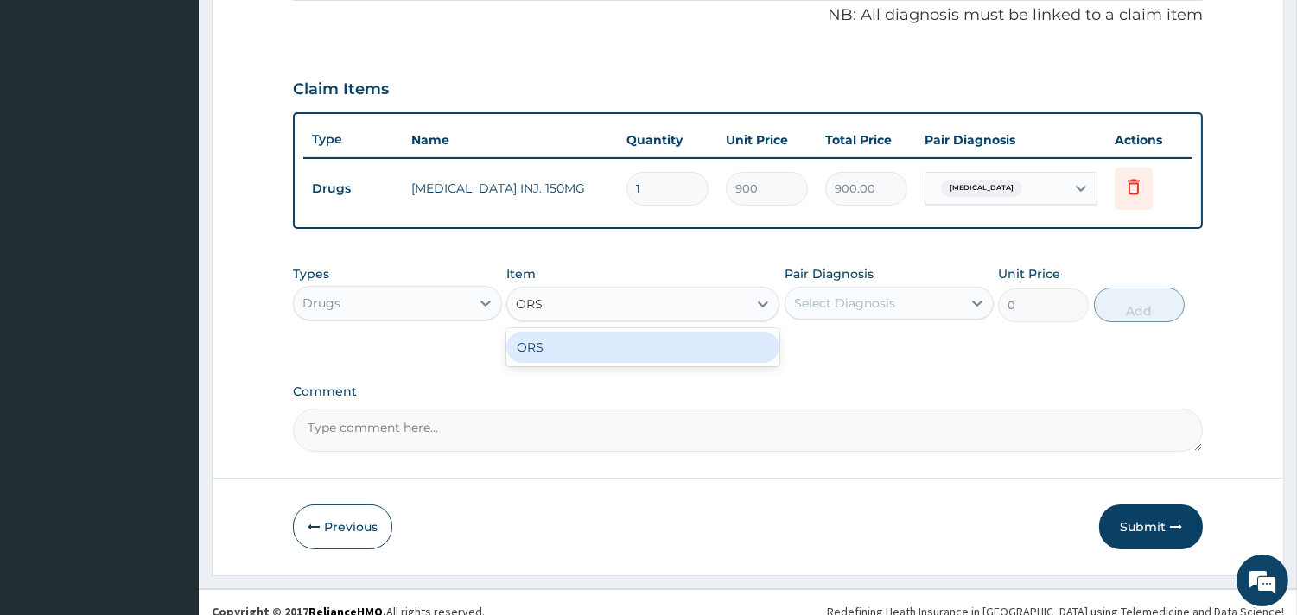
click at [548, 339] on div "ORS" at bounding box center [642, 347] width 273 height 31
type input "450"
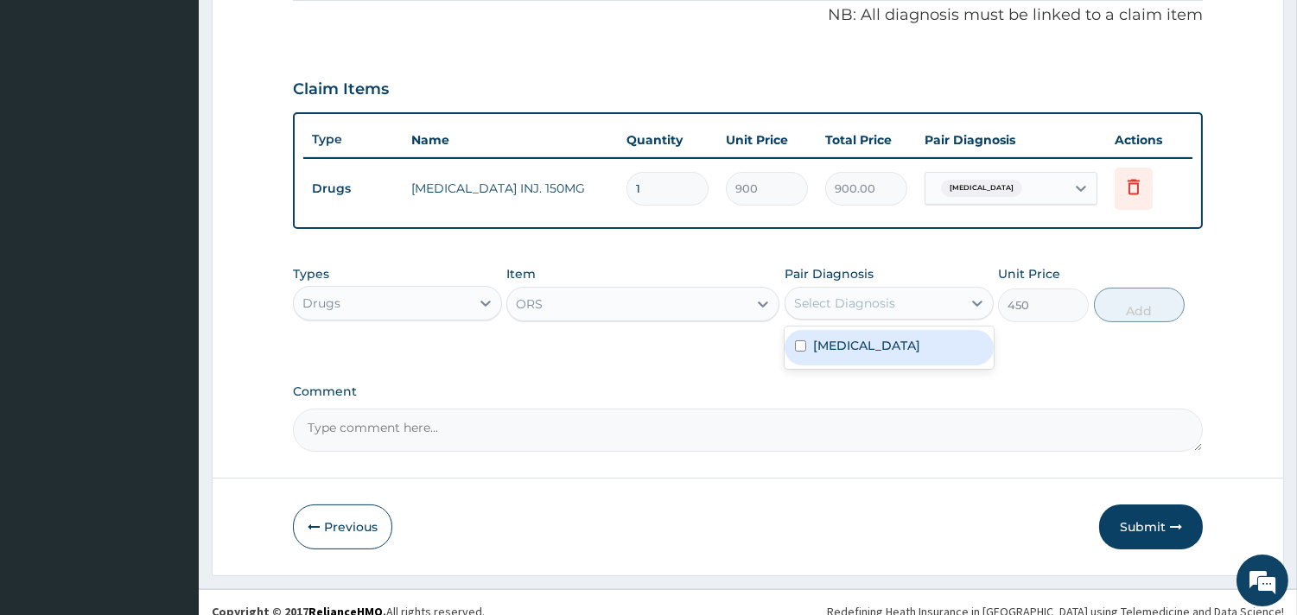
click at [861, 306] on div "Select Diagnosis" at bounding box center [844, 303] width 101 height 17
click at [856, 339] on label "Acute gastroenteritis" at bounding box center [866, 345] width 107 height 17
checkbox input "true"
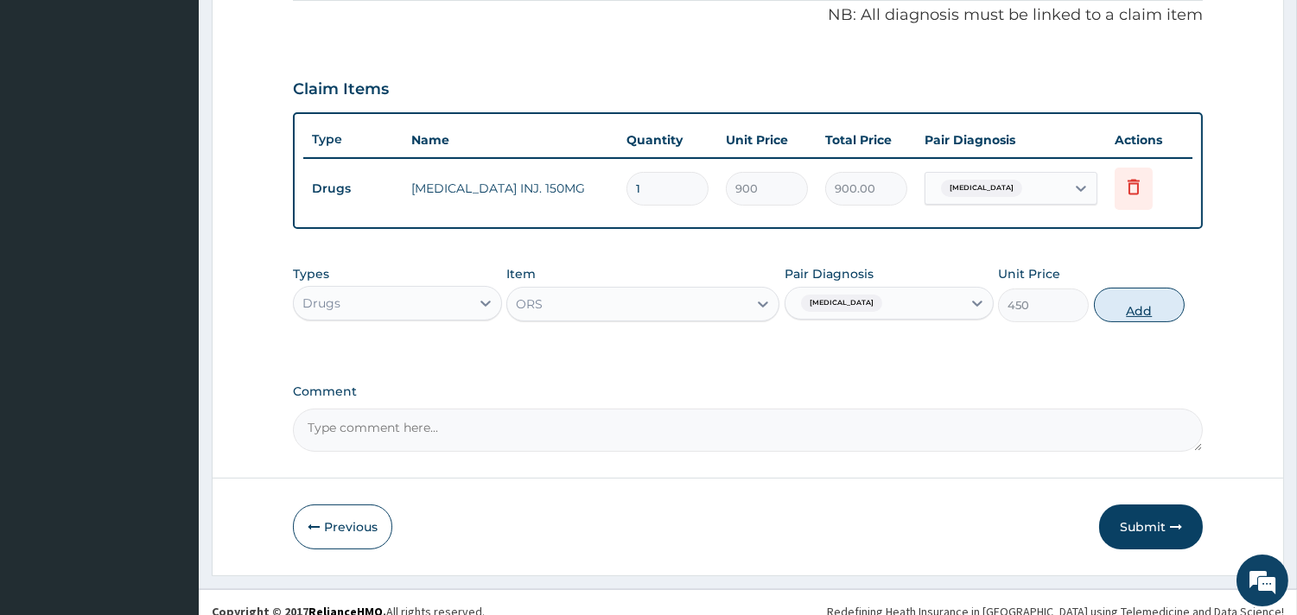
click at [1133, 306] on button "Add" at bounding box center [1139, 305] width 91 height 35
type input "0"
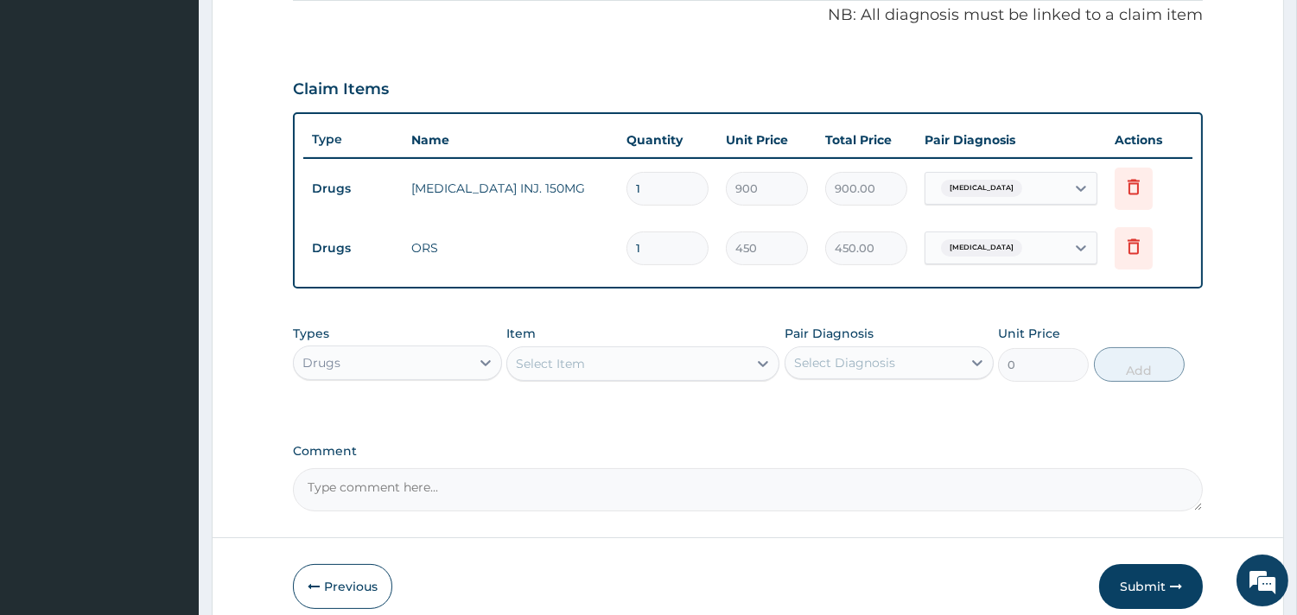
click at [618, 360] on div "Select Item" at bounding box center [627, 364] width 240 height 28
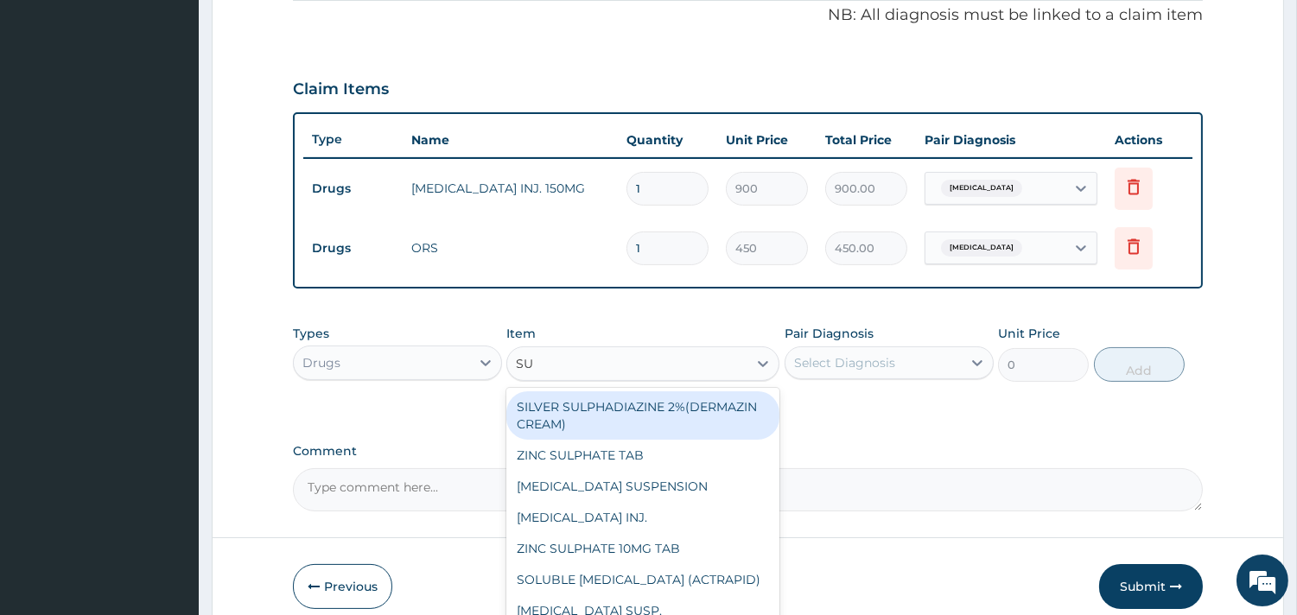
type input "S"
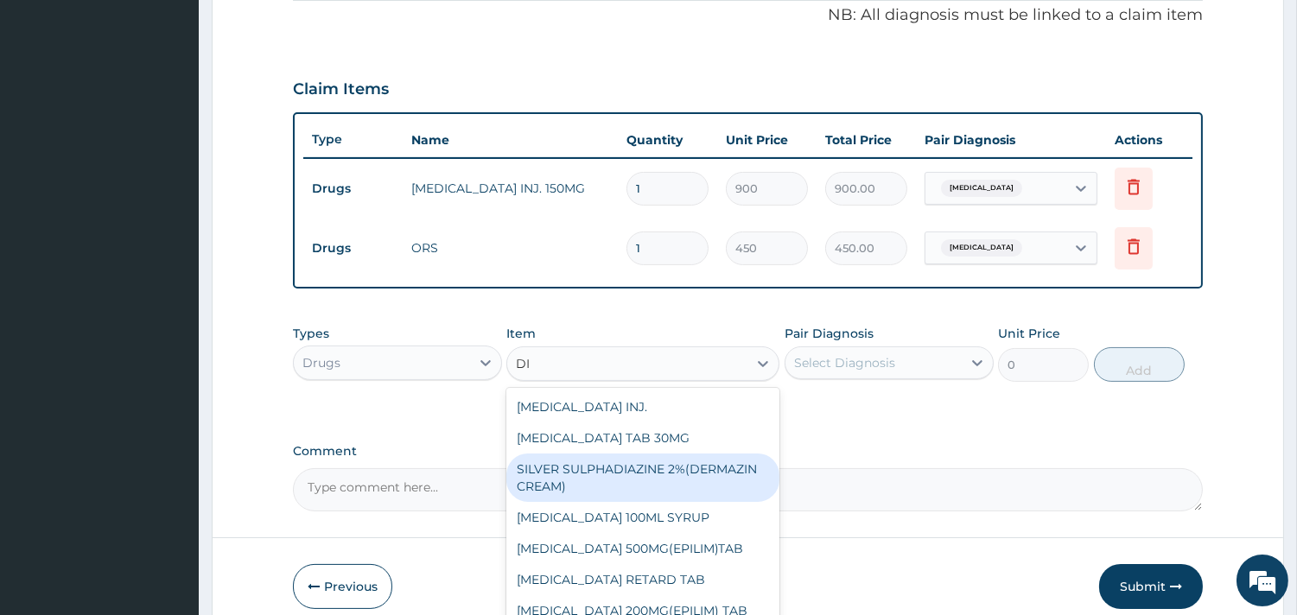
type input "DIC"
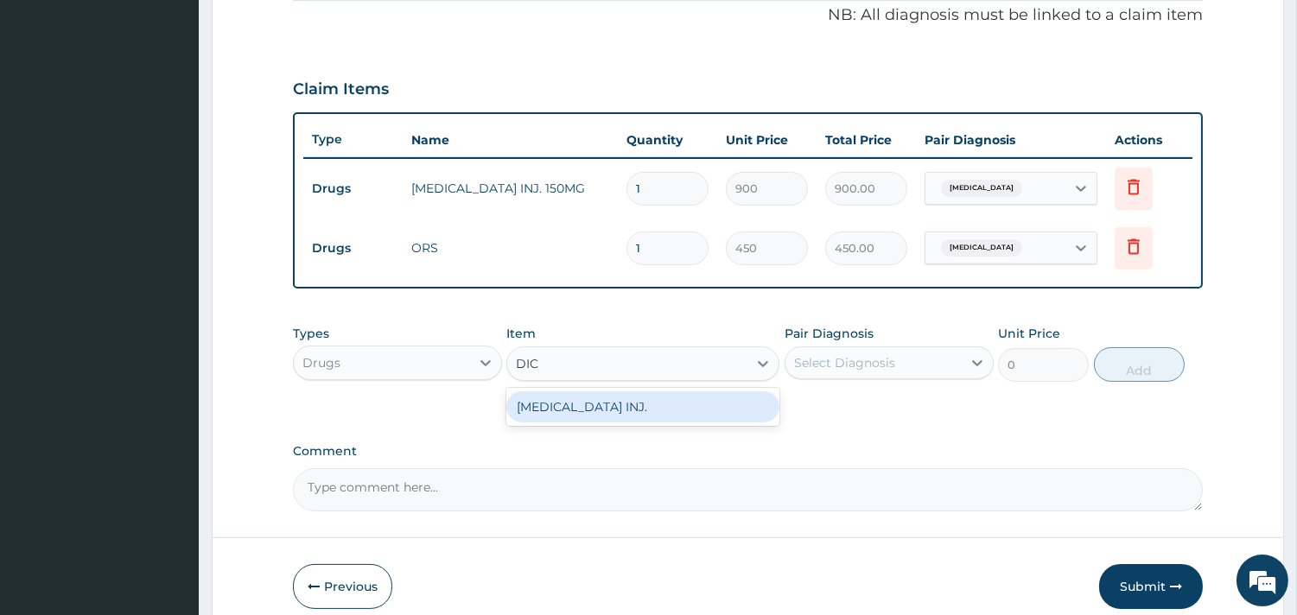
click at [617, 403] on div "DICLOFENAC INJ." at bounding box center [642, 406] width 273 height 31
type input "900"
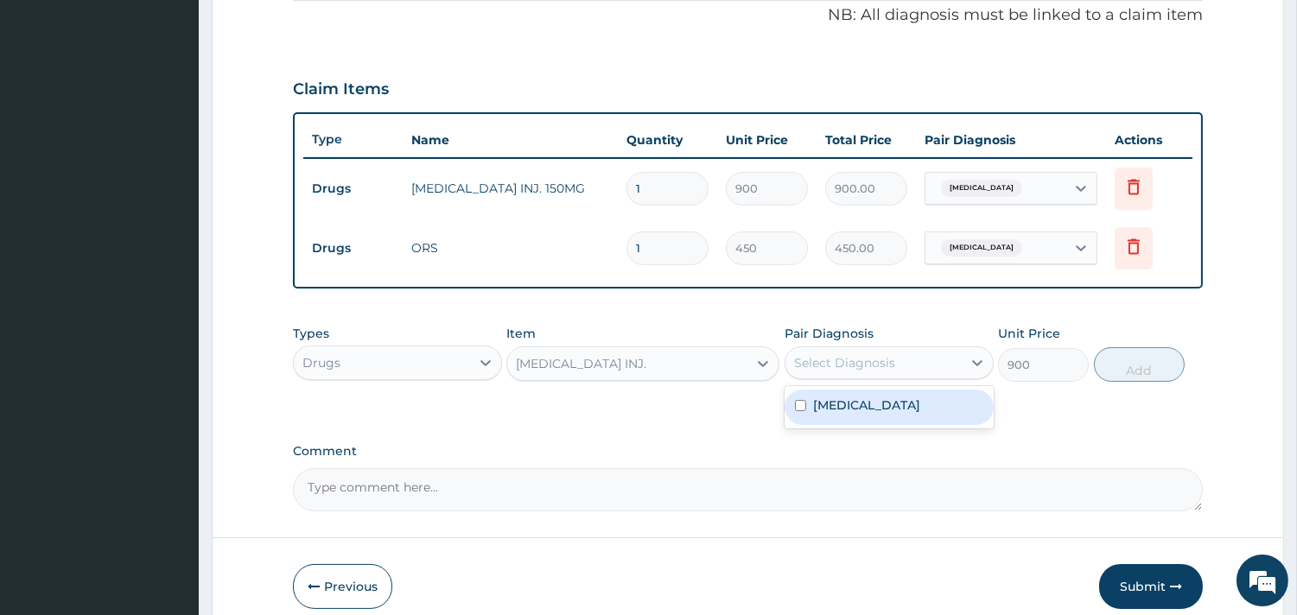
click at [843, 361] on div "Select Diagnosis" at bounding box center [844, 362] width 101 height 17
click at [858, 400] on label "Acute gastroenteritis" at bounding box center [866, 404] width 107 height 17
checkbox input "true"
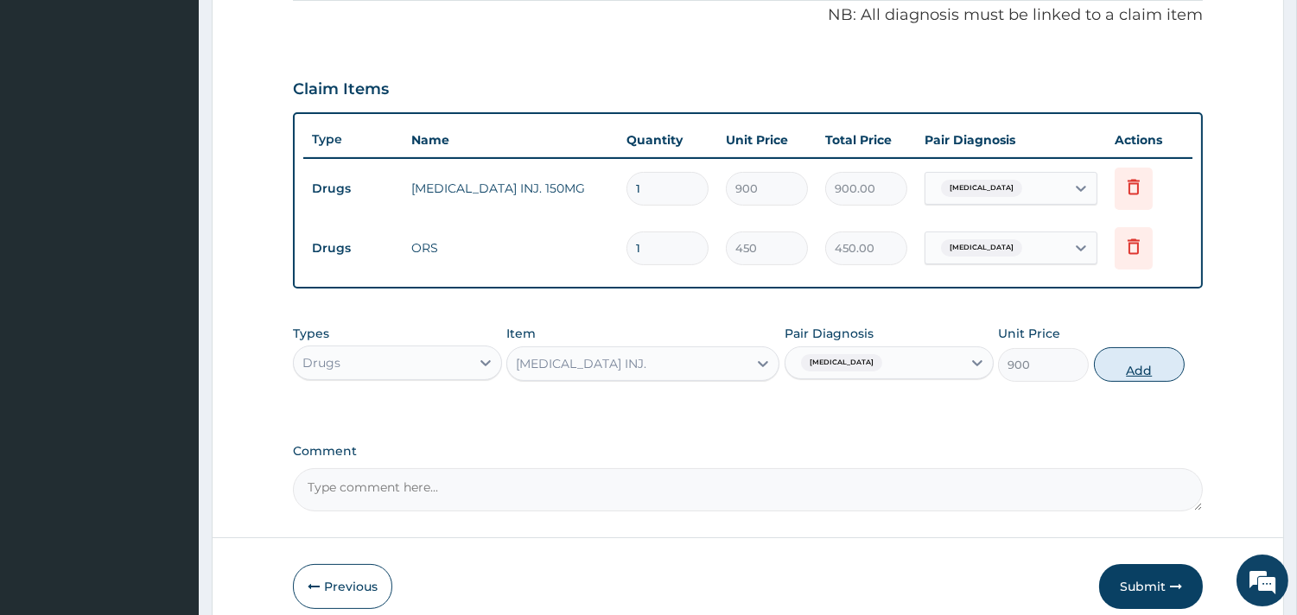
click at [1110, 365] on button "Add" at bounding box center [1139, 364] width 91 height 35
type input "0"
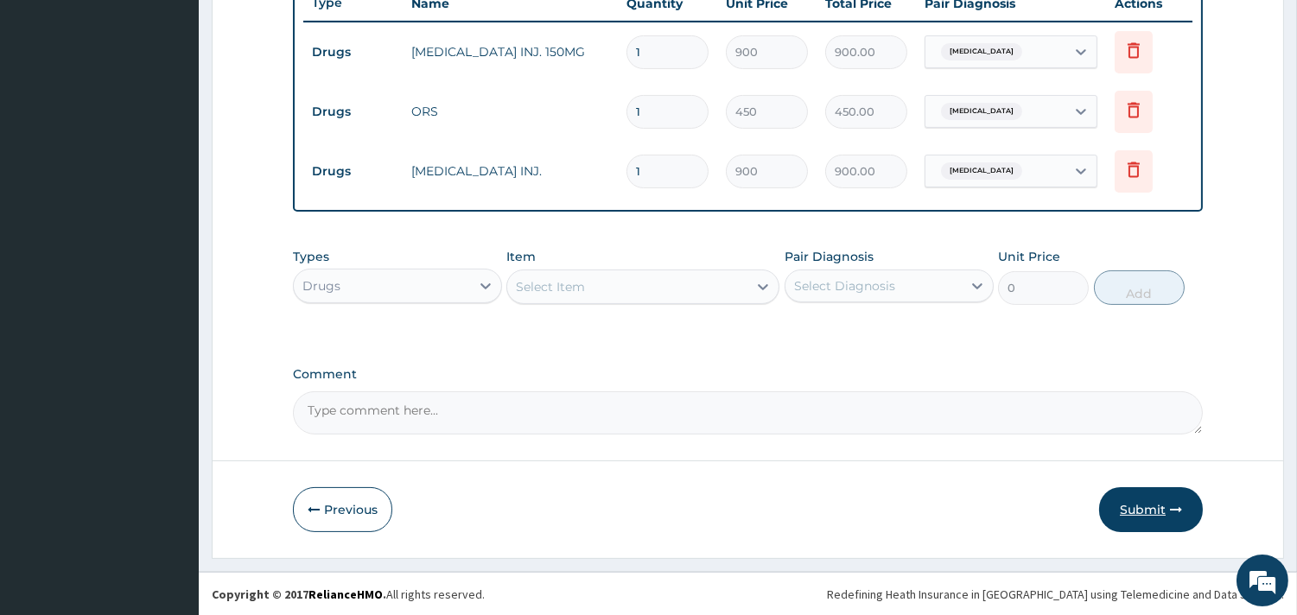
click at [1145, 504] on button "Submit" at bounding box center [1151, 509] width 104 height 45
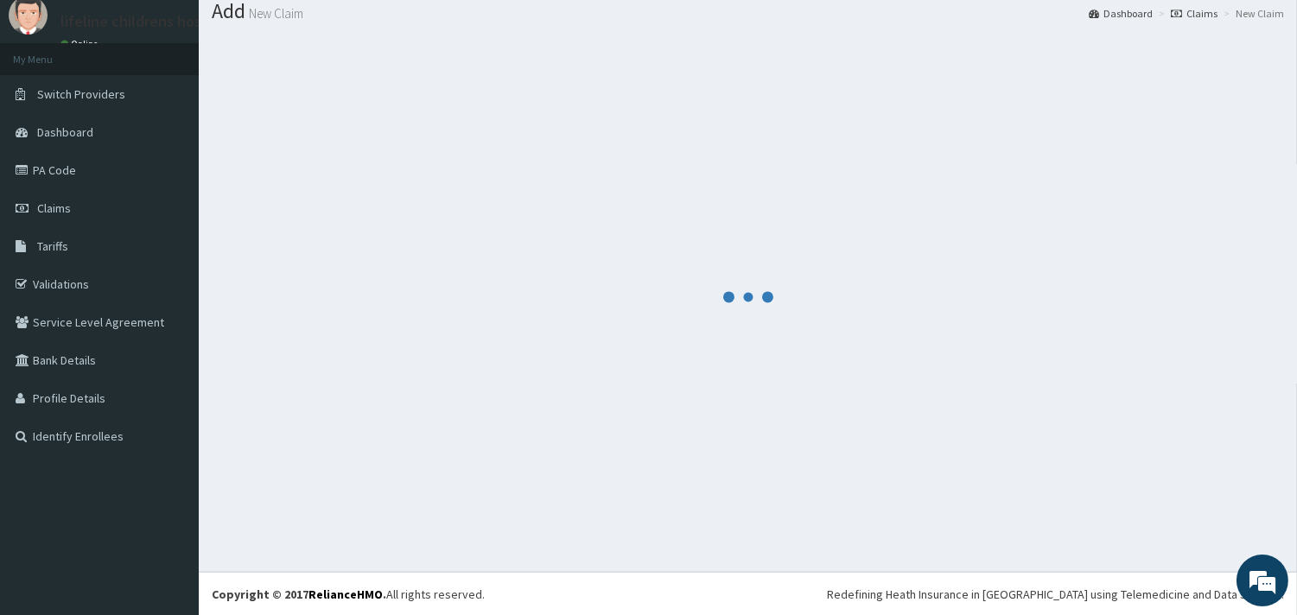
scroll to position [667, 0]
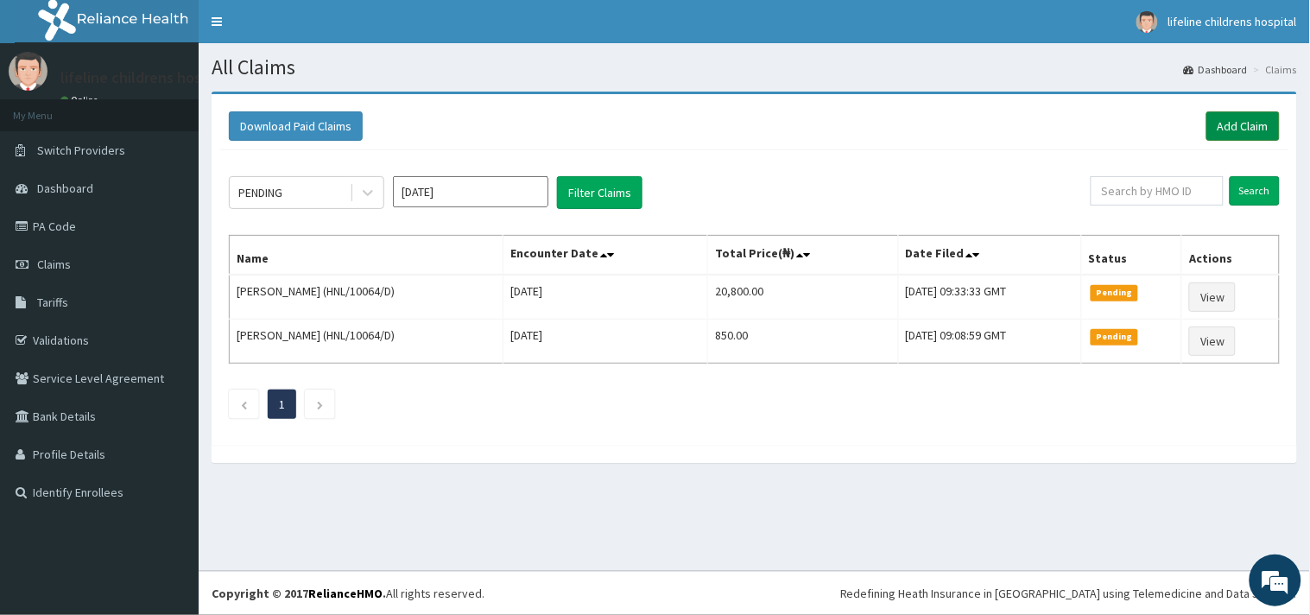
click at [1236, 128] on link "Add Claim" at bounding box center [1243, 125] width 73 height 29
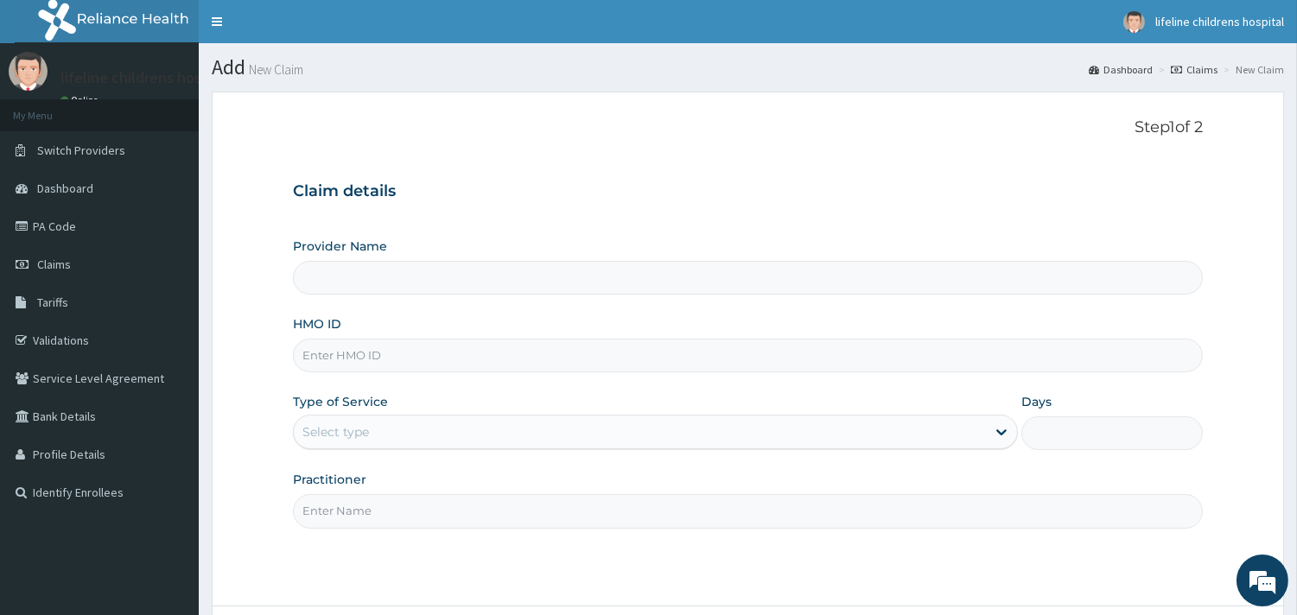
type input "Lifeline Children Hospital - [GEOGRAPHIC_DATA]"
click at [390, 348] on input "HMO ID" at bounding box center [748, 356] width 910 height 34
type input "OGT/10001/D"
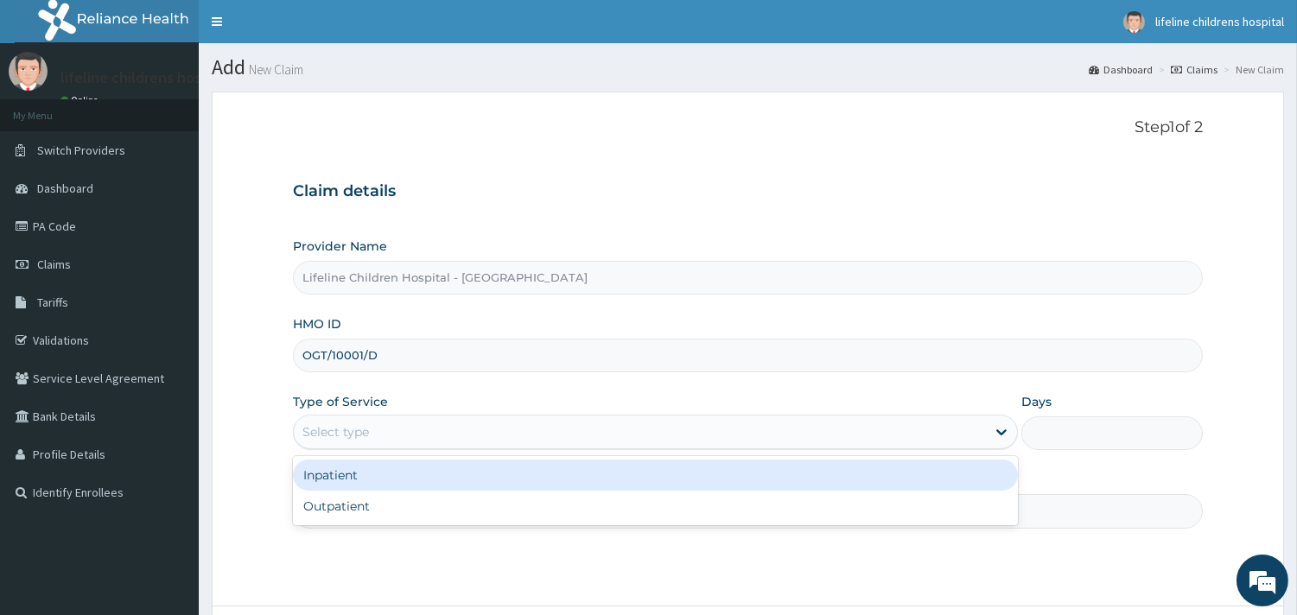
click at [346, 432] on div "Select type" at bounding box center [335, 431] width 67 height 17
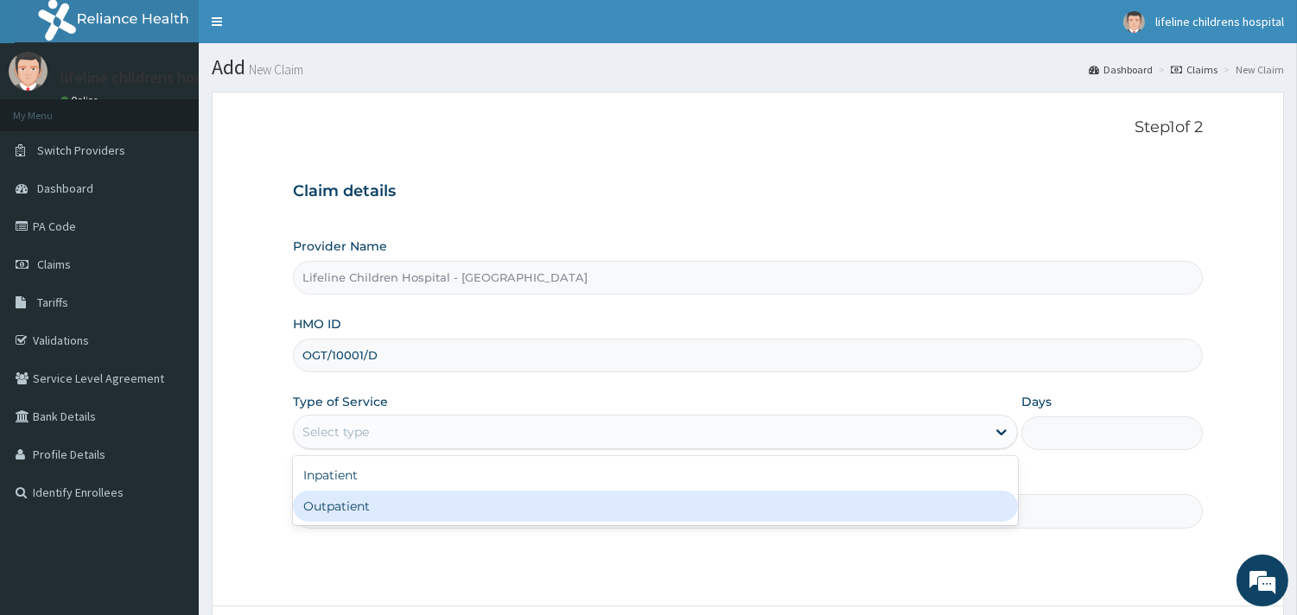
click at [335, 504] on div "Outpatient" at bounding box center [655, 506] width 725 height 31
type input "1"
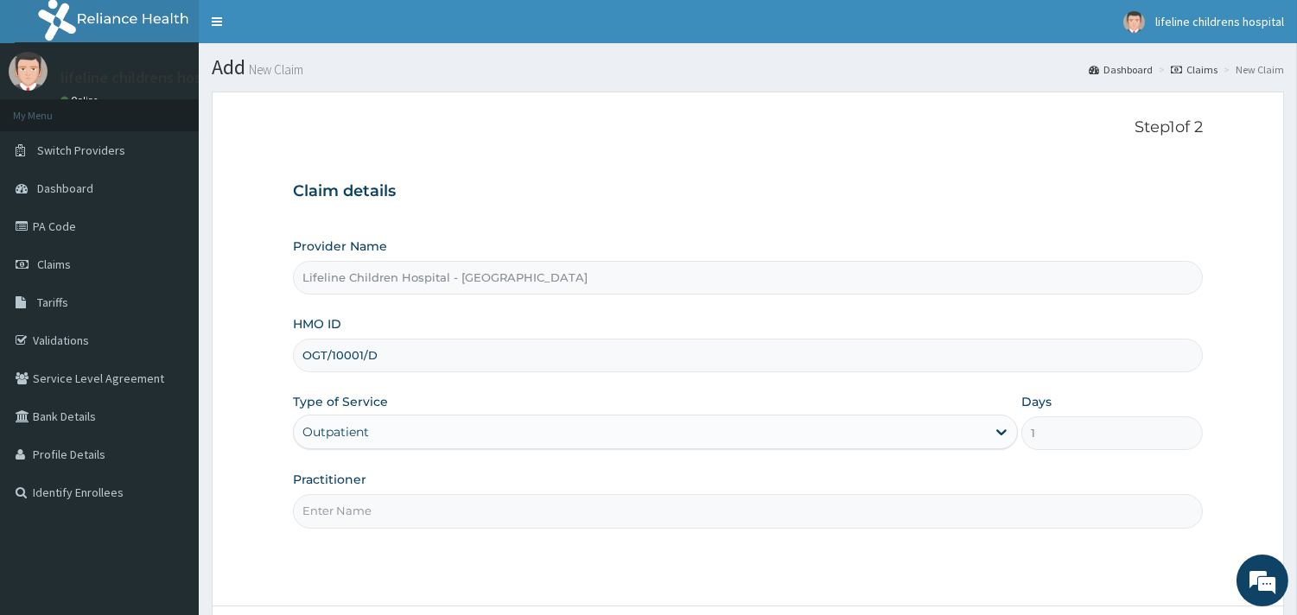
click at [375, 511] on input "Practitioner" at bounding box center [748, 511] width 910 height 34
type input "U"
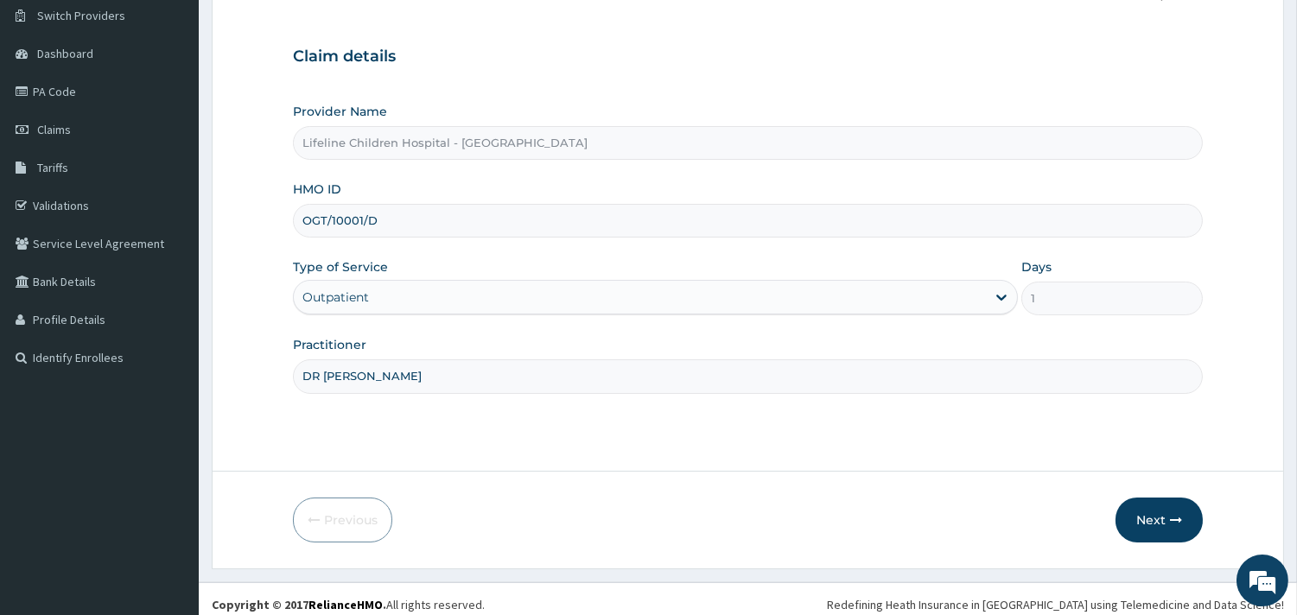
scroll to position [147, 0]
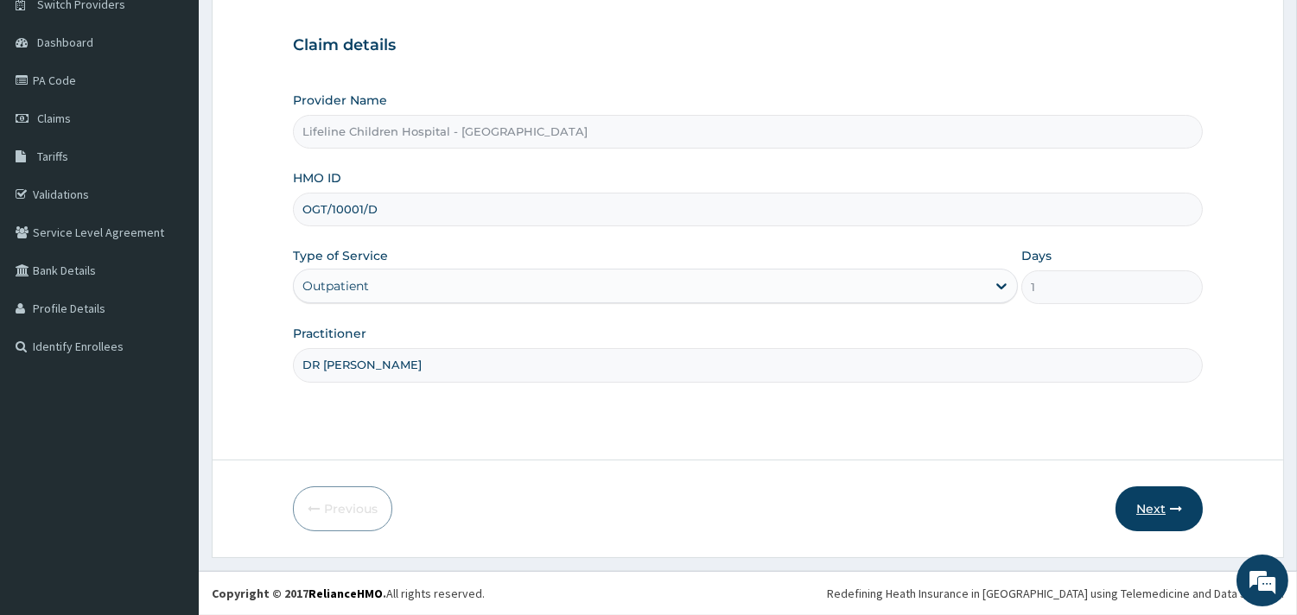
type input "DR [PERSON_NAME]"
click at [1161, 513] on button "Next" at bounding box center [1158, 508] width 87 height 45
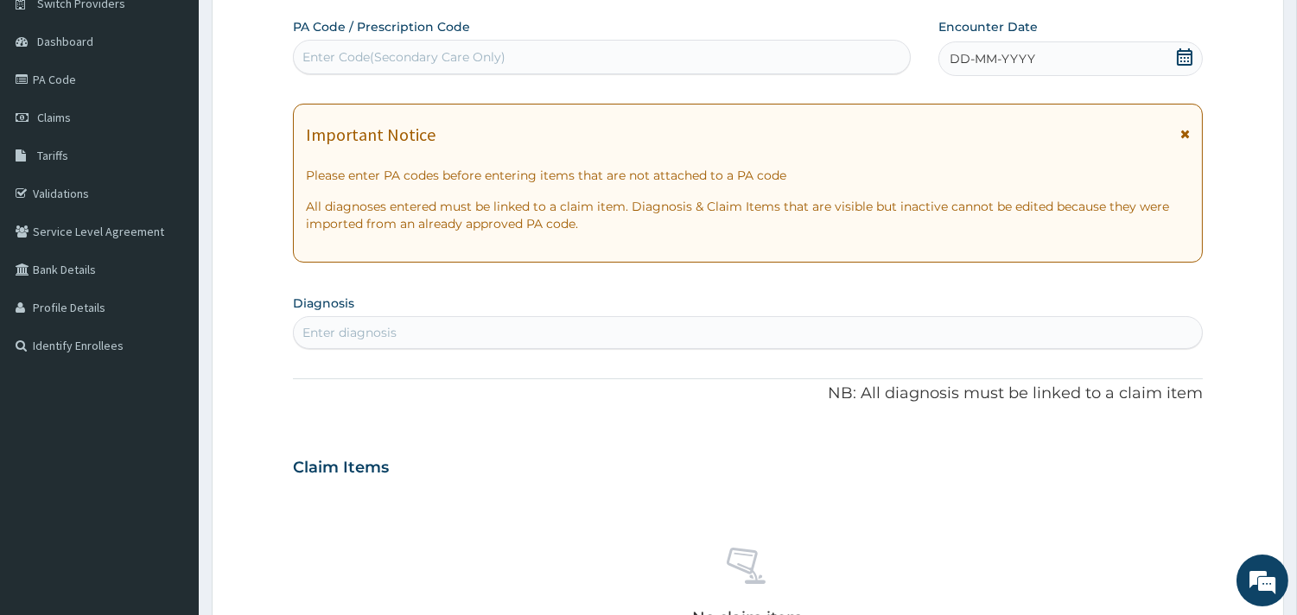
click at [1037, 64] on div "DD-MM-YYYY" at bounding box center [1070, 58] width 264 height 35
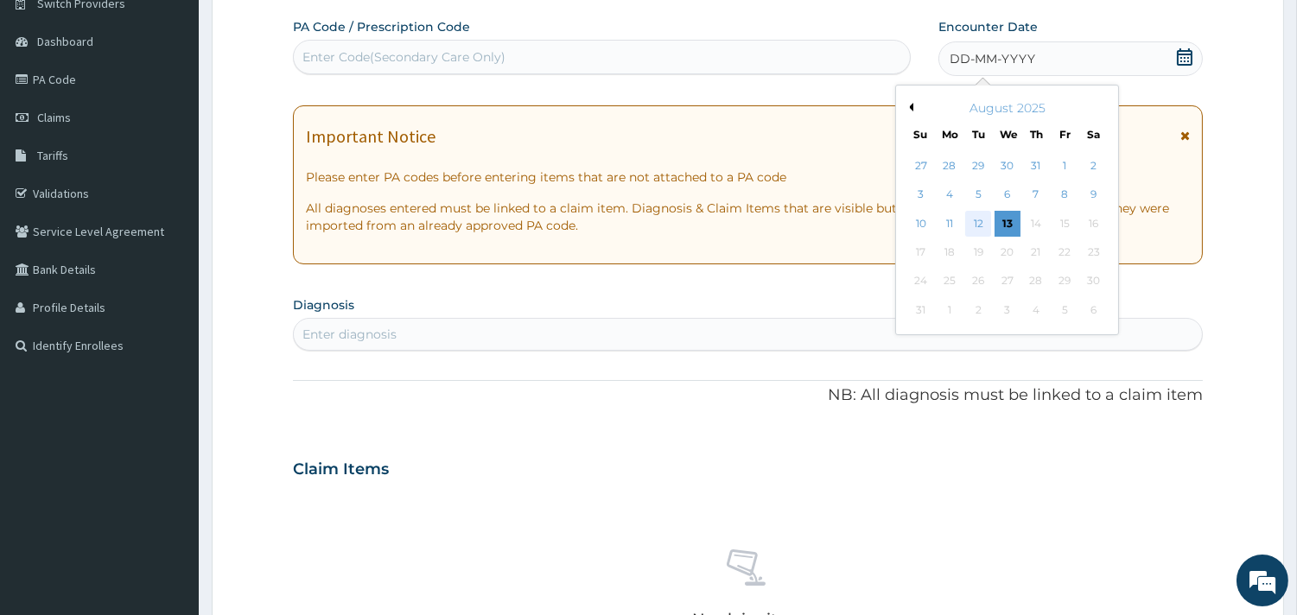
click at [977, 223] on div "12" at bounding box center [978, 224] width 26 height 26
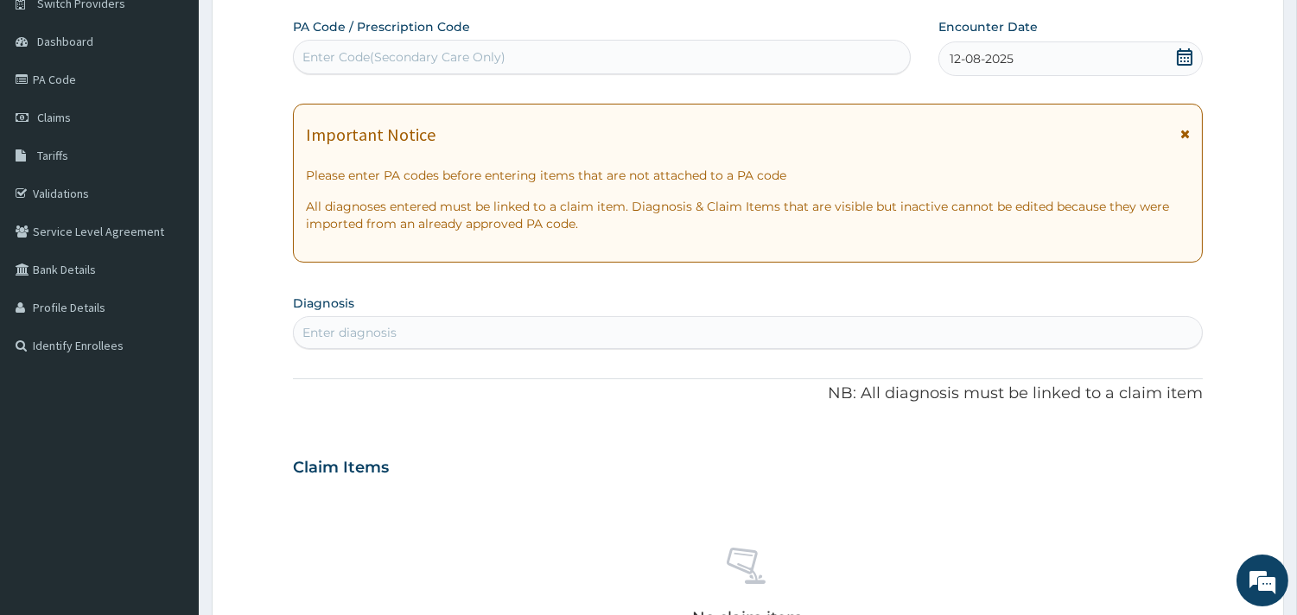
click at [352, 333] on div "Enter diagnosis" at bounding box center [349, 332] width 94 height 17
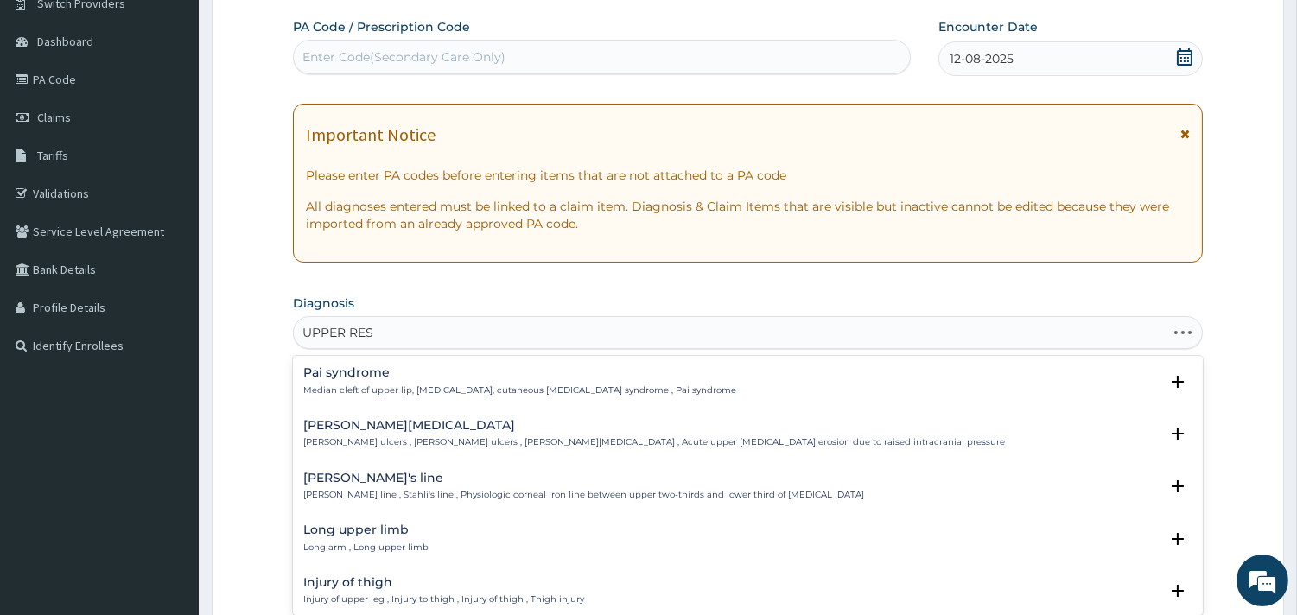
type input "UPPER RESP"
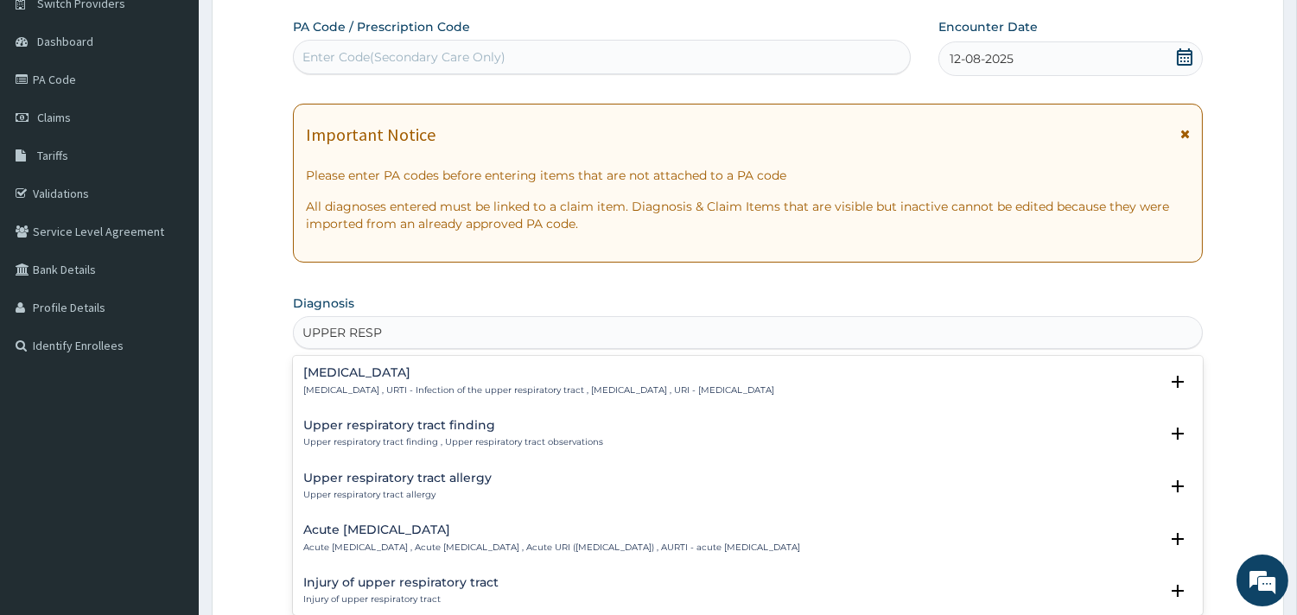
click at [338, 375] on h4 "[MEDICAL_DATA]" at bounding box center [538, 372] width 471 height 13
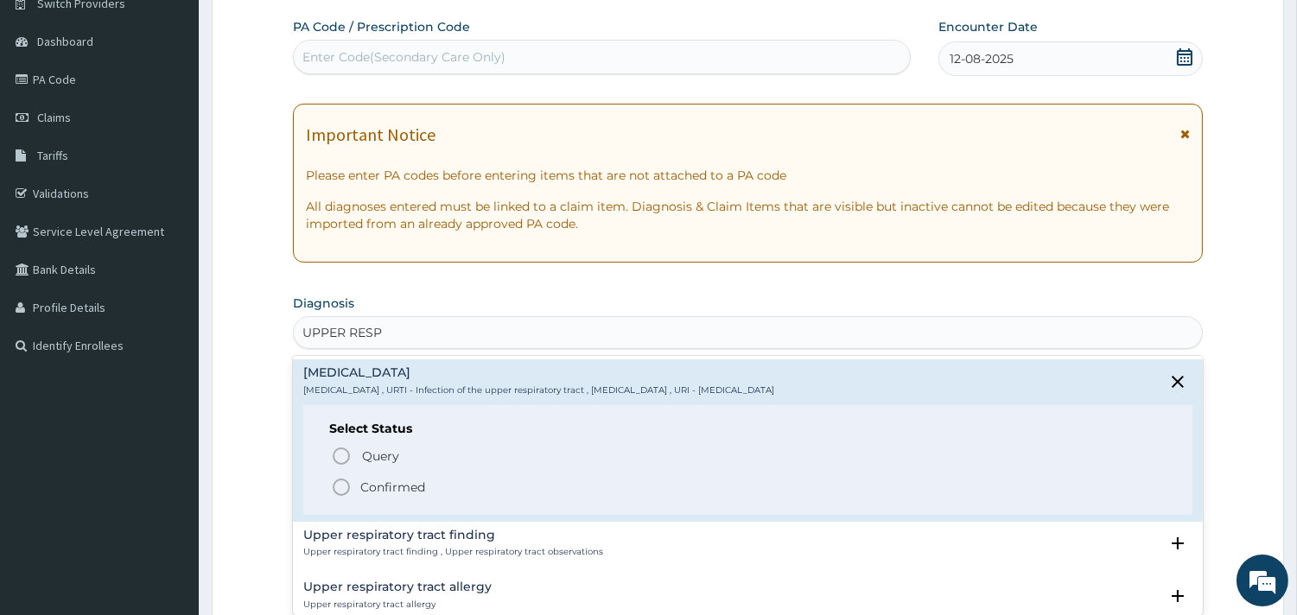
click at [383, 485] on p "Confirmed" at bounding box center [392, 487] width 65 height 17
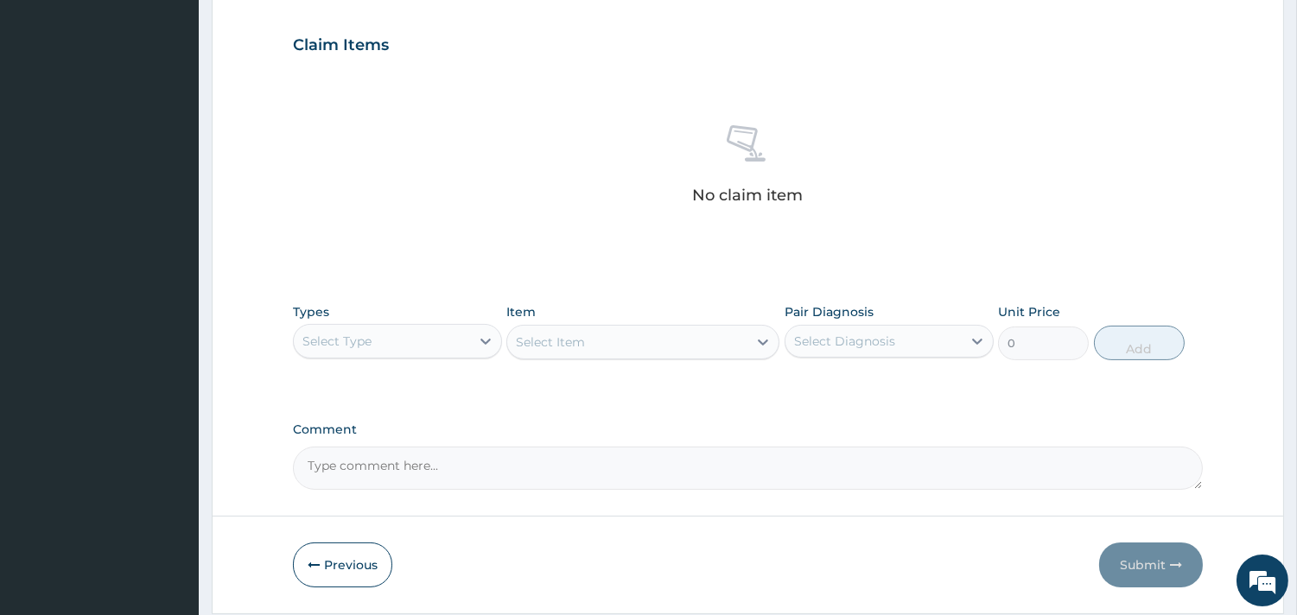
scroll to position [626, 0]
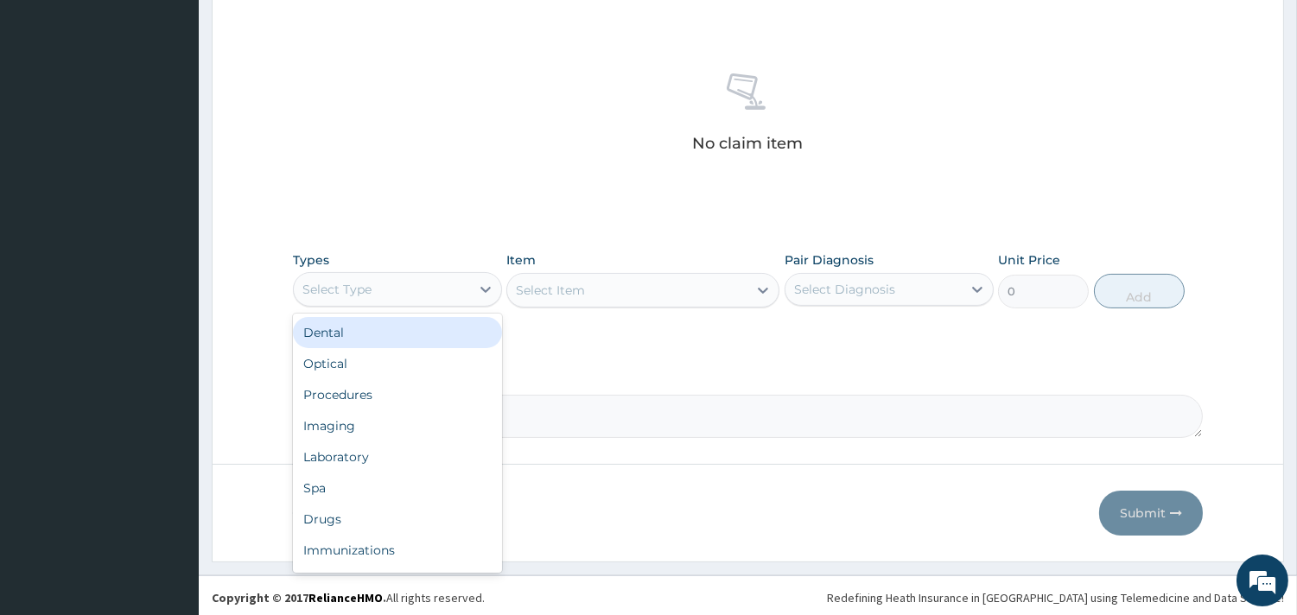
click at [454, 292] on div "Select Type" at bounding box center [382, 290] width 176 height 28
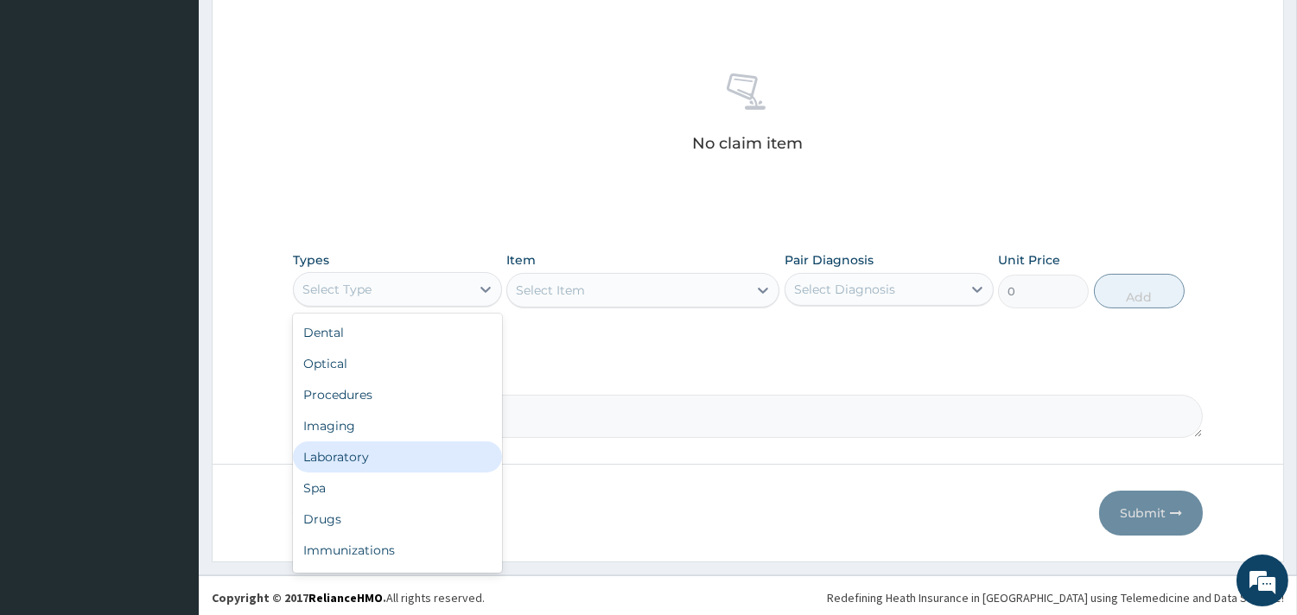
click at [385, 467] on div "Laboratory" at bounding box center [397, 456] width 209 height 31
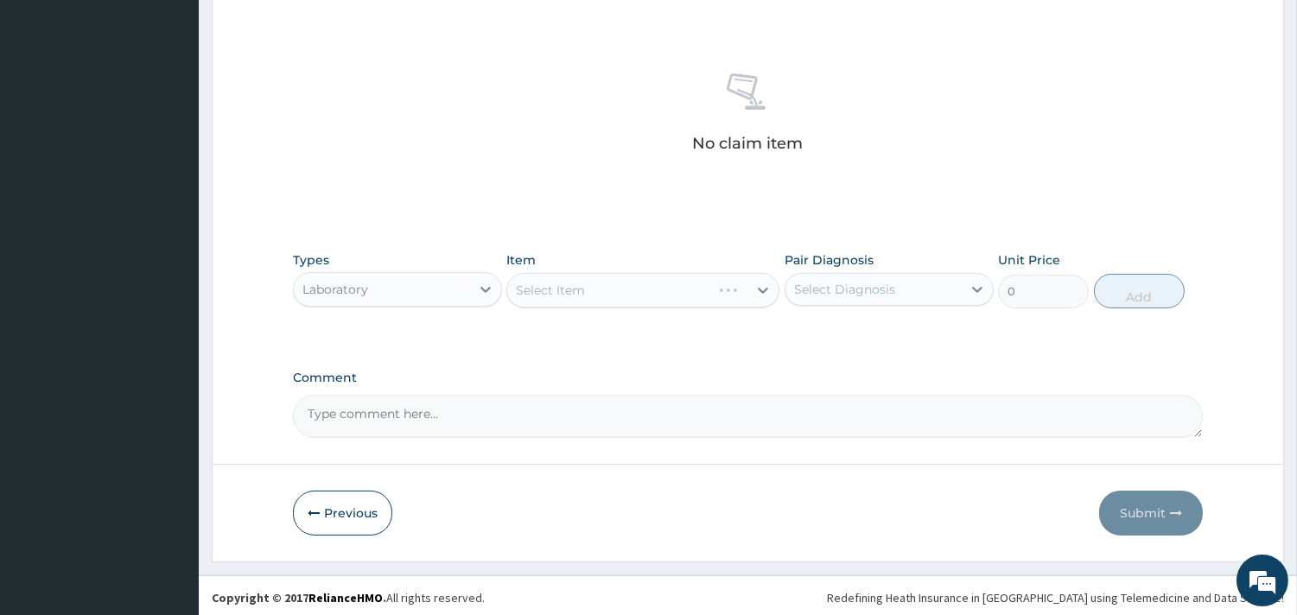
click at [659, 282] on div "Select Item" at bounding box center [642, 290] width 273 height 35
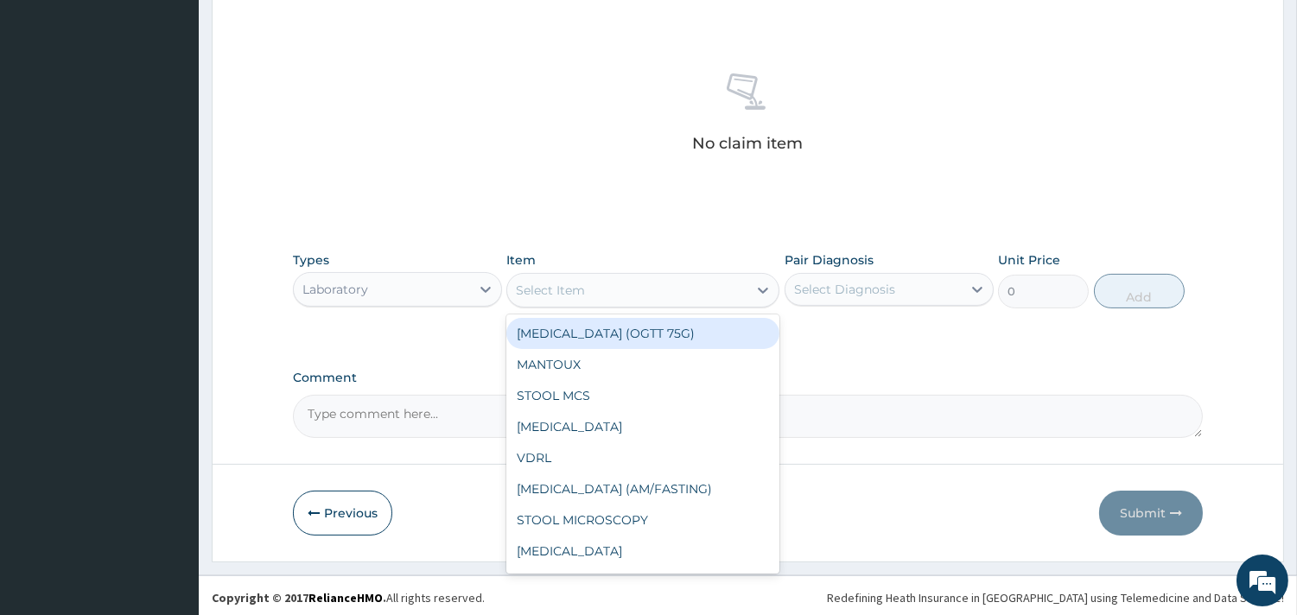
click at [625, 291] on div "Select Item" at bounding box center [627, 290] width 240 height 28
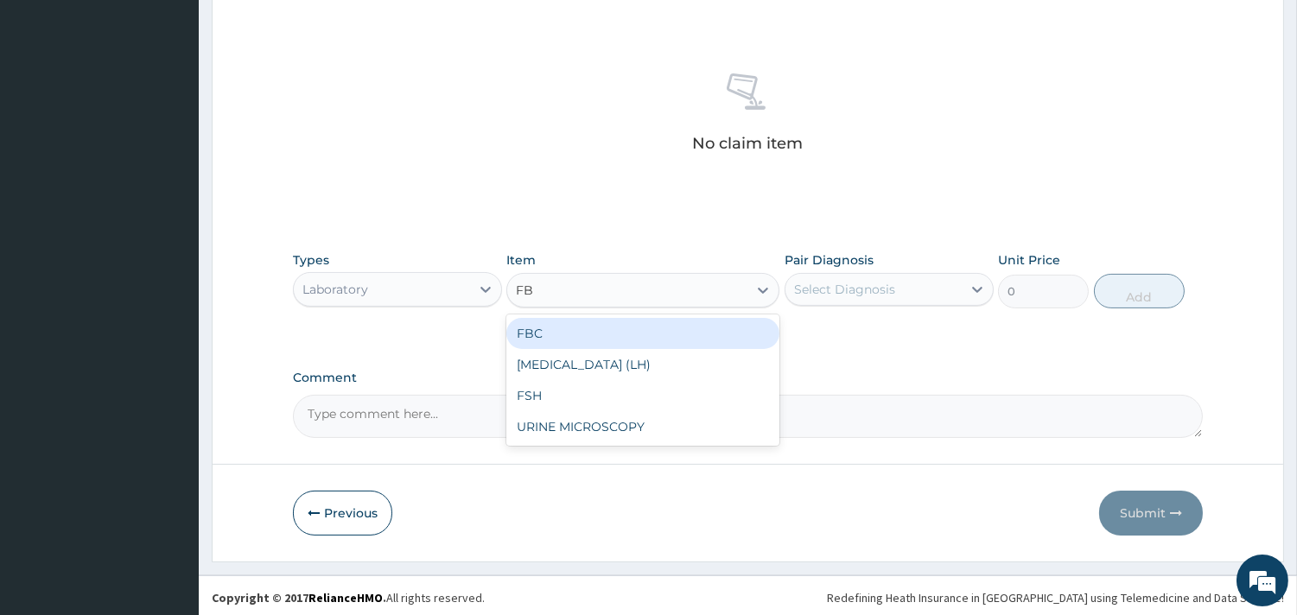
type input "FBC"
click at [631, 332] on div "FBC" at bounding box center [642, 333] width 273 height 31
type input "4500"
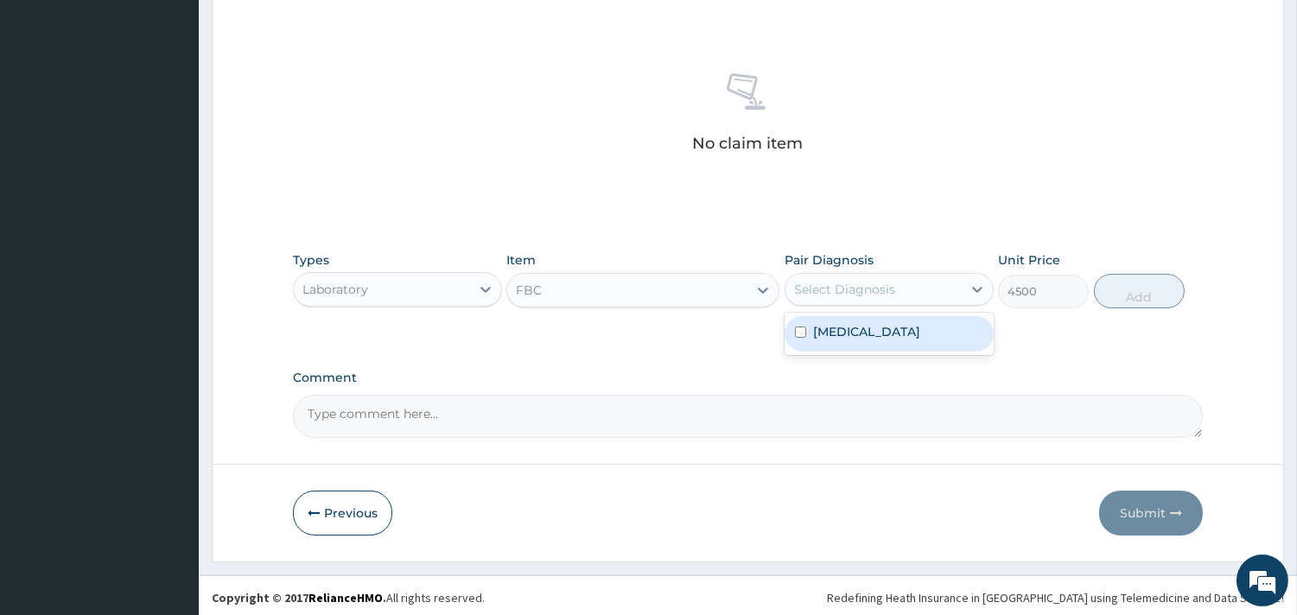
click at [821, 291] on div "Select Diagnosis" at bounding box center [844, 289] width 101 height 17
click at [826, 328] on label "Upper respiratory infection" at bounding box center [866, 331] width 107 height 17
checkbox input "true"
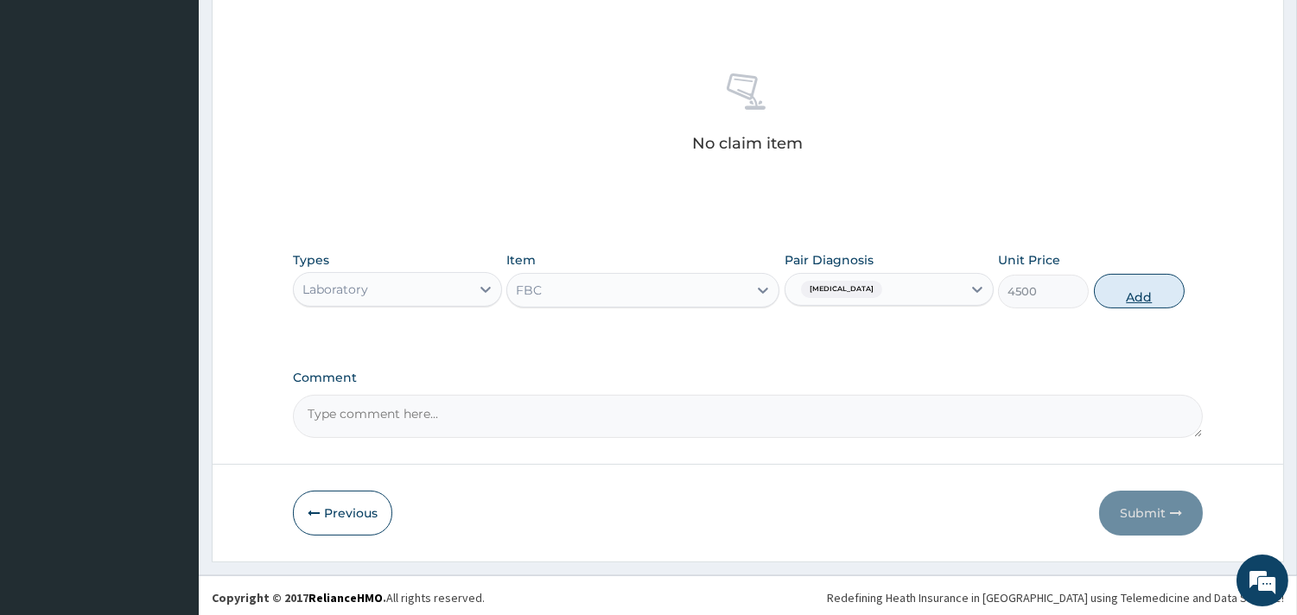
click at [1115, 294] on button "Add" at bounding box center [1139, 291] width 91 height 35
type input "0"
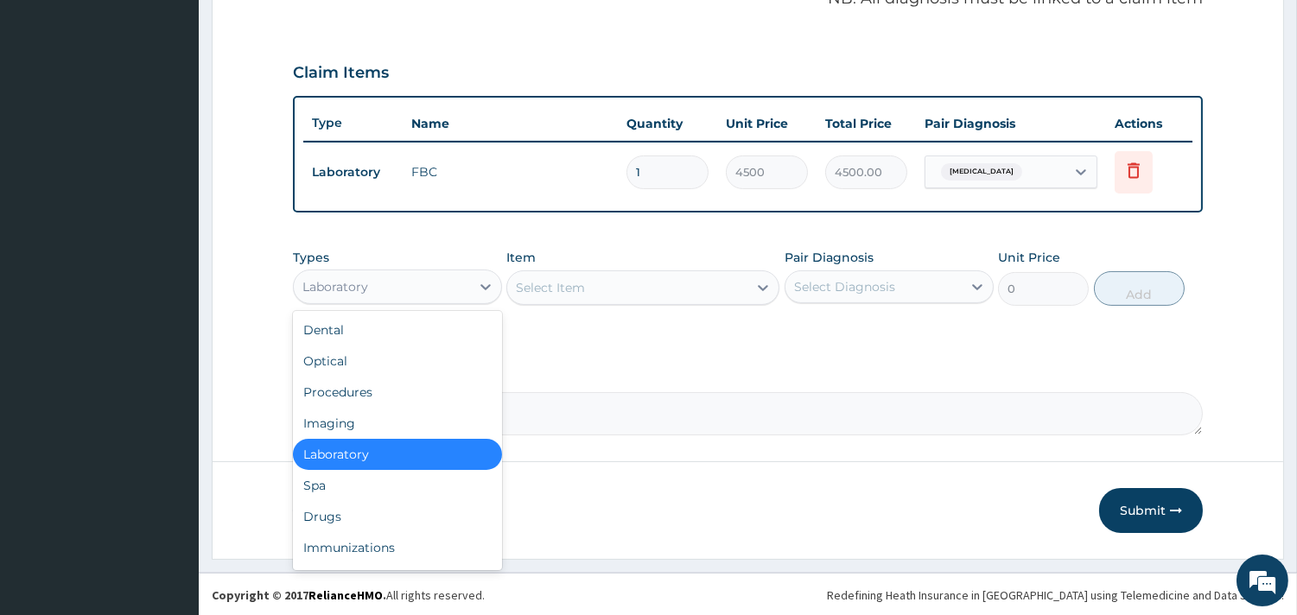
click at [400, 287] on div "Laboratory" at bounding box center [382, 287] width 176 height 28
click at [334, 502] on div "Drugs" at bounding box center [397, 516] width 209 height 31
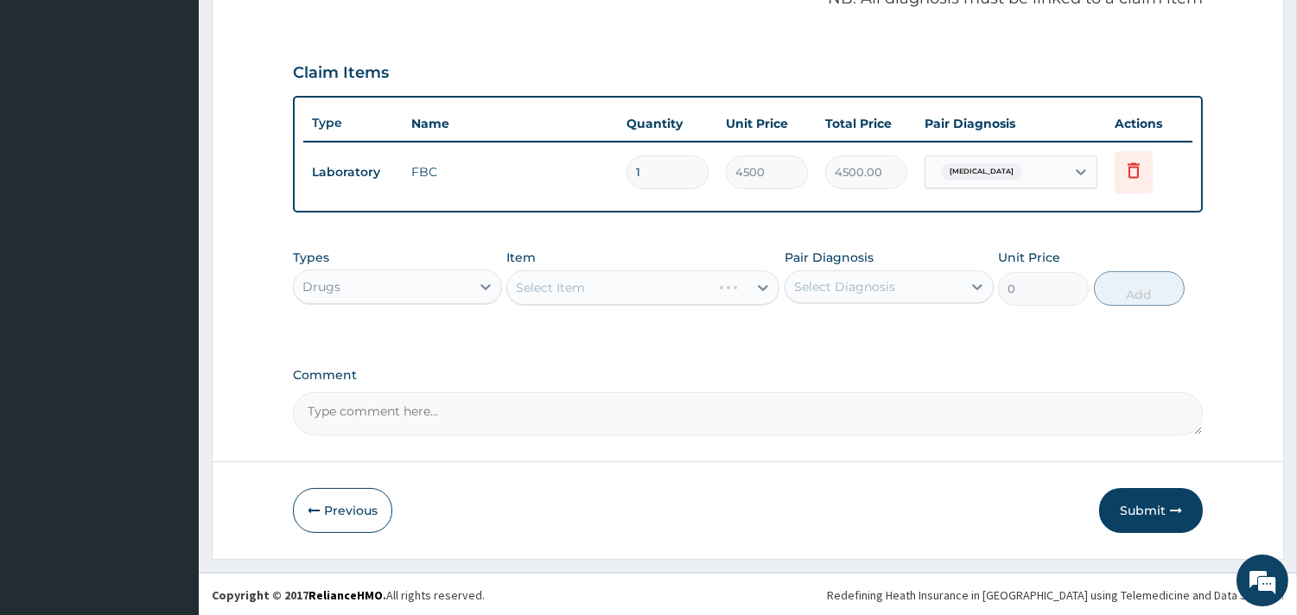
click at [688, 283] on div "Select Item" at bounding box center [642, 287] width 273 height 35
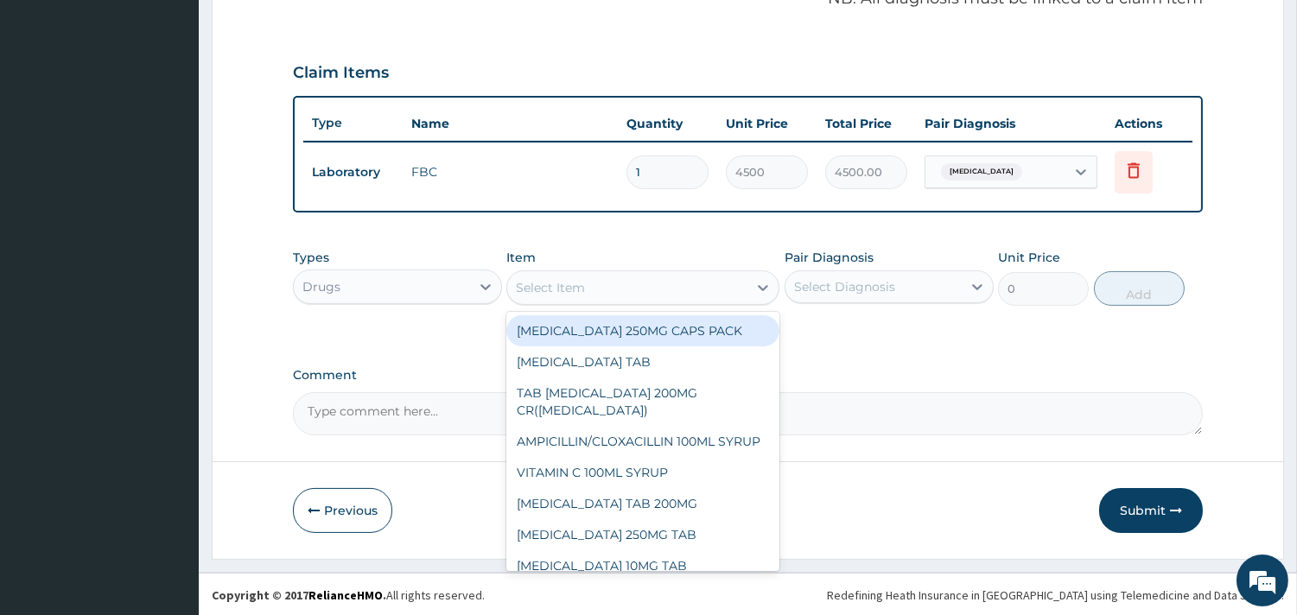
click at [645, 295] on div "Select Item" at bounding box center [627, 288] width 240 height 28
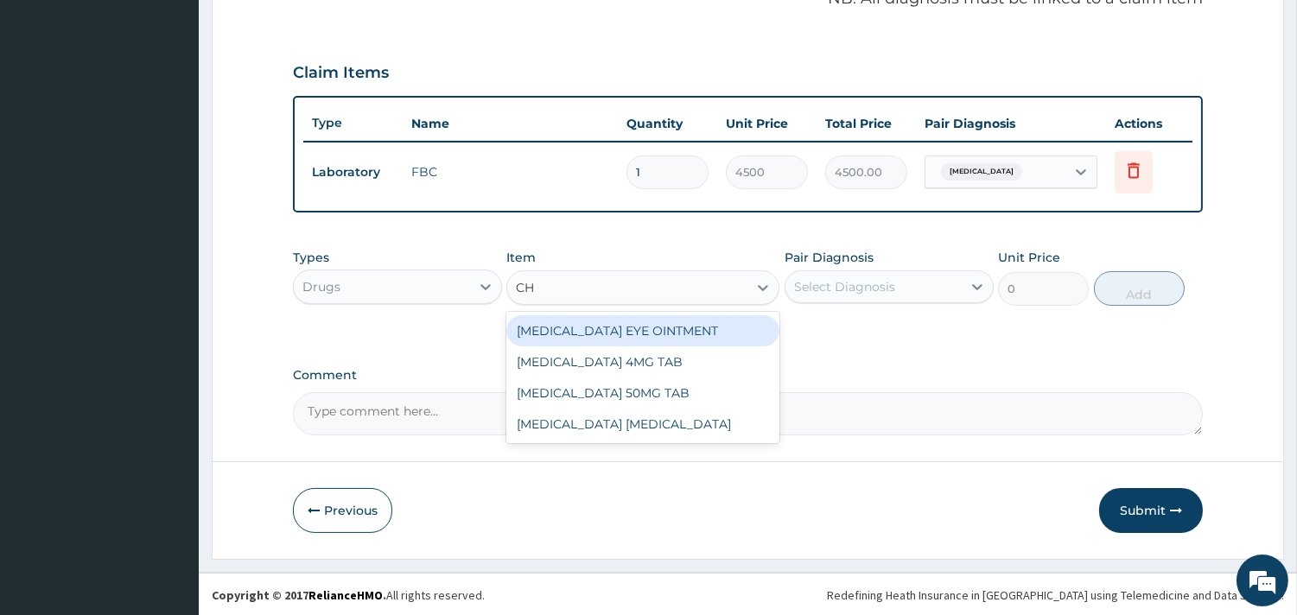
type input "C"
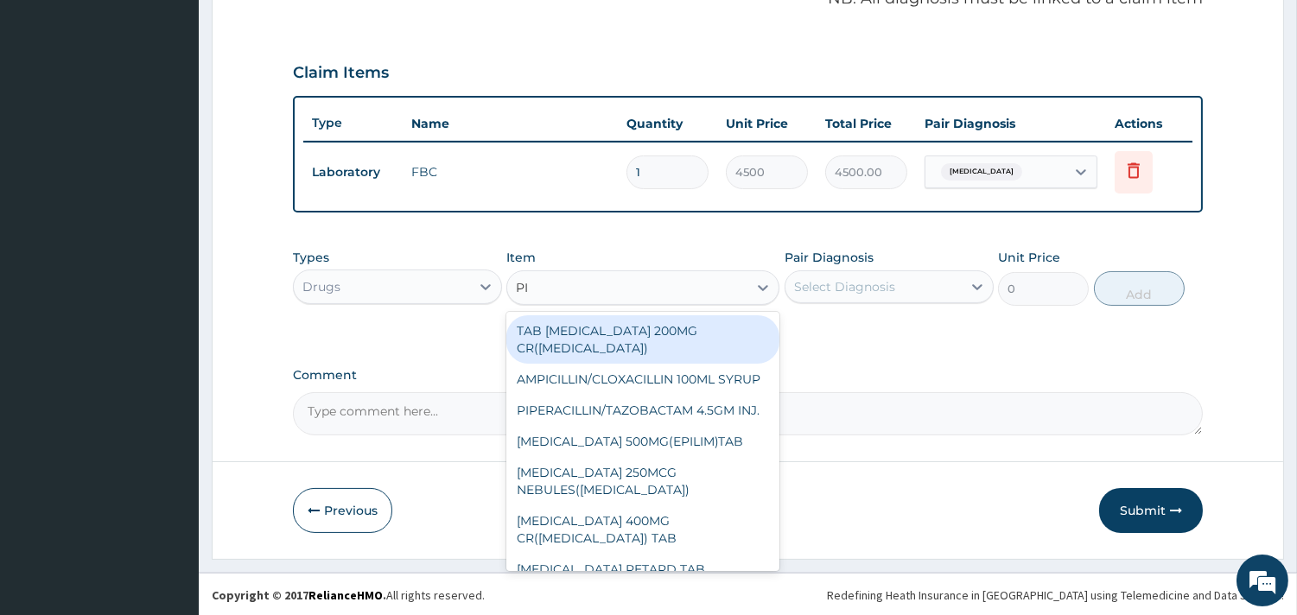
type input "P"
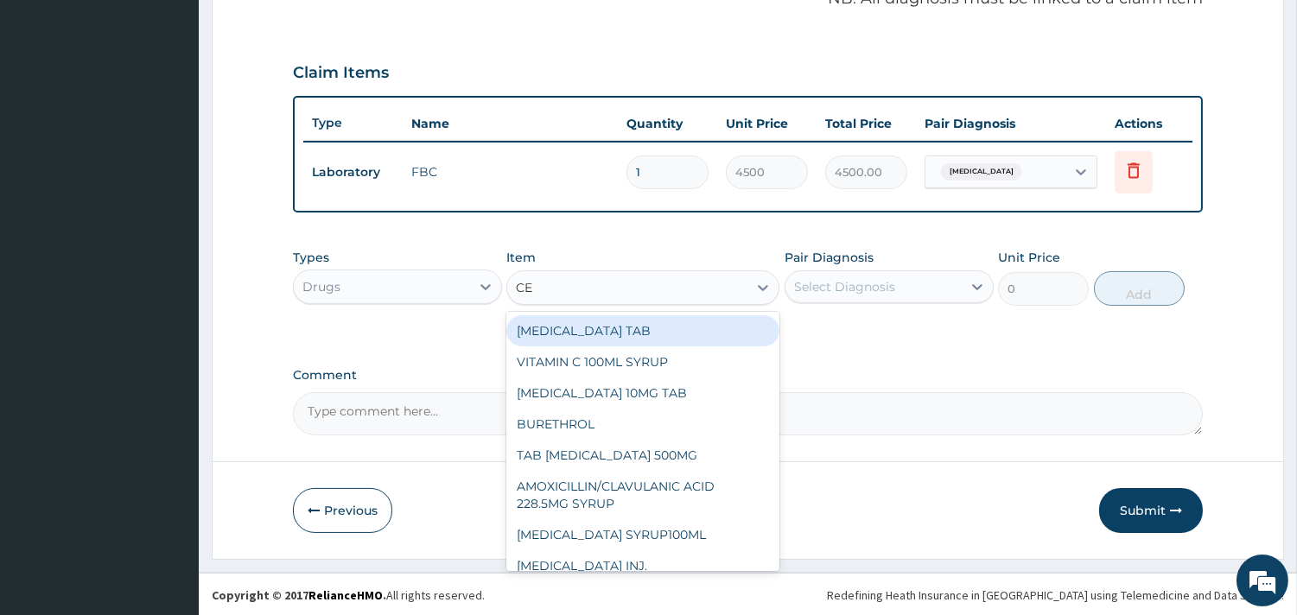
type input "CET"
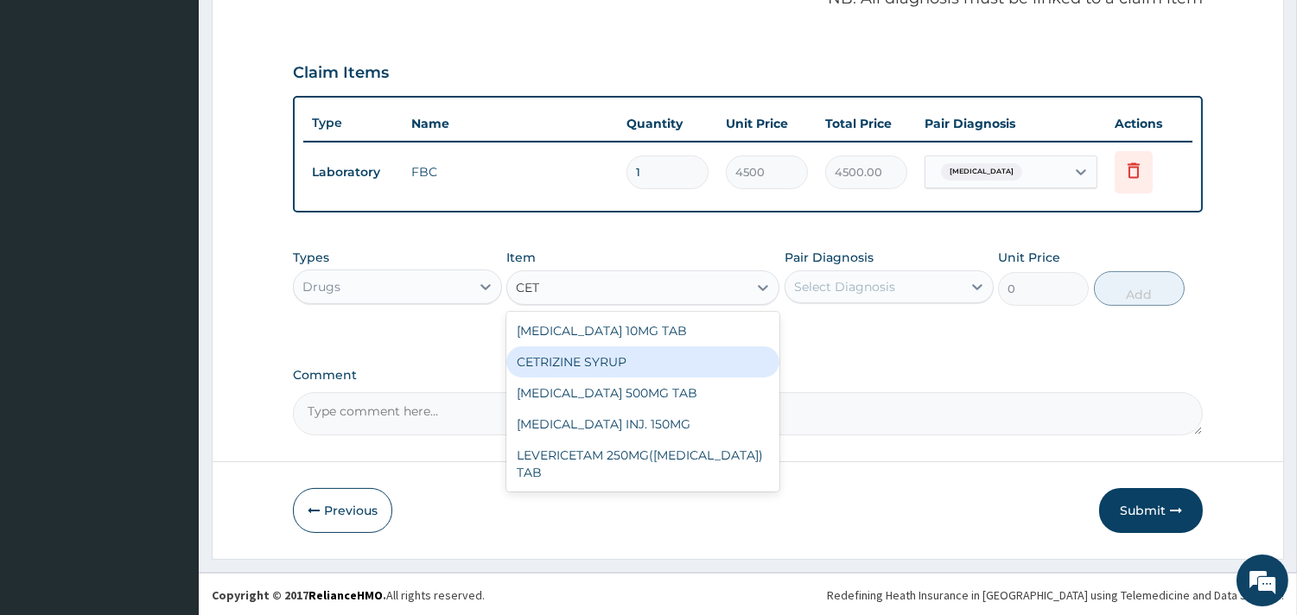
click at [555, 354] on div "CETRIZINE SYRUP" at bounding box center [642, 361] width 273 height 31
type input "2000"
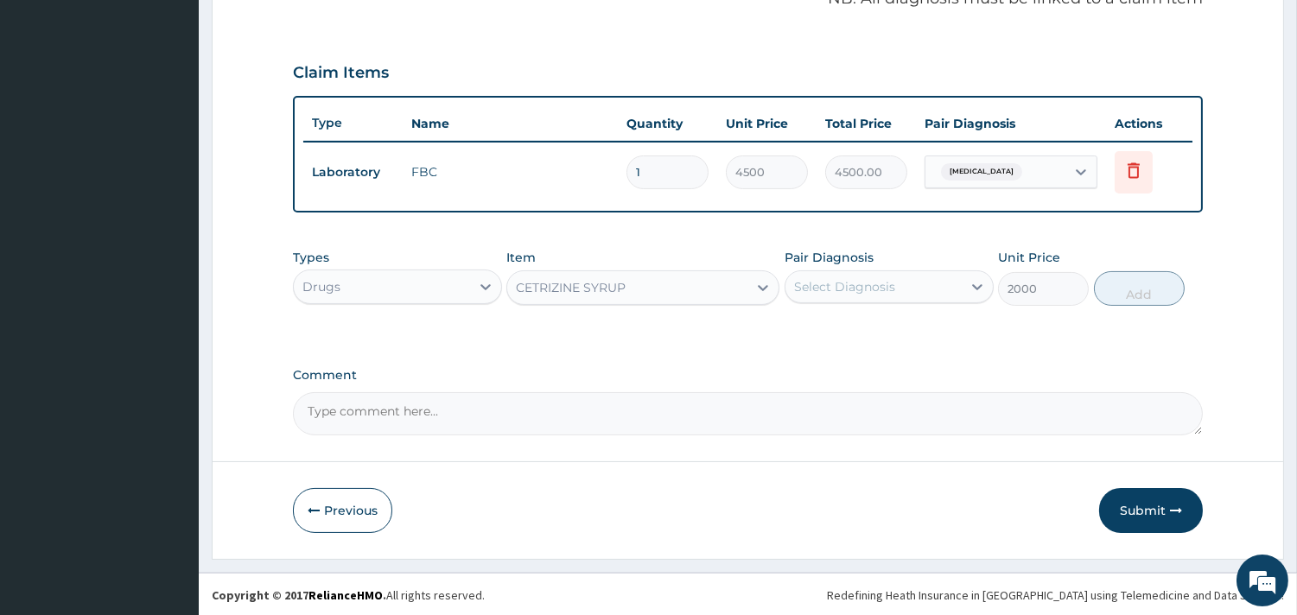
click at [928, 289] on div "Select Diagnosis" at bounding box center [873, 287] width 176 height 28
click at [917, 327] on label "[MEDICAL_DATA]" at bounding box center [866, 328] width 107 height 17
checkbox input "true"
click at [1137, 291] on button "Add" at bounding box center [1139, 288] width 91 height 35
type input "0"
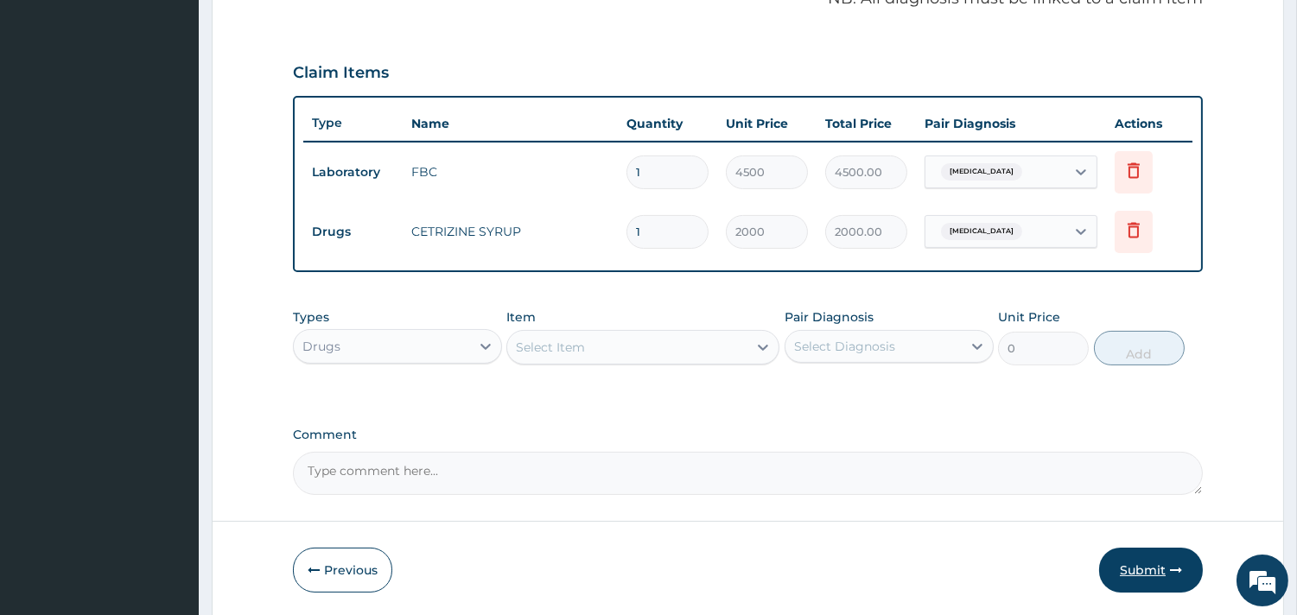
click at [1132, 568] on button "Submit" at bounding box center [1151, 570] width 104 height 45
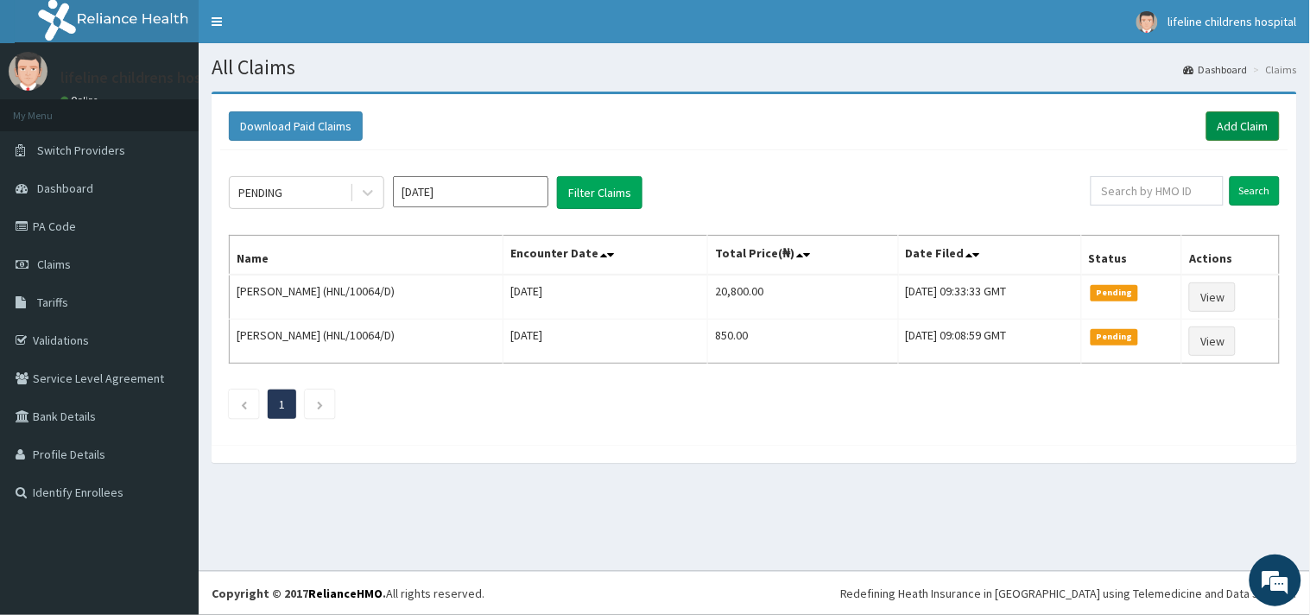
click at [1247, 126] on link "Add Claim" at bounding box center [1243, 125] width 73 height 29
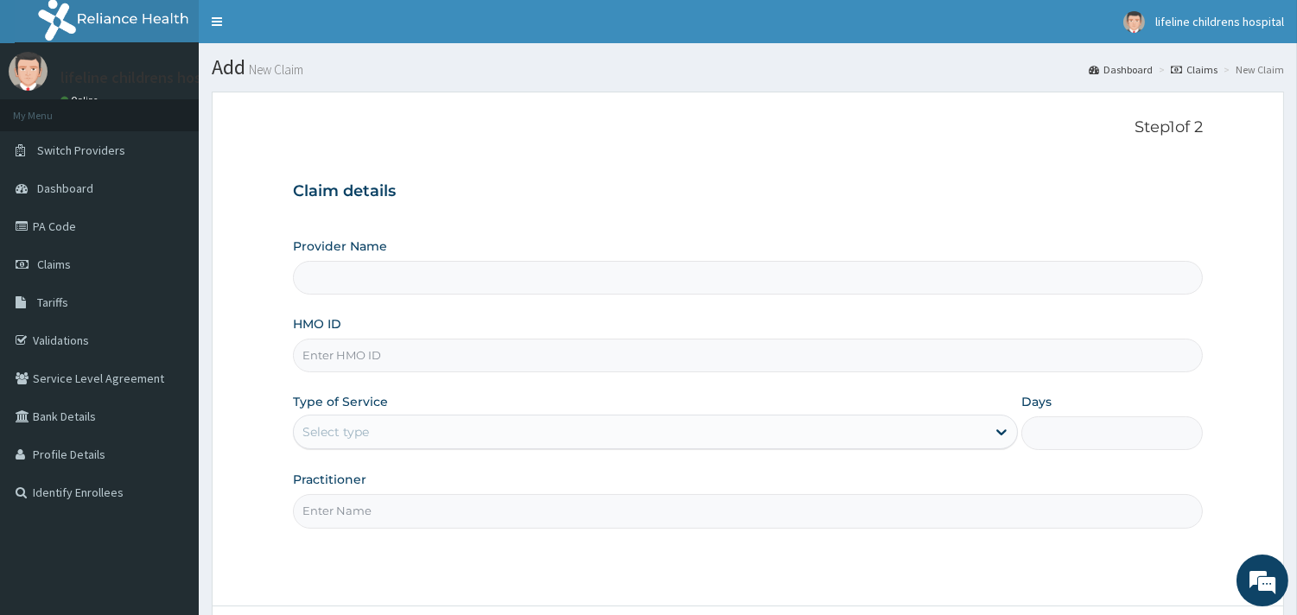
click at [420, 356] on input "HMO ID" at bounding box center [748, 356] width 910 height 34
type input "Lifeline Children Hospital - [GEOGRAPHIC_DATA]"
type input "OGT/10001/C"
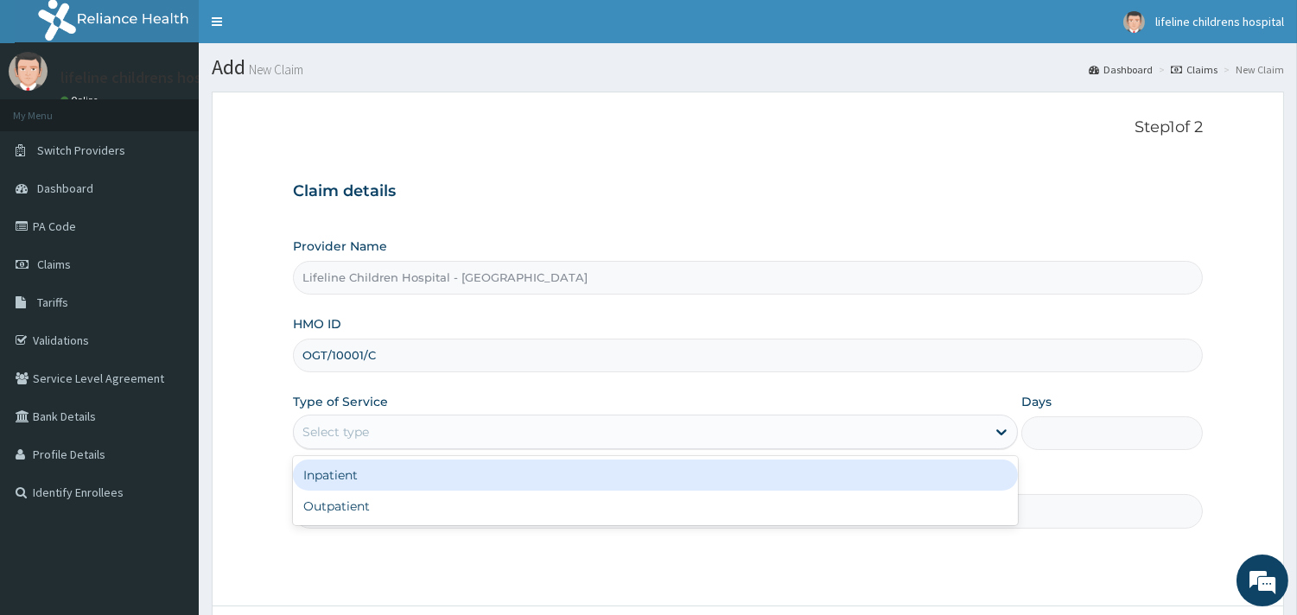
click at [374, 424] on div "Select type" at bounding box center [640, 432] width 692 height 28
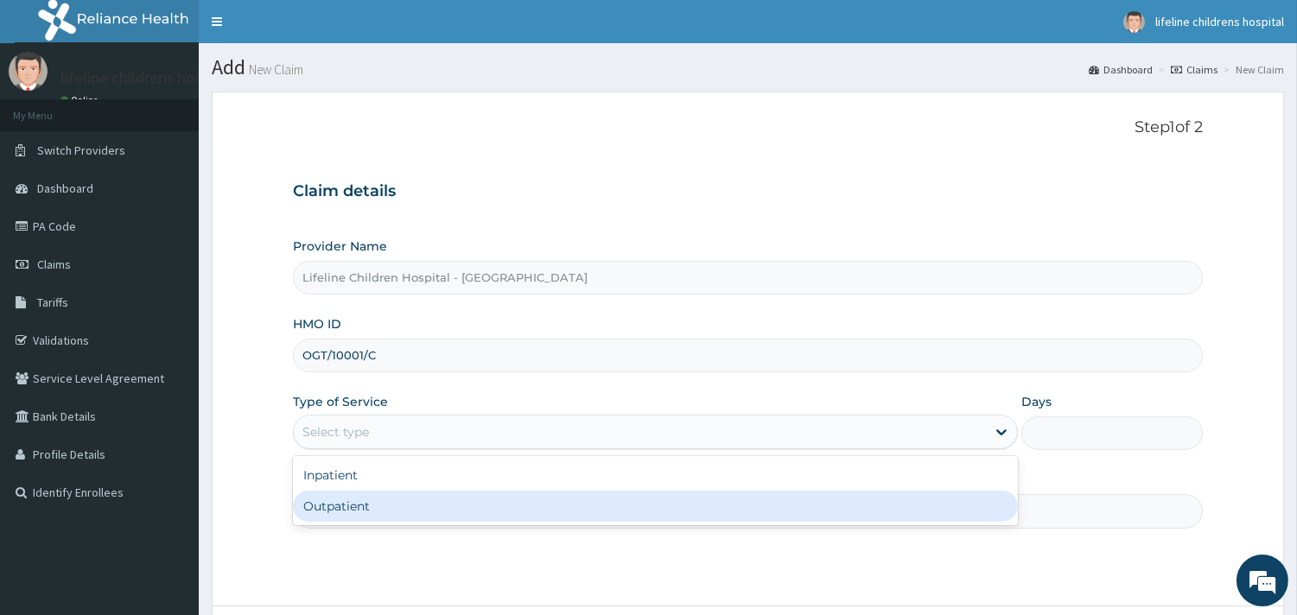
click at [363, 511] on div "Outpatient" at bounding box center [655, 506] width 725 height 31
type input "1"
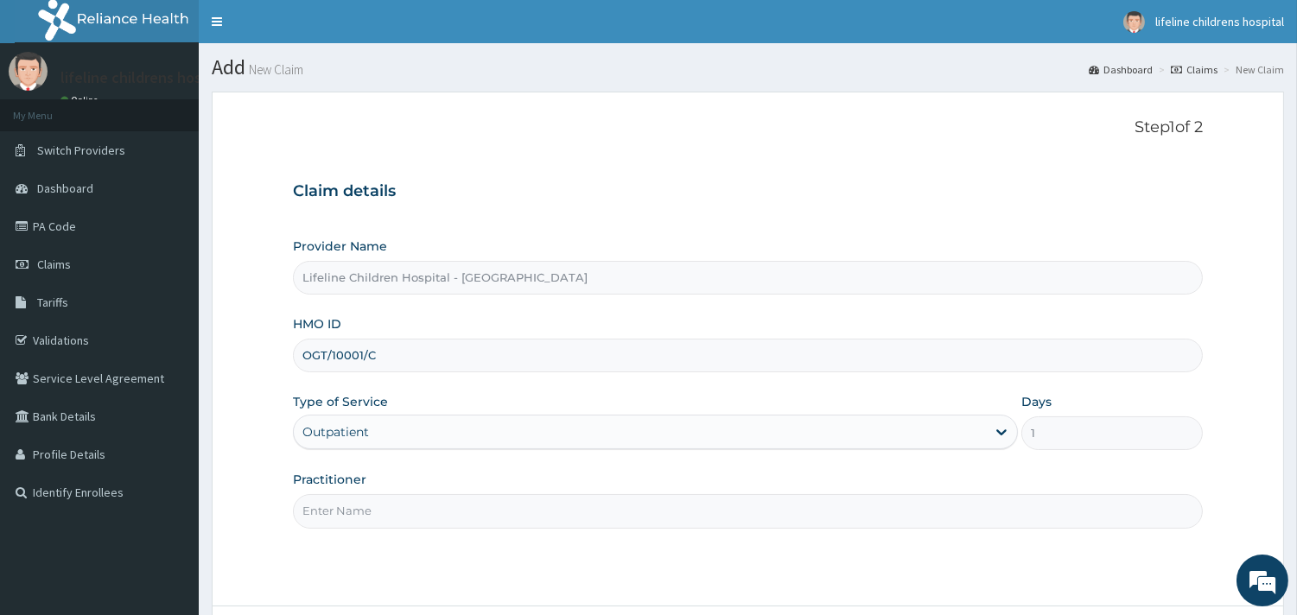
click at [363, 511] on input "Practitioner" at bounding box center [748, 511] width 910 height 34
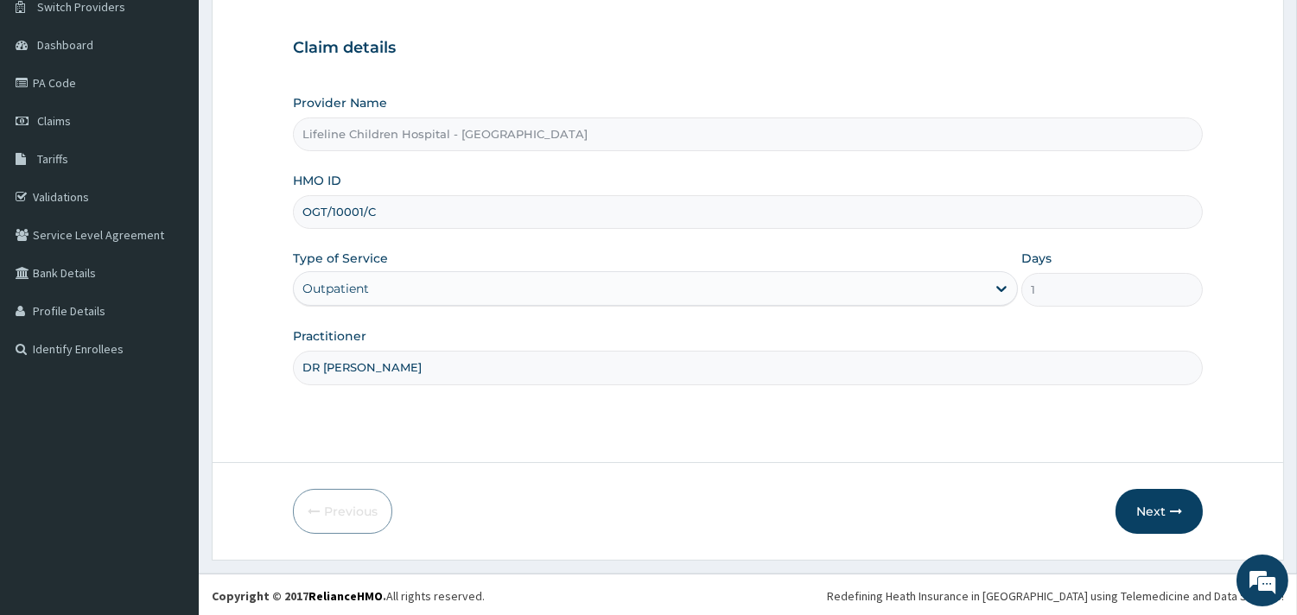
scroll to position [147, 0]
type input "DR [PERSON_NAME]"
click at [1145, 507] on button "Next" at bounding box center [1158, 508] width 87 height 45
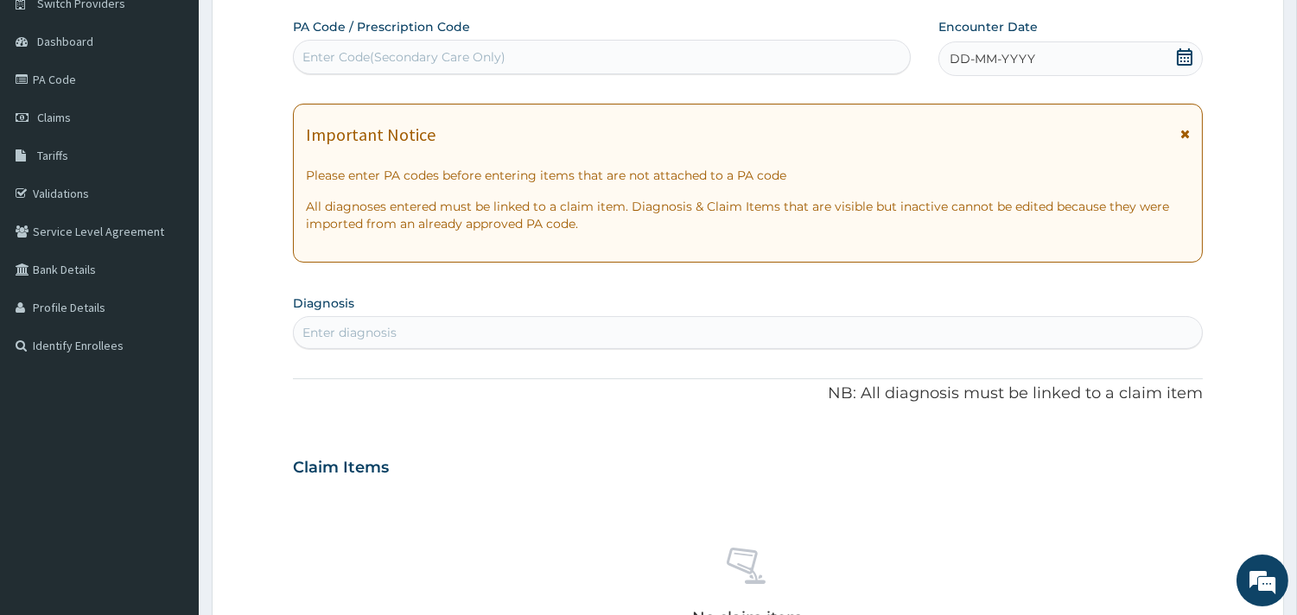
click at [980, 59] on span "DD-MM-YYYY" at bounding box center [992, 58] width 86 height 17
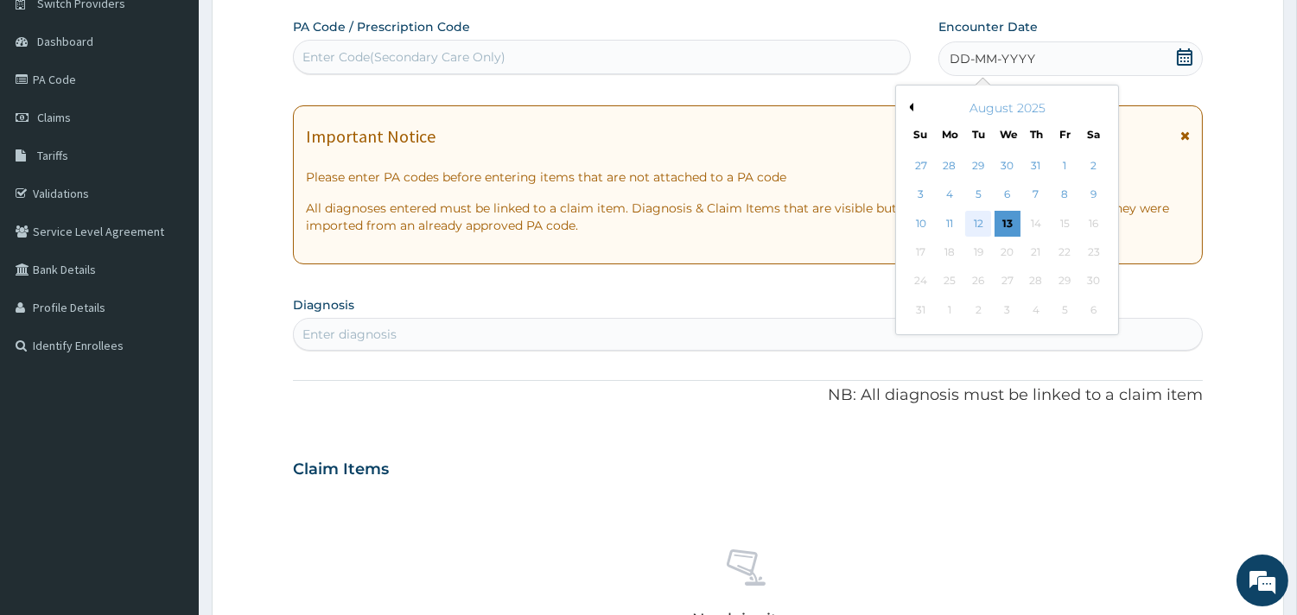
click at [978, 223] on div "12" at bounding box center [978, 224] width 26 height 26
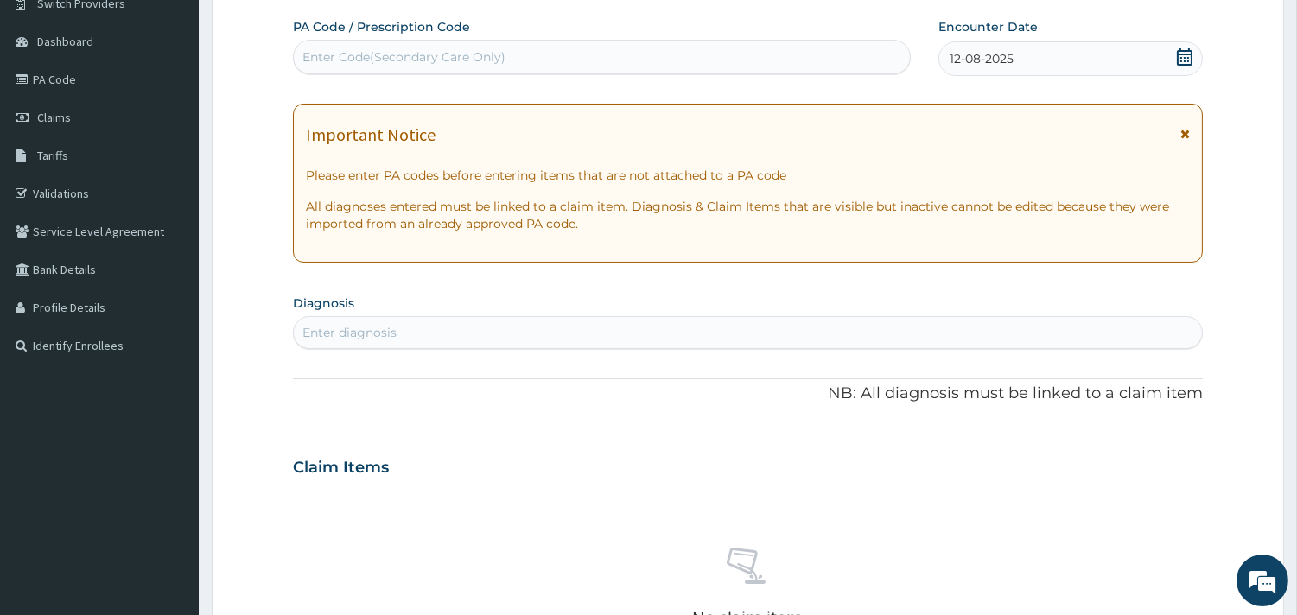
click at [472, 334] on div "Enter diagnosis" at bounding box center [748, 333] width 908 height 28
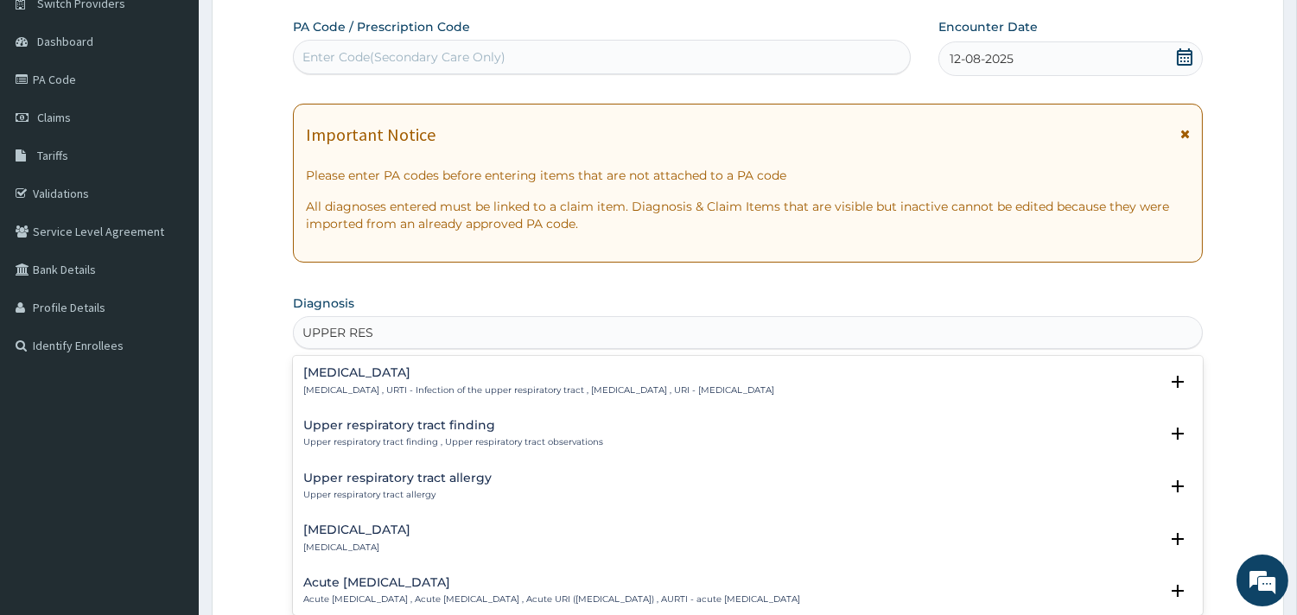
type input "UPPER RESP"
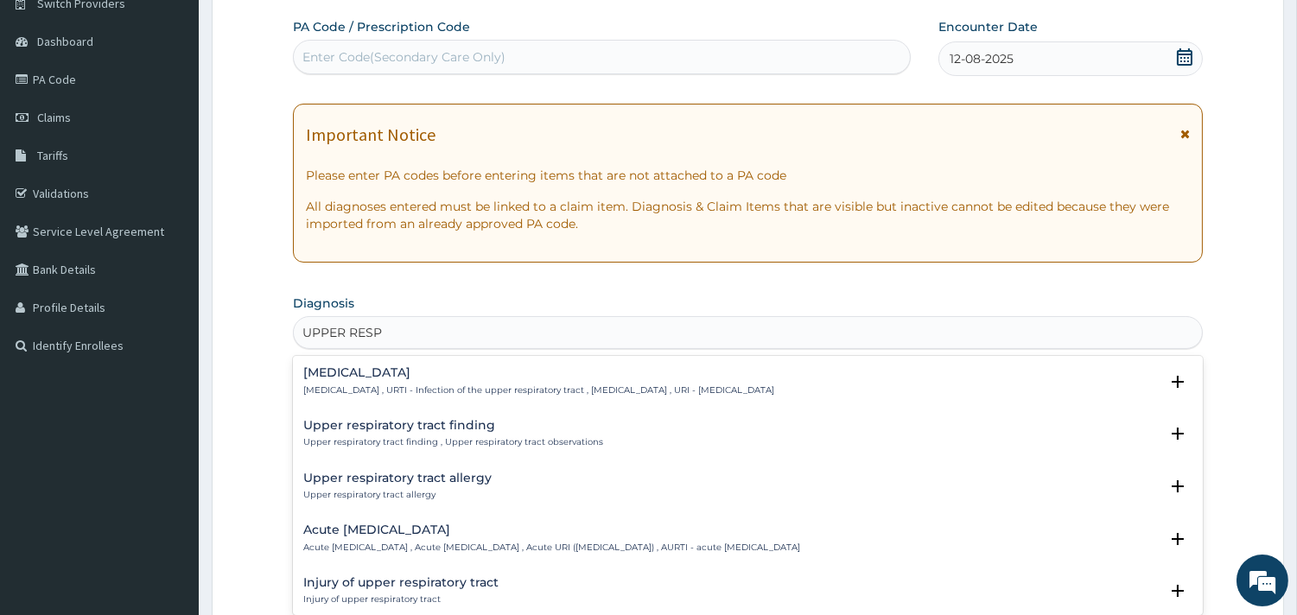
click at [437, 375] on h4 "[MEDICAL_DATA]" at bounding box center [538, 372] width 471 height 13
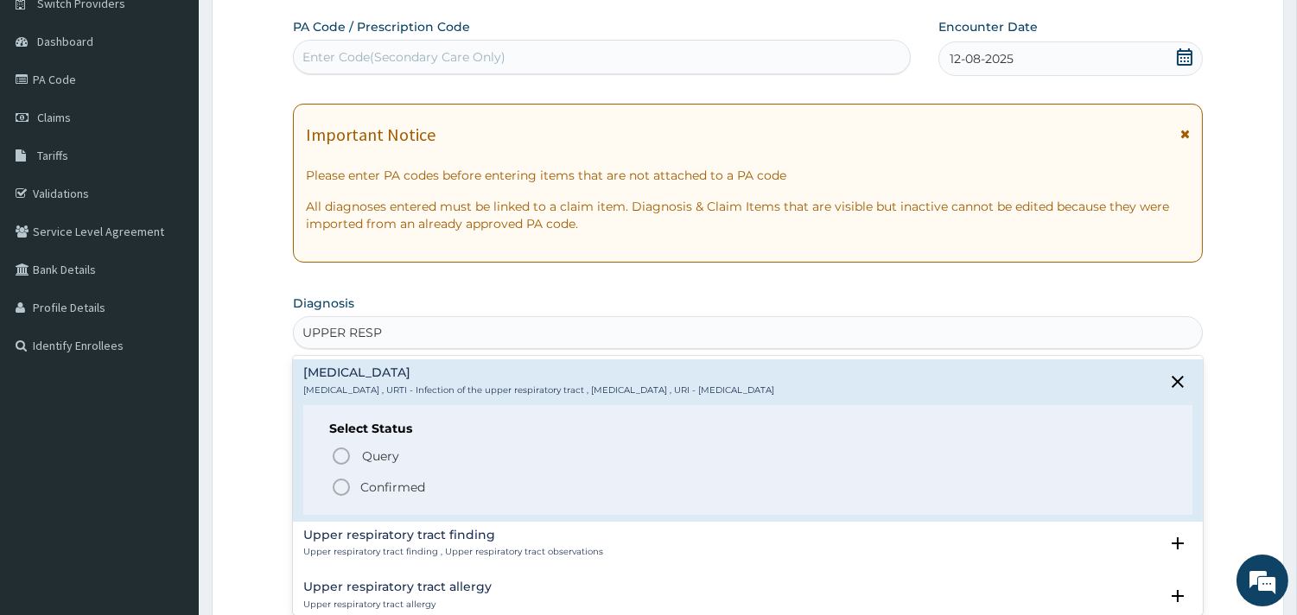
click at [390, 488] on p "Confirmed" at bounding box center [392, 487] width 65 height 17
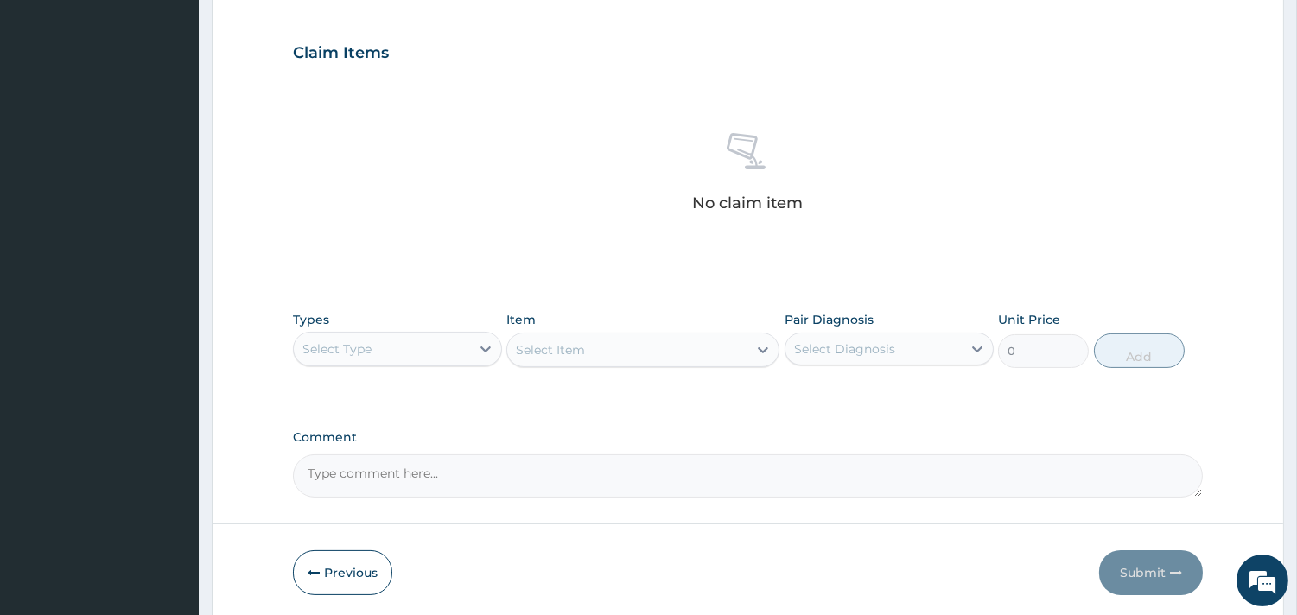
scroll to position [626, 0]
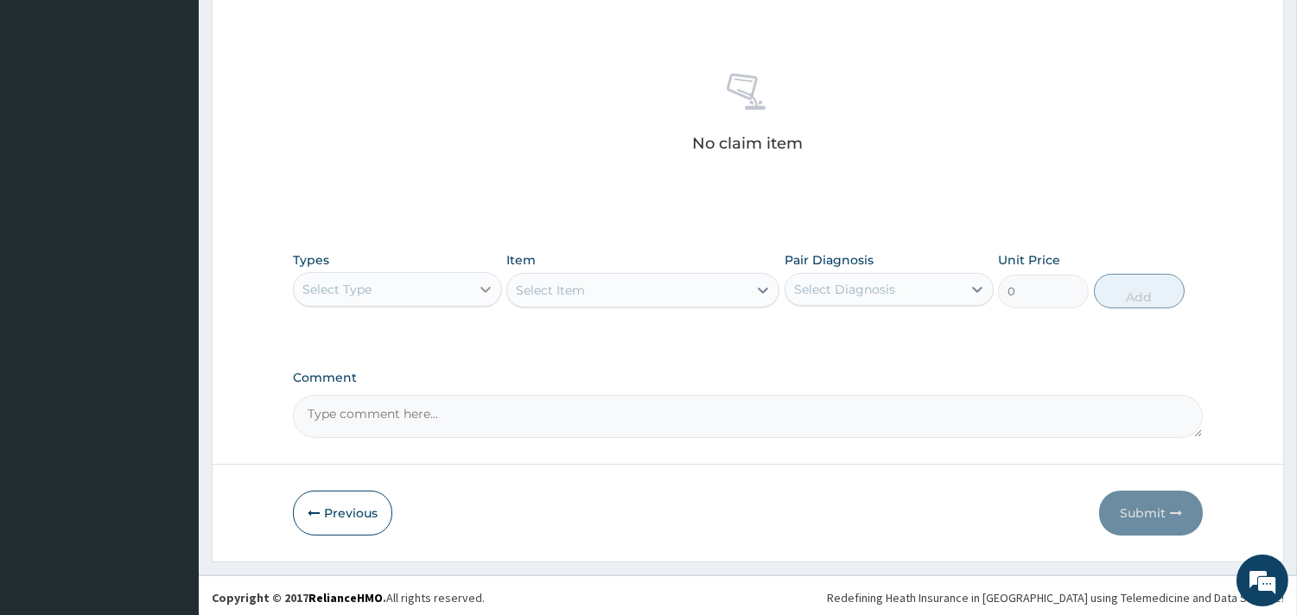
click at [470, 286] on div at bounding box center [485, 289] width 31 height 31
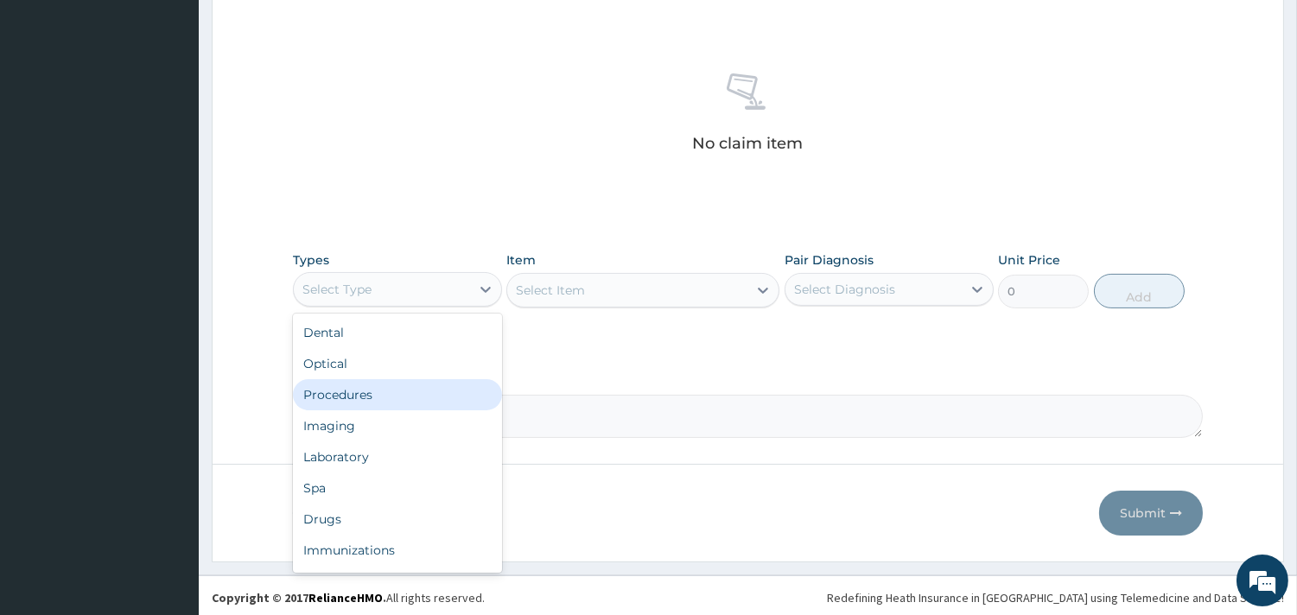
click at [358, 391] on div "Procedures" at bounding box center [397, 394] width 209 height 31
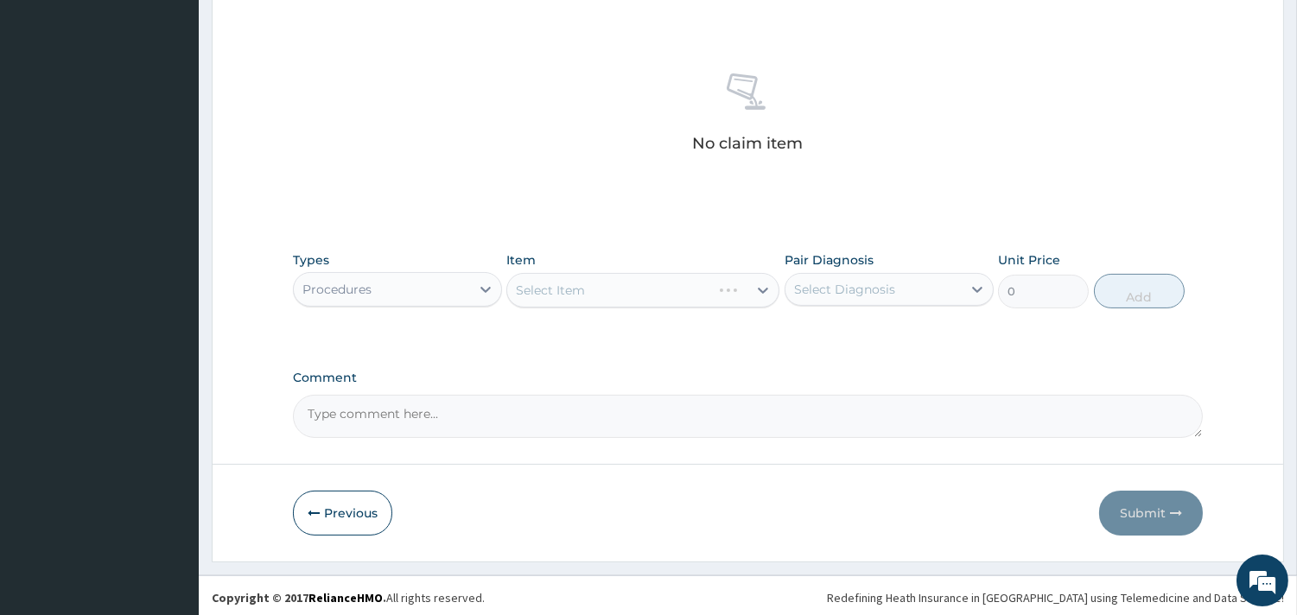
click at [687, 290] on div "Select Item" at bounding box center [642, 290] width 273 height 35
click at [590, 287] on div "Select Item" at bounding box center [642, 290] width 273 height 35
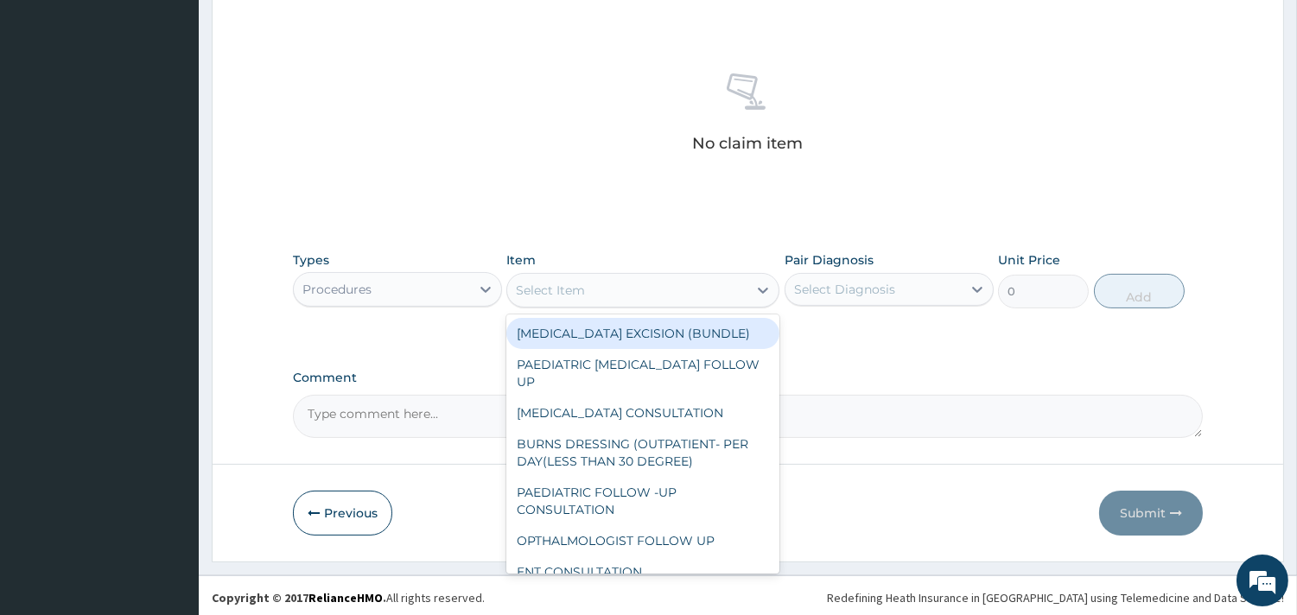
click at [641, 290] on div "Select Item" at bounding box center [627, 290] width 240 height 28
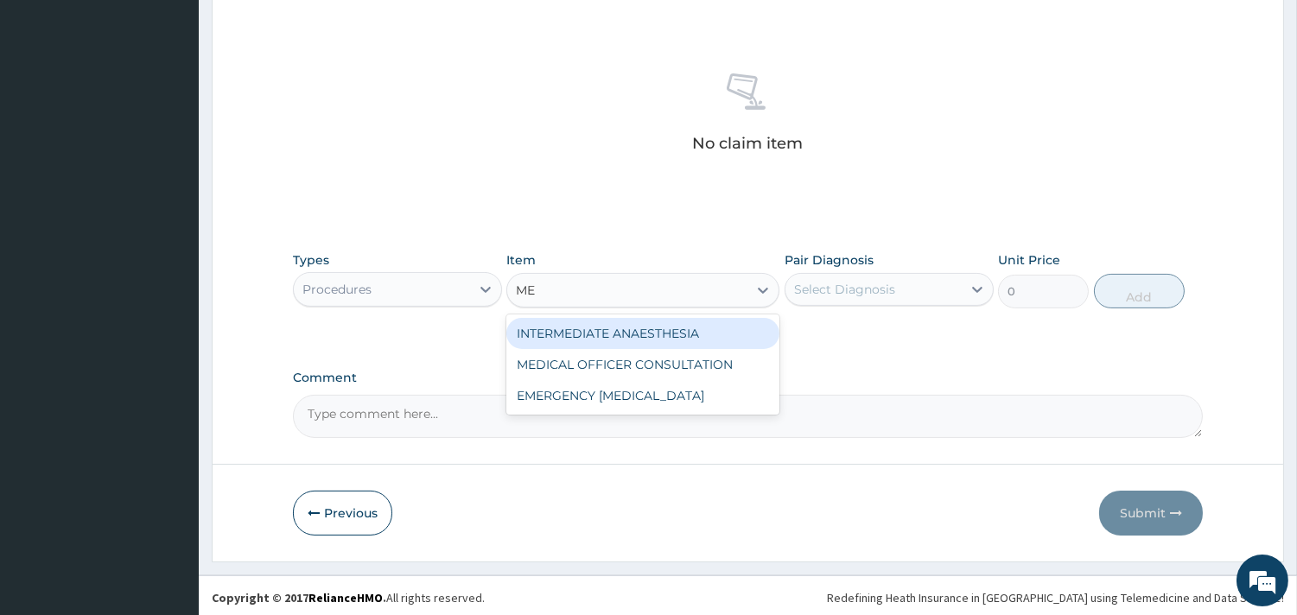
type input "MED"
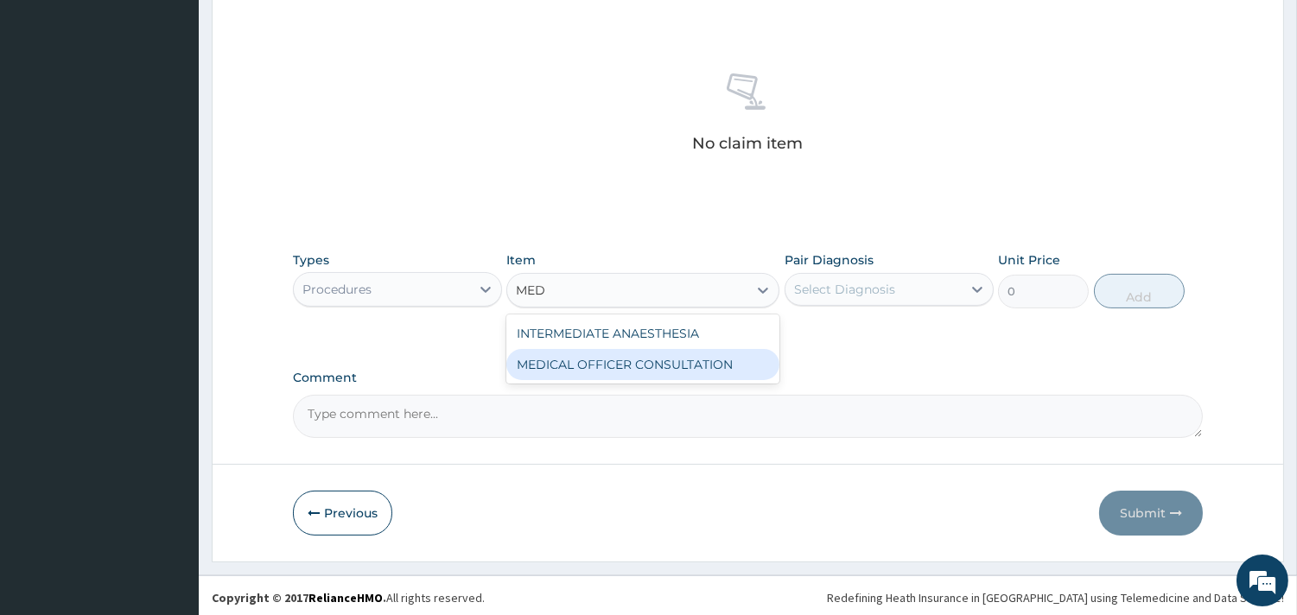
click at [657, 357] on div "MEDICAL OFFICER CONSULTATION" at bounding box center [642, 364] width 273 height 31
type input "10500"
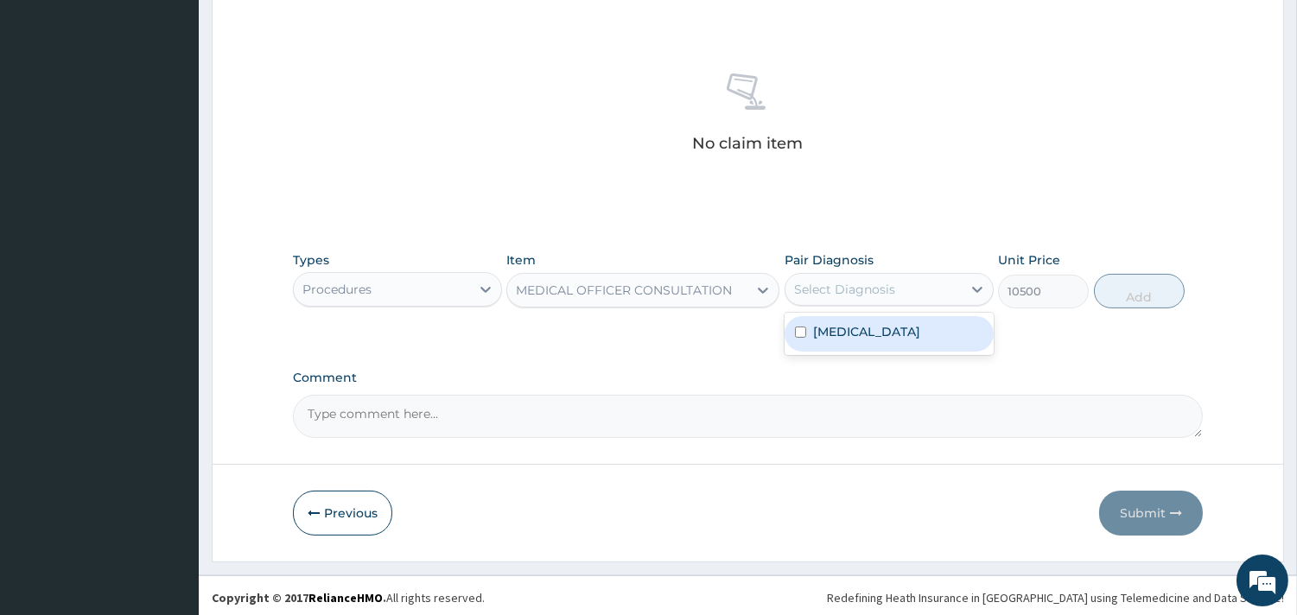
click at [858, 292] on div "Select Diagnosis" at bounding box center [844, 289] width 101 height 17
click at [859, 326] on label "Upper respiratory infection" at bounding box center [866, 331] width 107 height 17
checkbox input "true"
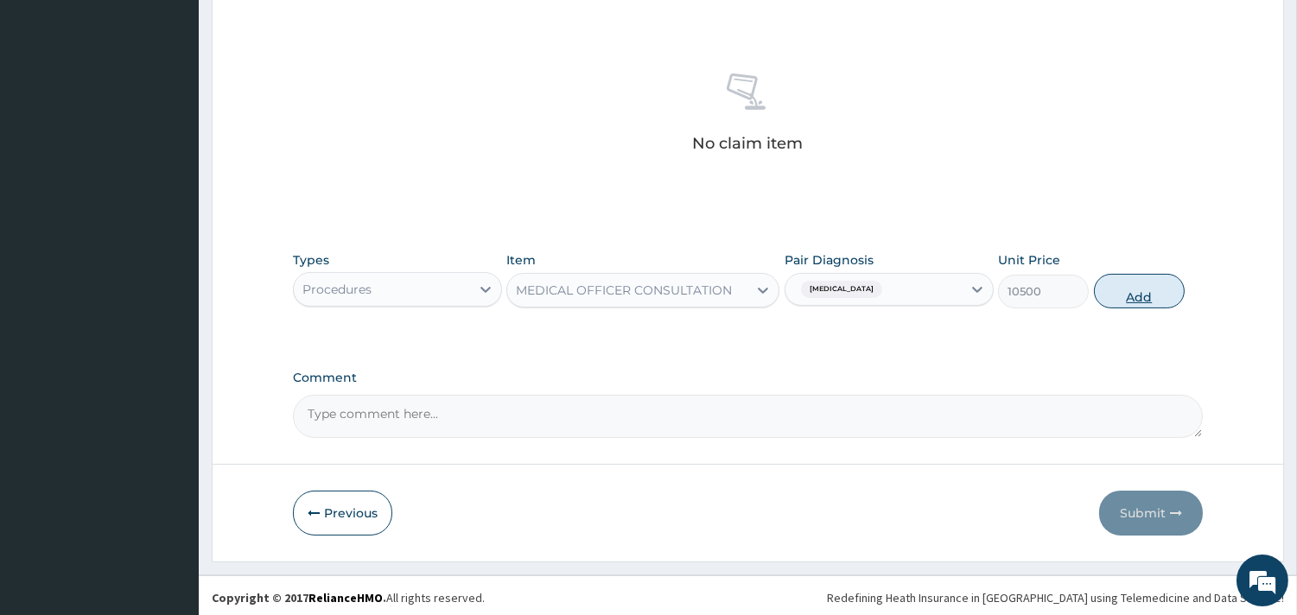
click at [1143, 302] on button "Add" at bounding box center [1139, 291] width 91 height 35
type input "0"
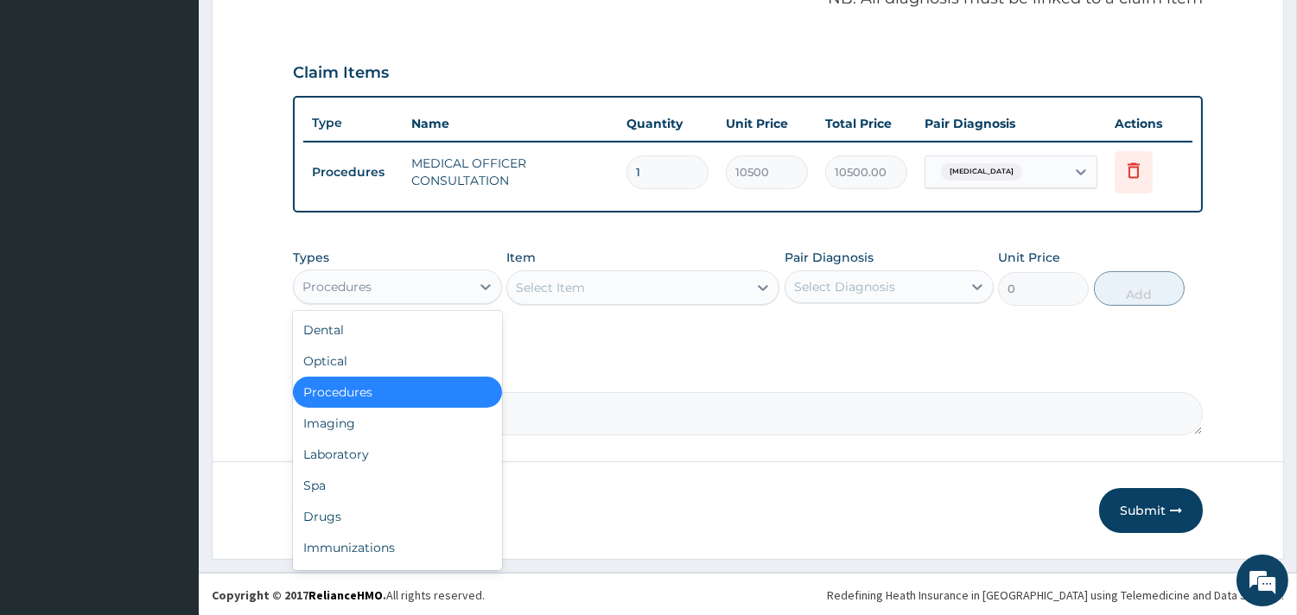
click at [410, 286] on div "Procedures" at bounding box center [382, 287] width 176 height 28
click at [316, 449] on div "Laboratory" at bounding box center [397, 454] width 209 height 31
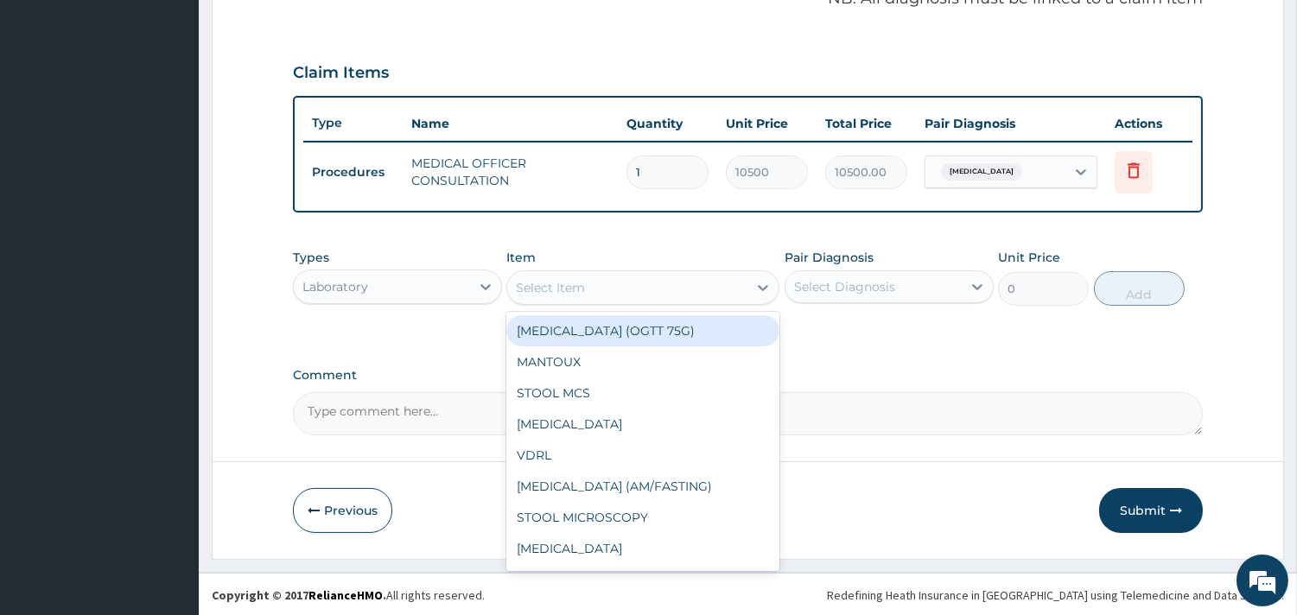
click at [666, 285] on div "Select Item" at bounding box center [627, 288] width 240 height 28
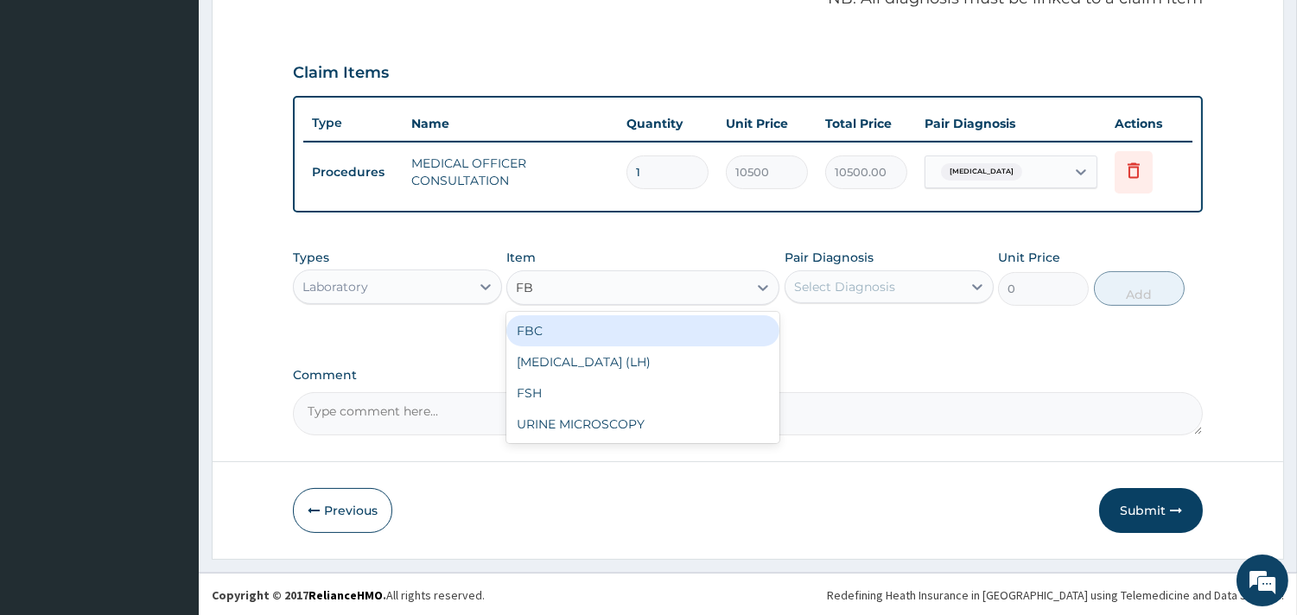
type input "FBC"
click at [637, 320] on div "FBC" at bounding box center [642, 330] width 273 height 31
type input "4500"
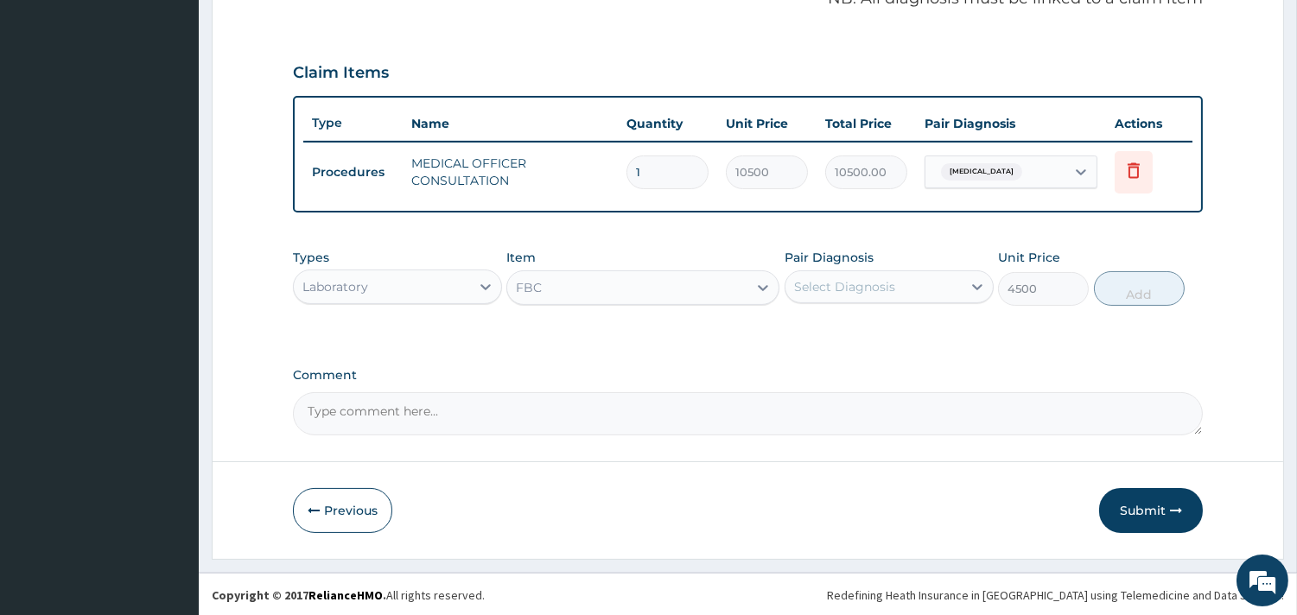
click at [841, 280] on div "Select Diagnosis" at bounding box center [844, 286] width 101 height 17
click at [851, 322] on label "Upper respiratory infection" at bounding box center [866, 328] width 107 height 17
checkbox input "true"
click at [1128, 295] on button "Add" at bounding box center [1139, 288] width 91 height 35
type input "0"
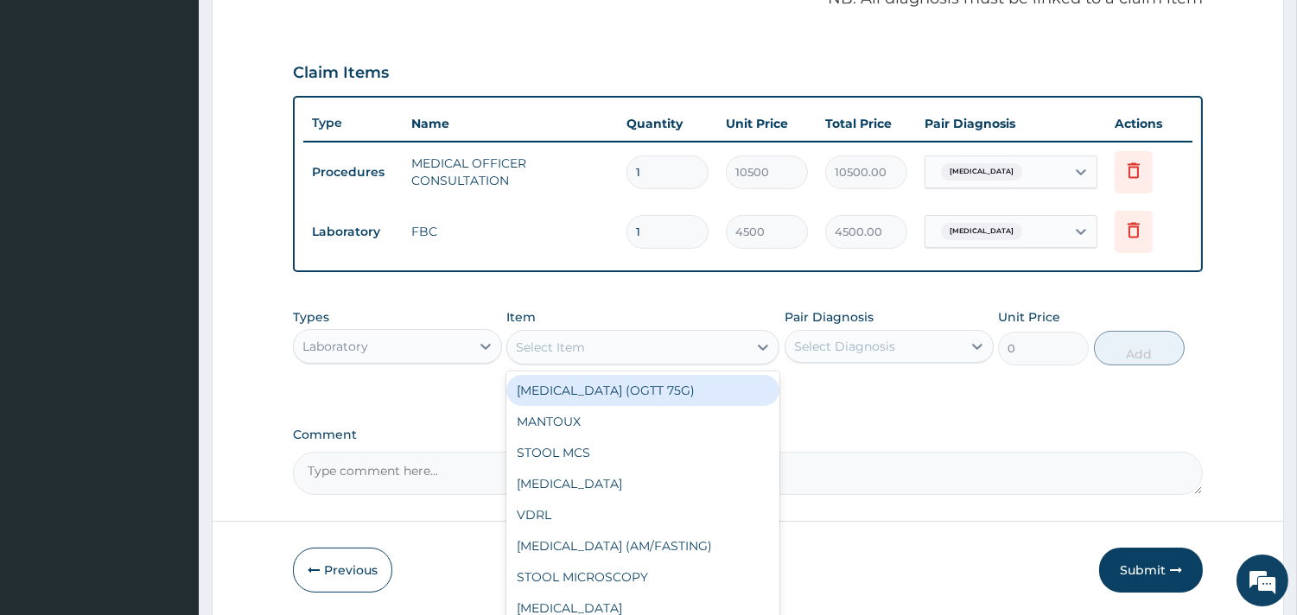
click at [618, 349] on div "Select Item" at bounding box center [627, 347] width 240 height 28
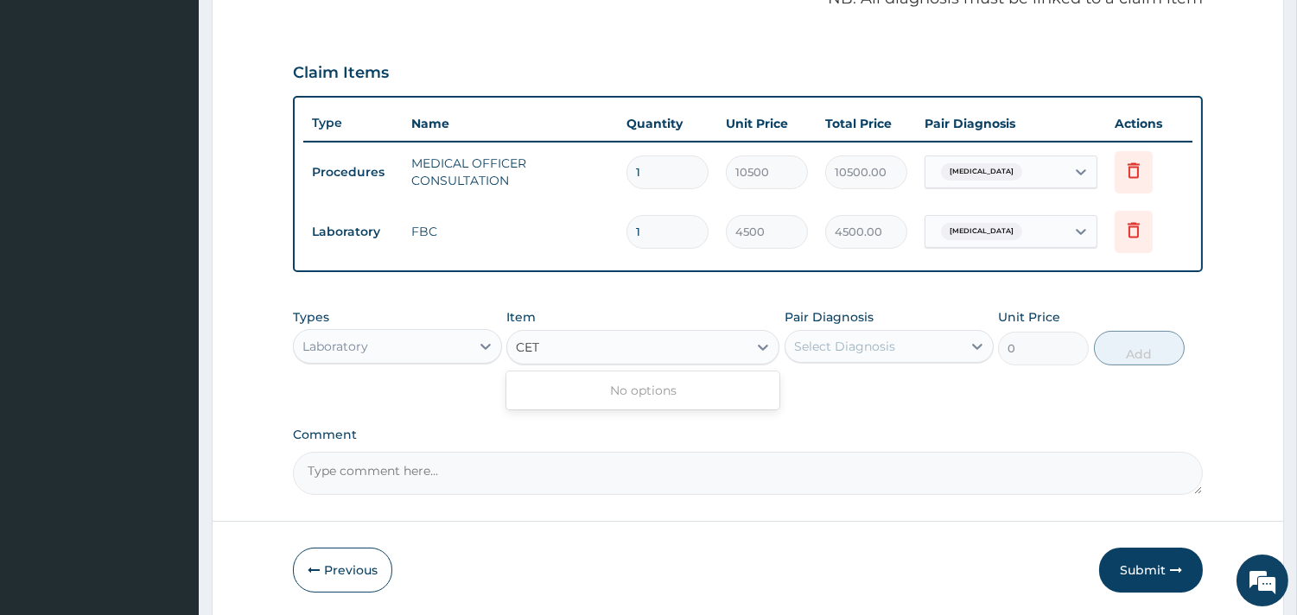
type input "CET"
click at [460, 341] on div "Laboratory" at bounding box center [382, 347] width 176 height 28
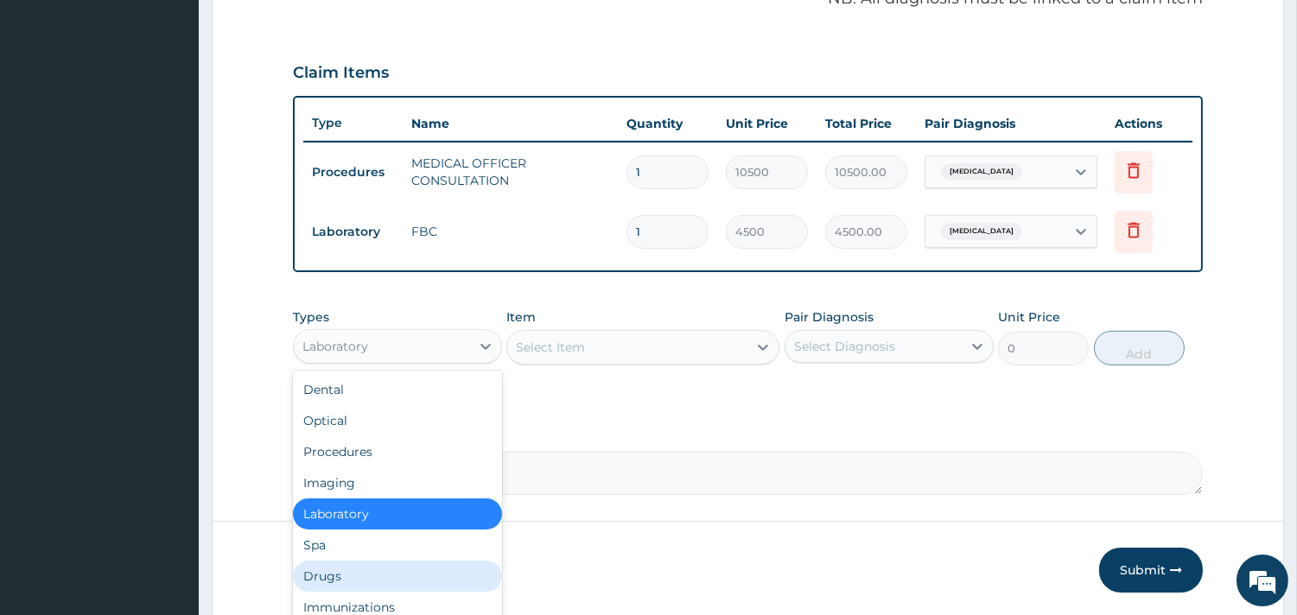
click at [340, 568] on div "Drugs" at bounding box center [397, 576] width 209 height 31
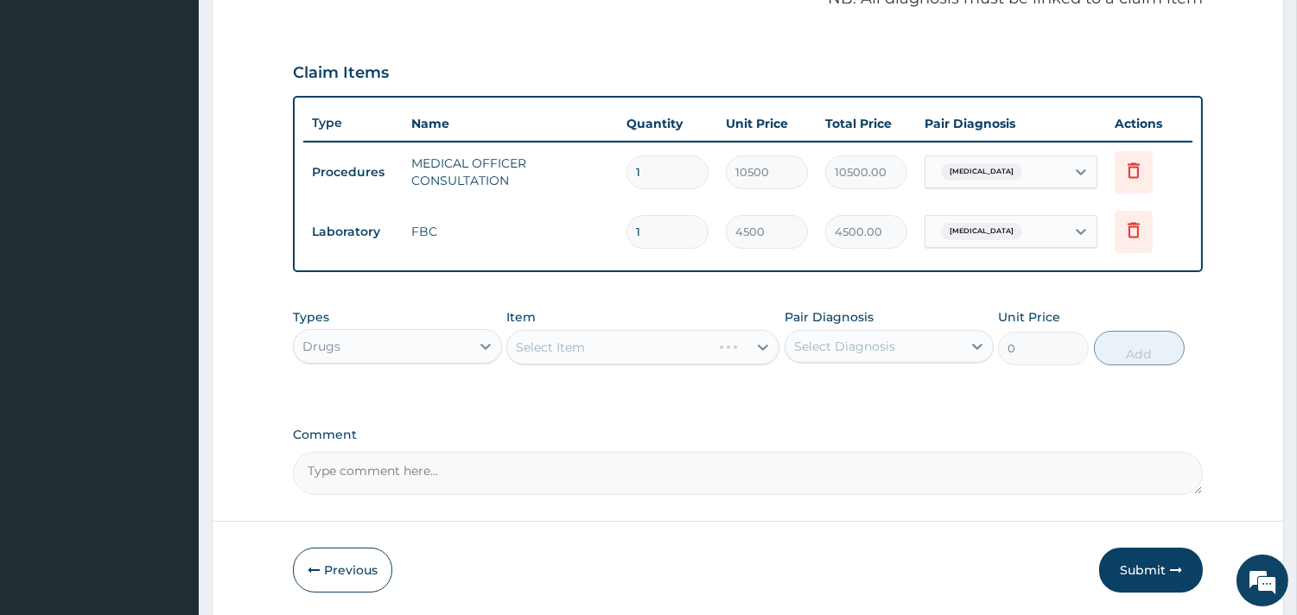
click at [640, 342] on div "Select Item" at bounding box center [642, 347] width 273 height 35
click at [608, 343] on div "Select Item" at bounding box center [642, 347] width 273 height 35
click at [624, 347] on div "Select Item" at bounding box center [642, 347] width 273 height 35
click at [650, 346] on div "Select Item" at bounding box center [642, 347] width 273 height 35
click at [587, 347] on div "Select Item" at bounding box center [642, 347] width 273 height 35
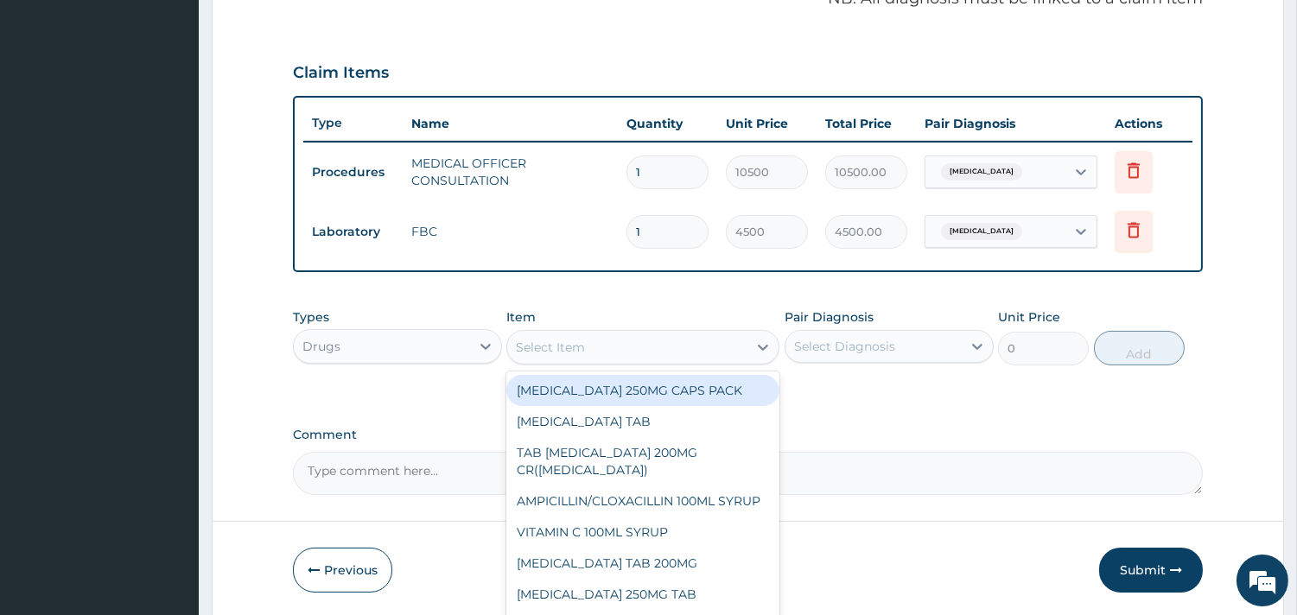
click at [633, 346] on div "Select Item" at bounding box center [627, 347] width 240 height 28
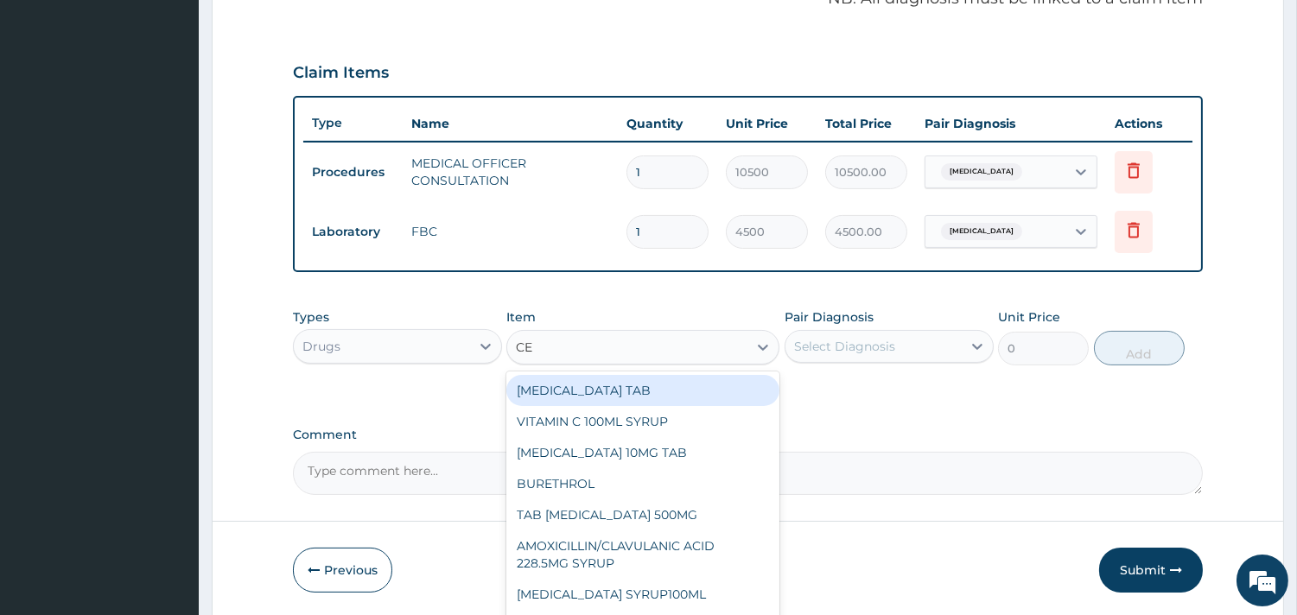
type input "CET"
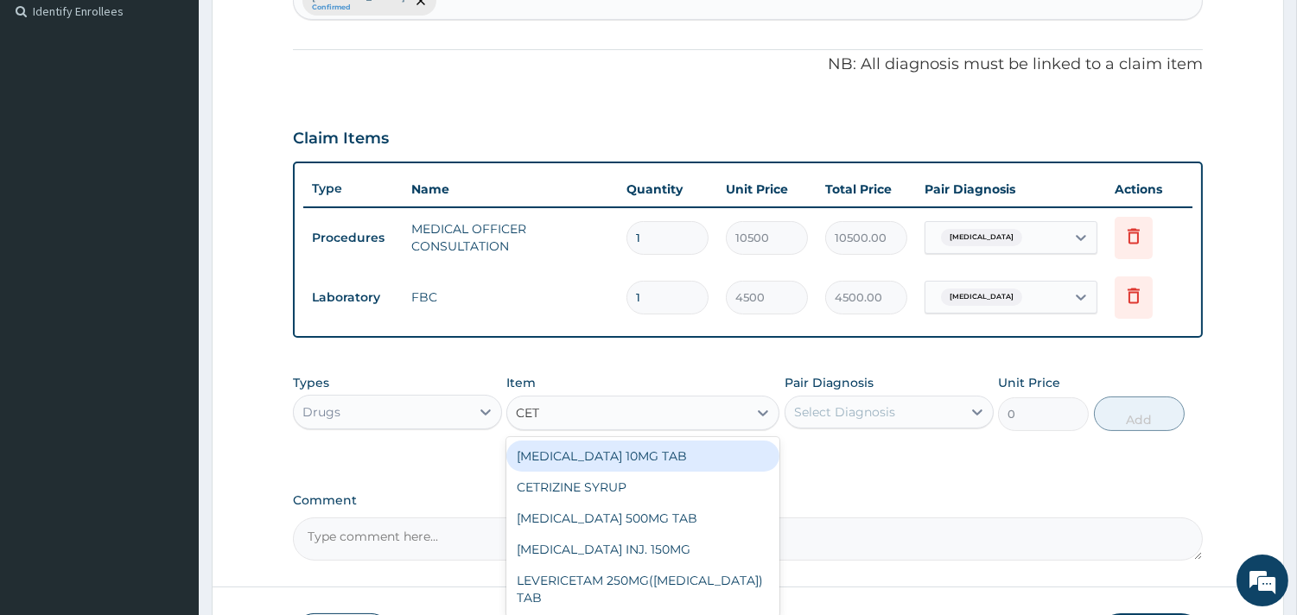
scroll to position [451, 0]
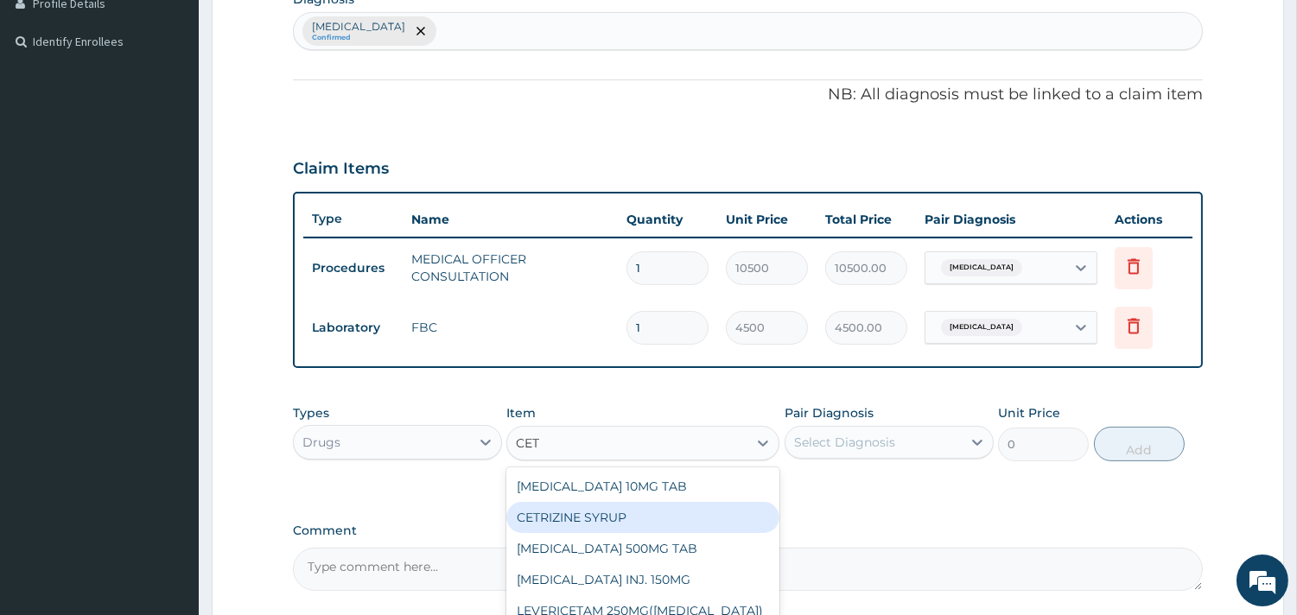
click at [603, 519] on div "CETRIZINE SYRUP" at bounding box center [642, 517] width 273 height 31
type input "2000"
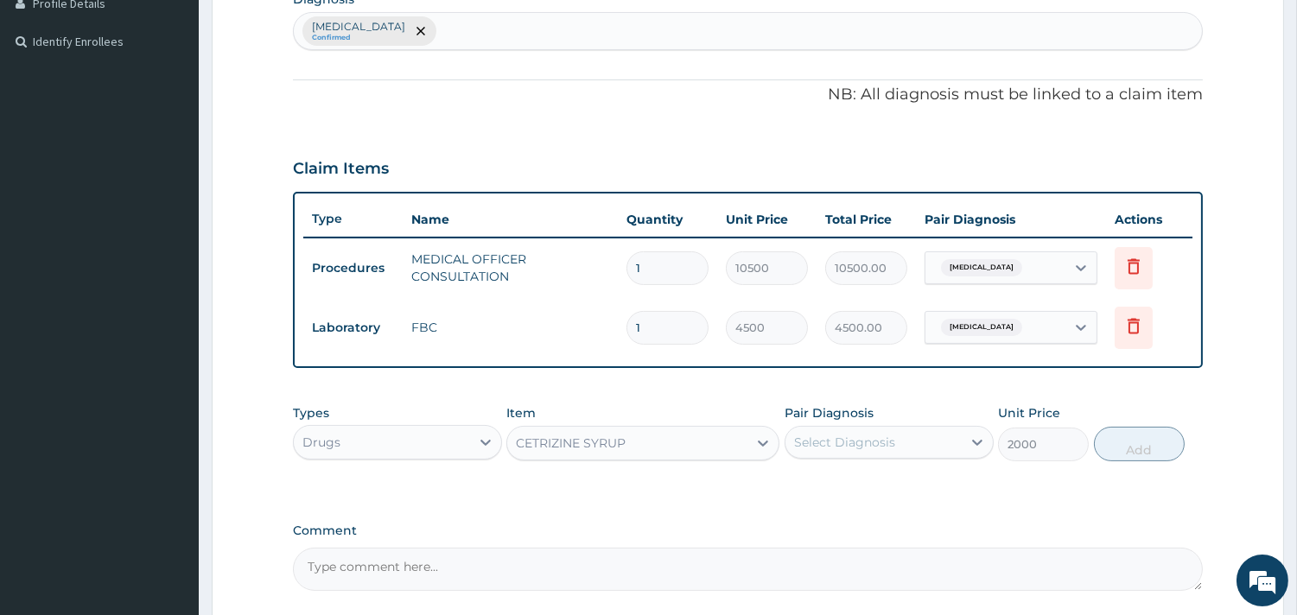
click at [935, 441] on div "Select Diagnosis" at bounding box center [873, 442] width 176 height 28
click at [904, 469] on div "[MEDICAL_DATA]" at bounding box center [888, 486] width 209 height 35
checkbox input "true"
click at [1149, 447] on button "Add" at bounding box center [1139, 444] width 91 height 35
type input "0"
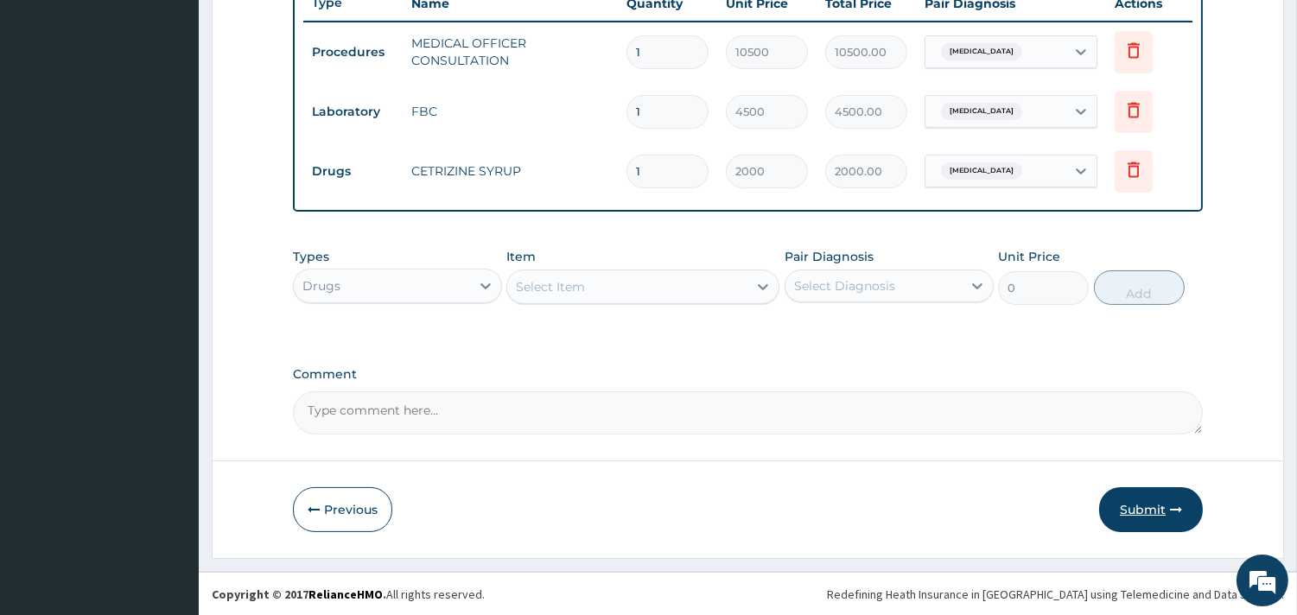
click at [1152, 513] on button "Submit" at bounding box center [1151, 509] width 104 height 45
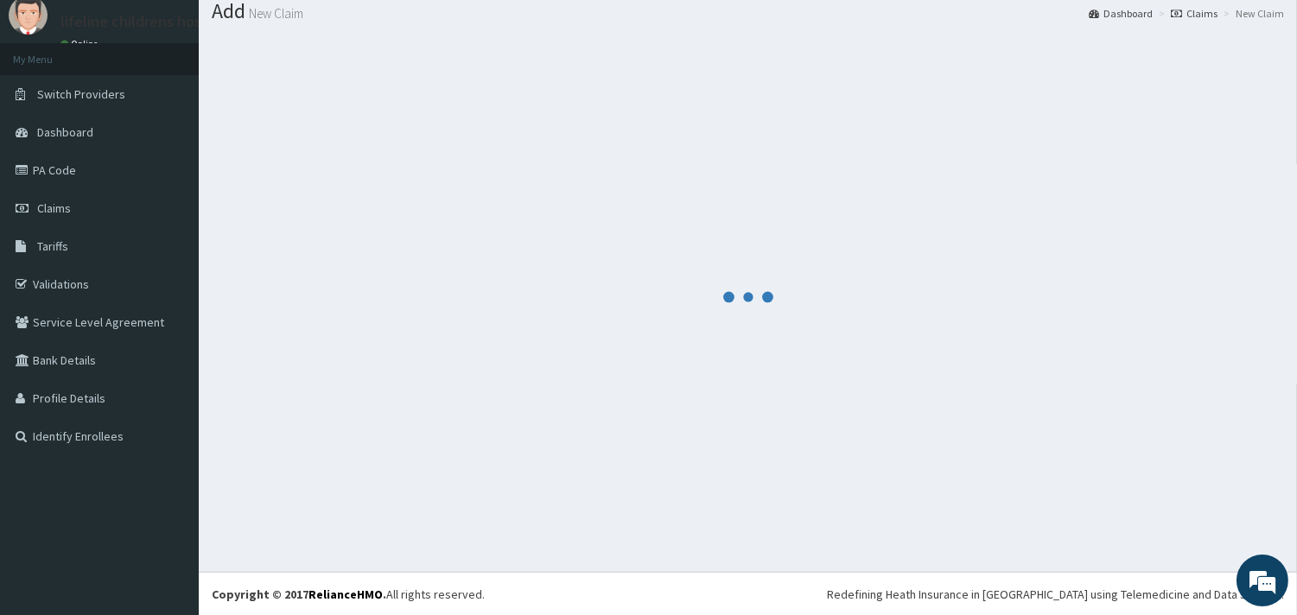
scroll to position [667, 0]
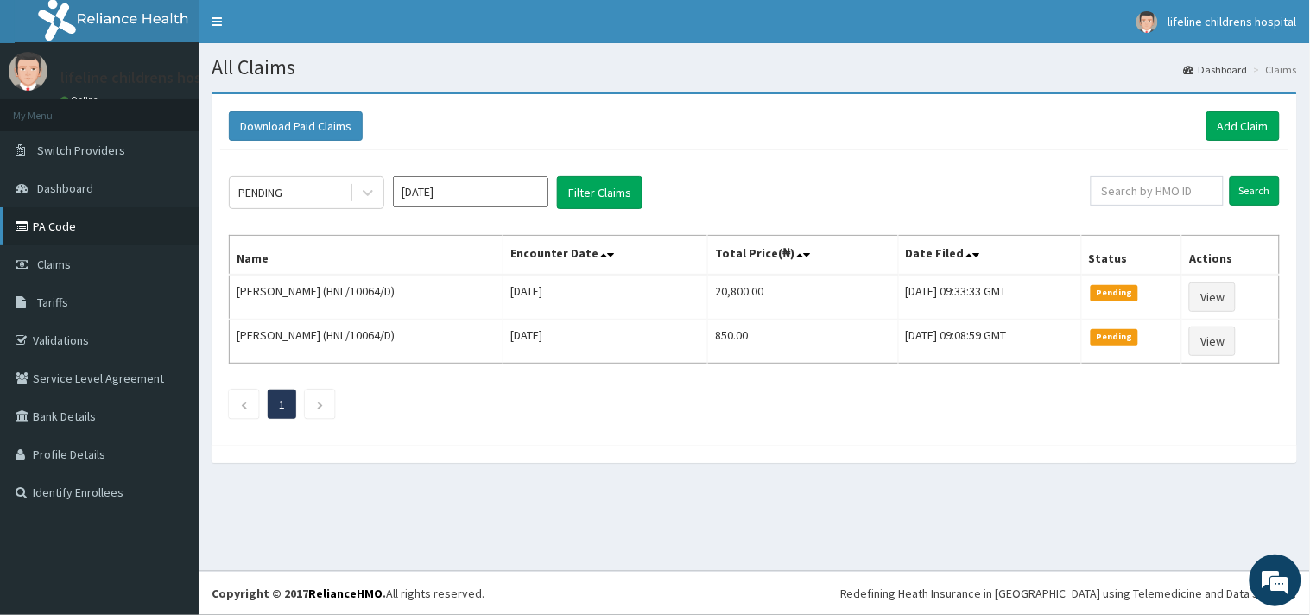
click at [67, 227] on link "PA Code" at bounding box center [99, 226] width 199 height 38
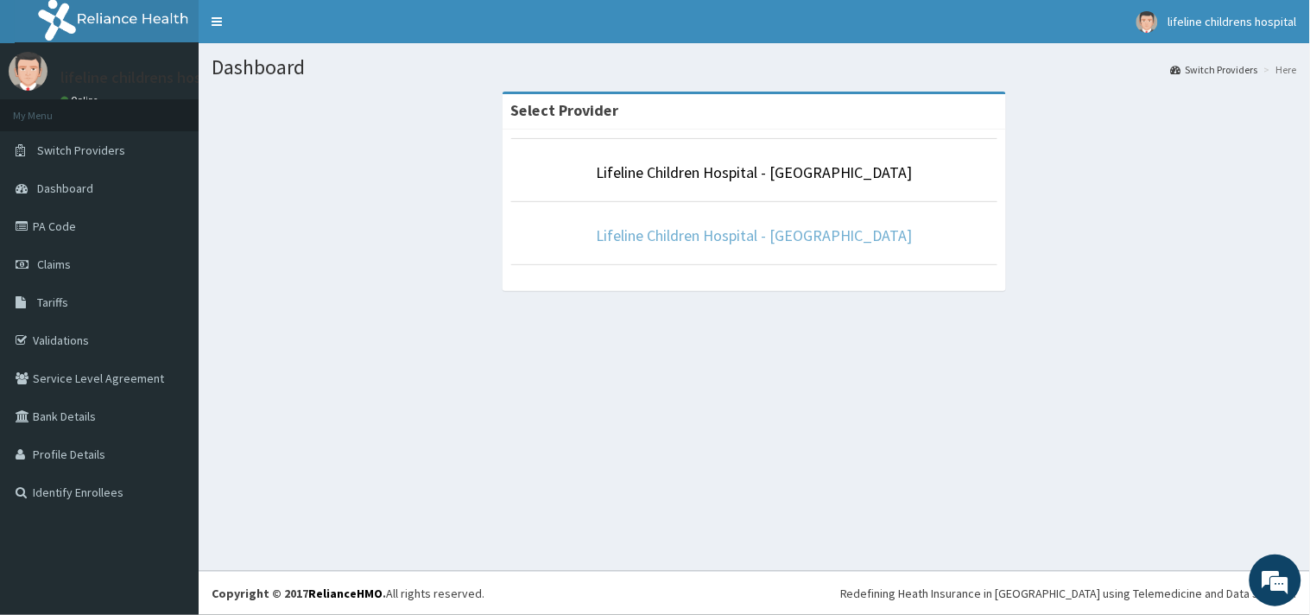
click at [758, 236] on link "Lifeline Children Hospital - [GEOGRAPHIC_DATA]" at bounding box center [754, 235] width 317 height 20
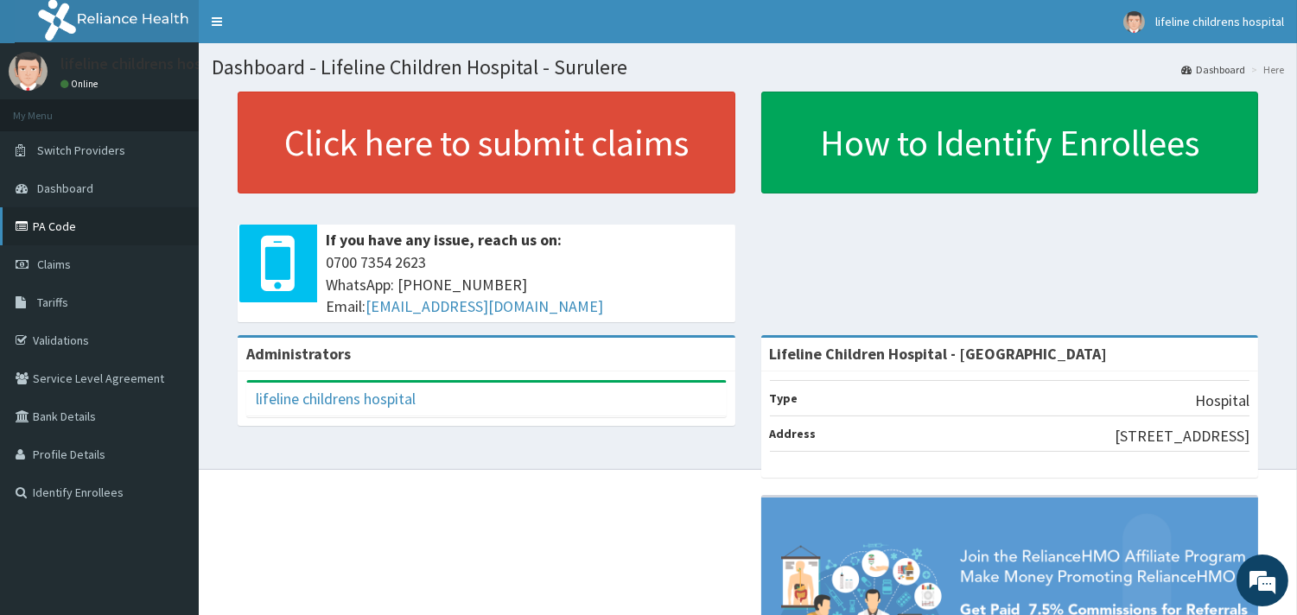
click at [70, 233] on link "PA Code" at bounding box center [99, 226] width 199 height 38
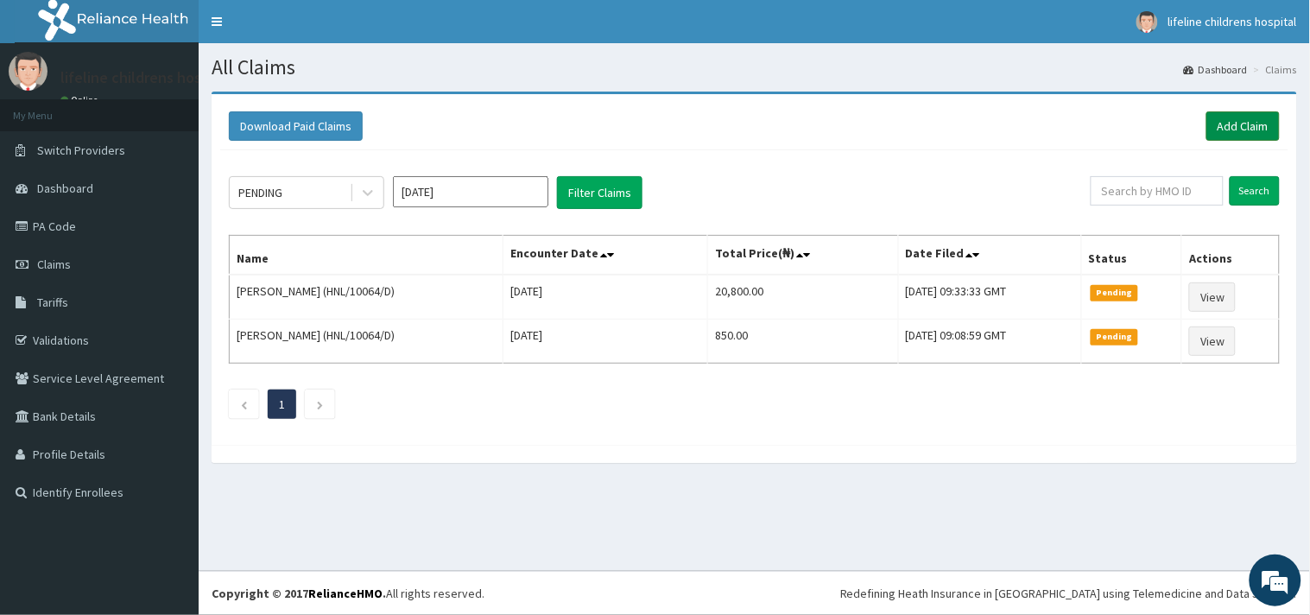
click at [1237, 128] on link "Add Claim" at bounding box center [1243, 125] width 73 height 29
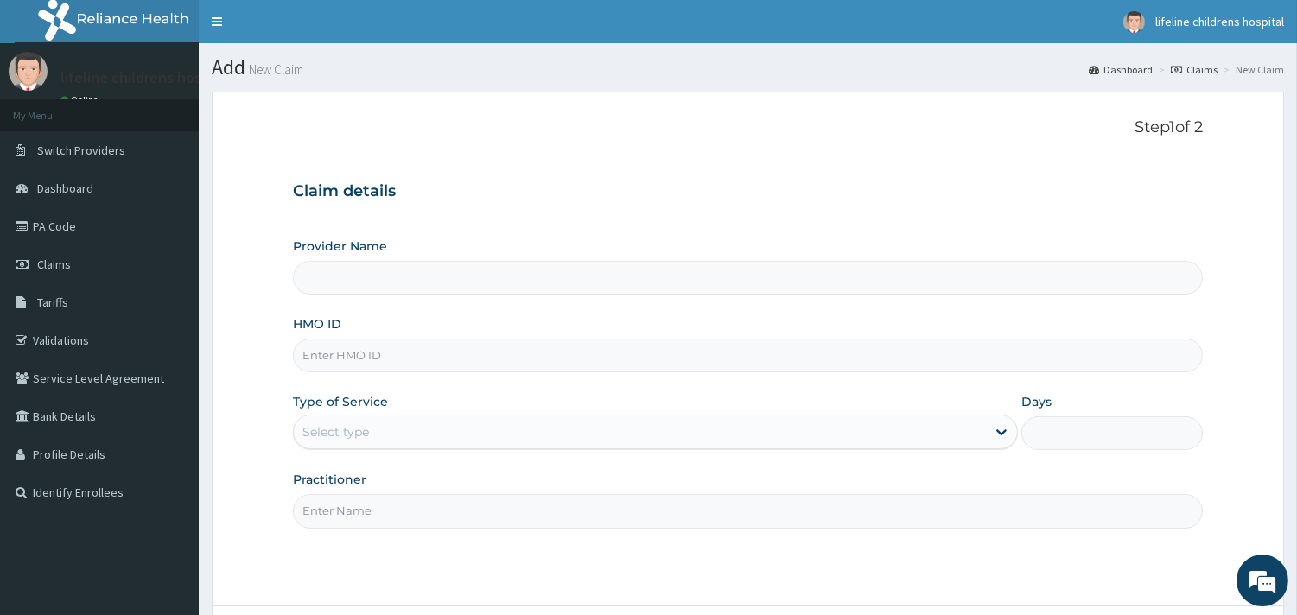
click at [335, 350] on input "HMO ID" at bounding box center [748, 356] width 910 height 34
type input "Lifeline Children Hospital - [GEOGRAPHIC_DATA]"
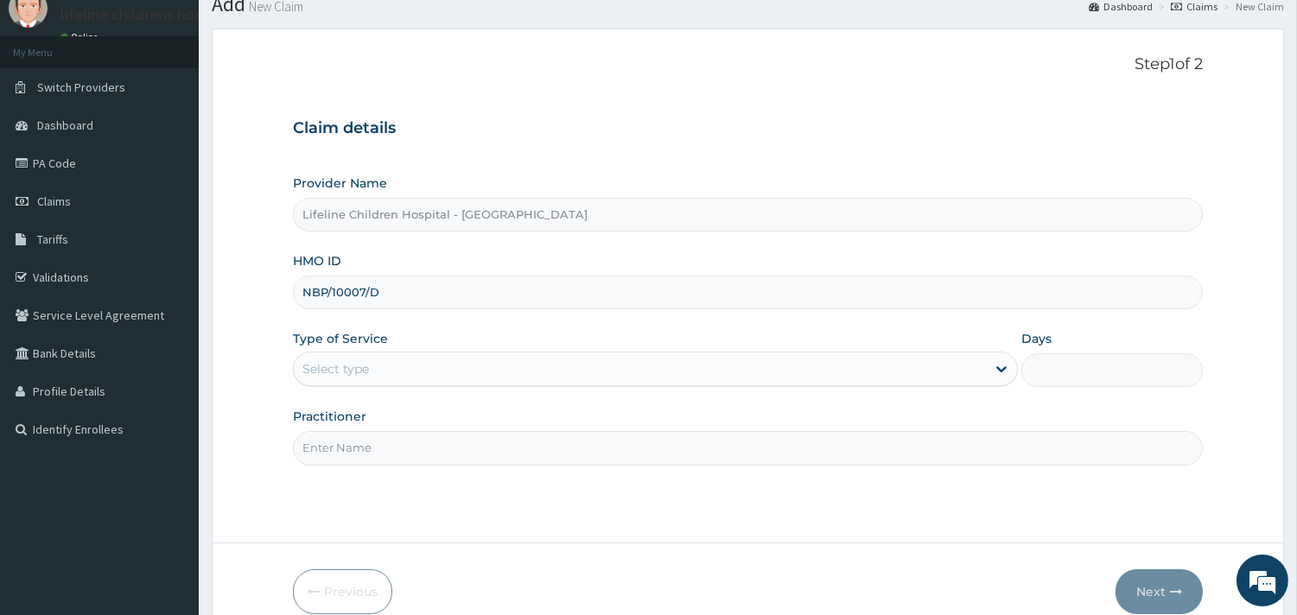
scroll to position [96, 0]
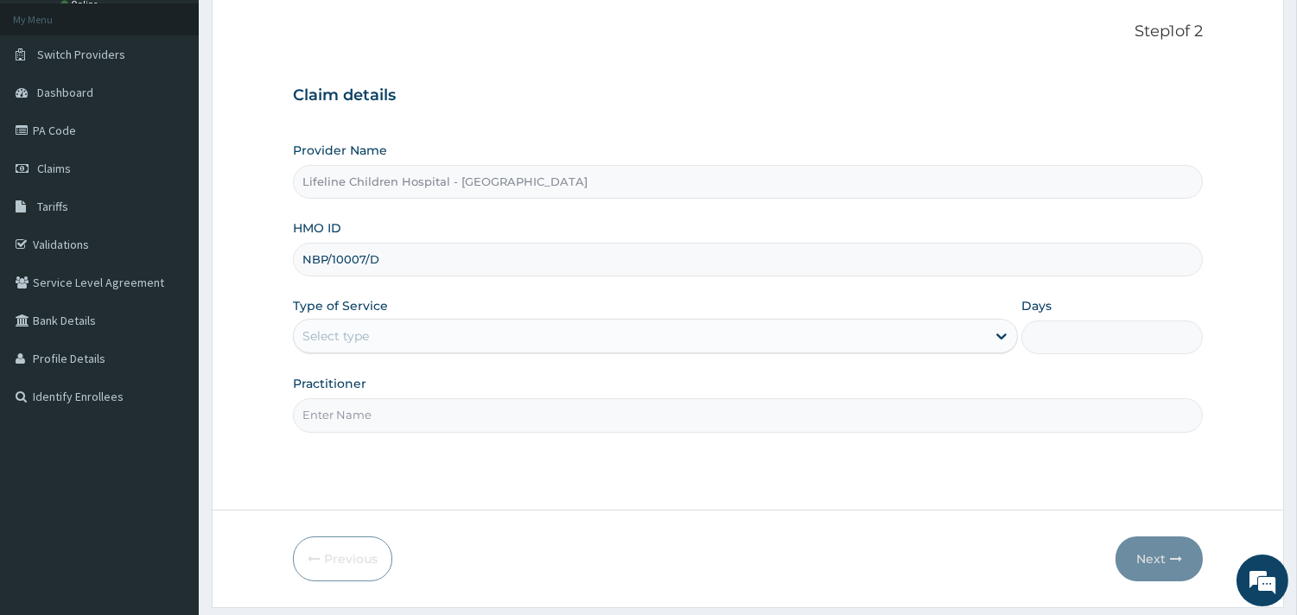
type input "NBP/10007/D"
click at [374, 338] on div "Select type" at bounding box center [640, 336] width 692 height 28
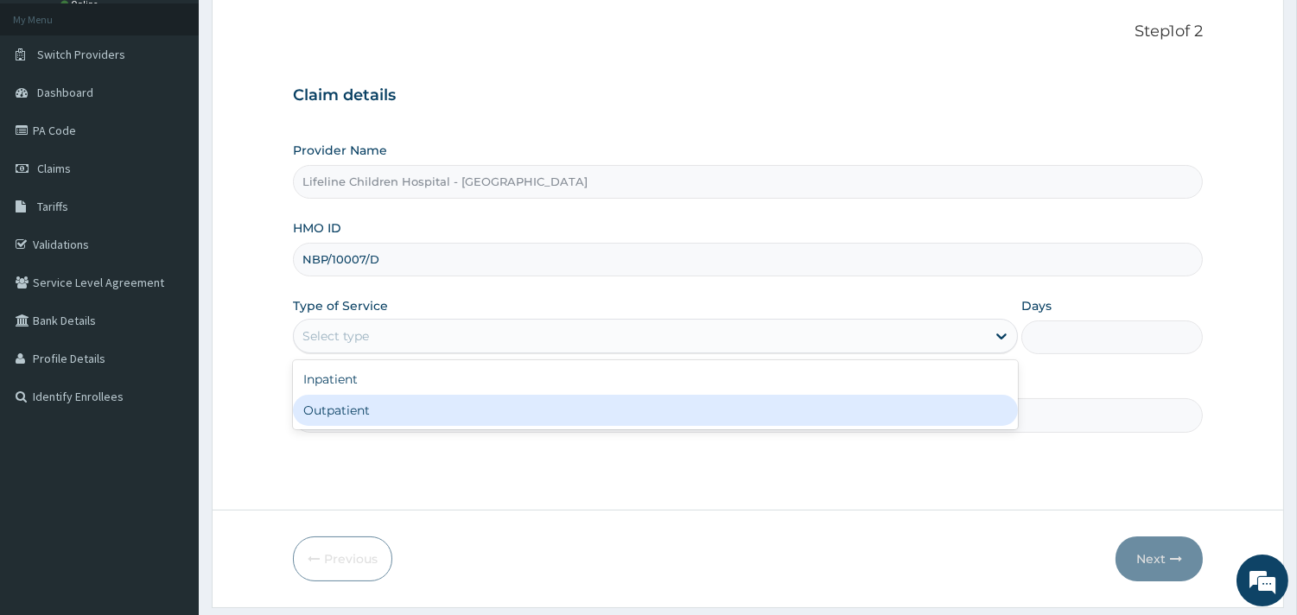
click at [349, 409] on div "Outpatient" at bounding box center [655, 410] width 725 height 31
type input "1"
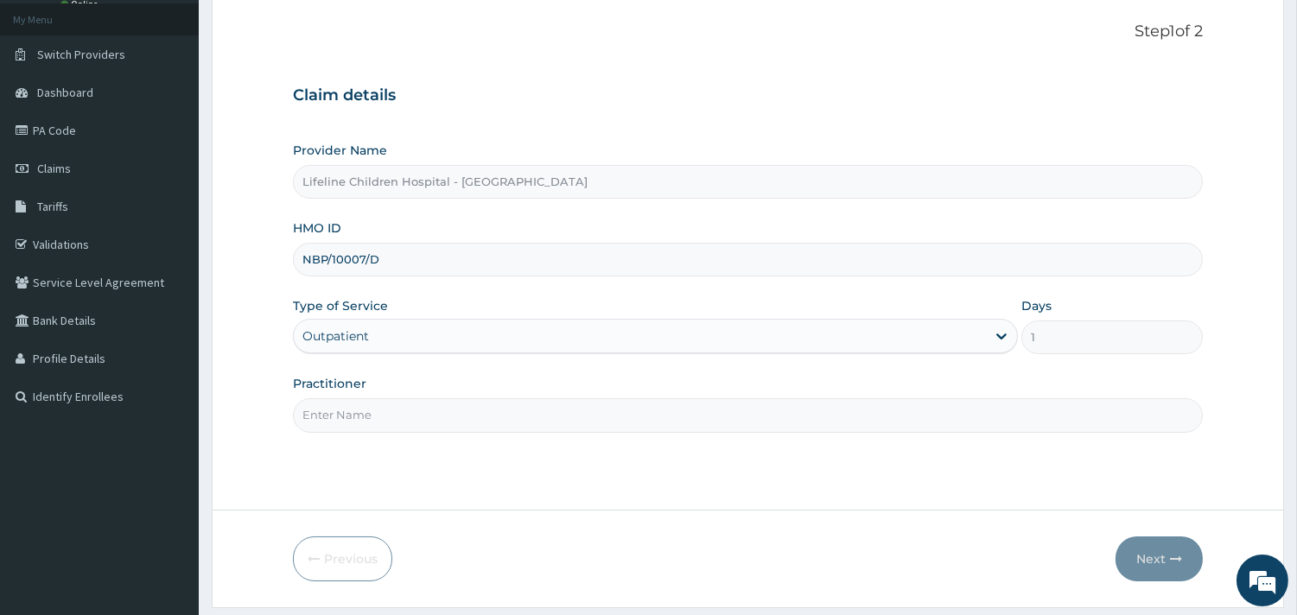
click at [358, 415] on input "Practitioner" at bounding box center [748, 415] width 910 height 34
type input "DR OKOROBIE"
click at [1136, 553] on button "Next" at bounding box center [1158, 558] width 87 height 45
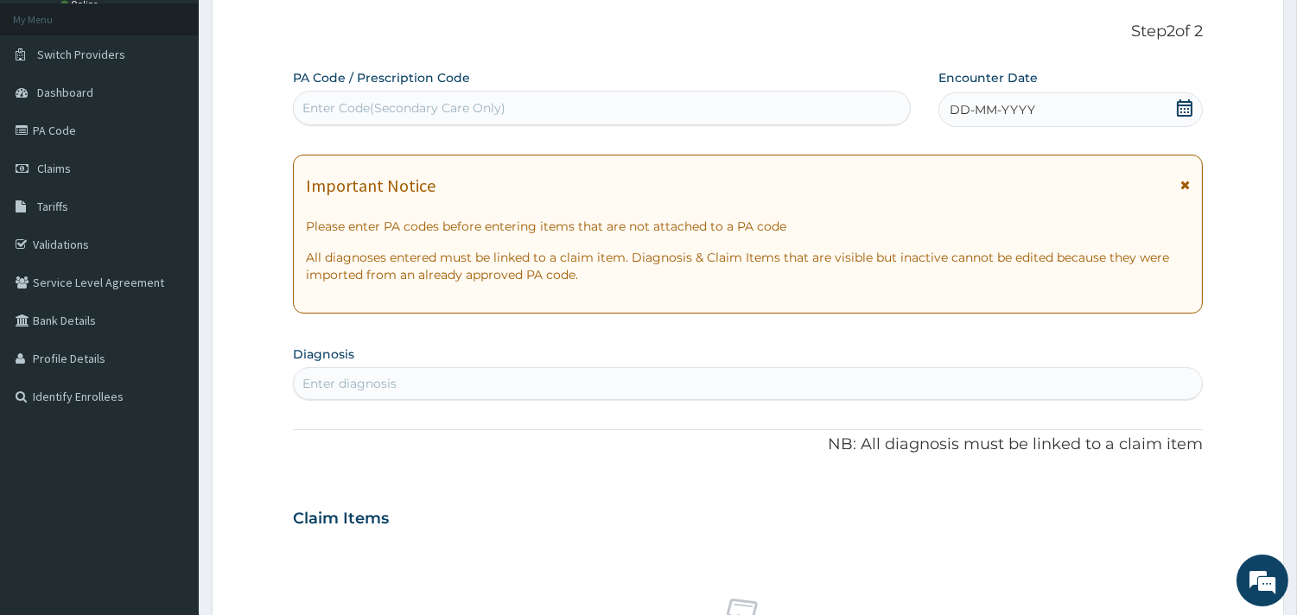
click at [1014, 112] on span "DD-MM-YYYY" at bounding box center [992, 109] width 86 height 17
click at [523, 105] on div "Enter Code(Secondary Care Only)" at bounding box center [602, 108] width 616 height 28
type input "PA/05550D"
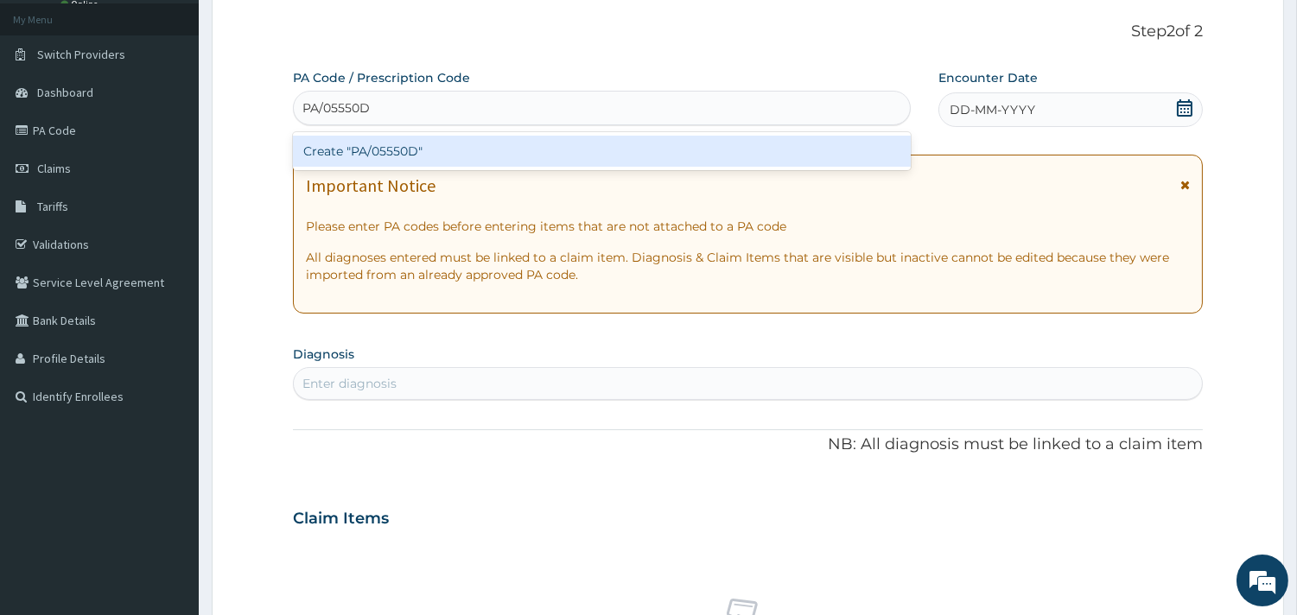
click at [409, 152] on div "Create "PA/05550D"" at bounding box center [602, 151] width 618 height 31
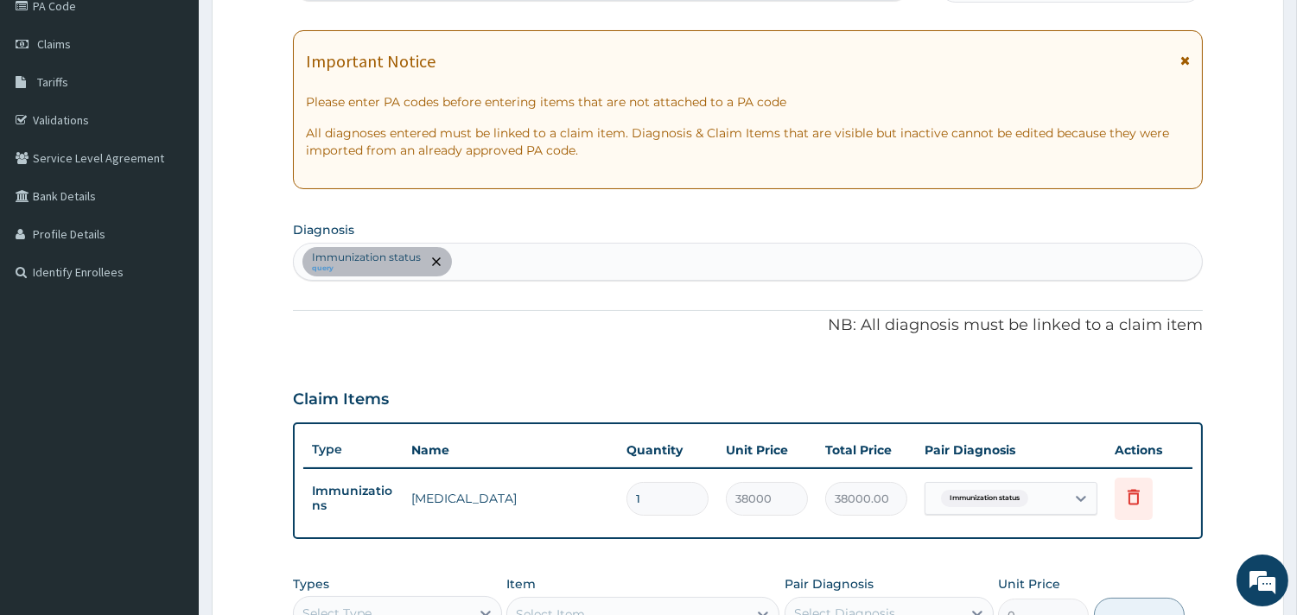
scroll to position [216, 0]
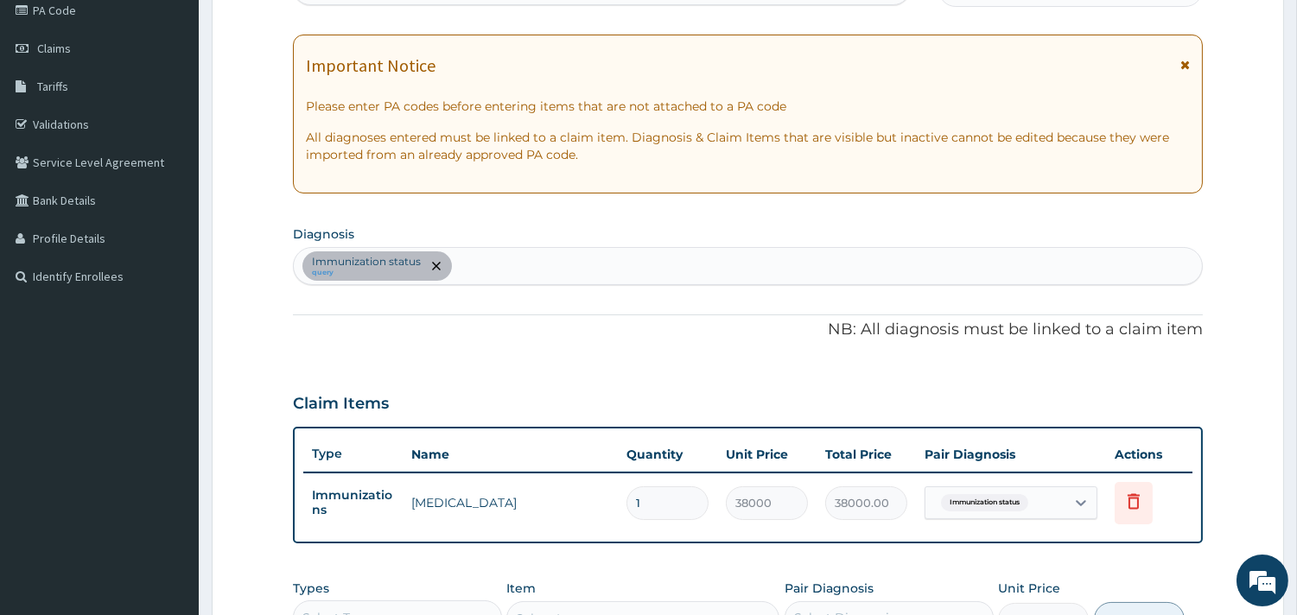
click at [540, 263] on div "Immunization status query" at bounding box center [748, 266] width 908 height 36
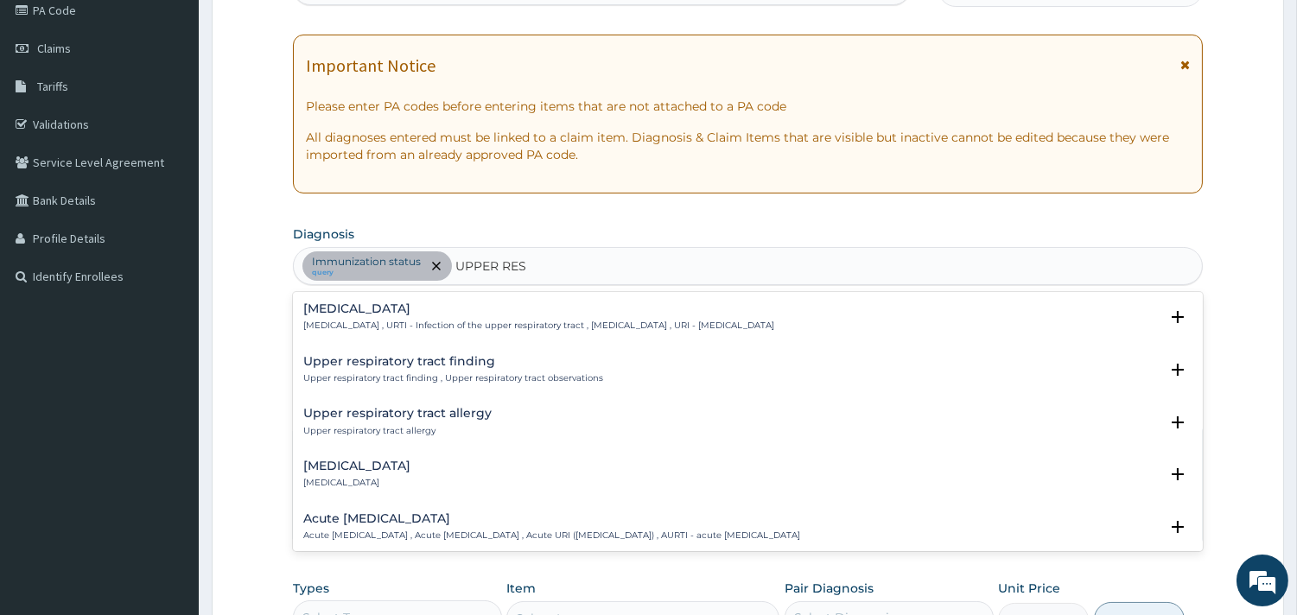
type input "UPPER RESP"
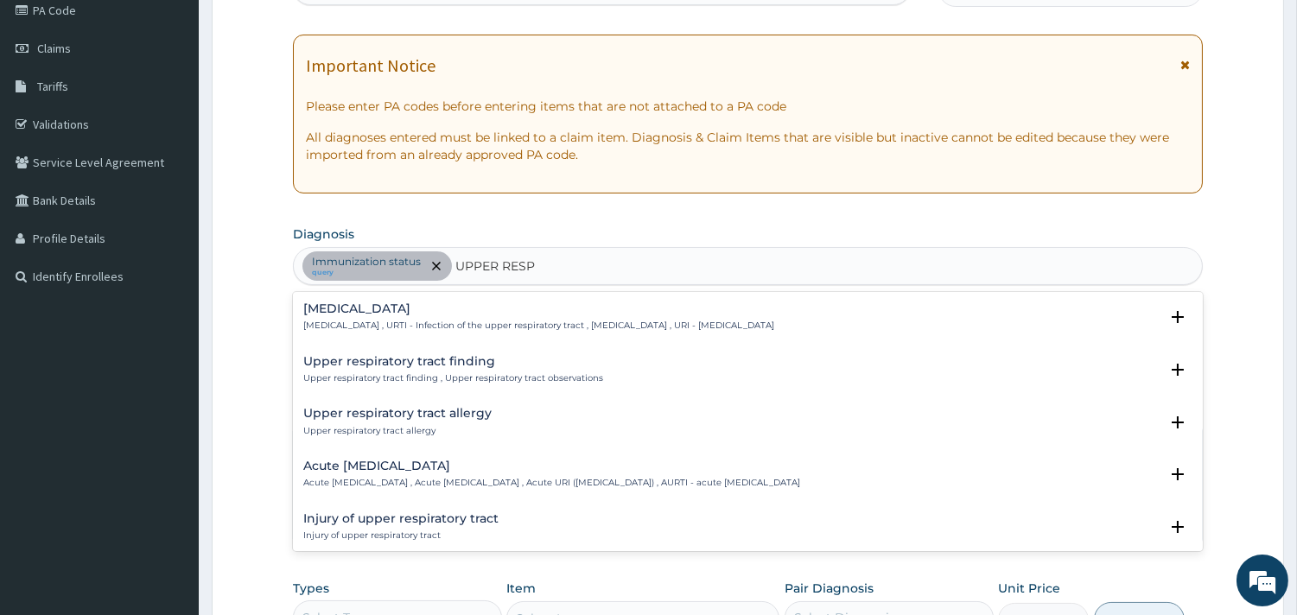
click at [420, 318] on div "Upper respiratory infection Upper respiratory infection , URTI - Infection of t…" at bounding box center [538, 317] width 471 height 30
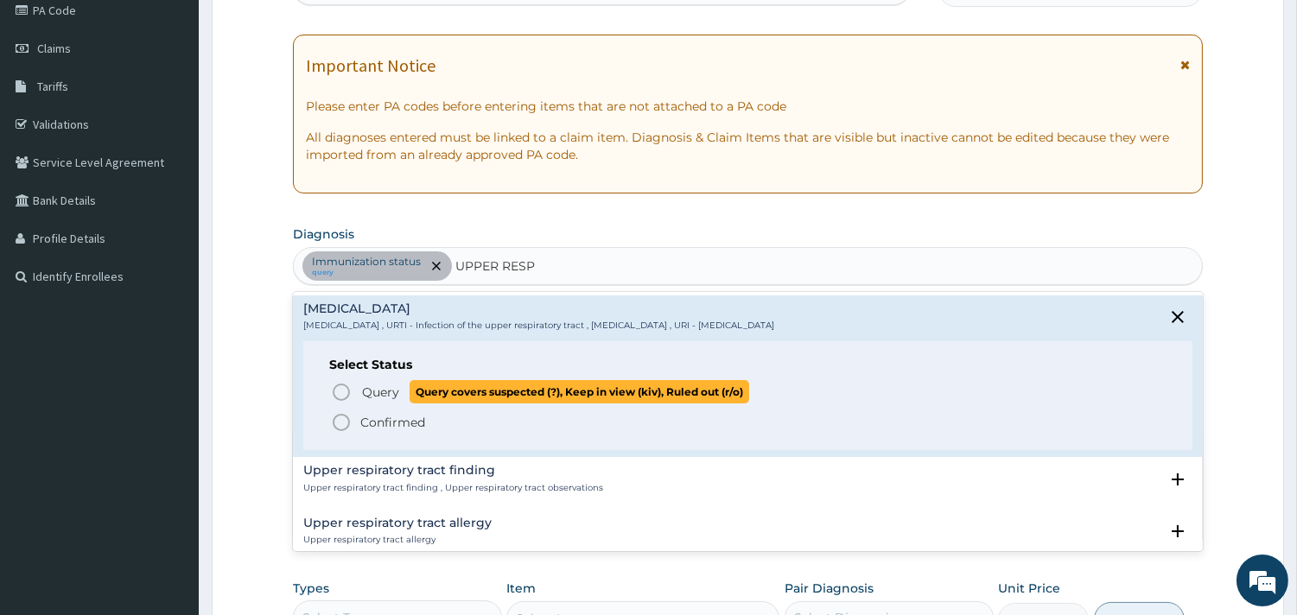
click at [381, 396] on span "Query" at bounding box center [380, 392] width 37 height 17
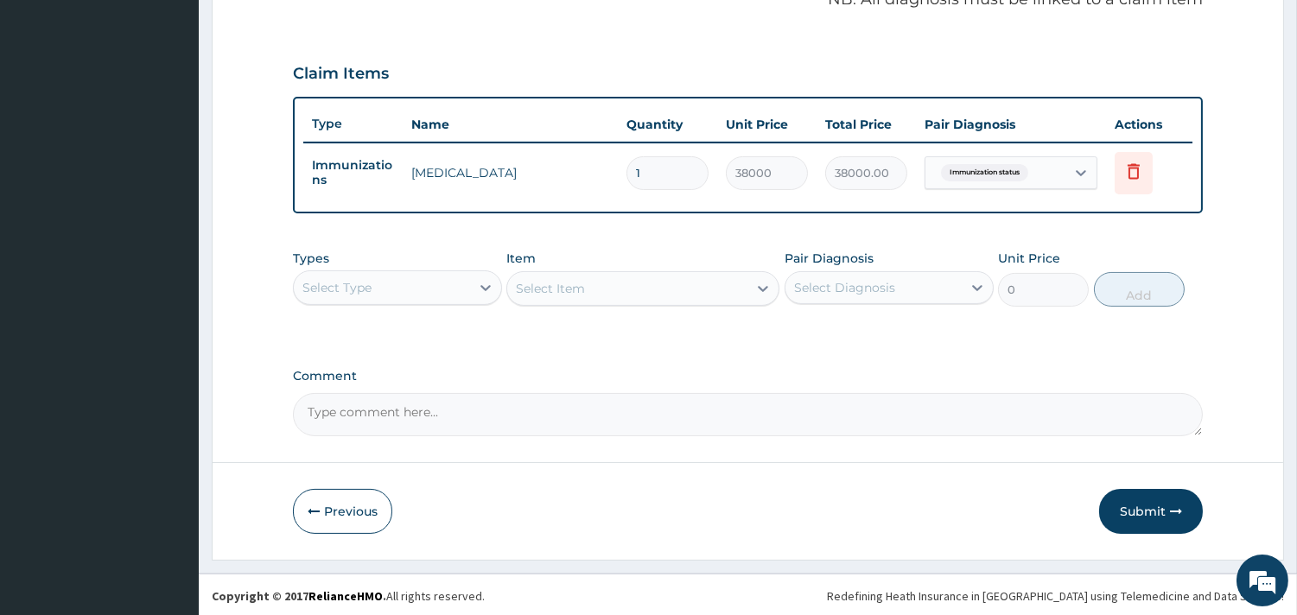
scroll to position [547, 0]
click at [433, 287] on div "Select Type" at bounding box center [382, 287] width 176 height 28
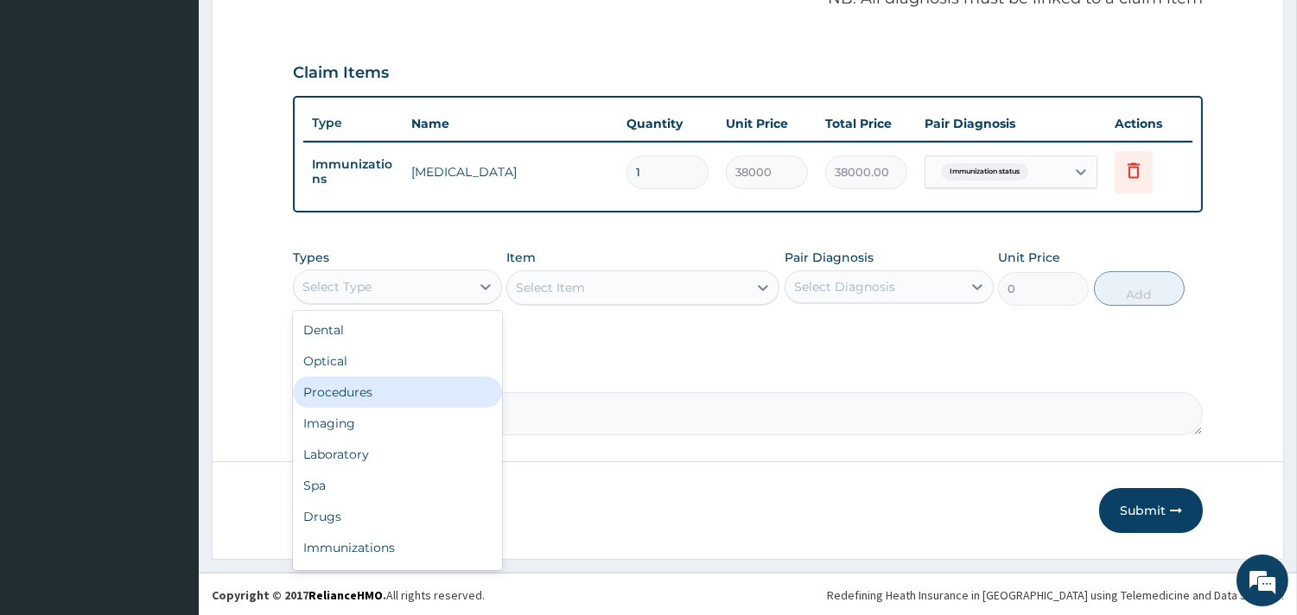
click at [381, 390] on div "Procedures" at bounding box center [397, 392] width 209 height 31
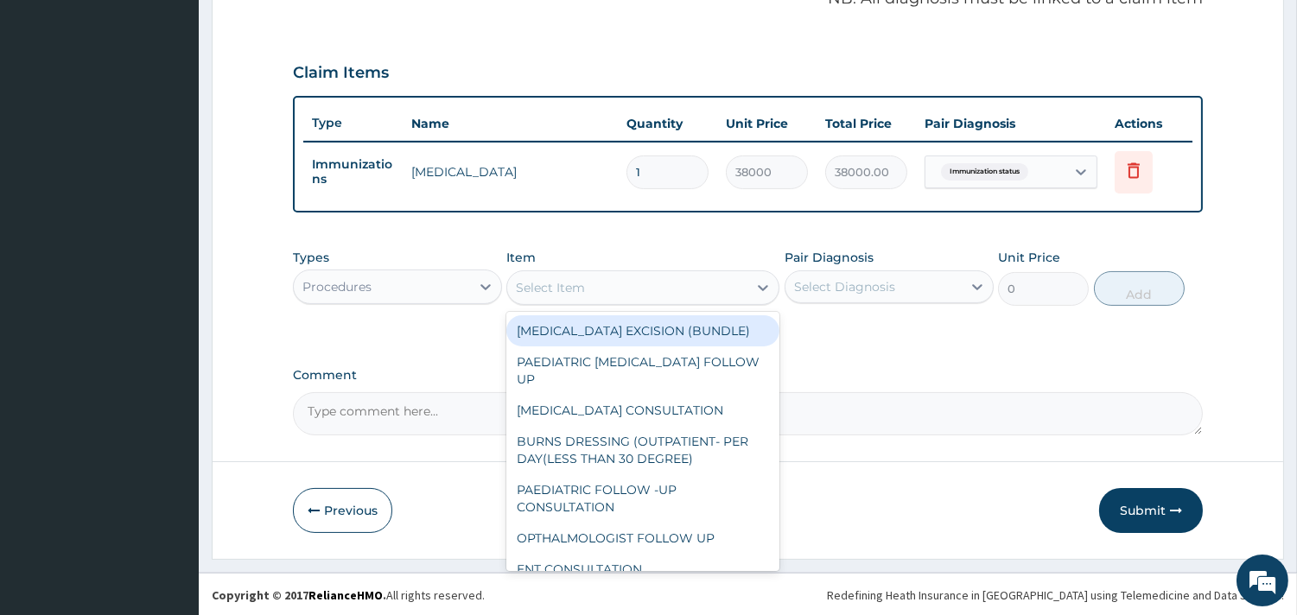
click at [642, 287] on div "Select Item" at bounding box center [627, 288] width 240 height 28
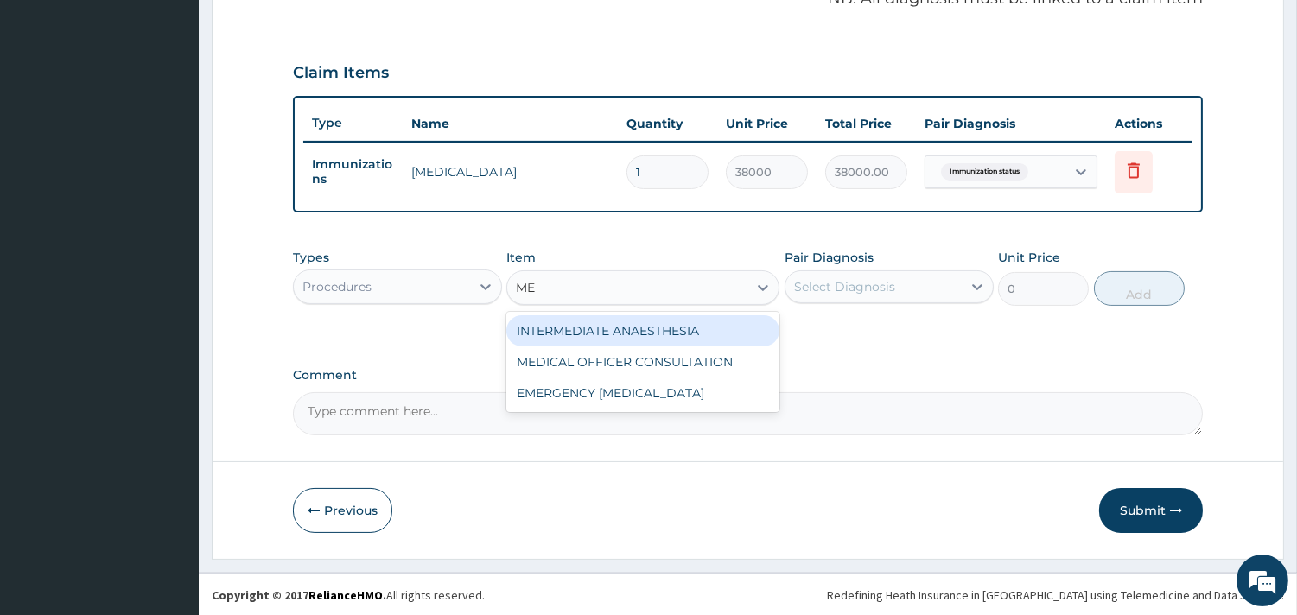
type input "MED"
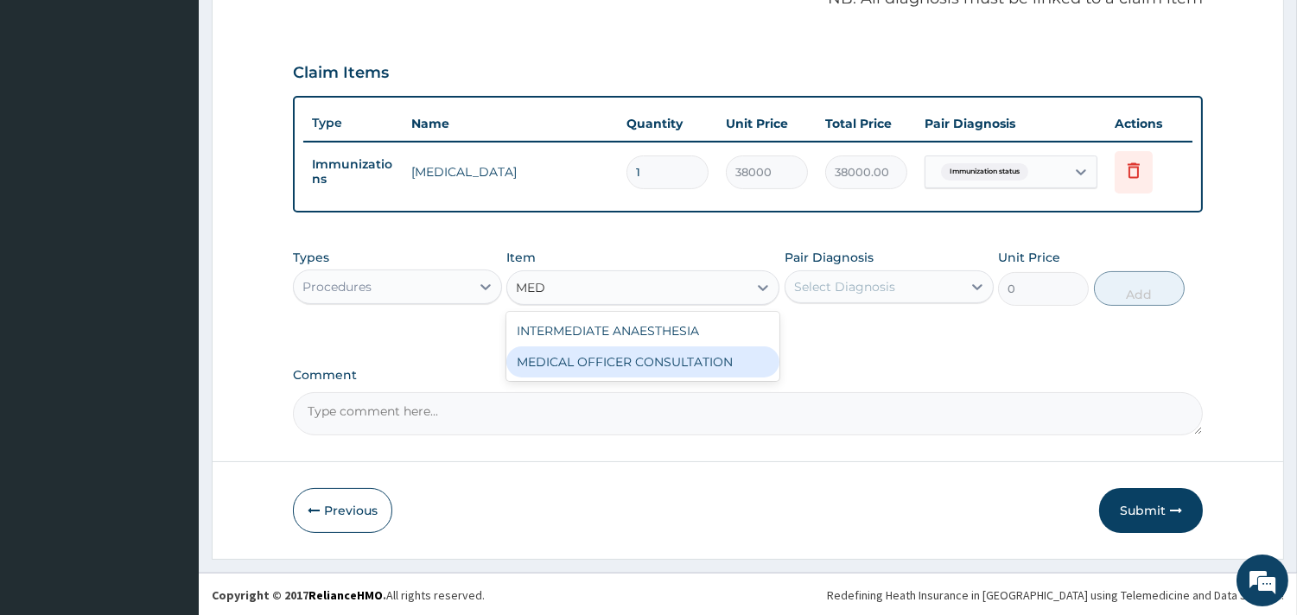
click at [639, 351] on div "MEDICAL OFFICER CONSULTATION" at bounding box center [642, 361] width 273 height 31
type input "10500"
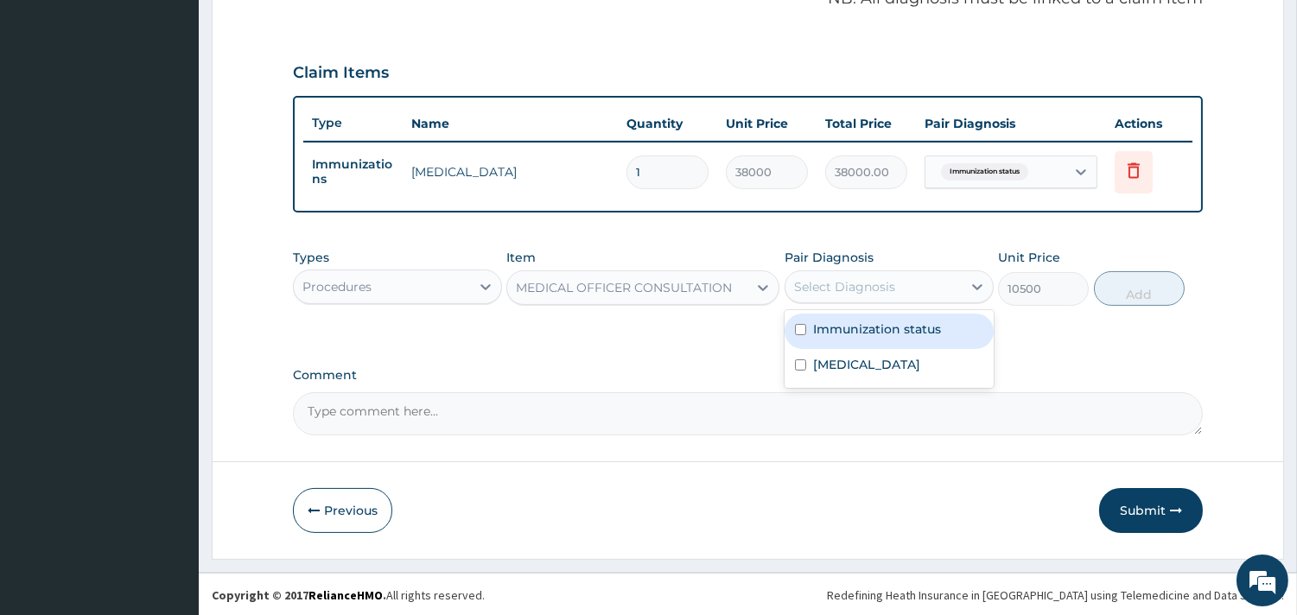
click at [853, 285] on div "Select Diagnosis" at bounding box center [844, 286] width 101 height 17
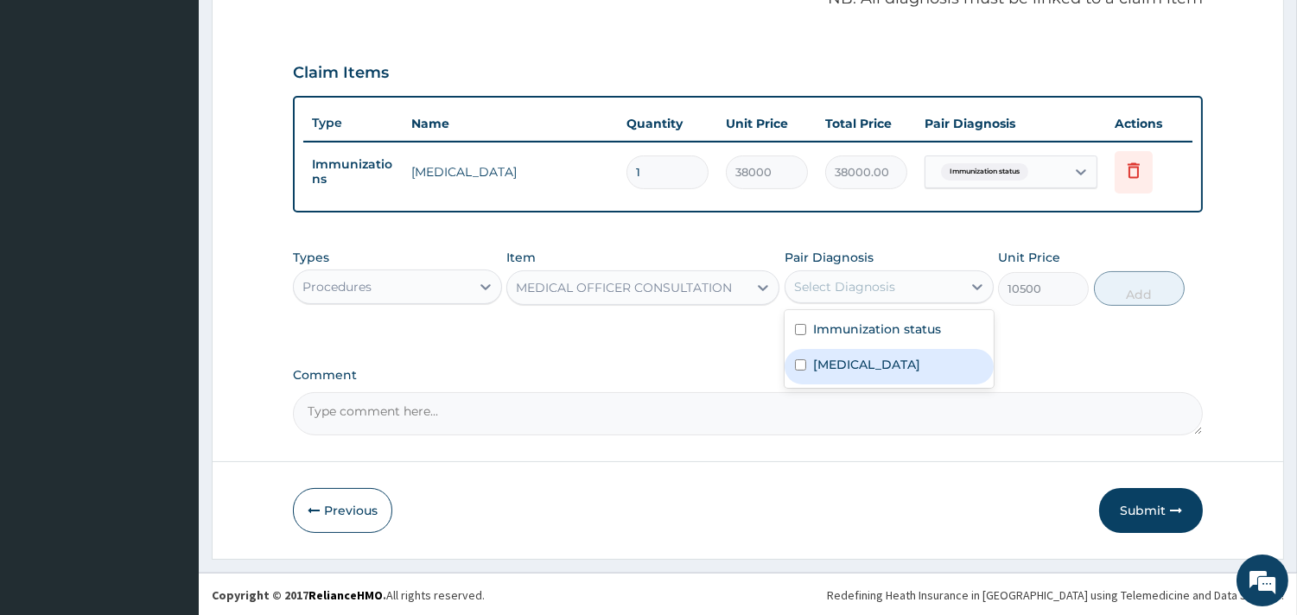
click at [832, 358] on label "Upper respiratory infection" at bounding box center [866, 364] width 107 height 17
checkbox input "true"
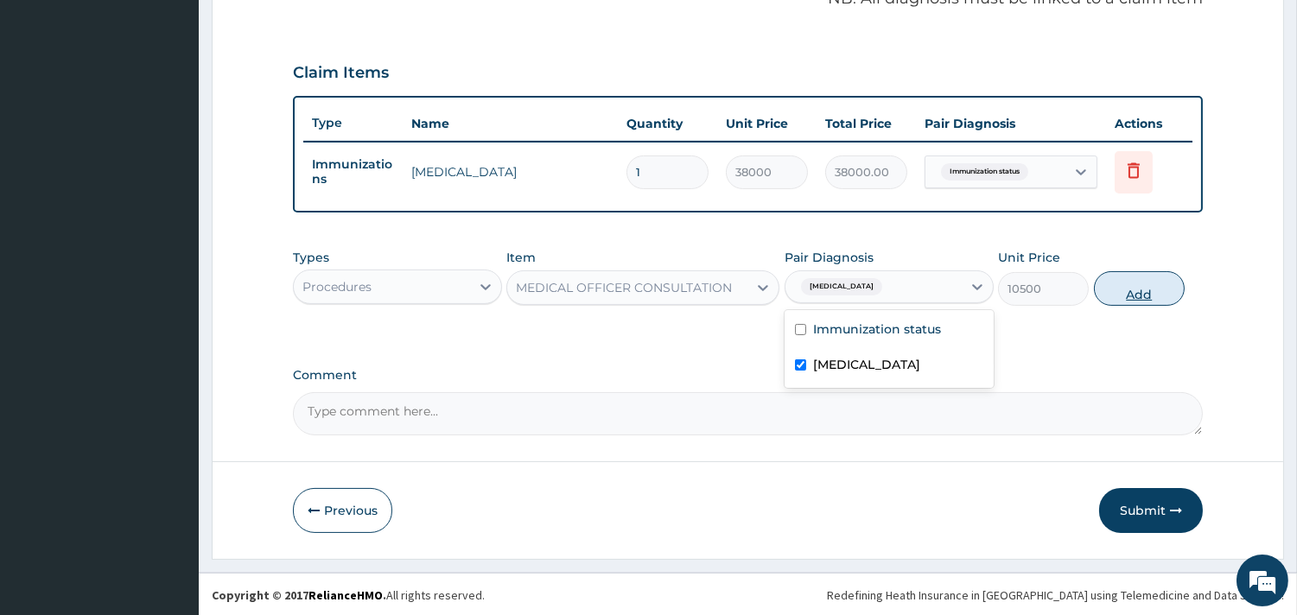
click at [1145, 287] on button "Add" at bounding box center [1139, 288] width 91 height 35
type input "0"
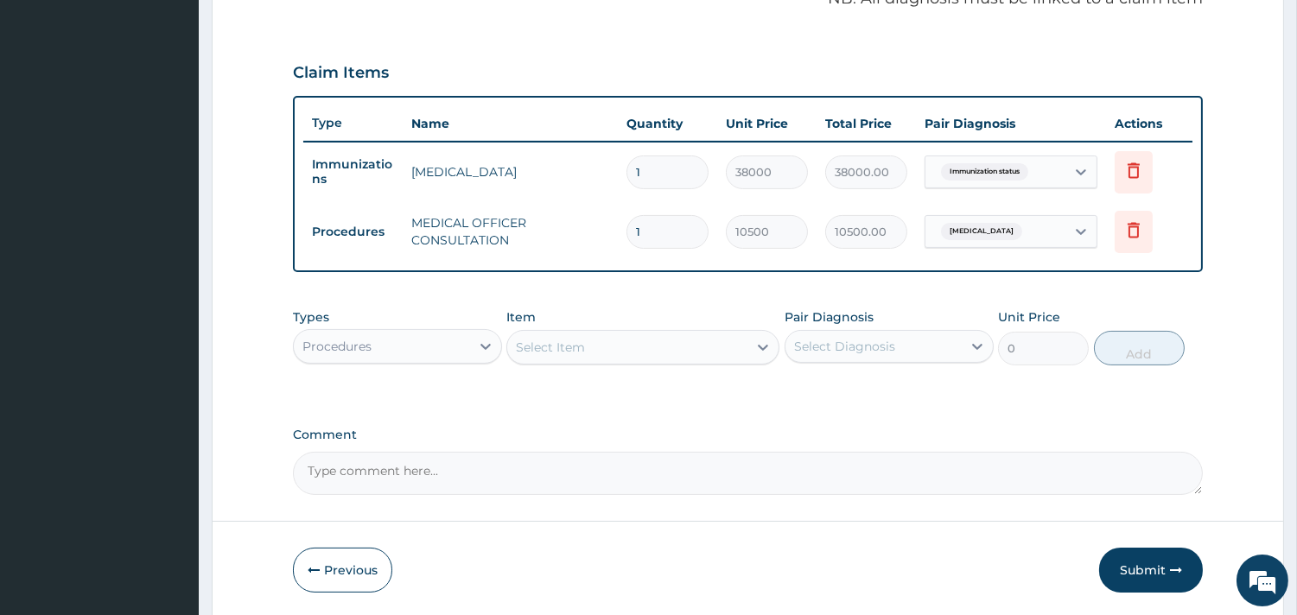
click at [438, 337] on div "Procedures" at bounding box center [382, 347] width 176 height 28
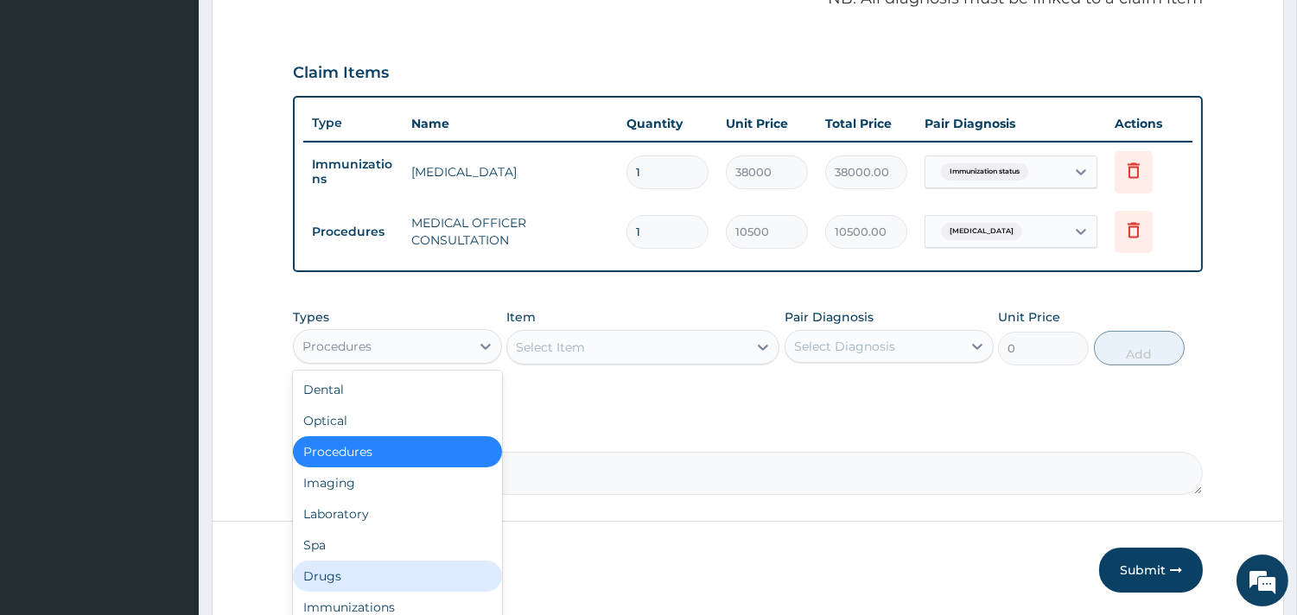
click at [366, 574] on div "Drugs" at bounding box center [397, 576] width 209 height 31
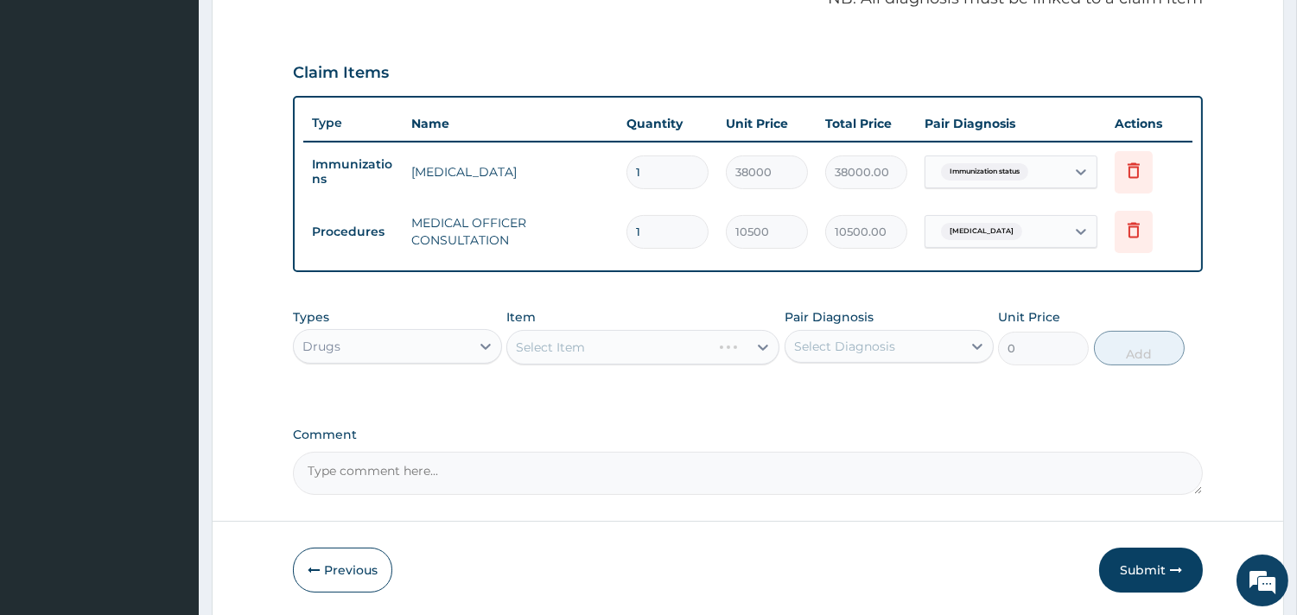
click at [636, 344] on div "Select Item" at bounding box center [642, 347] width 273 height 35
click at [674, 347] on div "Select Item" at bounding box center [642, 347] width 273 height 35
click at [614, 344] on div "Select Item" at bounding box center [642, 347] width 273 height 35
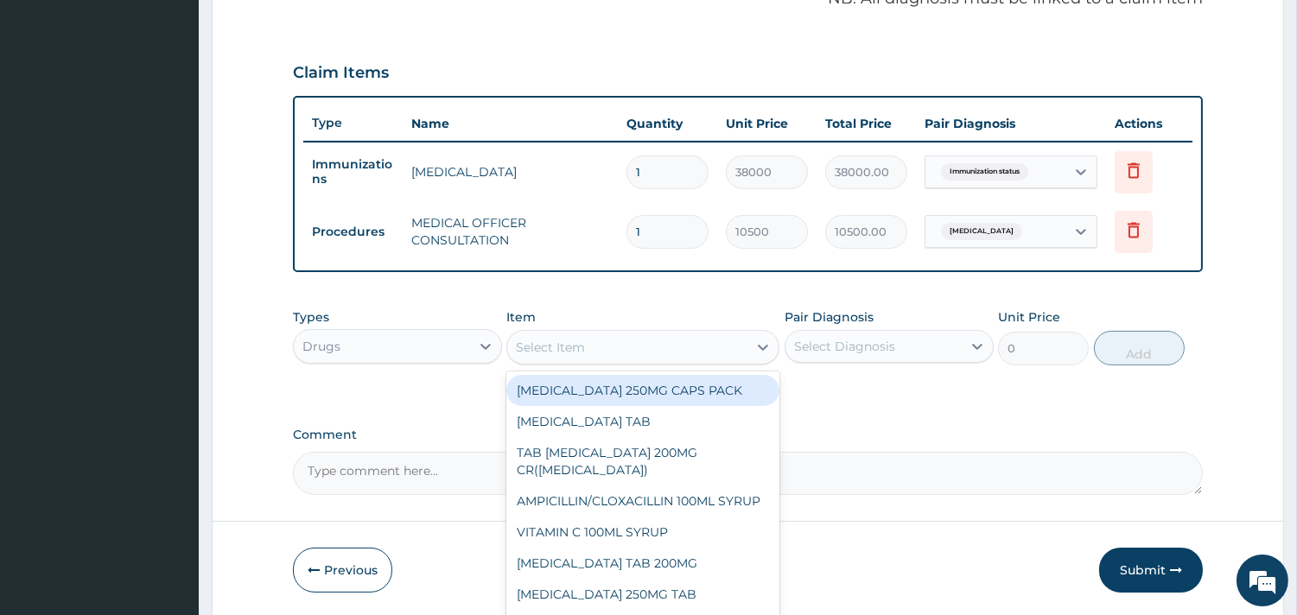
click at [669, 346] on div "Select Item" at bounding box center [627, 347] width 240 height 28
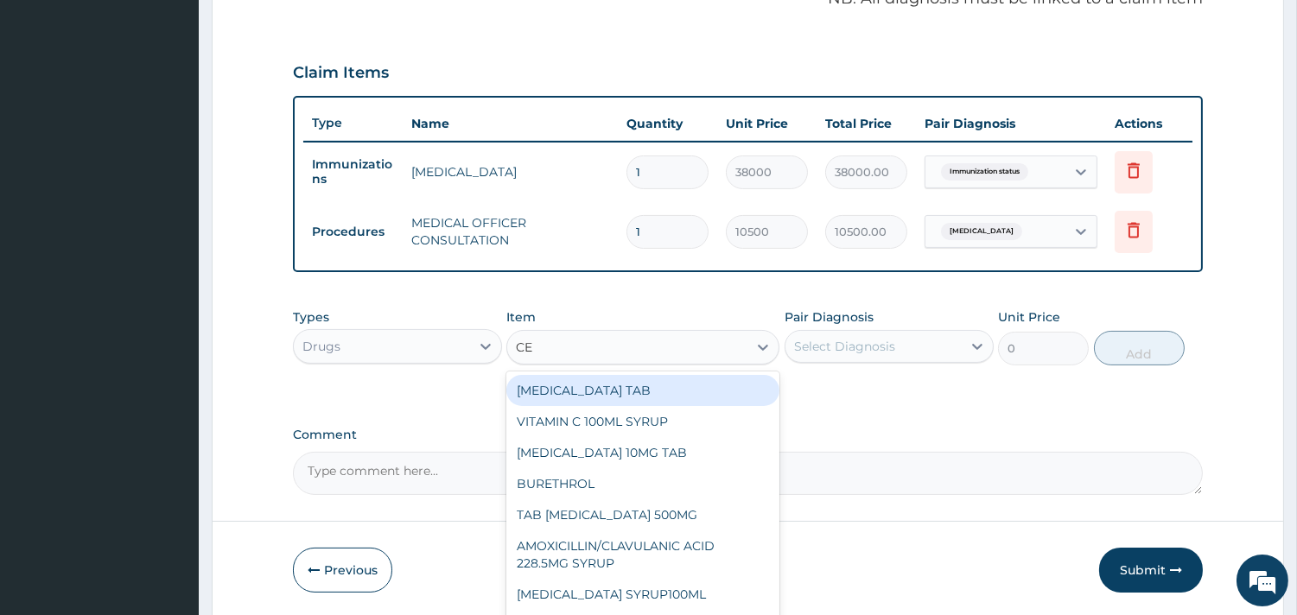
type input "CET"
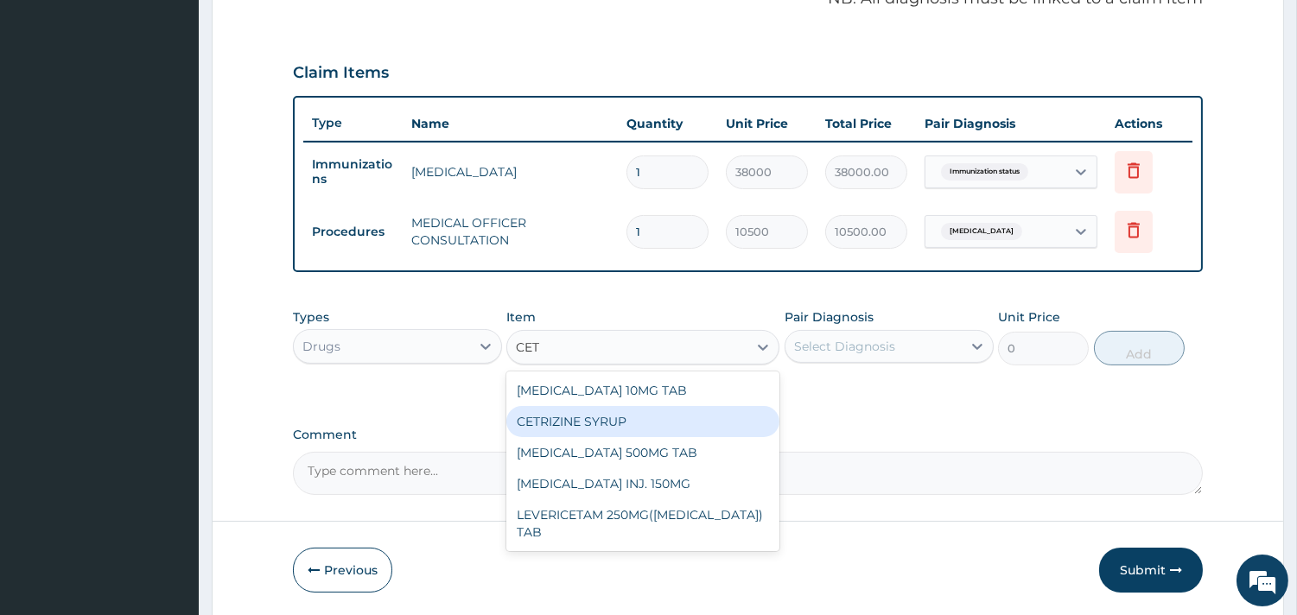
click at [602, 412] on div "CETRIZINE SYRUP" at bounding box center [642, 421] width 273 height 31
type input "2000"
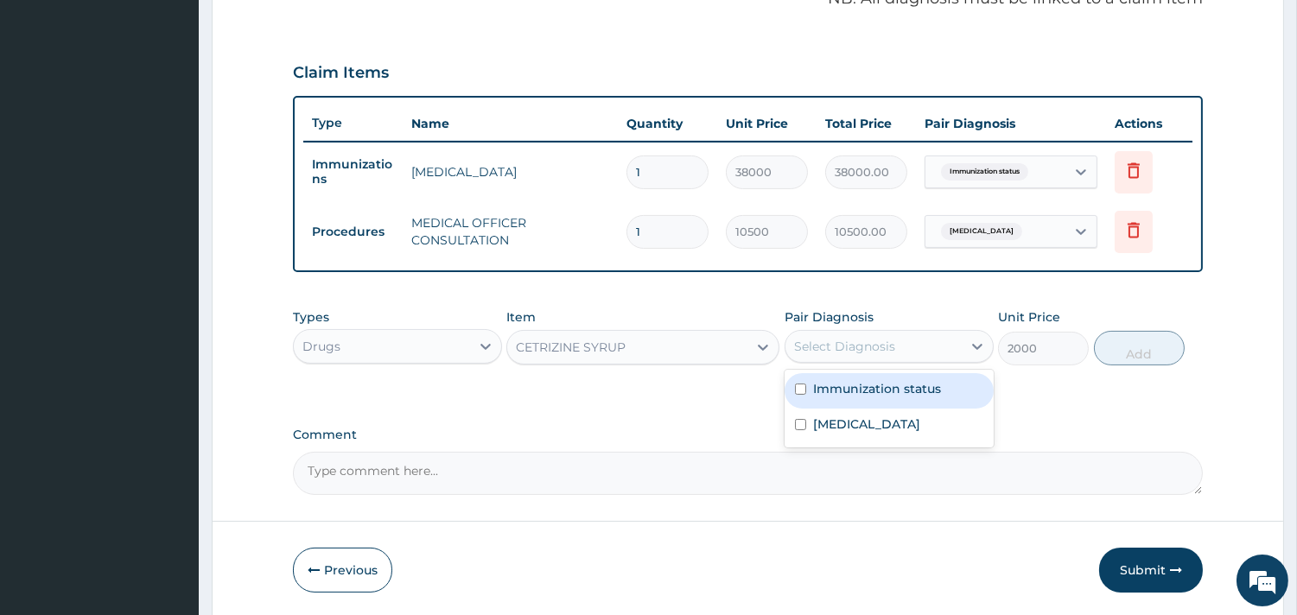
click at [896, 346] on div "Select Diagnosis" at bounding box center [873, 347] width 176 height 28
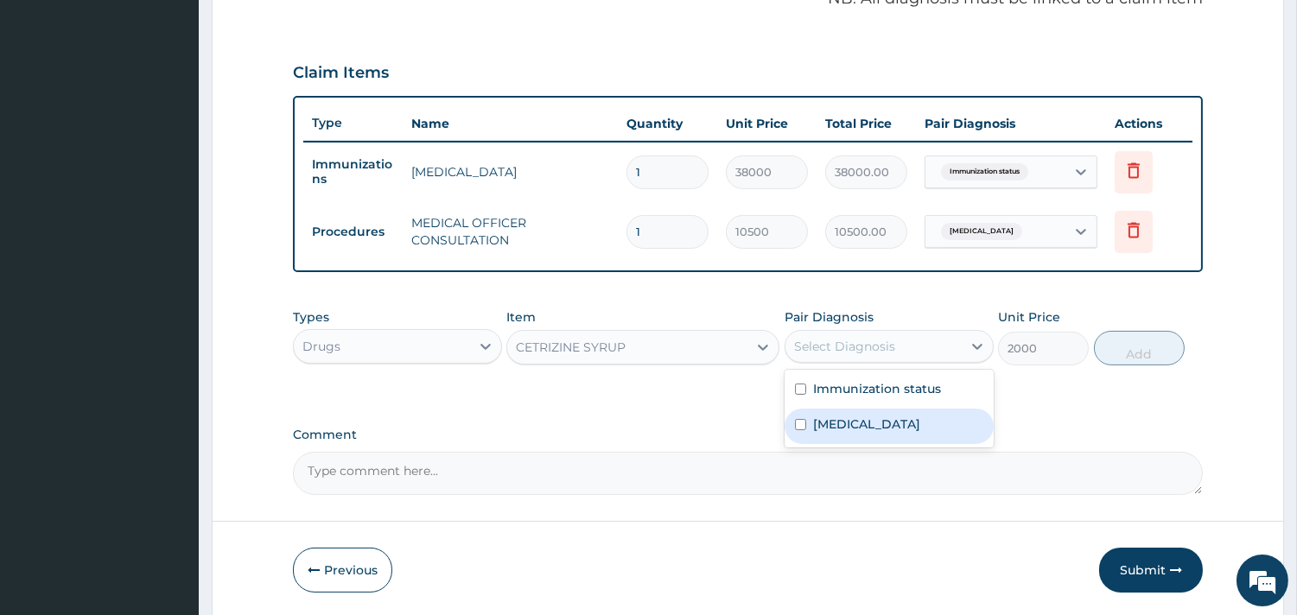
click at [874, 418] on label "[MEDICAL_DATA]" at bounding box center [866, 423] width 107 height 17
checkbox input "true"
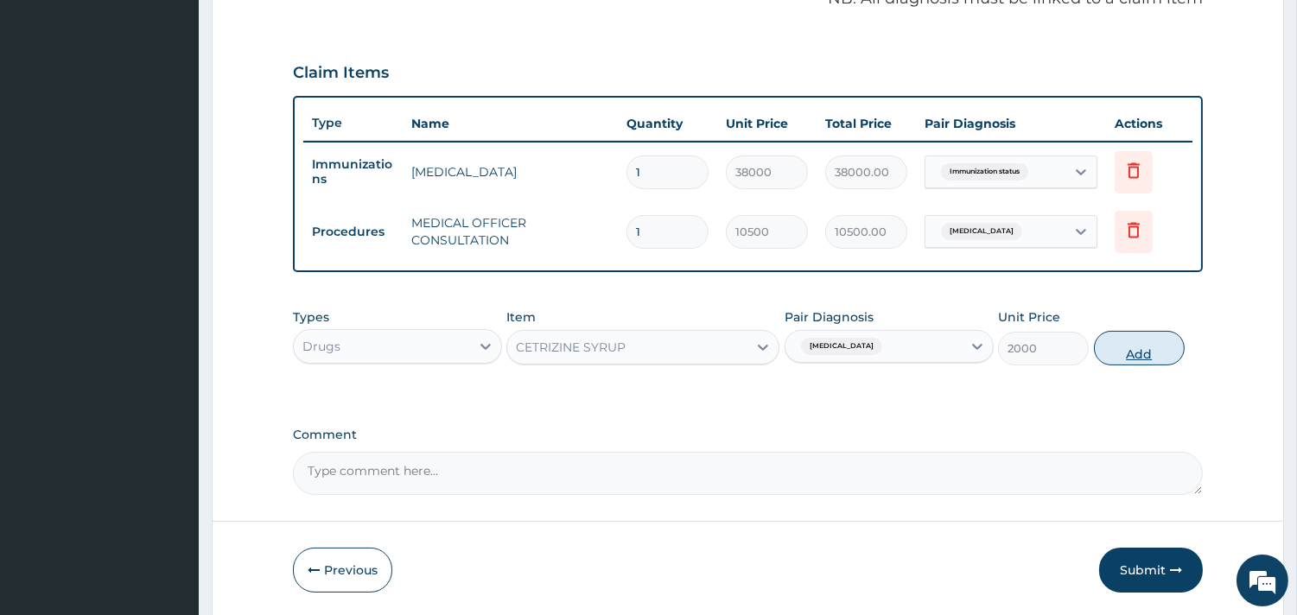
click at [1129, 348] on button "Add" at bounding box center [1139, 348] width 91 height 35
type input "0"
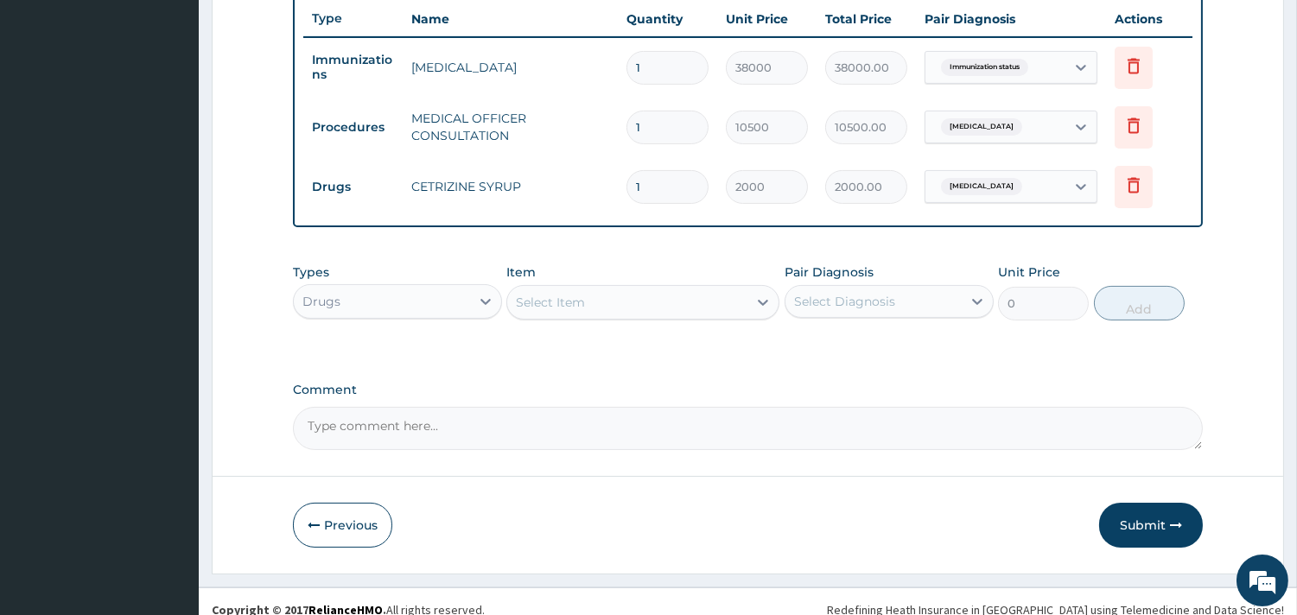
scroll to position [667, 0]
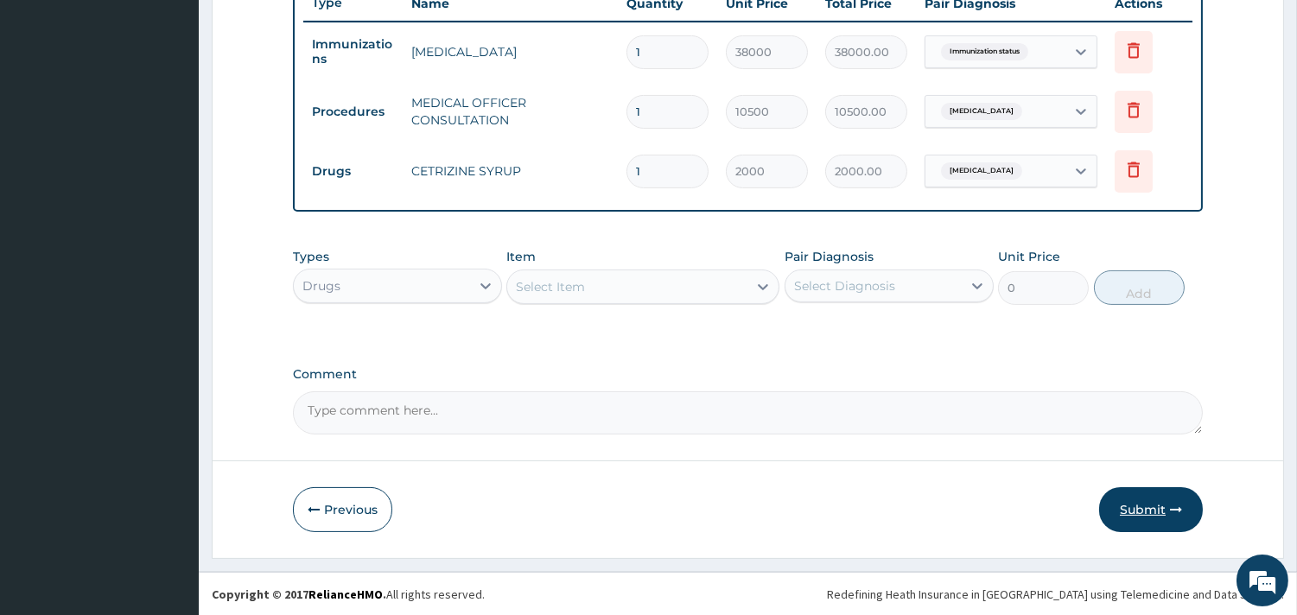
click at [1155, 504] on button "Submit" at bounding box center [1151, 509] width 104 height 45
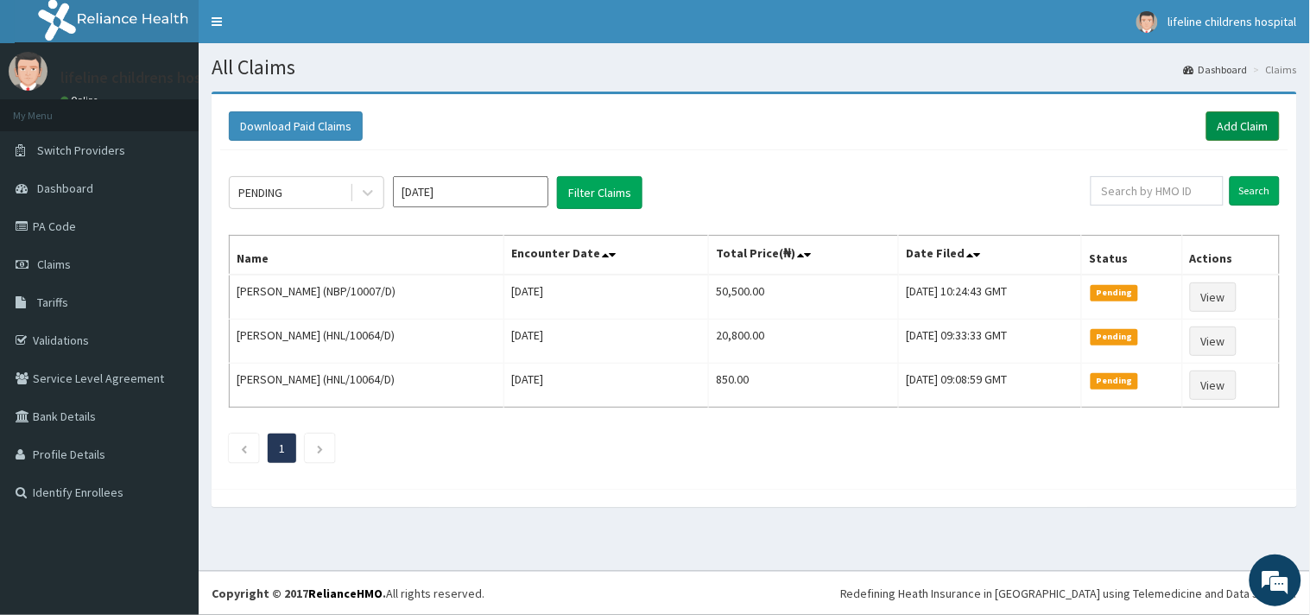
click at [1255, 130] on link "Add Claim" at bounding box center [1243, 125] width 73 height 29
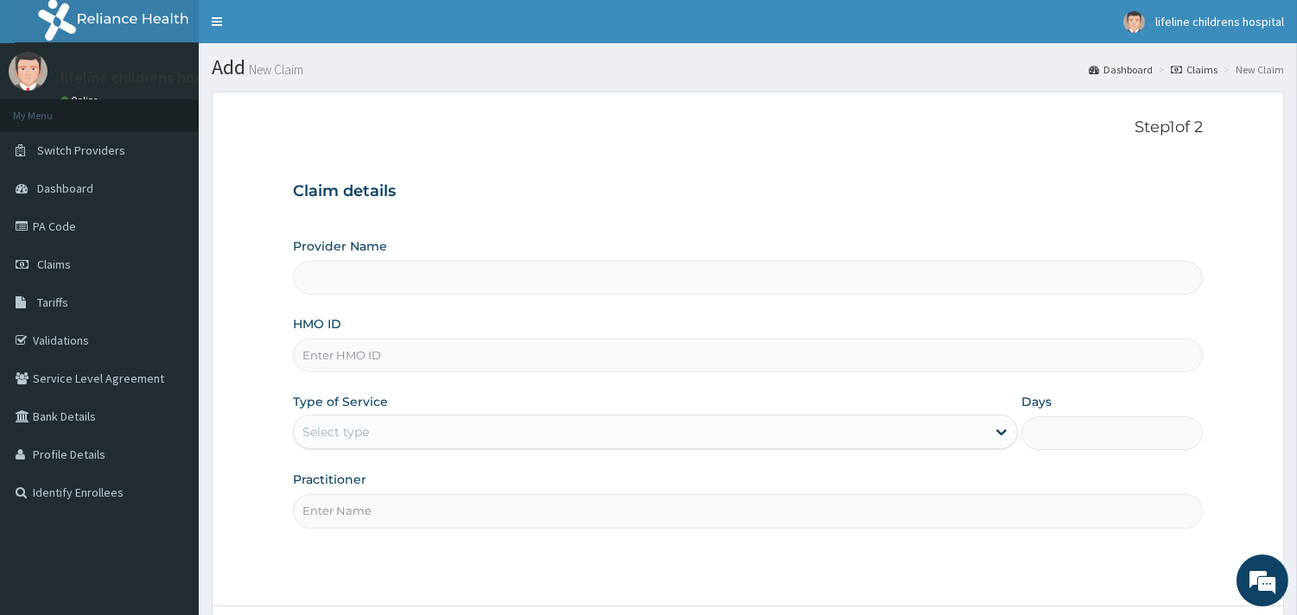
click at [382, 364] on input "HMO ID" at bounding box center [748, 356] width 910 height 34
type input "NBP/"
type input "Lifeline Children Hospital - [GEOGRAPHIC_DATA]"
type input "NBP/10007/E"
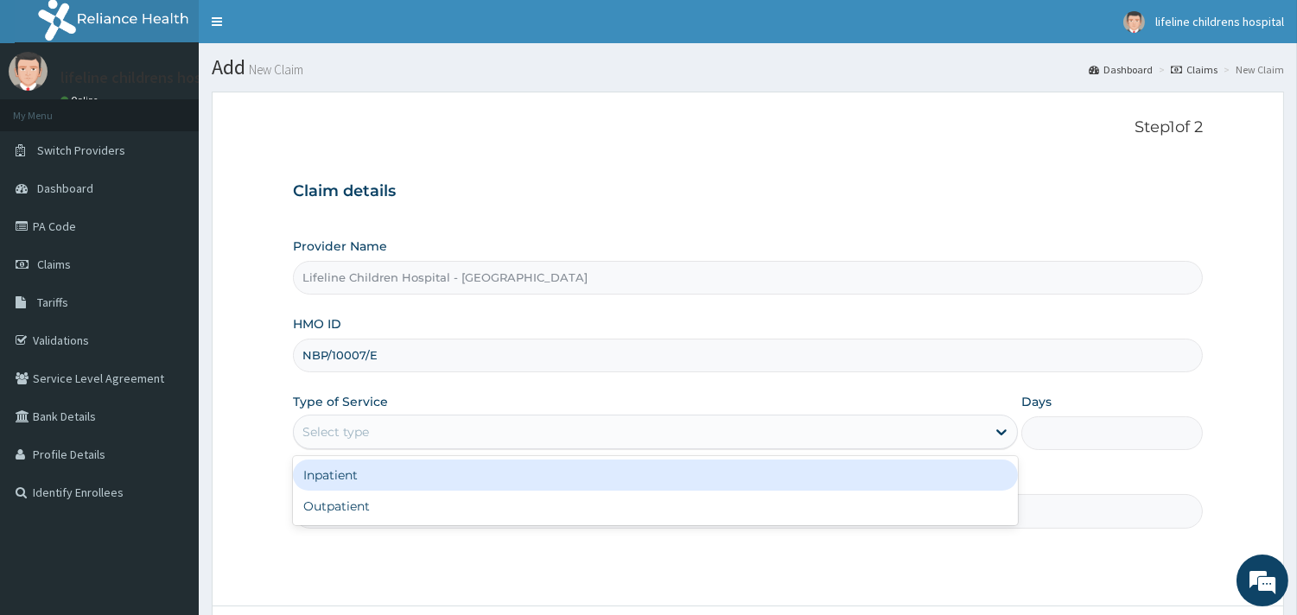
click at [385, 434] on div "Select type" at bounding box center [640, 432] width 692 height 28
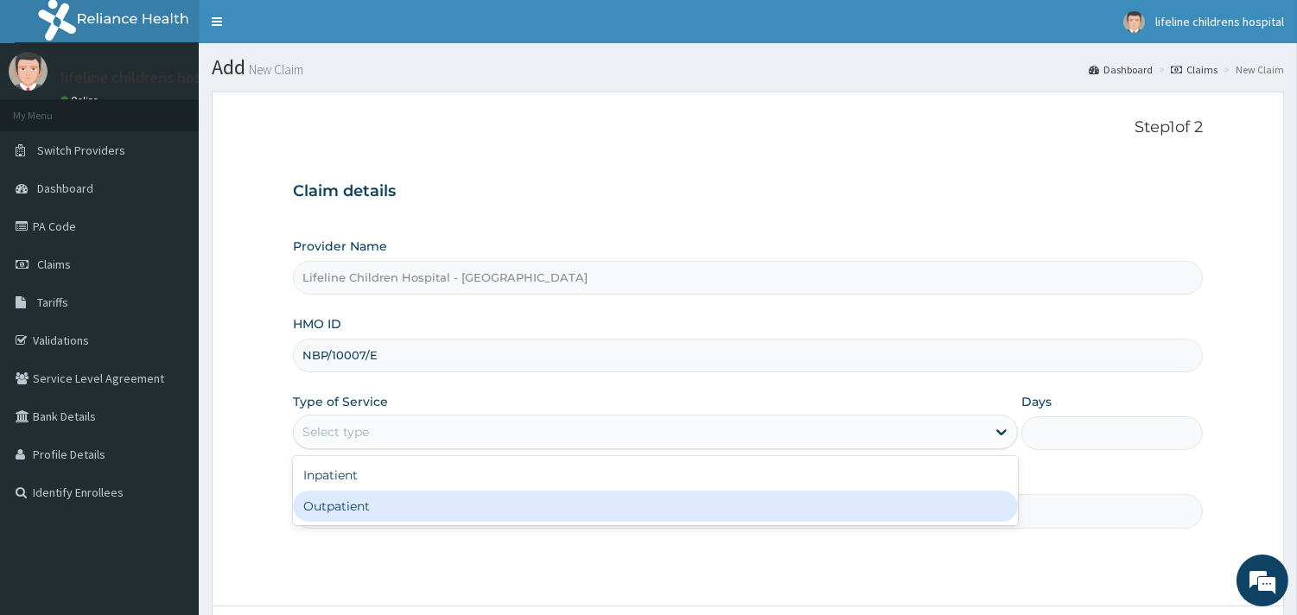
click at [314, 511] on div "Outpatient" at bounding box center [655, 506] width 725 height 31
type input "1"
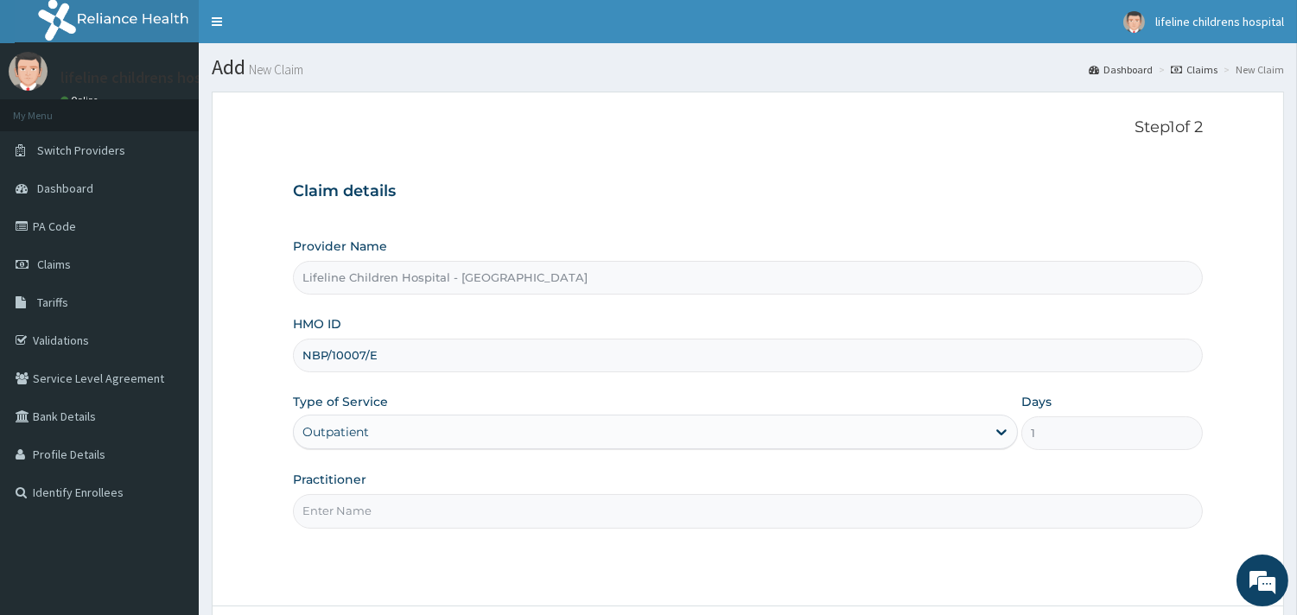
click at [359, 511] on input "Practitioner" at bounding box center [748, 511] width 910 height 34
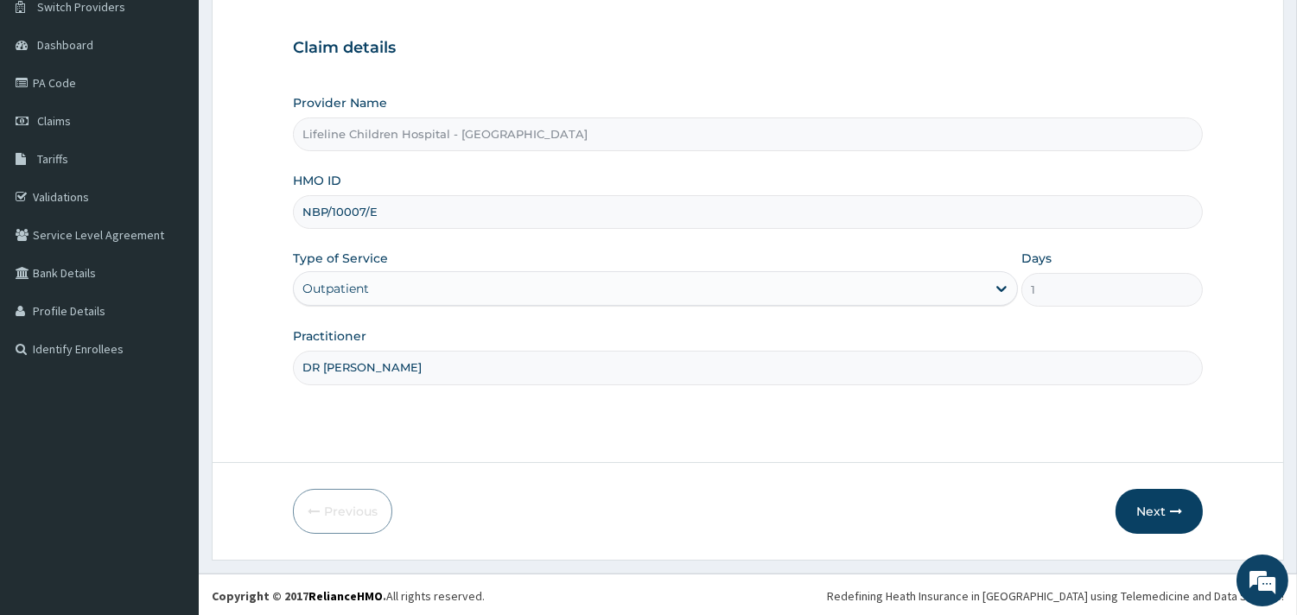
scroll to position [147, 0]
type input "DR [PERSON_NAME]"
click at [1185, 504] on button "Next" at bounding box center [1158, 508] width 87 height 45
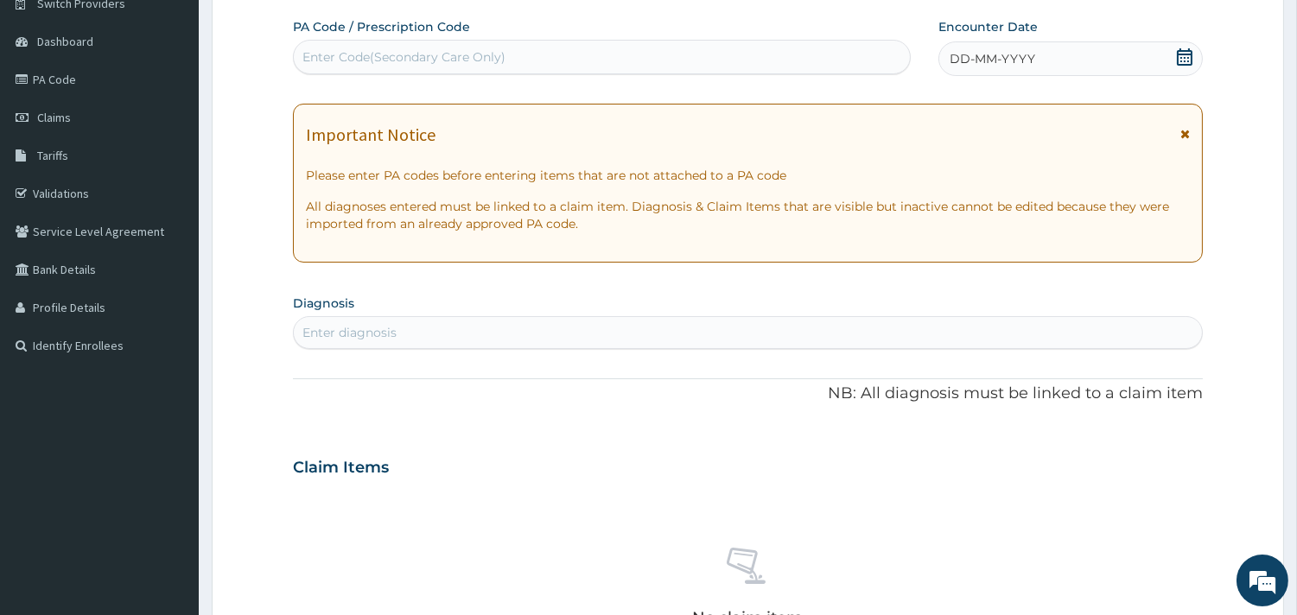
click at [422, 60] on div "Enter Code(Secondary Care Only)" at bounding box center [403, 56] width 203 height 17
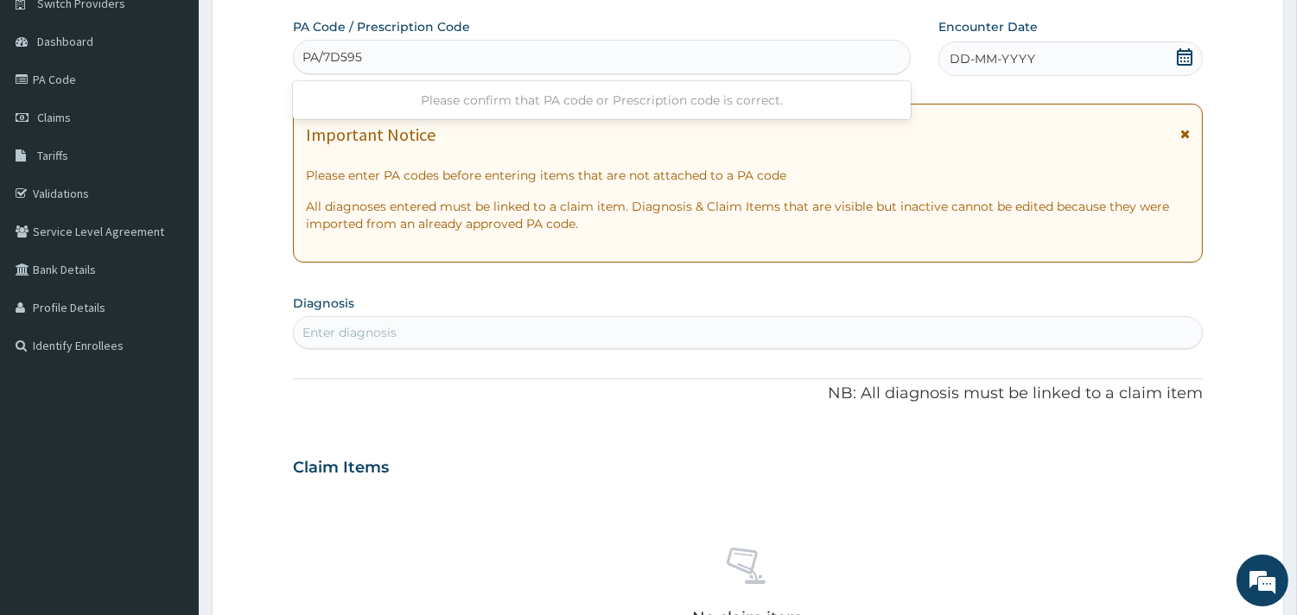
type input "PA/7D595C"
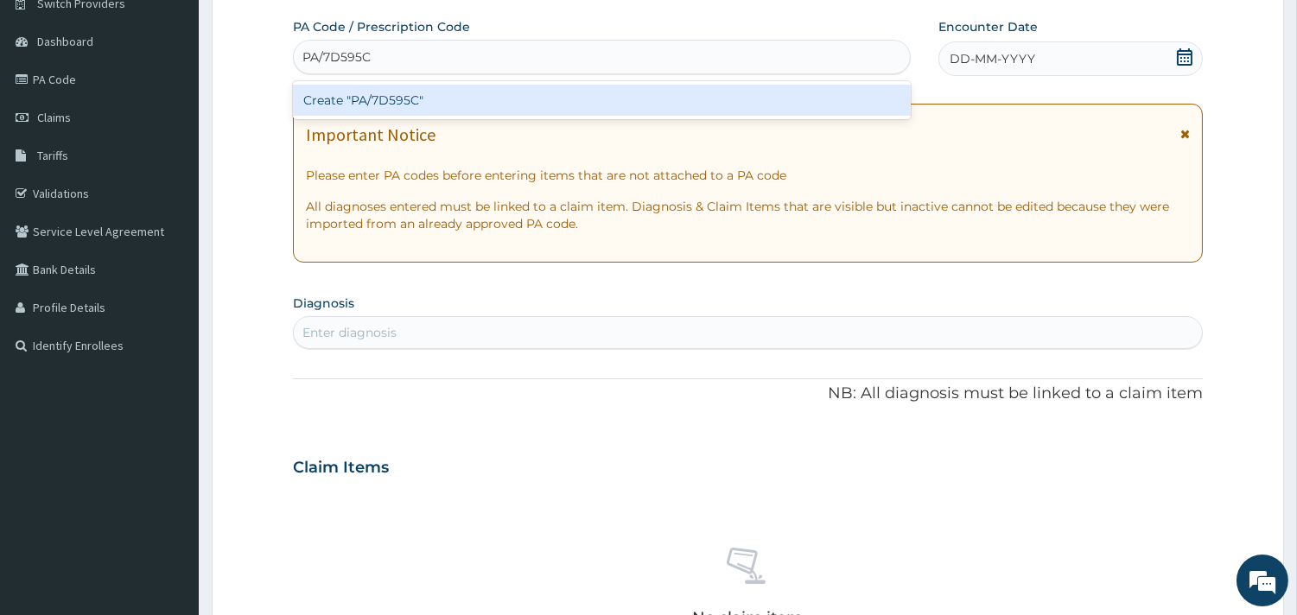
click at [416, 95] on div "Create "PA/7D595C"" at bounding box center [602, 100] width 618 height 31
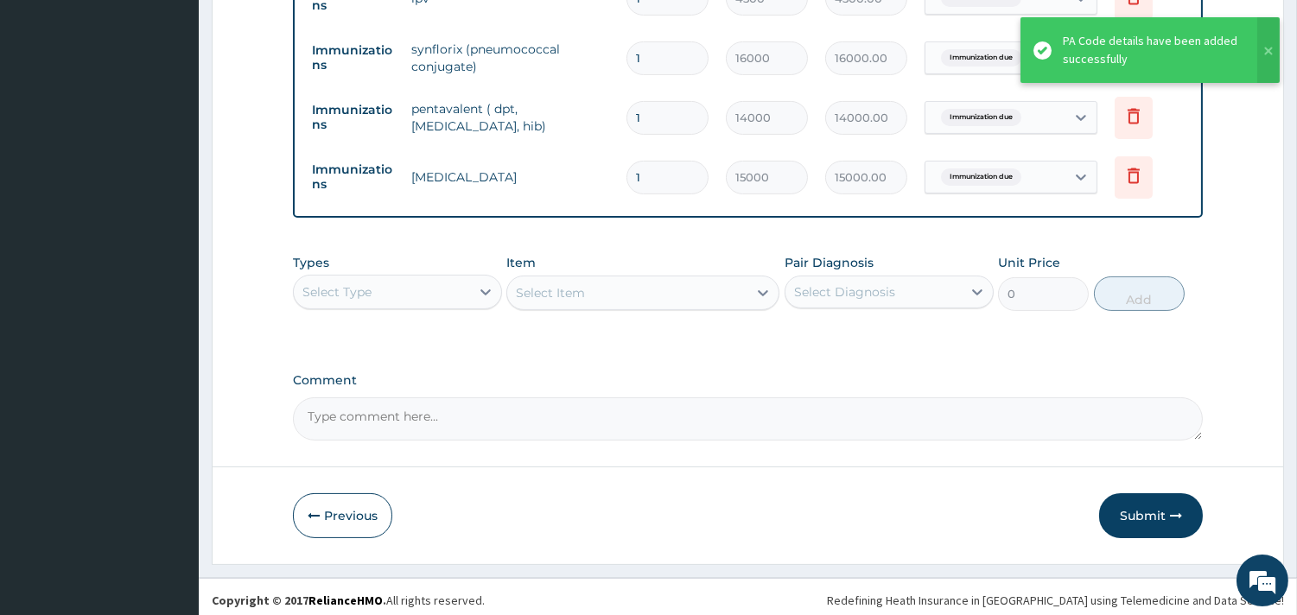
scroll to position [727, 0]
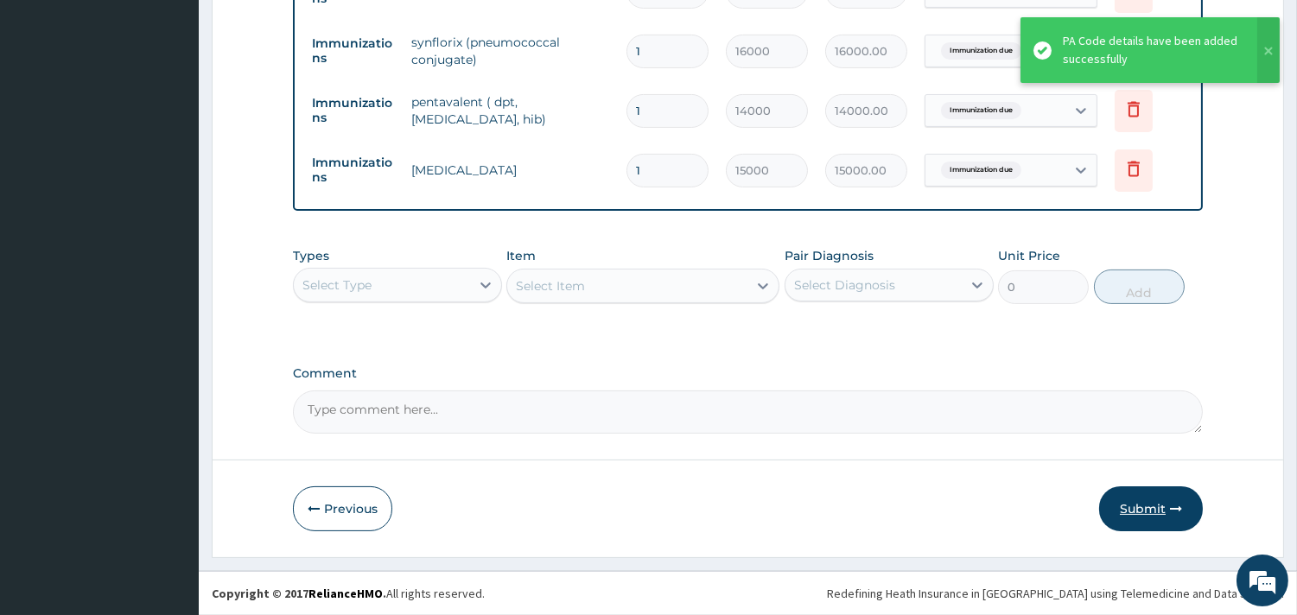
click at [1144, 505] on button "Submit" at bounding box center [1151, 508] width 104 height 45
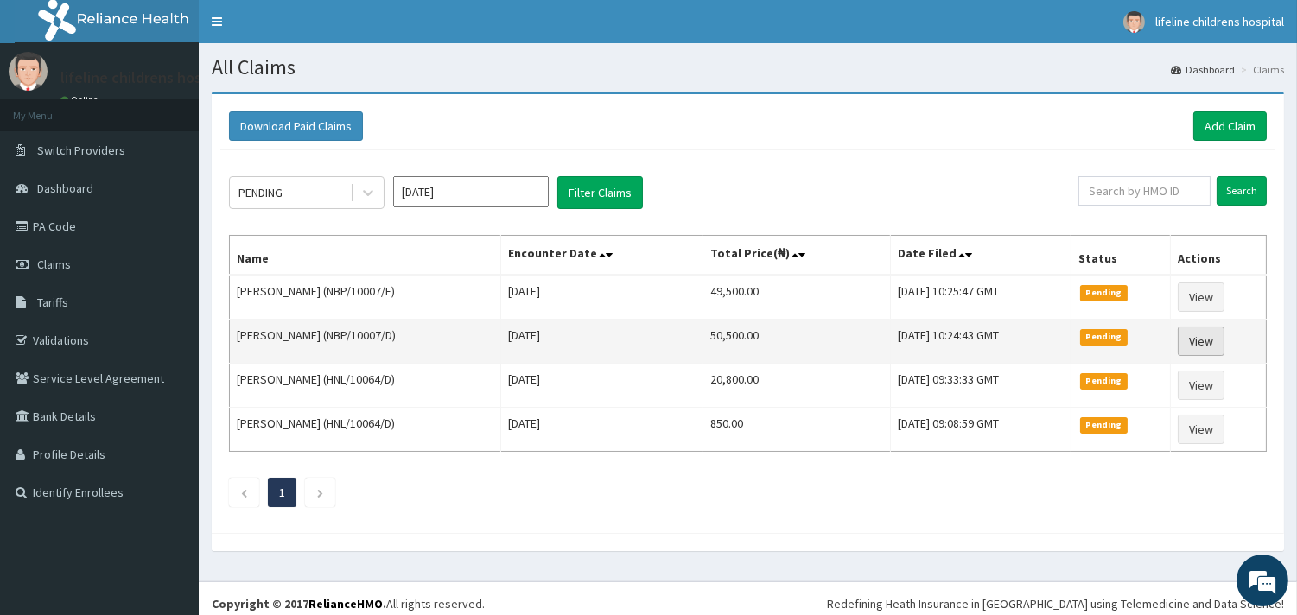
click at [1206, 340] on link "View" at bounding box center [1200, 341] width 47 height 29
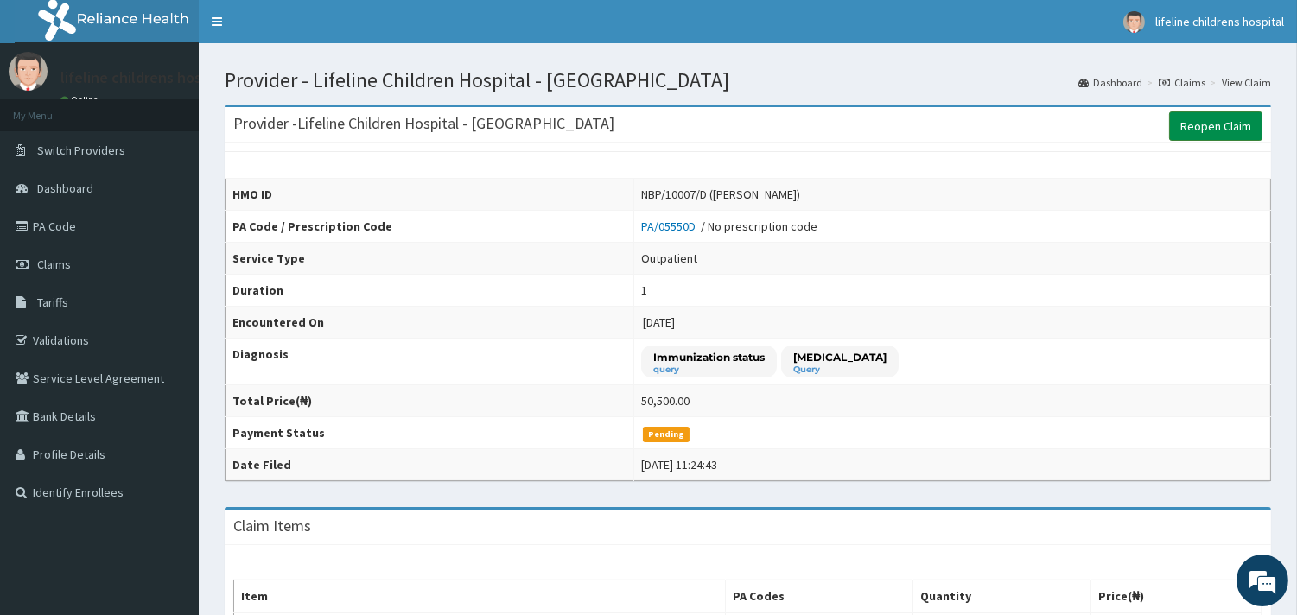
click at [1207, 131] on link "Reopen Claim" at bounding box center [1215, 125] width 93 height 29
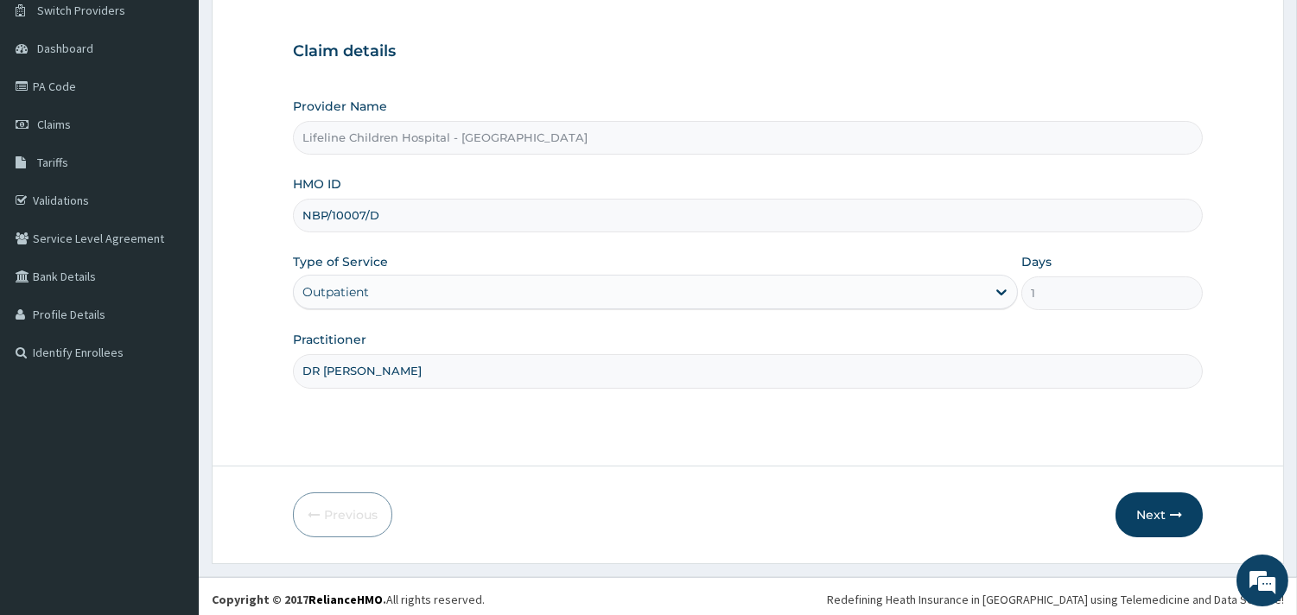
scroll to position [147, 0]
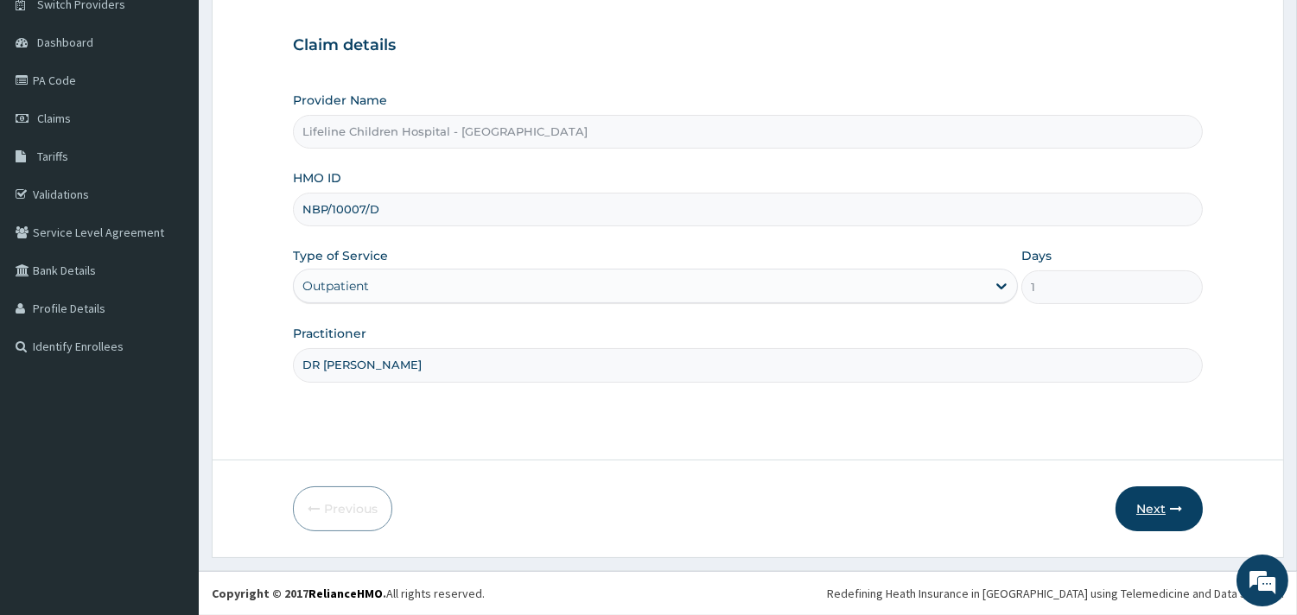
click at [1151, 504] on button "Next" at bounding box center [1158, 508] width 87 height 45
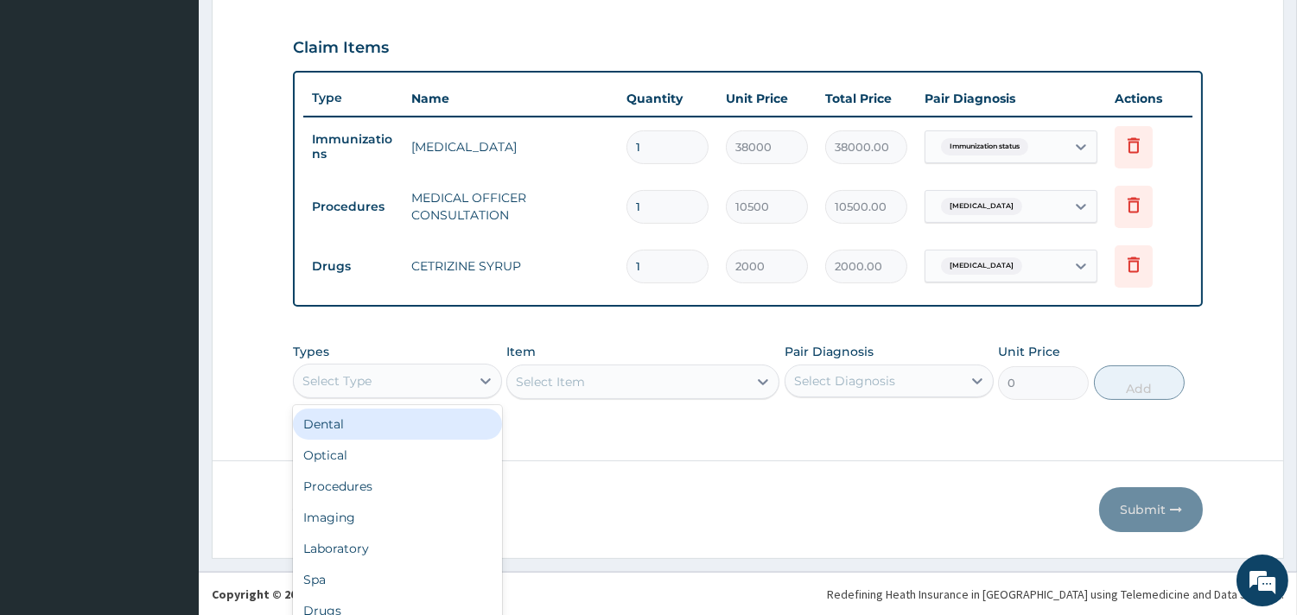
scroll to position [47, 0]
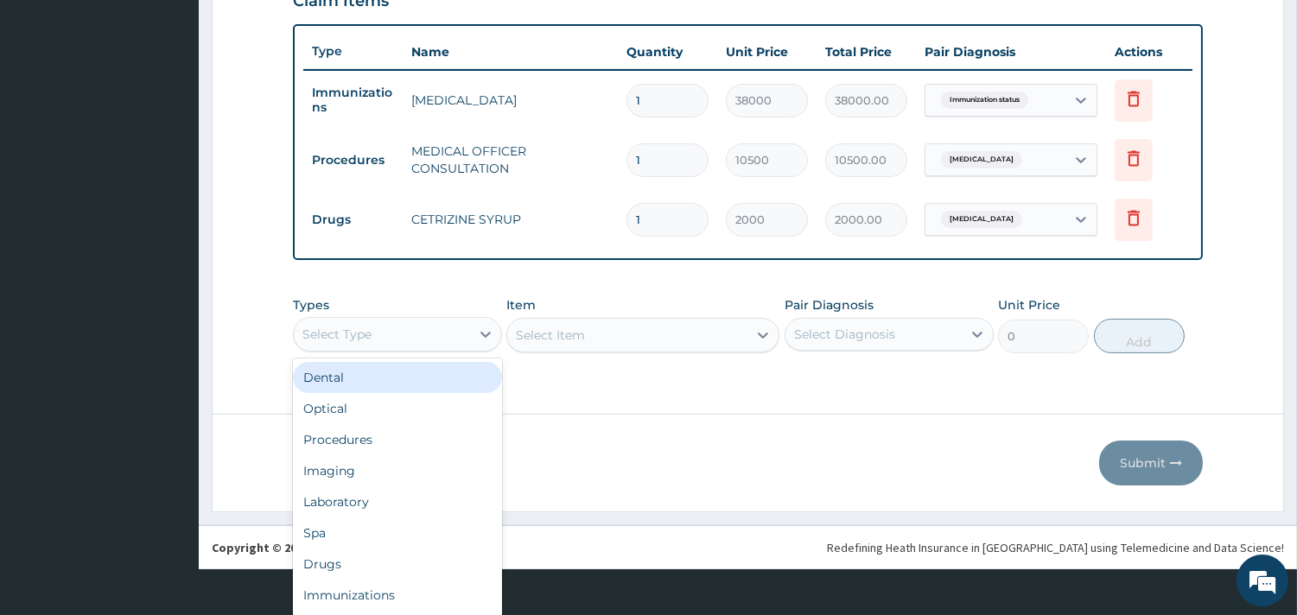
click at [342, 352] on div "option Dental focused, 1 of 10. 10 results available. Use Up and Down to choose…" at bounding box center [397, 334] width 209 height 35
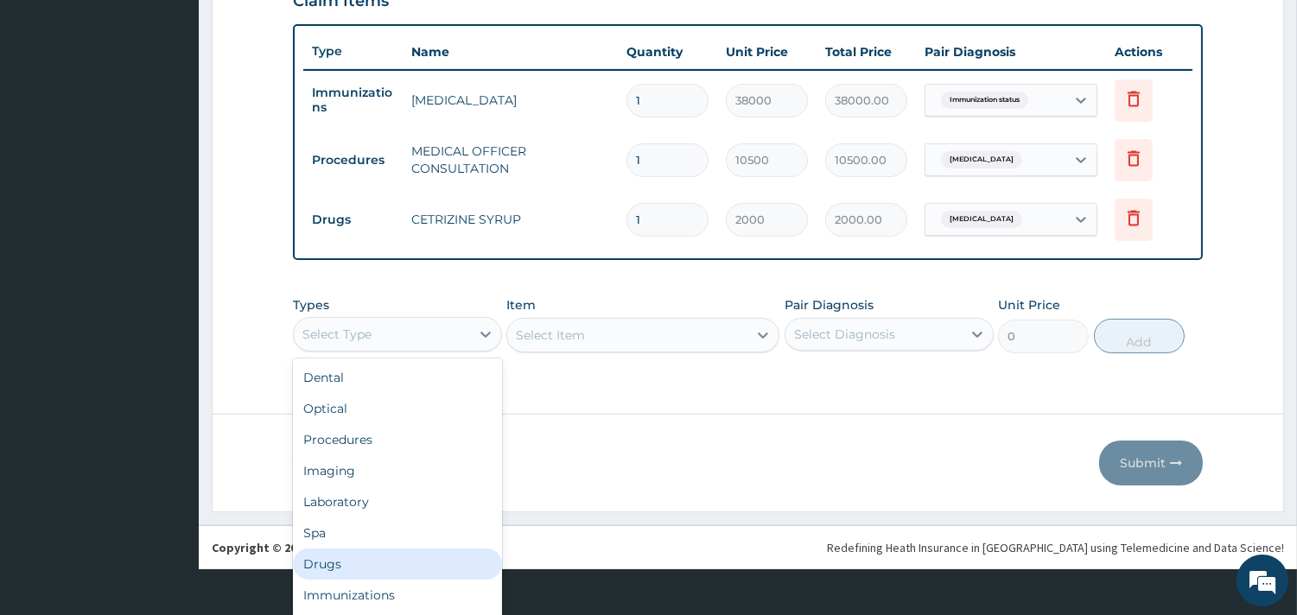
click at [339, 564] on div "Drugs" at bounding box center [397, 564] width 209 height 31
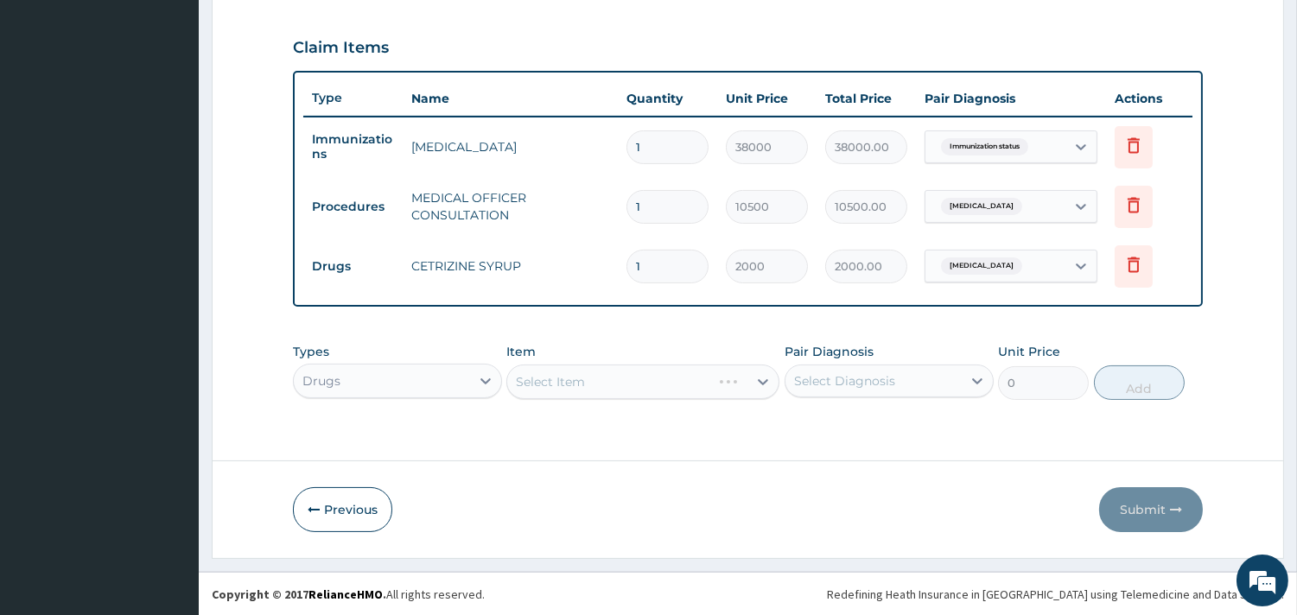
scroll to position [0, 0]
click at [618, 380] on div "Select Item" at bounding box center [642, 382] width 273 height 35
click at [637, 384] on div "Select Item" at bounding box center [642, 382] width 273 height 35
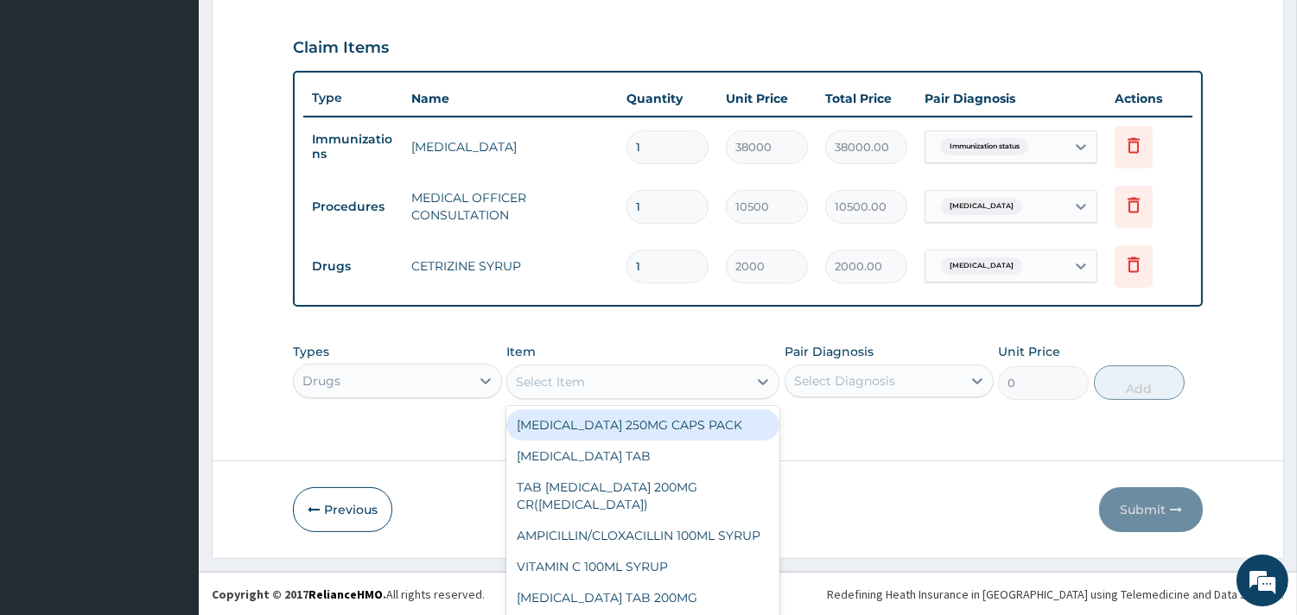
scroll to position [48, 0]
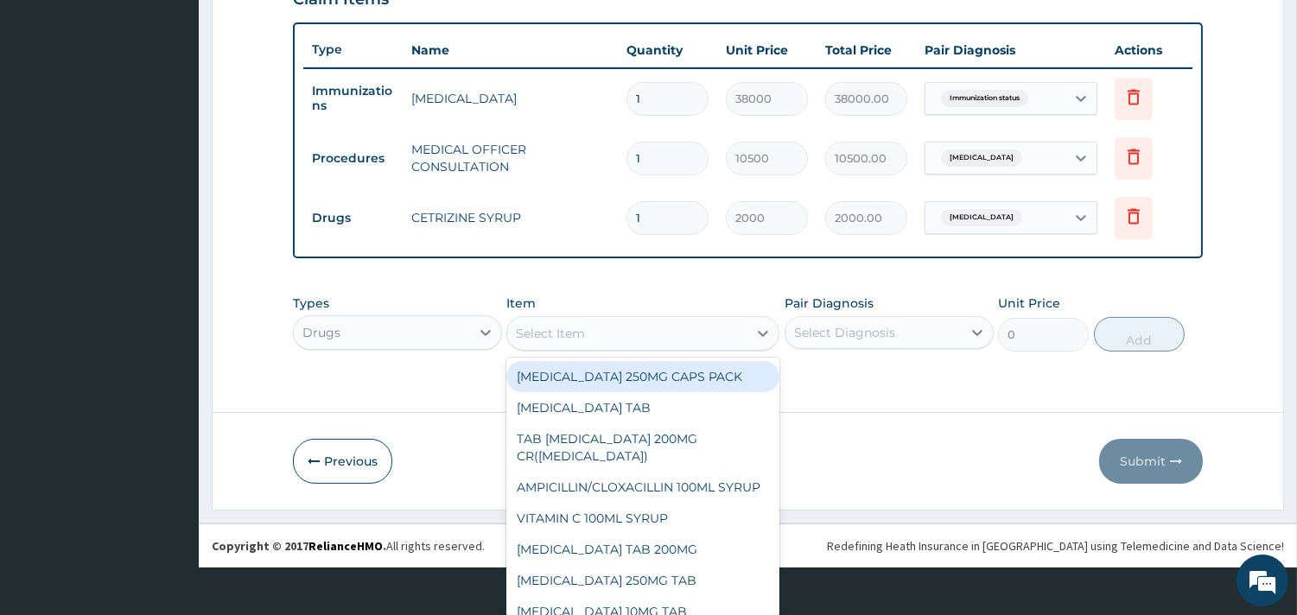
click at [598, 351] on div "option HYDROXYUREA 250MG CAPS PACK focused, 1 of 129. 129 results available. Us…" at bounding box center [642, 333] width 273 height 35
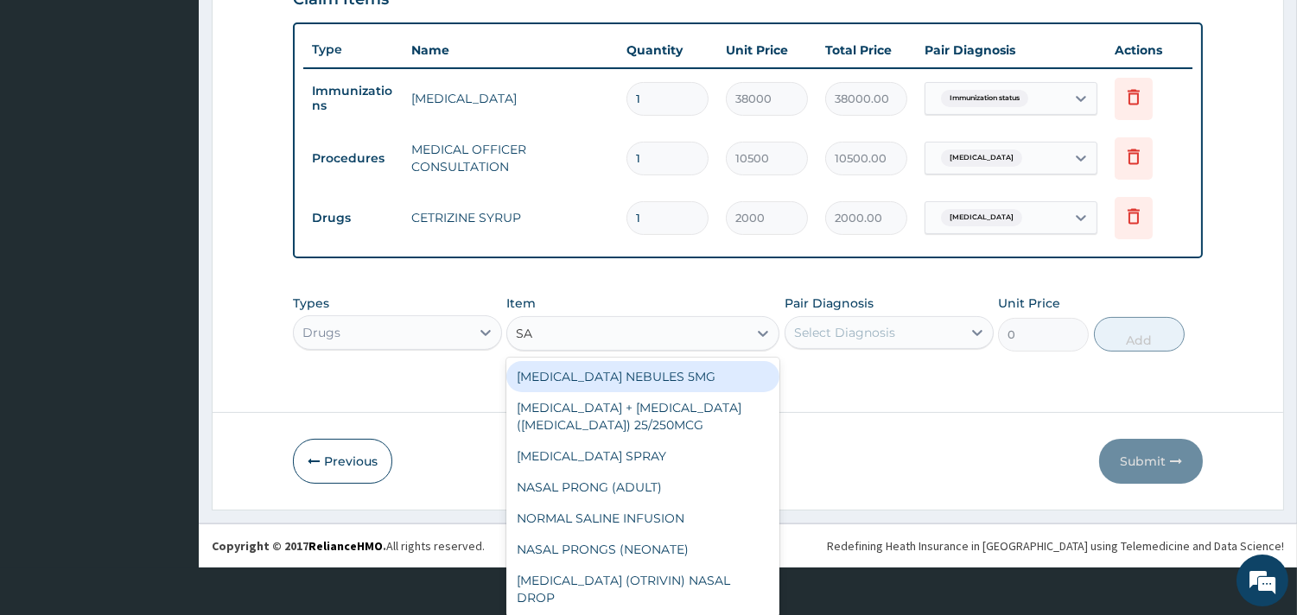
type input "S"
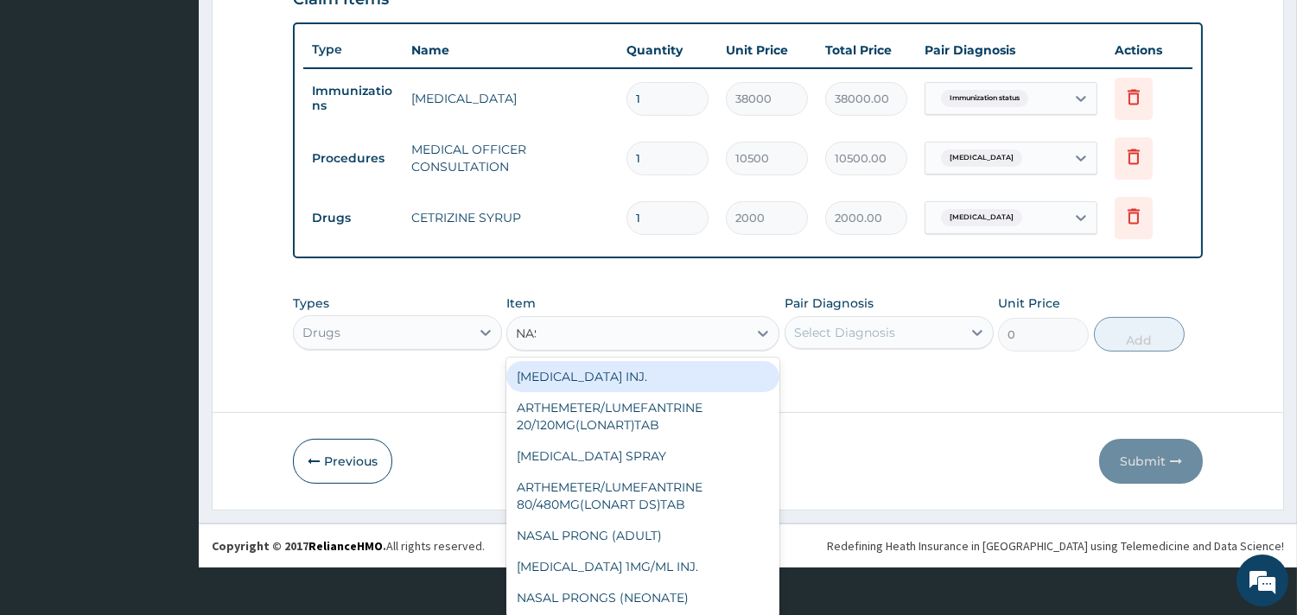
scroll to position [0, 0]
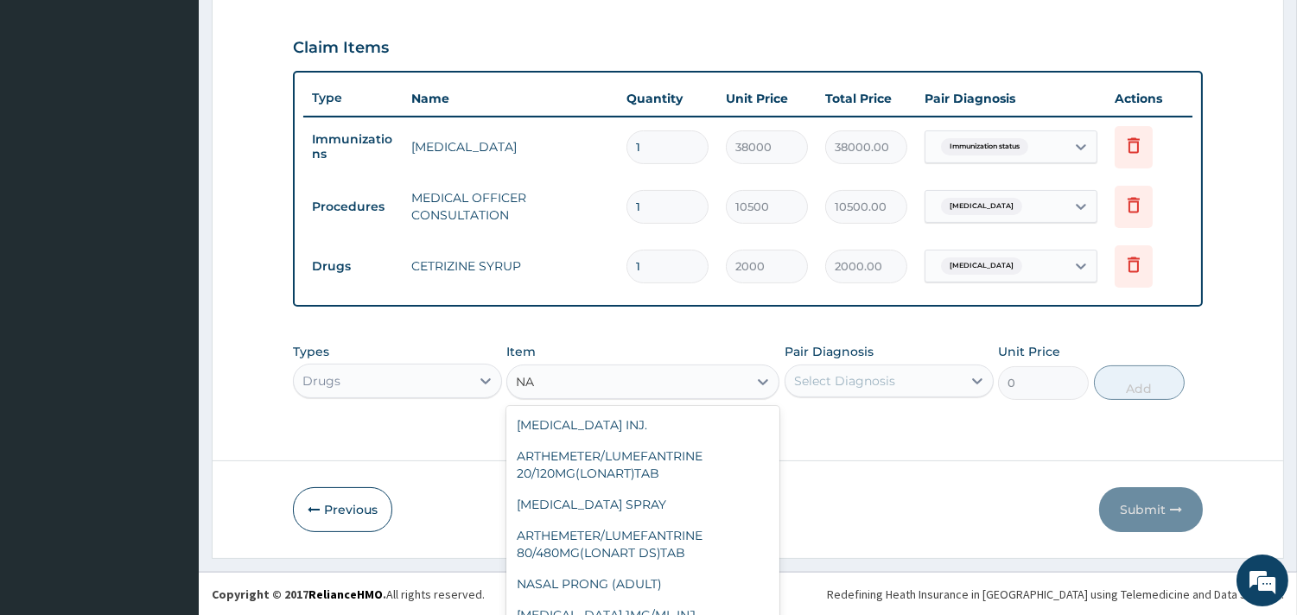
type input "N"
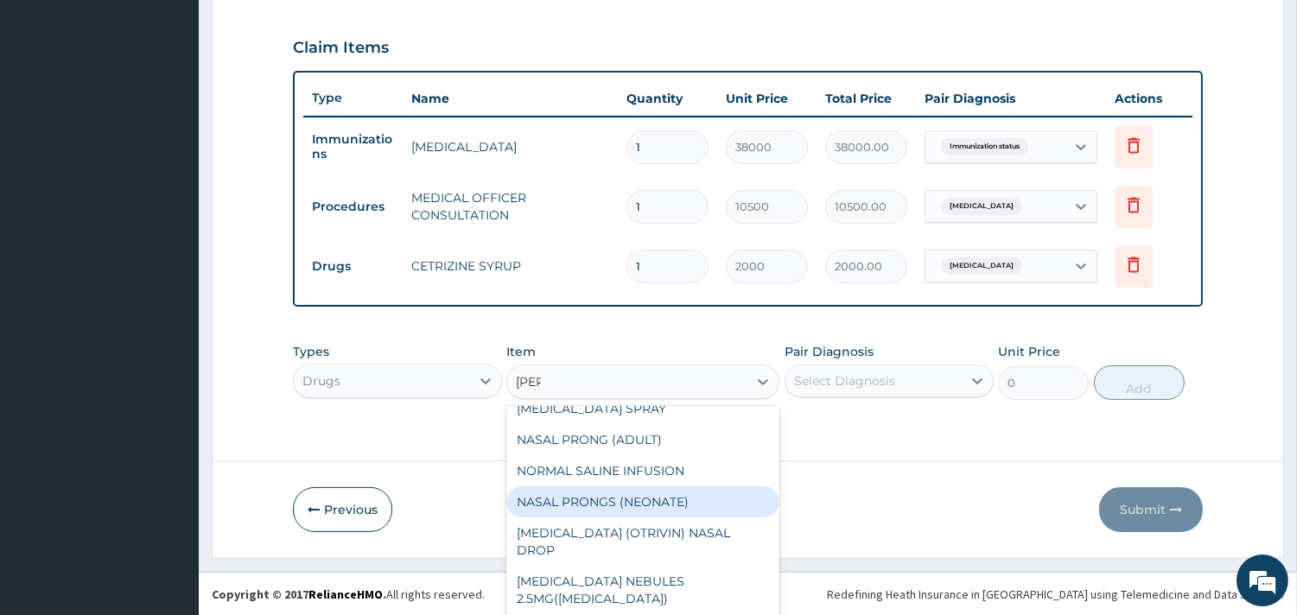
scroll to position [144, 0]
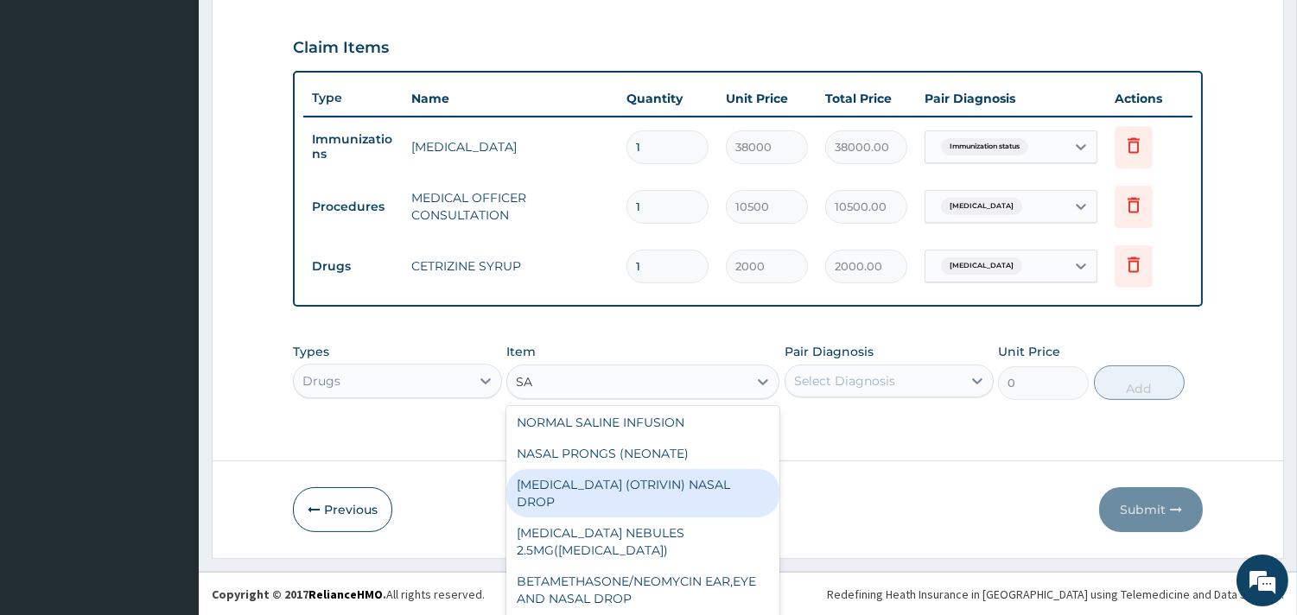
type input "S"
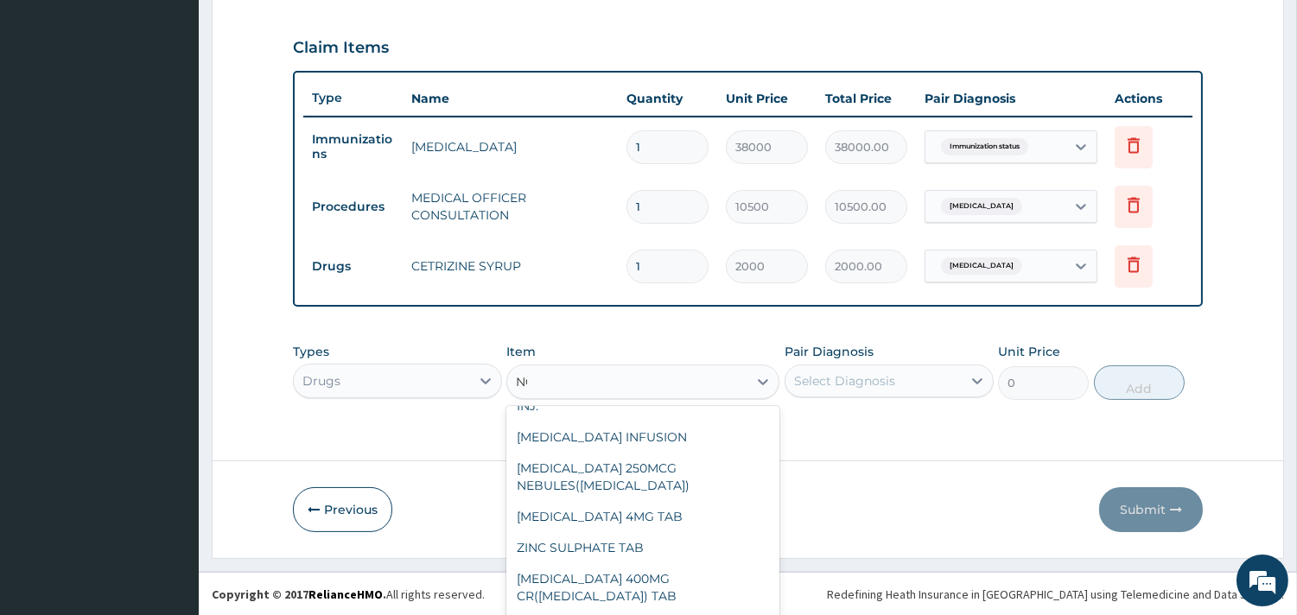
scroll to position [0, 0]
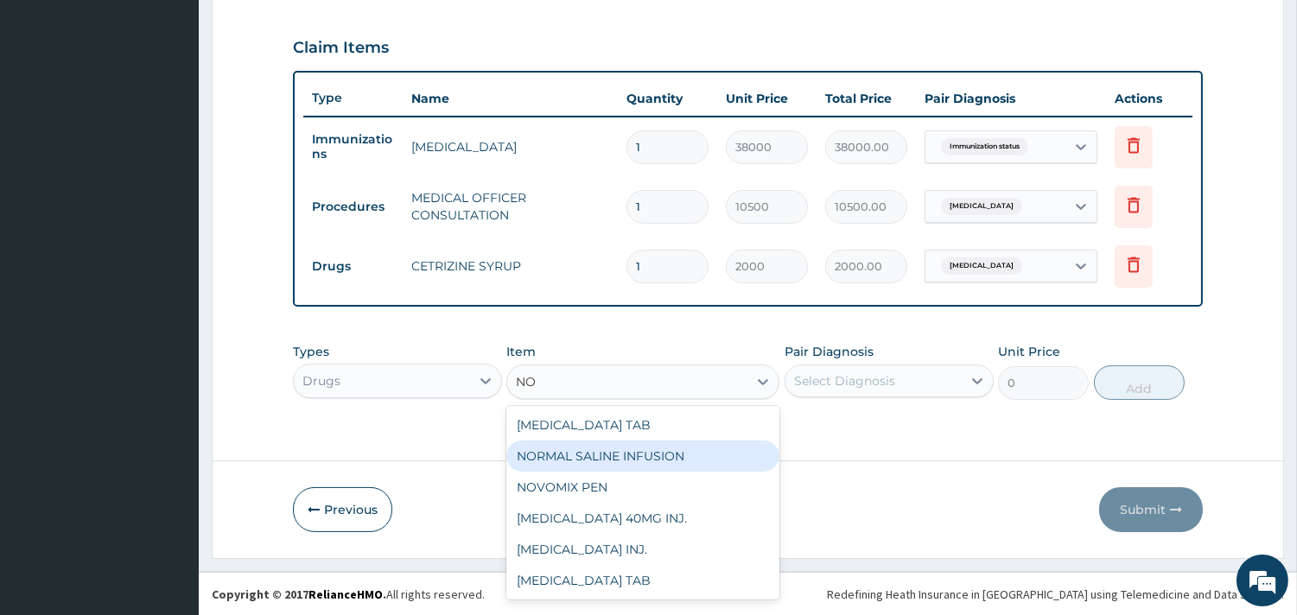
type input "N"
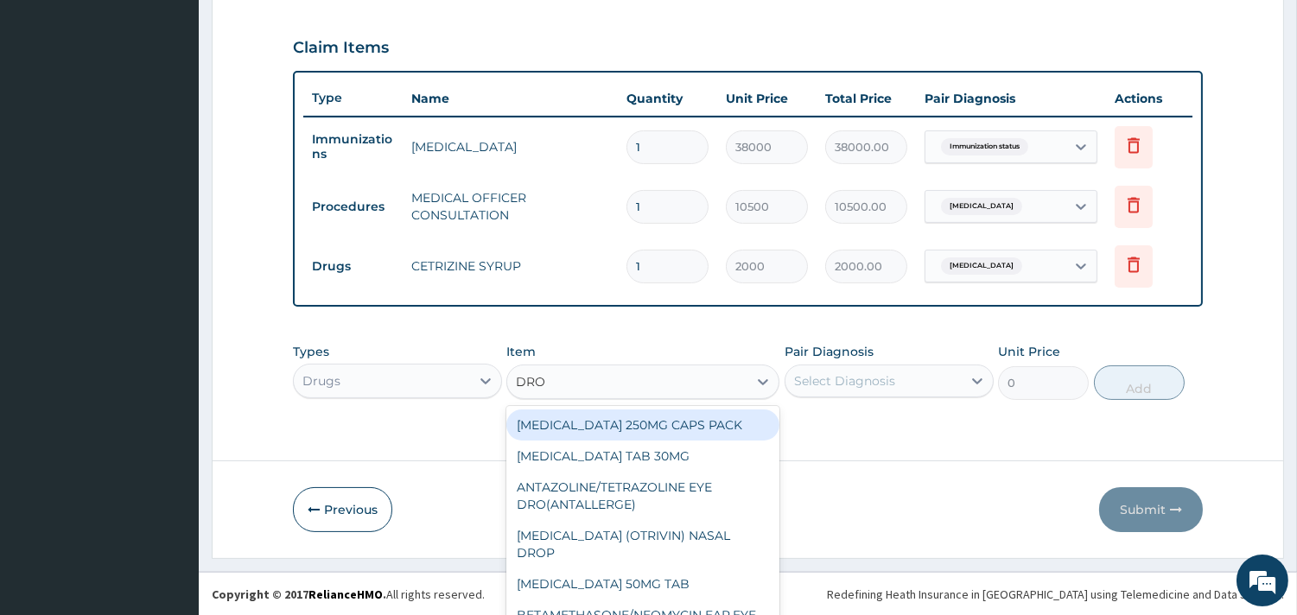
type input "DROP"
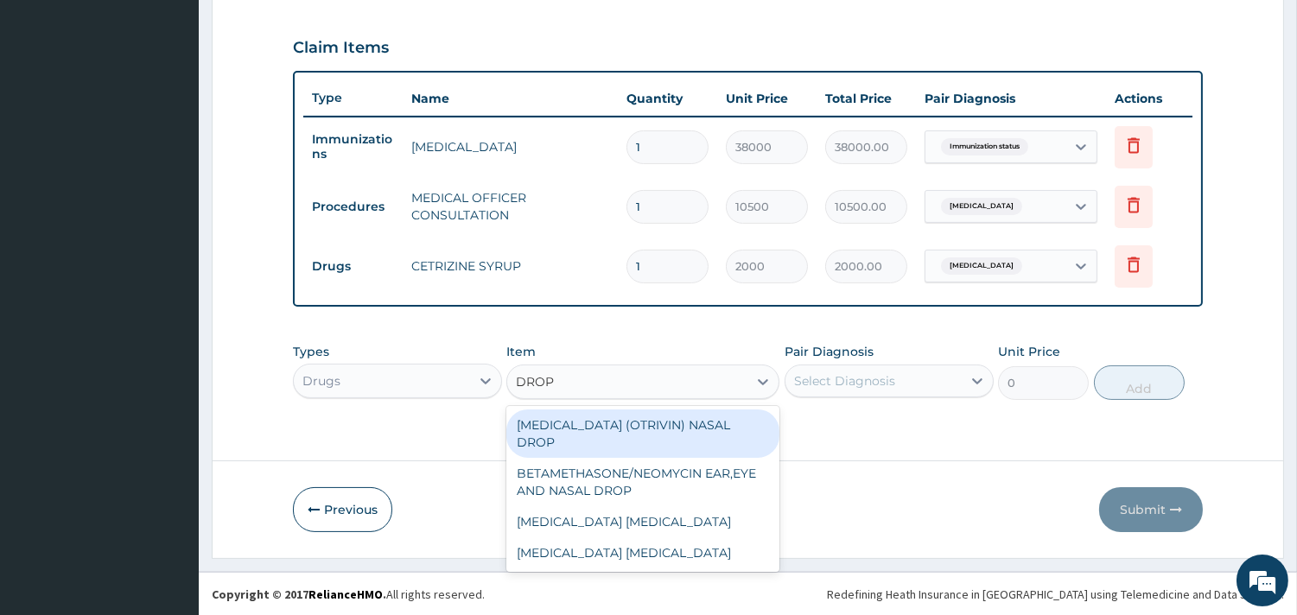
click at [589, 432] on div "[MEDICAL_DATA] (OTRIVIN) NASAL DROP" at bounding box center [642, 433] width 273 height 48
type input "2500"
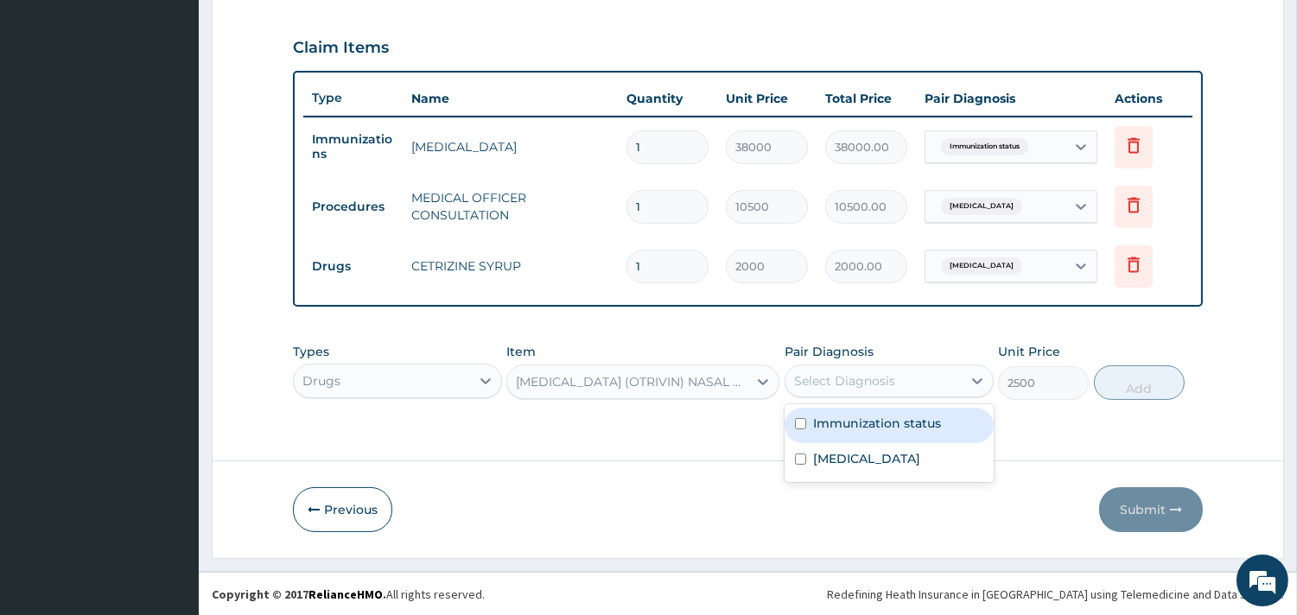
click at [882, 372] on div "Select Diagnosis" at bounding box center [844, 380] width 101 height 17
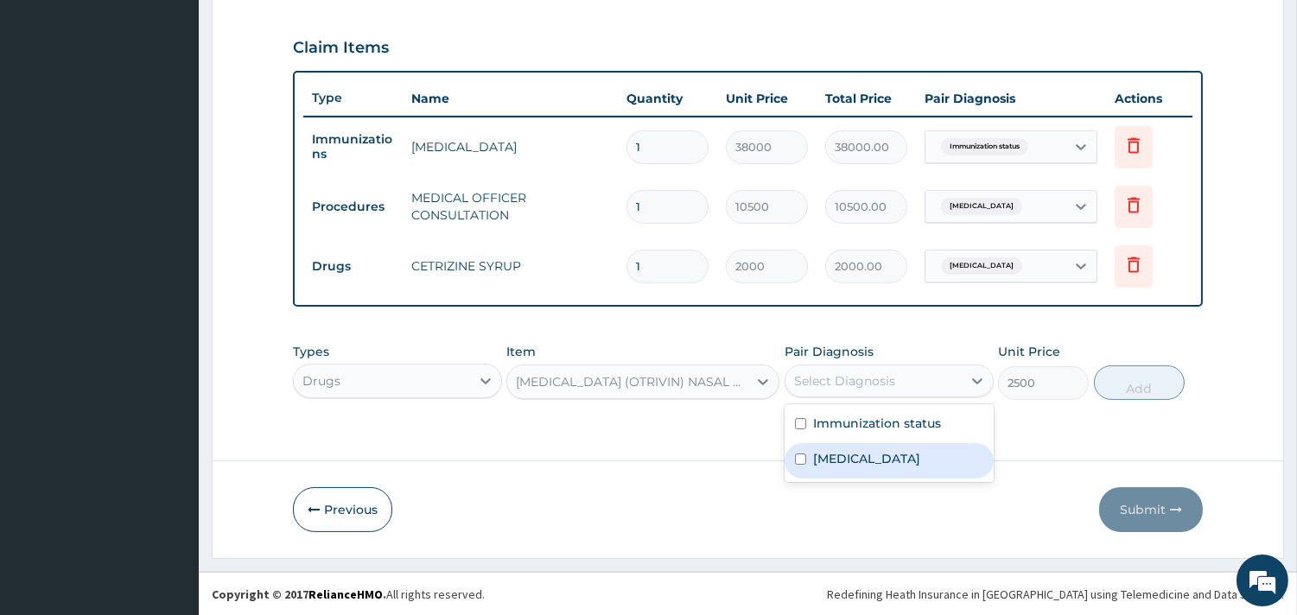
click at [874, 460] on label "Upper respiratory infection" at bounding box center [866, 458] width 107 height 17
checkbox input "true"
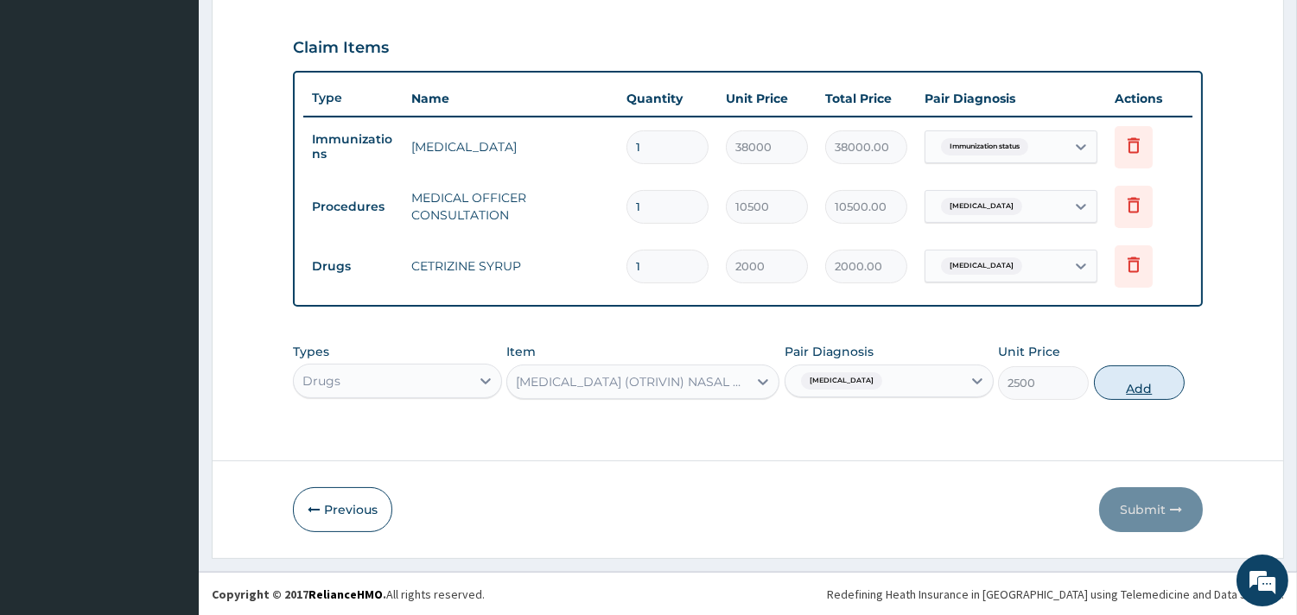
click at [1164, 384] on button "Add" at bounding box center [1139, 382] width 91 height 35
type input "0"
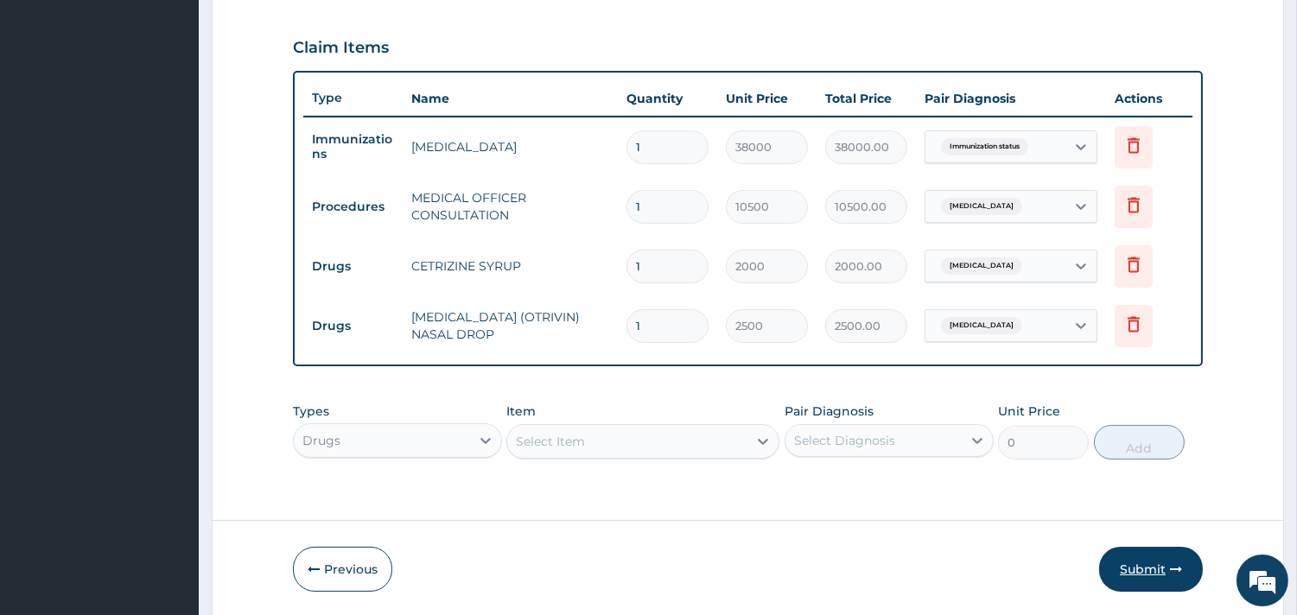
click at [1136, 564] on button "Submit" at bounding box center [1151, 569] width 104 height 45
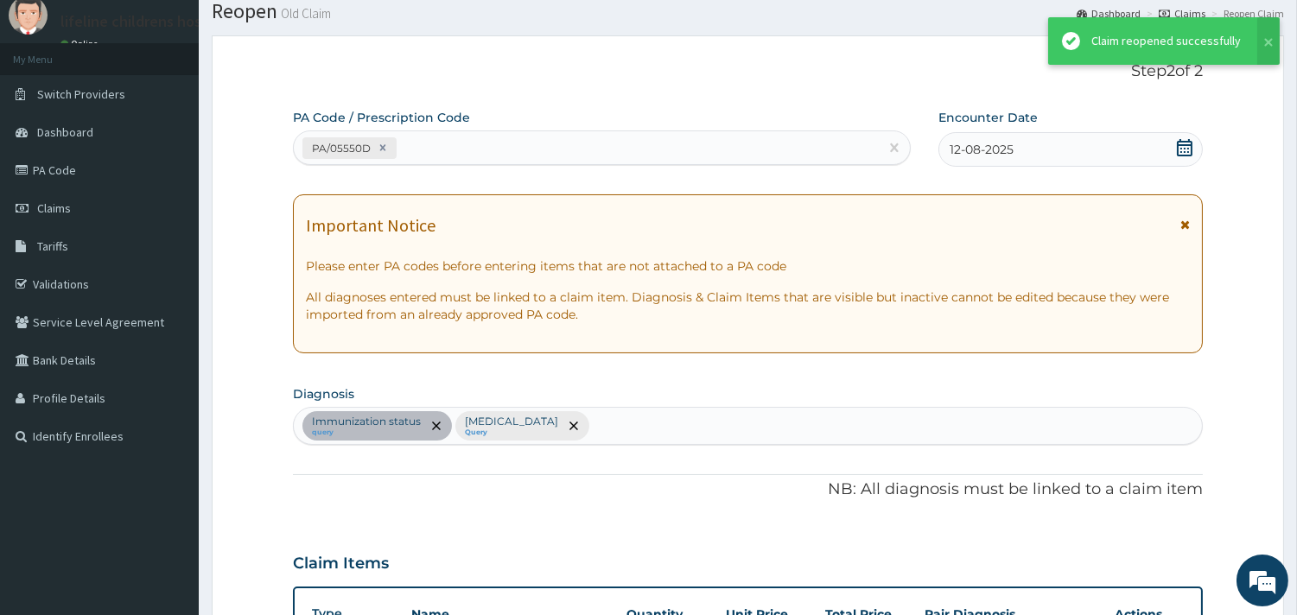
scroll to position [572, 0]
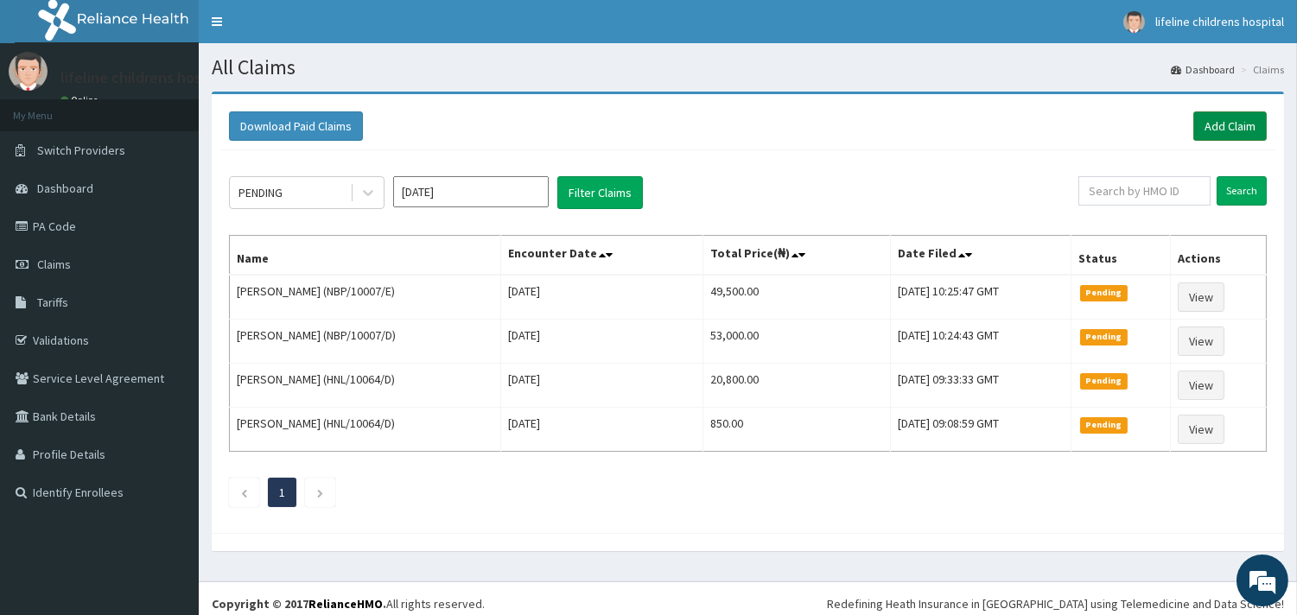
click at [1221, 121] on link "Add Claim" at bounding box center [1229, 125] width 73 height 29
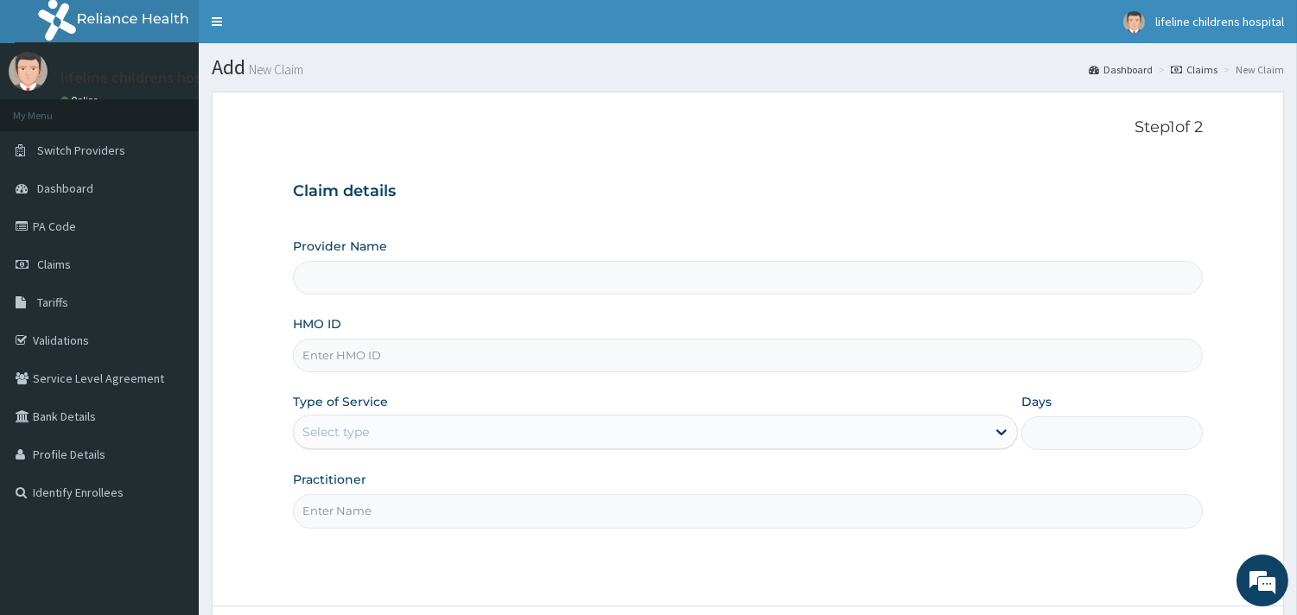
type input "Lifeline Children Hospital - [GEOGRAPHIC_DATA]"
click at [377, 354] on input "HMO ID" at bounding box center [748, 356] width 910 height 34
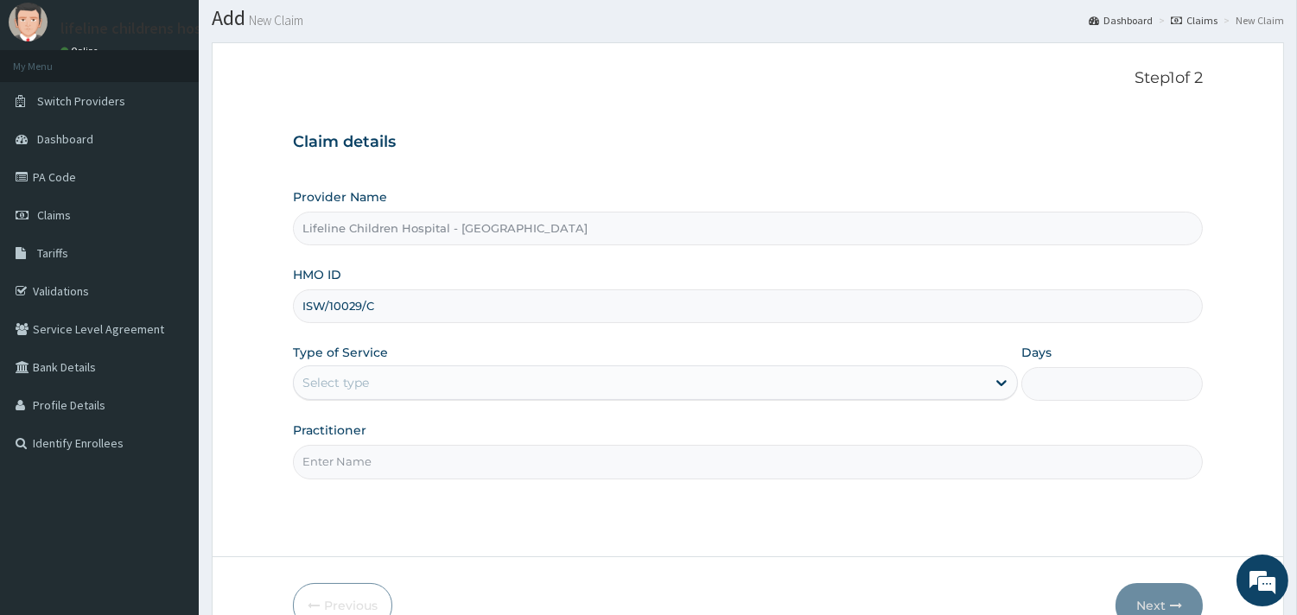
scroll to position [147, 0]
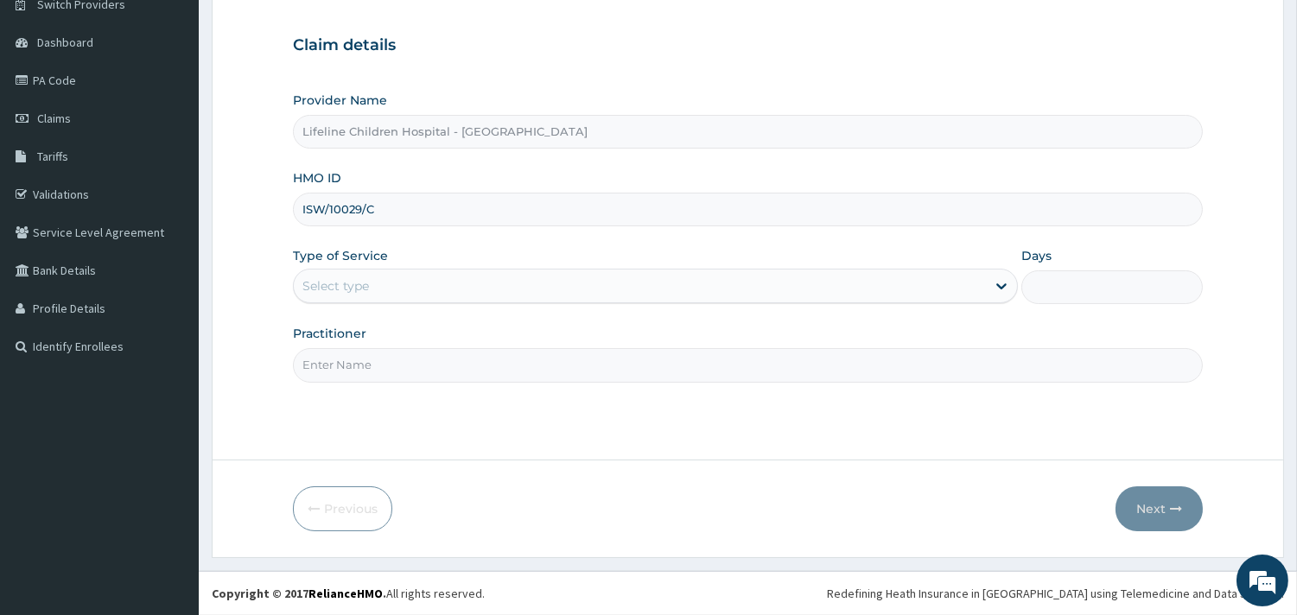
type input "ISW/10029/C"
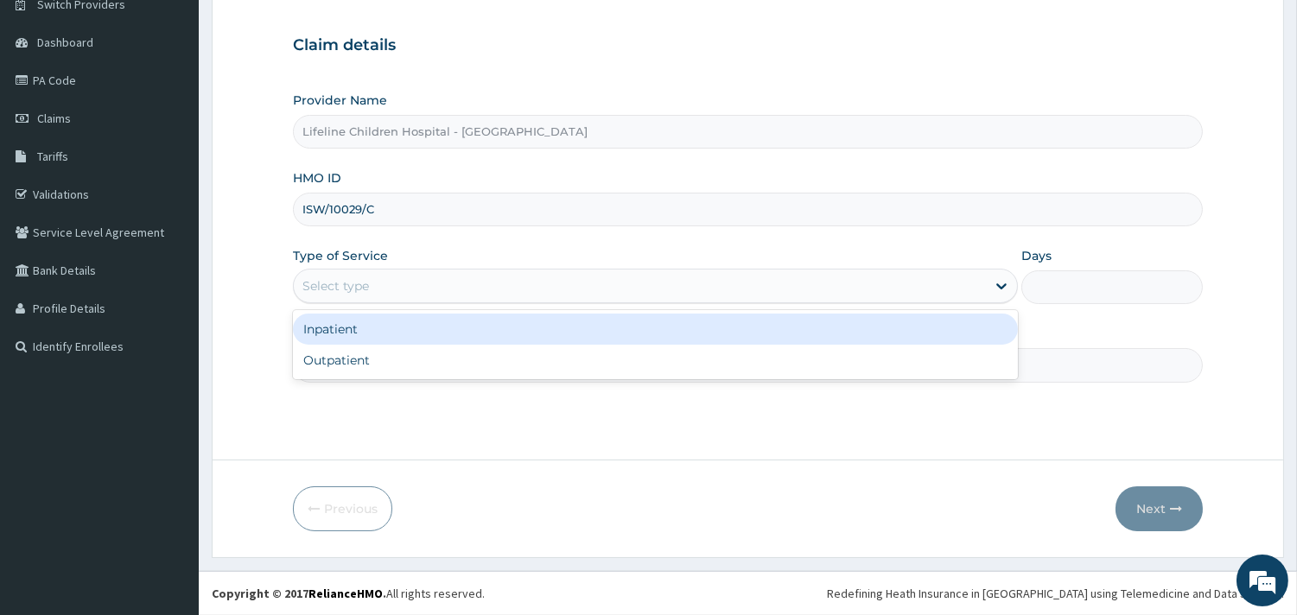
click at [364, 288] on div "Select type" at bounding box center [335, 285] width 67 height 17
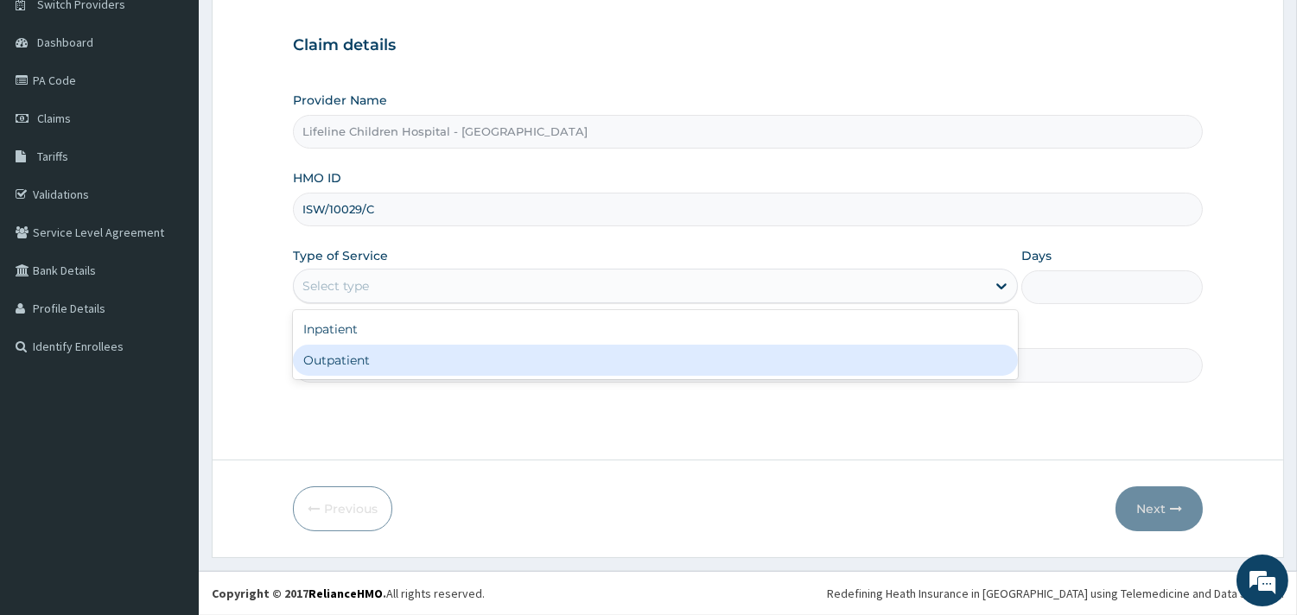
click at [352, 359] on div "Outpatient" at bounding box center [655, 360] width 725 height 31
type input "1"
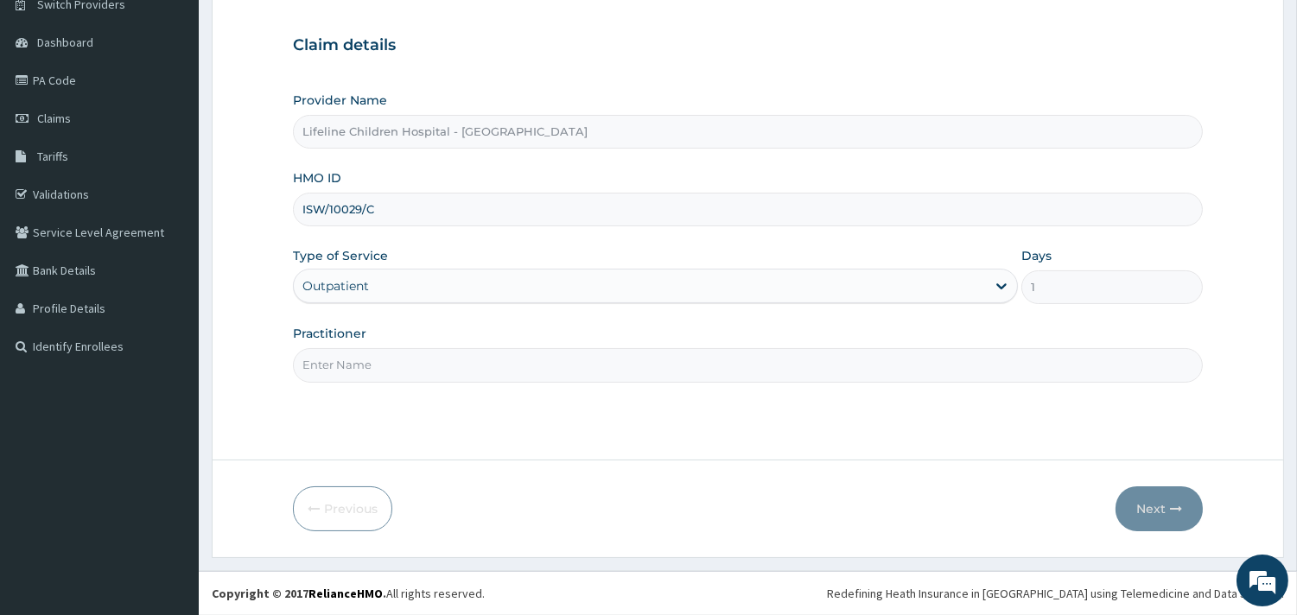
click at [389, 361] on input "Practitioner" at bounding box center [748, 365] width 910 height 34
type input "DR JOY"
click at [1168, 514] on button "Next" at bounding box center [1158, 508] width 87 height 45
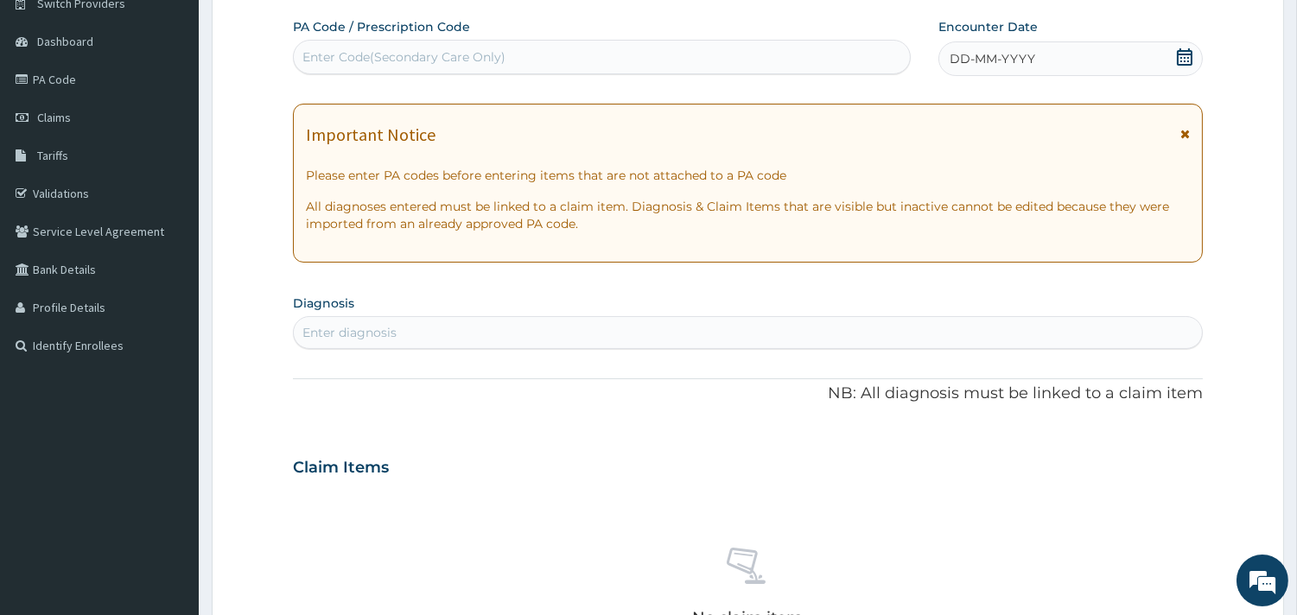
click at [1025, 48] on div "DD-MM-YYYY" at bounding box center [1070, 58] width 264 height 35
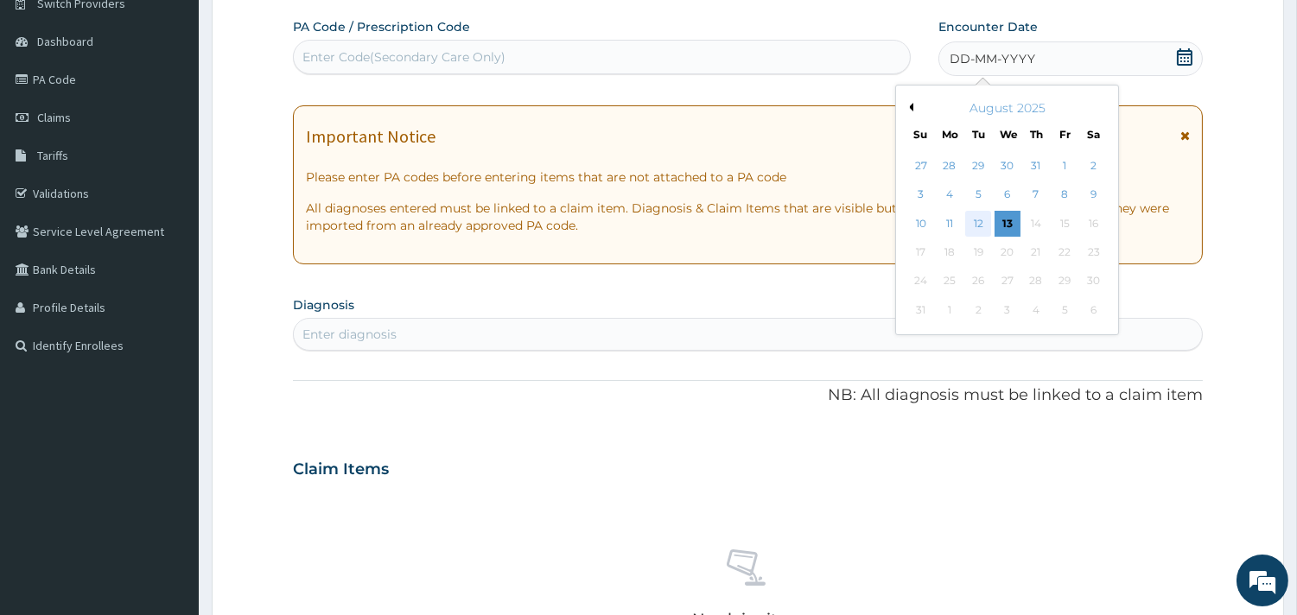
click at [971, 219] on div "12" at bounding box center [978, 224] width 26 height 26
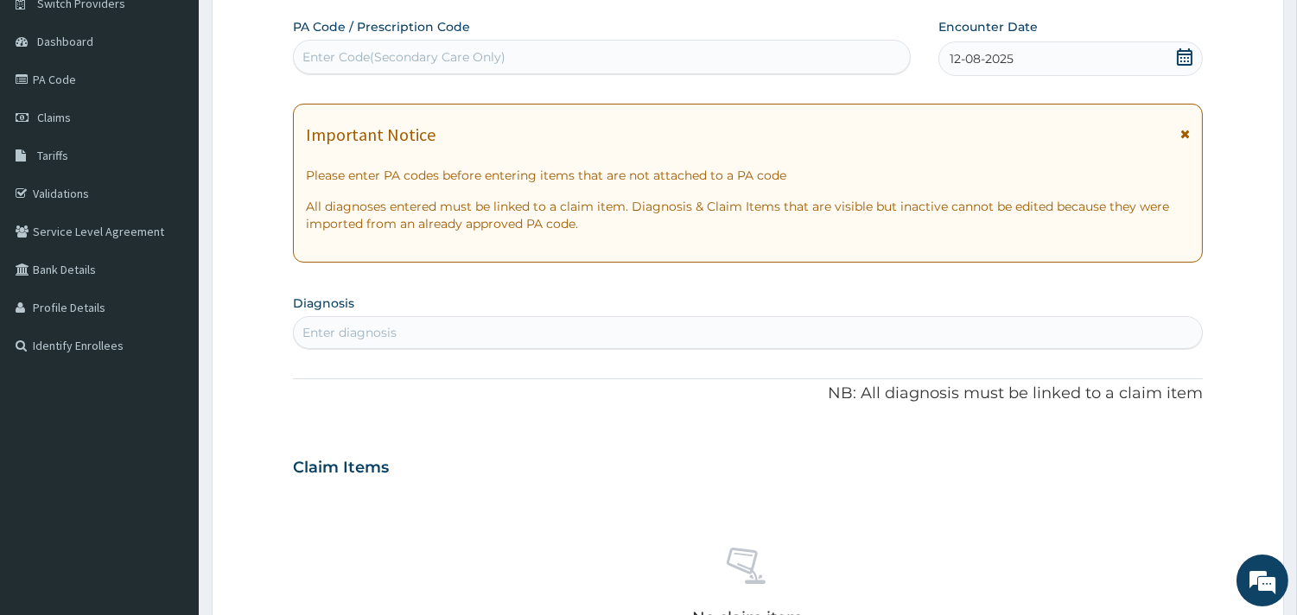
click at [380, 332] on div "Enter diagnosis" at bounding box center [349, 332] width 94 height 17
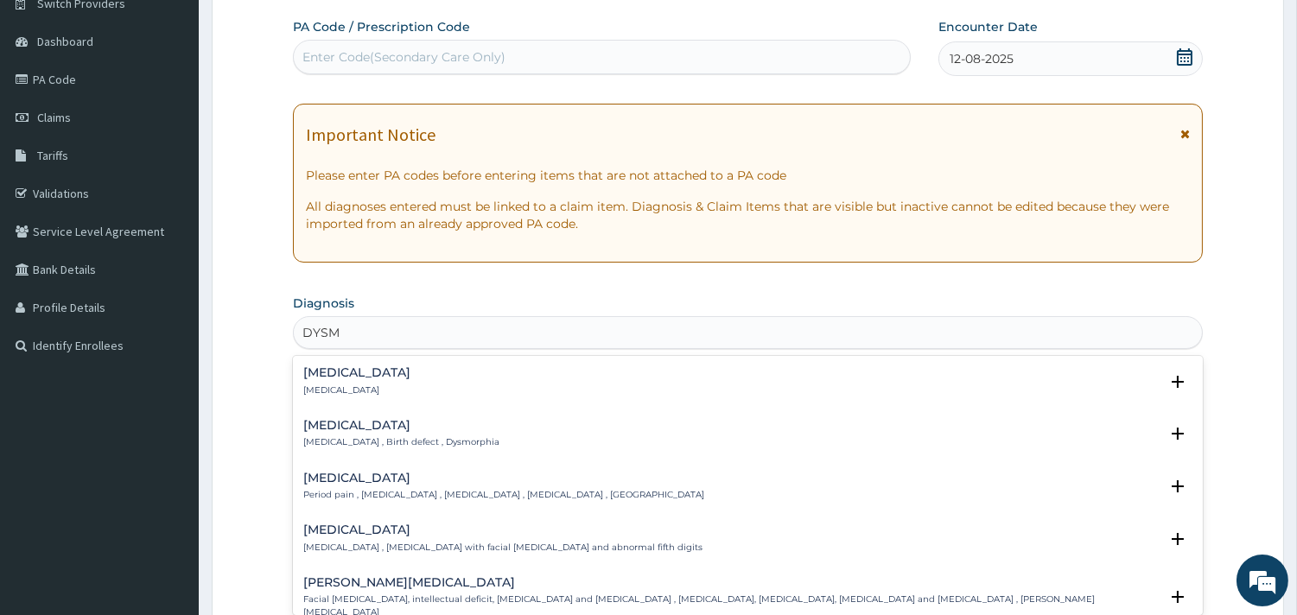
type input "DYSME"
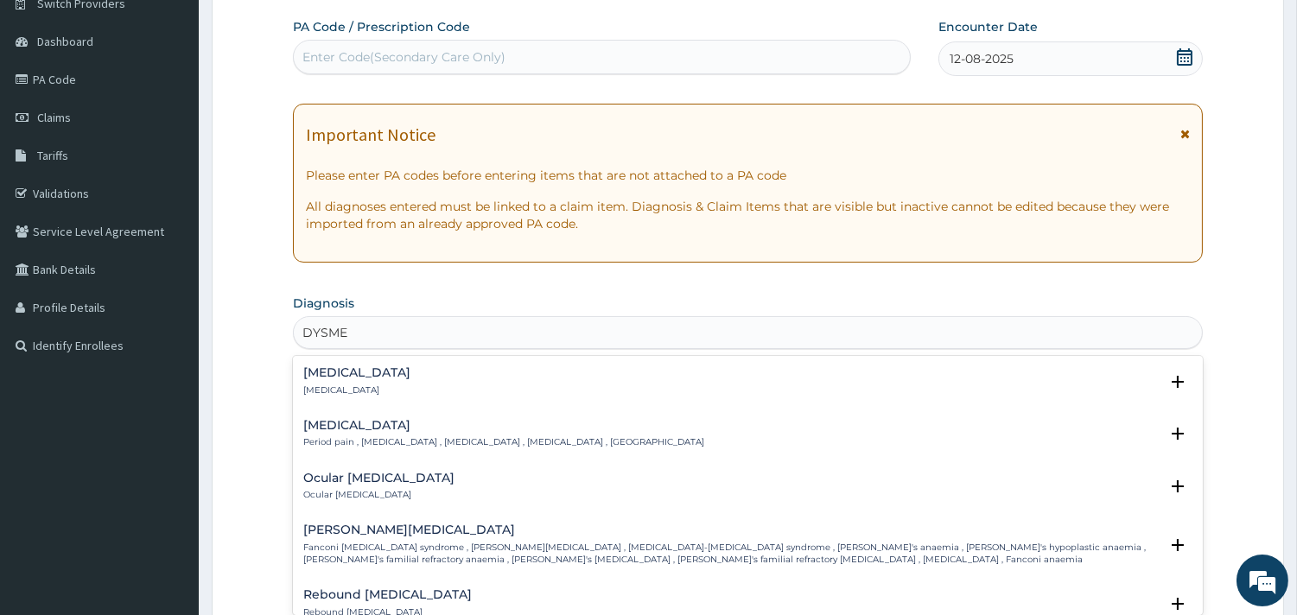
click at [358, 436] on p "Period pain , Menstrual cramps , Dysmenorrhea , Dysmenorrhoea , Menorrhalgia" at bounding box center [503, 442] width 401 height 12
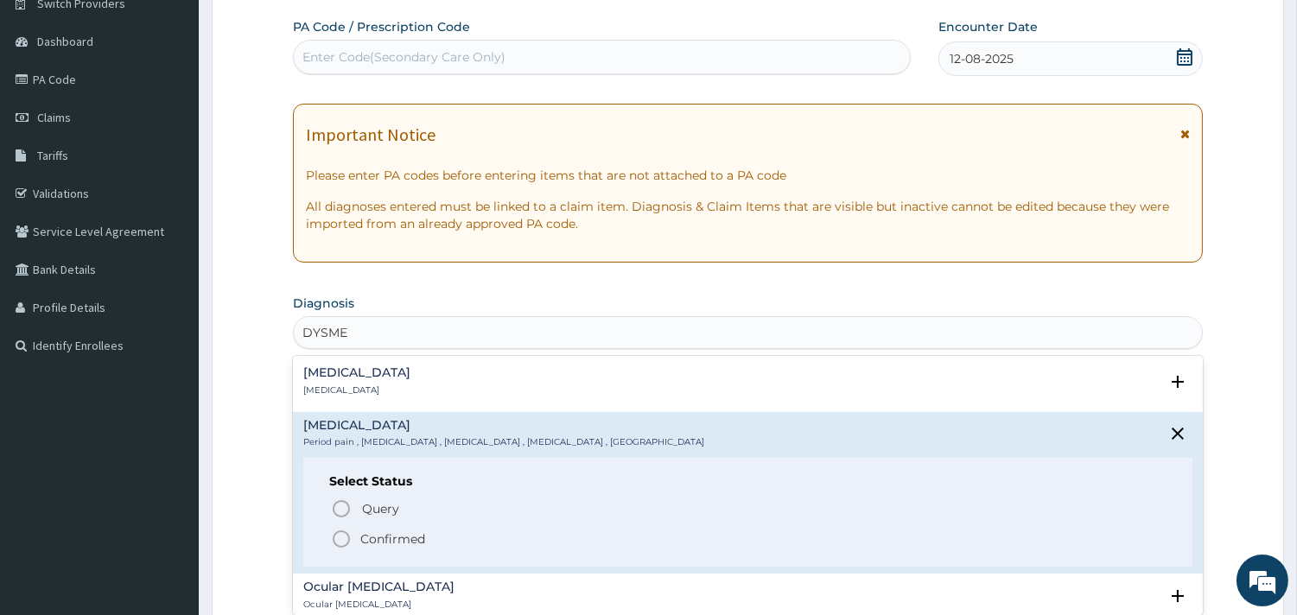
click at [392, 537] on p "Confirmed" at bounding box center [392, 538] width 65 height 17
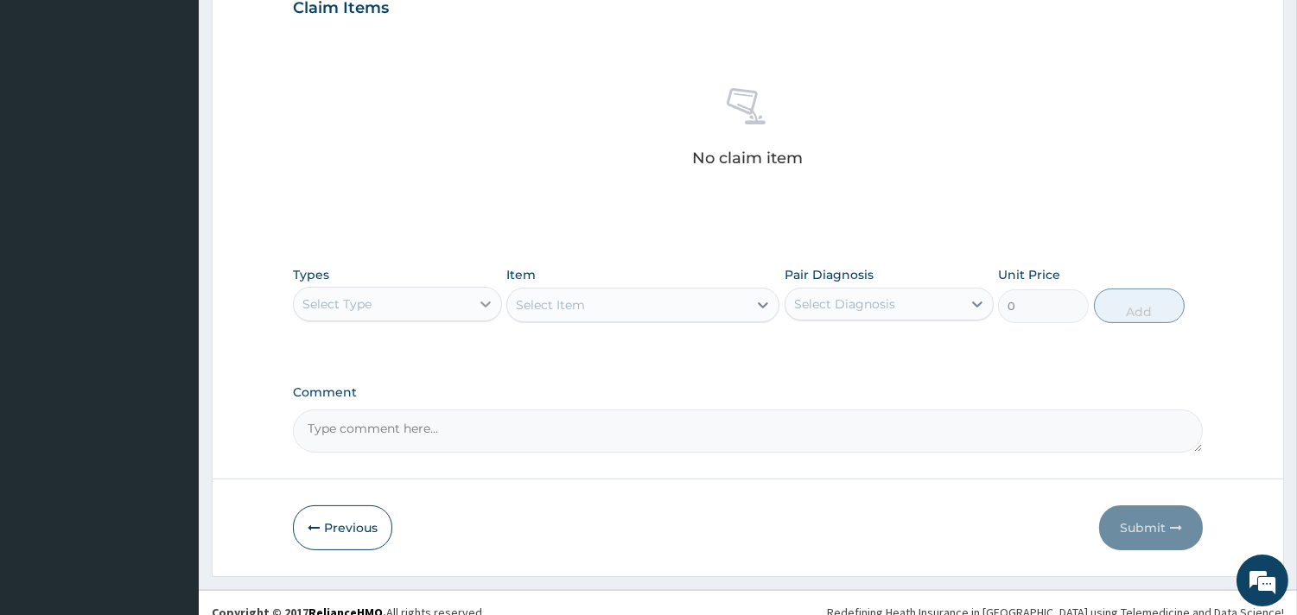
scroll to position [626, 0]
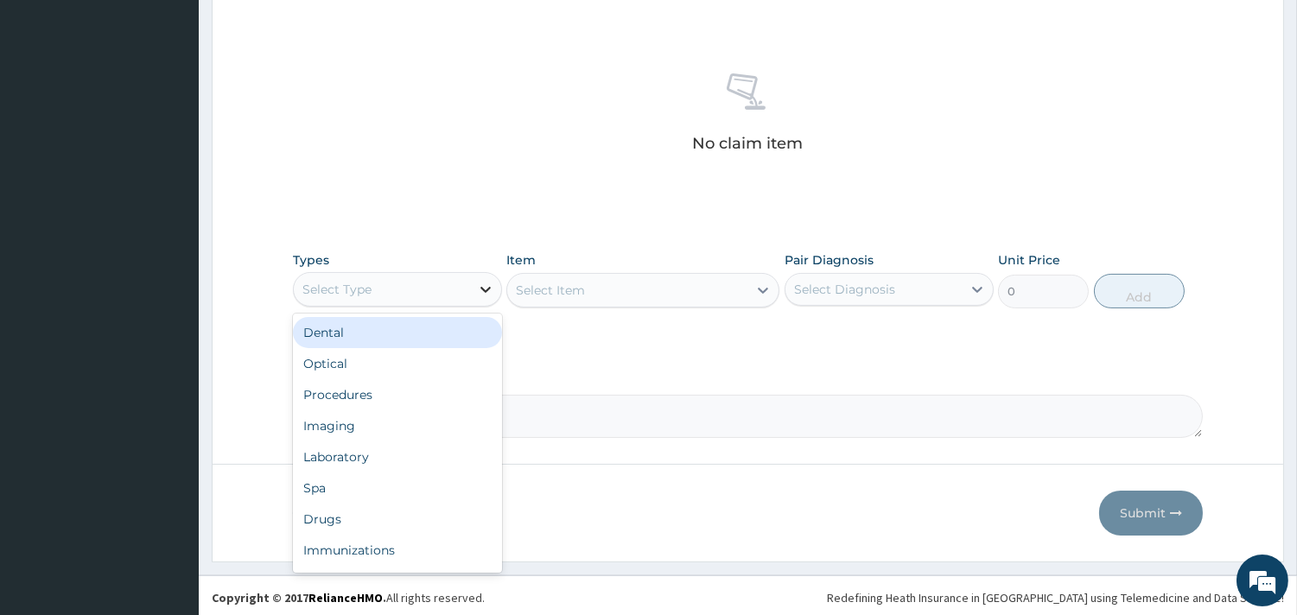
click at [479, 281] on icon at bounding box center [485, 289] width 17 height 17
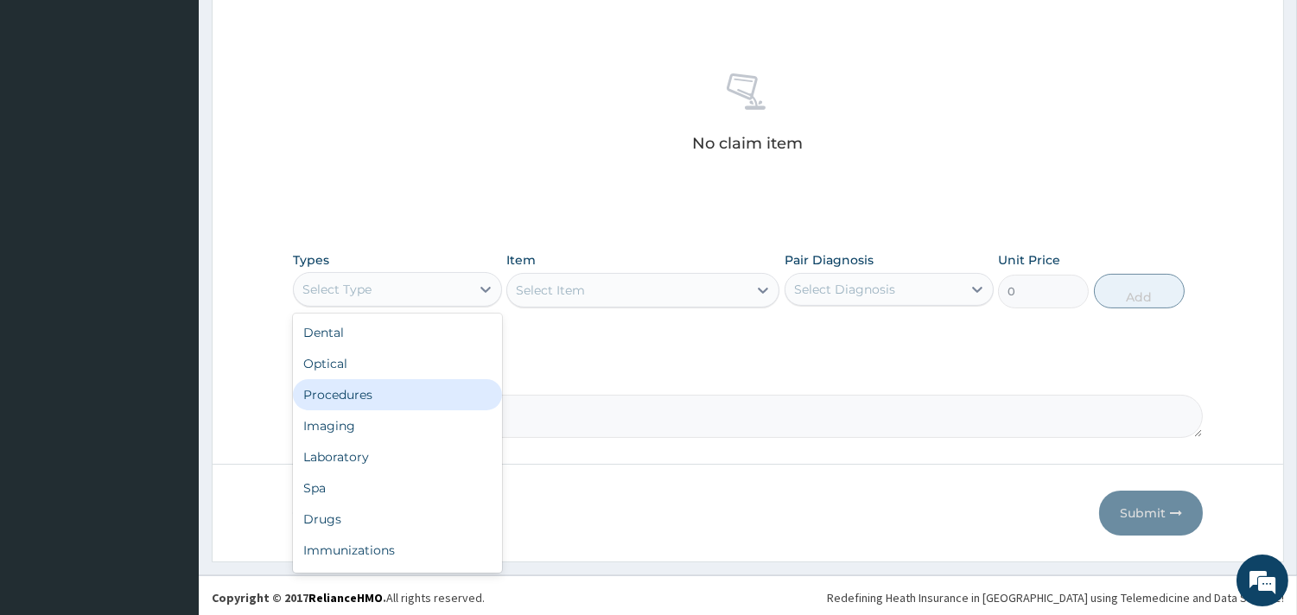
drag, startPoint x: 384, startPoint y: 391, endPoint x: 642, endPoint y: 328, distance: 265.0
click at [441, 381] on div "Procedures" at bounding box center [397, 394] width 209 height 31
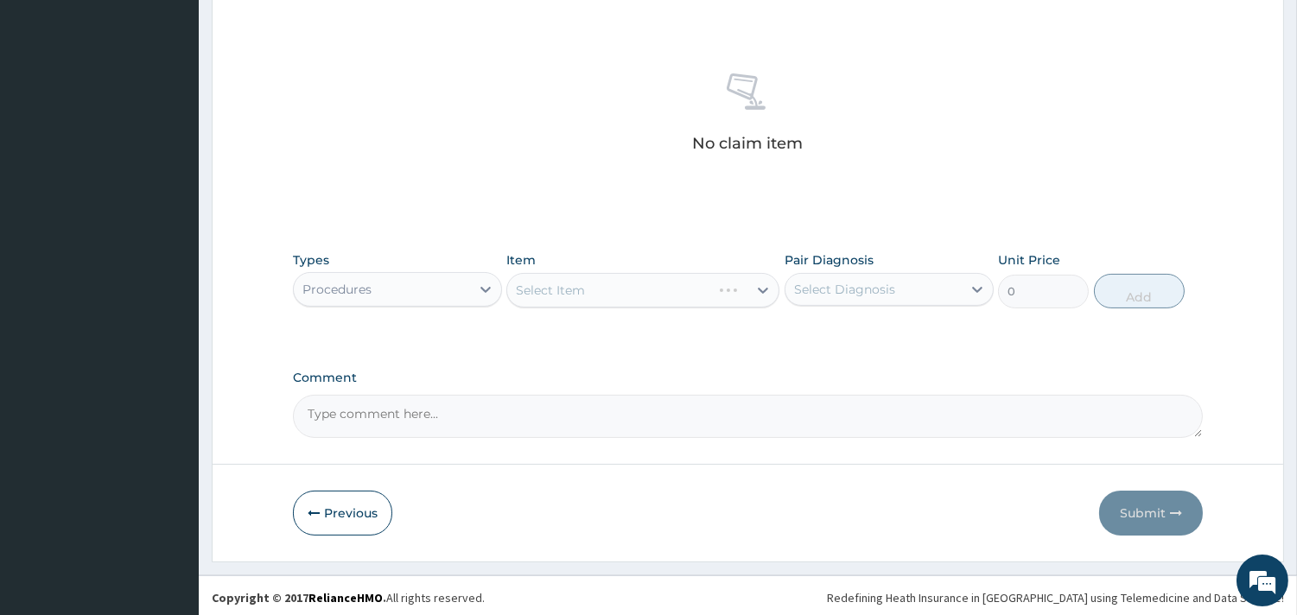
drag, startPoint x: 679, startPoint y: 291, endPoint x: 708, endPoint y: 320, distance: 40.9
click at [701, 312] on div "Types Procedures Item Select Item Pair Diagnosis Select Diagnosis Unit Price 0 …" at bounding box center [748, 280] width 910 height 74
click at [636, 289] on div "Select Item" at bounding box center [642, 290] width 273 height 35
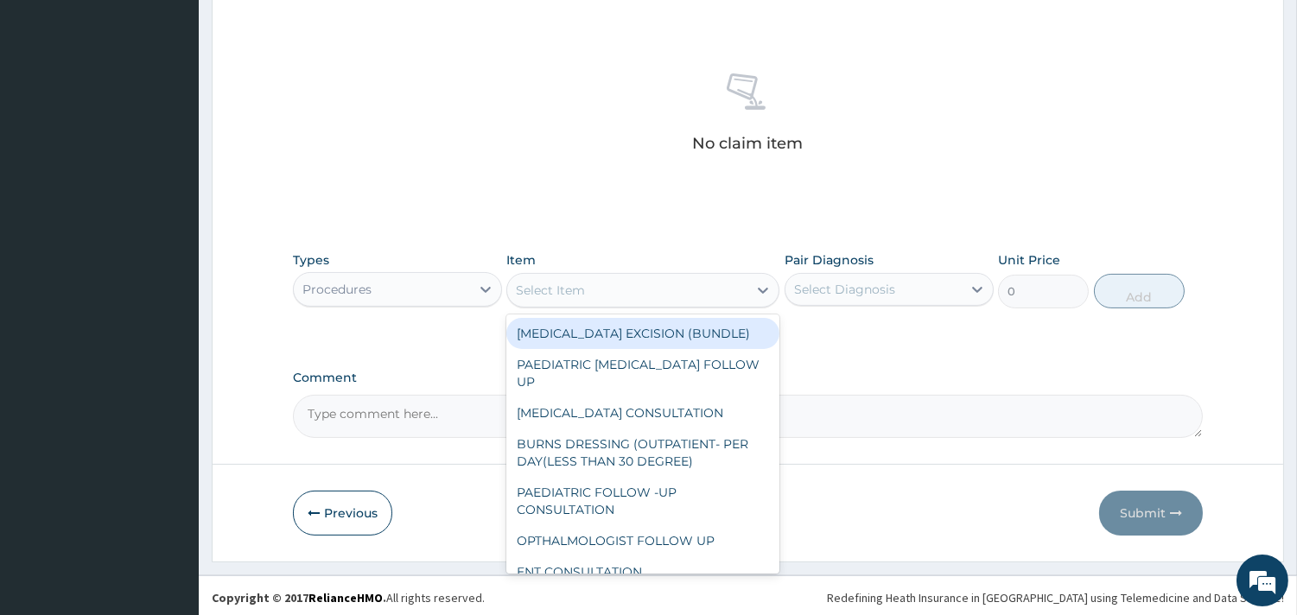
click at [602, 290] on div "Select Item" at bounding box center [627, 290] width 240 height 28
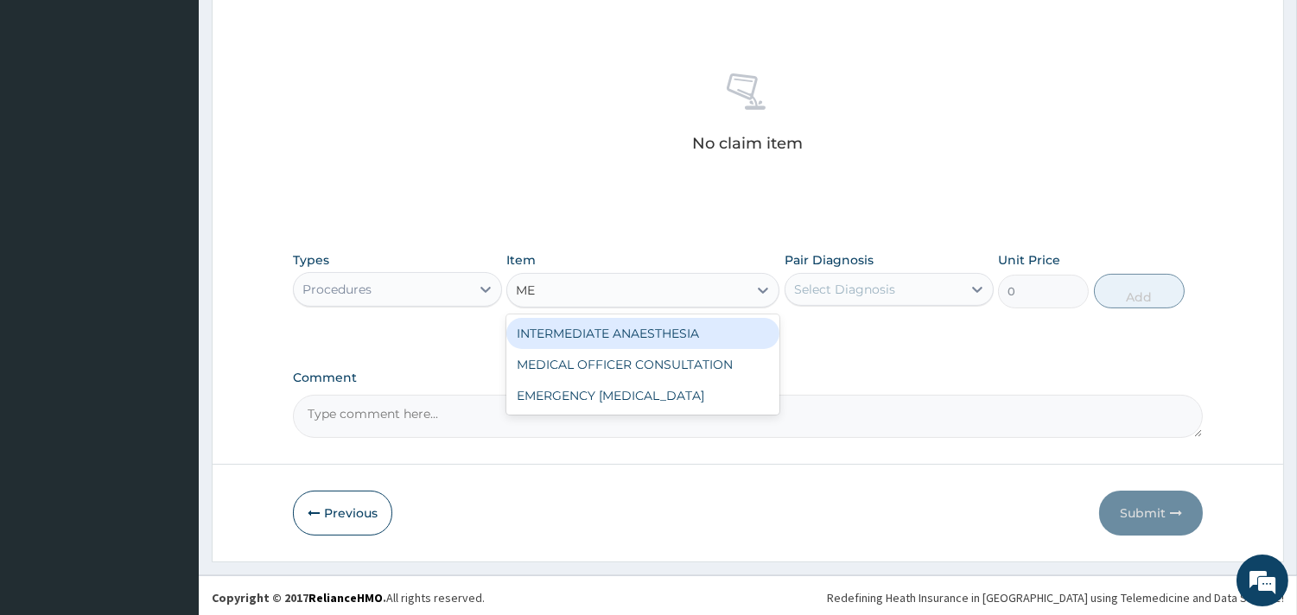
type input "MED"
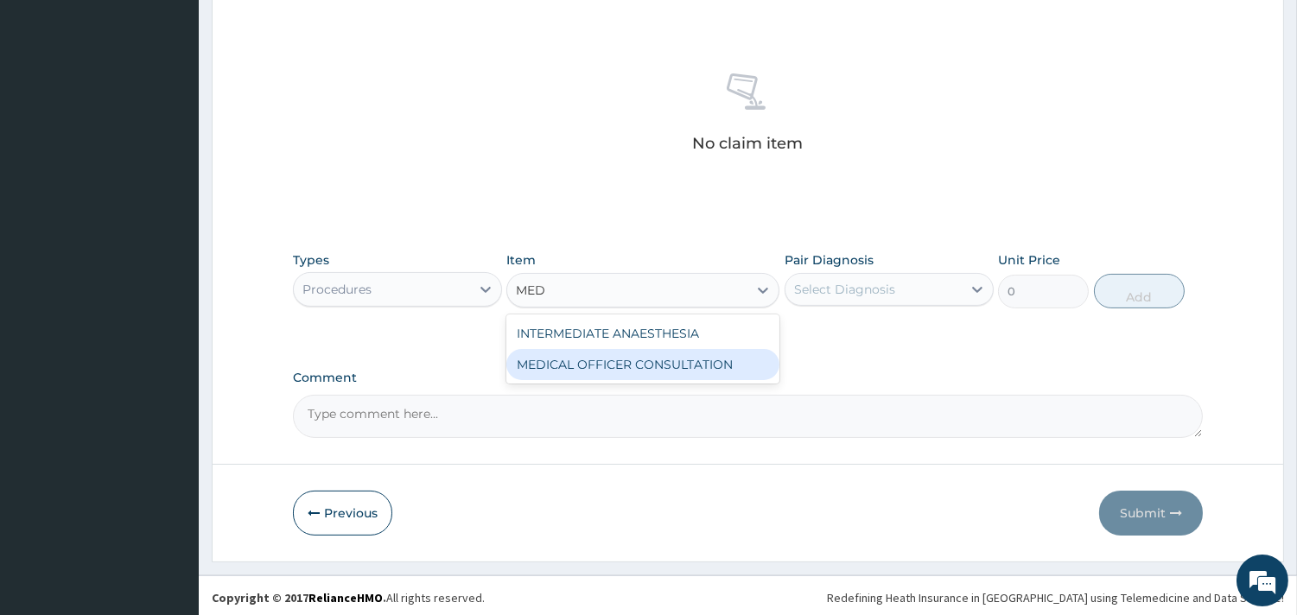
click at [617, 354] on div "MEDICAL OFFICER CONSULTATION" at bounding box center [642, 364] width 273 height 31
type input "10500"
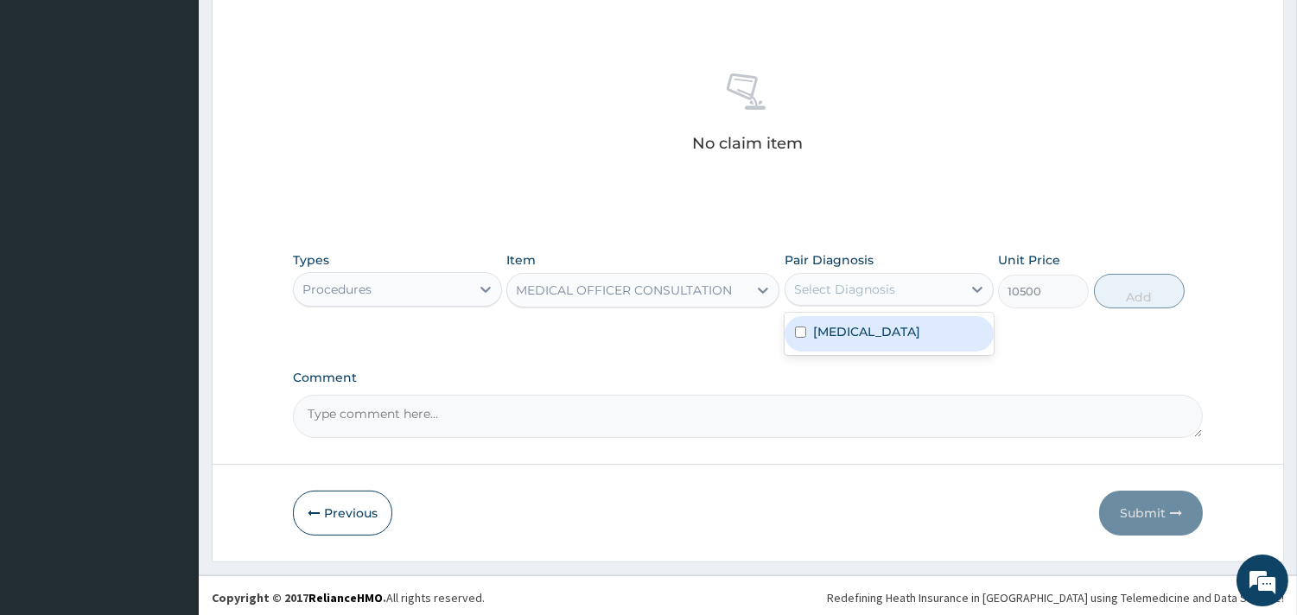
click at [853, 289] on div "Select Diagnosis" at bounding box center [844, 289] width 101 height 17
click at [859, 318] on div "Dysmenorrhea" at bounding box center [888, 333] width 209 height 35
checkbox input "true"
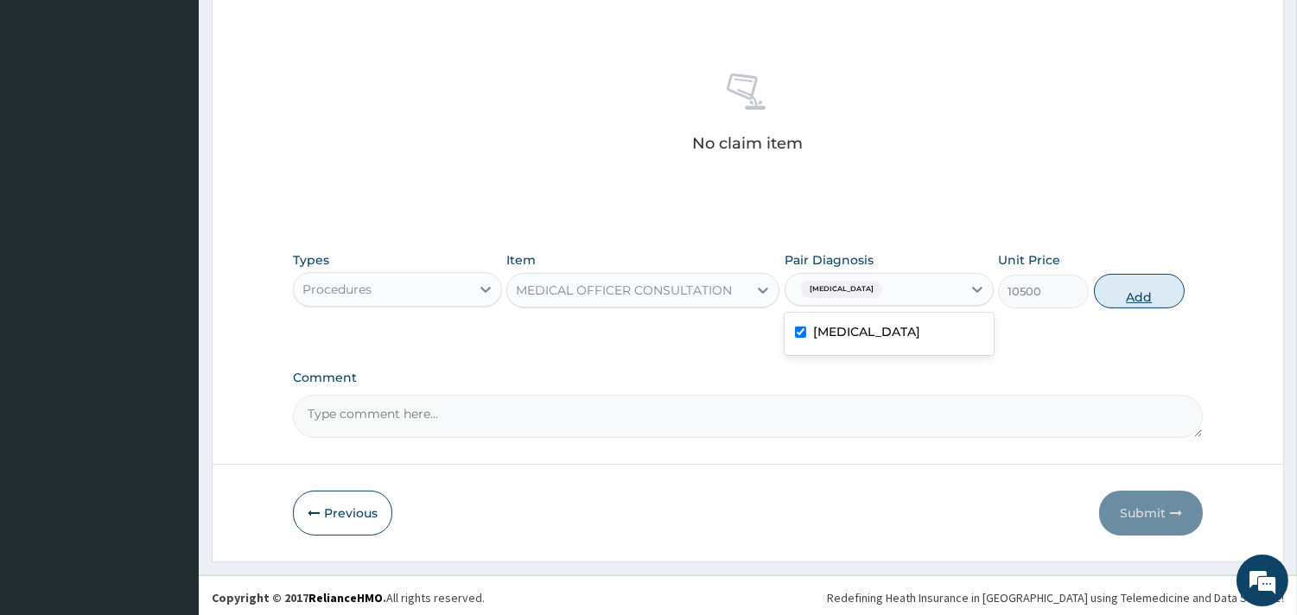
click at [1140, 275] on button "Add" at bounding box center [1139, 291] width 91 height 35
type input "0"
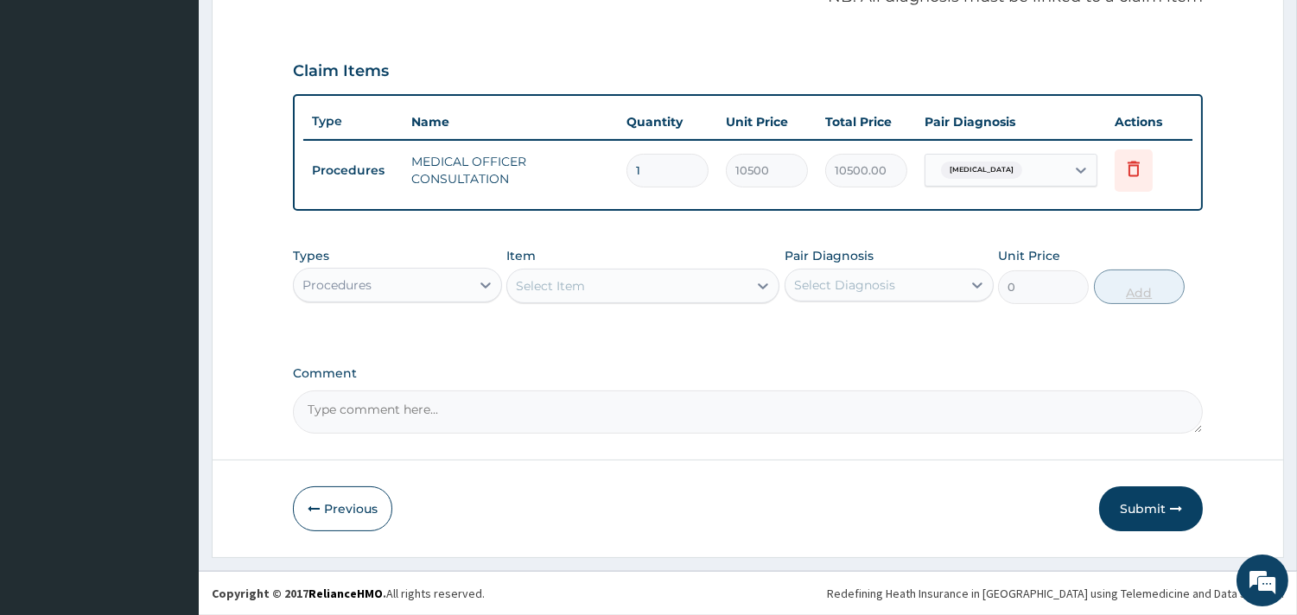
scroll to position [547, 0]
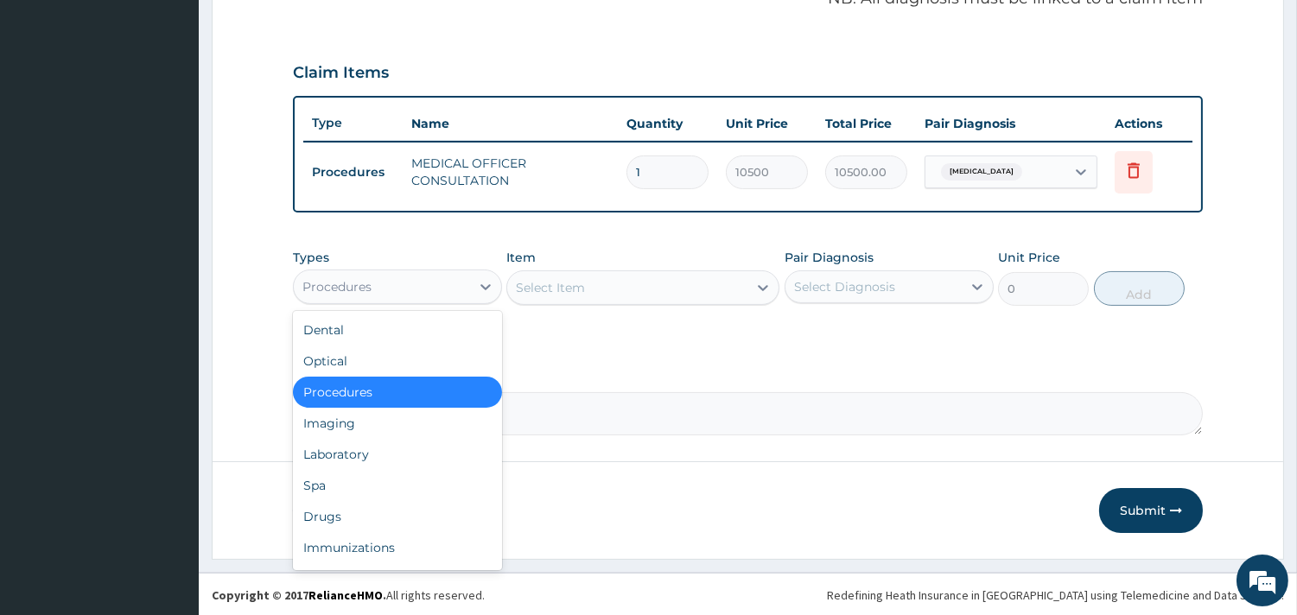
click at [461, 283] on div "Procedures" at bounding box center [382, 287] width 176 height 28
click at [366, 456] on div "Laboratory" at bounding box center [397, 454] width 209 height 31
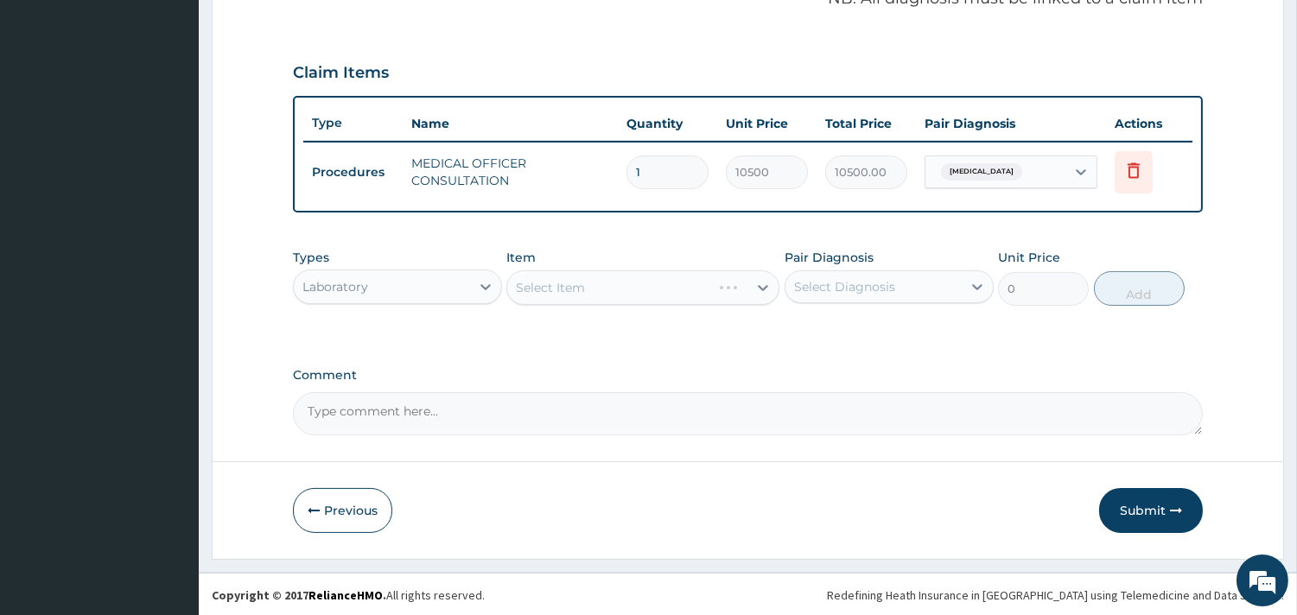
click at [658, 286] on div "Select Item" at bounding box center [642, 287] width 273 height 35
click at [644, 285] on div "Select Item" at bounding box center [642, 287] width 273 height 35
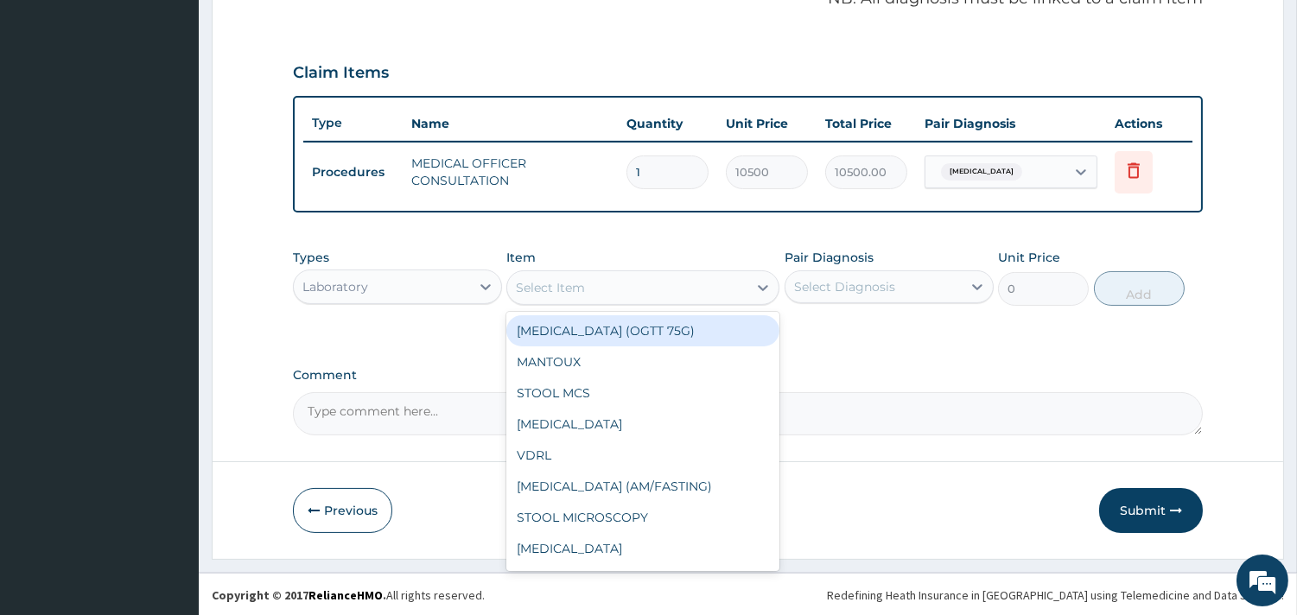
click at [678, 278] on div "Select Item" at bounding box center [627, 288] width 240 height 28
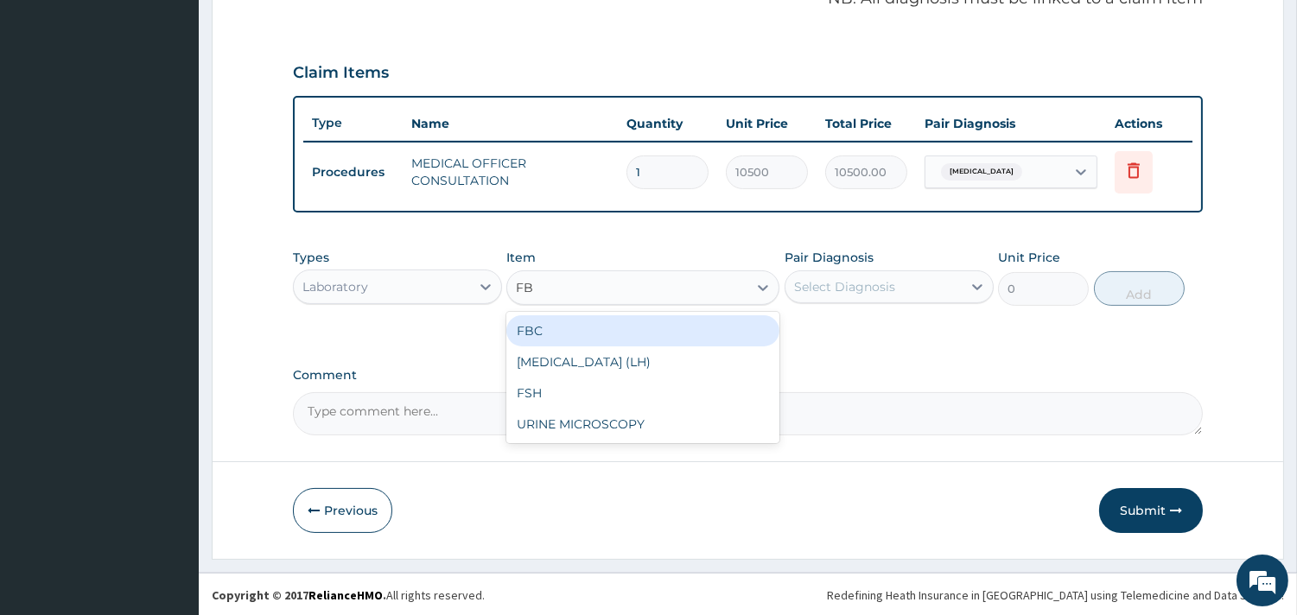
type input "FBC"
click at [676, 324] on div "FBC" at bounding box center [642, 330] width 273 height 31
type input "4500"
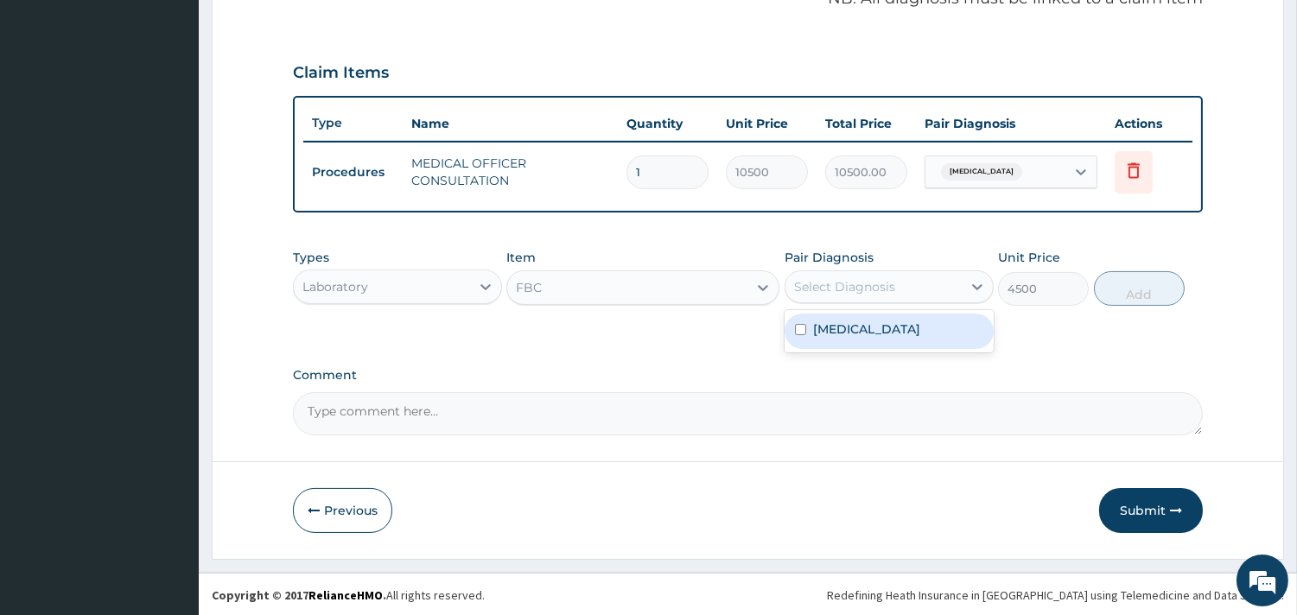
drag, startPoint x: 871, startPoint y: 289, endPoint x: 884, endPoint y: 282, distance: 14.3
click at [884, 282] on div "Select Diagnosis" at bounding box center [844, 286] width 101 height 17
click at [899, 331] on label "Dysmenorrhea" at bounding box center [866, 328] width 107 height 17
checkbox input "true"
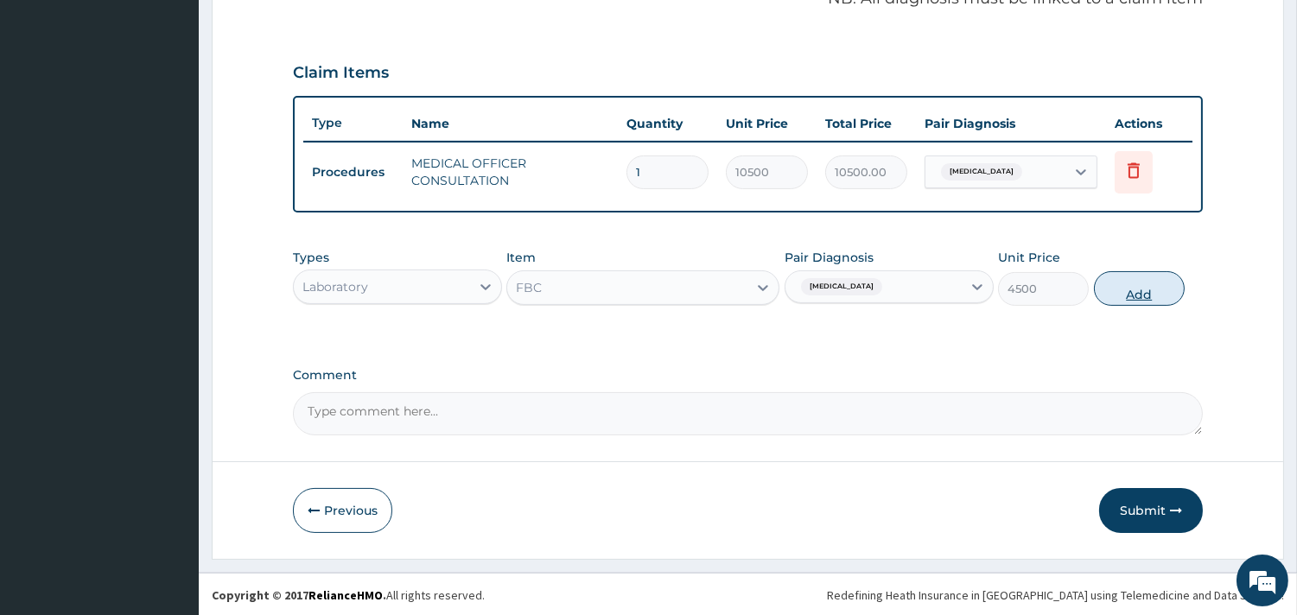
click at [1140, 289] on button "Add" at bounding box center [1139, 288] width 91 height 35
type input "0"
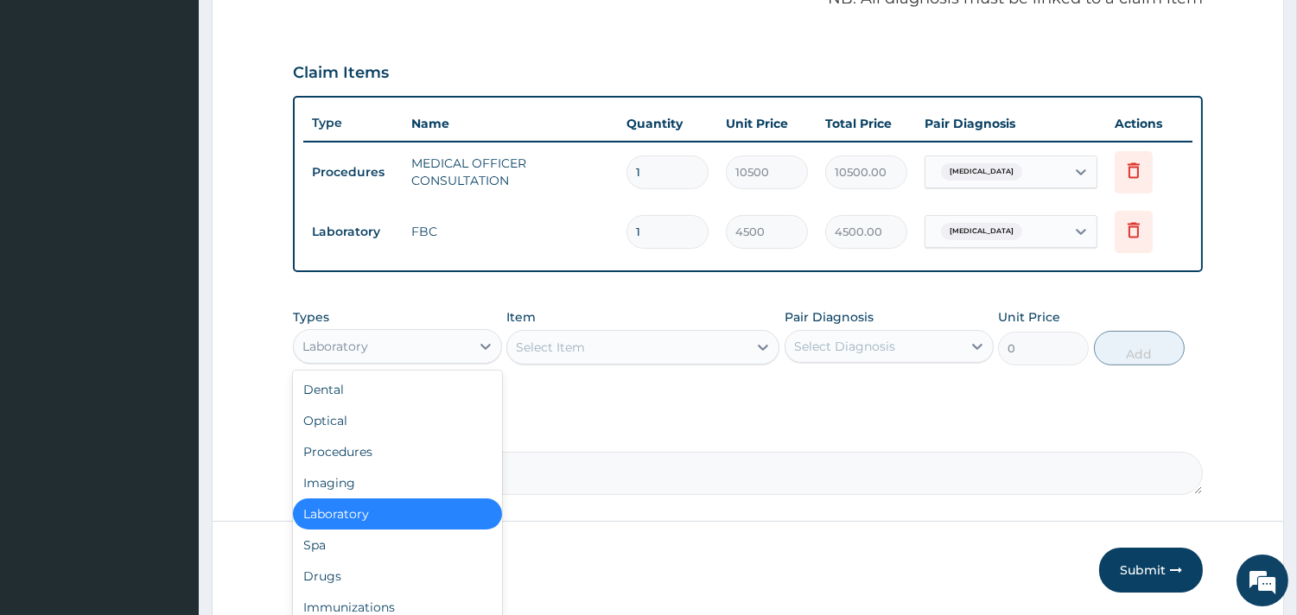
click at [429, 342] on div "Laboratory" at bounding box center [382, 347] width 176 height 28
click at [373, 446] on div "Procedures" at bounding box center [397, 451] width 209 height 31
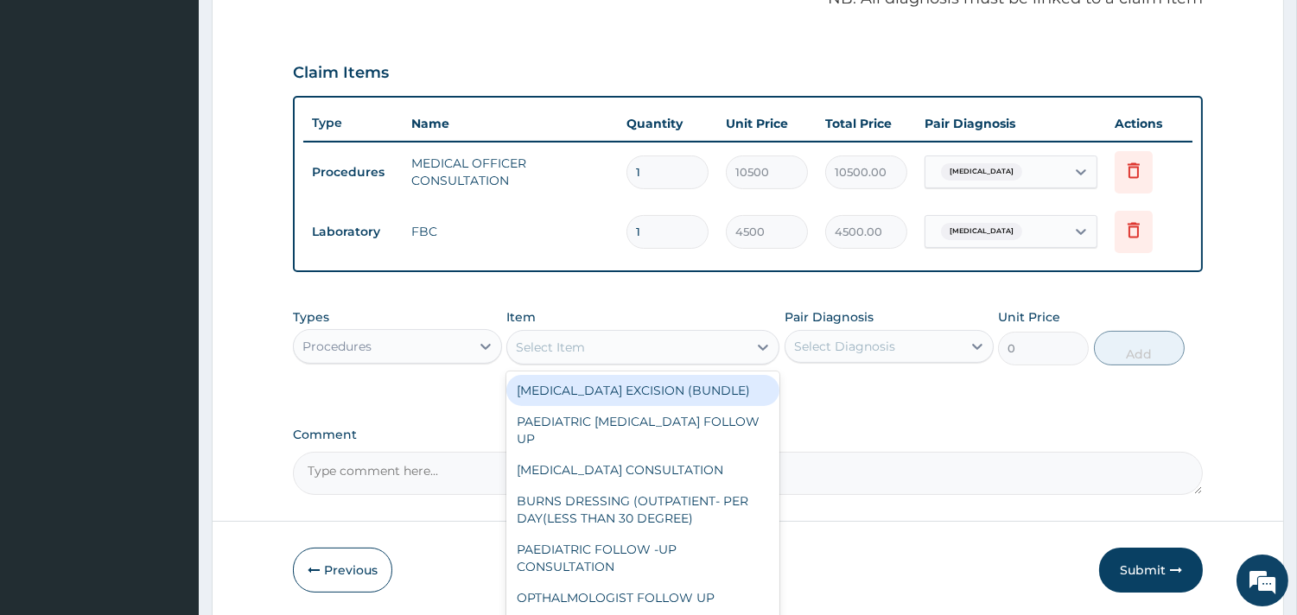
click at [607, 347] on div "Select Item" at bounding box center [627, 347] width 240 height 28
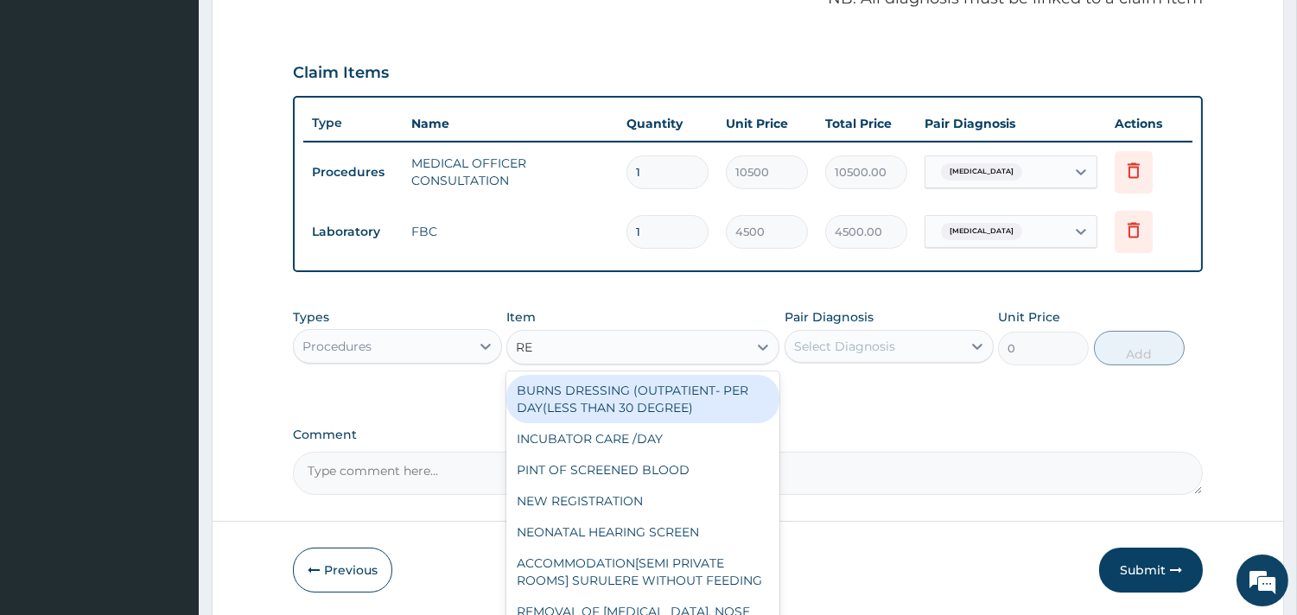
type input "REG"
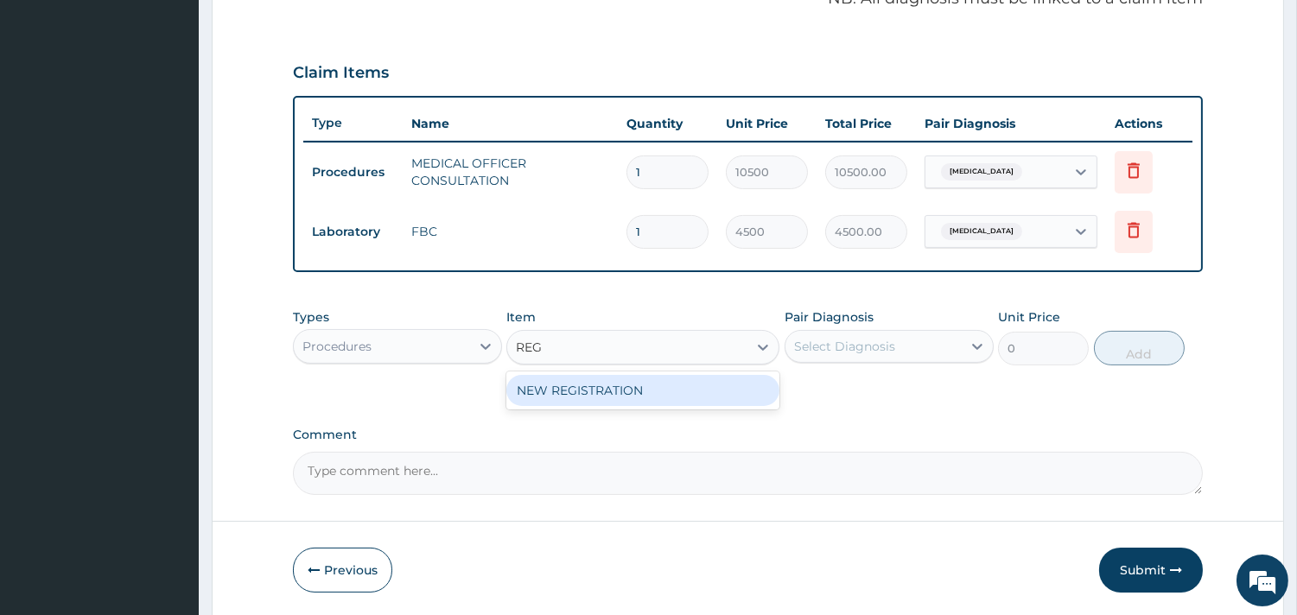
drag, startPoint x: 634, startPoint y: 389, endPoint x: 729, endPoint y: 380, distance: 95.4
click at [637, 389] on div "NEW REGISTRATION" at bounding box center [642, 390] width 273 height 31
type input "7350"
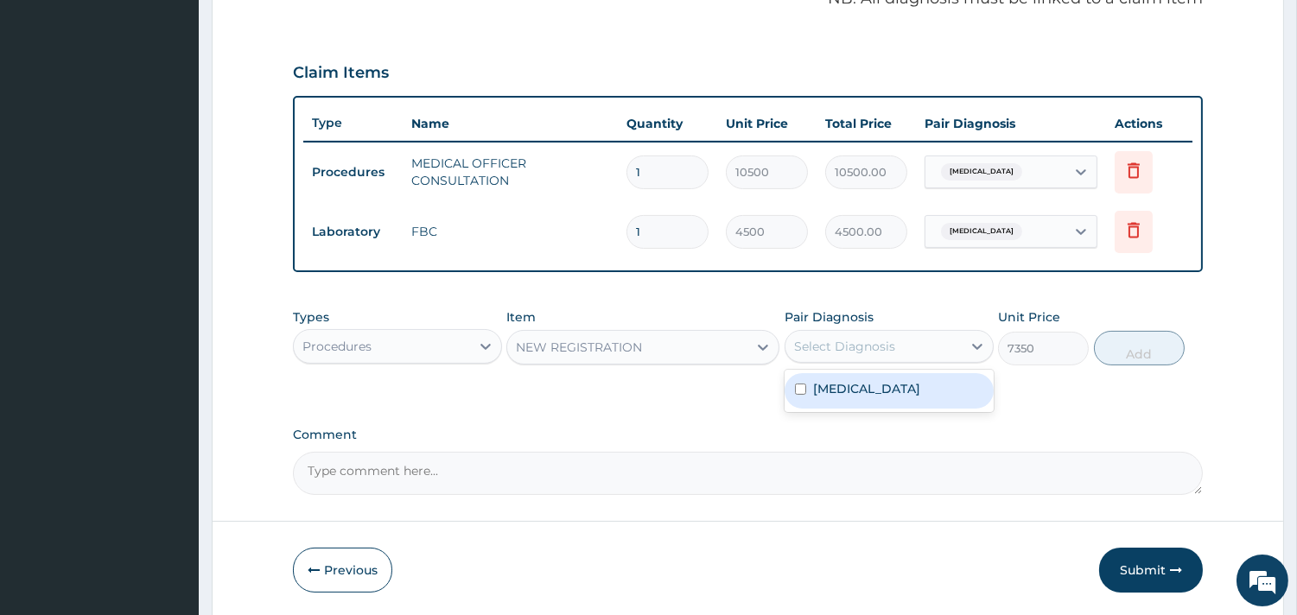
drag, startPoint x: 842, startPoint y: 344, endPoint x: 853, endPoint y: 339, distance: 12.0
click at [853, 339] on div "Select Diagnosis" at bounding box center [844, 346] width 101 height 17
click at [860, 390] on label "Dysmenorrhea" at bounding box center [866, 388] width 107 height 17
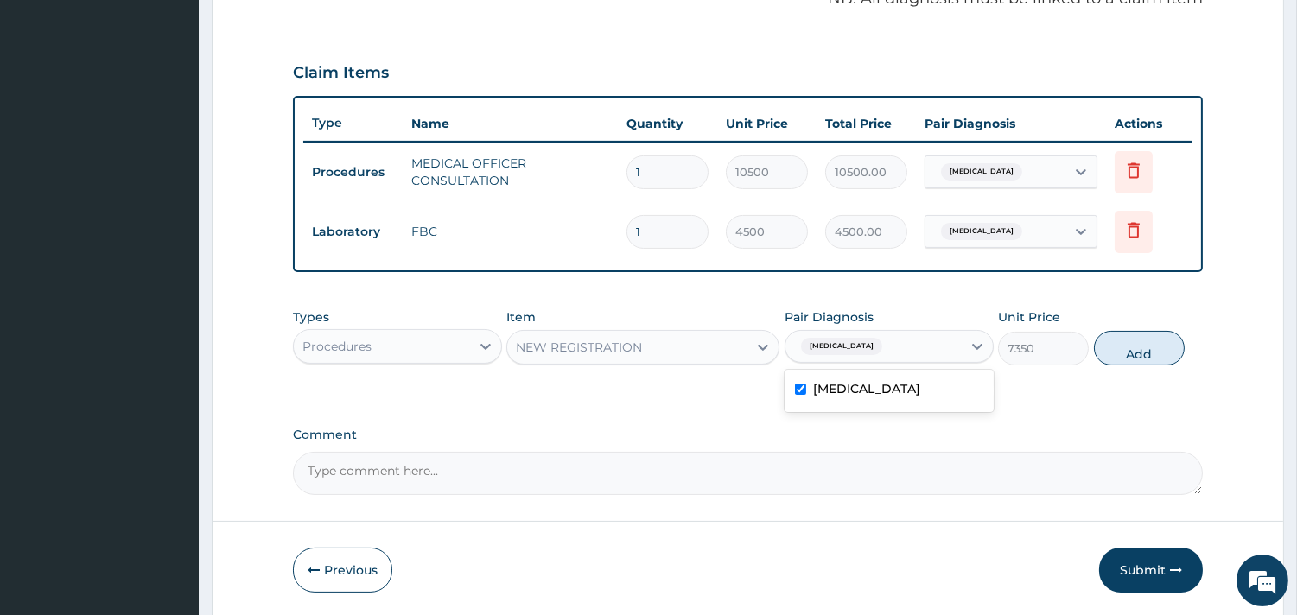
checkbox input "true"
click at [1117, 357] on button "Add" at bounding box center [1139, 348] width 91 height 35
type input "0"
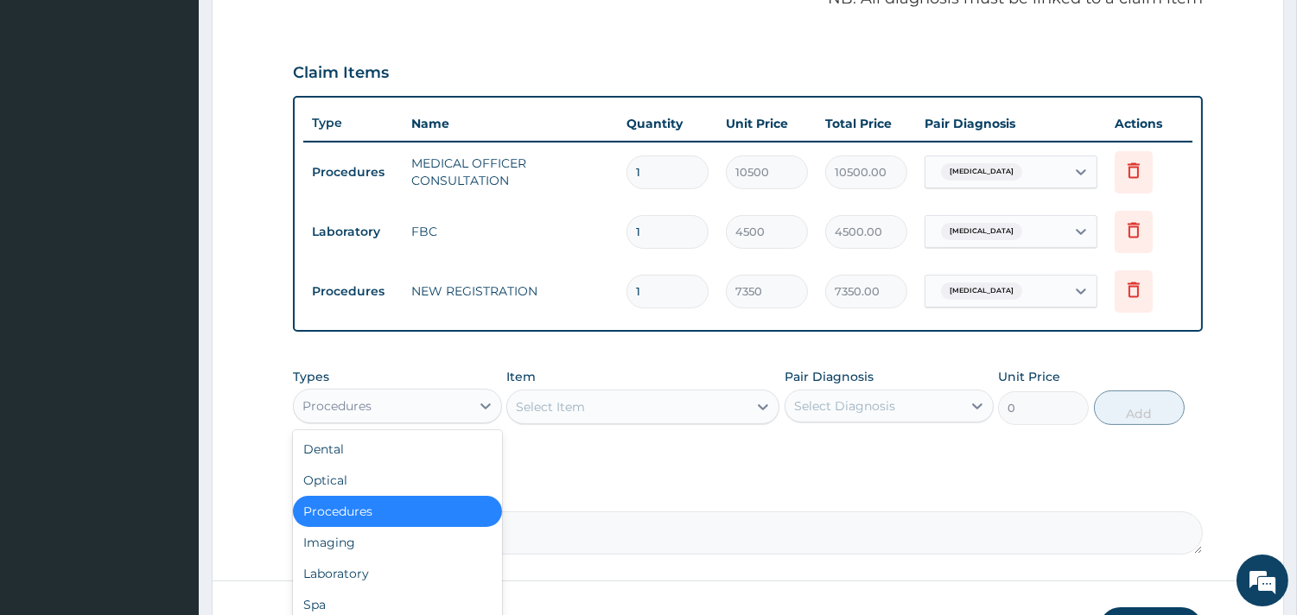
click at [445, 407] on div "Procedures" at bounding box center [382, 406] width 176 height 28
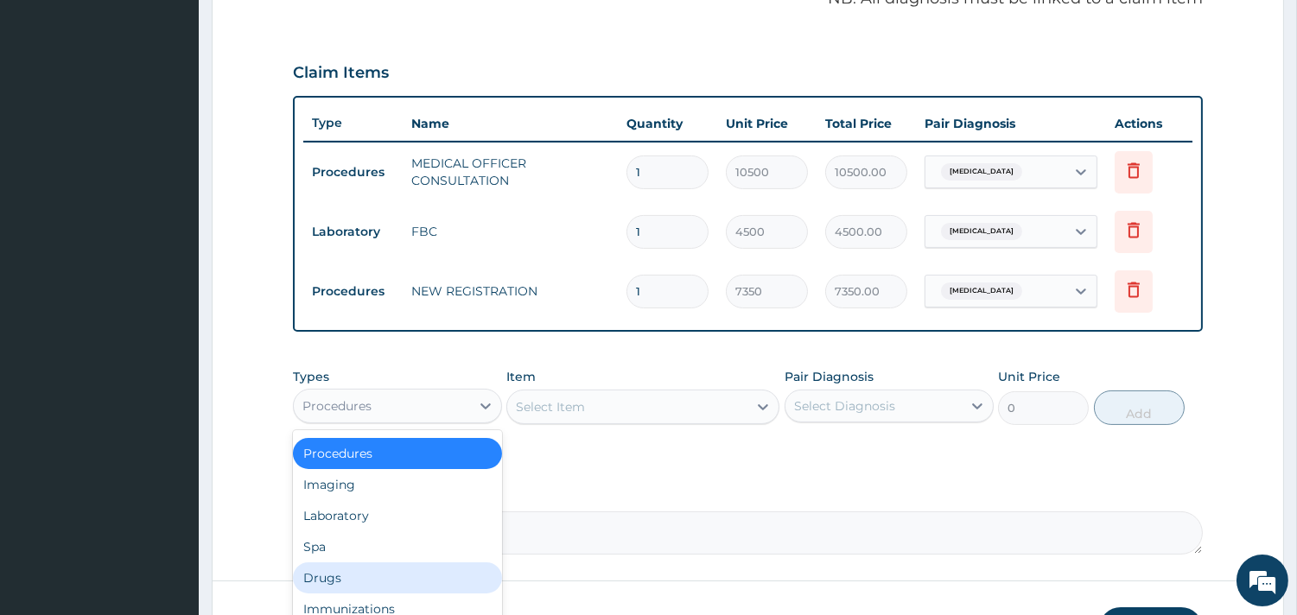
click at [360, 570] on div "Drugs" at bounding box center [397, 577] width 209 height 31
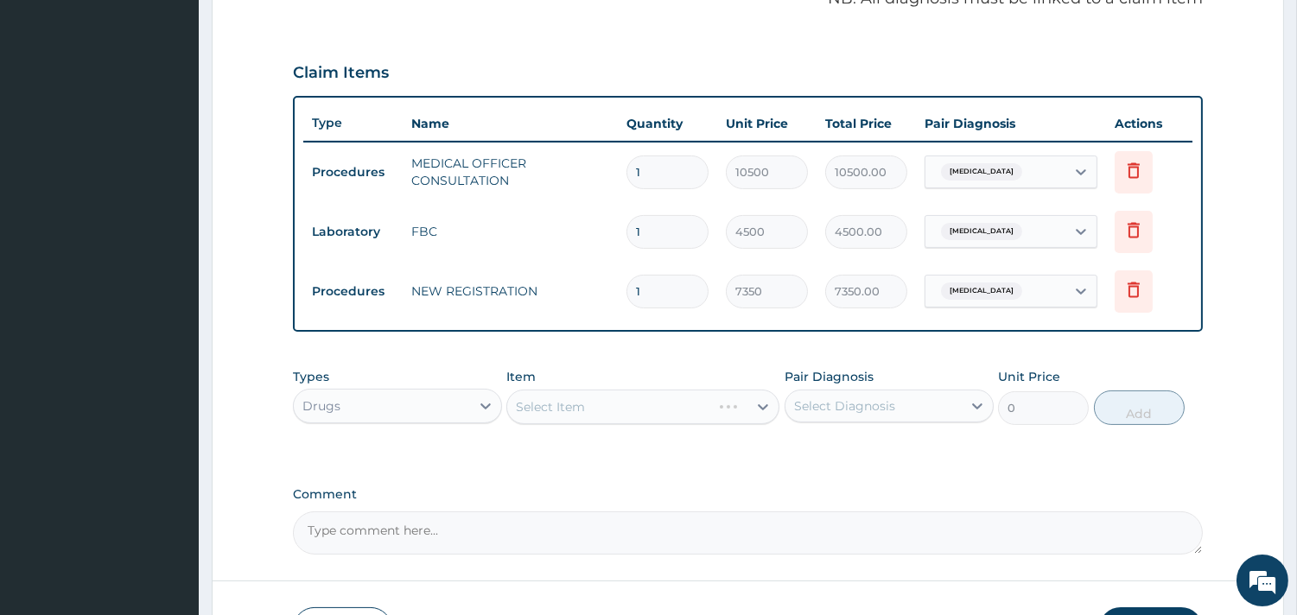
click at [628, 406] on div "Select Item" at bounding box center [642, 407] width 273 height 35
click at [602, 402] on div "Select Item" at bounding box center [642, 407] width 273 height 35
click at [650, 404] on div "Select Item" at bounding box center [642, 407] width 273 height 35
click at [710, 403] on div "Select Item" at bounding box center [642, 407] width 273 height 35
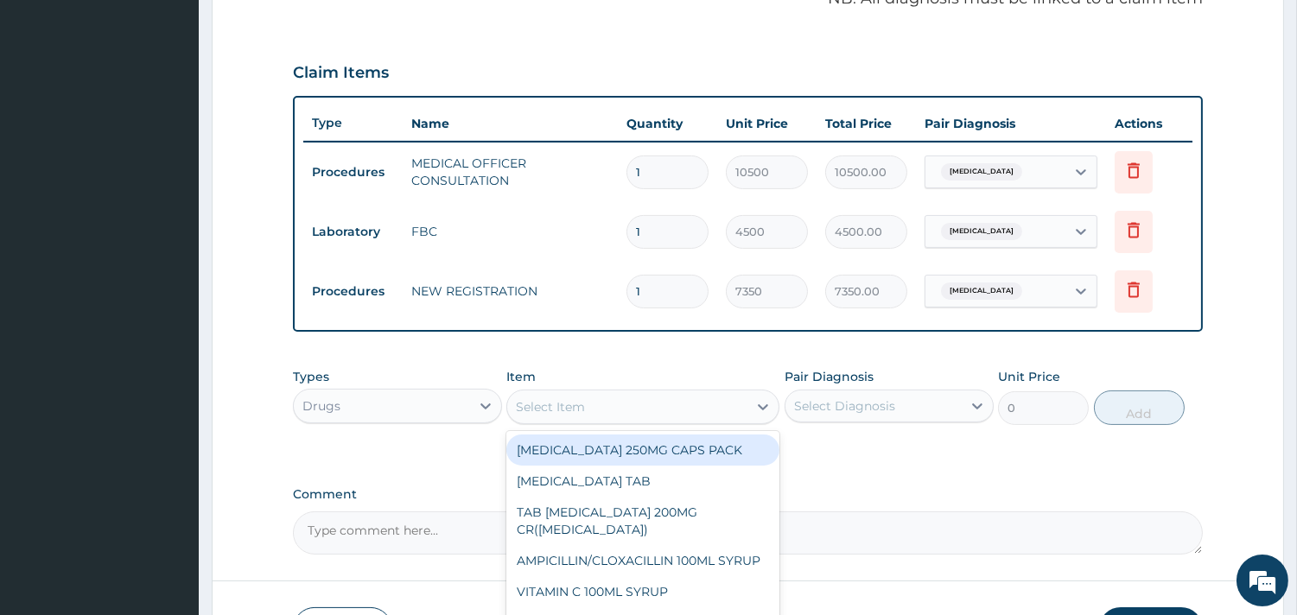
click at [599, 408] on div "Select Item" at bounding box center [627, 407] width 240 height 28
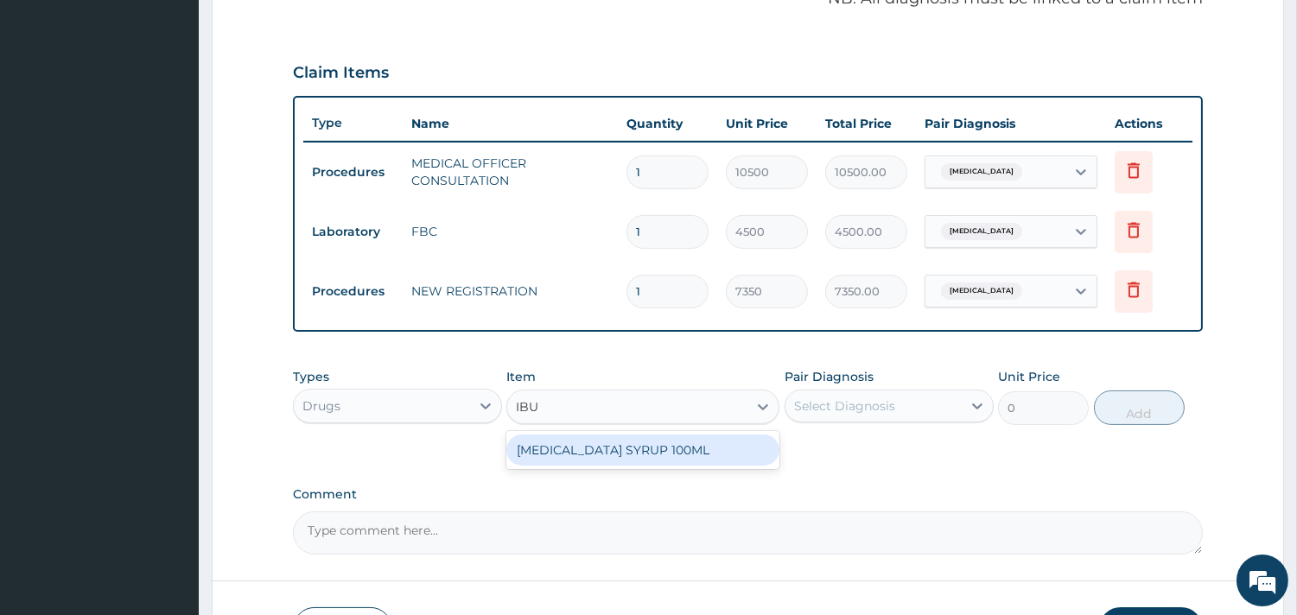
type input "IB"
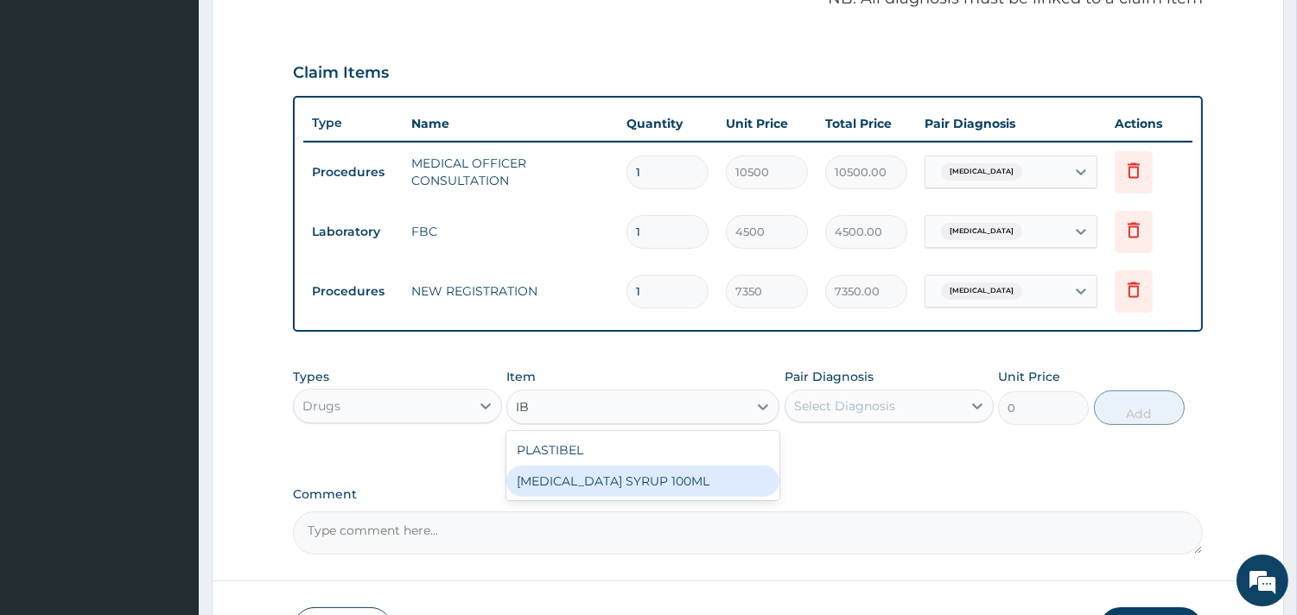
click at [629, 472] on div "[MEDICAL_DATA] SYRUP 100ML" at bounding box center [642, 481] width 273 height 31
type input "1700"
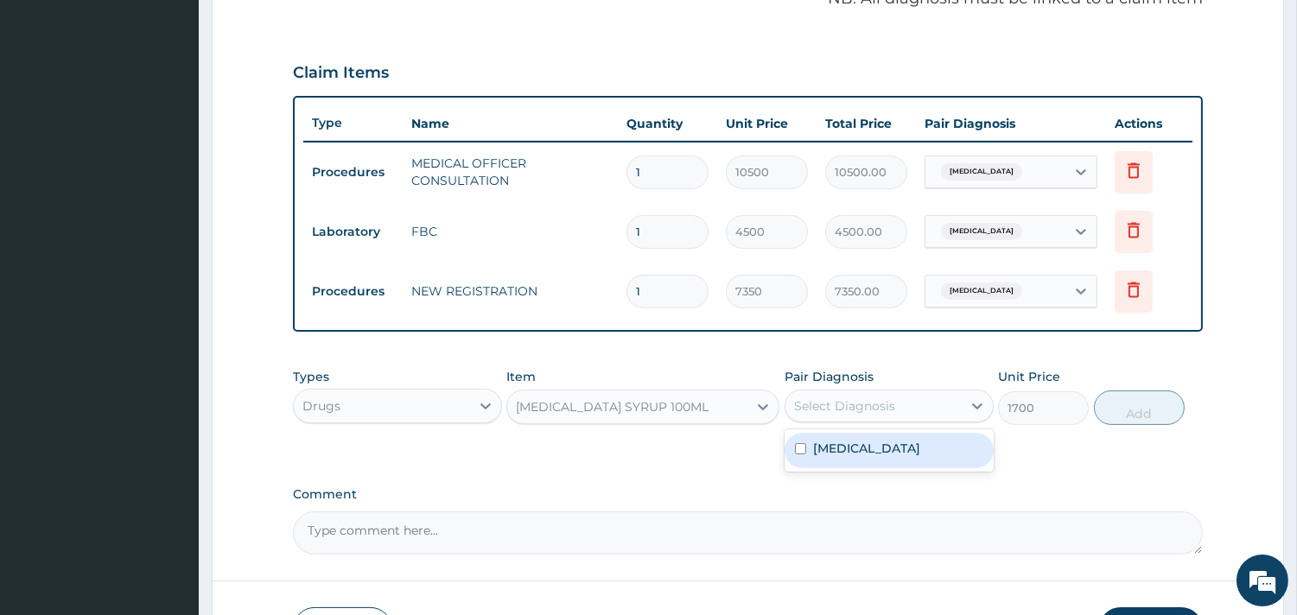
click at [935, 404] on div "Select Diagnosis" at bounding box center [873, 406] width 176 height 28
click at [879, 441] on label "Dysmenorrhea" at bounding box center [866, 448] width 107 height 17
checkbox input "true"
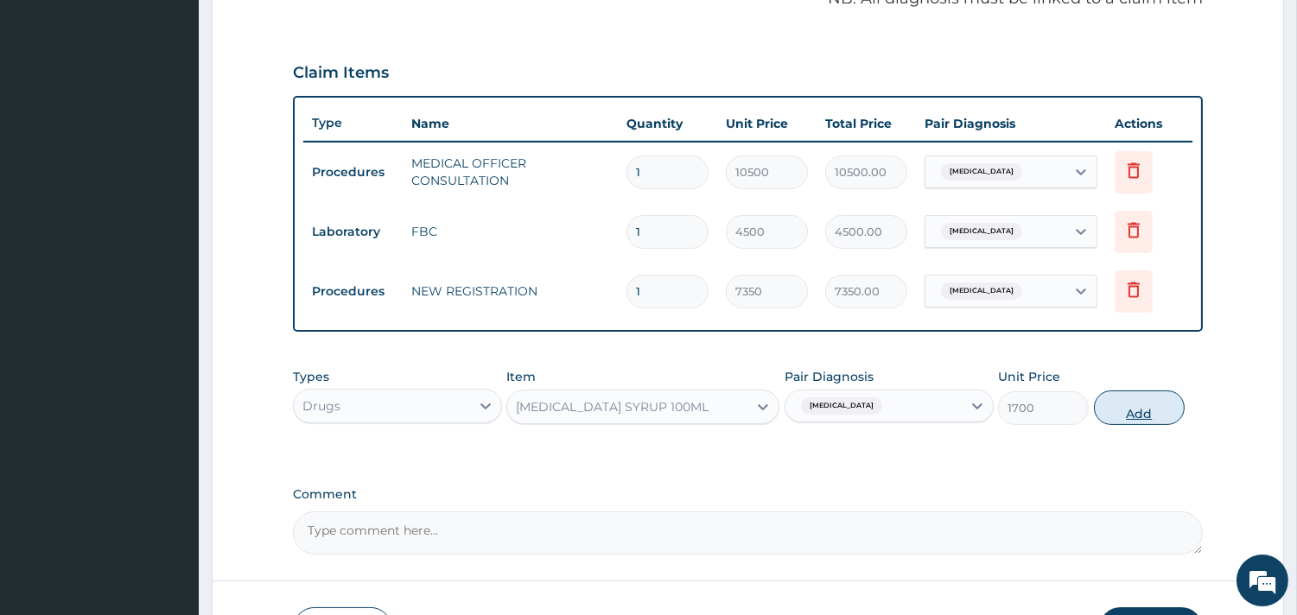
click at [1130, 409] on button "Add" at bounding box center [1139, 407] width 91 height 35
type input "0"
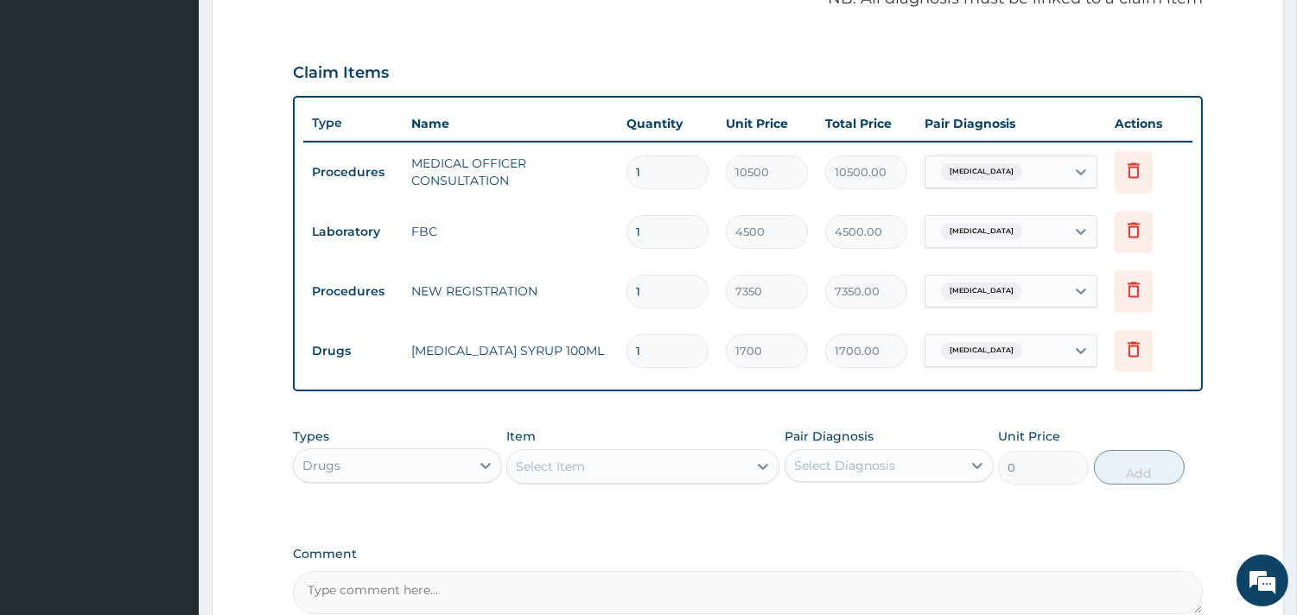
scroll to position [643, 0]
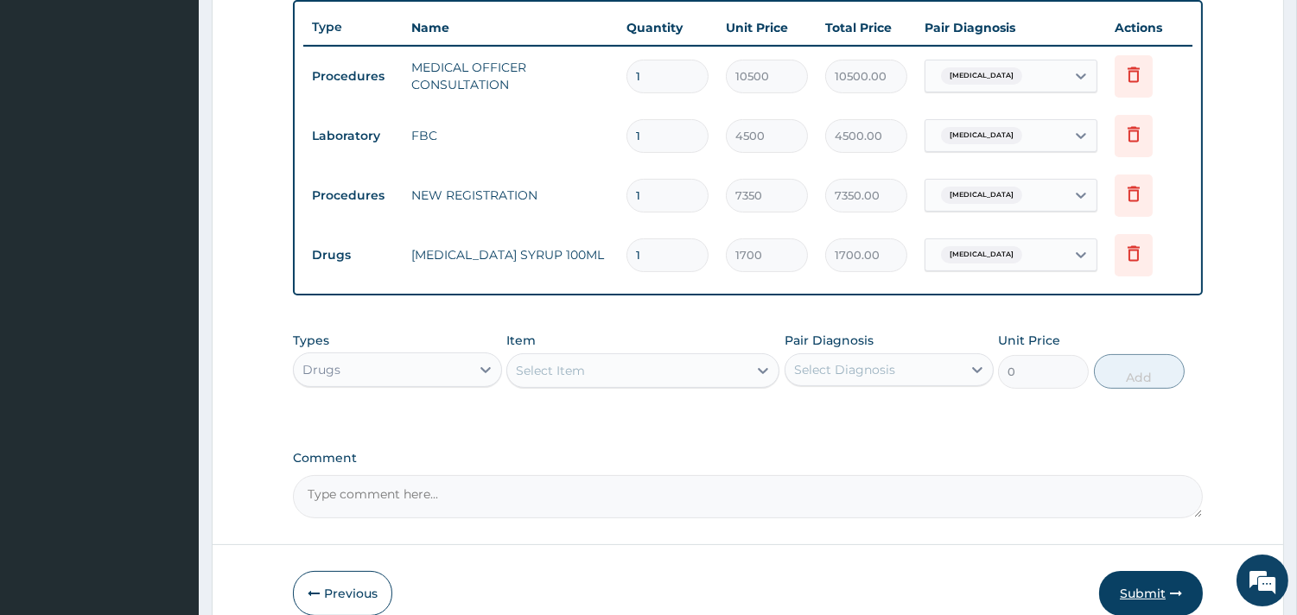
click at [1130, 582] on button "Submit" at bounding box center [1151, 593] width 104 height 45
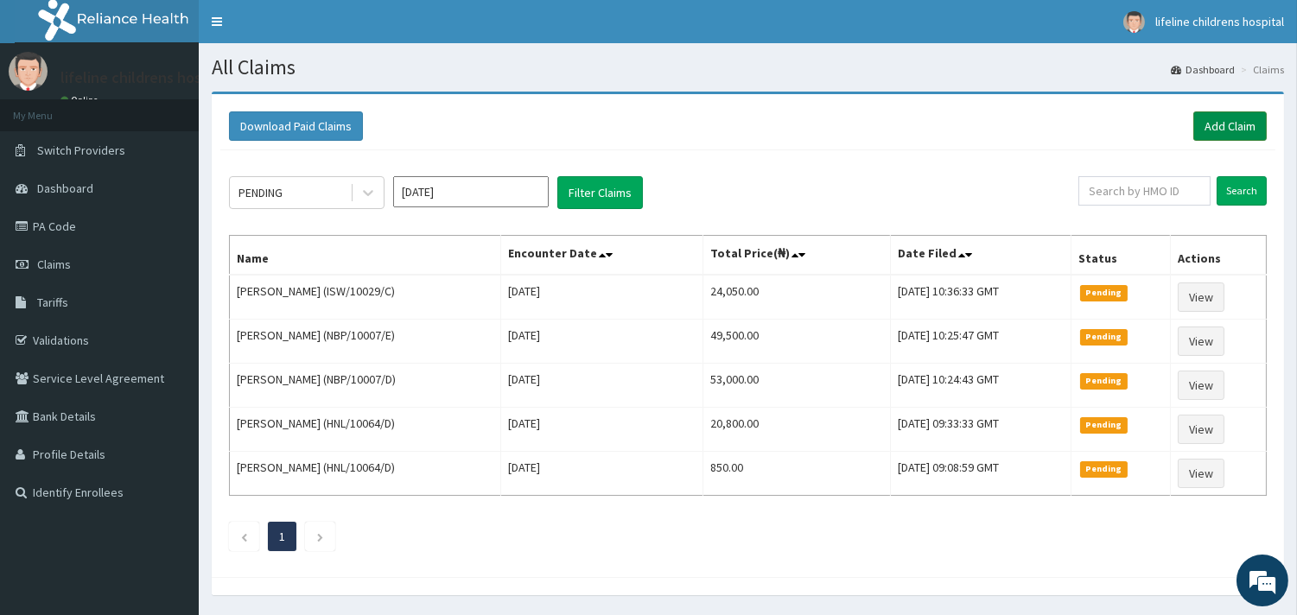
click at [1221, 122] on link "Add Claim" at bounding box center [1229, 125] width 73 height 29
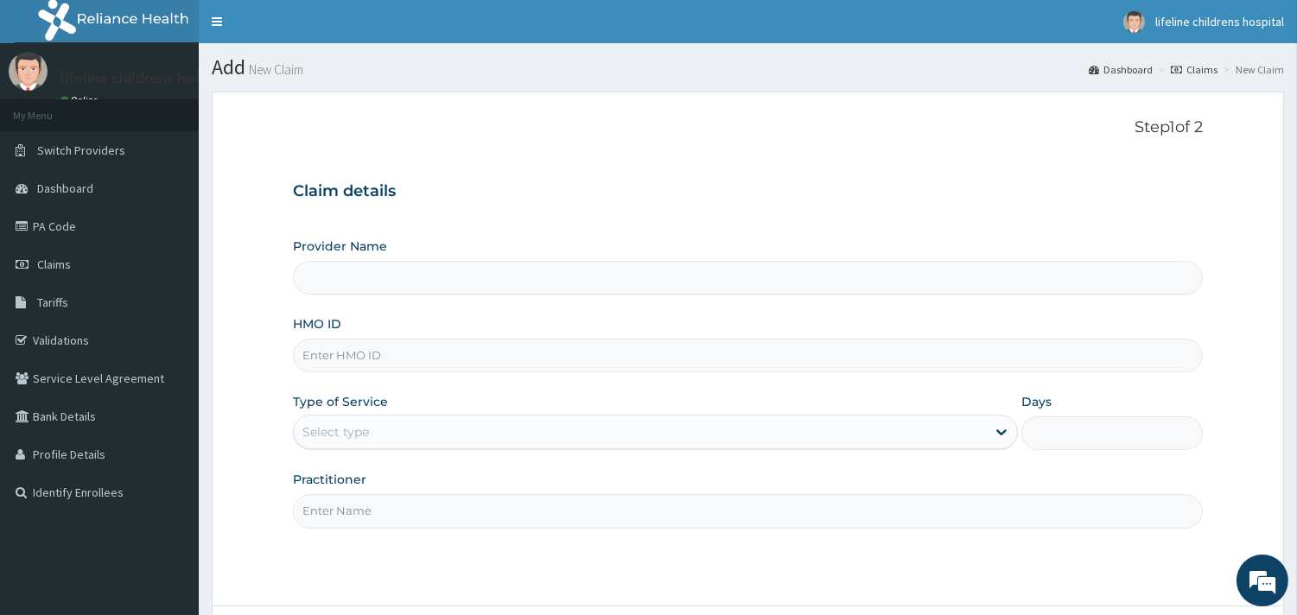
type input "Lifeline Children Hospital - [GEOGRAPHIC_DATA]"
click at [401, 347] on input "HMO ID" at bounding box center [748, 356] width 910 height 34
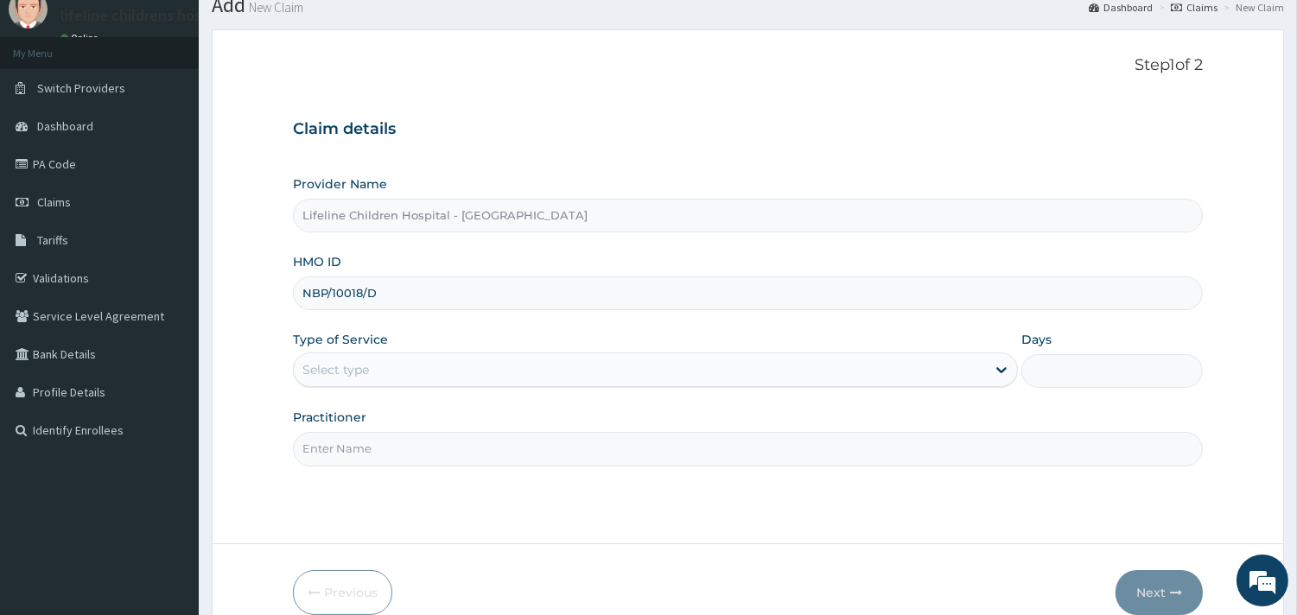
scroll to position [96, 0]
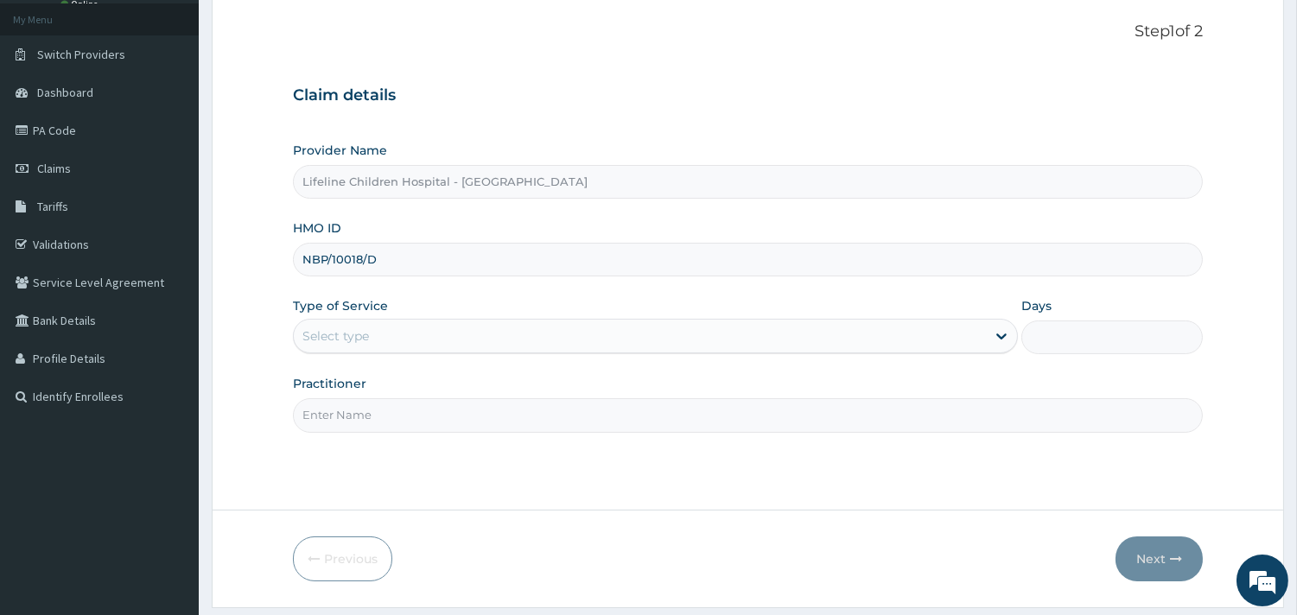
type input "NBP/10018/D"
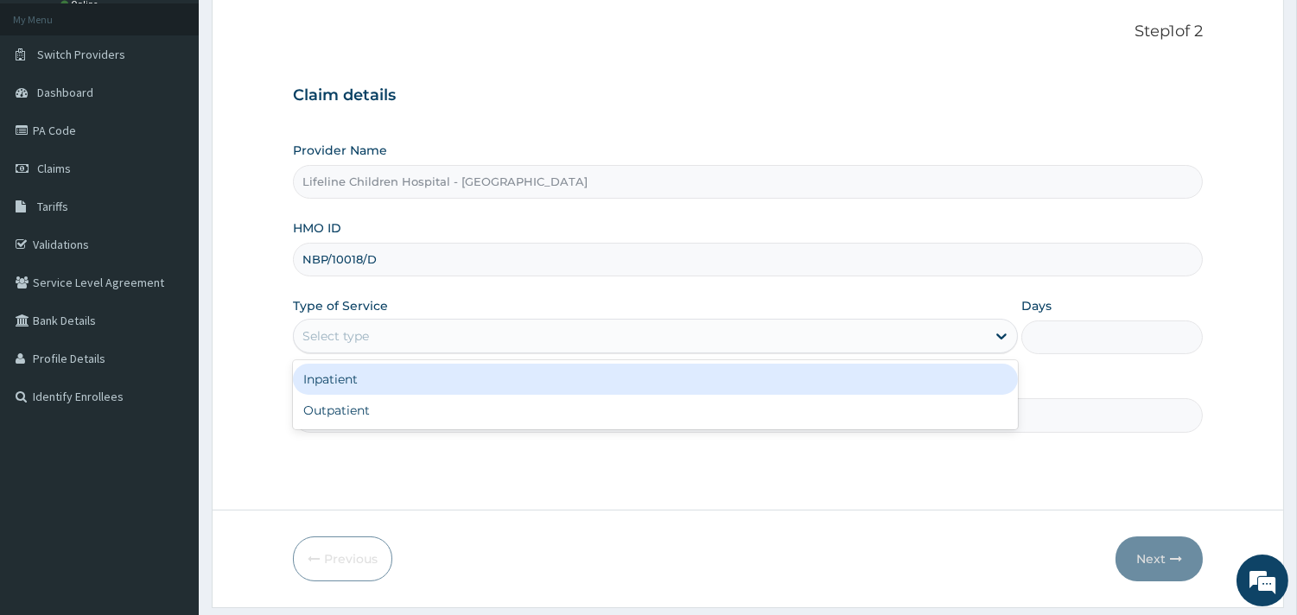
click at [352, 334] on div "Select type" at bounding box center [335, 335] width 67 height 17
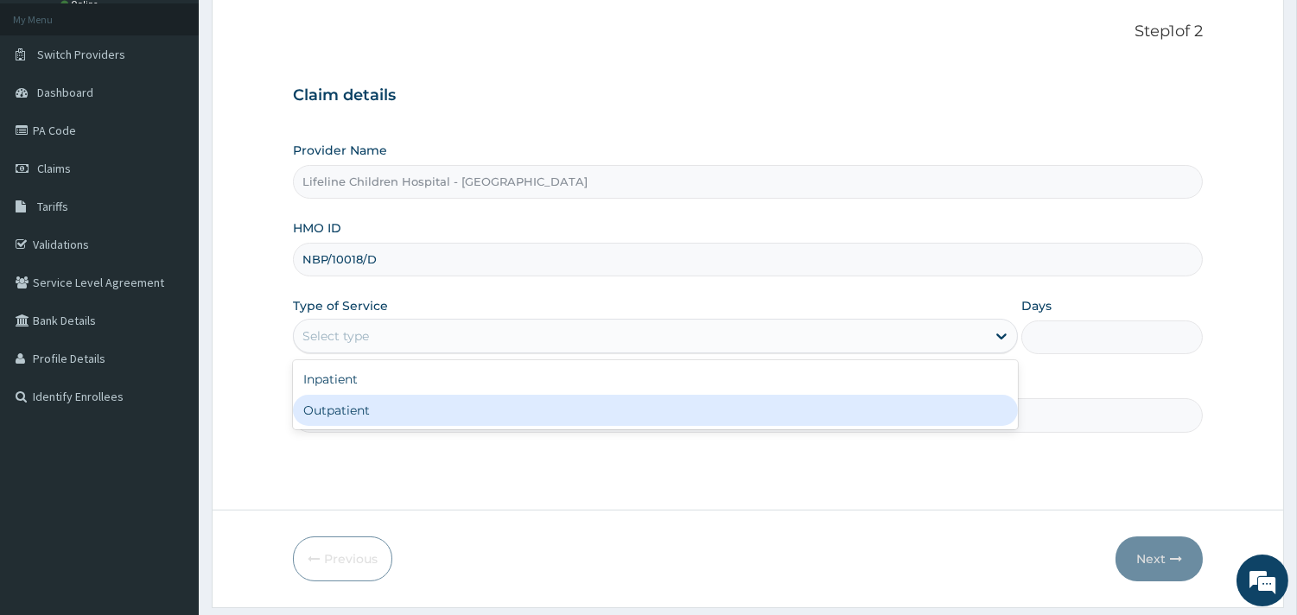
drag, startPoint x: 352, startPoint y: 408, endPoint x: 350, endPoint y: 417, distance: 9.7
click at [350, 409] on div "Outpatient" at bounding box center [655, 410] width 725 height 31
type input "1"
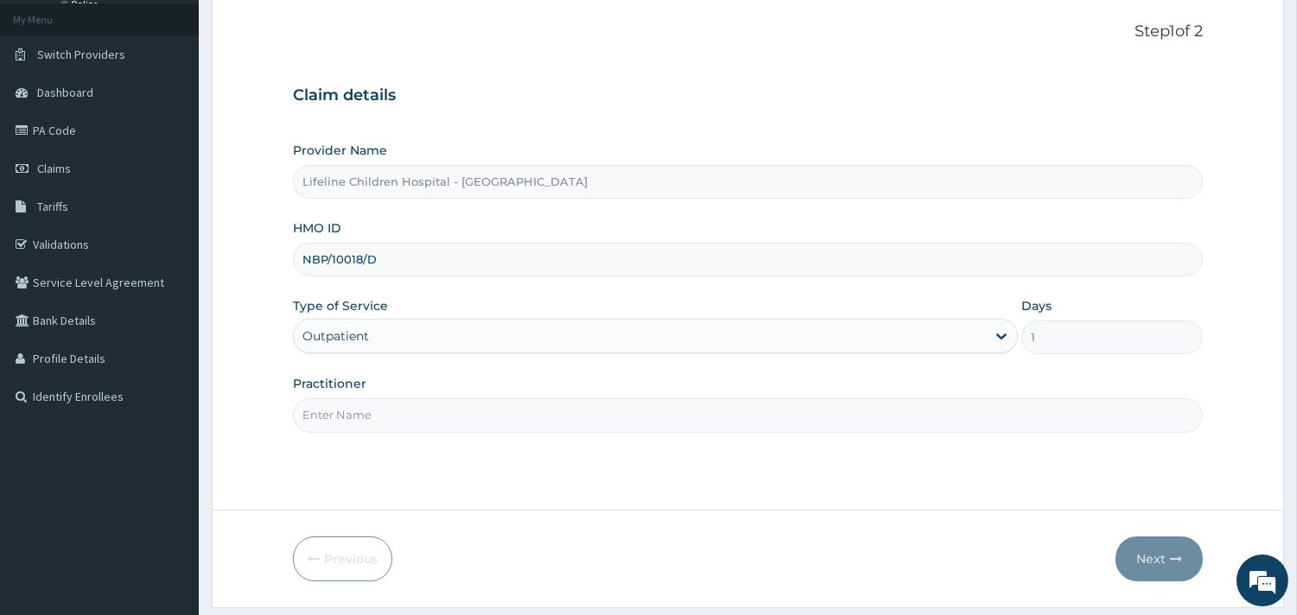
click at [359, 416] on input "Practitioner" at bounding box center [748, 415] width 910 height 34
type input "DR RUKAYAT"
click at [1151, 555] on button "Next" at bounding box center [1158, 558] width 87 height 45
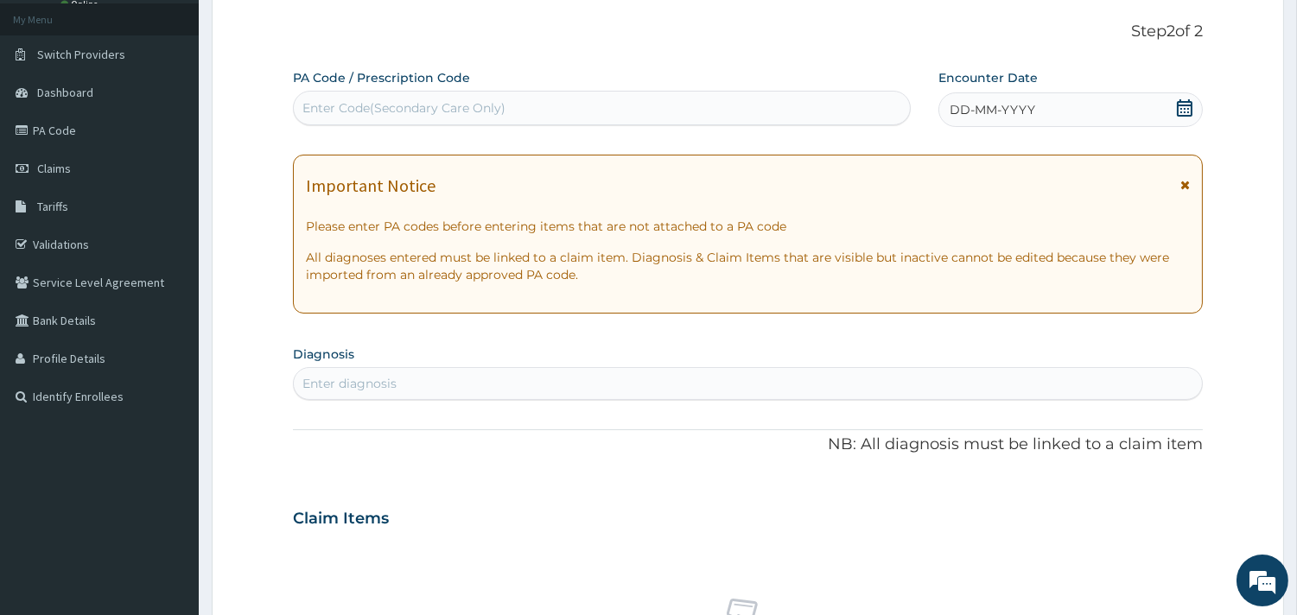
click at [1012, 109] on span "DD-MM-YYYY" at bounding box center [992, 109] width 86 height 17
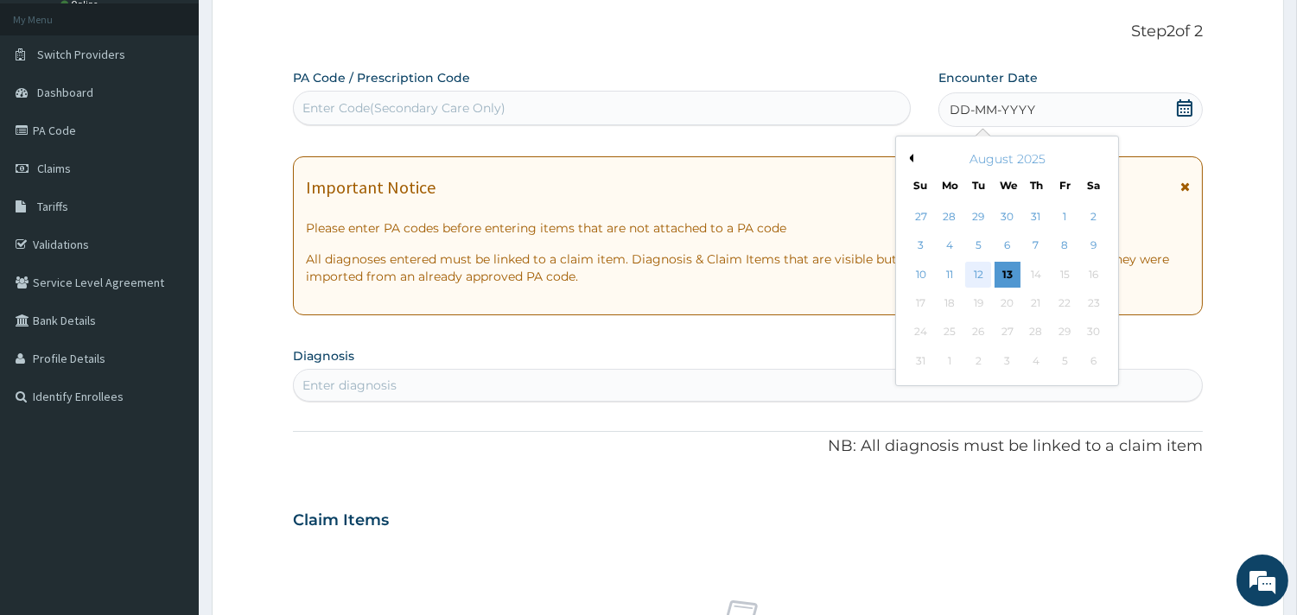
click at [977, 272] on div "12" at bounding box center [978, 275] width 26 height 26
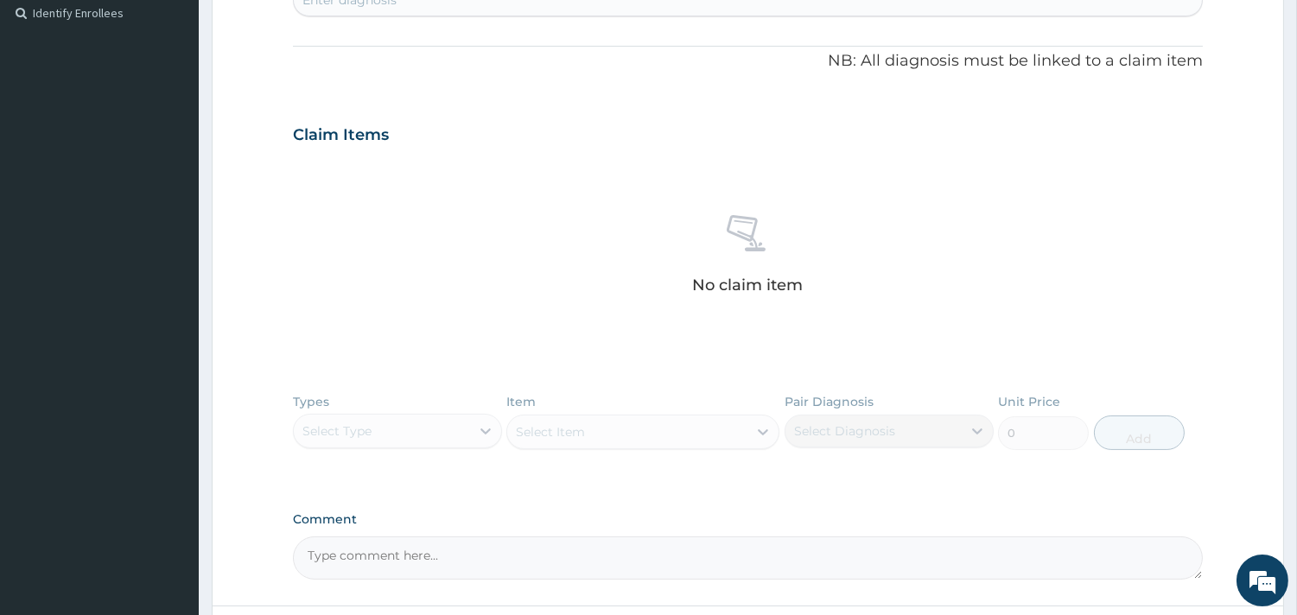
scroll to position [384, 0]
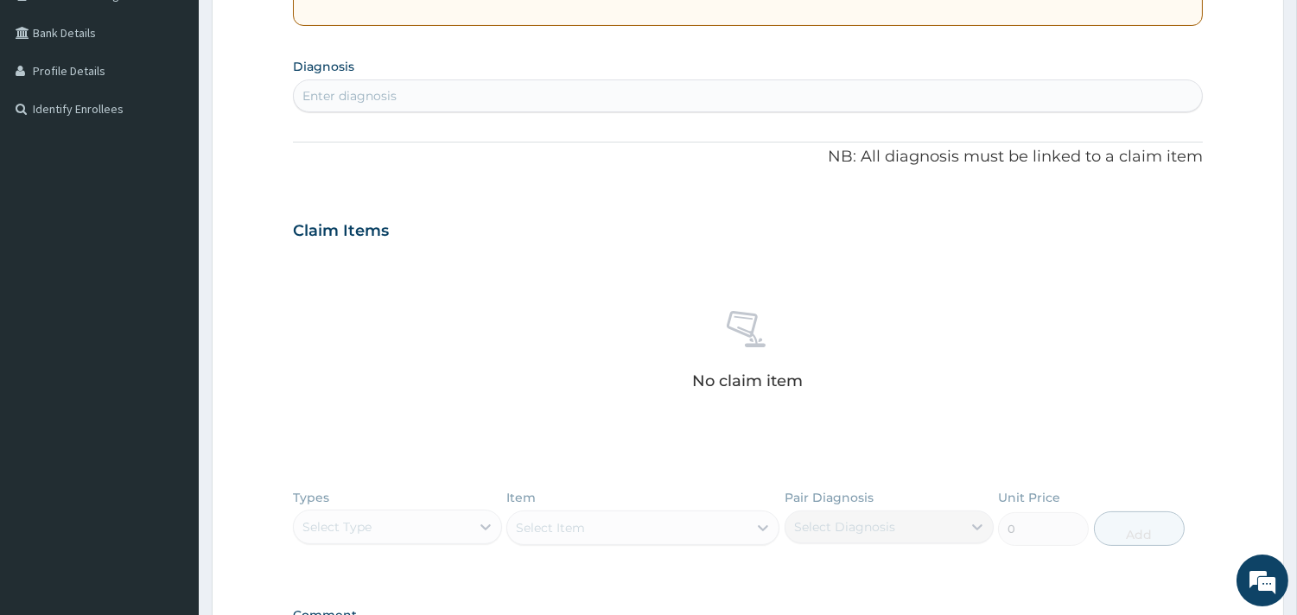
click at [511, 95] on div "Enter diagnosis" at bounding box center [748, 96] width 908 height 28
type input "TONSIL"
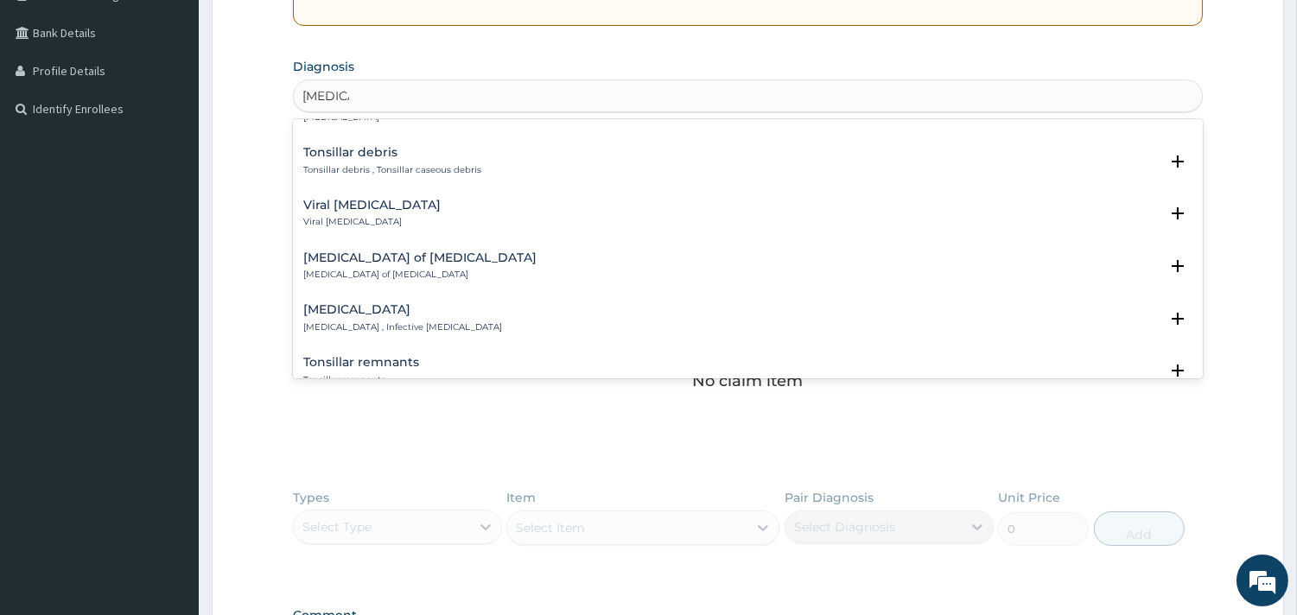
scroll to position [960, 0]
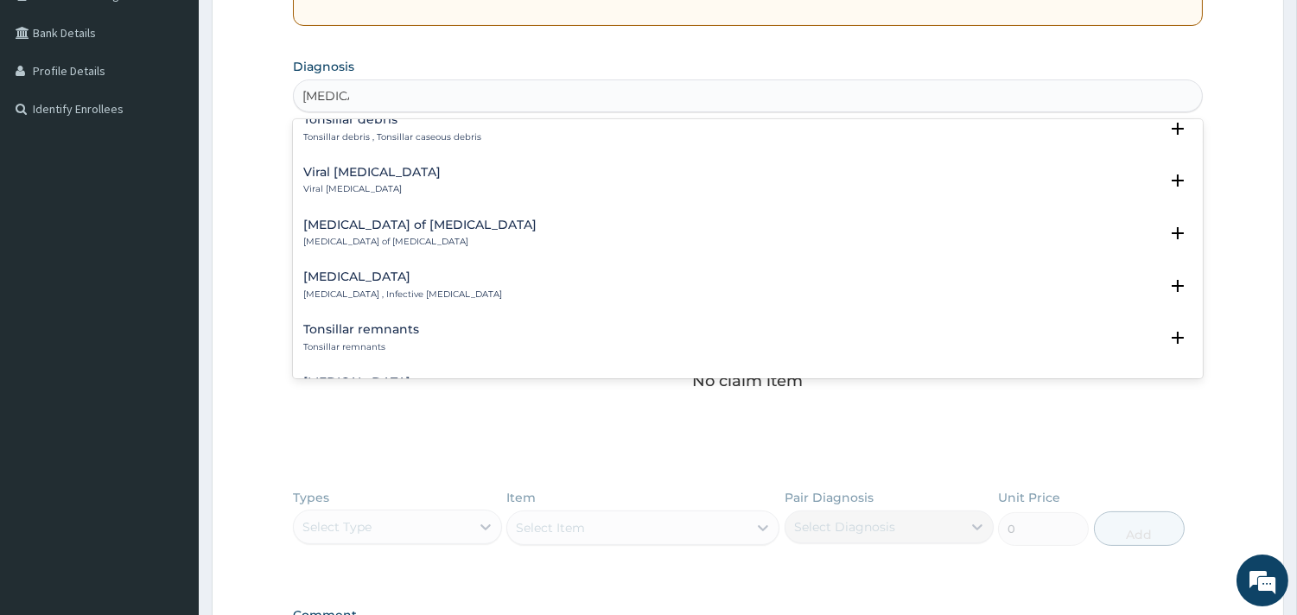
click at [364, 278] on h4 "Acute tonsillitis" at bounding box center [402, 276] width 199 height 13
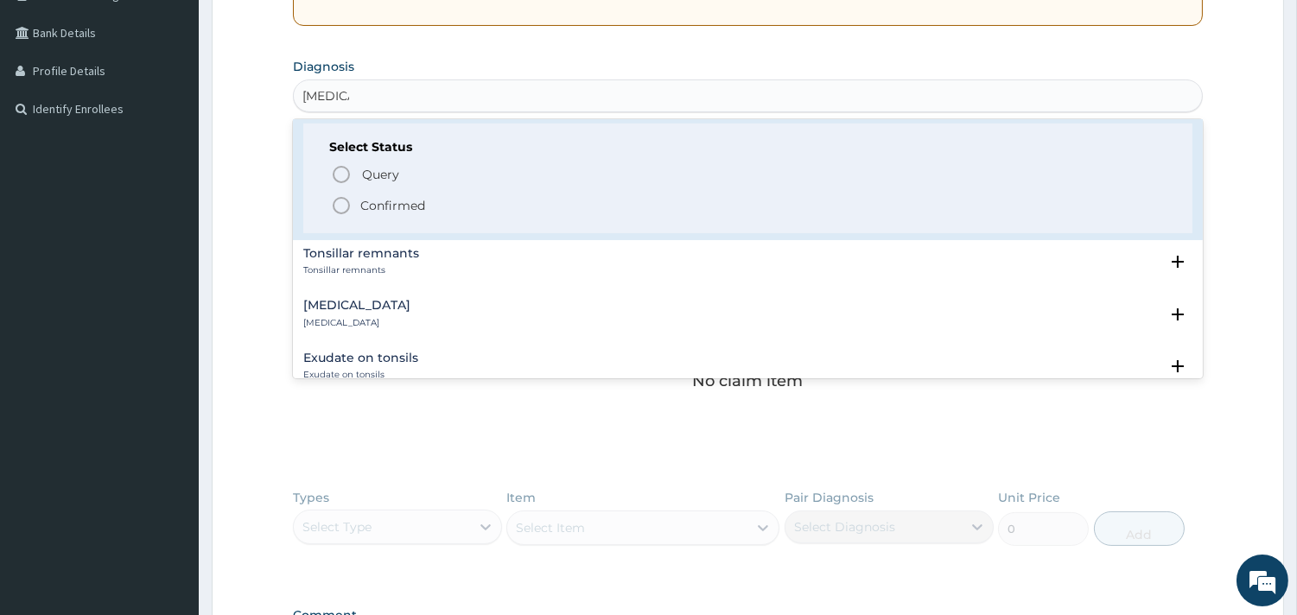
scroll to position [1151, 0]
click at [374, 193] on p "Confirmed" at bounding box center [392, 199] width 65 height 17
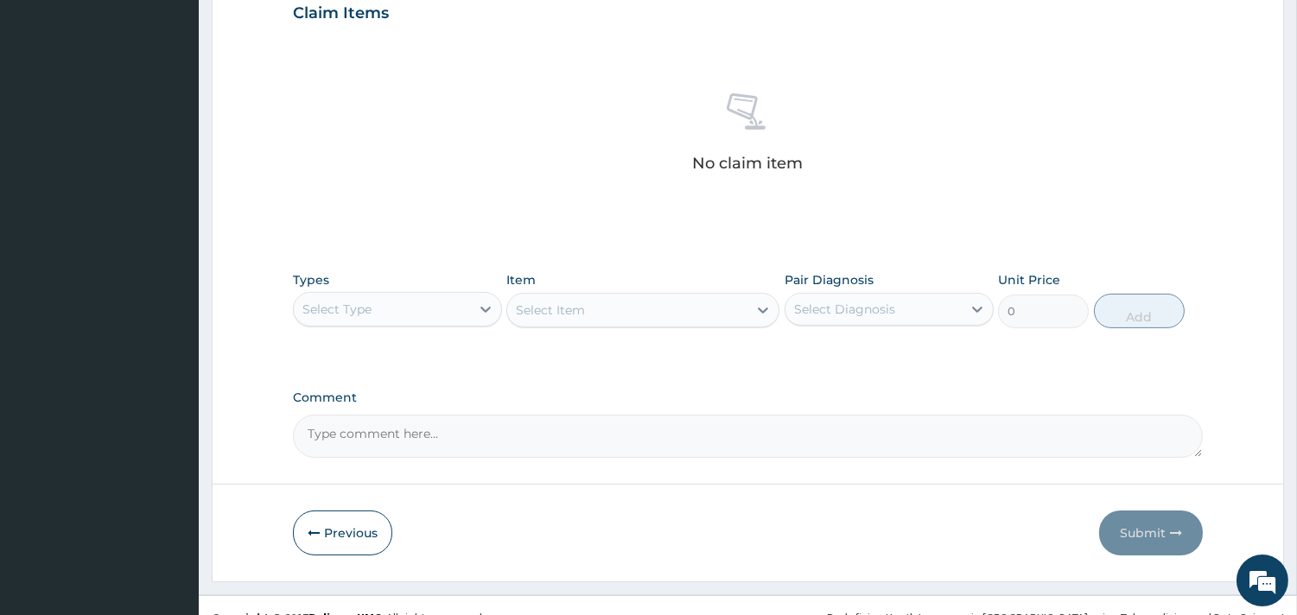
scroll to position [631, 0]
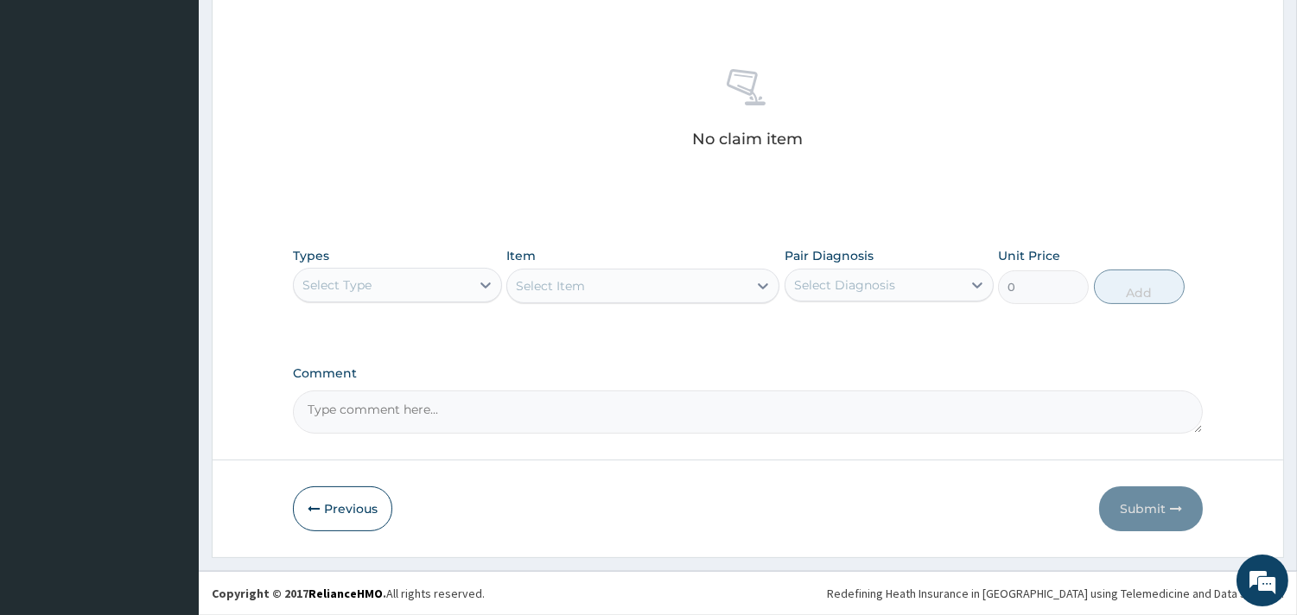
click at [381, 273] on div "Select Type" at bounding box center [382, 285] width 176 height 28
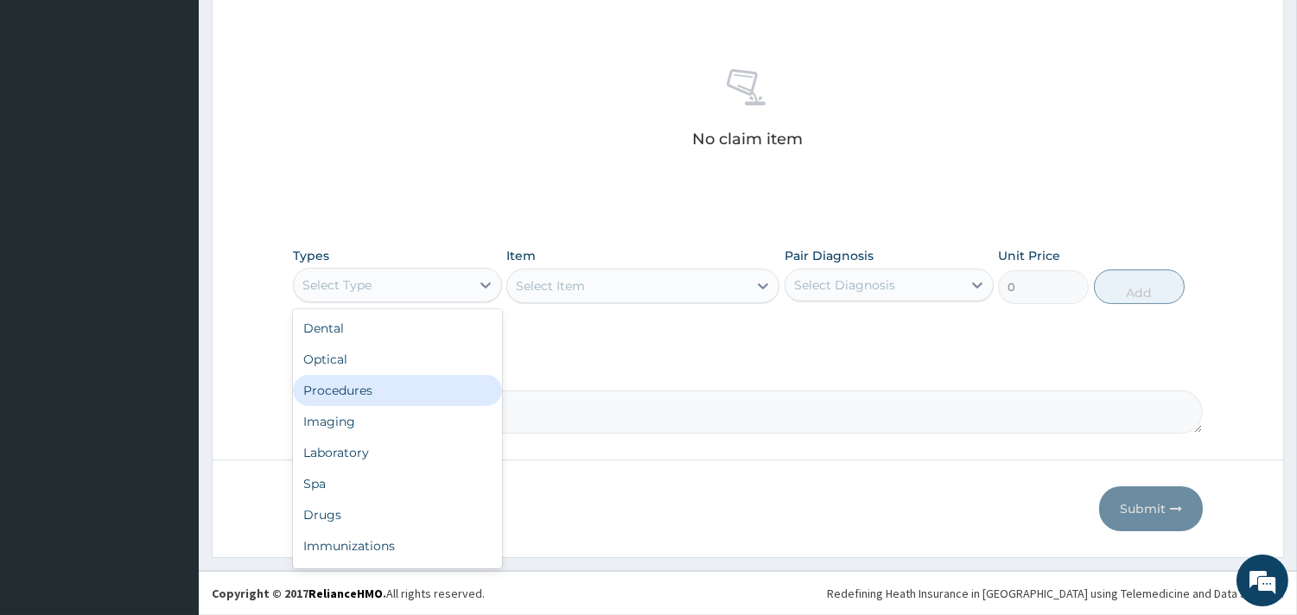
click at [365, 394] on div "Procedures" at bounding box center [397, 390] width 209 height 31
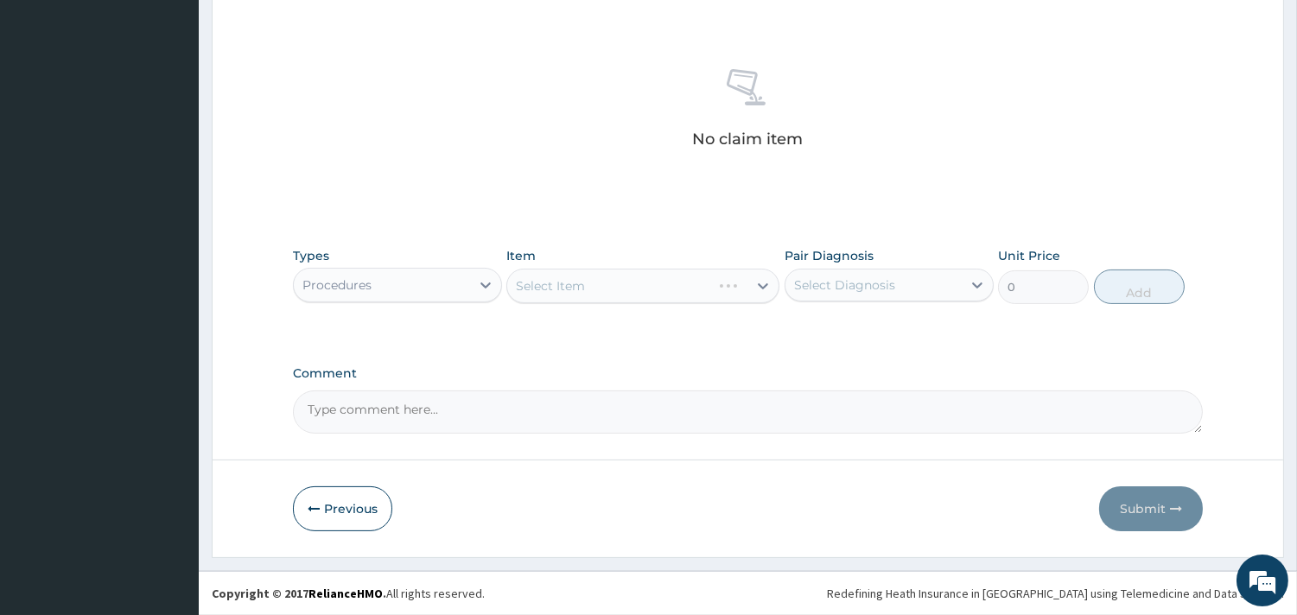
click at [677, 283] on div "Select Item" at bounding box center [642, 286] width 273 height 35
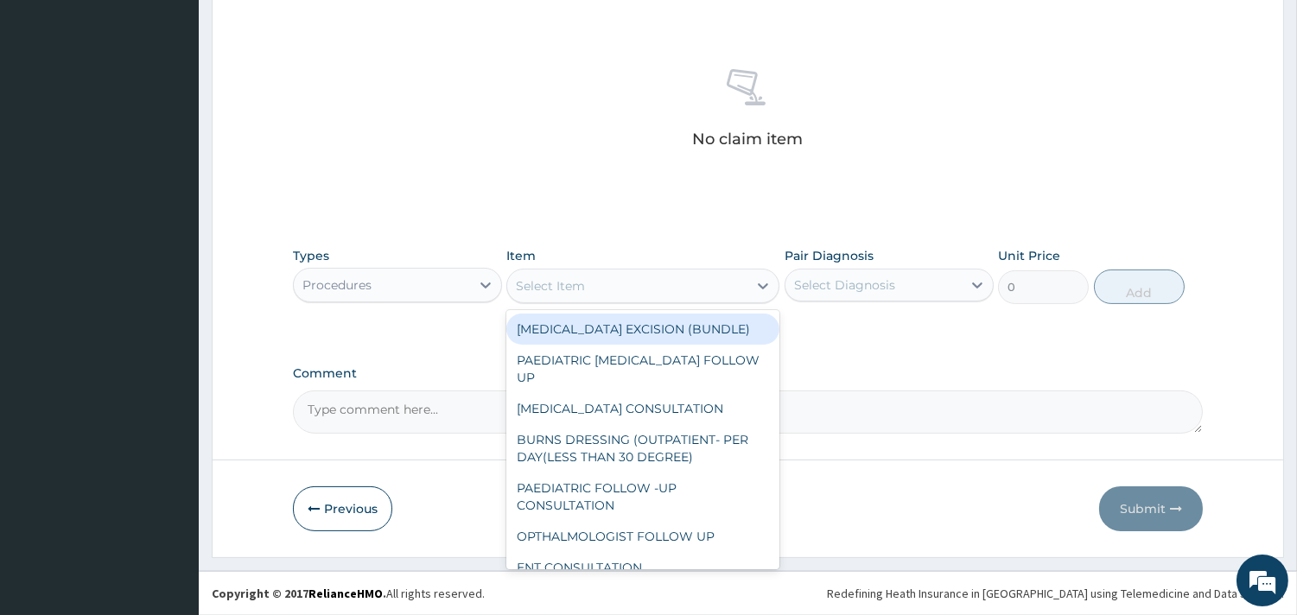
click at [662, 292] on div "Select Item" at bounding box center [627, 286] width 240 height 28
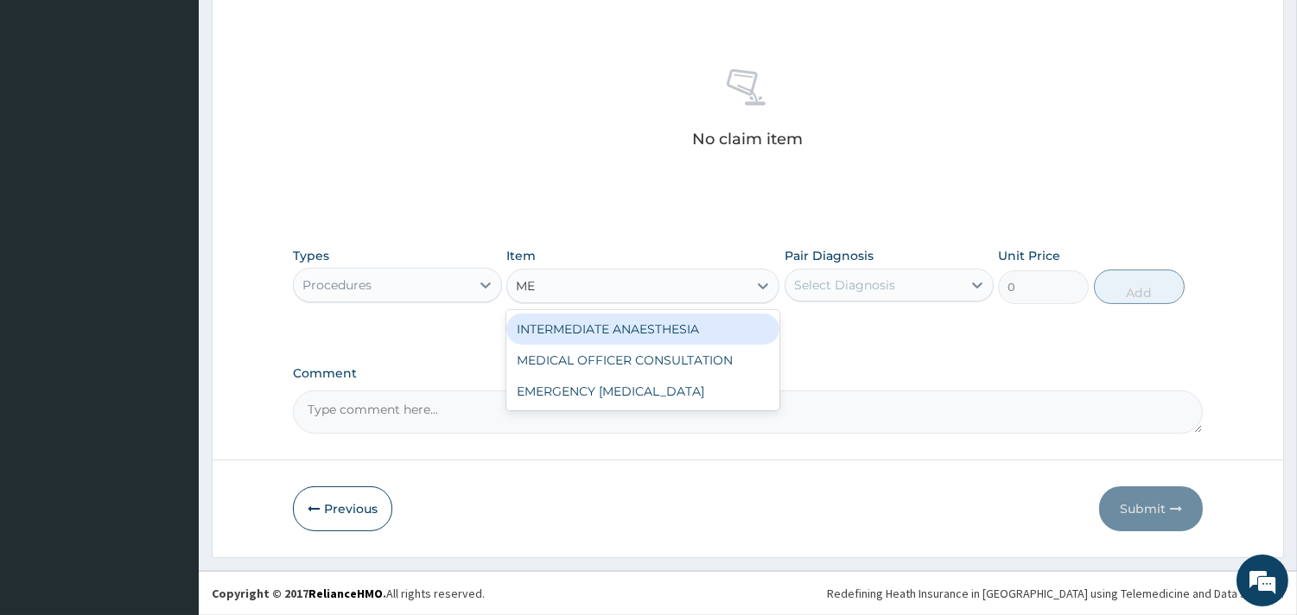
type input "MED"
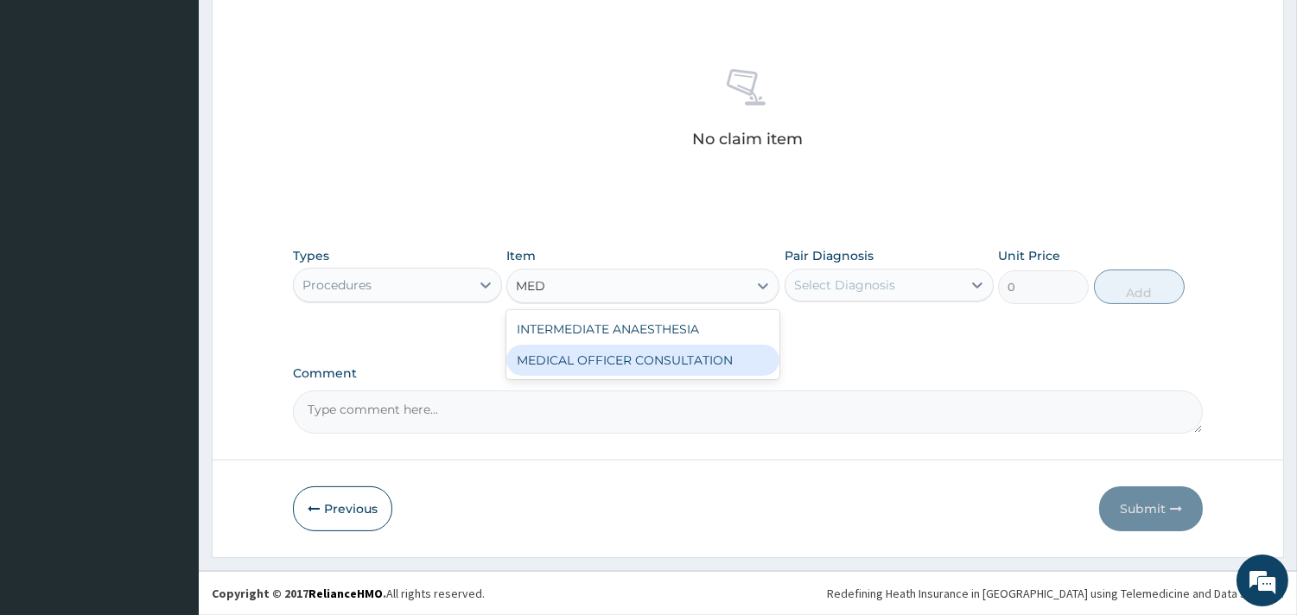
click at [663, 360] on div "MEDICAL OFFICER CONSULTATION" at bounding box center [642, 360] width 273 height 31
type input "10500"
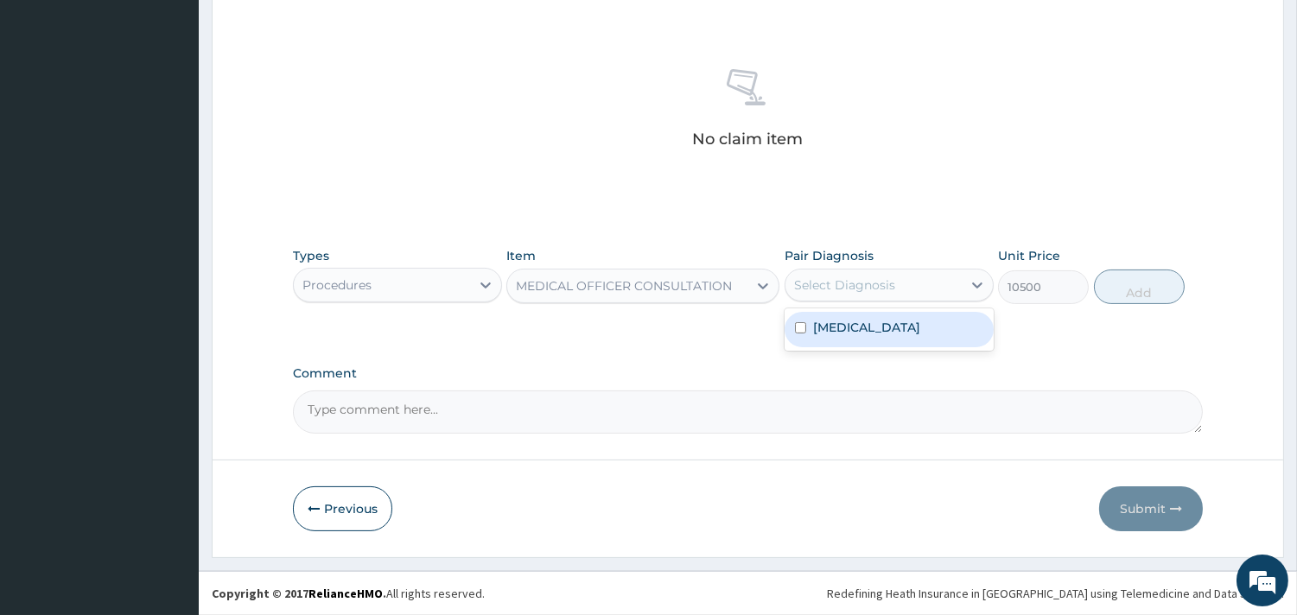
click at [836, 282] on div "Select Diagnosis" at bounding box center [844, 284] width 101 height 17
click at [838, 331] on label "Acute tonsillitis" at bounding box center [866, 327] width 107 height 17
checkbox input "true"
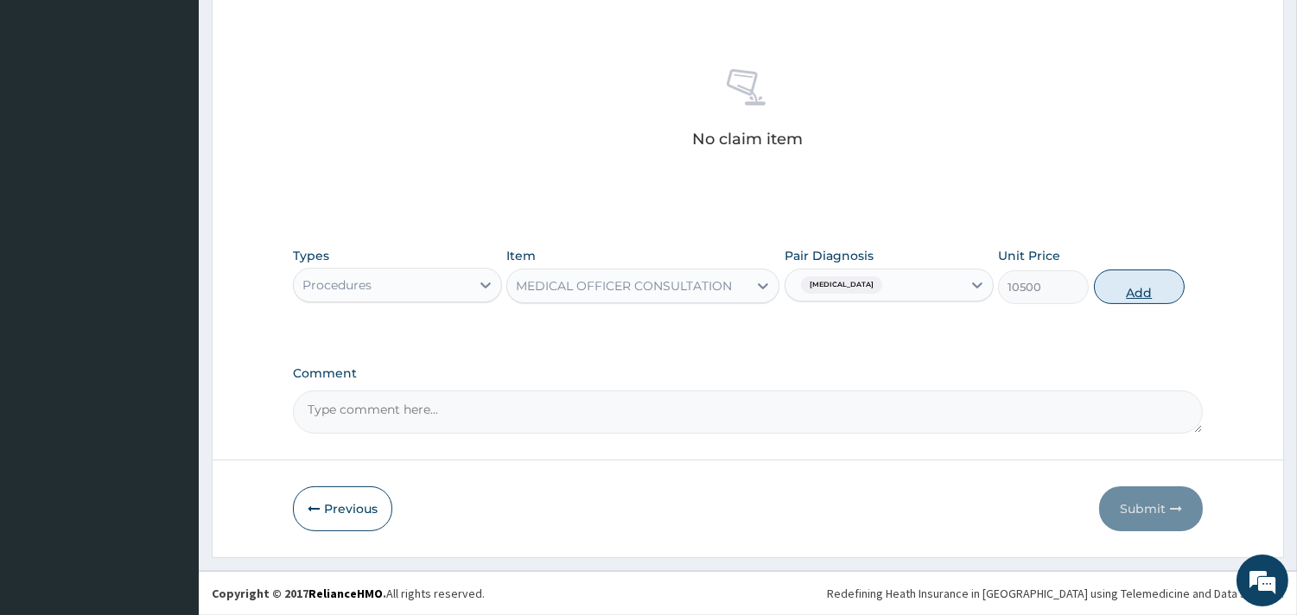
click at [1114, 281] on button "Add" at bounding box center [1139, 287] width 91 height 35
type input "0"
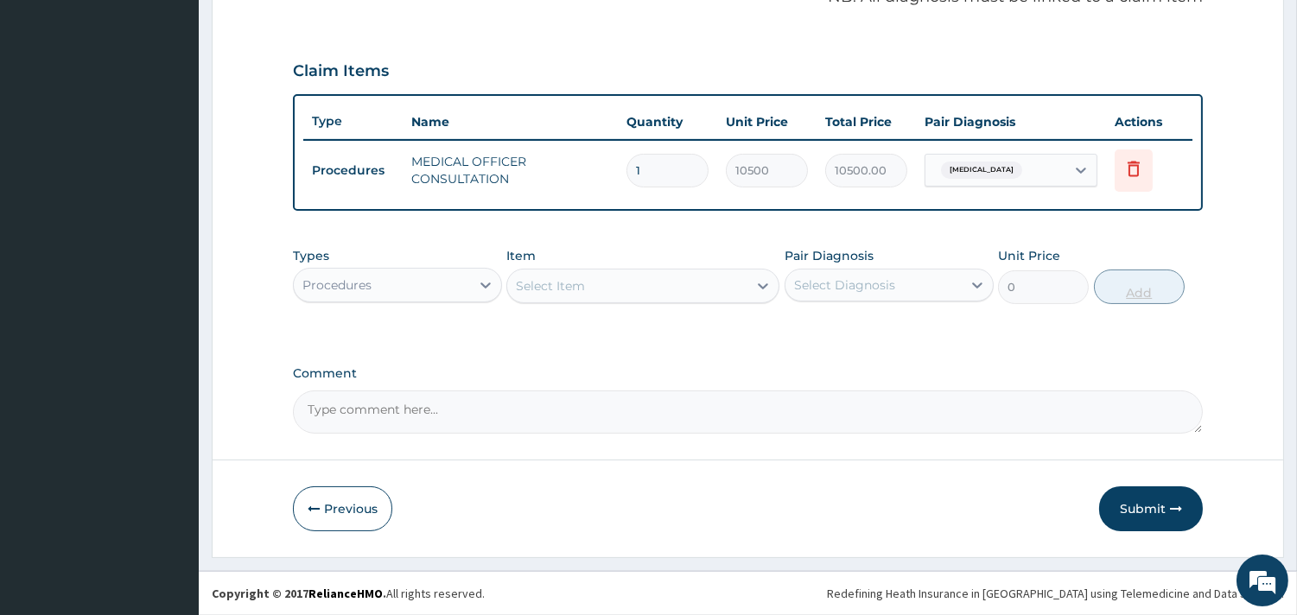
scroll to position [547, 0]
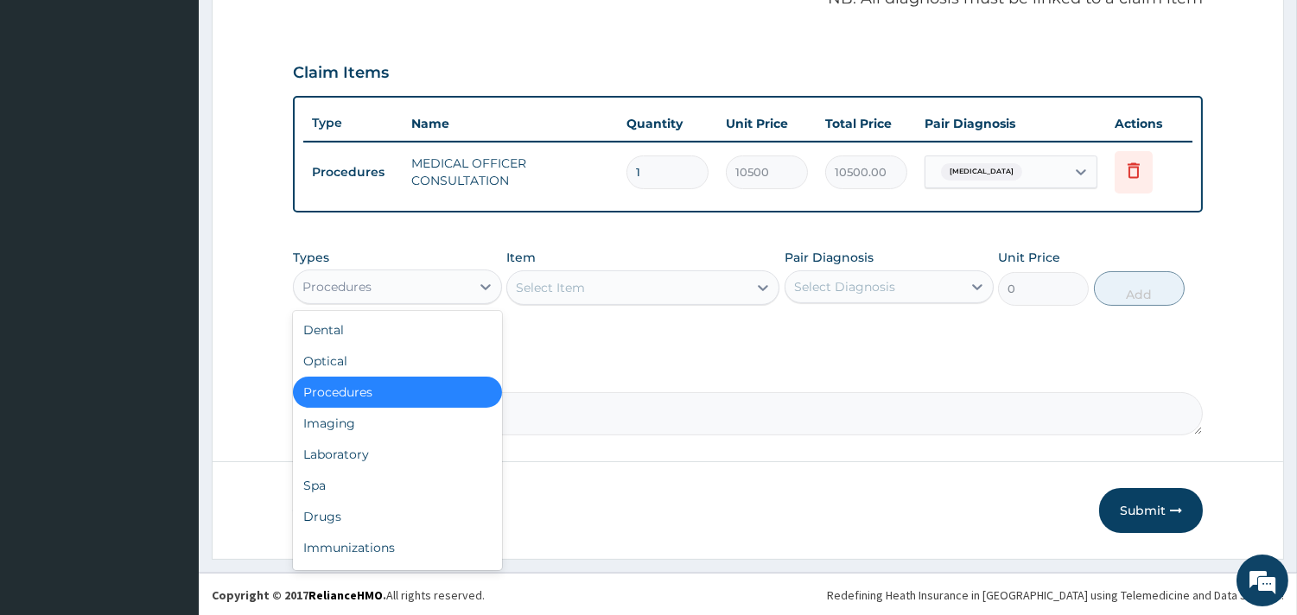
click at [441, 286] on div "Procedures" at bounding box center [382, 287] width 176 height 28
click at [366, 461] on div "Laboratory" at bounding box center [397, 454] width 209 height 31
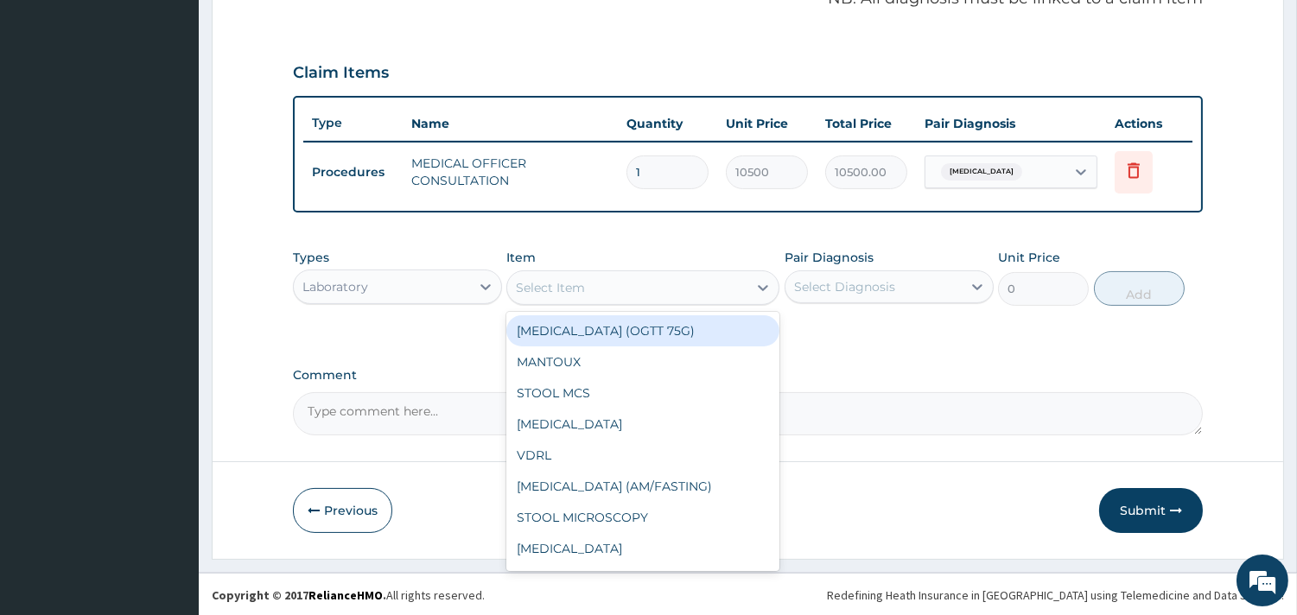
click at [694, 282] on div "Select Item" at bounding box center [627, 288] width 240 height 28
type input "FB"
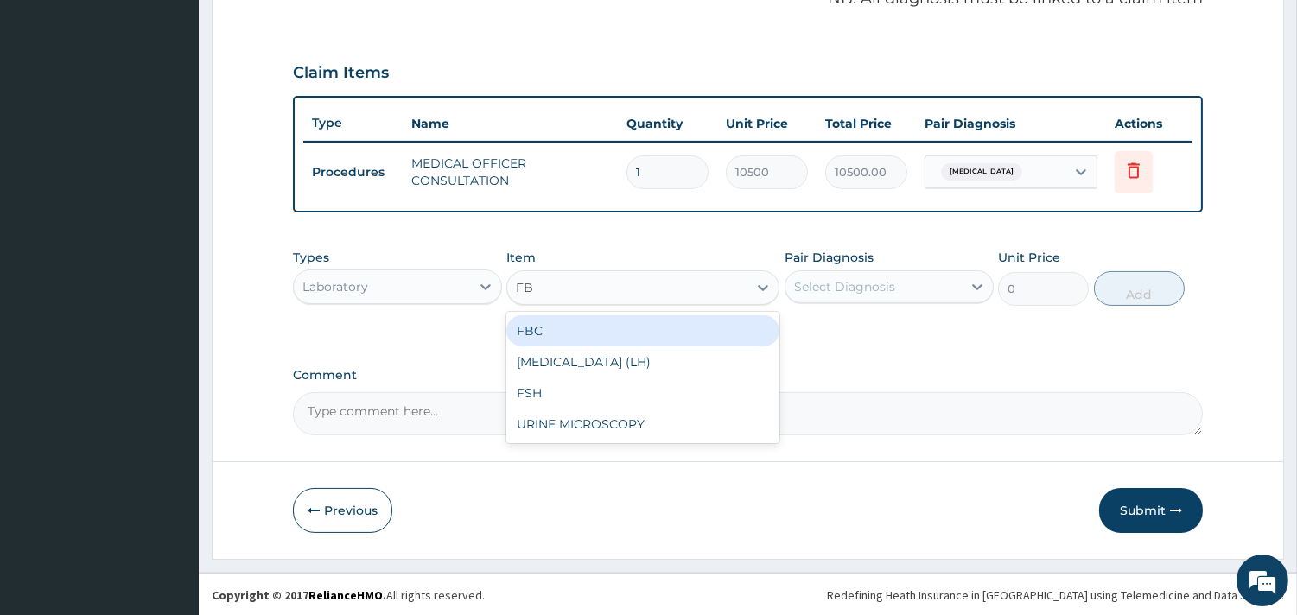
click at [580, 320] on div "FBC" at bounding box center [642, 330] width 273 height 31
type input "4500"
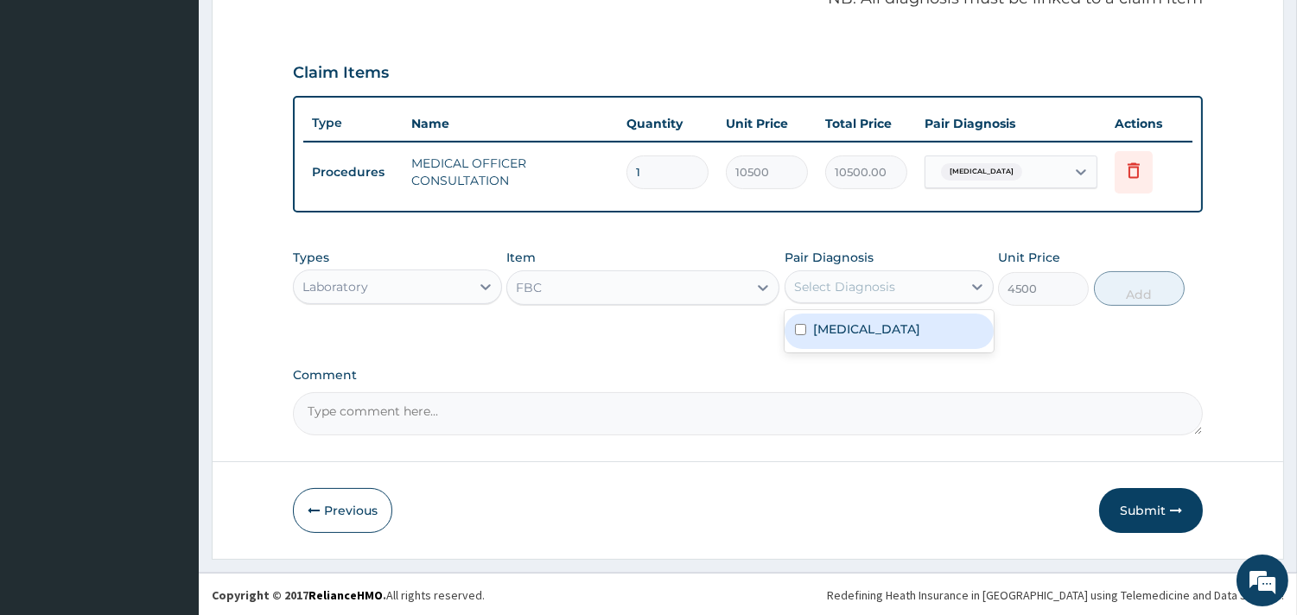
click at [838, 281] on div "Select Diagnosis" at bounding box center [844, 286] width 101 height 17
click at [847, 331] on label "Acute tonsillitis" at bounding box center [866, 328] width 107 height 17
checkbox input "true"
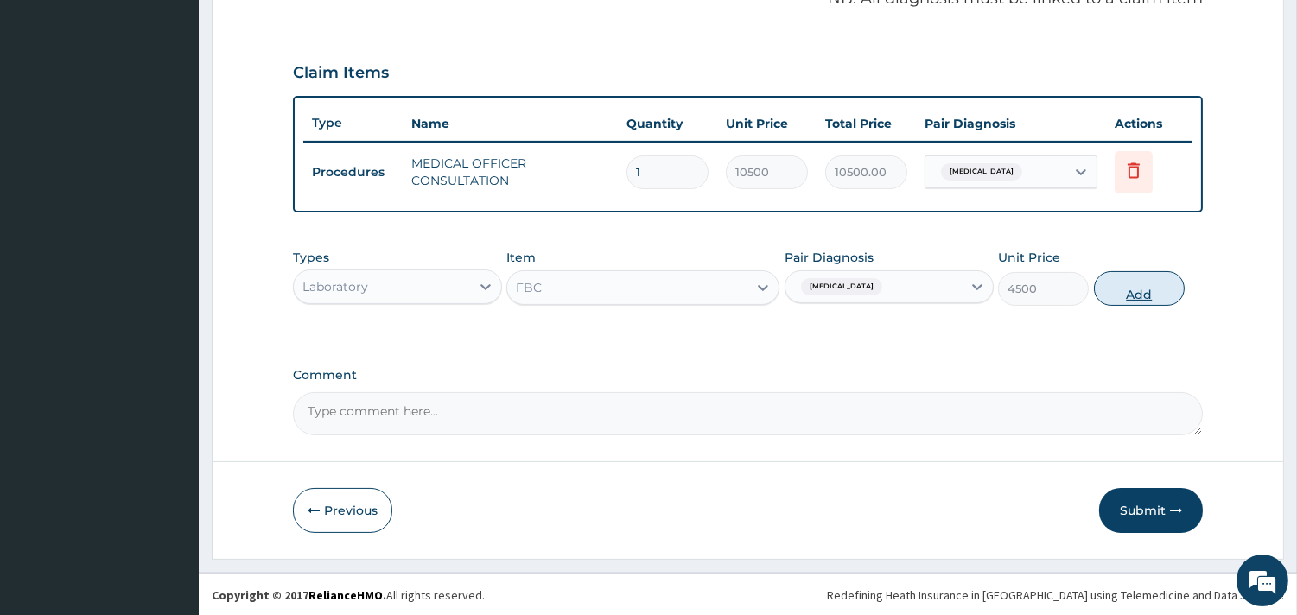
click at [1119, 275] on button "Add" at bounding box center [1139, 288] width 91 height 35
type input "0"
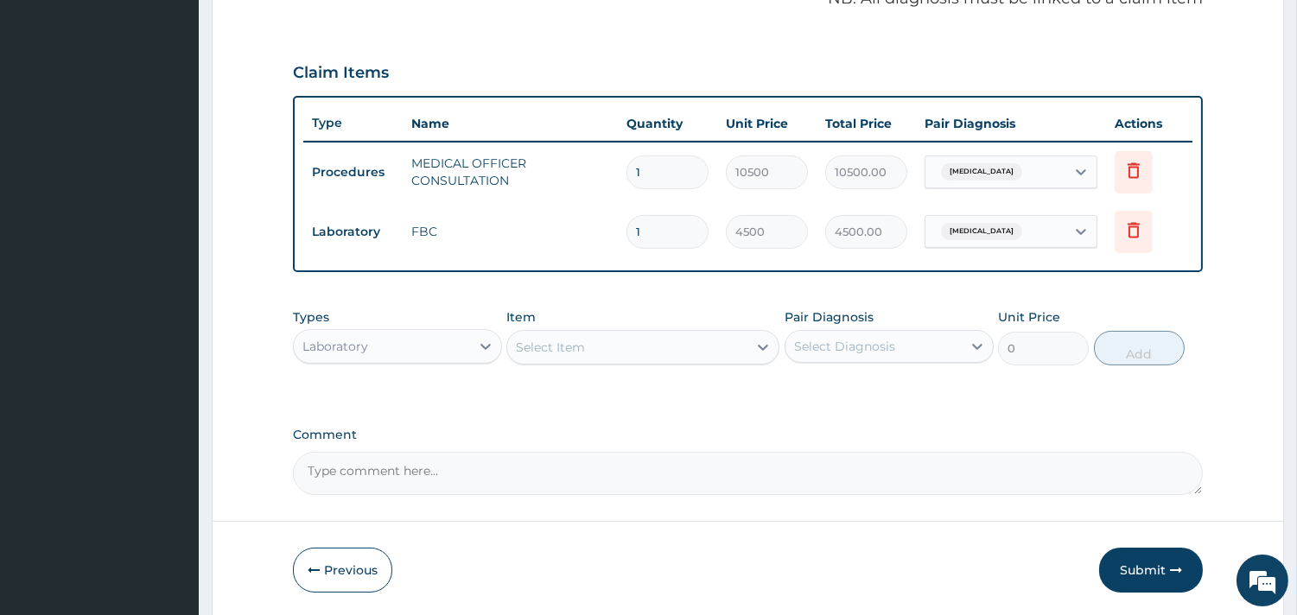
scroll to position [606, 0]
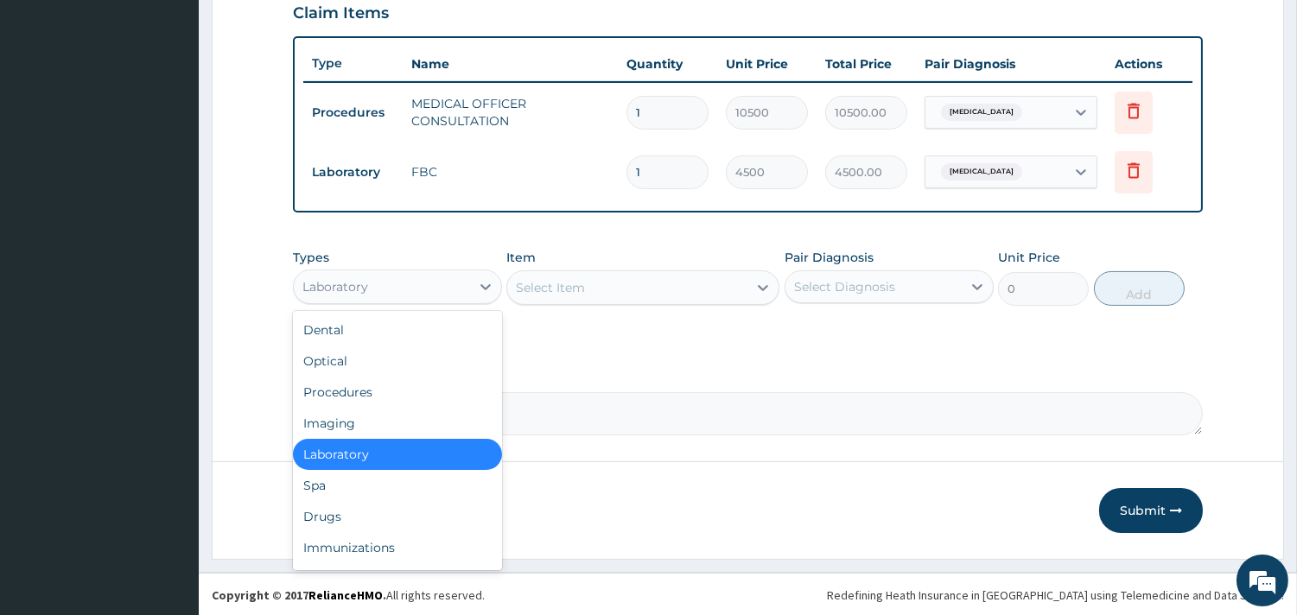
click at [454, 295] on div "Laboratory" at bounding box center [382, 287] width 176 height 28
click at [346, 515] on div "Drugs" at bounding box center [397, 516] width 209 height 31
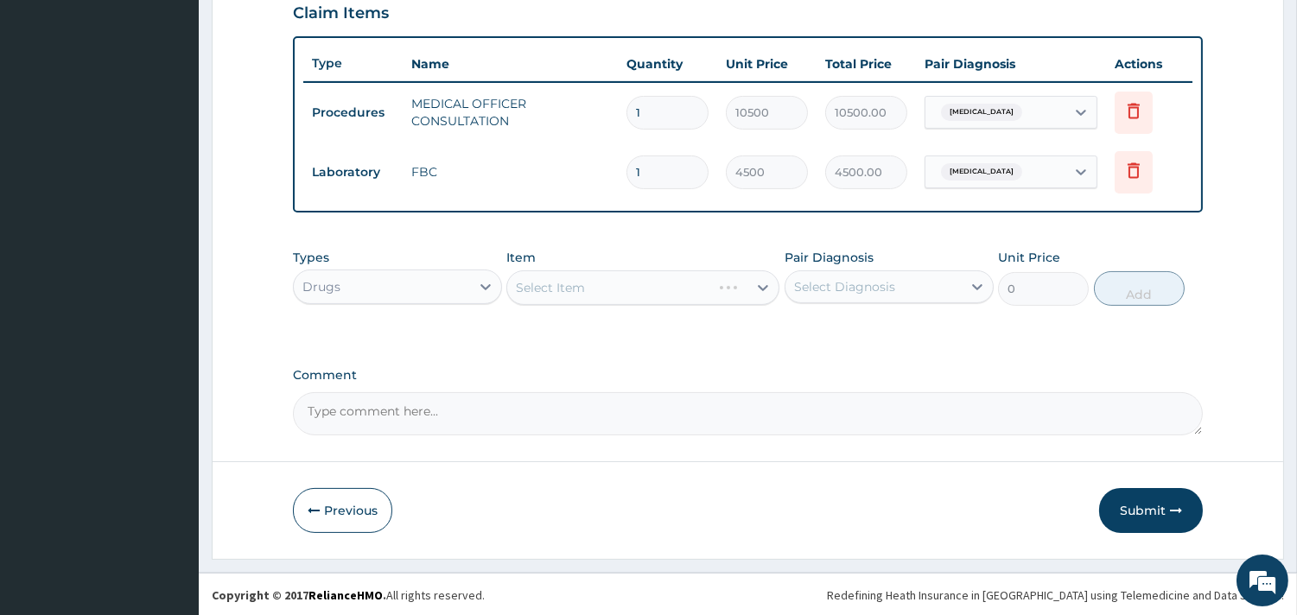
click at [674, 285] on div "Select Item" at bounding box center [642, 287] width 273 height 35
click at [666, 291] on div "Select Item" at bounding box center [642, 287] width 273 height 35
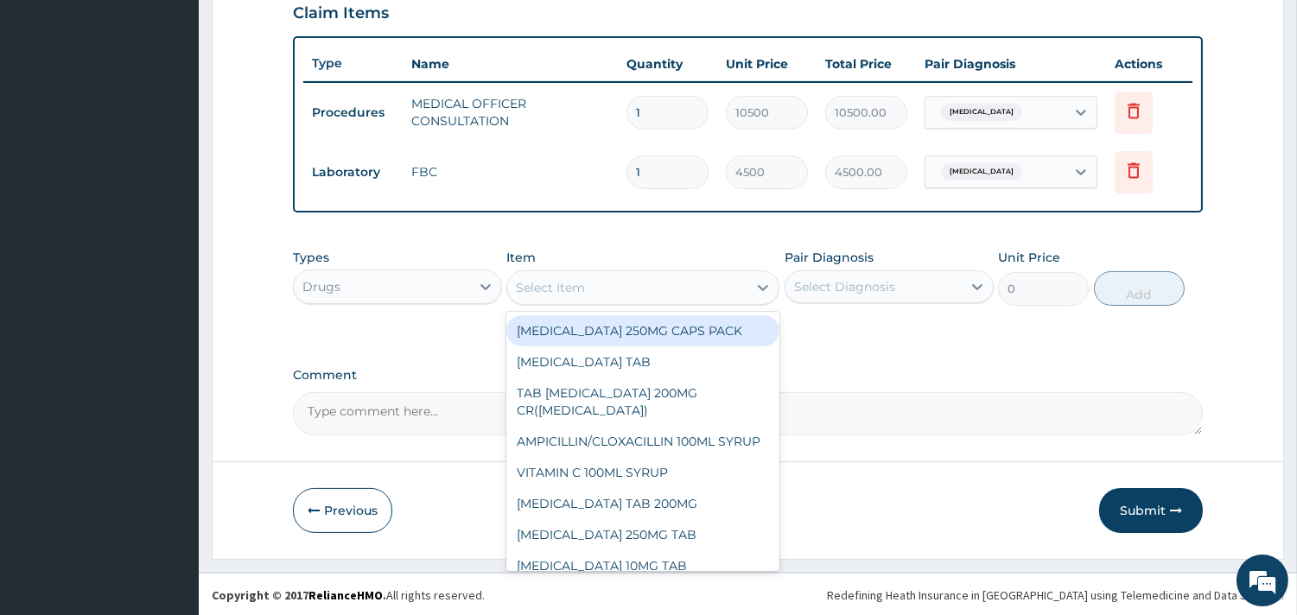
click at [608, 282] on div "Select Item" at bounding box center [627, 288] width 240 height 28
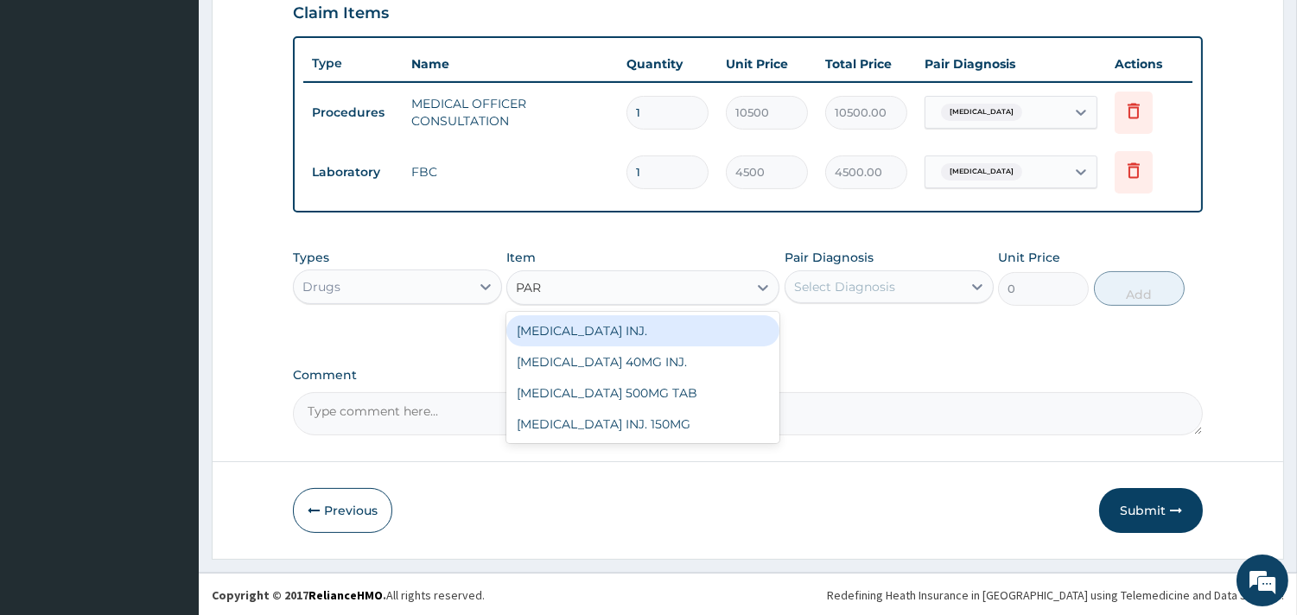
type input "PARA"
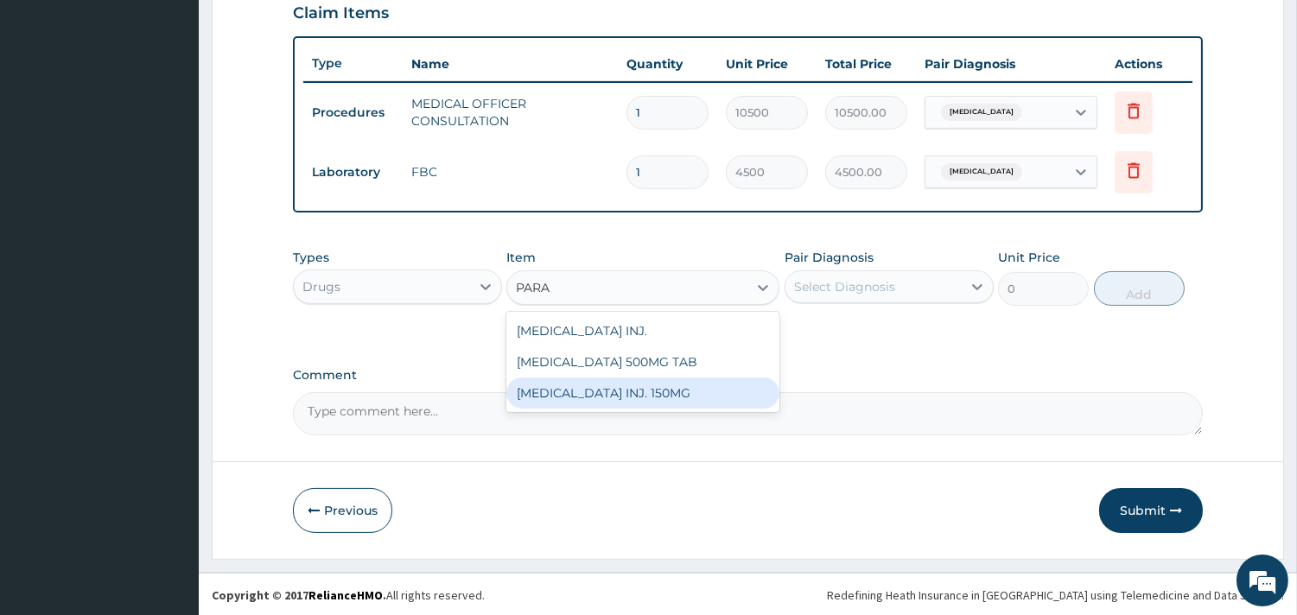
click at [600, 393] on div "[MEDICAL_DATA] INJ. 150MG" at bounding box center [642, 392] width 273 height 31
type input "900"
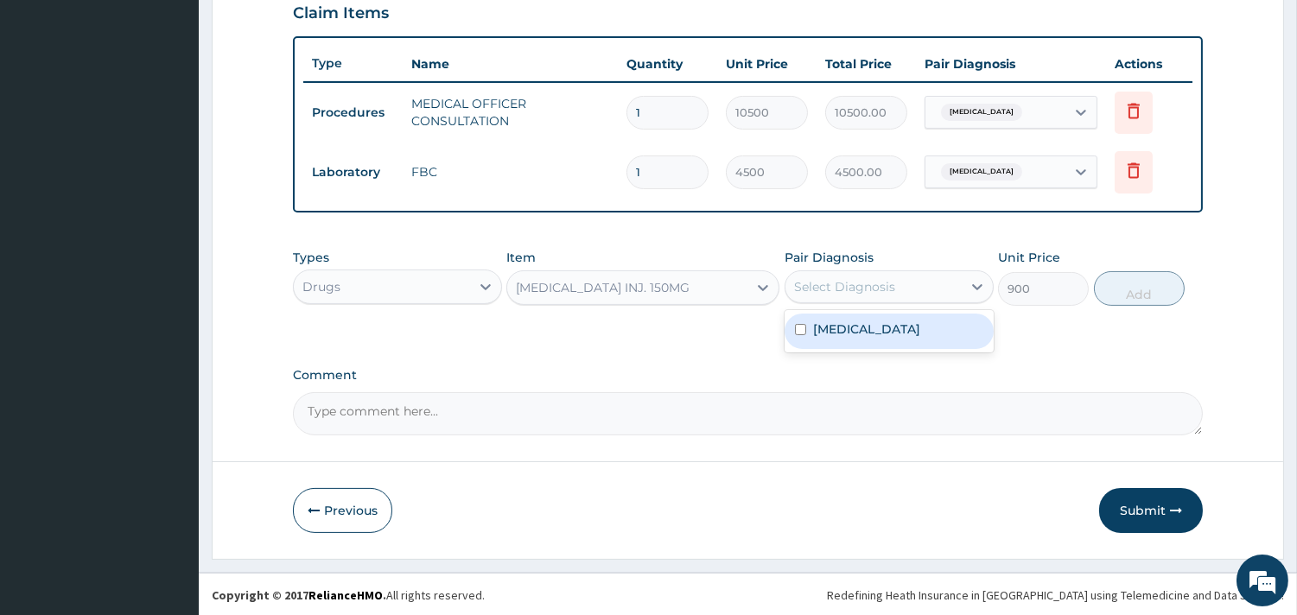
drag, startPoint x: 830, startPoint y: 278, endPoint x: 840, endPoint y: 309, distance: 32.8
click at [832, 282] on div "Select Diagnosis" at bounding box center [844, 286] width 101 height 17
drag, startPoint x: 842, startPoint y: 328, endPoint x: 1052, endPoint y: 288, distance: 213.8
click at [851, 327] on label "Acute tonsillitis" at bounding box center [866, 328] width 107 height 17
checkbox input "true"
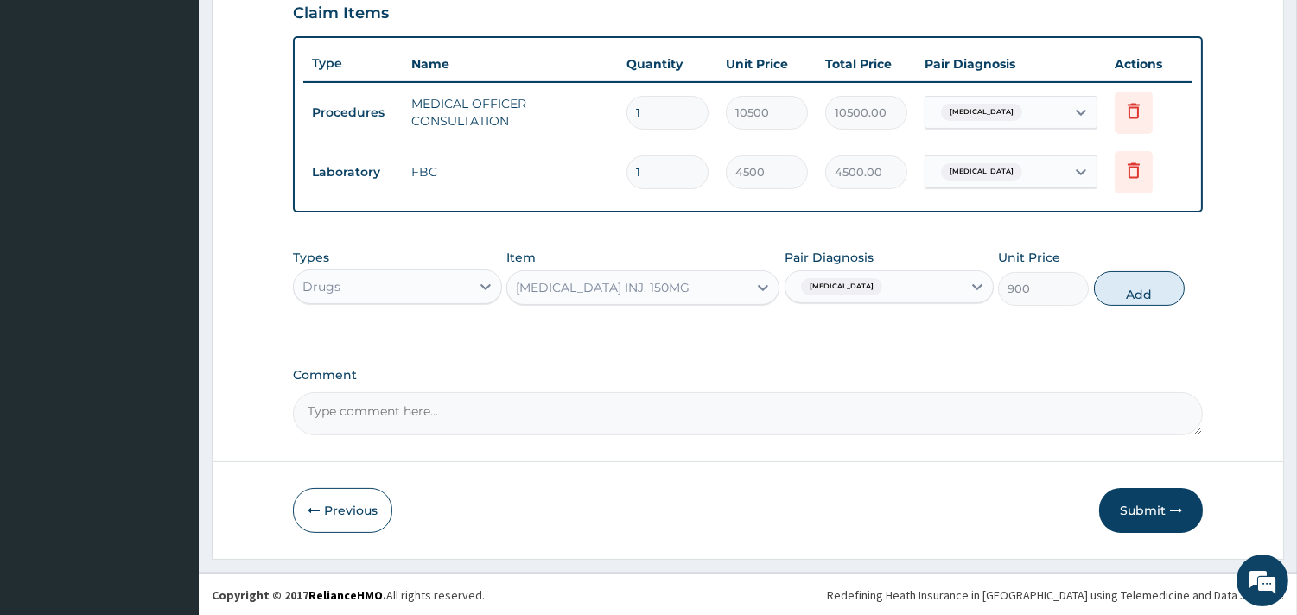
click at [1143, 268] on div "Types Drugs Item PARACETAMOL INJ. 150MG Pair Diagnosis Acute tonsillitis Unit P…" at bounding box center [748, 277] width 910 height 74
click at [1139, 277] on button "Add" at bounding box center [1139, 288] width 91 height 35
type input "0"
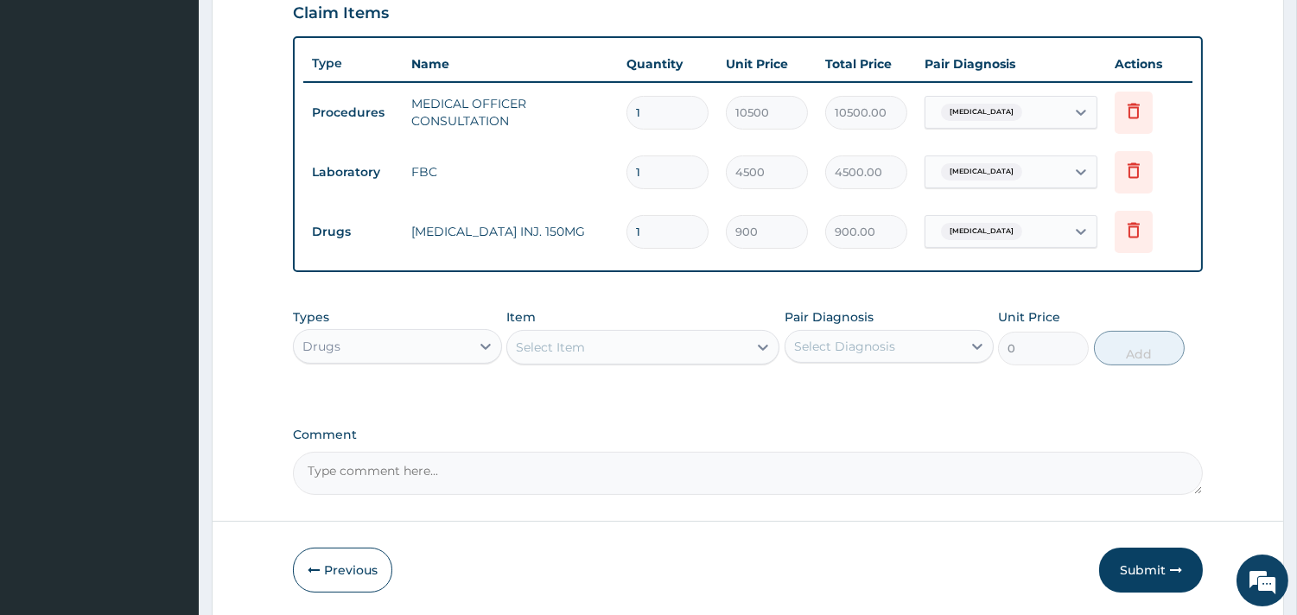
click at [691, 340] on div "Select Item" at bounding box center [627, 347] width 240 height 28
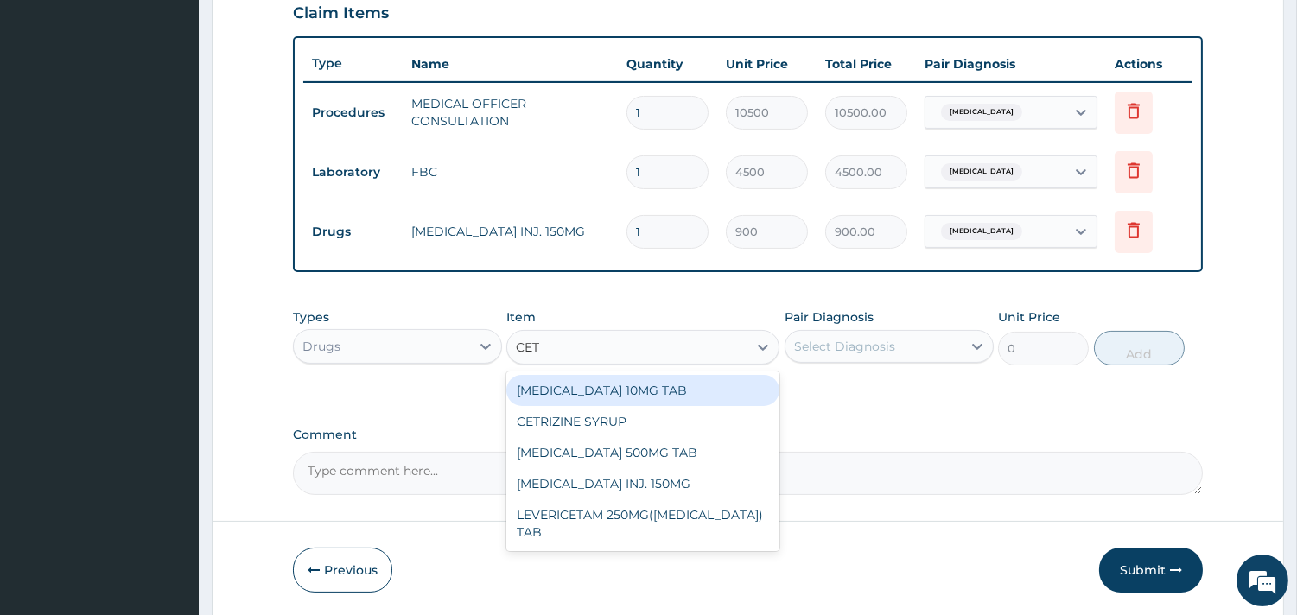
type input "CETR"
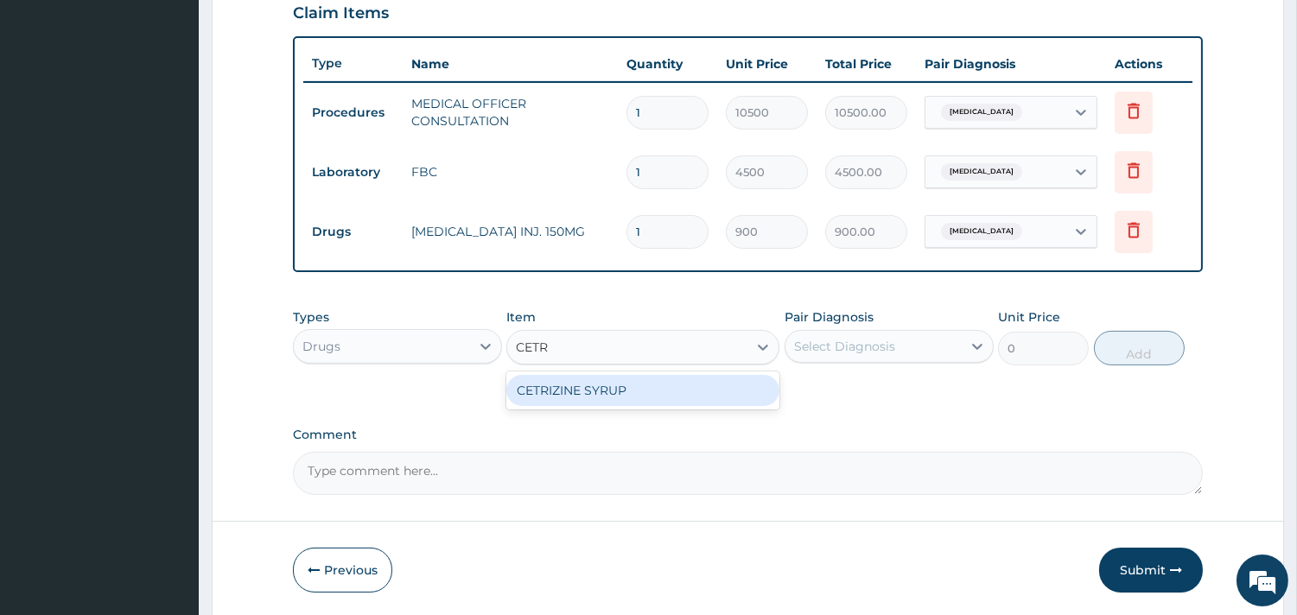
click at [651, 381] on div "CETRIZINE SYRUP" at bounding box center [642, 390] width 273 height 31
type input "2000"
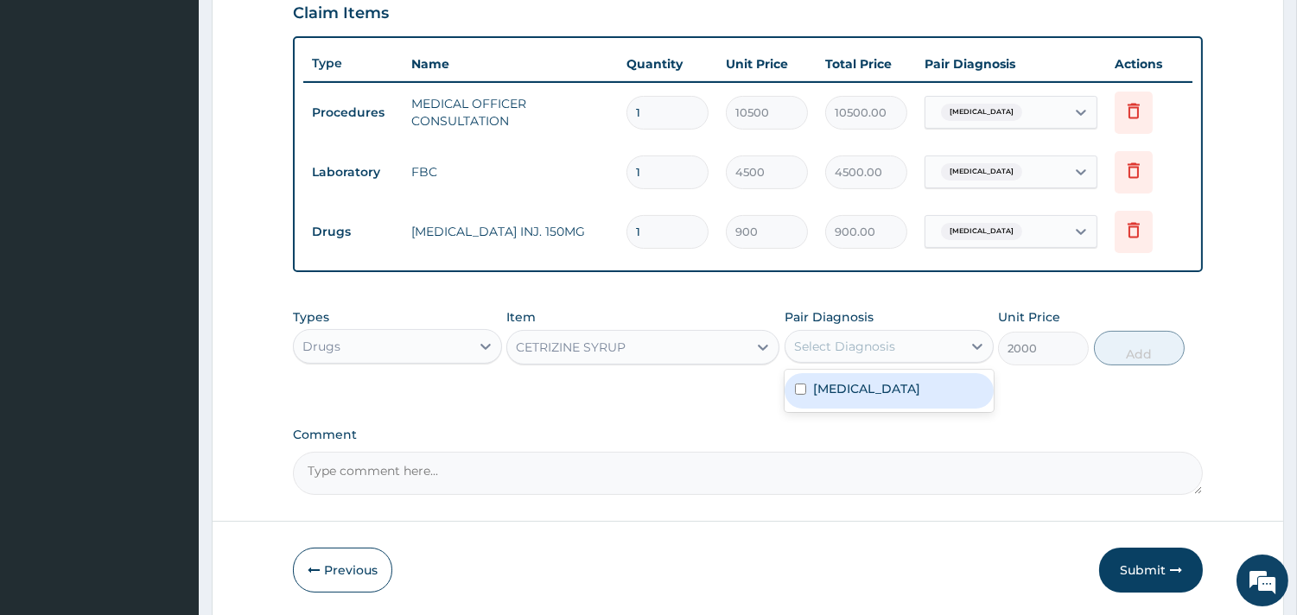
click at [849, 346] on div "Select Diagnosis" at bounding box center [844, 346] width 101 height 17
click at [853, 382] on label "Acute tonsillitis" at bounding box center [866, 388] width 107 height 17
checkbox input "true"
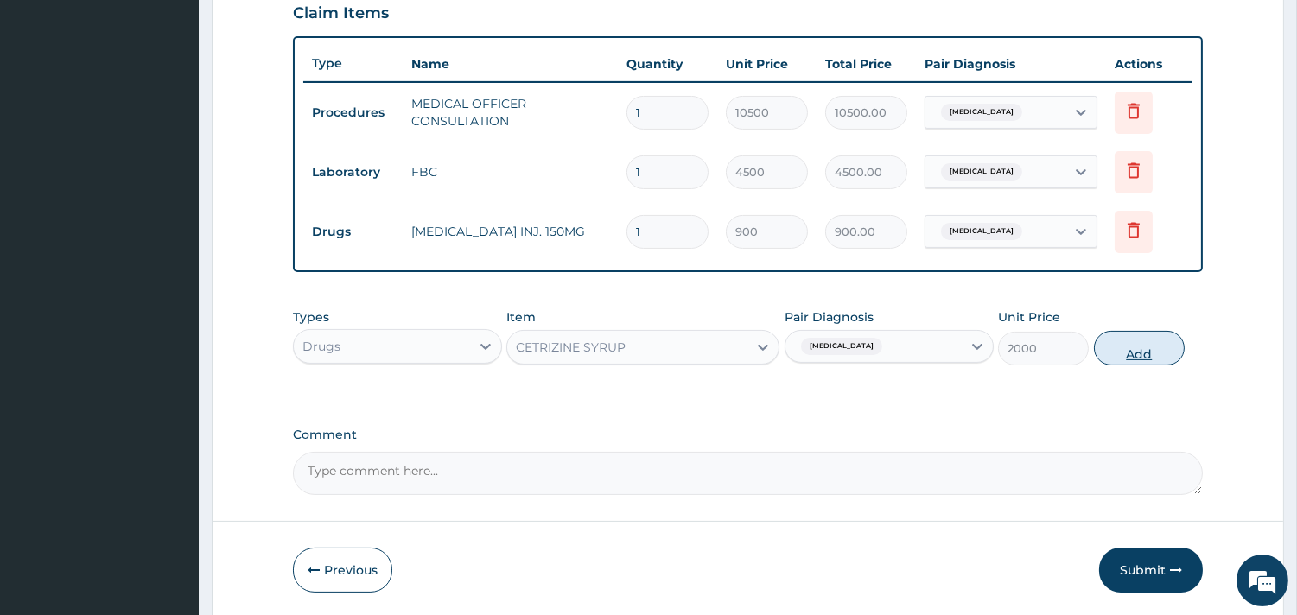
click at [1120, 339] on button "Add" at bounding box center [1139, 348] width 91 height 35
type input "0"
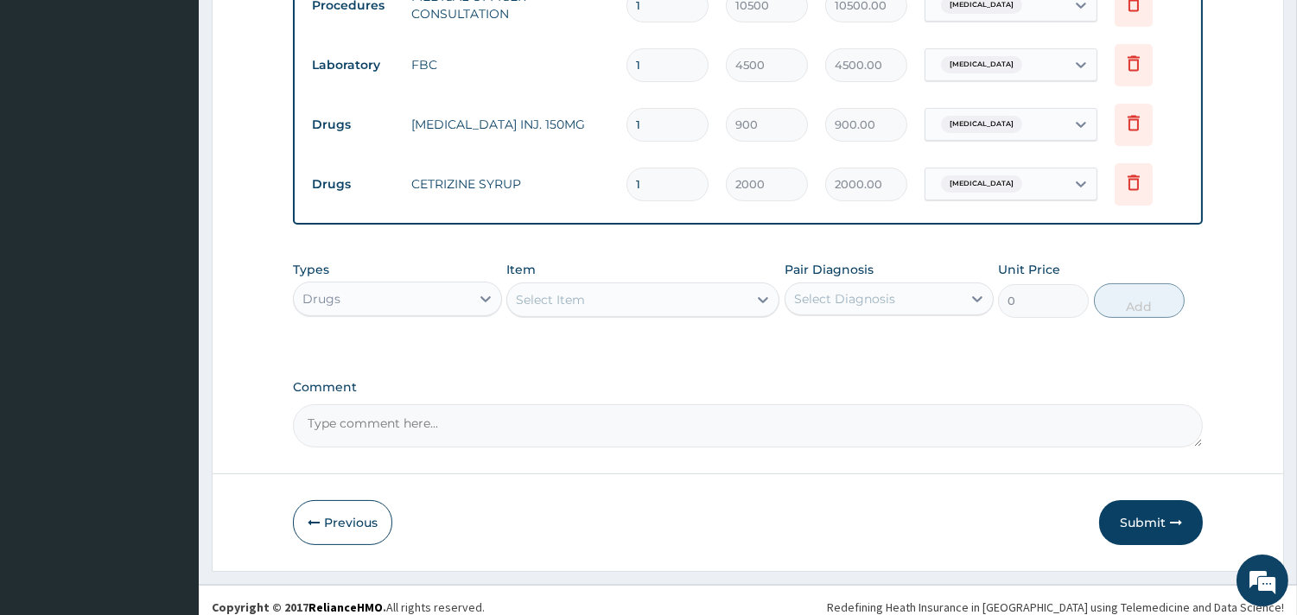
scroll to position [727, 0]
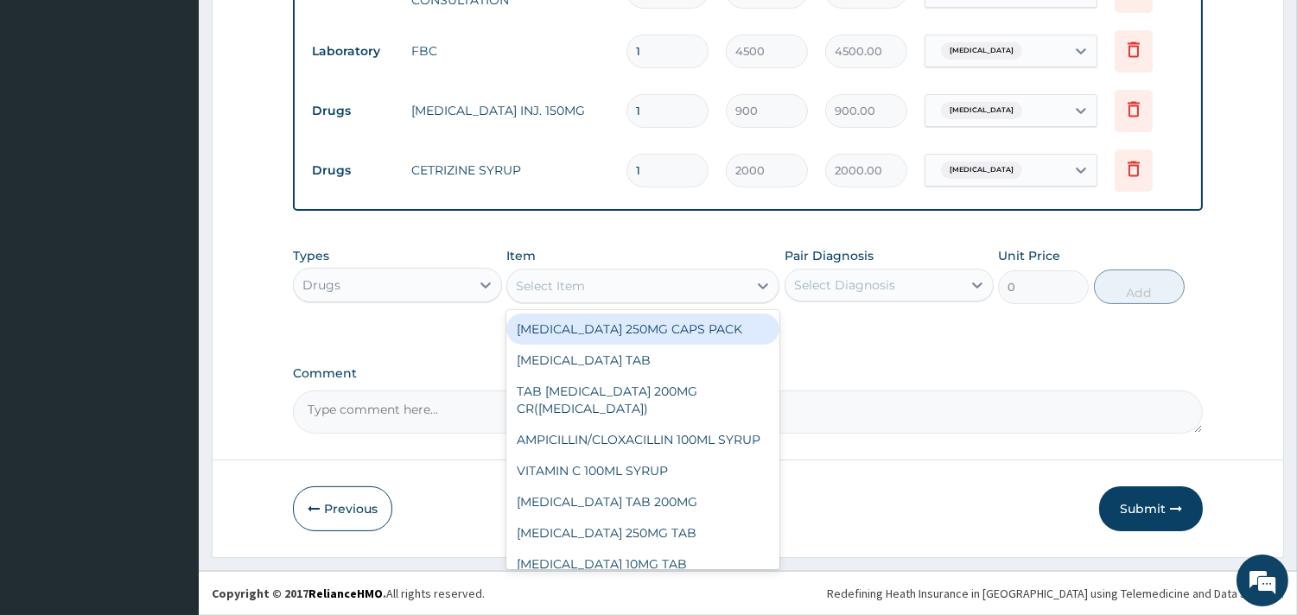
click at [679, 281] on div "Select Item" at bounding box center [627, 286] width 240 height 28
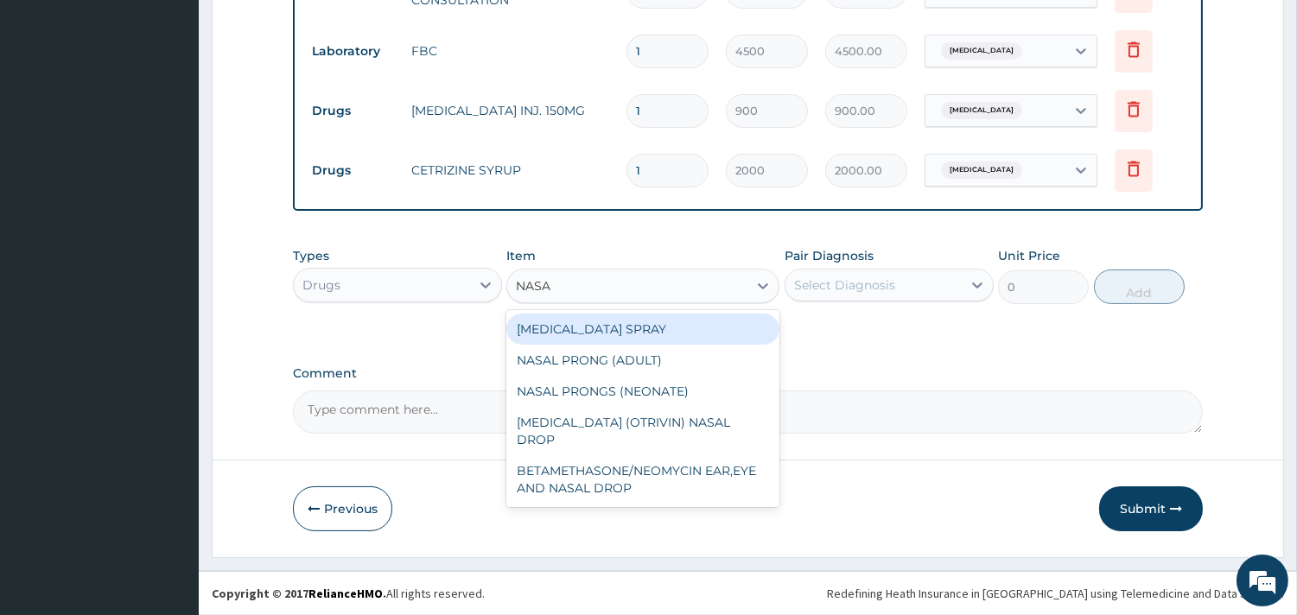
type input "NASAL"
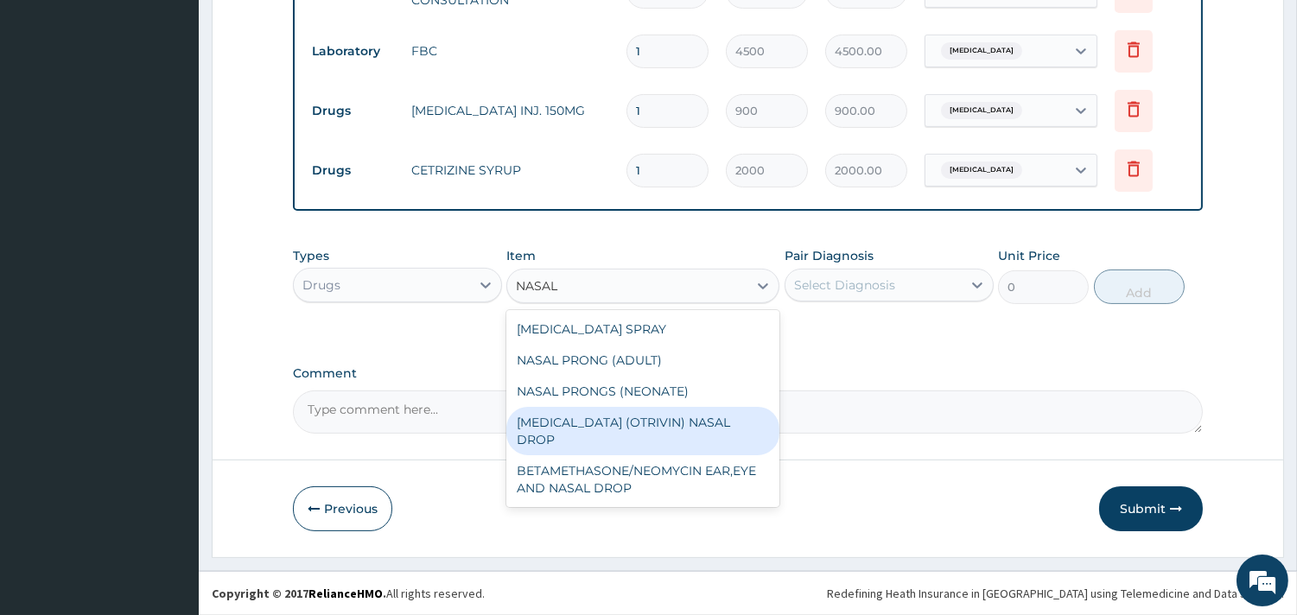
click at [674, 415] on div "[MEDICAL_DATA] (OTRIVIN) NASAL DROP" at bounding box center [642, 431] width 273 height 48
type input "2500"
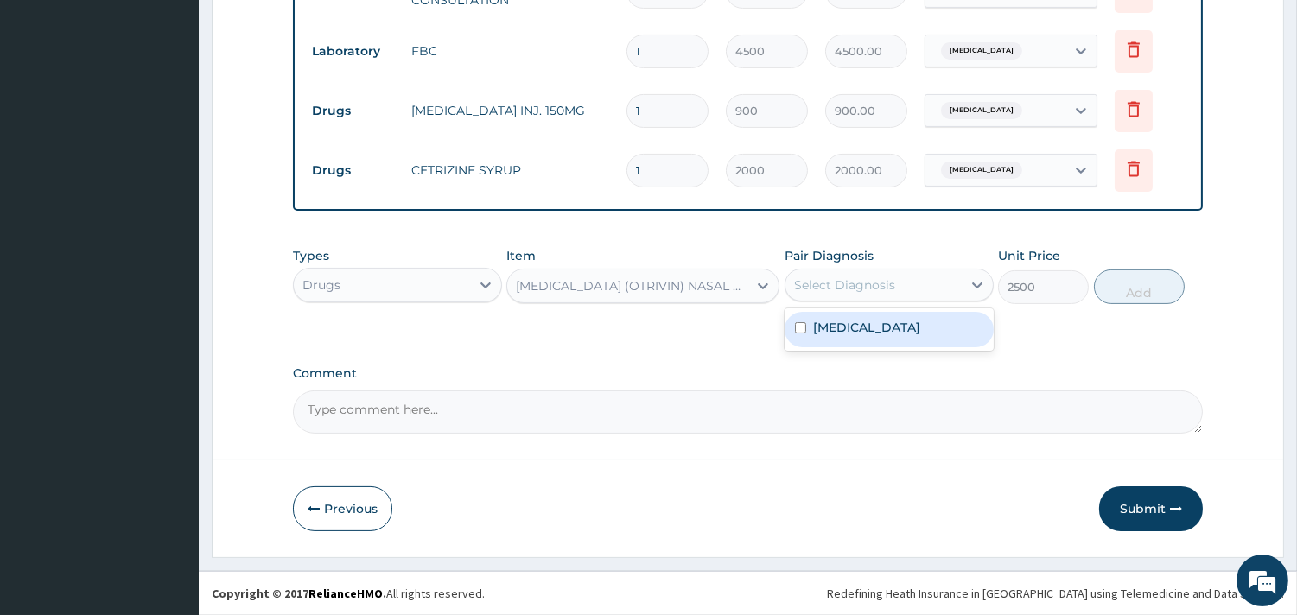
click at [920, 286] on div "Select Diagnosis" at bounding box center [873, 285] width 176 height 28
click at [884, 319] on label "Acute tonsillitis" at bounding box center [866, 327] width 107 height 17
checkbox input "true"
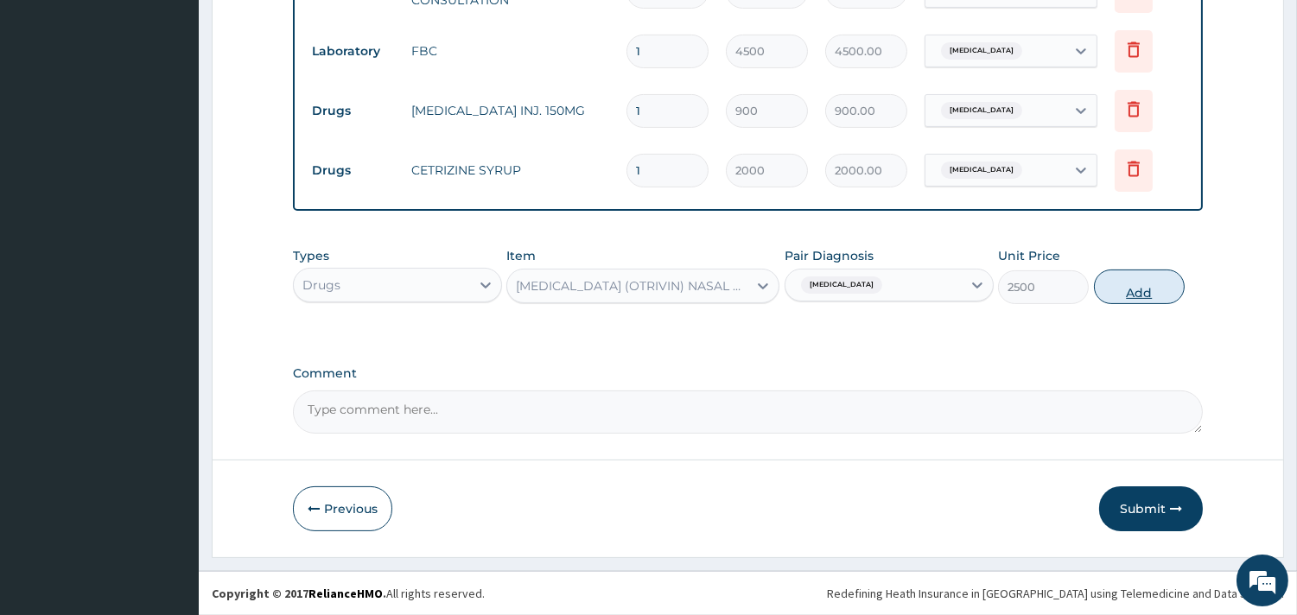
click at [1173, 271] on button "Add" at bounding box center [1139, 287] width 91 height 35
type input "0"
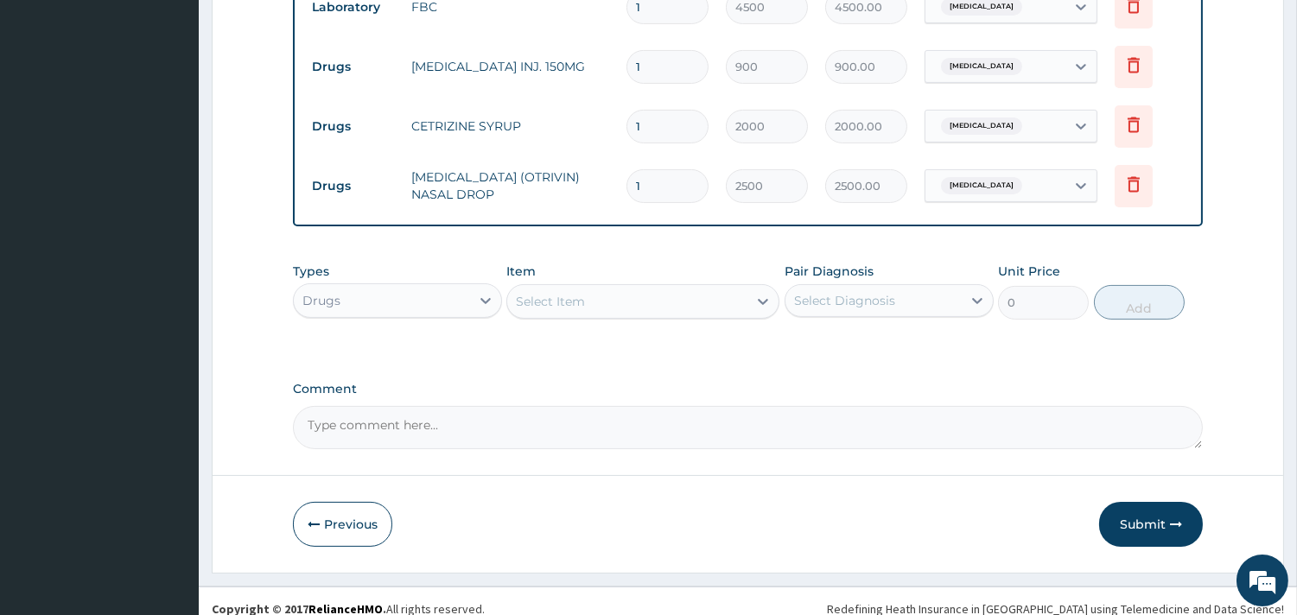
scroll to position [787, 0]
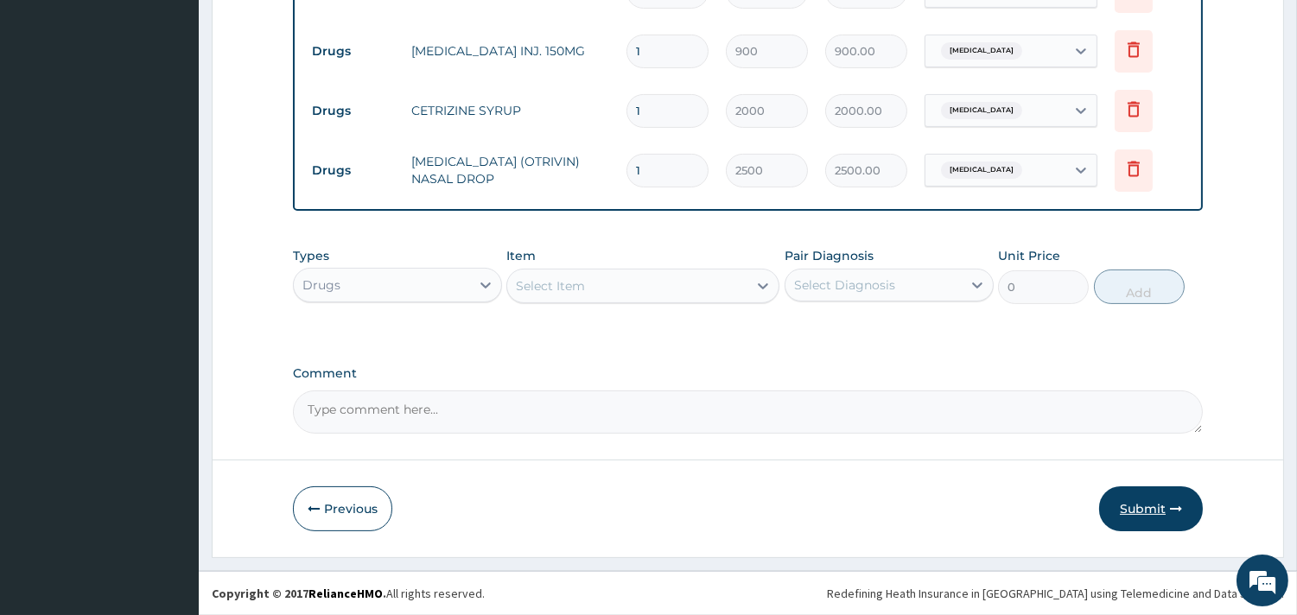
click at [1134, 513] on button "Submit" at bounding box center [1151, 508] width 104 height 45
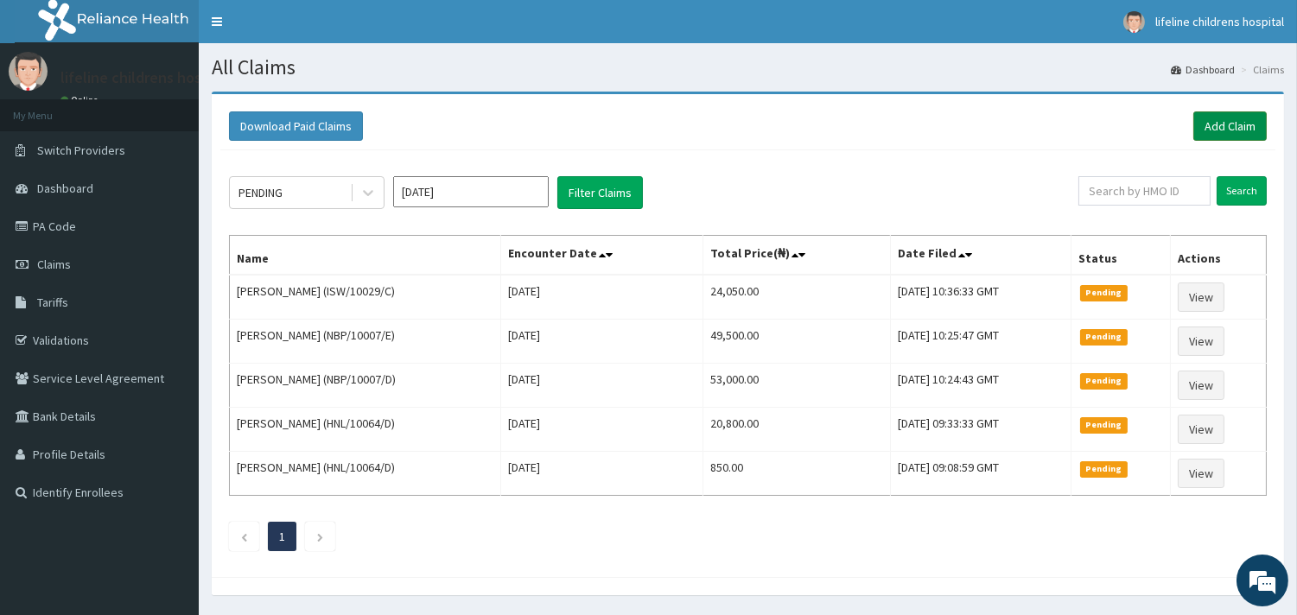
click at [1213, 119] on link "Add Claim" at bounding box center [1229, 125] width 73 height 29
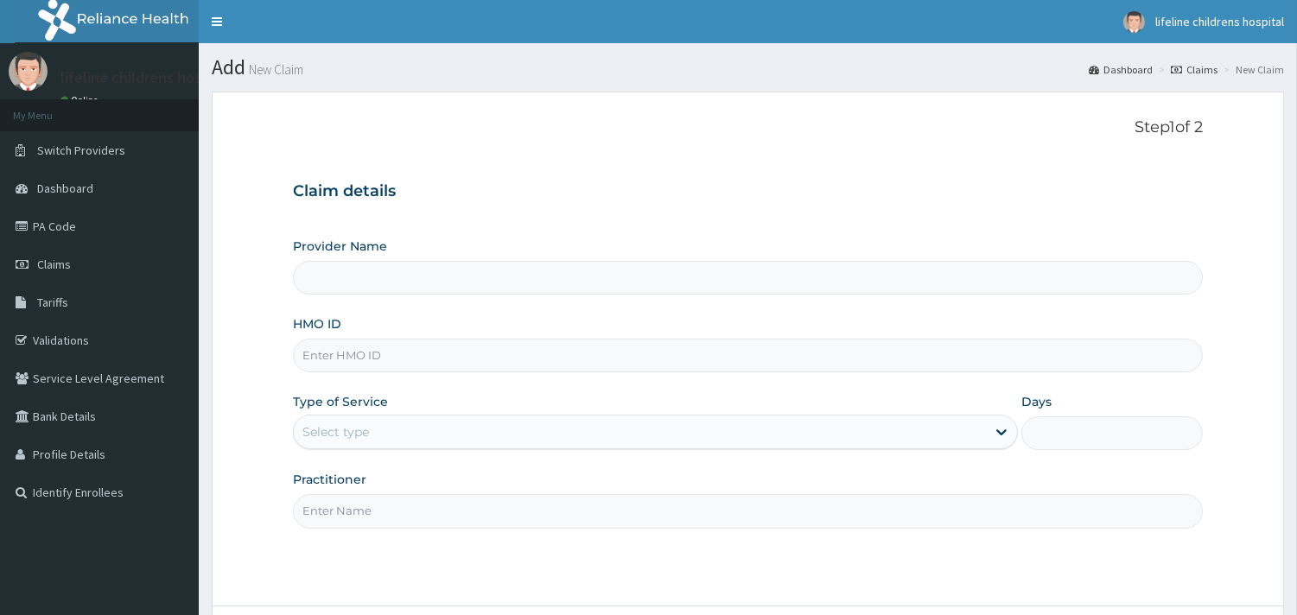
click at [338, 358] on input "HMO ID" at bounding box center [748, 356] width 910 height 34
type input "N"
type input "Lifeline Children Hospital - Surulere"
type input "NBP/10018/B"
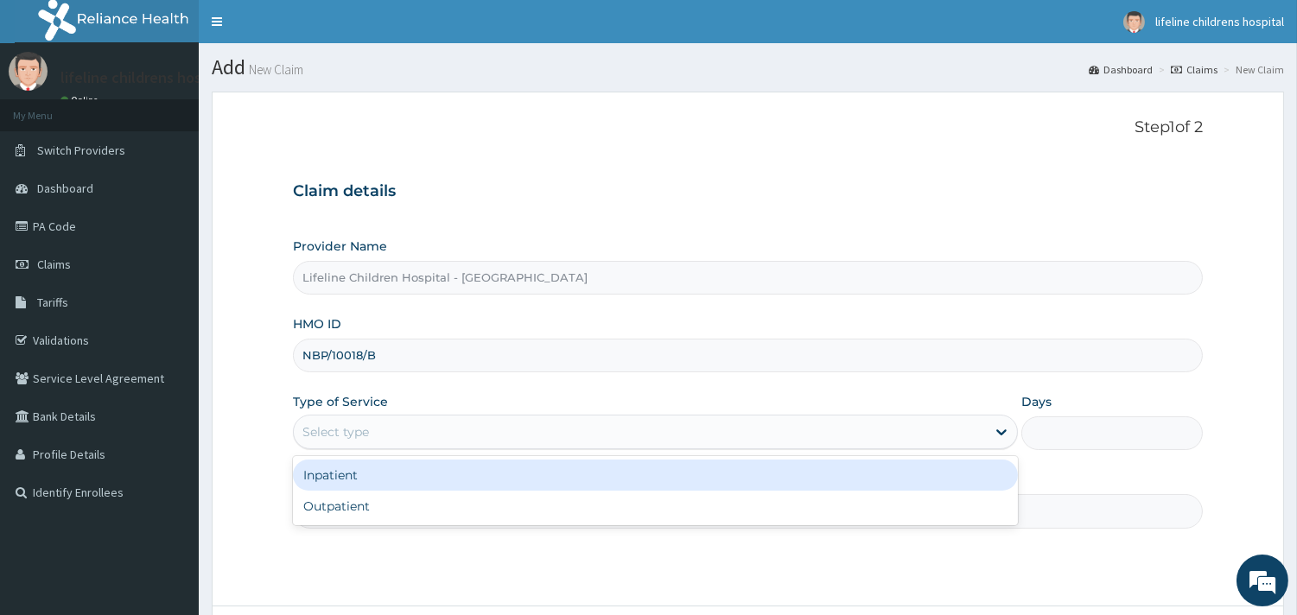
click at [367, 424] on div "Select type" at bounding box center [335, 431] width 67 height 17
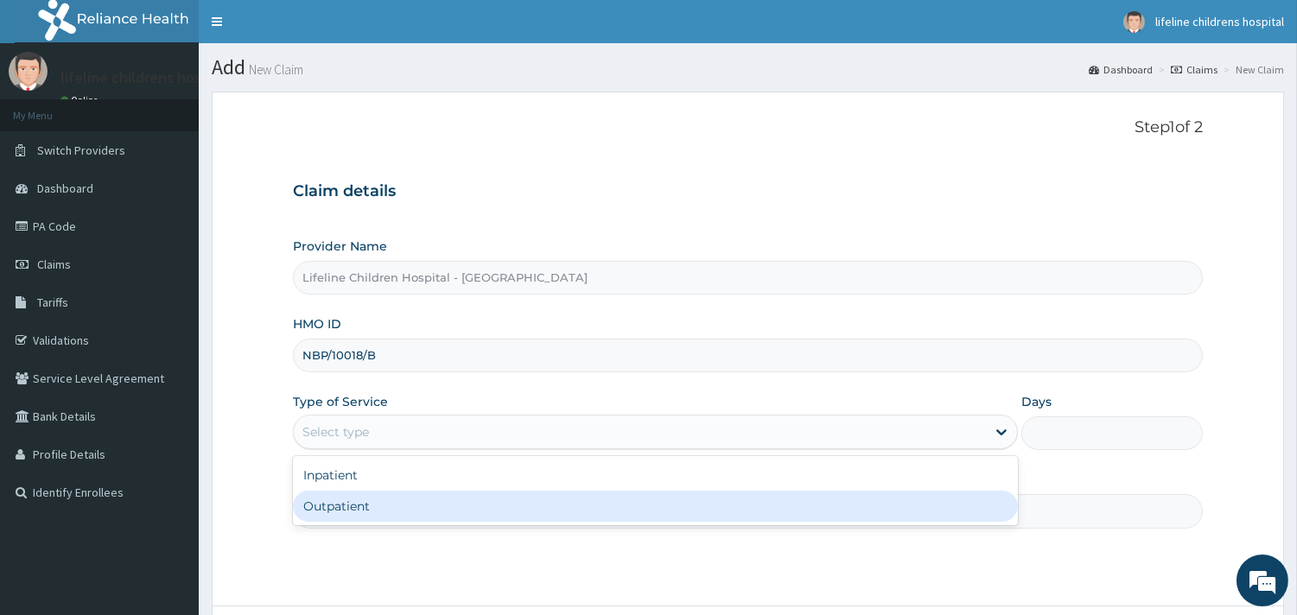
click at [377, 511] on div "Outpatient" at bounding box center [655, 506] width 725 height 31
type input "1"
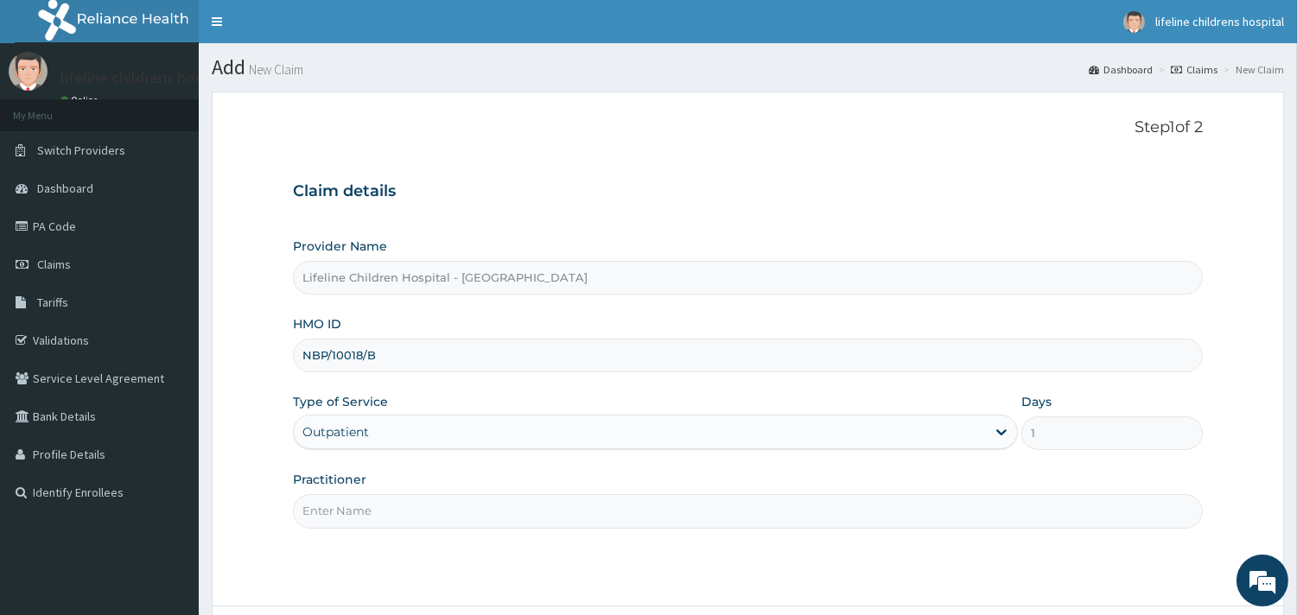
click at [377, 511] on input "Practitioner" at bounding box center [748, 511] width 910 height 34
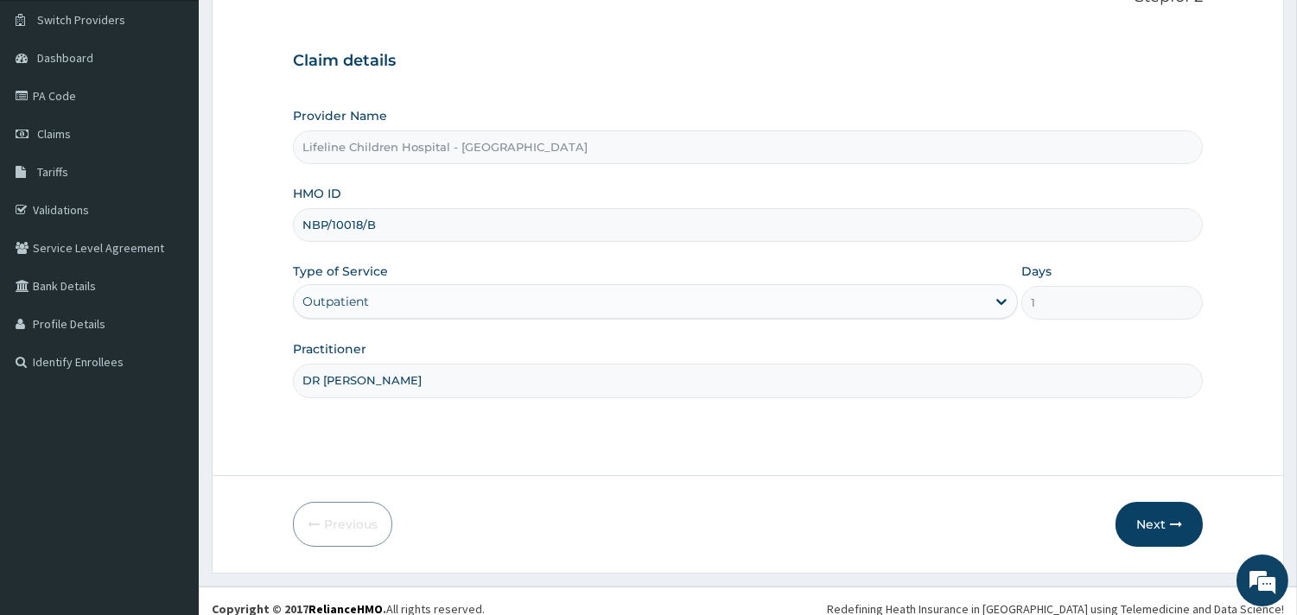
scroll to position [147, 0]
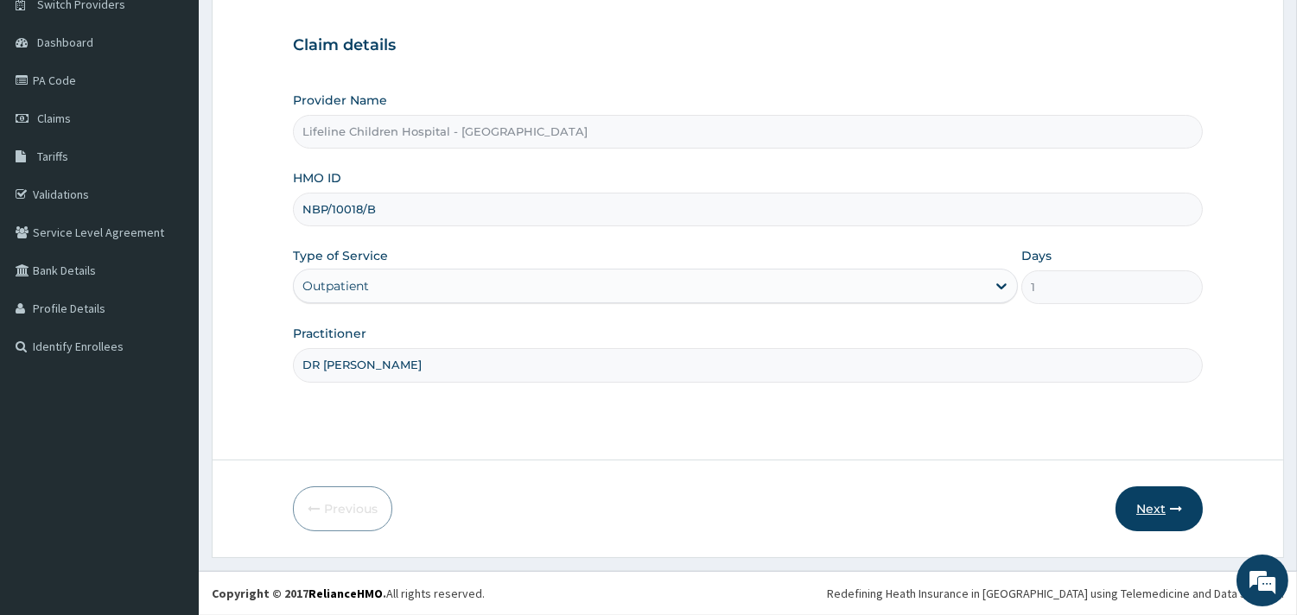
type input "DR RUKAYAT"
click at [1164, 521] on button "Next" at bounding box center [1158, 508] width 87 height 45
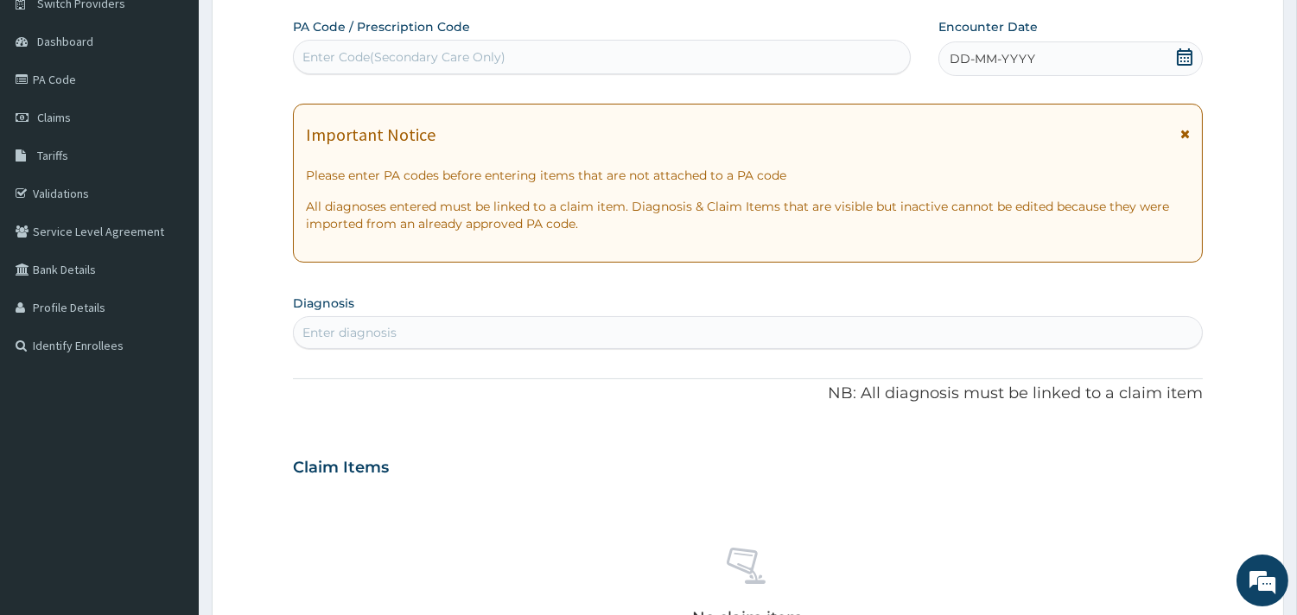
click at [1025, 57] on span "DD-MM-YYYY" at bounding box center [992, 58] width 86 height 17
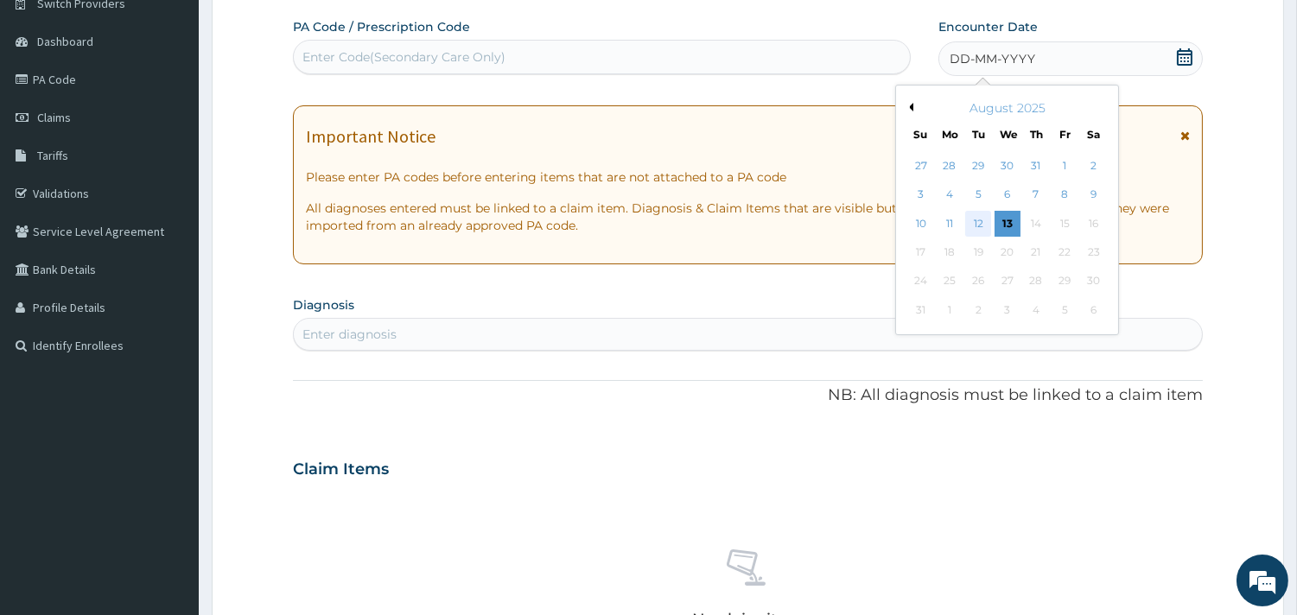
click at [981, 218] on div "12" at bounding box center [978, 224] width 26 height 26
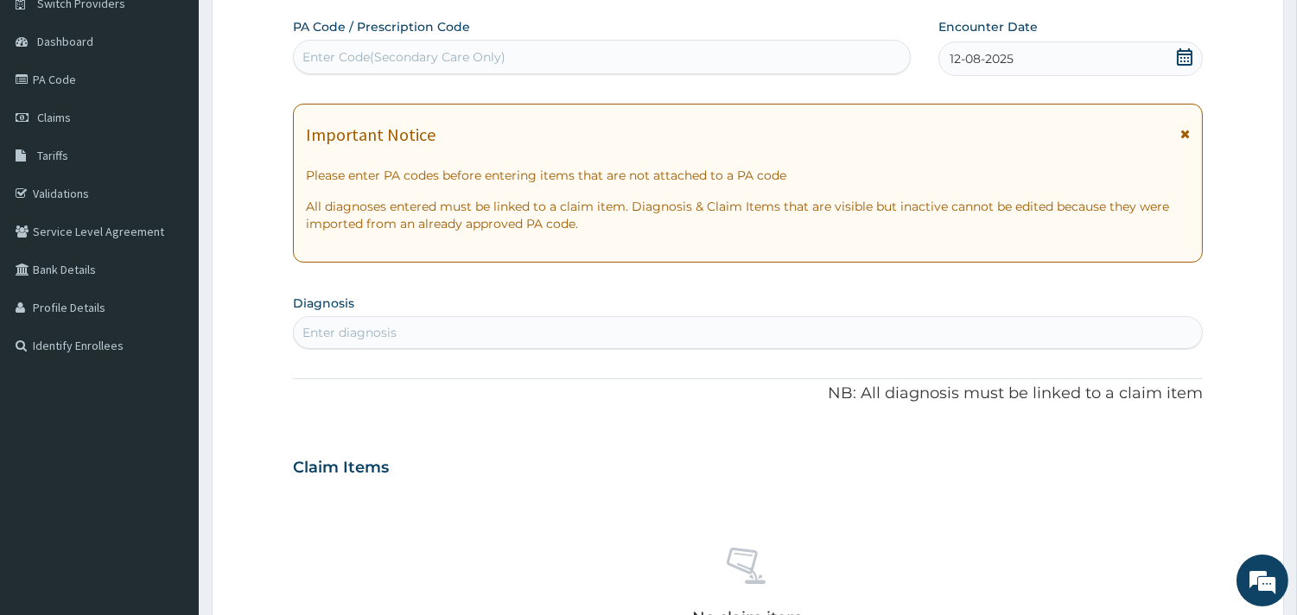
click at [407, 326] on div "Enter diagnosis" at bounding box center [748, 333] width 908 height 28
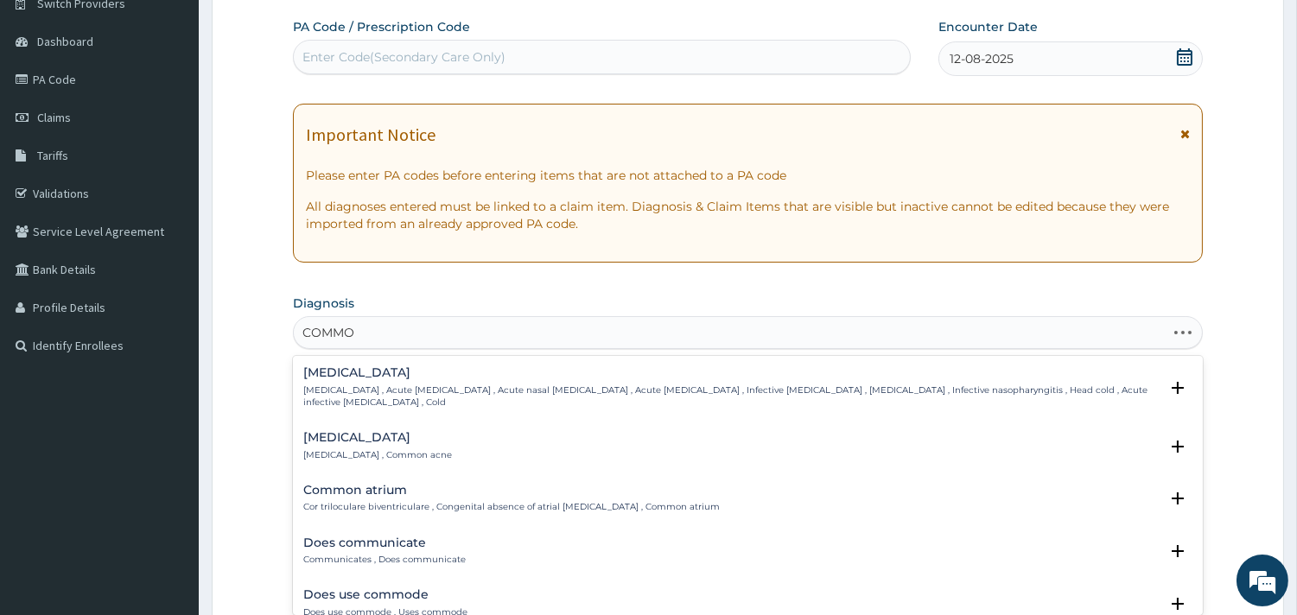
type input "COMMON"
click at [360, 382] on div "Common cold Common cold , Acute coryza , Acute nasal catarrh , Acute rhinitis ,…" at bounding box center [730, 387] width 855 height 42
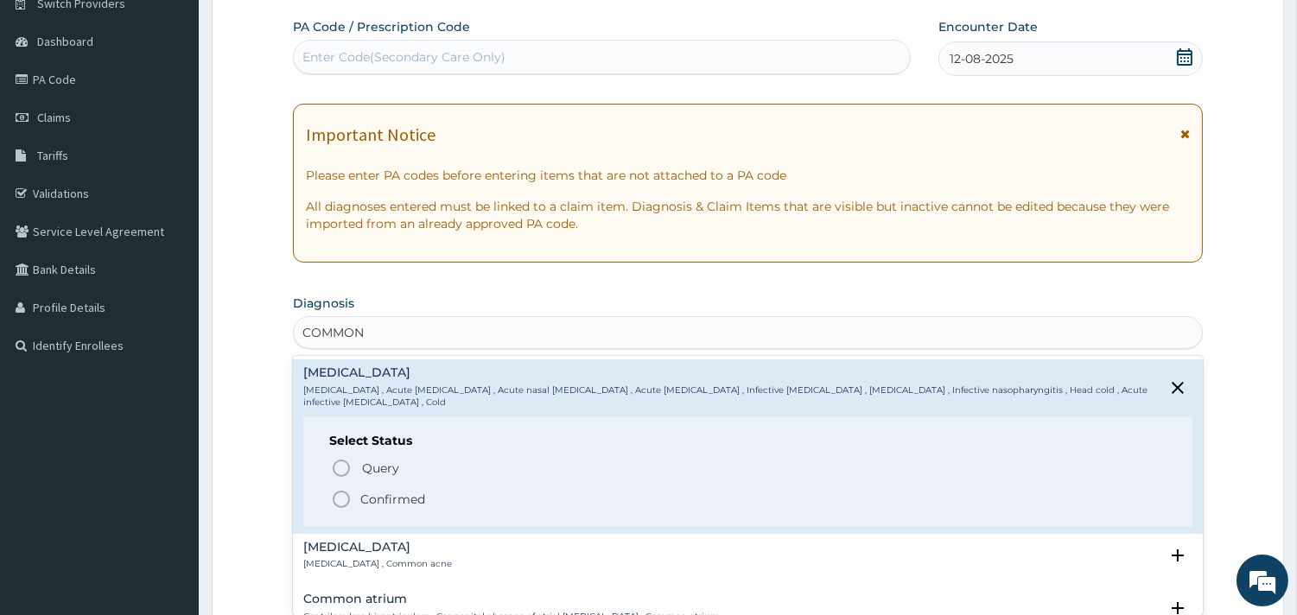
click at [381, 491] on p "Confirmed" at bounding box center [392, 499] width 65 height 17
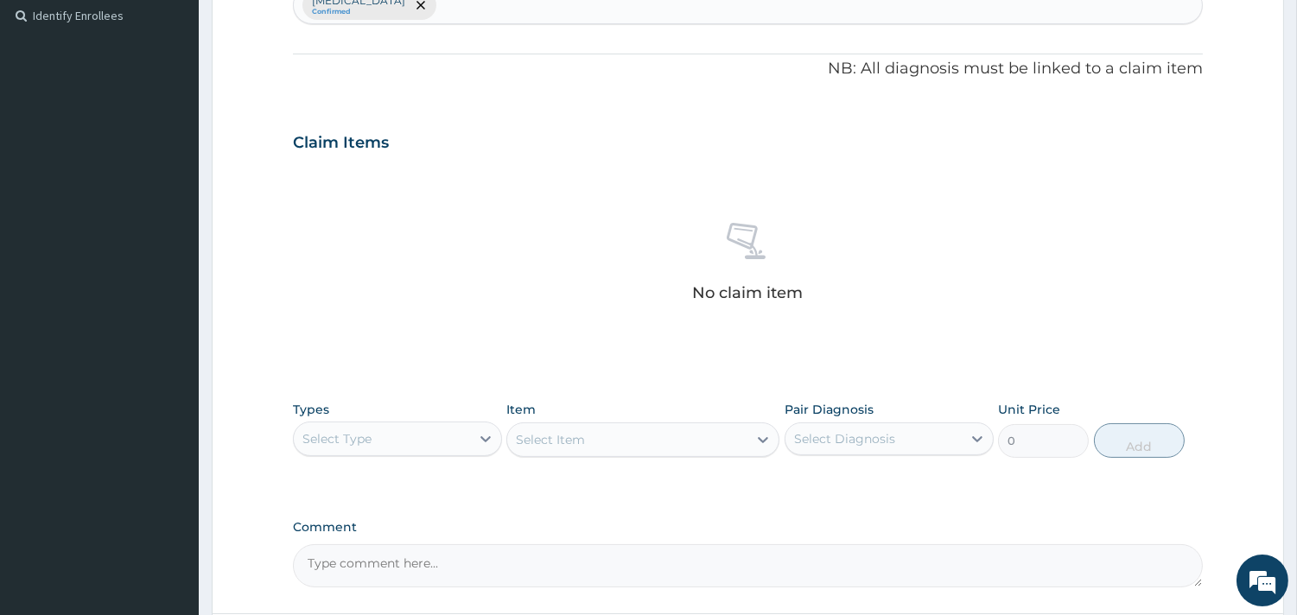
scroll to position [626, 0]
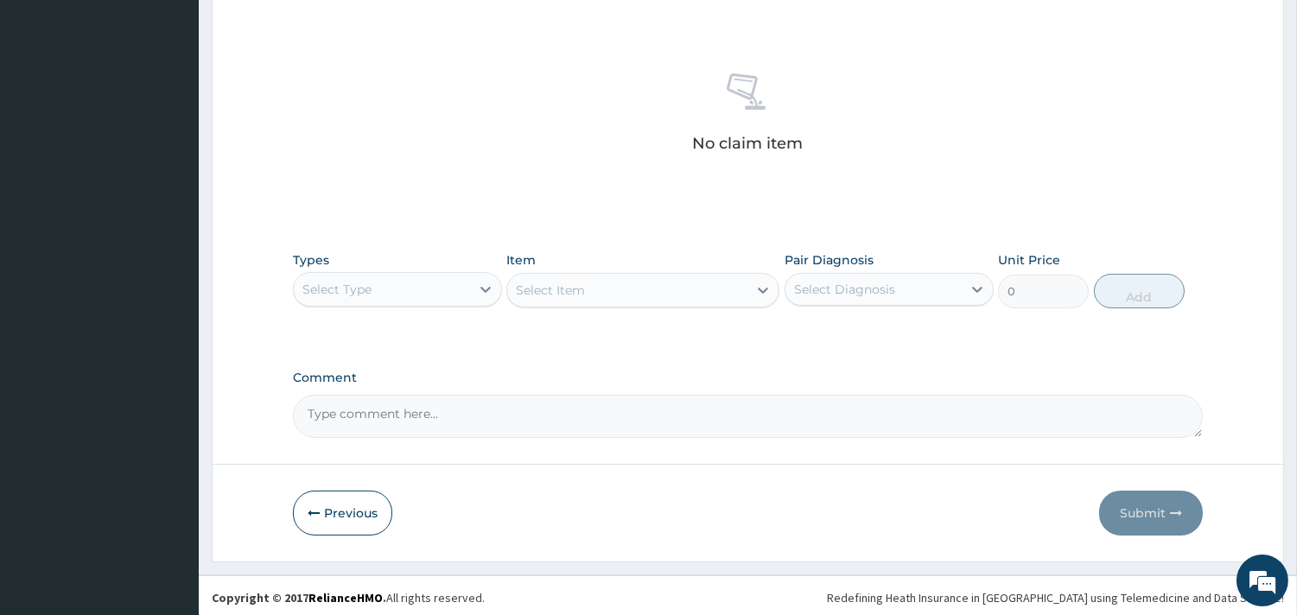
click at [439, 287] on div "Select Type" at bounding box center [382, 290] width 176 height 28
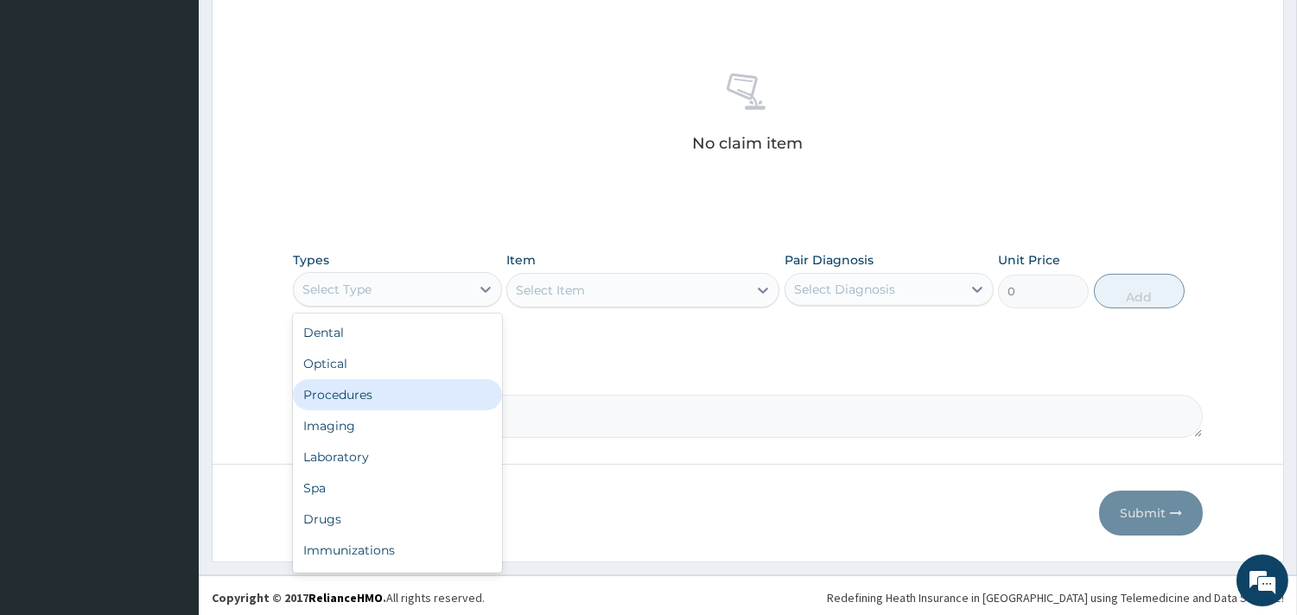
click at [395, 389] on div "Procedures" at bounding box center [397, 394] width 209 height 31
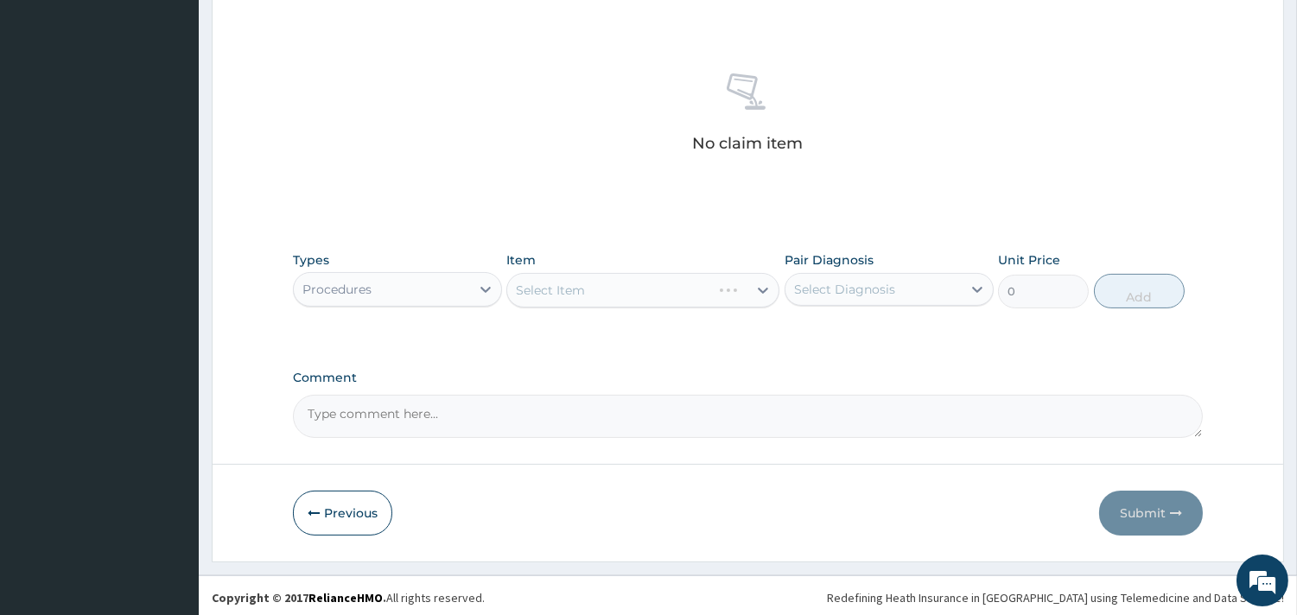
click at [593, 289] on div "Select Item" at bounding box center [642, 290] width 273 height 35
click at [655, 290] on div "Select Item" at bounding box center [642, 290] width 273 height 35
click at [606, 286] on div "Select Item" at bounding box center [642, 290] width 273 height 35
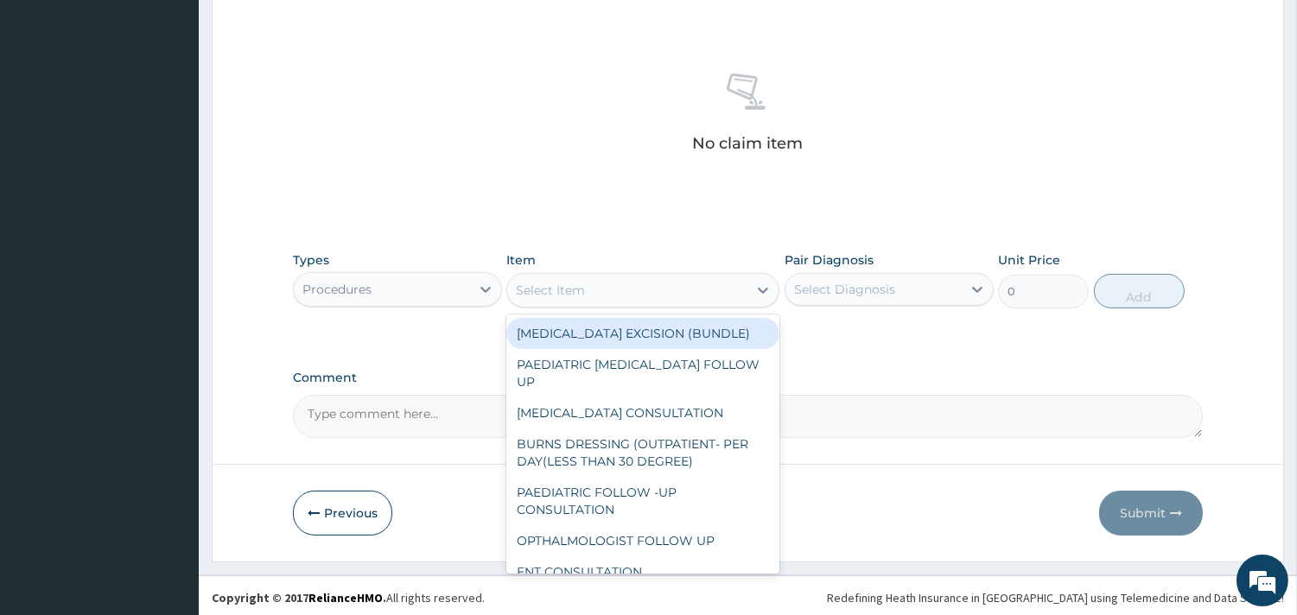
click at [594, 291] on div "Select Item" at bounding box center [627, 290] width 240 height 28
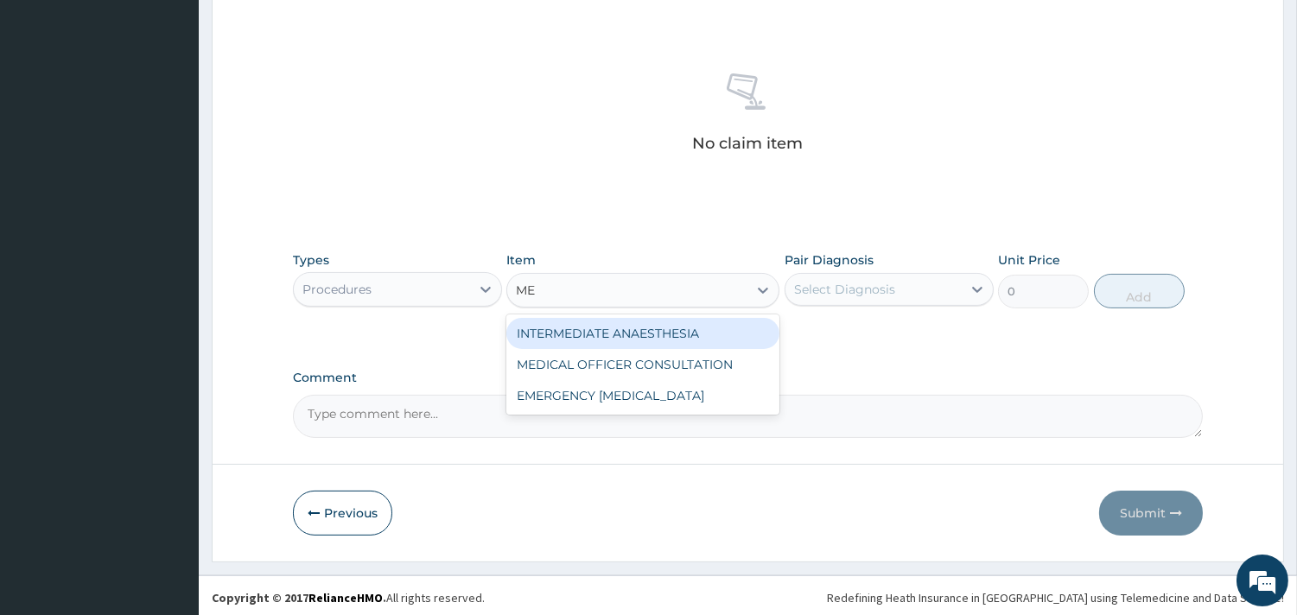
type input "MED"
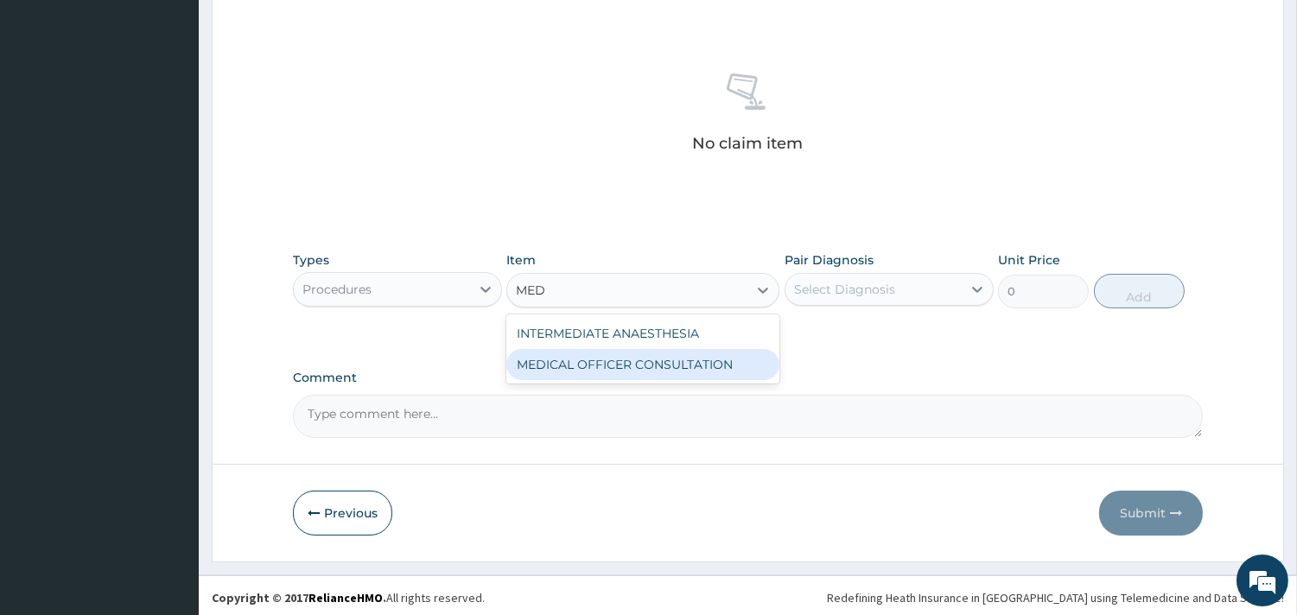
click at [632, 359] on div "MEDICAL OFFICER CONSULTATION" at bounding box center [642, 364] width 273 height 31
type input "10500"
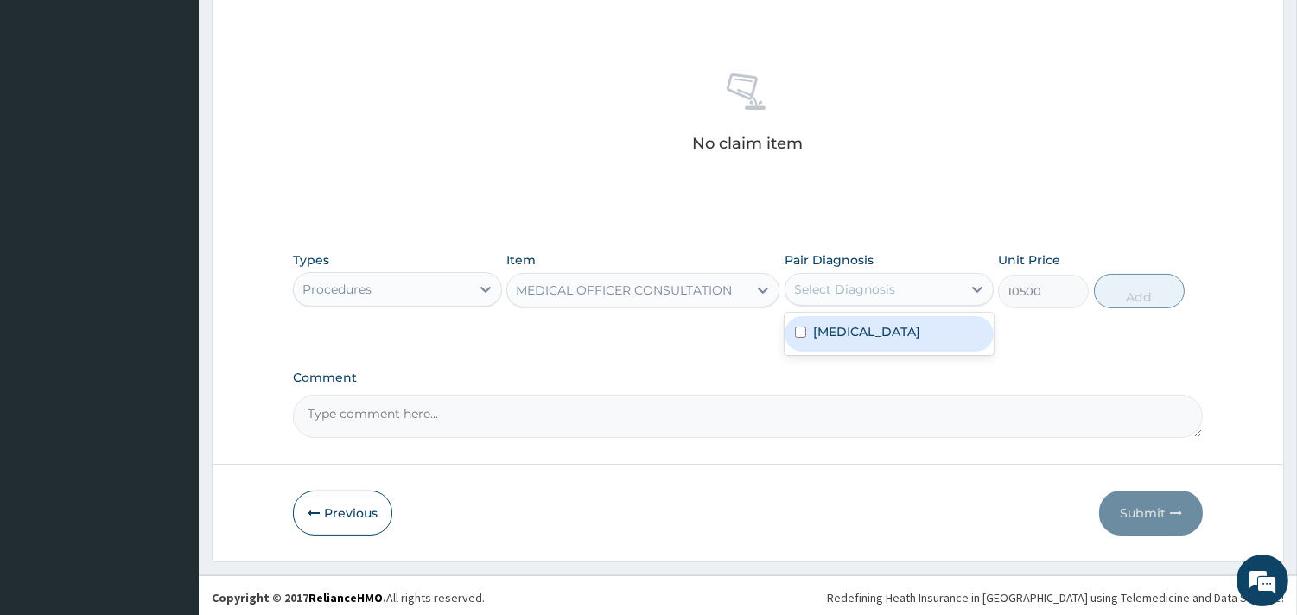
click at [853, 289] on div "Select Diagnosis" at bounding box center [844, 289] width 101 height 17
click at [859, 320] on div "Common cold" at bounding box center [888, 333] width 209 height 35
checkbox input "true"
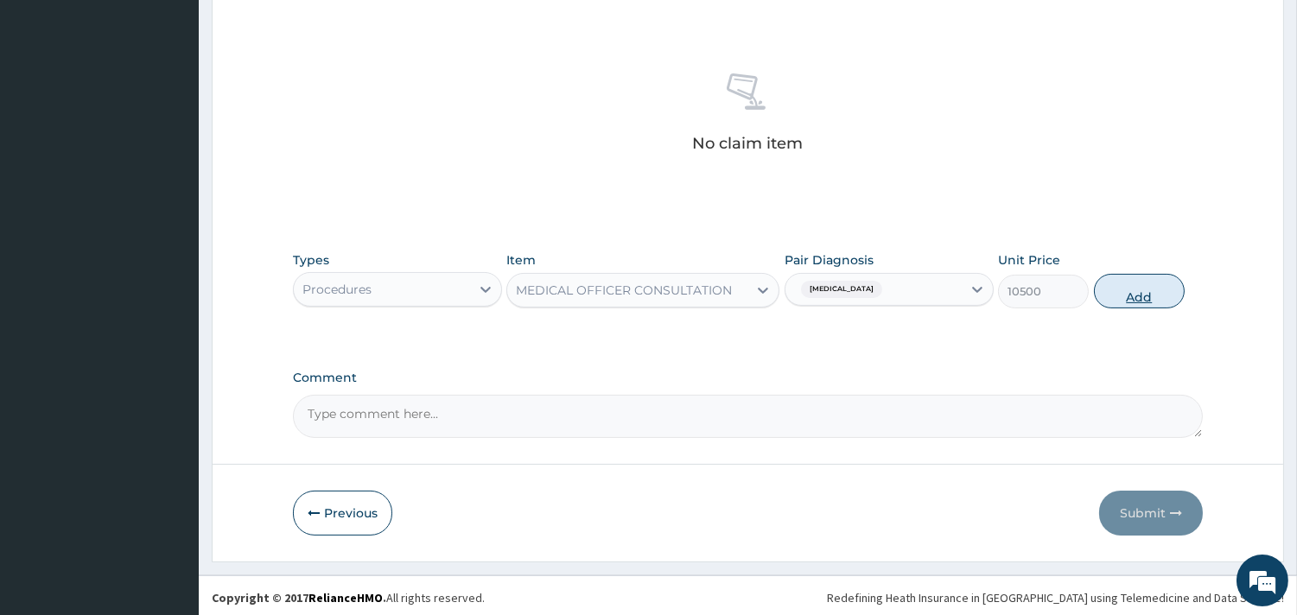
click at [1121, 282] on button "Add" at bounding box center [1139, 291] width 91 height 35
type input "0"
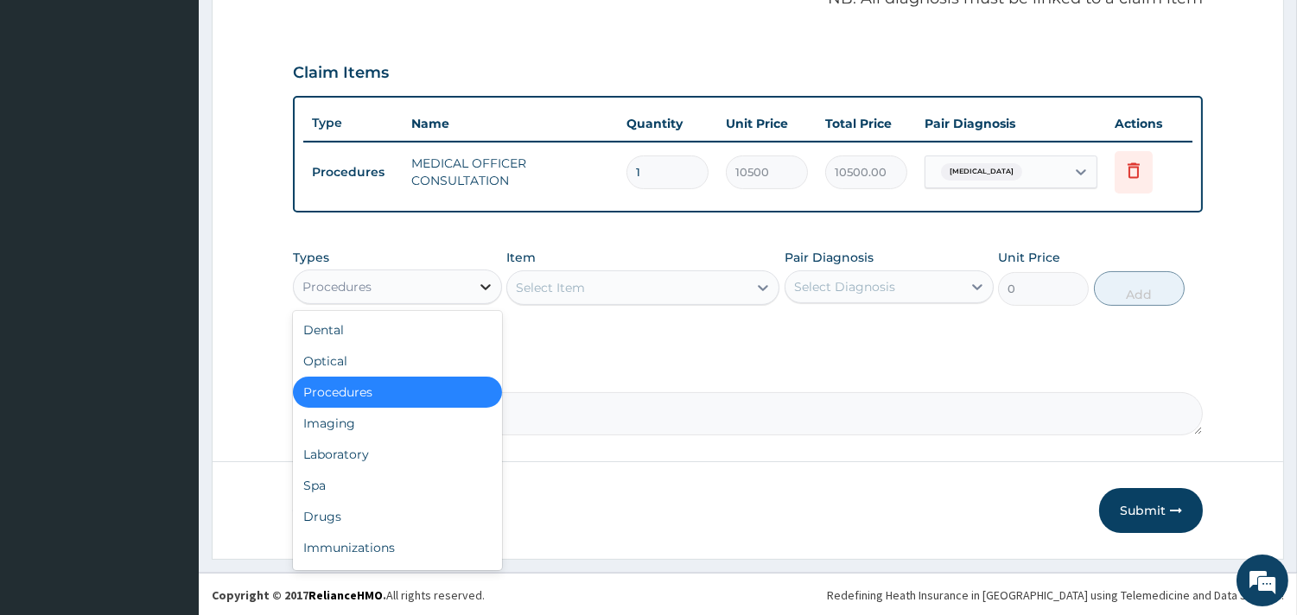
click at [472, 285] on div at bounding box center [485, 286] width 31 height 31
click at [339, 512] on div "Drugs" at bounding box center [397, 516] width 209 height 31
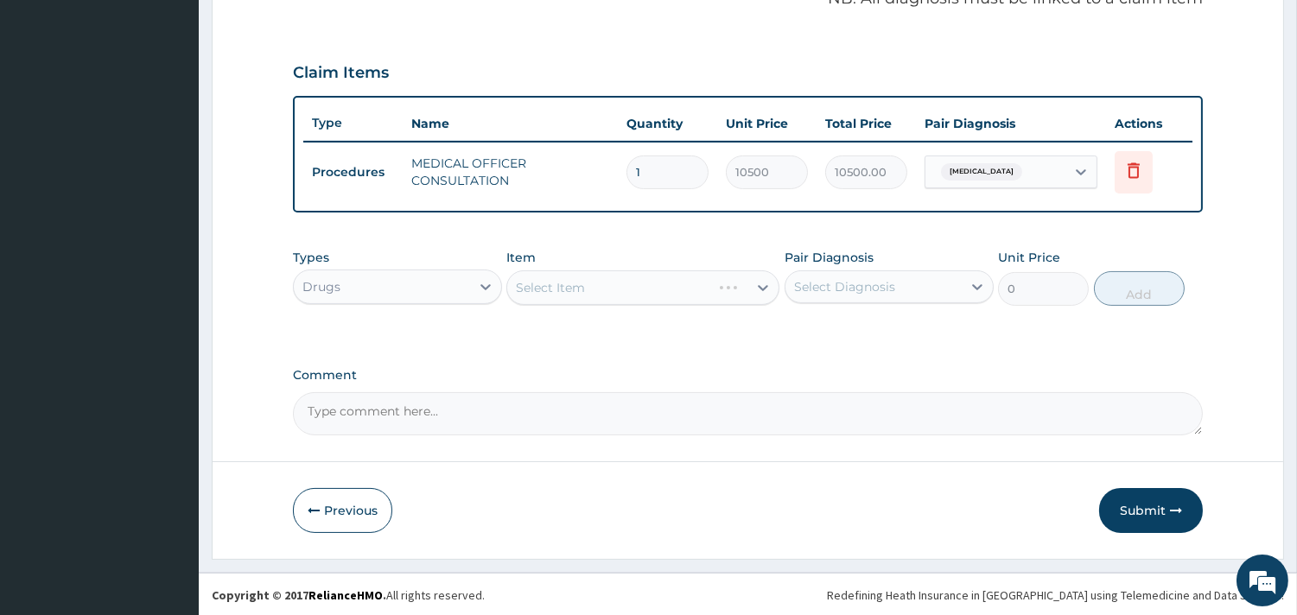
click at [656, 291] on div "Select Item" at bounding box center [642, 287] width 273 height 35
click at [671, 281] on div "Select Item" at bounding box center [642, 287] width 273 height 35
click at [624, 292] on div "Select Item" at bounding box center [642, 287] width 273 height 35
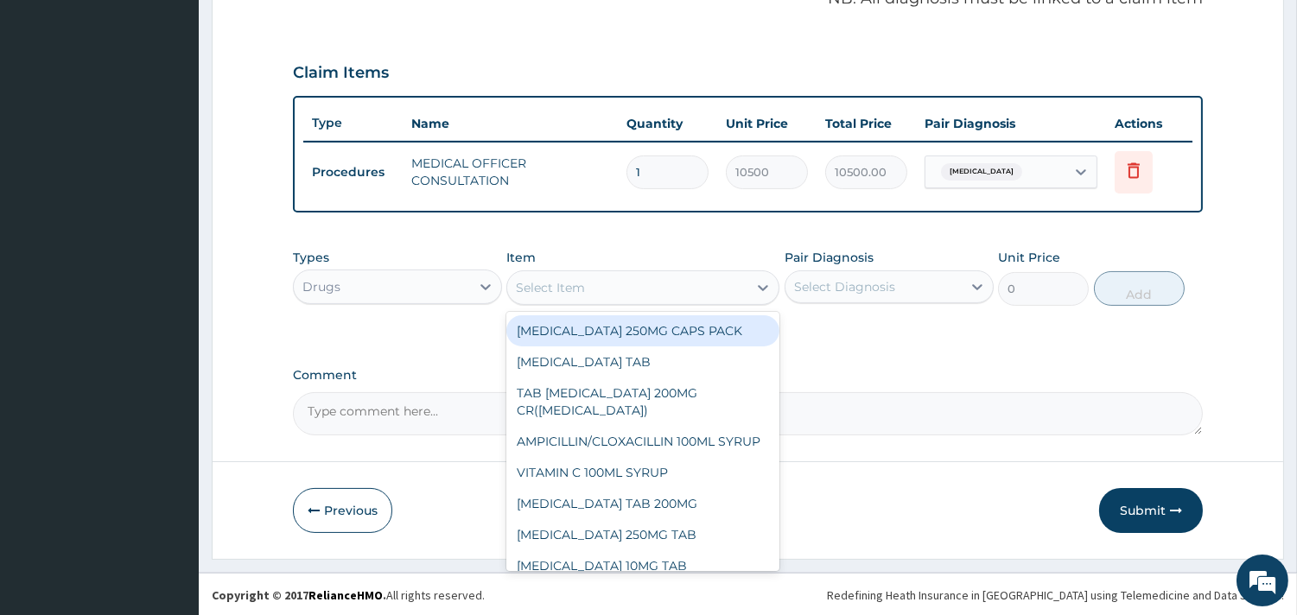
click at [582, 286] on div "Select Item" at bounding box center [550, 287] width 69 height 17
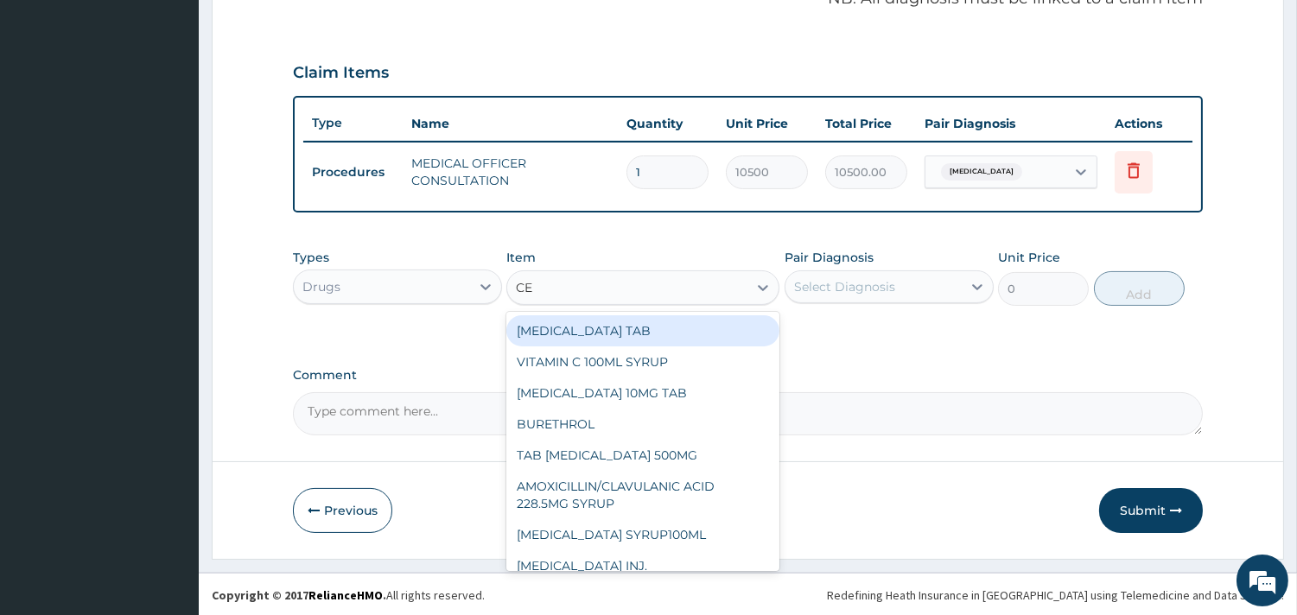
type input "CET"
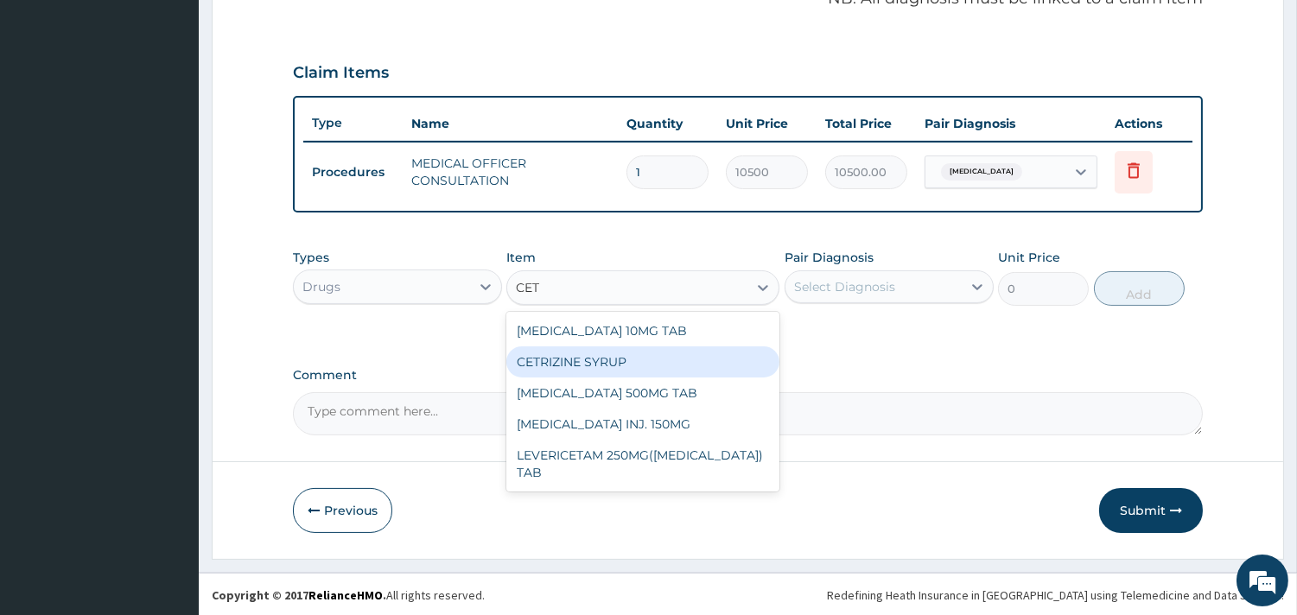
click at [591, 367] on div "CETRIZINE SYRUP" at bounding box center [642, 361] width 273 height 31
type input "2000"
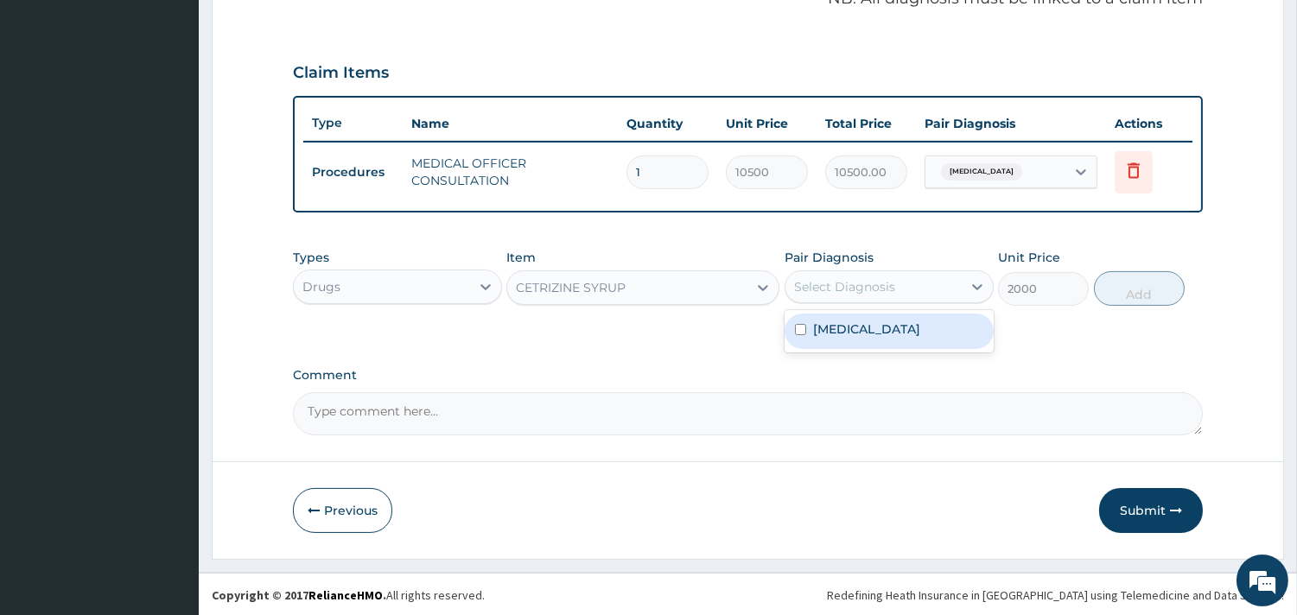
click at [848, 279] on div "Select Diagnosis" at bounding box center [844, 286] width 101 height 17
click at [845, 328] on label "Common cold" at bounding box center [866, 328] width 107 height 17
checkbox input "true"
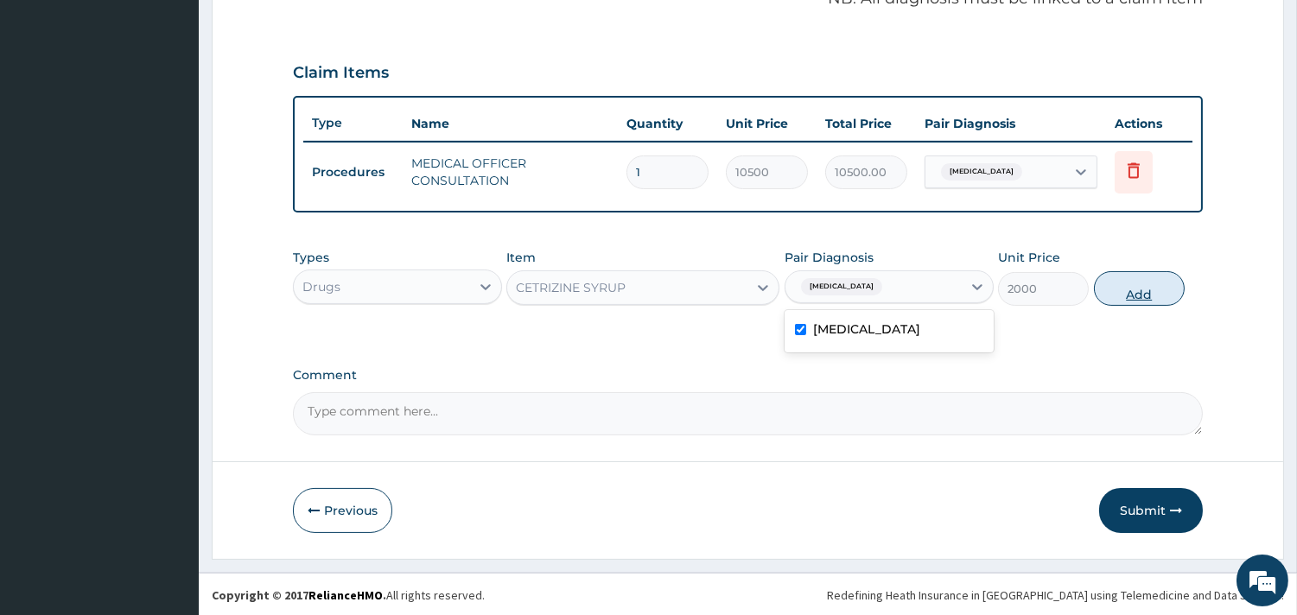
click at [1114, 295] on button "Add" at bounding box center [1139, 288] width 91 height 35
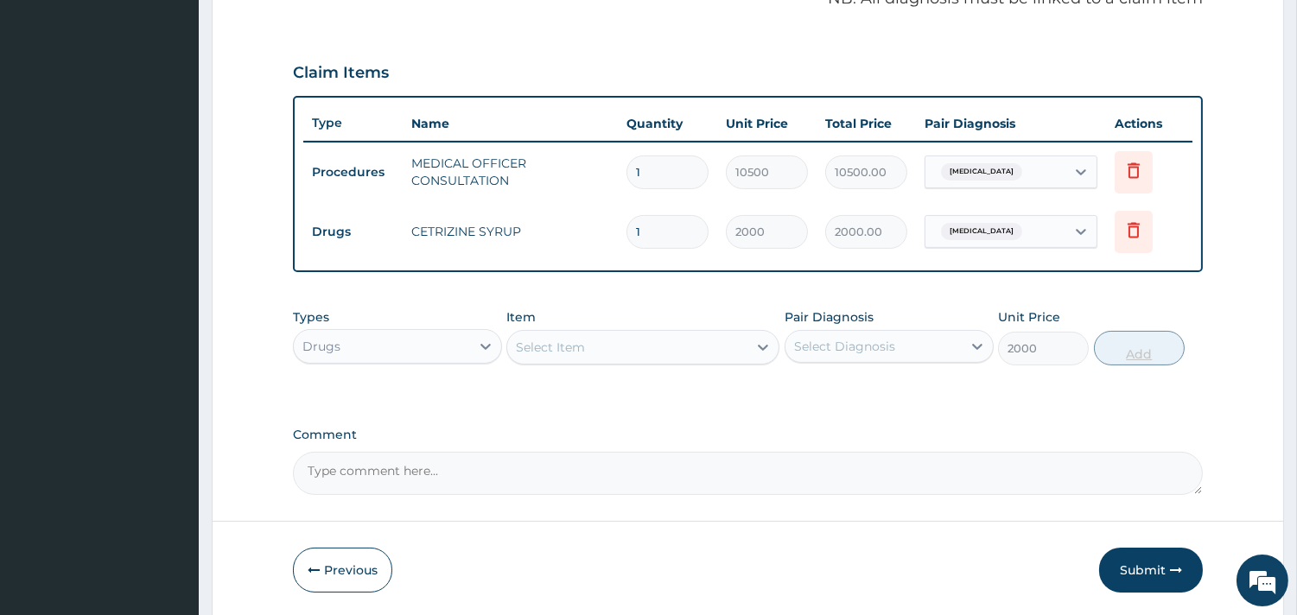
type input "0"
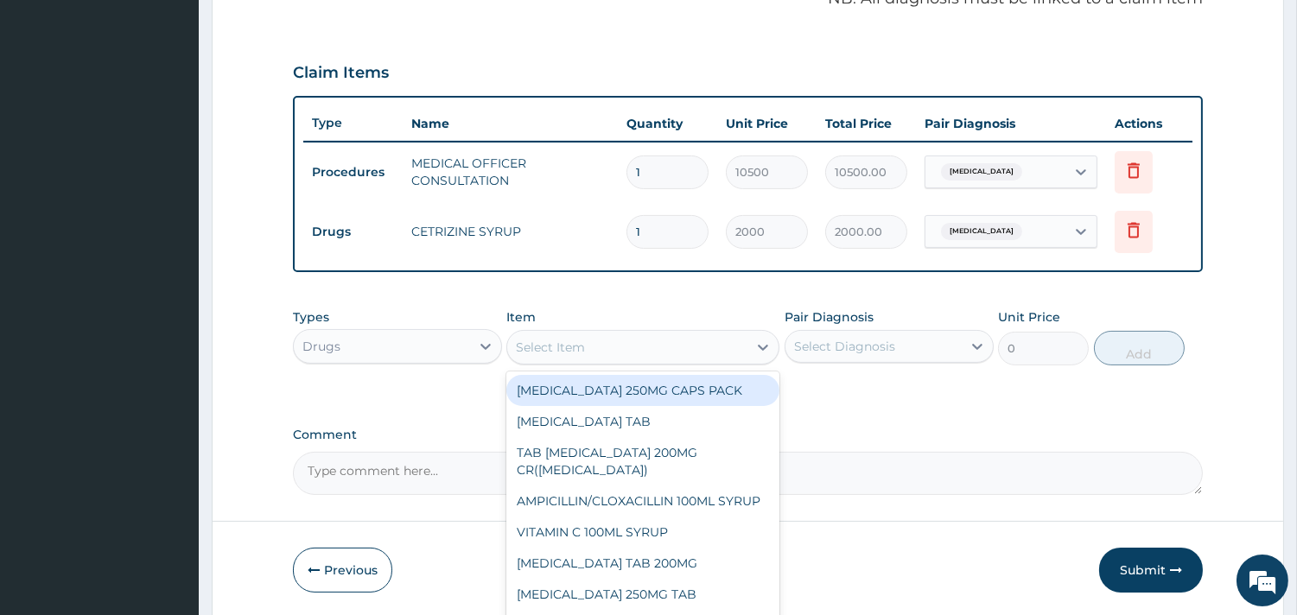
click at [663, 351] on div "Select Item" at bounding box center [627, 347] width 240 height 28
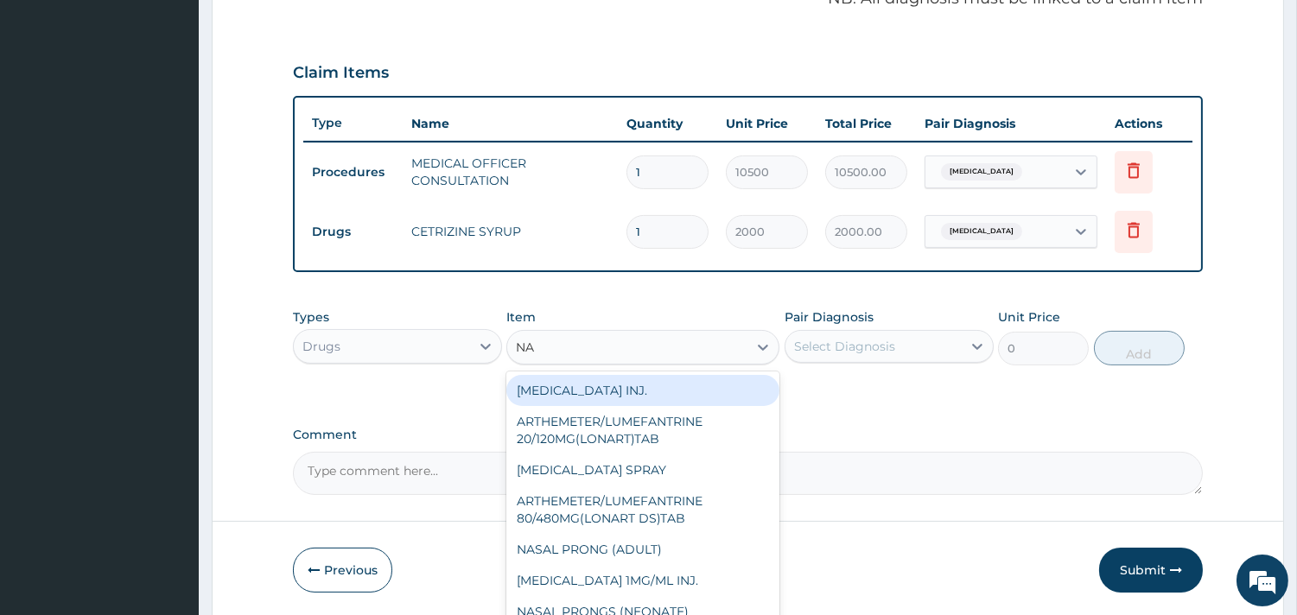
type input "NAS"
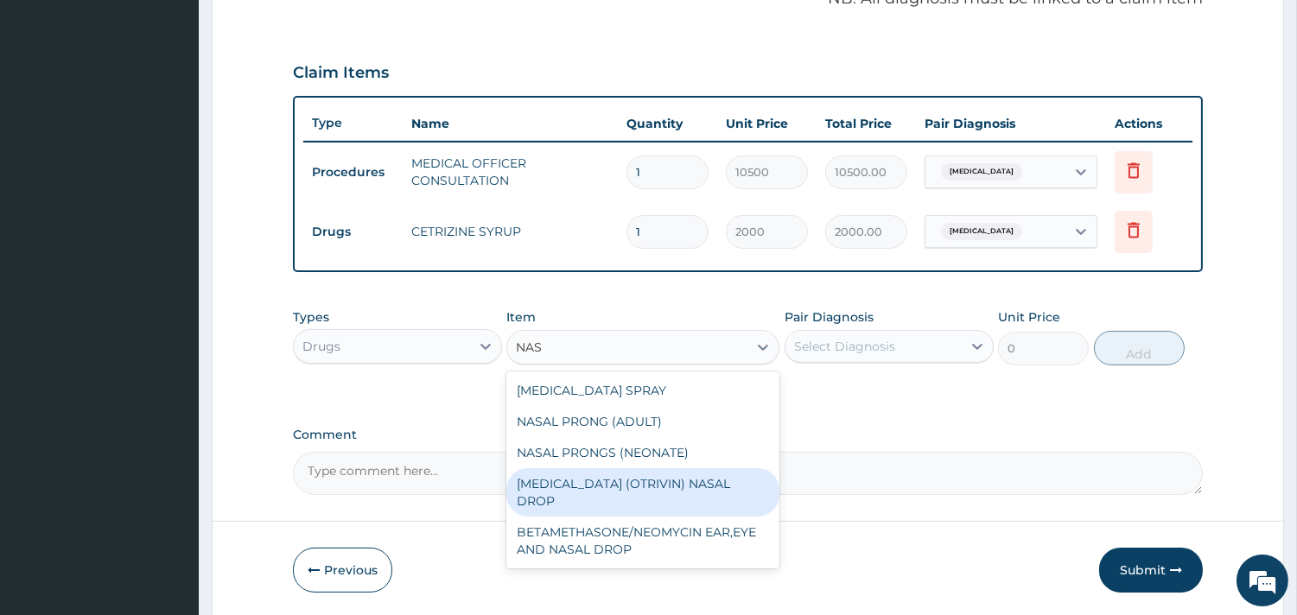
click at [701, 479] on div "XYLOMETAZOLINE (OTRIVIN) NASAL DROP" at bounding box center [642, 492] width 273 height 48
type input "2500"
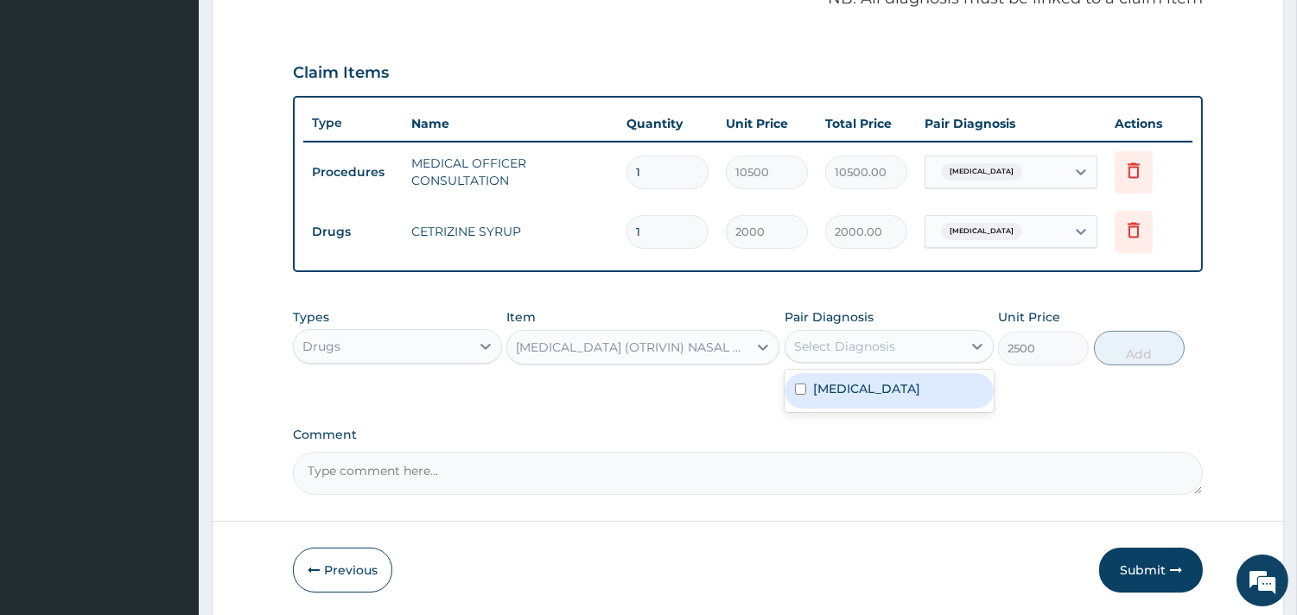
click at [938, 349] on div "Select Diagnosis" at bounding box center [873, 347] width 176 height 28
click at [908, 380] on div "Common cold" at bounding box center [888, 390] width 209 height 35
checkbox input "true"
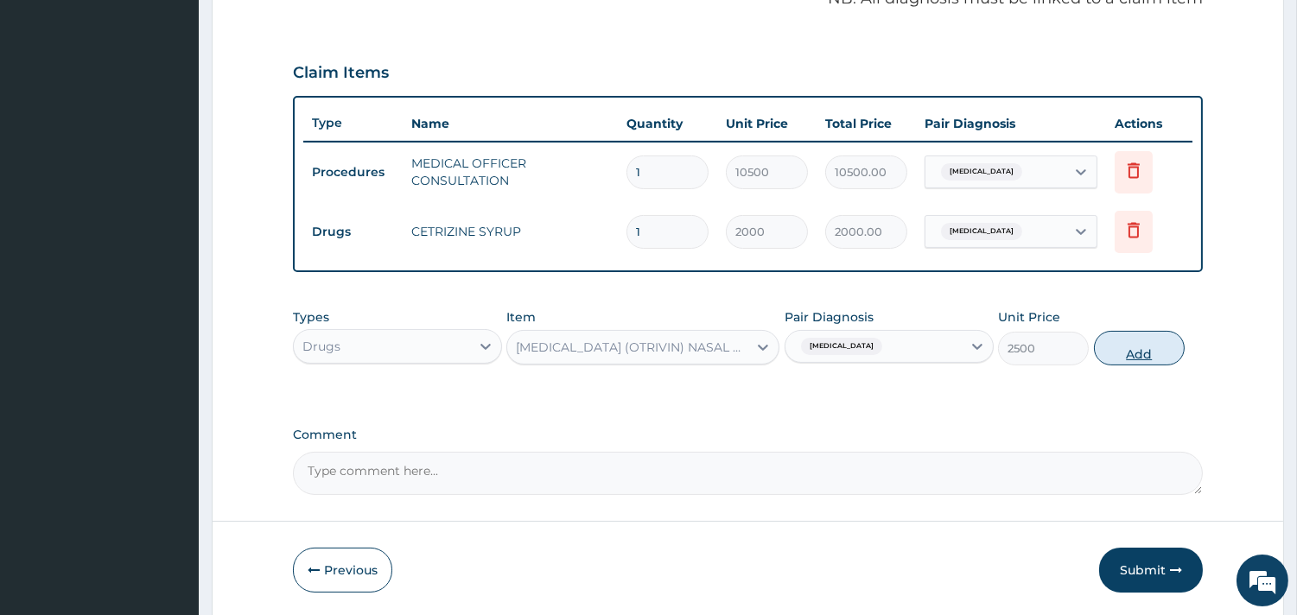
click at [1129, 332] on button "Add" at bounding box center [1139, 348] width 91 height 35
type input "0"
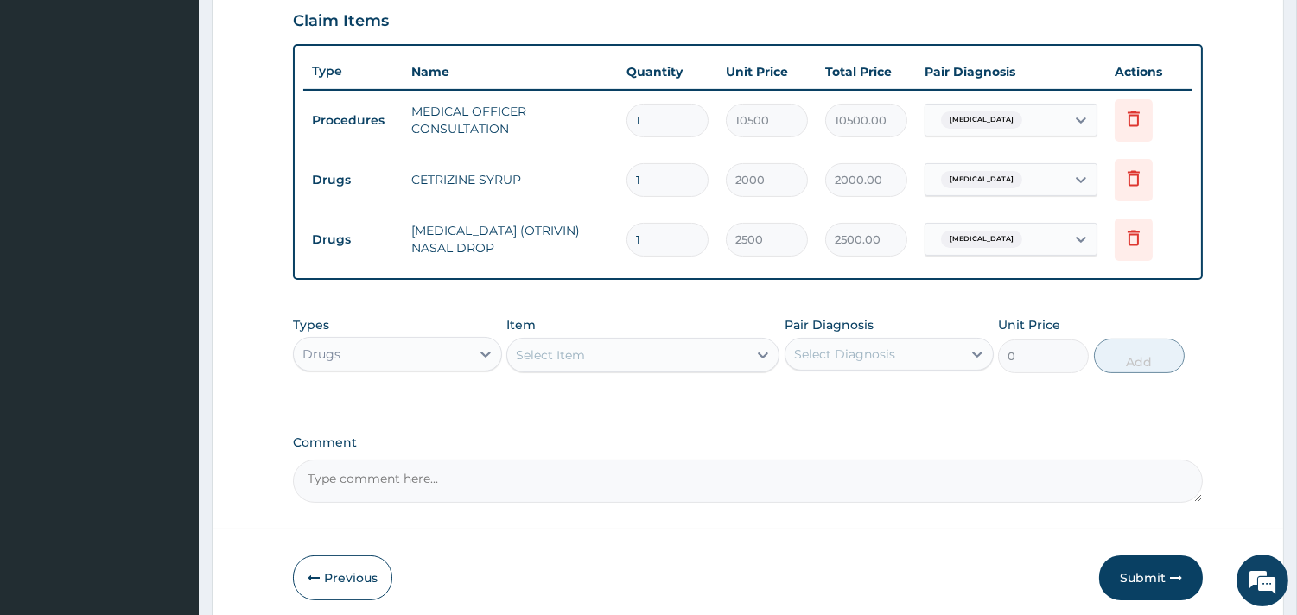
scroll to position [643, 0]
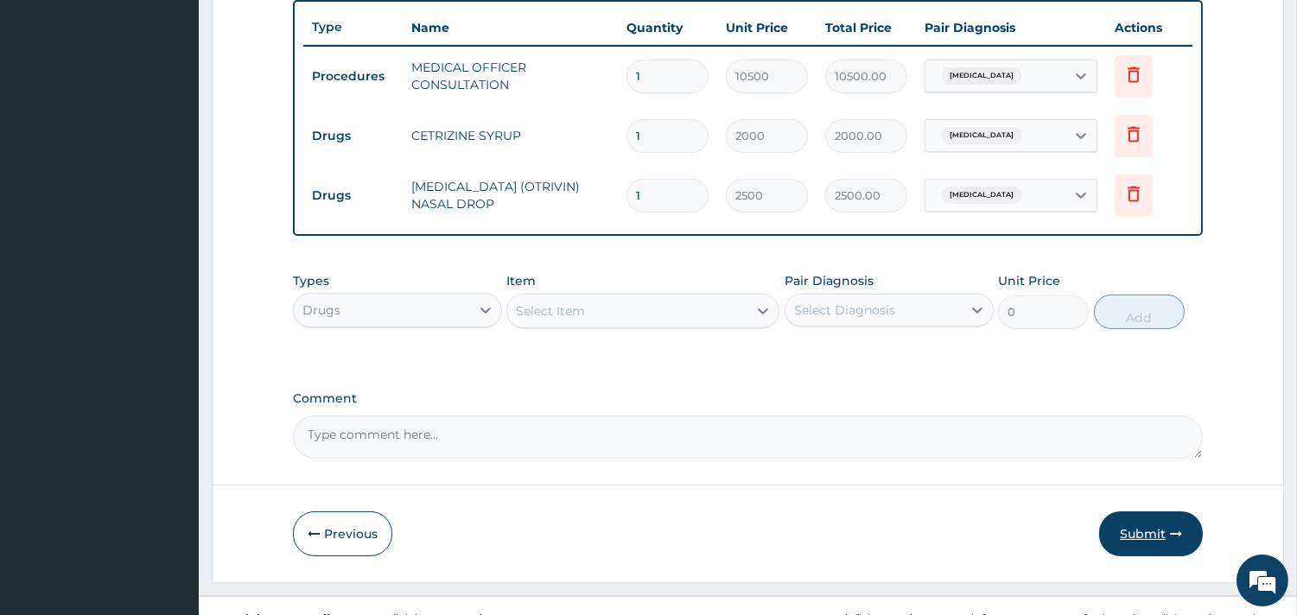
click at [1119, 540] on button "Submit" at bounding box center [1151, 533] width 104 height 45
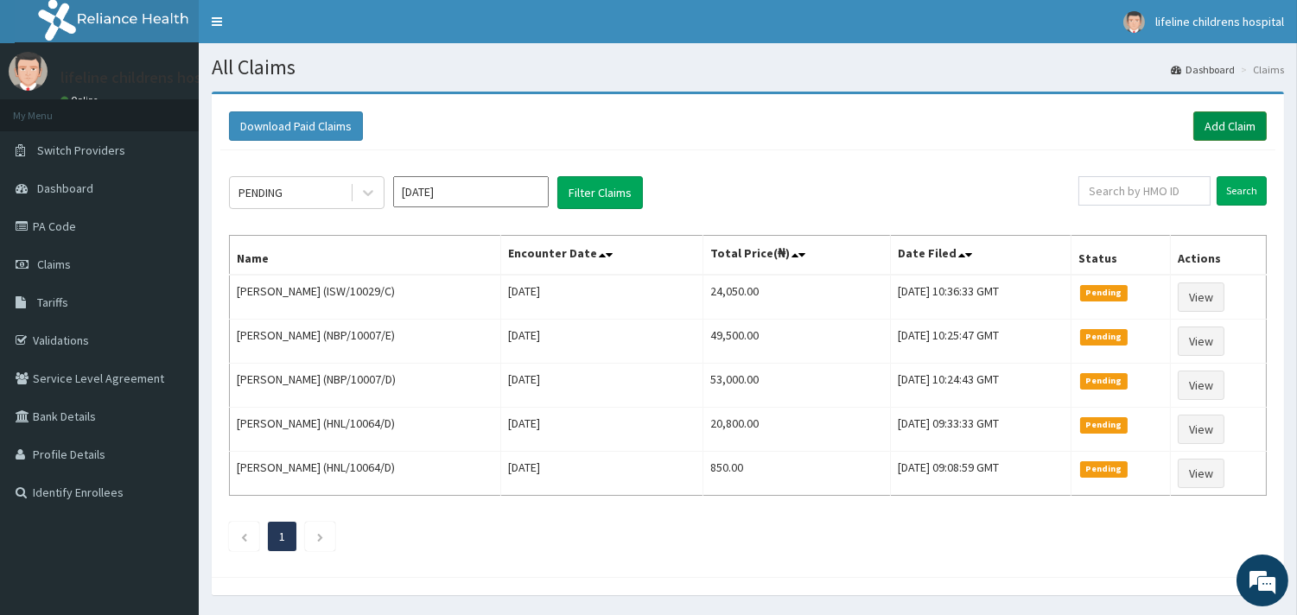
click at [1211, 133] on link "Add Claim" at bounding box center [1229, 125] width 73 height 29
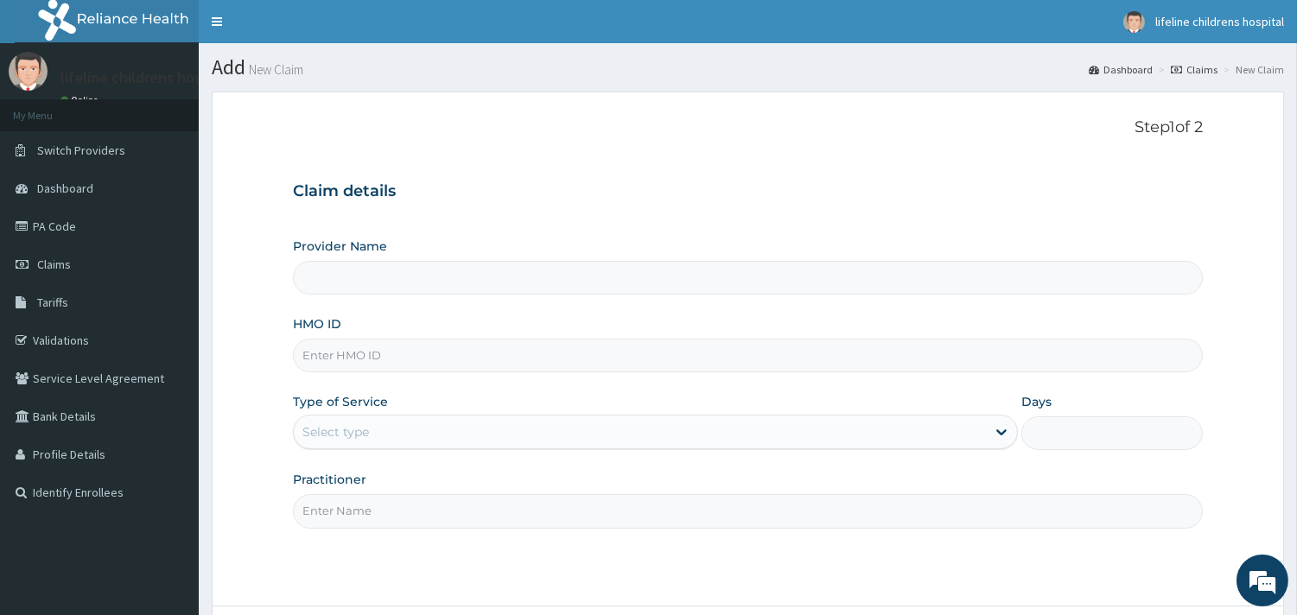
type input "Lifeline Children Hospital - Surulere"
click at [402, 365] on input "HMO ID" at bounding box center [748, 356] width 910 height 34
type input "URI/10119/C"
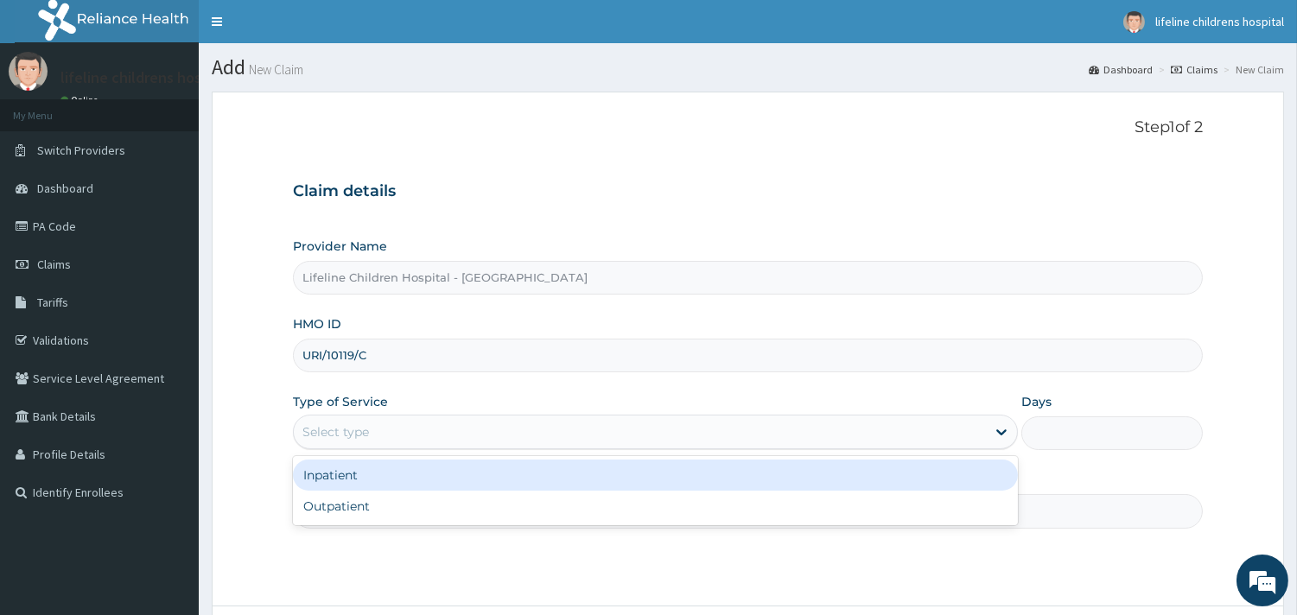
click at [326, 427] on div "Select type" at bounding box center [335, 431] width 67 height 17
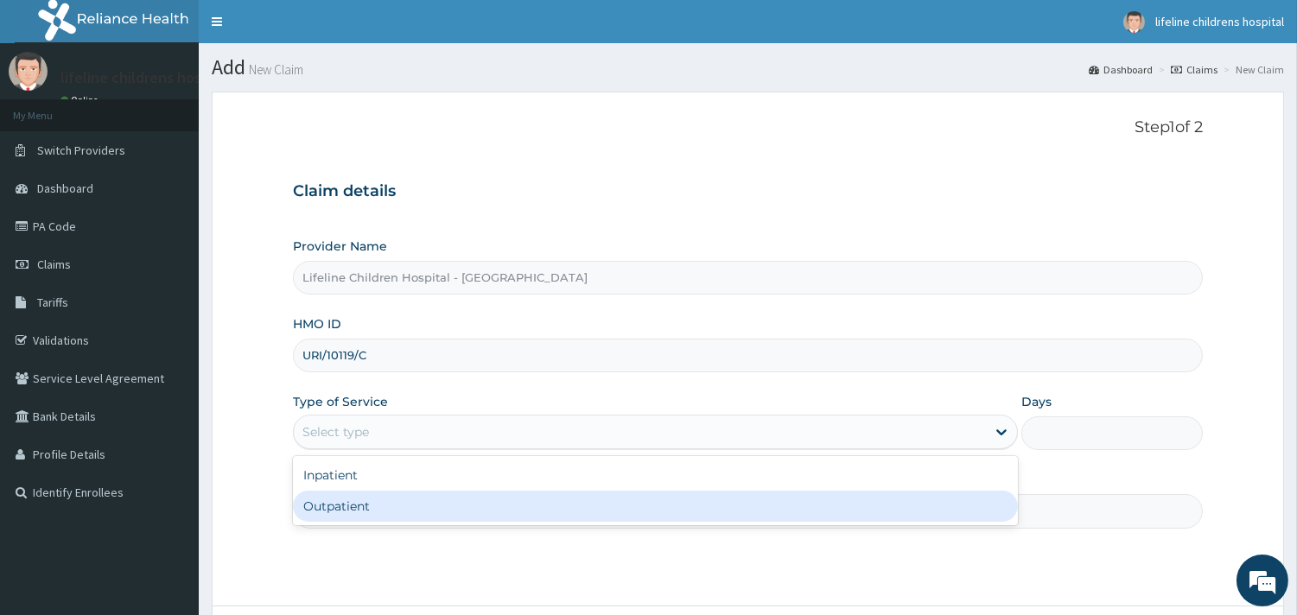
click at [350, 514] on div "Outpatient" at bounding box center [655, 506] width 725 height 31
type input "1"
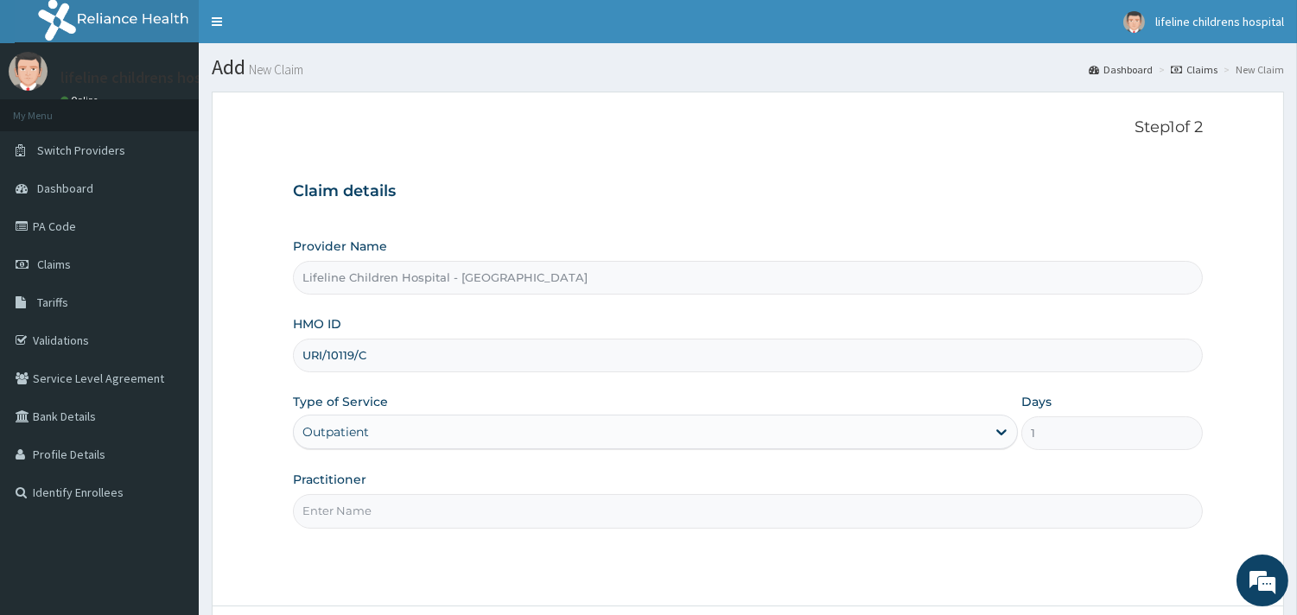
click at [350, 514] on input "Practitioner" at bounding box center [748, 511] width 910 height 34
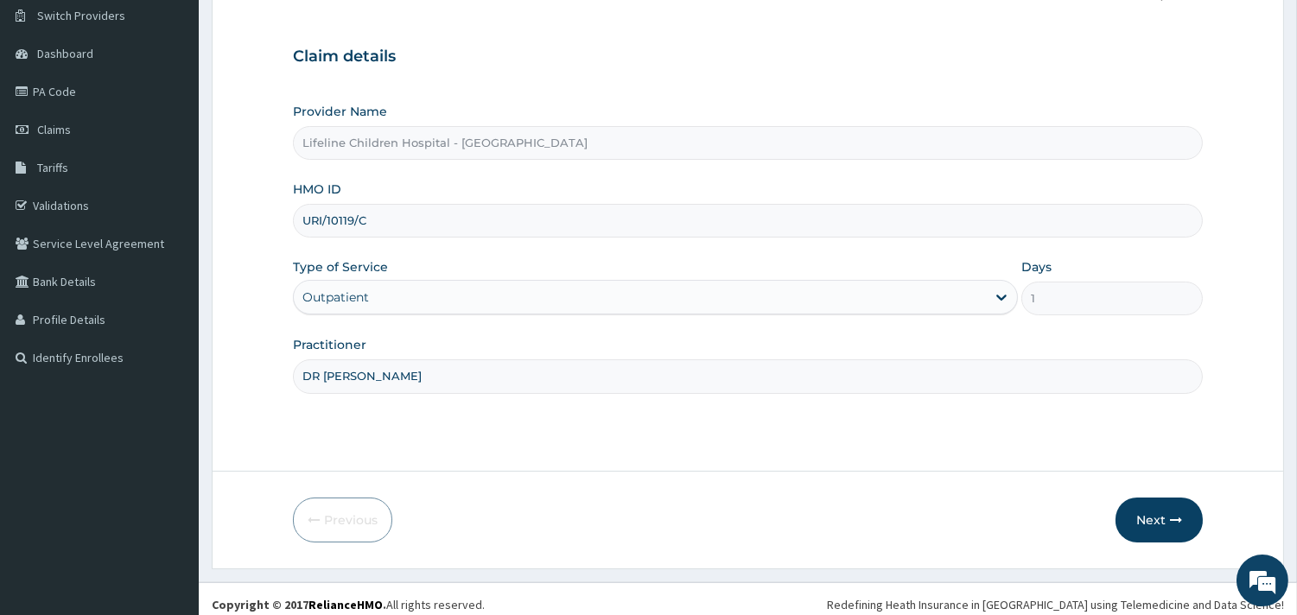
scroll to position [147, 0]
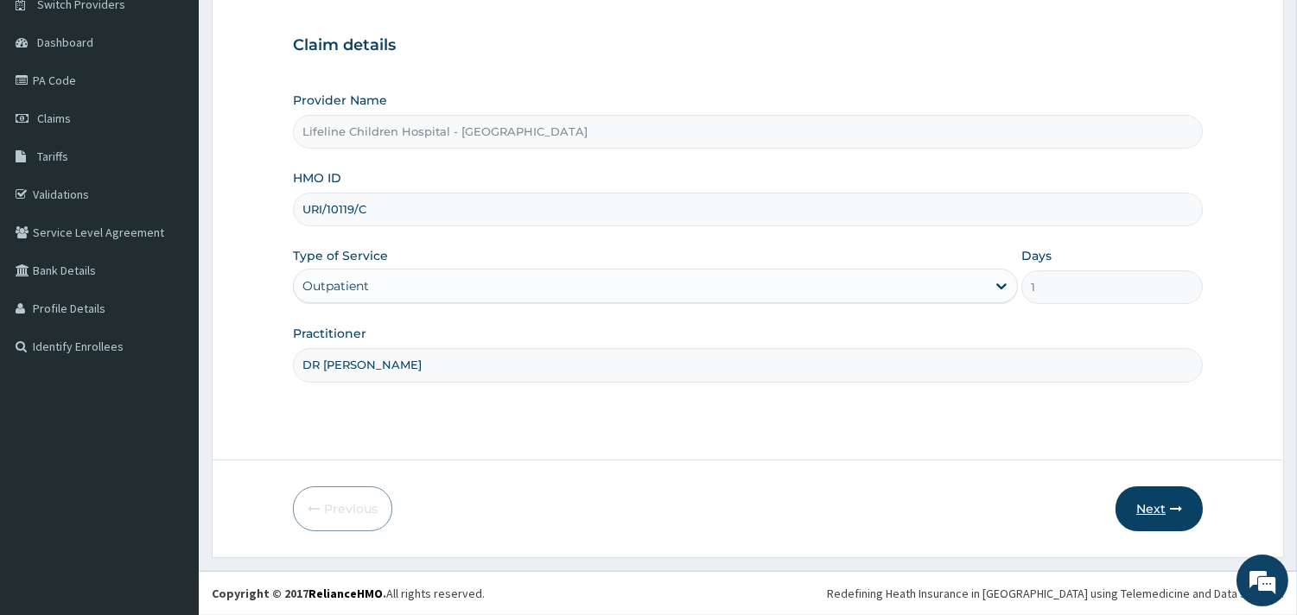
type input "DR [PERSON_NAME]"
click at [1137, 516] on button "Next" at bounding box center [1158, 508] width 87 height 45
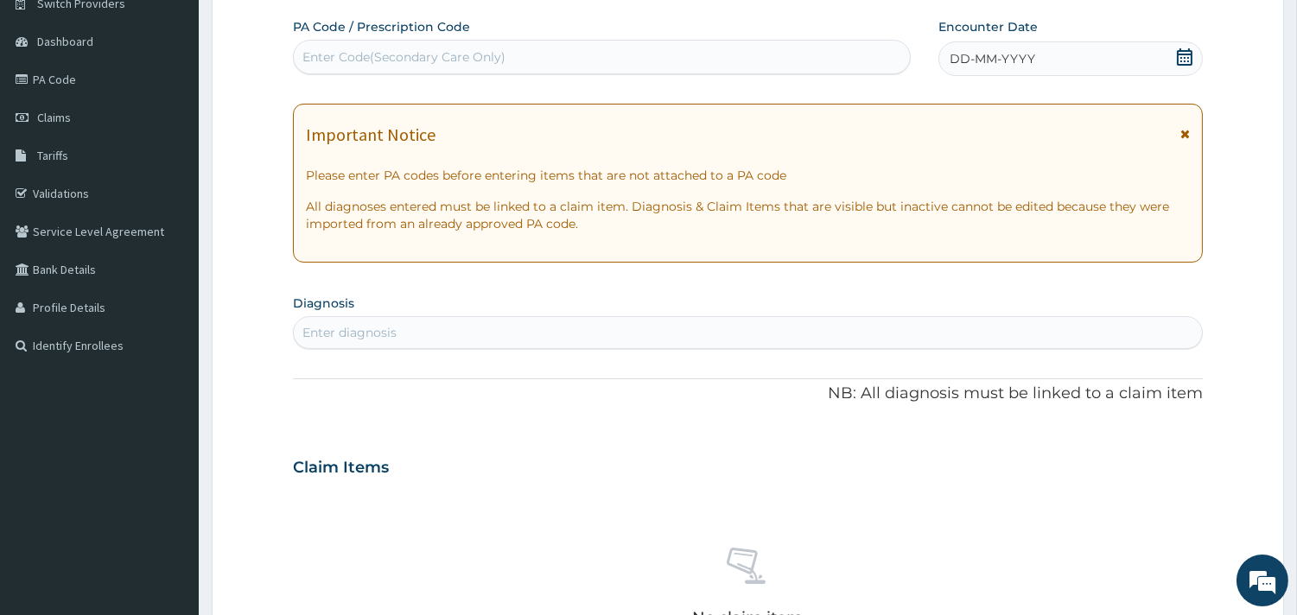
click at [970, 58] on span "DD-MM-YYYY" at bounding box center [992, 58] width 86 height 17
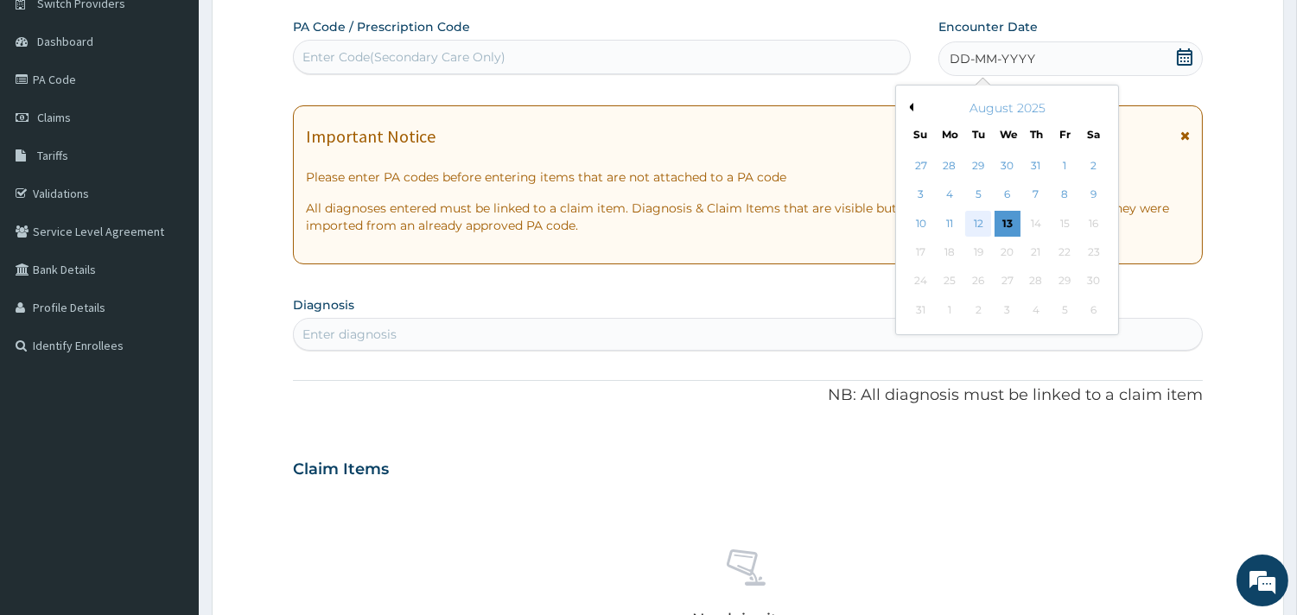
click at [974, 221] on div "12" at bounding box center [978, 224] width 26 height 26
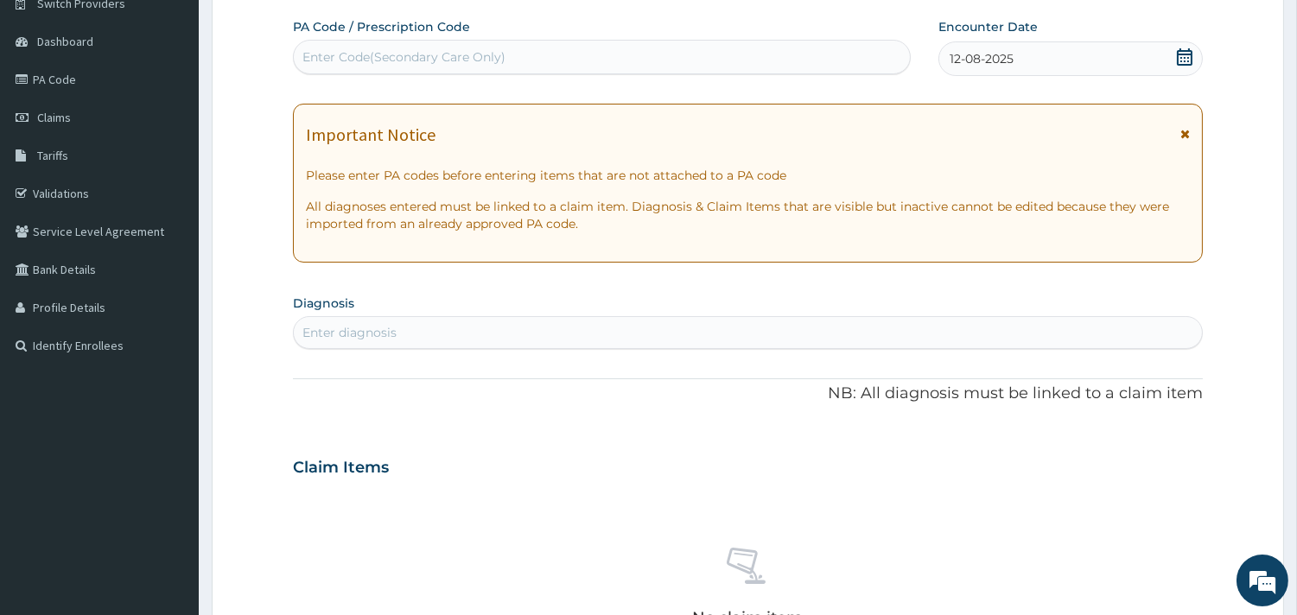
click at [471, 330] on div "Enter diagnosis" at bounding box center [748, 333] width 908 height 28
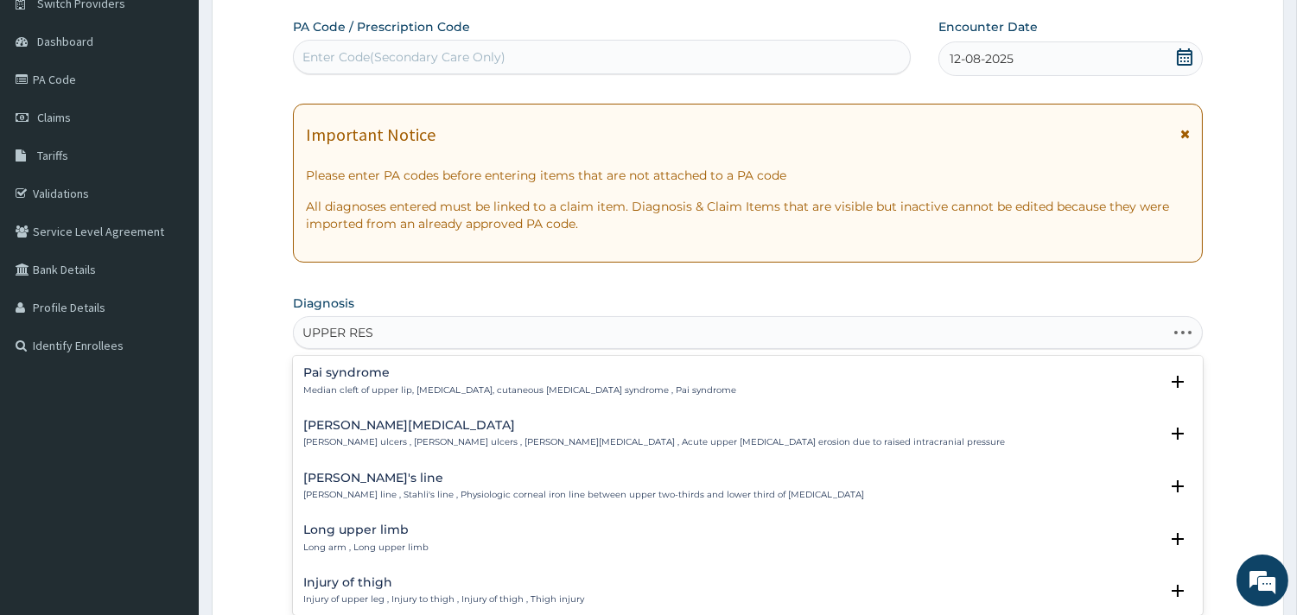
type input "UPPER RESP"
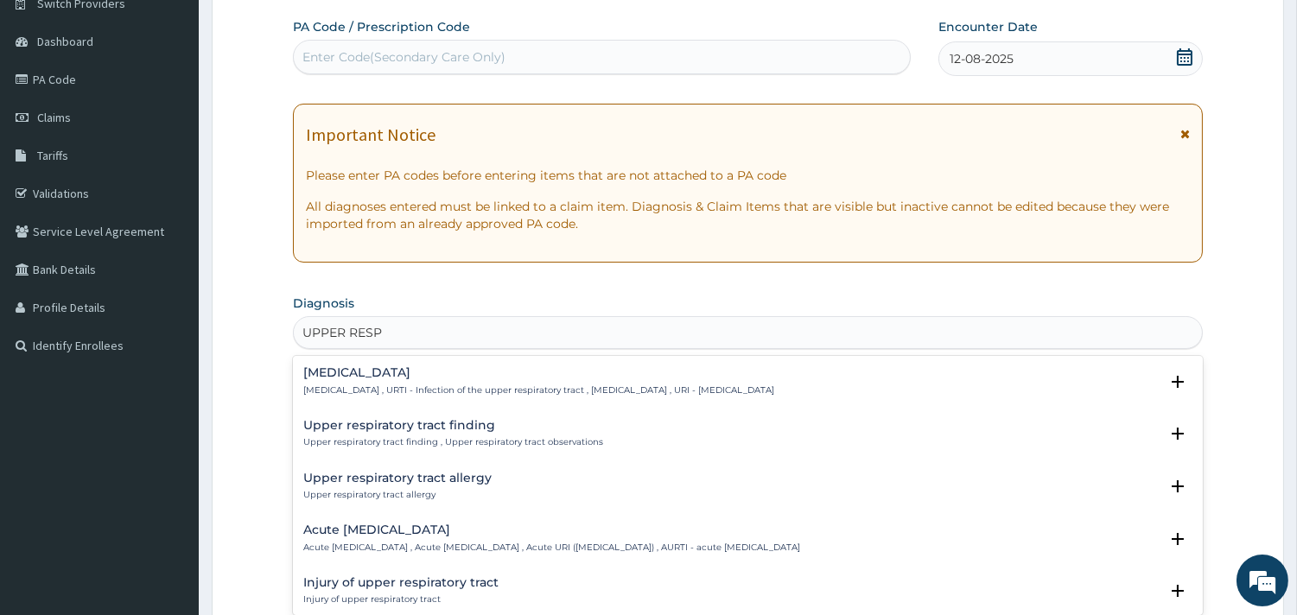
click at [442, 390] on p "Upper respiratory infection , URTI - Infection of the upper respiratory tract ,…" at bounding box center [538, 390] width 471 height 12
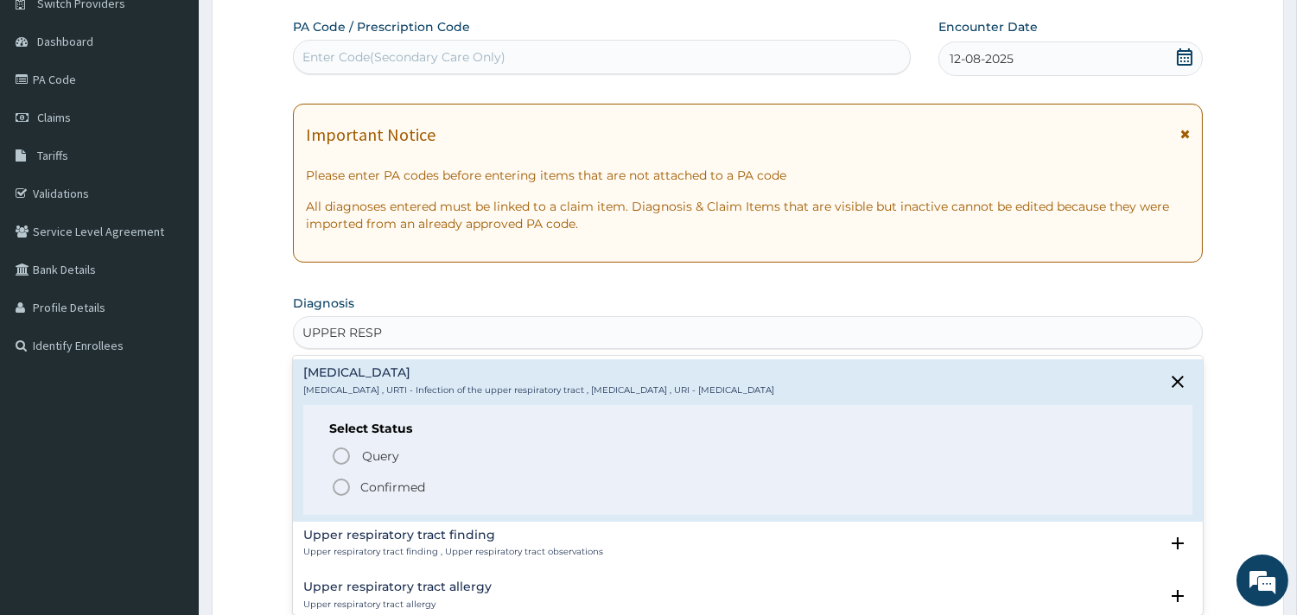
click at [392, 489] on p "Confirmed" at bounding box center [392, 487] width 65 height 17
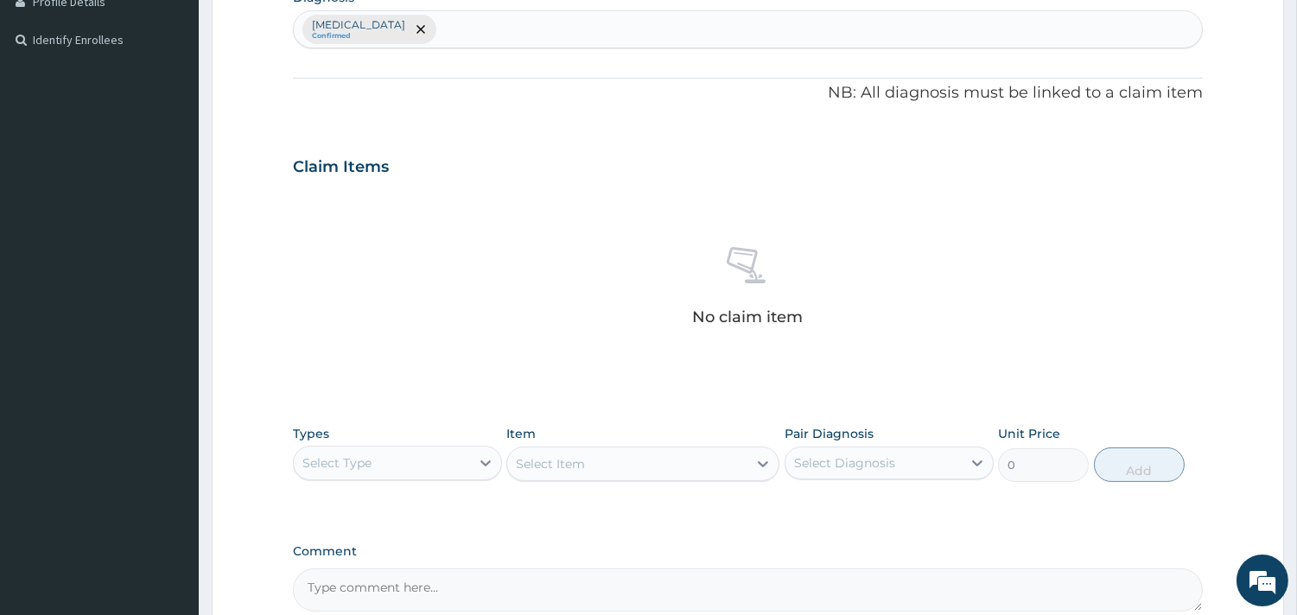
scroll to position [530, 0]
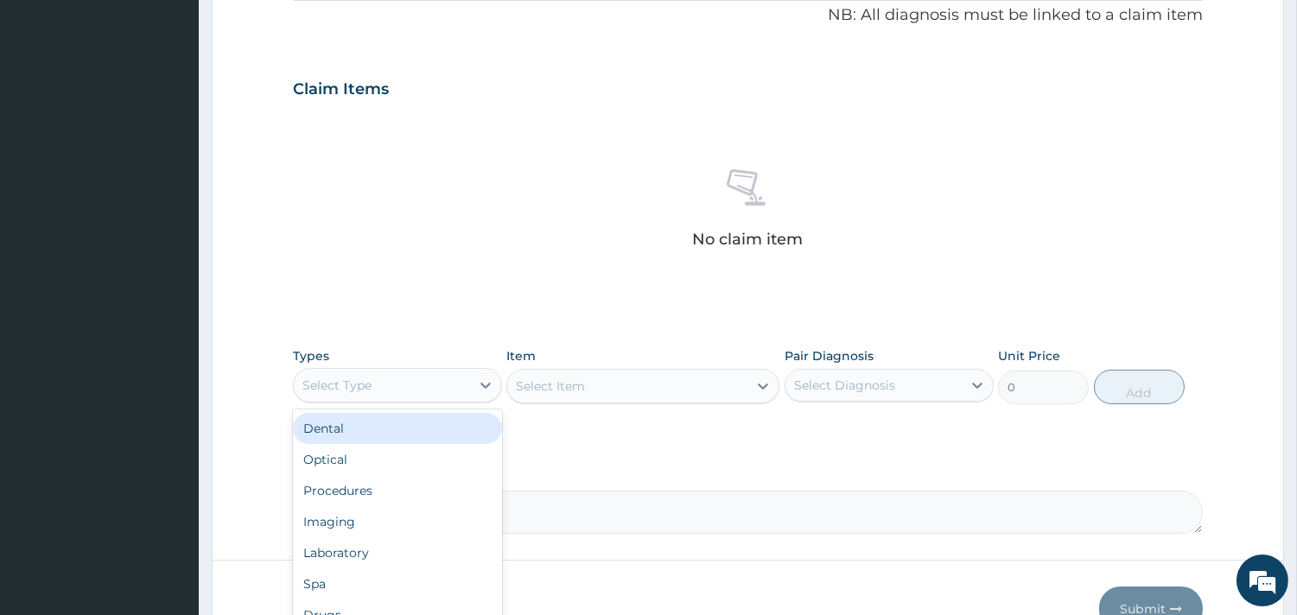
click at [384, 392] on div "Select Type" at bounding box center [382, 385] width 176 height 28
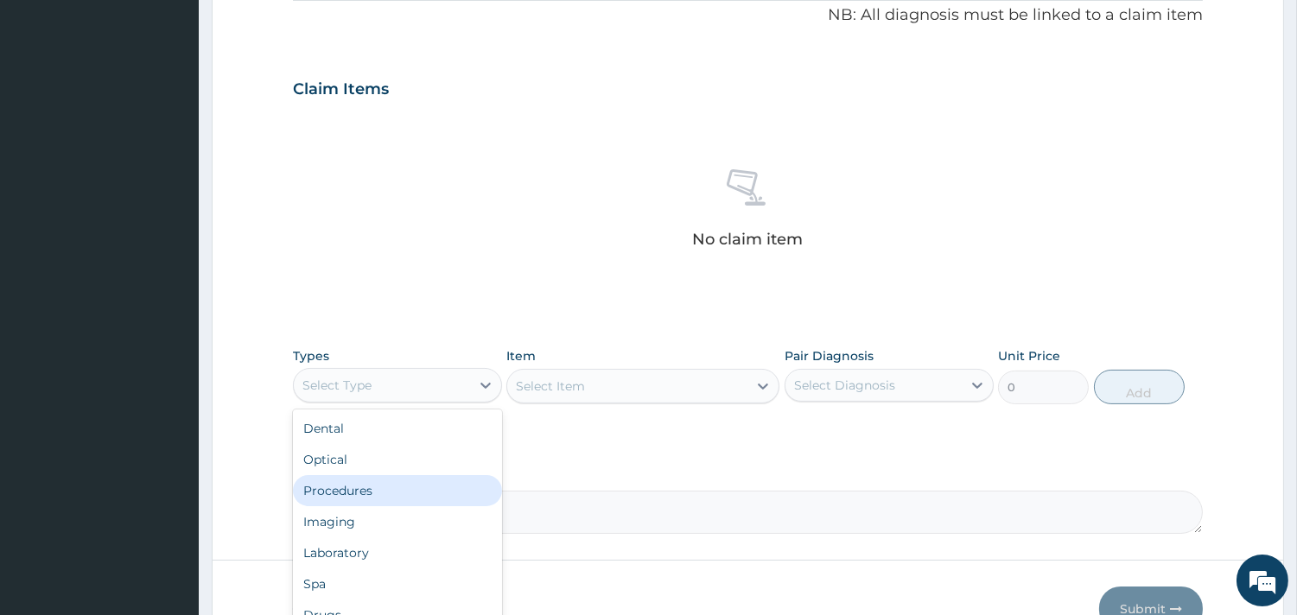
click at [381, 492] on div "Procedures" at bounding box center [397, 490] width 209 height 31
click at [390, 380] on div "Procedures" at bounding box center [382, 385] width 176 height 28
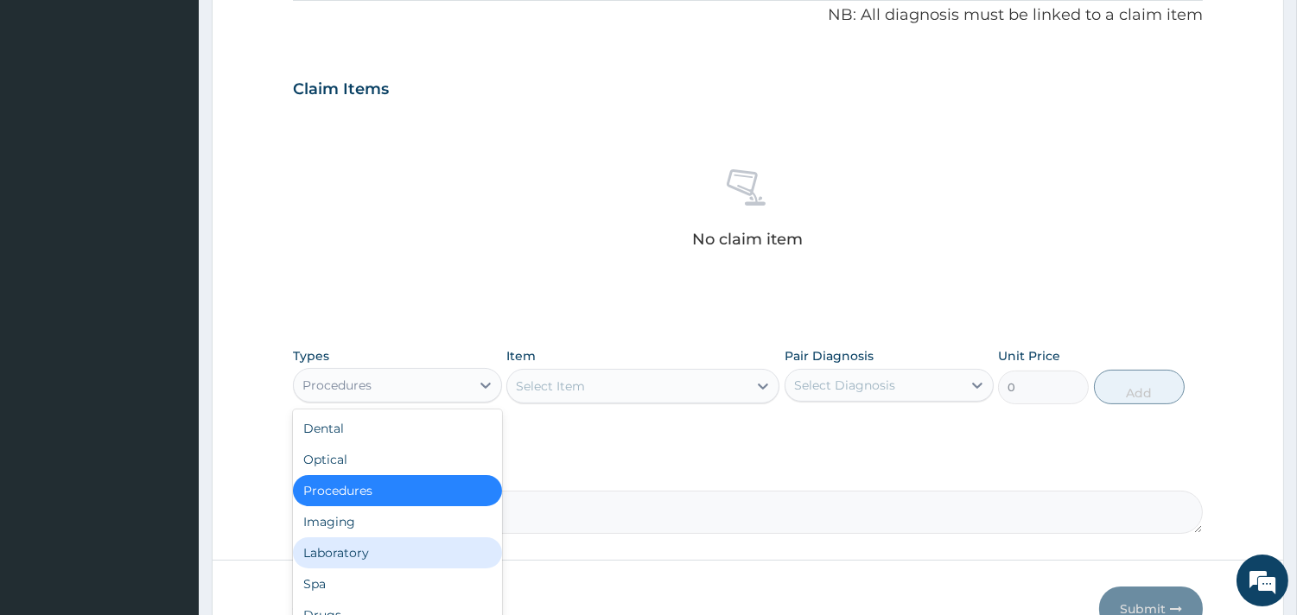
click at [373, 550] on div "Laboratory" at bounding box center [397, 552] width 209 height 31
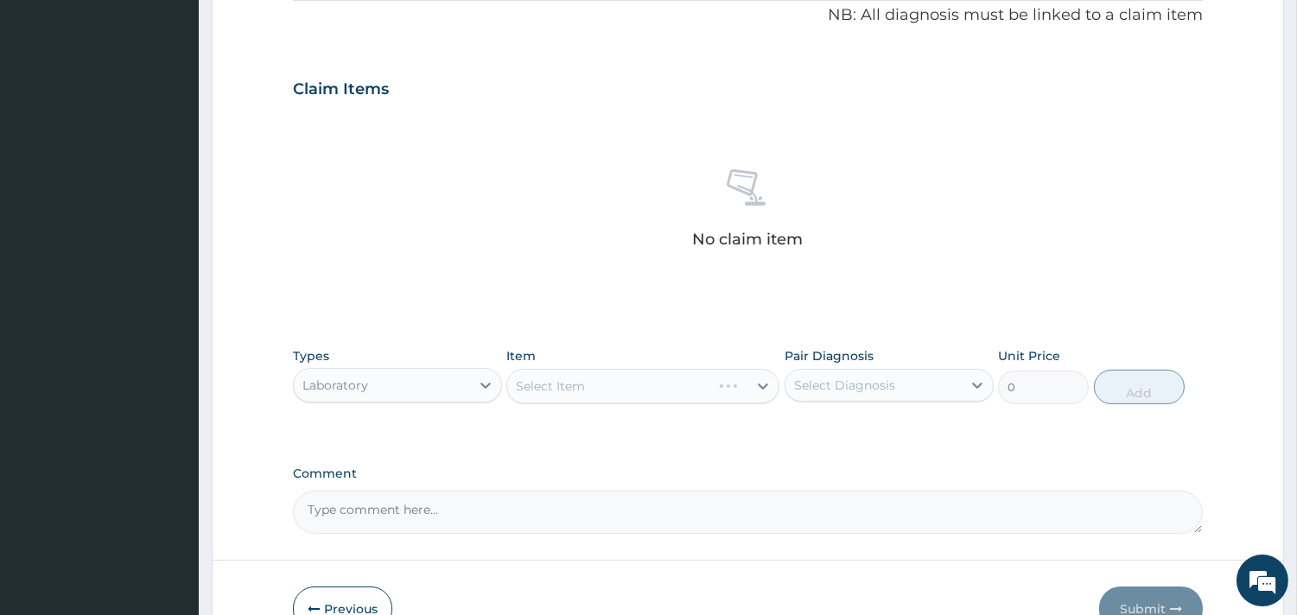
click at [641, 375] on div "Select Item" at bounding box center [642, 386] width 273 height 35
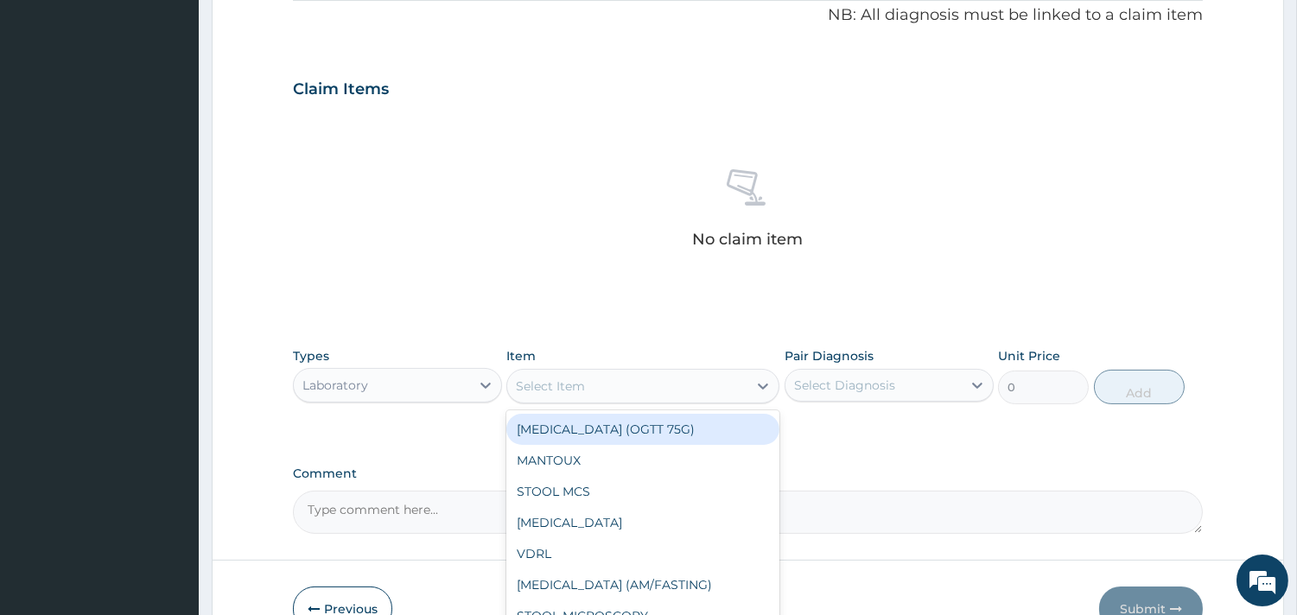
click at [641, 375] on div "Select Item" at bounding box center [627, 386] width 240 height 28
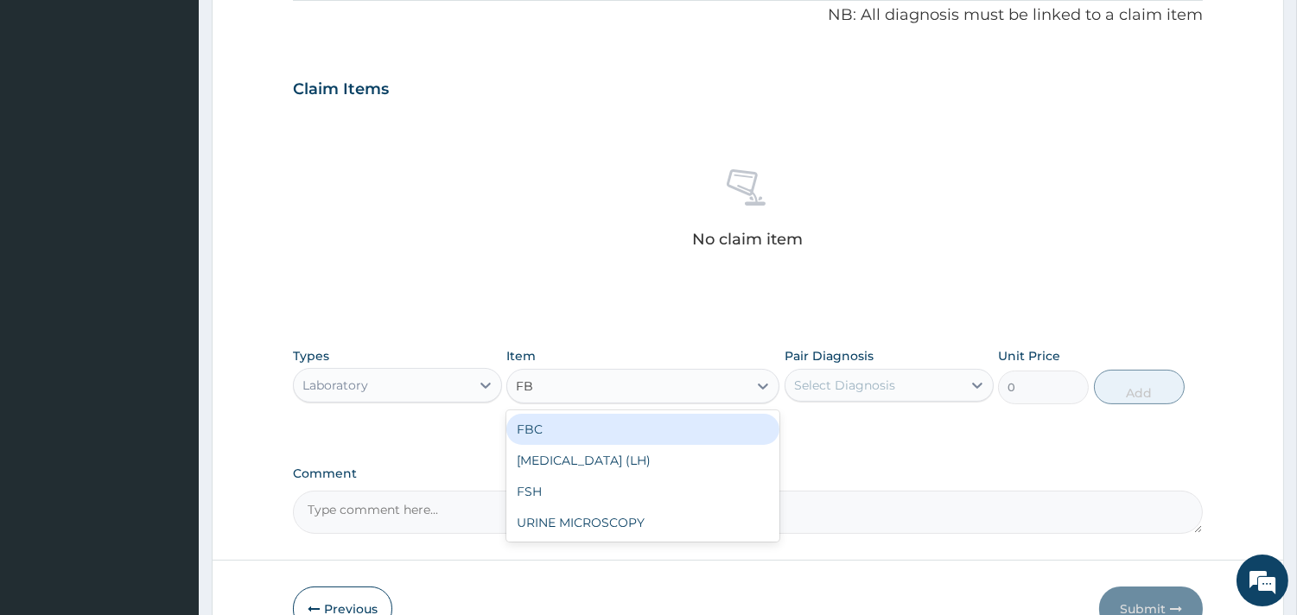
type input "FBC"
click at [636, 417] on div "FBC" at bounding box center [642, 429] width 273 height 31
type input "4500"
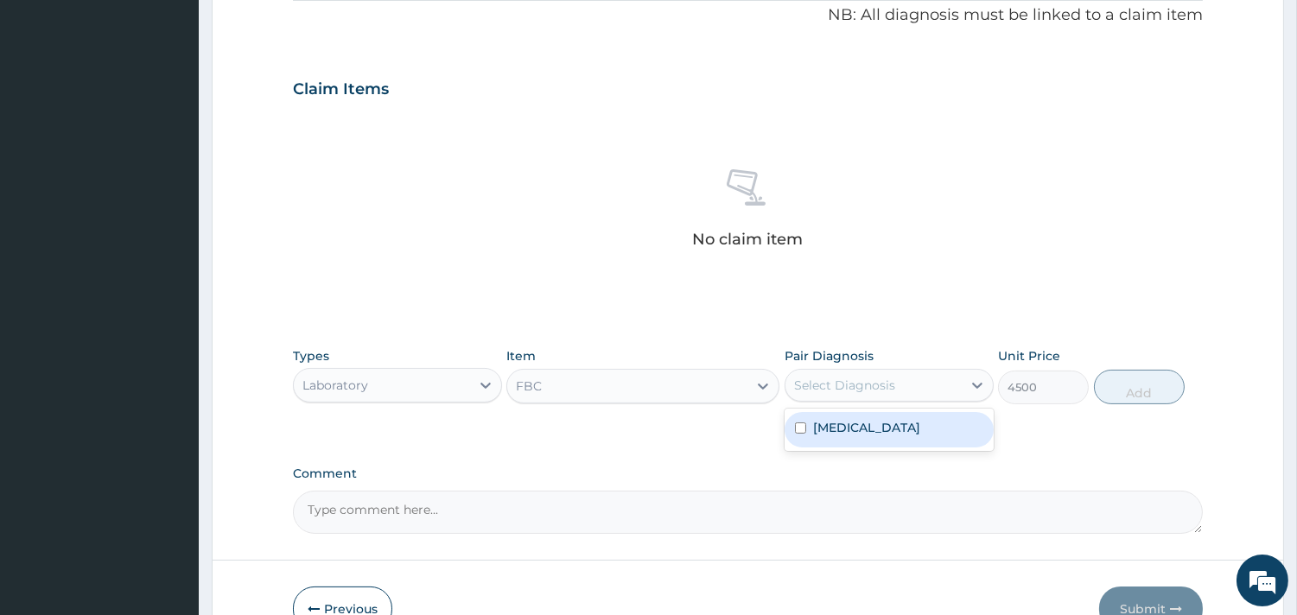
click at [875, 387] on div "Select Diagnosis" at bounding box center [844, 385] width 101 height 17
click at [853, 427] on label "Upper respiratory infection" at bounding box center [866, 427] width 107 height 17
checkbox input "true"
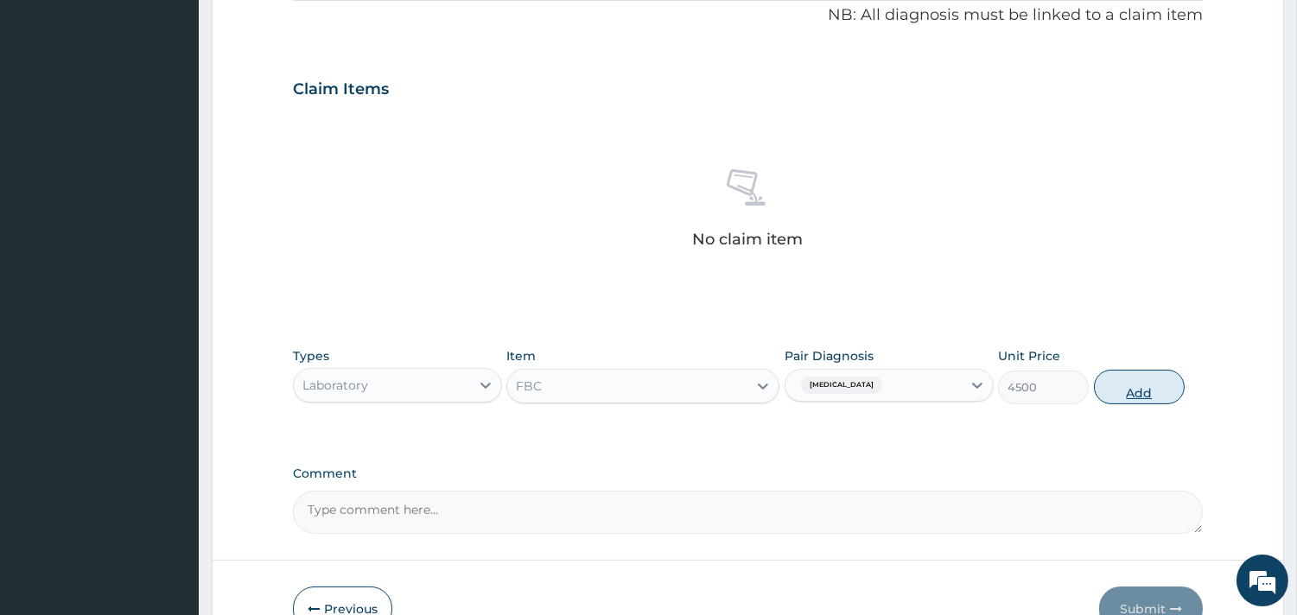
click at [1132, 380] on button "Add" at bounding box center [1139, 387] width 91 height 35
type input "0"
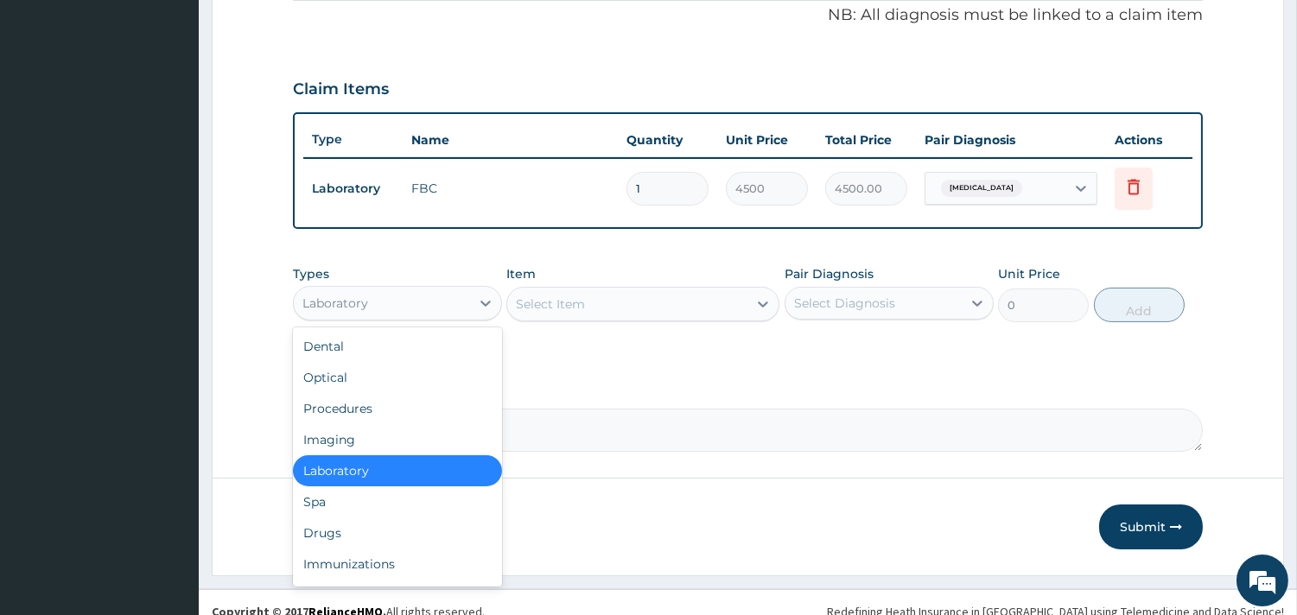
click at [401, 301] on div "Laboratory" at bounding box center [382, 303] width 176 height 28
click at [334, 530] on div "Drugs" at bounding box center [397, 532] width 209 height 31
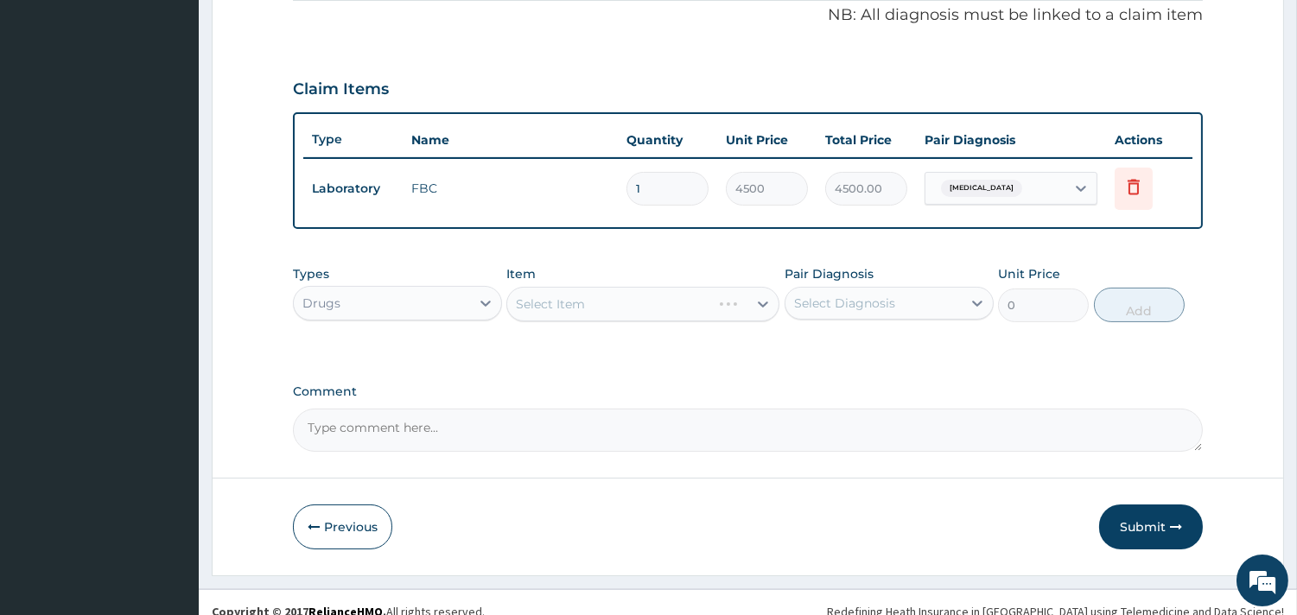
click at [631, 306] on div "Select Item" at bounding box center [642, 304] width 273 height 35
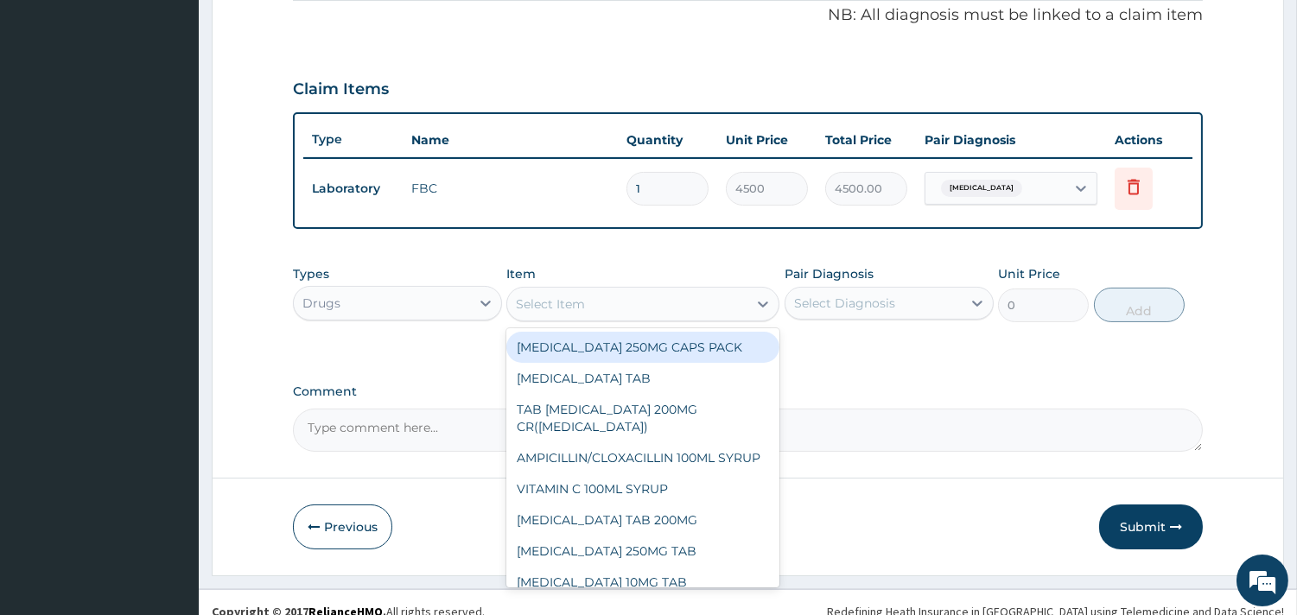
click at [631, 306] on div "Select Item" at bounding box center [627, 304] width 240 height 28
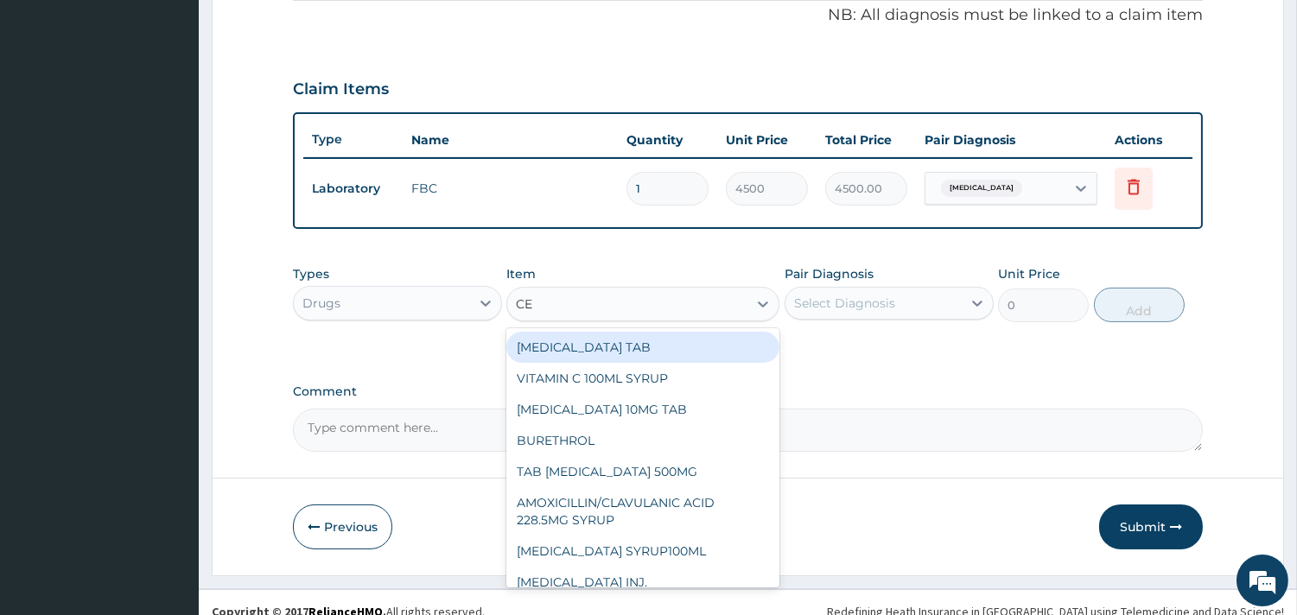
type input "CET"
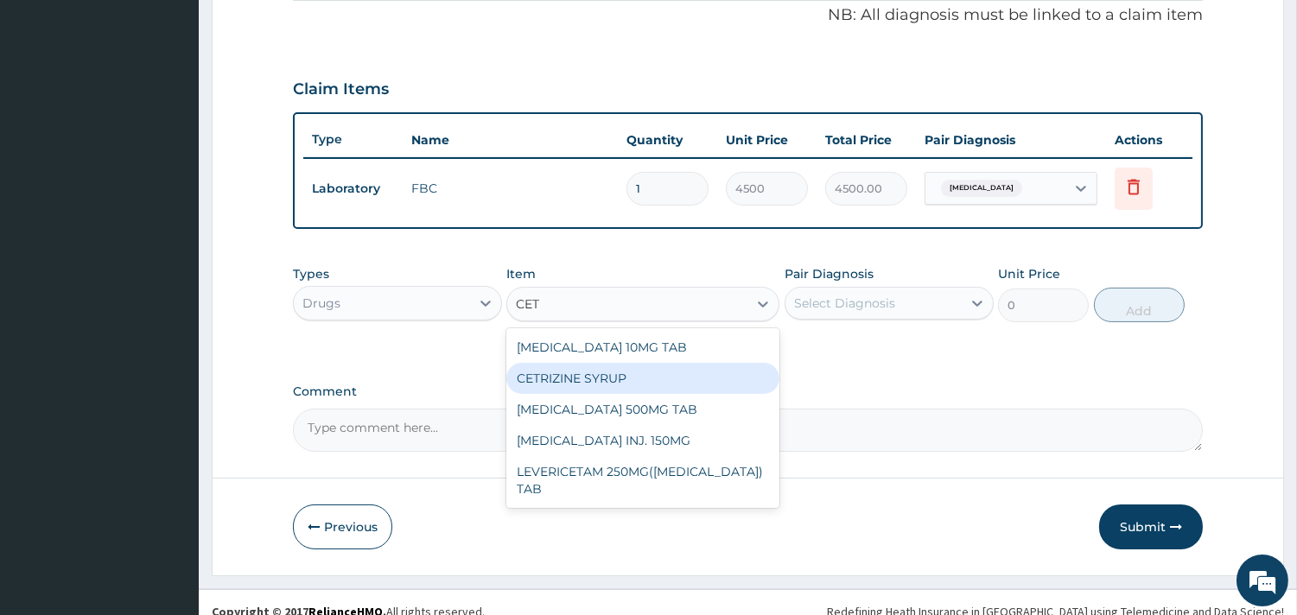
click at [626, 368] on div "CETRIZINE SYRUP" at bounding box center [642, 378] width 273 height 31
type input "2000"
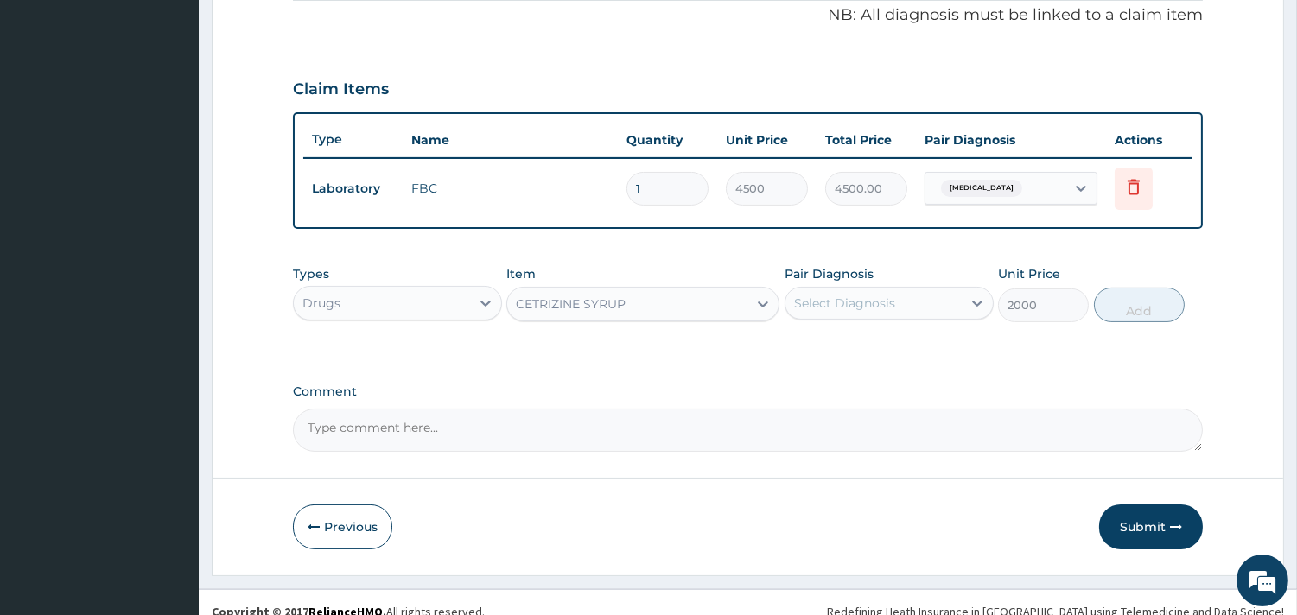
click at [877, 305] on div "Select Diagnosis" at bounding box center [844, 303] width 101 height 17
click at [865, 333] on div "Upper respiratory infection" at bounding box center [888, 347] width 209 height 35
checkbox input "true"
click at [1140, 314] on button "Add" at bounding box center [1139, 305] width 91 height 35
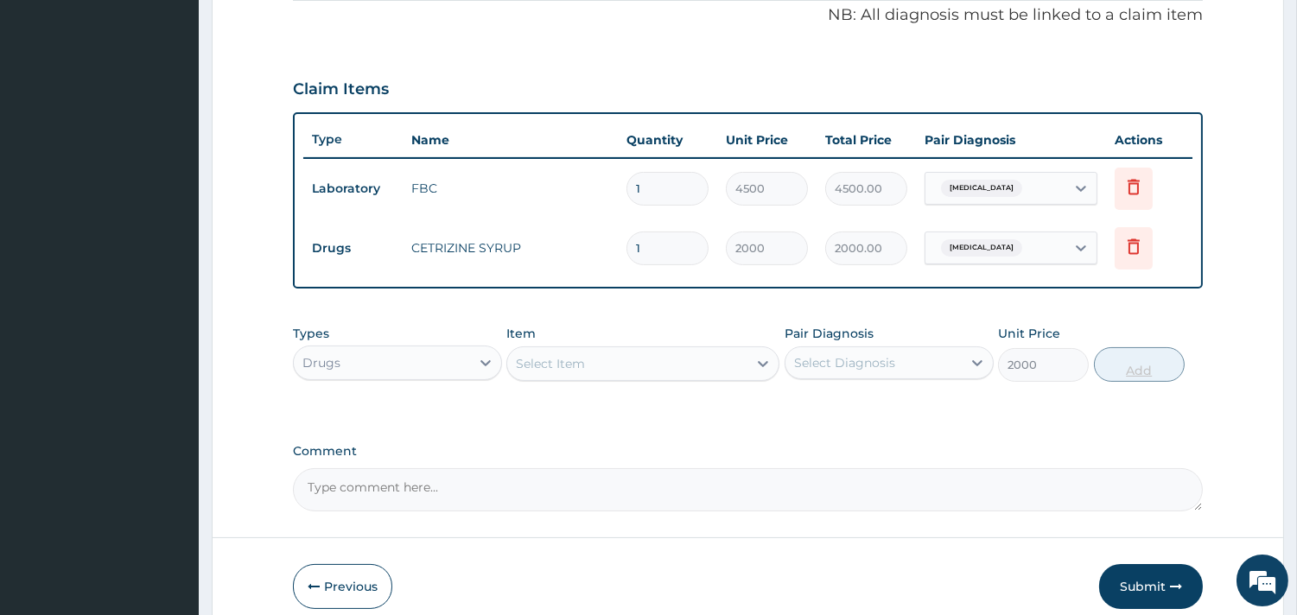
type input "0"
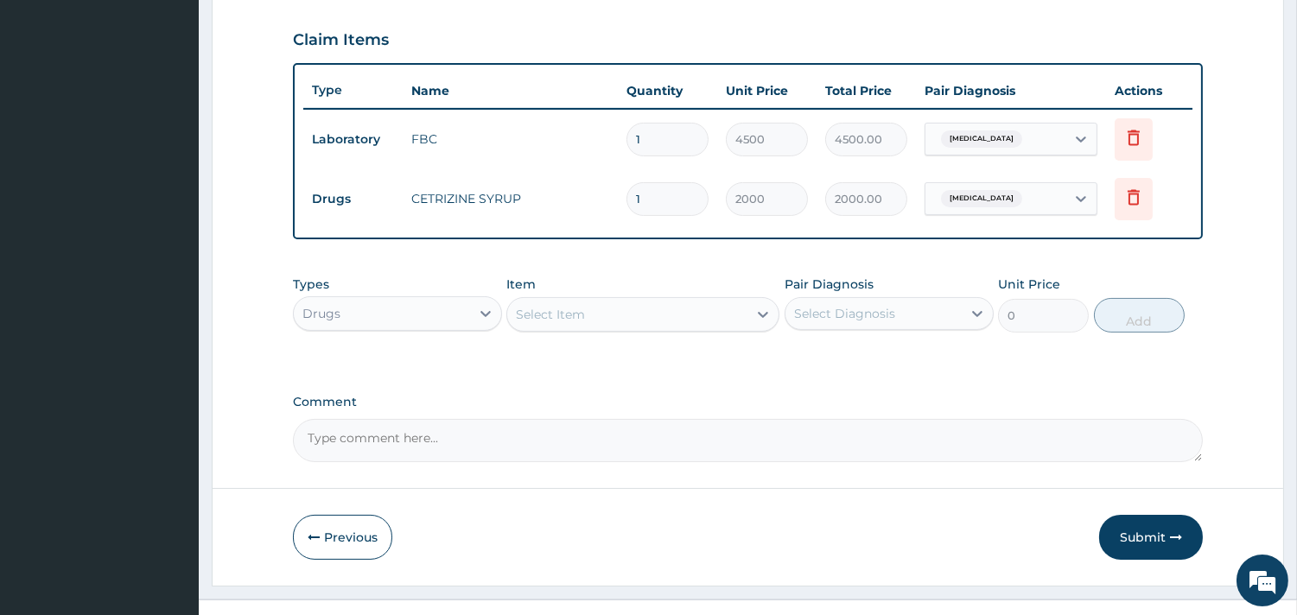
scroll to position [606, 0]
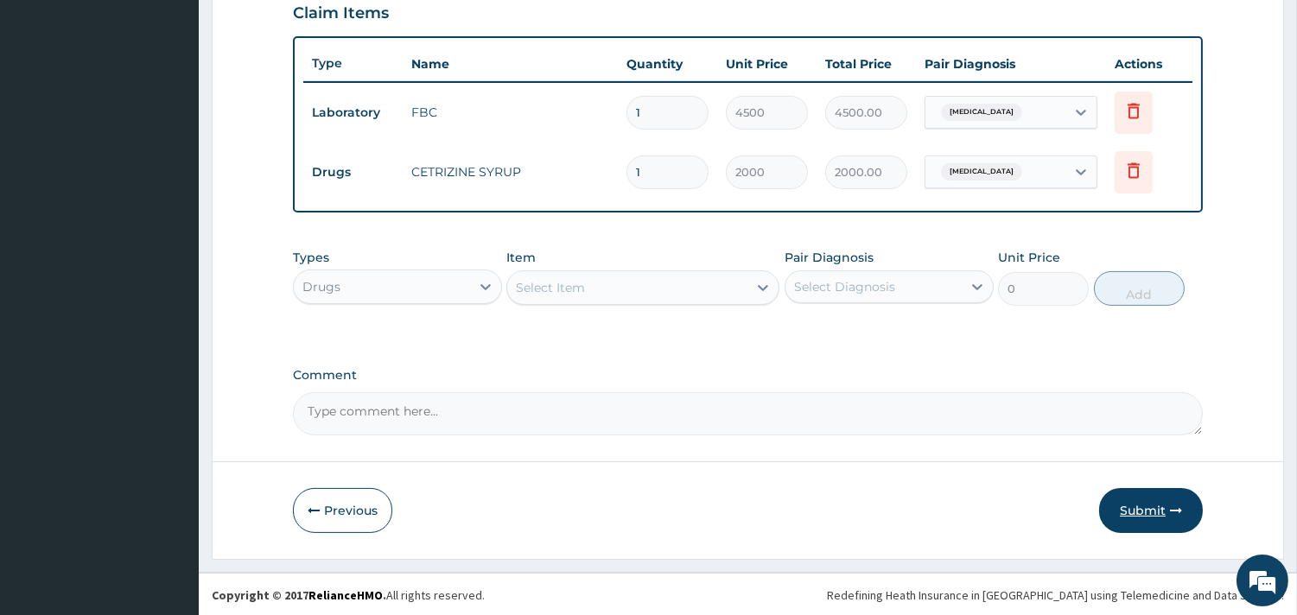
click at [1129, 502] on button "Submit" at bounding box center [1151, 510] width 104 height 45
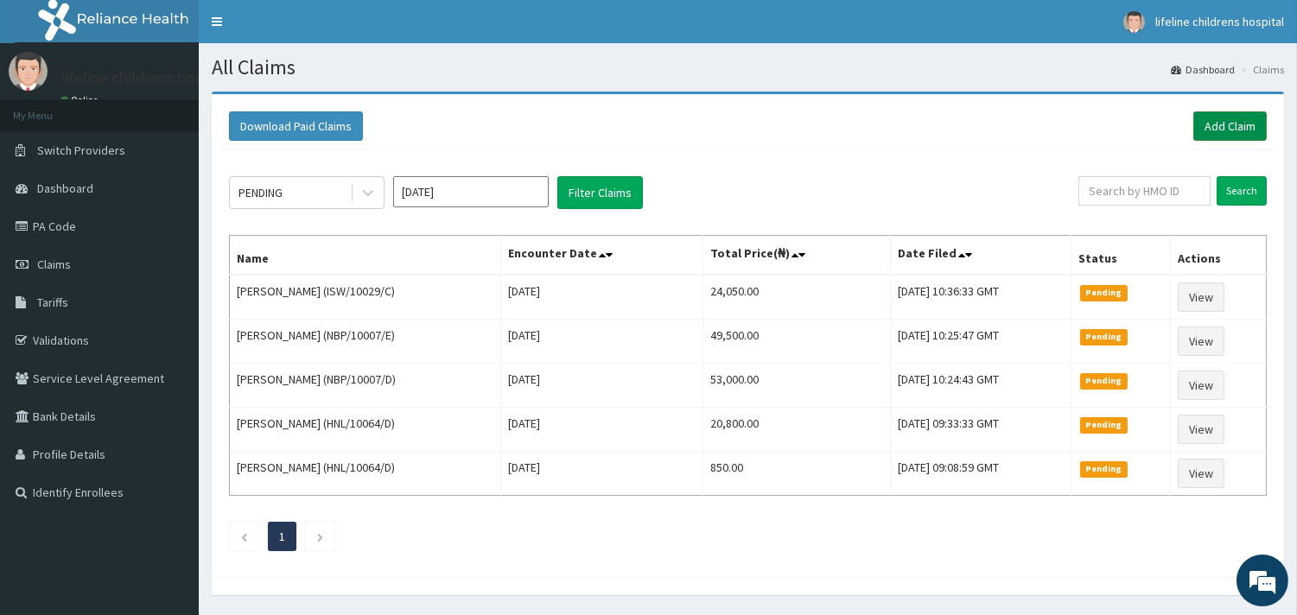
click at [1202, 116] on link "Add Claim" at bounding box center [1229, 125] width 73 height 29
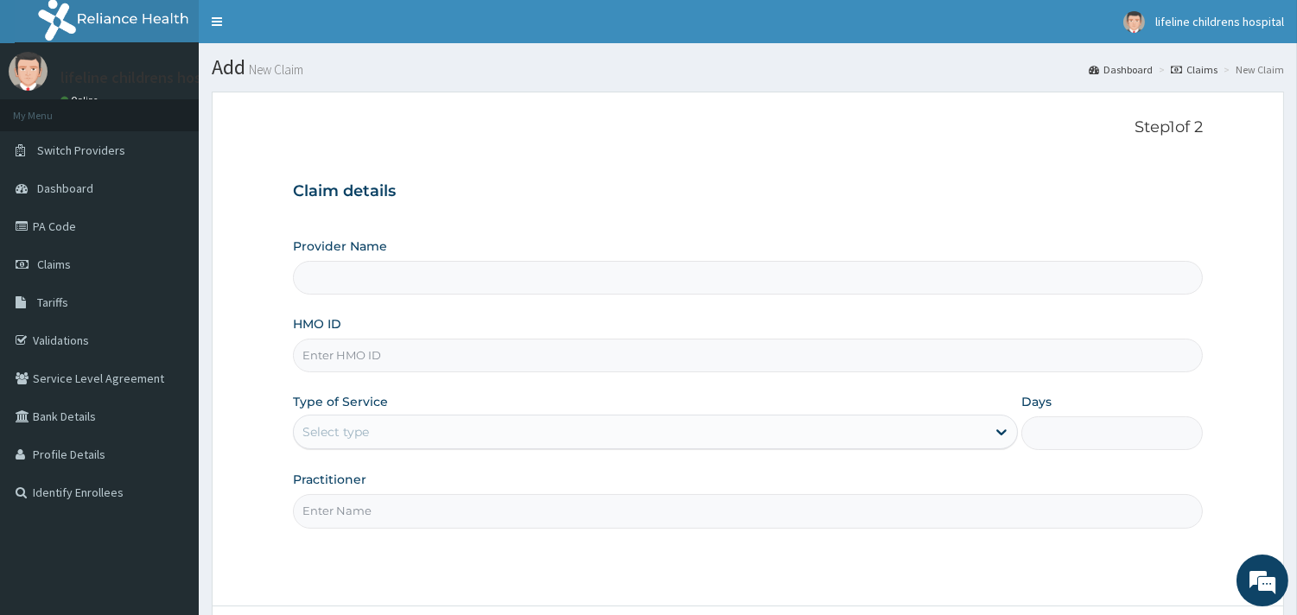
type input "Lifeline Children Hospital - [GEOGRAPHIC_DATA]"
click at [327, 358] on input "HMO ID" at bounding box center [748, 356] width 910 height 34
type input "URI/10119/D"
click at [341, 425] on div "Select type" at bounding box center [335, 431] width 67 height 17
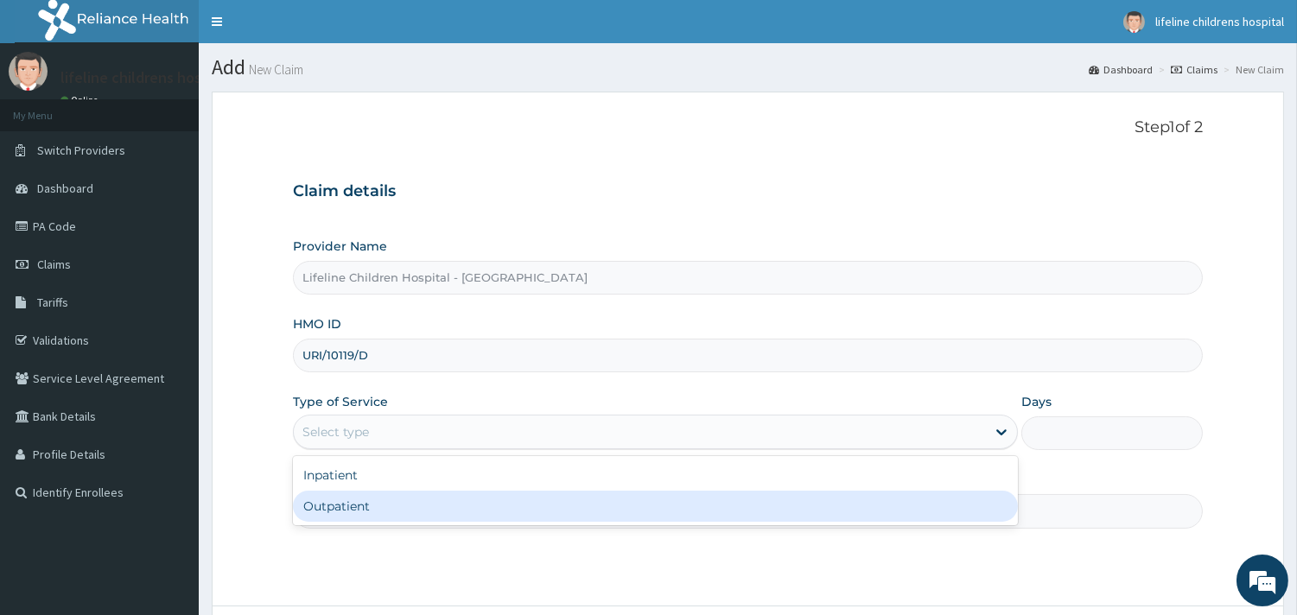
click at [343, 504] on div "Outpatient" at bounding box center [655, 506] width 725 height 31
type input "1"
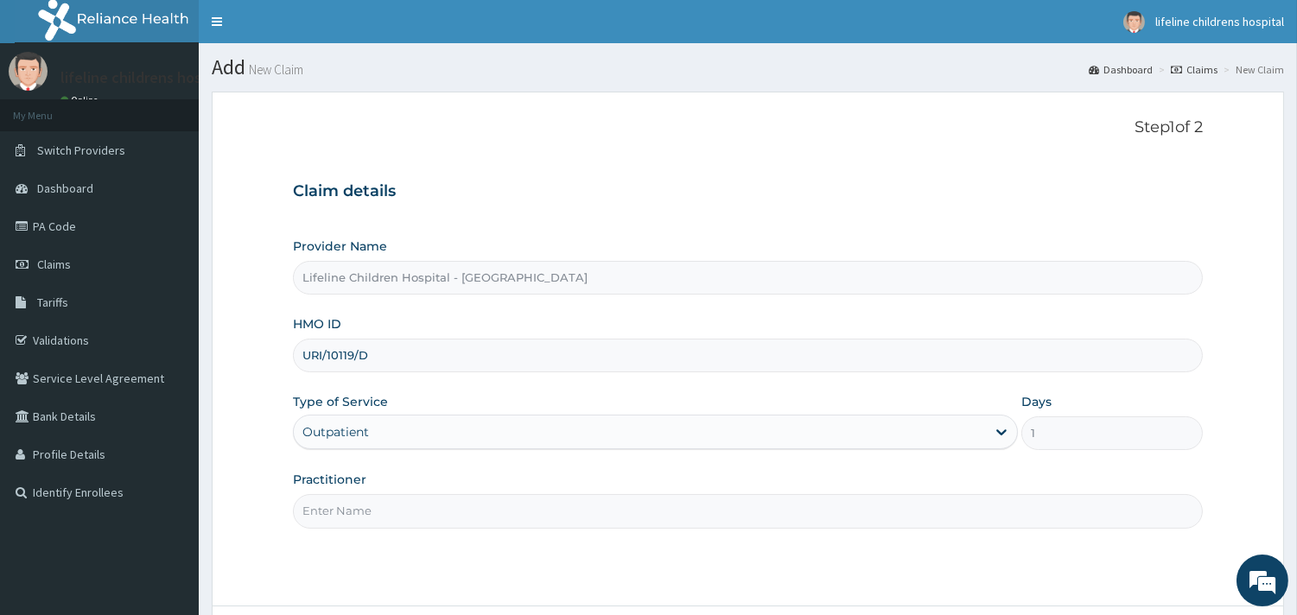
click at [366, 513] on input "Practitioner" at bounding box center [748, 511] width 910 height 34
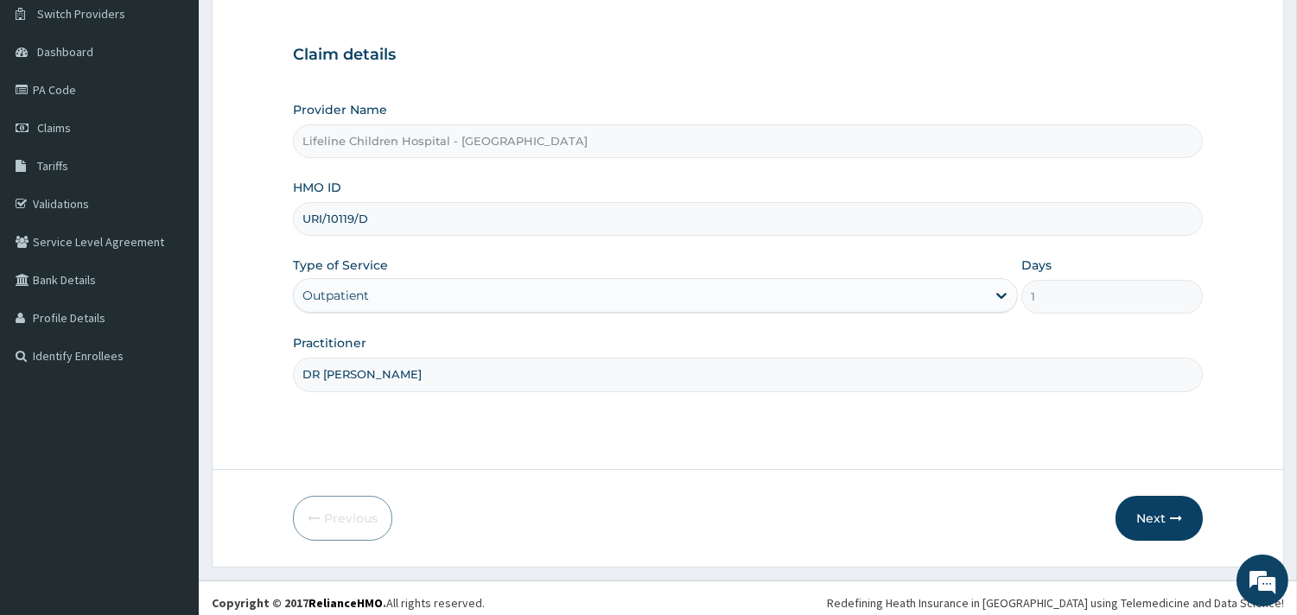
scroll to position [147, 0]
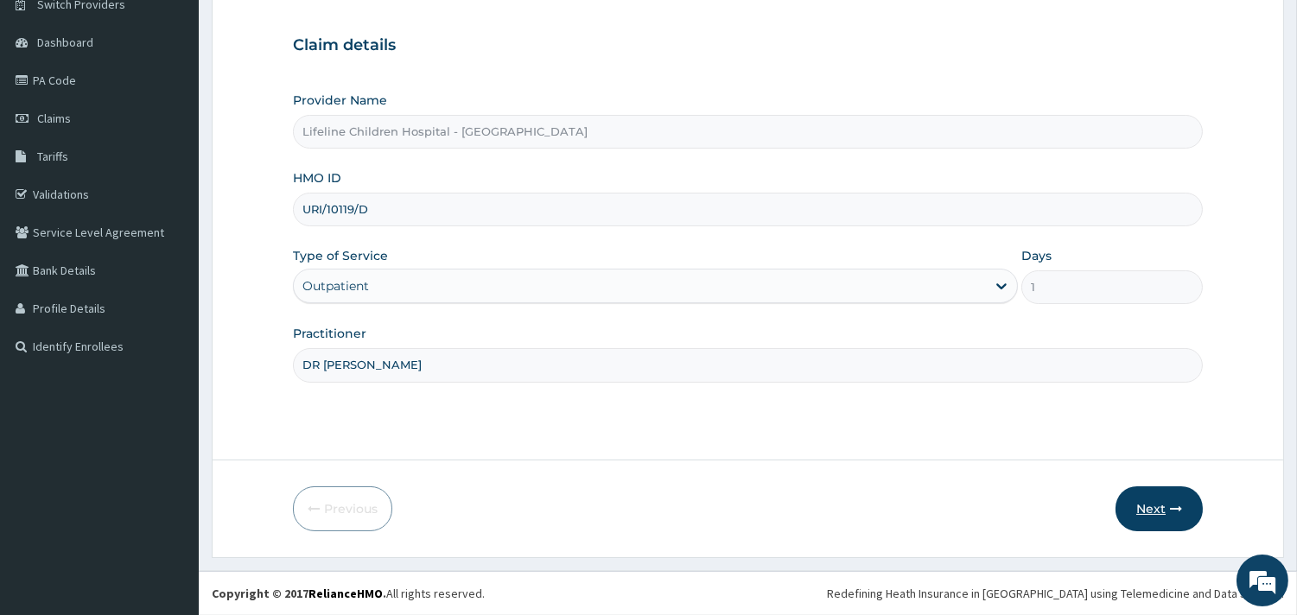
type input "DR [PERSON_NAME]"
click at [1134, 513] on button "Next" at bounding box center [1158, 508] width 87 height 45
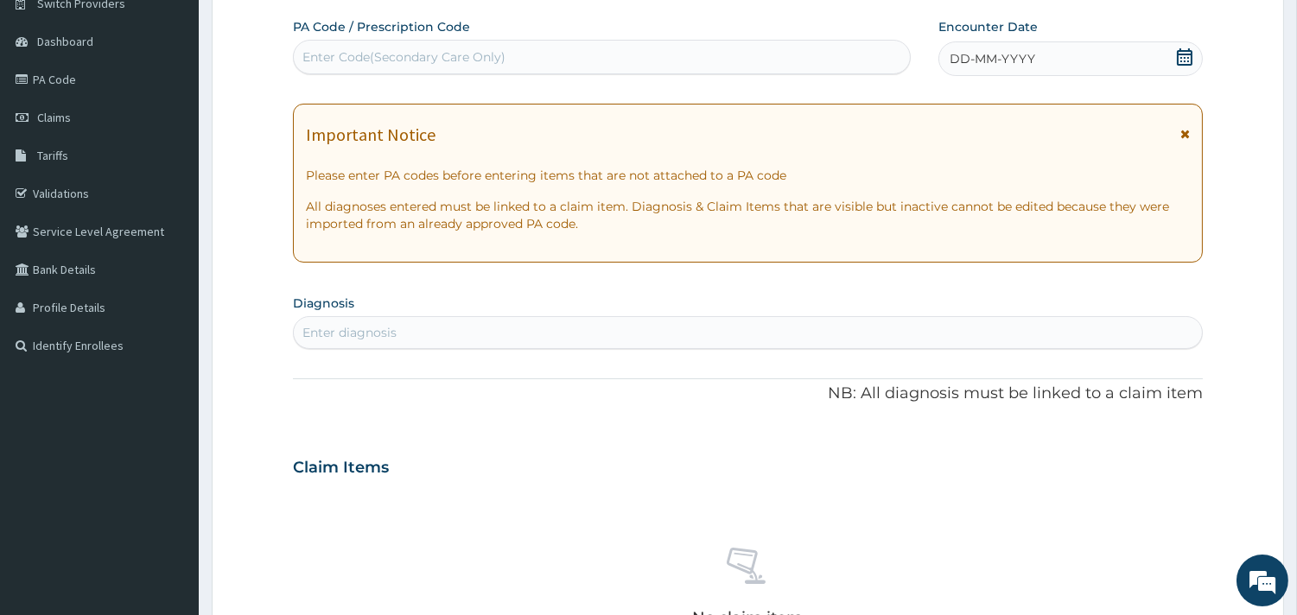
click at [1028, 52] on span "DD-MM-YYYY" at bounding box center [992, 58] width 86 height 17
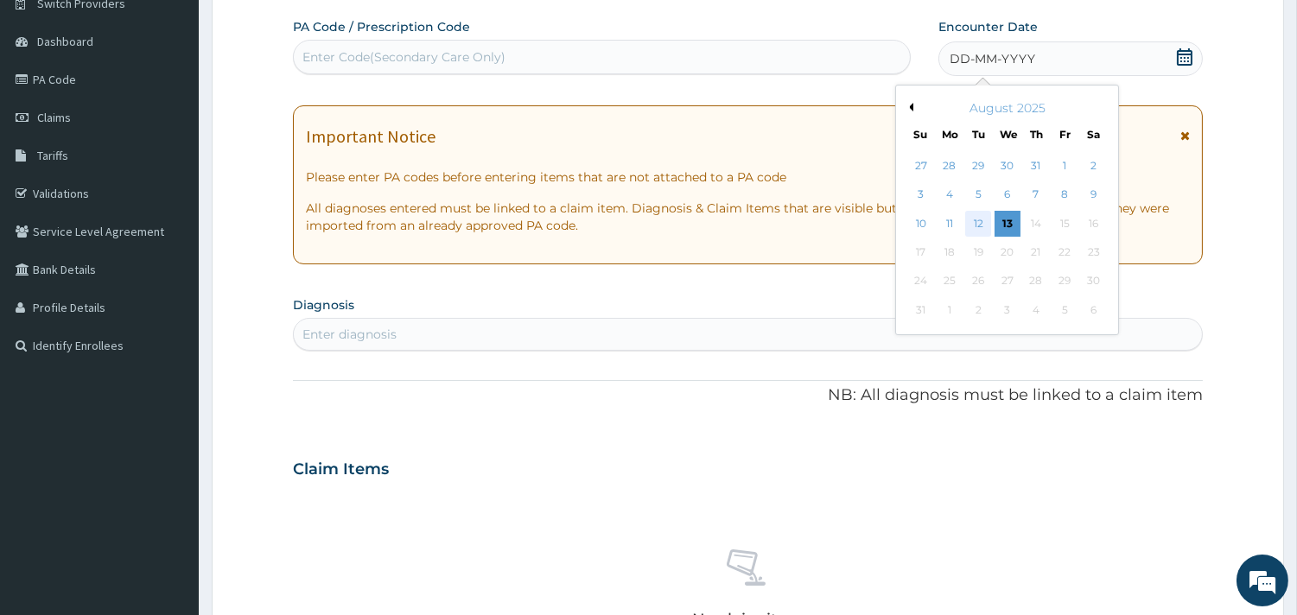
click at [978, 217] on div "12" at bounding box center [978, 224] width 26 height 26
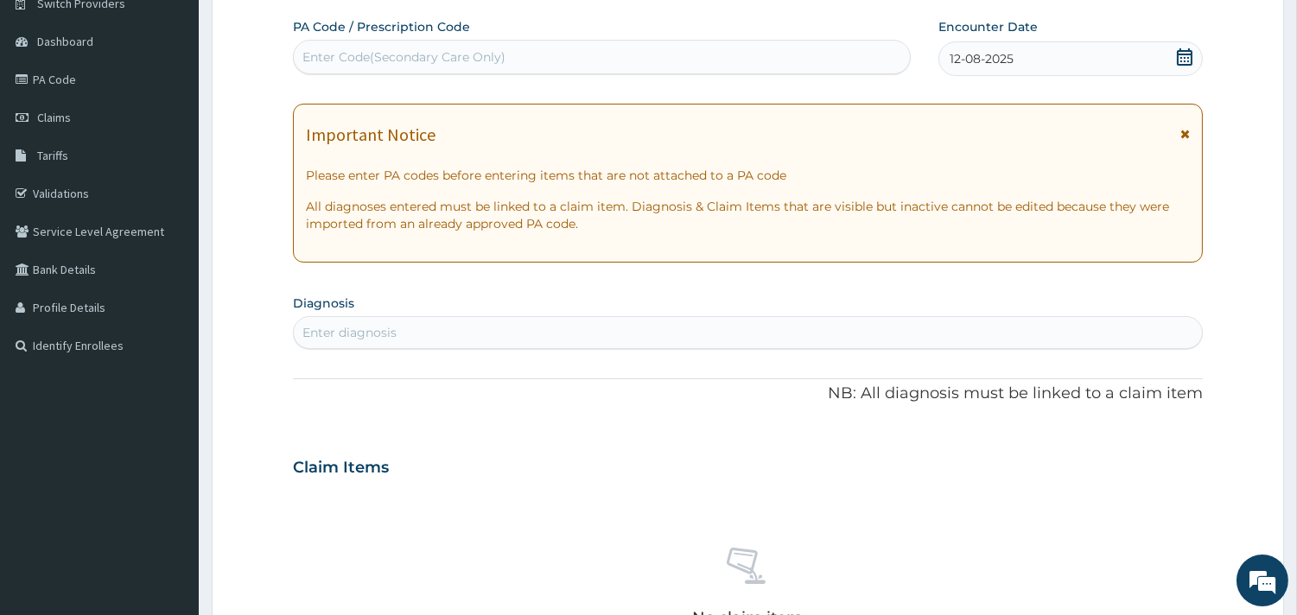
click at [387, 324] on div "Enter diagnosis" at bounding box center [349, 332] width 94 height 17
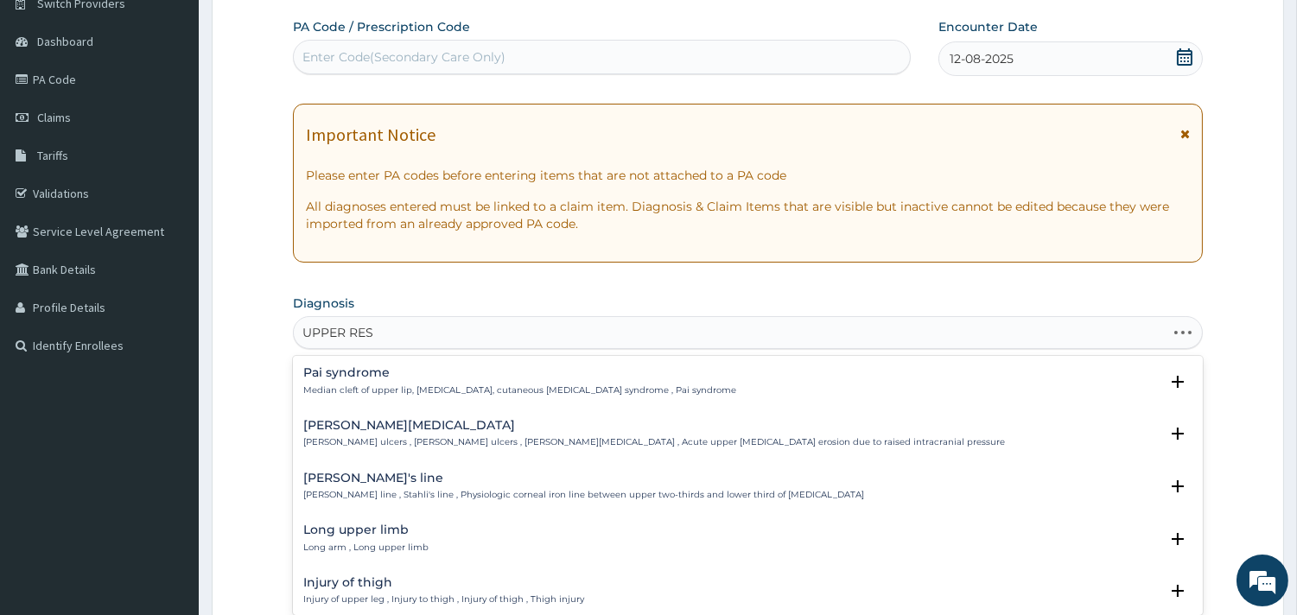
type input "UPPER RESP"
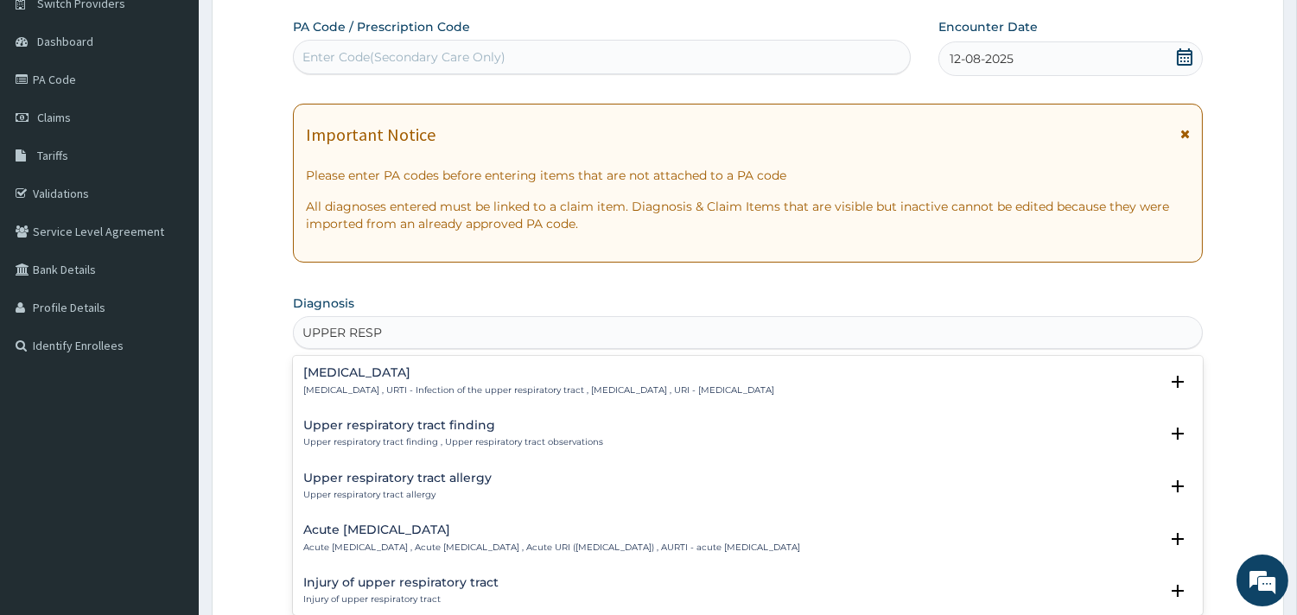
click at [390, 380] on div "[MEDICAL_DATA] [MEDICAL_DATA] , URTI - Infection of the upper respiratory tract…" at bounding box center [538, 381] width 471 height 30
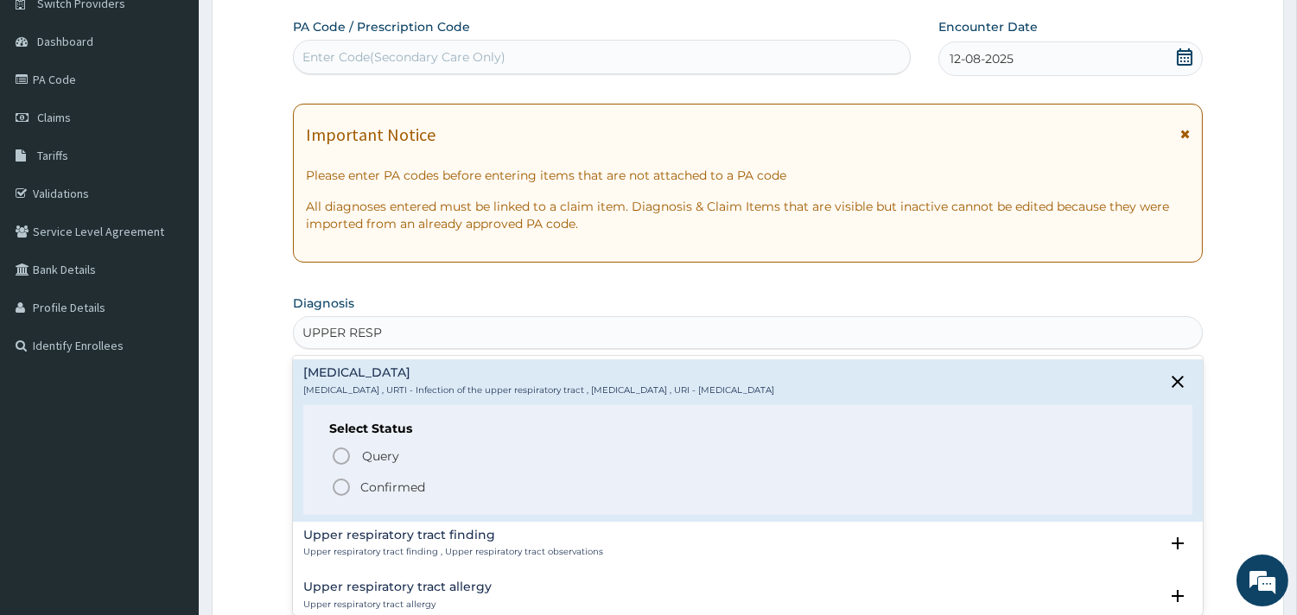
click at [406, 486] on p "Confirmed" at bounding box center [392, 487] width 65 height 17
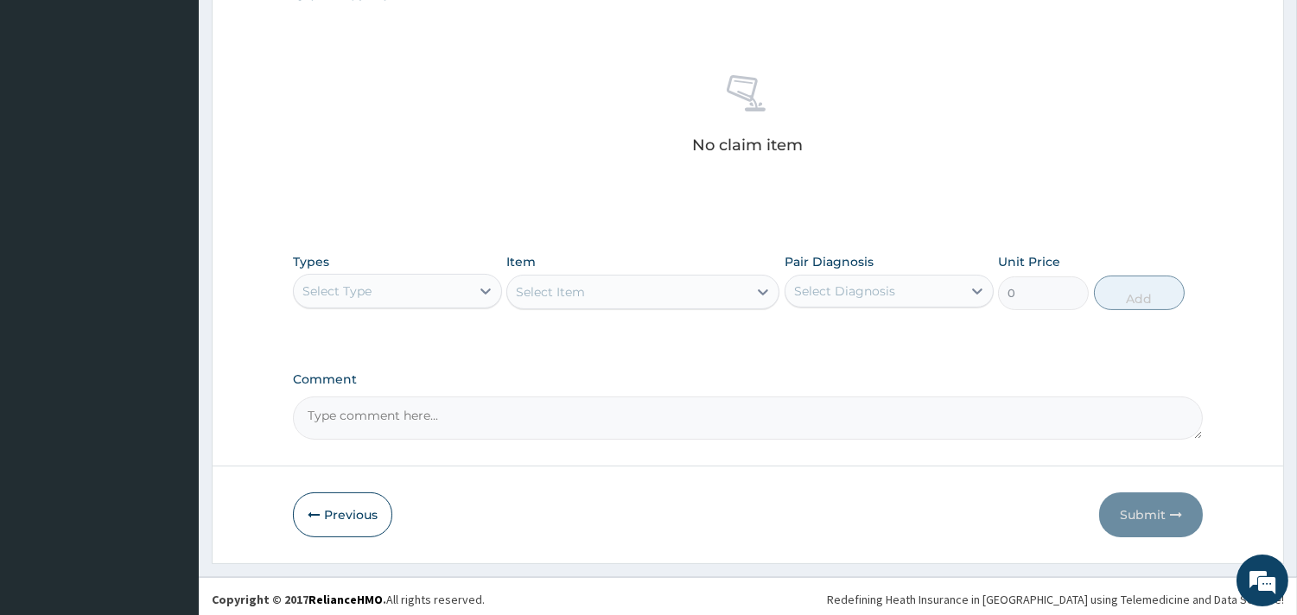
scroll to position [626, 0]
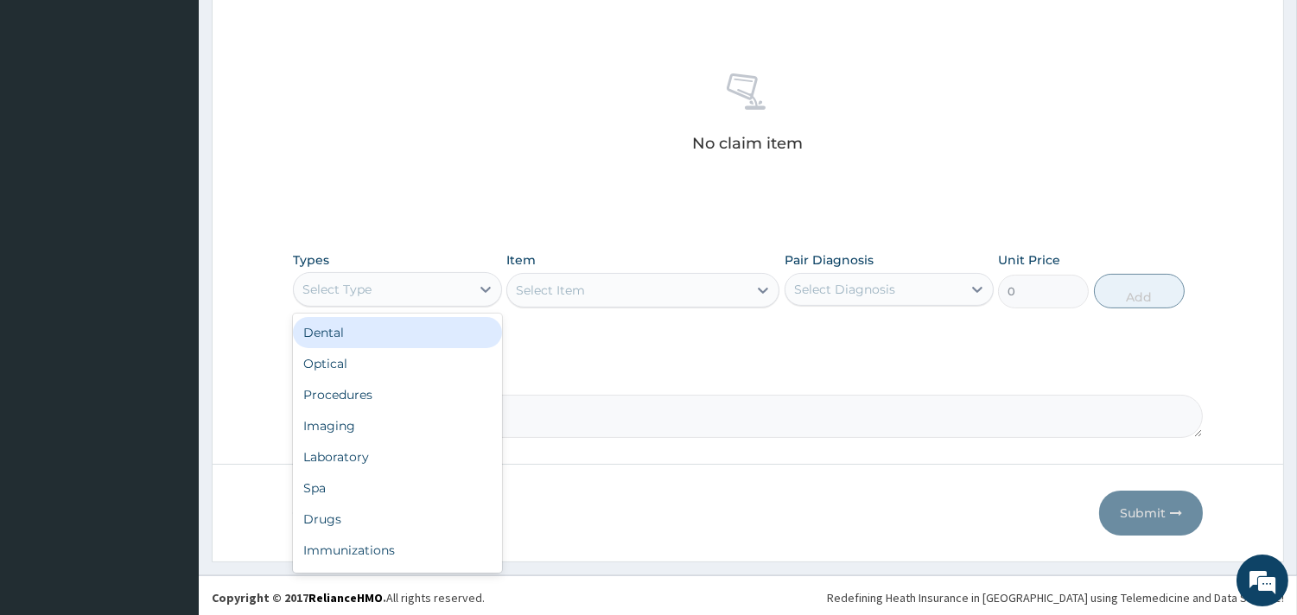
click at [422, 279] on div "Select Type" at bounding box center [382, 290] width 176 height 28
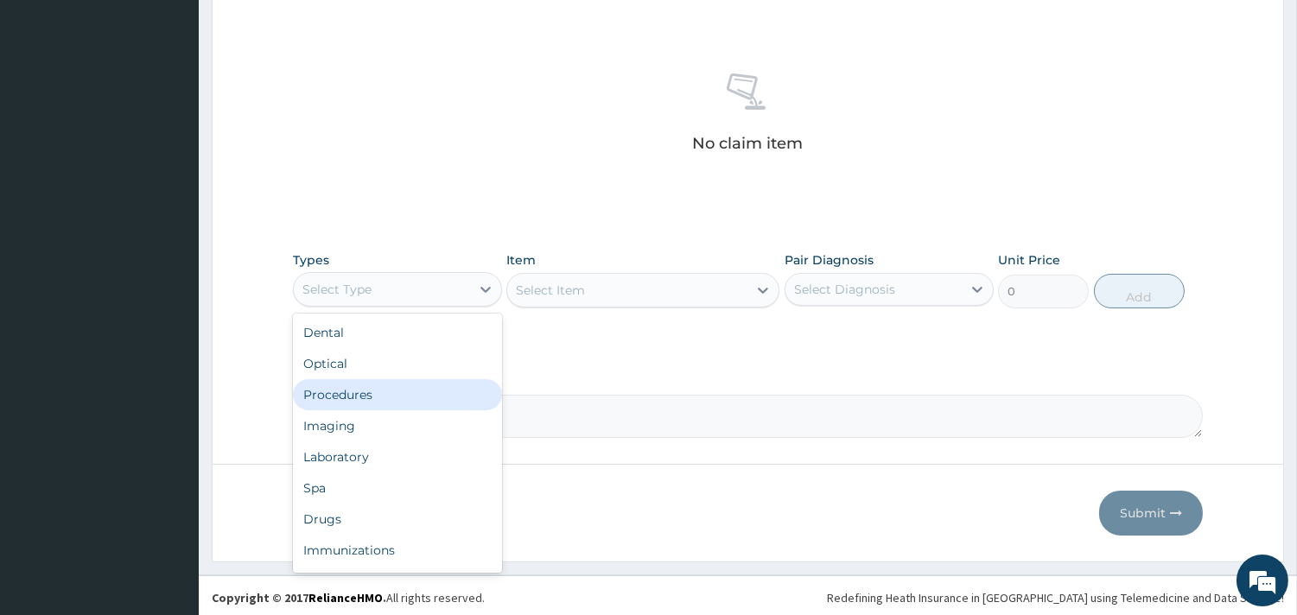
click at [380, 396] on div "Procedures" at bounding box center [397, 394] width 209 height 31
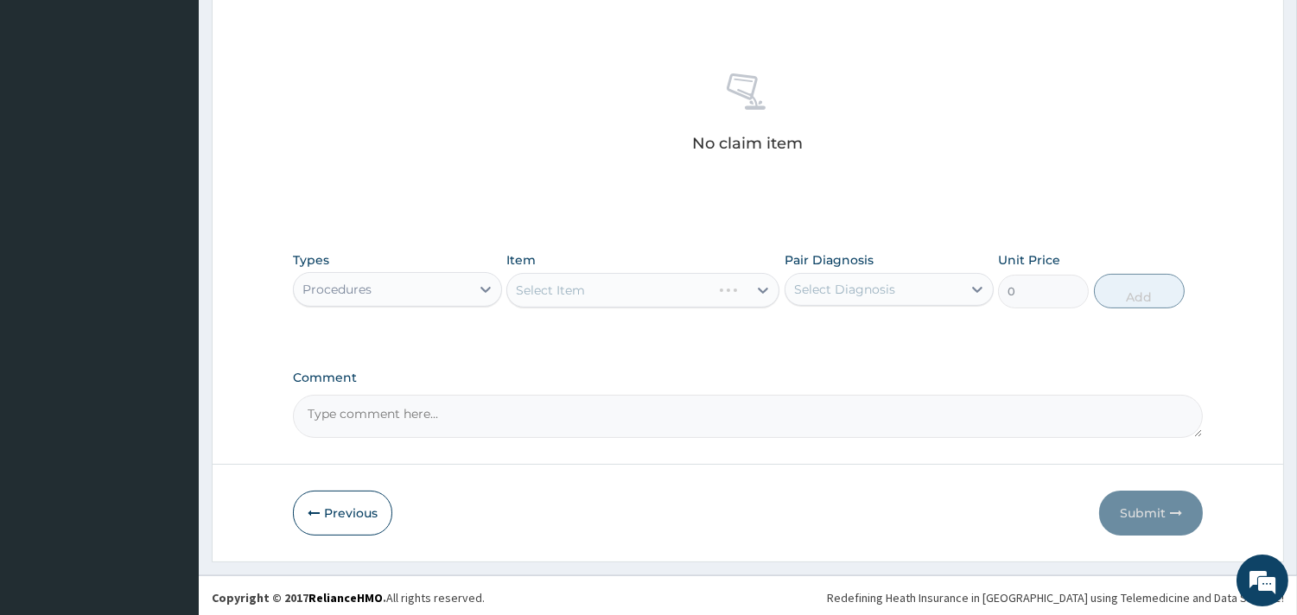
click at [660, 292] on div "Select Item" at bounding box center [642, 290] width 273 height 35
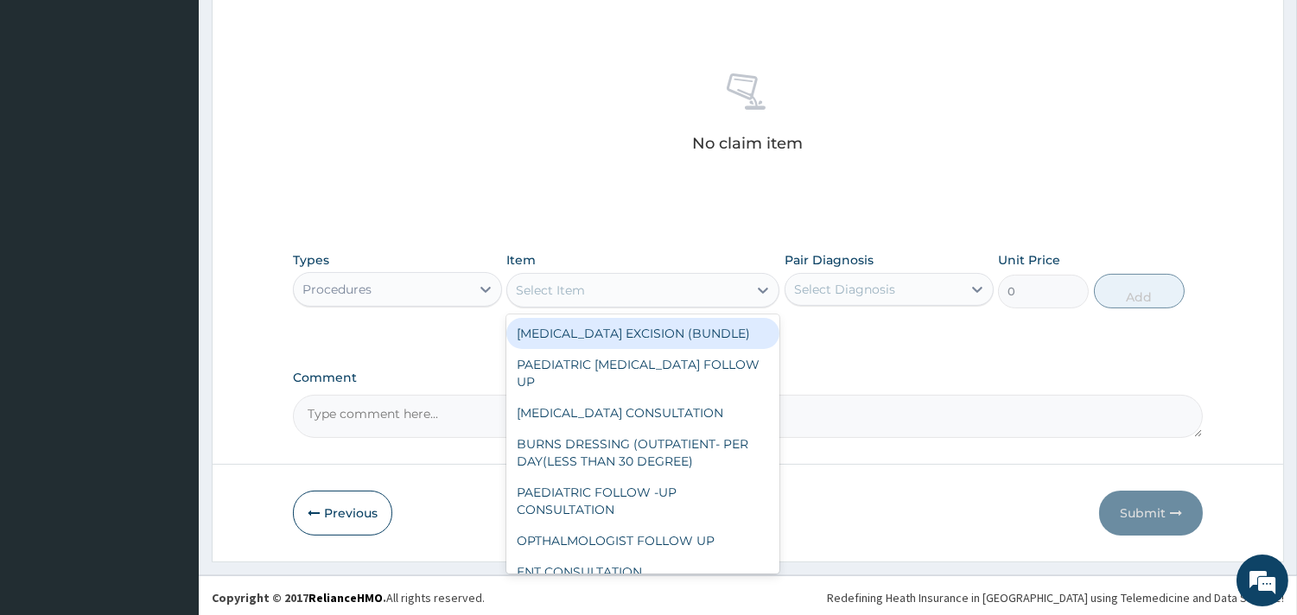
click at [652, 296] on div "Select Item" at bounding box center [627, 290] width 240 height 28
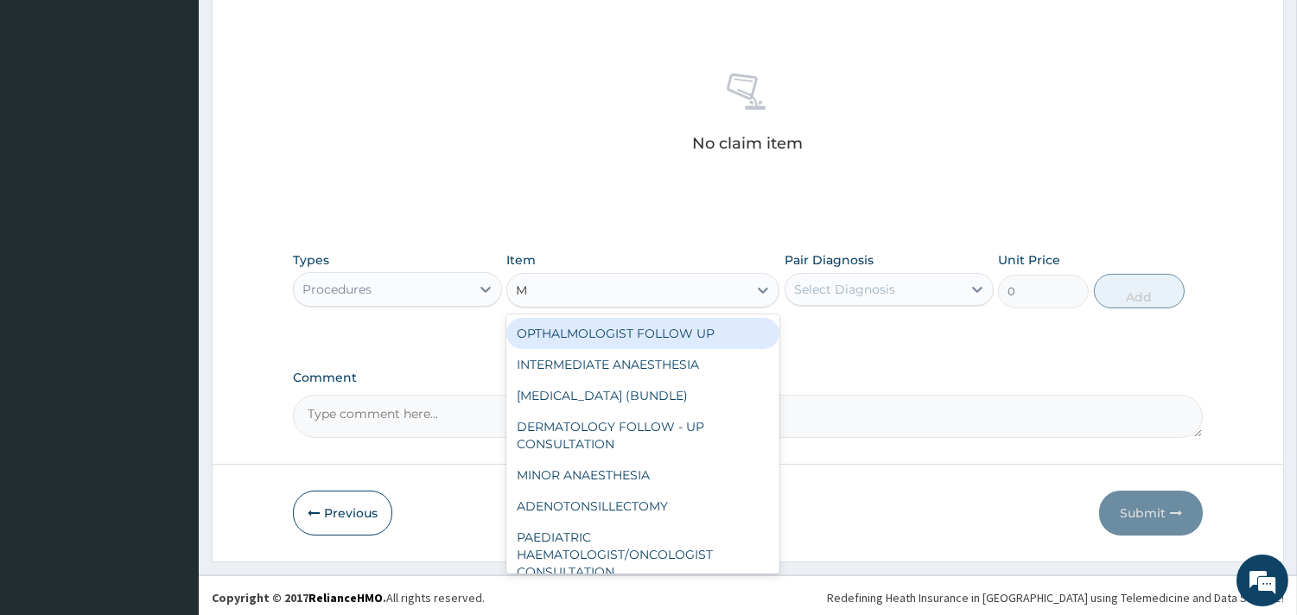
type input "ME"
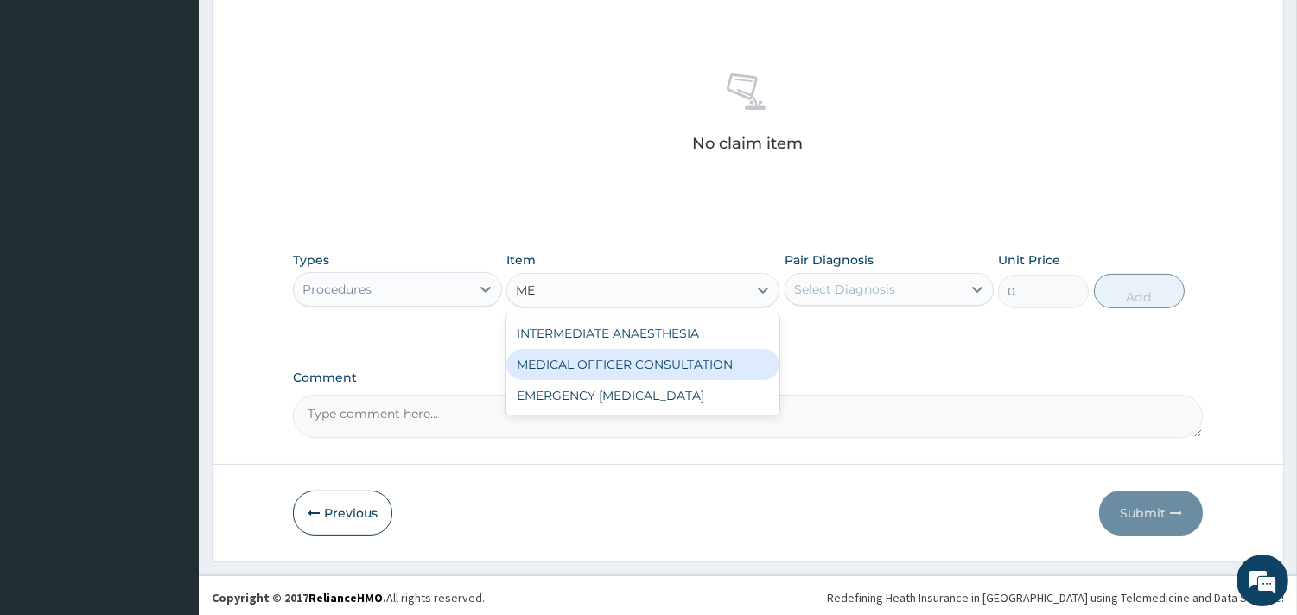
click at [730, 364] on div "MEDICAL OFFICER CONSULTATION" at bounding box center [642, 364] width 273 height 31
type input "10500"
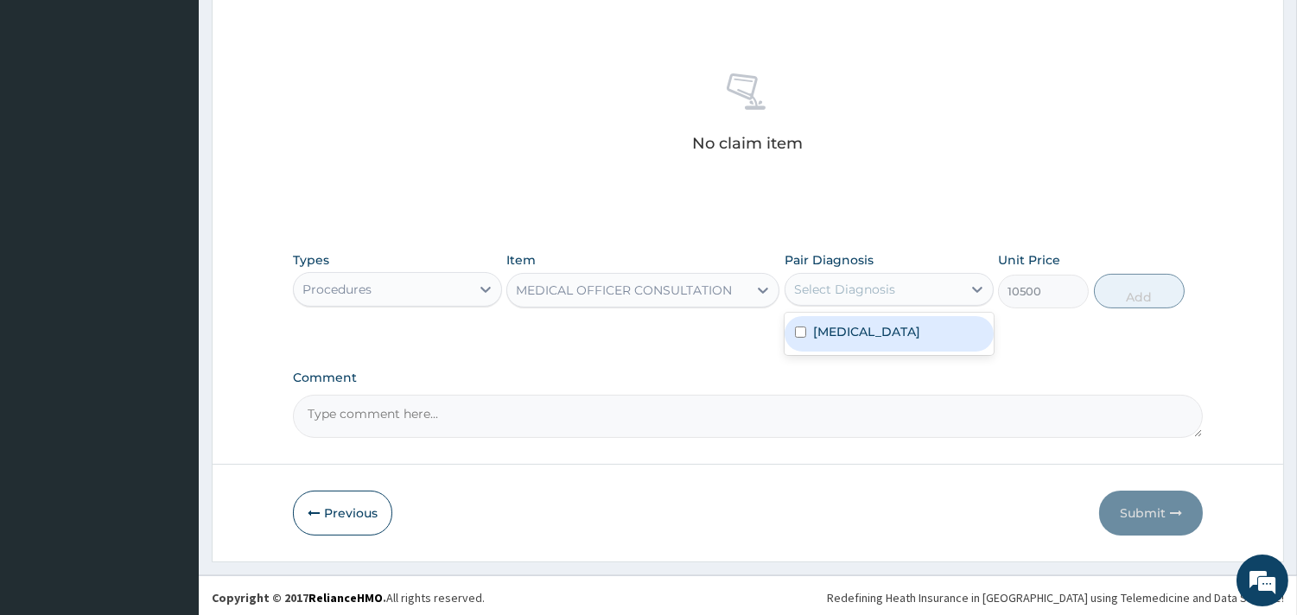
click at [882, 292] on div "Select Diagnosis" at bounding box center [844, 289] width 101 height 17
click at [873, 330] on label "[MEDICAL_DATA]" at bounding box center [866, 331] width 107 height 17
checkbox input "true"
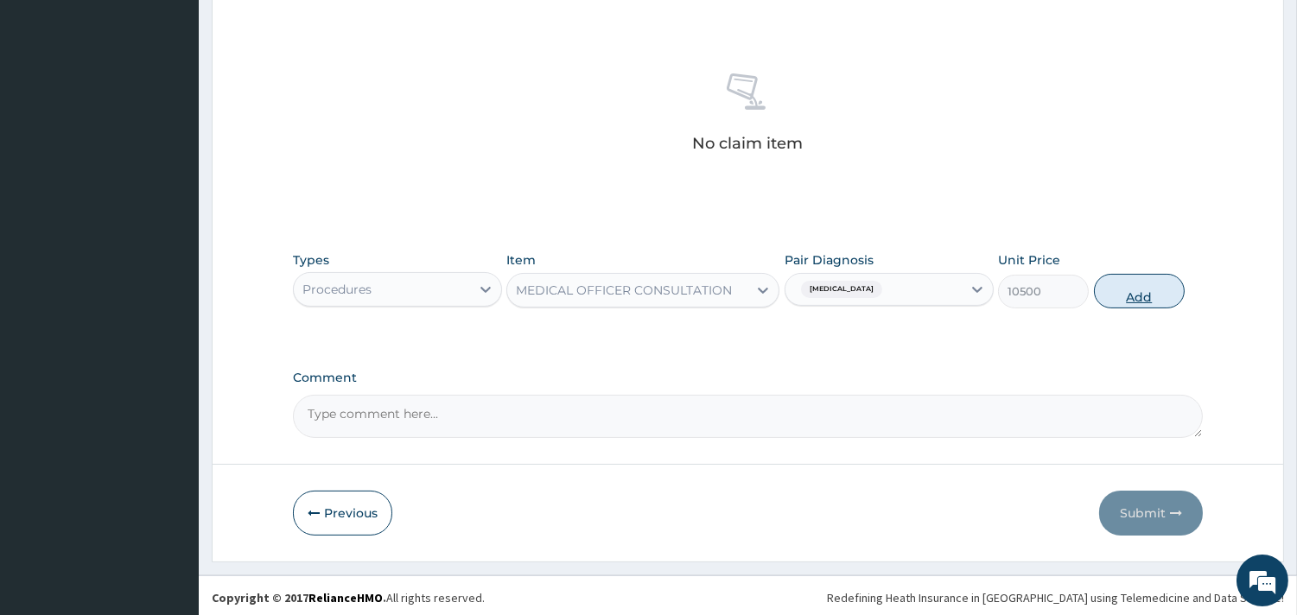
click at [1125, 289] on button "Add" at bounding box center [1139, 291] width 91 height 35
type input "0"
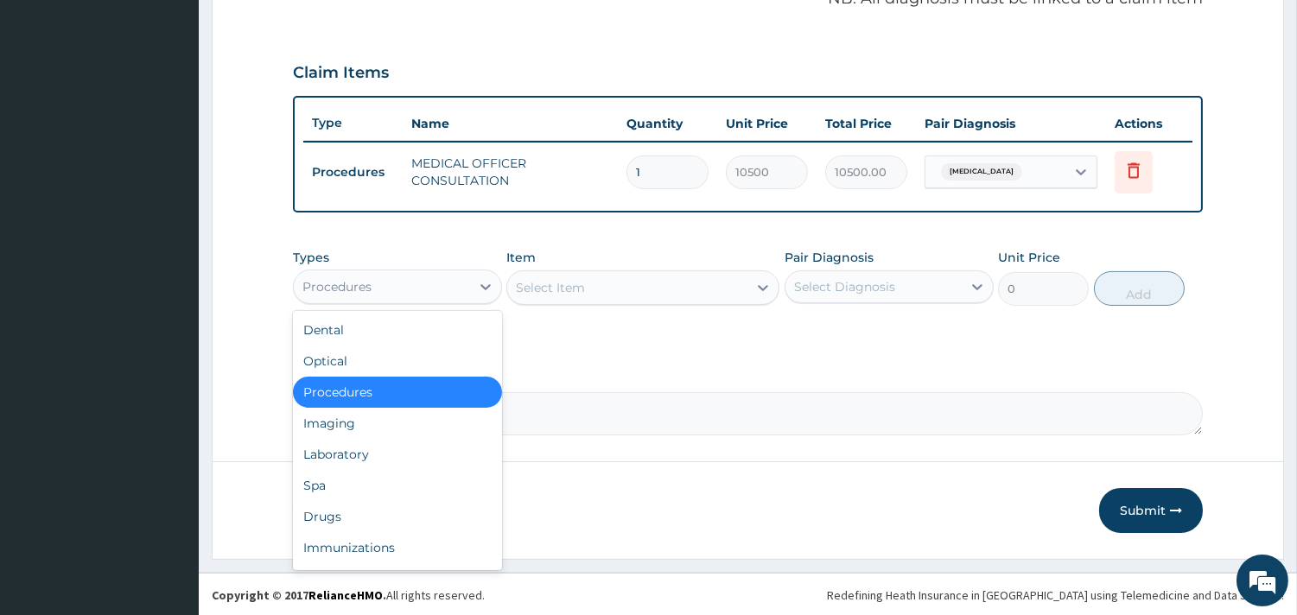
click at [444, 283] on div "Procedures" at bounding box center [382, 287] width 176 height 28
click at [352, 456] on div "Laboratory" at bounding box center [397, 454] width 209 height 31
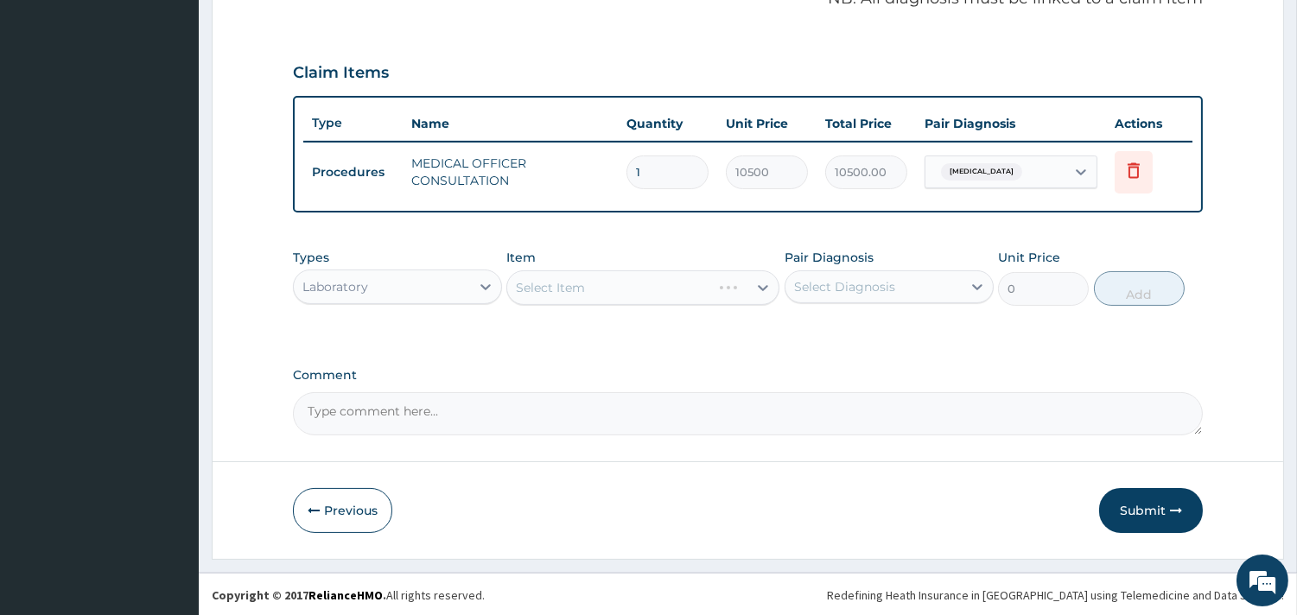
click at [657, 286] on div "Select Item" at bounding box center [642, 287] width 273 height 35
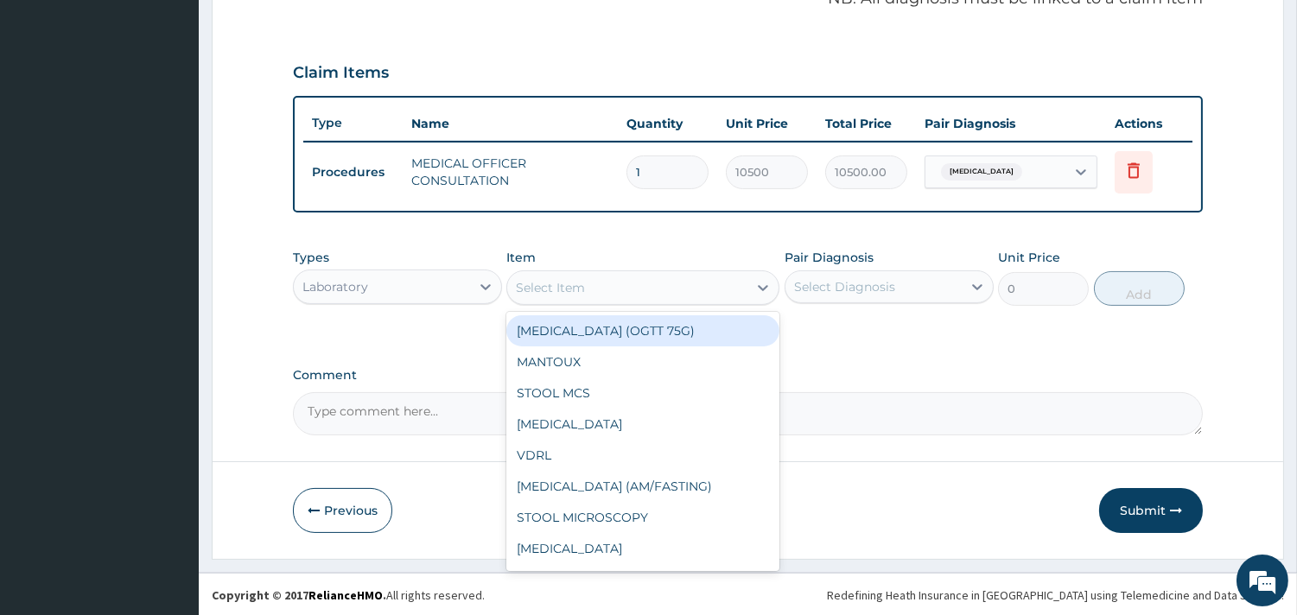
click at [641, 287] on div "Select Item" at bounding box center [627, 288] width 240 height 28
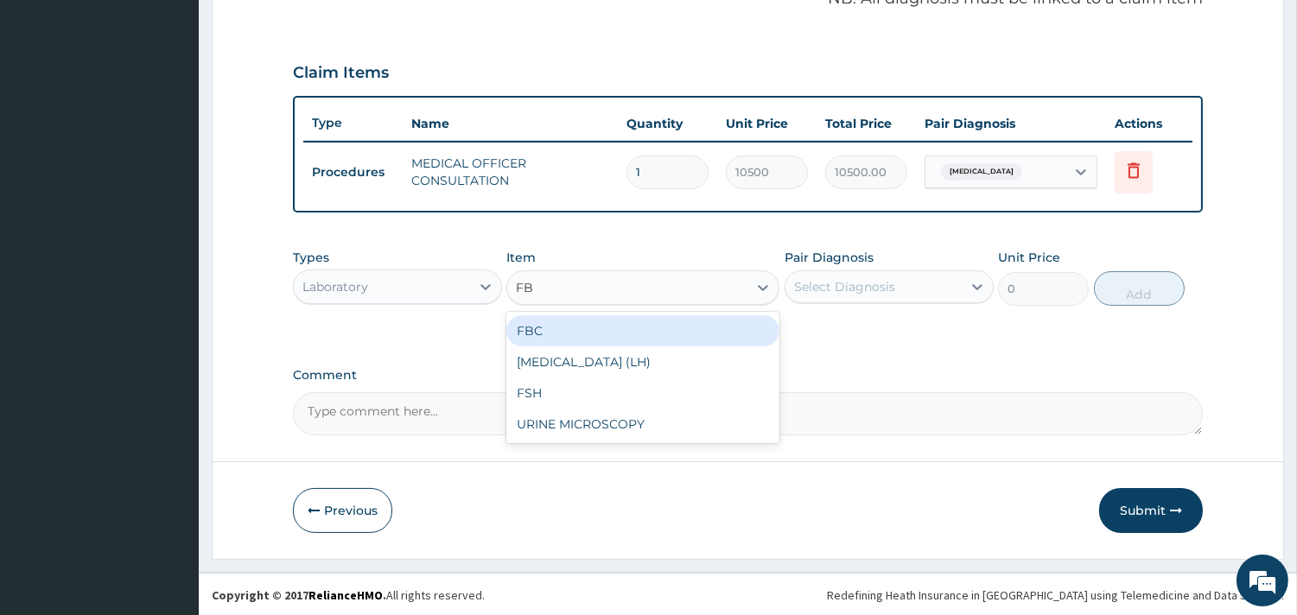
type input "FBC"
click at [625, 333] on div "FBC" at bounding box center [642, 330] width 273 height 31
type input "4500"
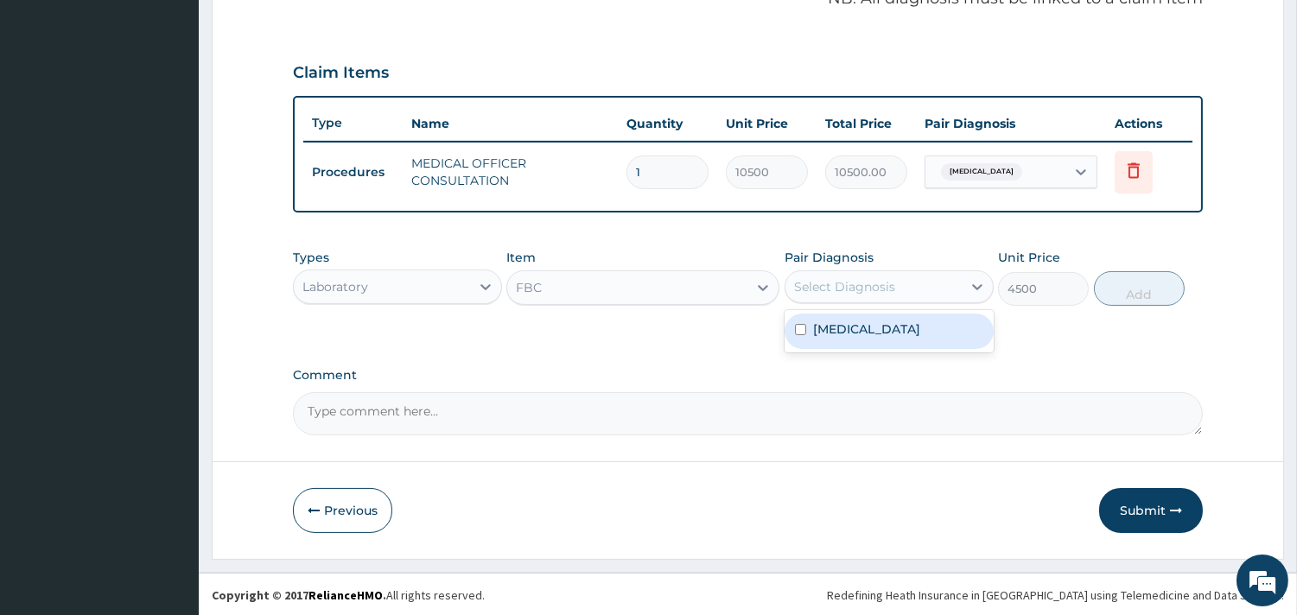
click at [910, 287] on div "Select Diagnosis" at bounding box center [873, 287] width 176 height 28
click at [885, 330] on label "[MEDICAL_DATA]" at bounding box center [866, 328] width 107 height 17
checkbox input "true"
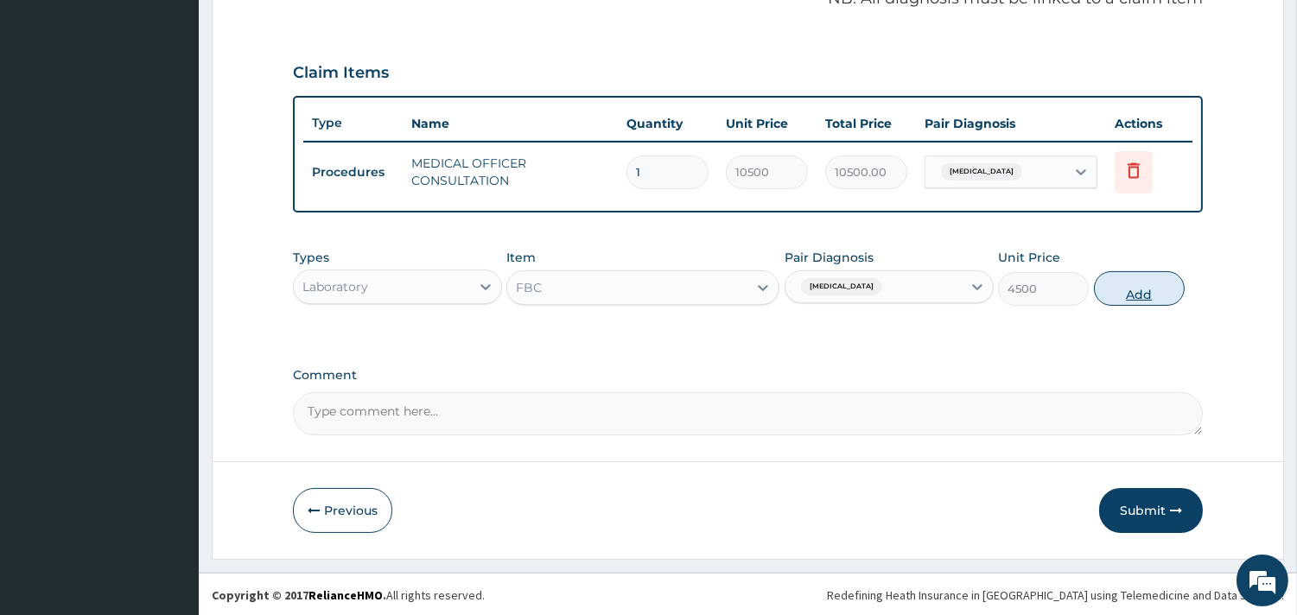
click at [1138, 279] on button "Add" at bounding box center [1139, 288] width 91 height 35
type input "0"
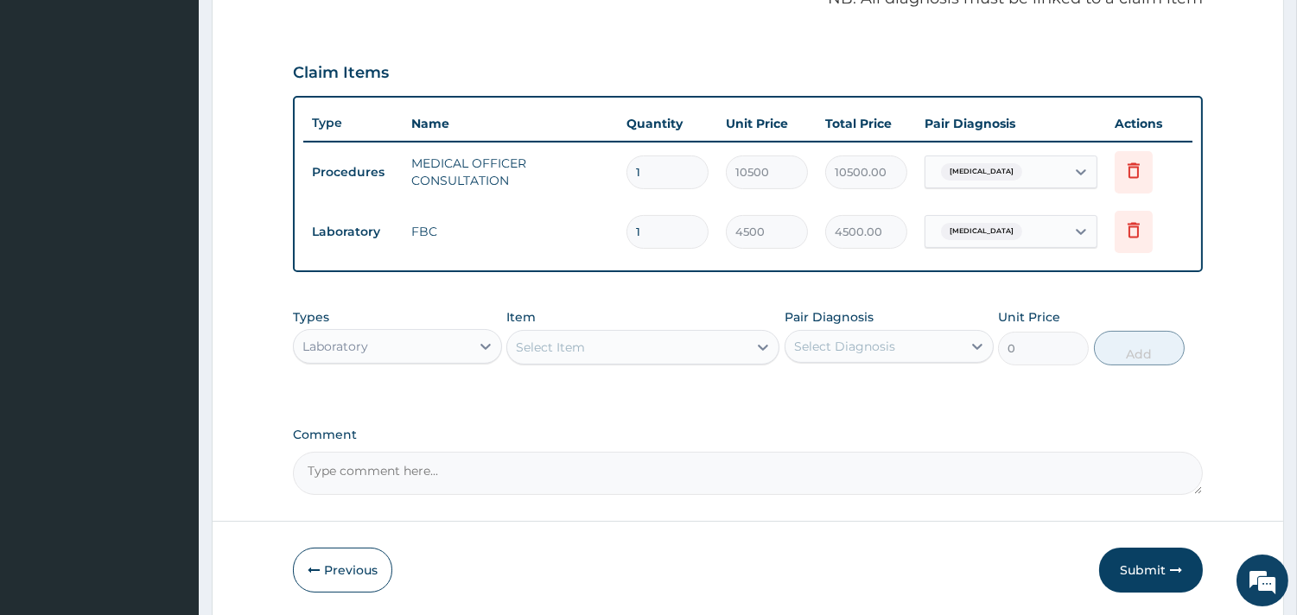
click at [416, 337] on div "Laboratory" at bounding box center [382, 347] width 176 height 28
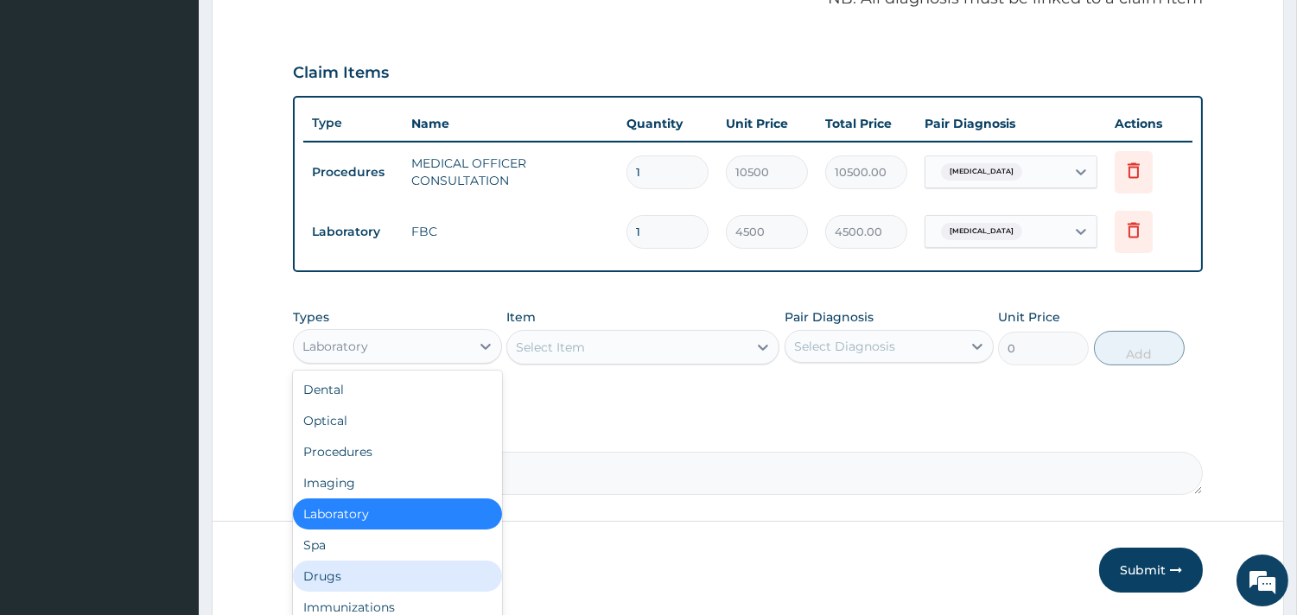
click at [347, 568] on div "Drugs" at bounding box center [397, 576] width 209 height 31
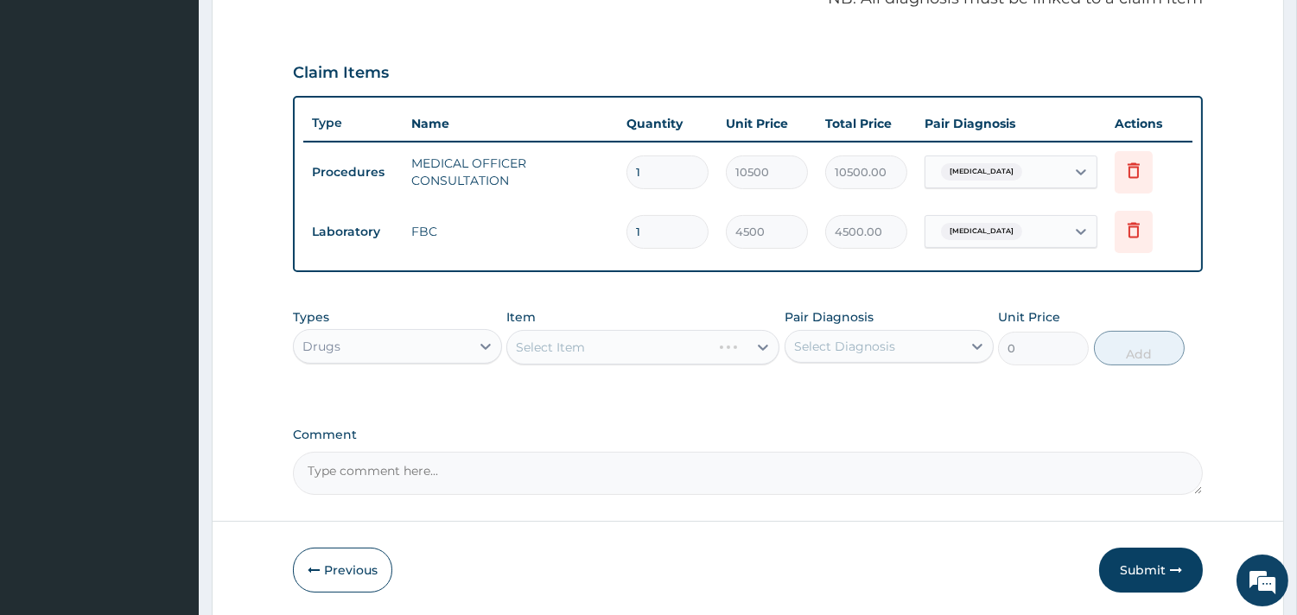
click at [648, 346] on div "Select Item" at bounding box center [642, 347] width 273 height 35
click at [658, 346] on div "Select Item" at bounding box center [642, 347] width 273 height 35
click at [698, 348] on div "Select Item" at bounding box center [642, 347] width 273 height 35
drag, startPoint x: 611, startPoint y: 342, endPoint x: 728, endPoint y: 354, distance: 118.1
click at [614, 342] on div "Select Item" at bounding box center [642, 347] width 273 height 35
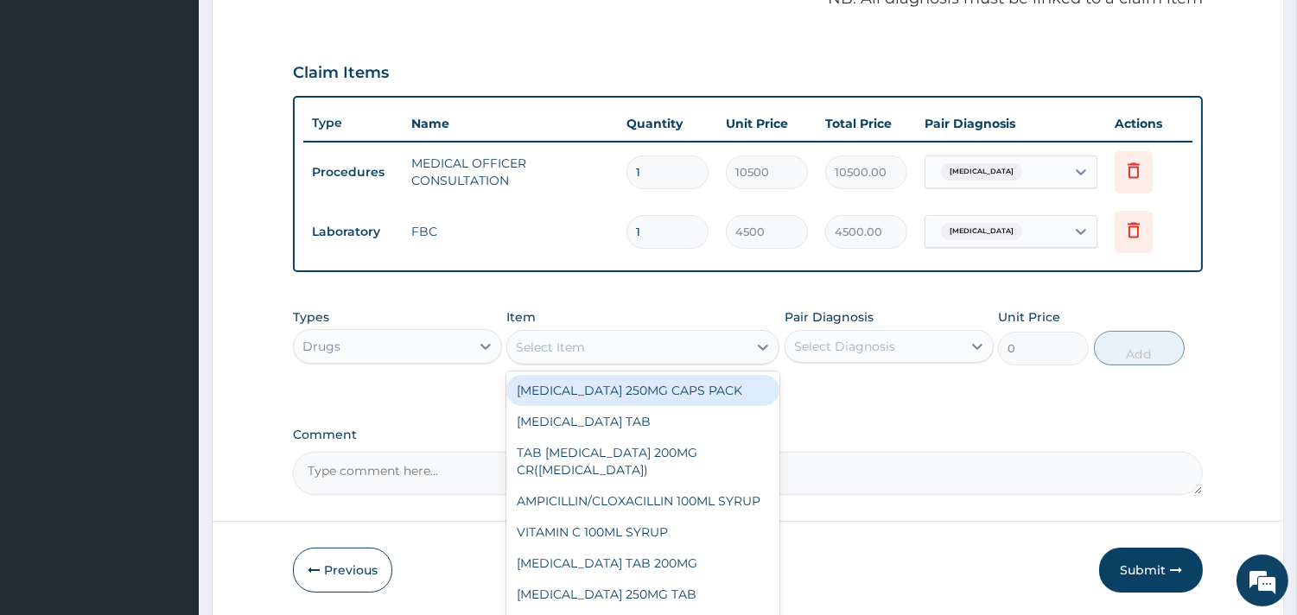
click at [672, 342] on div "Select Item" at bounding box center [627, 347] width 240 height 28
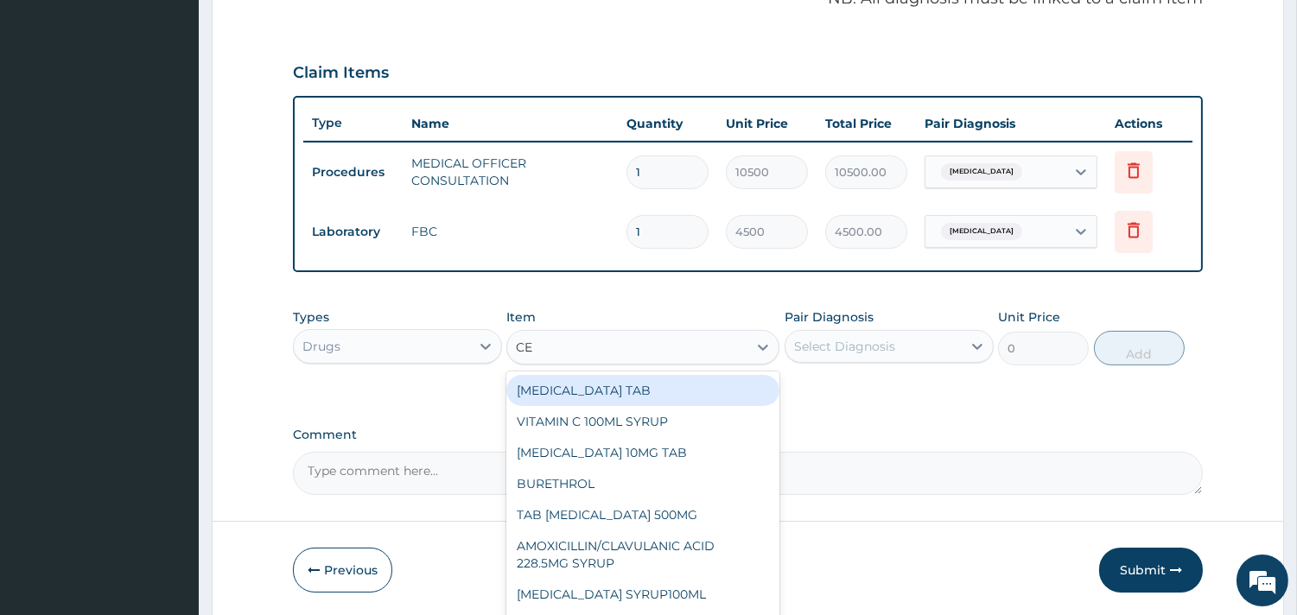
type input "CET"
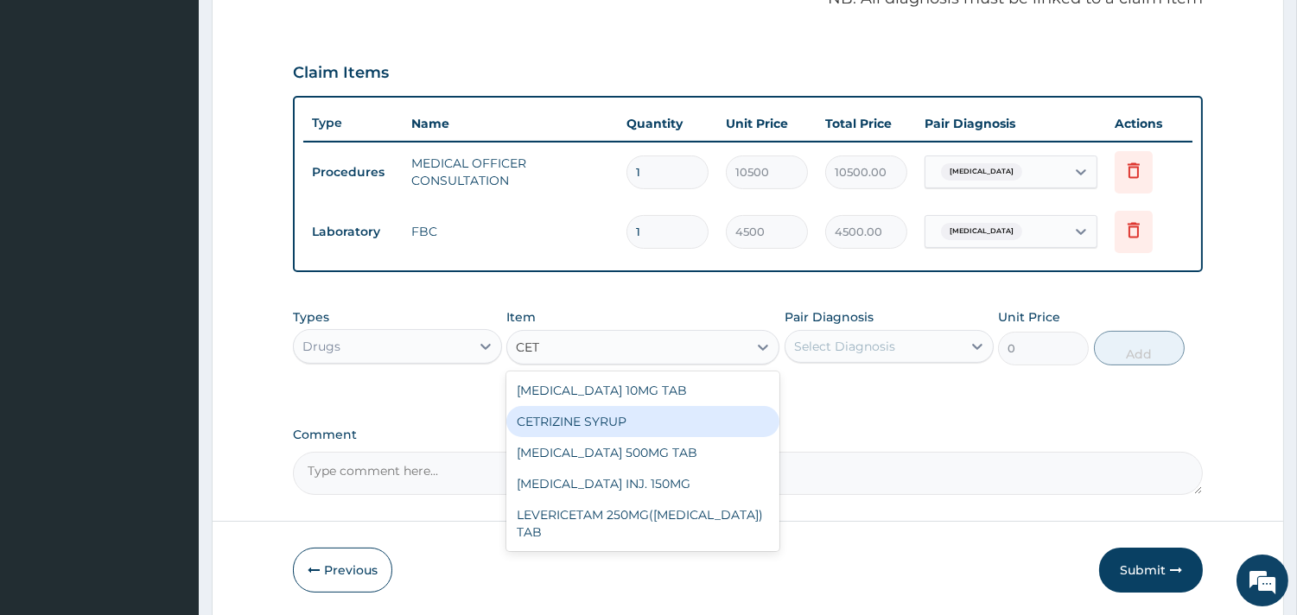
click at [589, 415] on div "CETRIZINE SYRUP" at bounding box center [642, 421] width 273 height 31
type input "2000"
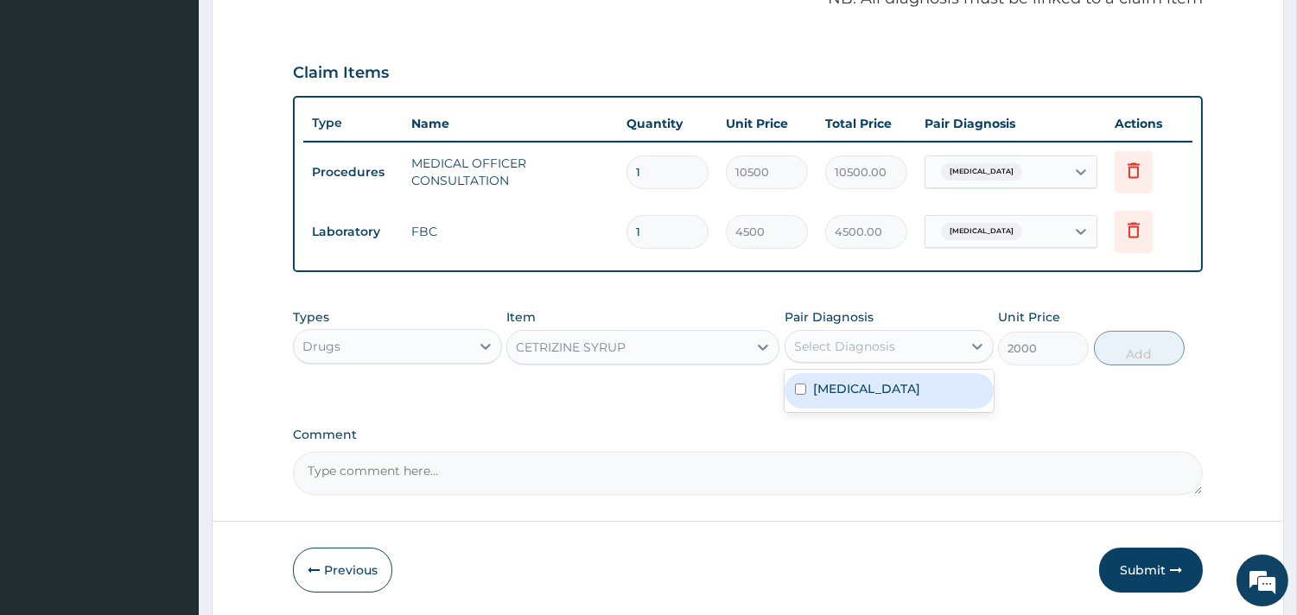
click at [858, 340] on div "Select Diagnosis" at bounding box center [844, 346] width 101 height 17
click at [862, 385] on label "[MEDICAL_DATA]" at bounding box center [866, 388] width 107 height 17
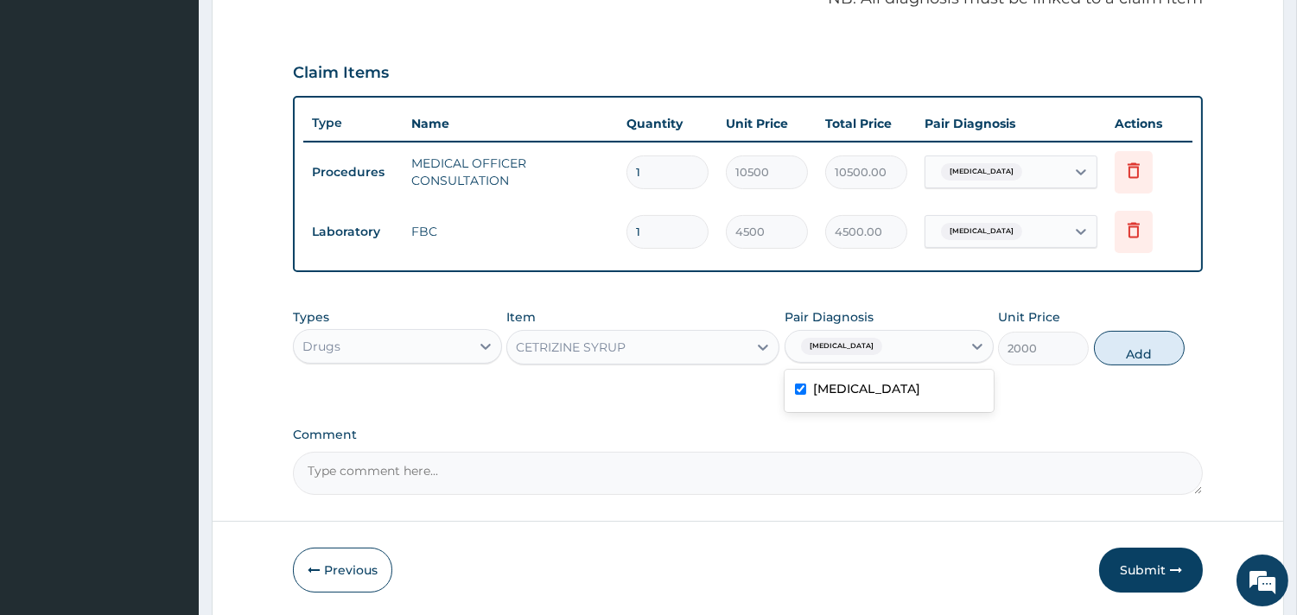
checkbox input "true"
click at [1118, 334] on button "Add" at bounding box center [1139, 348] width 91 height 35
type input "0"
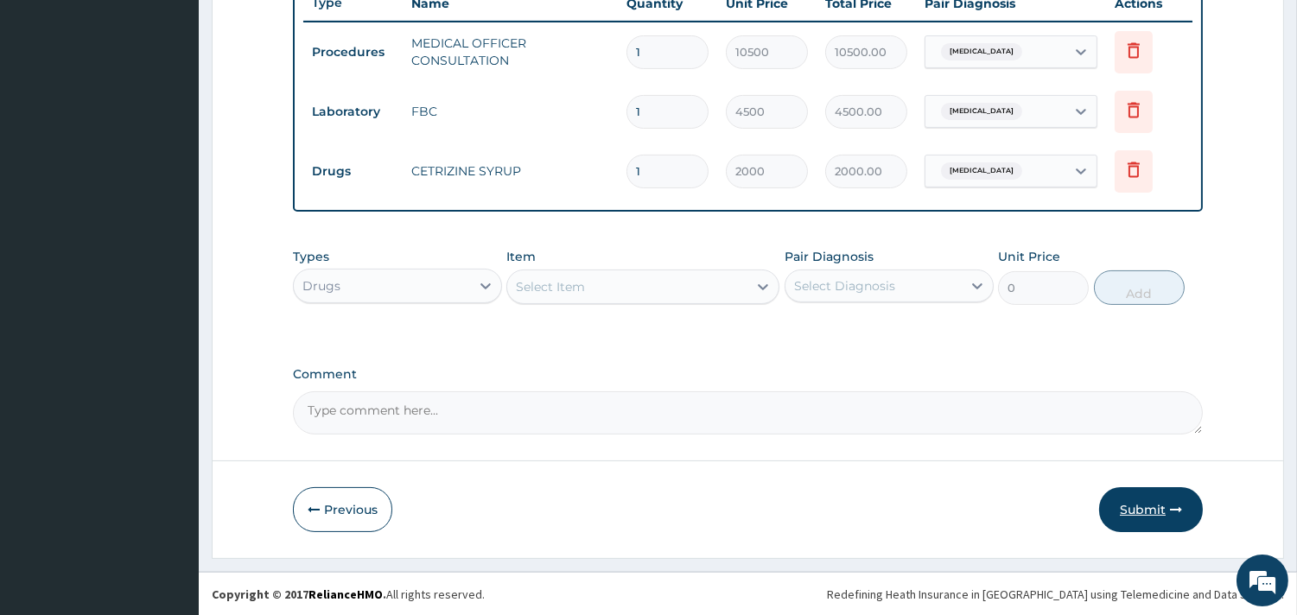
click at [1155, 511] on button "Submit" at bounding box center [1151, 509] width 104 height 45
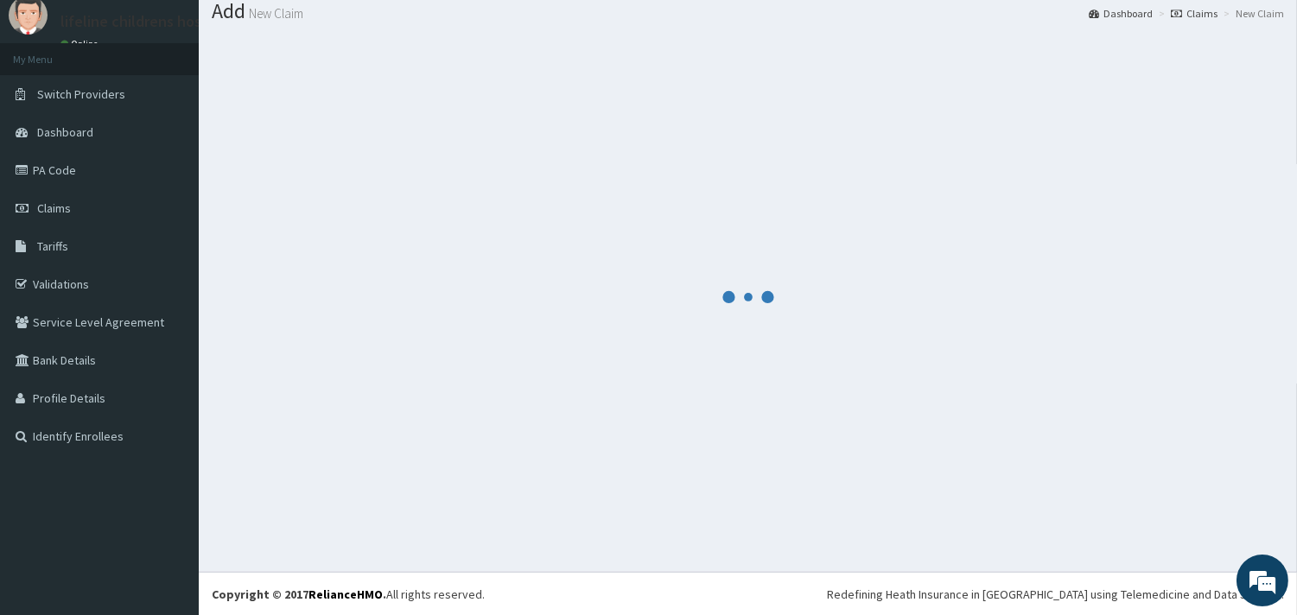
scroll to position [667, 0]
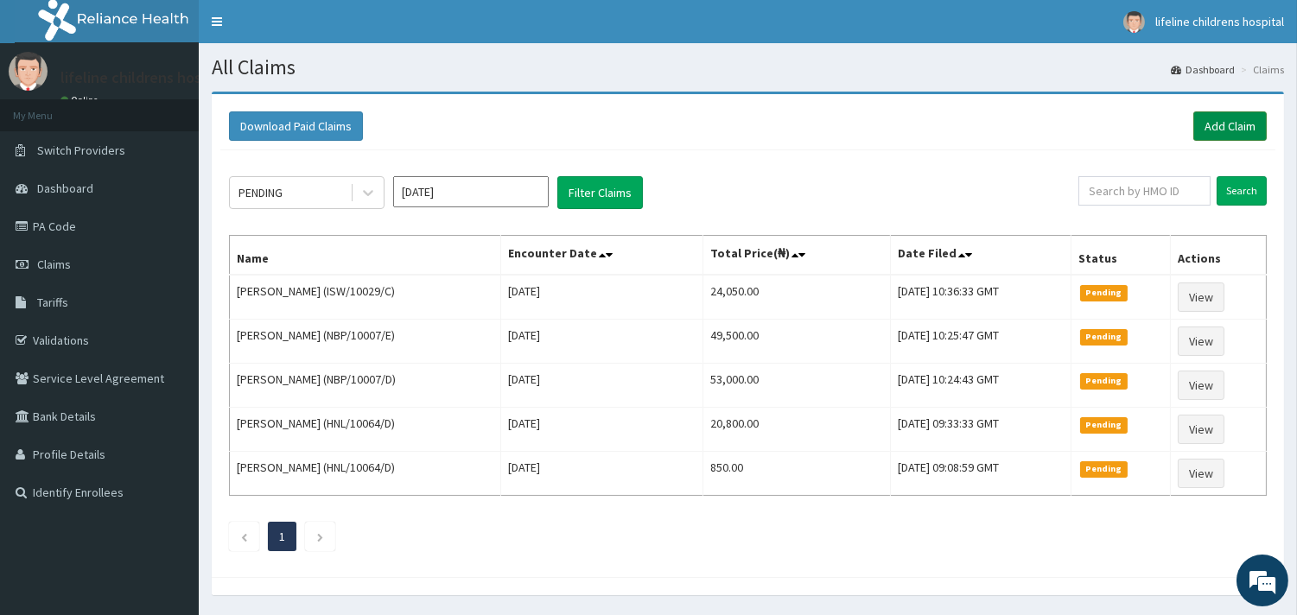
click at [1208, 130] on link "Add Claim" at bounding box center [1229, 125] width 73 height 29
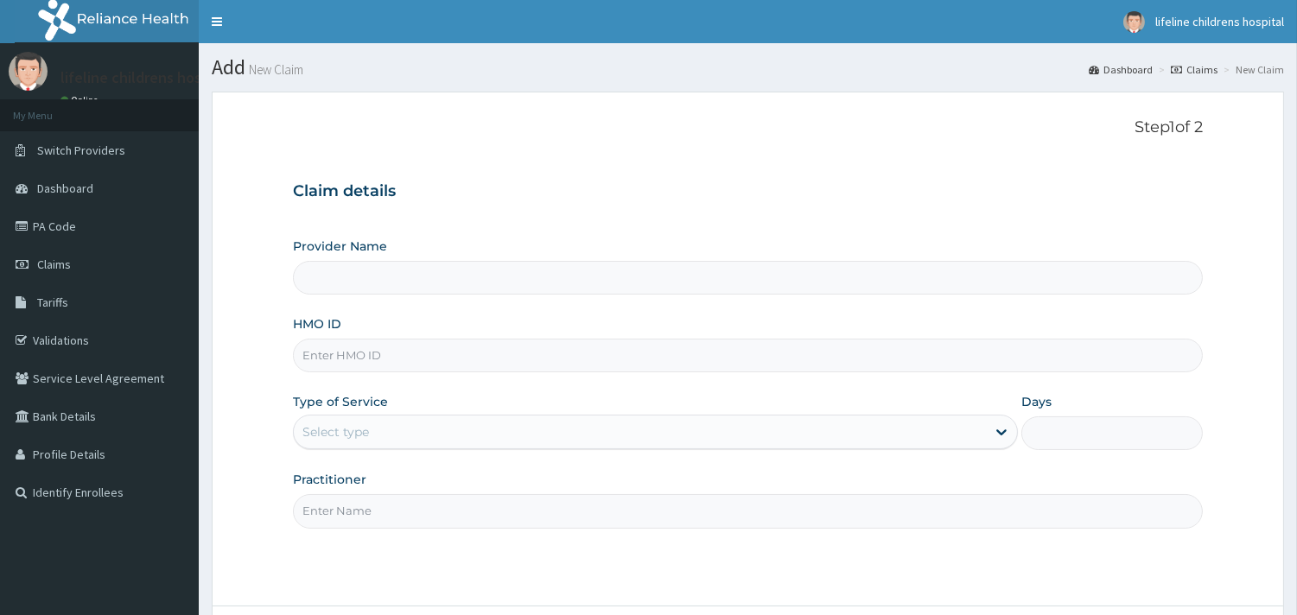
type input "Lifeline Children Hospital - [GEOGRAPHIC_DATA]"
click at [384, 357] on input "HMO ID" at bounding box center [748, 356] width 910 height 34
type input "AAJ/10041/C"
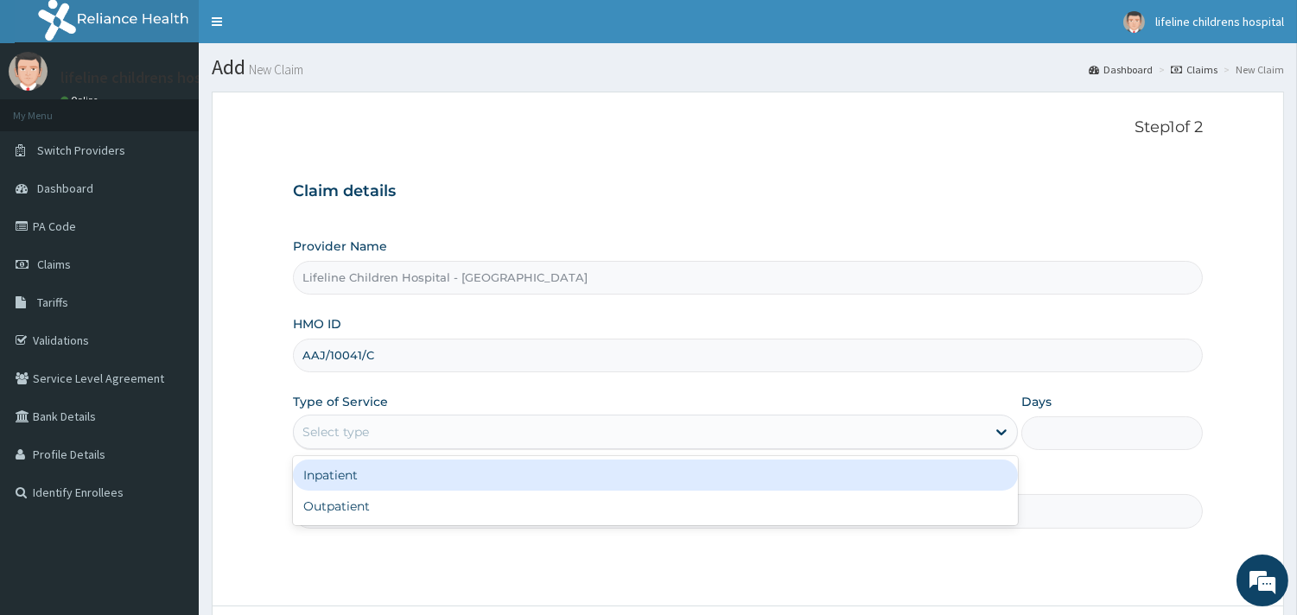
click at [361, 429] on div "Select type" at bounding box center [335, 431] width 67 height 17
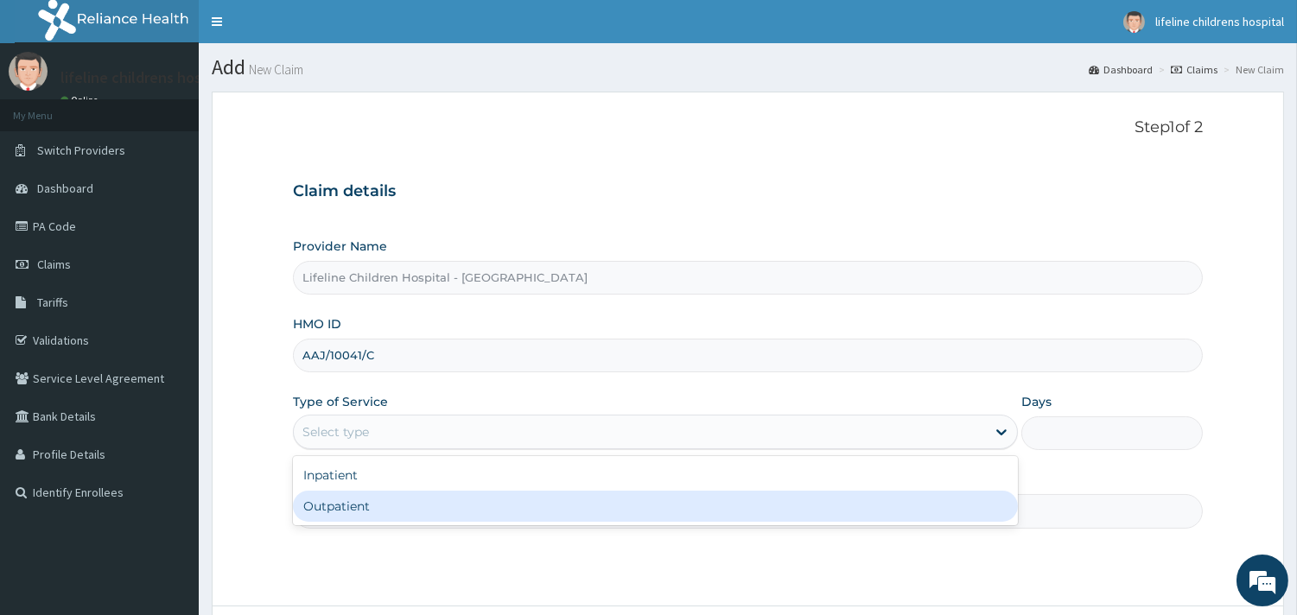
click at [357, 513] on div "Outpatient" at bounding box center [655, 506] width 725 height 31
type input "1"
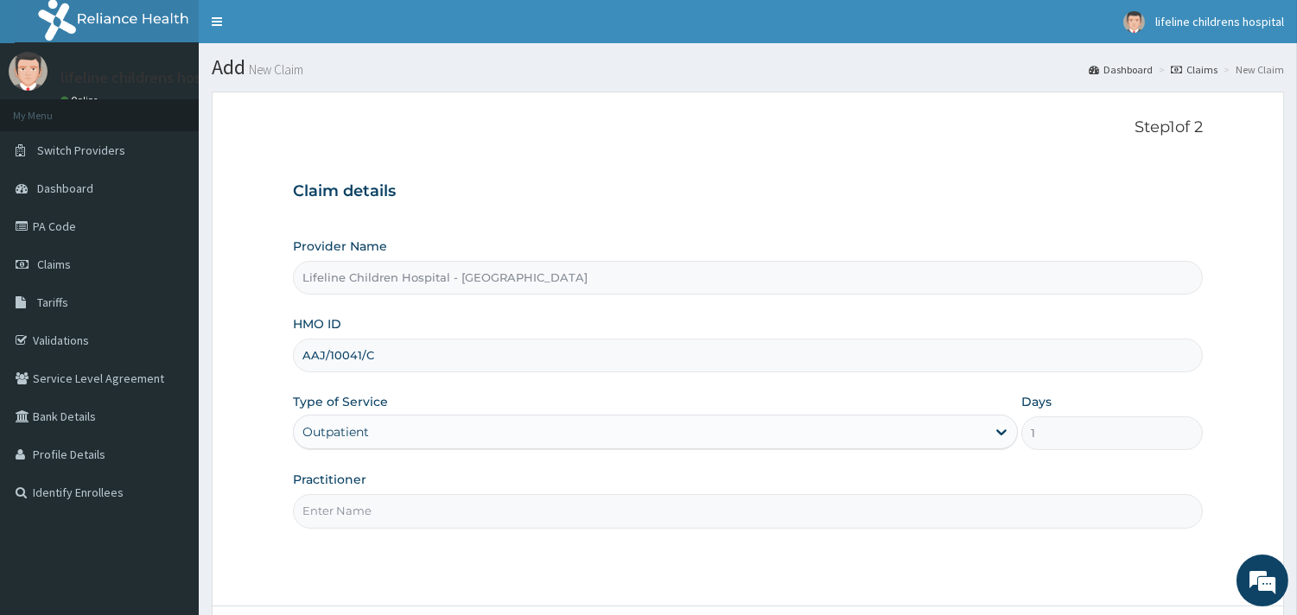
click at [365, 513] on input "Practitioner" at bounding box center [748, 511] width 910 height 34
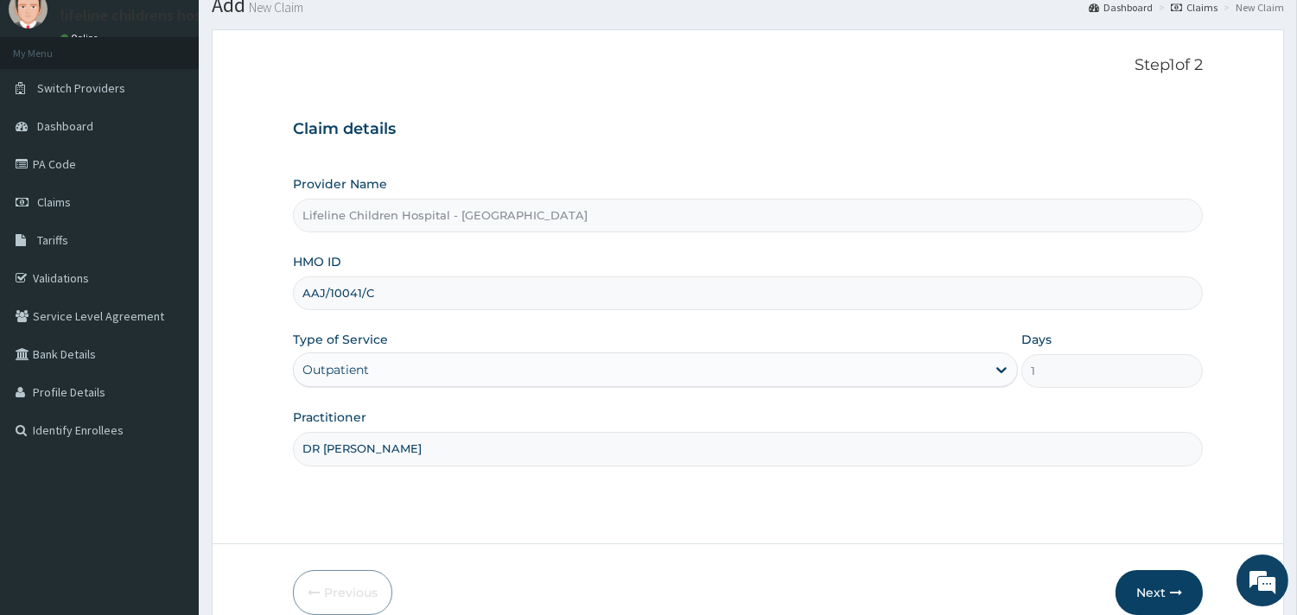
scroll to position [147, 0]
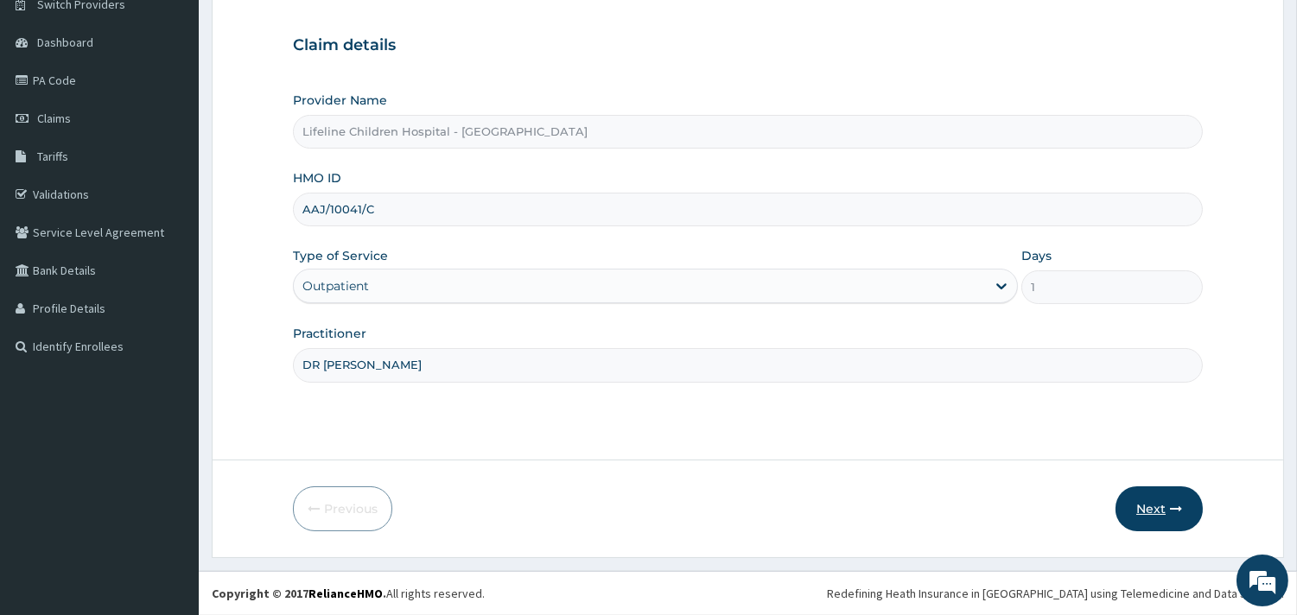
type input "DR [PERSON_NAME]"
click at [1153, 513] on button "Next" at bounding box center [1158, 508] width 87 height 45
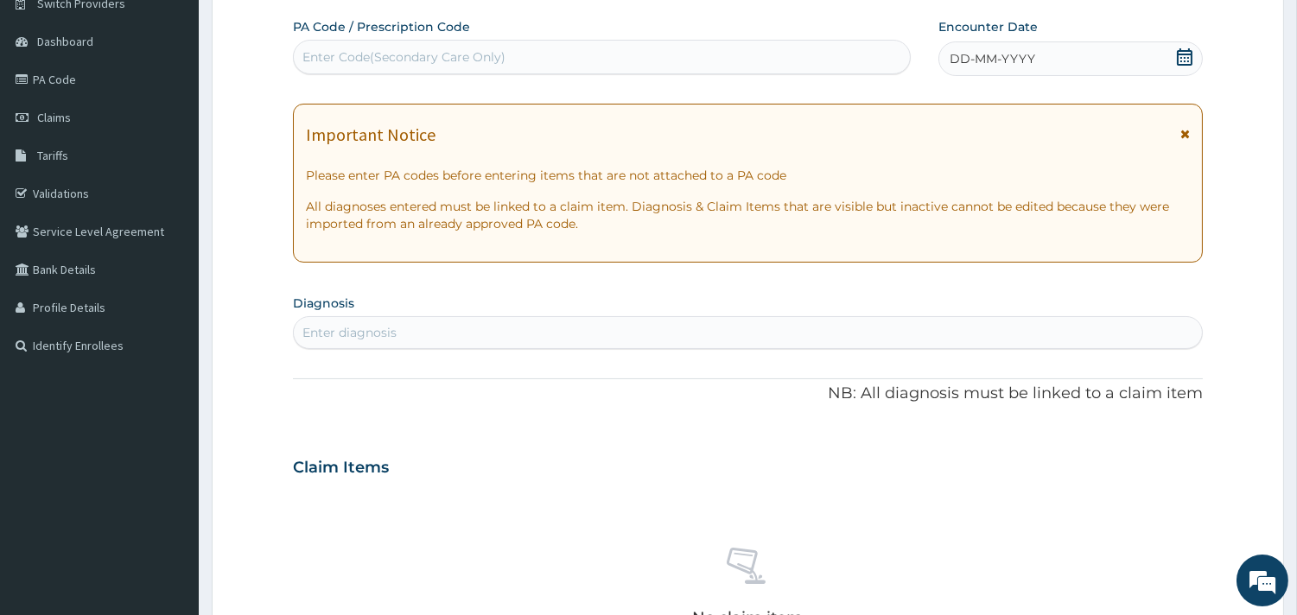
click at [1004, 55] on span "DD-MM-YYYY" at bounding box center [992, 58] width 86 height 17
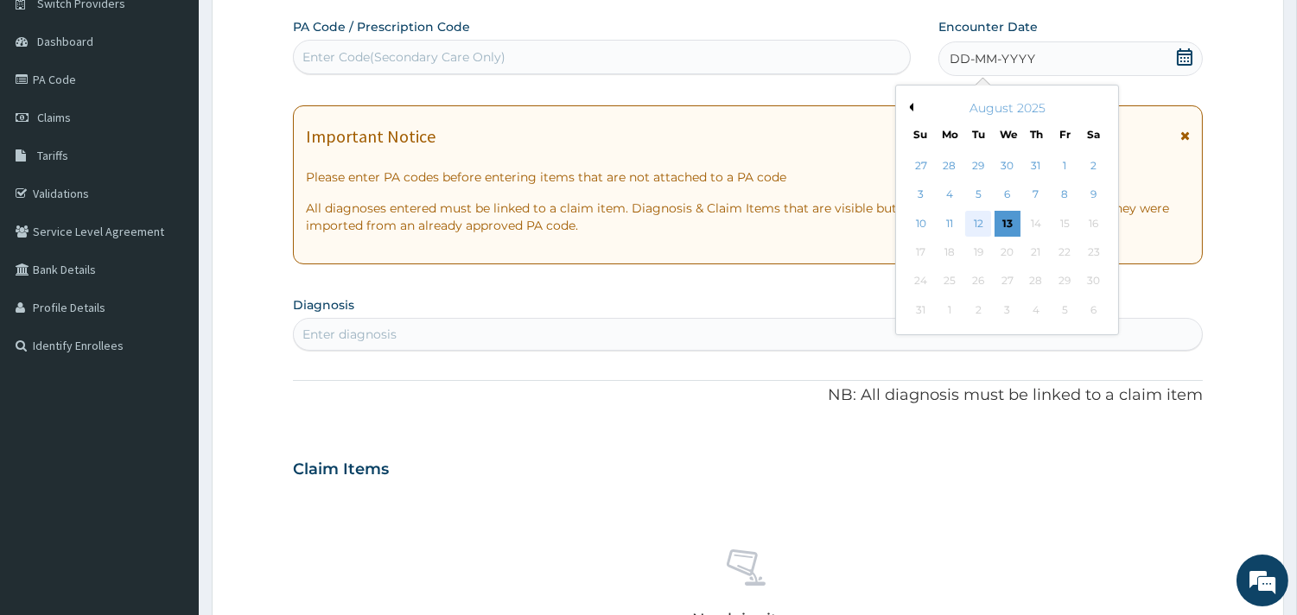
click at [972, 221] on div "12" at bounding box center [978, 224] width 26 height 26
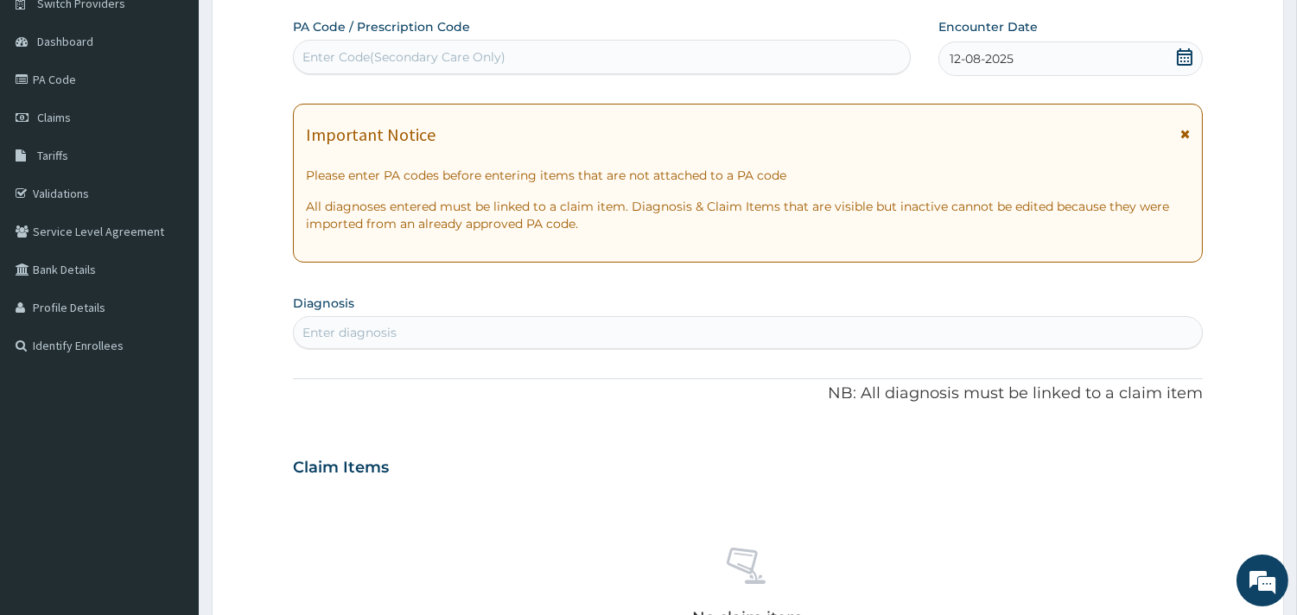
click at [420, 337] on div "Enter diagnosis" at bounding box center [748, 333] width 908 height 28
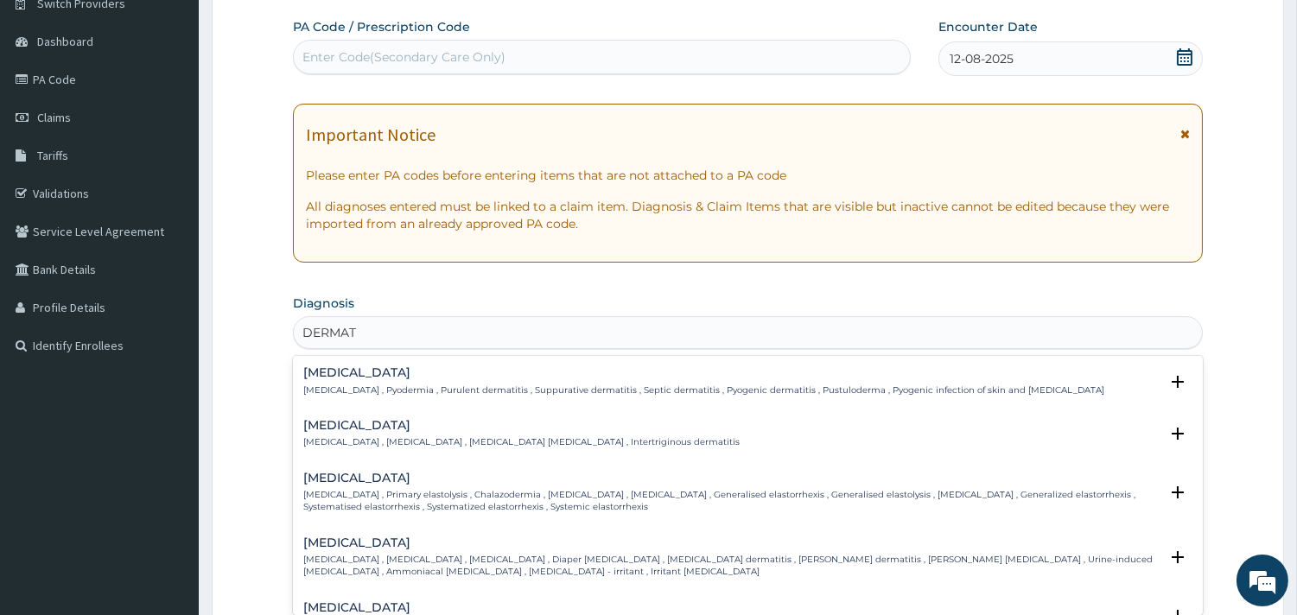
type input "DERMATI"
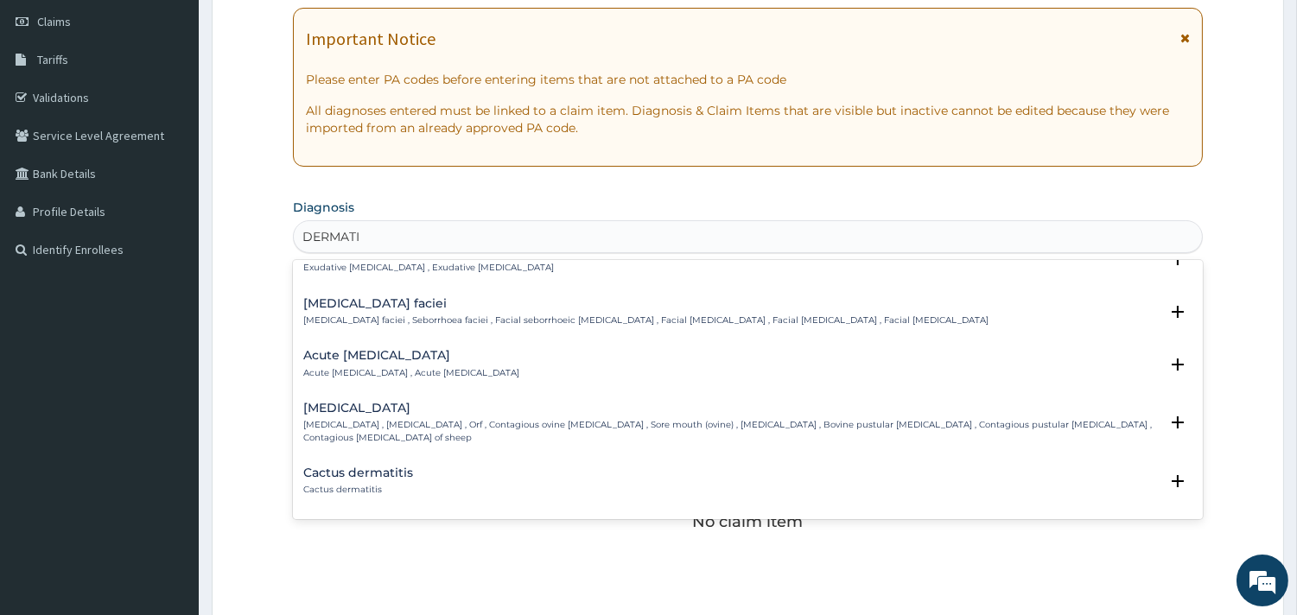
scroll to position [1247, 0]
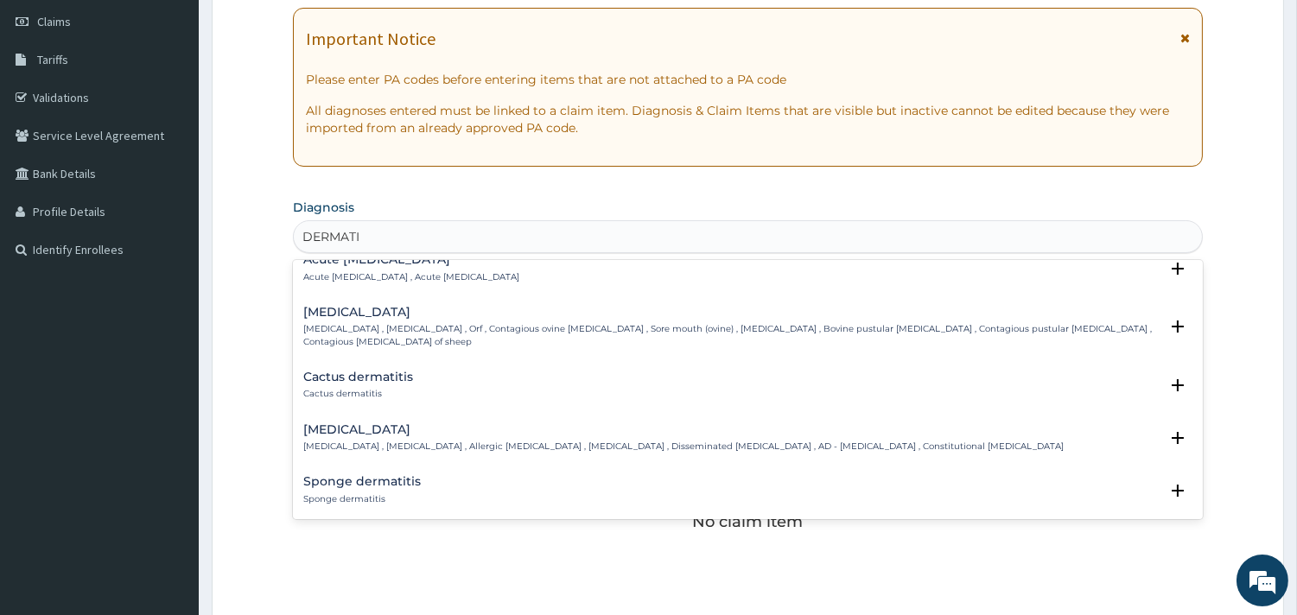
click at [382, 428] on h4 "Atopic dermatitis" at bounding box center [683, 429] width 760 height 13
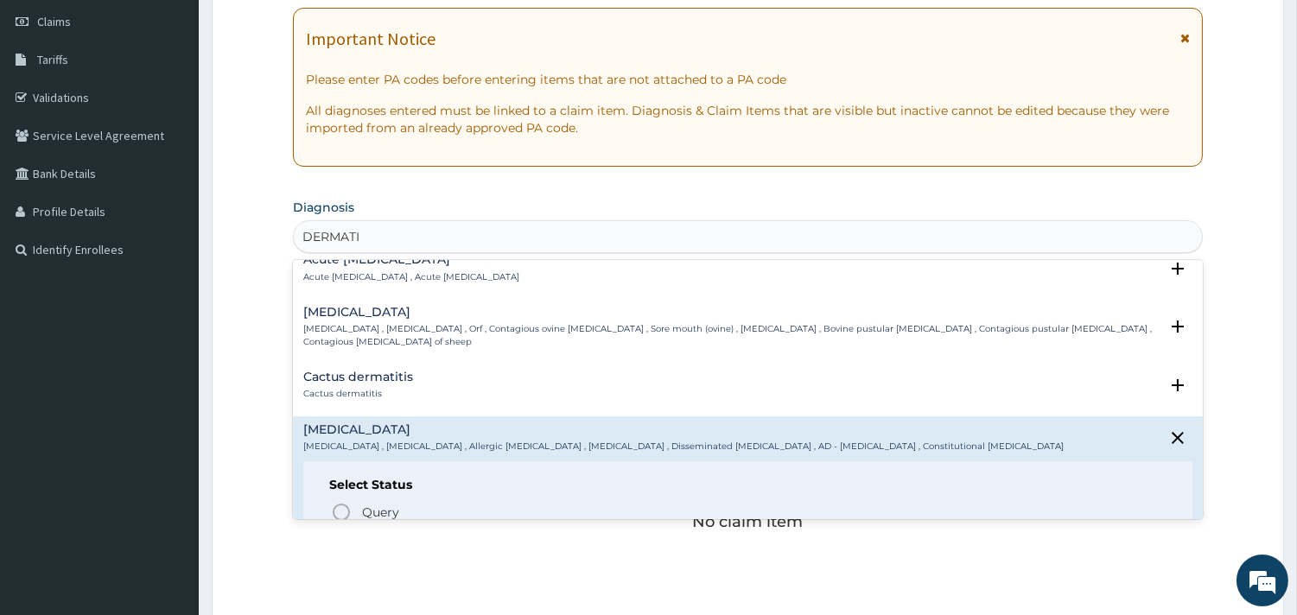
scroll to position [1343, 0]
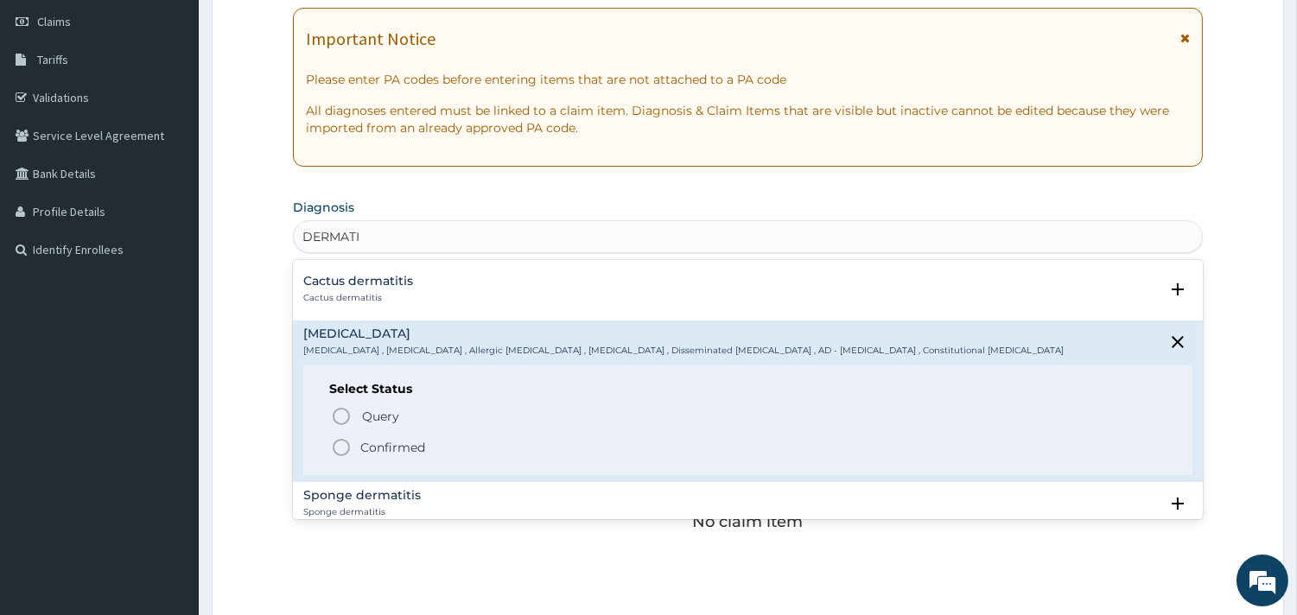
click at [386, 442] on p "Confirmed" at bounding box center [392, 447] width 65 height 17
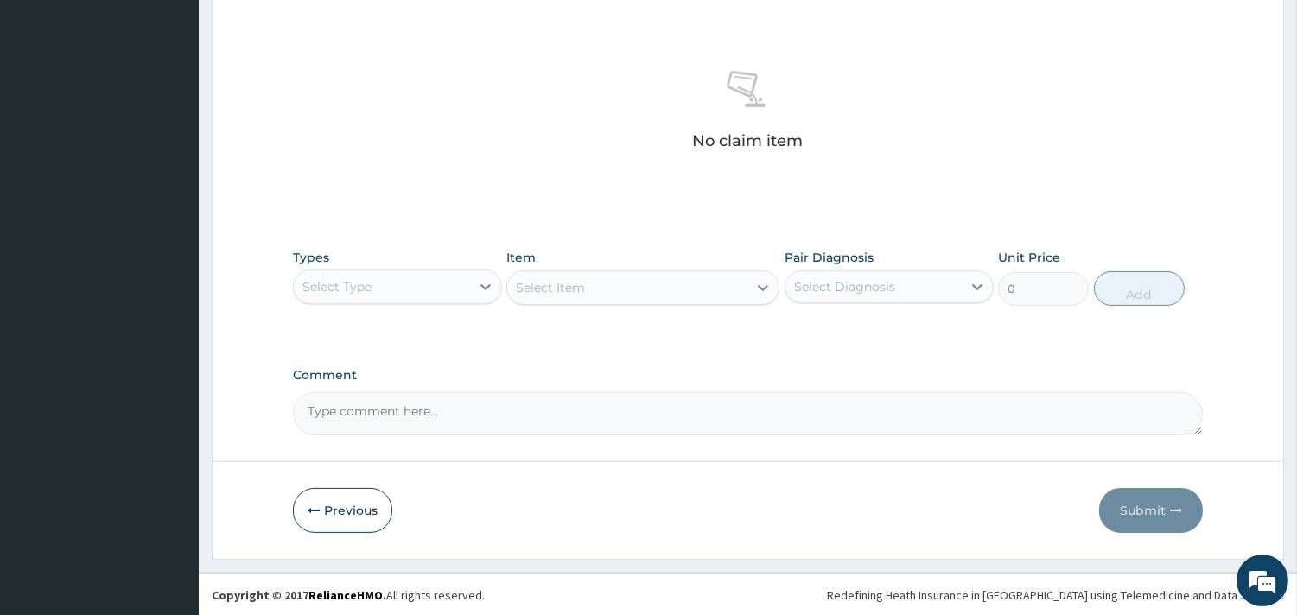
scroll to position [631, 0]
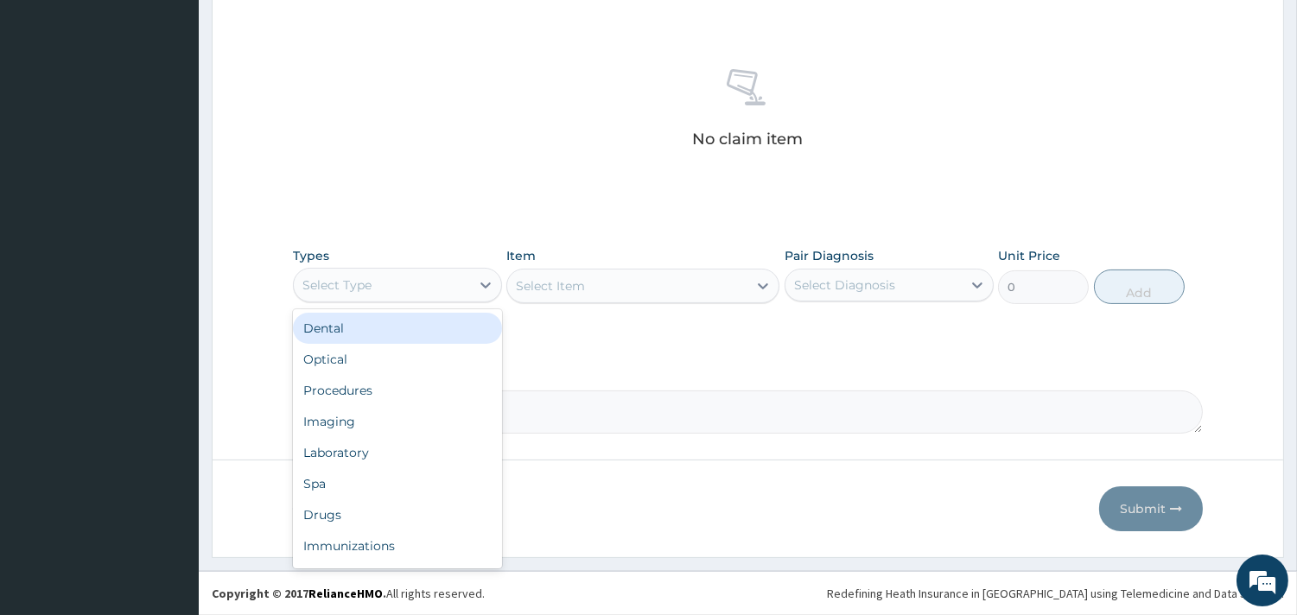
click at [452, 281] on div "Select Type" at bounding box center [382, 285] width 176 height 28
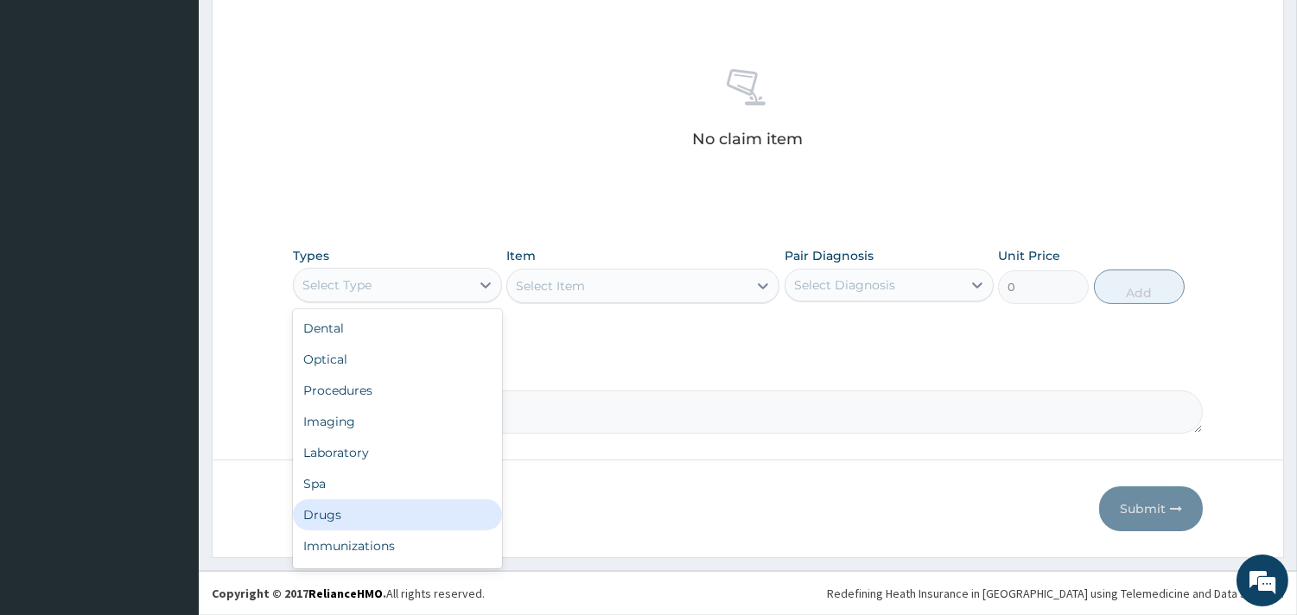
click at [341, 516] on div "Drugs" at bounding box center [397, 514] width 209 height 31
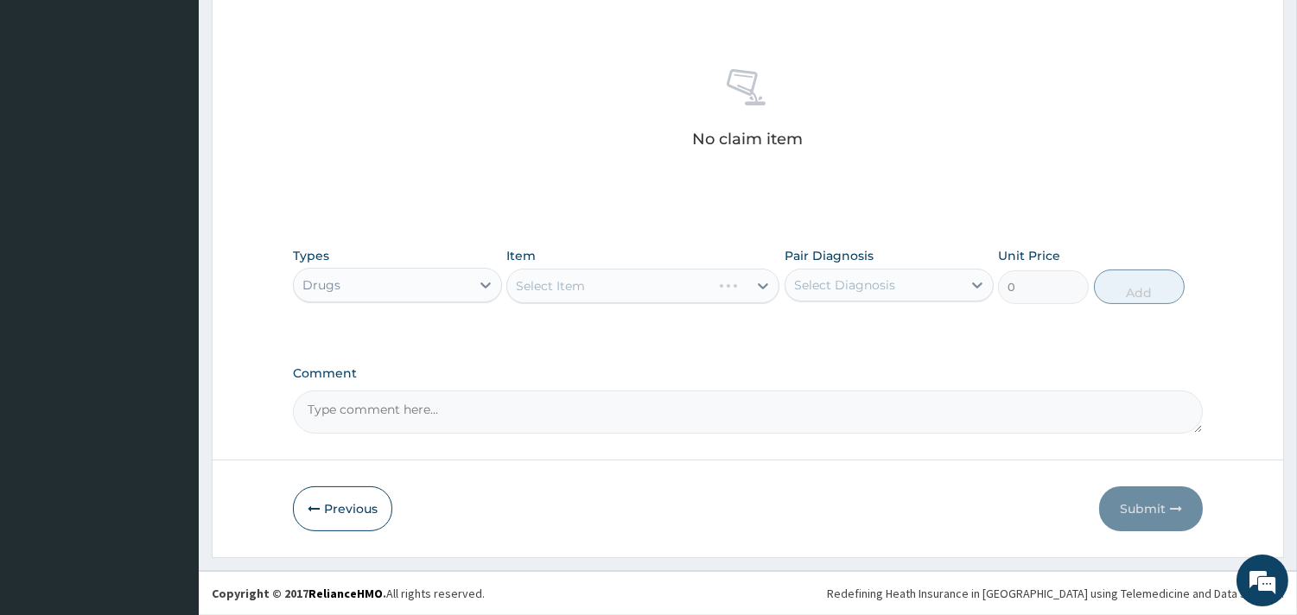
drag, startPoint x: 625, startPoint y: 289, endPoint x: 606, endPoint y: 290, distance: 18.2
click at [625, 289] on div "Select Item" at bounding box center [642, 286] width 273 height 35
click at [617, 289] on div "Select Item" at bounding box center [642, 286] width 273 height 35
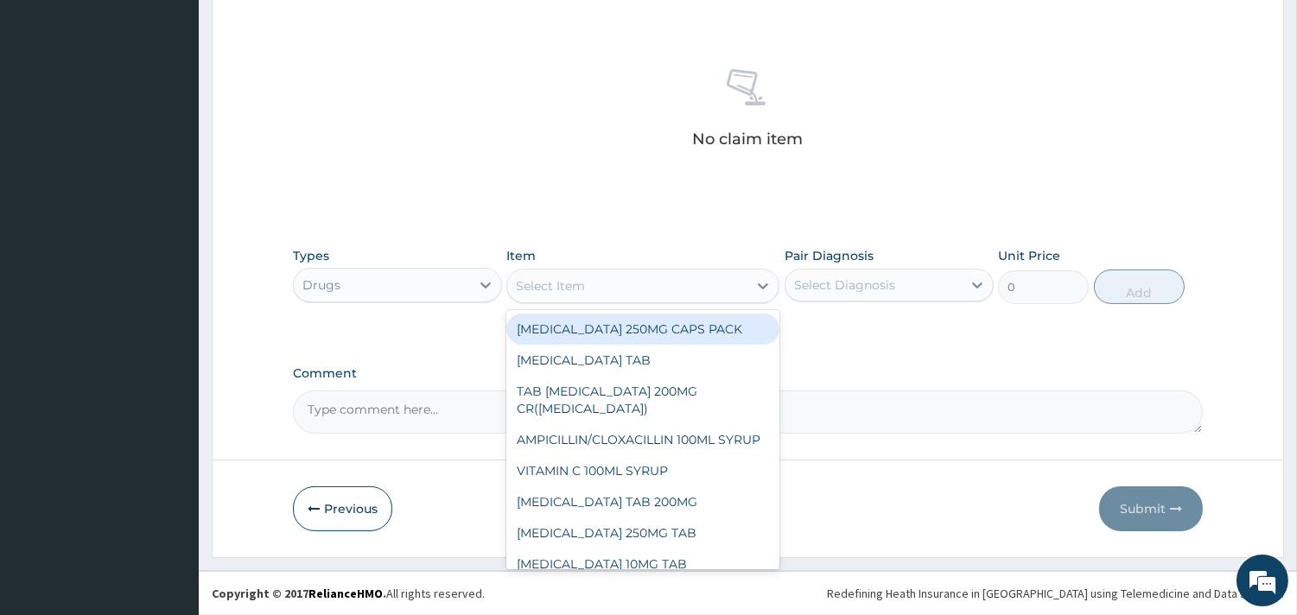
click at [613, 288] on div "Select Item" at bounding box center [627, 286] width 240 height 28
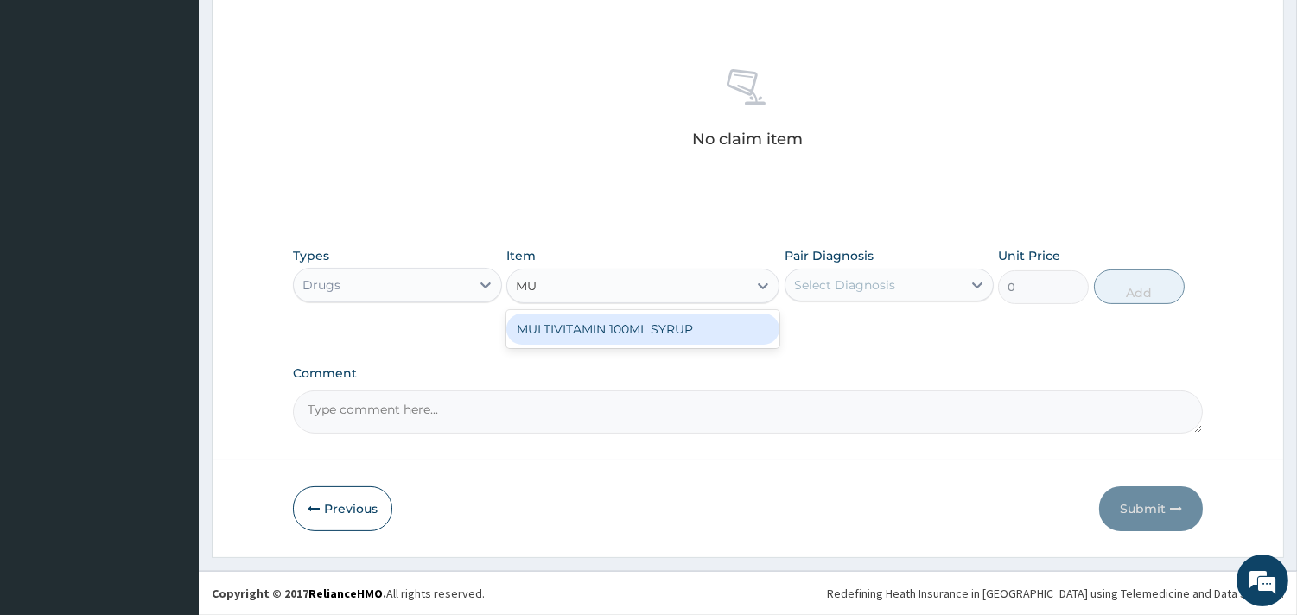
type input "M"
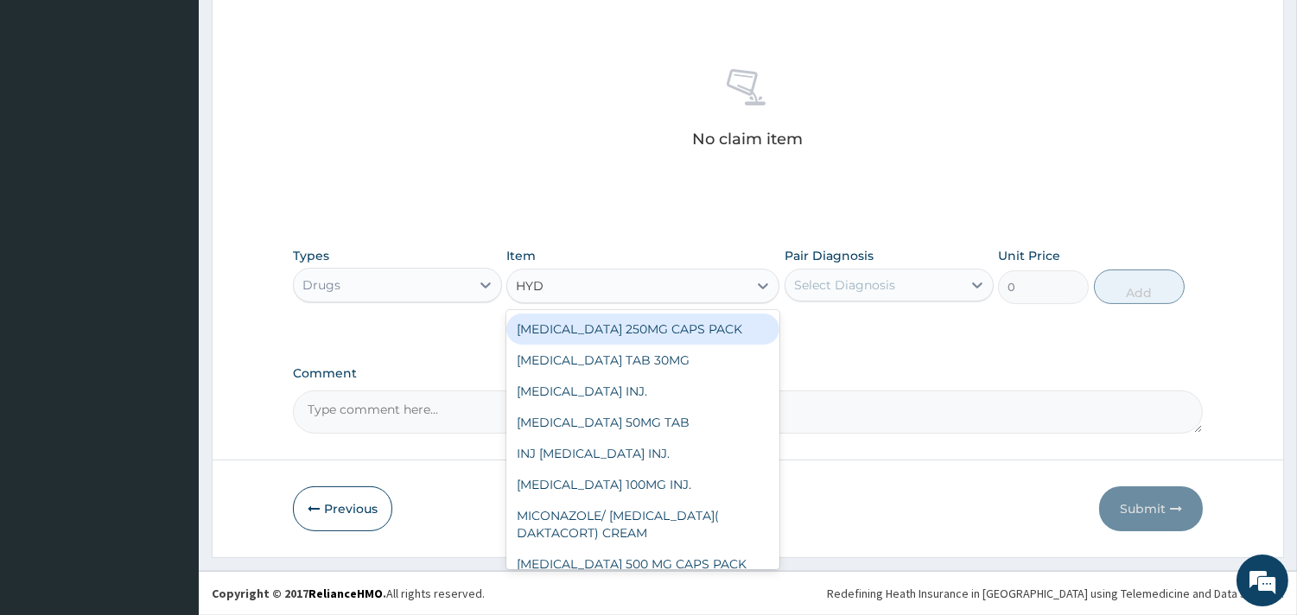
type input "HYDR"
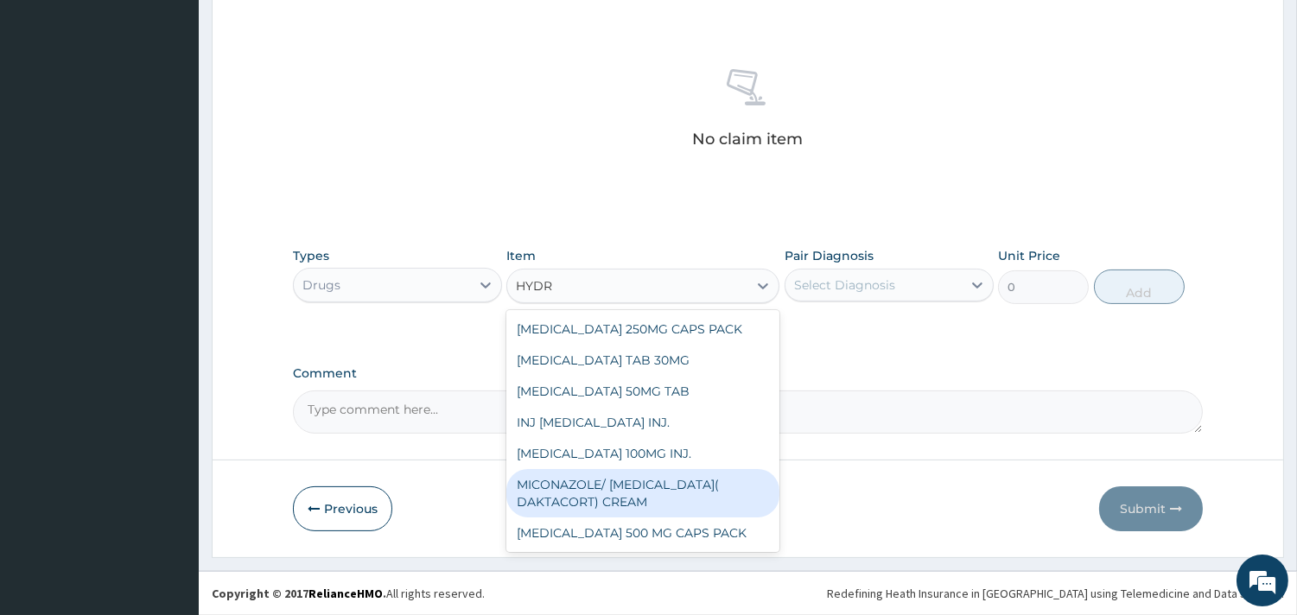
click at [641, 479] on div "MICONAZOLE/ HYDROCORTISONE( DAKTACORT) CREAM" at bounding box center [642, 493] width 273 height 48
type input "4000"
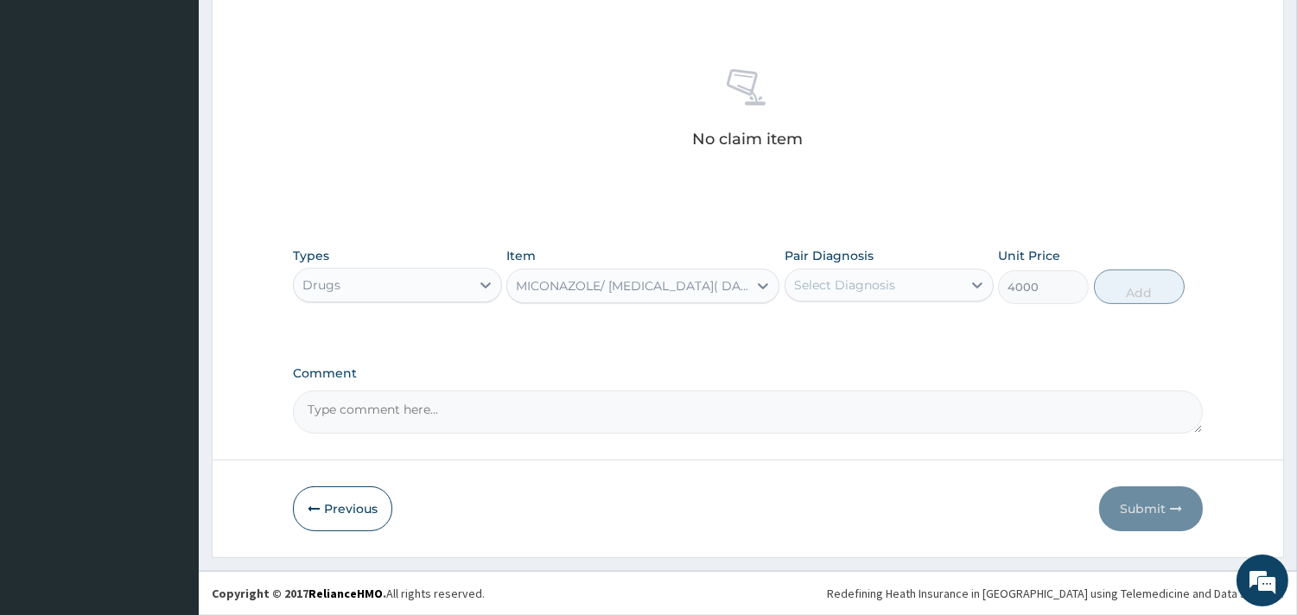
click at [944, 279] on div "Select Diagnosis" at bounding box center [873, 285] width 176 height 28
click at [904, 330] on label "Atopic dermatitis" at bounding box center [866, 327] width 107 height 17
checkbox input "true"
click at [1146, 282] on button "Add" at bounding box center [1139, 287] width 91 height 35
type input "0"
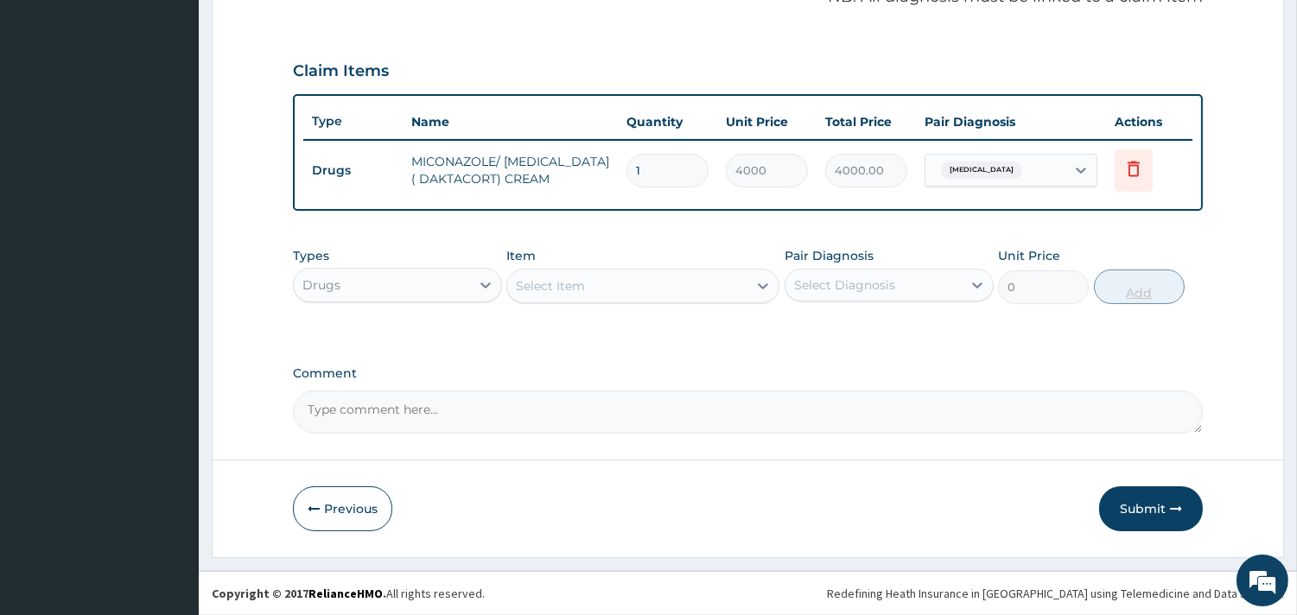
scroll to position [555, 0]
click at [1155, 510] on button "Submit" at bounding box center [1151, 508] width 104 height 45
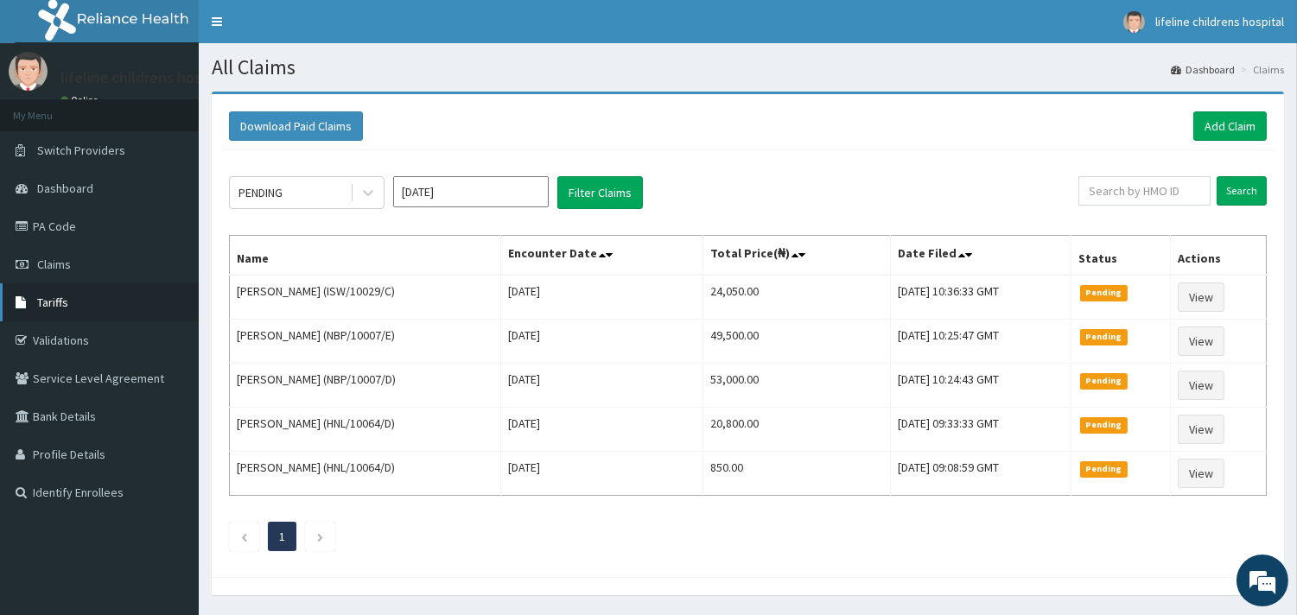
click at [56, 304] on span "Tariffs" at bounding box center [52, 303] width 31 height 16
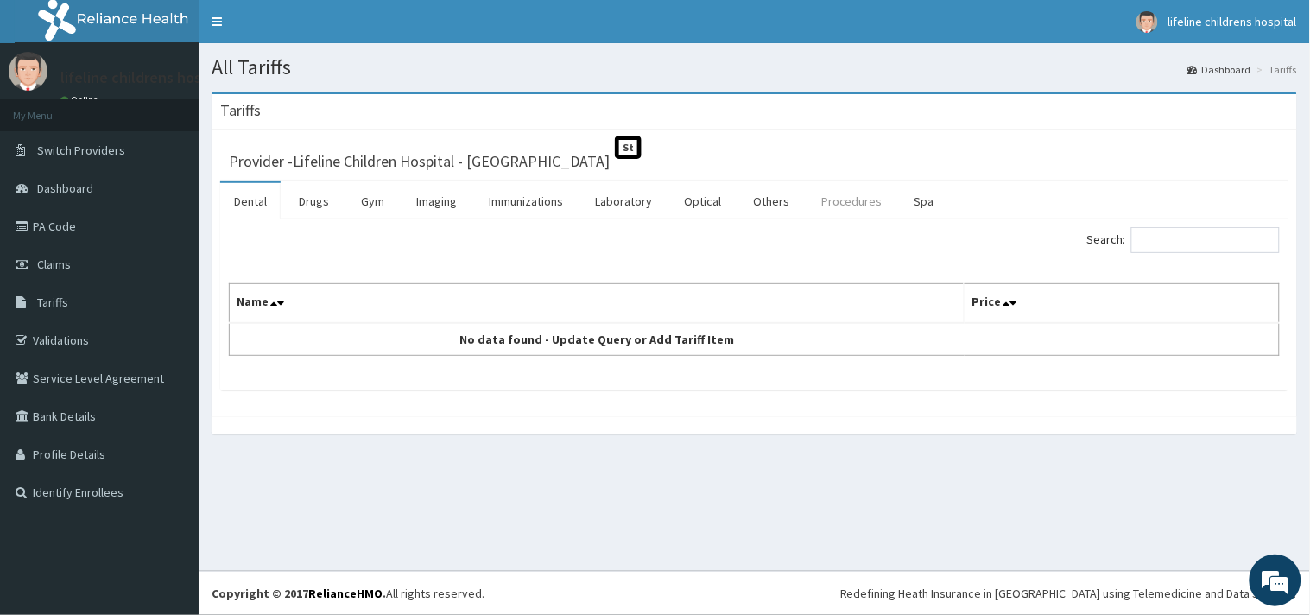
click at [844, 205] on link "Procedures" at bounding box center [852, 201] width 89 height 36
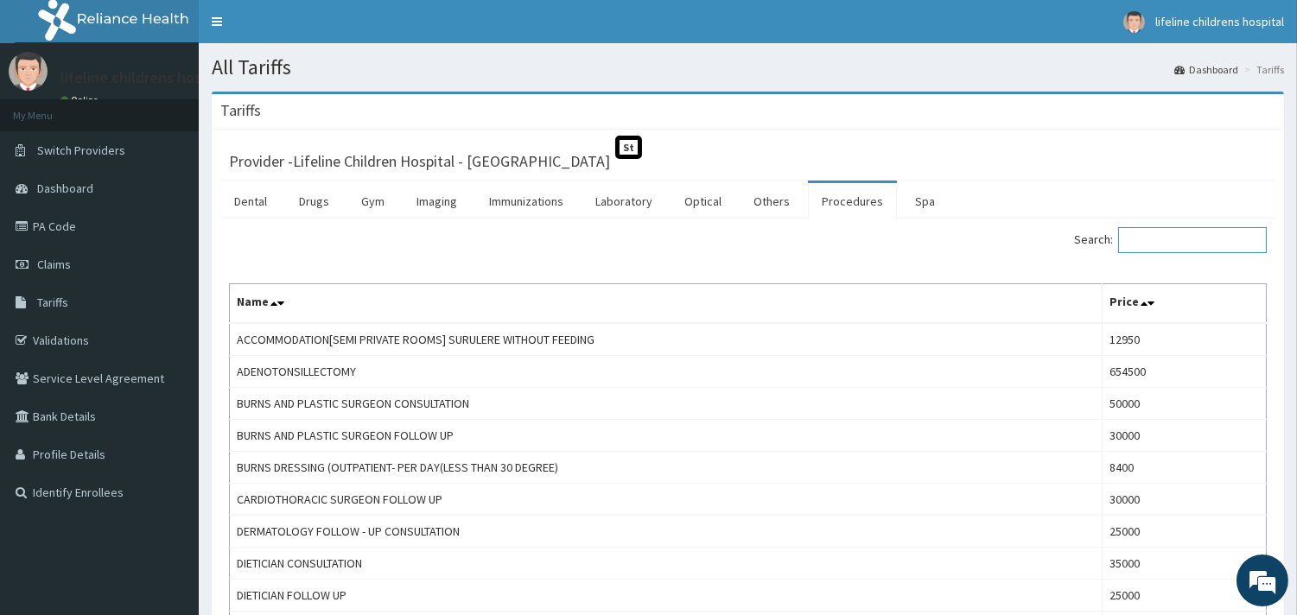
click at [1162, 239] on input "Search:" at bounding box center [1192, 240] width 149 height 26
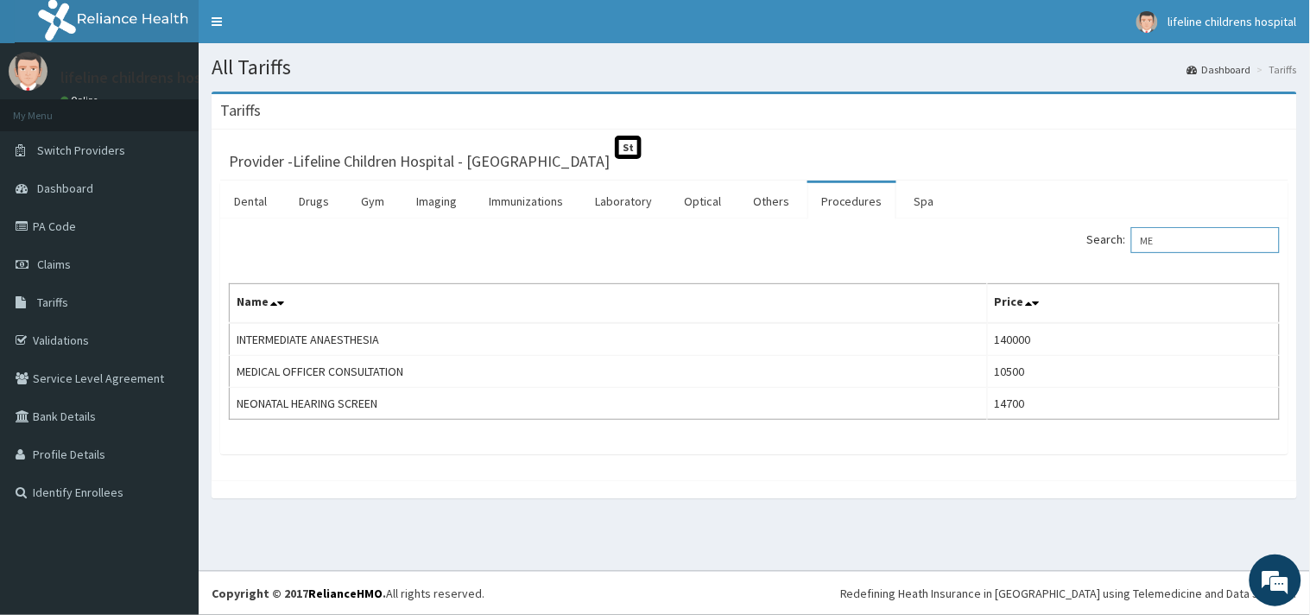
type input "M"
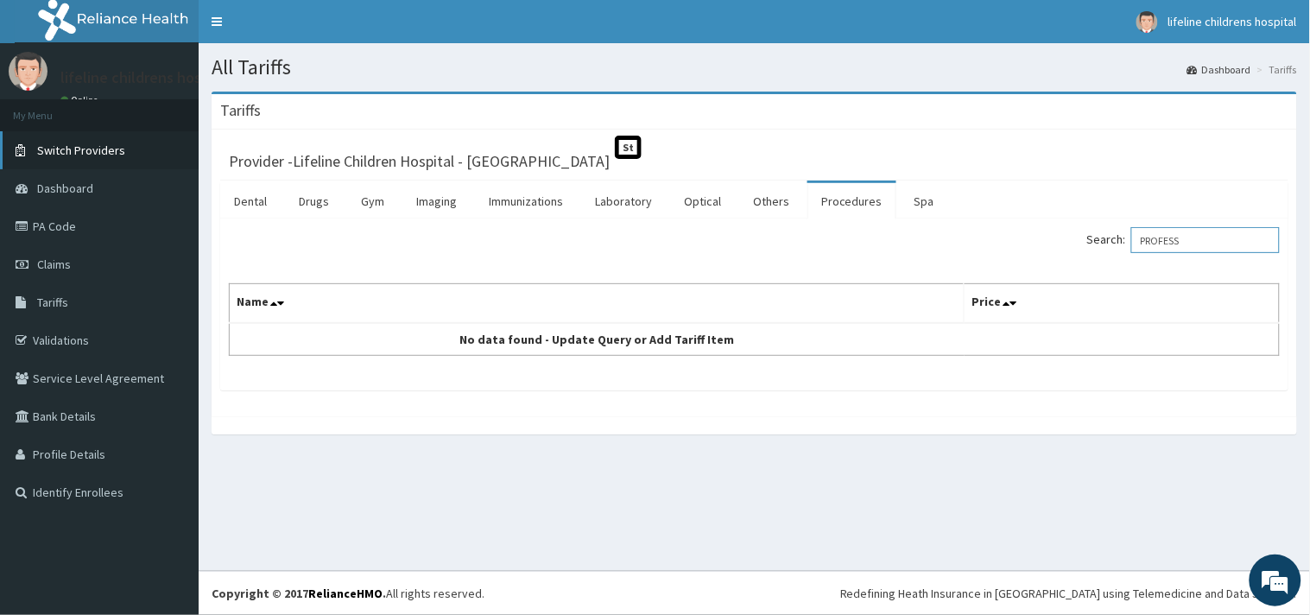
type input "PROFESS"
click at [109, 148] on span "Switch Providers" at bounding box center [81, 151] width 88 height 16
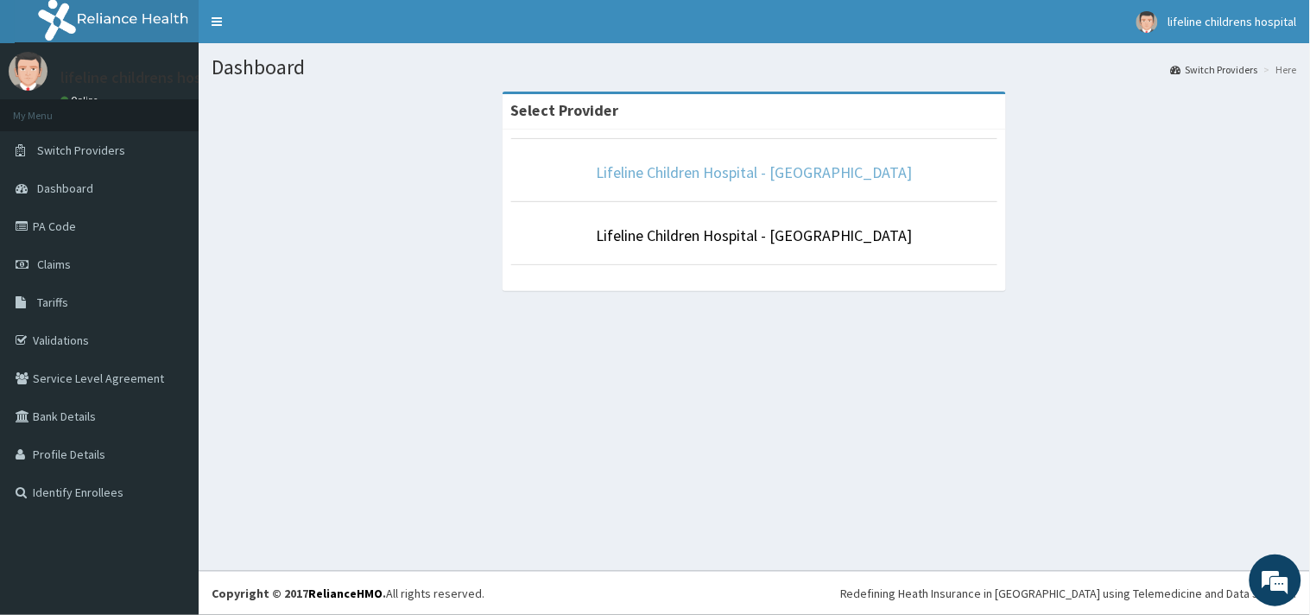
click at [677, 175] on link "Lifeline Children Hospital - [GEOGRAPHIC_DATA]" at bounding box center [754, 172] width 317 height 20
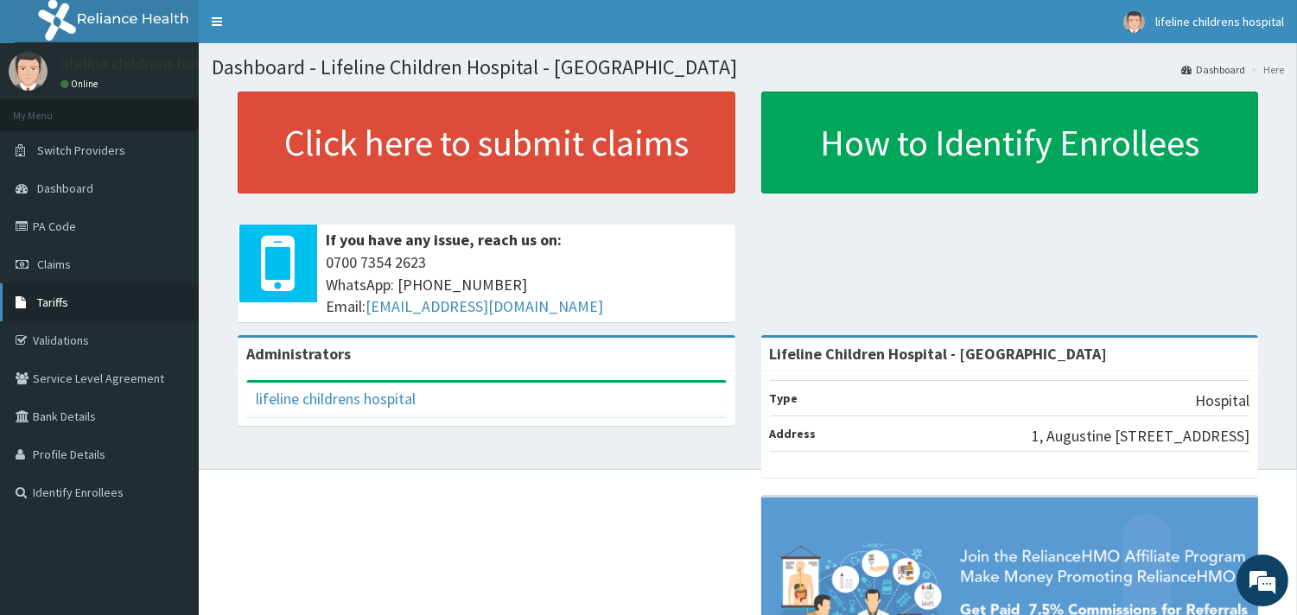
click at [74, 298] on link "Tariffs" at bounding box center [99, 302] width 199 height 38
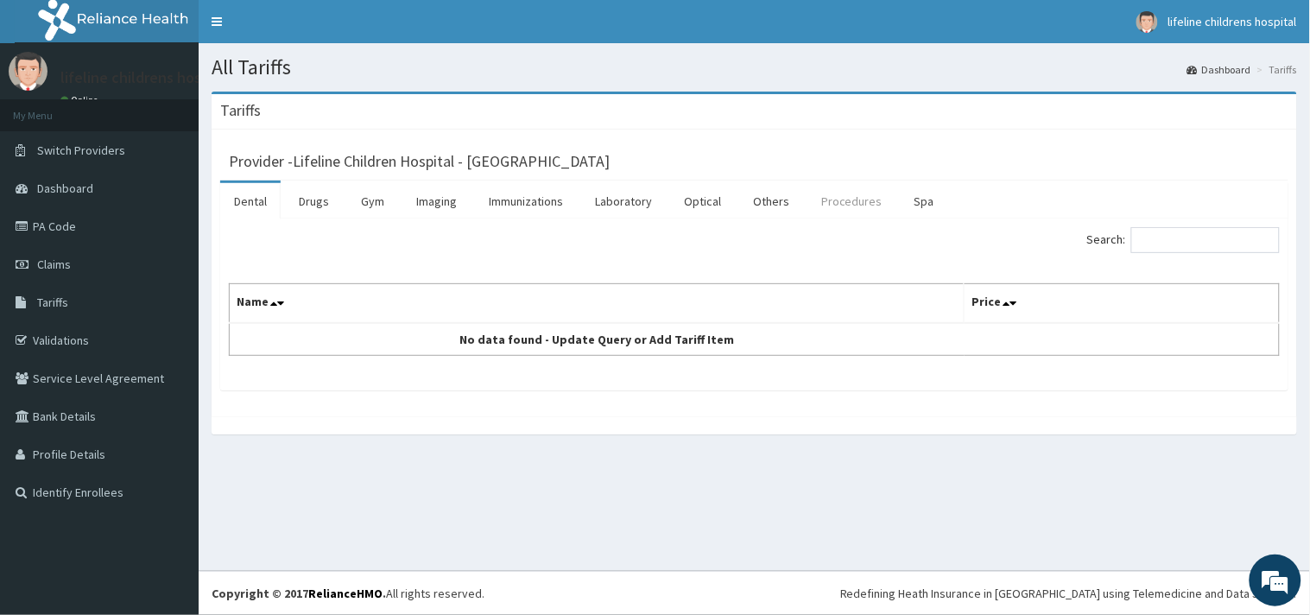
click at [834, 200] on link "Procedures" at bounding box center [852, 201] width 89 height 36
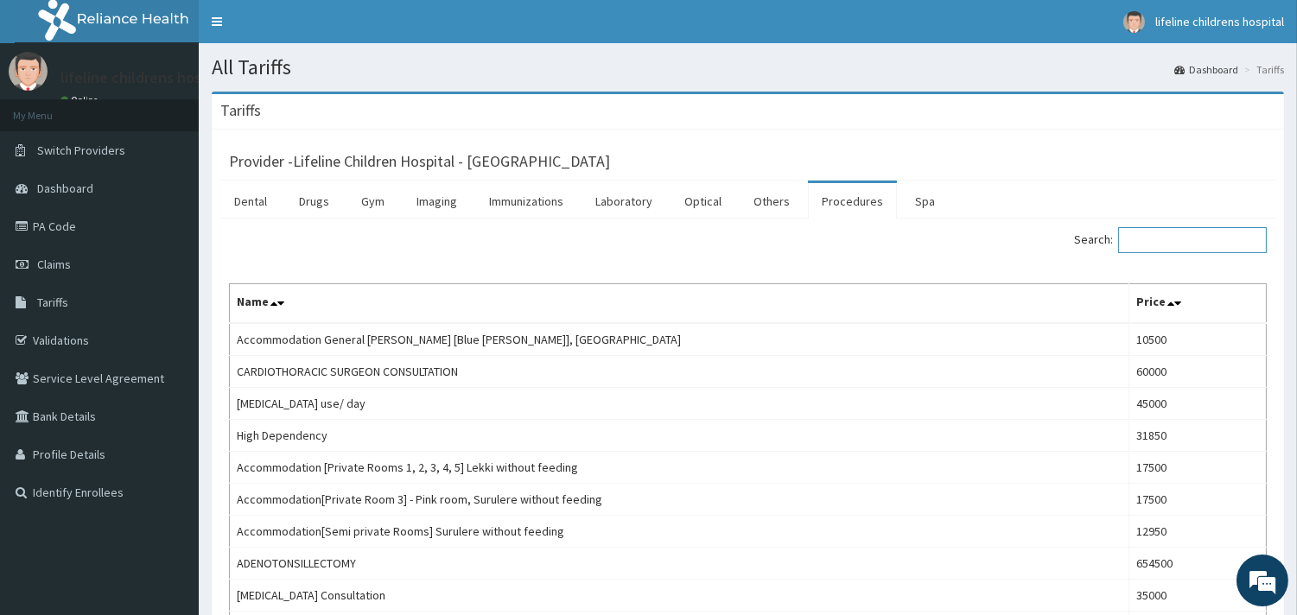
click at [1177, 240] on input "Search:" at bounding box center [1192, 240] width 149 height 26
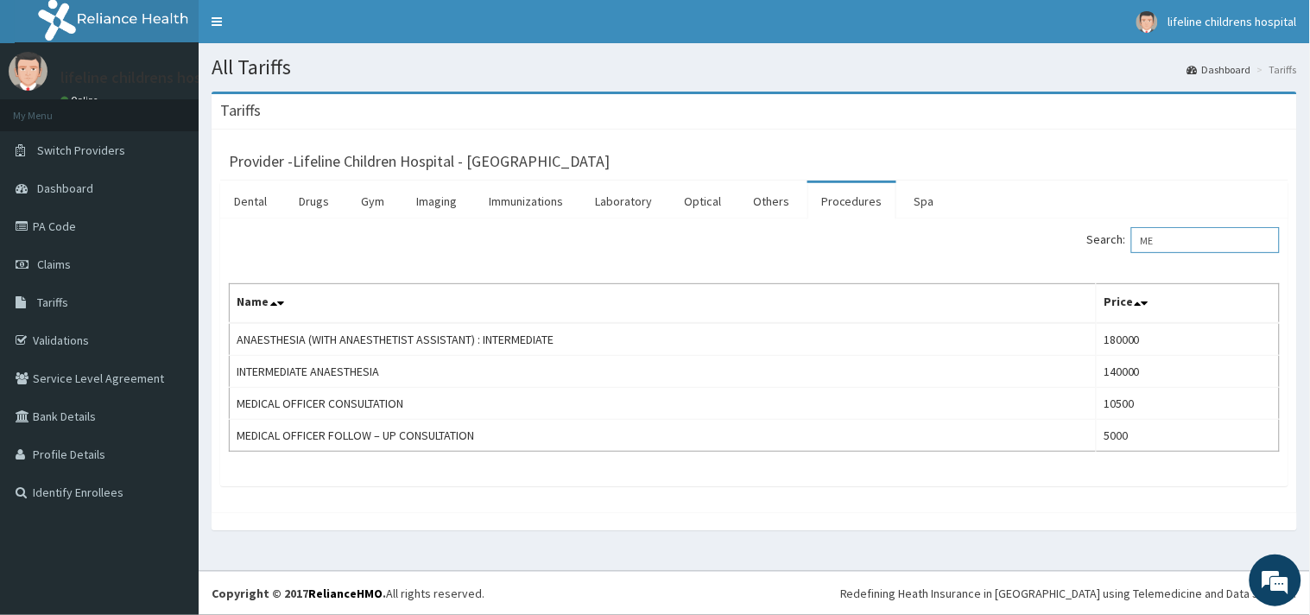
type input "M"
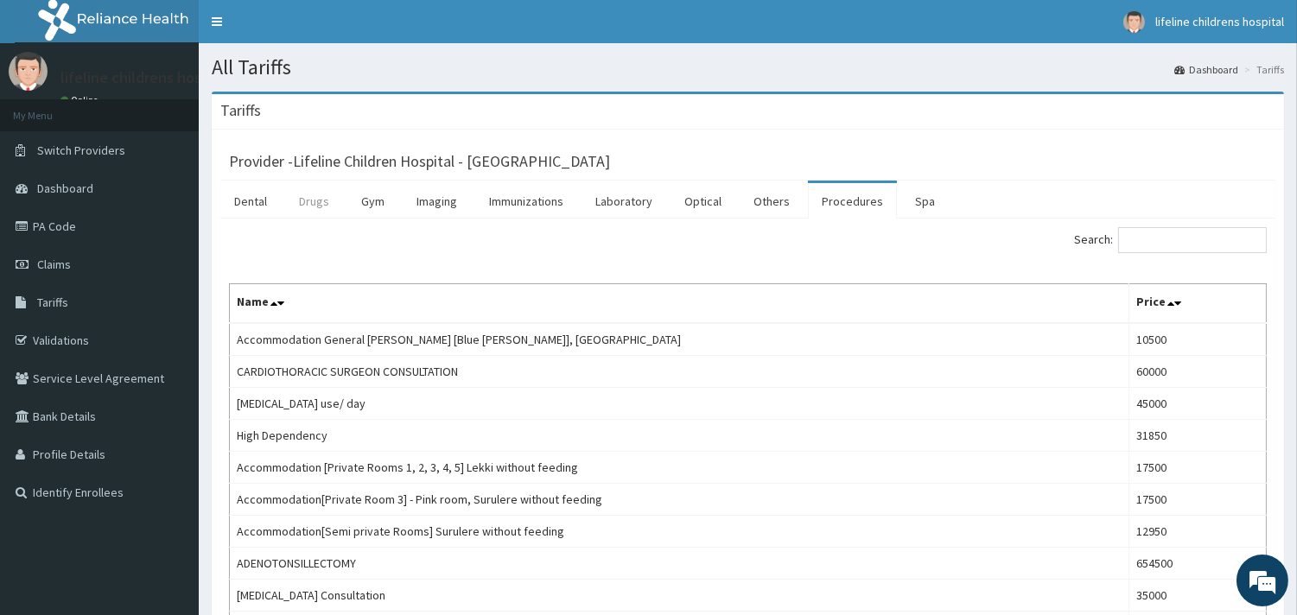
click at [316, 205] on link "Drugs" at bounding box center [314, 201] width 58 height 36
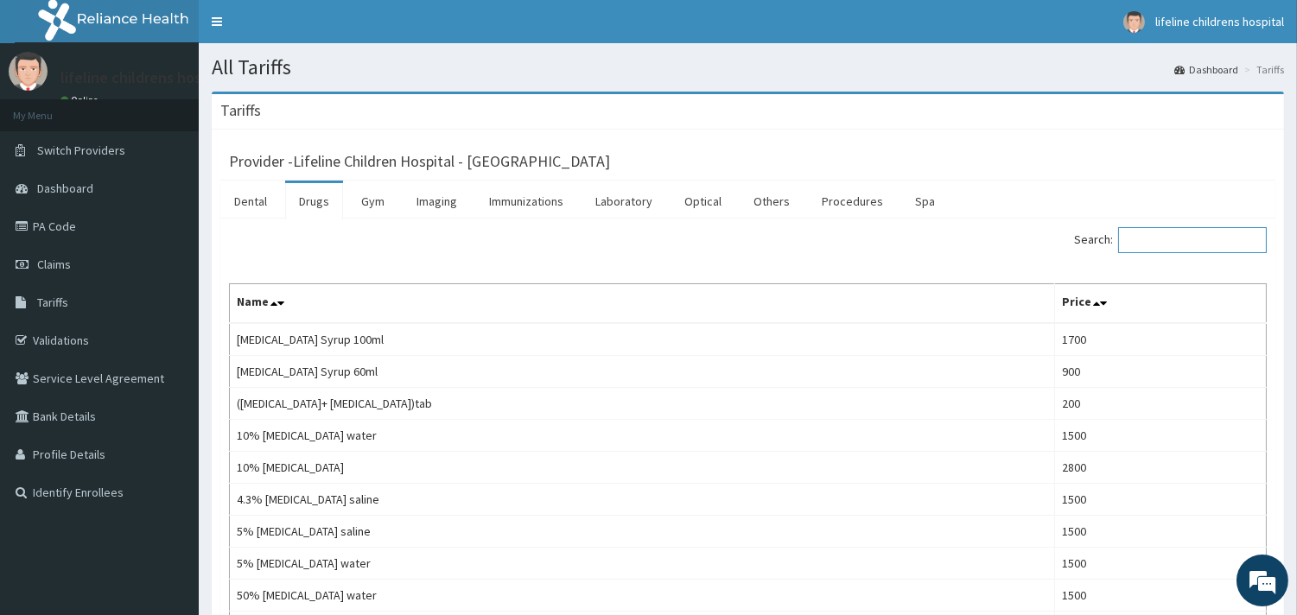
click at [1159, 243] on input "Search:" at bounding box center [1192, 240] width 149 height 26
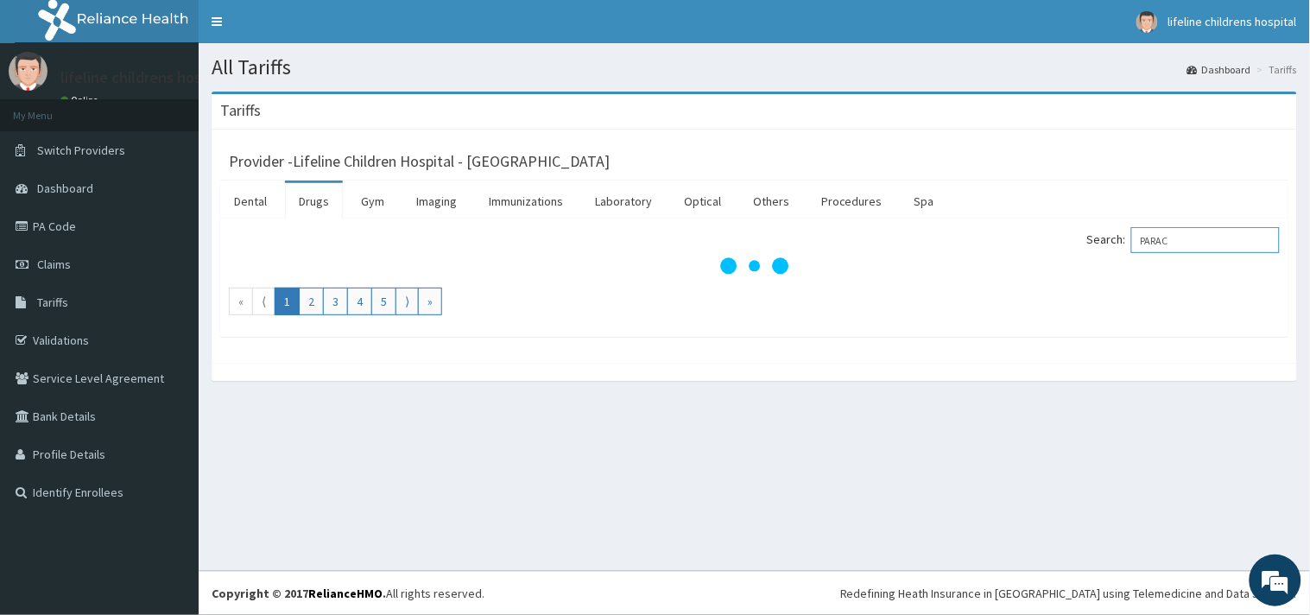
type input "PARA"
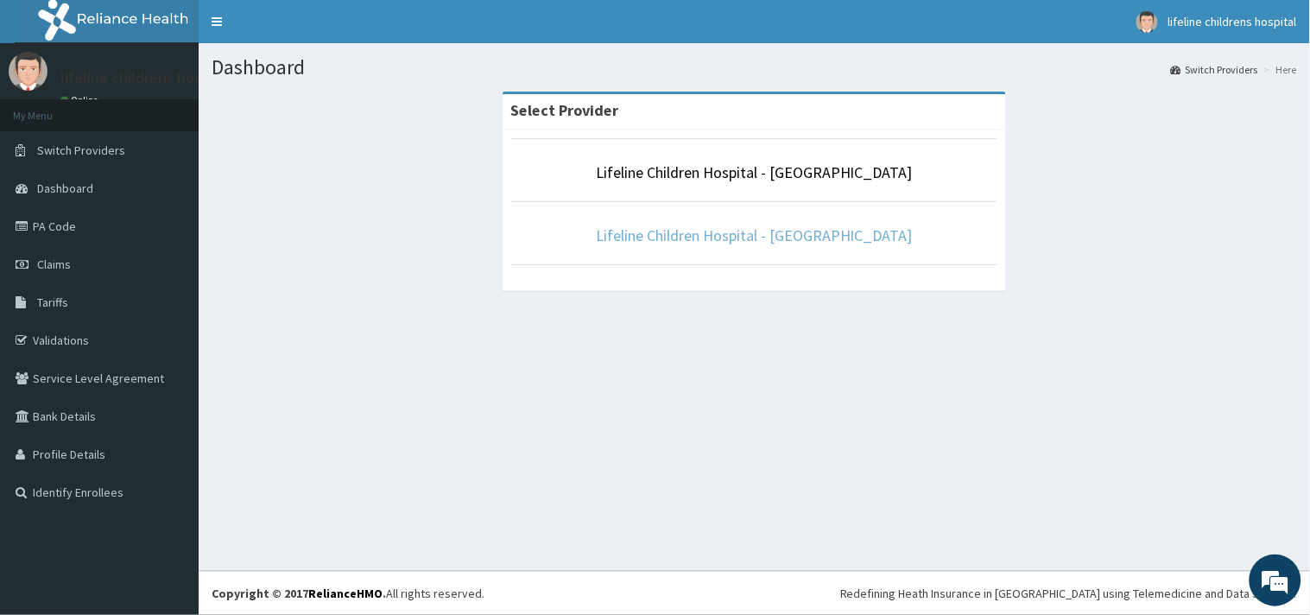
click at [726, 234] on link "Lifeline Children Hospital - [GEOGRAPHIC_DATA]" at bounding box center [754, 235] width 317 height 20
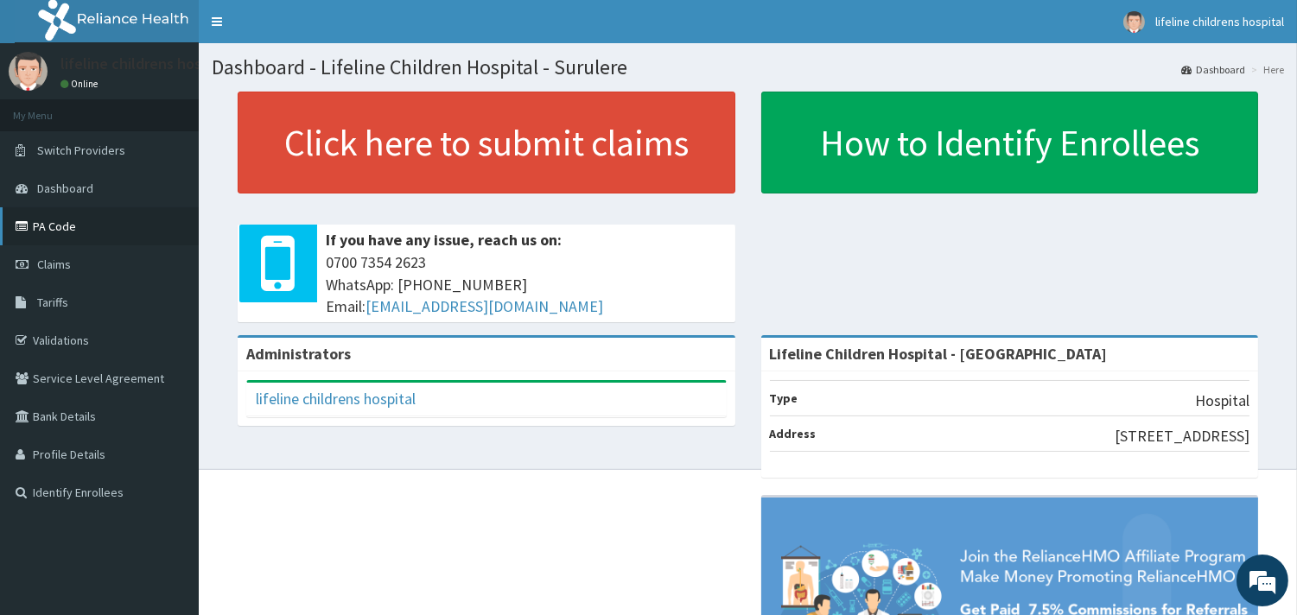
click at [54, 230] on link "PA Code" at bounding box center [99, 226] width 199 height 38
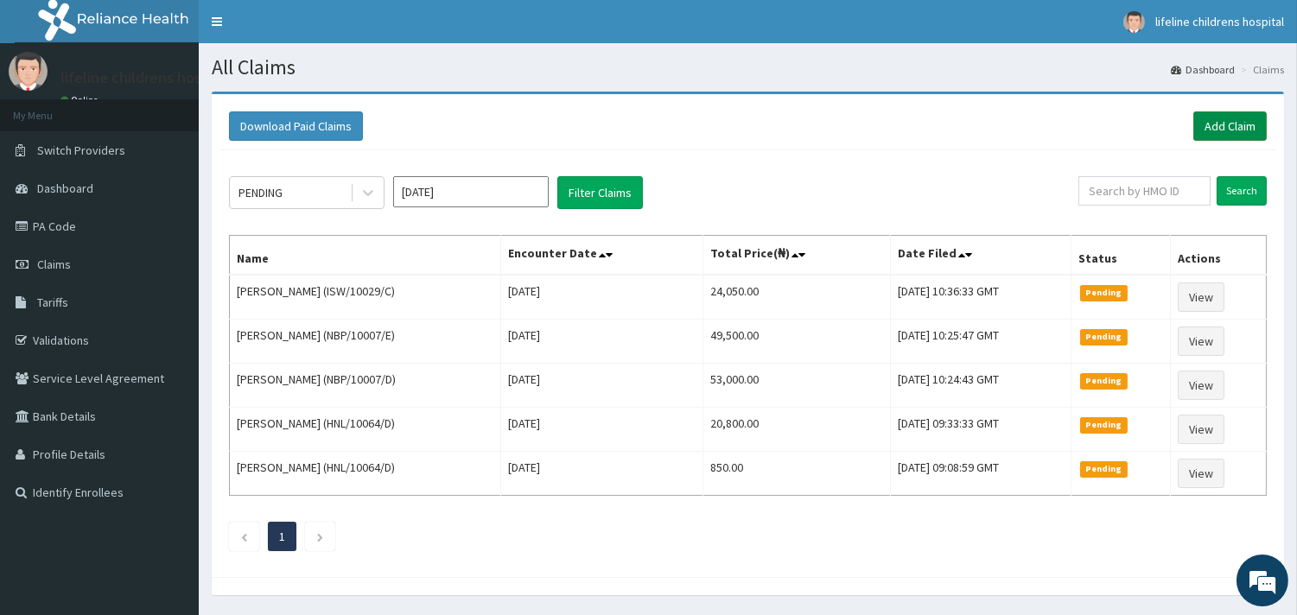
click at [1216, 128] on link "Add Claim" at bounding box center [1229, 125] width 73 height 29
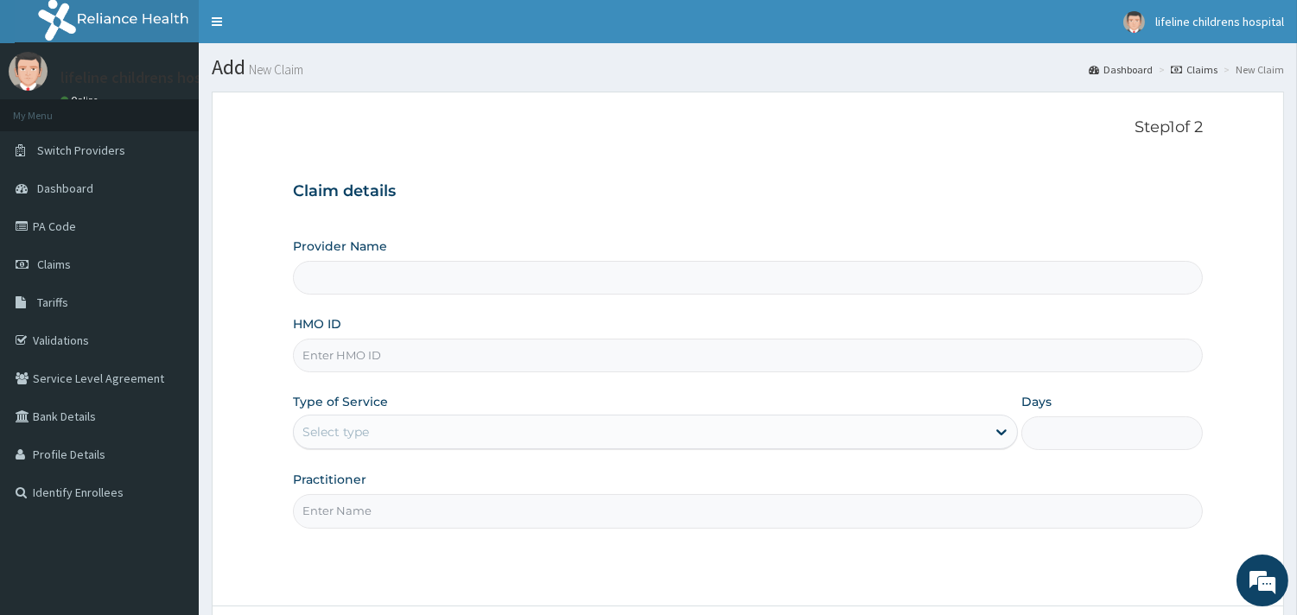
click at [356, 350] on input "HMO ID" at bounding box center [748, 356] width 910 height 34
type input "Lifeline Children Hospital - Surulere"
paste input "HNL/10037/C"
type input "HNL/10037/C"
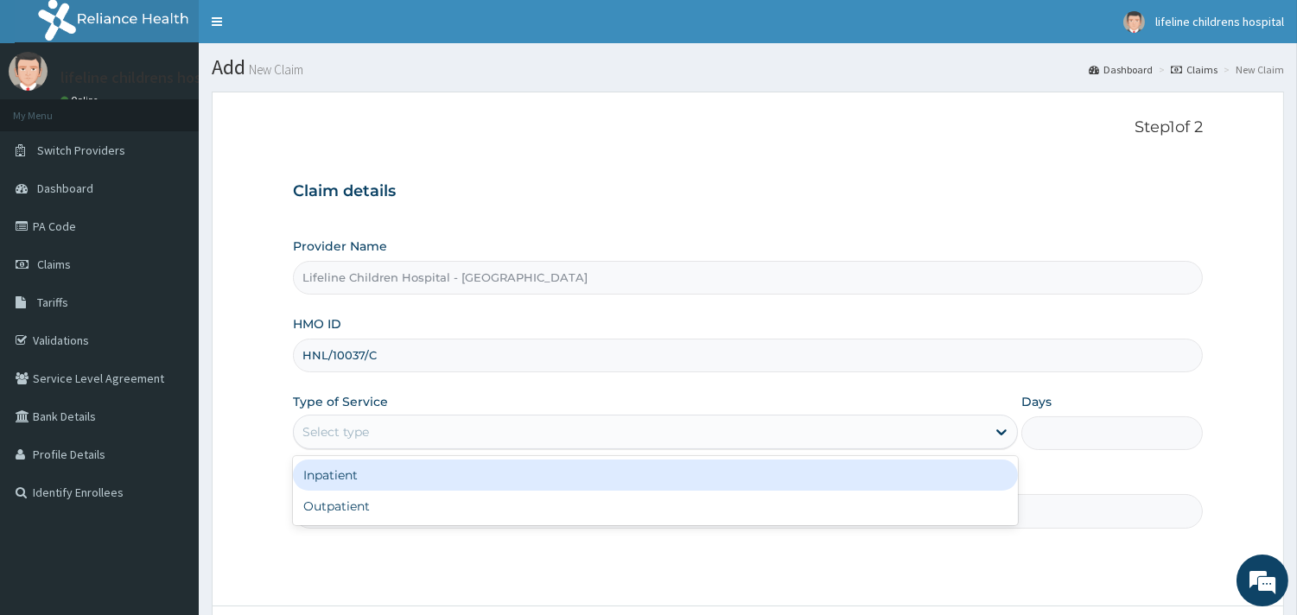
click at [358, 423] on div "Select type" at bounding box center [335, 431] width 67 height 17
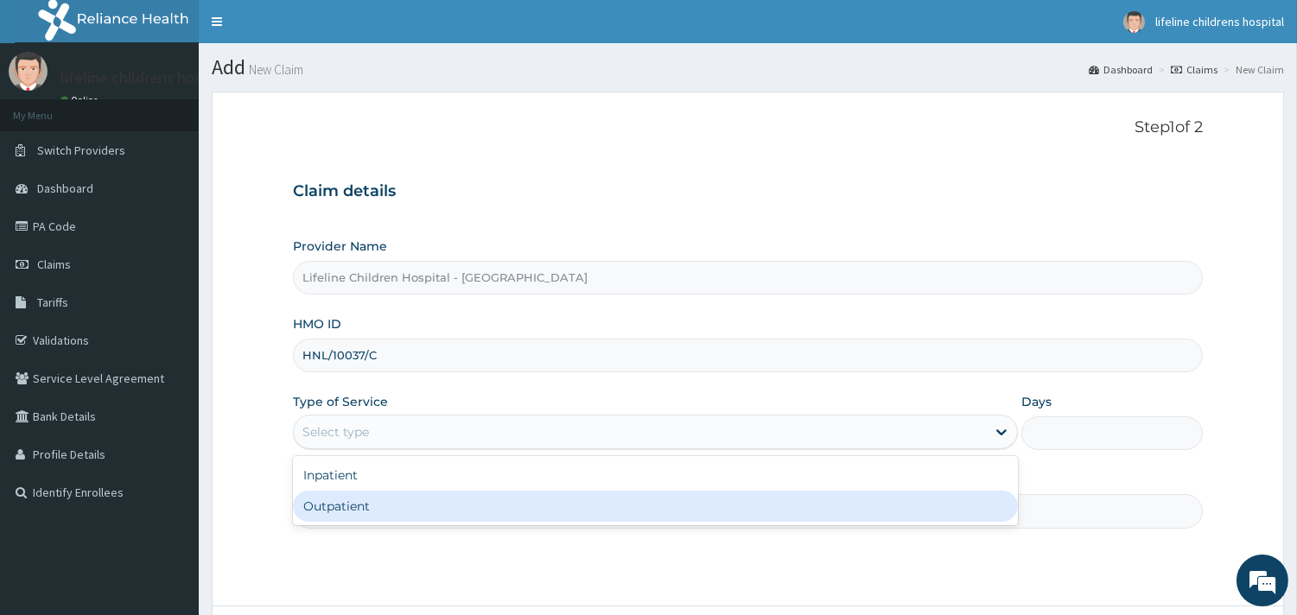
click at [363, 511] on div "Outpatient" at bounding box center [655, 506] width 725 height 31
type input "1"
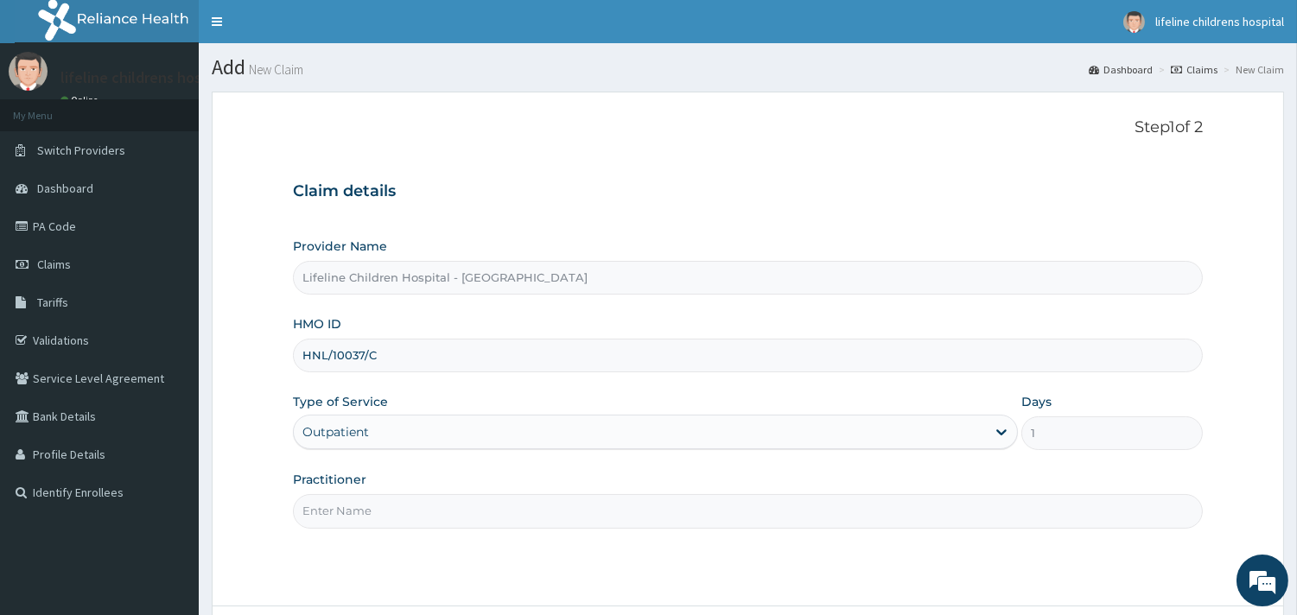
click at [364, 511] on input "Practitioner" at bounding box center [748, 511] width 910 height 34
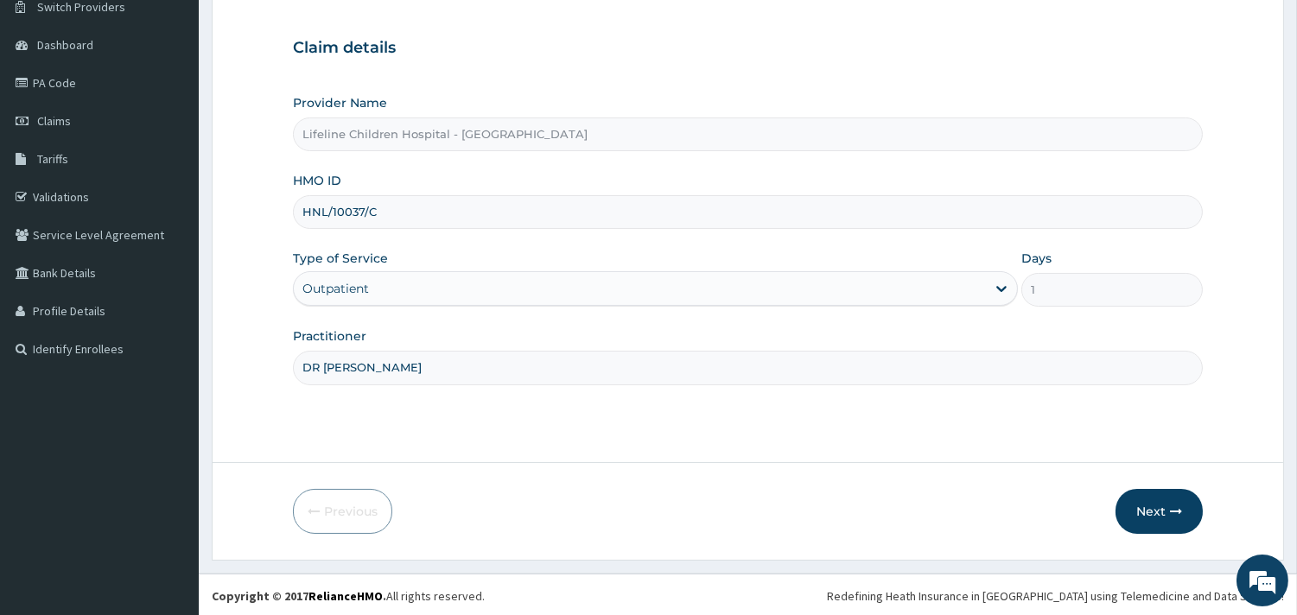
scroll to position [147, 0]
type input "DR OWOWO"
click at [1150, 507] on button "Next" at bounding box center [1158, 508] width 87 height 45
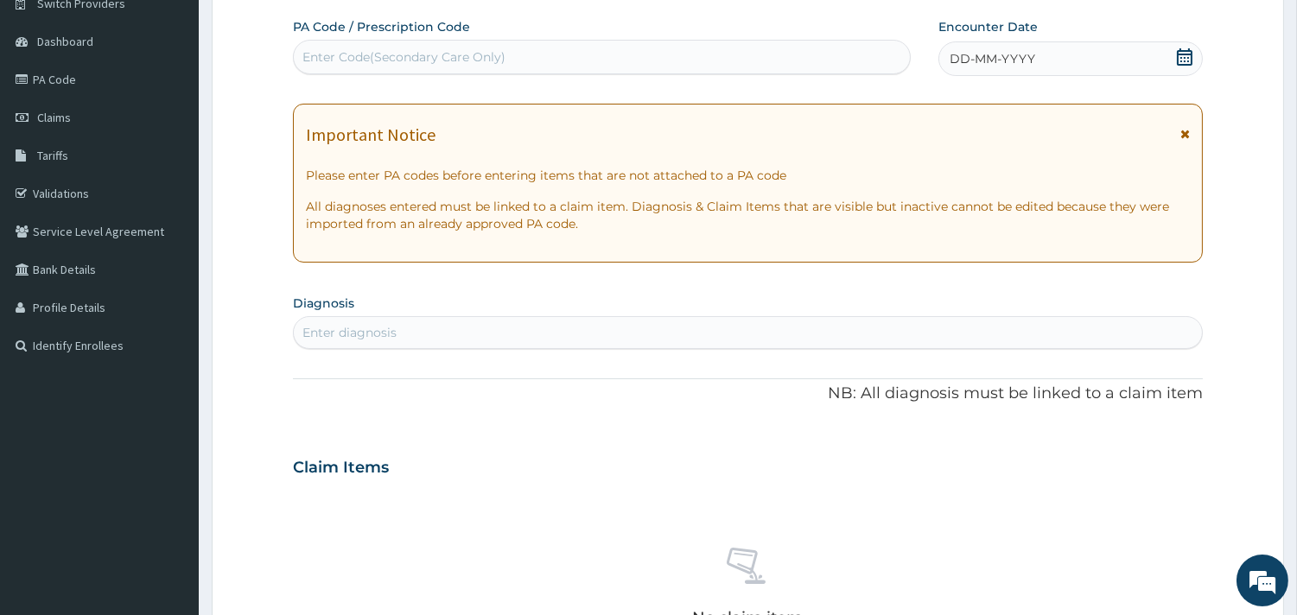
click at [996, 61] on span "DD-MM-YYYY" at bounding box center [992, 58] width 86 height 17
click at [449, 50] on div "Enter Code(Secondary Care Only)" at bounding box center [403, 56] width 203 height 17
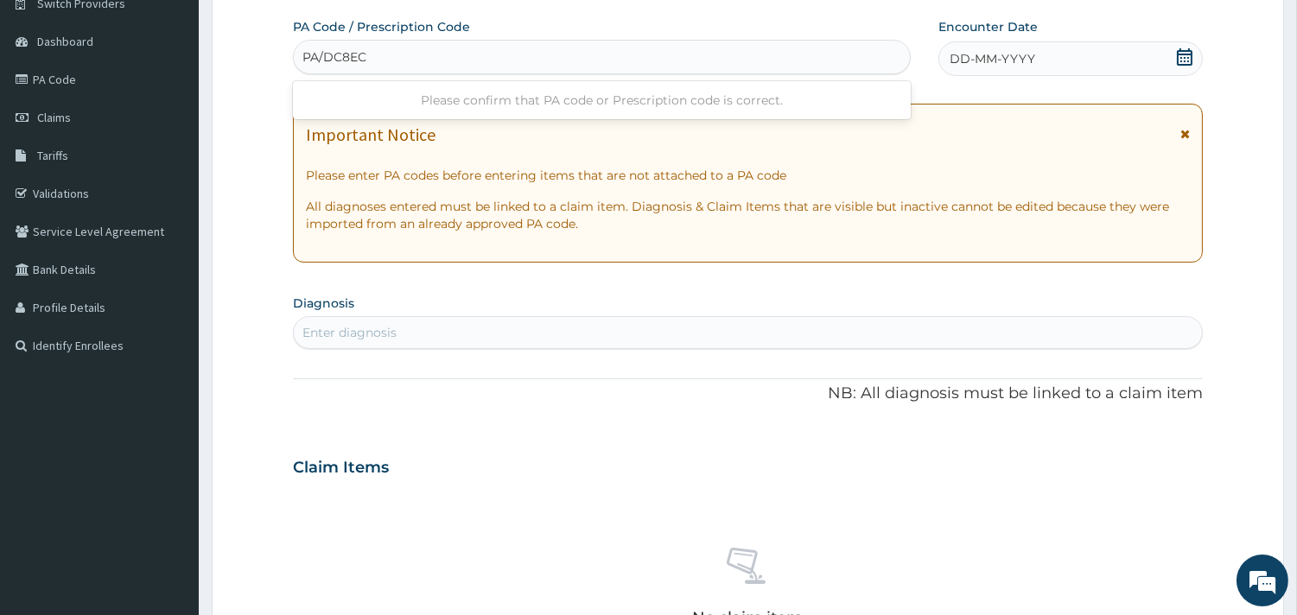
type input "PA/DC8EC8"
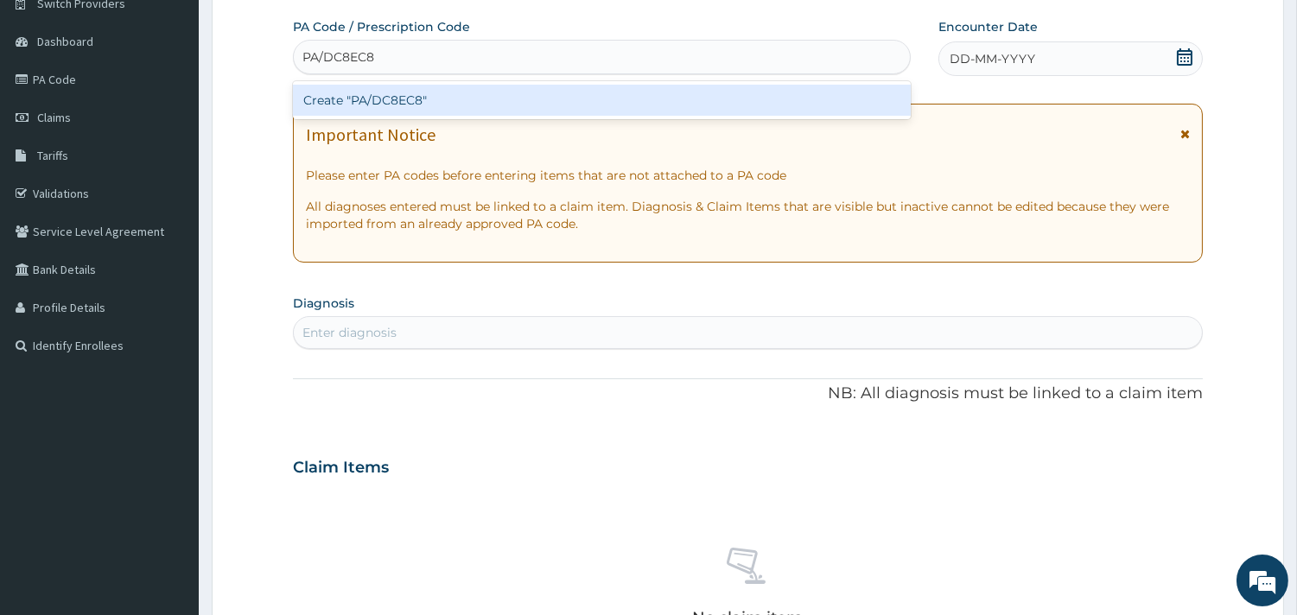
click at [439, 99] on div "Create "PA/DC8EC8"" at bounding box center [602, 100] width 618 height 31
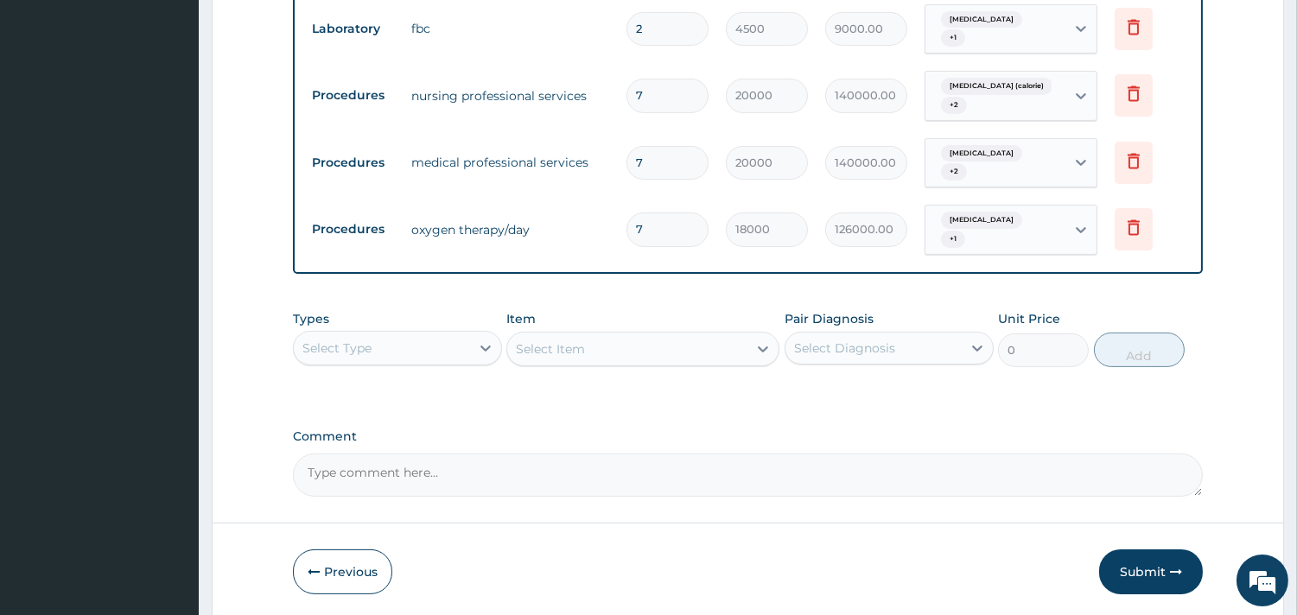
scroll to position [861, 0]
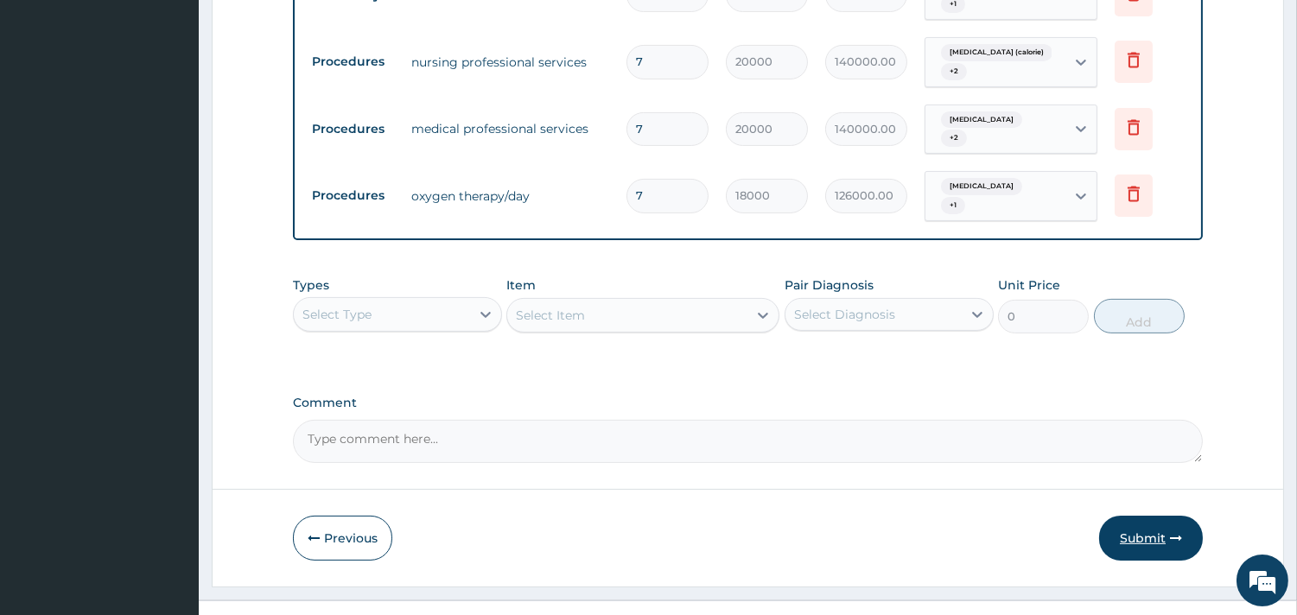
click at [1145, 516] on button "Submit" at bounding box center [1151, 538] width 104 height 45
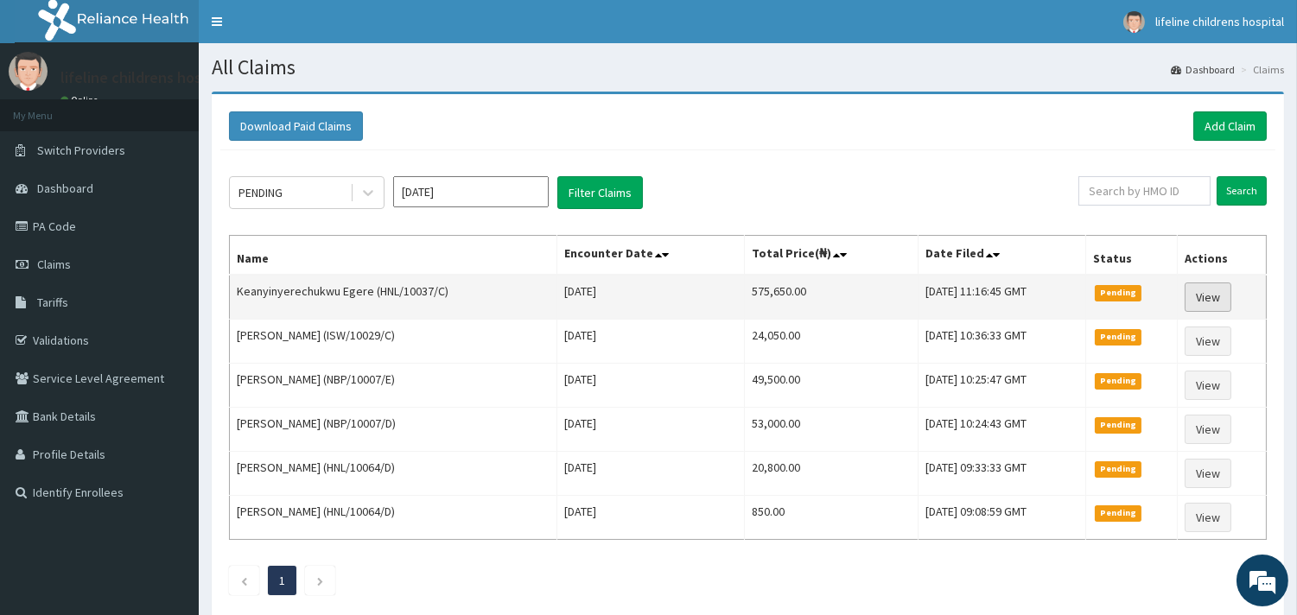
click at [1214, 295] on link "View" at bounding box center [1207, 296] width 47 height 29
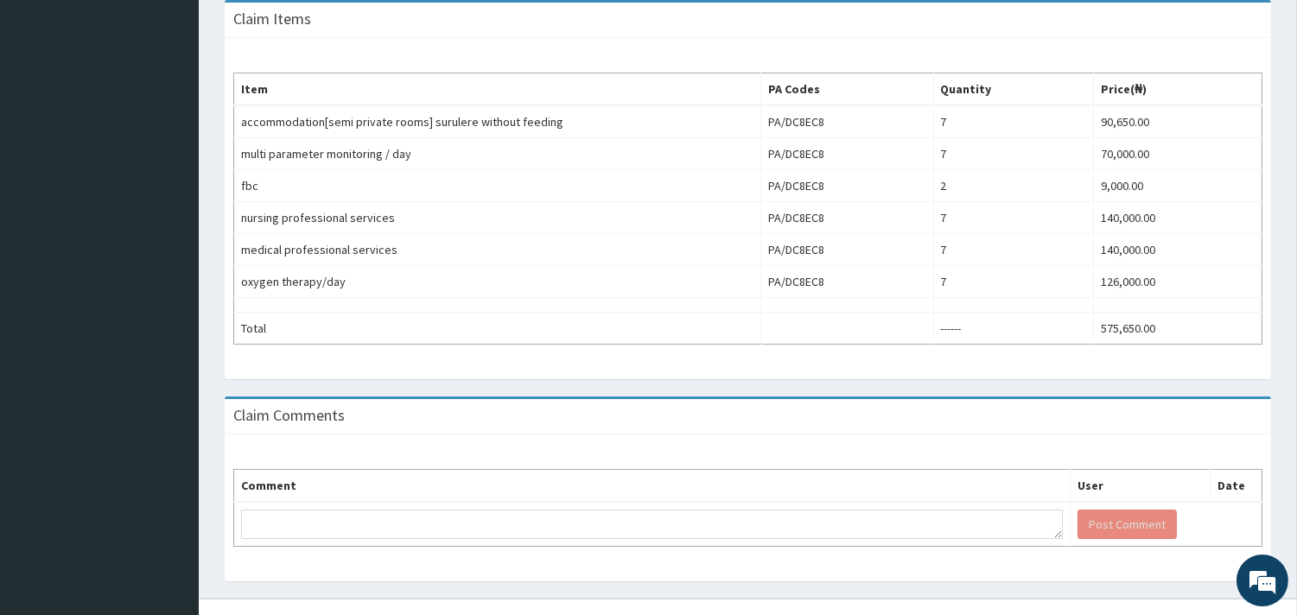
scroll to position [536, 0]
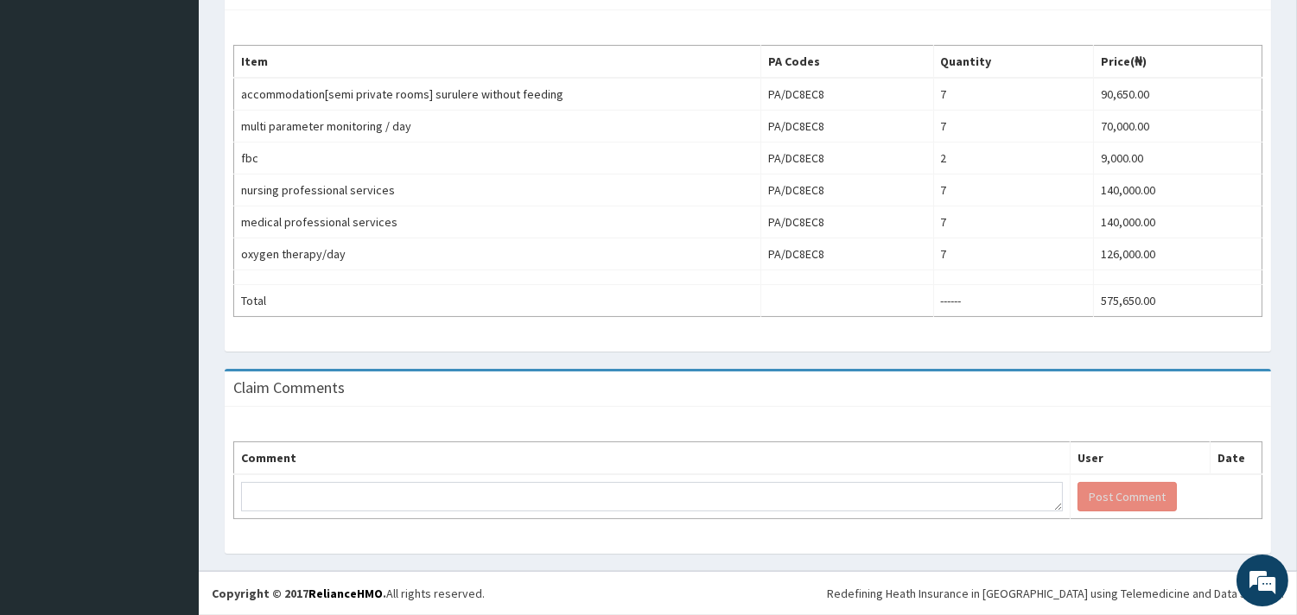
click at [308, 458] on th "Comment" at bounding box center [652, 458] width 836 height 33
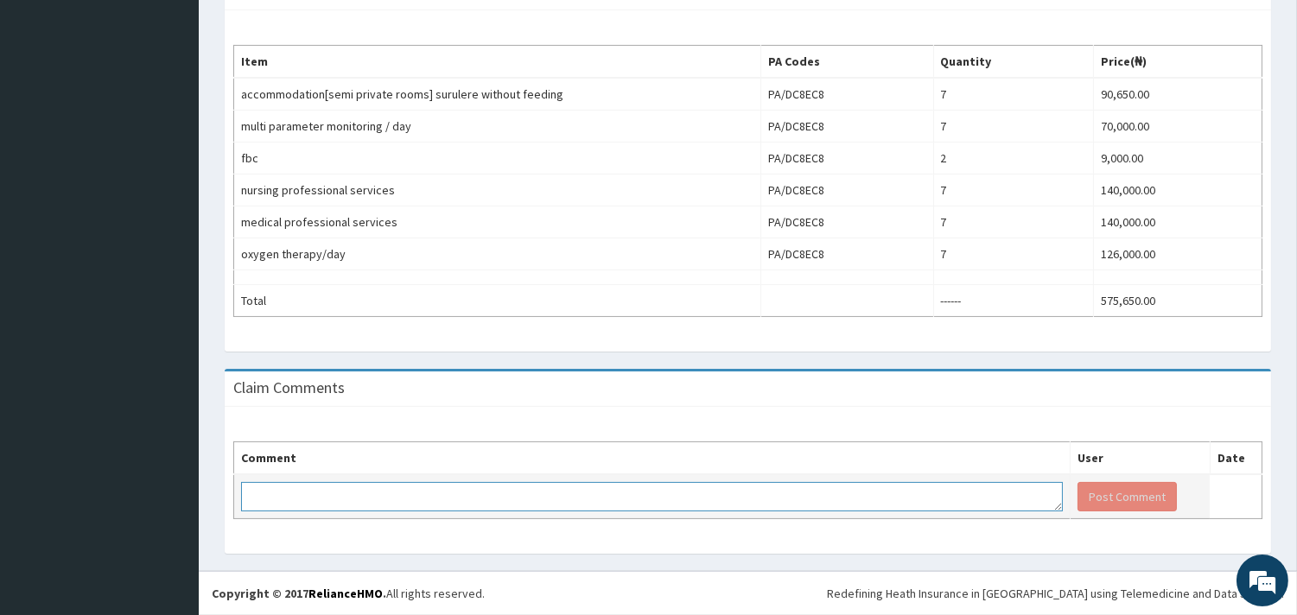
click at [282, 498] on textarea at bounding box center [651, 496] width 821 height 29
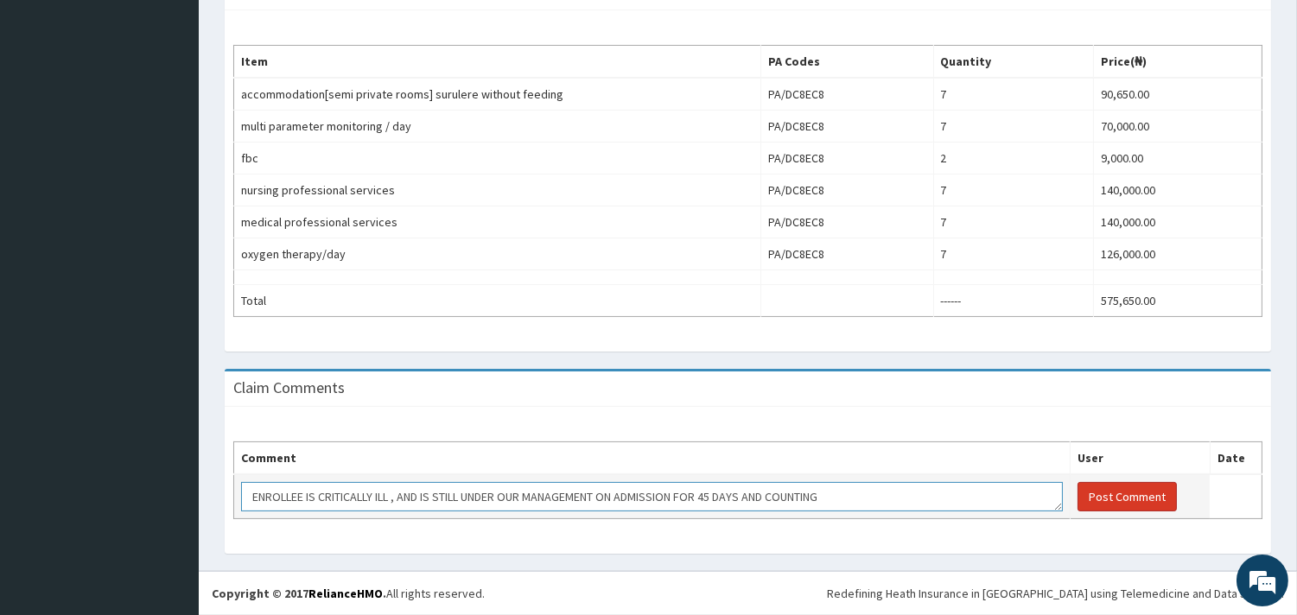
type textarea "ENROLLEE IS CRITICALLY ILL , AND IS STILL UNDER OUR MANAGEMENT ON ADMISSION FOR…"
click at [1107, 508] on button "Post Comment" at bounding box center [1126, 496] width 99 height 29
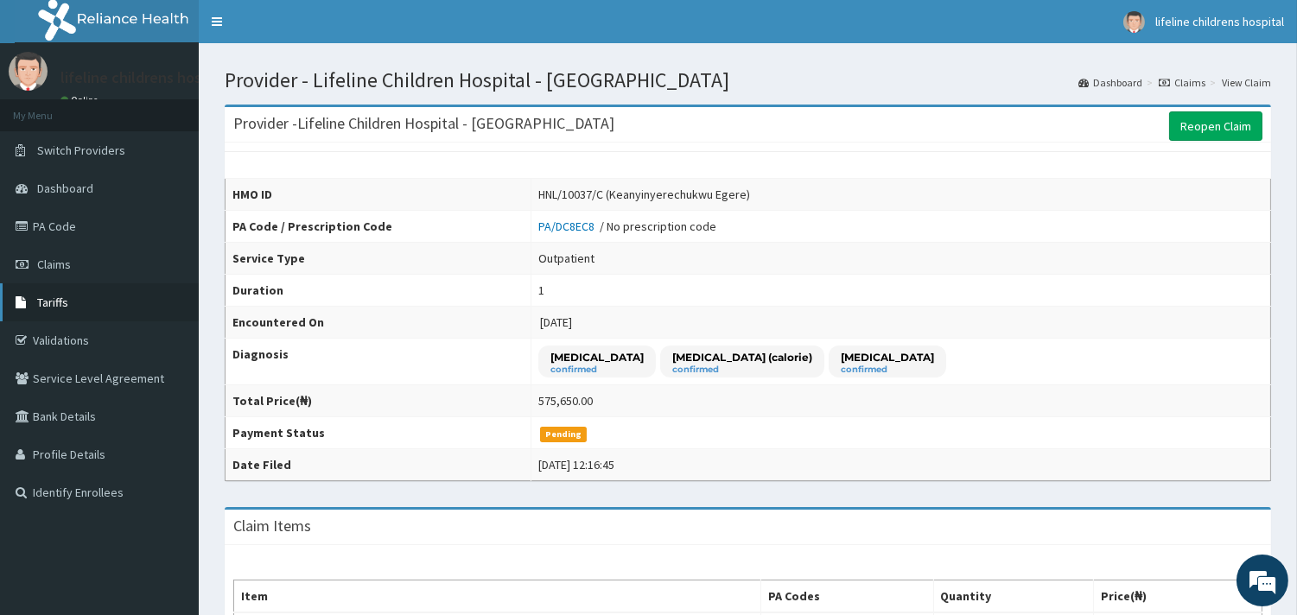
click at [69, 302] on link "Tariffs" at bounding box center [99, 302] width 199 height 38
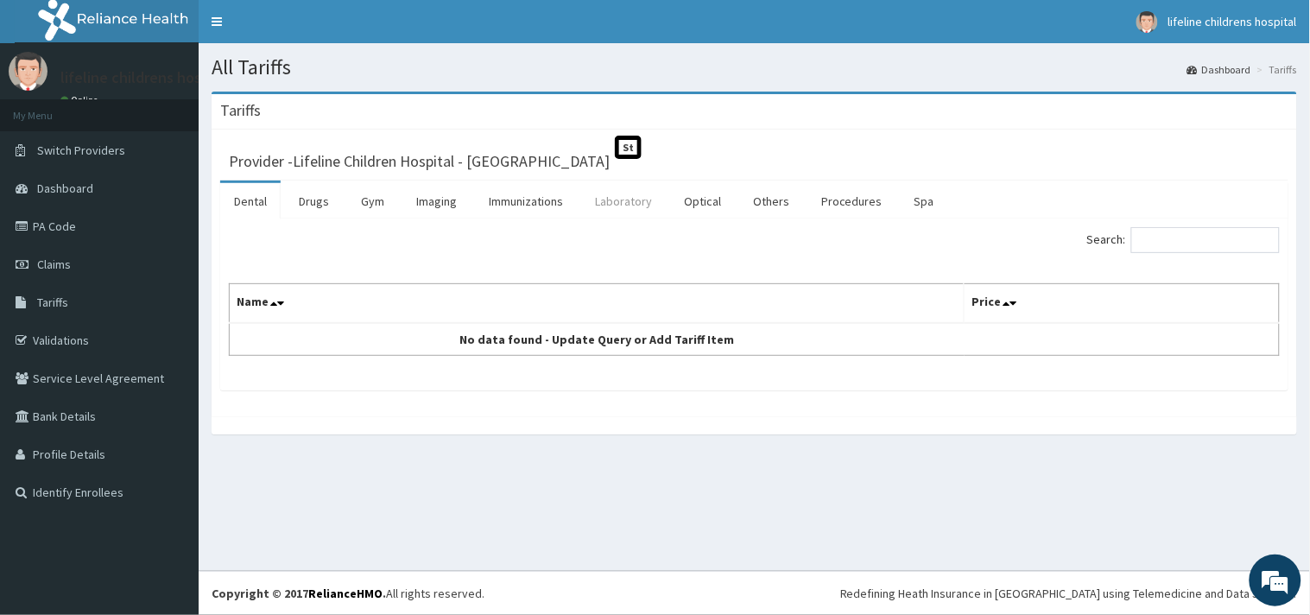
click at [617, 204] on link "Laboratory" at bounding box center [623, 201] width 85 height 36
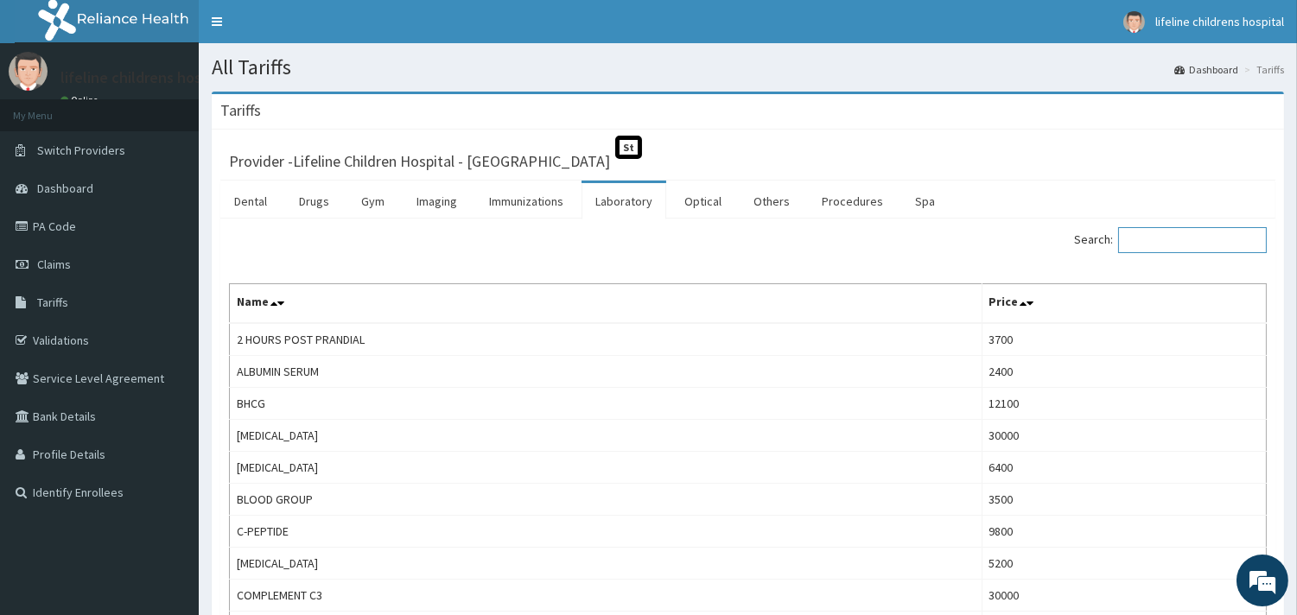
click at [1170, 239] on input "Search:" at bounding box center [1192, 240] width 149 height 26
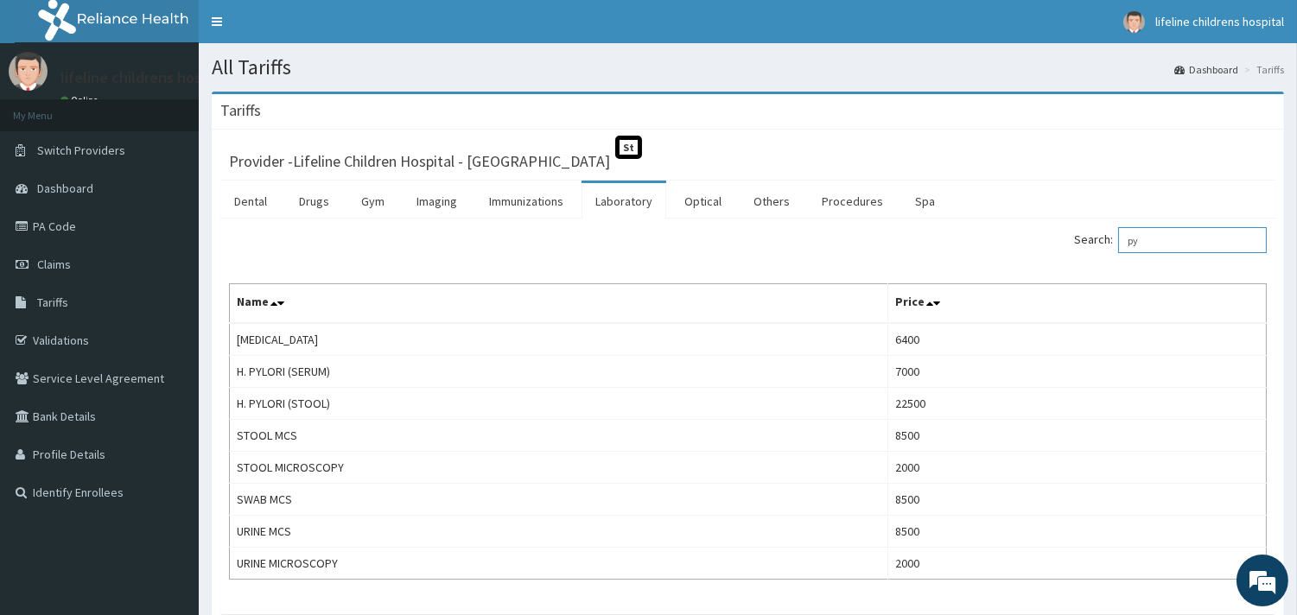
type input "p"
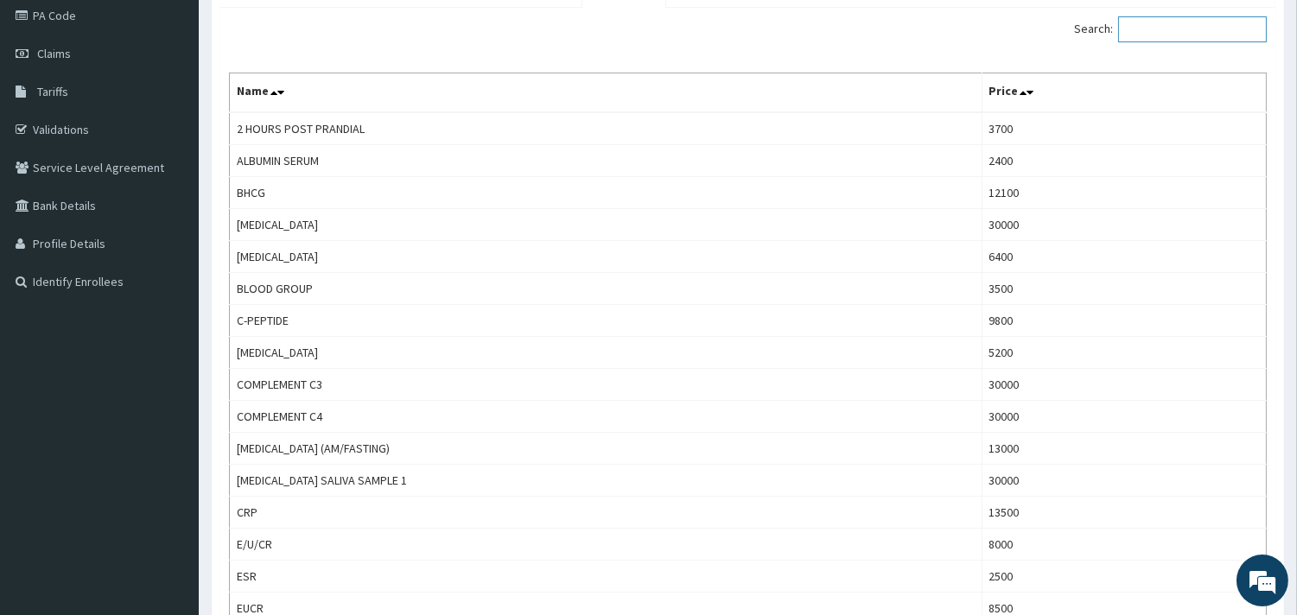
scroll to position [192, 0]
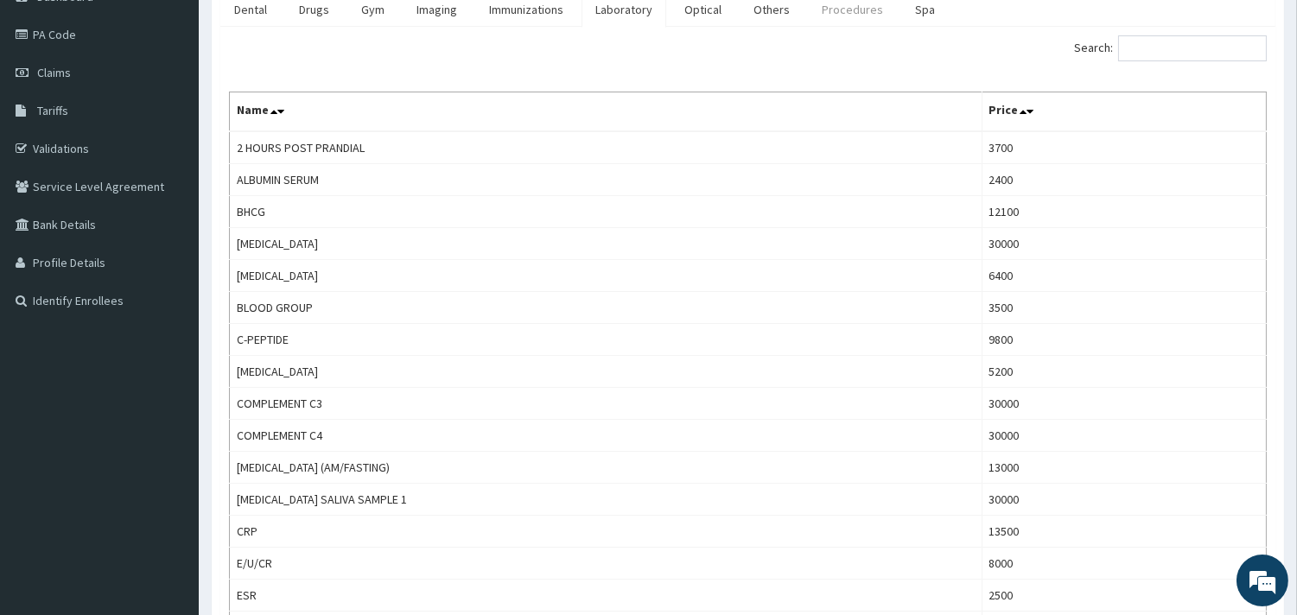
click at [832, 13] on link "Procedures" at bounding box center [852, 9] width 89 height 36
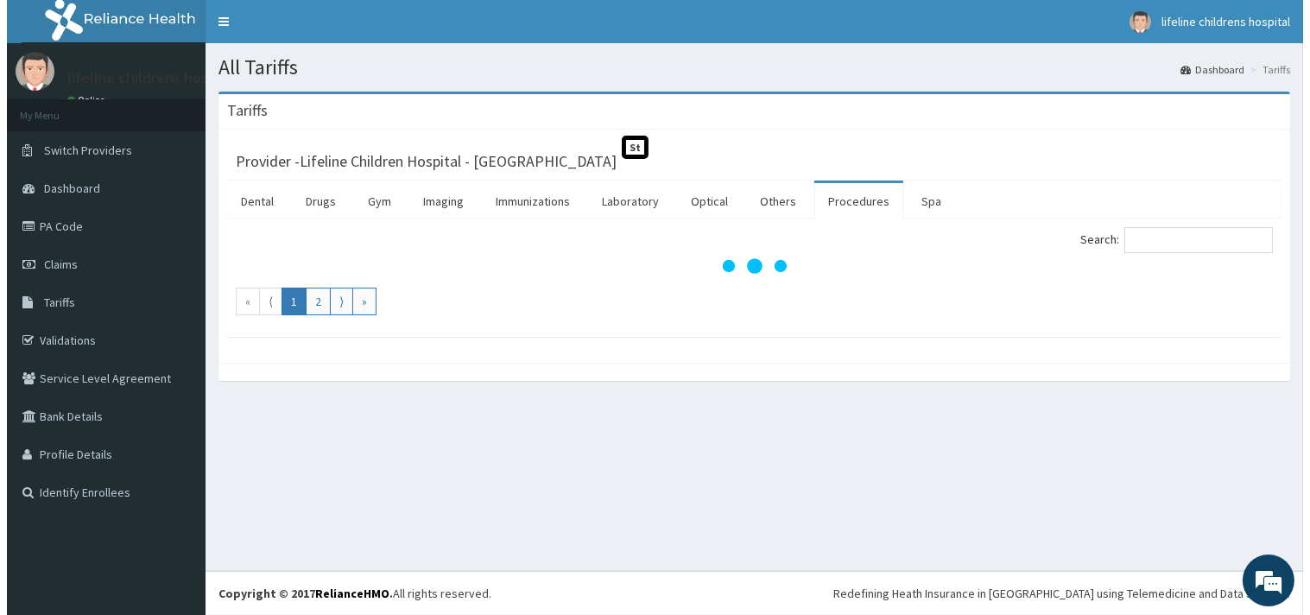
scroll to position [0, 0]
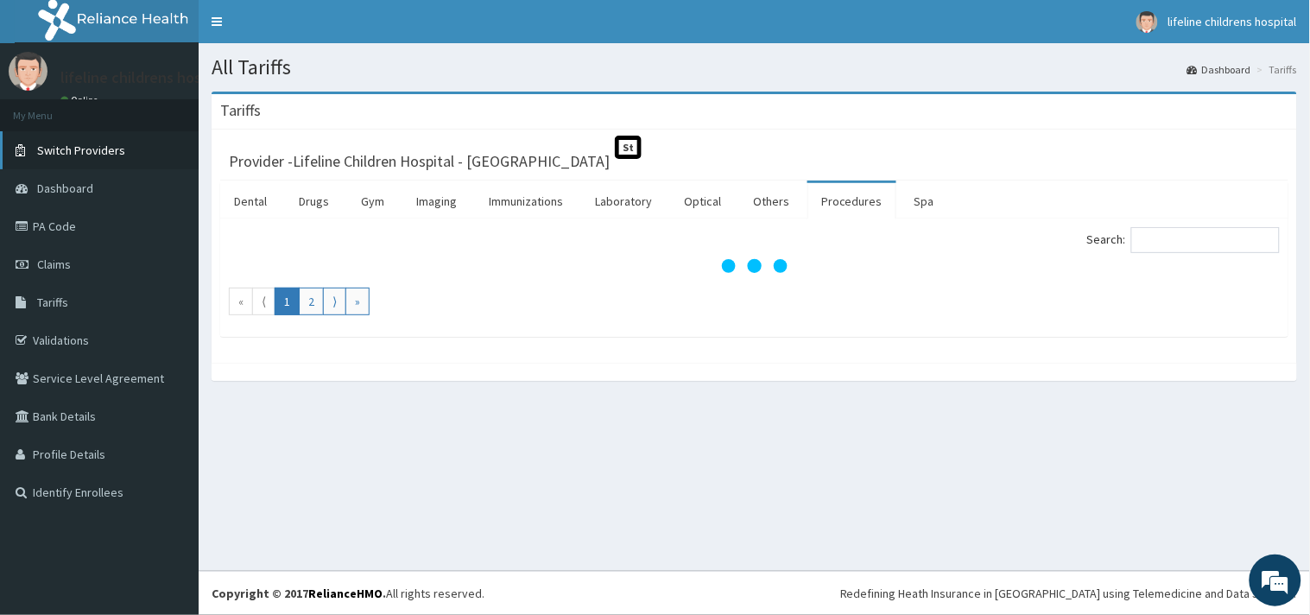
click at [108, 153] on span "Switch Providers" at bounding box center [81, 151] width 88 height 16
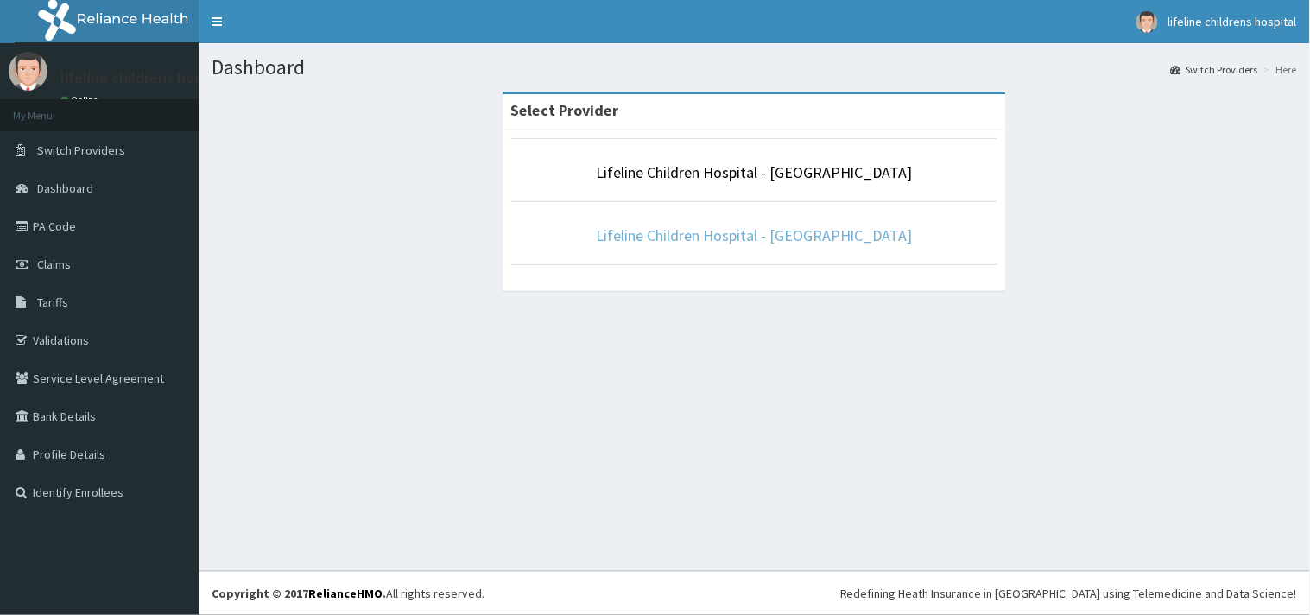
click at [764, 242] on link "Lifeline Children Hospital - [GEOGRAPHIC_DATA]" at bounding box center [754, 235] width 317 height 20
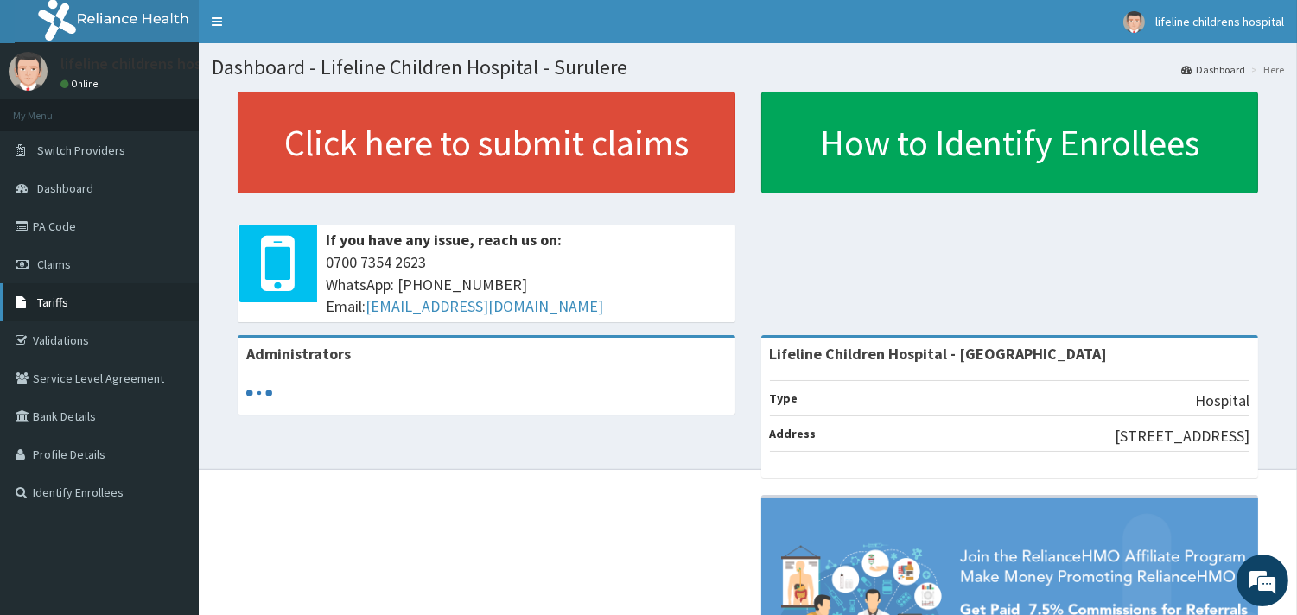
click at [62, 297] on span "Tariffs" at bounding box center [52, 303] width 31 height 16
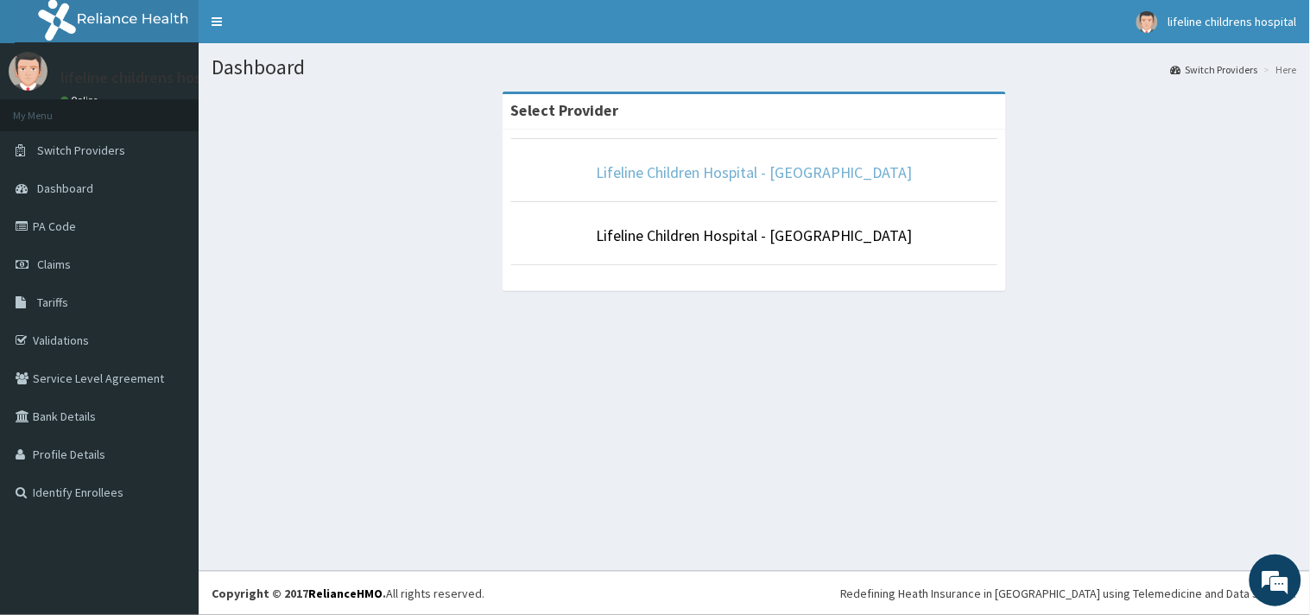
click at [722, 171] on link "Lifeline Children Hospital - [GEOGRAPHIC_DATA]" at bounding box center [754, 172] width 317 height 20
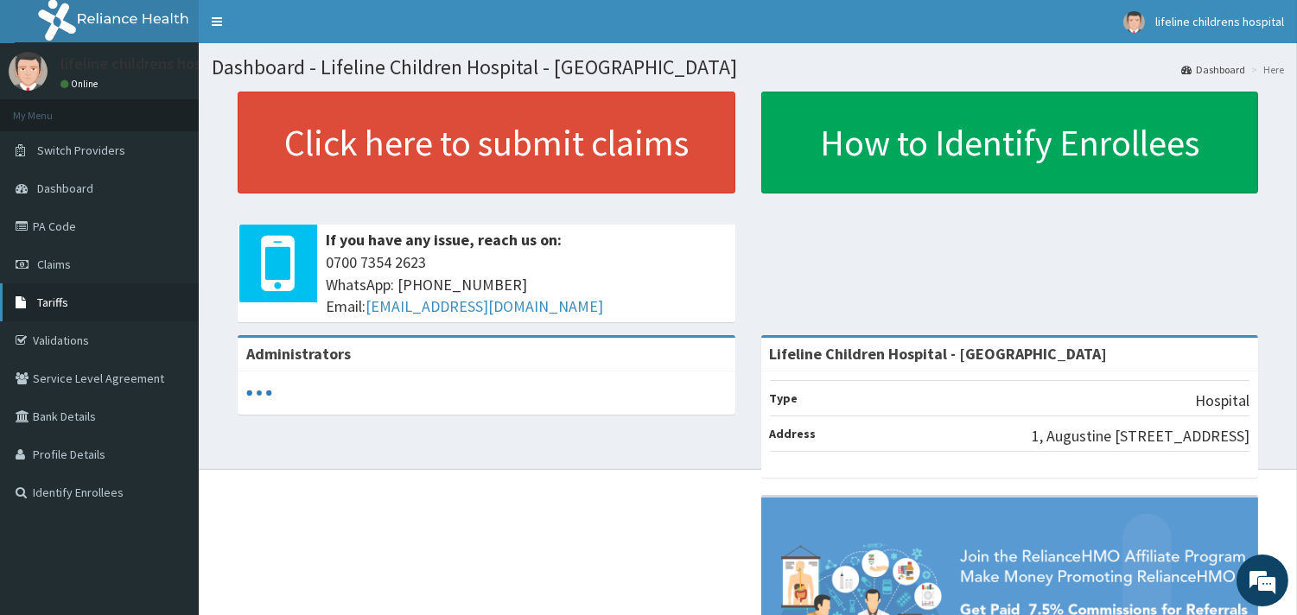
click at [65, 303] on span "Tariffs" at bounding box center [52, 303] width 31 height 16
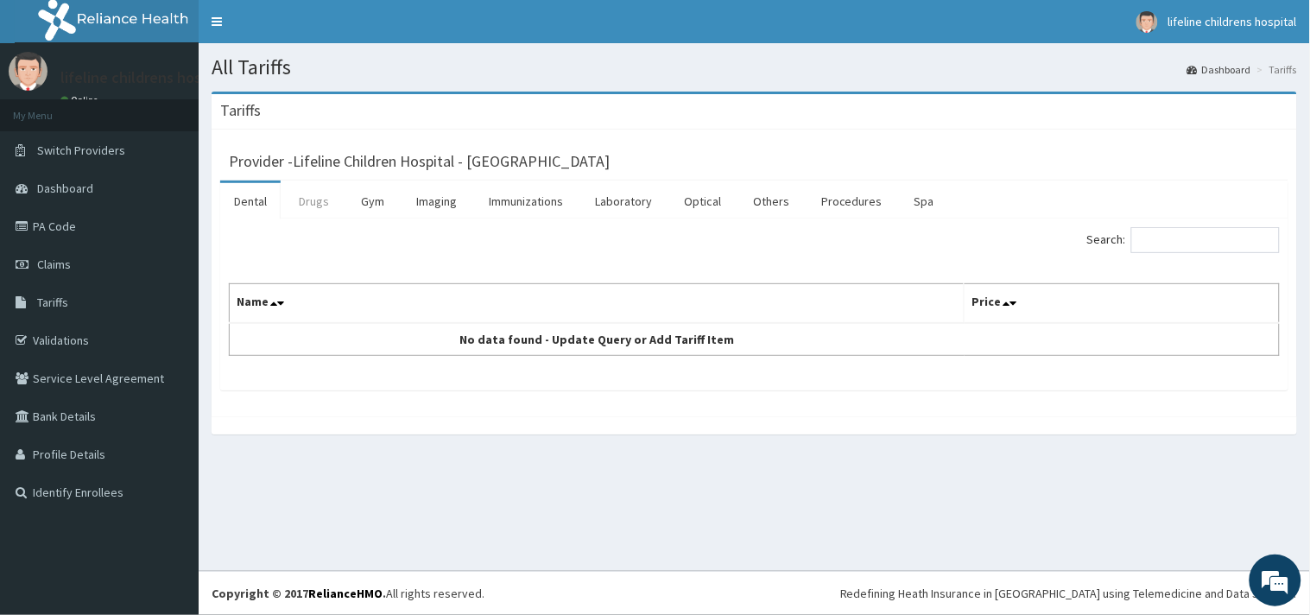
click at [312, 204] on link "Drugs" at bounding box center [314, 201] width 58 height 36
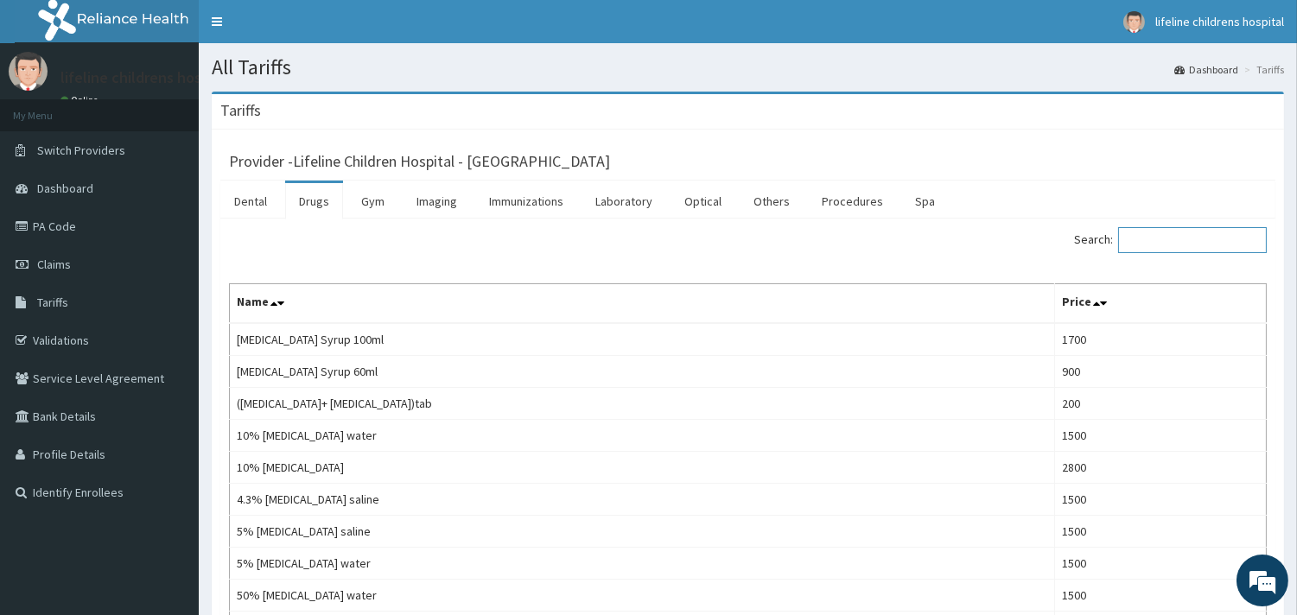
click at [1160, 239] on input "Search:" at bounding box center [1192, 240] width 149 height 26
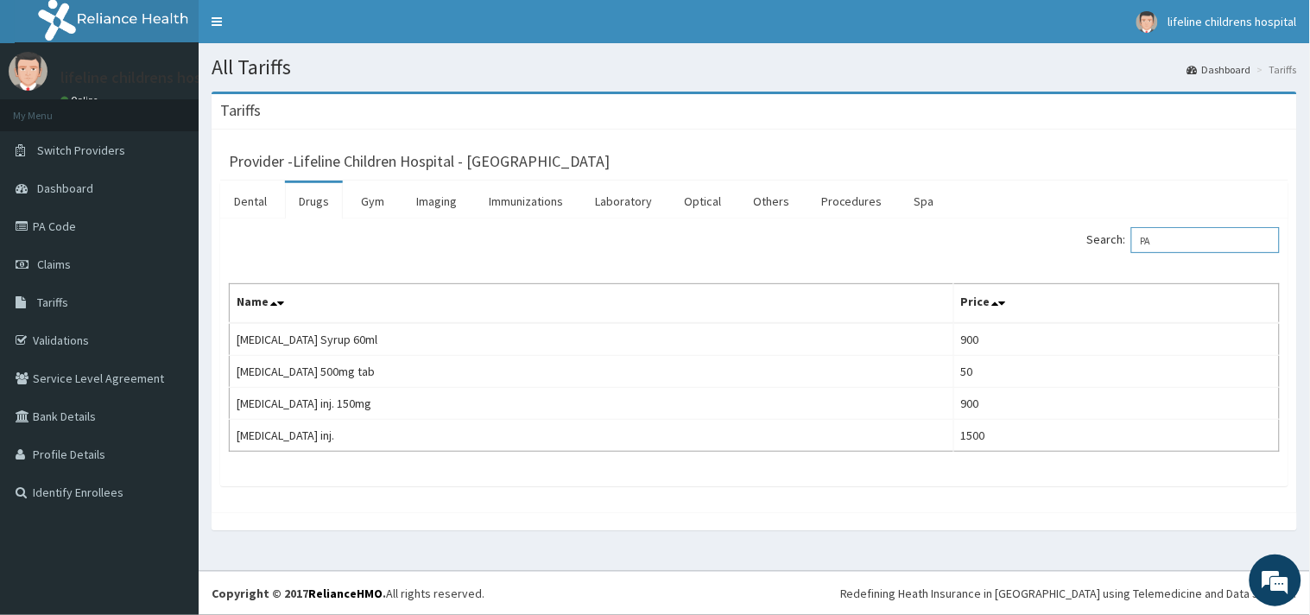
type input "P"
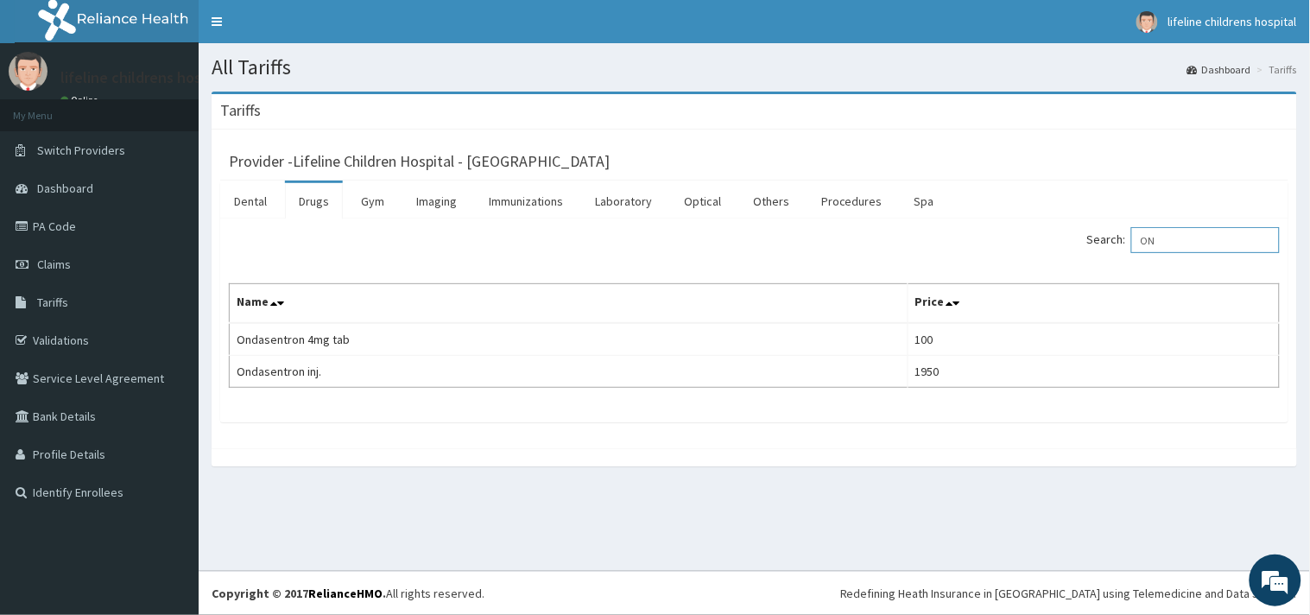
type input "O"
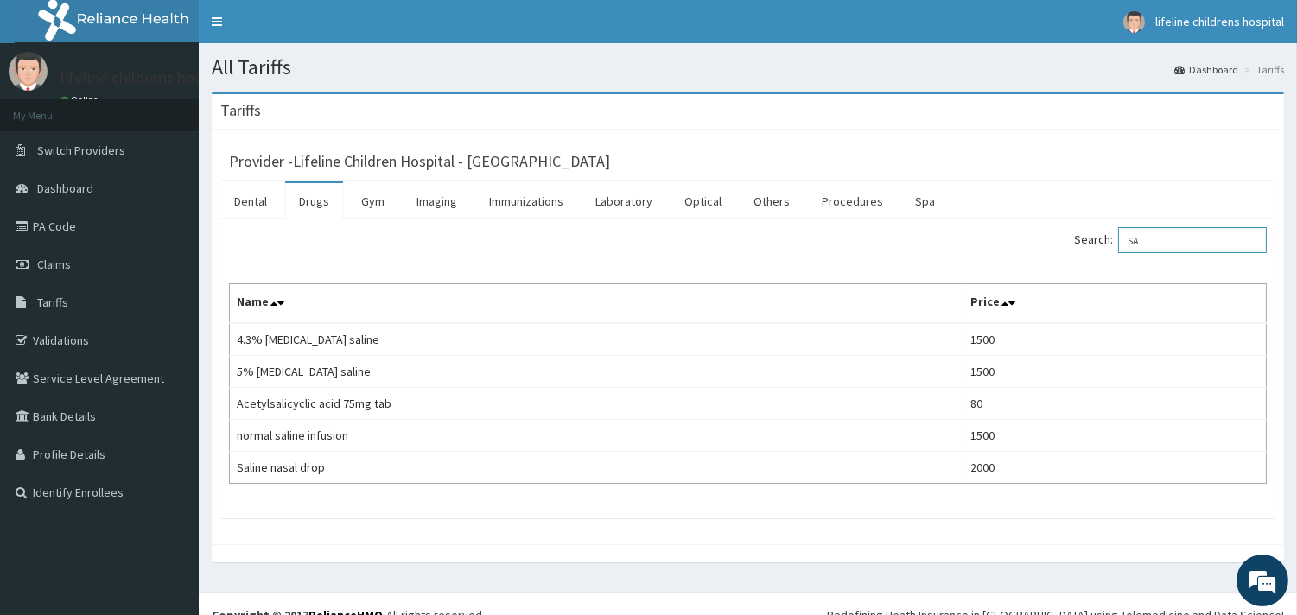
type input "S"
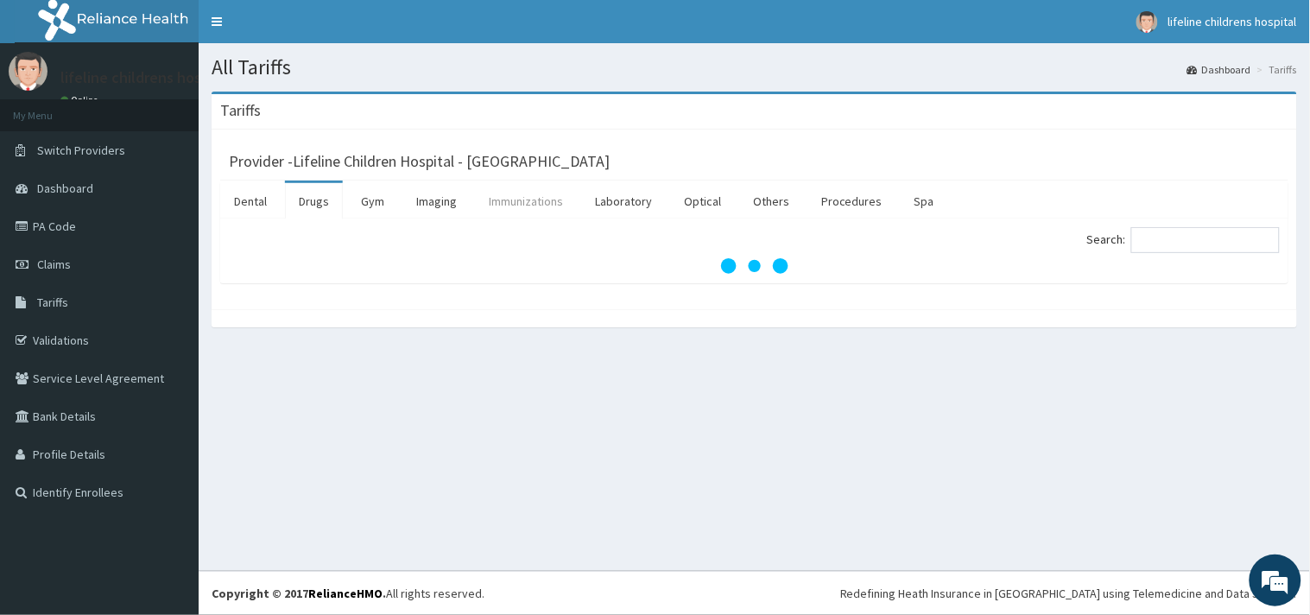
click at [523, 201] on link "Immunizations" at bounding box center [526, 201] width 102 height 36
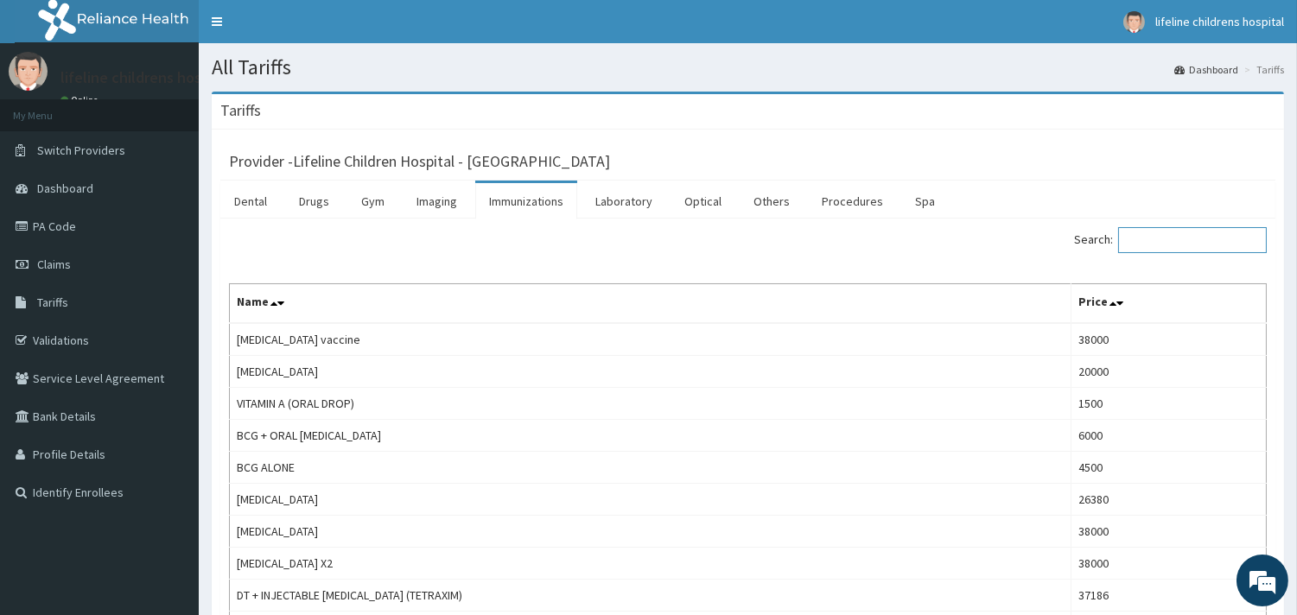
click at [1167, 245] on input "Search:" at bounding box center [1192, 240] width 149 height 26
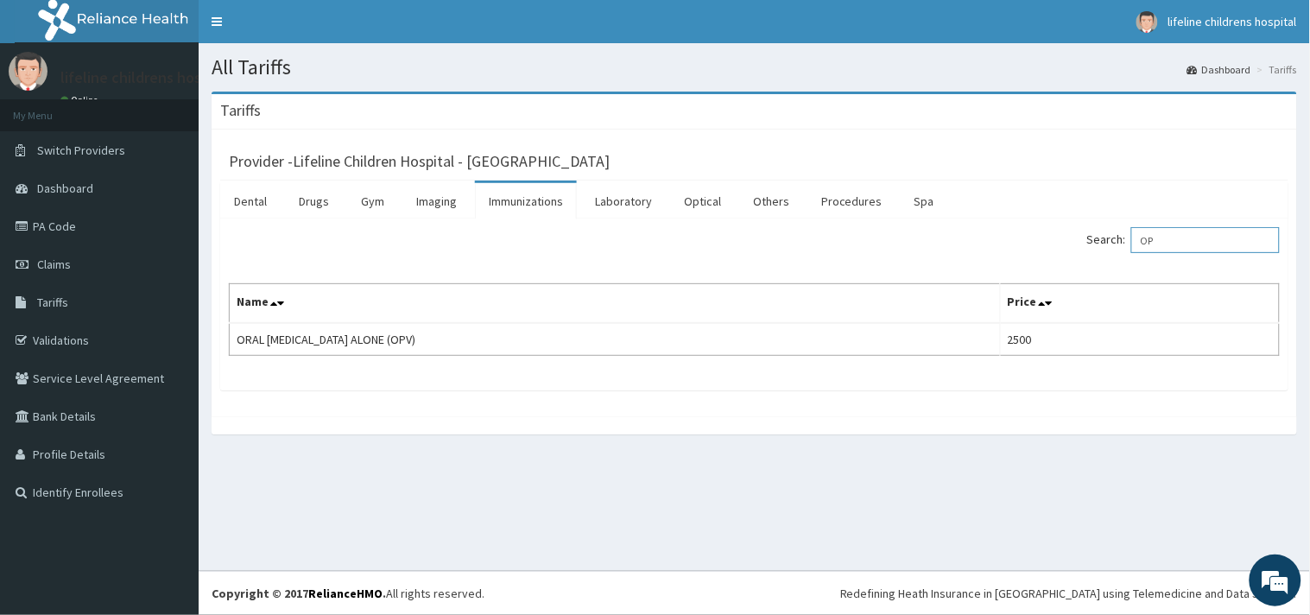
type input "O"
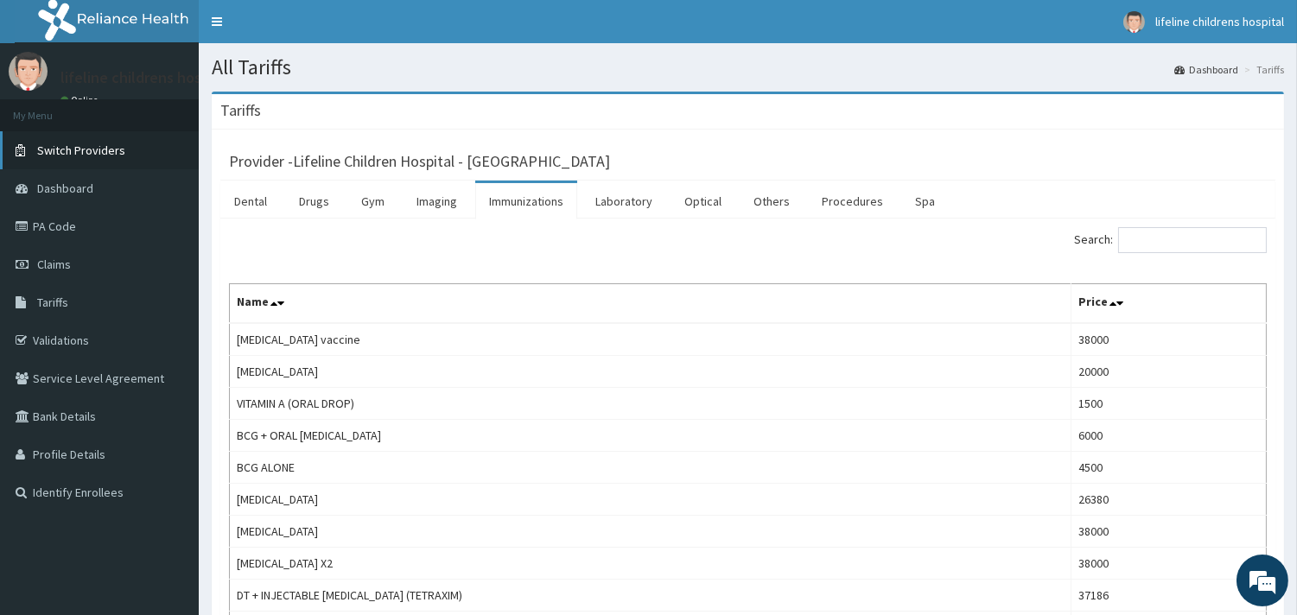
click at [109, 154] on span "Switch Providers" at bounding box center [81, 151] width 88 height 16
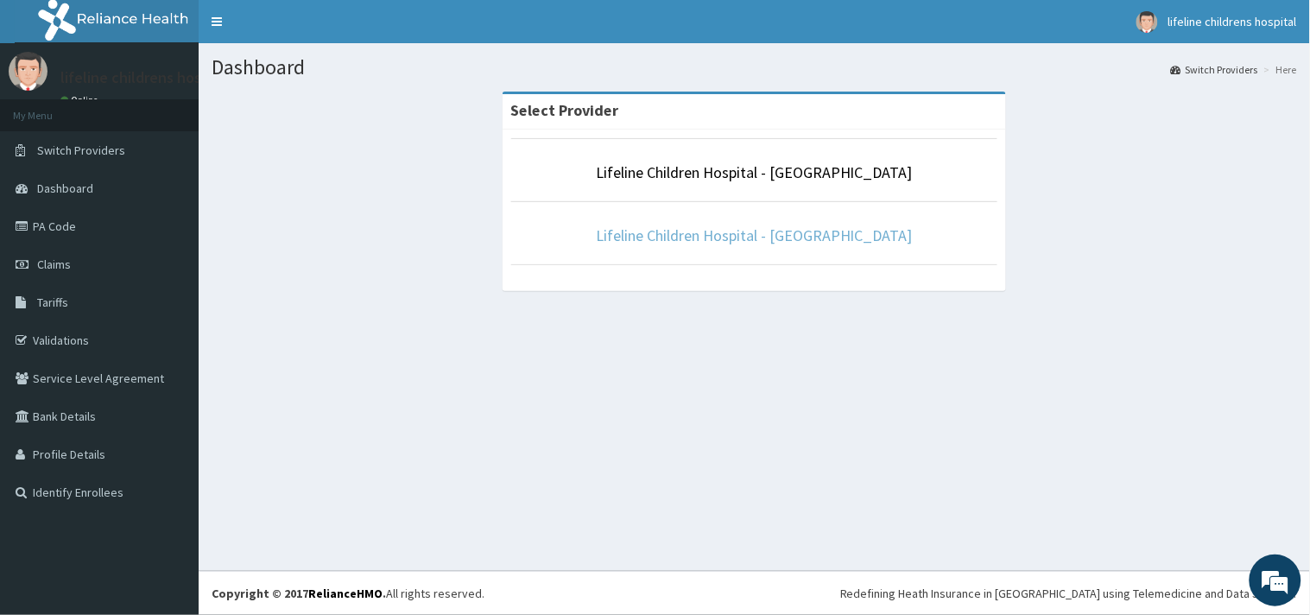
click at [771, 239] on link "Lifeline Children Hospital - [GEOGRAPHIC_DATA]" at bounding box center [754, 235] width 317 height 20
